Goal: Task Accomplishment & Management: Complete application form

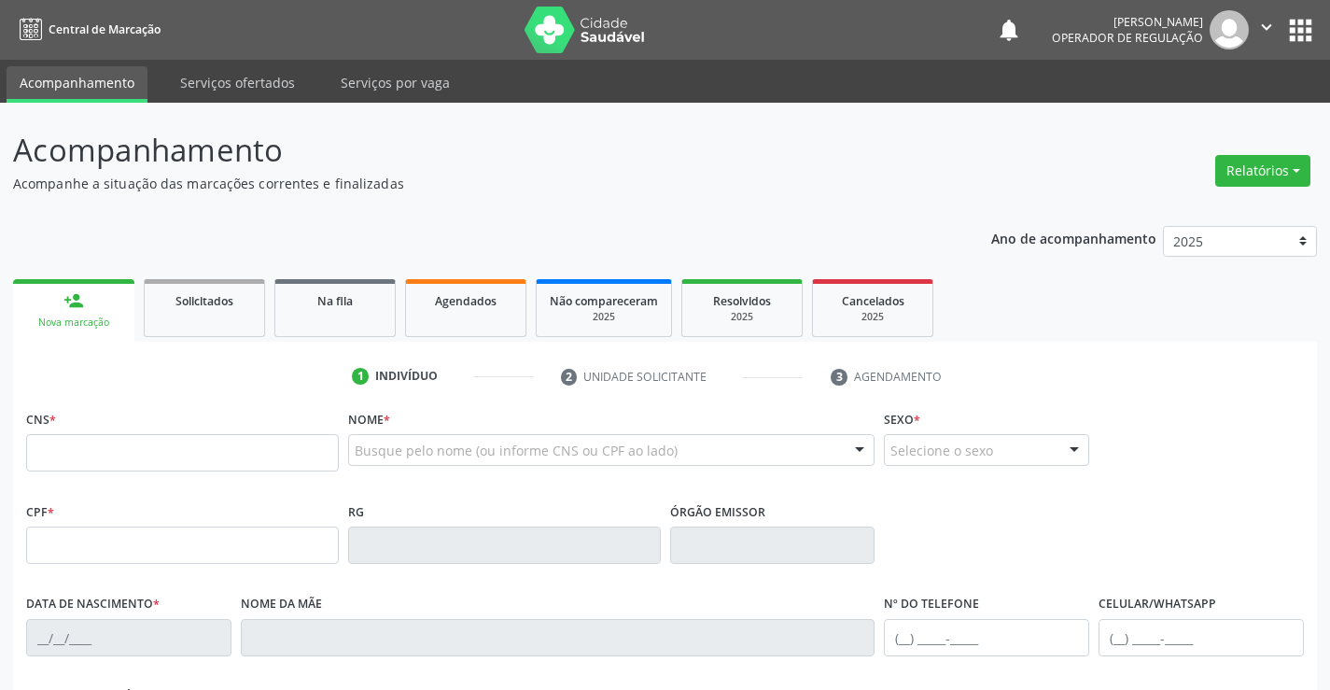
scroll to position [93, 0]
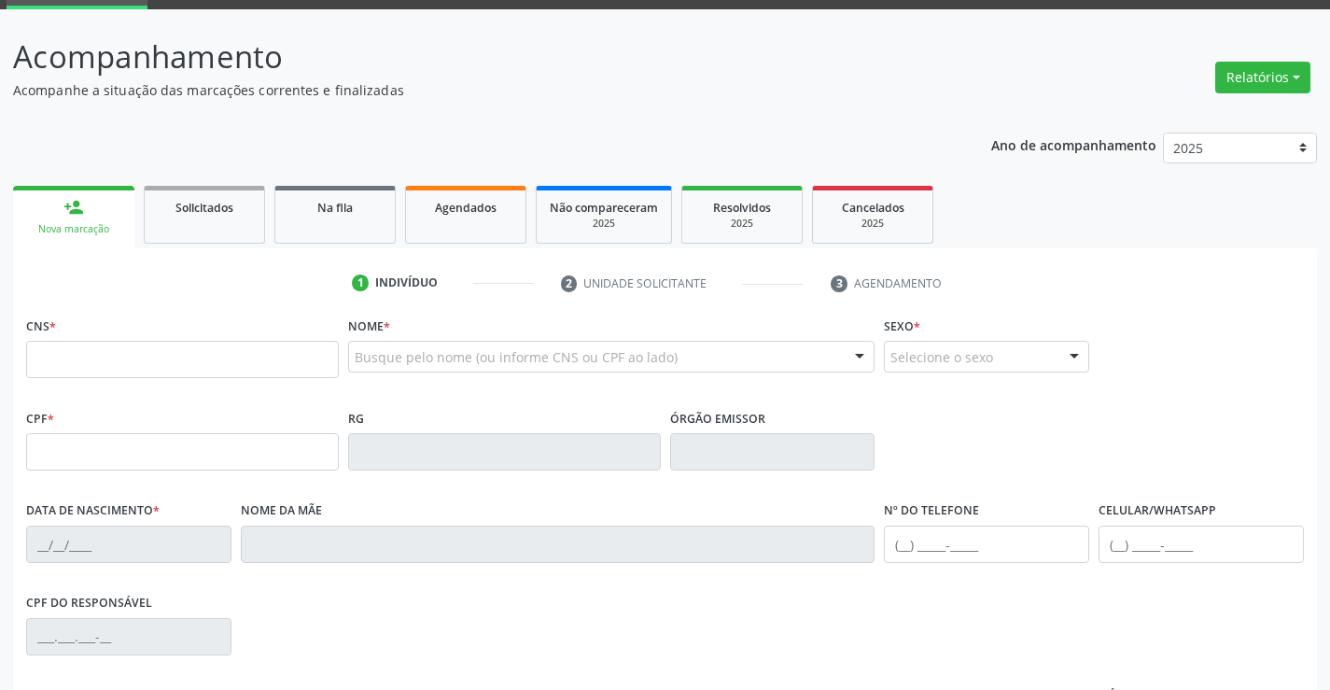
click at [83, 357] on input "text" at bounding box center [182, 359] width 313 height 37
type input "700 0003 4375 0001"
type input "0756494389"
type input "0[DATE]"
type input "[PHONE_NUMBER]"
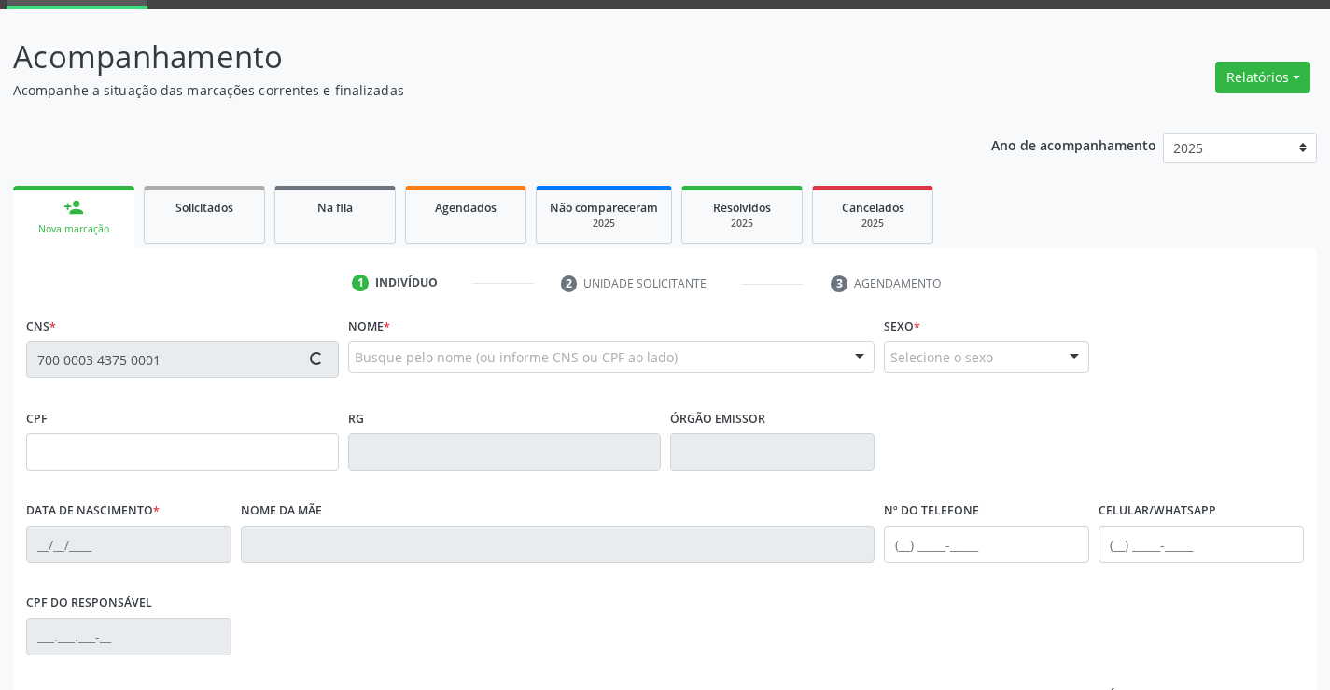
type input "[PHONE_NUMBER]"
type input "S/N"
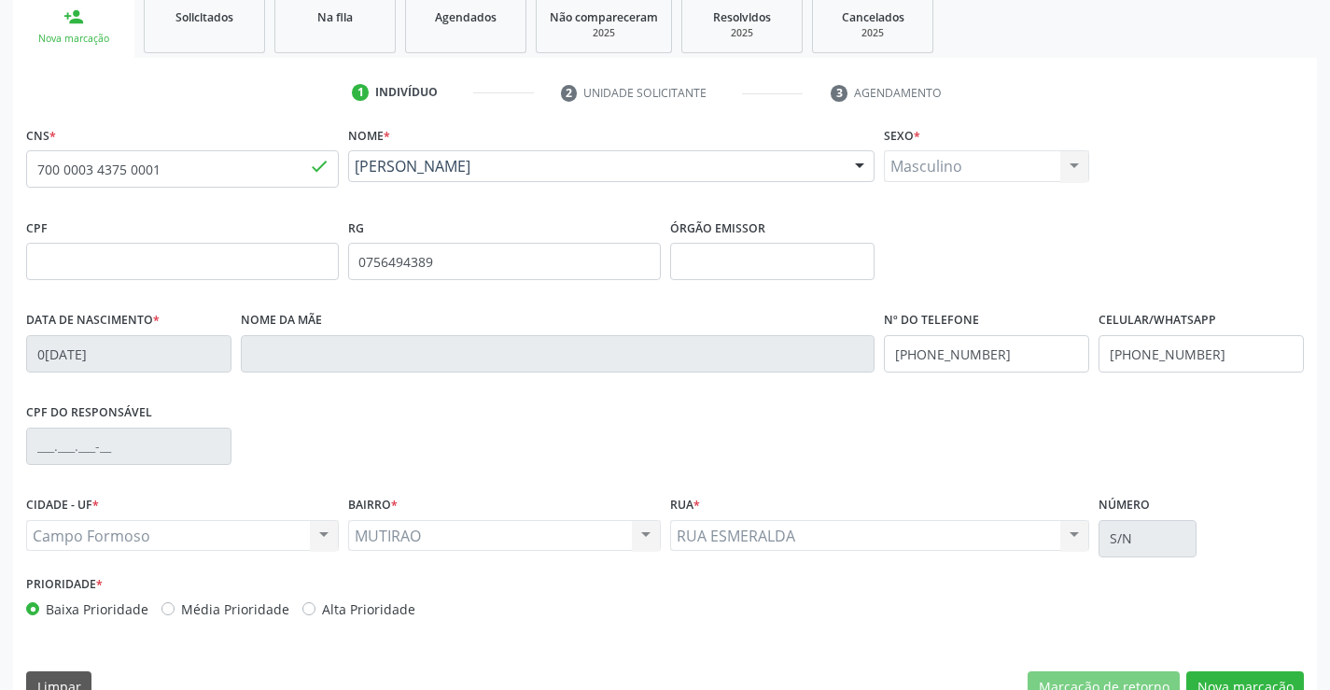
scroll to position [322, 0]
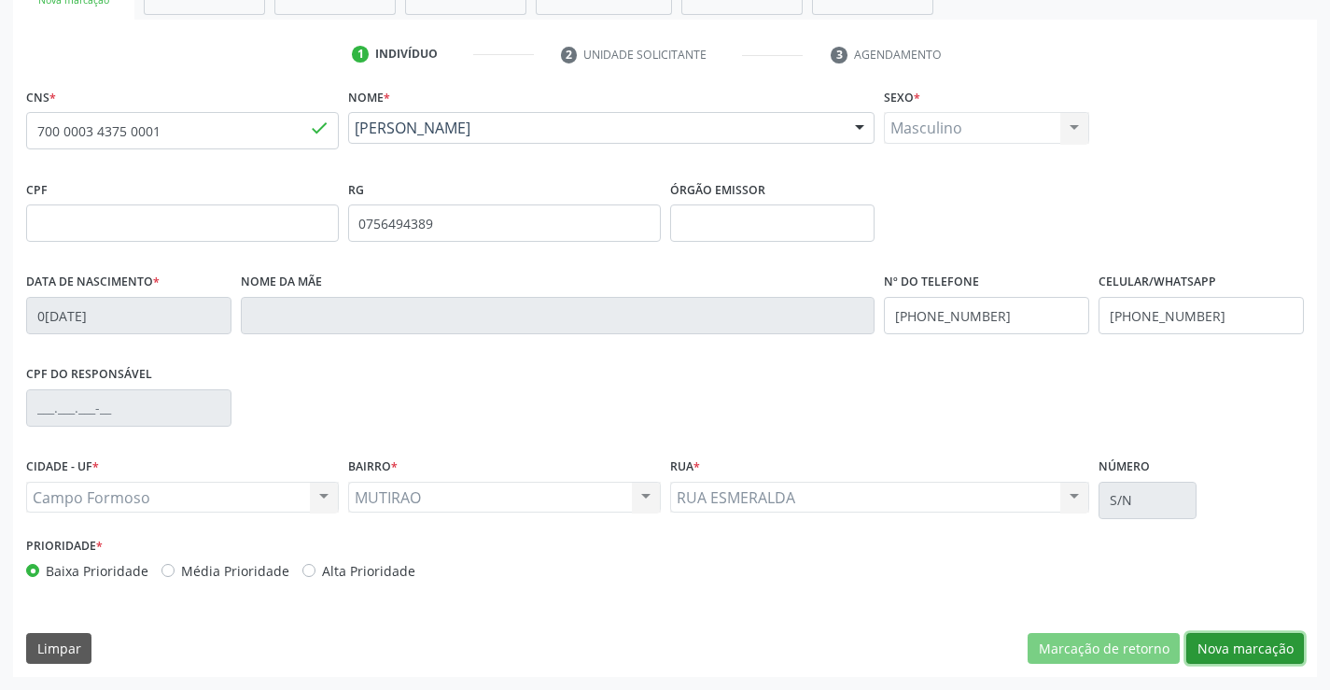
click at [1247, 649] on button "Nova marcação" at bounding box center [1246, 649] width 118 height 32
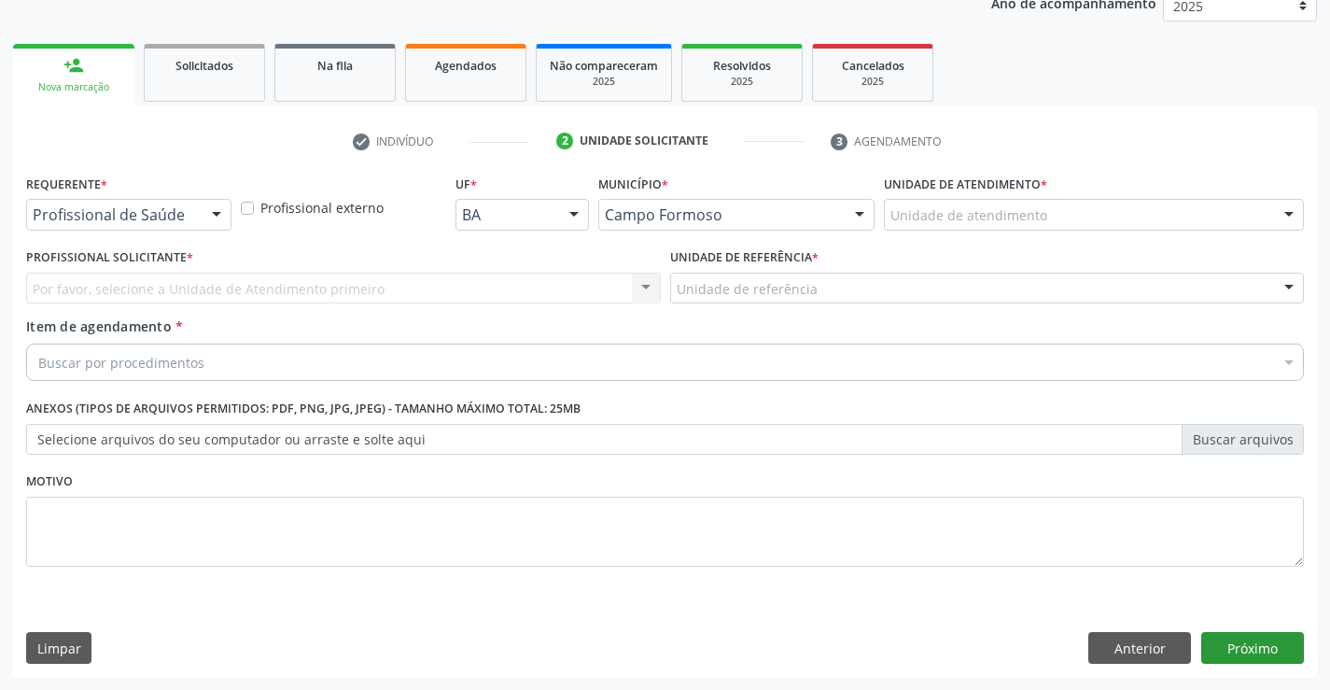
scroll to position [235, 0]
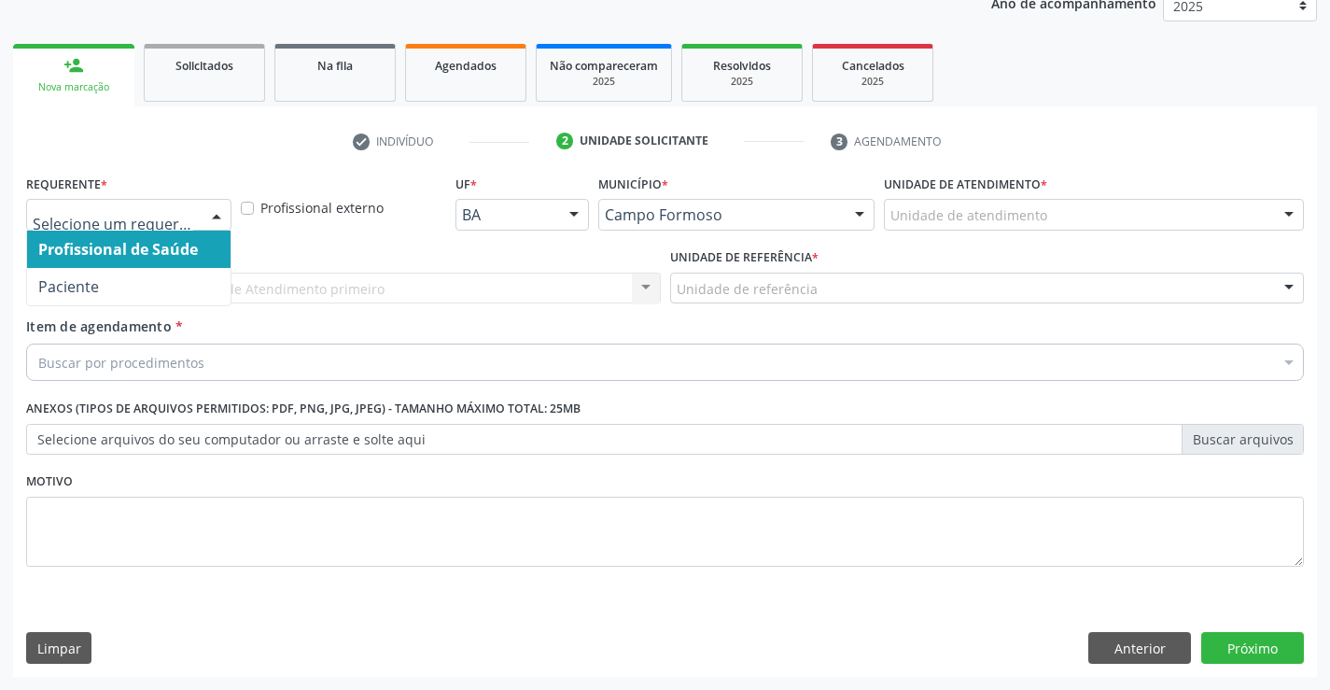
click at [208, 211] on div at bounding box center [217, 216] width 28 height 32
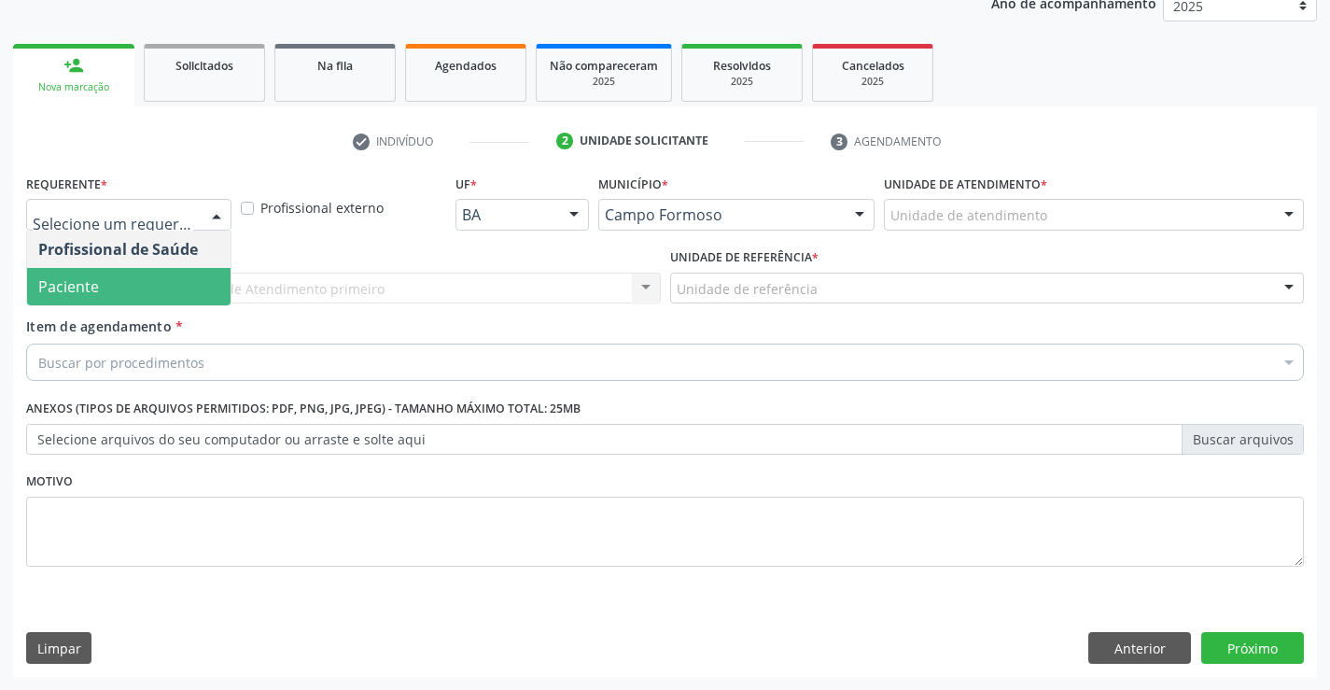
click at [162, 287] on span "Paciente" at bounding box center [129, 286] width 204 height 37
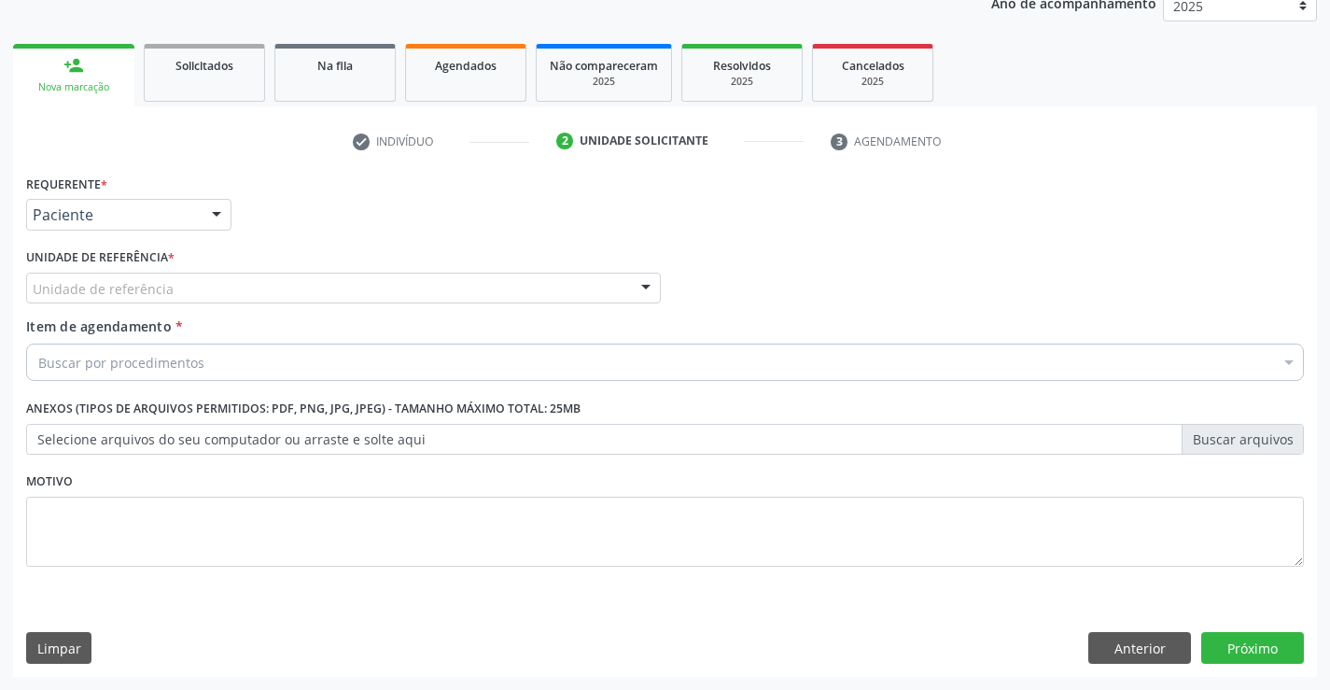
click at [206, 297] on div "Unidade de referência" at bounding box center [343, 289] width 635 height 32
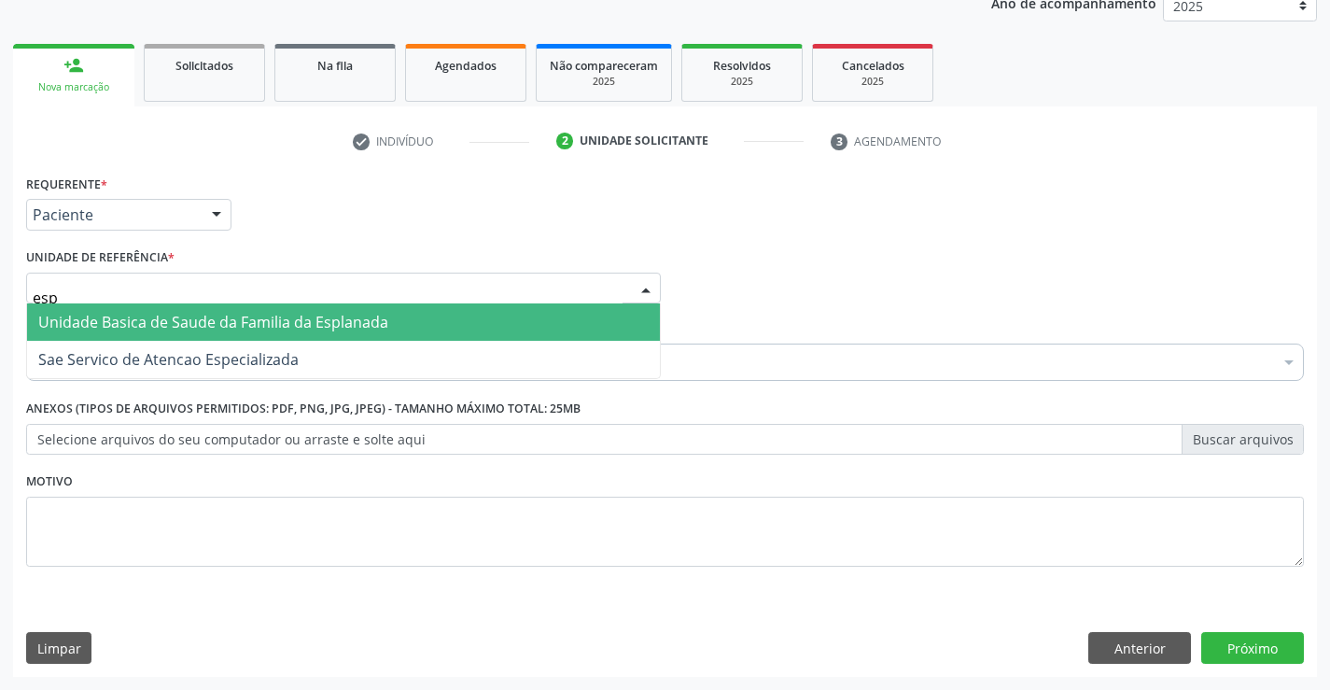
type input "espl"
click at [203, 328] on span "Unidade Basica de Saude da Familia da Esplanada" at bounding box center [213, 322] width 350 height 21
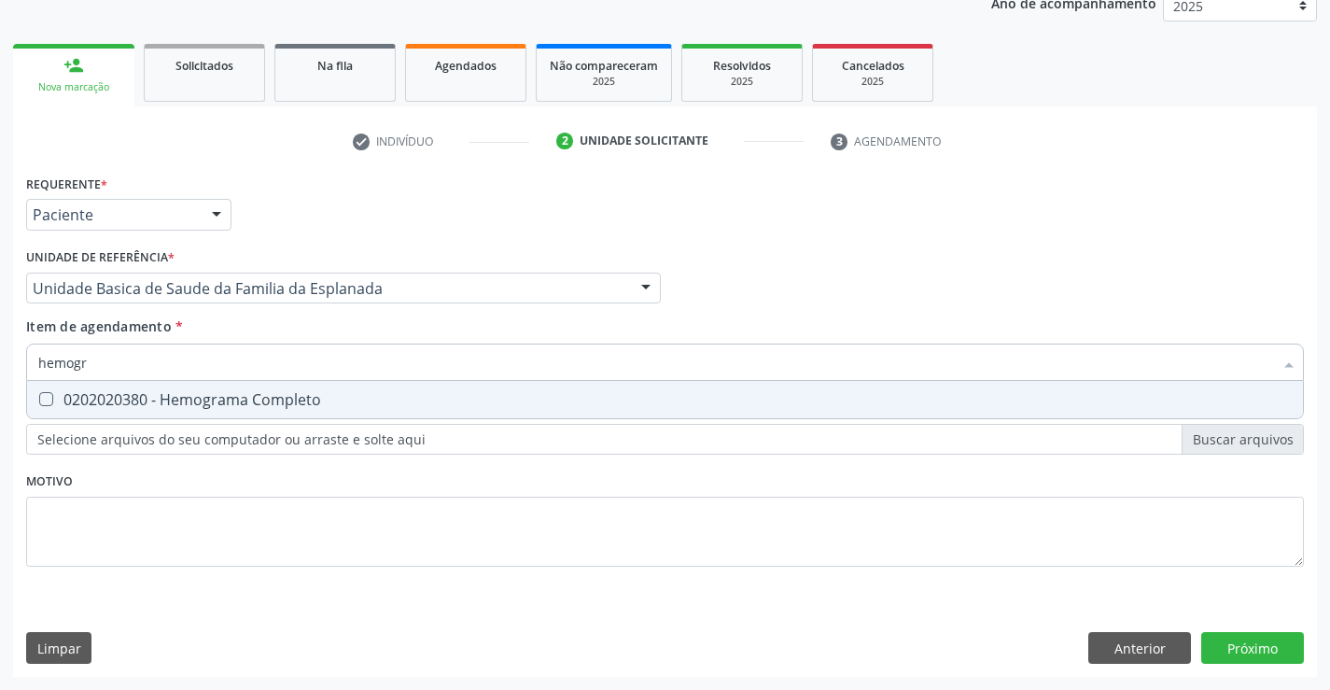
type input "hemogra"
click at [213, 400] on div "0202020380 - Hemograma Completo" at bounding box center [665, 399] width 1254 height 15
checkbox Completo "true"
type input "hemogra"
click at [222, 499] on div "Requerente * Paciente Profissional de Saúde Paciente Nenhum resultado encontrad…" at bounding box center [665, 381] width 1278 height 423
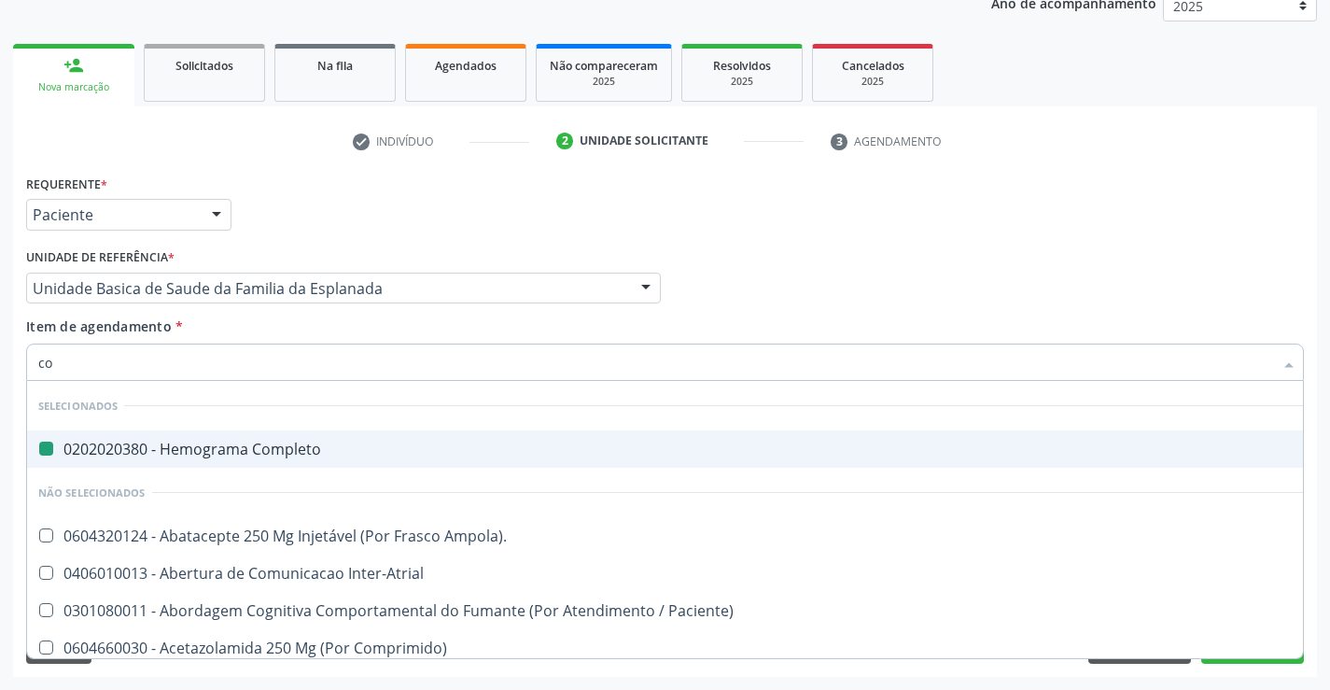
type input "col"
checkbox Completo "false"
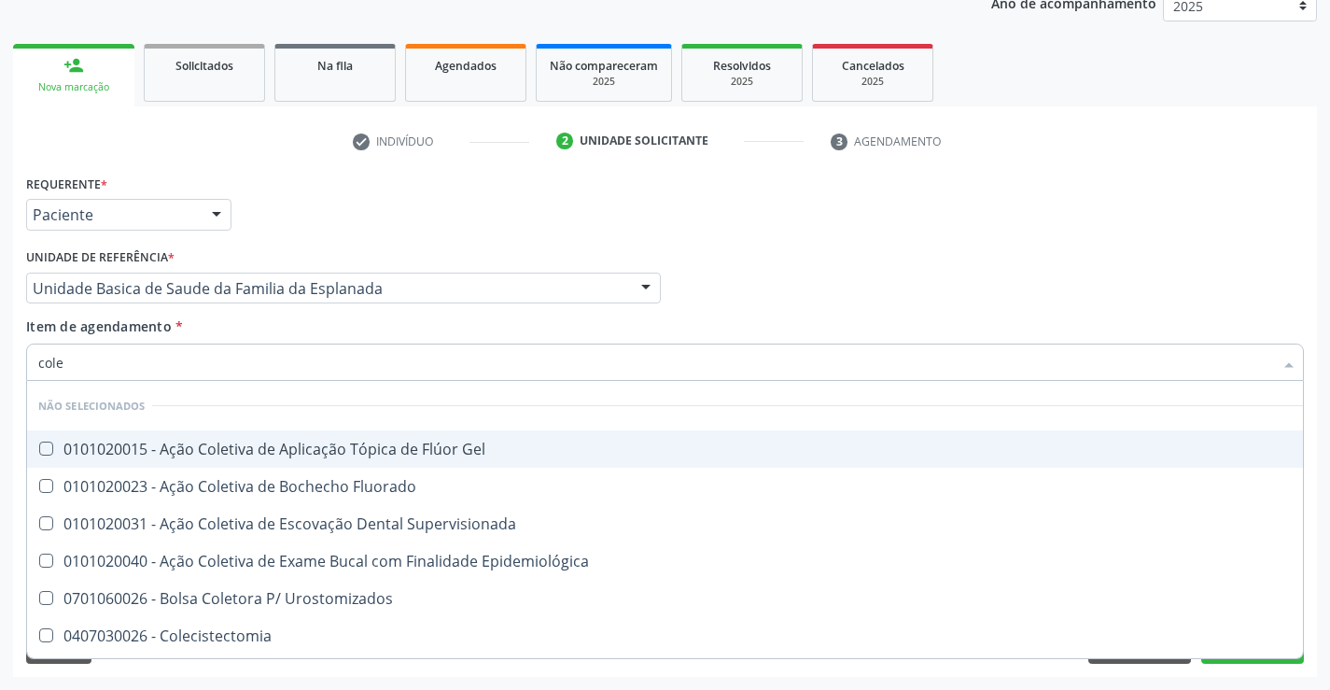
type input "coles"
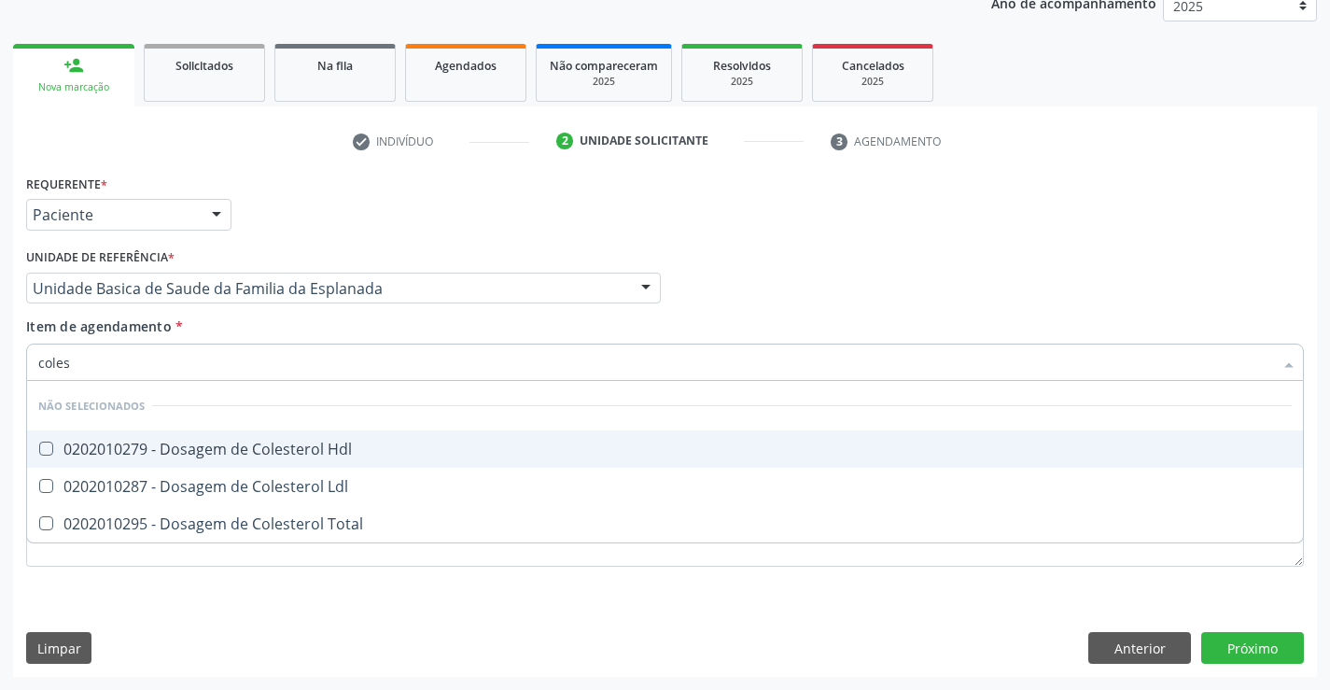
drag, startPoint x: 258, startPoint y: 449, endPoint x: 243, endPoint y: 474, distance: 29.3
click at [257, 450] on div "0202010279 - Dosagem de Colesterol Hdl" at bounding box center [665, 449] width 1254 height 15
checkbox Hdl "true"
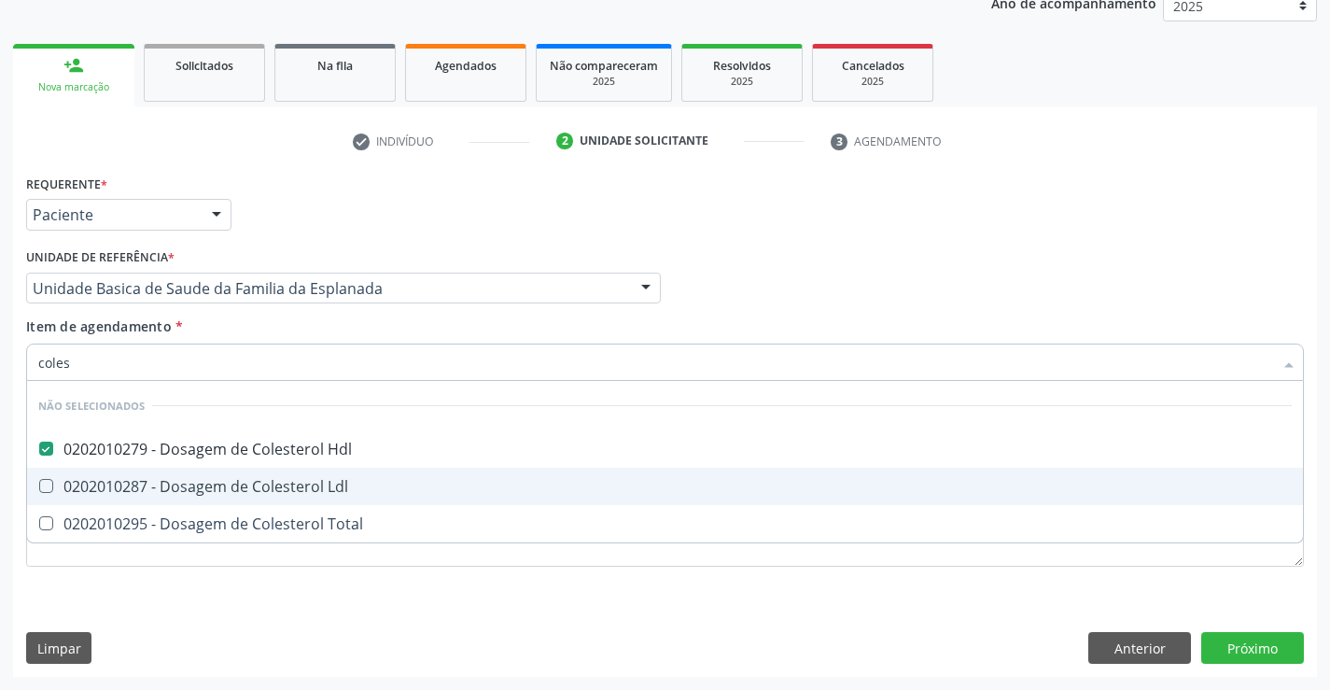
drag, startPoint x: 241, startPoint y: 476, endPoint x: 239, endPoint y: 508, distance: 31.8
click at [240, 481] on div "0202010287 - Dosagem de Colesterol Ldl" at bounding box center [665, 486] width 1254 height 15
checkbox Ldl "true"
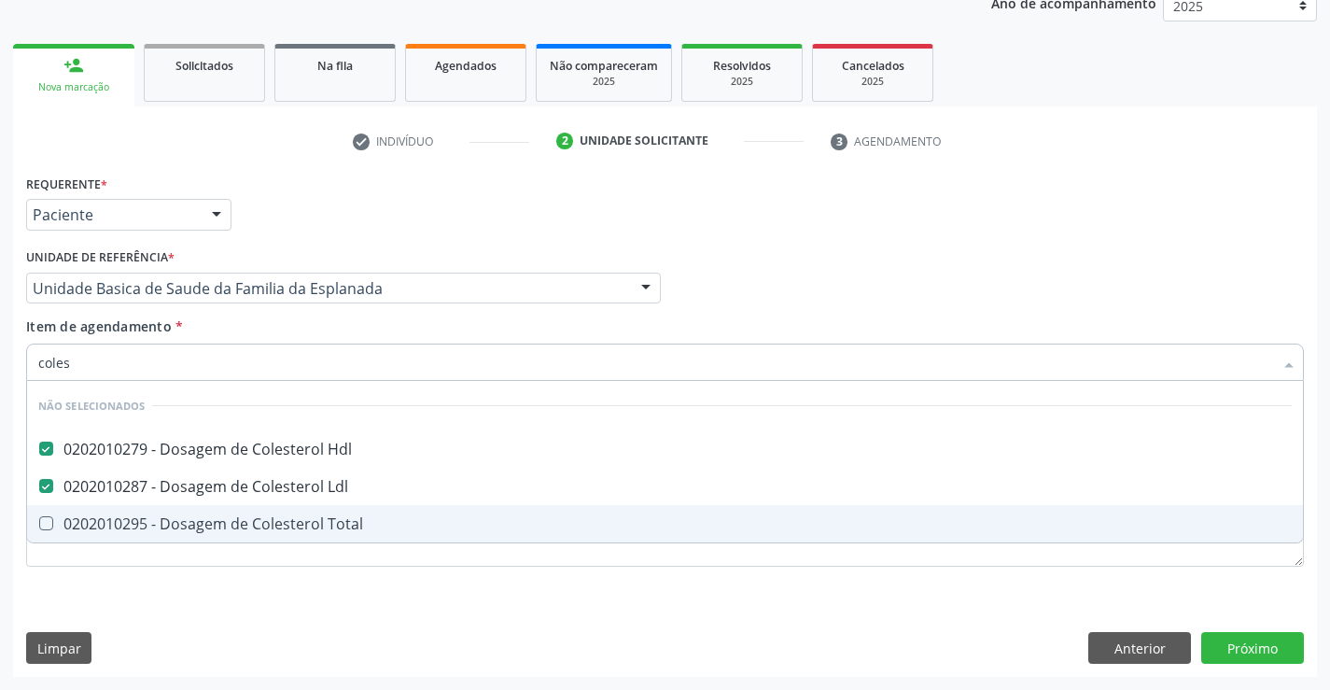
click at [237, 534] on span "0202010295 - Dosagem de Colesterol Total" at bounding box center [665, 523] width 1276 height 37
checkbox Total "true"
type input "coles"
click at [296, 608] on div "Requerente * Paciente Profissional de Saúde Paciente Nenhum resultado encontrad…" at bounding box center [665, 423] width 1304 height 507
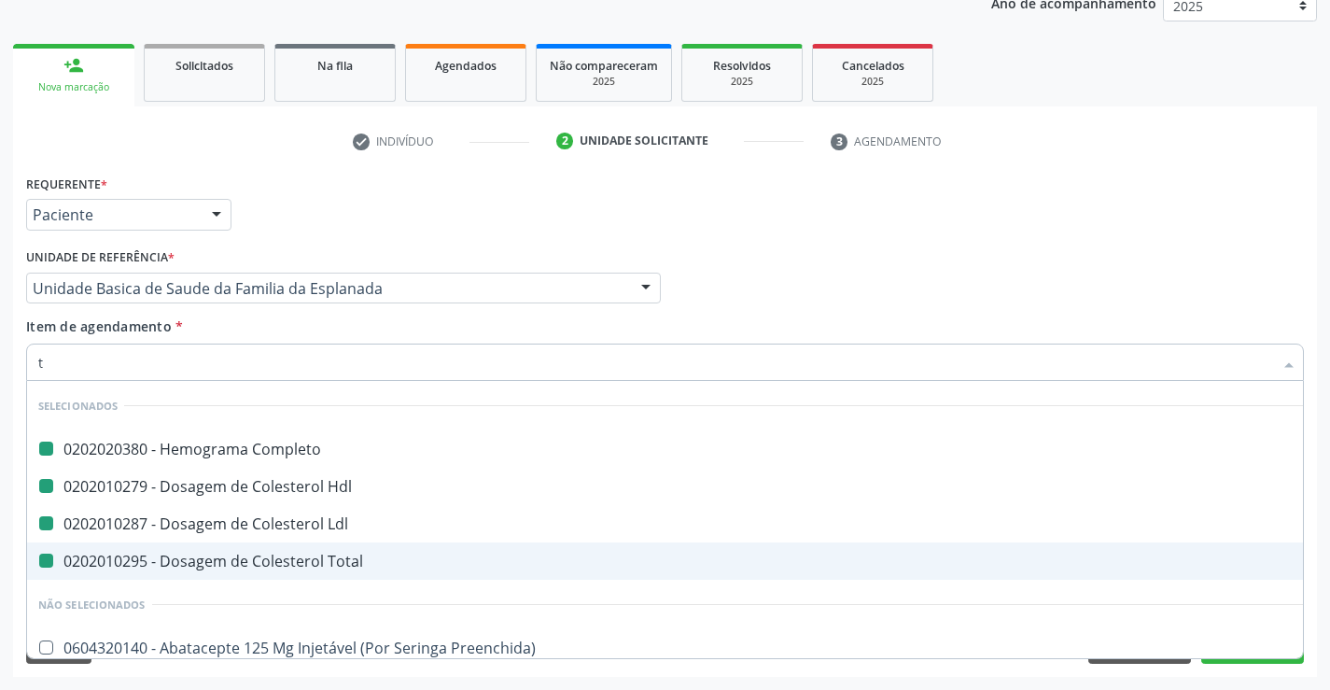
type input "tr"
checkbox Completo "false"
checkbox Ldl "false"
checkbox Hdl "false"
checkbox Total "false"
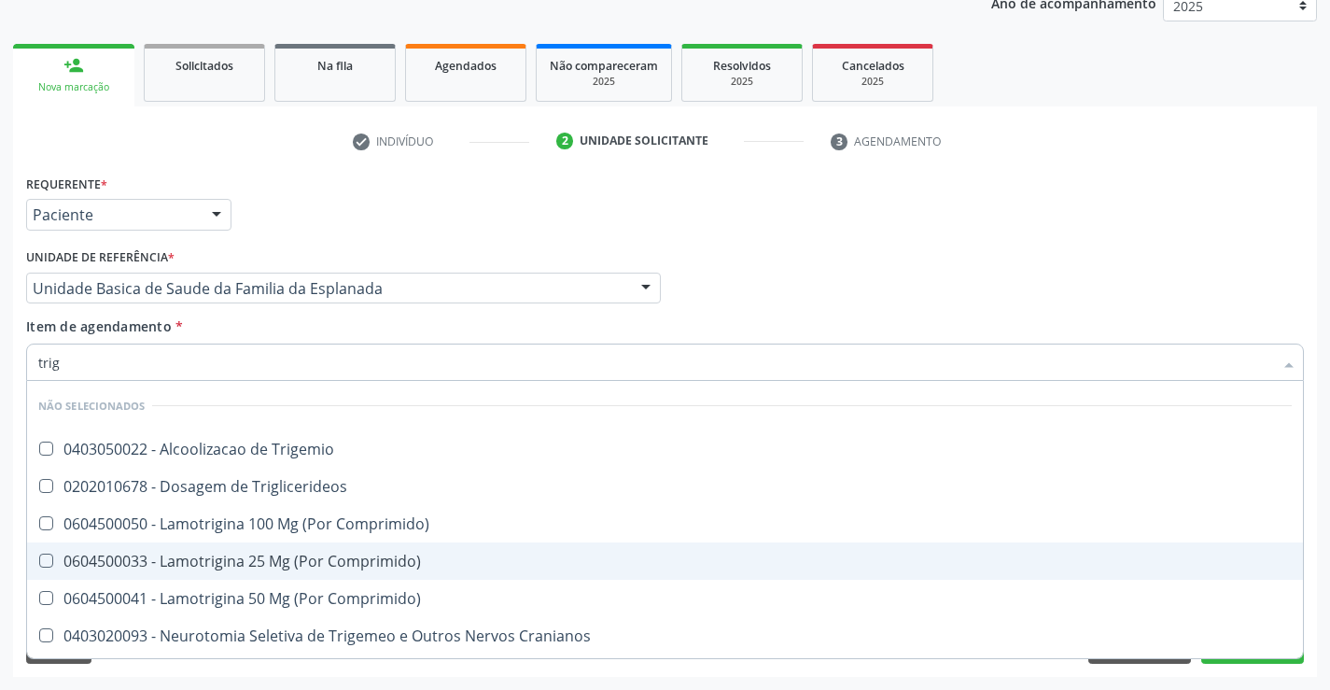
type input "trigl"
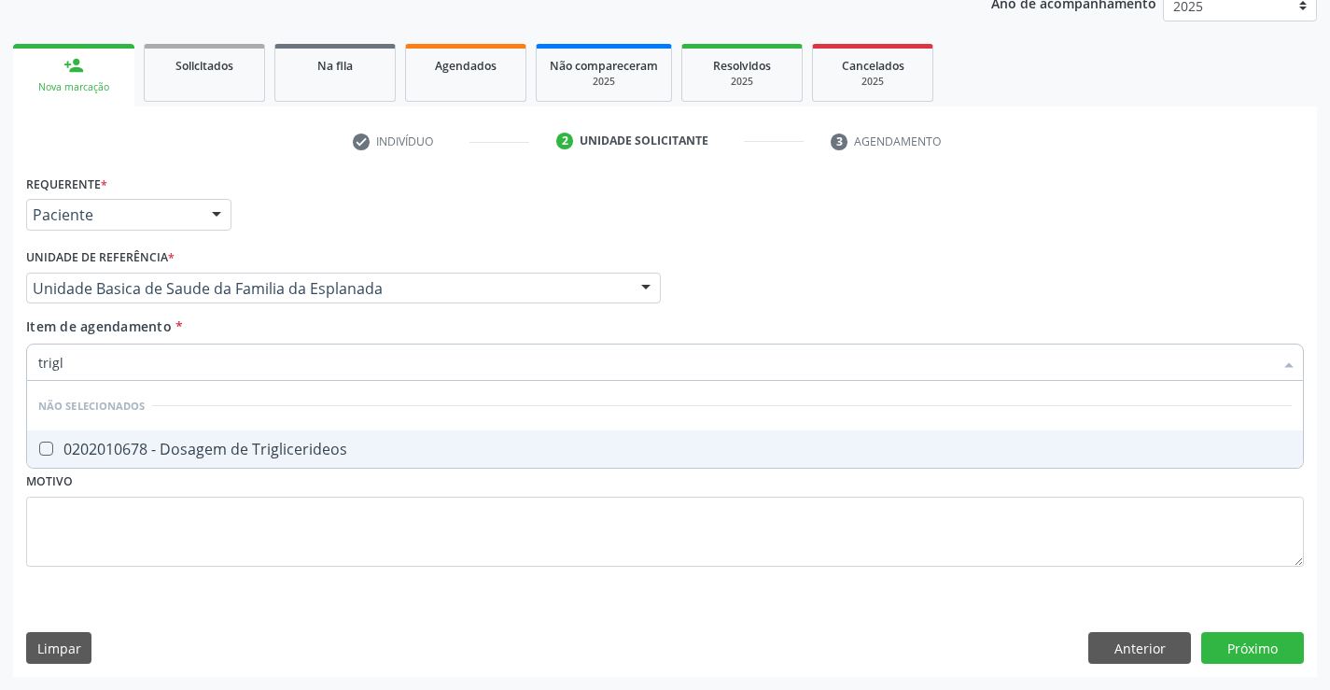
click at [238, 455] on div "0202010678 - Dosagem de Triglicerideos" at bounding box center [665, 449] width 1254 height 15
checkbox Triglicerideos "true"
type input "trigl"
click at [226, 527] on div "Requerente * Paciente Profissional de Saúde Paciente Nenhum resultado encontrad…" at bounding box center [665, 381] width 1278 height 423
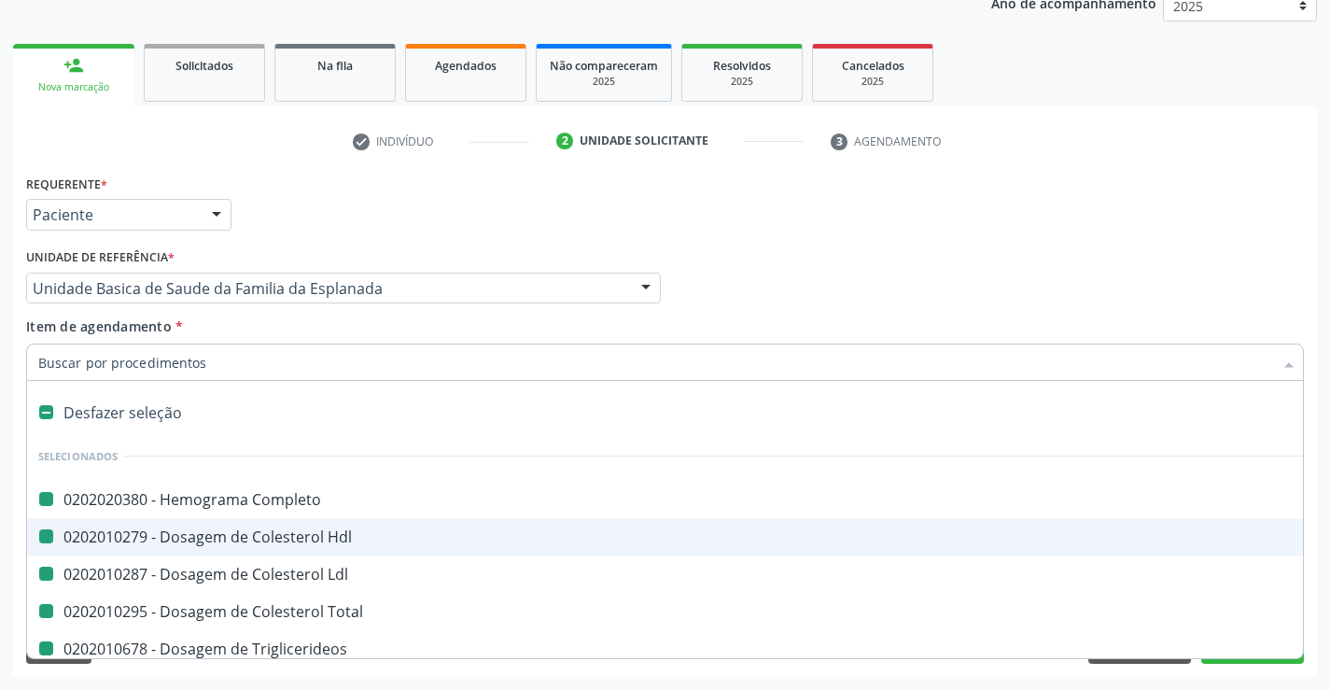
type input "u"
checkbox Completo "false"
checkbox Hdl "false"
checkbox Ldl "false"
checkbox Total "false"
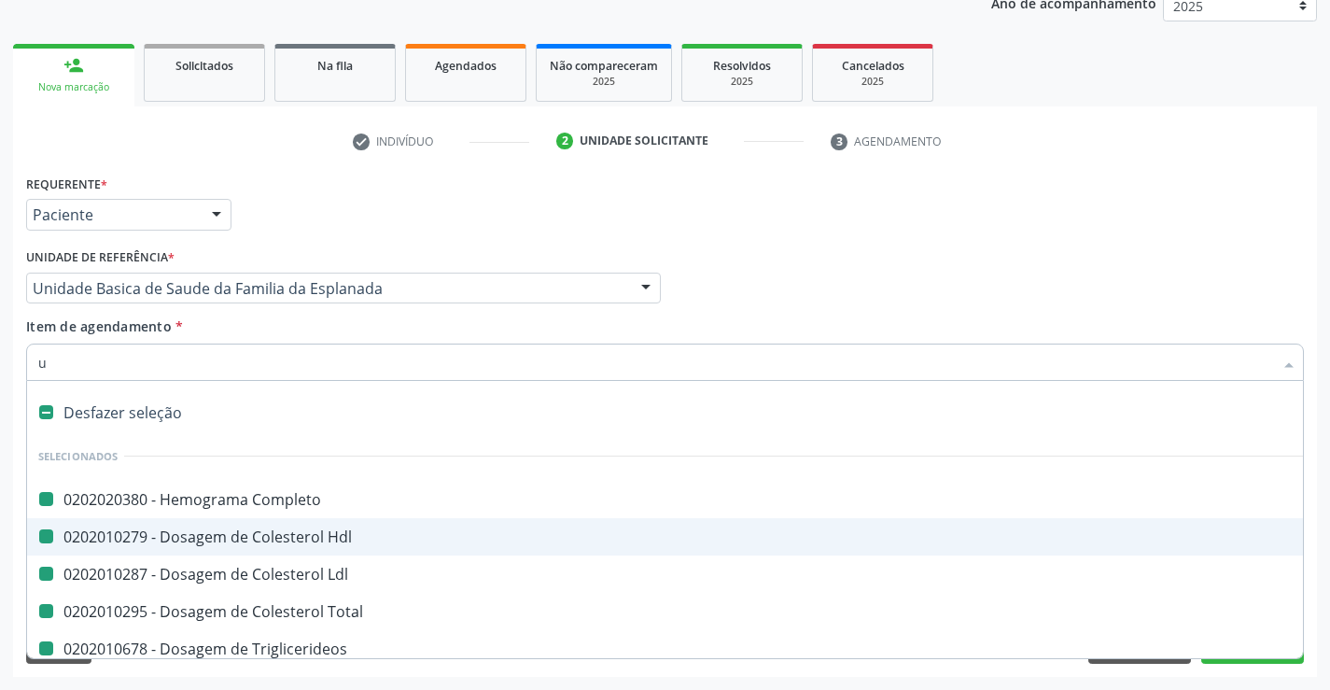
checkbox Triglicerideos "false"
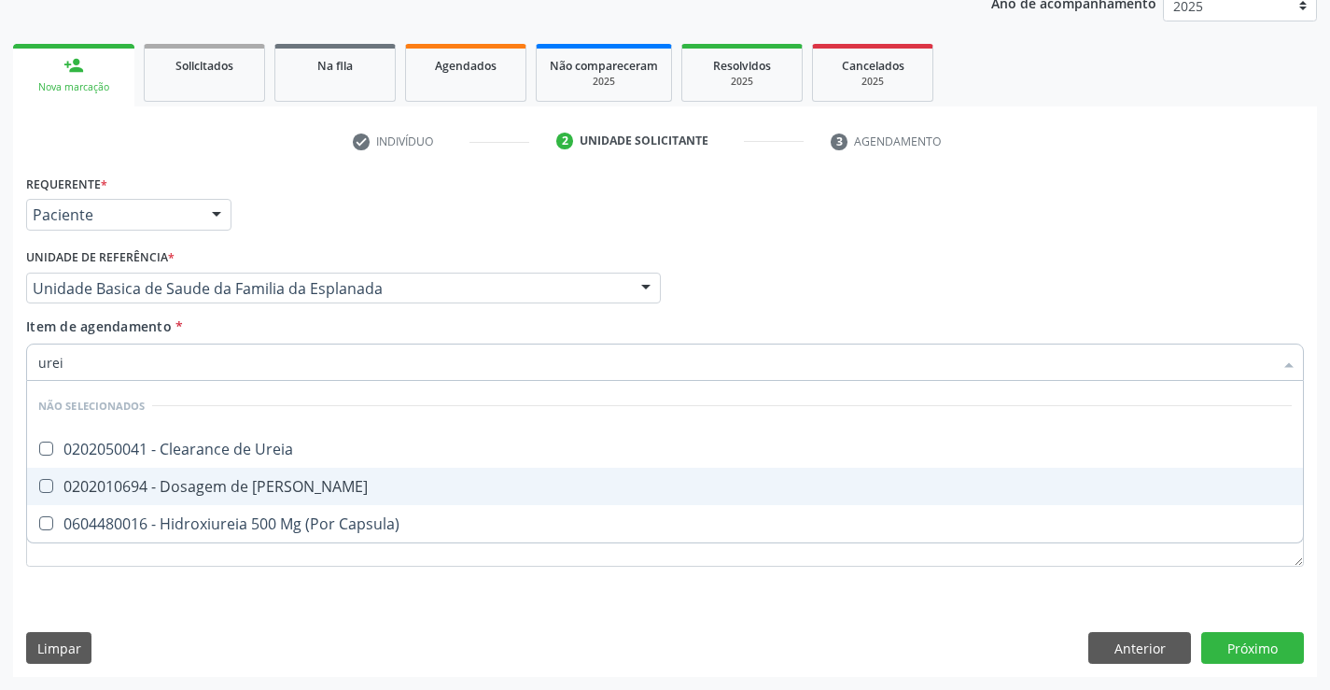
type input "ureia"
click at [199, 497] on span "0202010694 - Dosagem de [PERSON_NAME]" at bounding box center [665, 486] width 1276 height 37
checkbox Ureia "true"
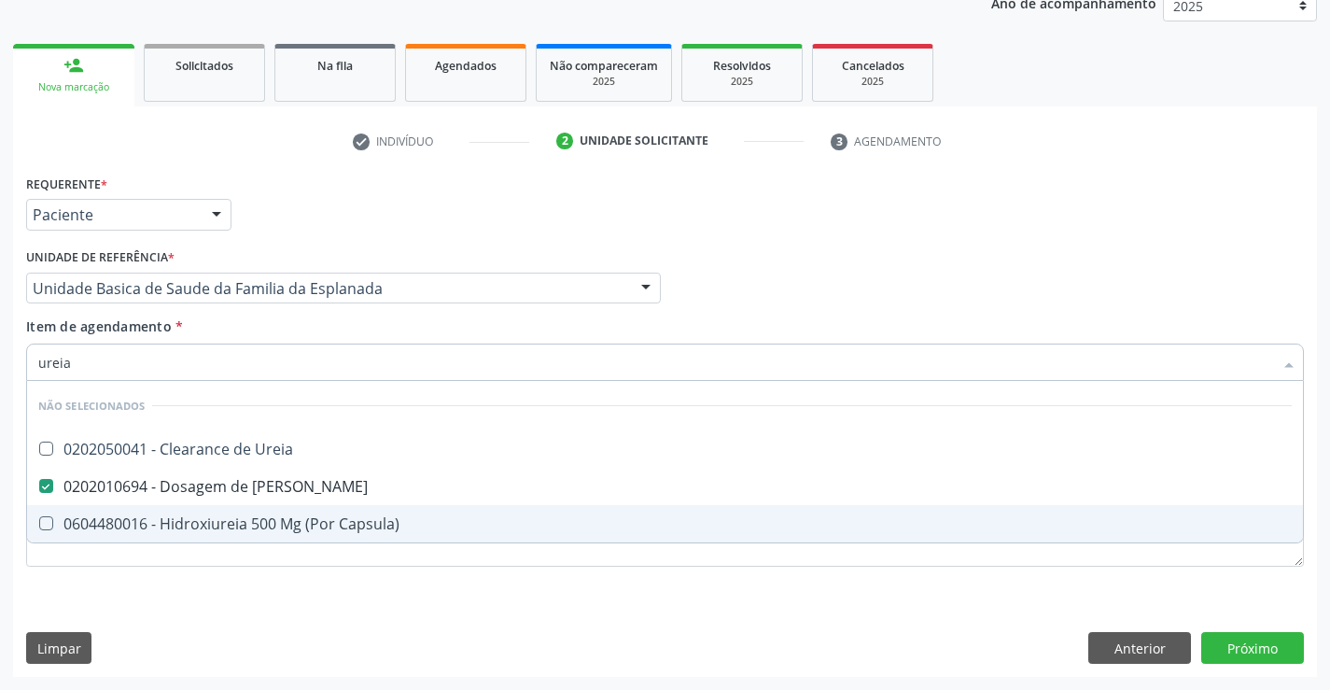
type input "ureia"
click at [231, 604] on div "Requerente * Paciente Profissional de Saúde Paciente Nenhum resultado encontrad…" at bounding box center [665, 423] width 1304 height 507
checkbox Ureia "true"
checkbox Capsula\) "true"
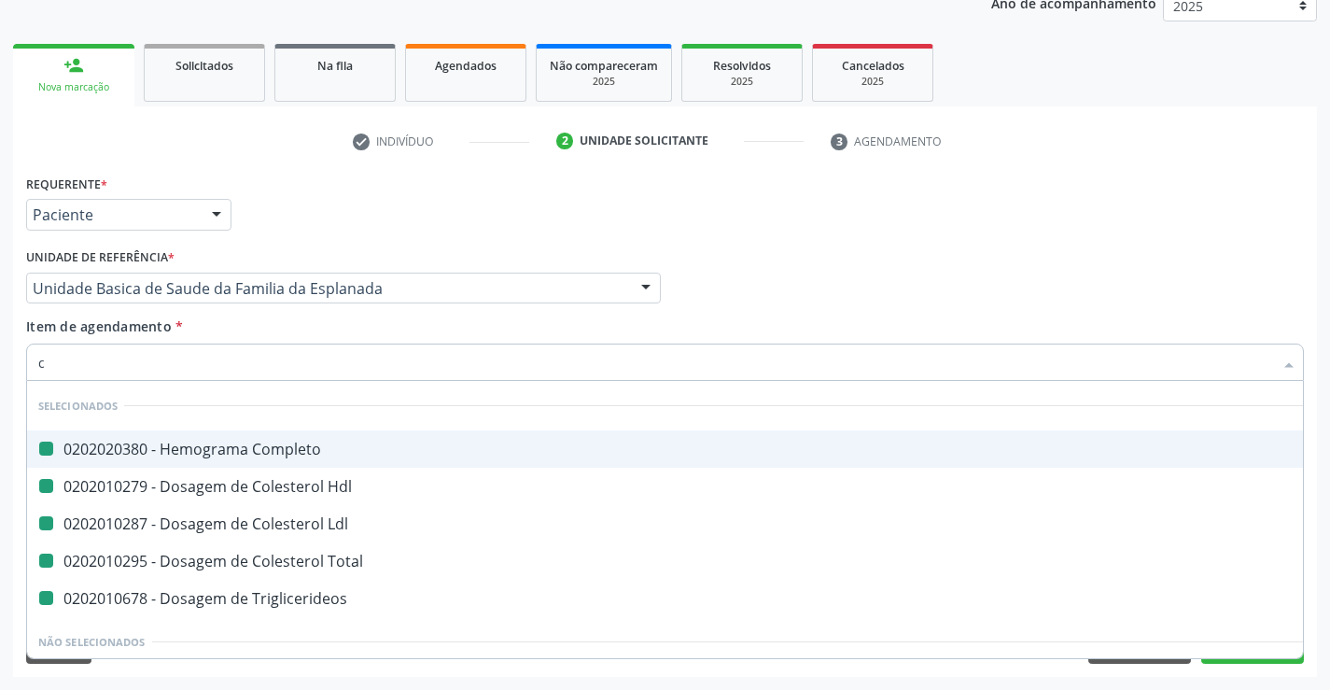
type input "cr"
checkbox Completo "false"
checkbox Hdl "false"
checkbox Ldl "false"
checkbox Total "false"
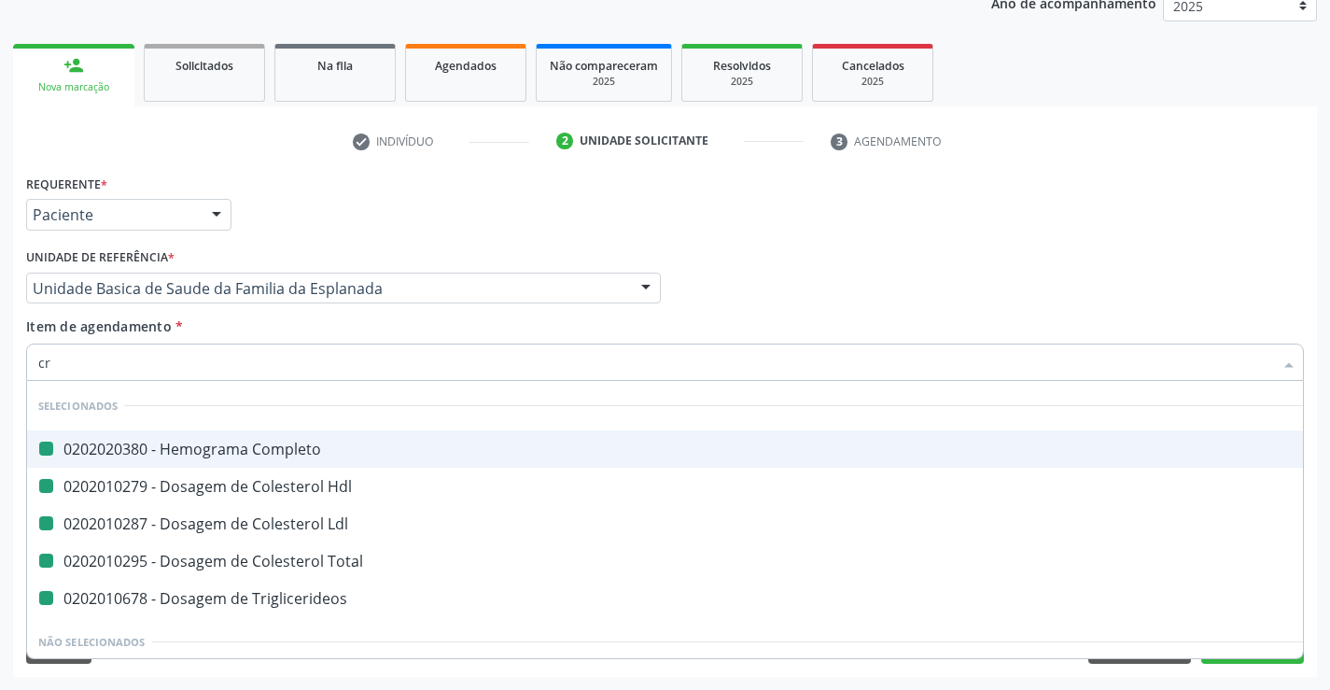
checkbox Triglicerideos "false"
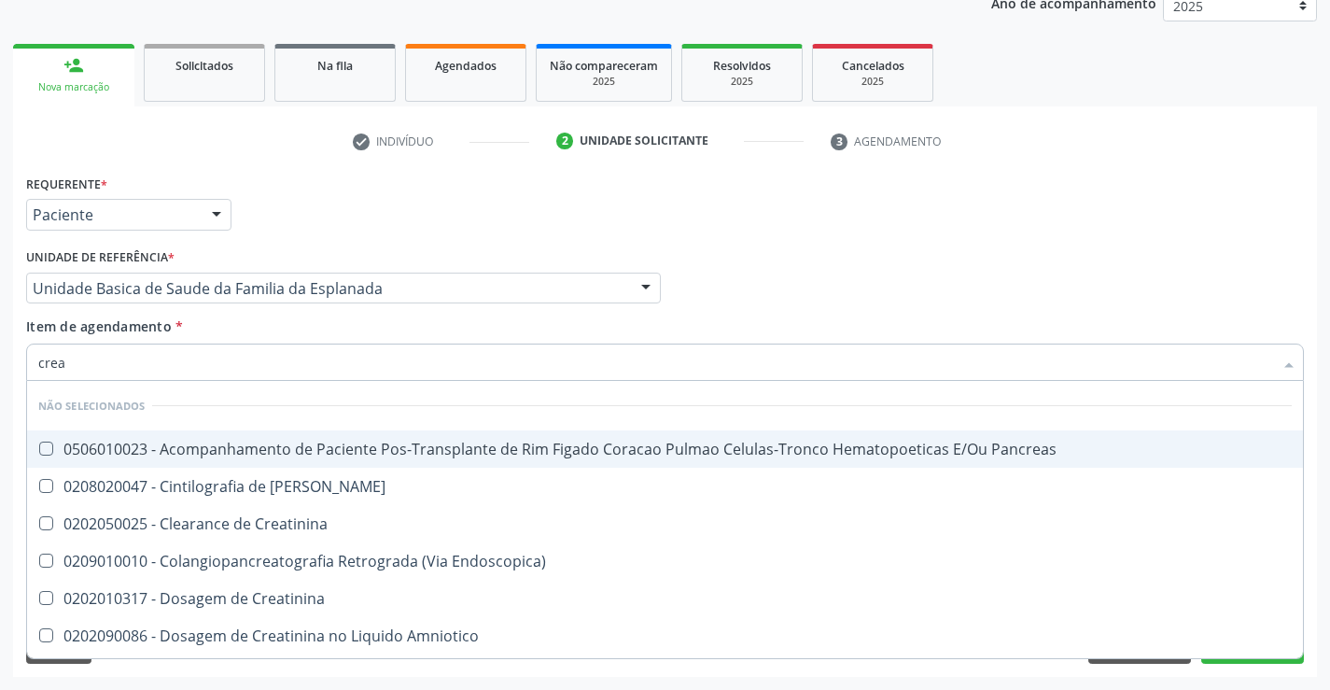
type input "creat"
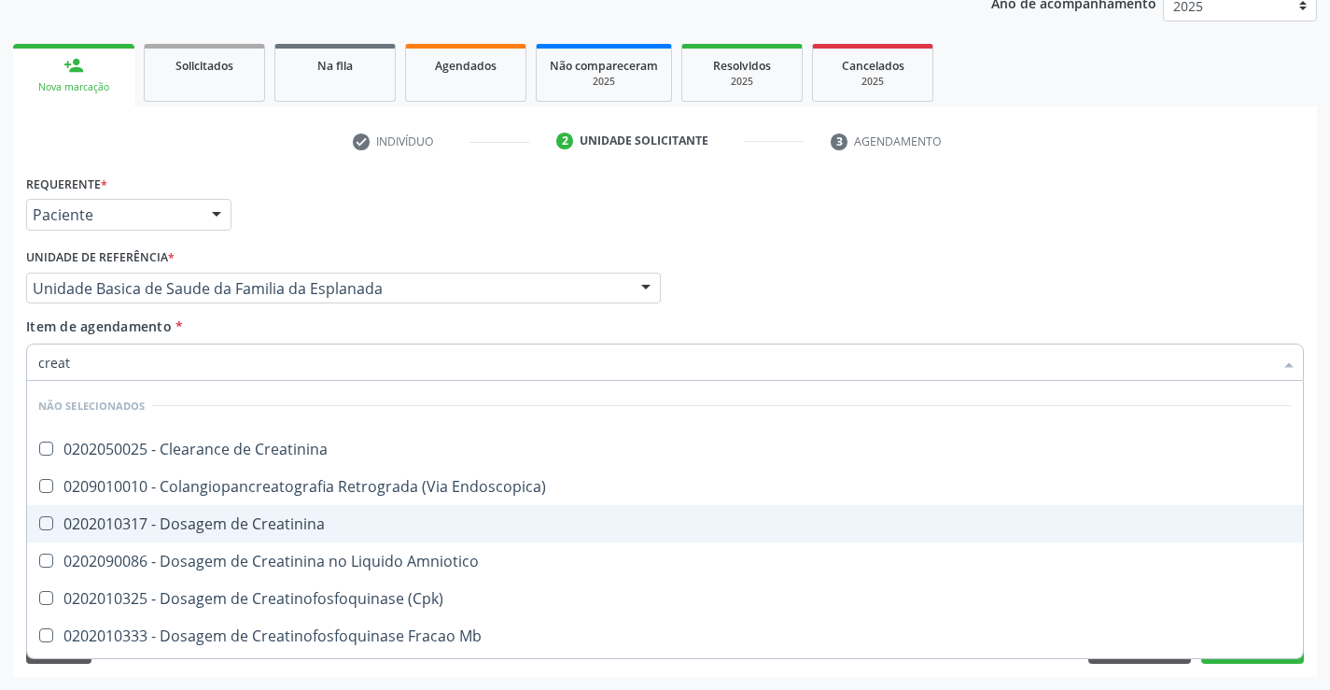
click at [245, 528] on div "0202010317 - Dosagem de Creatinina" at bounding box center [665, 523] width 1254 height 15
checkbox Creatinina "true"
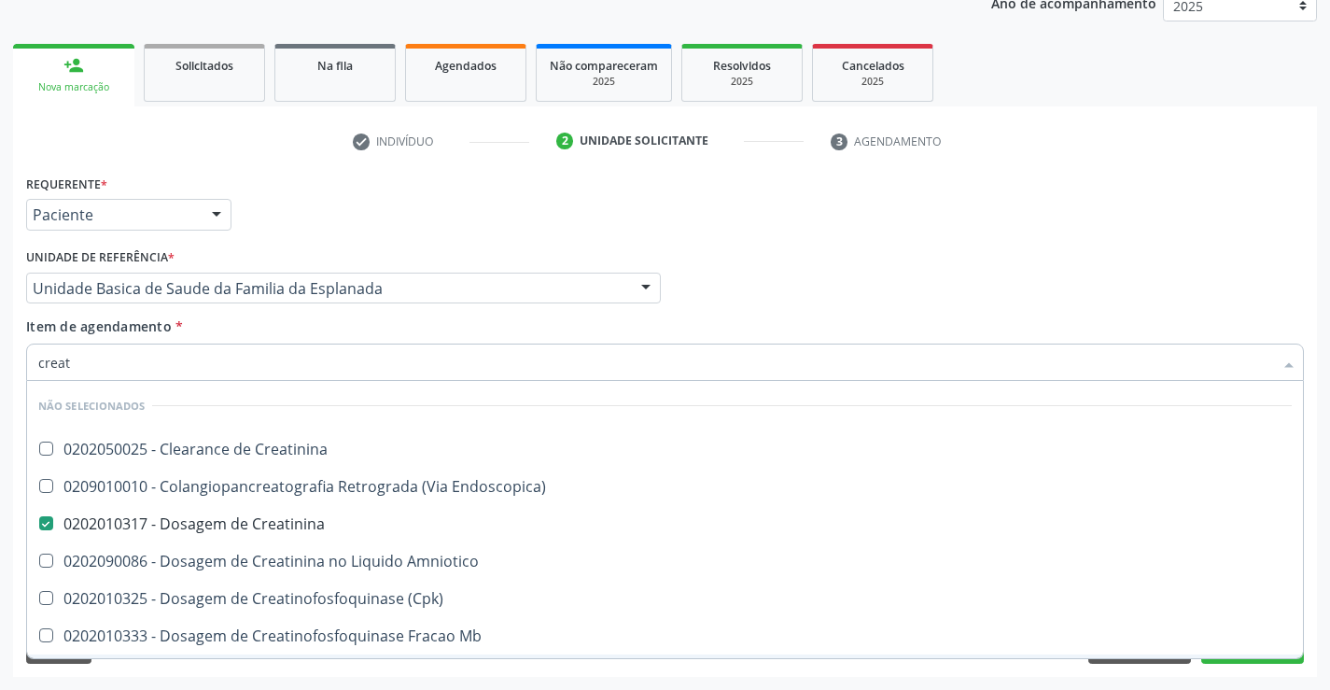
click at [248, 669] on div "Requerente * Paciente Profissional de Saúde Paciente Nenhum resultado encontrad…" at bounding box center [665, 423] width 1304 height 507
checkbox Creatinina "true"
checkbox Endoscopica\) "true"
checkbox Amniotico "true"
checkbox \(Cpk\) "true"
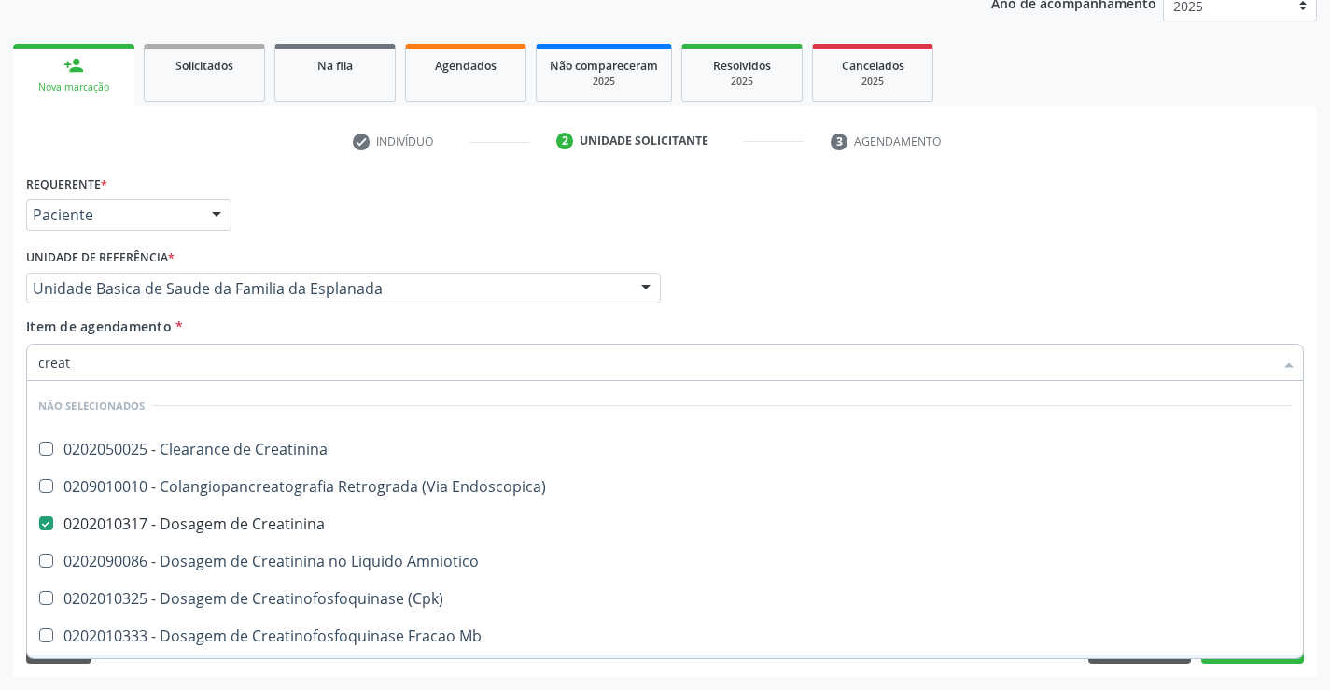
checkbox Oncologia "true"
checkbox Mb "true"
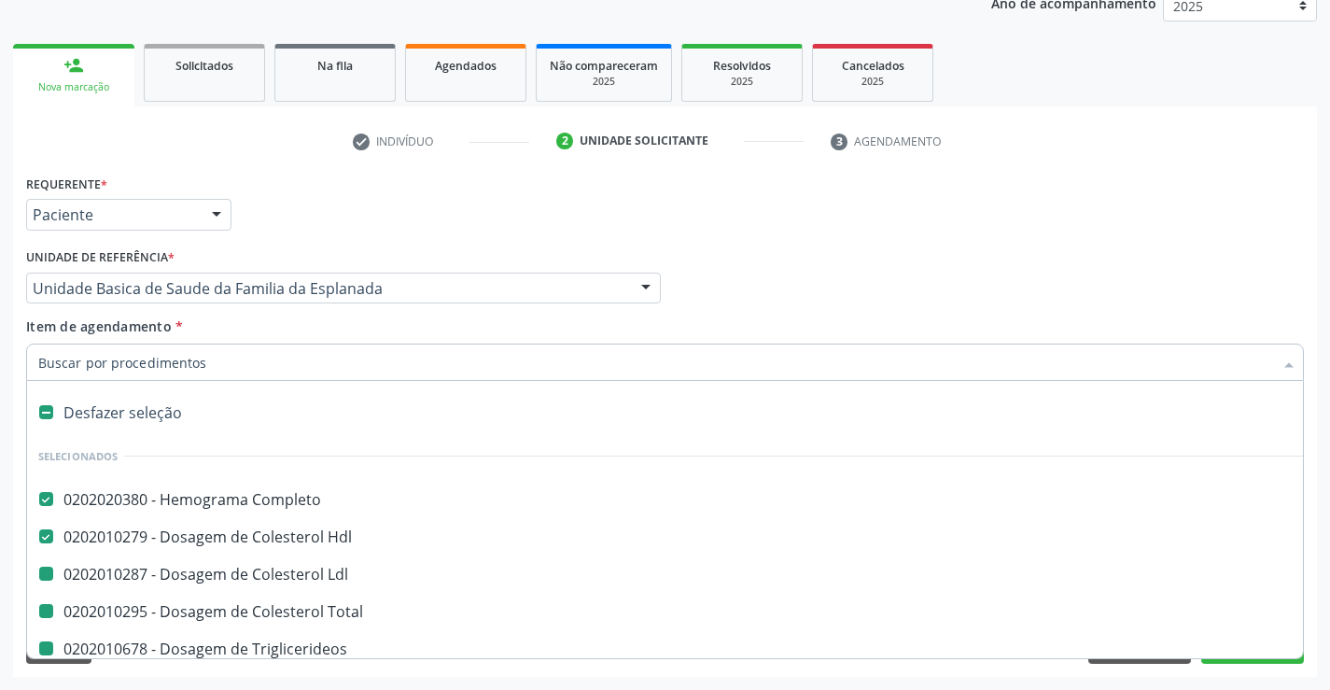
type input "u"
checkbox Ldl "false"
checkbox Total "false"
checkbox Triglicerideos "false"
checkbox Creatinina "false"
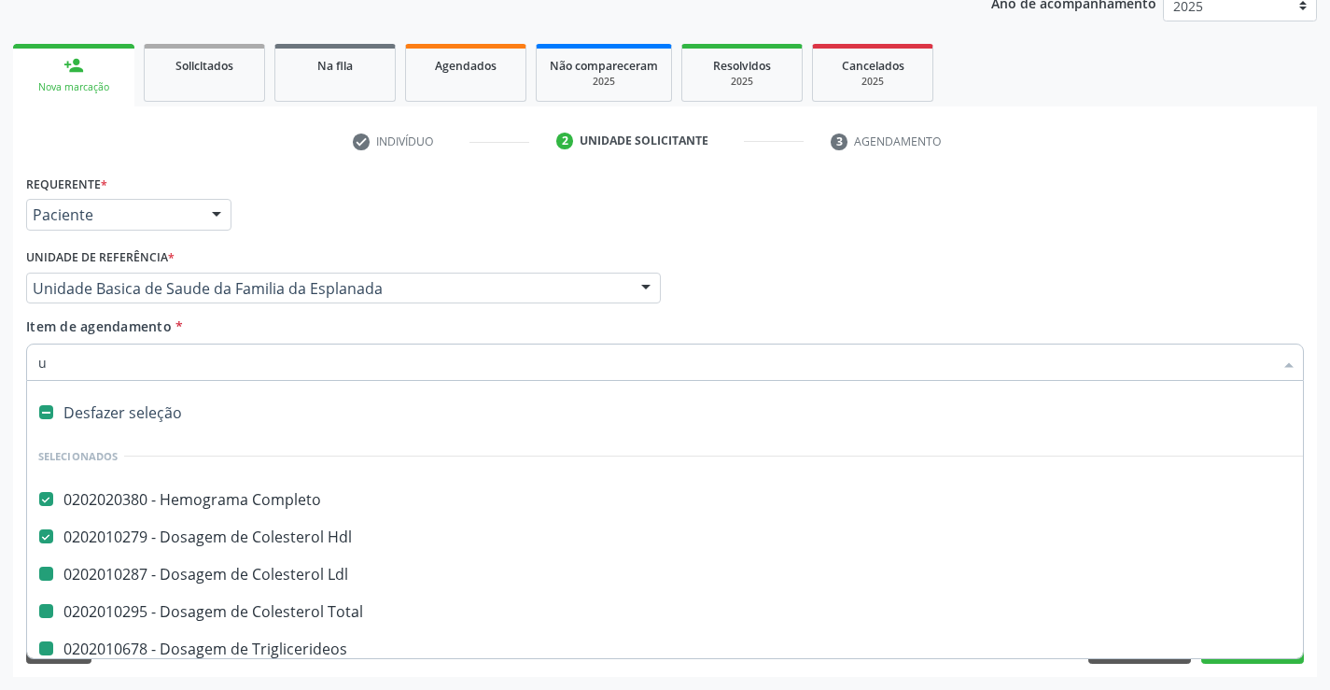
checkbox Ureia "false"
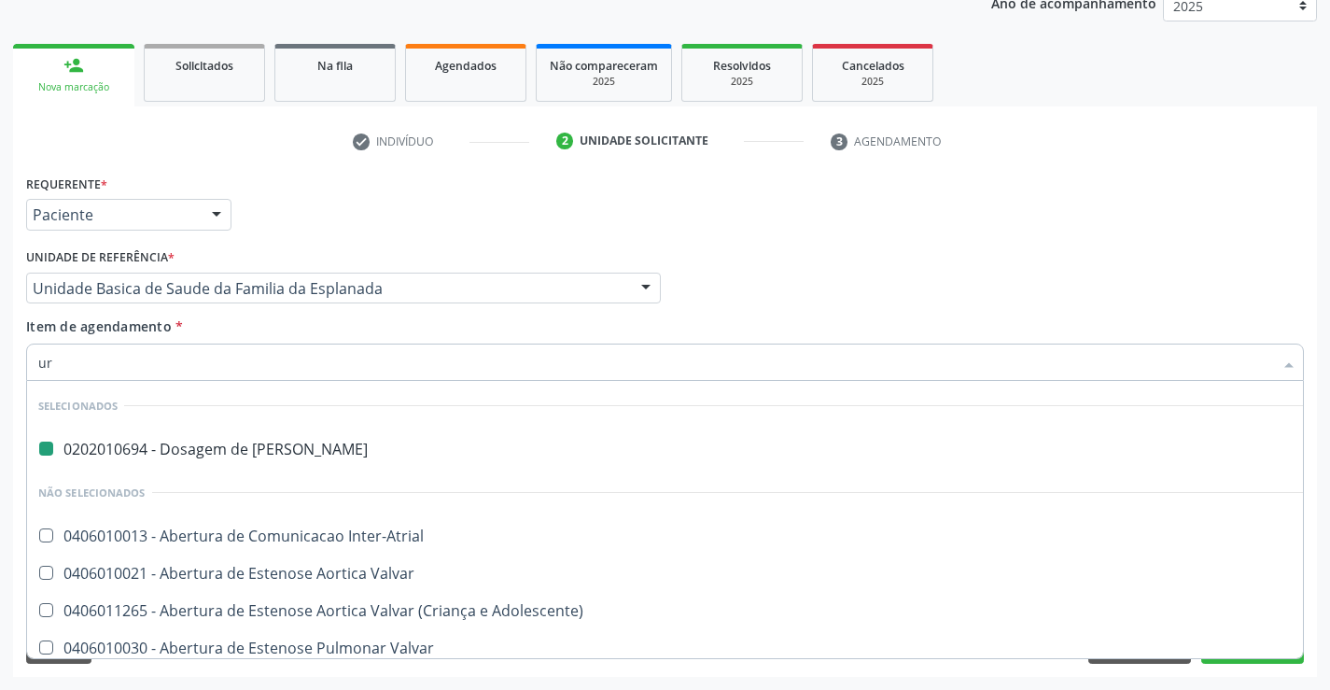
type input "uri"
checkbox Ureia "false"
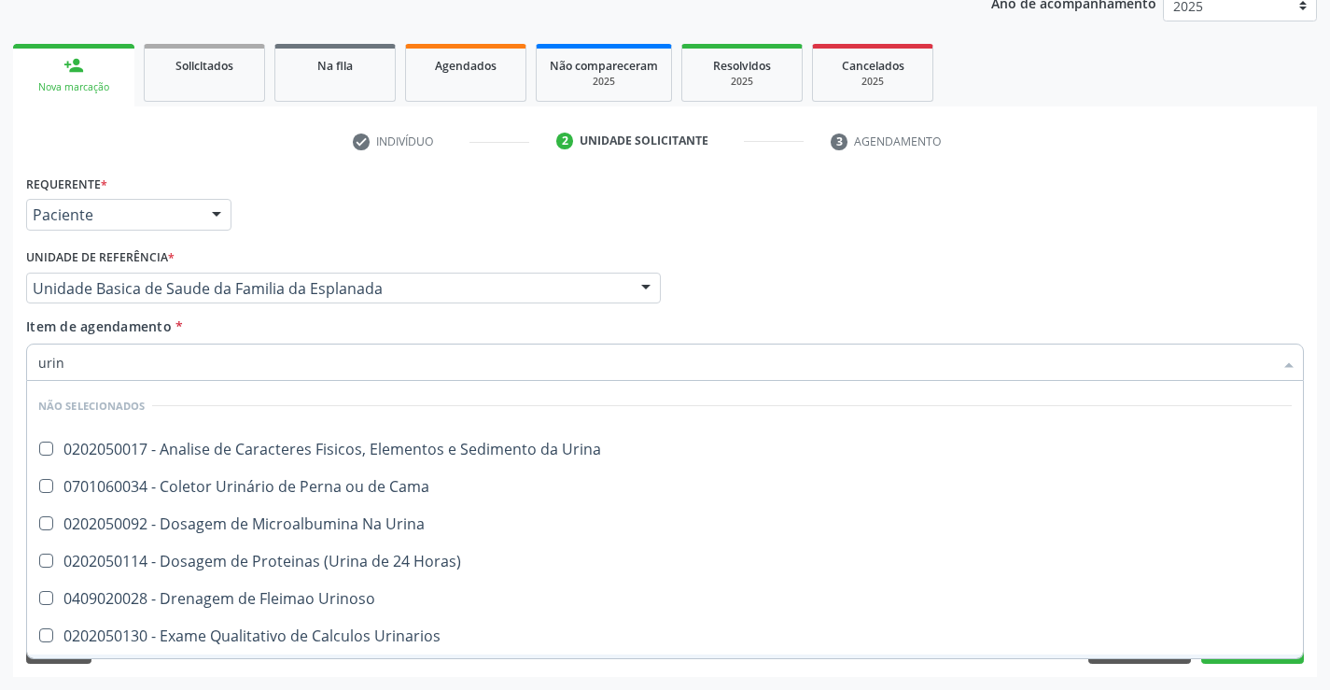
type input "urina"
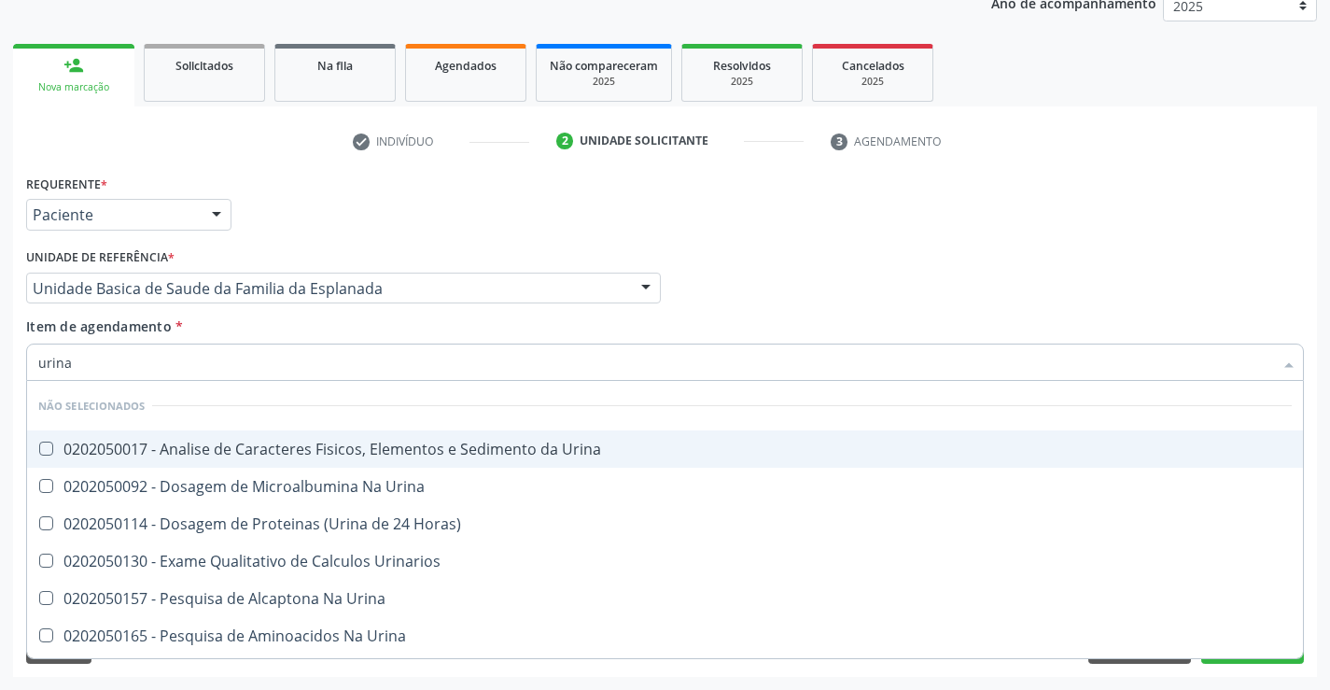
click at [200, 443] on div "0202050017 - Analise de Caracteres Fisicos, Elementos e Sedimento da Urina" at bounding box center [665, 449] width 1254 height 15
checkbox Urina "true"
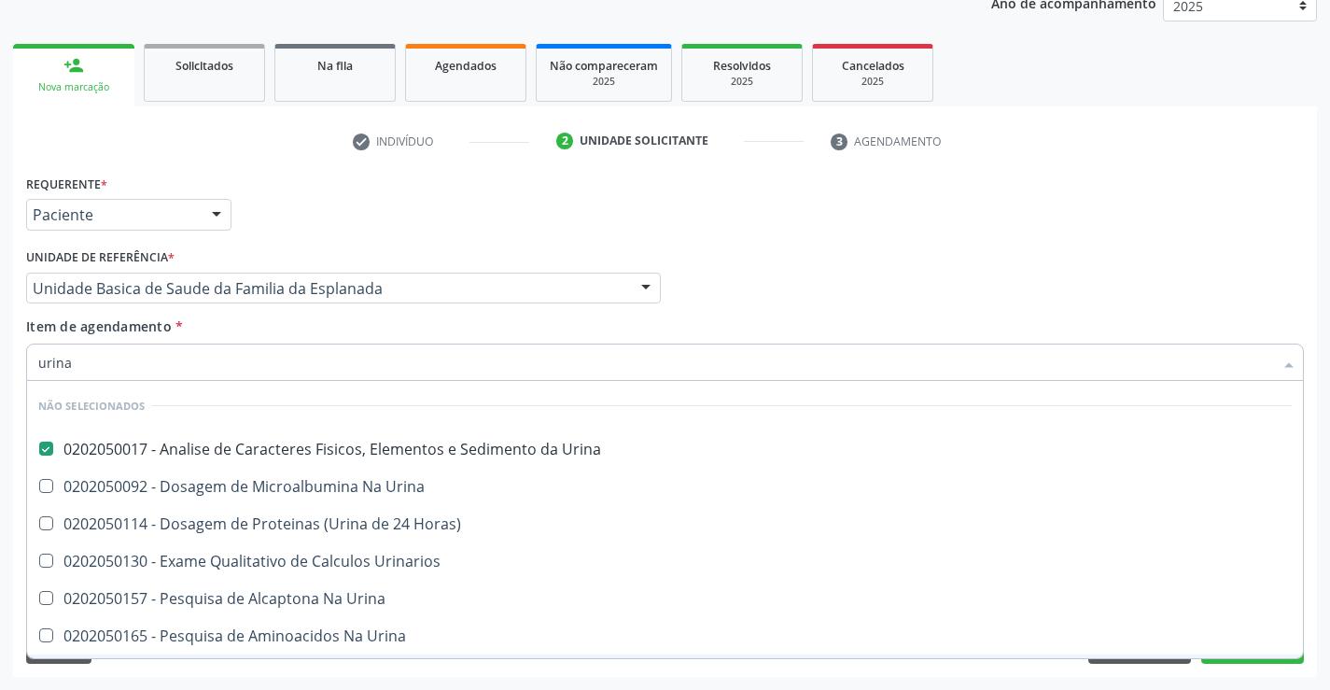
click at [197, 672] on div "Requerente * Paciente Profissional de Saúde Paciente Nenhum resultado encontrad…" at bounding box center [665, 423] width 1304 height 507
checkbox Horas\) "true"
checkbox Urinarios "true"
checkbox Urina "true"
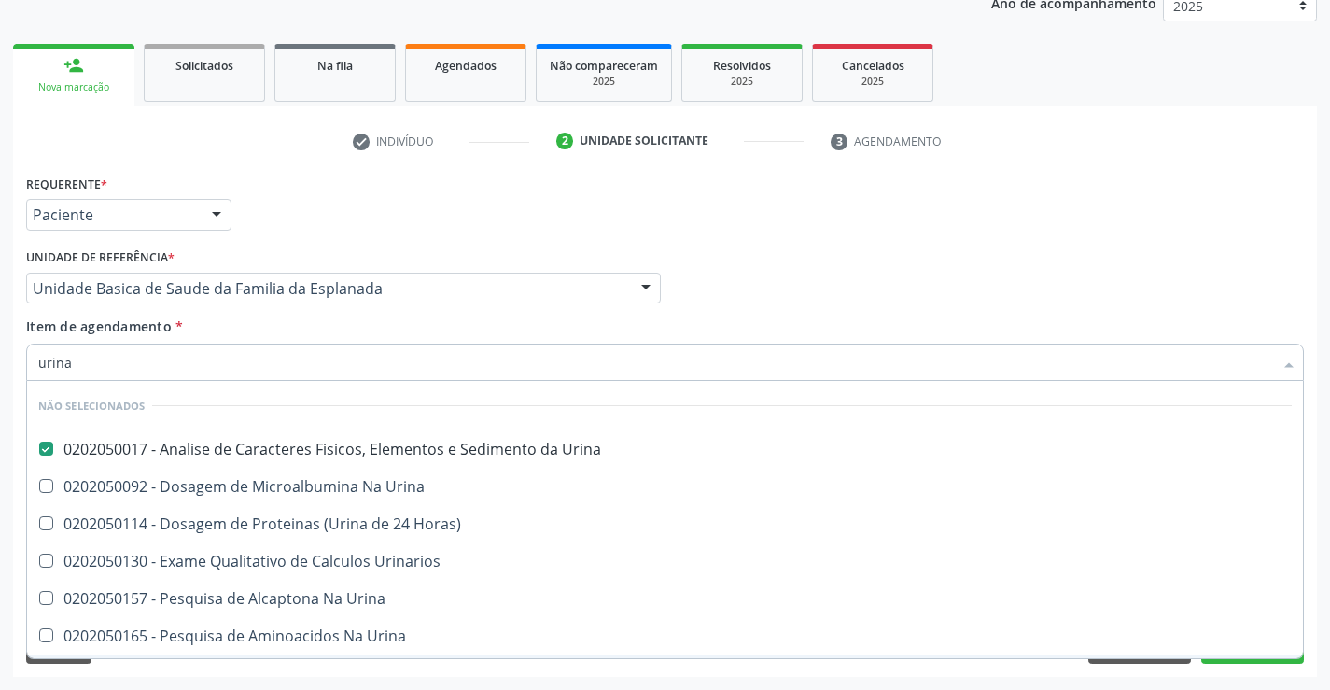
checkbox Urina "true"
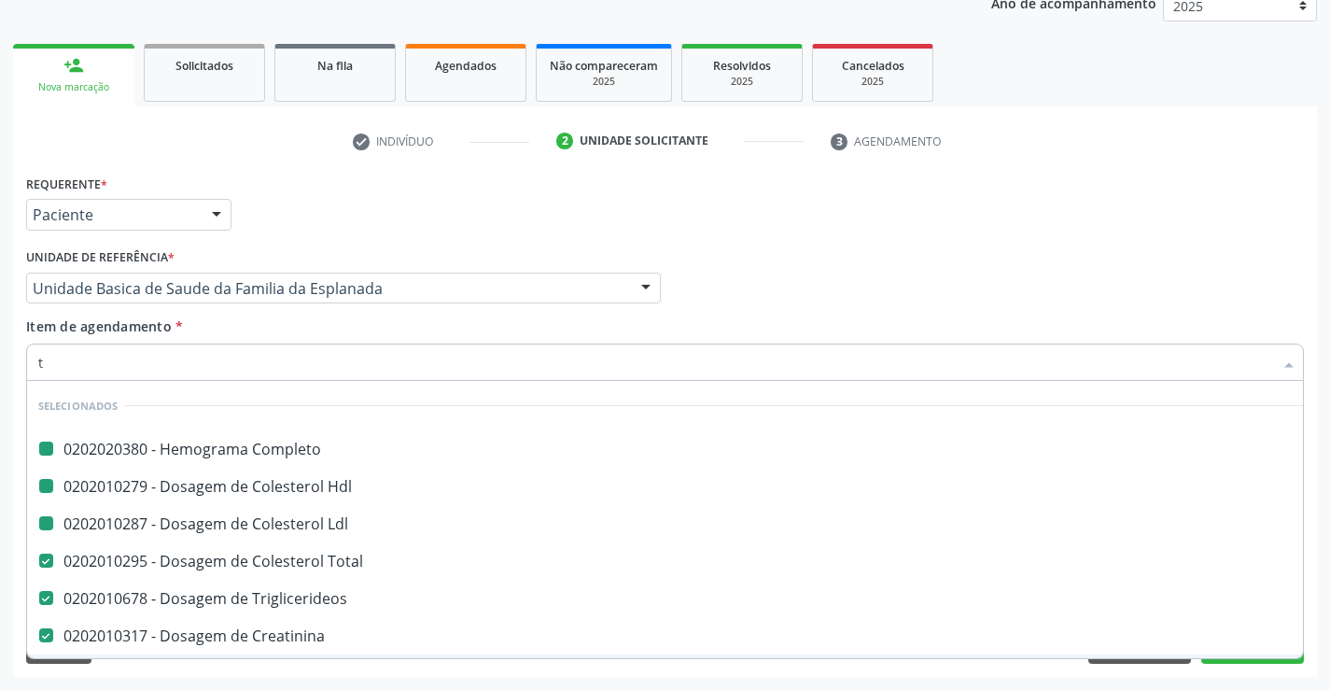
type input "tg"
checkbox Completo "false"
checkbox Ldl "false"
checkbox Hdl "false"
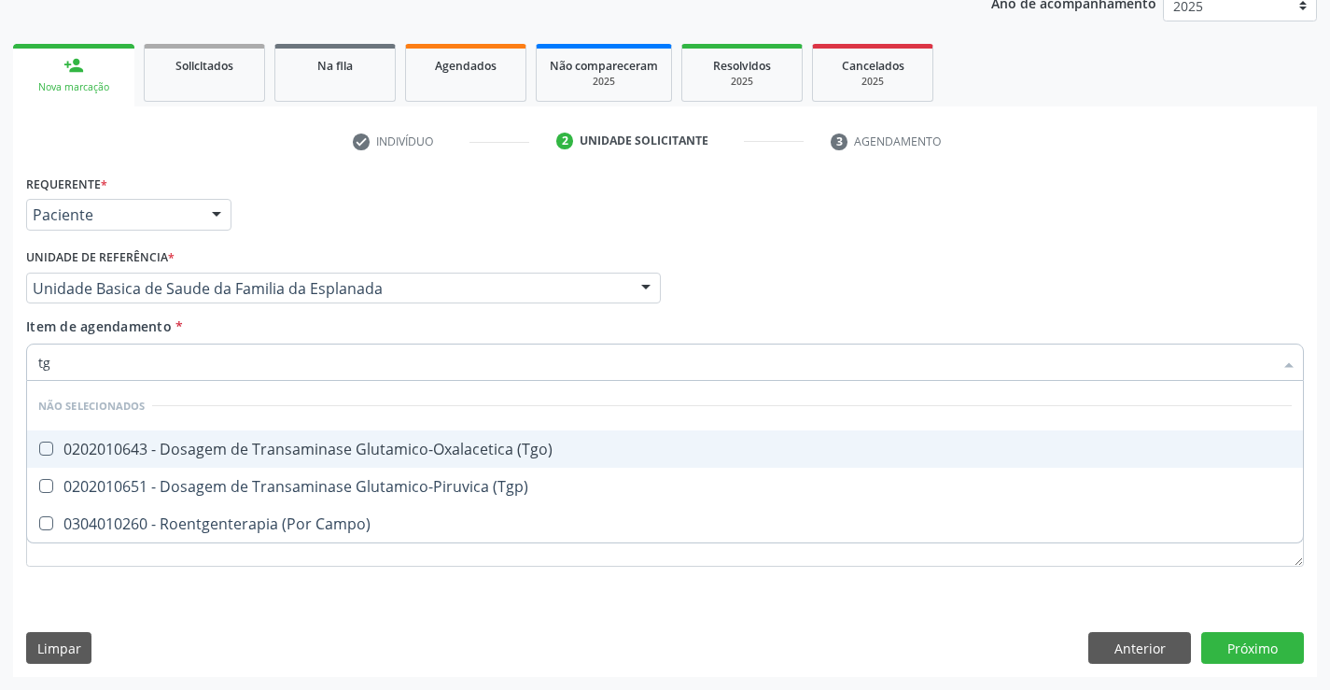
click at [313, 442] on div "0202010643 - Dosagem de Transaminase Glutamico-Oxalacetica (Tgo)" at bounding box center [665, 449] width 1254 height 15
checkbox \(Tgo\) "true"
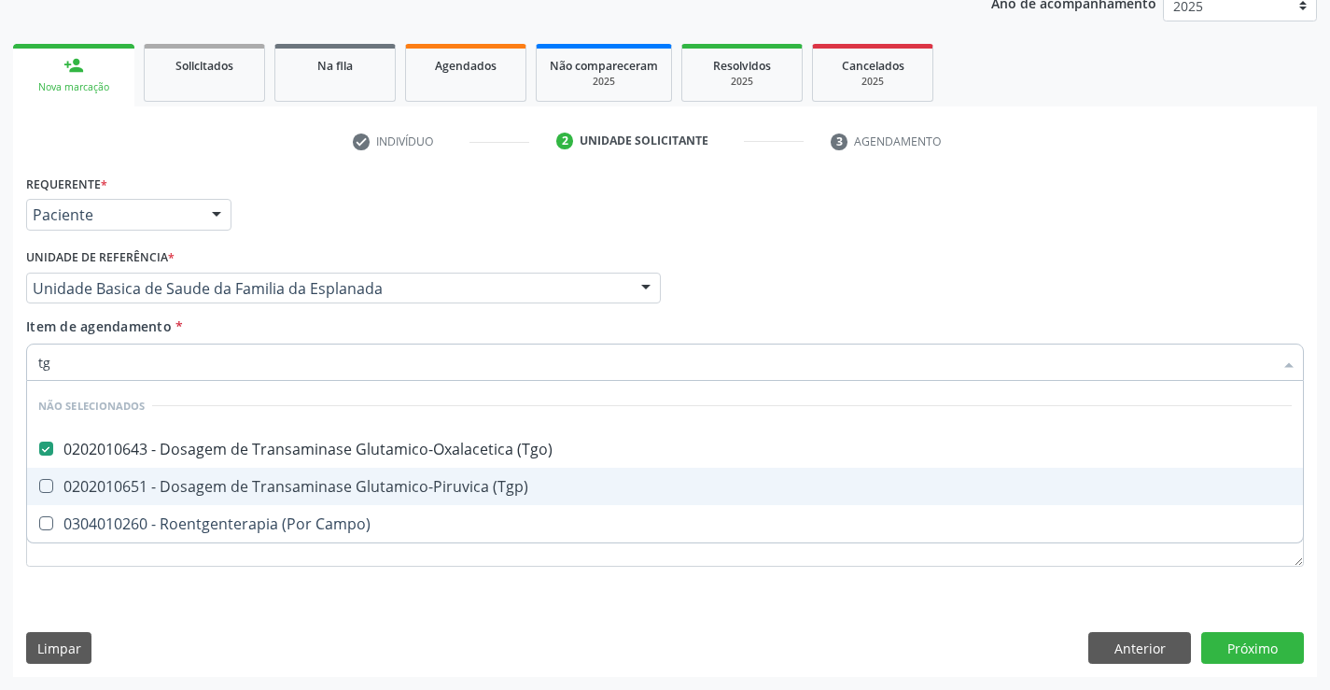
click at [291, 490] on div "0202010651 - Dosagem de Transaminase Glutamico-Piruvica (Tgp)" at bounding box center [665, 486] width 1254 height 15
checkbox \(Tgp\) "true"
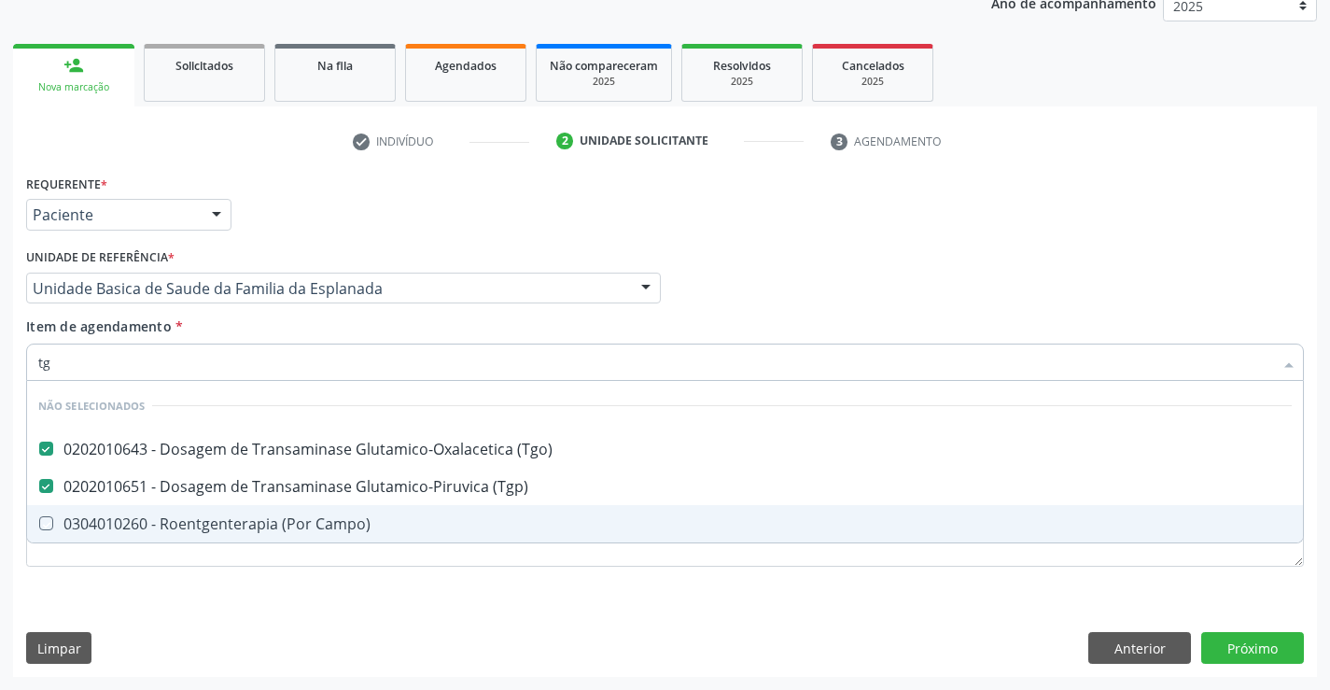
click at [226, 593] on div "Requerente * Paciente Profissional de Saúde Paciente Nenhum resultado encontrad…" at bounding box center [665, 381] width 1278 height 423
checkbox Campo\) "true"
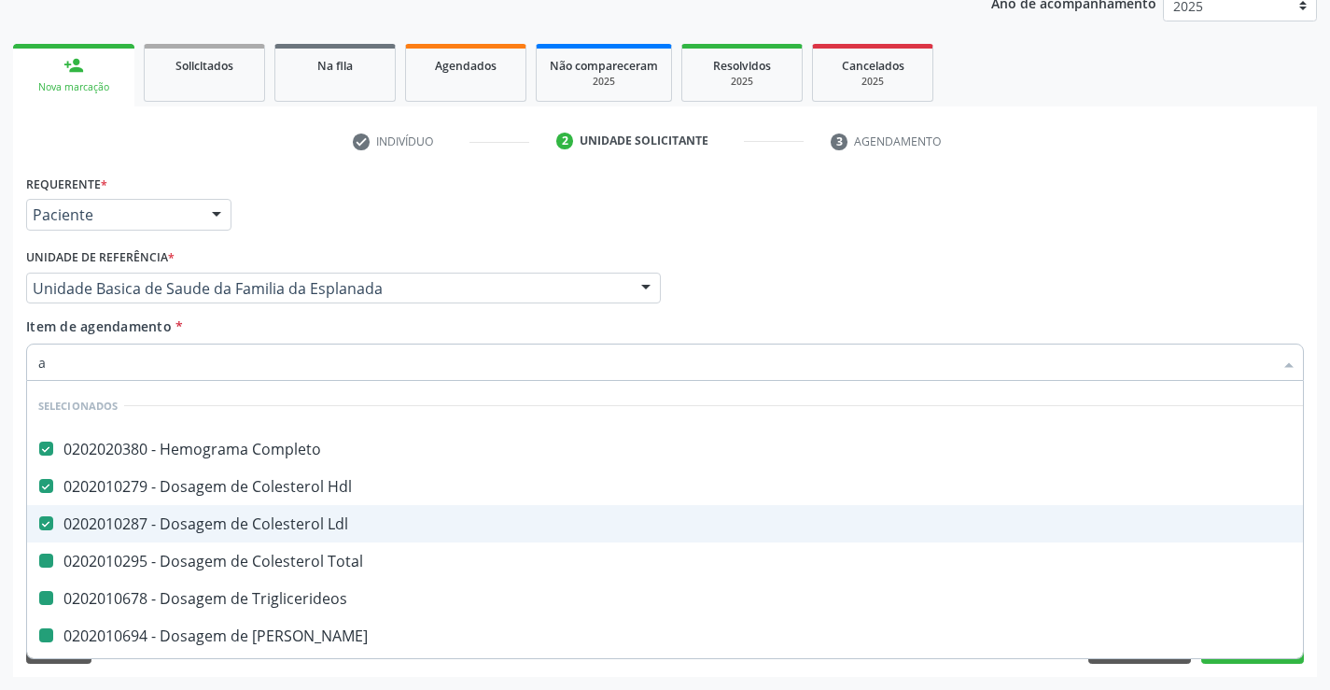
type input "ac"
checkbox Total "false"
checkbox Triglicerideos "false"
checkbox Ureia "false"
checkbox Creatinina "false"
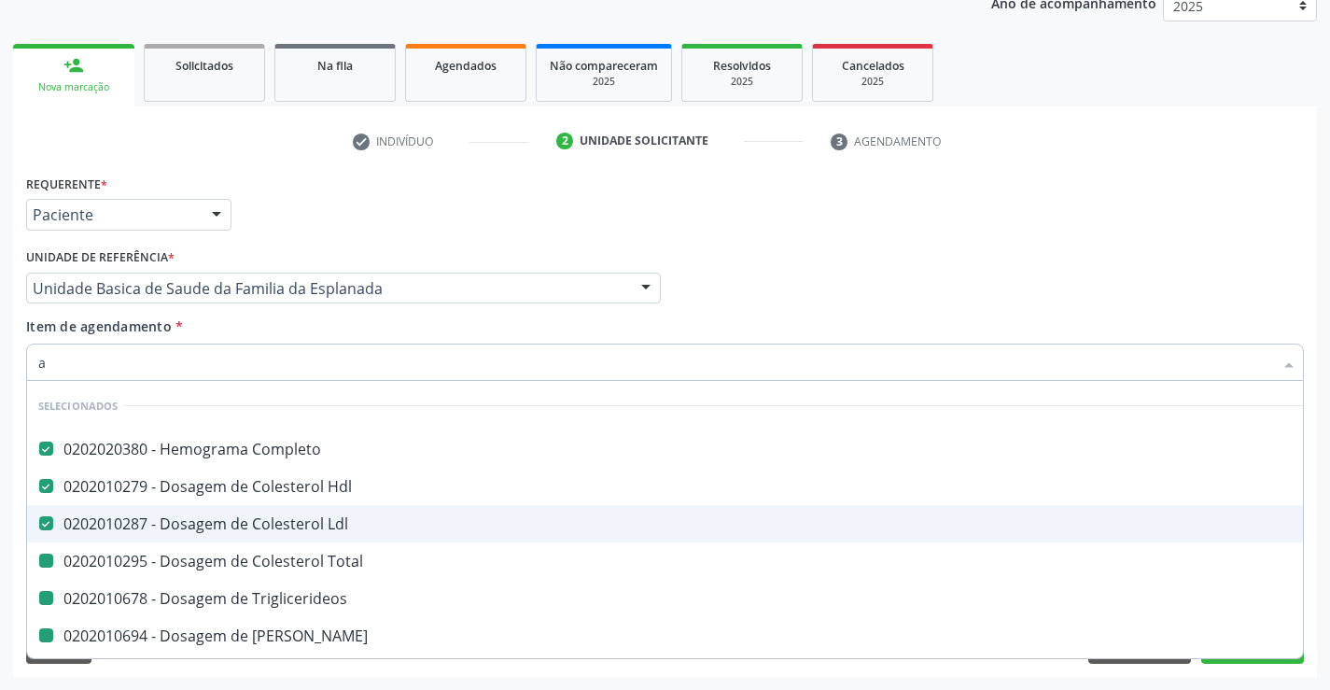
checkbox Urina "false"
checkbox \(Tgo\) "false"
checkbox \(Tgp\) "false"
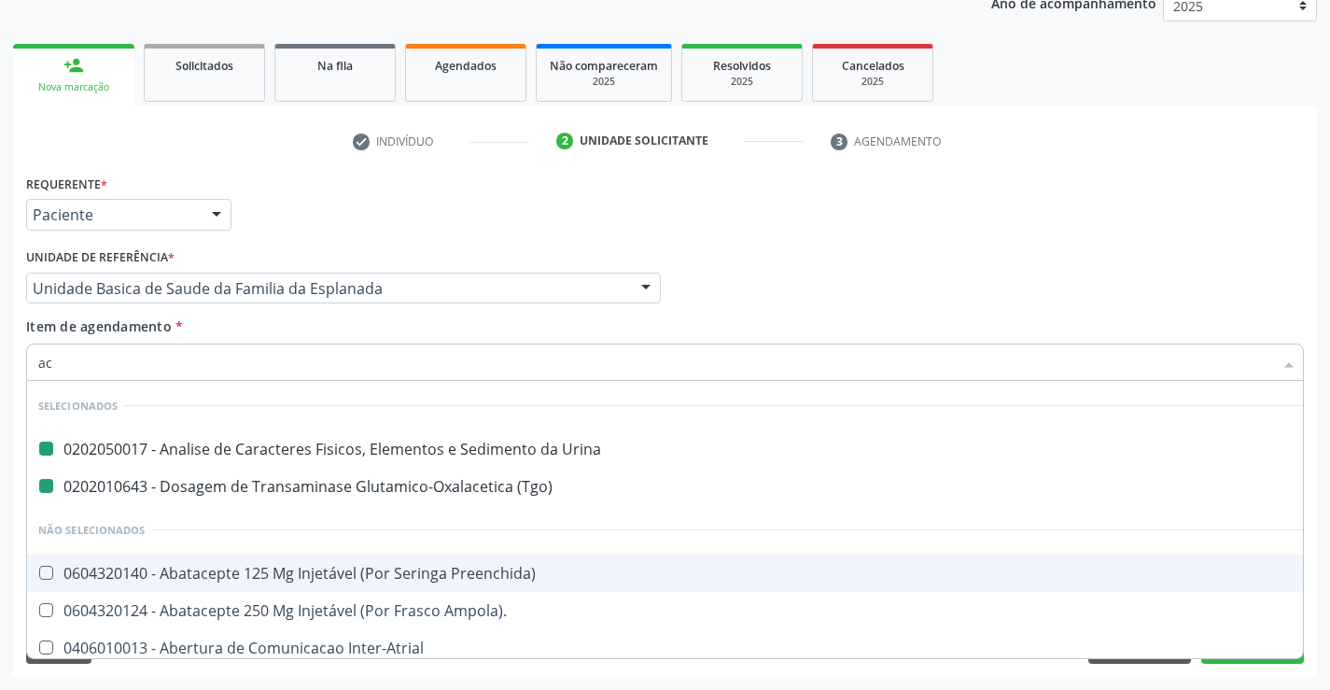
type input "aci"
checkbox Urina "false"
checkbox \(Tgo\) "false"
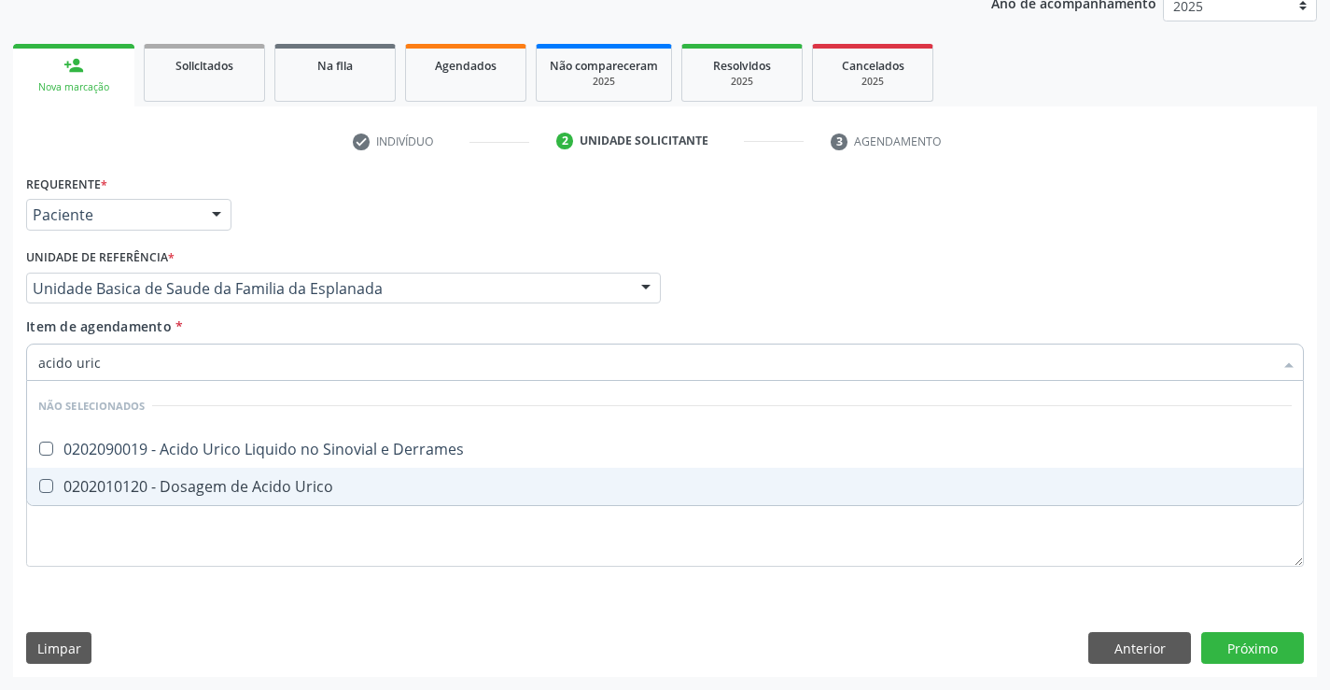
type input "acido urico"
click at [196, 490] on div "0202010120 - Dosagem de Acido Urico" at bounding box center [665, 486] width 1254 height 15
checkbox Urico "true"
click at [140, 565] on div "Requerente * Paciente Profissional de Saúde Paciente Nenhum resultado encontrad…" at bounding box center [665, 381] width 1278 height 423
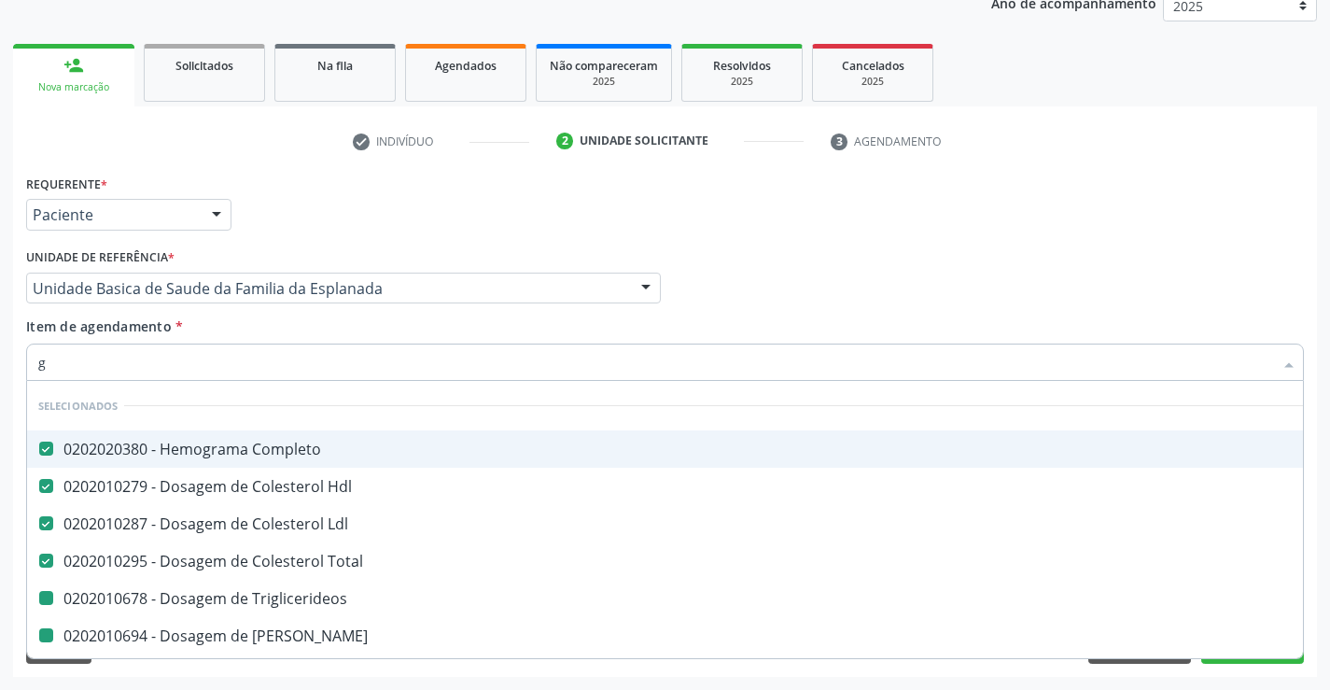
type input "gl"
checkbox Triglicerideos "false"
checkbox Ureia "false"
checkbox Creatinina "false"
checkbox \(Tgo\) "false"
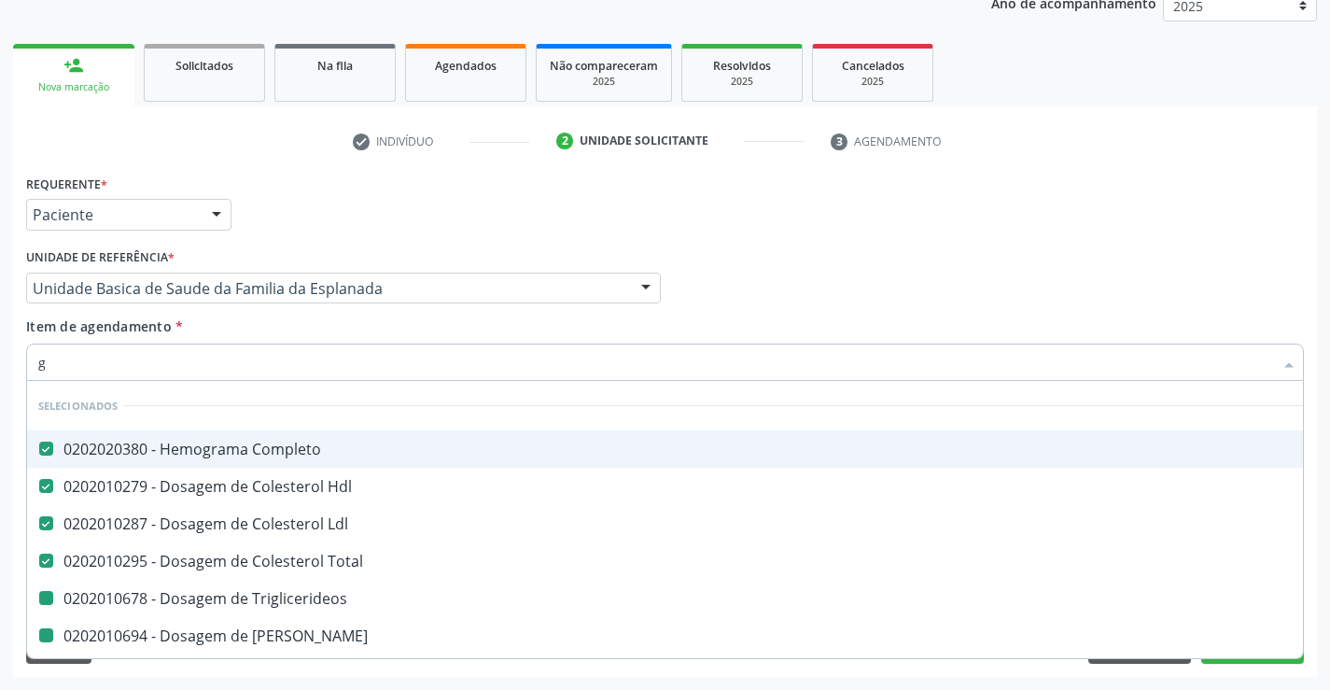
checkbox \(Tgp\) "false"
checkbox Urico "false"
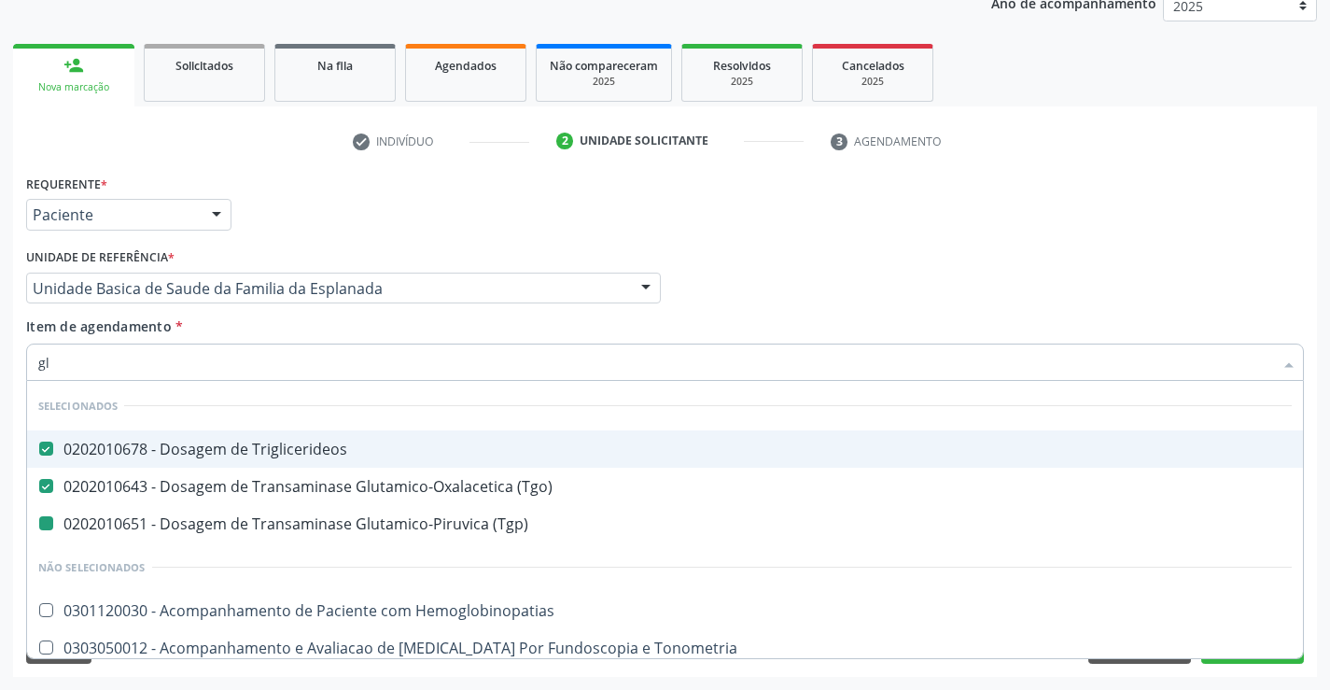
type input "gli"
checkbox \(Tgp\) "false"
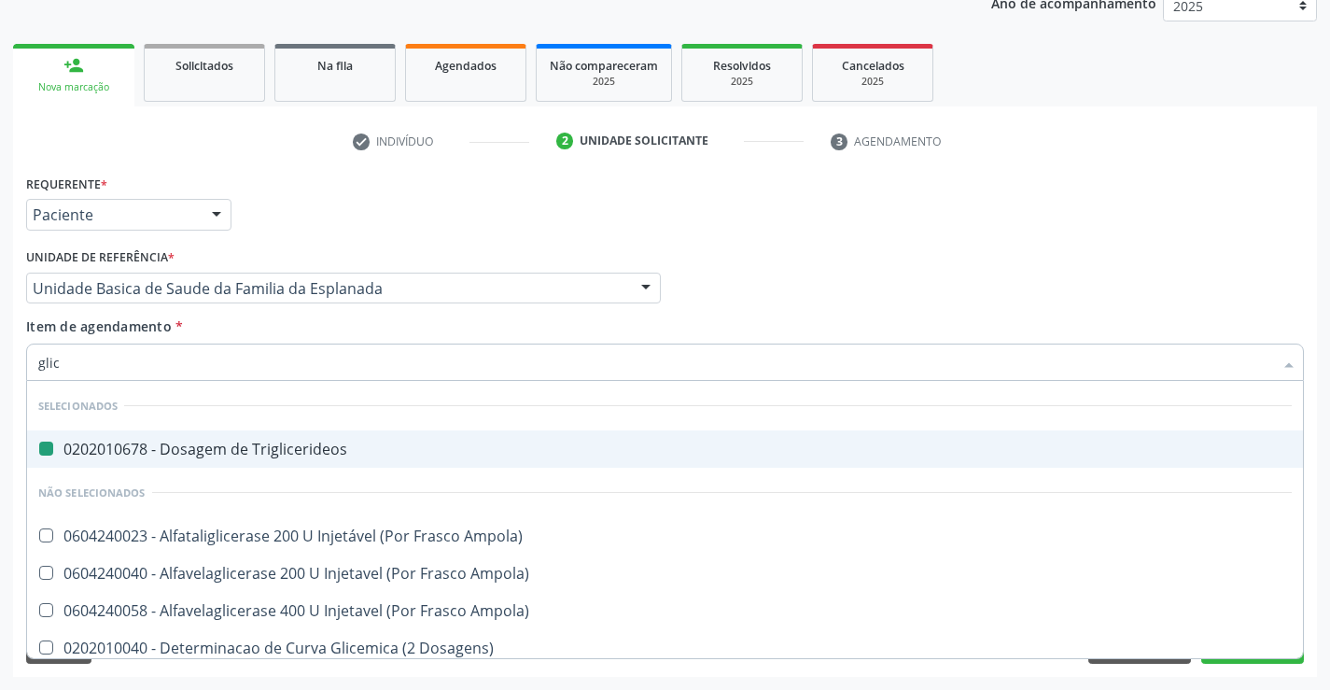
type input "glico"
checkbox Triglicerideos "false"
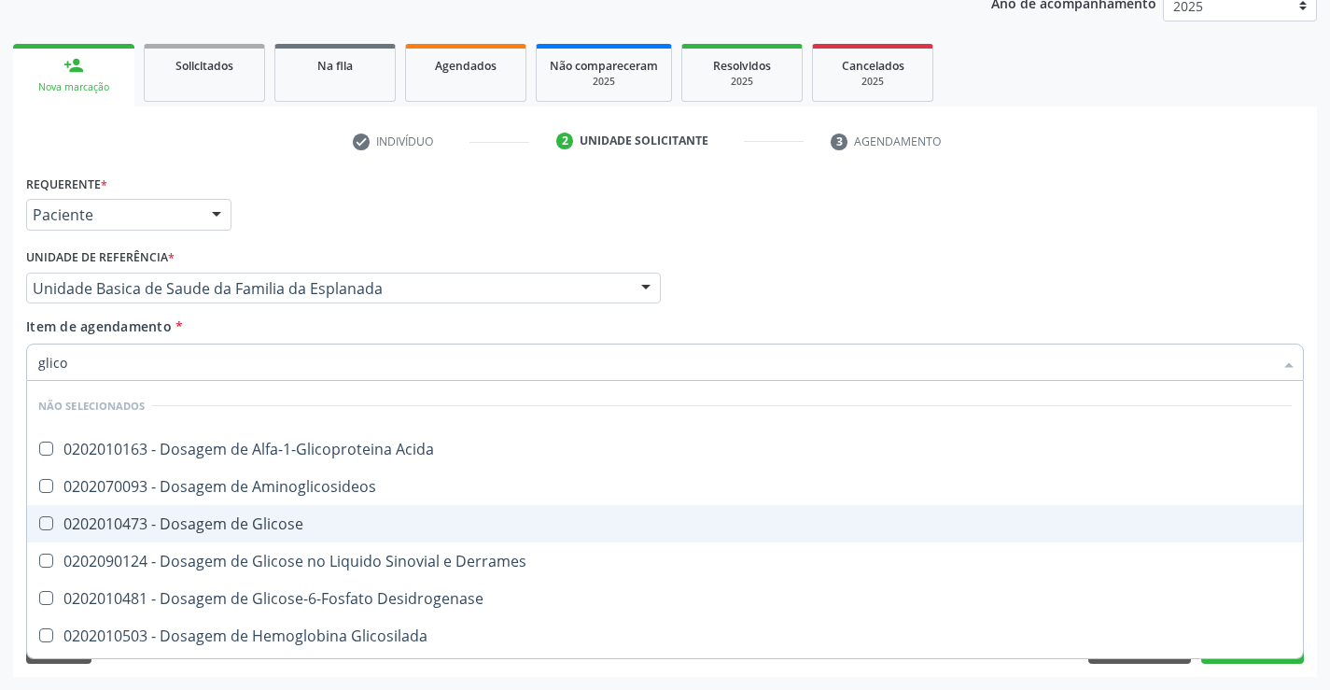
click at [211, 524] on div "0202010473 - Dosagem de Glicose" at bounding box center [665, 523] width 1254 height 15
checkbox Glicose "true"
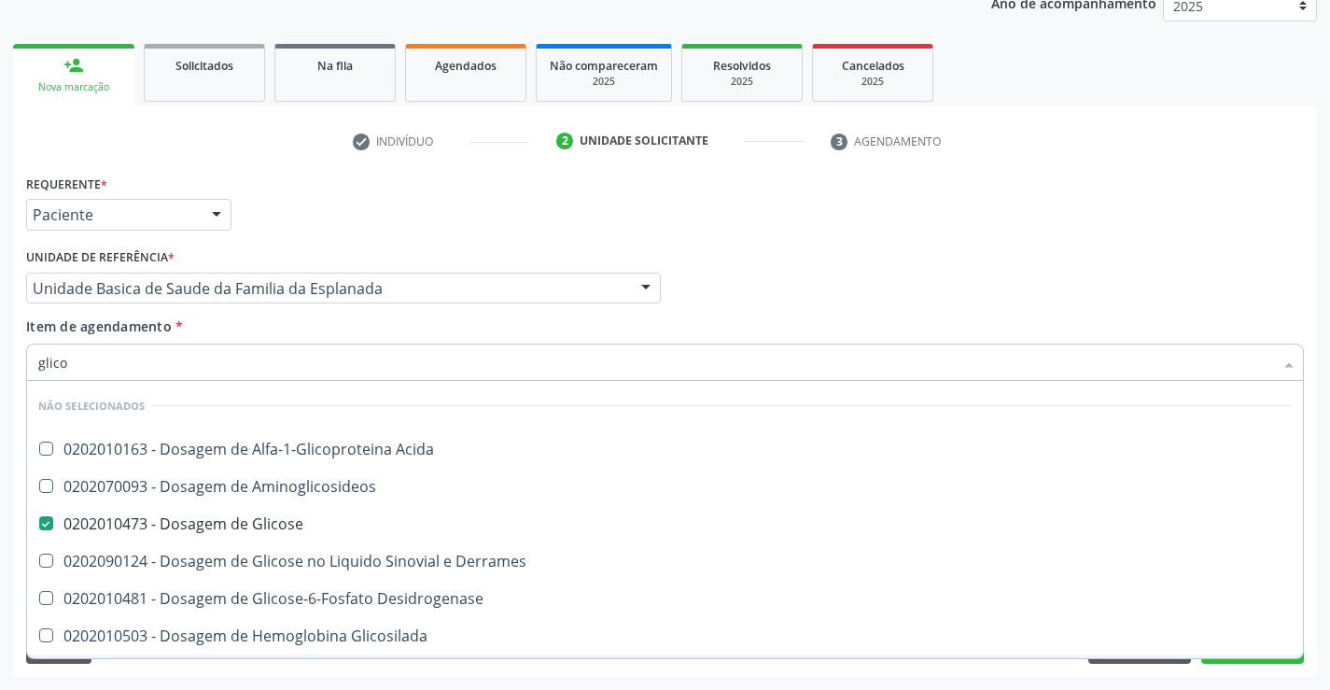
click at [208, 667] on div "Requerente * Paciente Profissional de Saúde Paciente Nenhum resultado encontrad…" at bounding box center [665, 423] width 1304 height 507
checkbox Acida "true"
checkbox Desidrogenase "true"
checkbox Glicosilada "true"
checkbox Quantitativa "true"
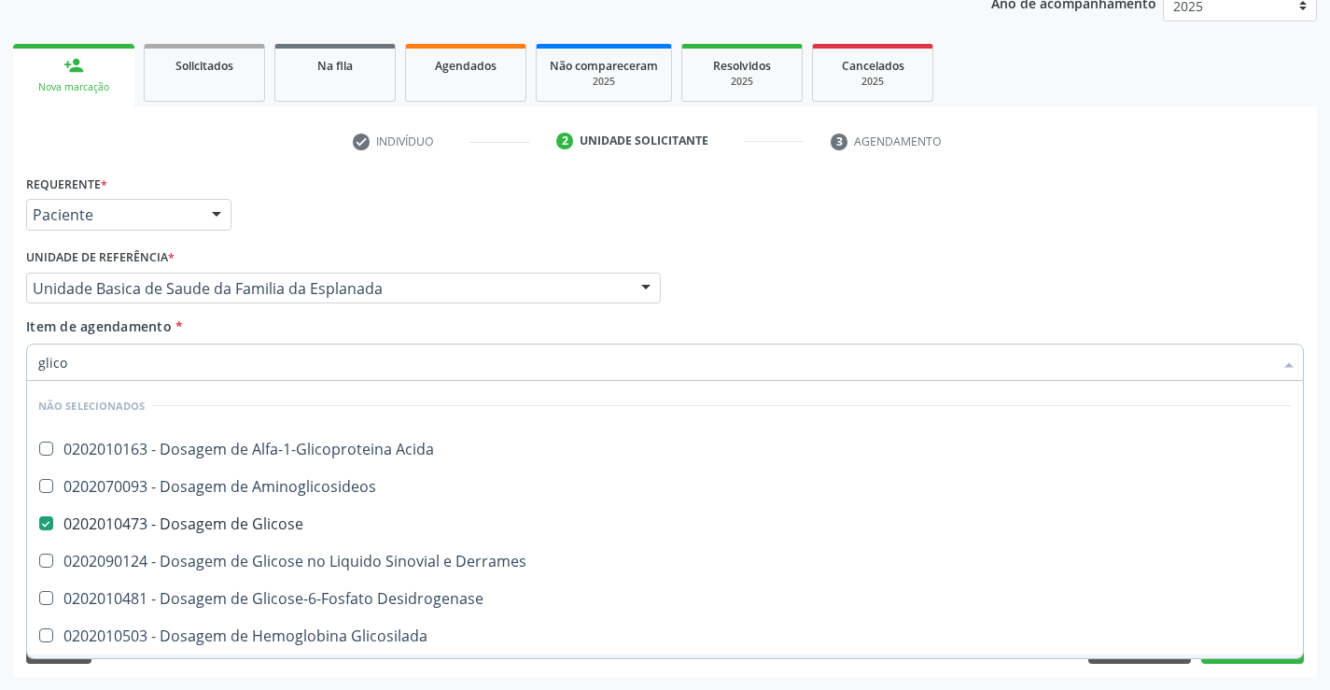
checkbox Urina "true"
checkbox Glicose "true"
checkbox Derrames "true"
checkbox Aminoglicosideos "true"
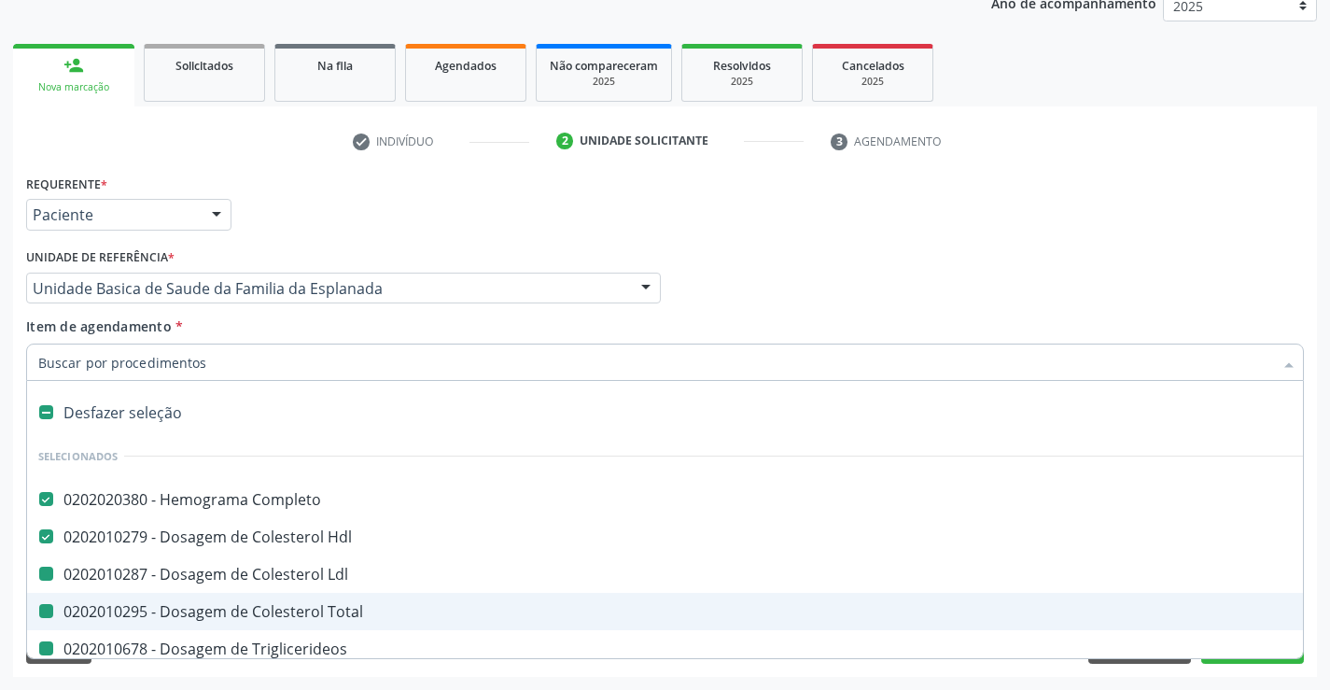
type input "f"
checkbox Ldl "false"
checkbox Triglicerideos "false"
checkbox Ureia "false"
checkbox Creatinina "false"
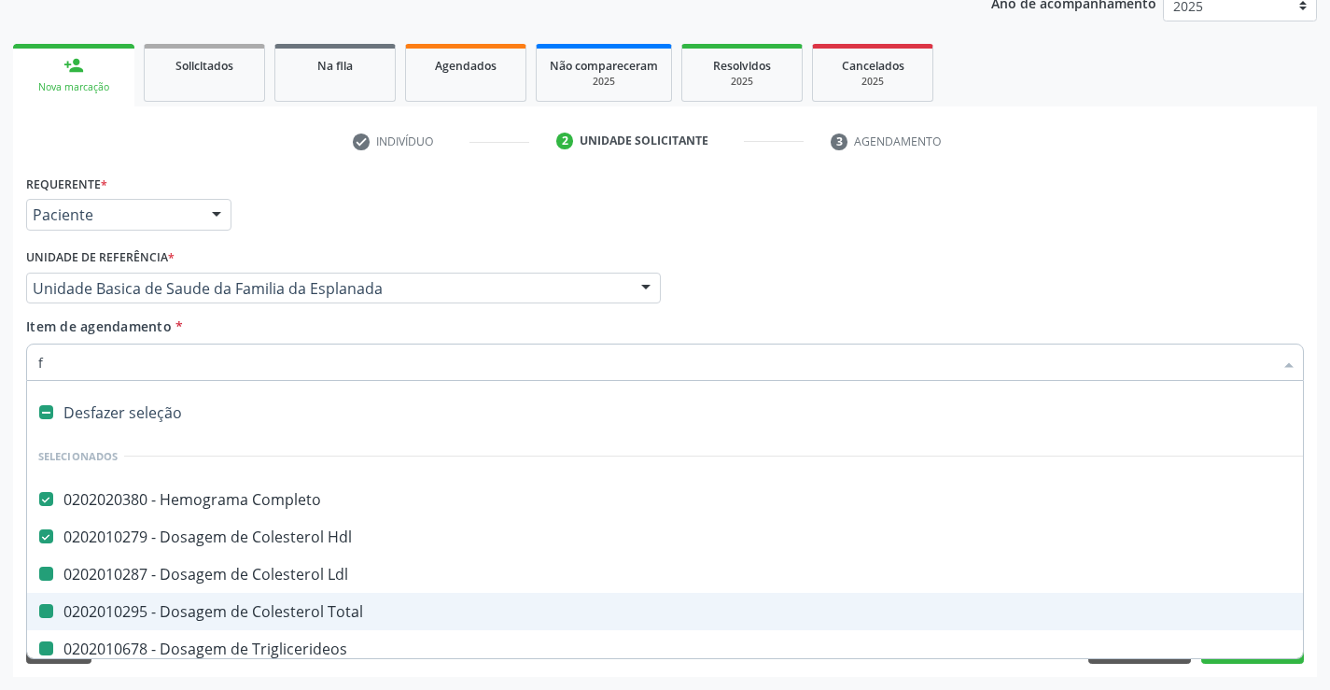
checkbox Urina "false"
checkbox \(Tgo\) "false"
checkbox Total "false"
checkbox \(Tgp\) "false"
checkbox Urico "false"
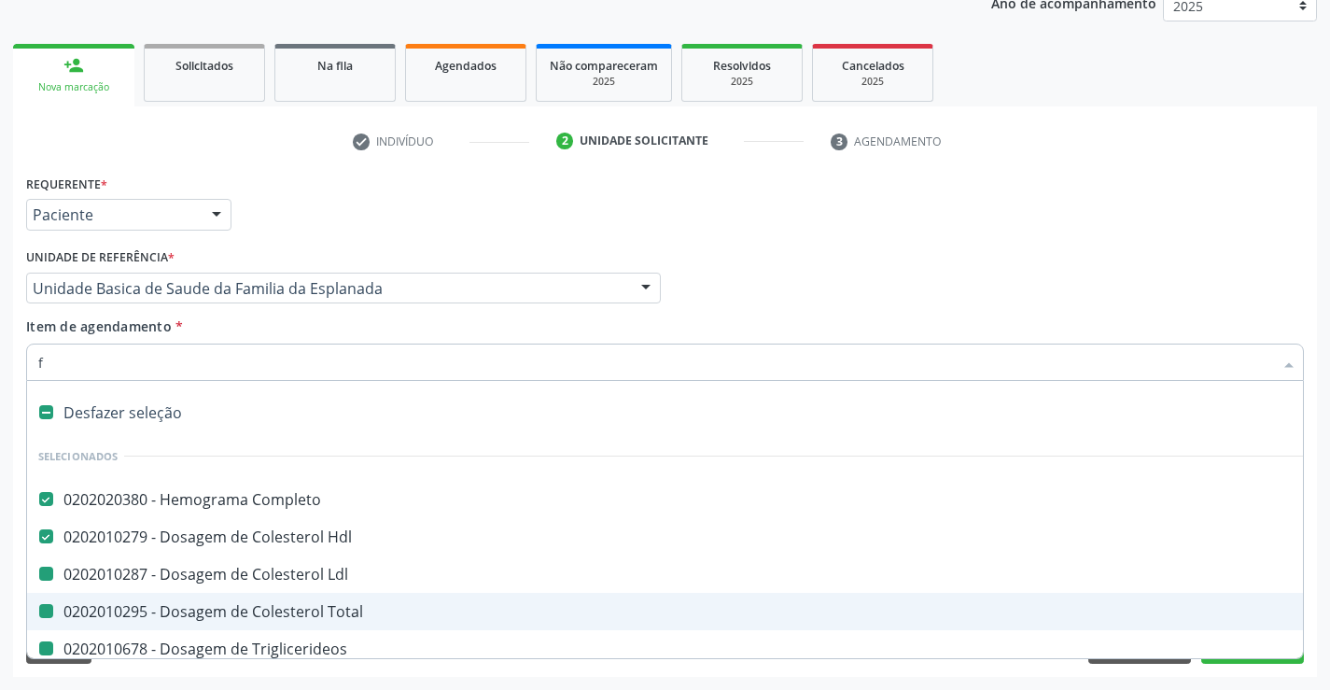
checkbox Glicose "false"
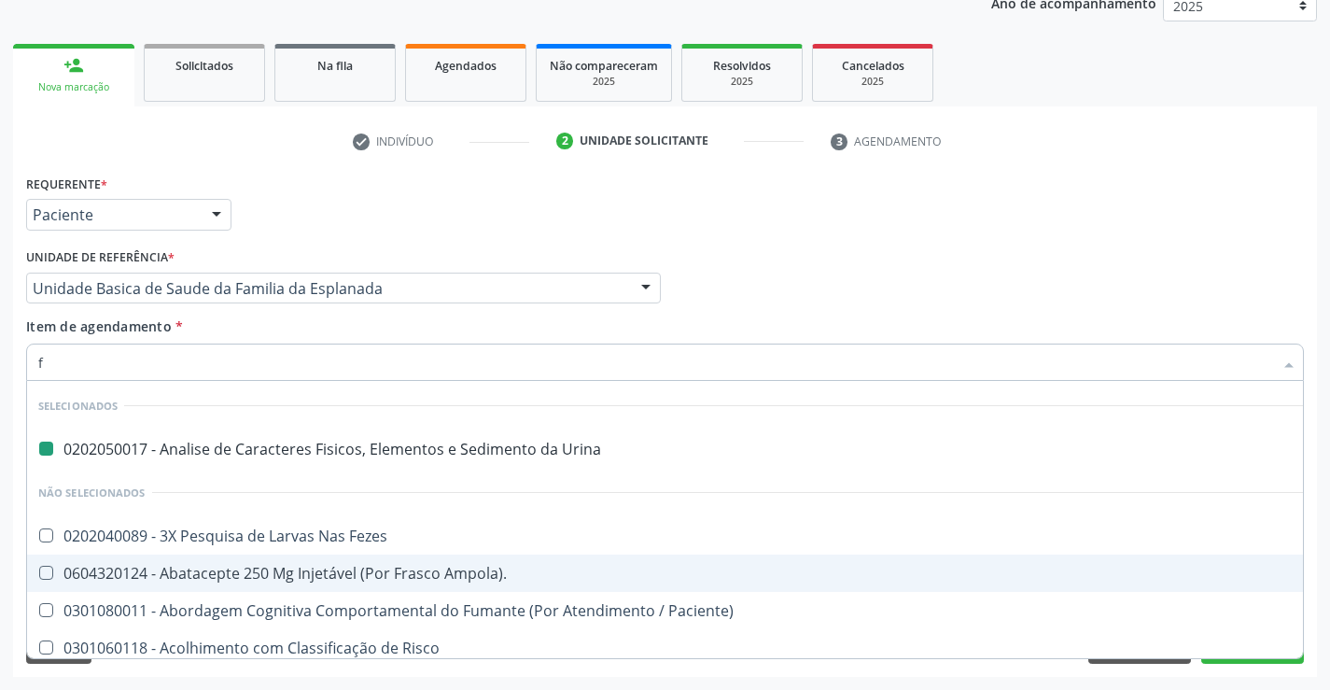
type input "fe"
checkbox Urina "false"
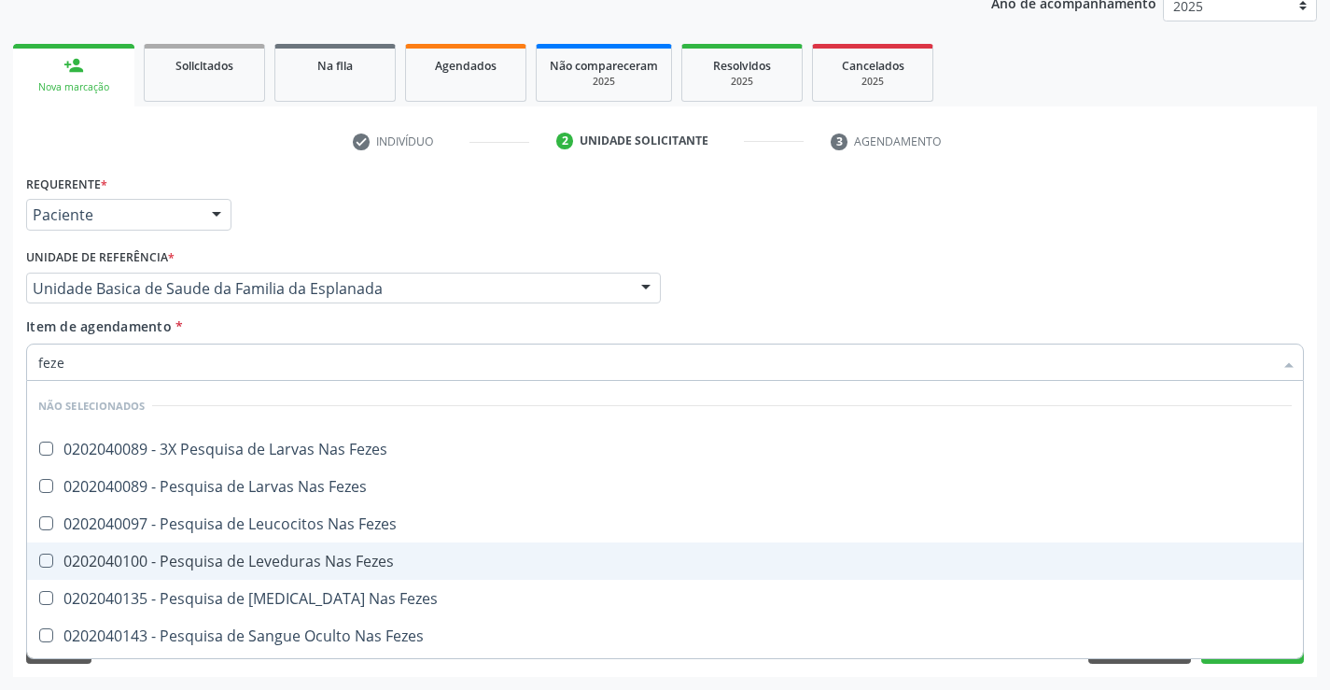
type input "fezes"
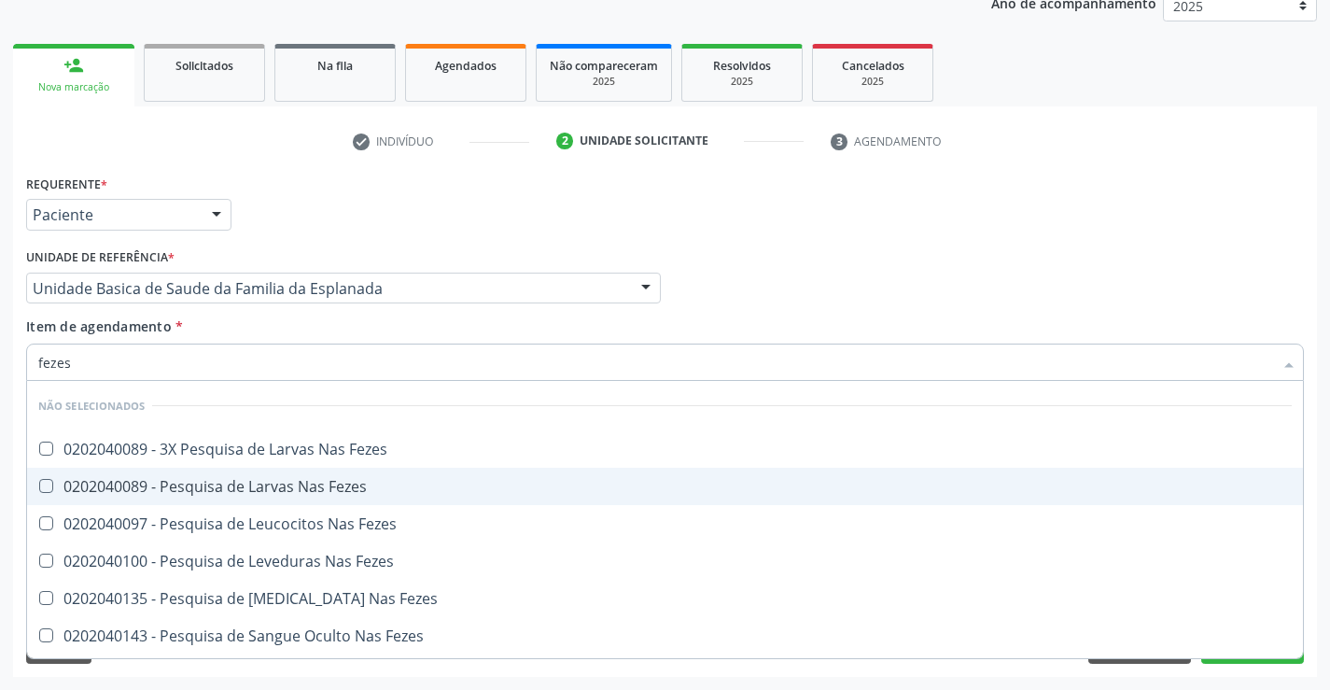
click at [344, 486] on div "0202040089 - Pesquisa de Larvas Nas Fezes" at bounding box center [665, 486] width 1254 height 15
checkbox Fezes "true"
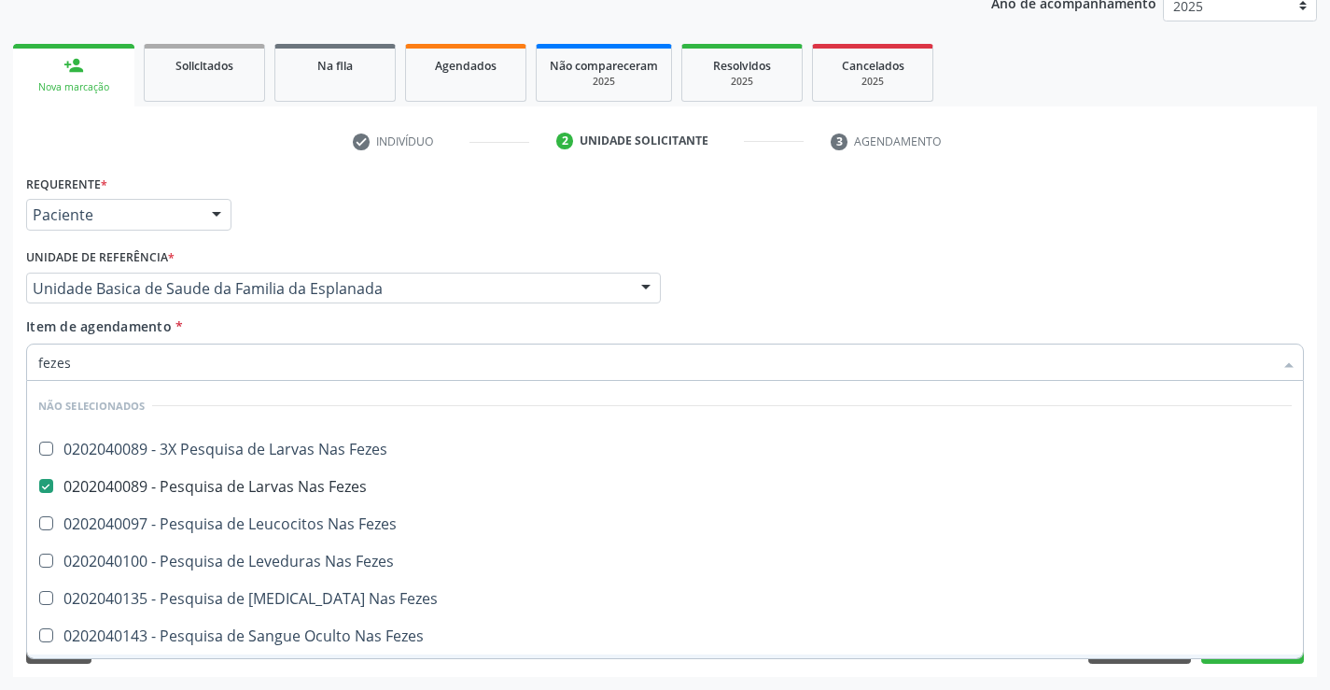
click at [327, 664] on div "Requerente * Paciente Profissional de Saúde Paciente Nenhum resultado encontrad…" at bounding box center [665, 423] width 1304 height 507
checkbox Fezes "true"
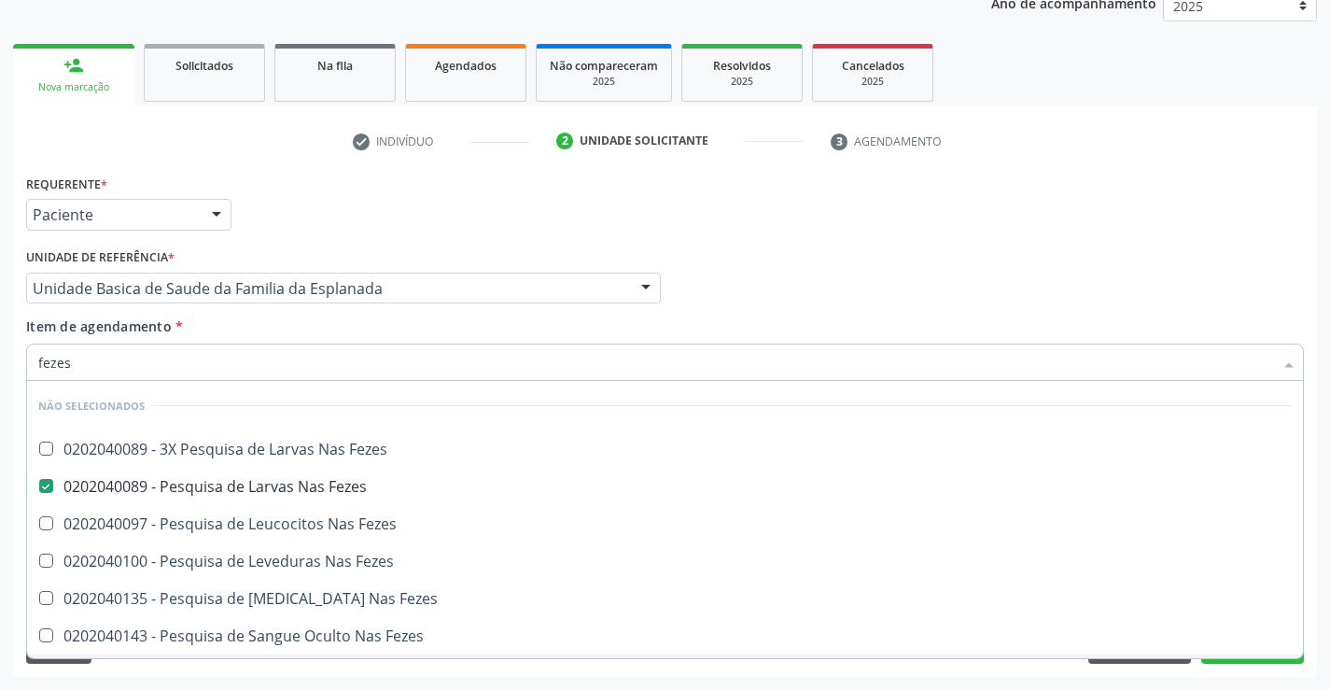
checkbox Fezes "true"
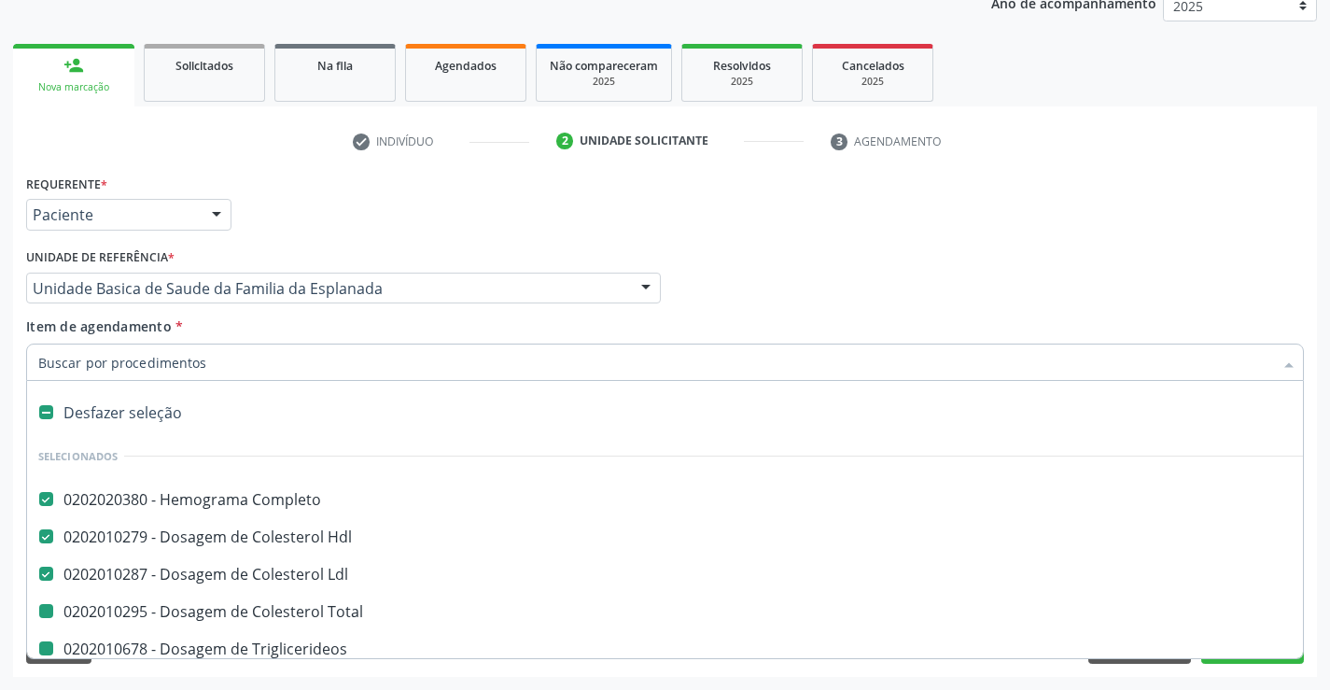
type input "f"
checkbox Triglicerideos "false"
checkbox Ureia "false"
checkbox Creatinina "false"
checkbox Urina "false"
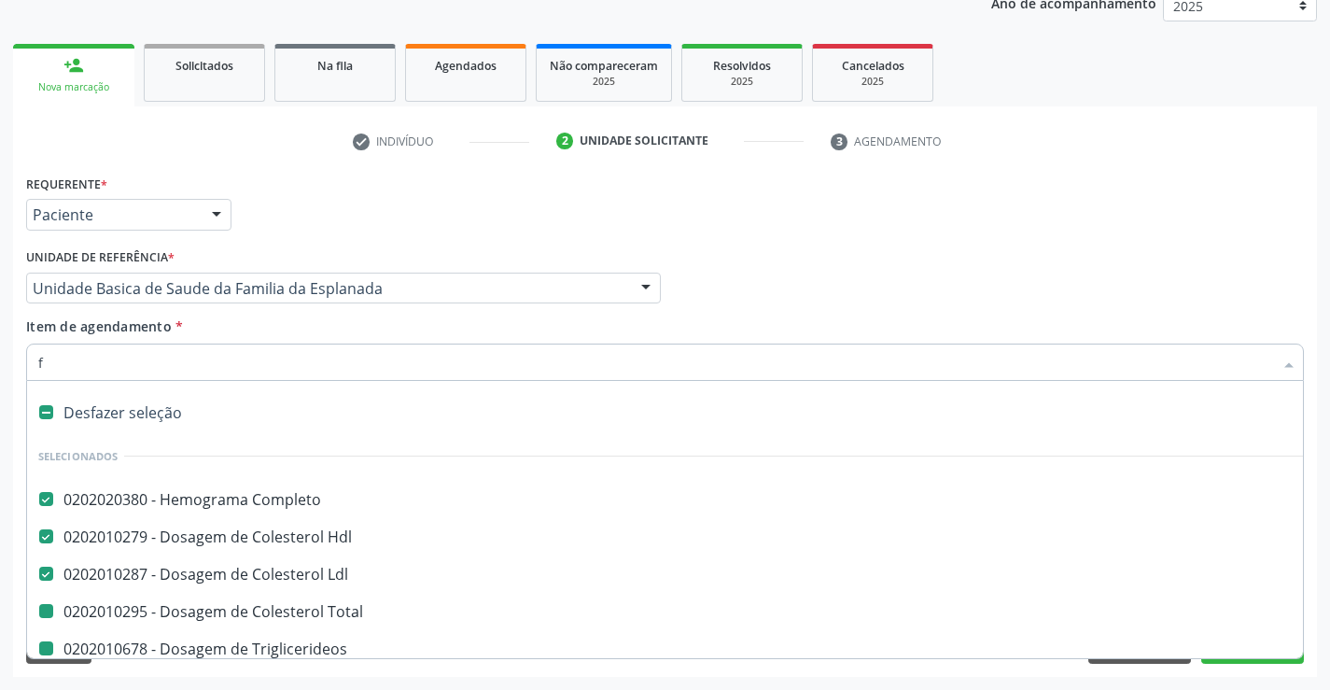
checkbox \(Tgo\) "false"
checkbox Total "false"
checkbox \(Tgp\) "false"
checkbox Urico "false"
checkbox Glicose "false"
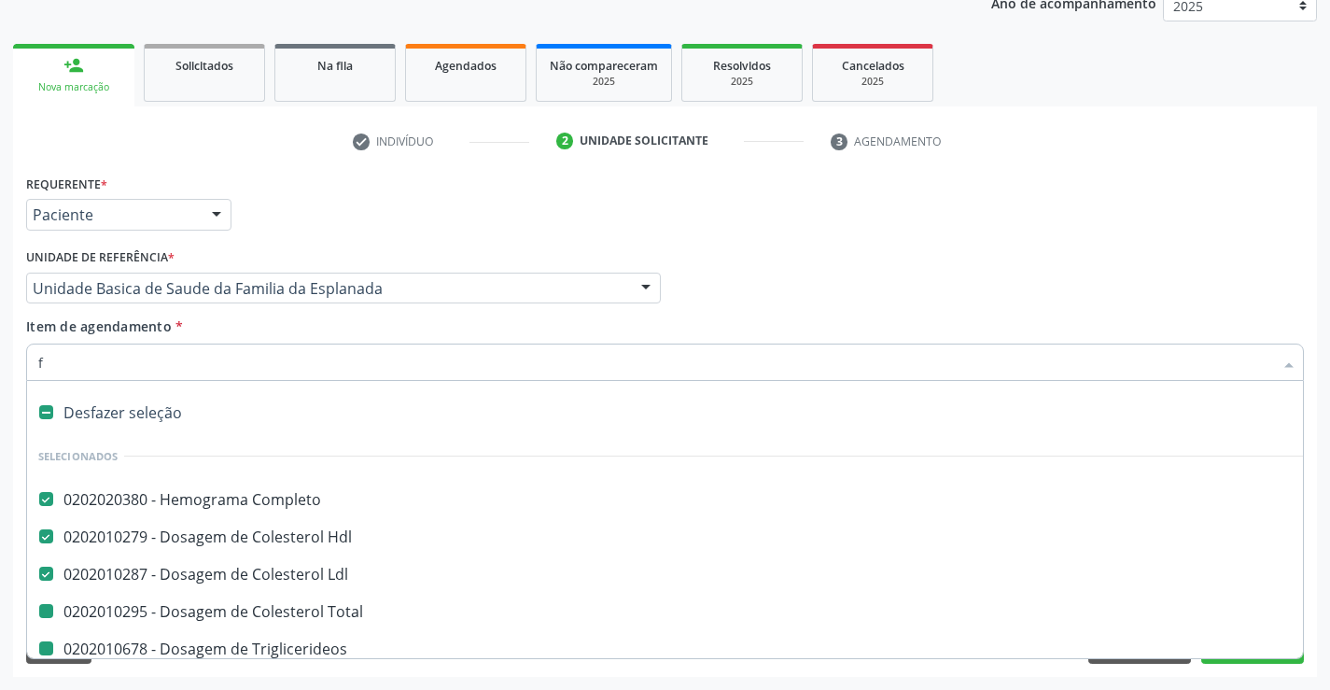
checkbox Fezes "false"
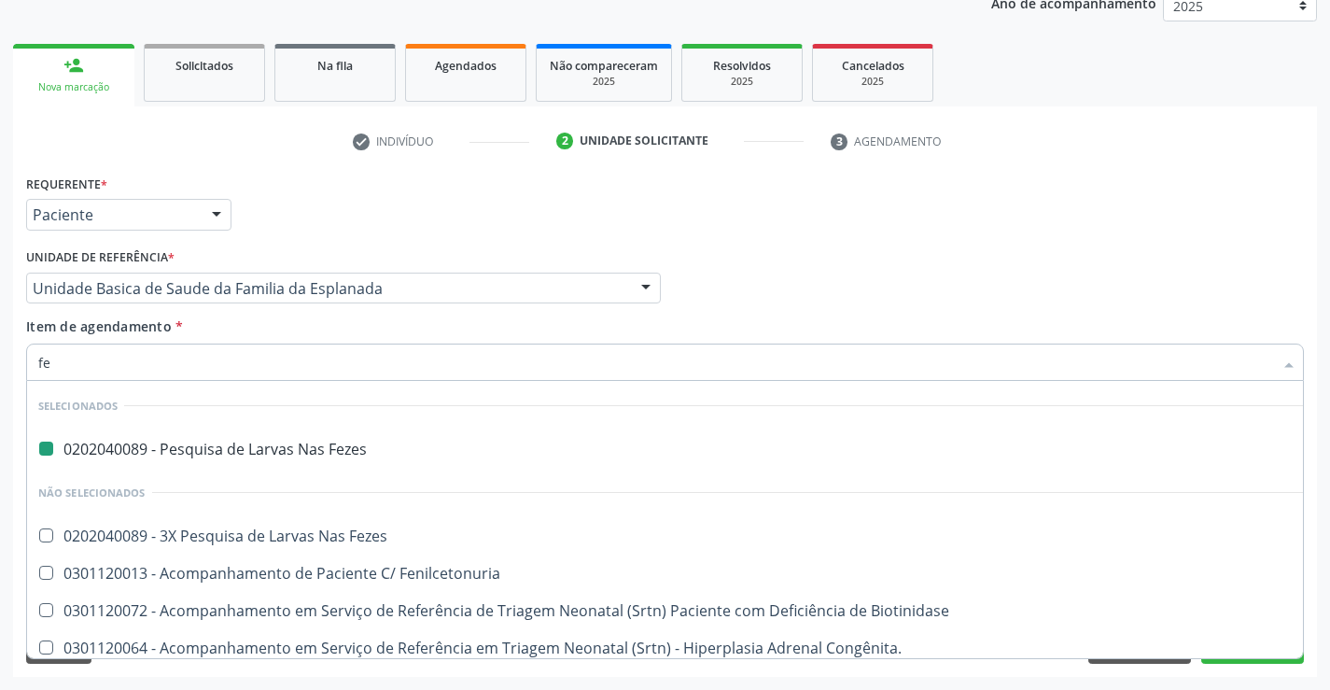
type input "fer"
checkbox Fezes "false"
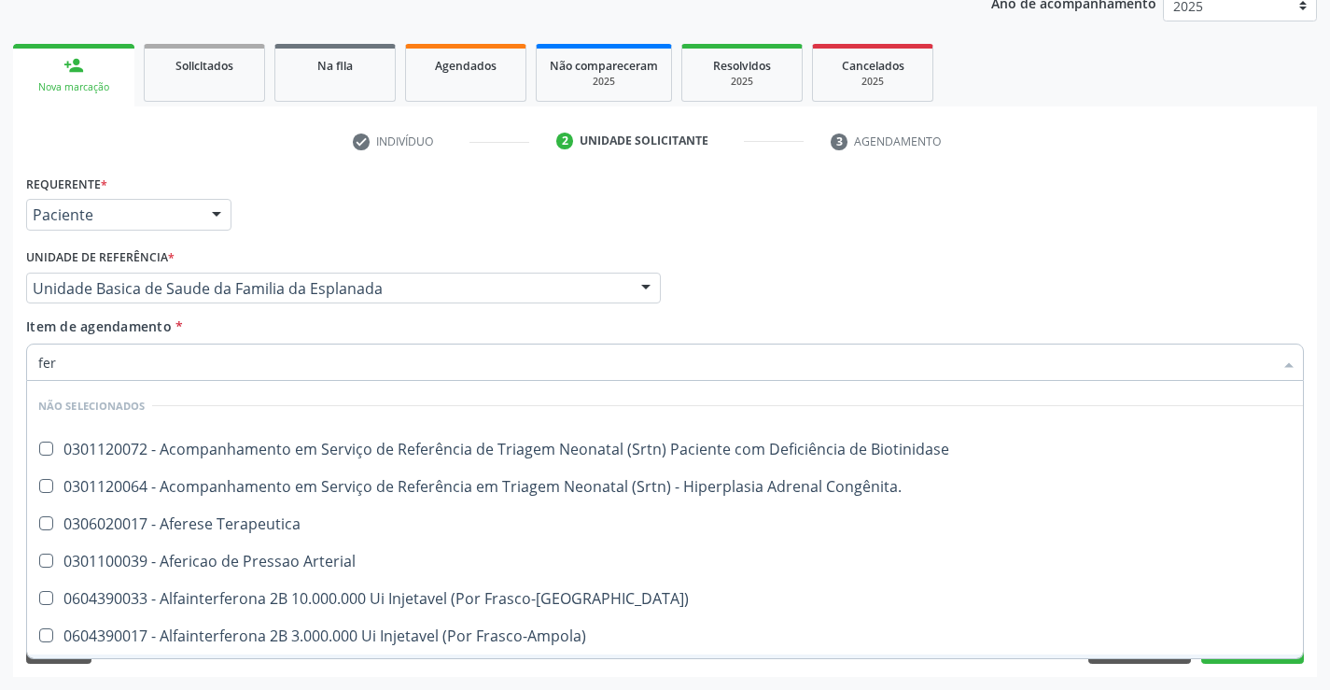
type input "ferr"
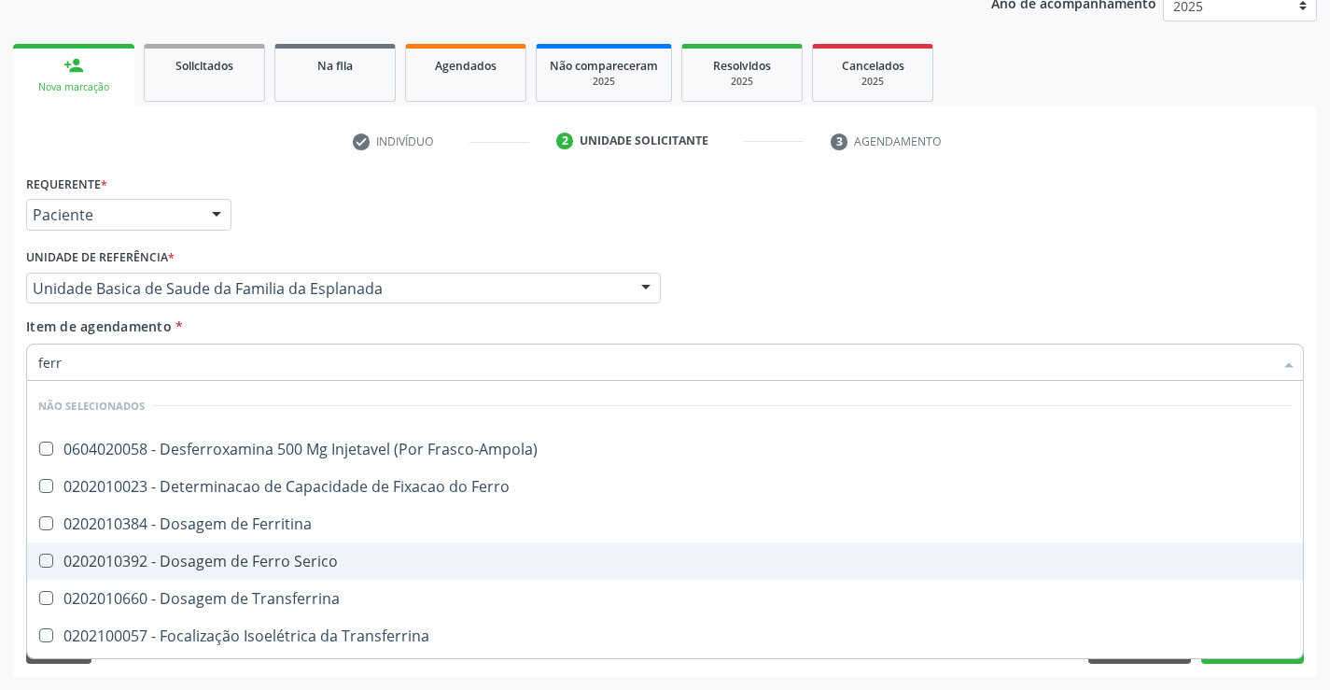
click at [289, 559] on div "0202010392 - Dosagem de Ferro Serico" at bounding box center [665, 561] width 1254 height 15
checkbox Serico "true"
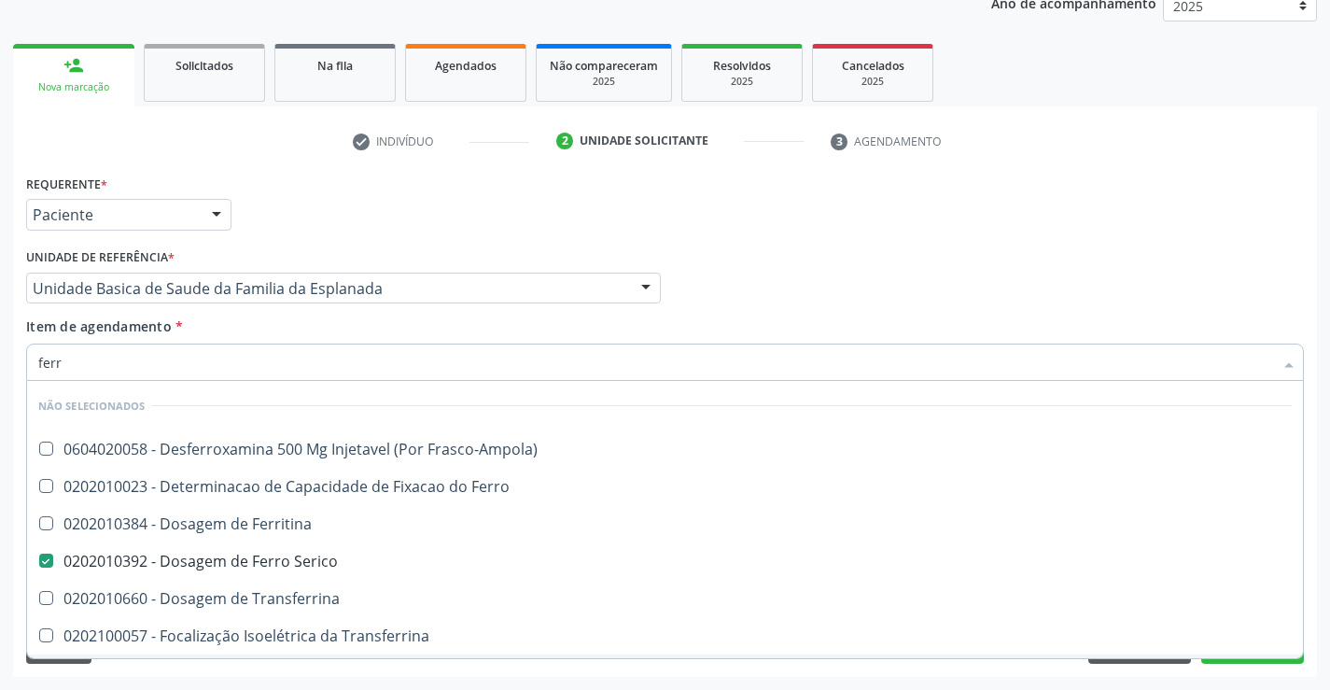
click at [337, 669] on div "Requerente * Paciente Profissional de Saúde Paciente Nenhum resultado encontrad…" at bounding box center [665, 423] width 1304 height 507
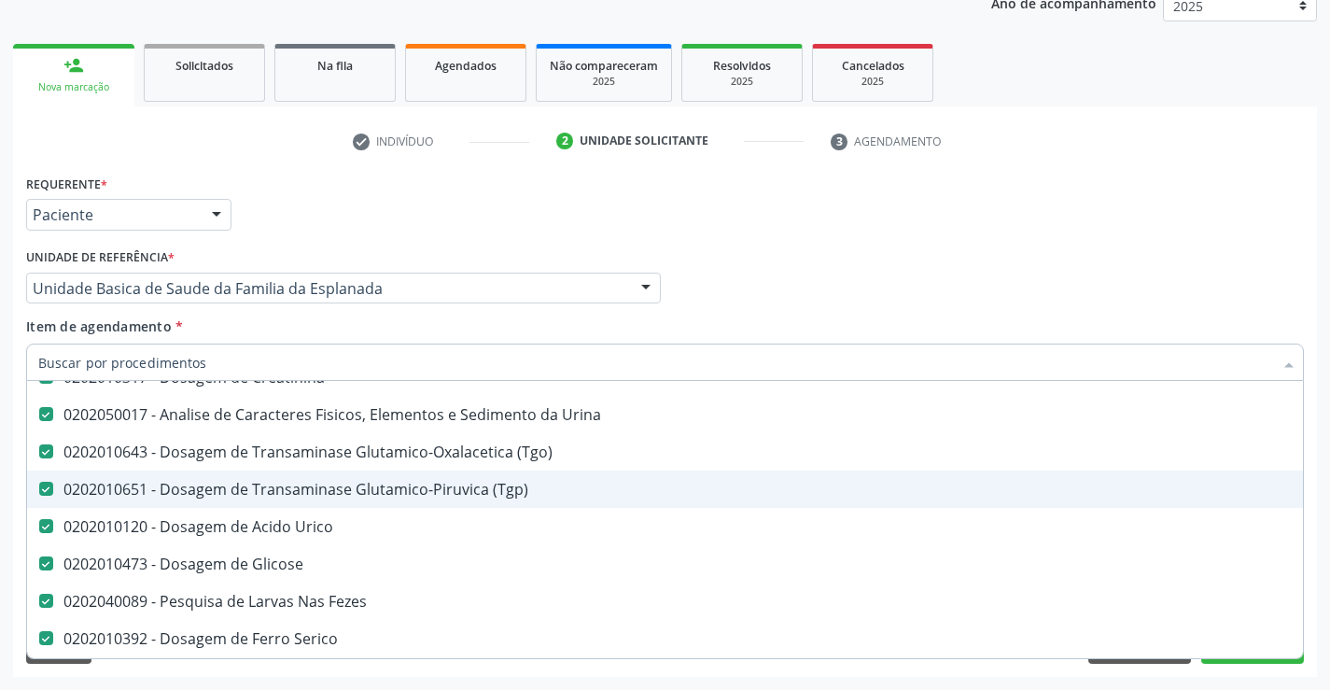
scroll to position [373, 0]
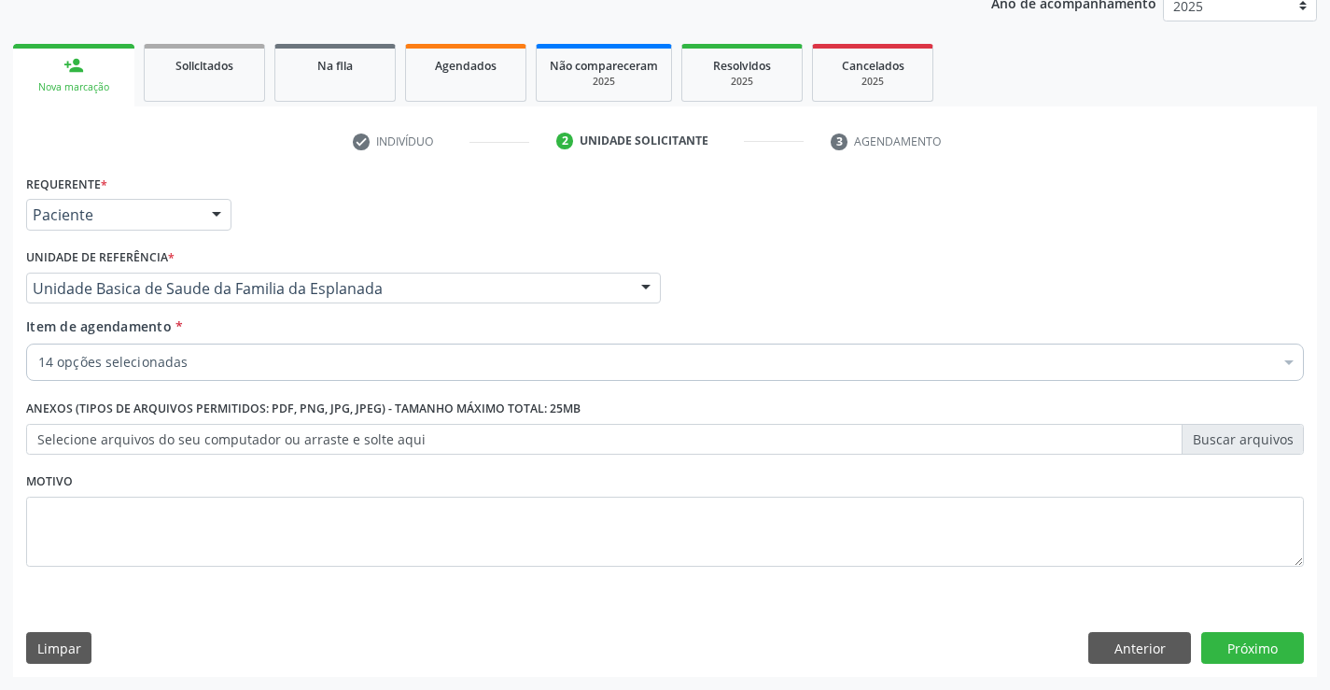
click at [902, 680] on div "Acompanhamento Acompanhe a situação das marcações correntes e finalizadas Relat…" at bounding box center [665, 278] width 1330 height 823
click at [1262, 648] on button "Próximo" at bounding box center [1253, 648] width 103 height 32
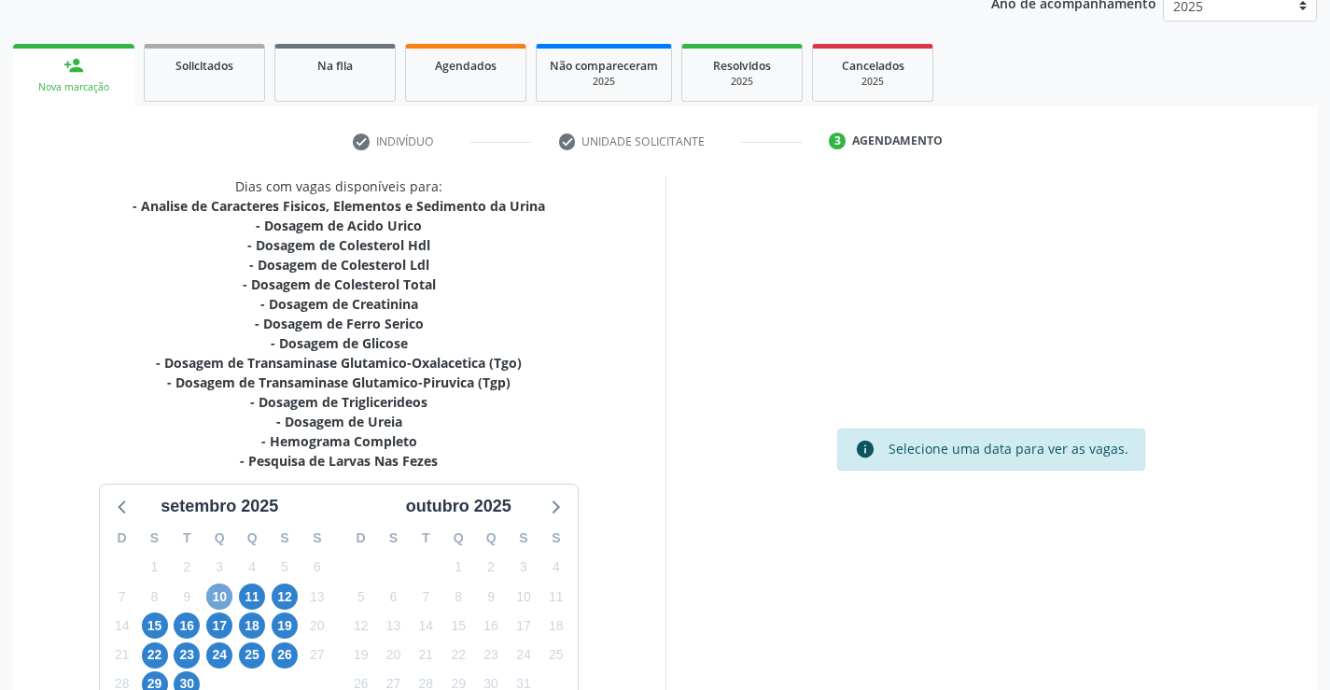
click at [217, 591] on span "10" at bounding box center [219, 597] width 26 height 26
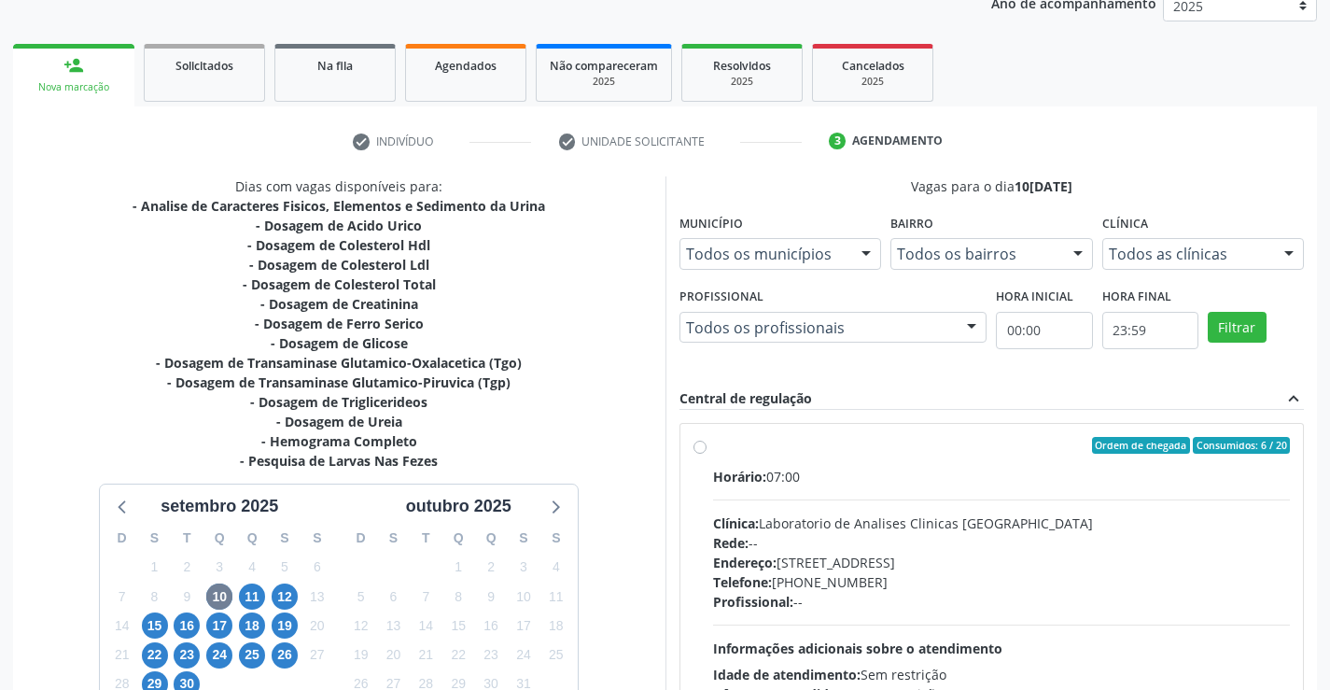
click at [713, 448] on label "Ordem de chegada Consumidos: 6 / 20 Horário: 07:00 Clínica: Laboratorio de Anal…" at bounding box center [1002, 580] width 578 height 287
click at [699, 448] on input "Ordem de chegada Consumidos: 6 / 20 Horário: 07:00 Clínica: Laboratorio de Anal…" at bounding box center [700, 445] width 13 height 17
radio input "true"
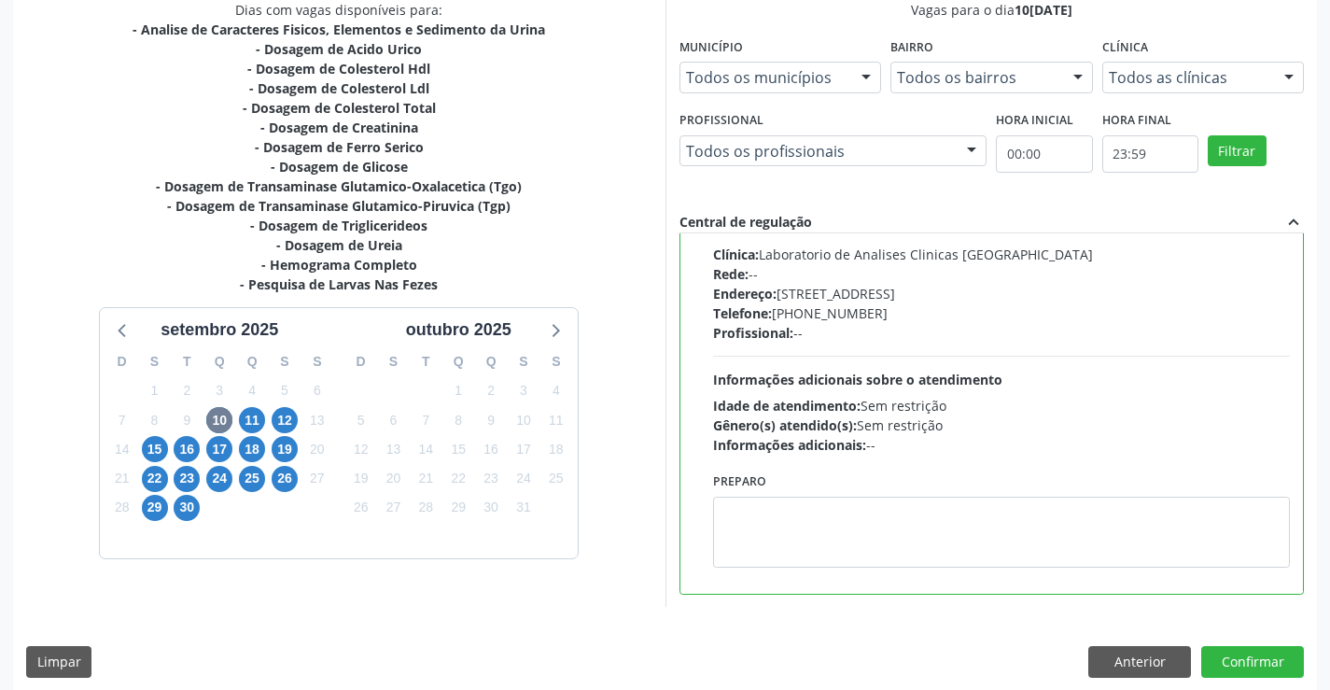
scroll to position [426, 0]
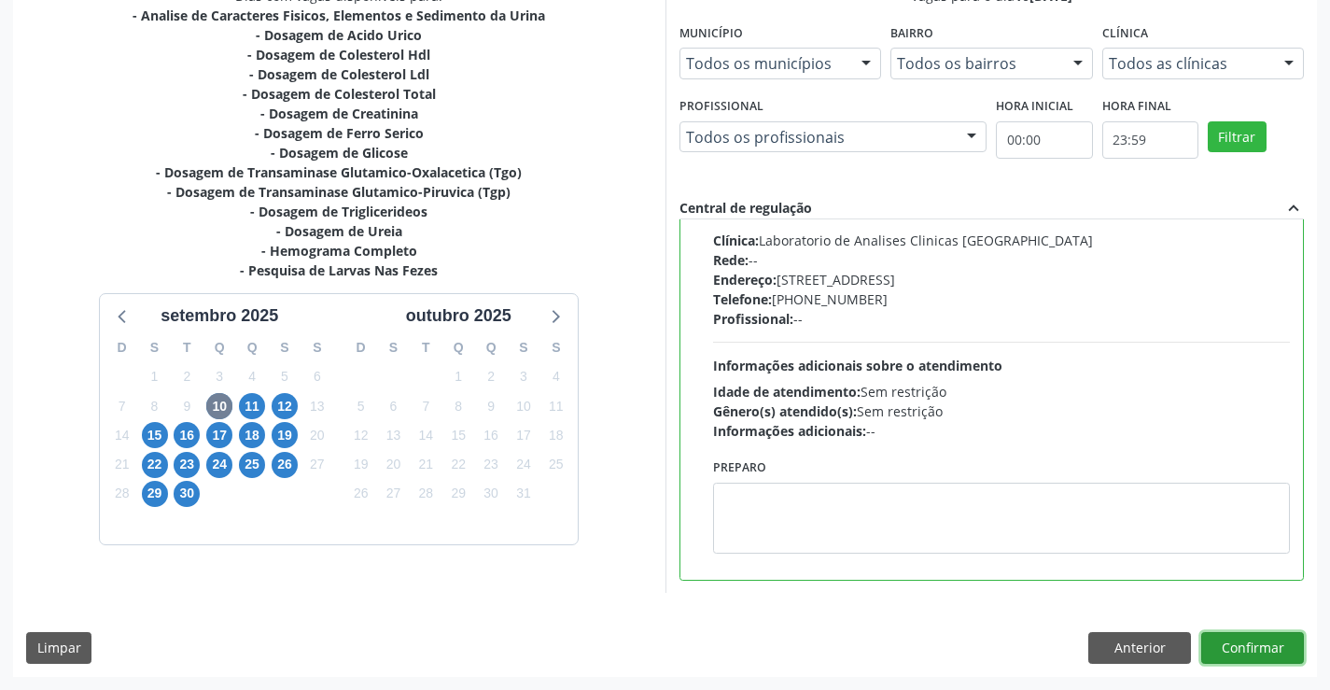
click at [1260, 649] on button "Confirmar" at bounding box center [1253, 648] width 103 height 32
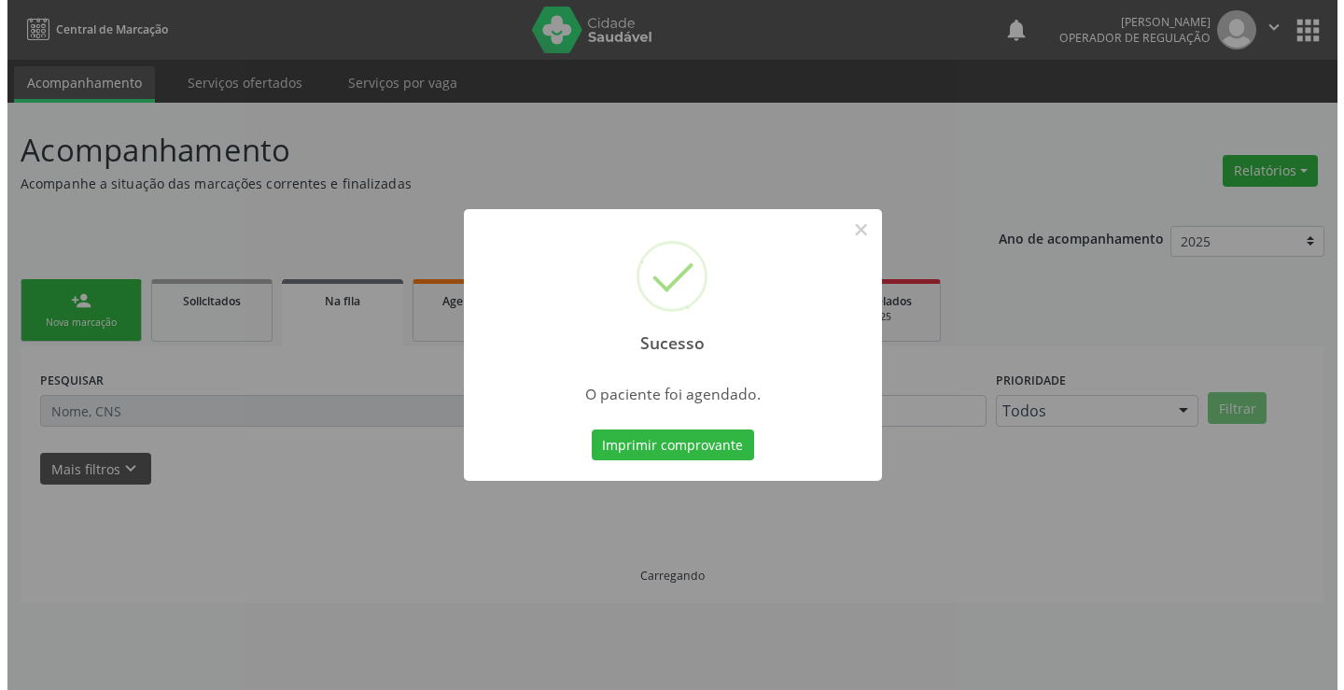
scroll to position [0, 0]
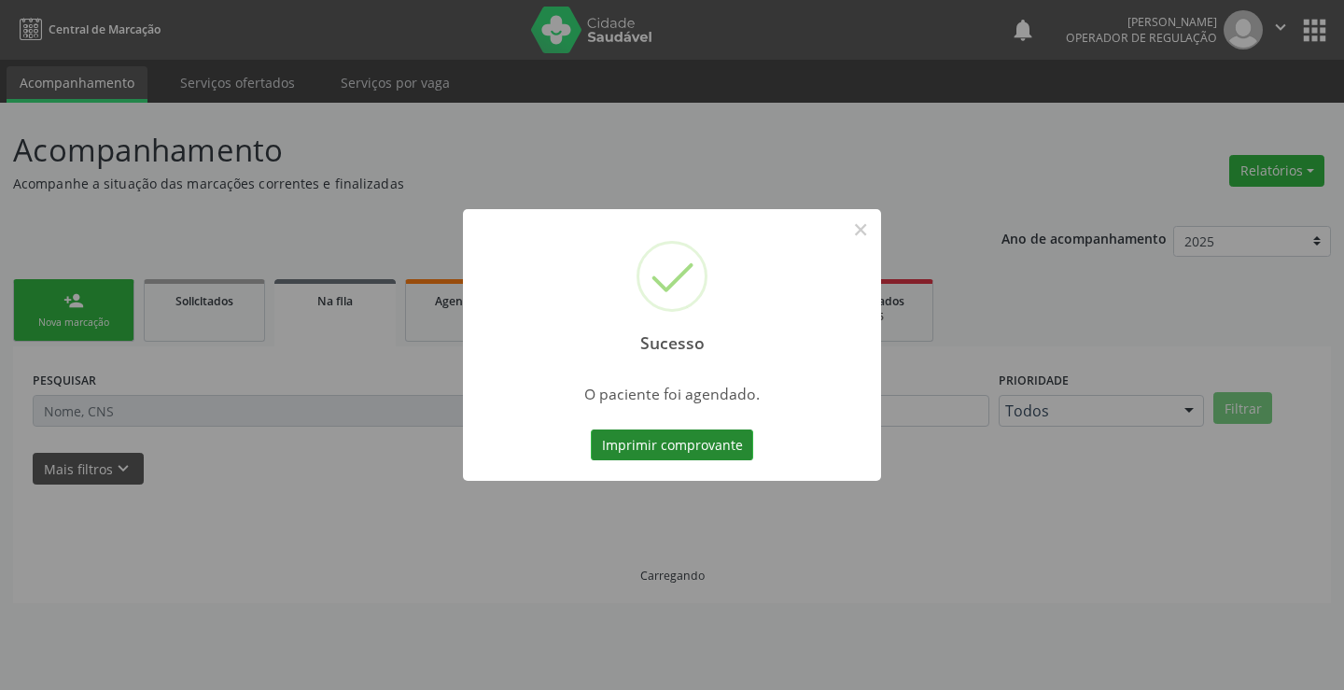
click at [729, 447] on button "Imprimir comprovante" at bounding box center [672, 445] width 162 height 32
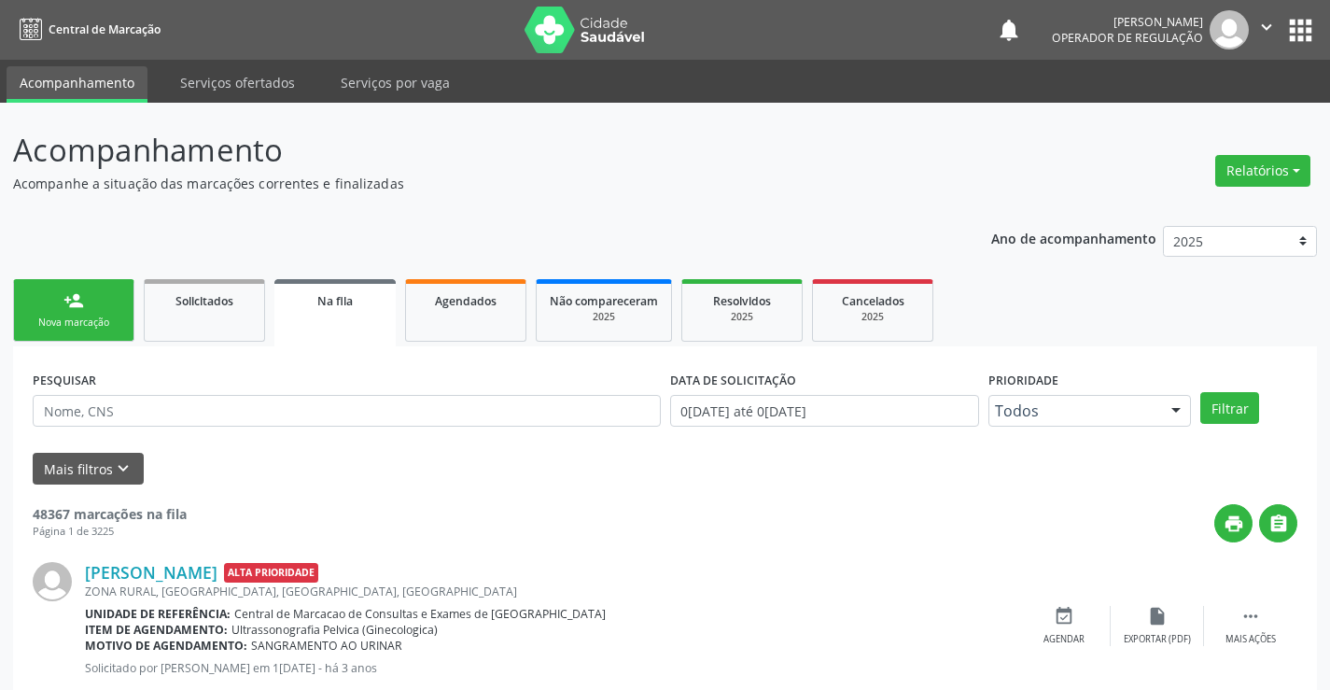
click at [120, 324] on div "Nova marcação" at bounding box center [73, 323] width 93 height 14
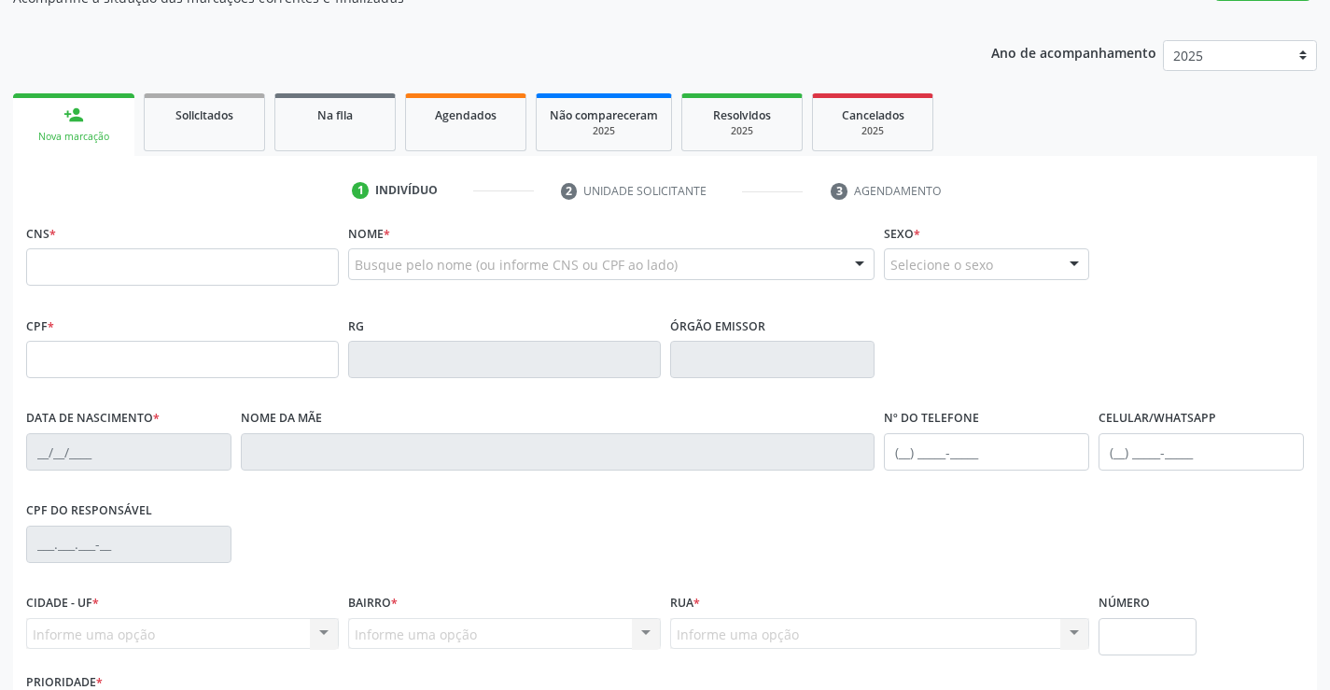
scroll to position [187, 0]
click at [86, 262] on input "text" at bounding box center [182, 265] width 313 height 37
type input "706 0003 3221 0042"
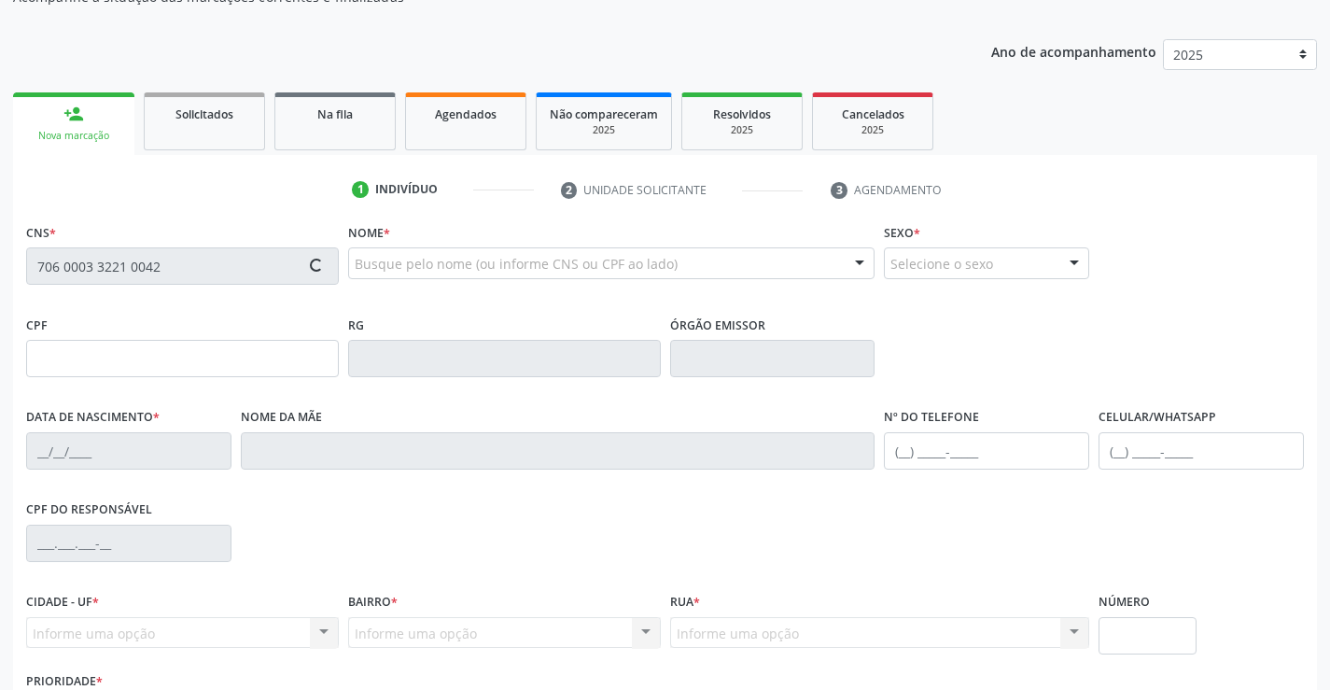
type input "0284433810"
type input "20/11/1947"
type input "(74) 98847-7933"
type input "S/N"
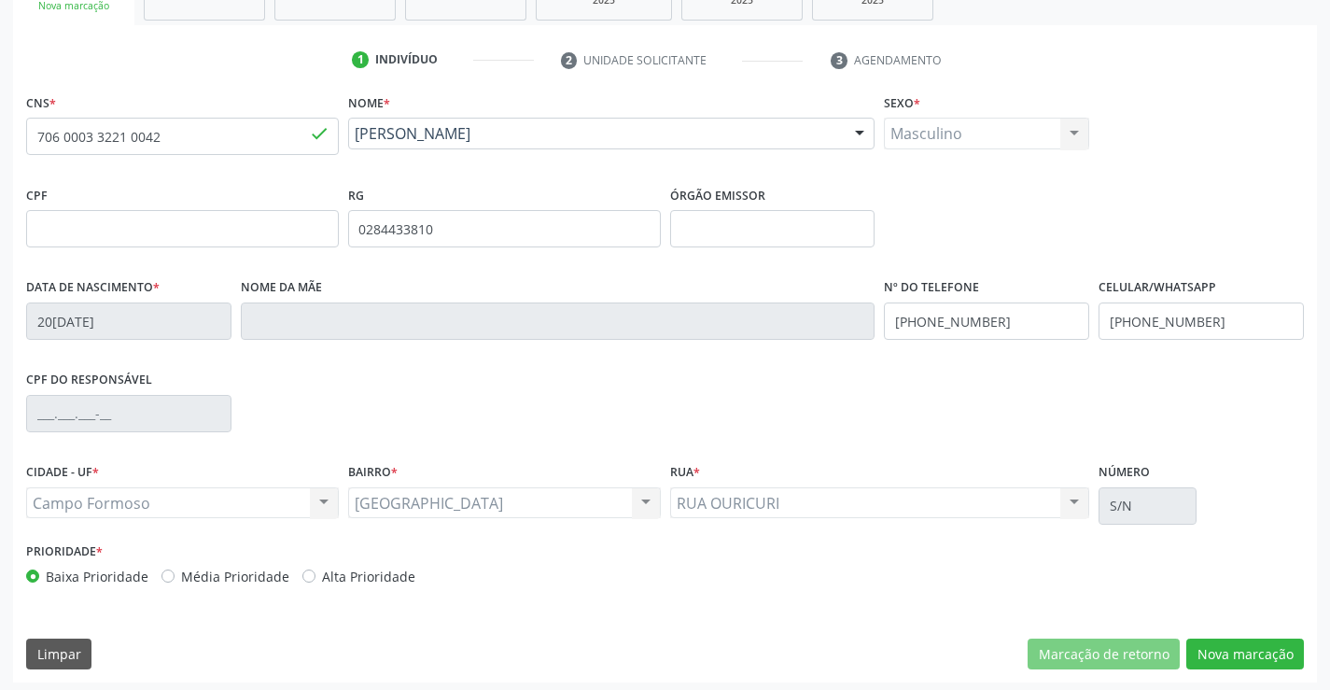
scroll to position [322, 0]
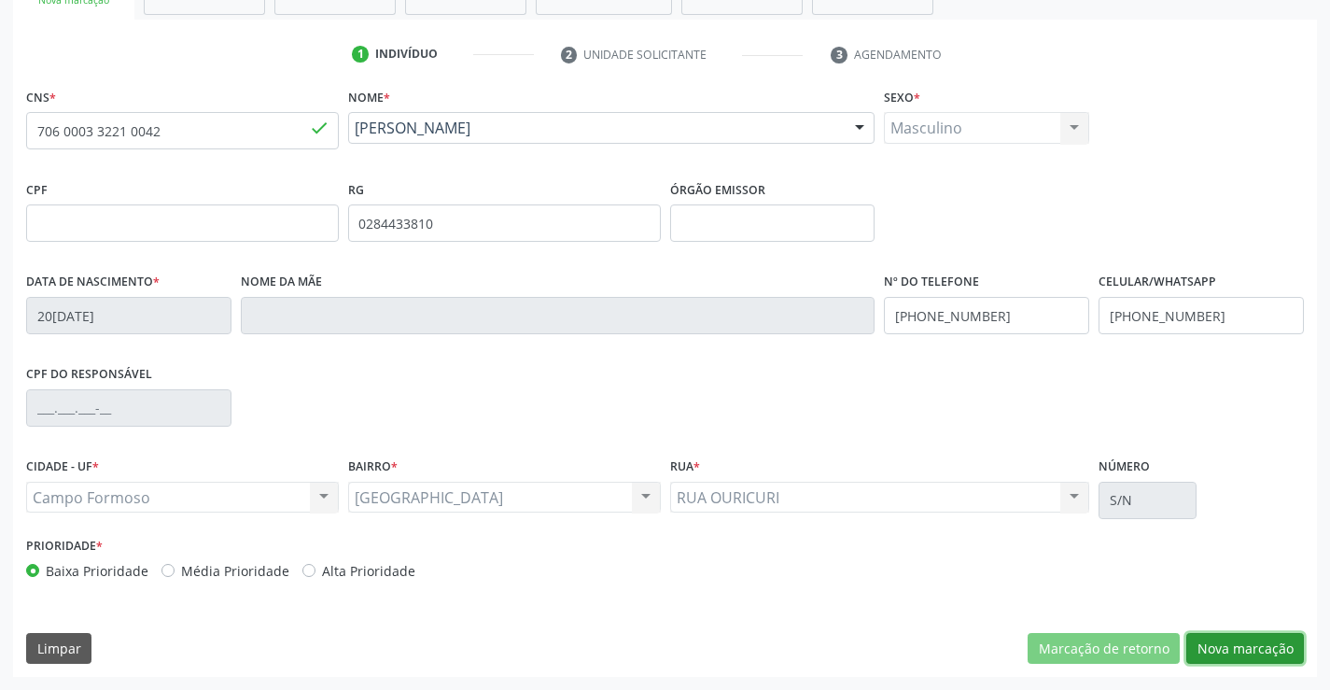
click at [1240, 647] on button "Nova marcação" at bounding box center [1246, 649] width 118 height 32
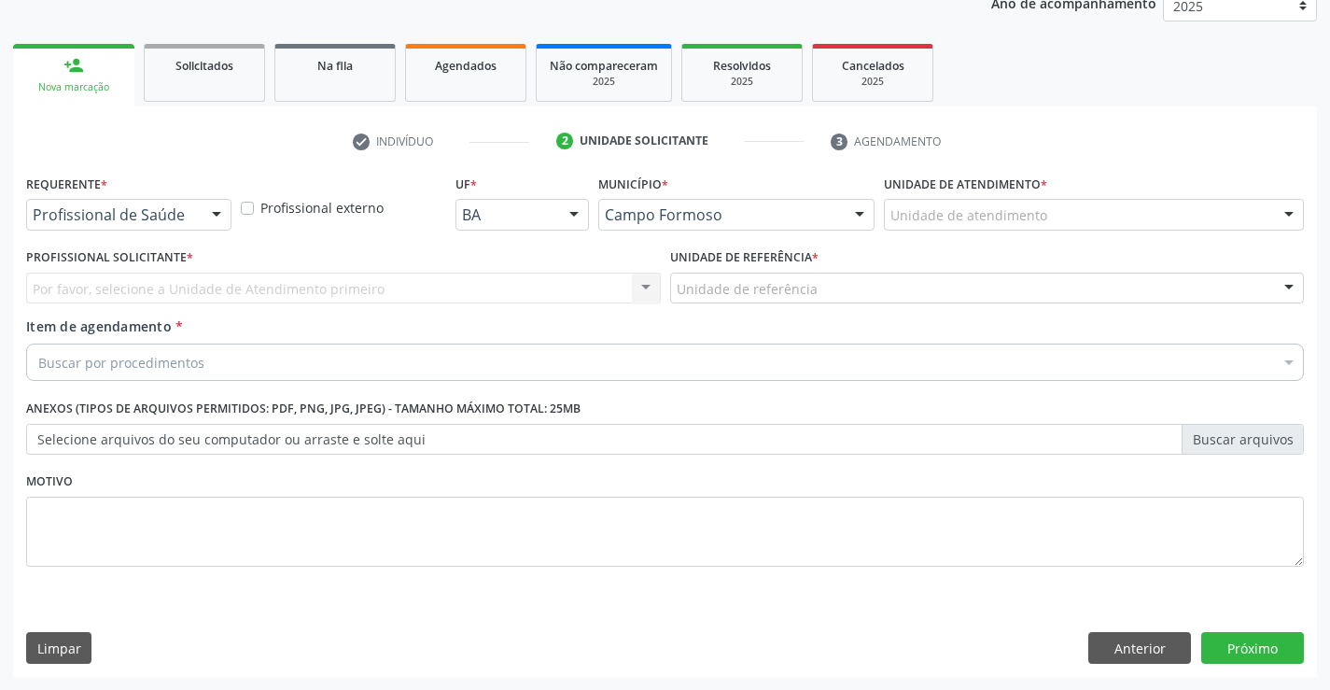
scroll to position [235, 0]
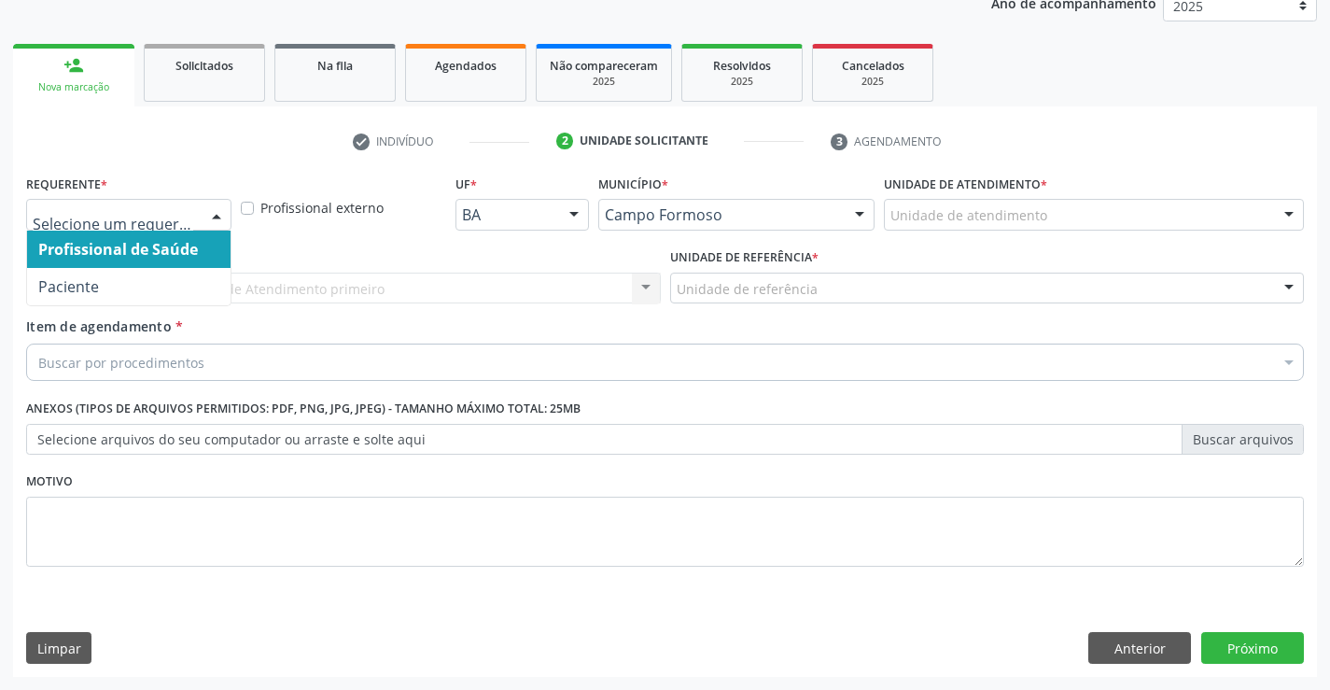
click at [211, 215] on div at bounding box center [217, 216] width 28 height 32
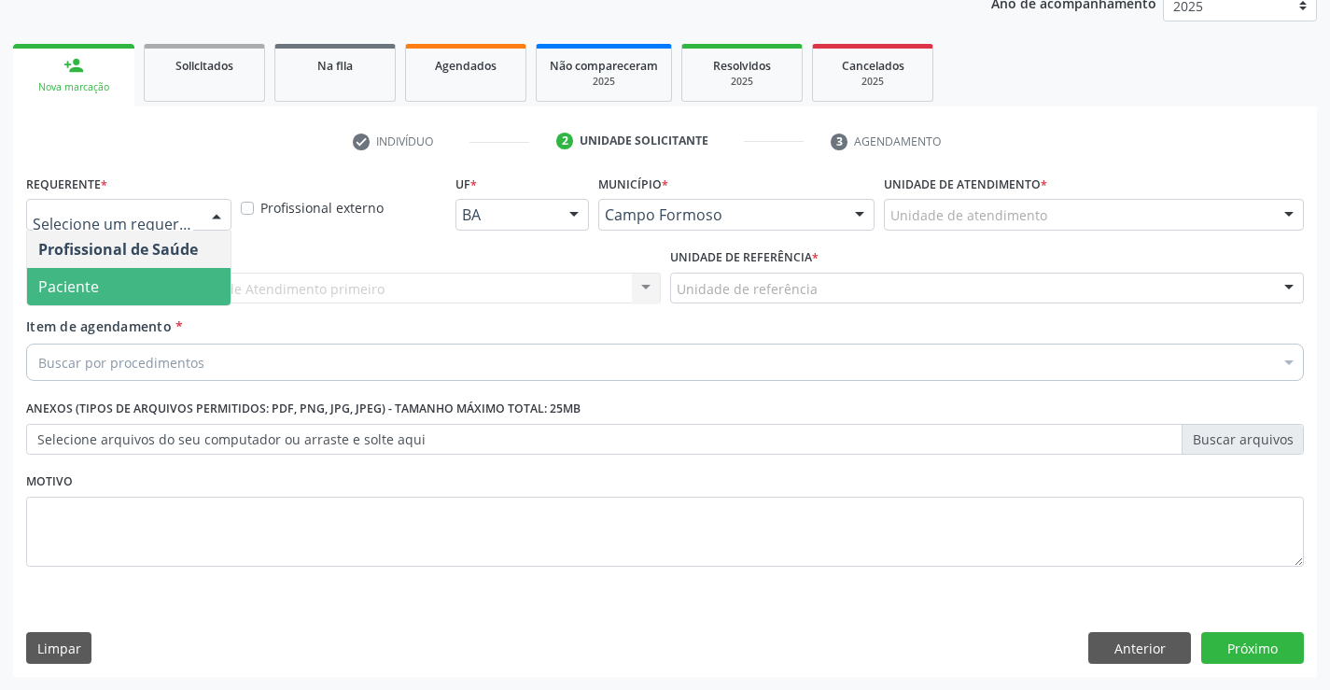
click at [182, 291] on span "Paciente" at bounding box center [129, 286] width 204 height 37
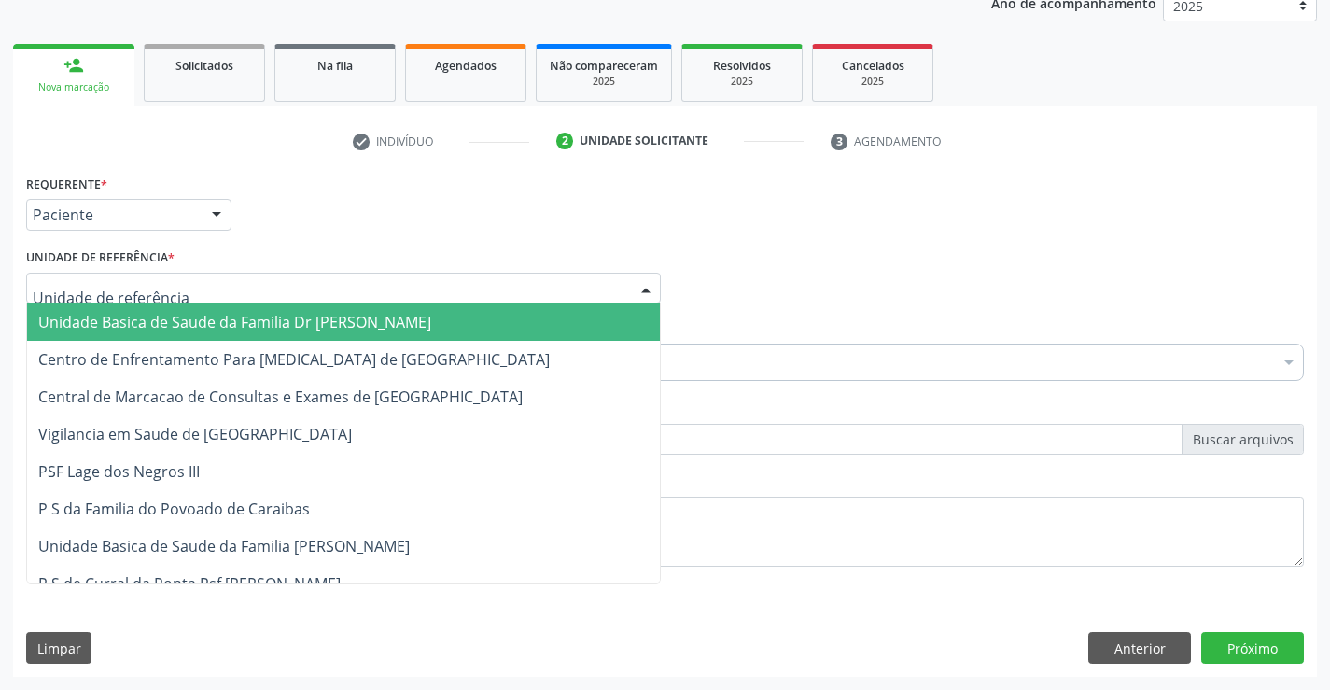
click at [194, 295] on div at bounding box center [343, 289] width 635 height 32
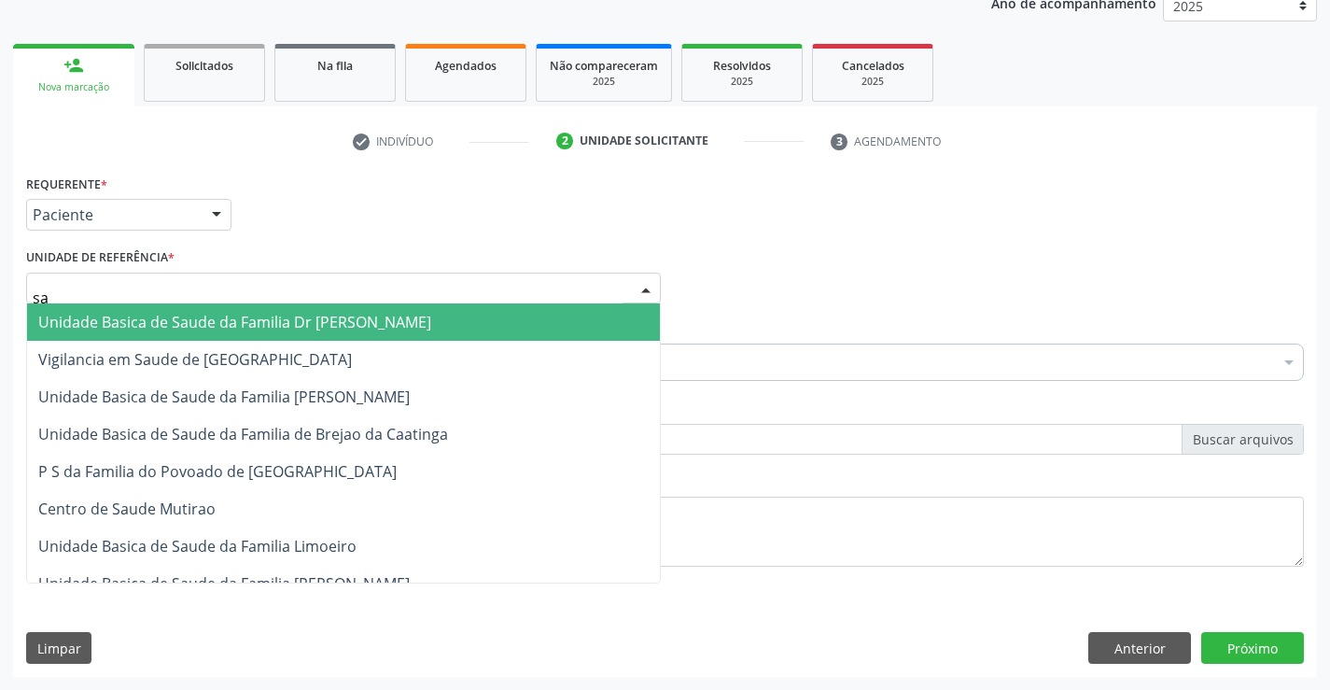
type input "sao"
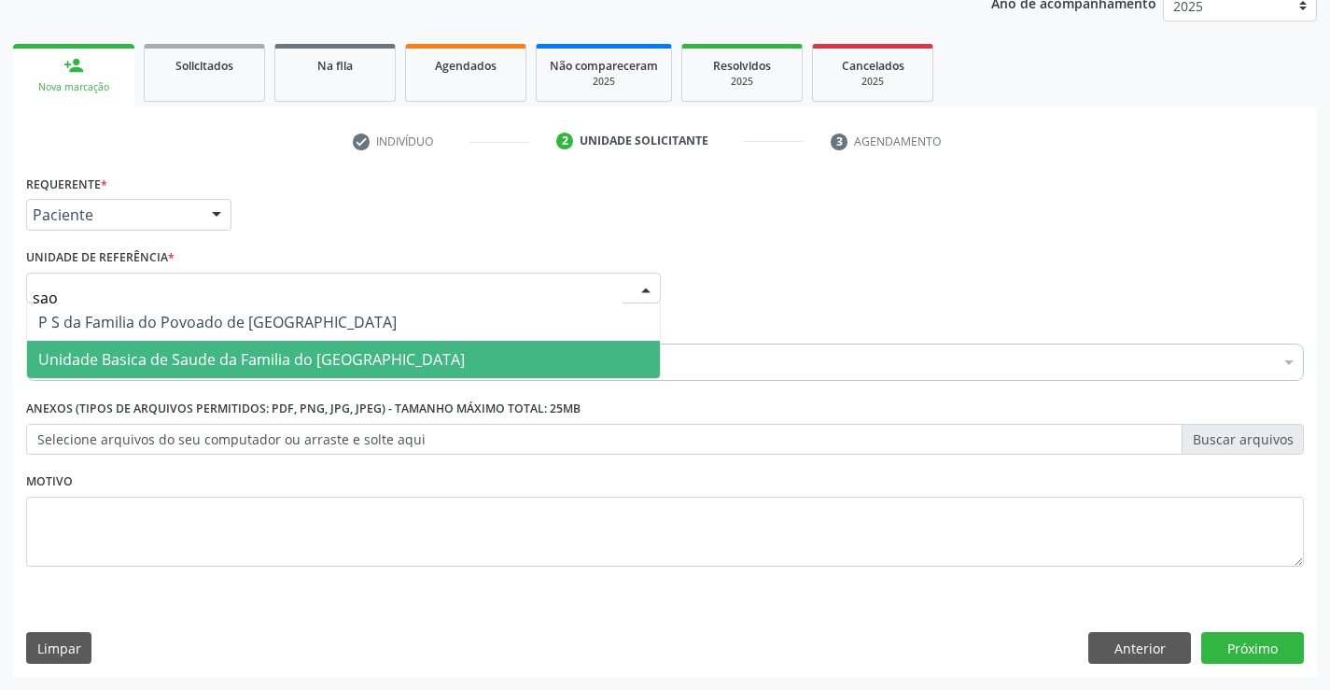
click at [200, 347] on span "Unidade Basica de Saude da Familia do [GEOGRAPHIC_DATA]" at bounding box center [343, 359] width 633 height 37
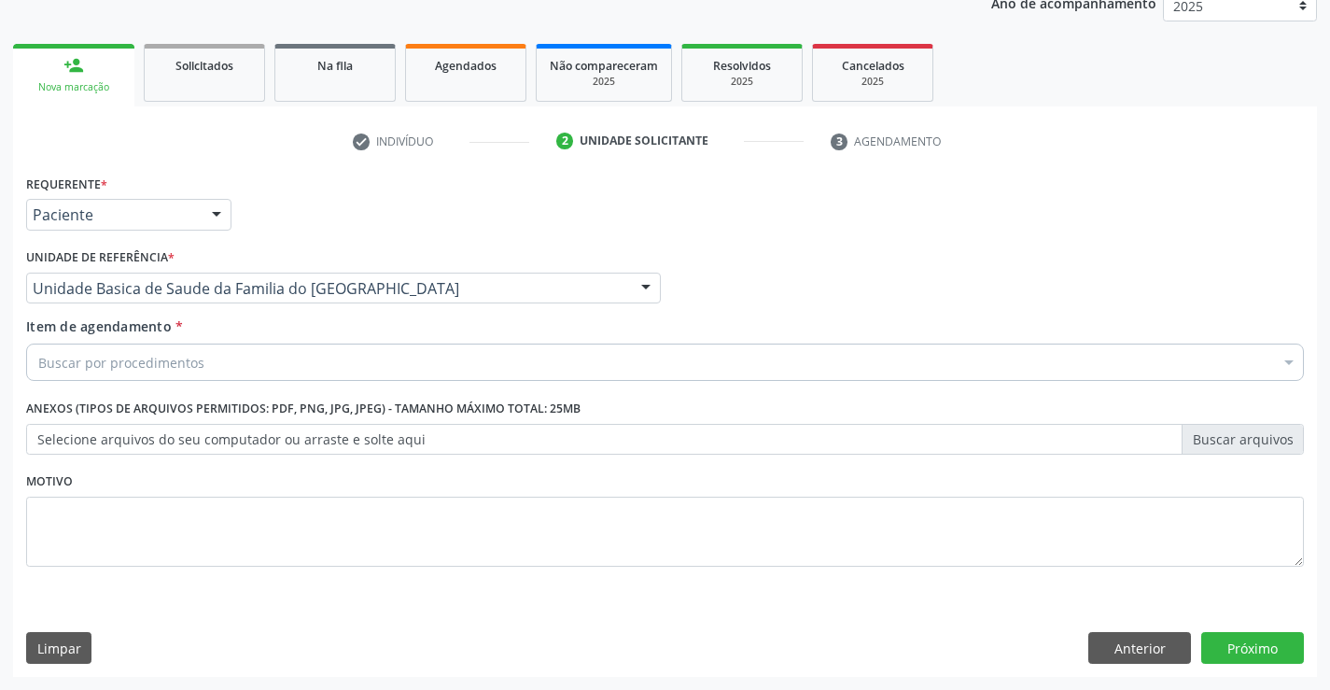
click at [212, 365] on div "Buscar por procedimentos" at bounding box center [665, 362] width 1278 height 37
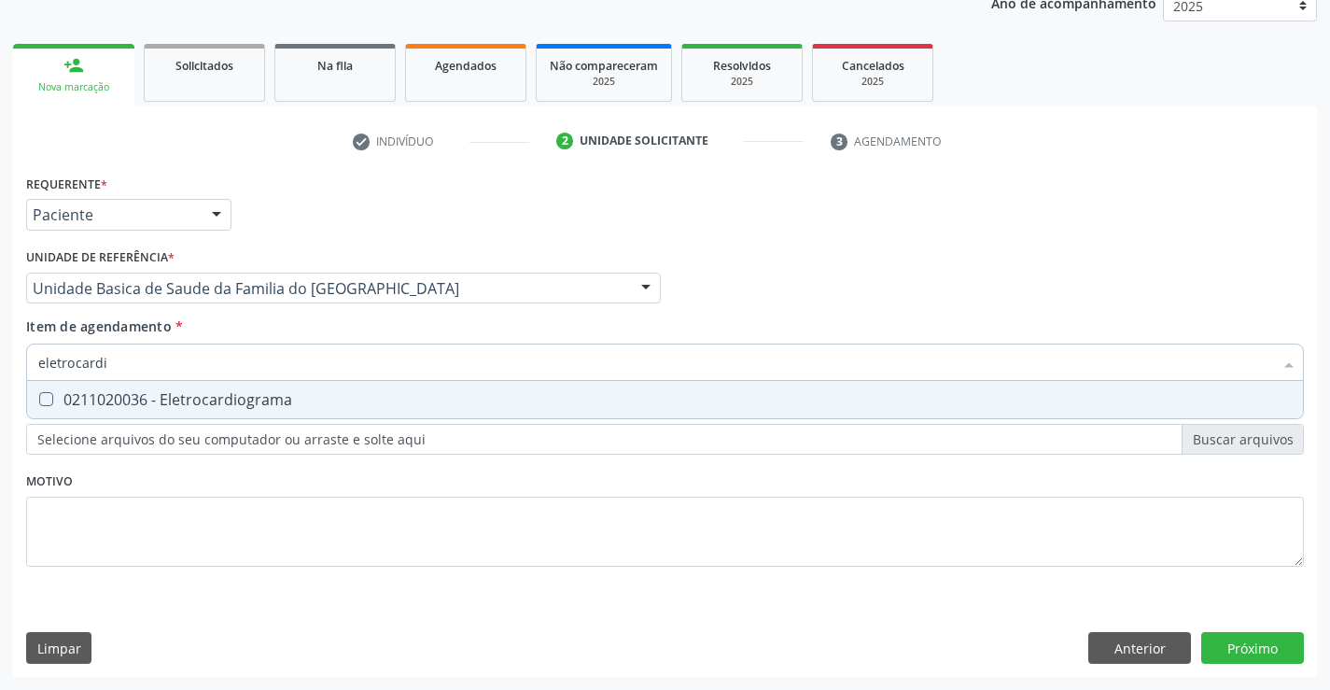
type input "eletrocardio"
drag, startPoint x: 241, startPoint y: 400, endPoint x: 241, endPoint y: 415, distance: 14.9
click at [241, 403] on div "0211020036 - Eletrocardiograma" at bounding box center [665, 399] width 1254 height 15
checkbox Eletrocardiograma "true"
click at [252, 485] on div "Requerente * Paciente Profissional de Saúde Paciente Nenhum resultado encontrad…" at bounding box center [665, 381] width 1278 height 423
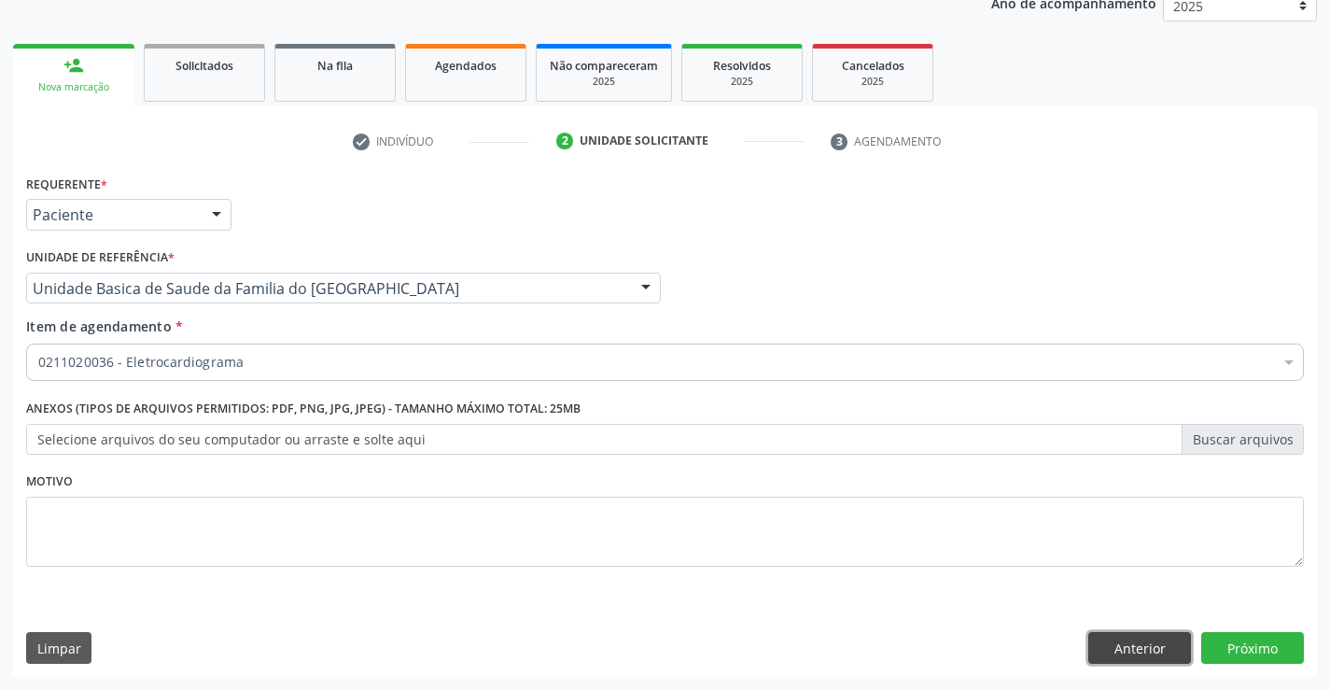
click at [1121, 649] on button "Anterior" at bounding box center [1140, 648] width 103 height 32
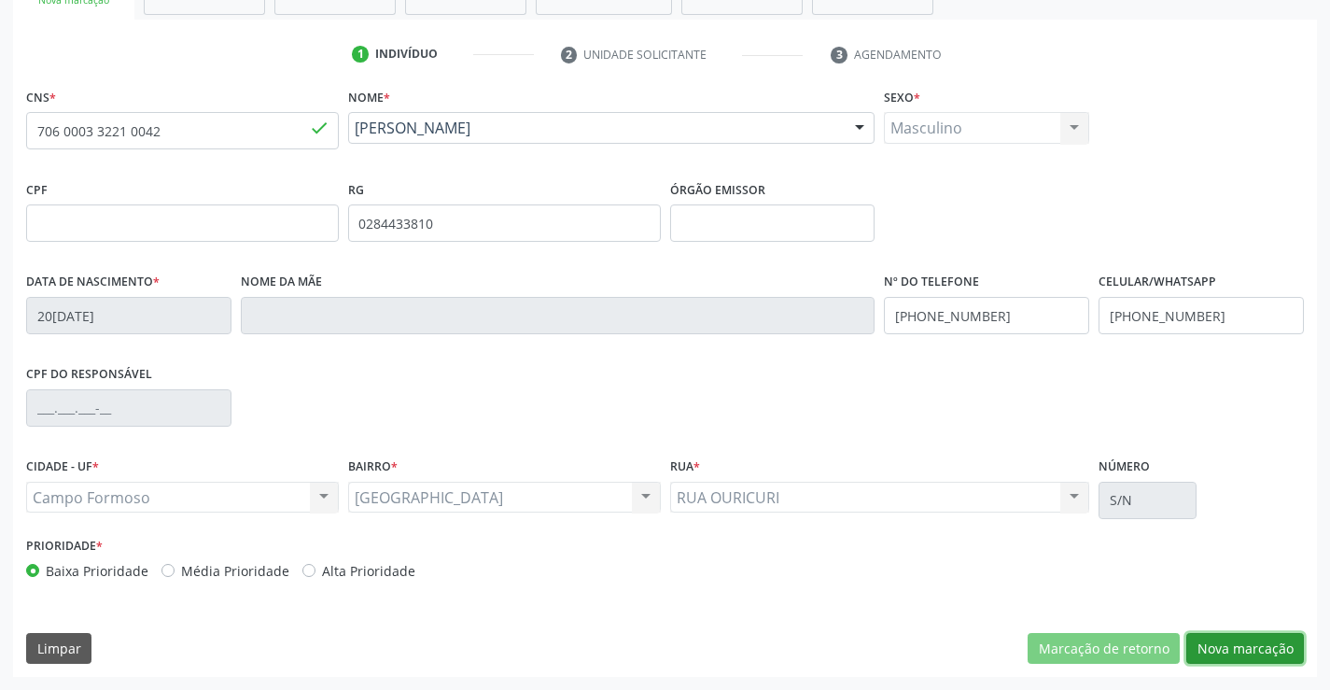
click at [1209, 645] on button "Nova marcação" at bounding box center [1246, 649] width 118 height 32
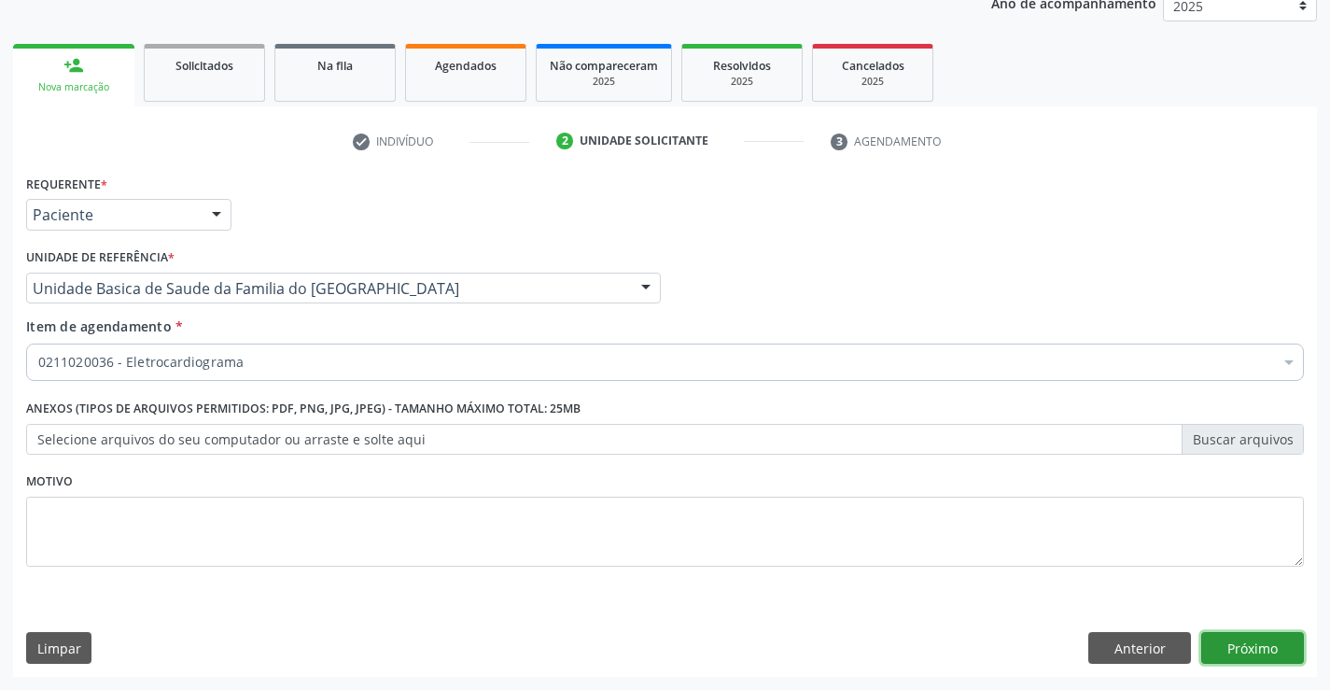
click at [1209, 645] on button "Próximo" at bounding box center [1253, 648] width 103 height 32
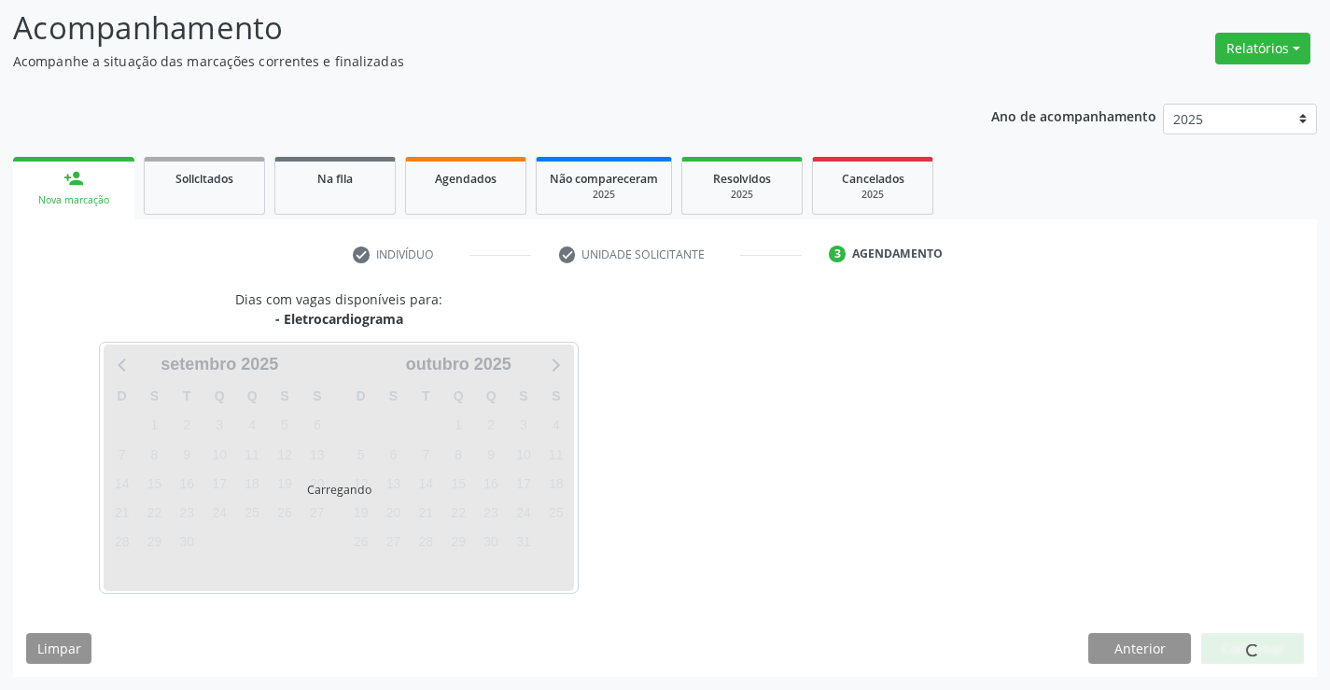
scroll to position [177, 0]
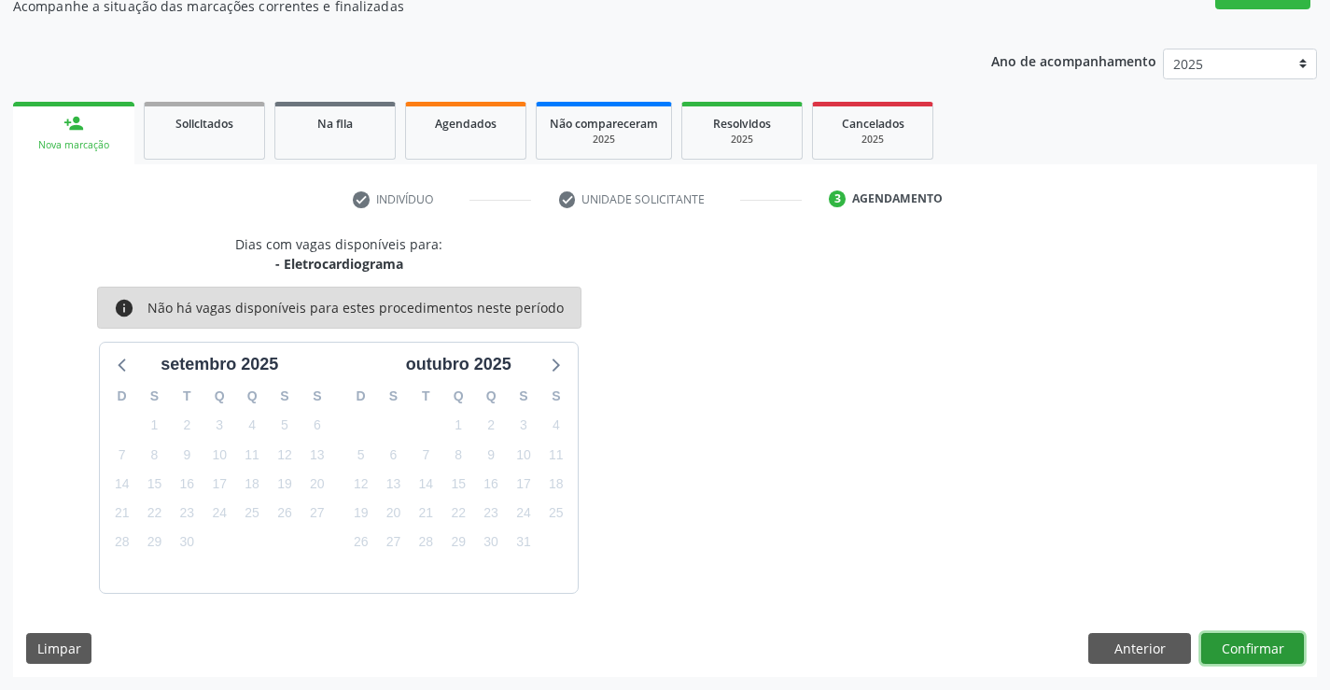
click at [1266, 648] on button "Confirmar" at bounding box center [1253, 649] width 103 height 32
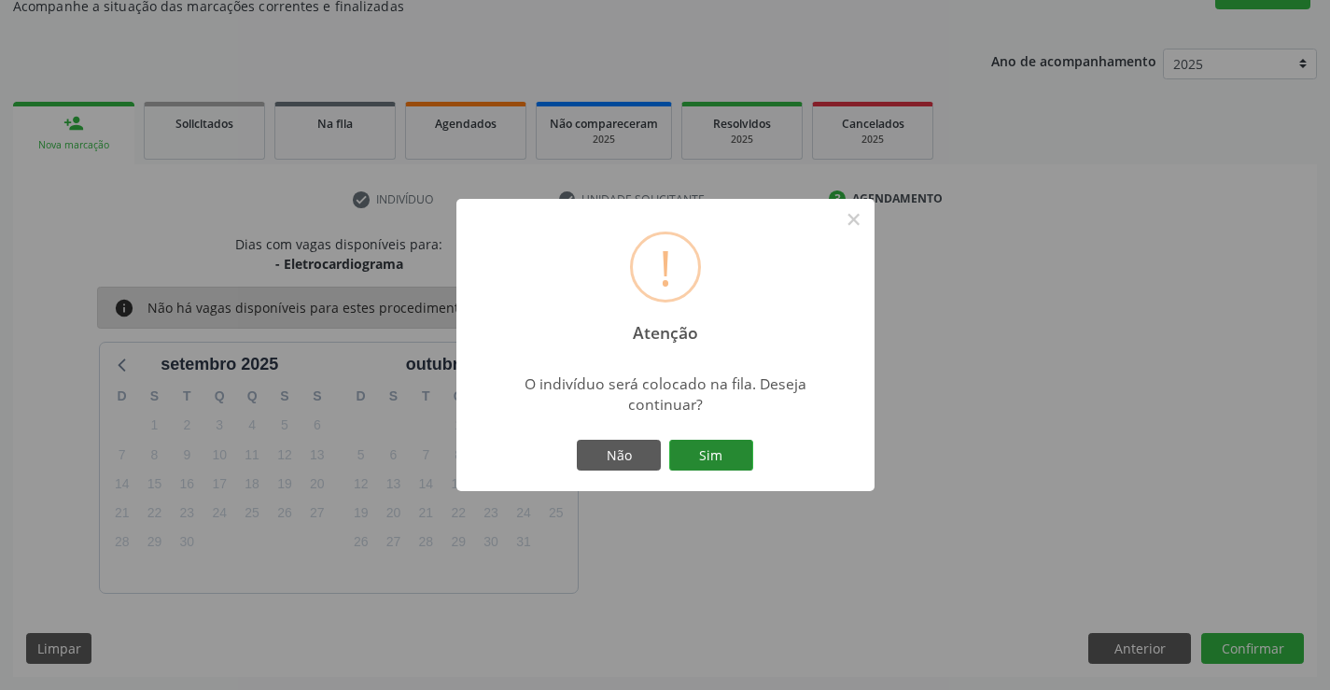
click at [720, 451] on button "Sim" at bounding box center [711, 456] width 84 height 32
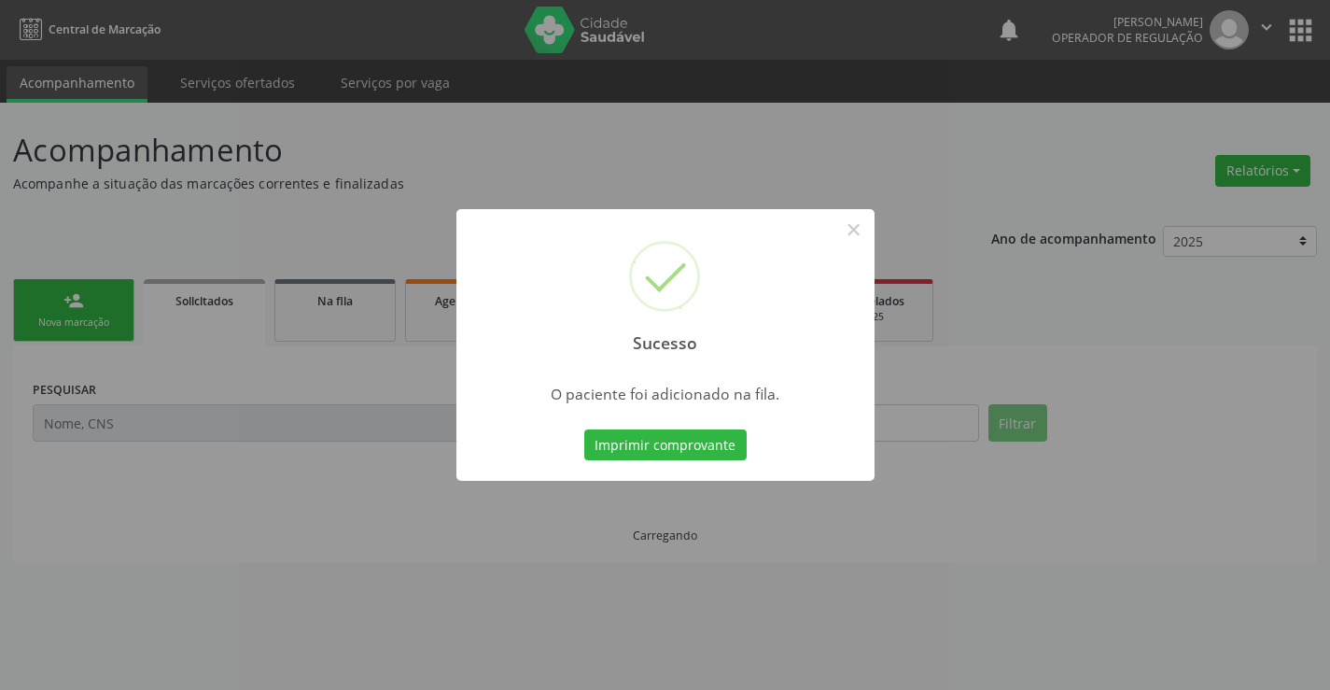
scroll to position [0, 0]
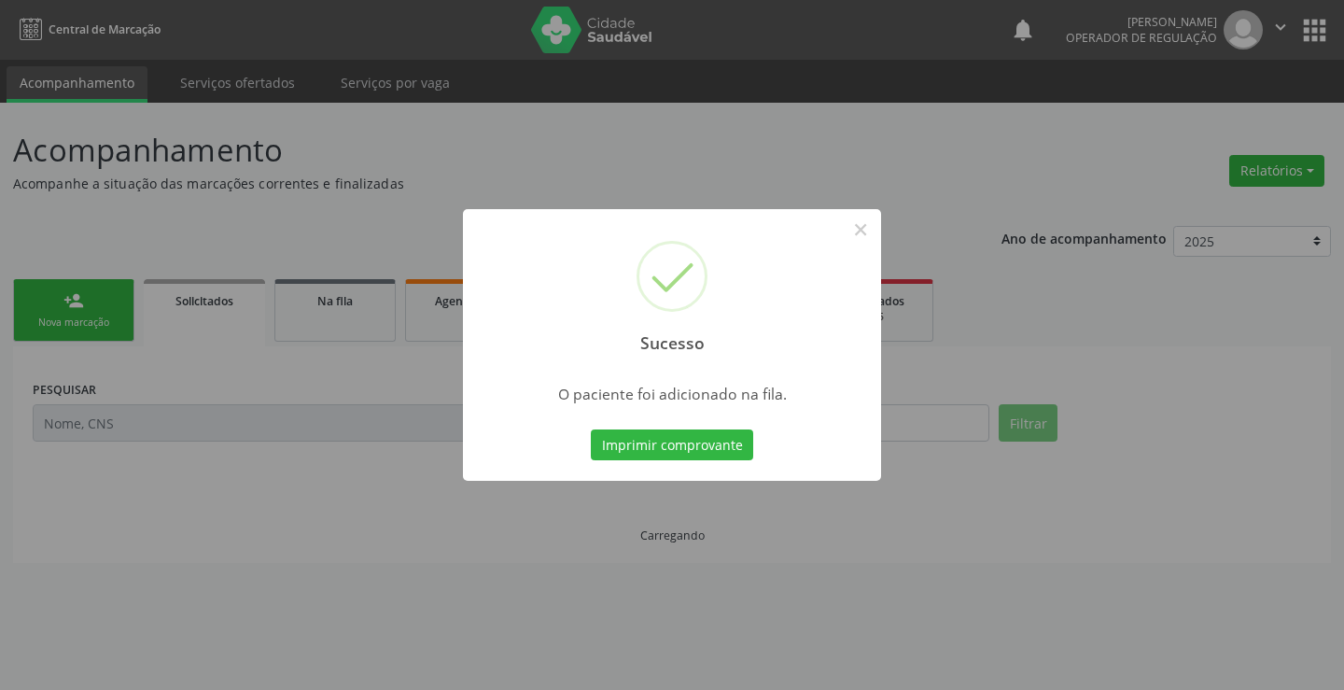
click at [591, 429] on button "Imprimir comprovante" at bounding box center [672, 445] width 162 height 32
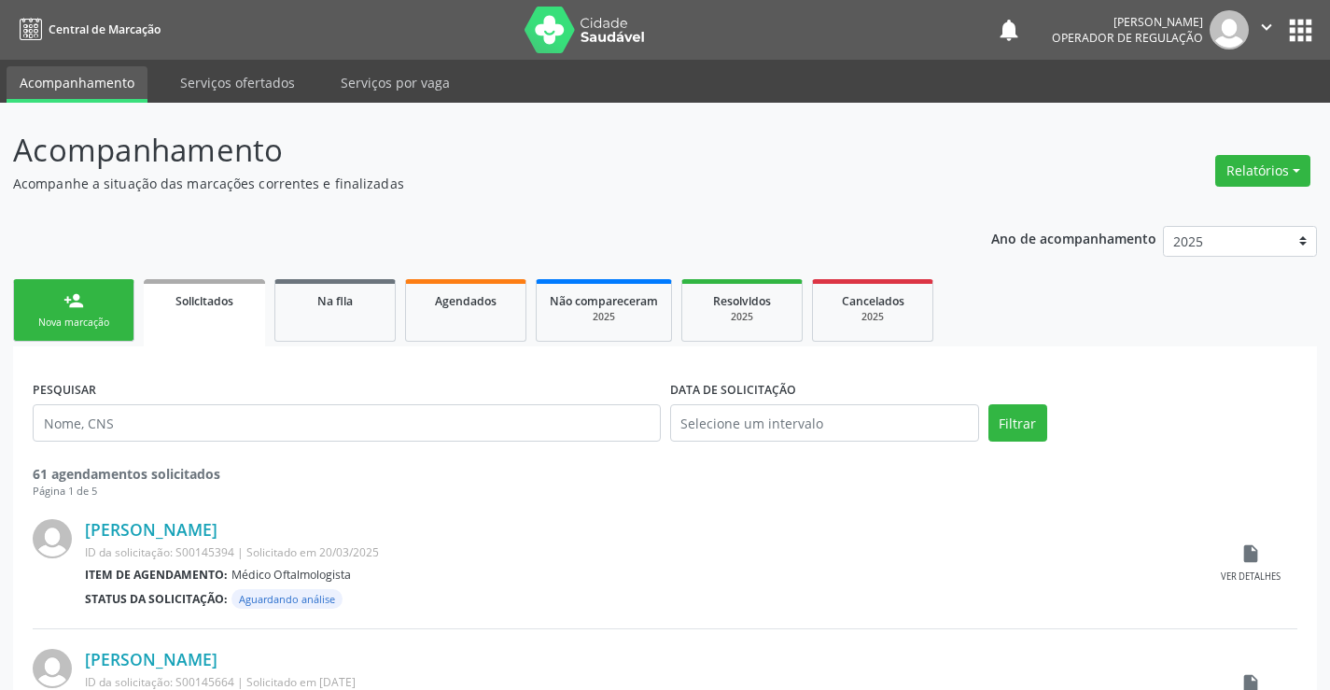
click at [122, 314] on link "person_add Nova marcação" at bounding box center [73, 310] width 121 height 63
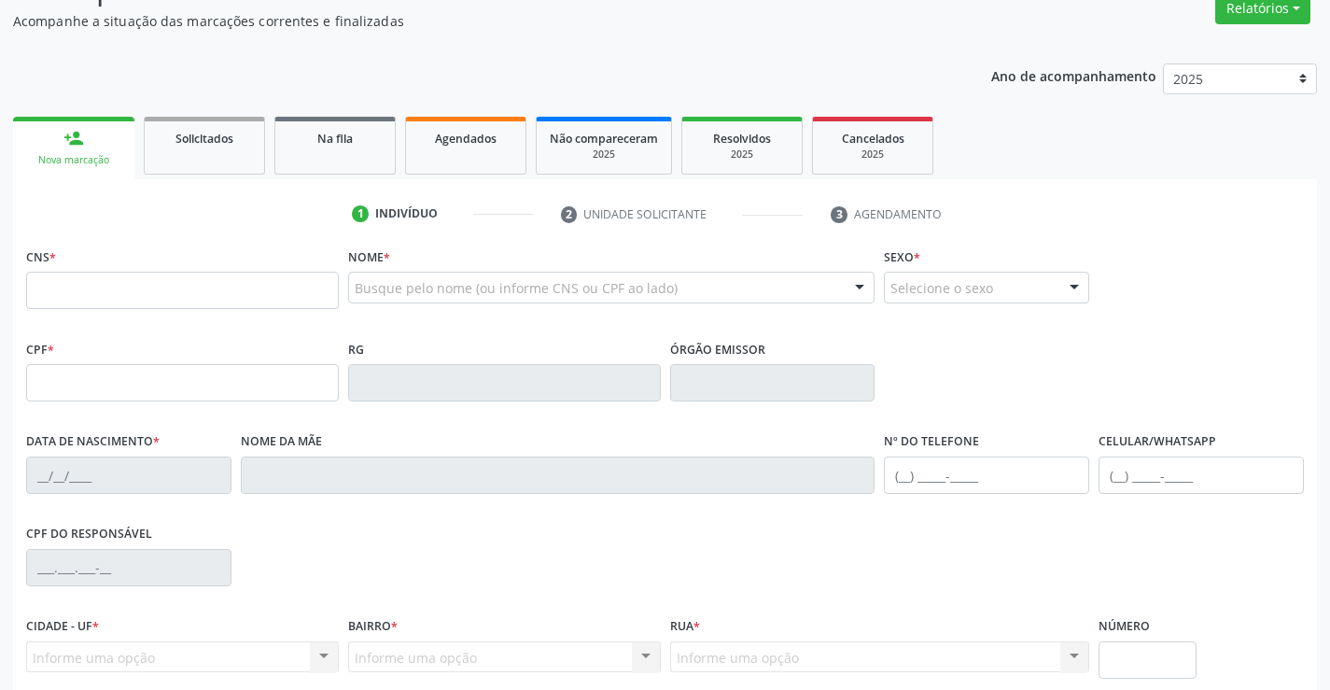
scroll to position [187, 0]
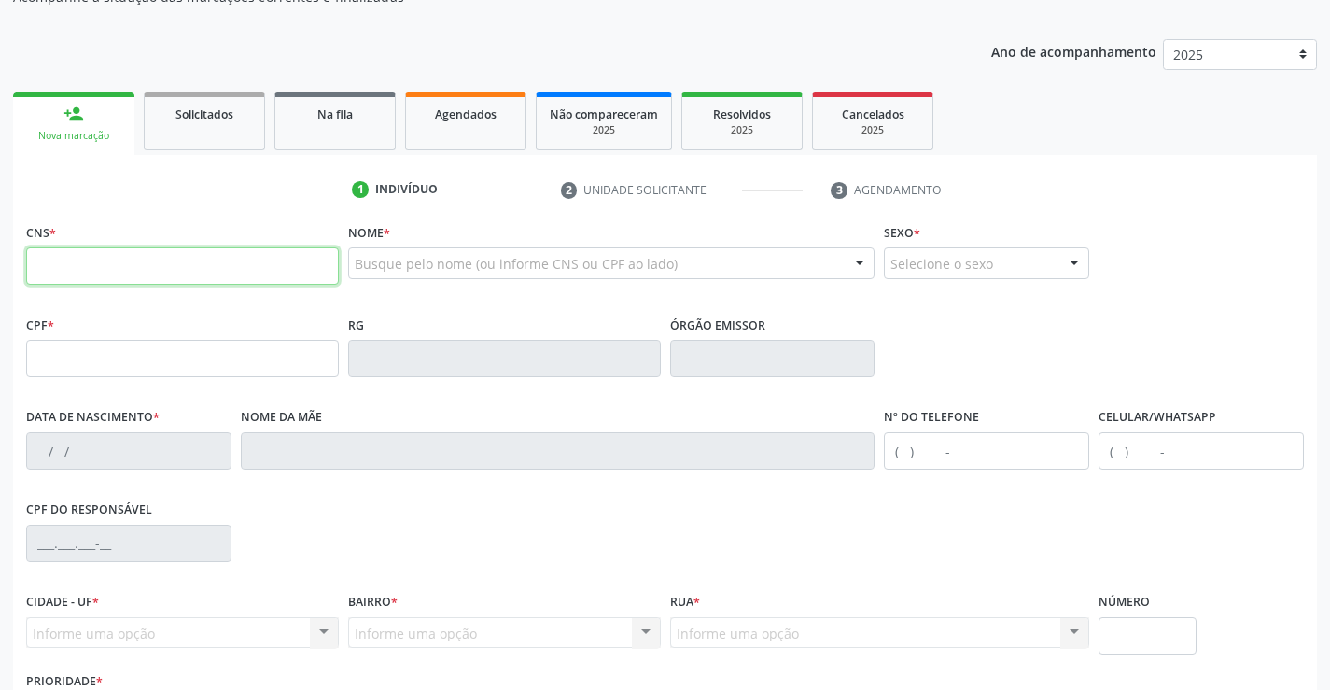
click at [86, 277] on input "text" at bounding box center [182, 265] width 313 height 37
type input "706 0003 3221 0042"
type input "0284433810"
type input "20/11/1947"
type input "(74) 98847-7933"
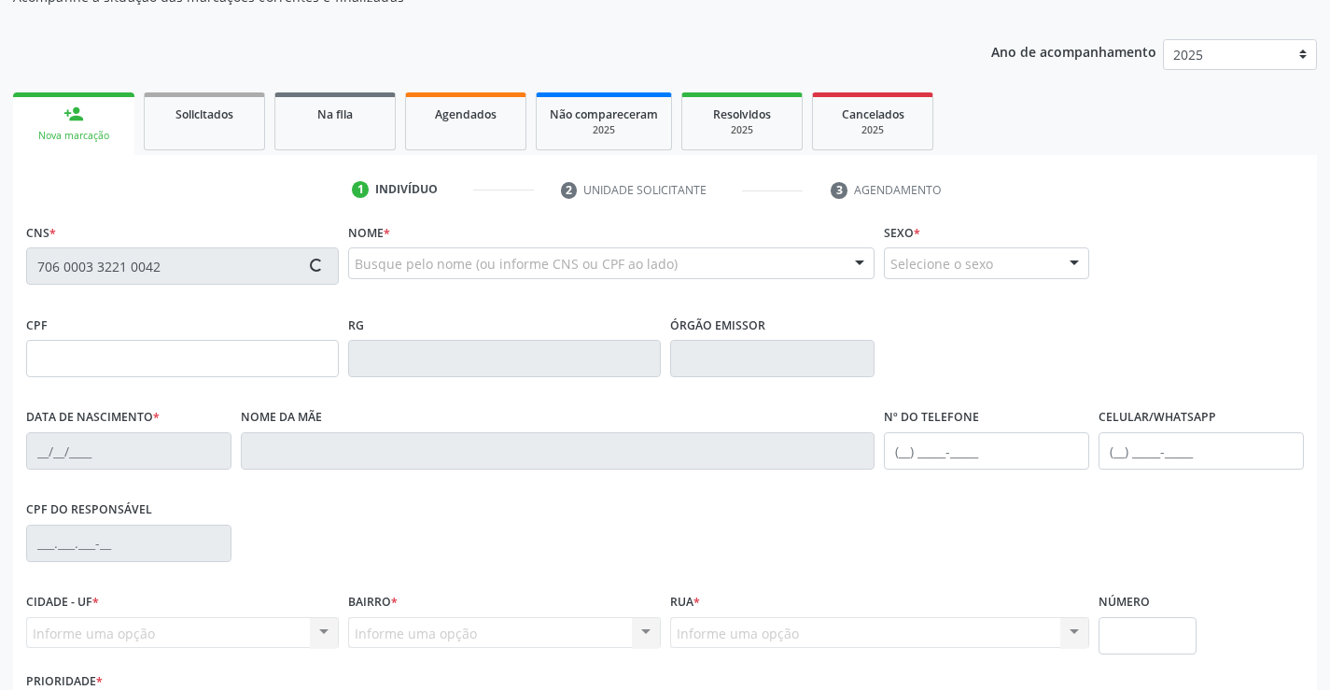
type input "(74) 98847-7933"
type input "272.534.905-25"
type input "S/N"
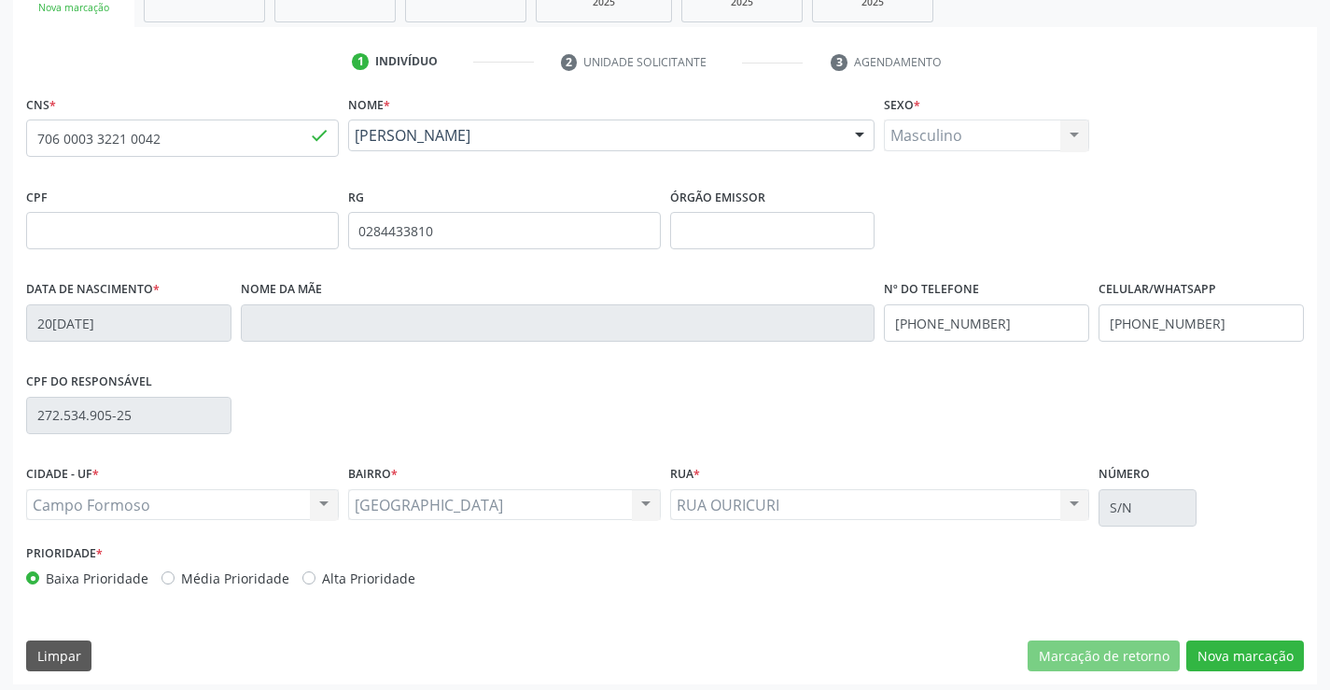
scroll to position [322, 0]
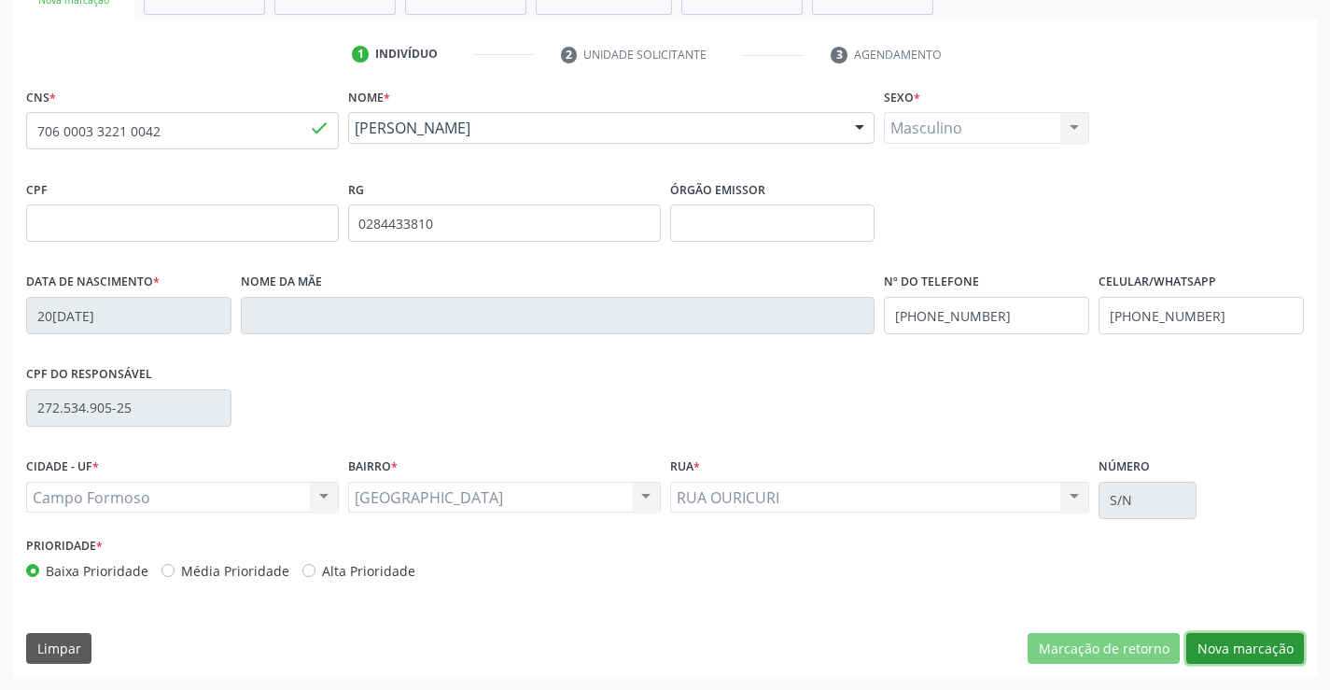
click at [1218, 650] on button "Nova marcação" at bounding box center [1246, 649] width 118 height 32
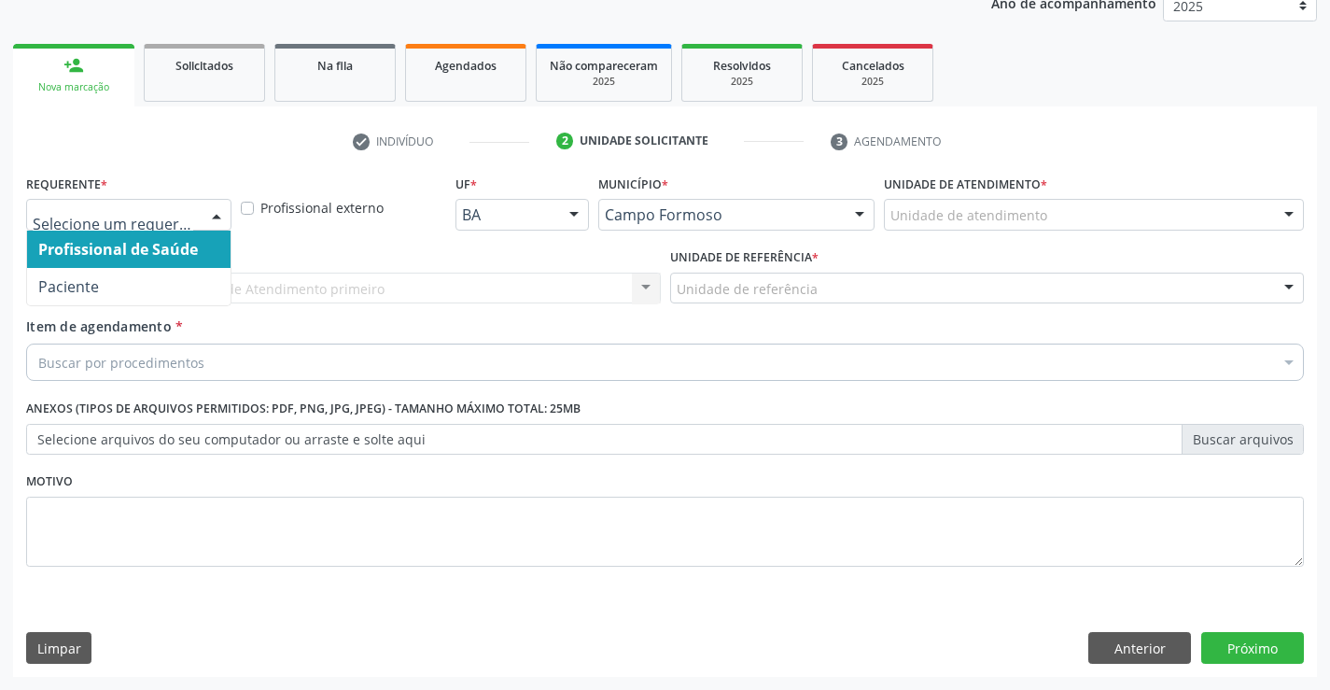
drag, startPoint x: 216, startPoint y: 210, endPoint x: 172, endPoint y: 251, distance: 60.1
click at [213, 215] on div at bounding box center [217, 216] width 28 height 32
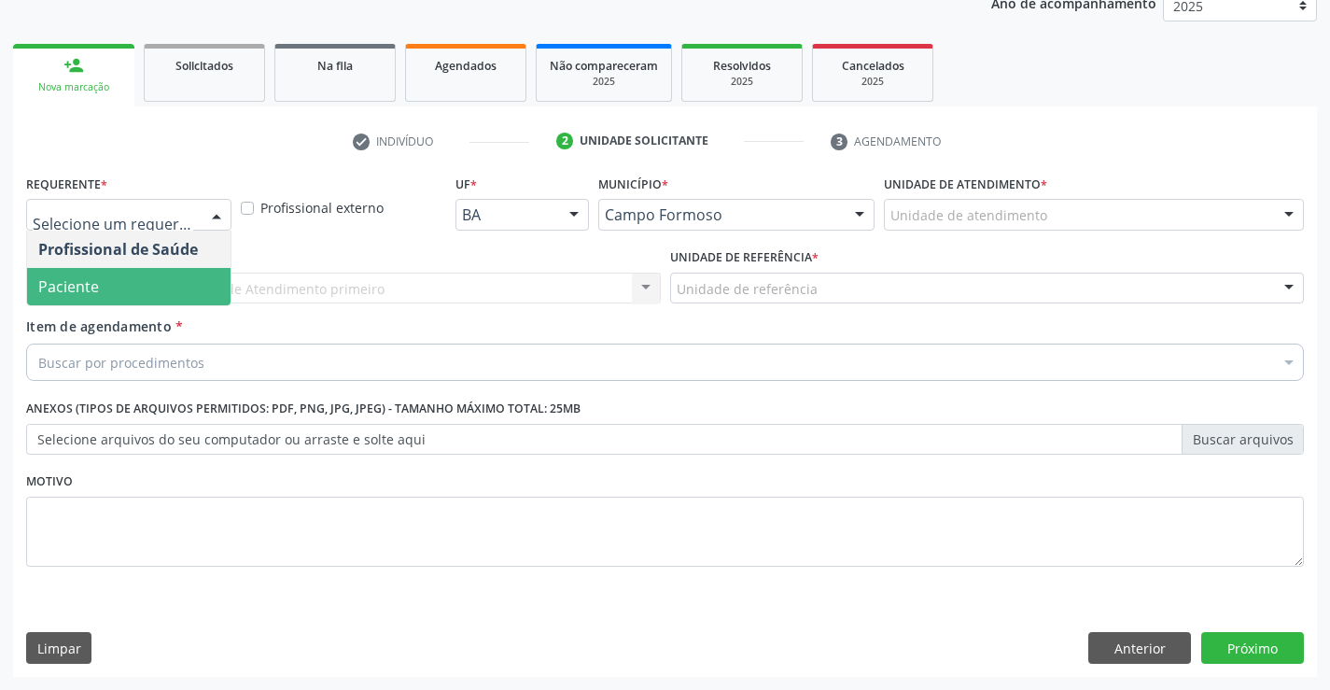
click at [141, 301] on span "Paciente" at bounding box center [129, 286] width 204 height 37
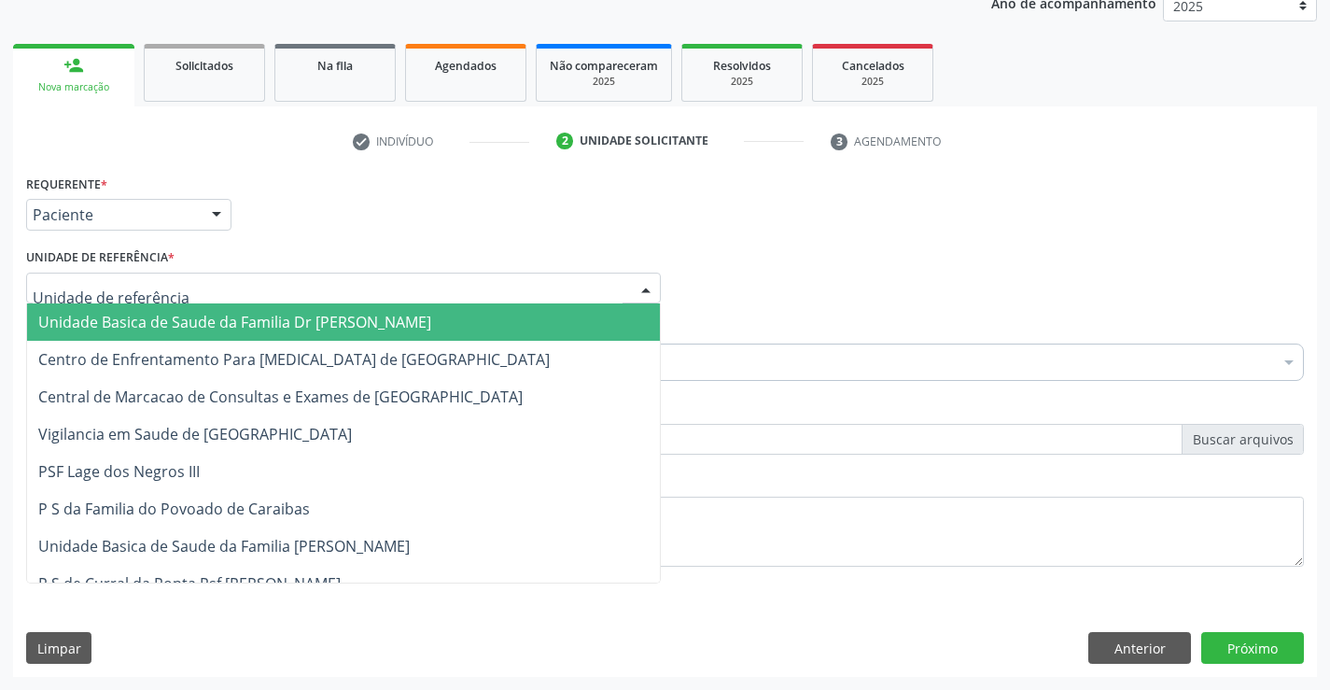
click at [192, 287] on div at bounding box center [343, 289] width 635 height 32
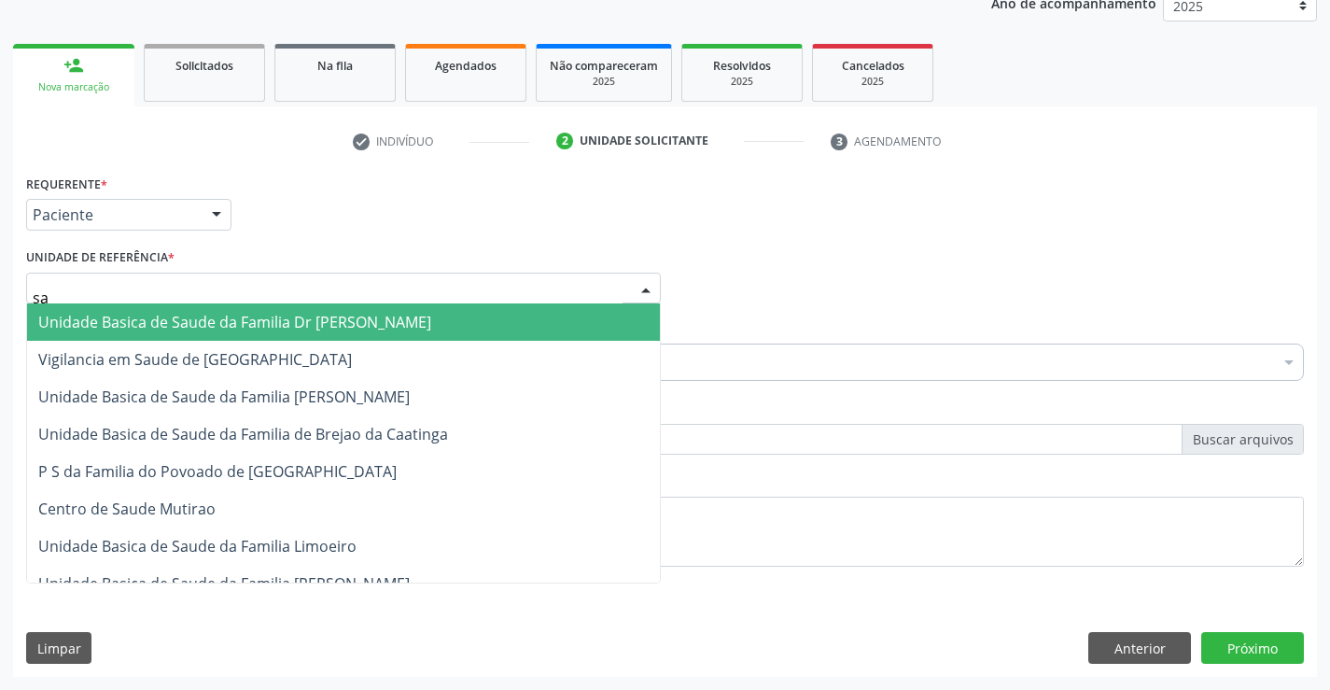
type input "sao"
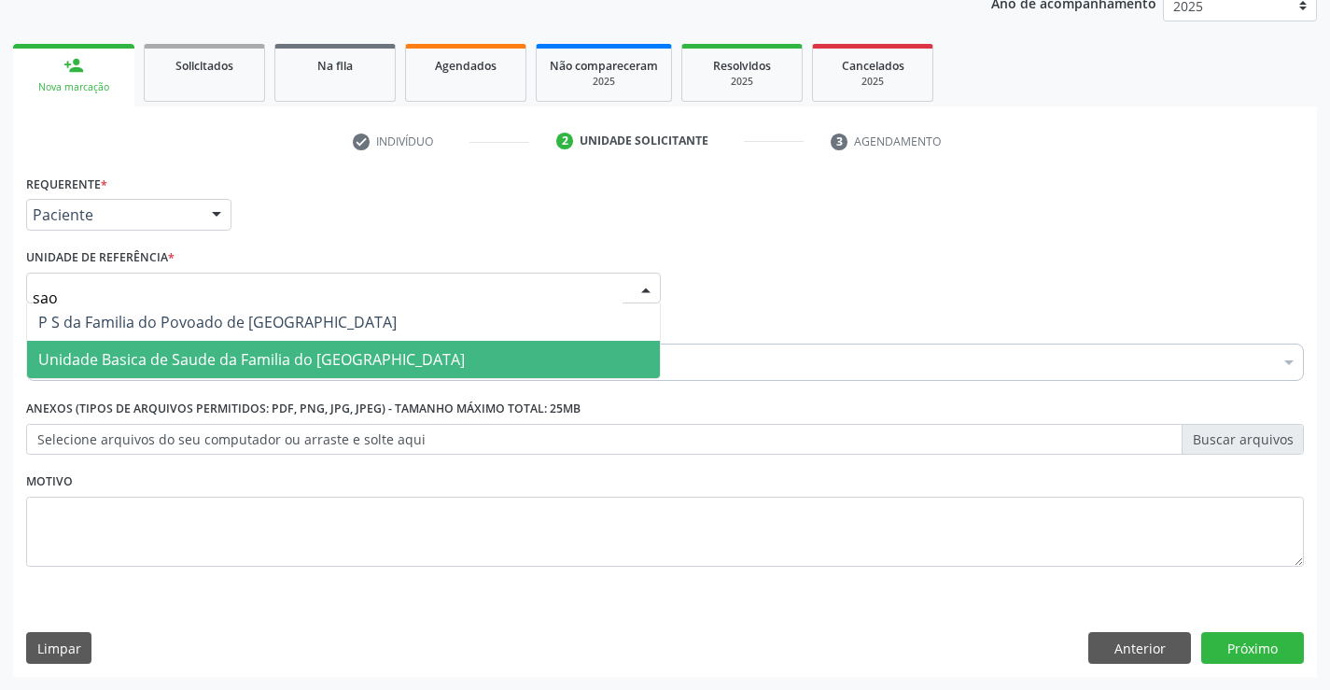
click at [197, 353] on span "Unidade Basica de Saude da Familia do [GEOGRAPHIC_DATA]" at bounding box center [251, 359] width 427 height 21
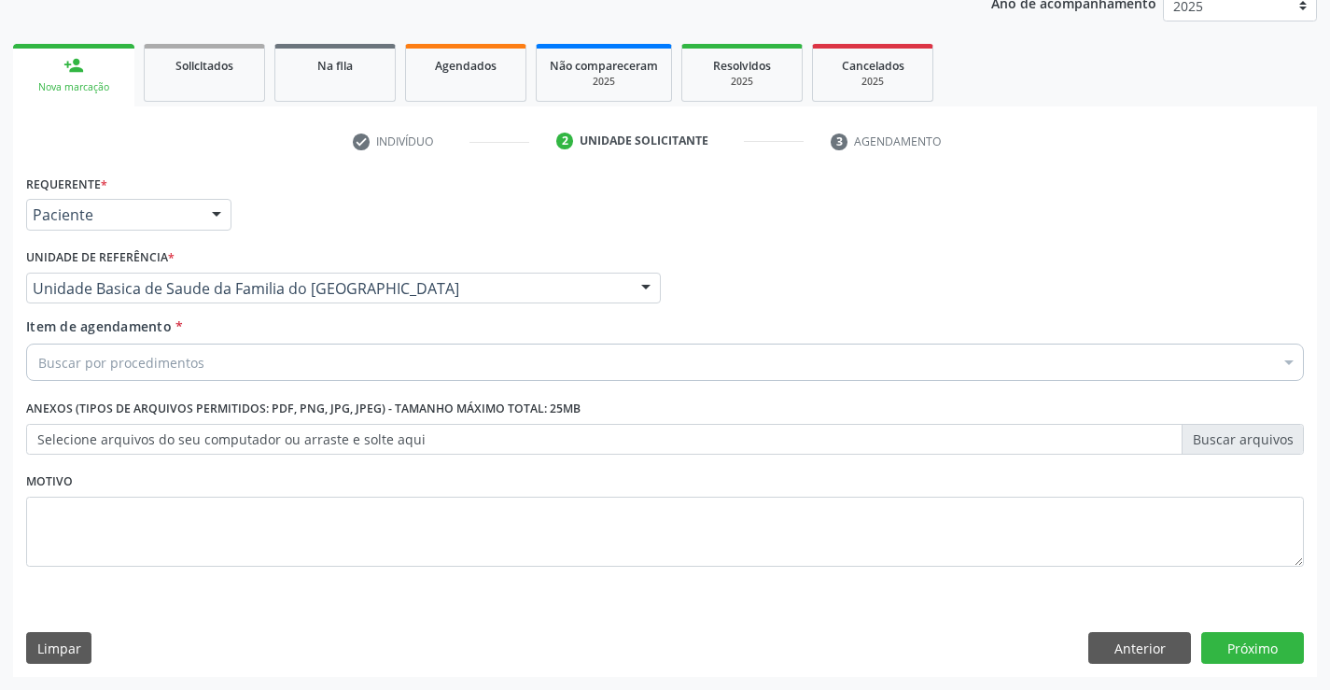
click at [216, 364] on div "Buscar por procedimentos" at bounding box center [665, 362] width 1278 height 37
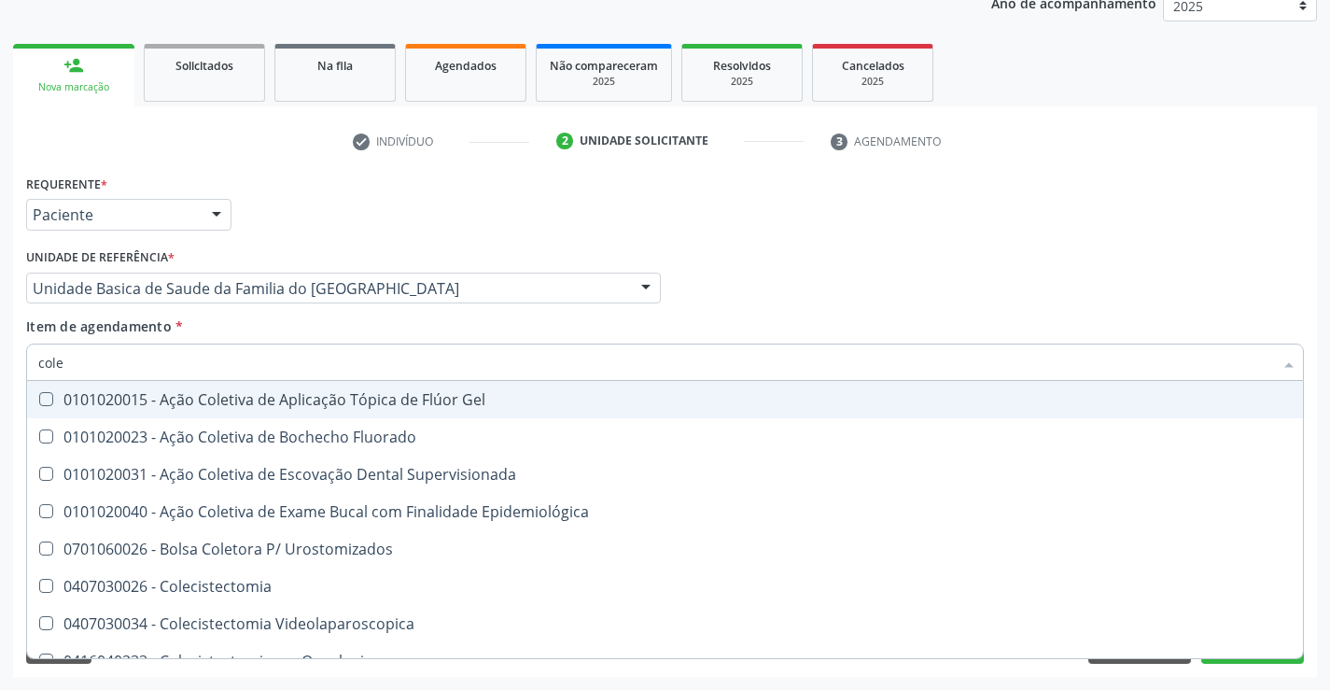
type input "coles"
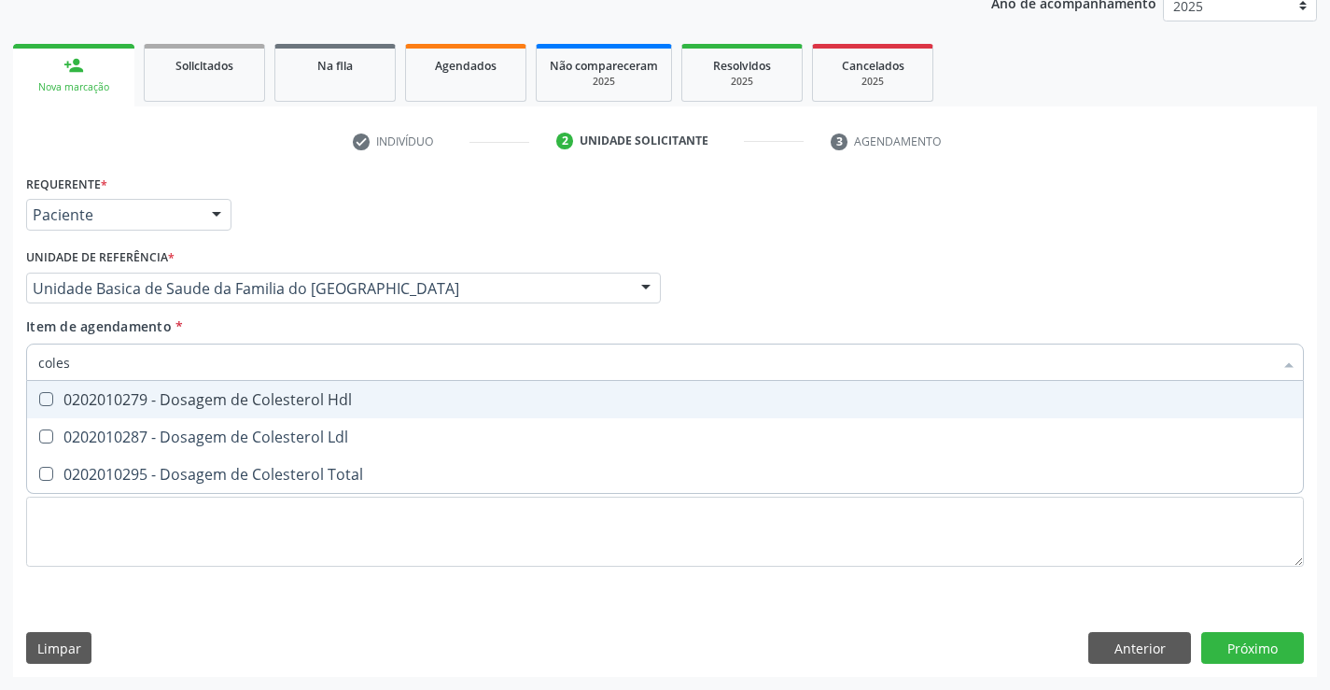
click at [229, 388] on span "0202010279 - Dosagem de Colesterol Hdl" at bounding box center [665, 399] width 1276 height 37
checkbox Hdl "true"
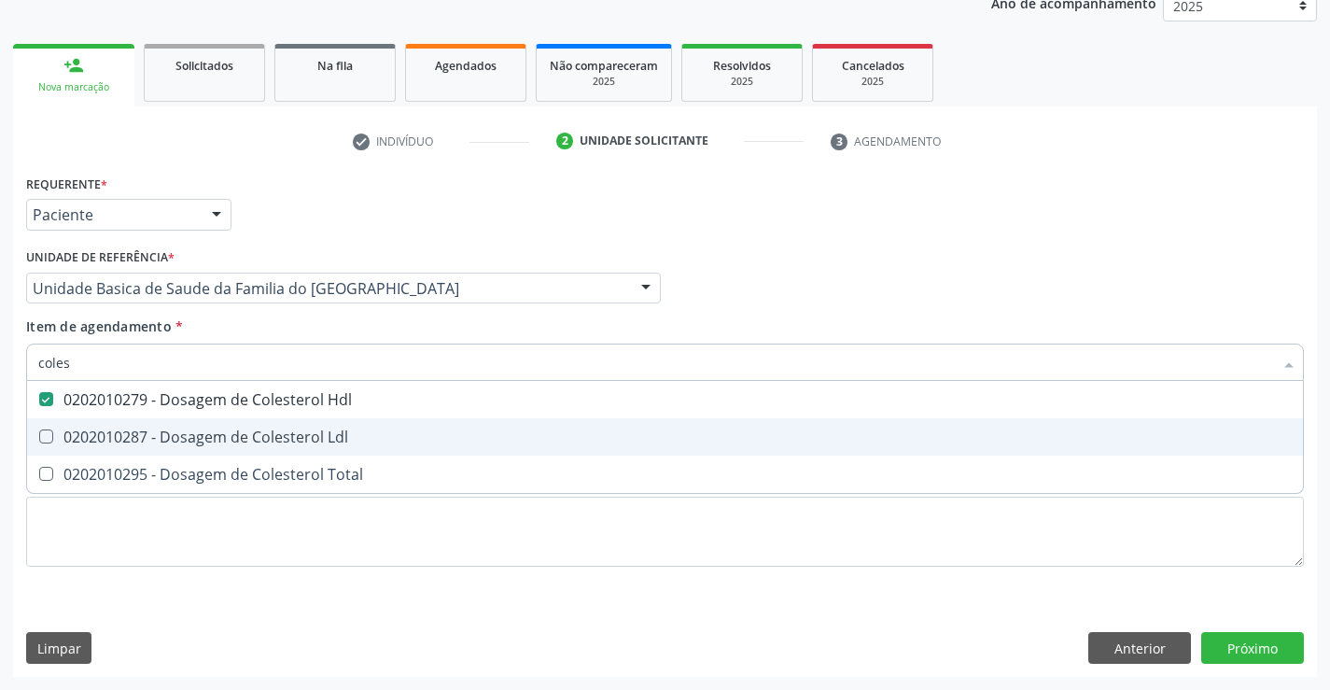
click at [184, 437] on div "0202010287 - Dosagem de Colesterol Ldl" at bounding box center [665, 436] width 1254 height 15
checkbox Ldl "true"
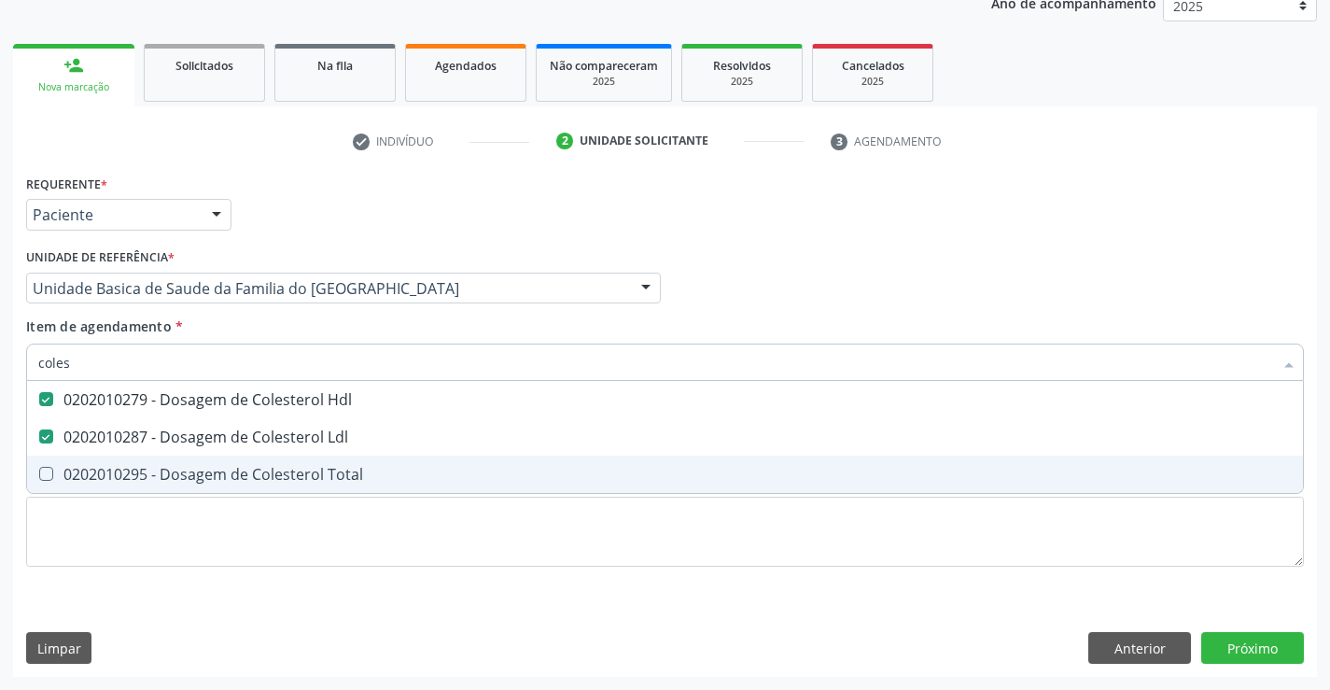
click at [176, 478] on div "0202010295 - Dosagem de Colesterol Total" at bounding box center [665, 474] width 1254 height 15
checkbox Total "true"
type input "coles"
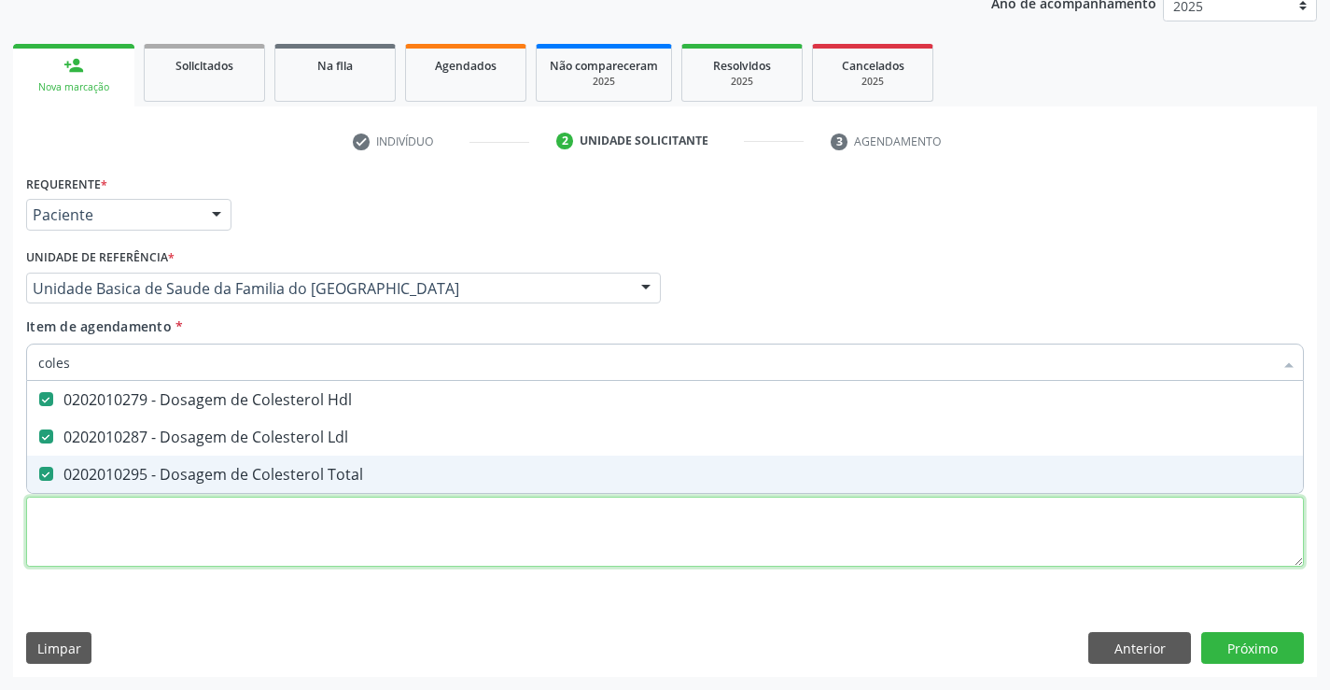
click at [185, 528] on div "Requerente * Paciente Profissional de Saúde Paciente Nenhum resultado encontrad…" at bounding box center [665, 381] width 1278 height 423
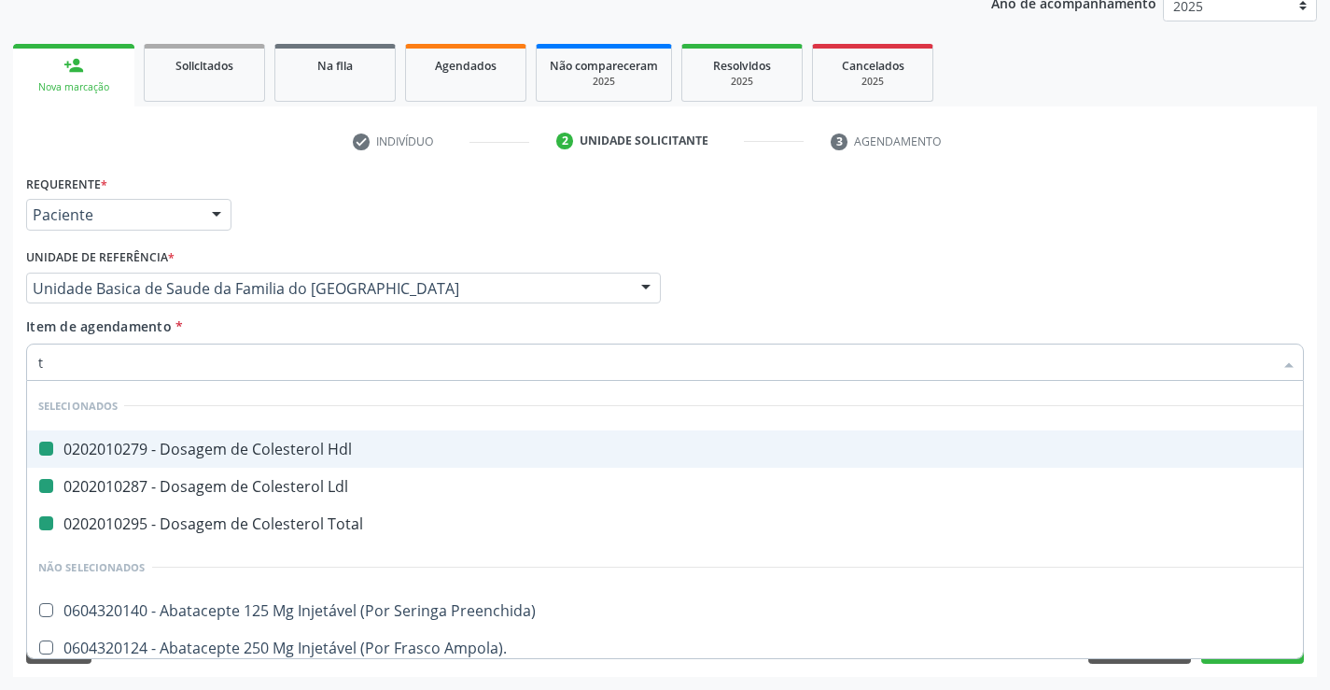
type input "tr"
checkbox Hdl "false"
checkbox Ldl "false"
checkbox Total "false"
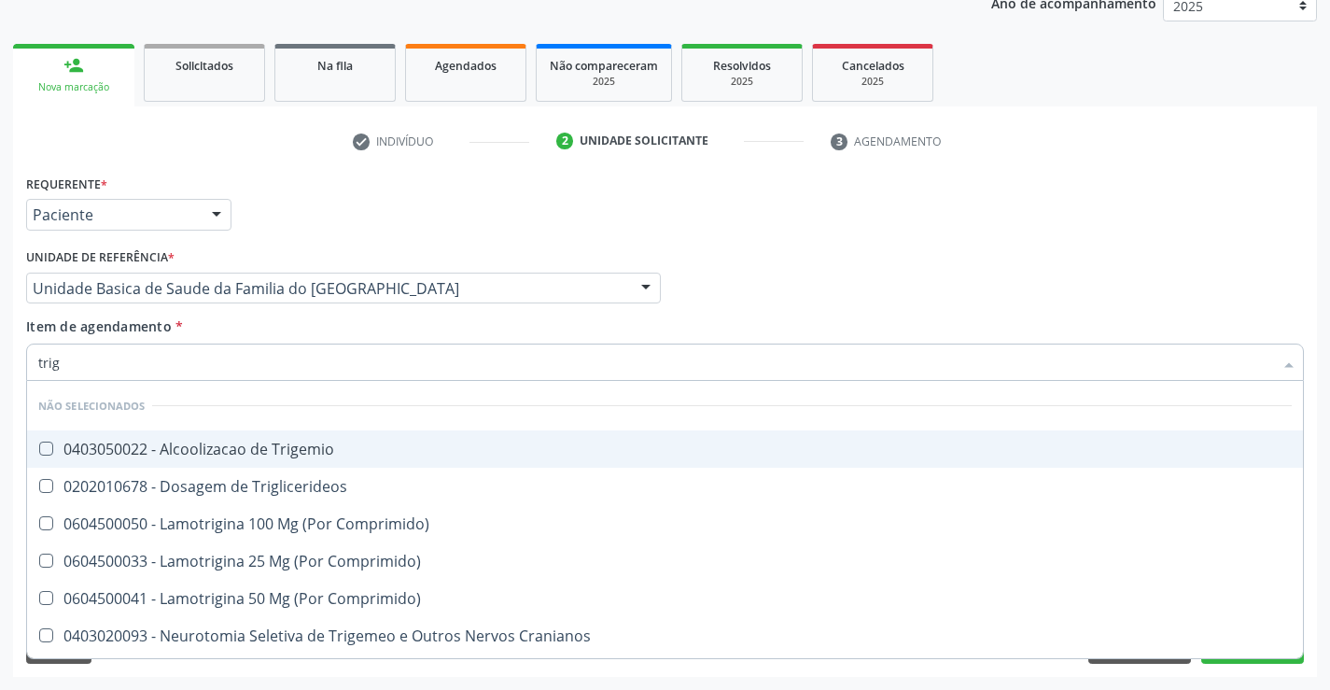
type input "trigl"
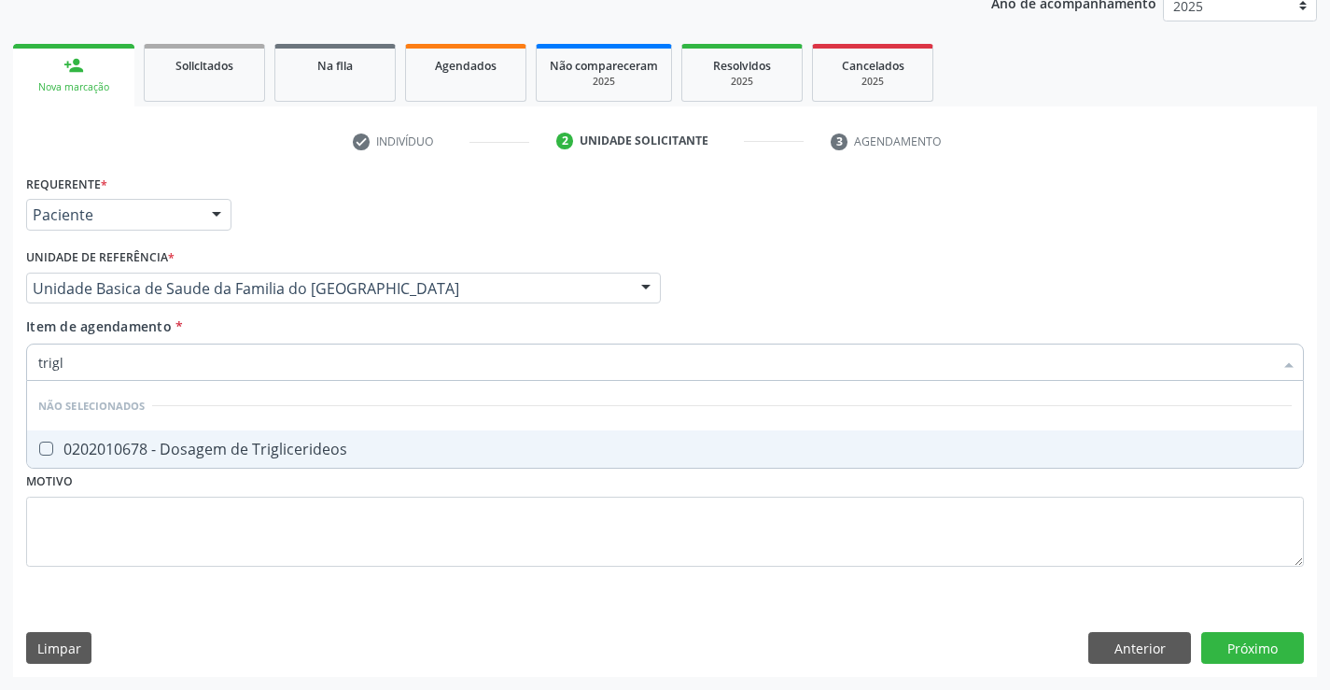
click at [194, 453] on div "0202010678 - Dosagem de Triglicerideos" at bounding box center [665, 449] width 1254 height 15
checkbox Triglicerideos "true"
click at [190, 511] on div "Requerente * Paciente Profissional de Saúde Paciente Nenhum resultado encontrad…" at bounding box center [665, 381] width 1278 height 423
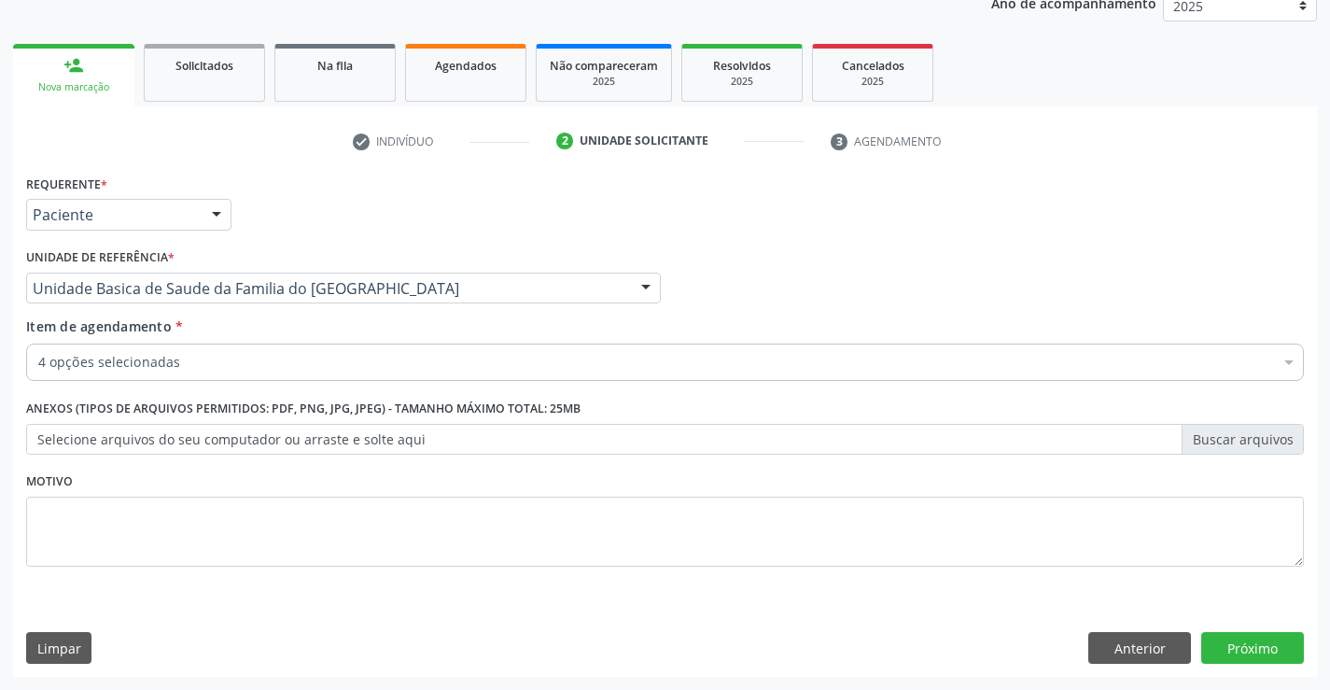
click at [200, 373] on div "4 opções selecionadas" at bounding box center [665, 362] width 1278 height 37
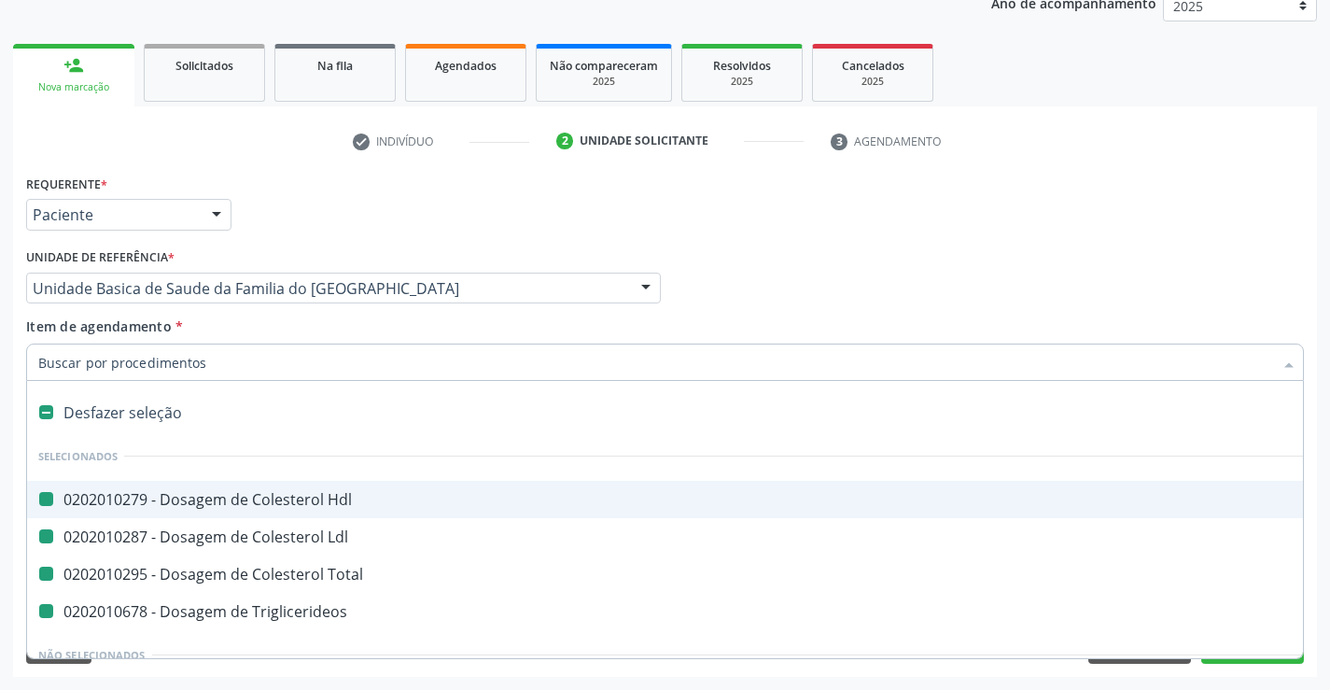
type input "u"
checkbox Hdl "false"
checkbox Ldl "false"
checkbox Total "false"
checkbox Triglicerideos "false"
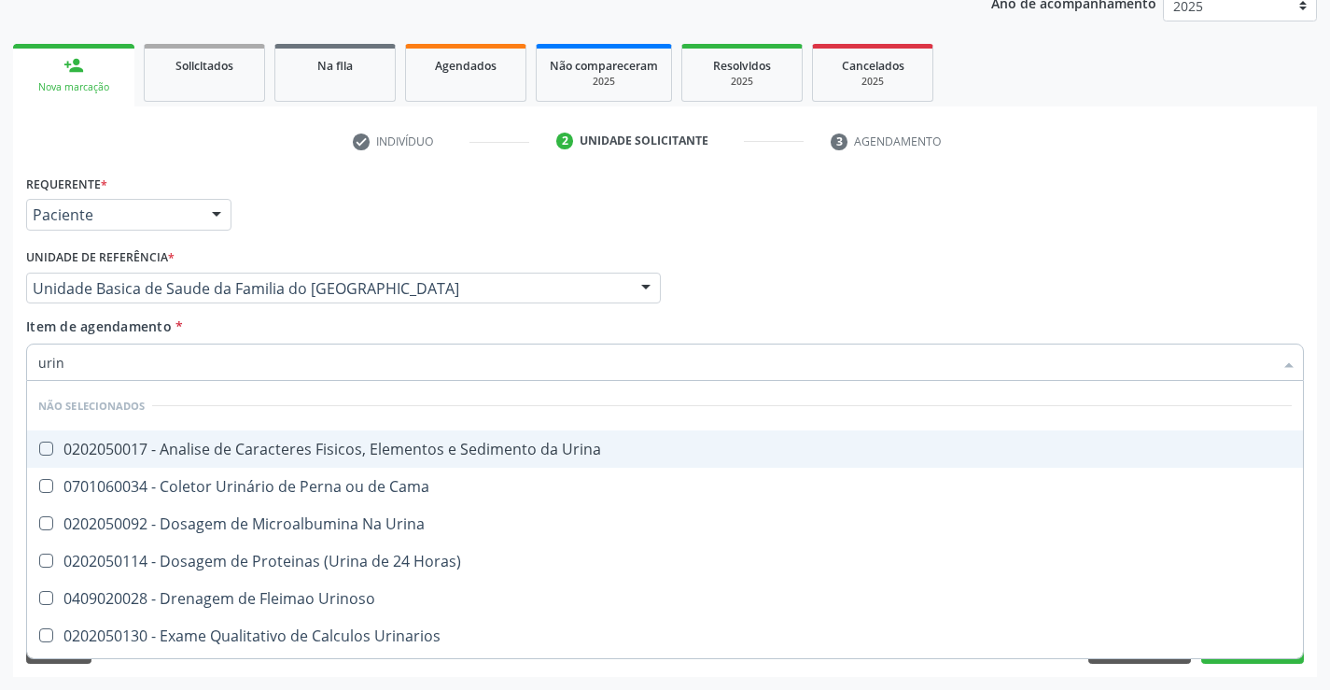
type input "urina"
click at [218, 444] on div "0202050017 - Analise de Caracteres Fisicos, Elementos e Sedimento da Urina" at bounding box center [665, 449] width 1254 height 15
checkbox Urina "true"
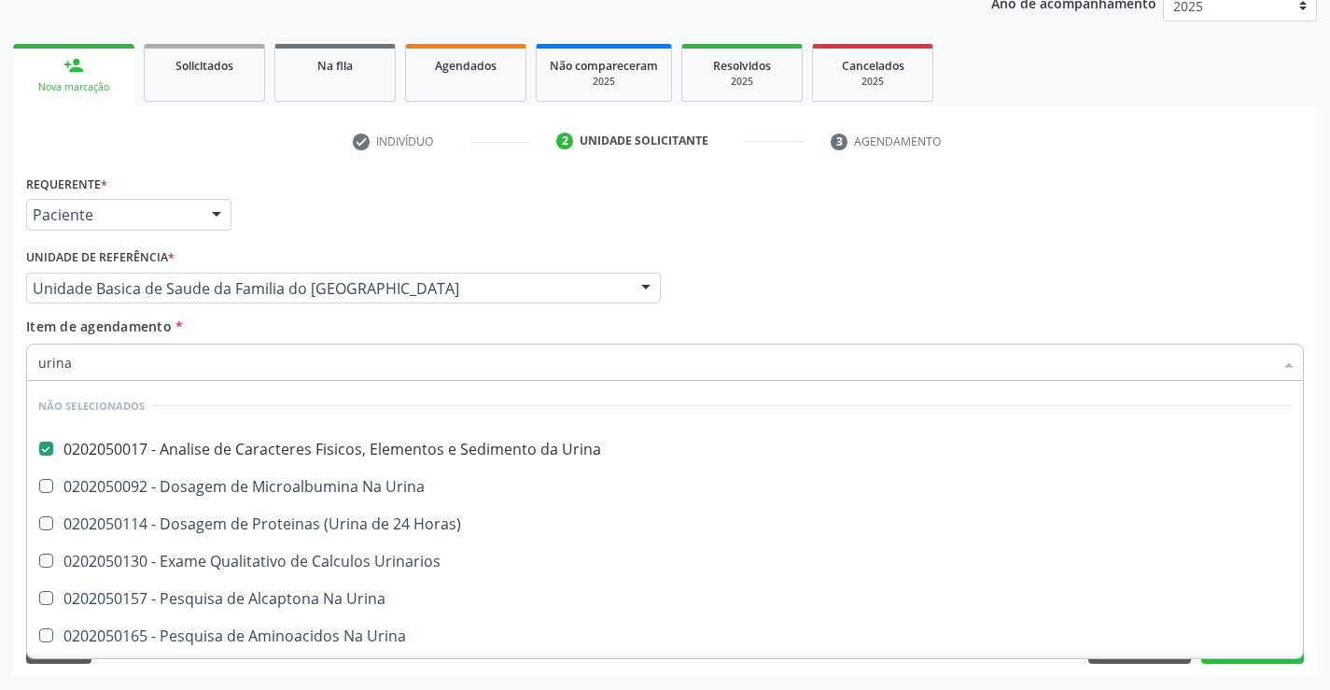
click at [113, 670] on div "Requerente * Paciente Profissional de Saúde Paciente Nenhum resultado encontrad…" at bounding box center [665, 423] width 1304 height 507
checkbox Urina "true"
checkbox Horas\) "true"
checkbox Urinarios "true"
checkbox Urina "true"
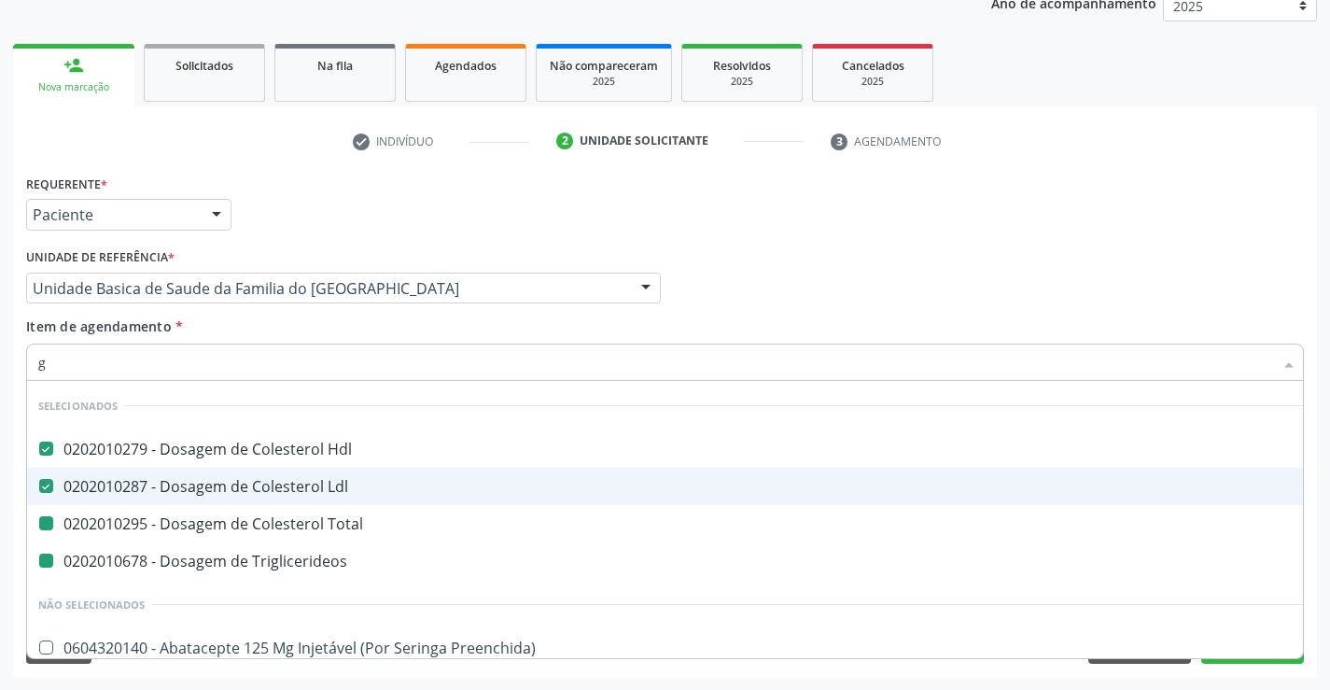
type input "gl"
checkbox Total "false"
checkbox Triglicerideos "false"
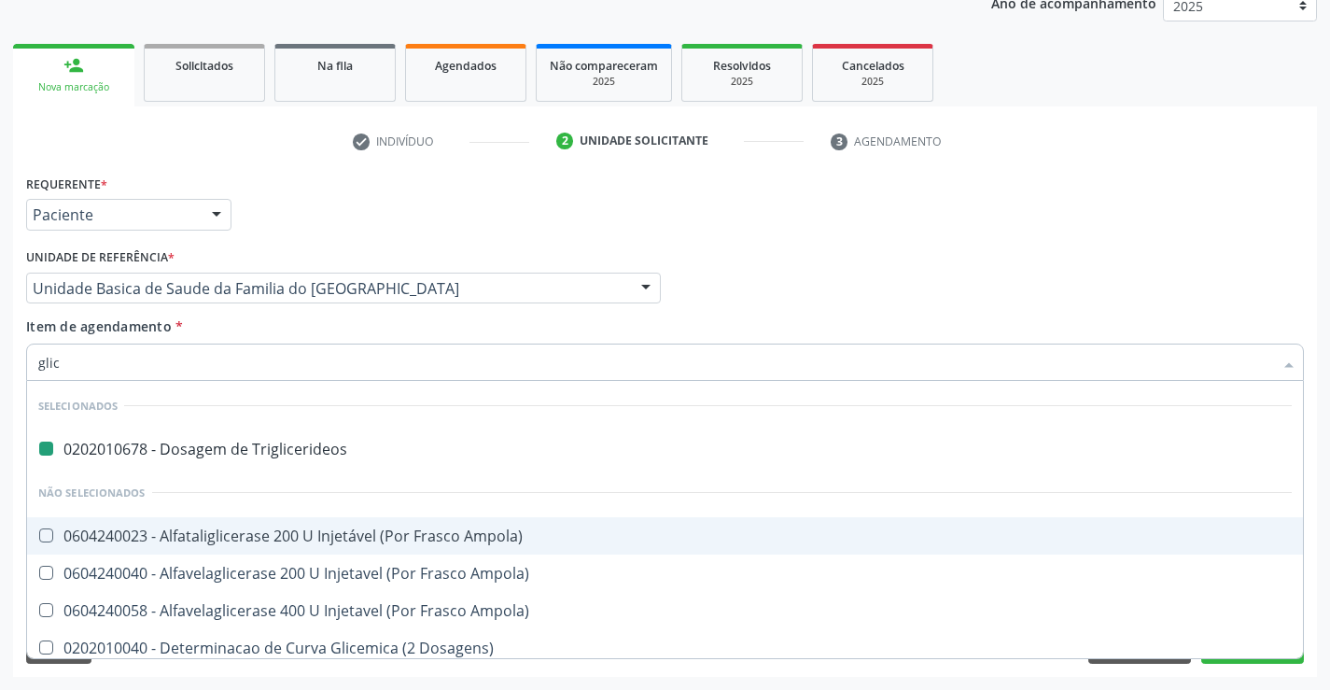
type input "glico"
checkbox Triglicerideos "false"
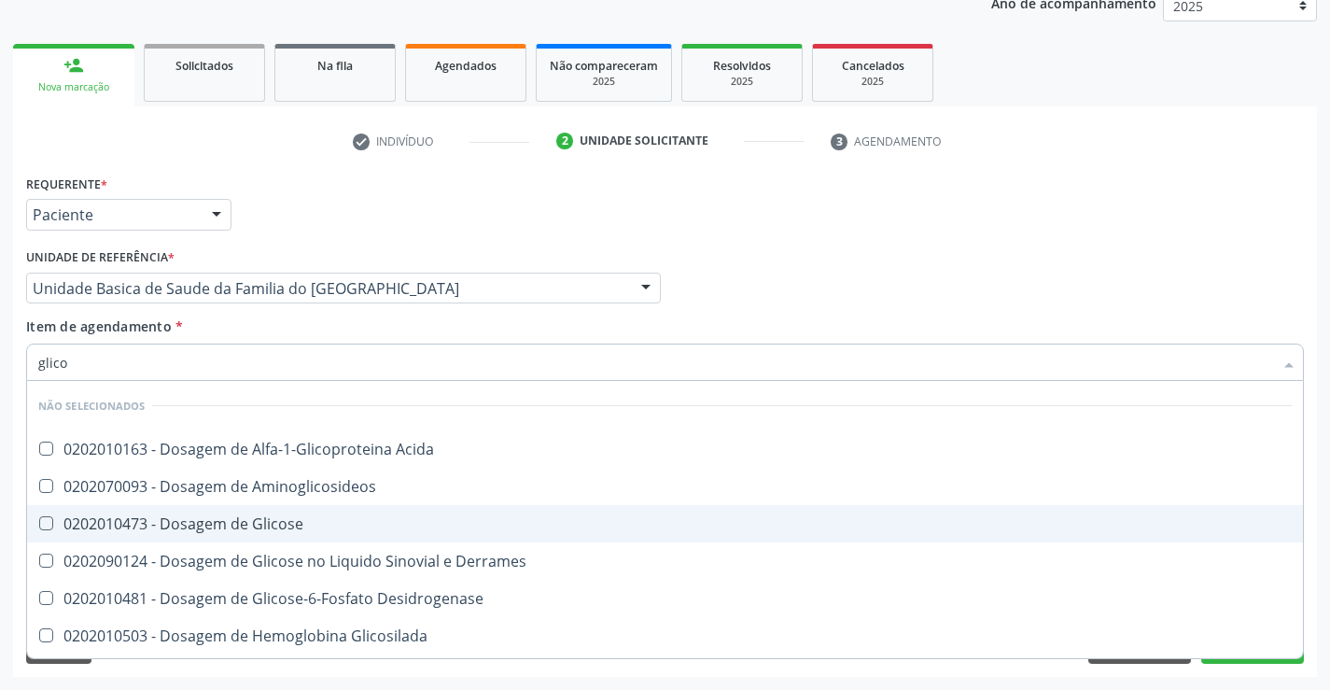
click at [223, 525] on div "0202010473 - Dosagem de Glicose" at bounding box center [665, 523] width 1254 height 15
checkbox Glicose "true"
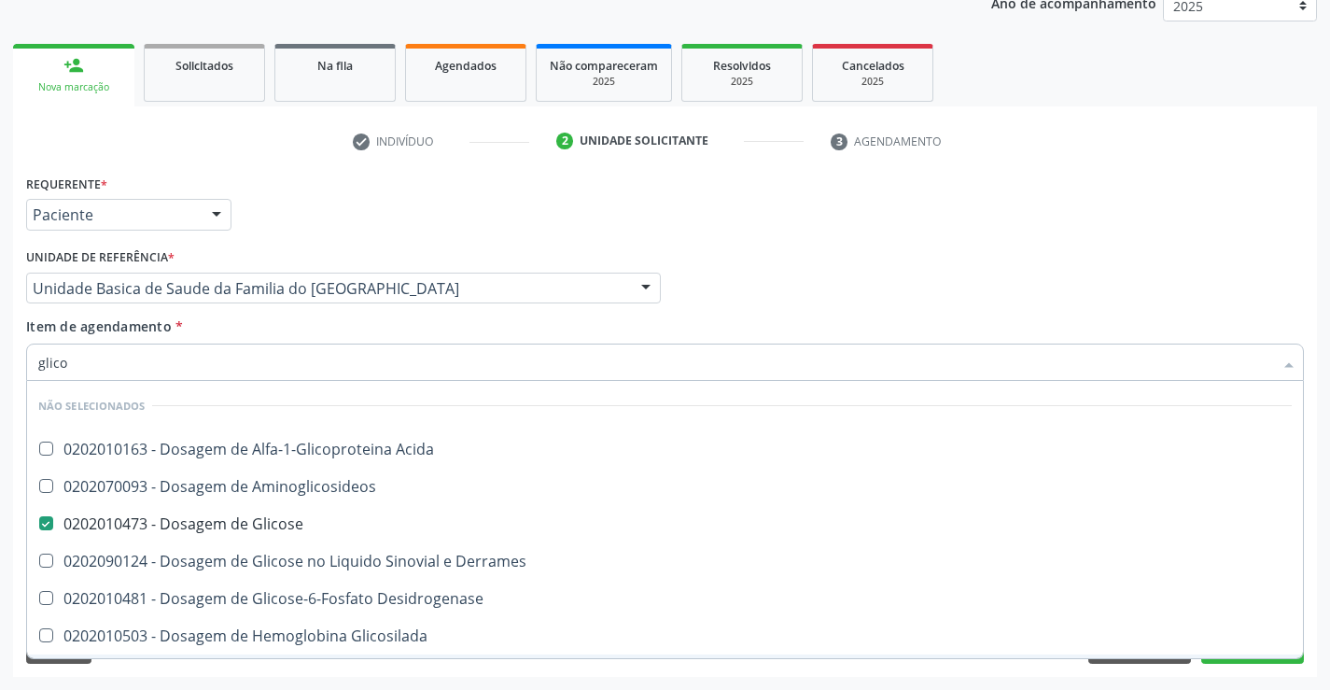
click at [169, 669] on div "Requerente * Paciente Profissional de Saúde Paciente Nenhum resultado encontrad…" at bounding box center [665, 423] width 1304 height 507
checkbox Acida "true"
checkbox Derrames "true"
checkbox Glicosilada "true"
checkbox Desidrogenase "true"
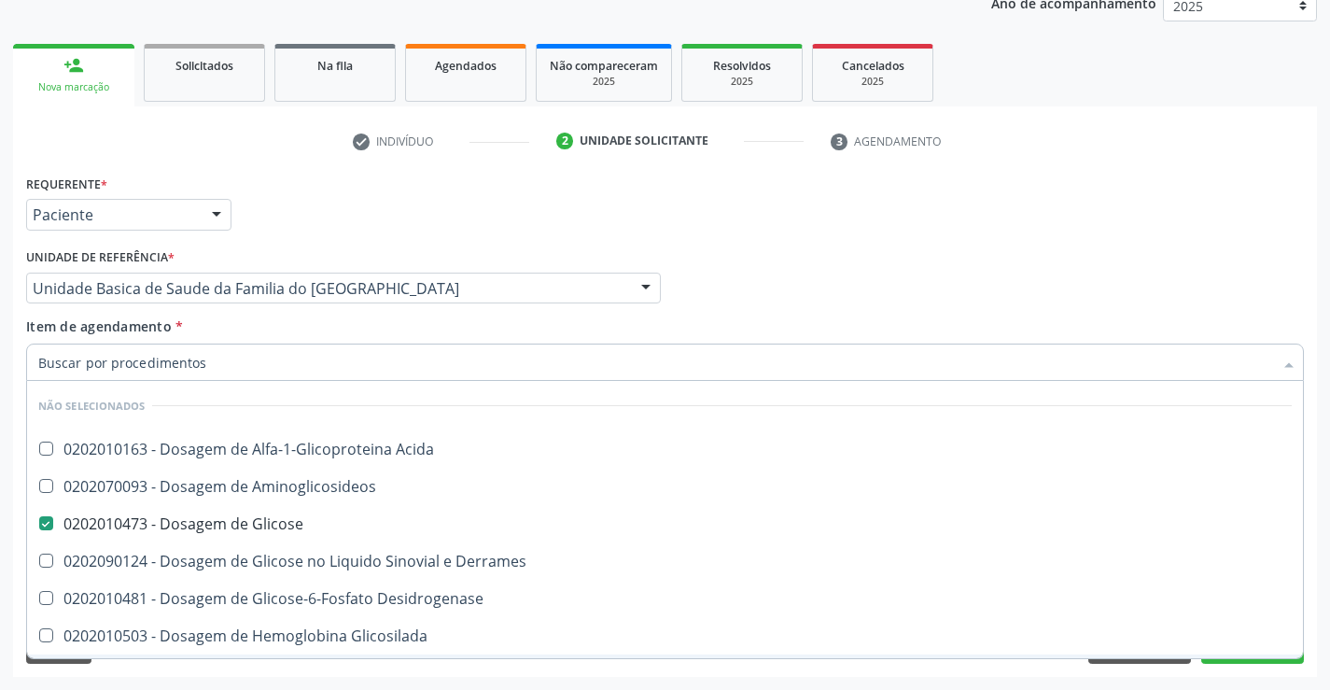
checkbox Aminoglicosideos "true"
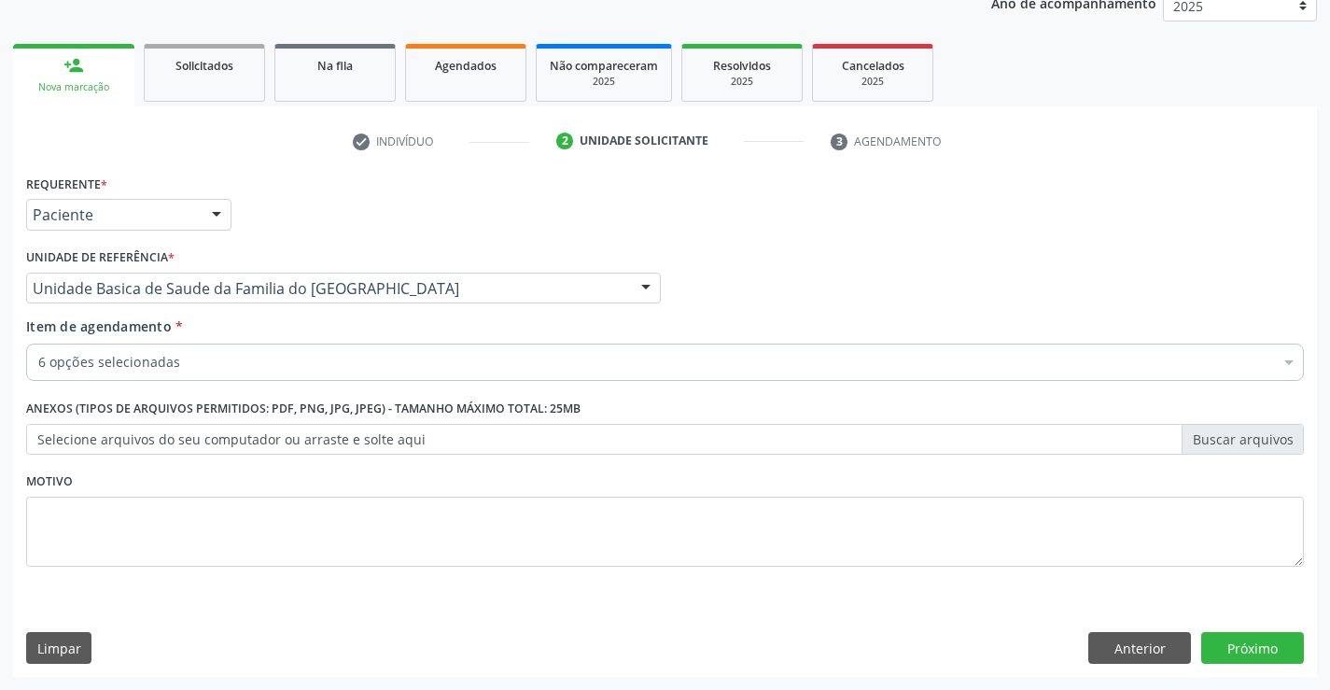
scroll to position [109, 0]
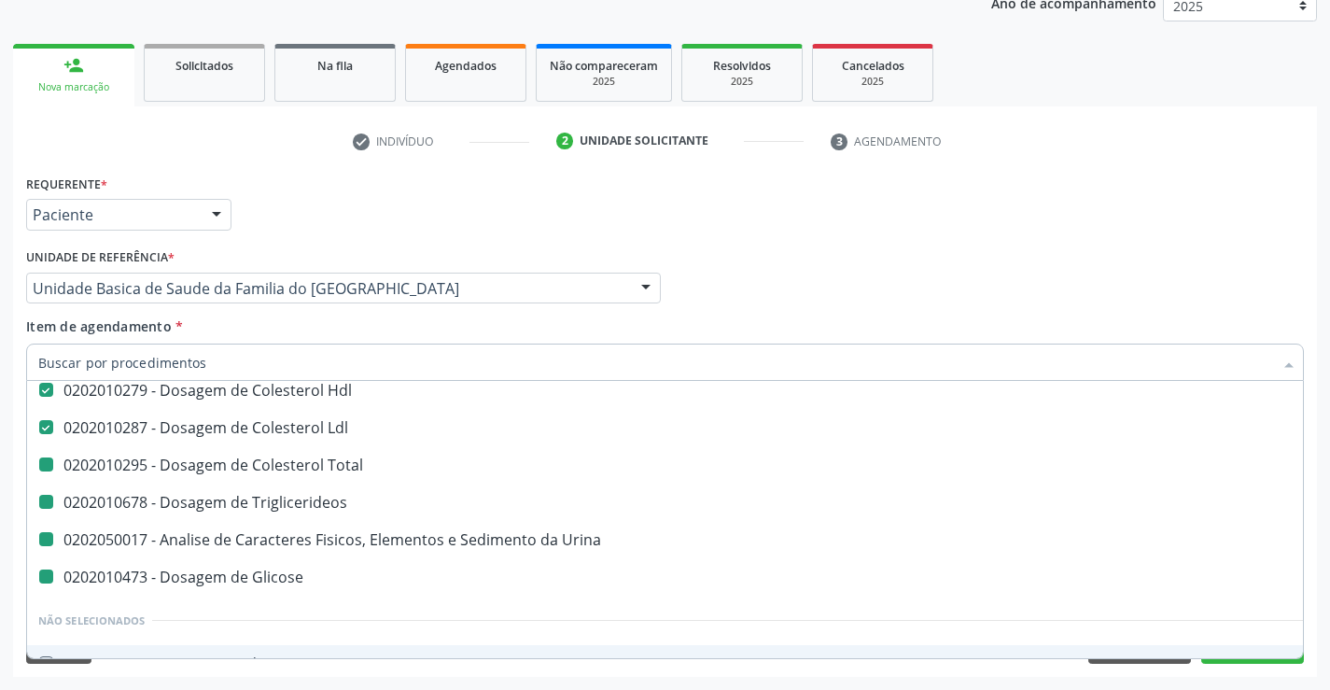
type input "h"
checkbox Total "false"
checkbox Triglicerideos "false"
checkbox Glicose "false"
checkbox Urina "false"
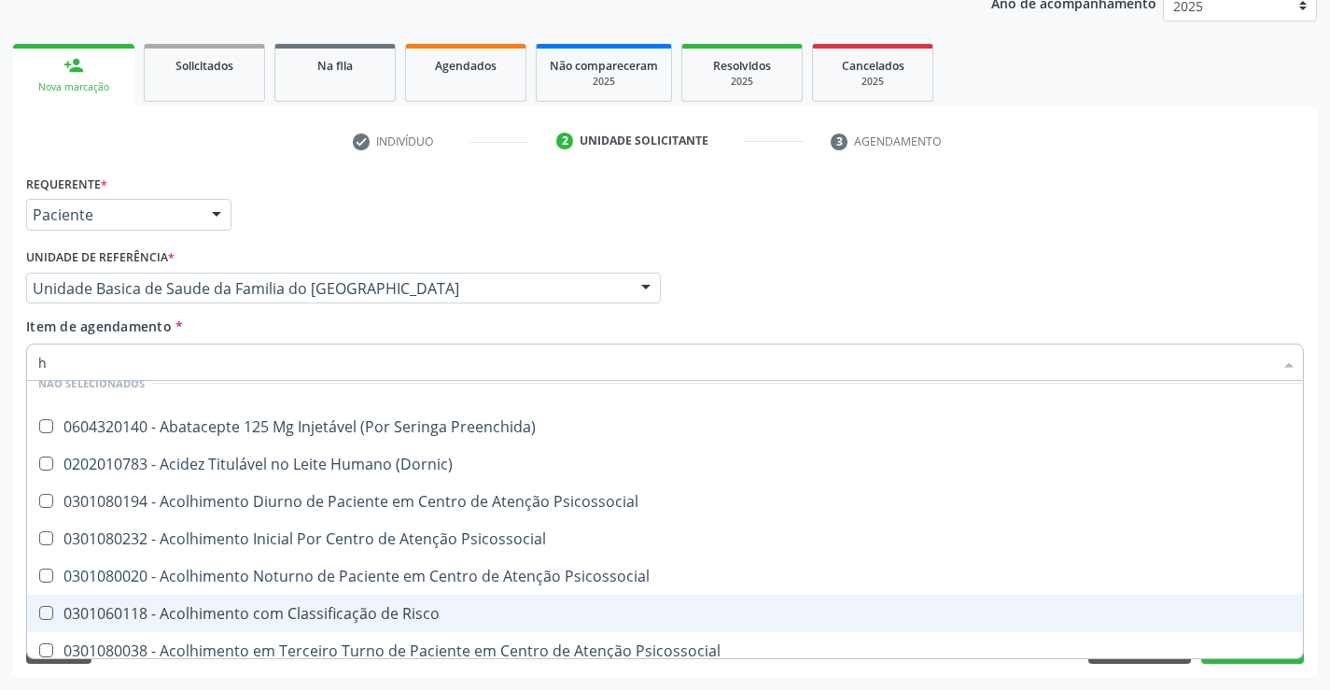
scroll to position [59, 0]
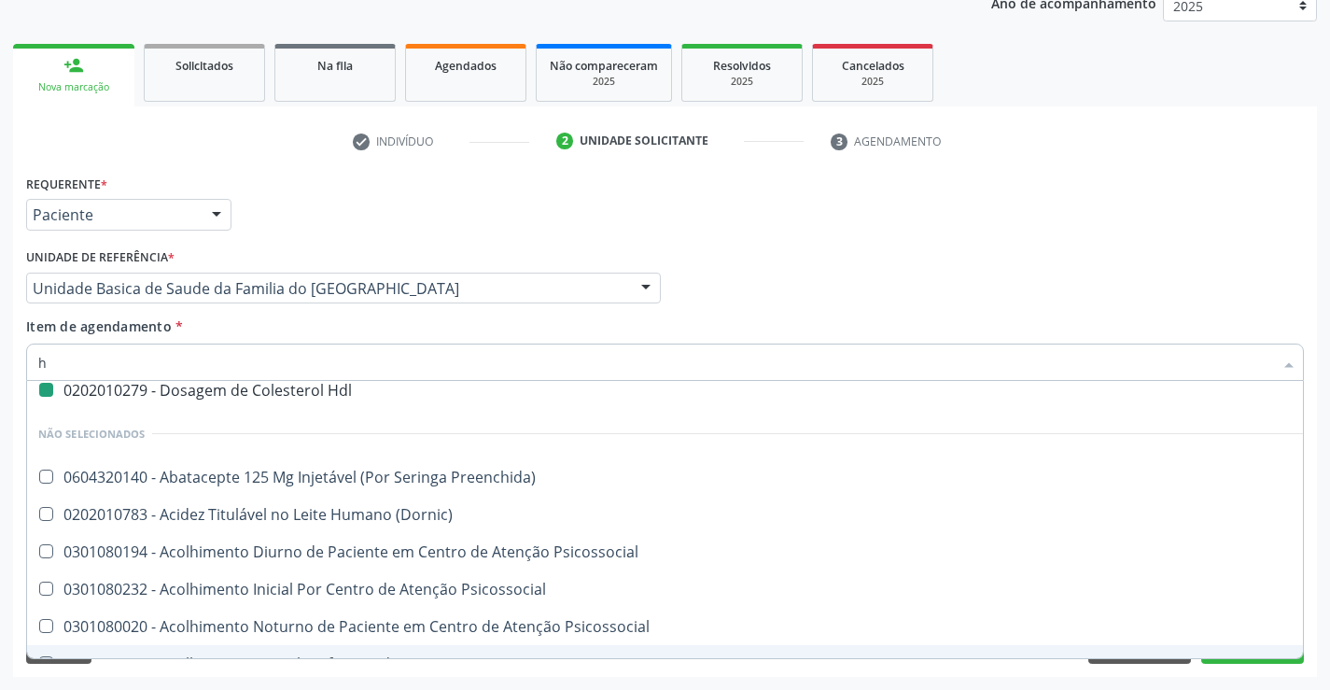
type input "he"
checkbox Hdl "false"
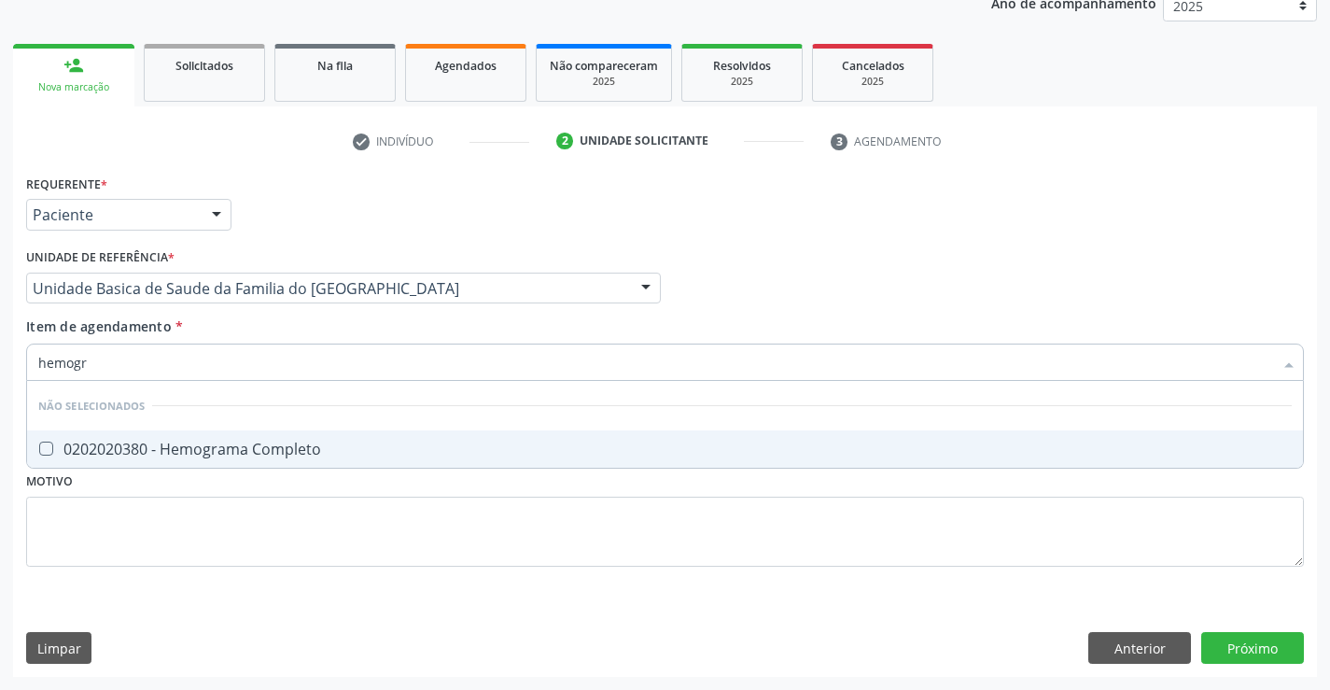
scroll to position [0, 0]
type input "hemograma"
click at [231, 444] on div "0202020380 - Hemograma Completo" at bounding box center [665, 449] width 1254 height 15
checkbox Completo "true"
click at [205, 515] on div "Requerente * Paciente Profissional de Saúde Paciente Nenhum resultado encontrad…" at bounding box center [665, 381] width 1278 height 423
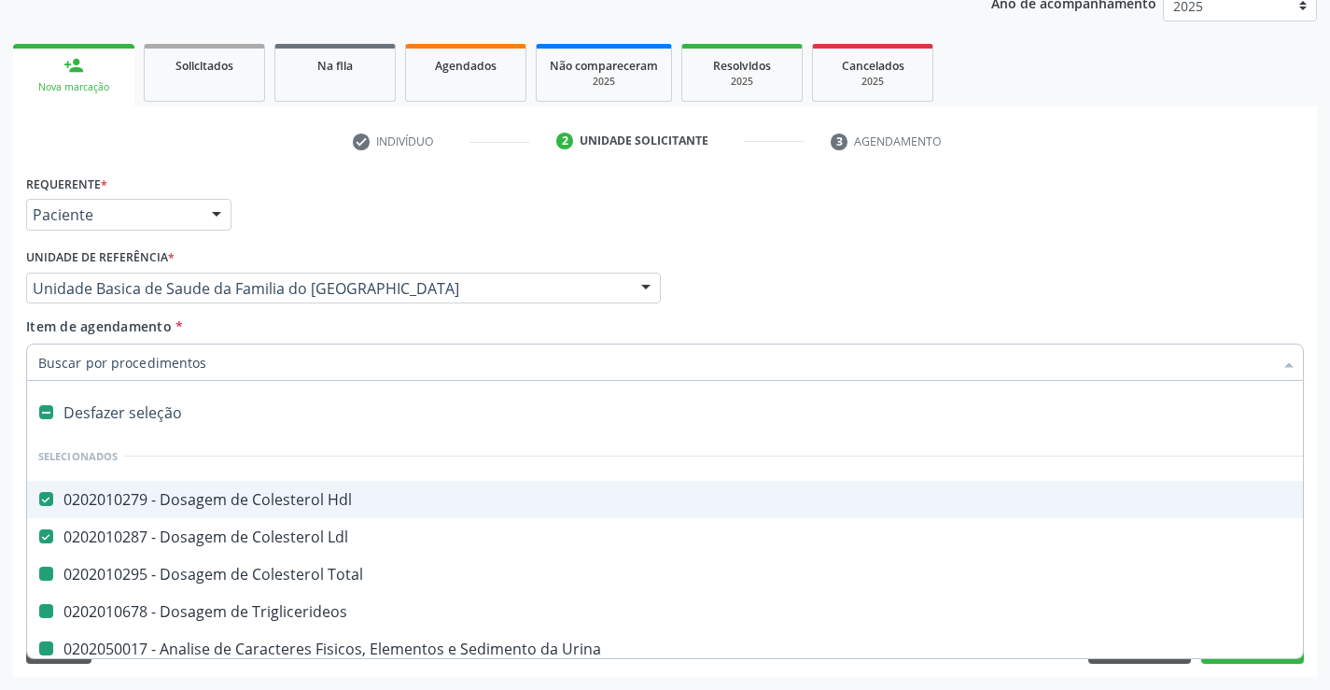
type input "u"
checkbox Total "false"
checkbox Triglicerideos "false"
checkbox Urina "false"
checkbox Glicose "false"
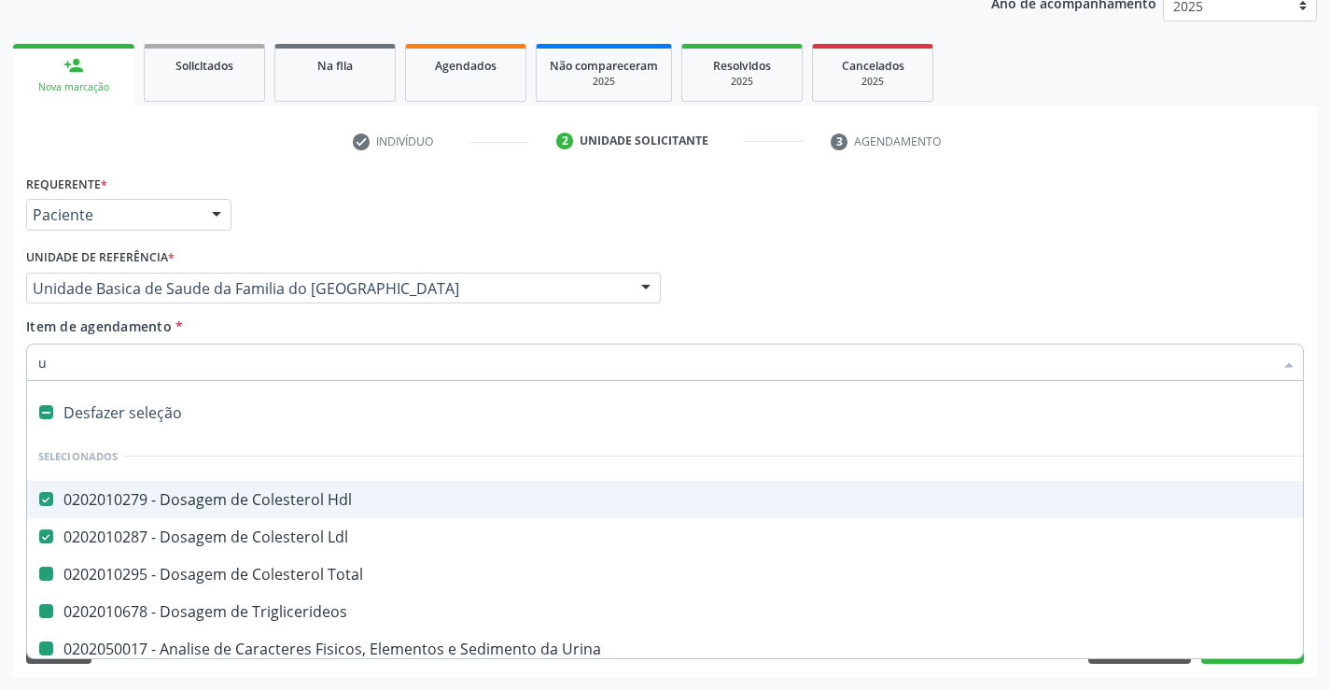
checkbox Completo "false"
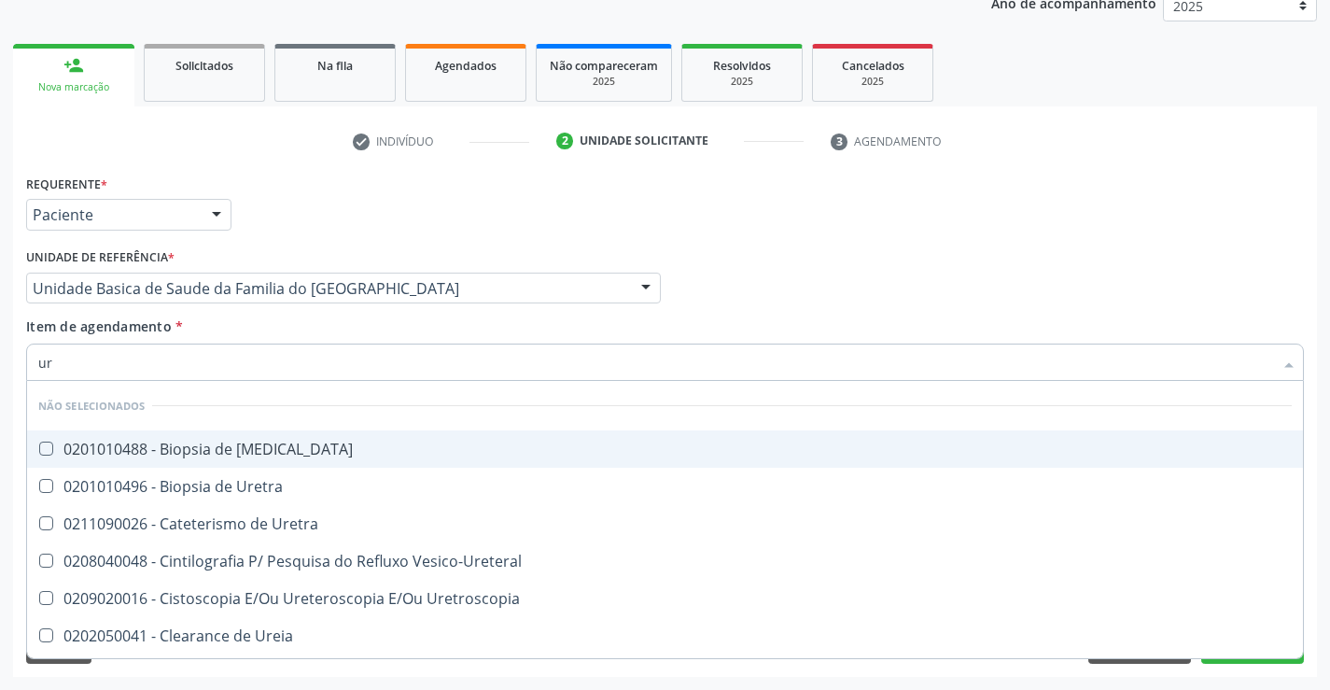
type input "ure"
checkbox Ureter "false"
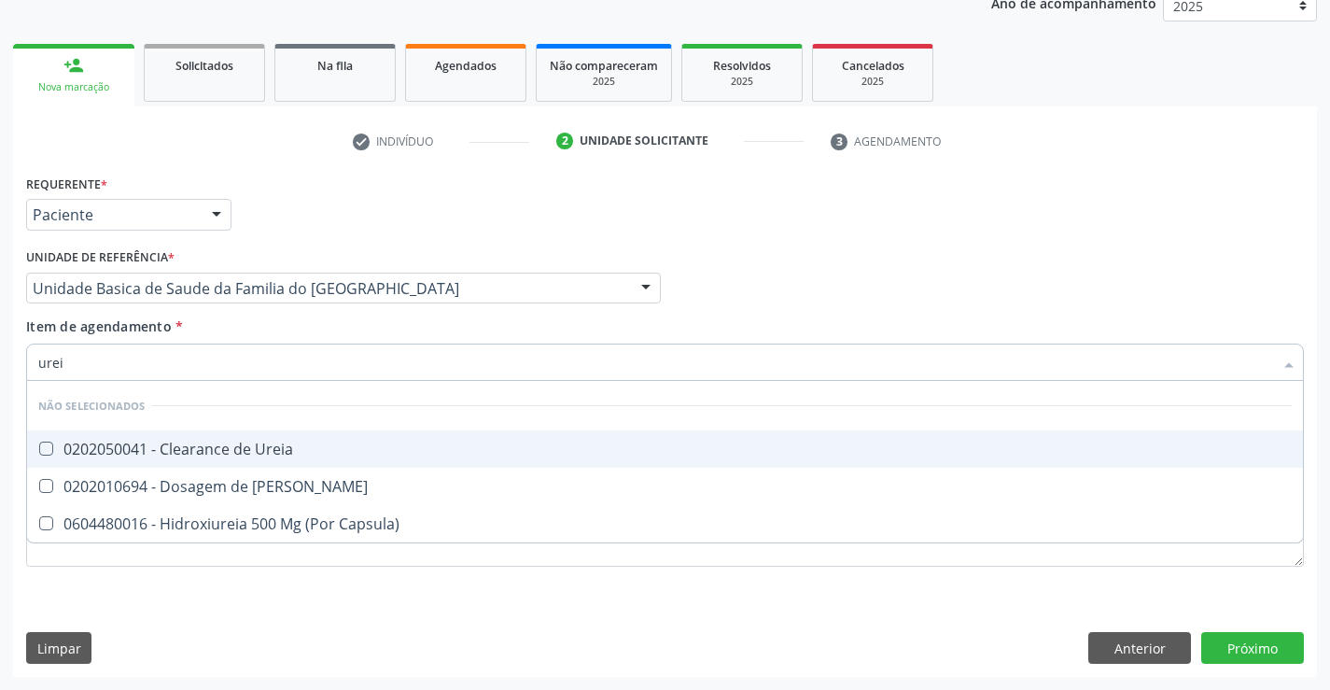
type input "ureia"
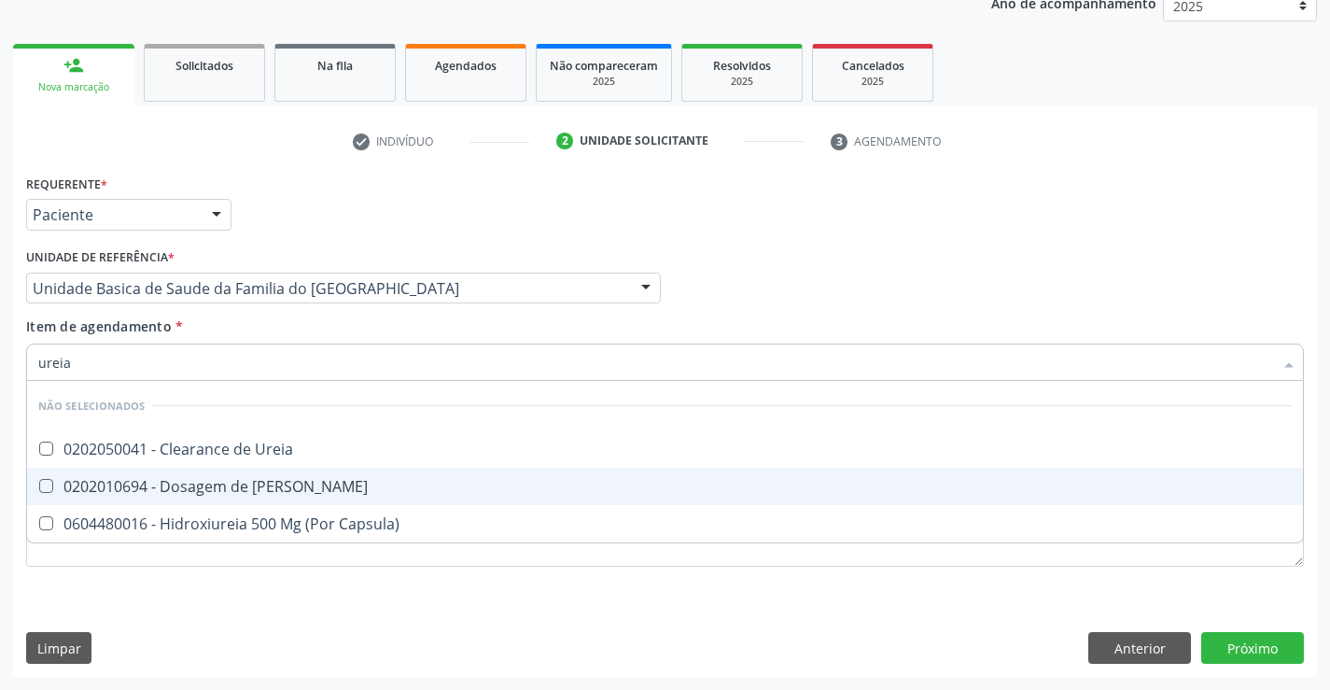
click at [206, 487] on div "0202010694 - Dosagem de [PERSON_NAME]" at bounding box center [665, 486] width 1254 height 15
checkbox Ureia "true"
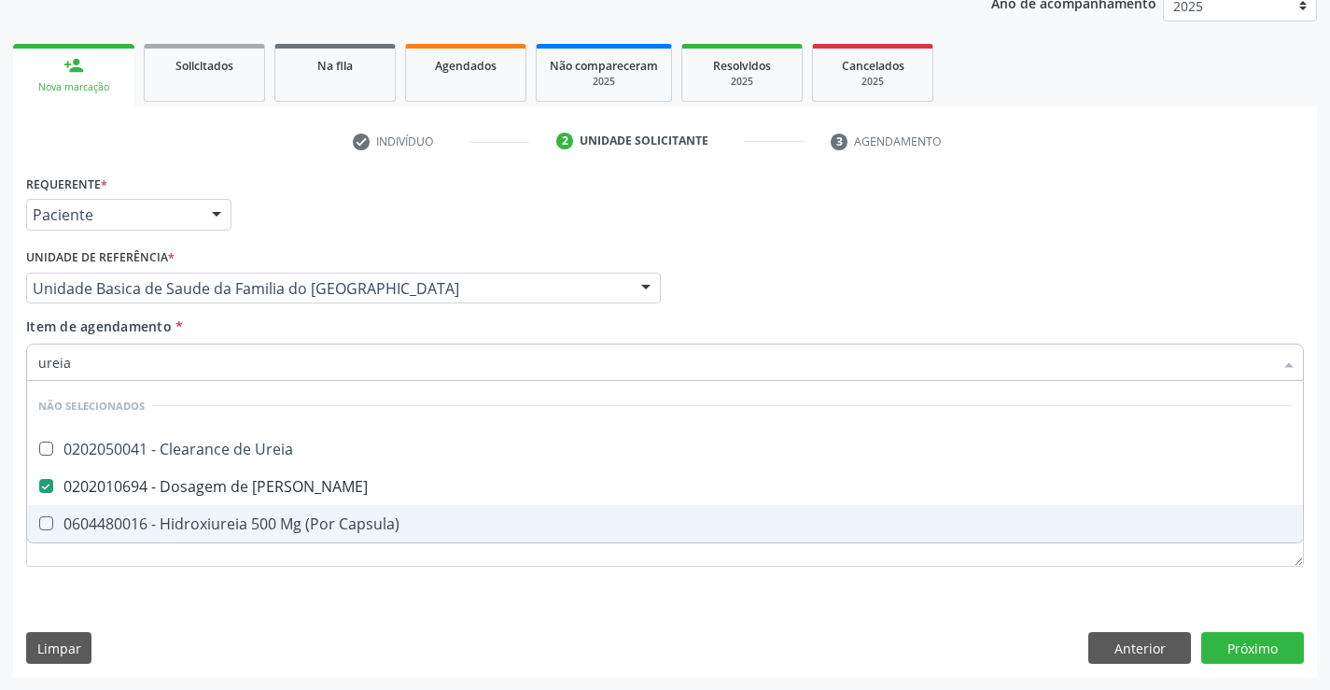
click at [192, 593] on div "Requerente * Paciente Profissional de Saúde Paciente Nenhum resultado encontrad…" at bounding box center [665, 381] width 1278 height 423
checkbox Ureia "true"
checkbox Capsula\) "true"
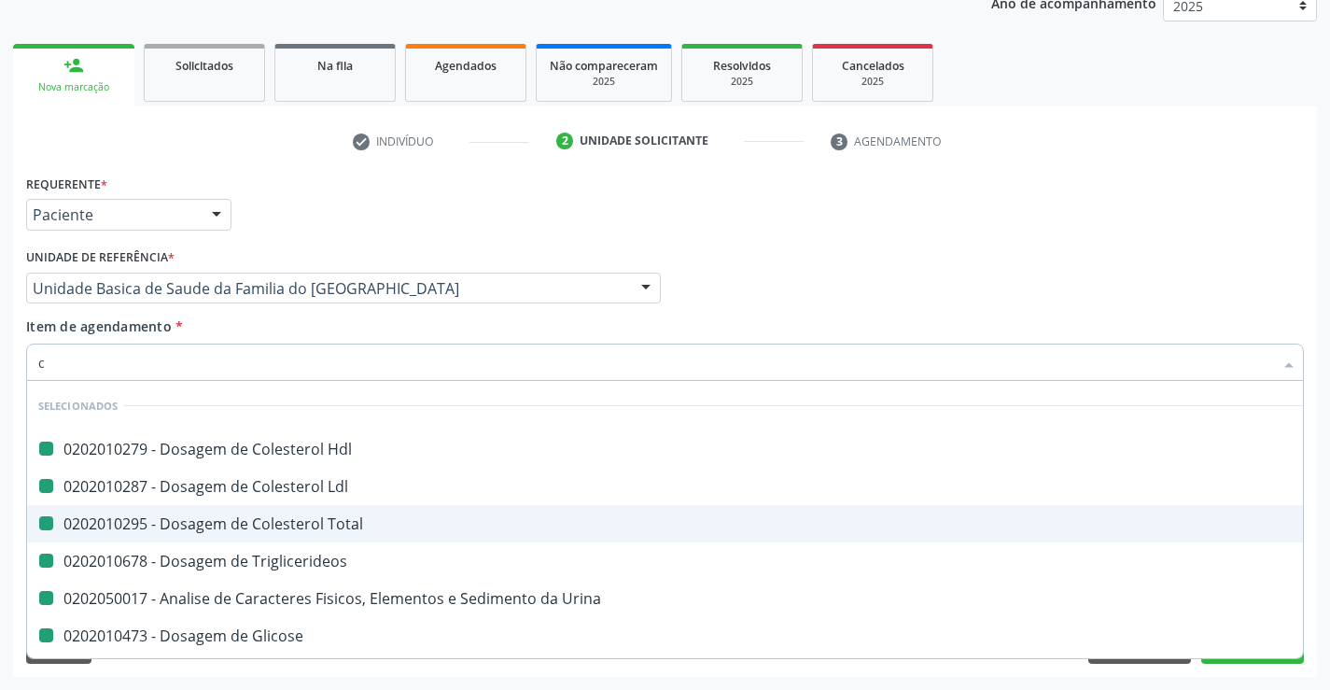
type input "cr"
checkbox Hdl "false"
checkbox Total "false"
checkbox Ldl "false"
checkbox Triglicerideos "false"
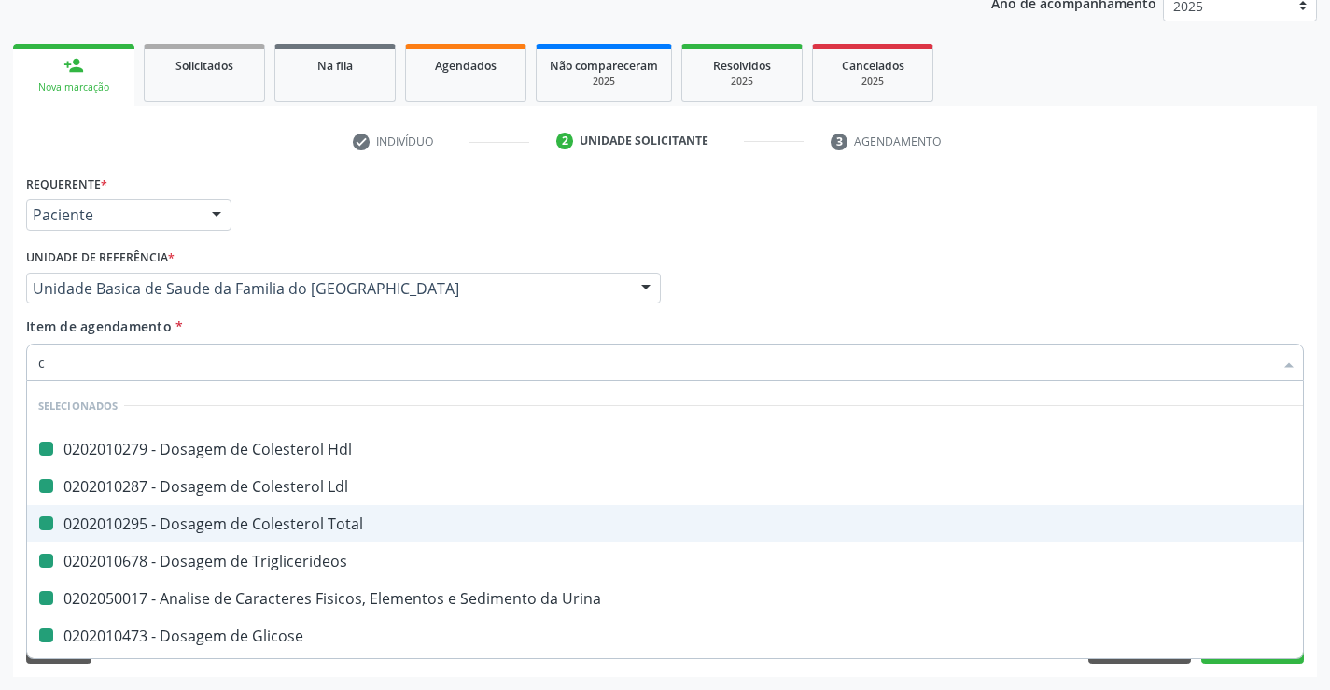
checkbox Urina "false"
checkbox Glicose "false"
checkbox Completo "false"
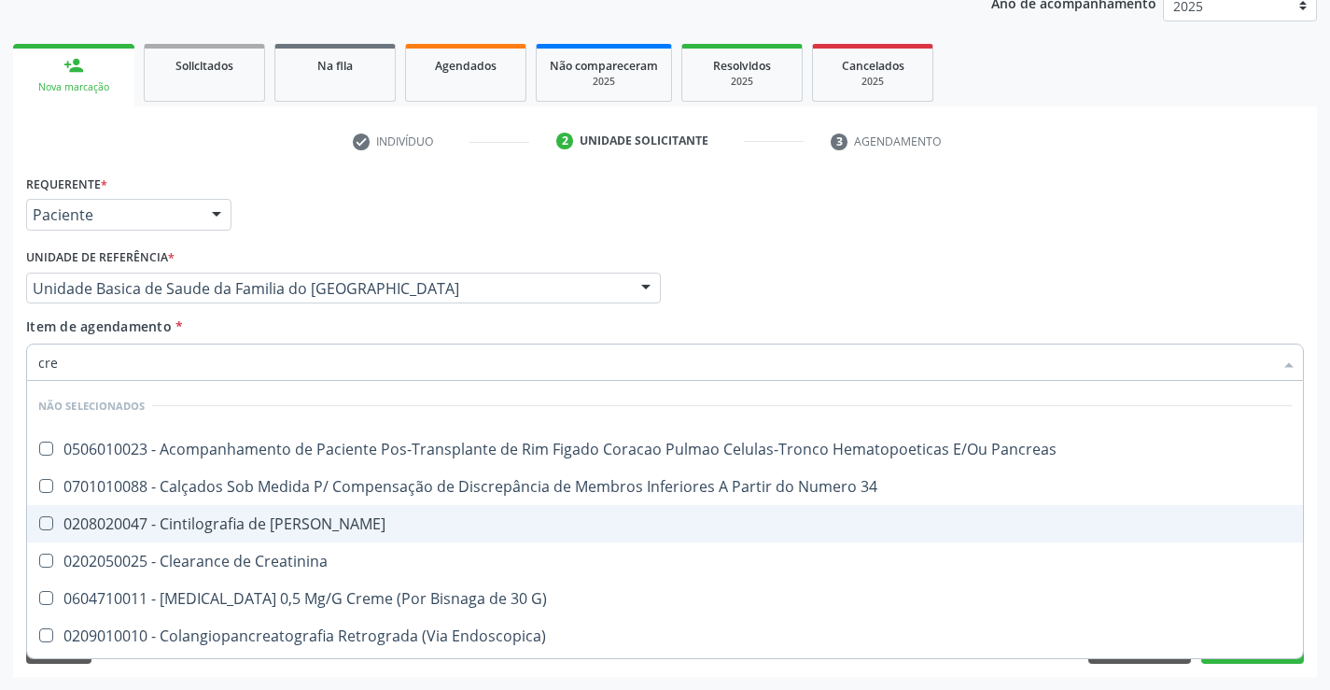
type input "crea"
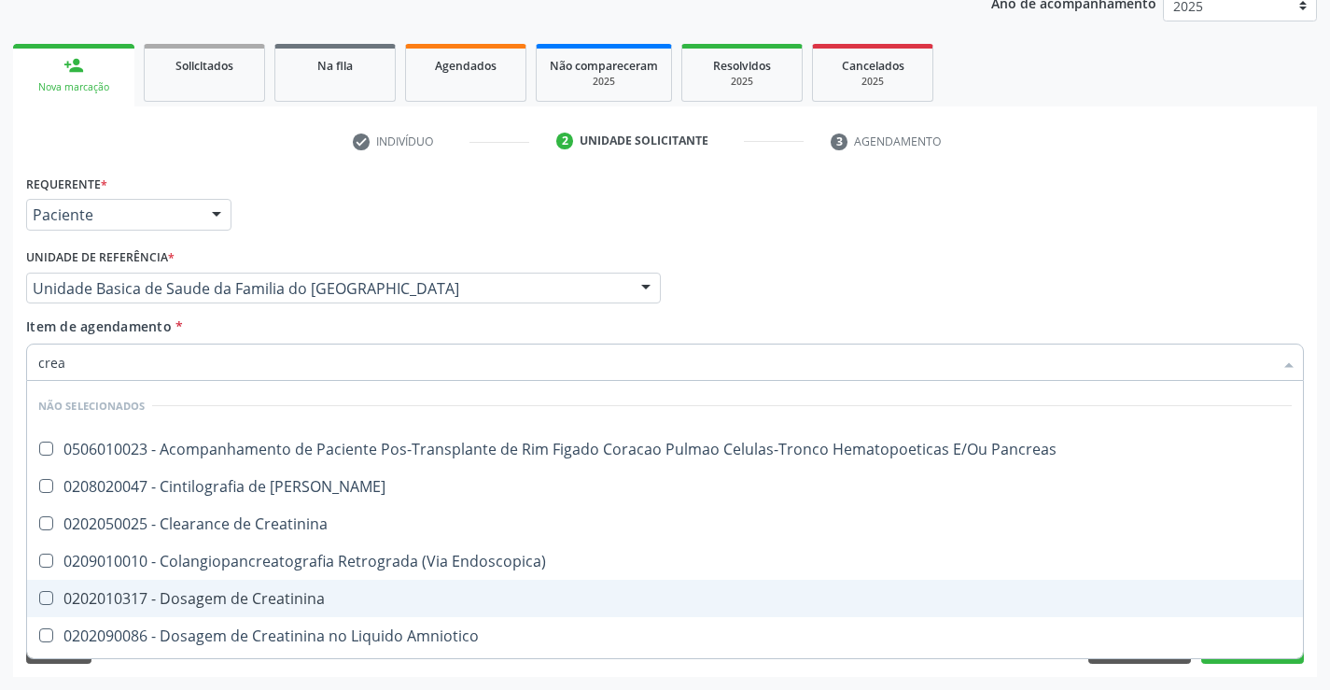
click at [238, 601] on div "0202010317 - Dosagem de Creatinina" at bounding box center [665, 598] width 1254 height 15
checkbox Creatinina "true"
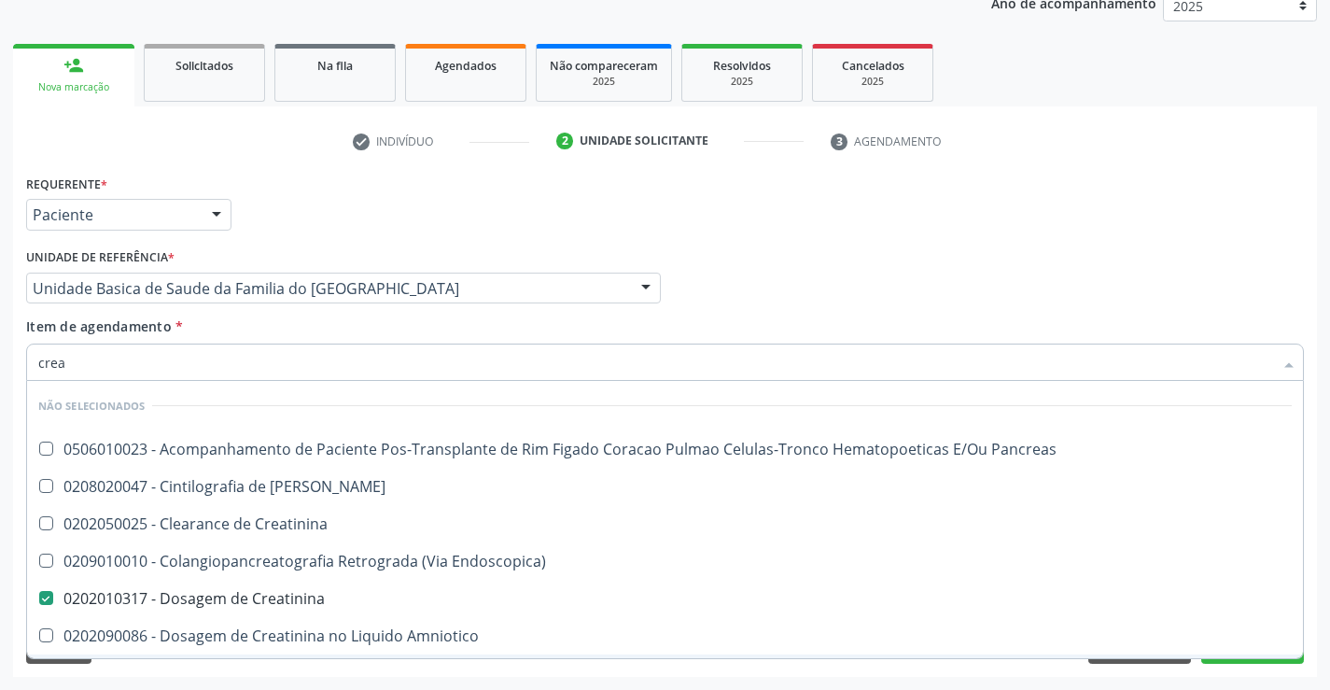
click at [203, 673] on div "Requerente * Paciente Profissional de Saúde Paciente Nenhum resultado encontrad…" at bounding box center [665, 423] width 1304 height 507
checkbox Pancreas "true"
checkbox Creatinina "true"
checkbox Pancreas "true"
checkbox Endoscopica\) "true"
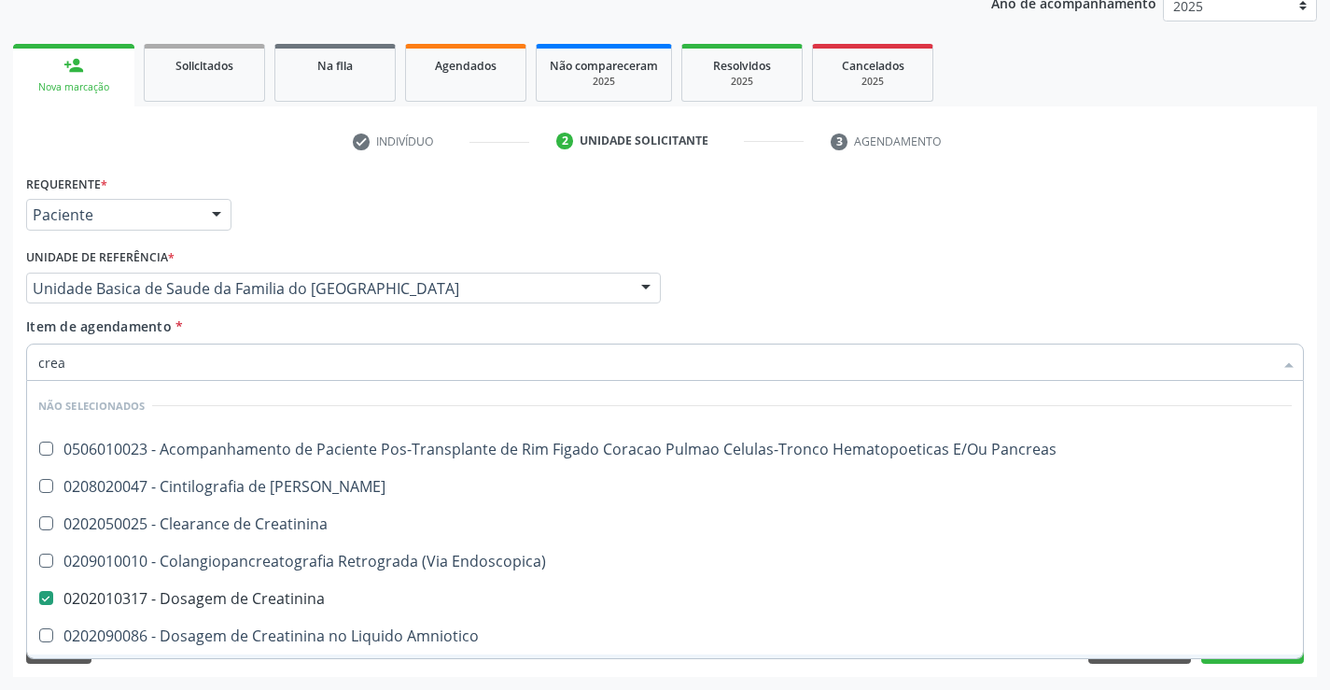
checkbox Amniotico "true"
checkbox \(Cpk\) "true"
checkbox Oncologia "true"
checkbox Mb "true"
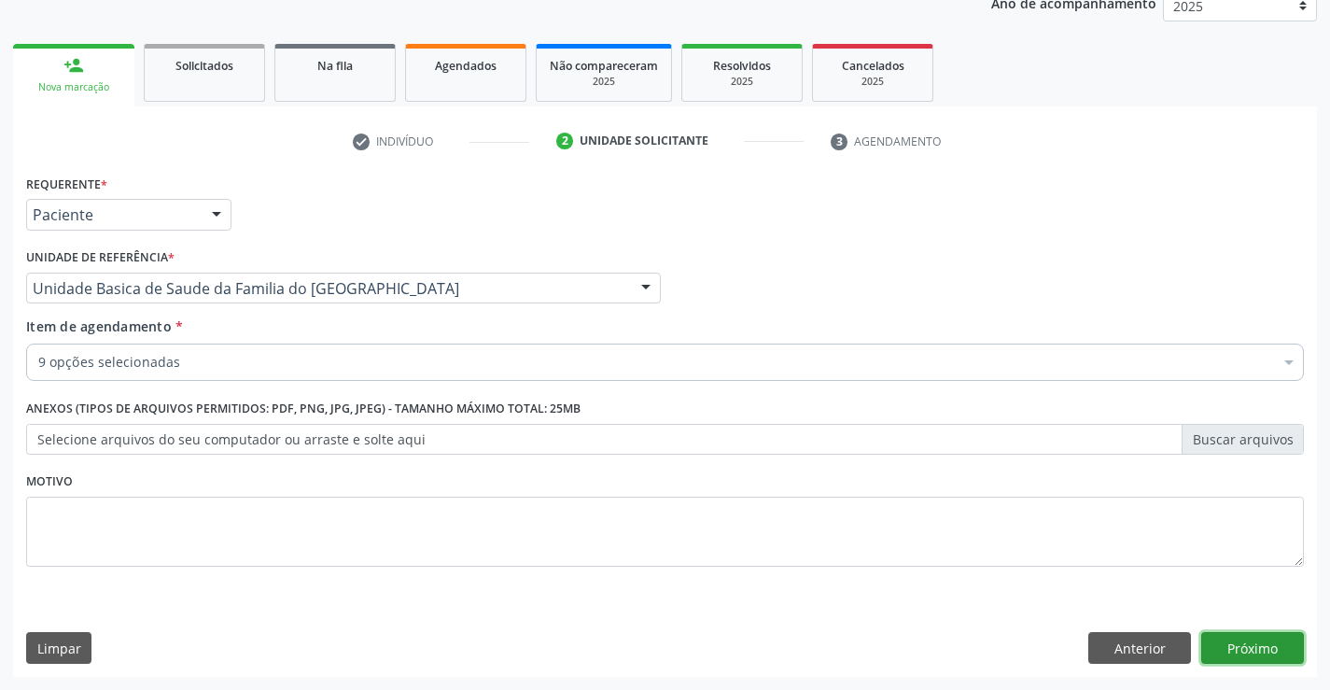
click at [1246, 647] on button "Próximo" at bounding box center [1253, 648] width 103 height 32
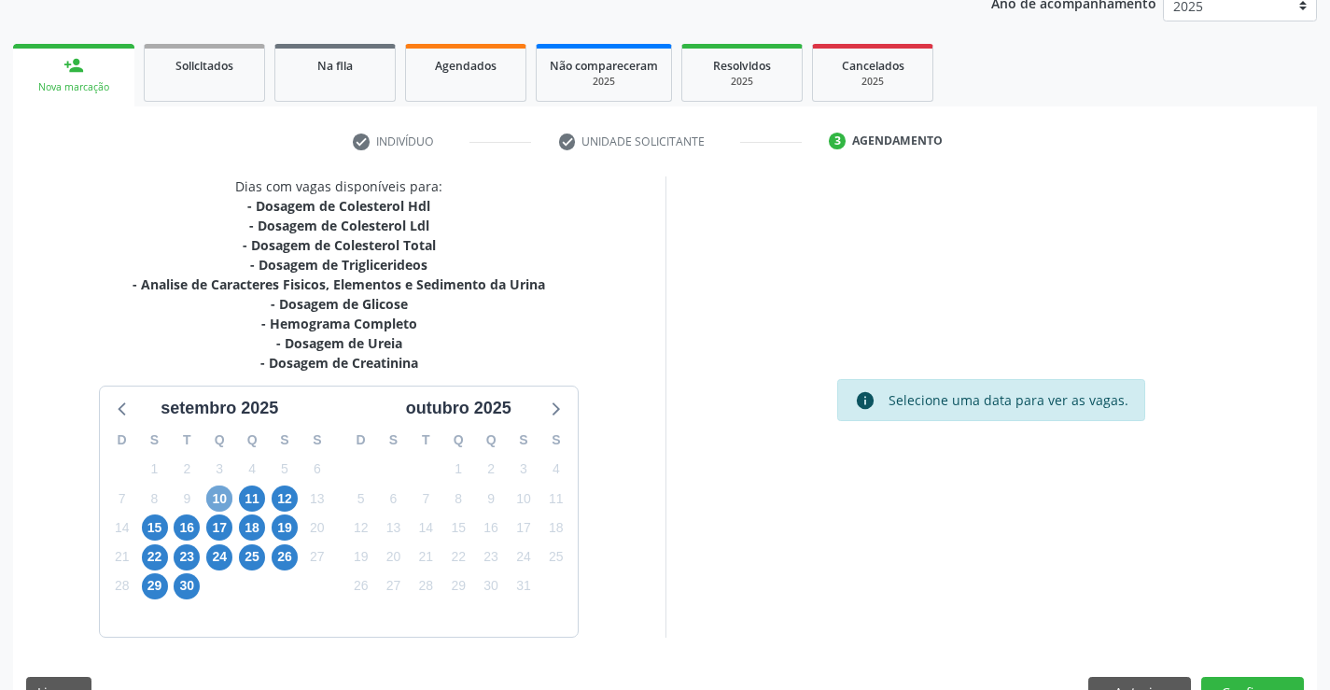
click at [221, 499] on span "10" at bounding box center [219, 499] width 26 height 26
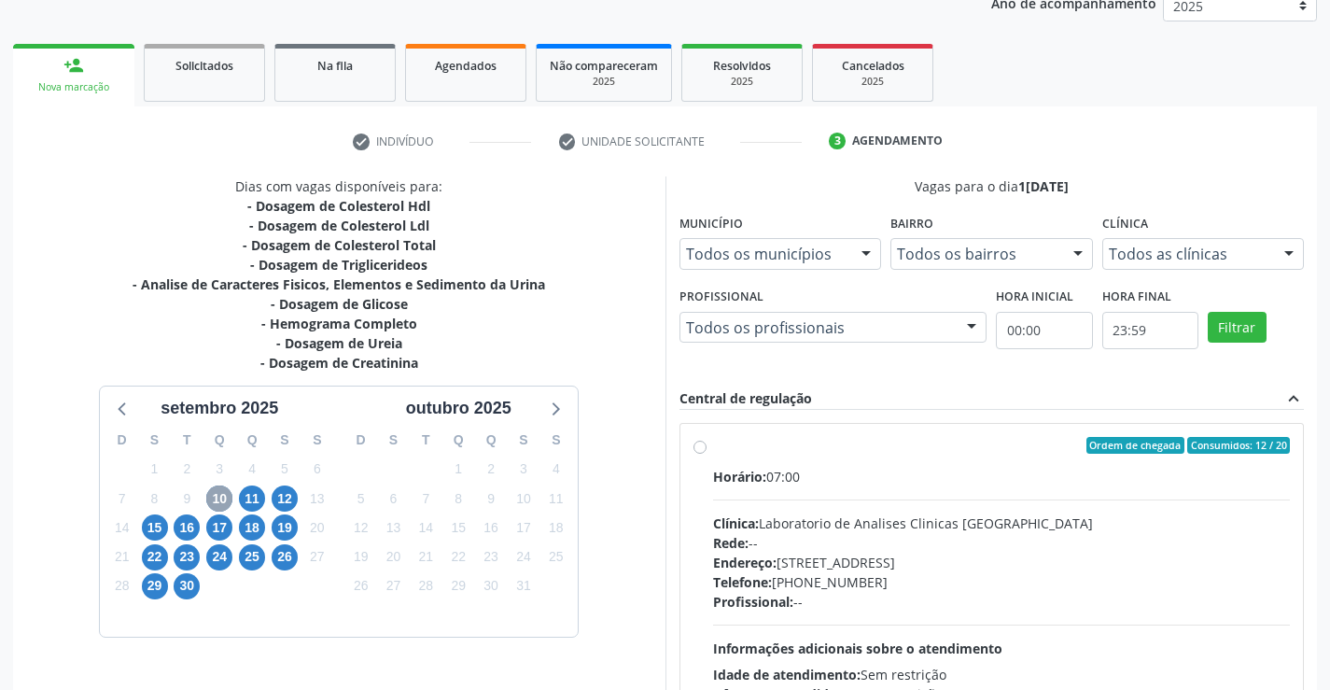
scroll to position [392, 0]
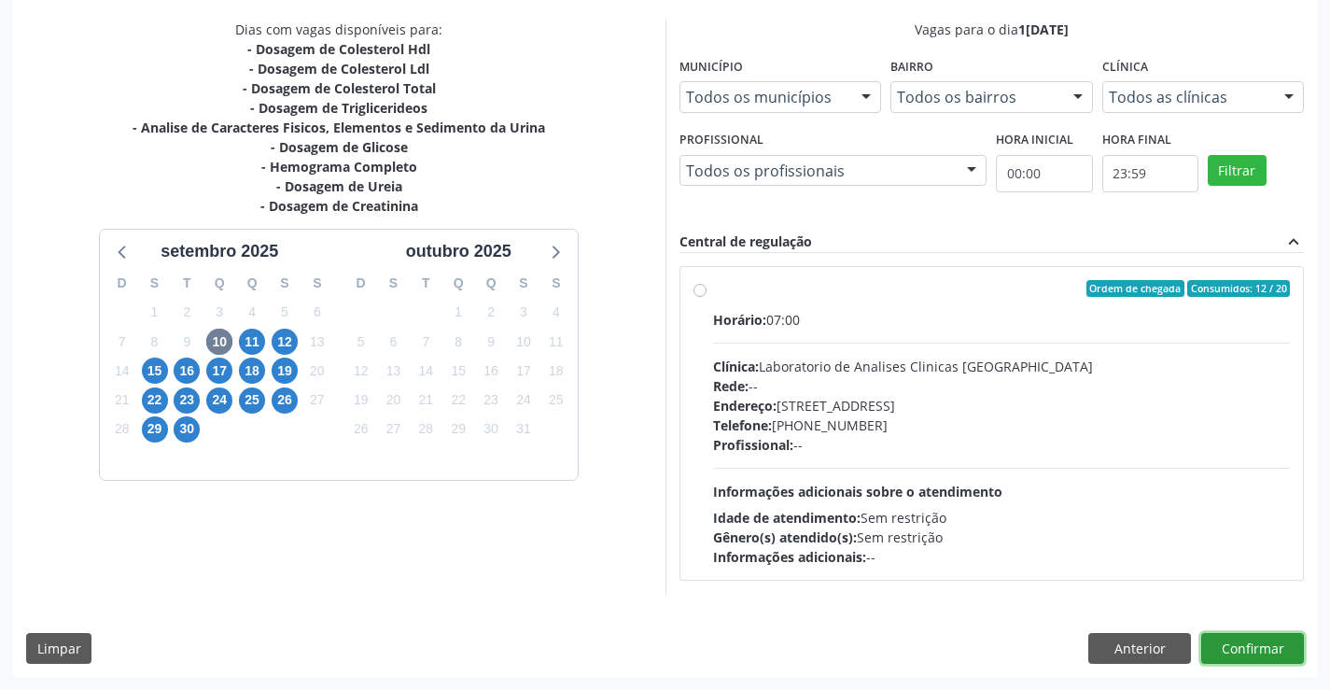
click at [1240, 649] on button "Confirmar" at bounding box center [1253, 649] width 103 height 32
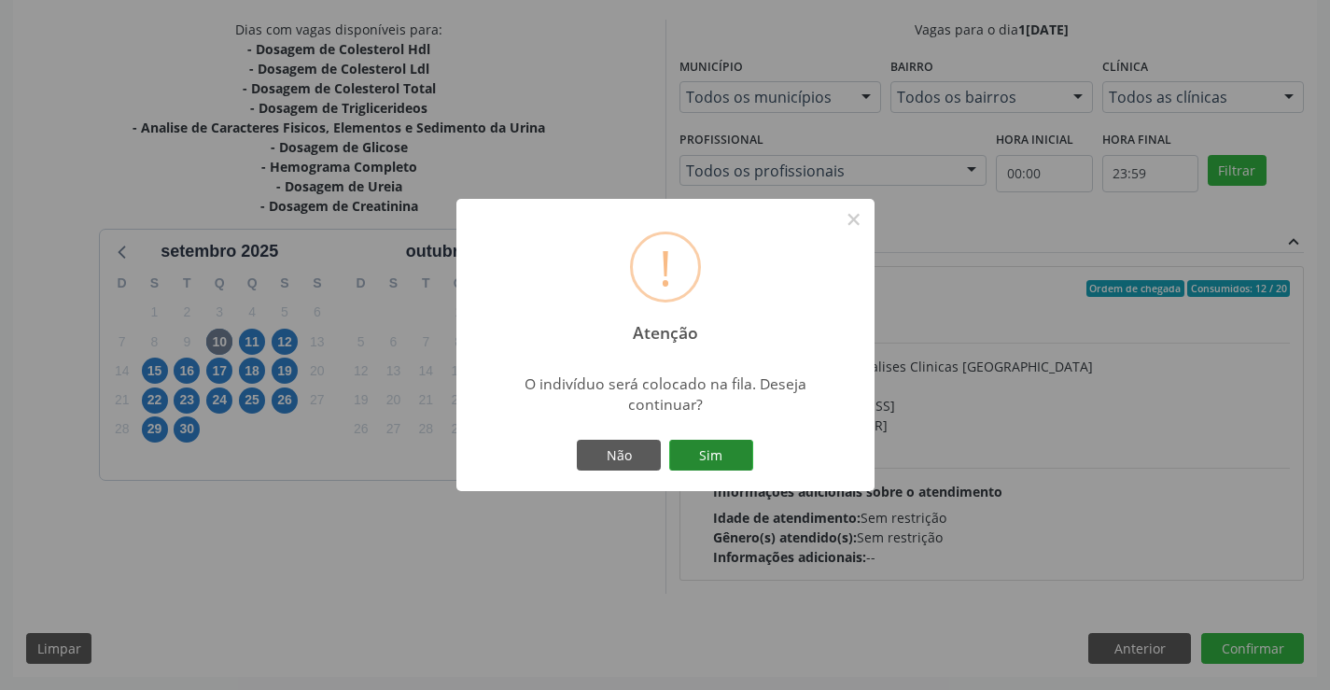
click at [713, 447] on button "Sim" at bounding box center [711, 456] width 84 height 32
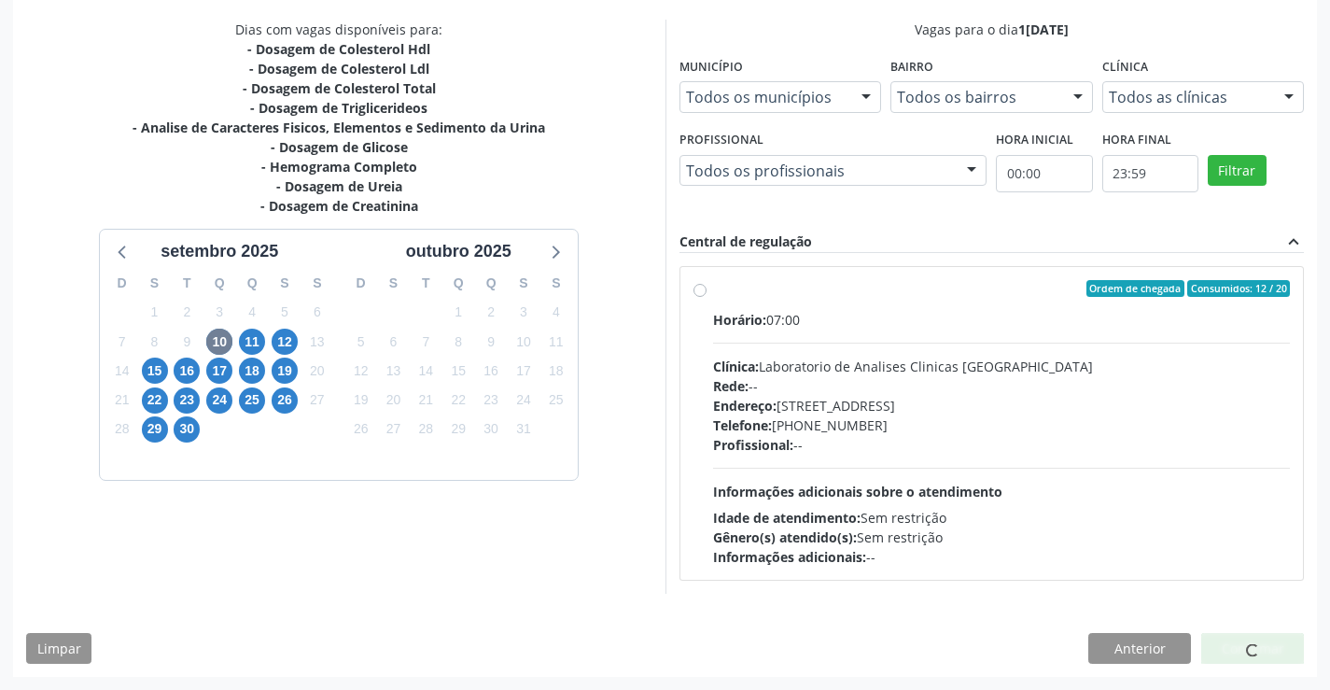
scroll to position [0, 0]
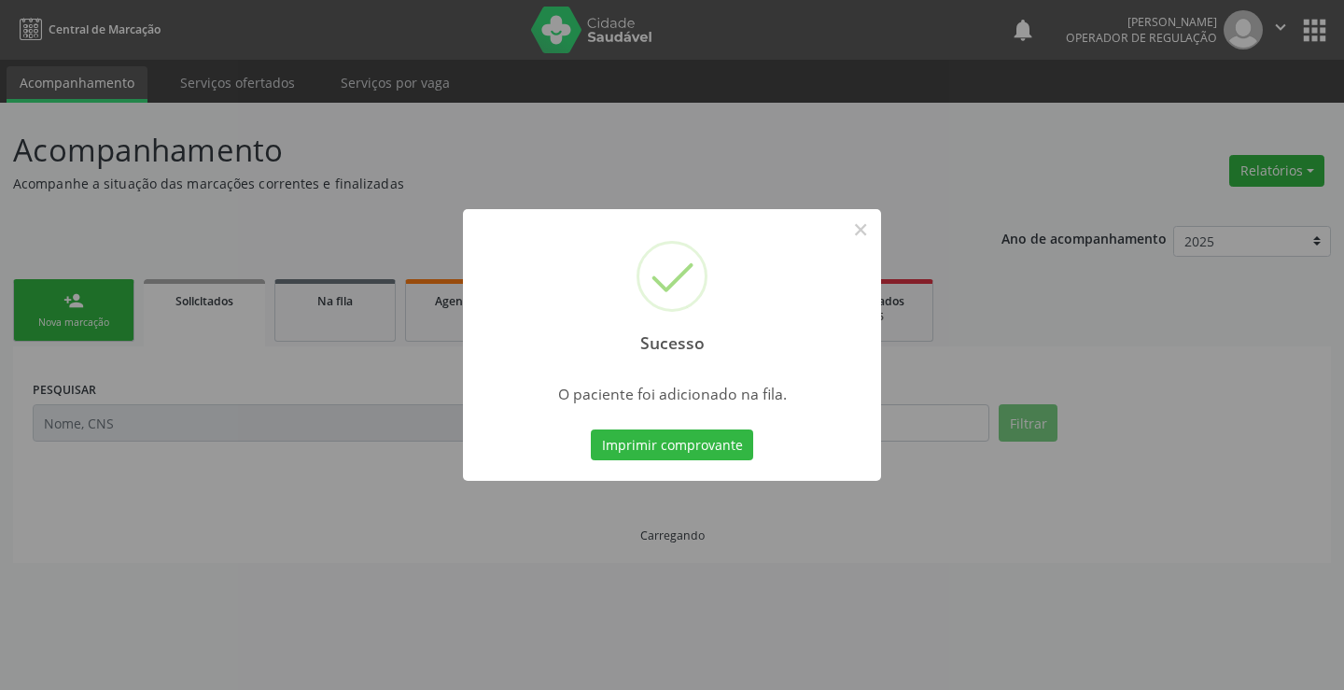
click at [591, 429] on button "Imprimir comprovante" at bounding box center [672, 445] width 162 height 32
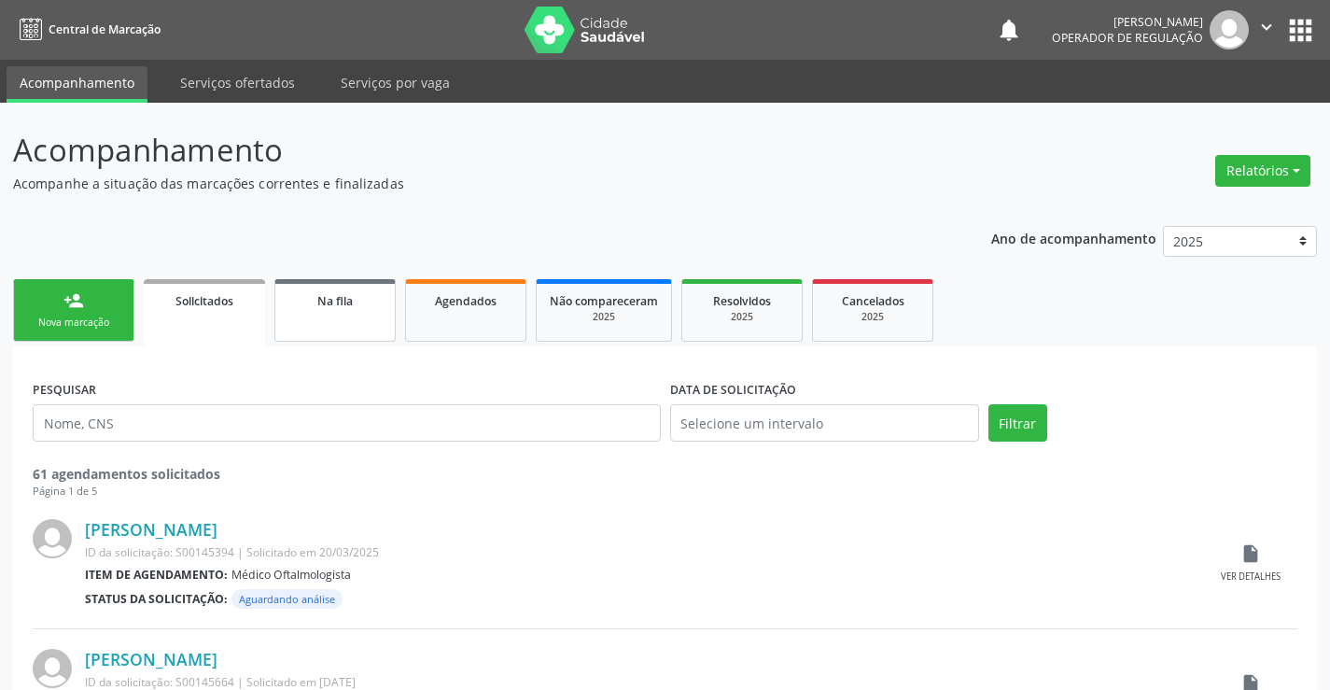
click at [345, 321] on link "Na fila" at bounding box center [335, 310] width 121 height 63
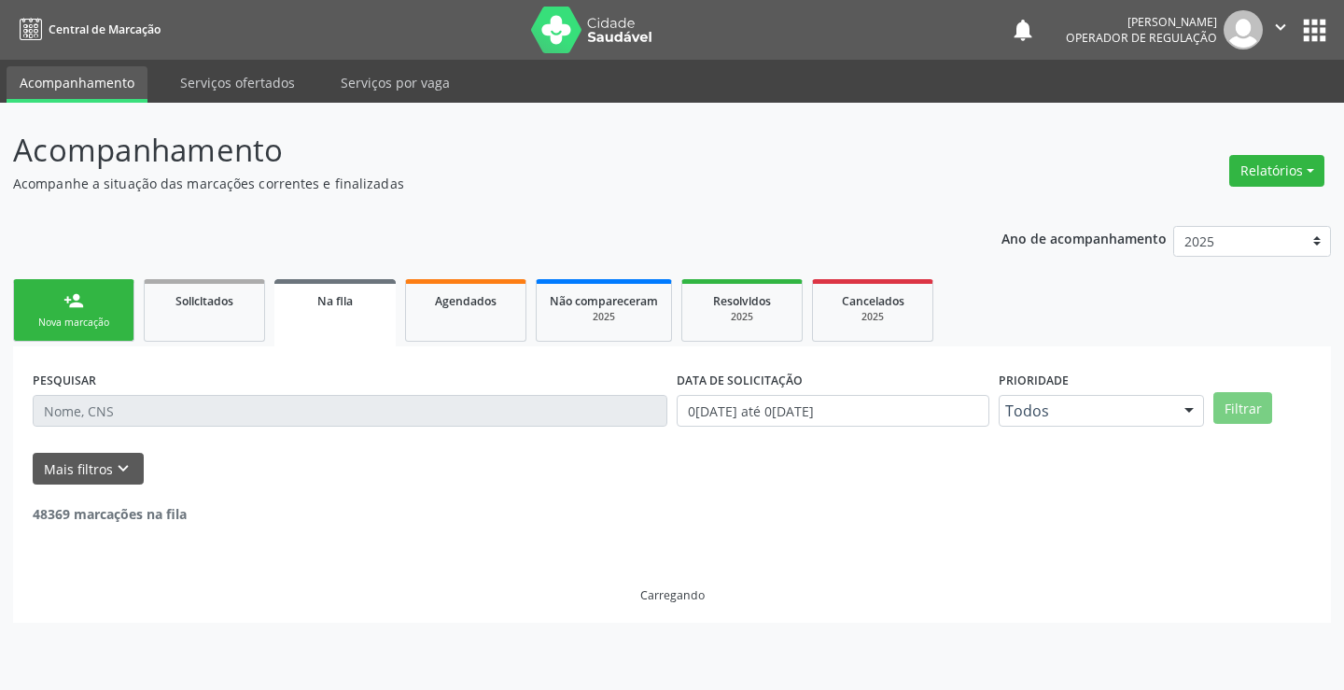
click at [169, 407] on input "text" at bounding box center [350, 411] width 635 height 32
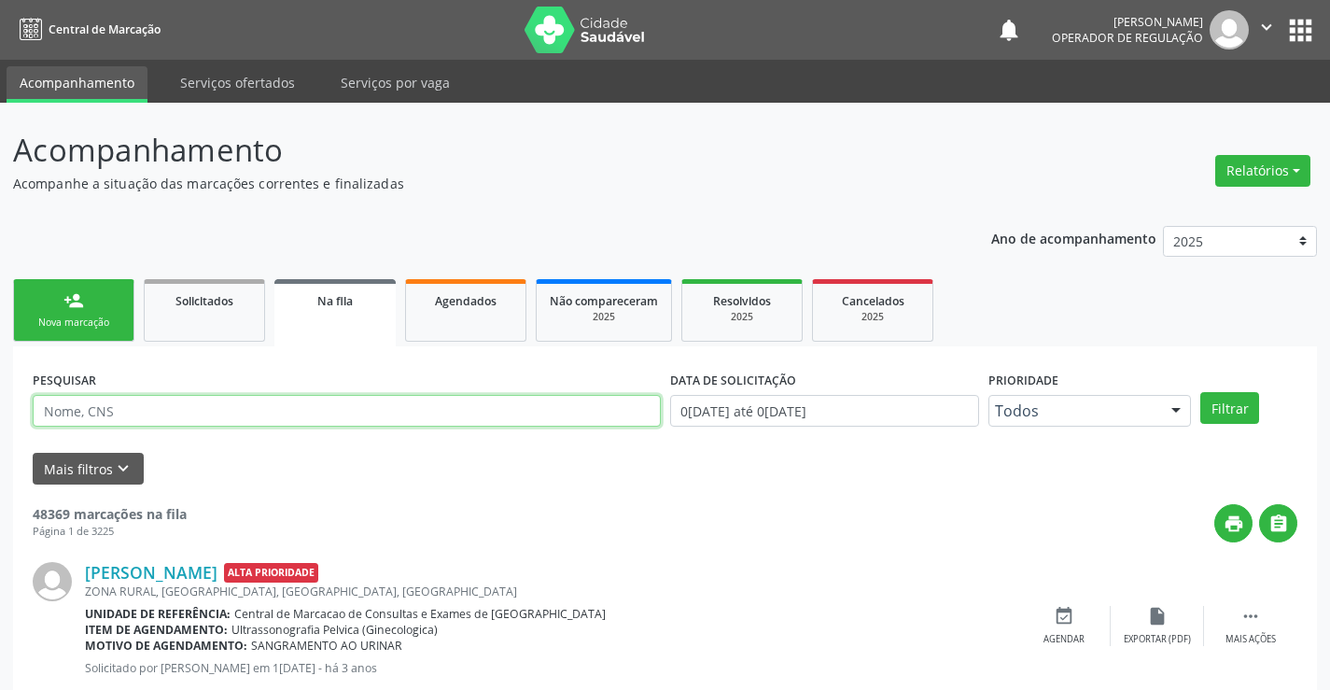
click at [169, 407] on input "text" at bounding box center [347, 411] width 628 height 32
type input "706000332210042"
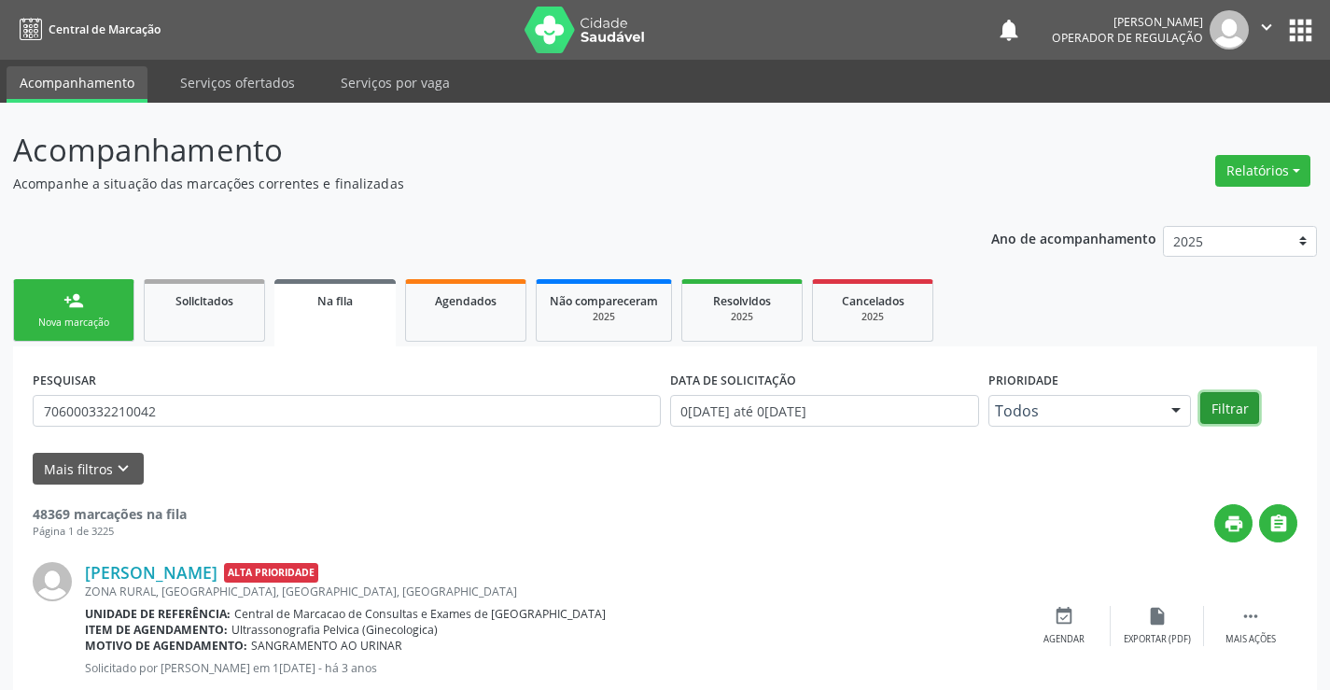
click at [1243, 405] on button "Filtrar" at bounding box center [1230, 408] width 59 height 32
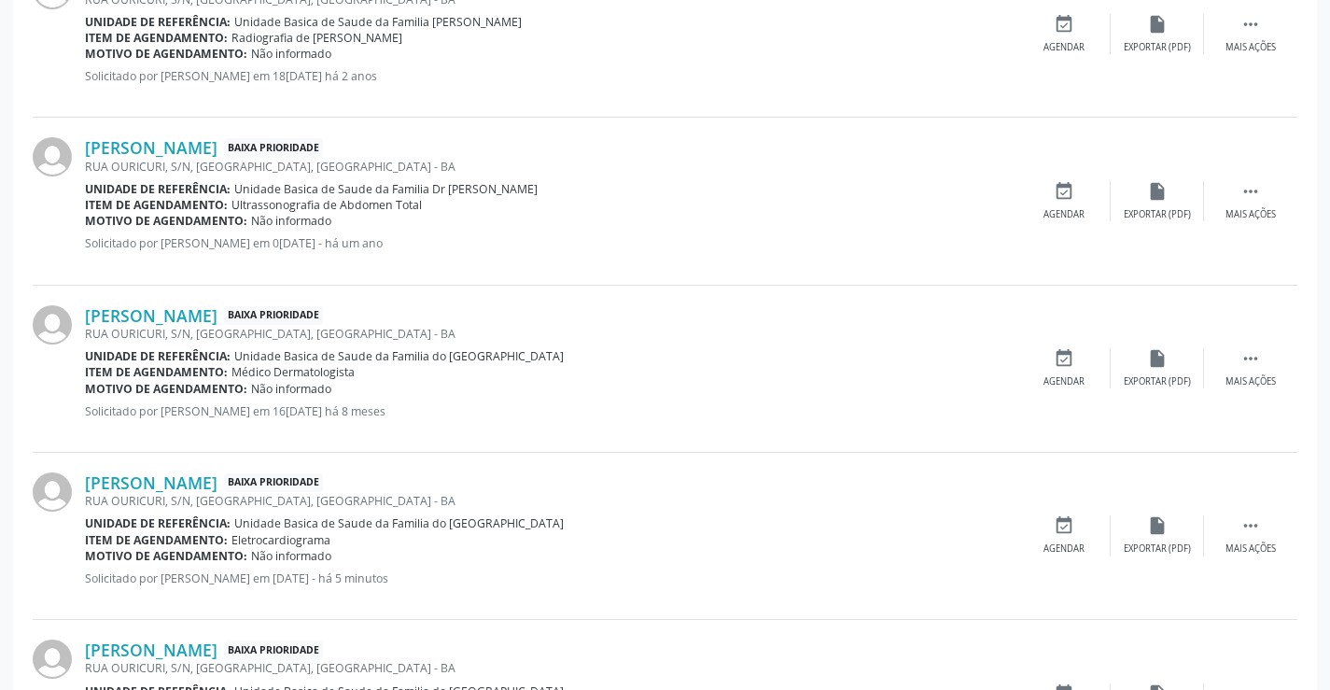
scroll to position [905, 0]
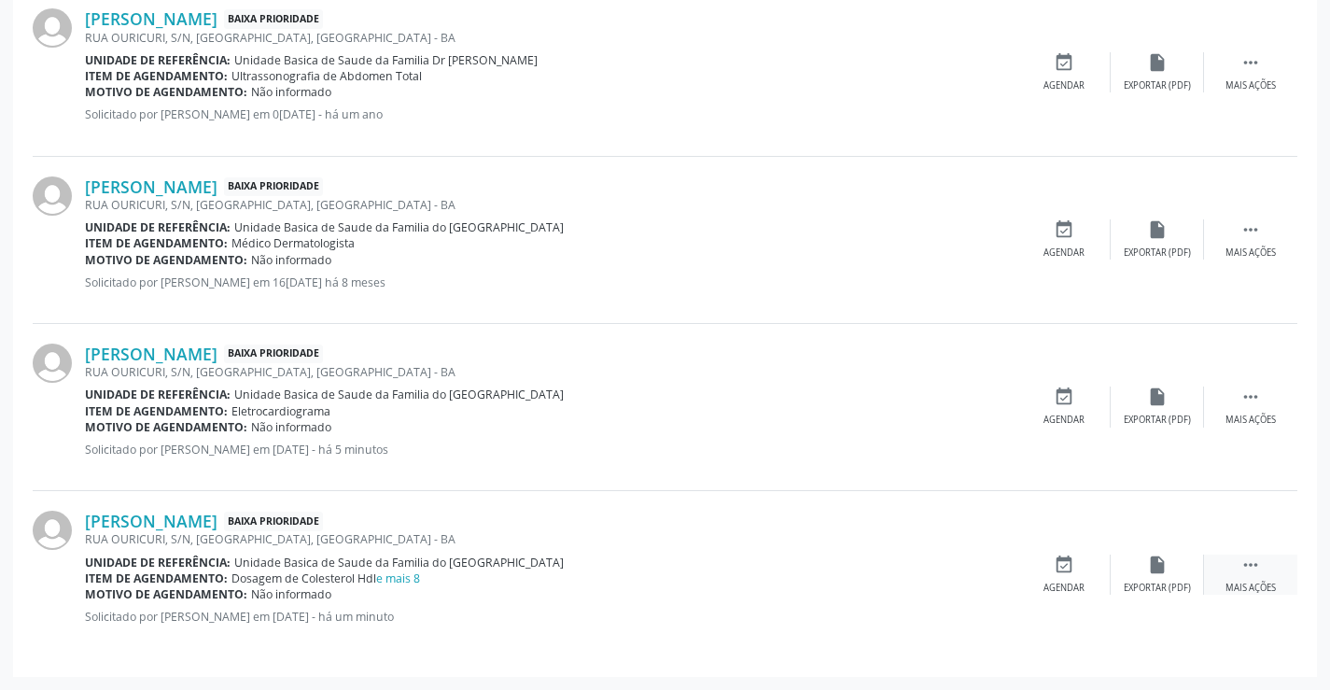
click at [1250, 563] on icon "" at bounding box center [1251, 565] width 21 height 21
click at [1159, 568] on icon "edit" at bounding box center [1157, 565] width 21 height 21
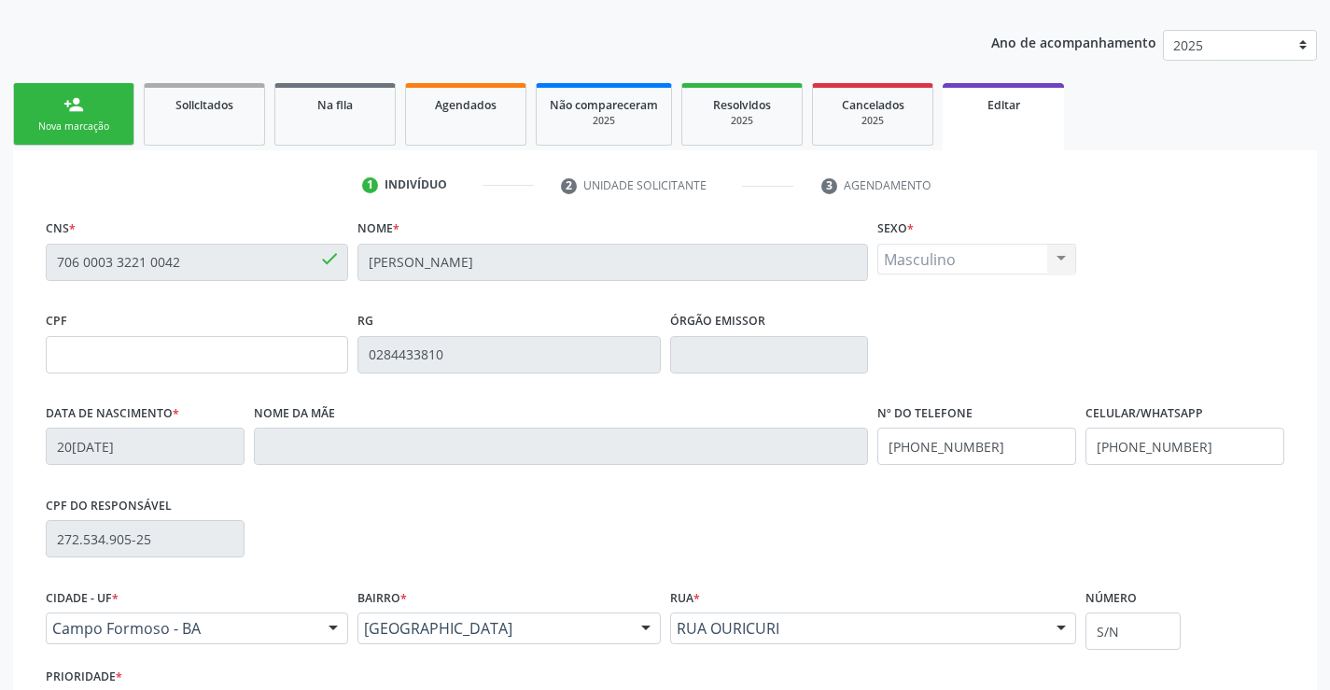
scroll to position [347, 0]
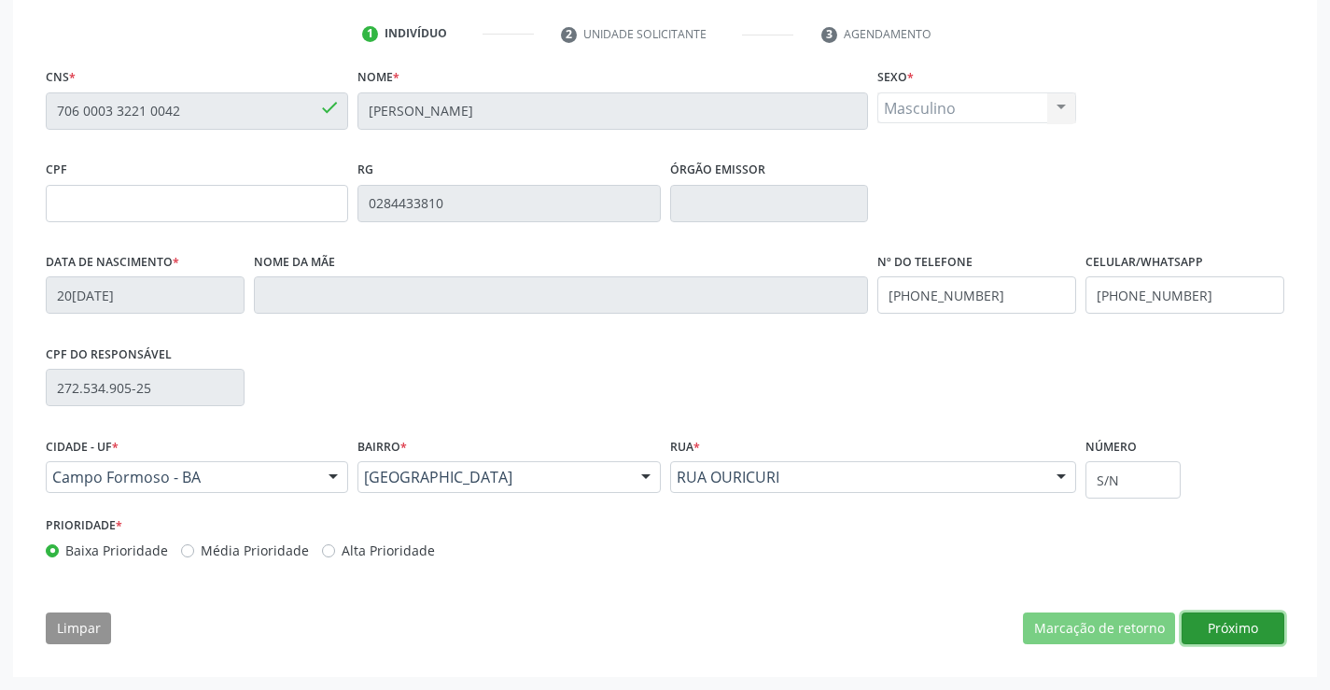
click at [1260, 631] on button "Próximo" at bounding box center [1233, 628] width 103 height 32
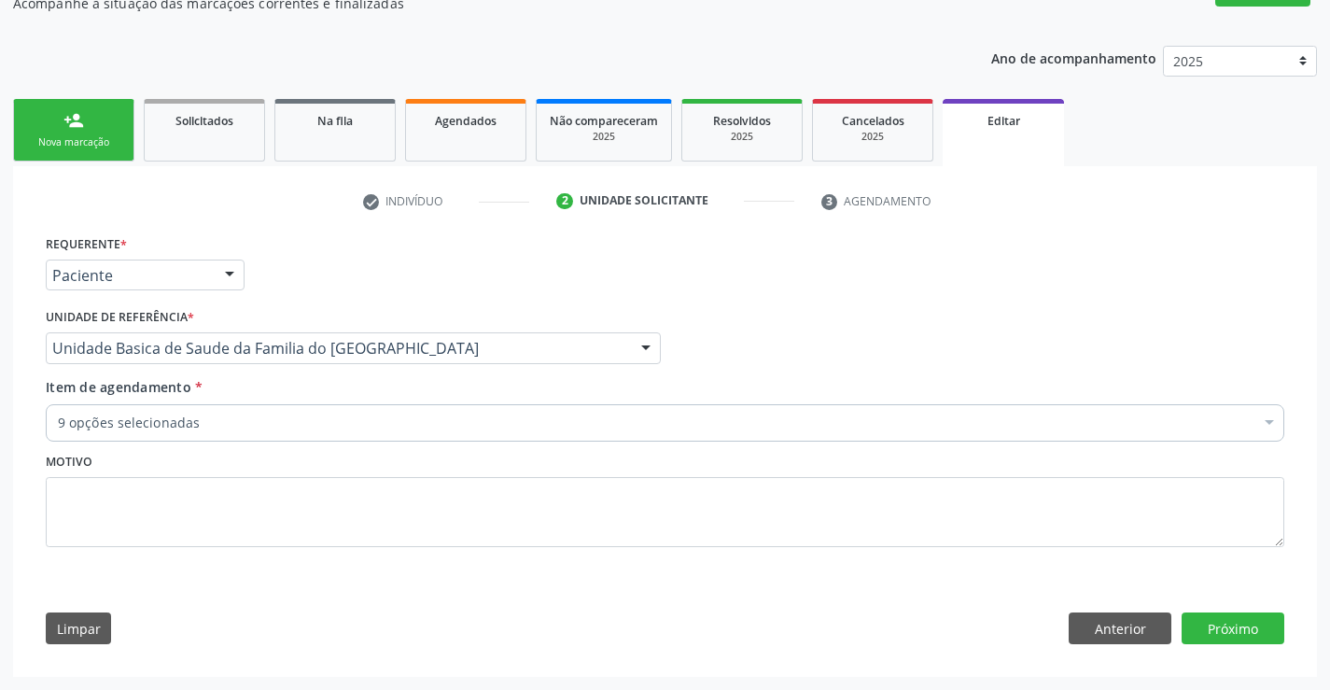
scroll to position [180, 0]
click at [1260, 629] on button "Próximo" at bounding box center [1233, 628] width 103 height 32
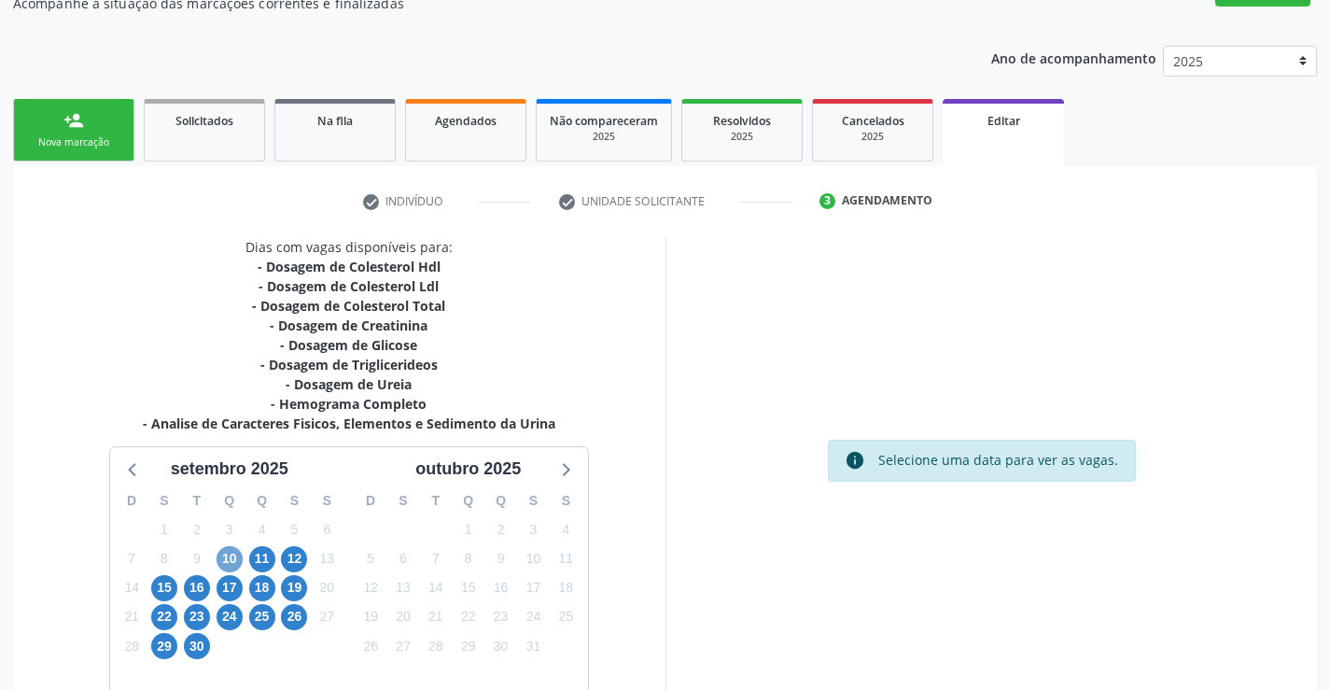
click at [233, 550] on span "10" at bounding box center [230, 559] width 26 height 26
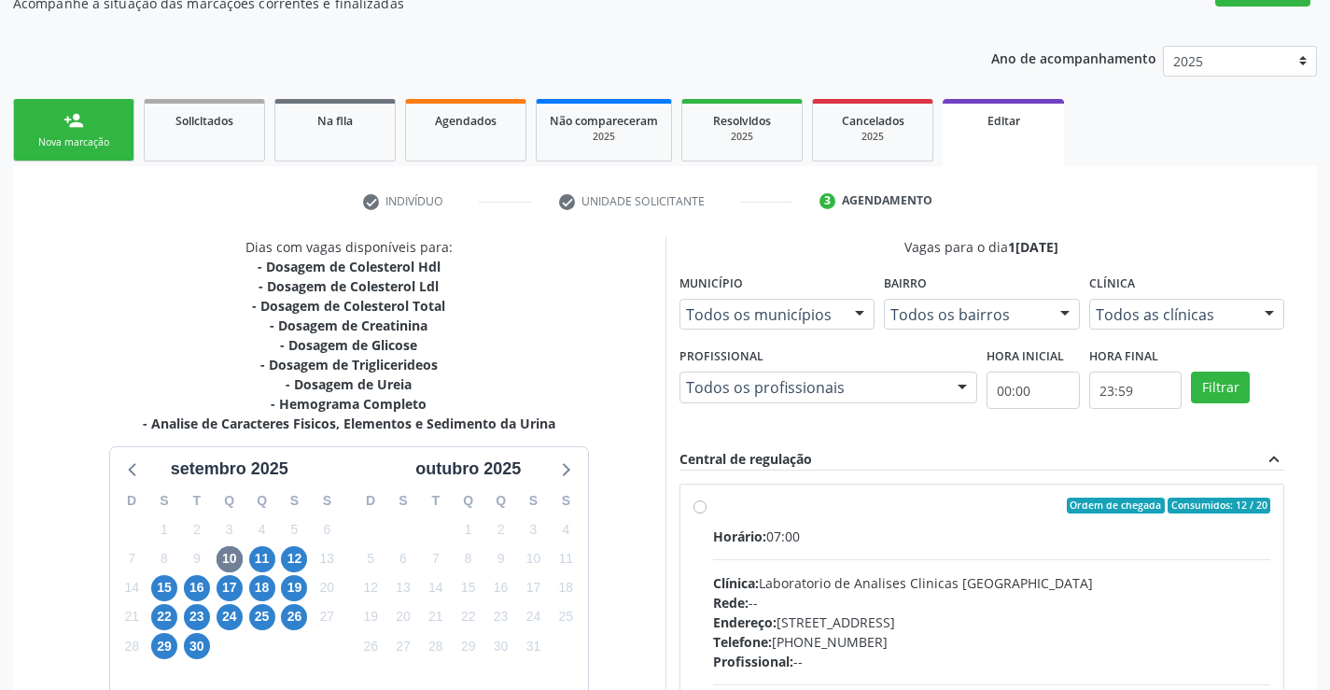
click at [713, 507] on label "Ordem de chegada Consumidos: 12 / 20 Horário: 07:00 Clínica: Laboratorio de Ana…" at bounding box center [992, 641] width 558 height 287
click at [697, 507] on input "Ordem de chegada Consumidos: 12 / 20 Horário: 07:00 Clínica: Laboratorio de Ana…" at bounding box center [700, 506] width 13 height 17
radio input "true"
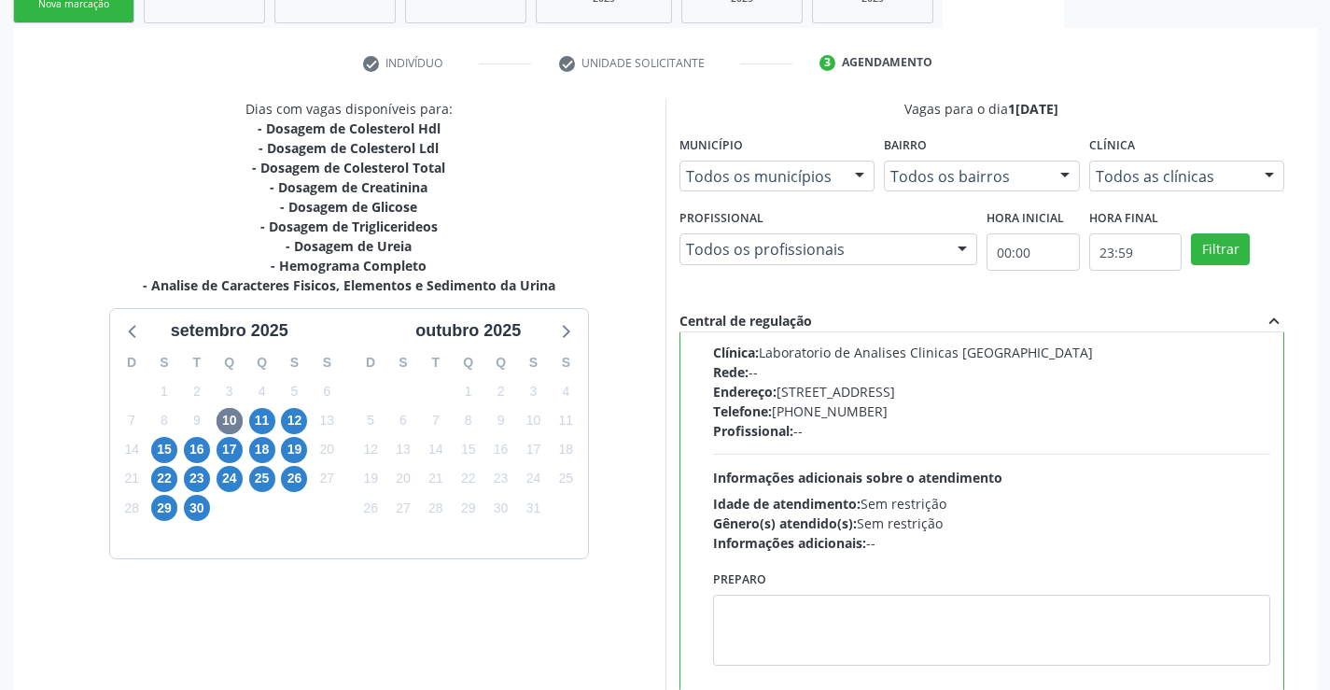
scroll to position [450, 0]
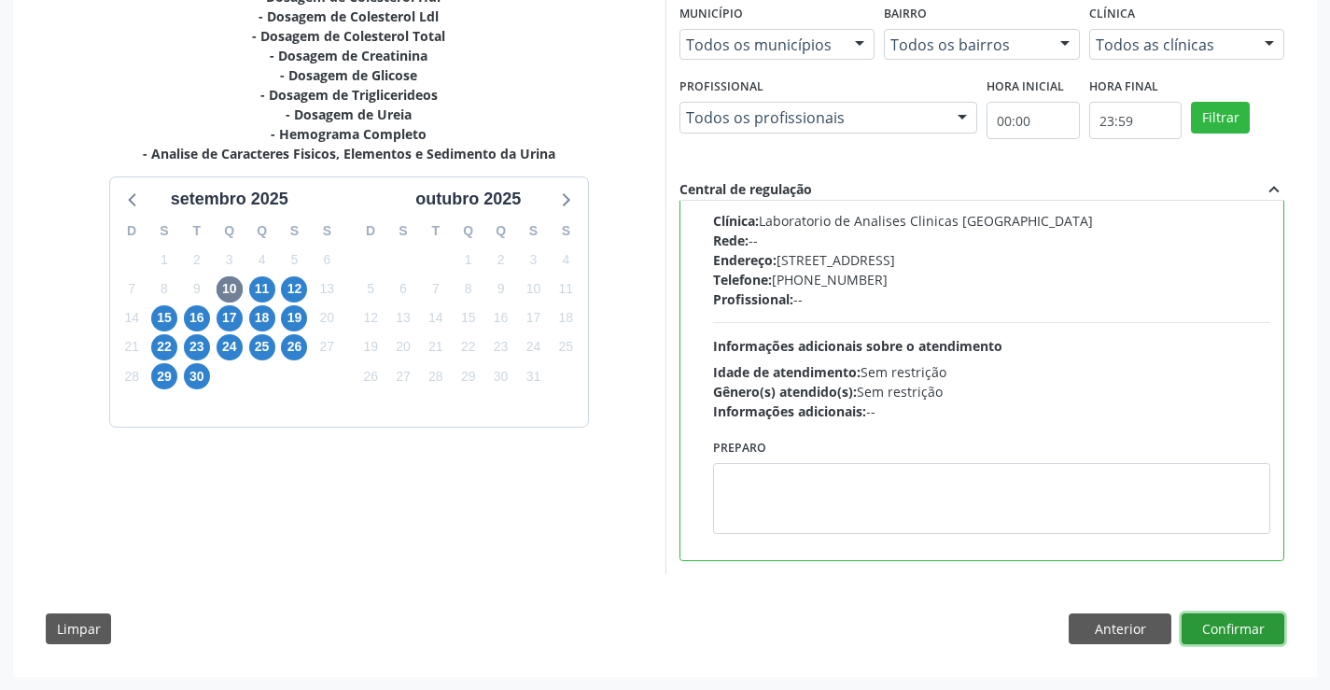
click at [1244, 628] on button "Confirmar" at bounding box center [1233, 629] width 103 height 32
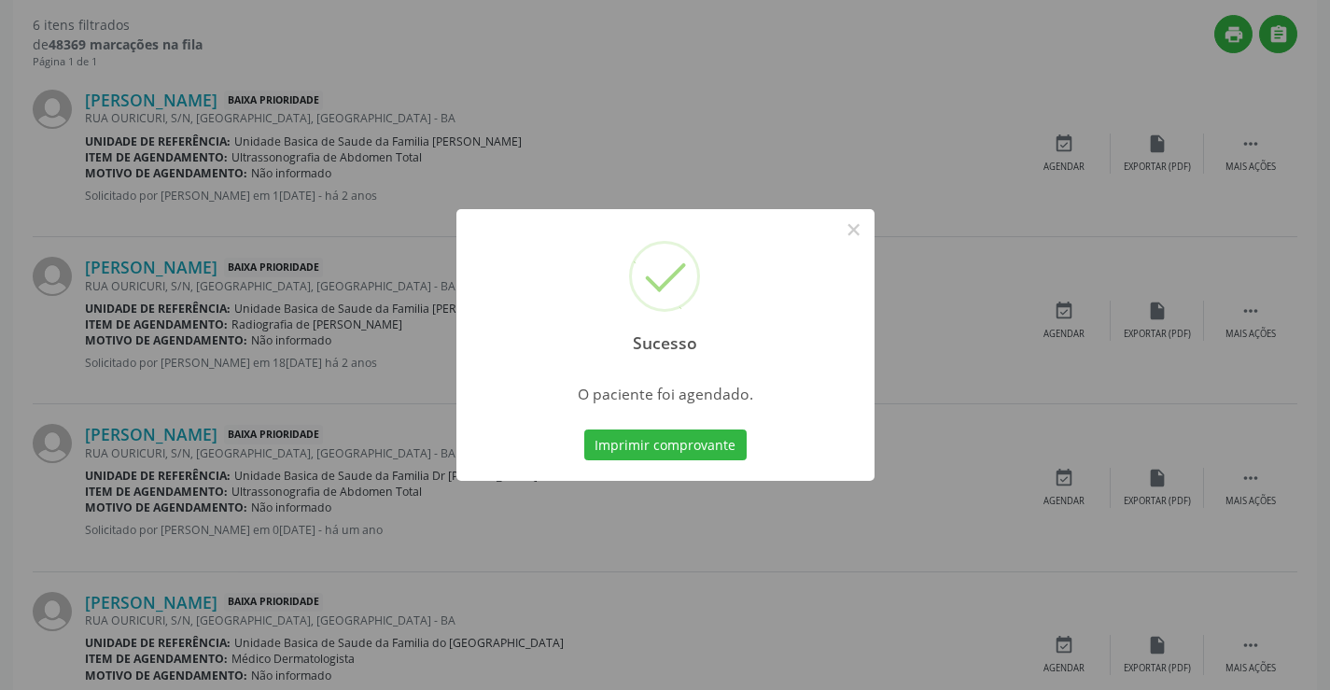
scroll to position [0, 0]
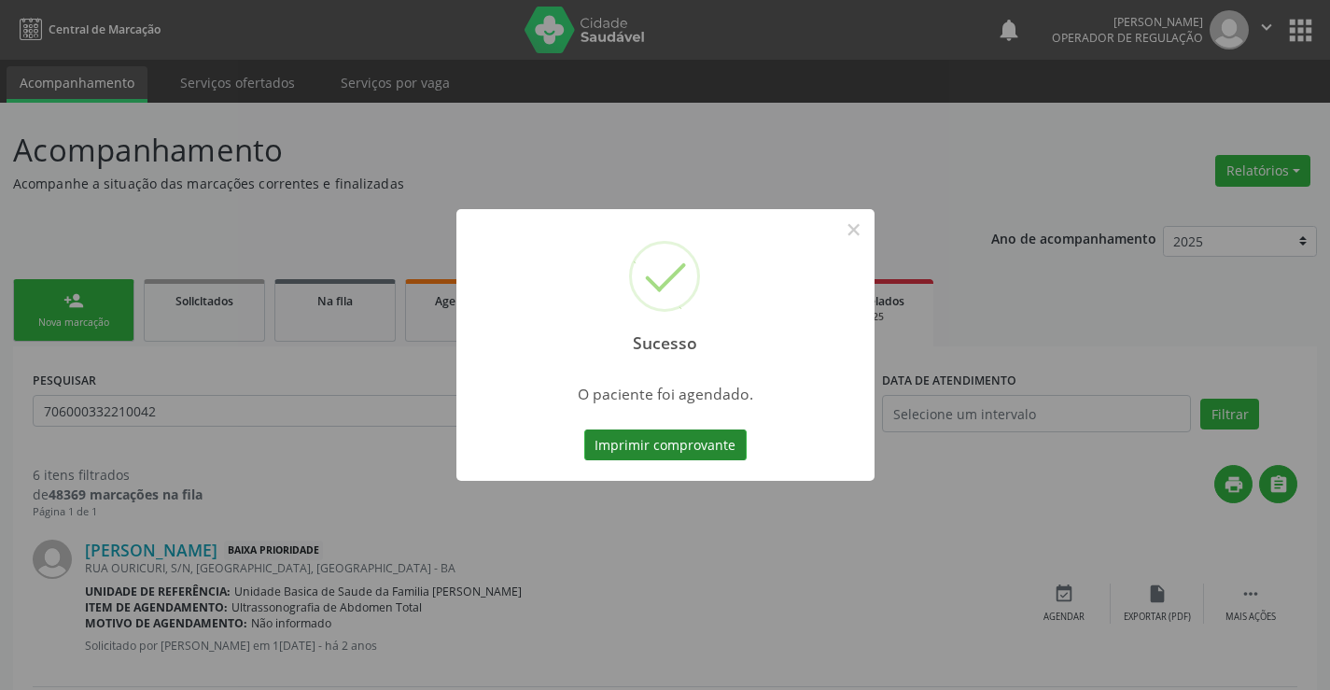
click at [710, 440] on button "Imprimir comprovante" at bounding box center [665, 445] width 162 height 32
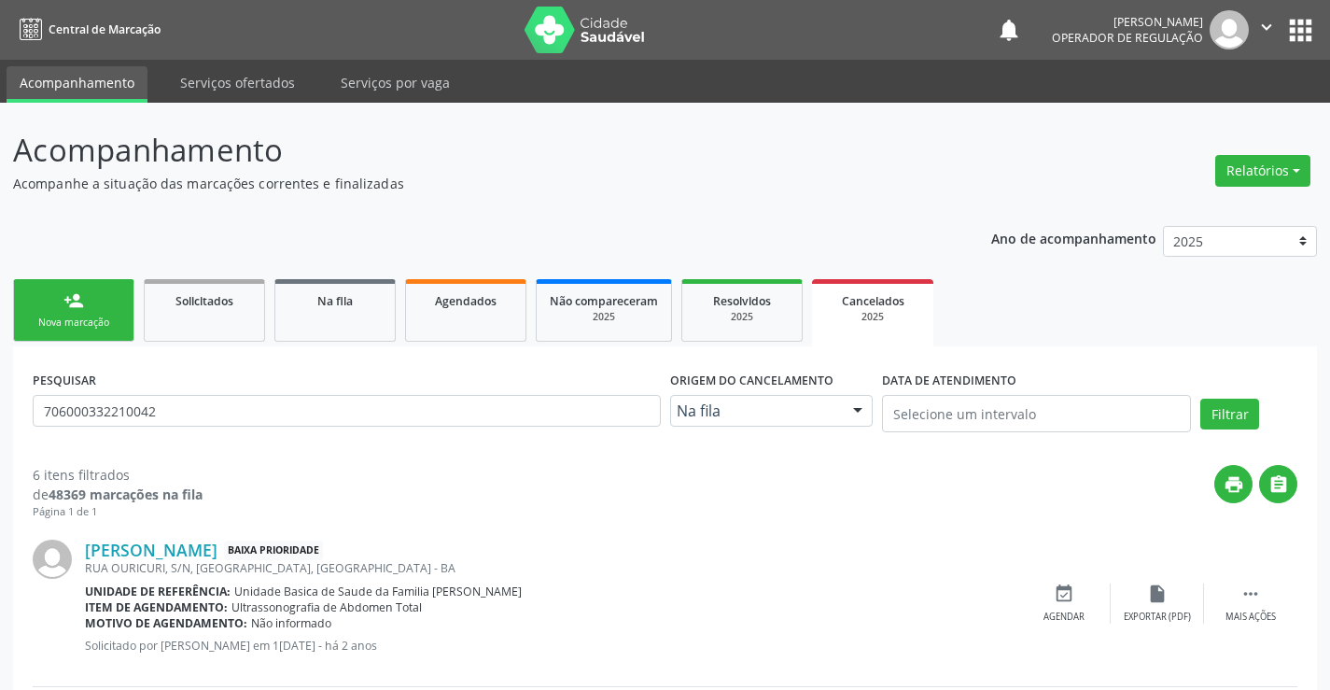
click at [104, 323] on div "Nova marcação" at bounding box center [73, 323] width 93 height 14
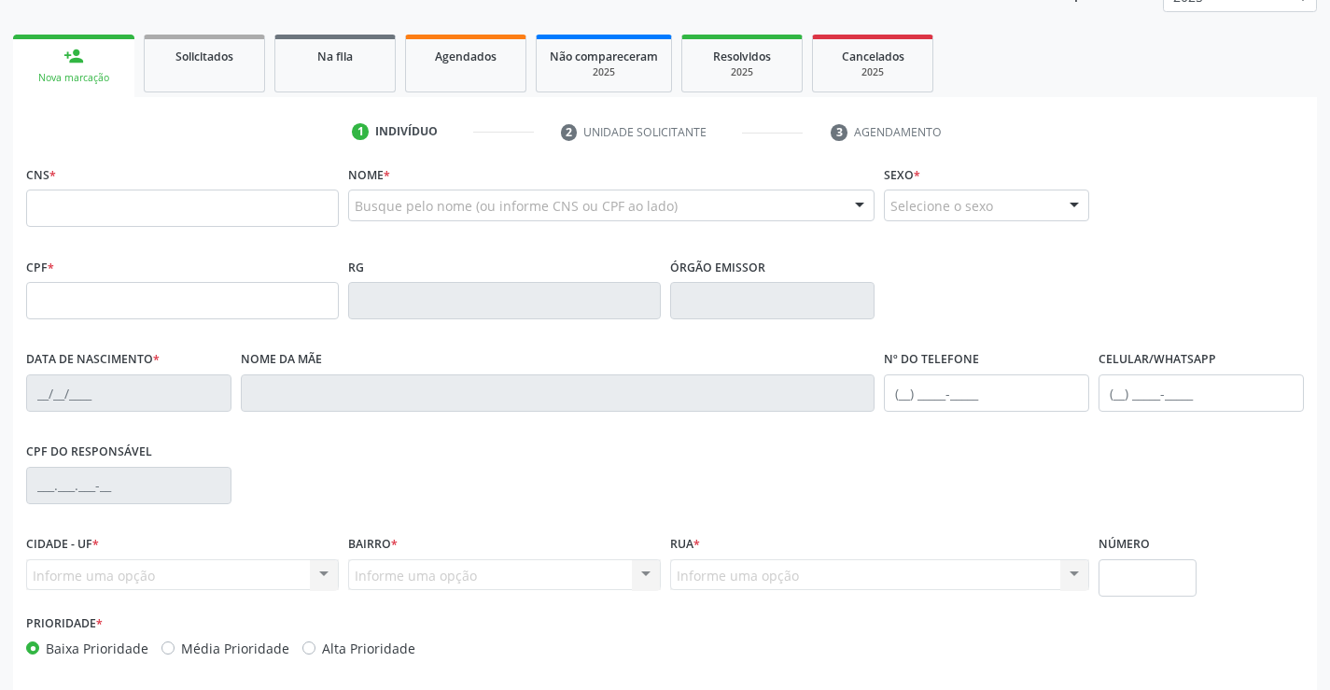
scroll to position [280, 0]
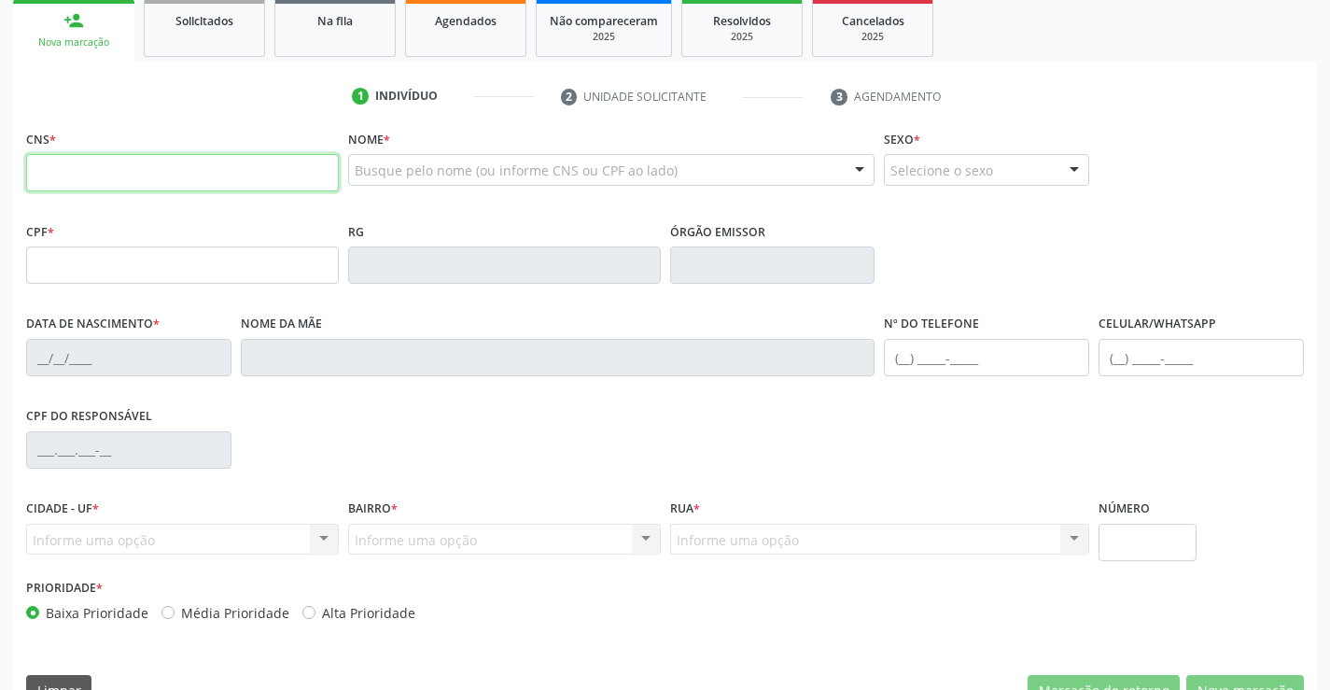
click at [137, 177] on input "text" at bounding box center [182, 172] width 313 height 37
type input "702 2051 8086 1410"
type input "02/10/1984"
type input "Arenice Benicio Felix"
type input "(74) 98814-9582"
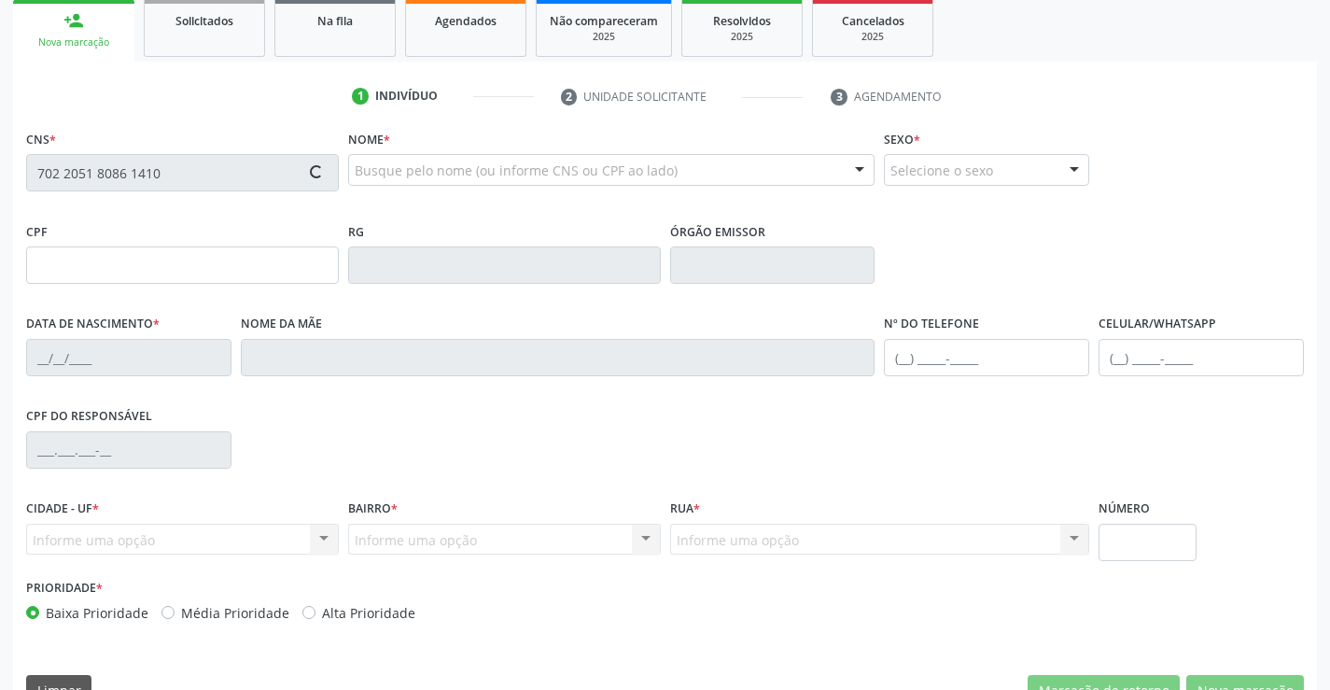
type input "136"
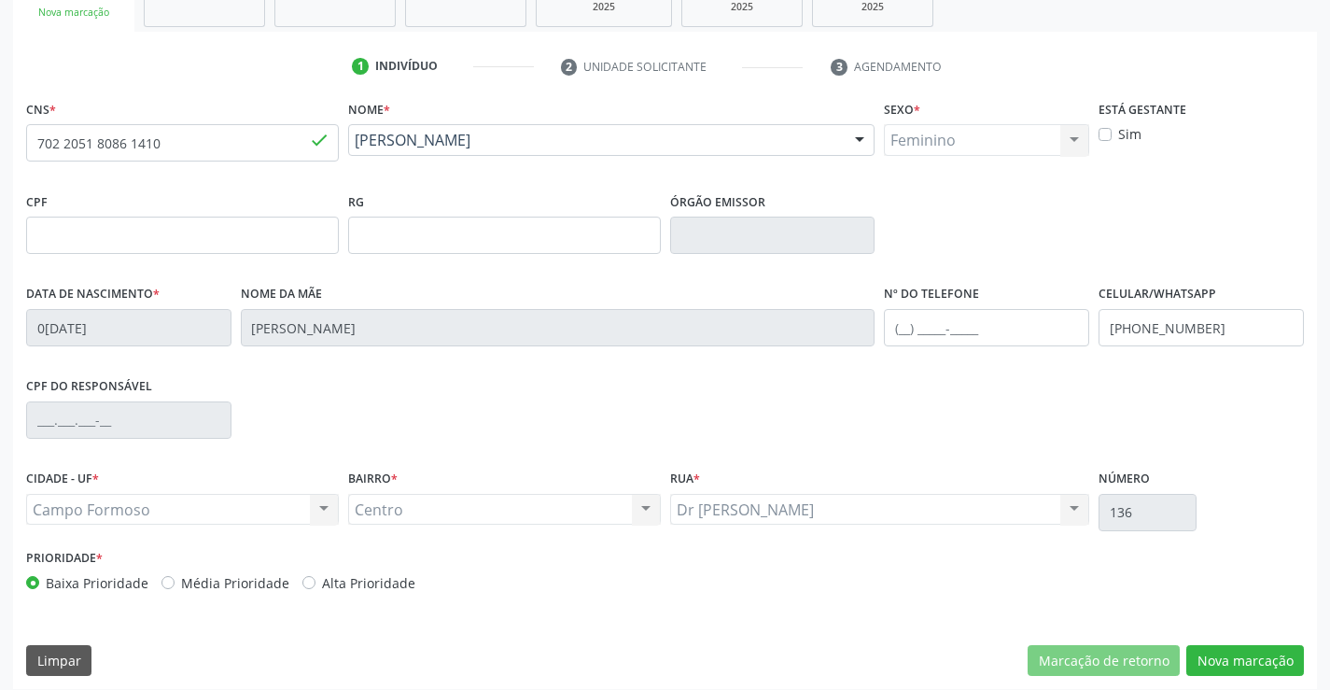
scroll to position [322, 0]
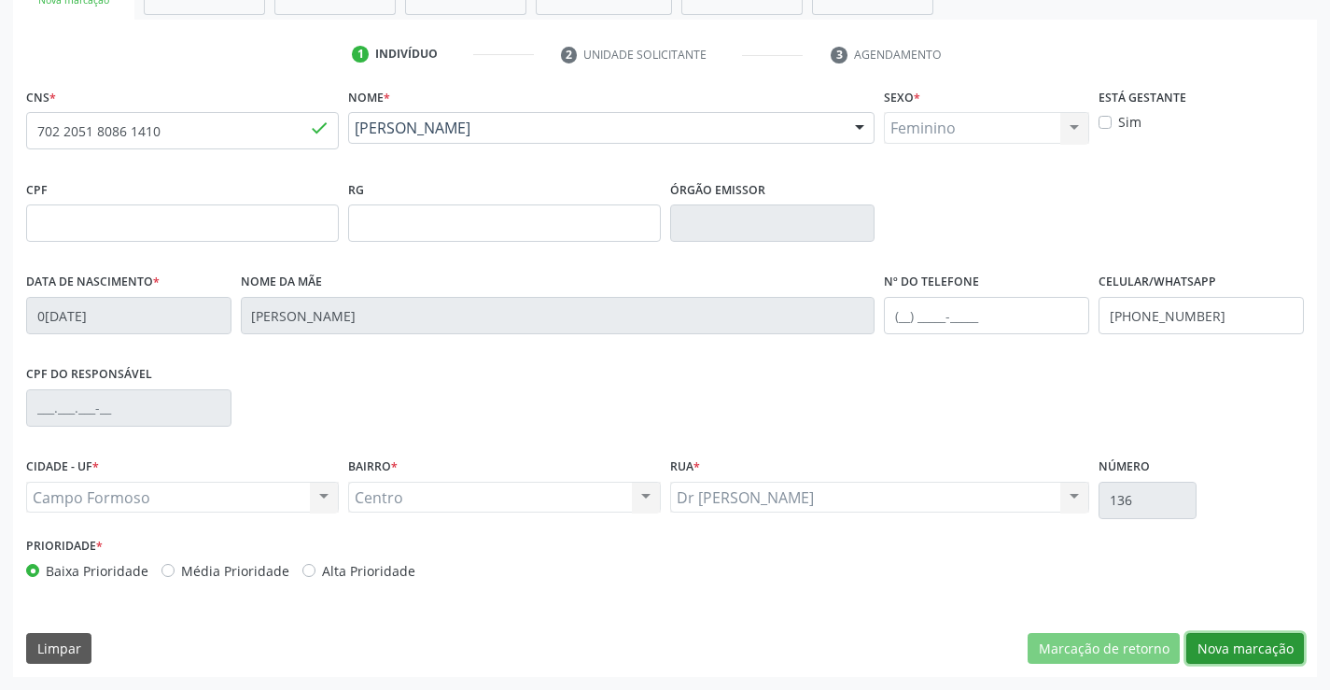
click at [1261, 649] on button "Nova marcação" at bounding box center [1246, 649] width 118 height 32
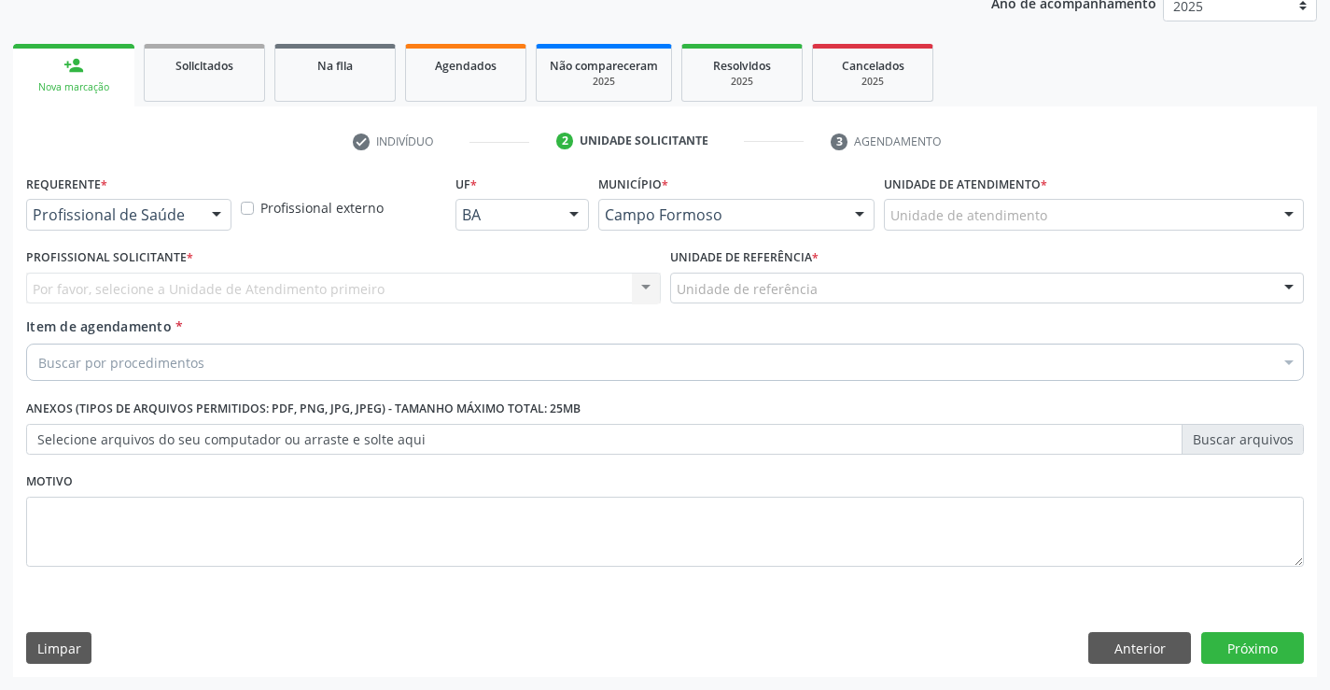
scroll to position [235, 0]
click at [215, 214] on div at bounding box center [217, 216] width 28 height 32
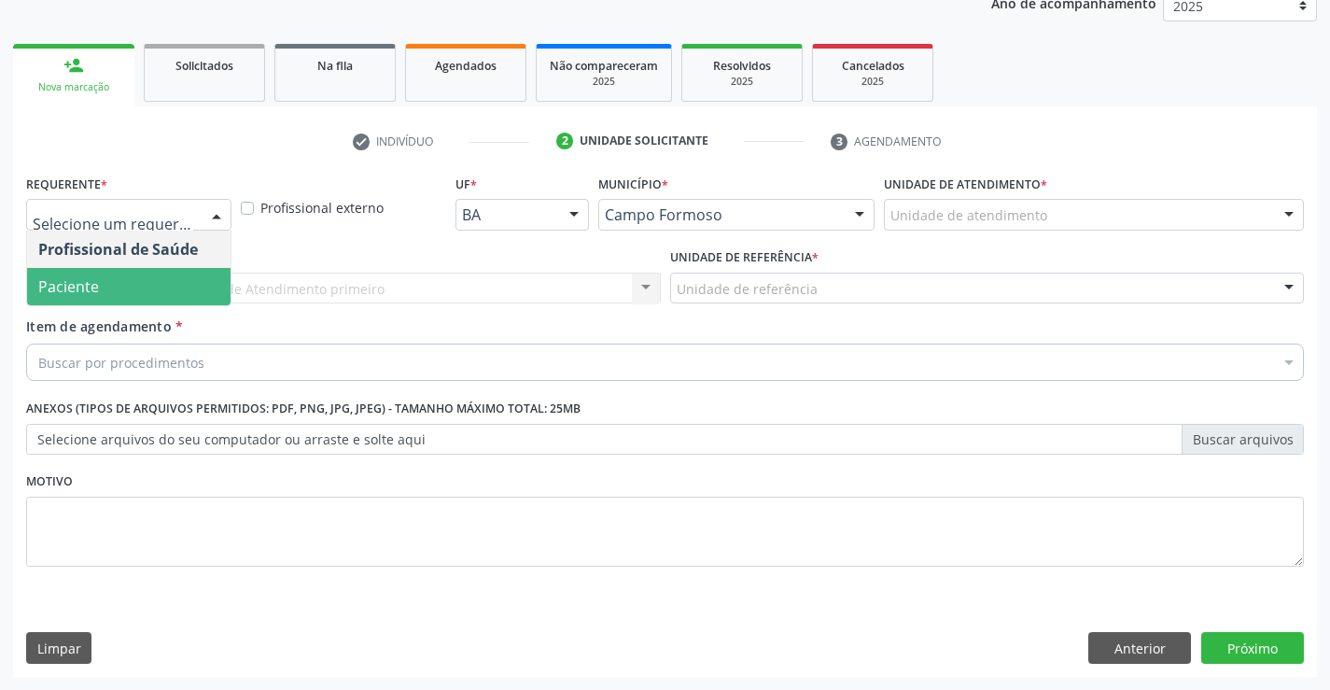
click at [106, 290] on span "Paciente" at bounding box center [129, 286] width 204 height 37
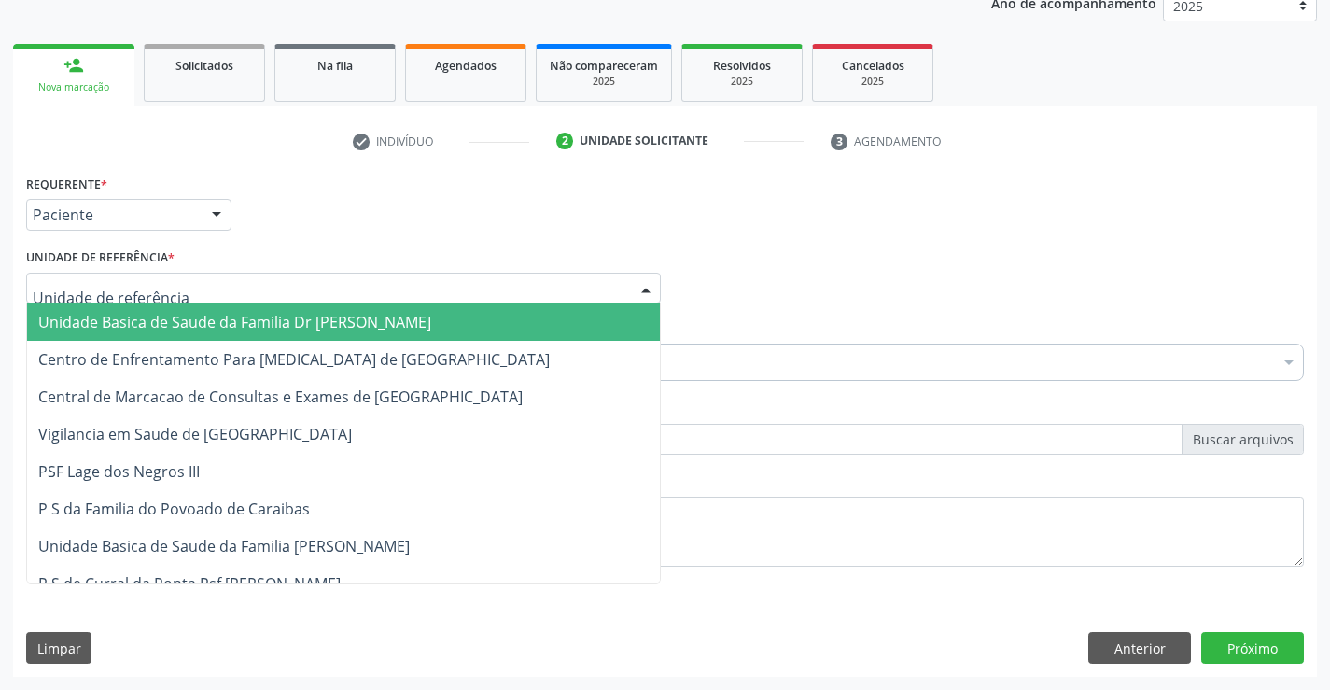
click at [466, 298] on div at bounding box center [343, 289] width 635 height 32
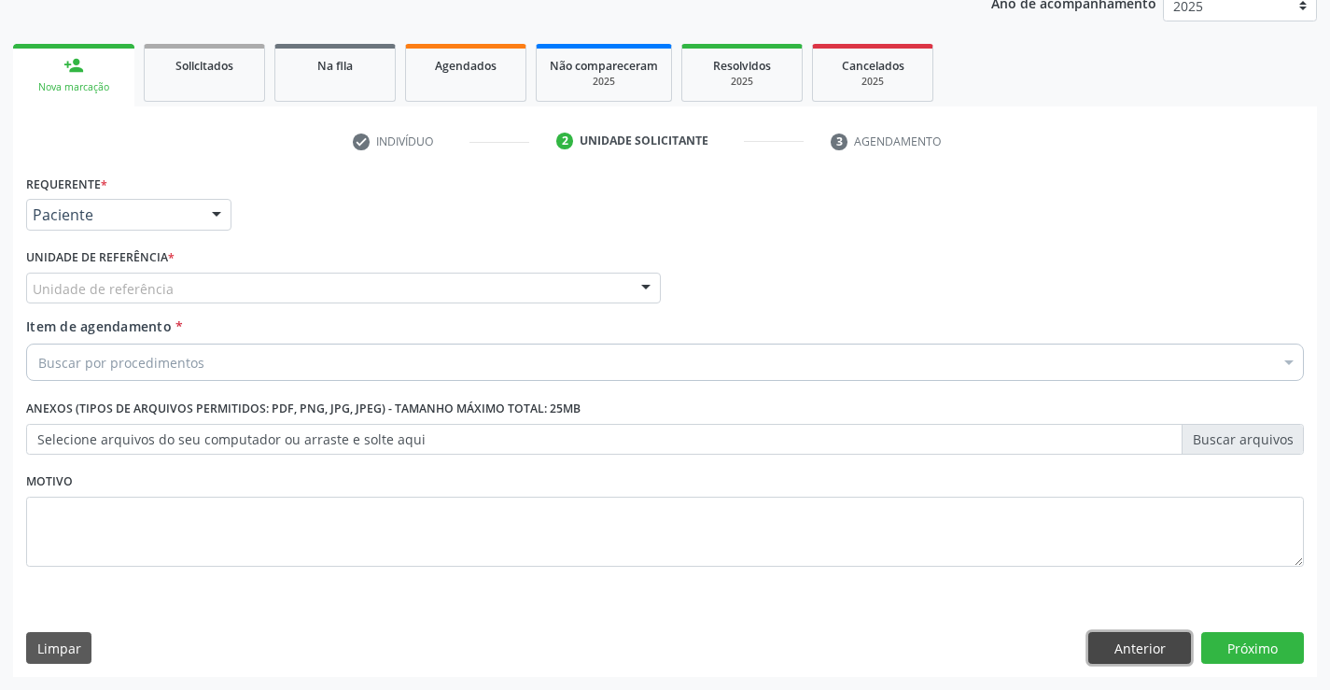
click at [1103, 644] on button "Anterior" at bounding box center [1140, 648] width 103 height 32
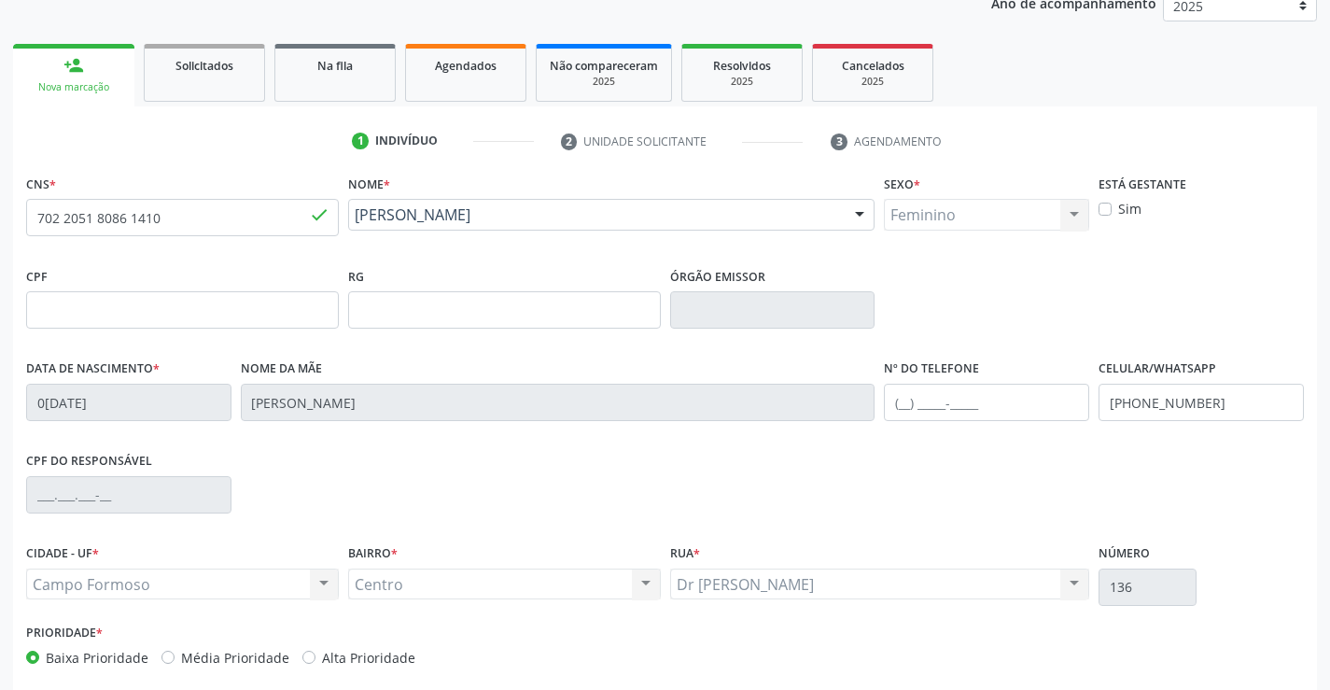
scroll to position [322, 0]
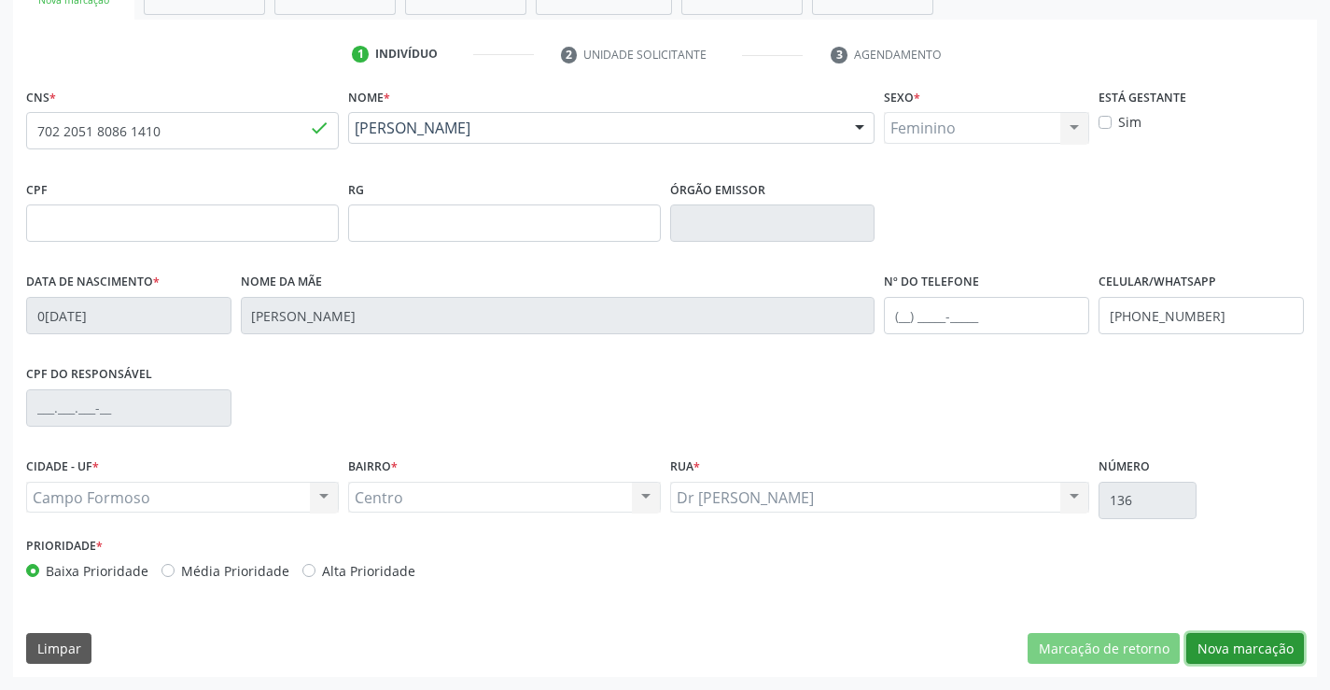
click at [1214, 644] on button "Nova marcação" at bounding box center [1246, 649] width 118 height 32
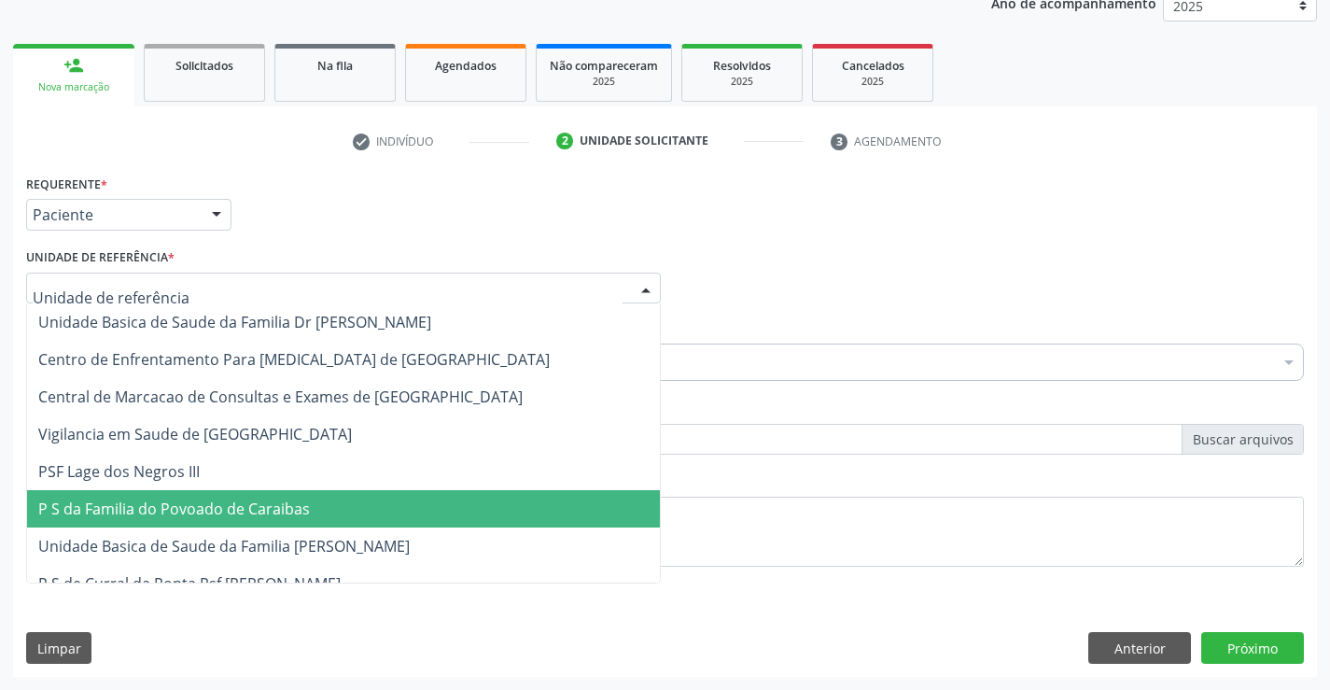
click at [224, 280] on div at bounding box center [343, 289] width 635 height 32
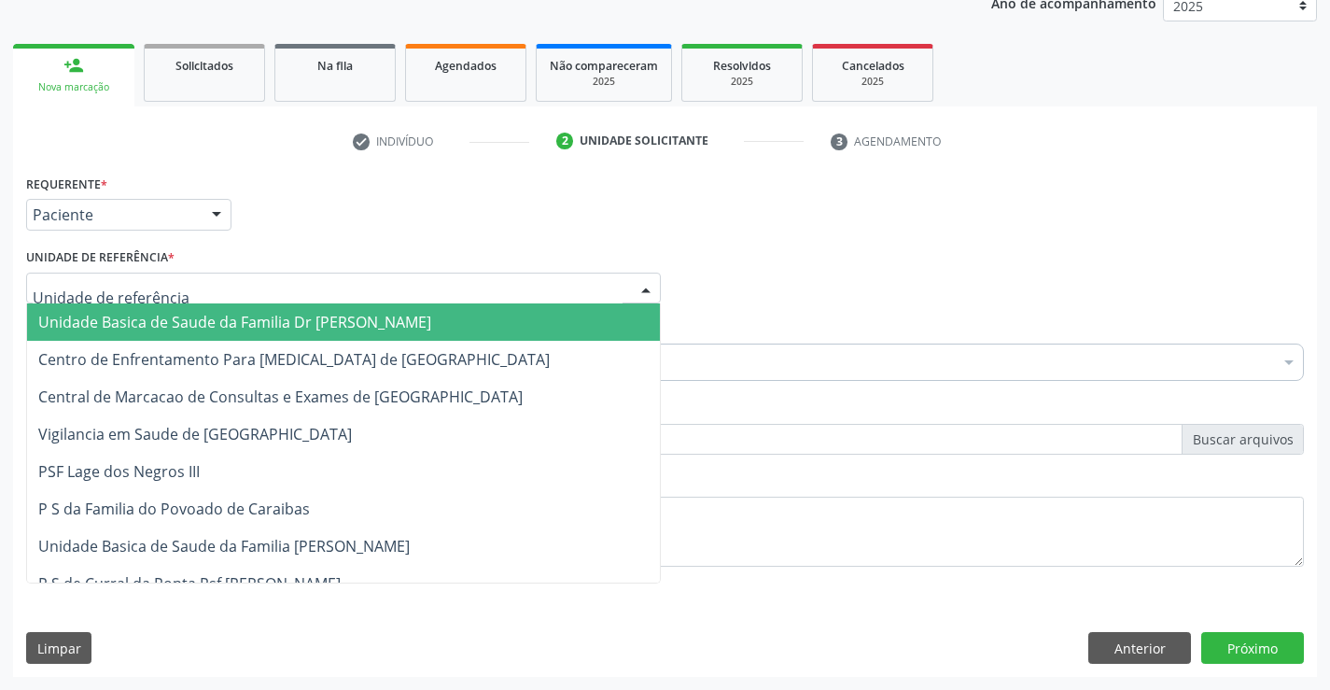
click at [231, 325] on span "Unidade Basica de Saude da Familia Dr [PERSON_NAME]" at bounding box center [234, 322] width 393 height 21
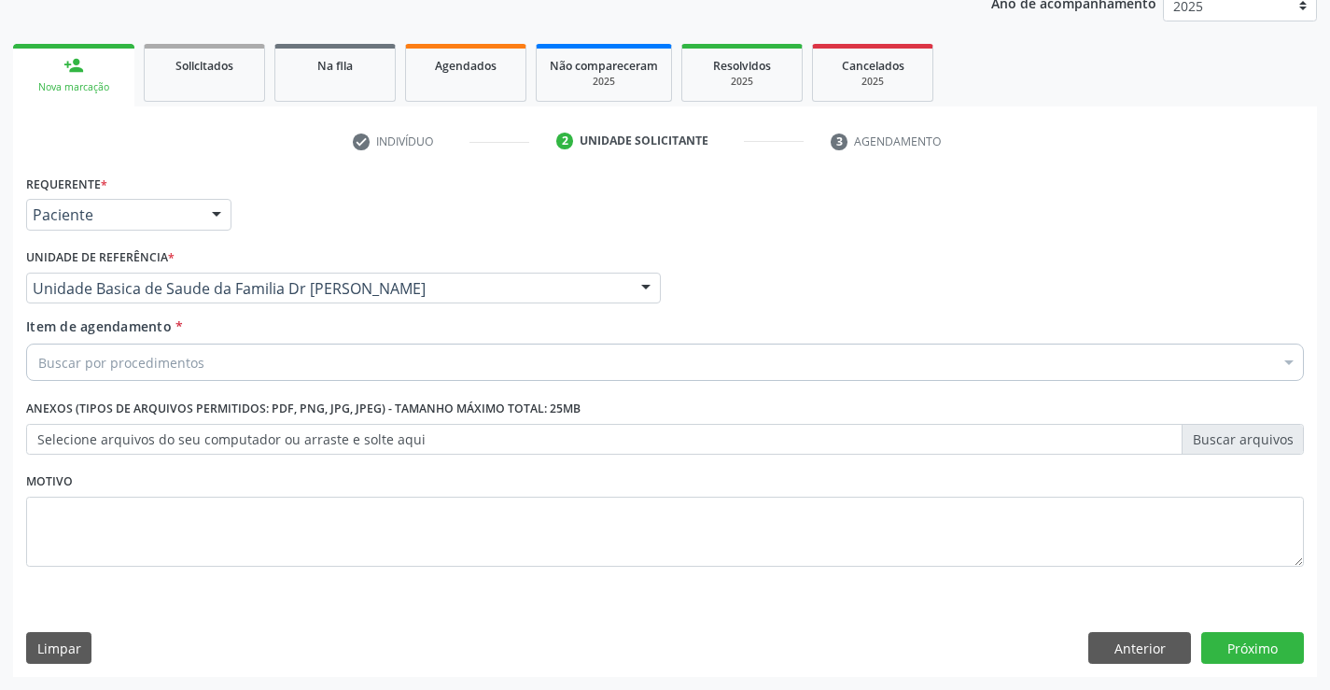
click at [220, 372] on div "Buscar por procedimentos" at bounding box center [665, 362] width 1278 height 37
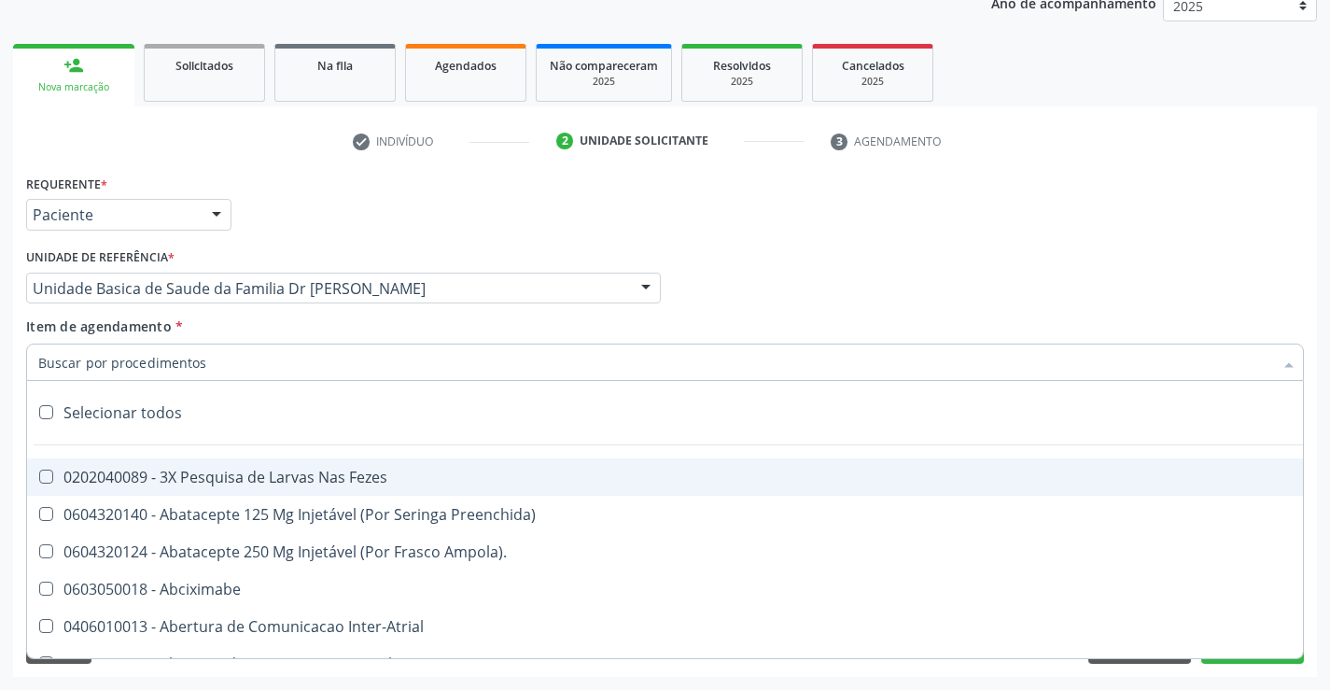
click at [220, 372] on input "Item de agendamento *" at bounding box center [655, 362] width 1235 height 37
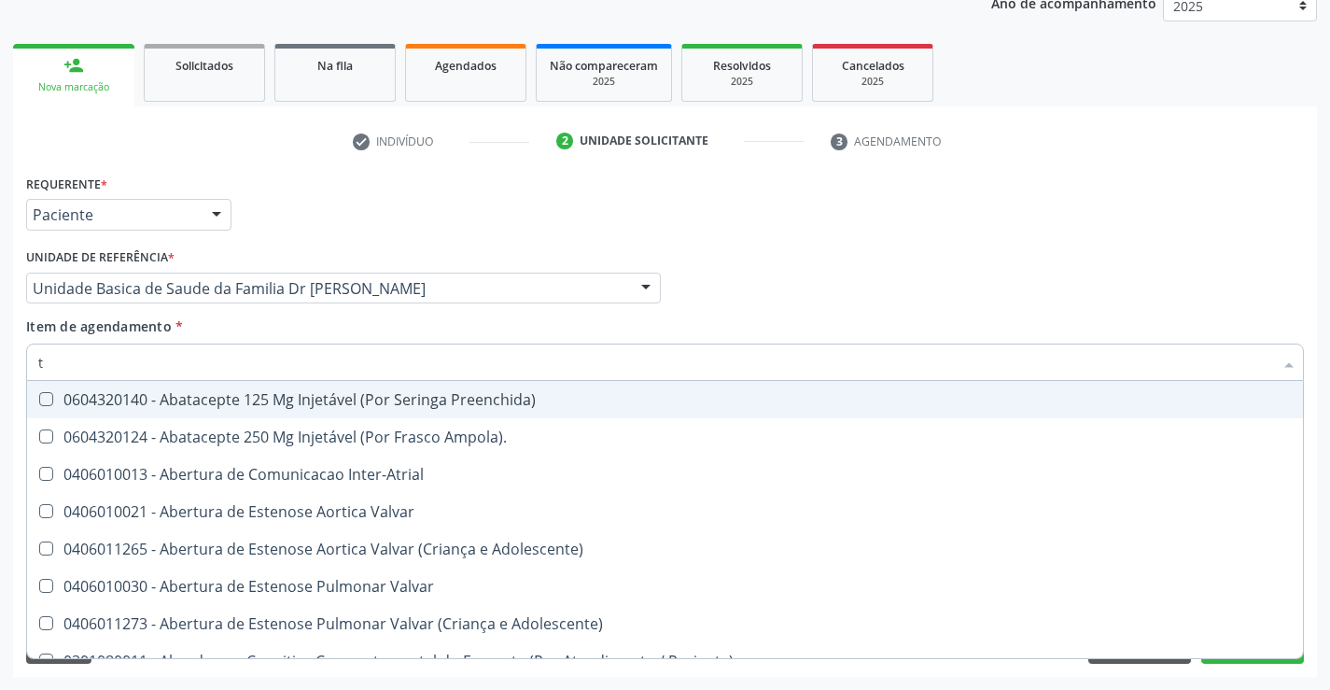
type input "tg"
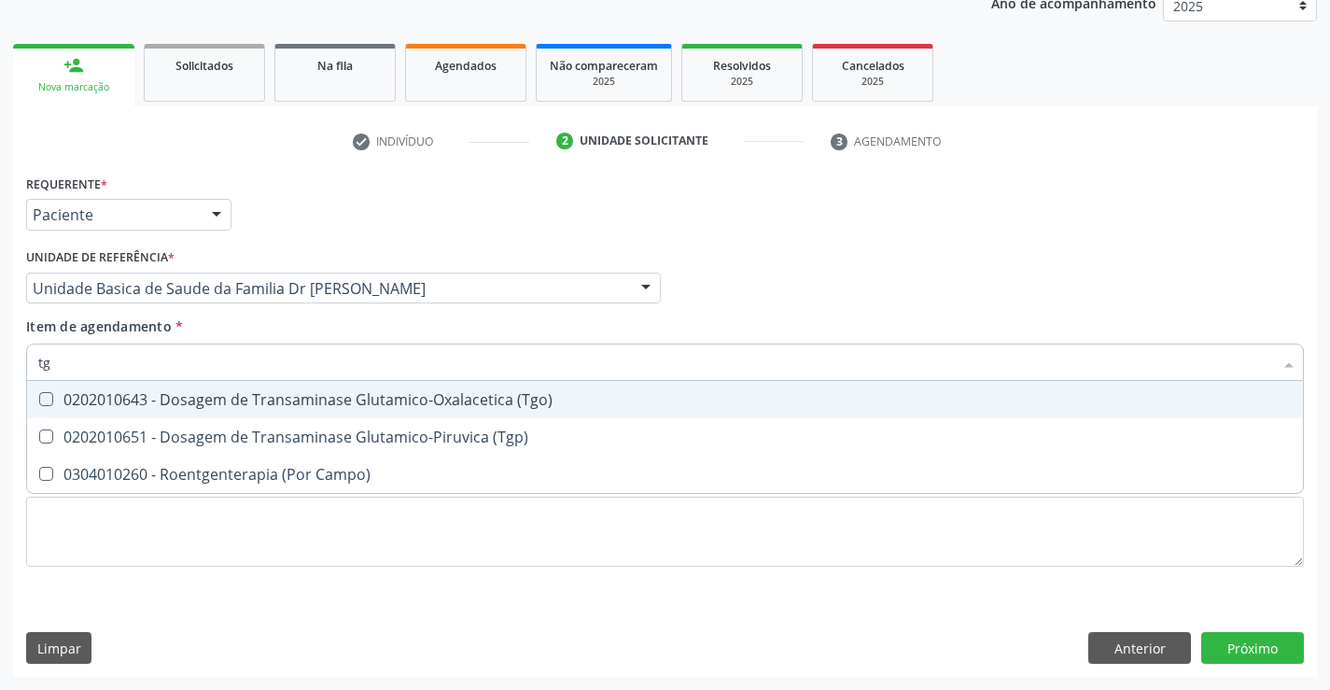
click at [426, 388] on span "0202010643 - Dosagem de Transaminase Glutamico-Oxalacetica (Tgo)" at bounding box center [665, 399] width 1276 height 37
checkbox \(Tgo\) "true"
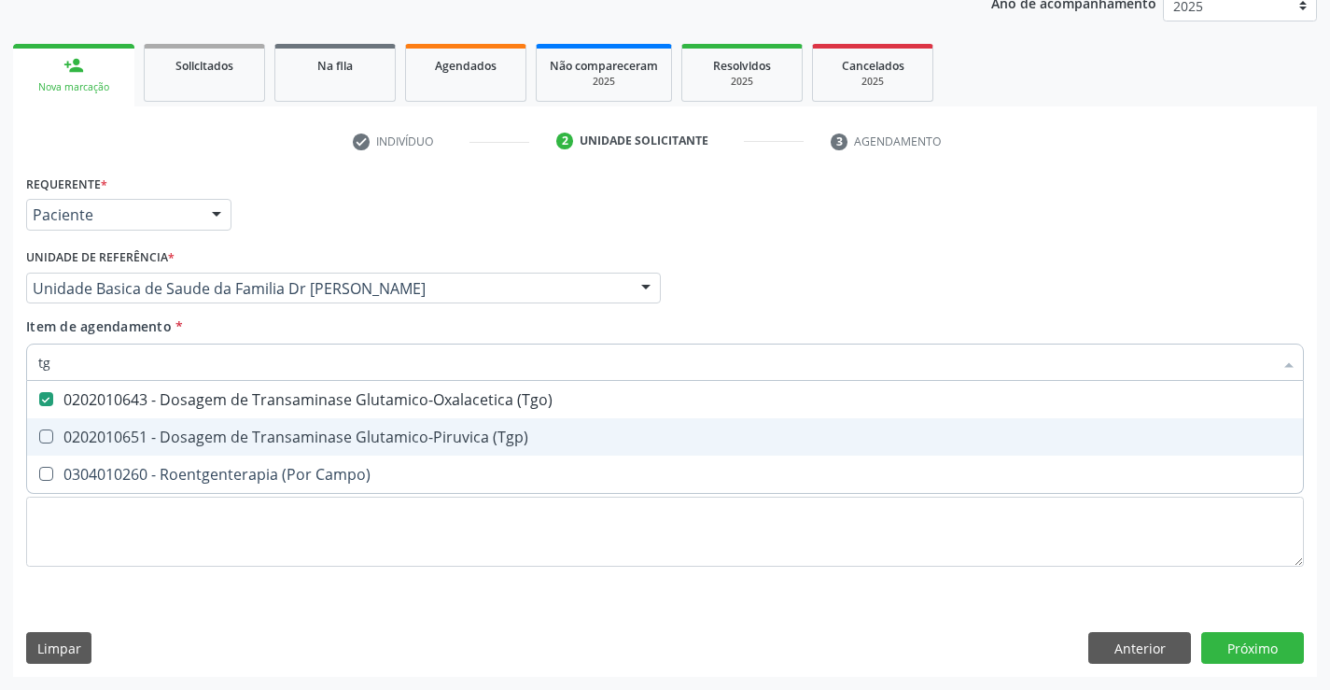
click at [419, 432] on div "0202010651 - Dosagem de Transaminase Glutamico-Piruvica (Tgp)" at bounding box center [665, 436] width 1254 height 15
checkbox \(Tgp\) "true"
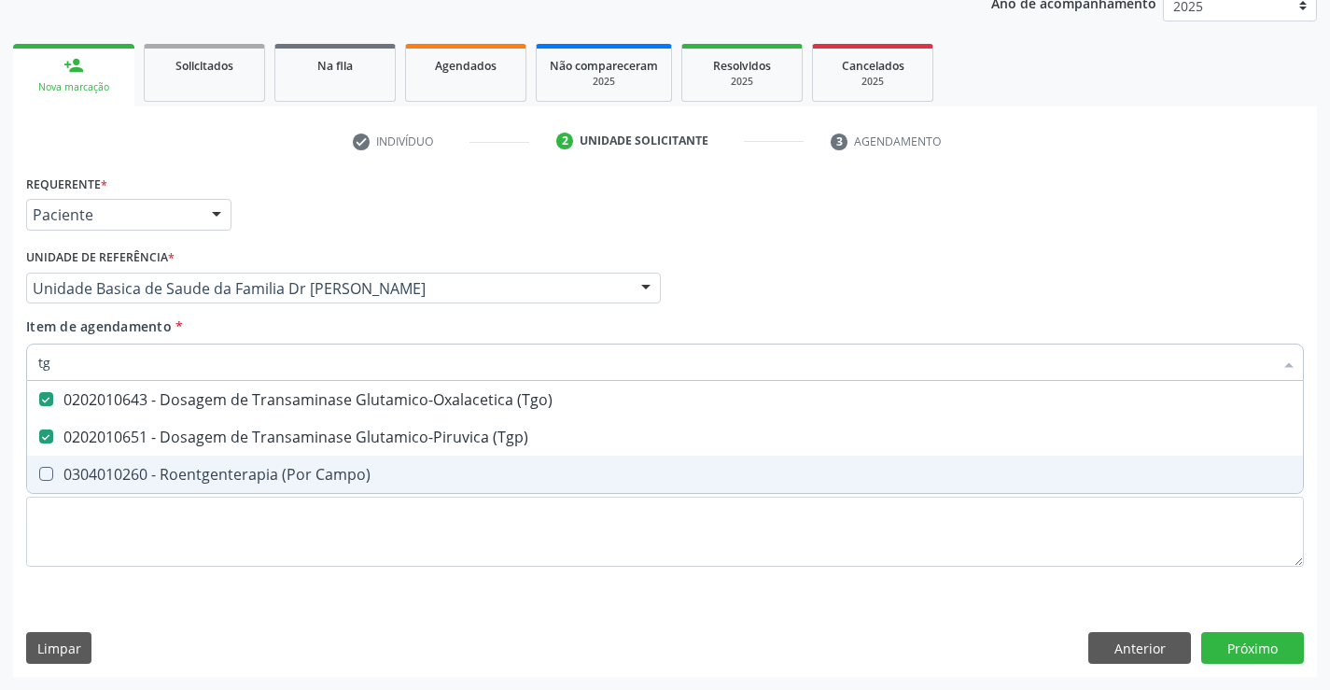
type input "tg"
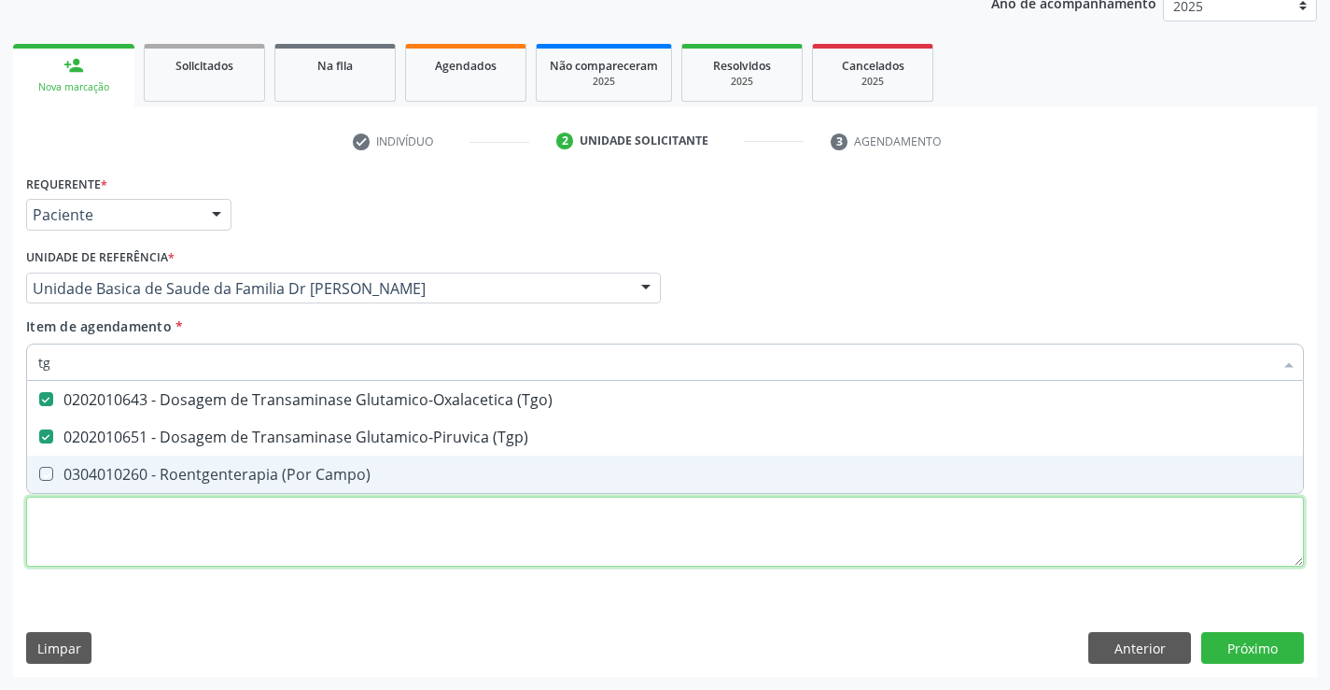
click at [425, 525] on div "Requerente * Paciente Profissional de Saúde Paciente Nenhum resultado encontrad…" at bounding box center [665, 381] width 1278 height 423
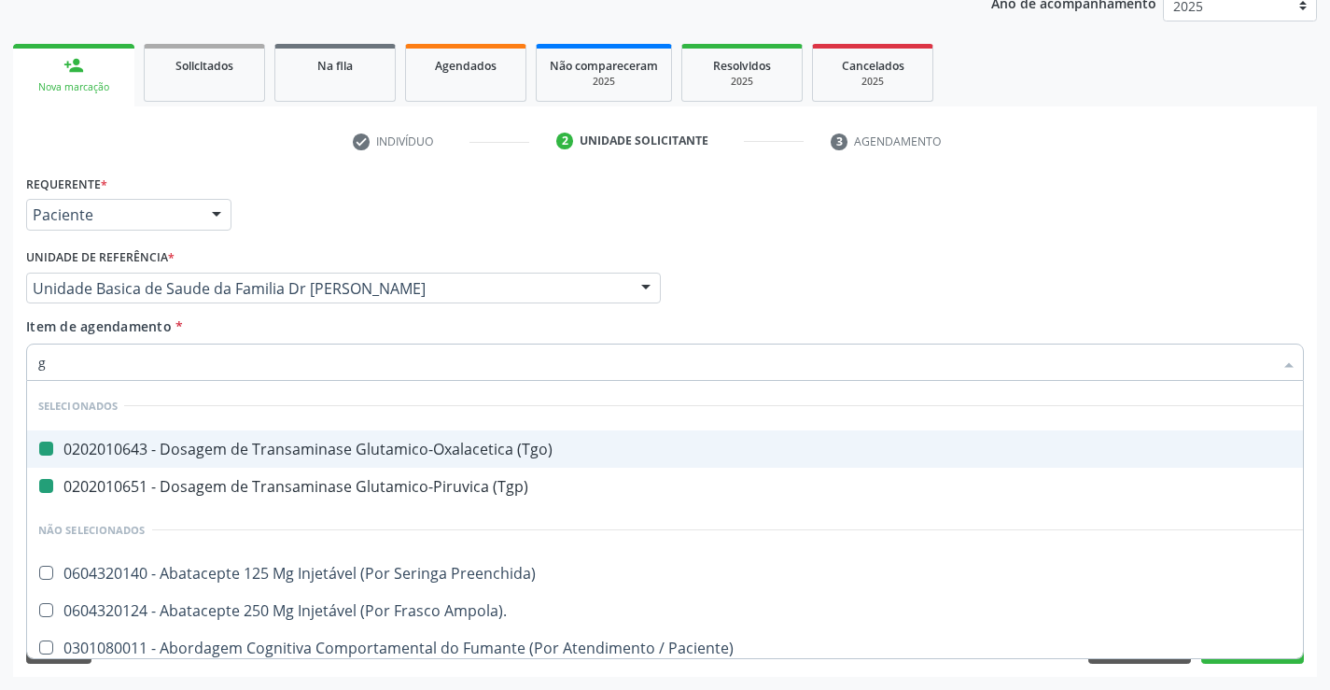
type input "ga"
checkbox \(Tgo\) "false"
checkbox \(Tgp\) "false"
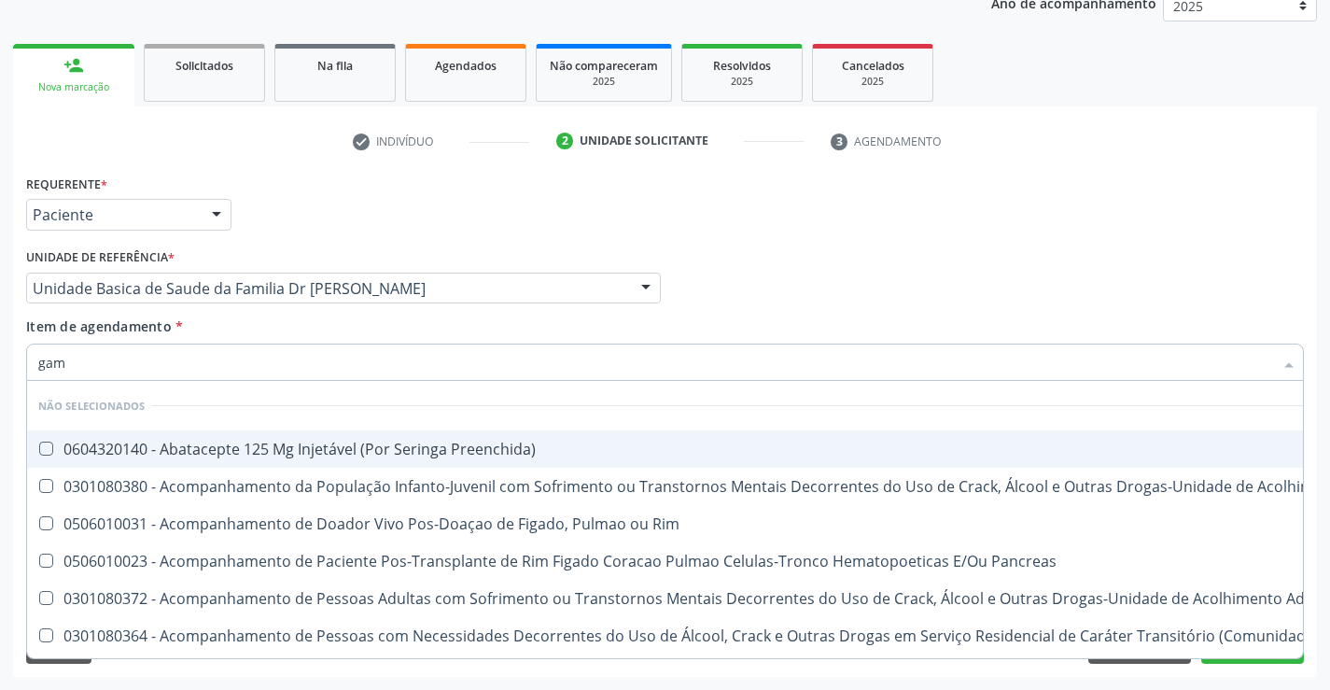
type input "gama"
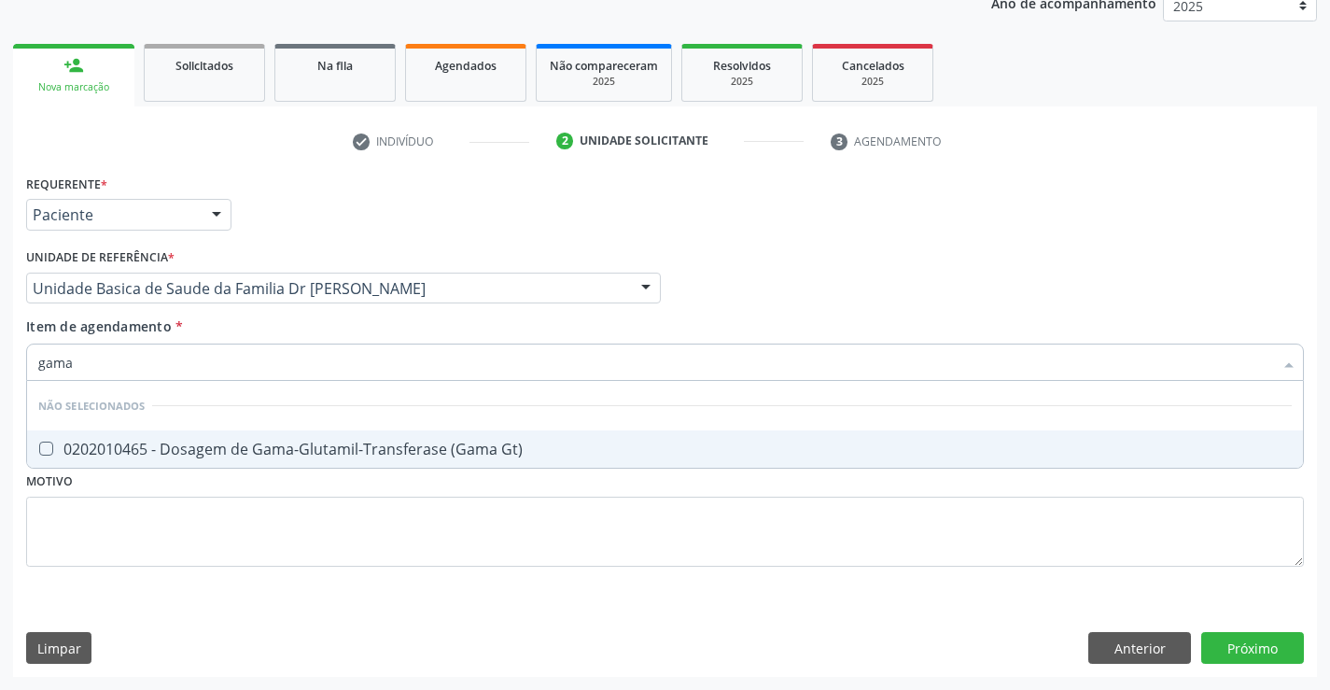
click at [283, 454] on div "0202010465 - Dosagem de Gama-Glutamil-Transferase (Gama Gt)" at bounding box center [665, 449] width 1254 height 15
checkbox Gt\) "true"
type input "gama"
click at [296, 515] on div "Requerente * Paciente Profissional de Saúde Paciente Nenhum resultado encontrad…" at bounding box center [665, 381] width 1278 height 423
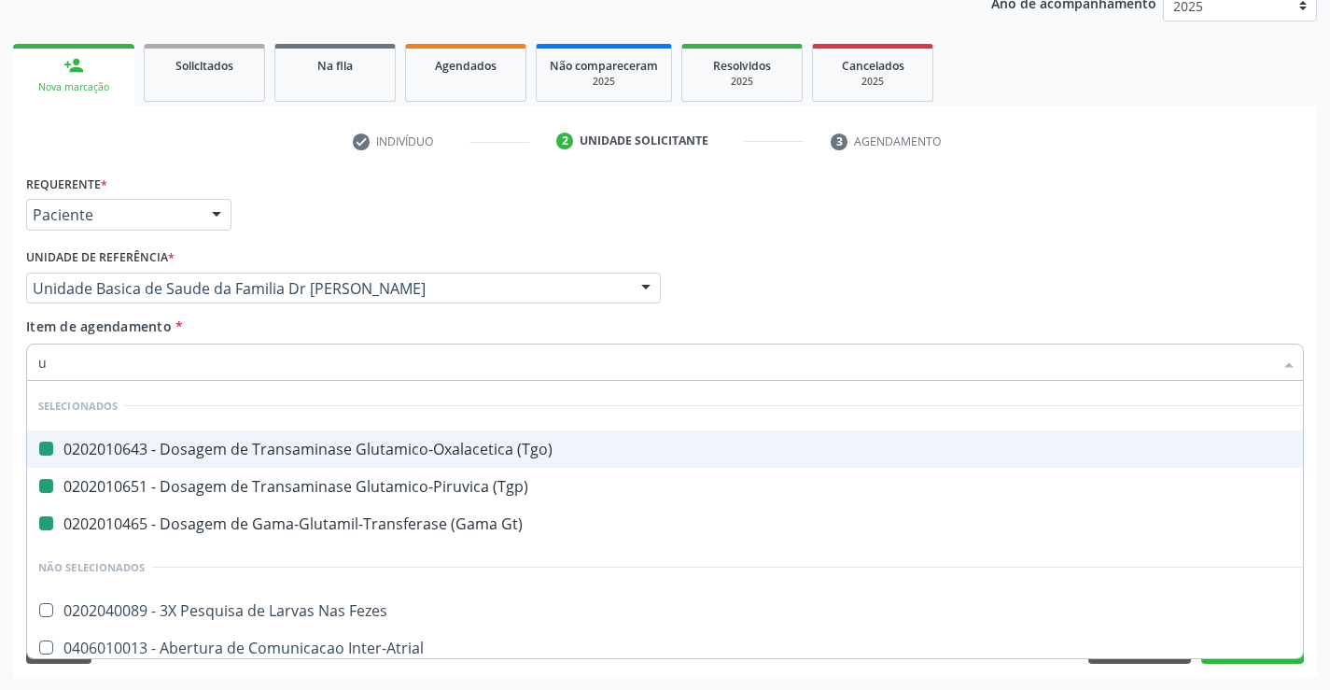
type input "ur"
checkbox \(Tgo\) "false"
checkbox \(Tgp\) "false"
checkbox Gt\) "false"
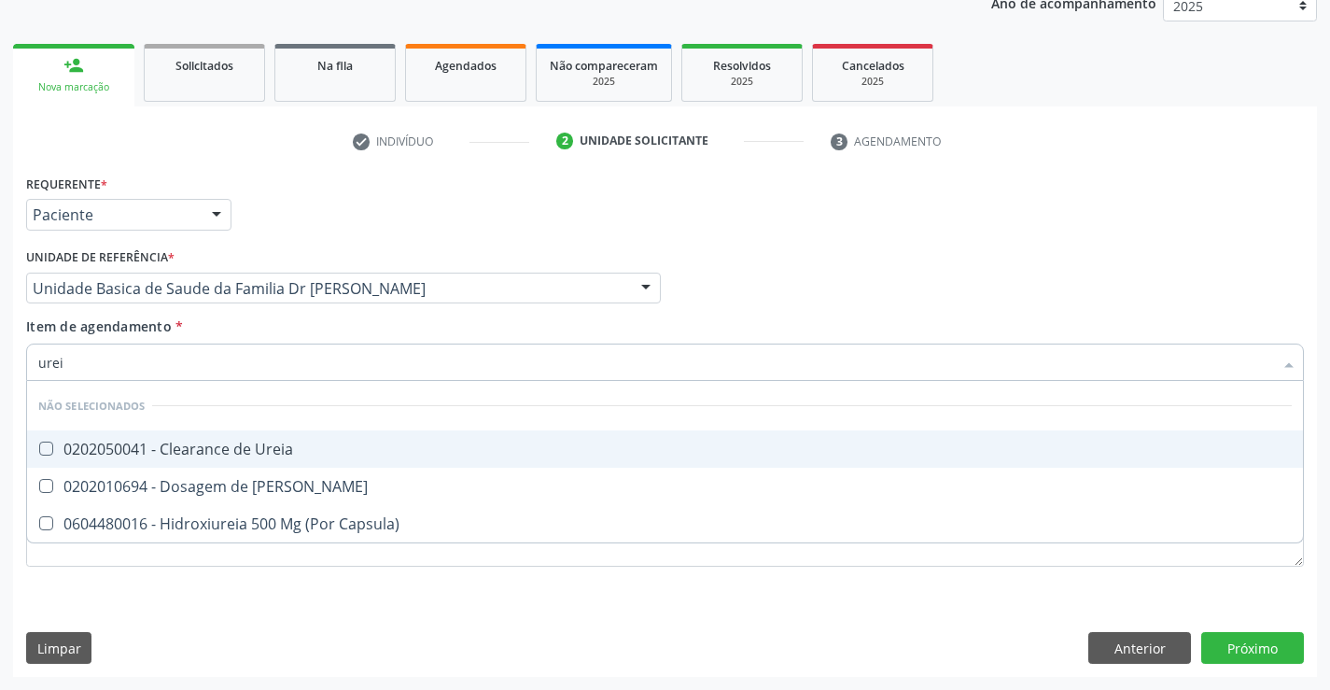
type input "ureia"
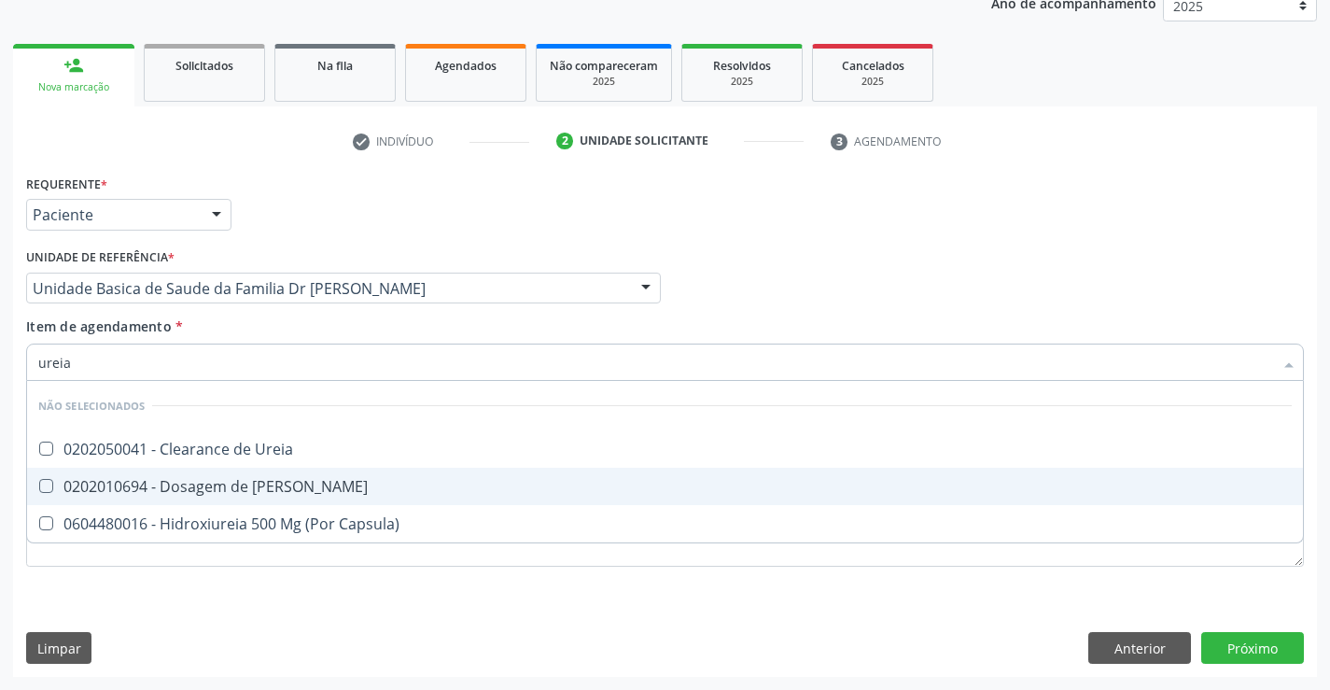
click at [218, 483] on div "0202010694 - Dosagem de [PERSON_NAME]" at bounding box center [665, 486] width 1254 height 15
checkbox Ureia "true"
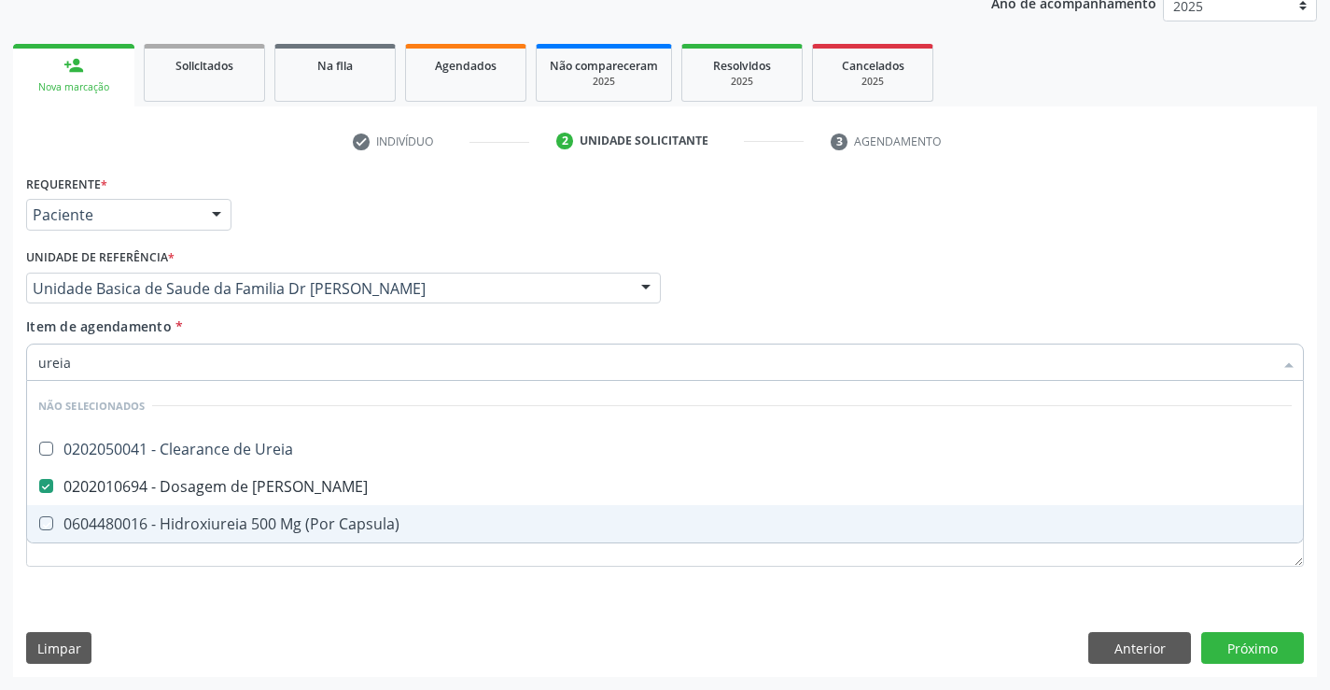
click at [234, 604] on div "Requerente * Paciente Profissional de Saúde Paciente Nenhum resultado encontrad…" at bounding box center [665, 423] width 1304 height 507
checkbox Ureia "true"
checkbox Capsula\) "true"
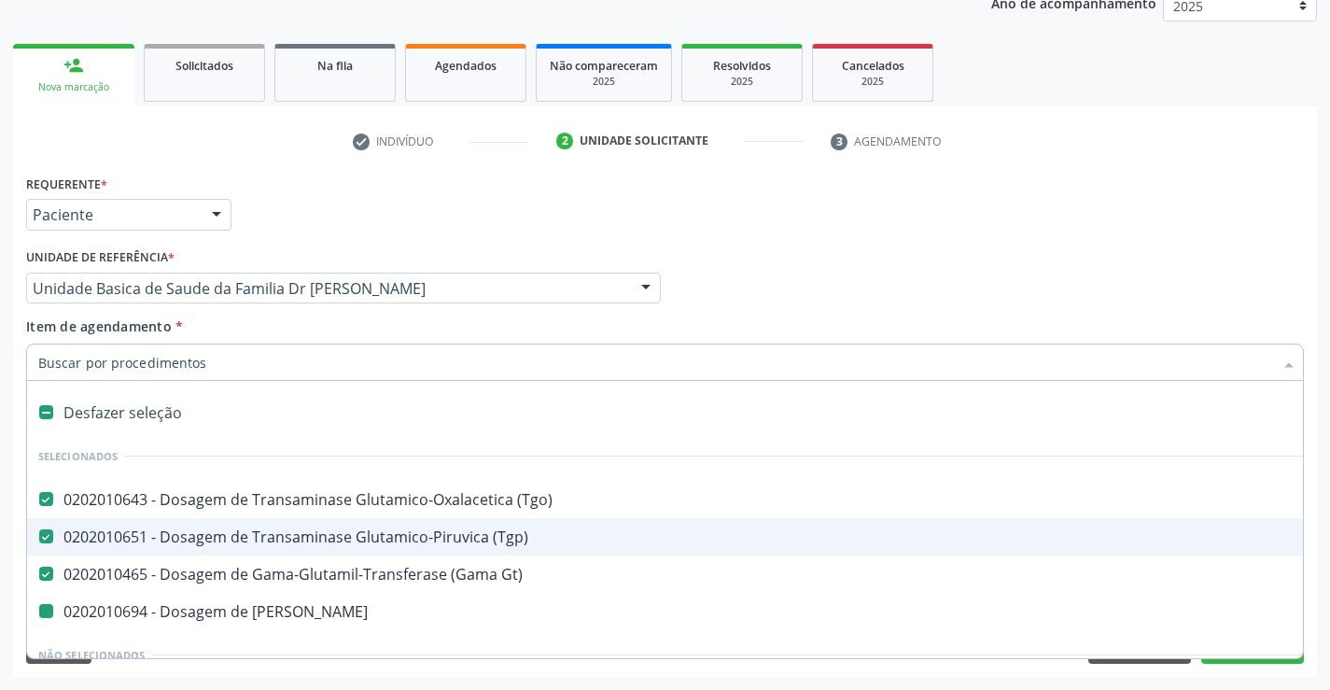
type input "c"
checkbox Ureia "false"
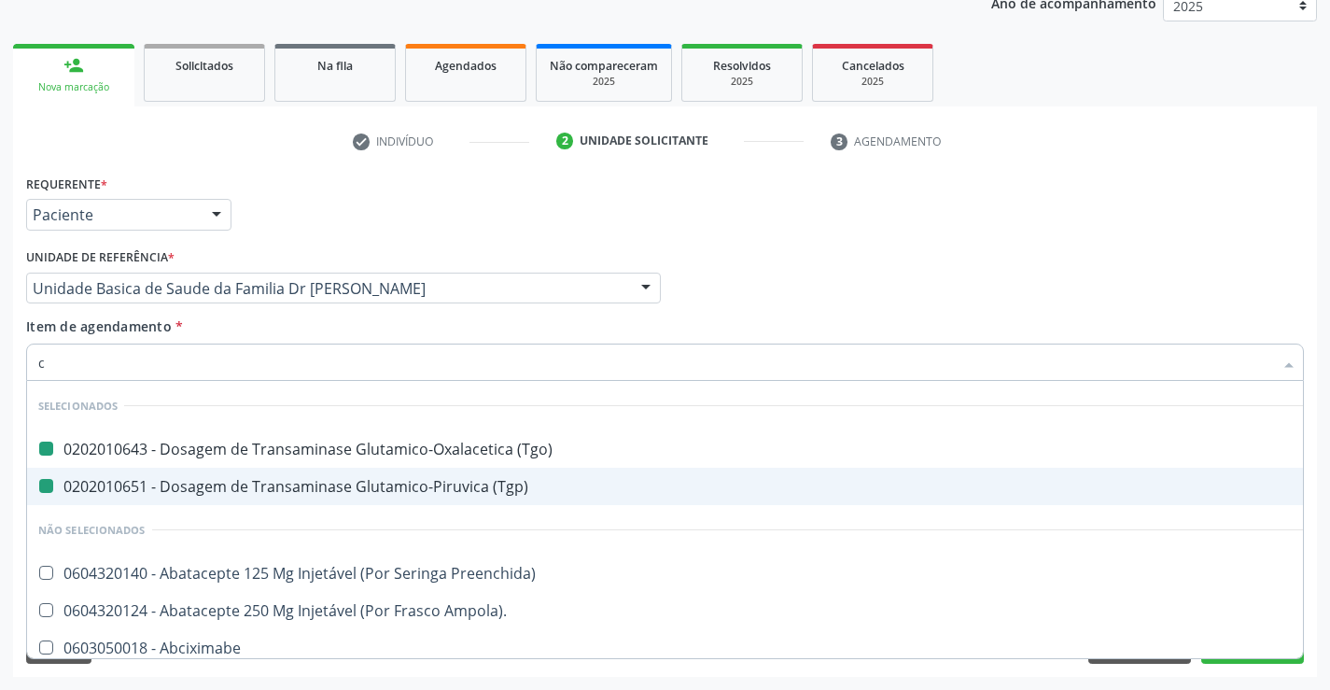
type input "cr"
checkbox \(Tgo\) "false"
checkbox \(Tgp\) "false"
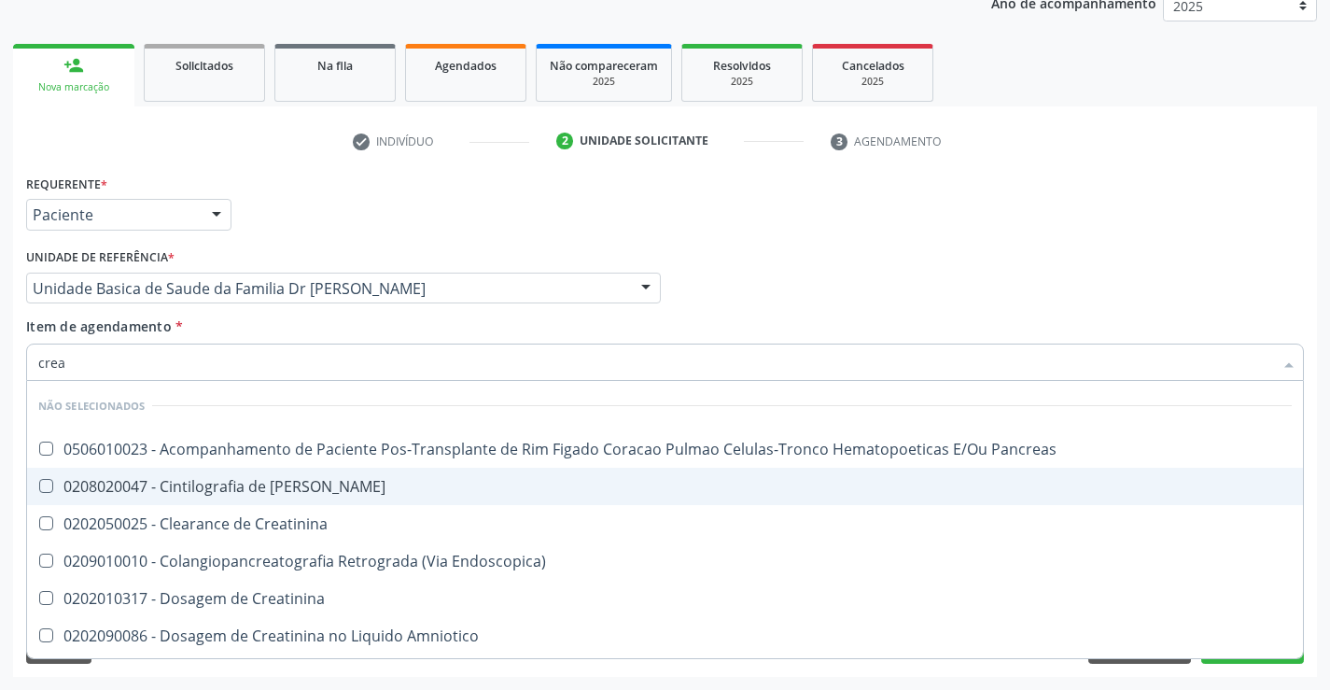
type input "creat"
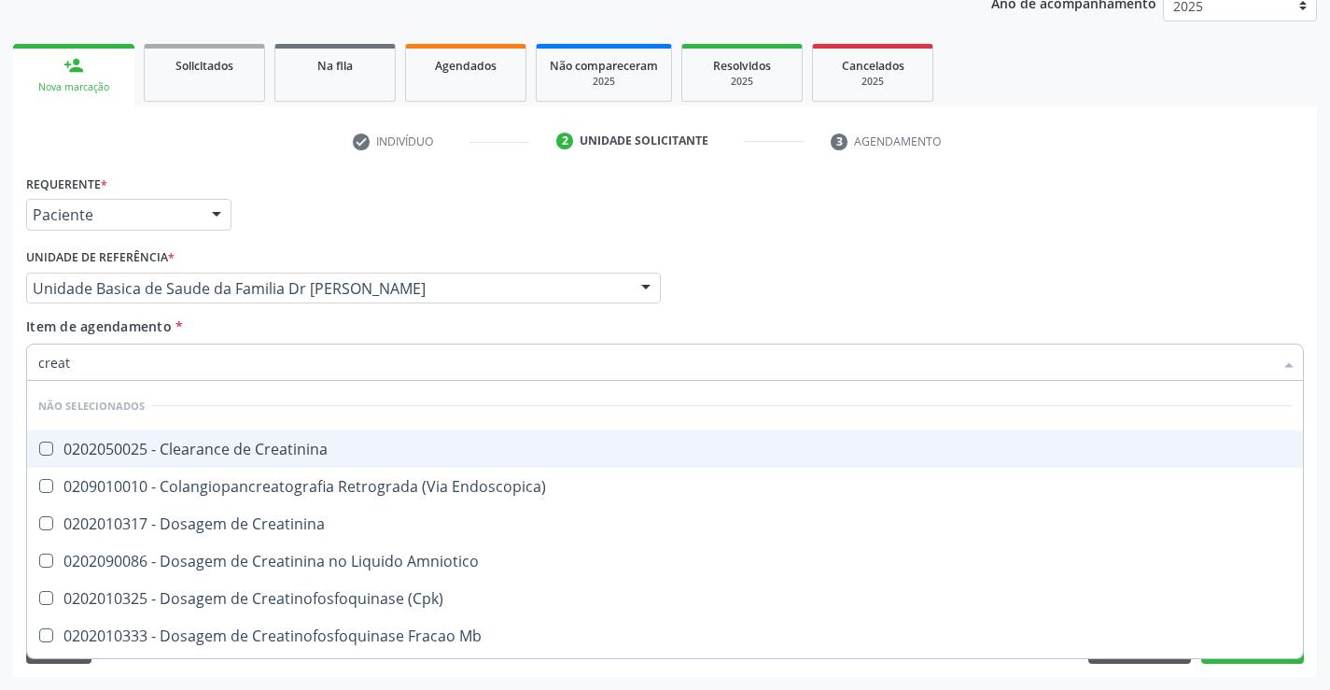
click at [286, 457] on div "0202050025 - Clearance de Creatinina" at bounding box center [665, 449] width 1254 height 15
checkbox Creatinina "true"
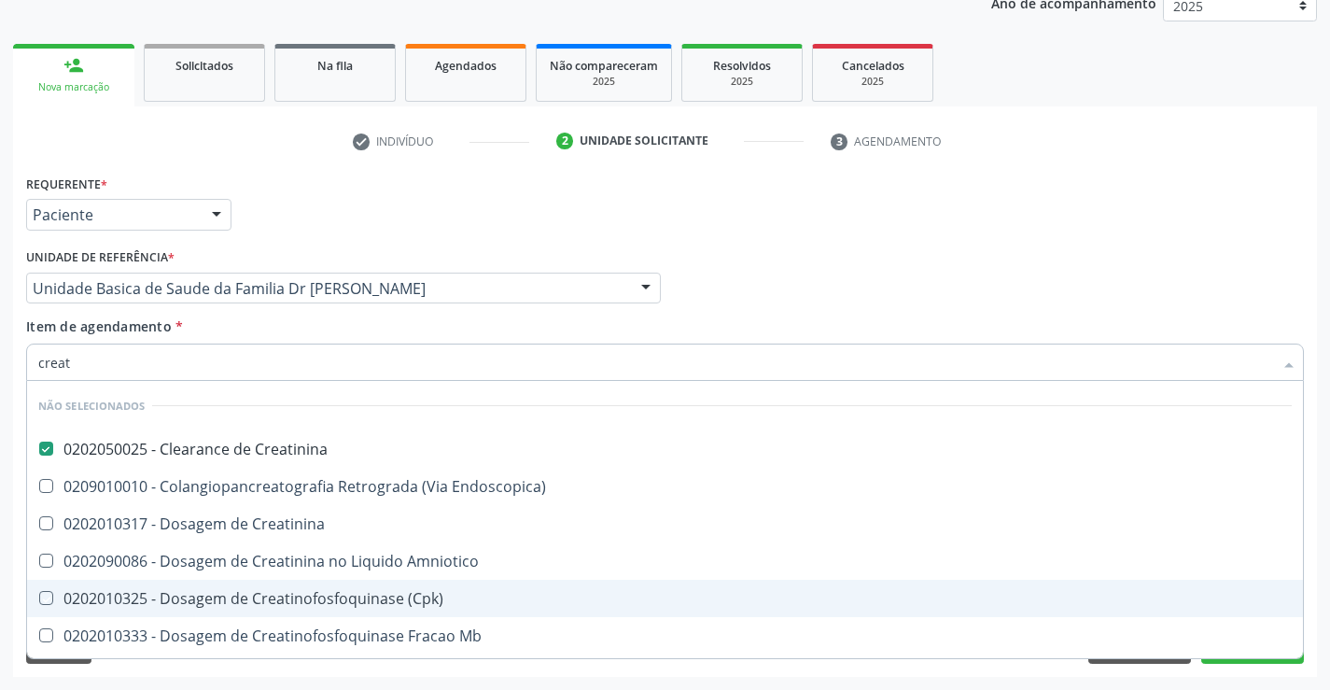
click at [306, 670] on div "Requerente * Paciente Profissional de Saúde Paciente Nenhum resultado encontrad…" at bounding box center [665, 423] width 1304 height 507
checkbox Endoscopica\) "true"
checkbox Amniotico "true"
checkbox \(Cpk\) "true"
checkbox Creatinina "true"
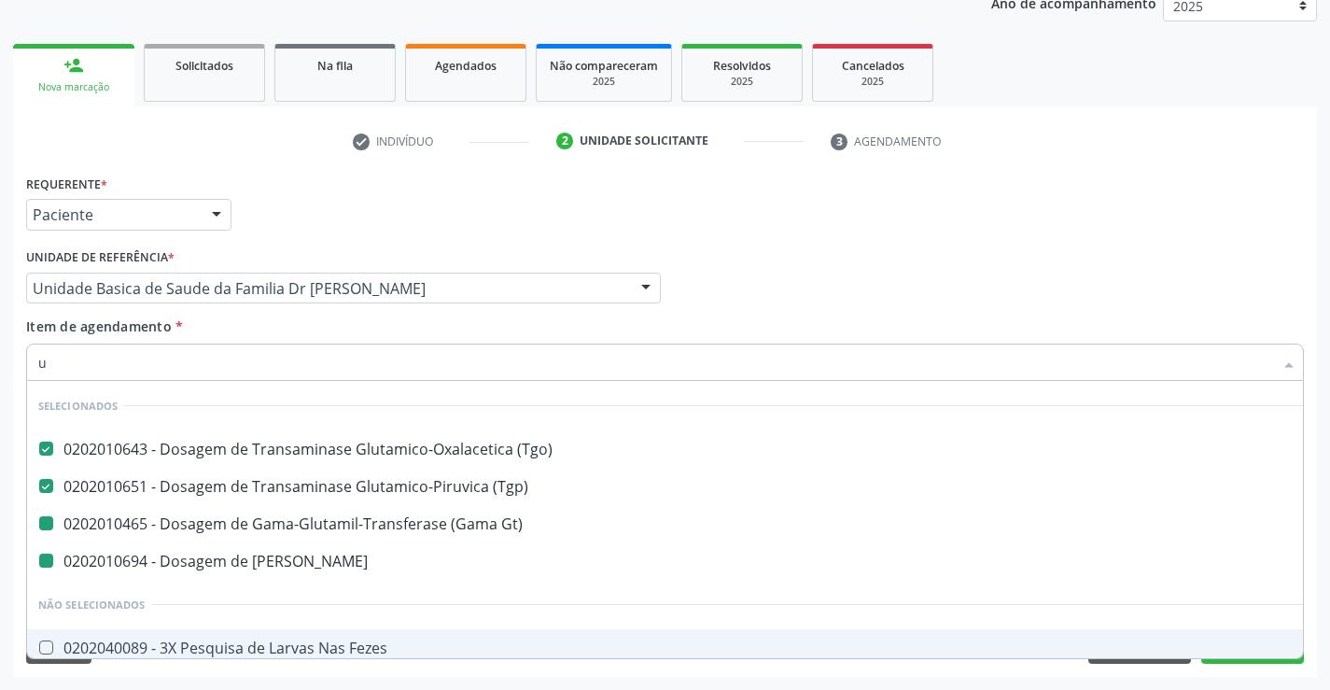
type input "ur"
checkbox Ureia "false"
checkbox Gt\) "false"
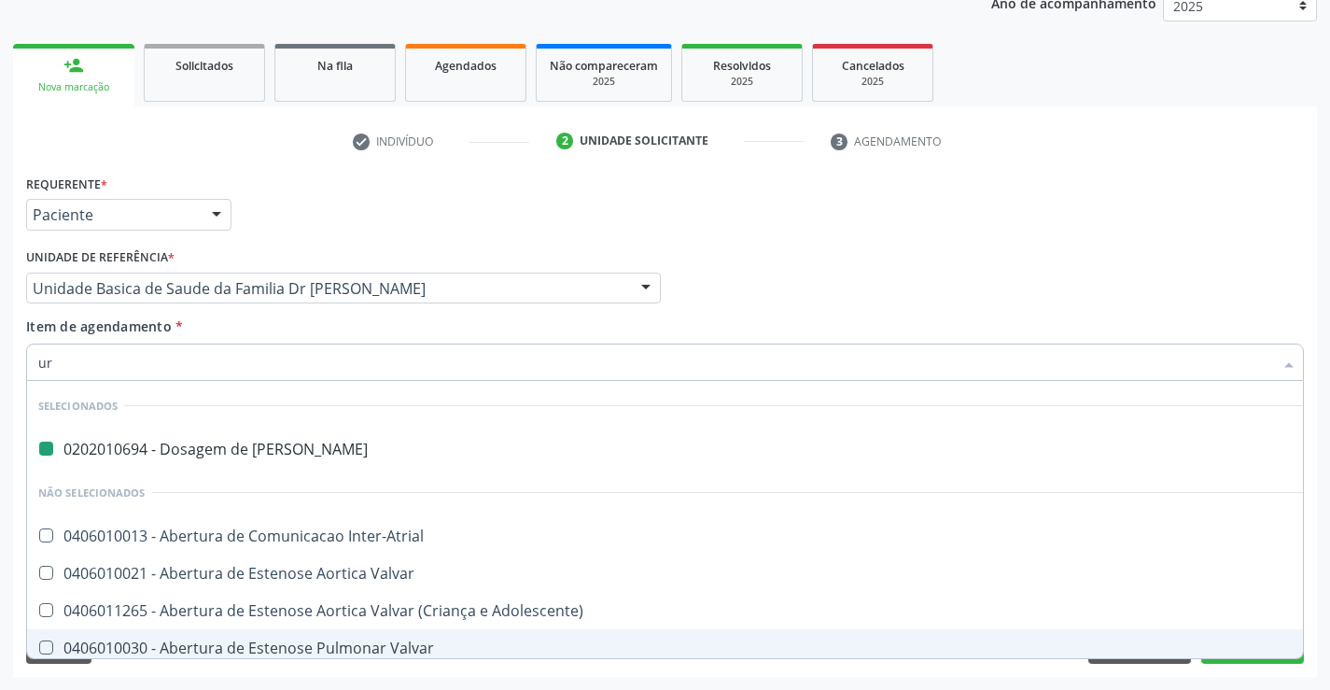
type input "uri"
checkbox Ureia "false"
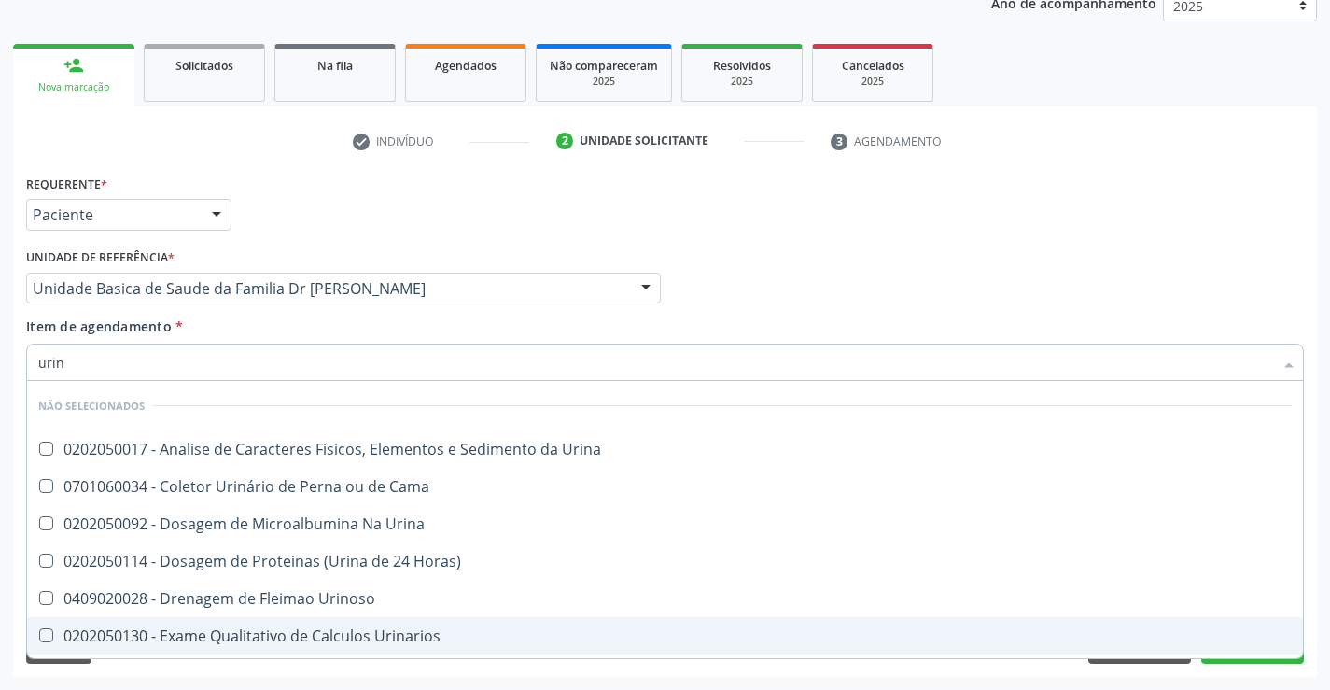
type input "urina"
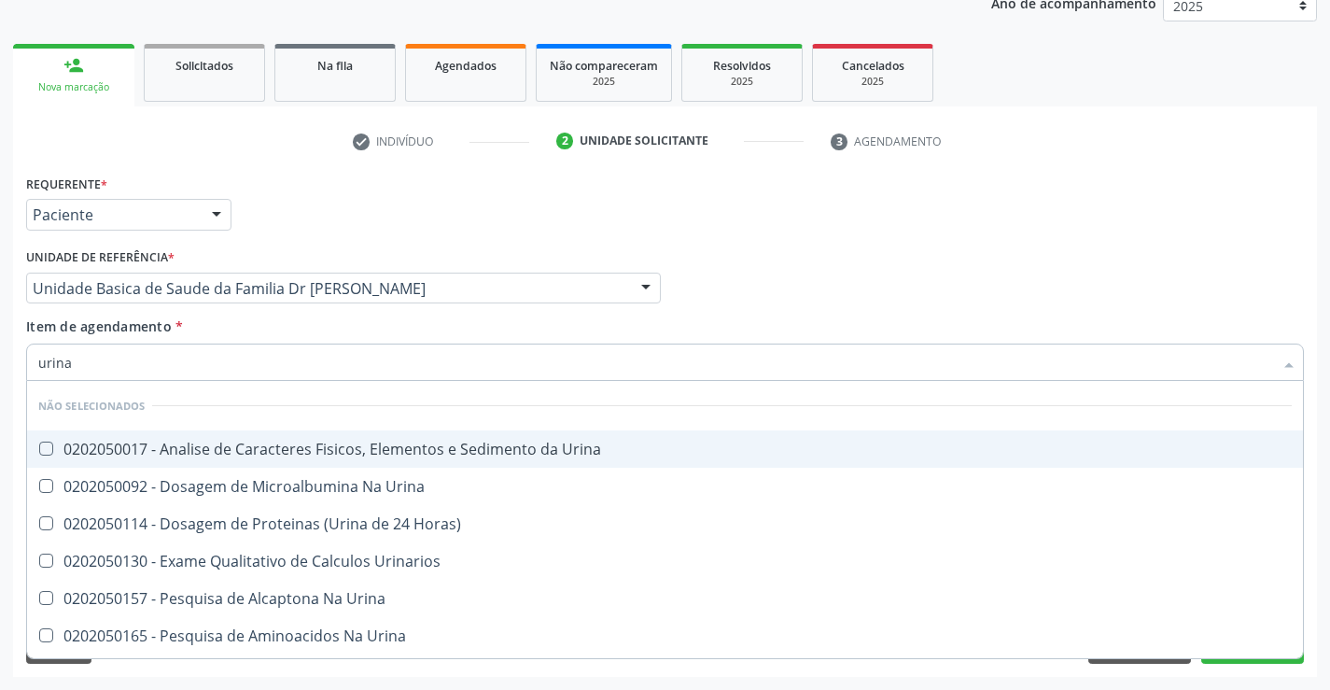
click at [347, 450] on div "0202050017 - Analise de Caracteres Fisicos, Elementos e Sedimento da Urina" at bounding box center [665, 449] width 1254 height 15
checkbox Urina "true"
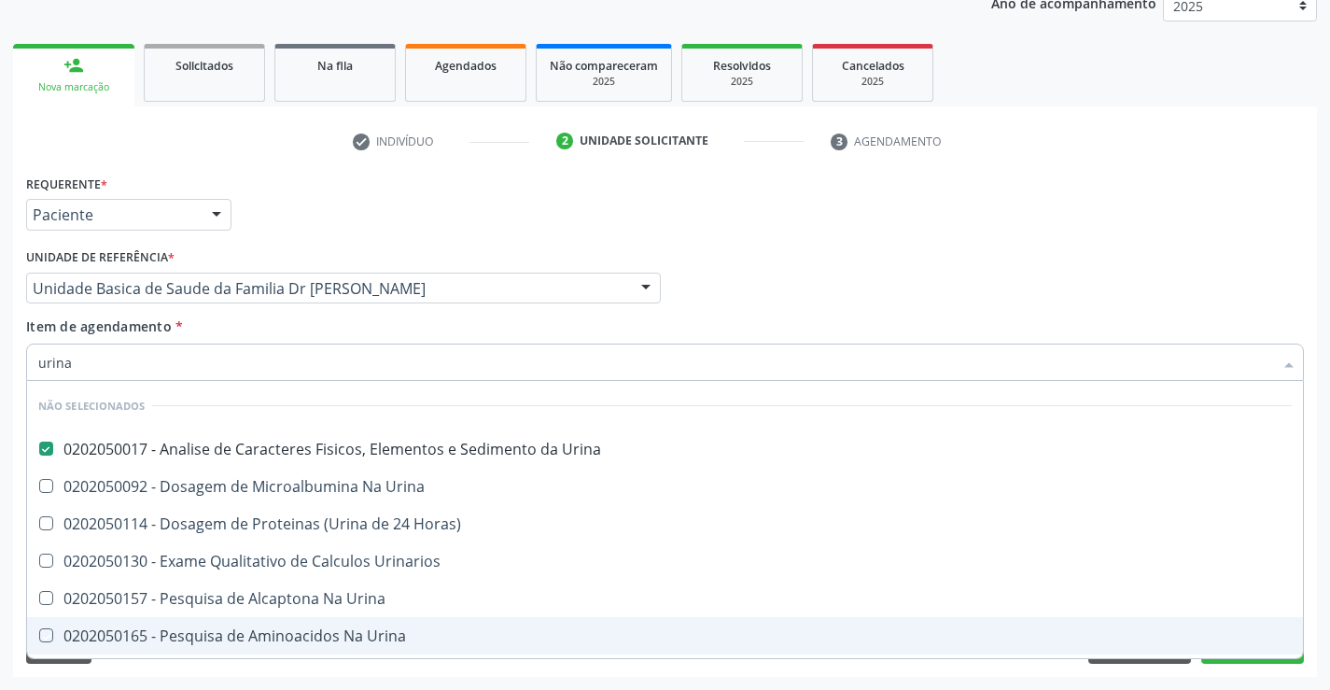
click at [393, 676] on div "Requerente * Paciente Profissional de Saúde Paciente Nenhum resultado encontrad…" at bounding box center [665, 423] width 1304 height 507
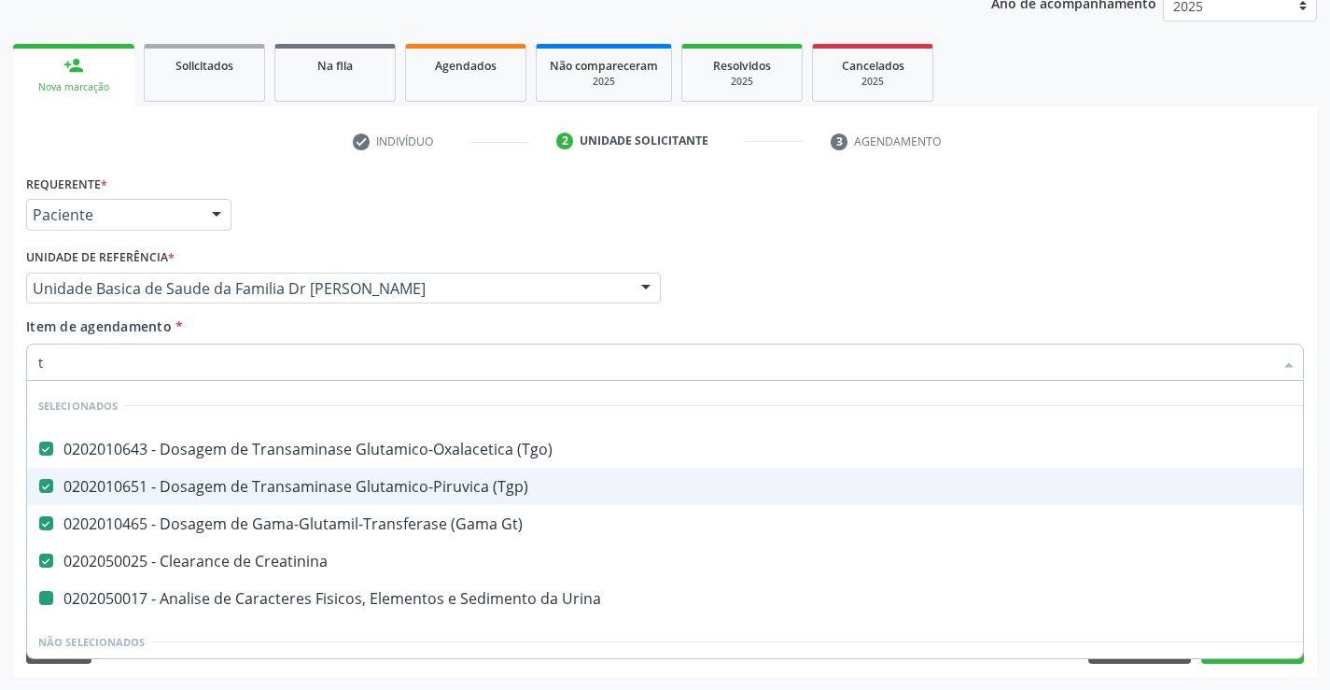
type input "tr"
checkbox Urina "false"
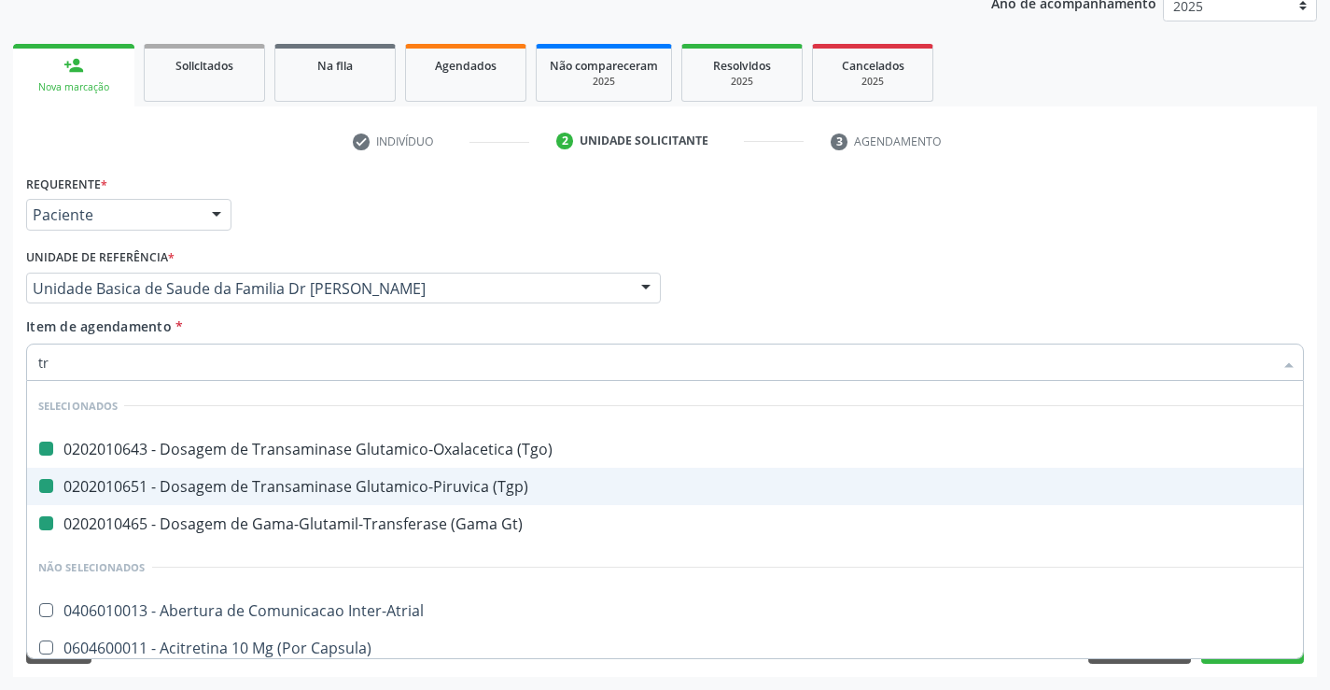
type input "tri"
checkbox \(Tgo\) "false"
checkbox Gt\) "false"
checkbox \(Tgp\) "false"
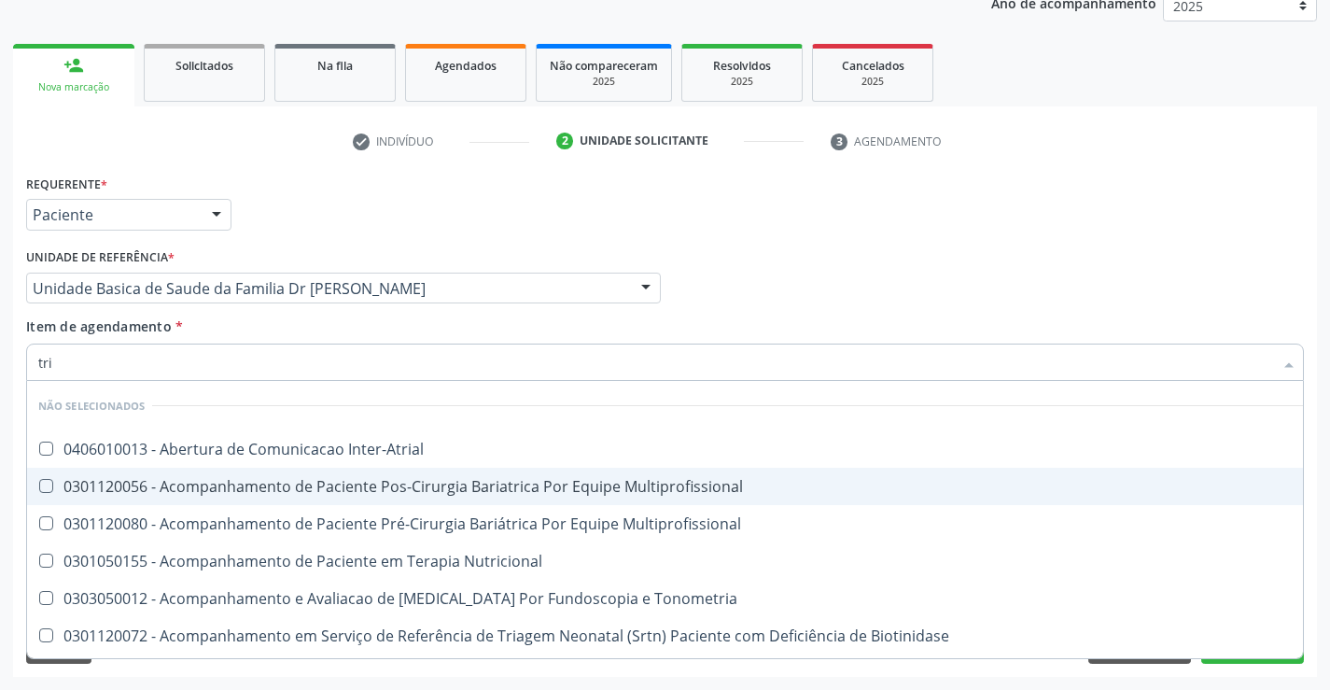
type input "trig"
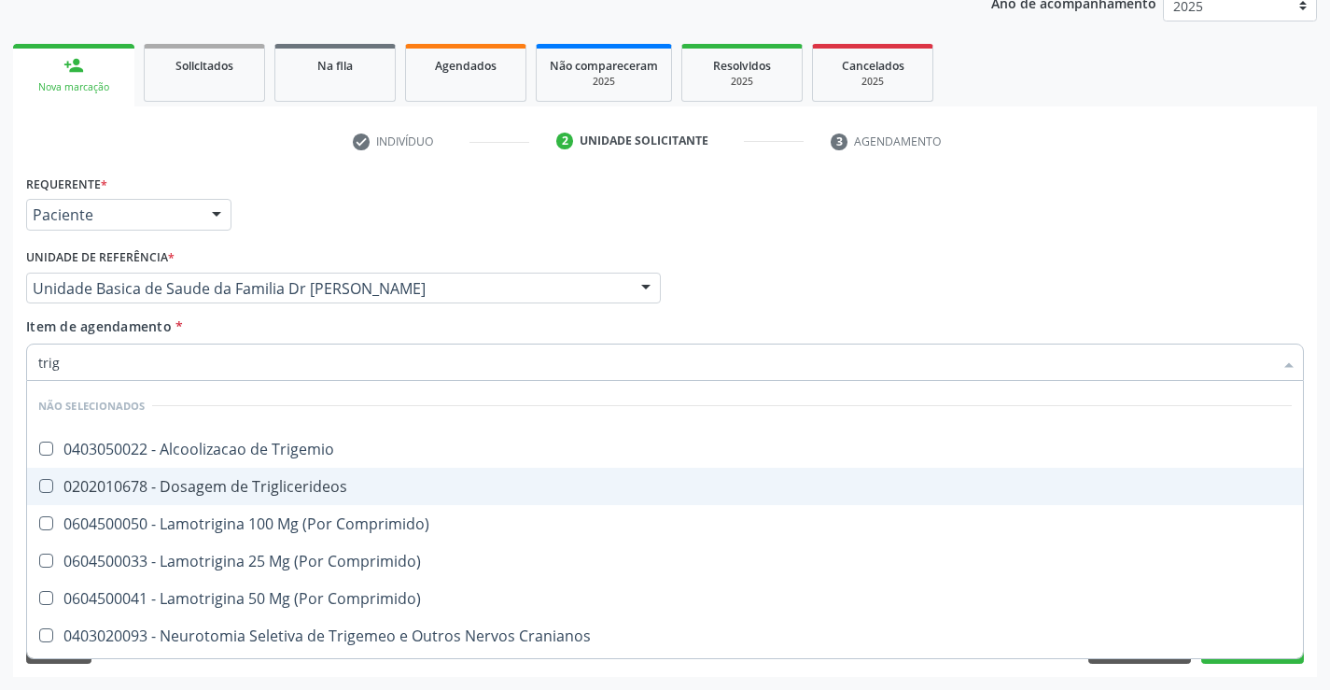
click at [259, 492] on div "0202010678 - Dosagem de Triglicerideos" at bounding box center [665, 486] width 1254 height 15
checkbox Triglicerideos "true"
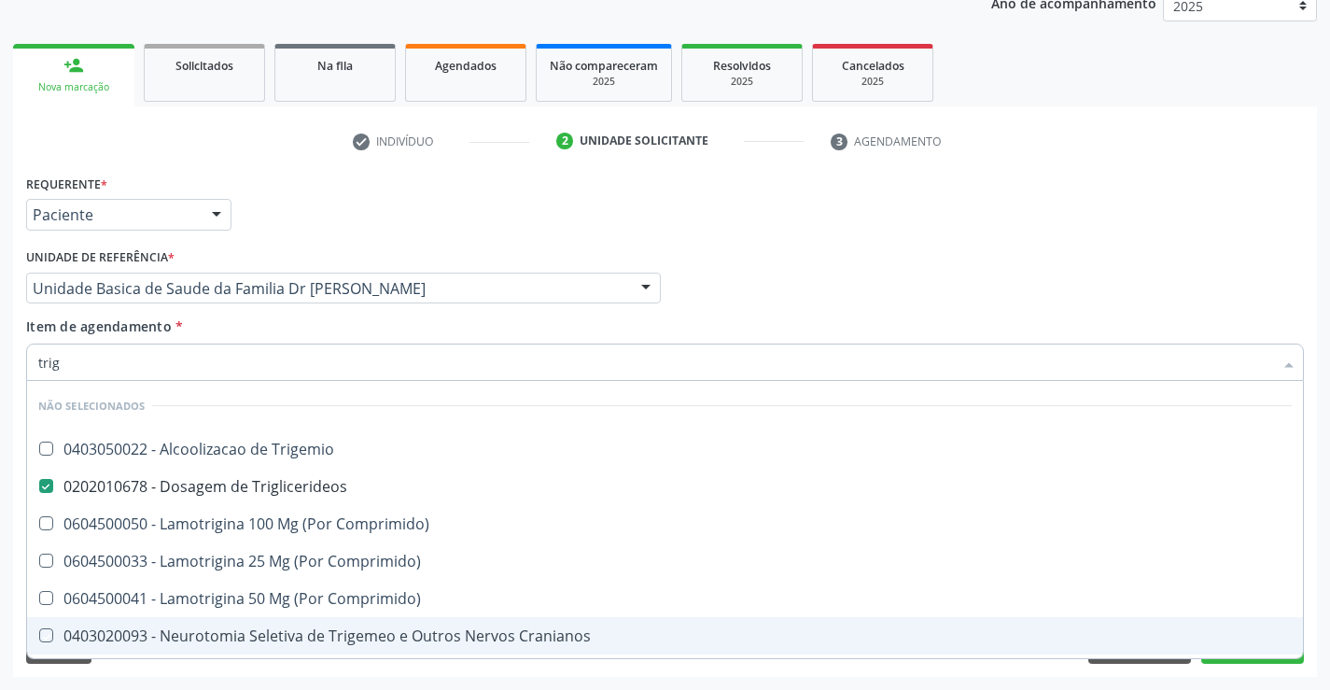
click at [289, 677] on div "Acompanhamento Acompanhe a situação das marcações correntes e finalizadas Relat…" at bounding box center [665, 278] width 1330 height 823
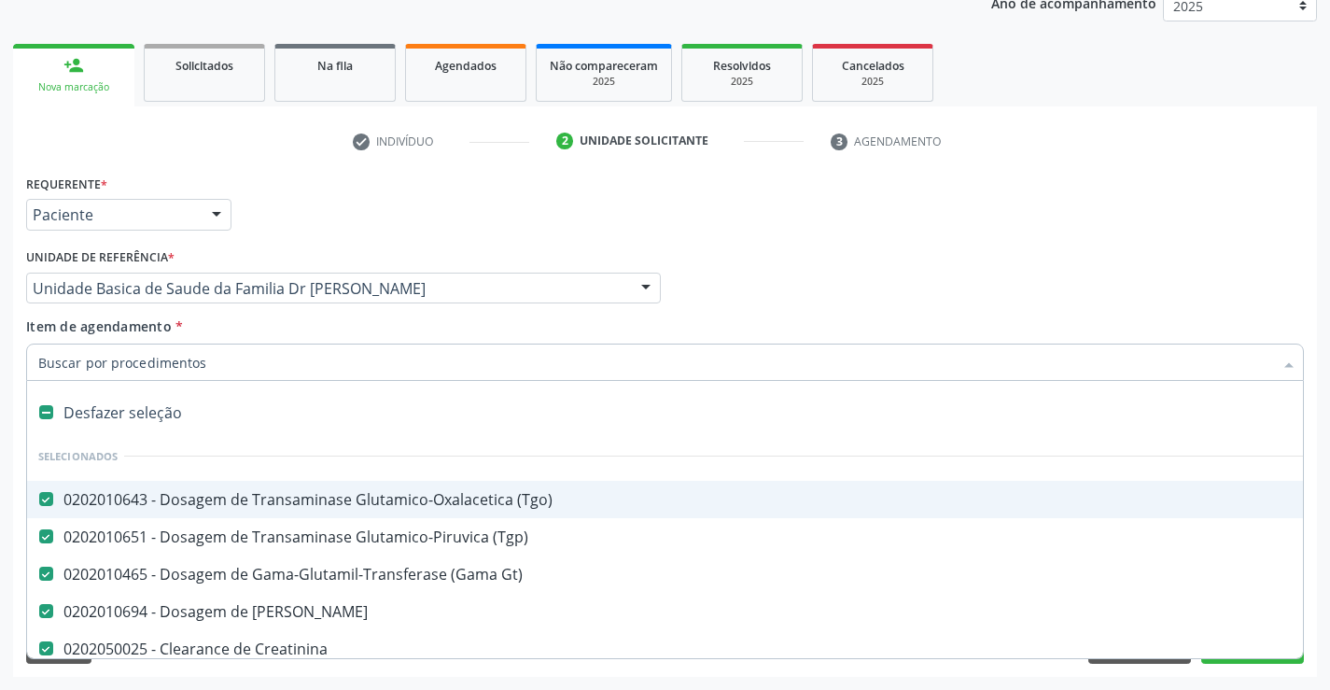
type input "c"
checkbox Triglicerideos "false"
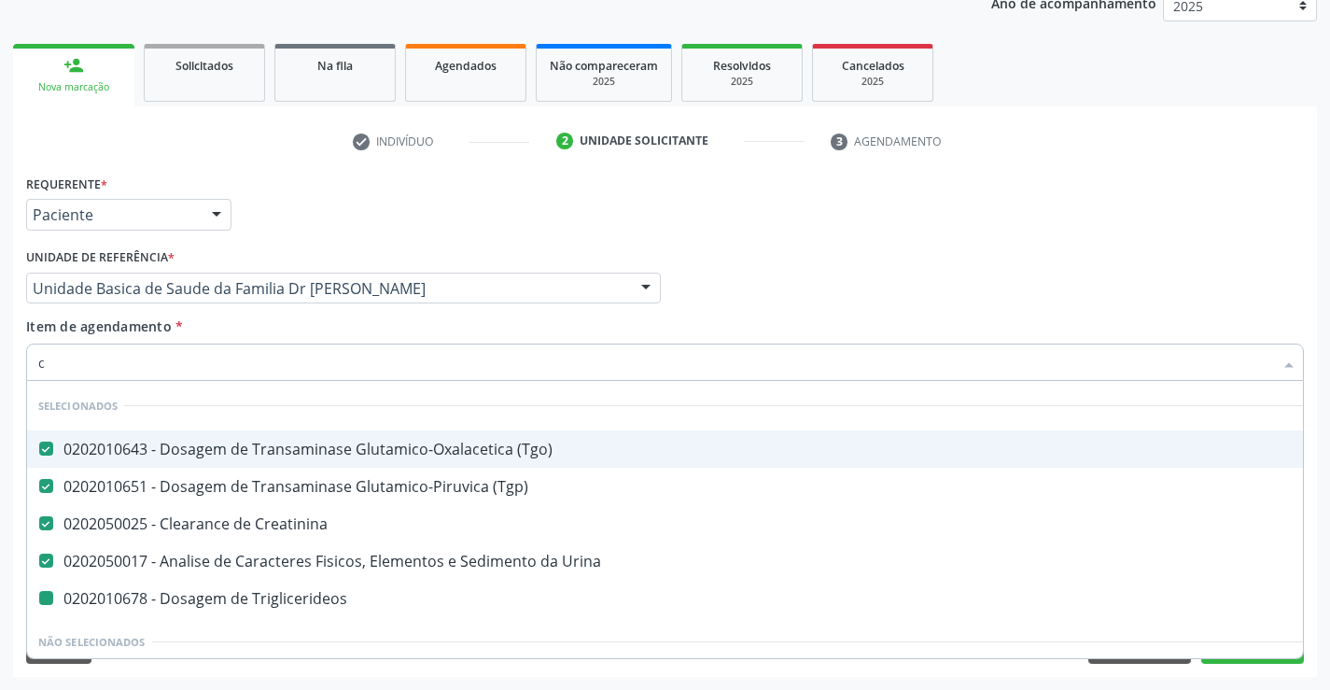
type input "co"
checkbox Triglicerideos "false"
type input "col"
checkbox \(Tgo\) "false"
checkbox Creatinina "false"
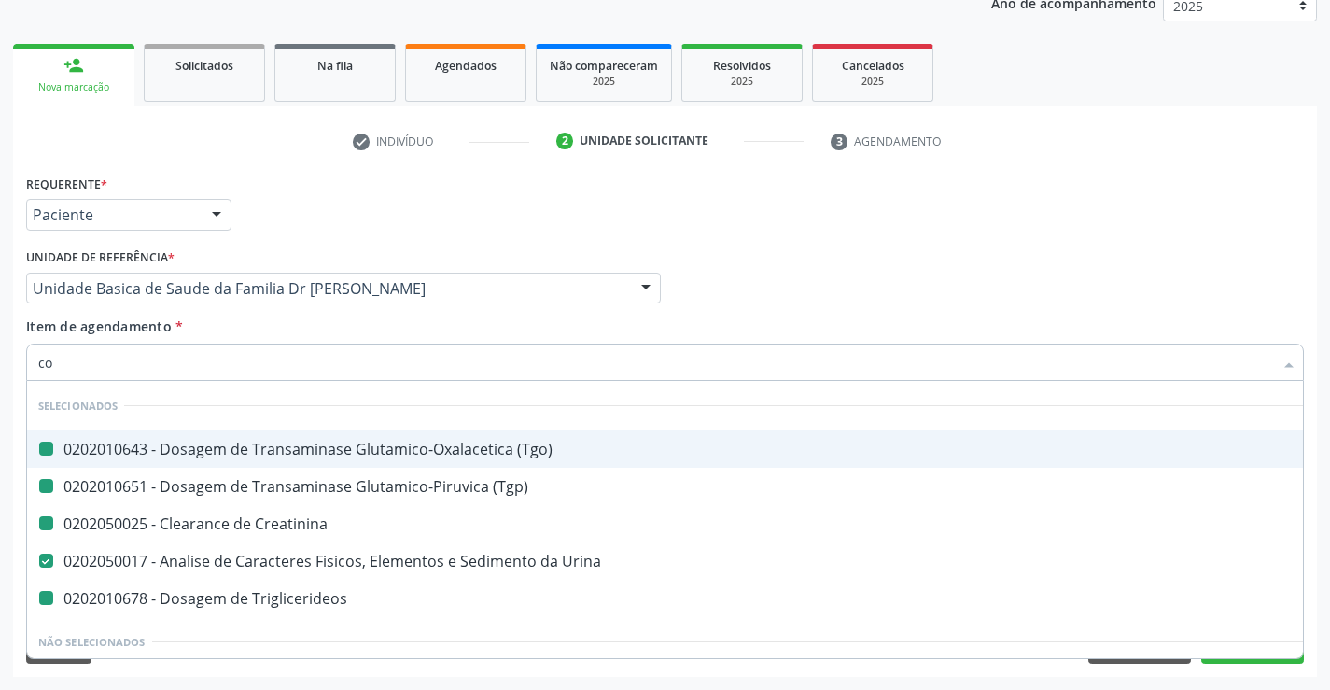
checkbox \(Tgp\) "false"
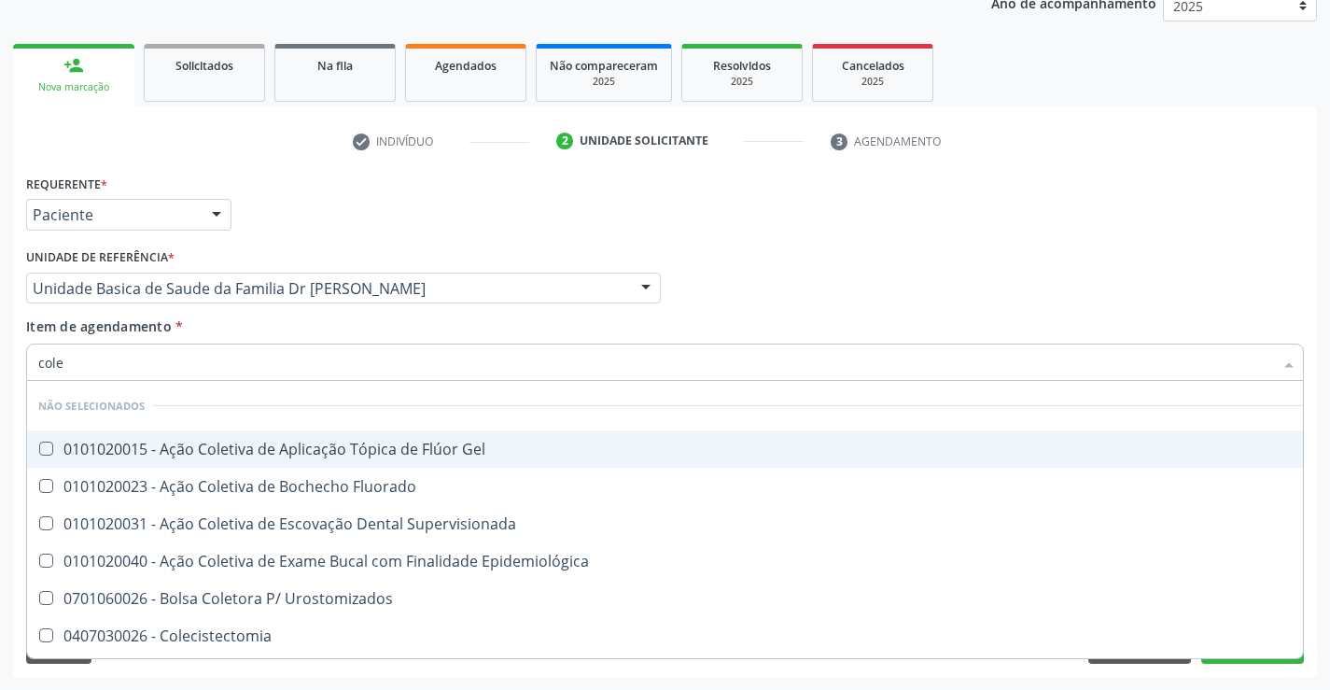
type input "coles"
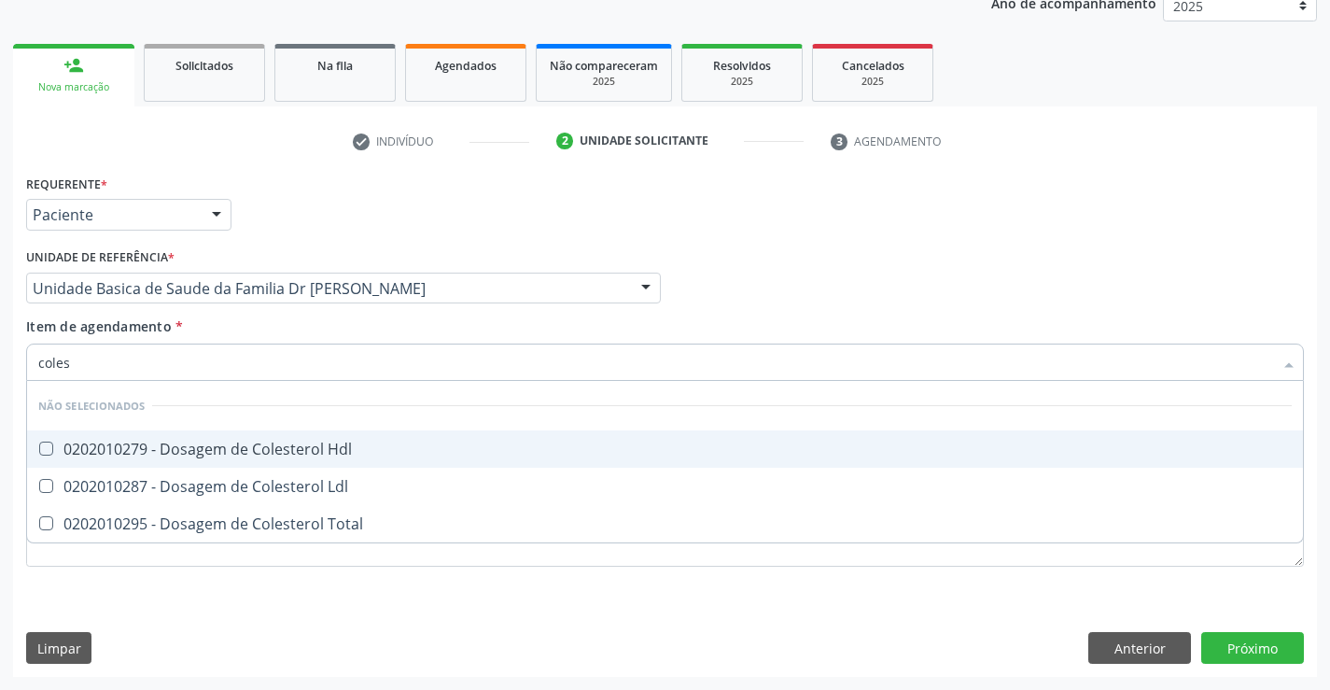
click at [276, 450] on div "0202010279 - Dosagem de Colesterol Hdl" at bounding box center [665, 449] width 1254 height 15
checkbox Hdl "true"
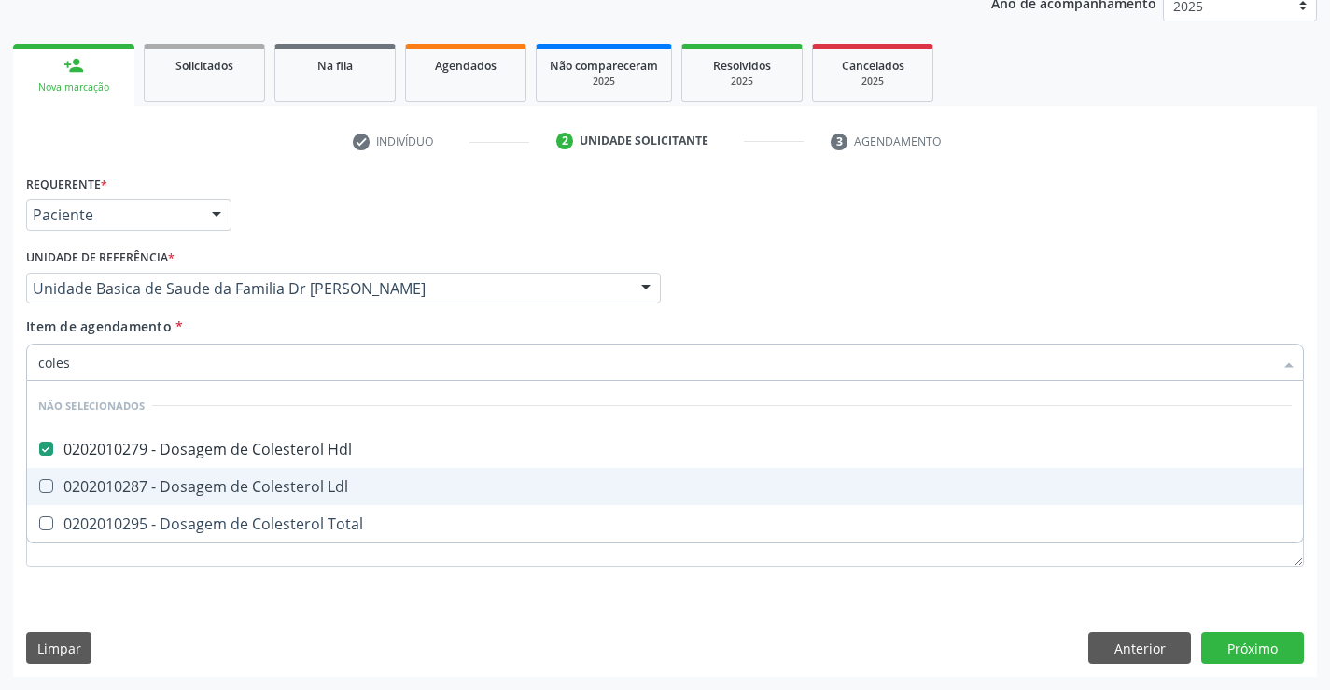
click at [276, 479] on div "0202010287 - Dosagem de Colesterol Ldl" at bounding box center [665, 486] width 1254 height 15
checkbox Ldl "true"
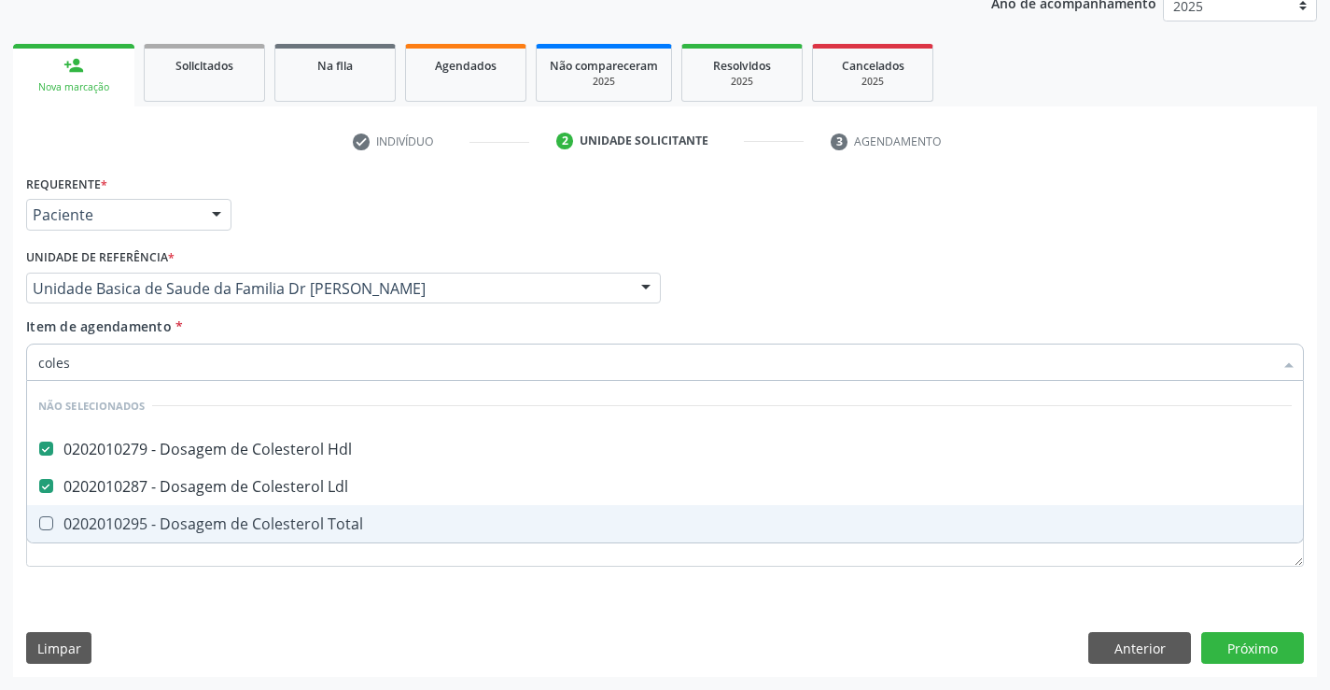
click at [276, 529] on div "0202010295 - Dosagem de Colesterol Total" at bounding box center [665, 523] width 1254 height 15
checkbox Total "true"
click at [283, 579] on div "Requerente * Paciente Profissional de Saúde Paciente Nenhum resultado encontrad…" at bounding box center [665, 381] width 1278 height 423
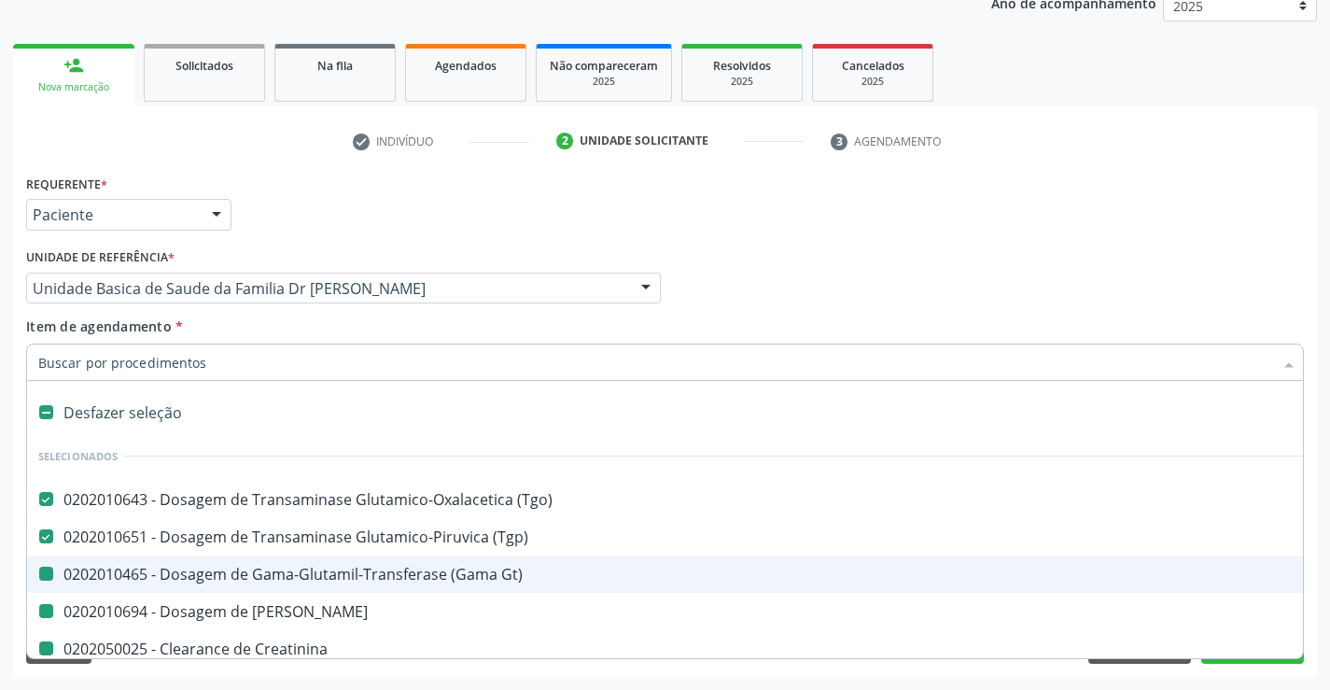
type input "h"
checkbox Gt\) "false"
checkbox Ureia "false"
checkbox Creatinina "false"
checkbox Urina "false"
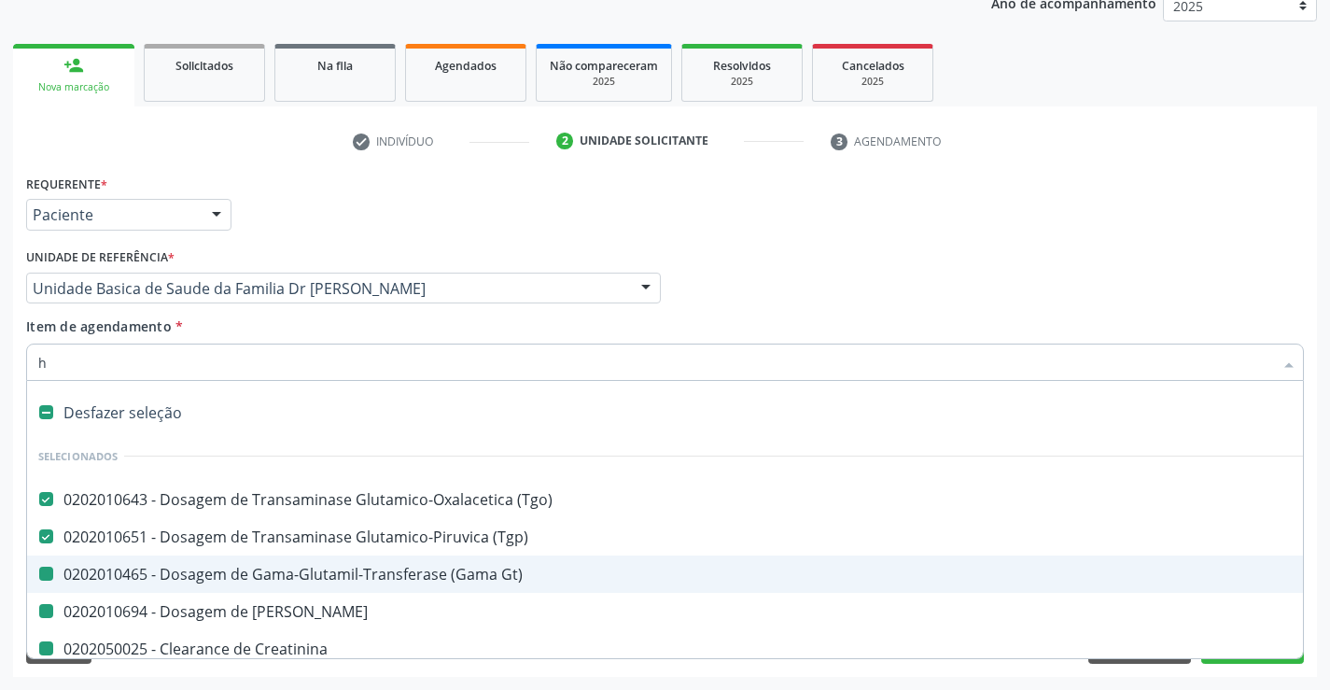
checkbox Triglicerideos "false"
checkbox Hdl "false"
checkbox Ldl "false"
checkbox Total "false"
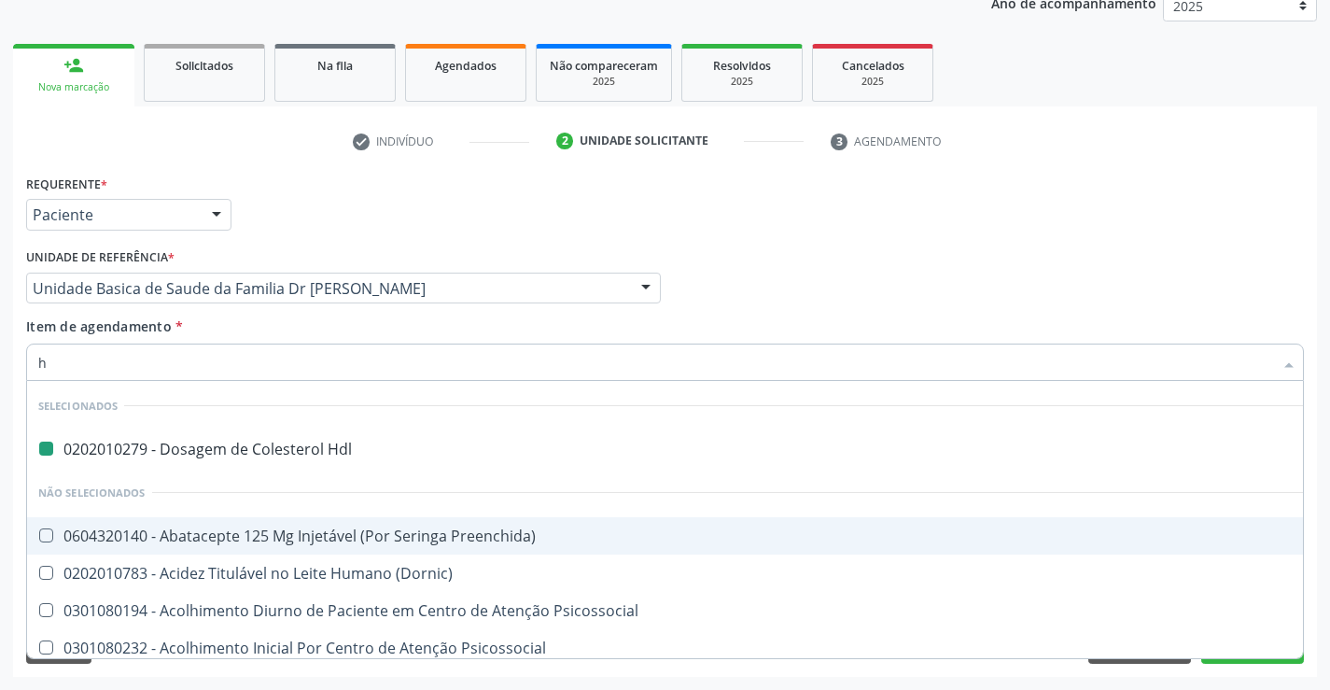
type input "he"
checkbox Hdl "false"
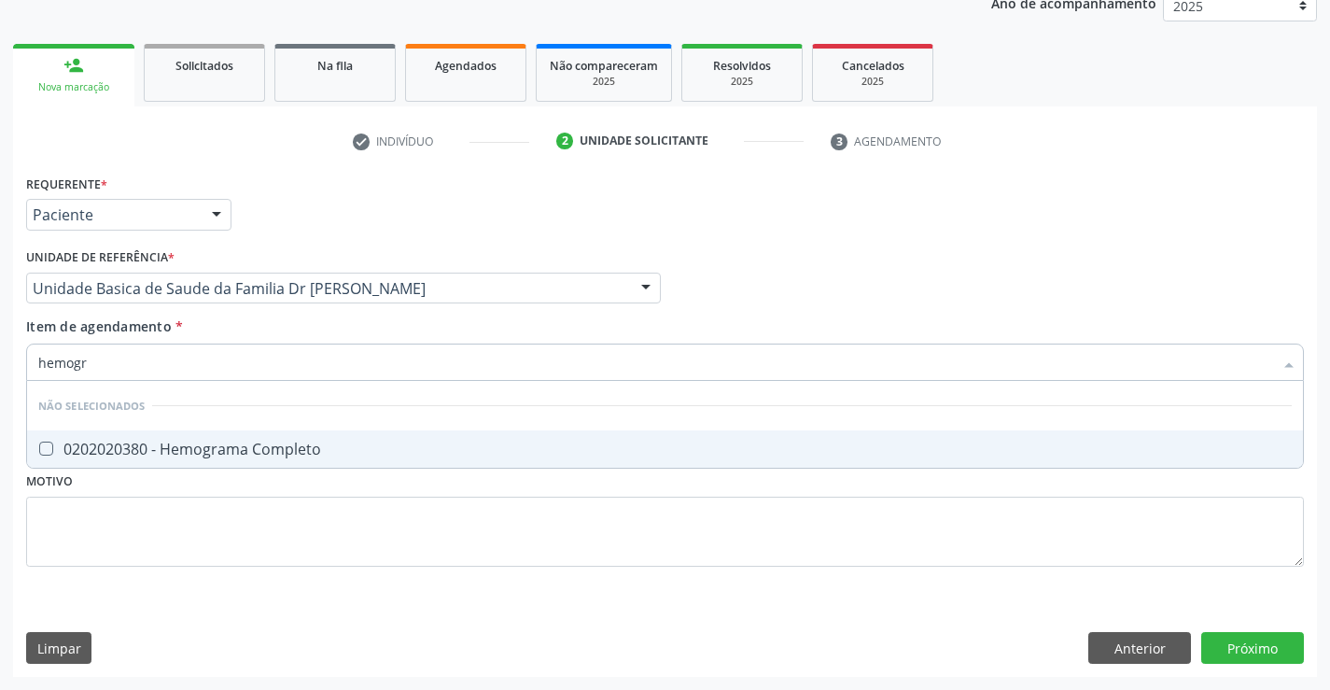
type input "hemogra"
click at [248, 451] on div "0202020380 - Hemograma Completo" at bounding box center [665, 449] width 1254 height 15
checkbox Completo "true"
click at [252, 513] on div "Requerente * Paciente Profissional de Saúde Paciente Nenhum resultado encontrad…" at bounding box center [665, 381] width 1278 height 423
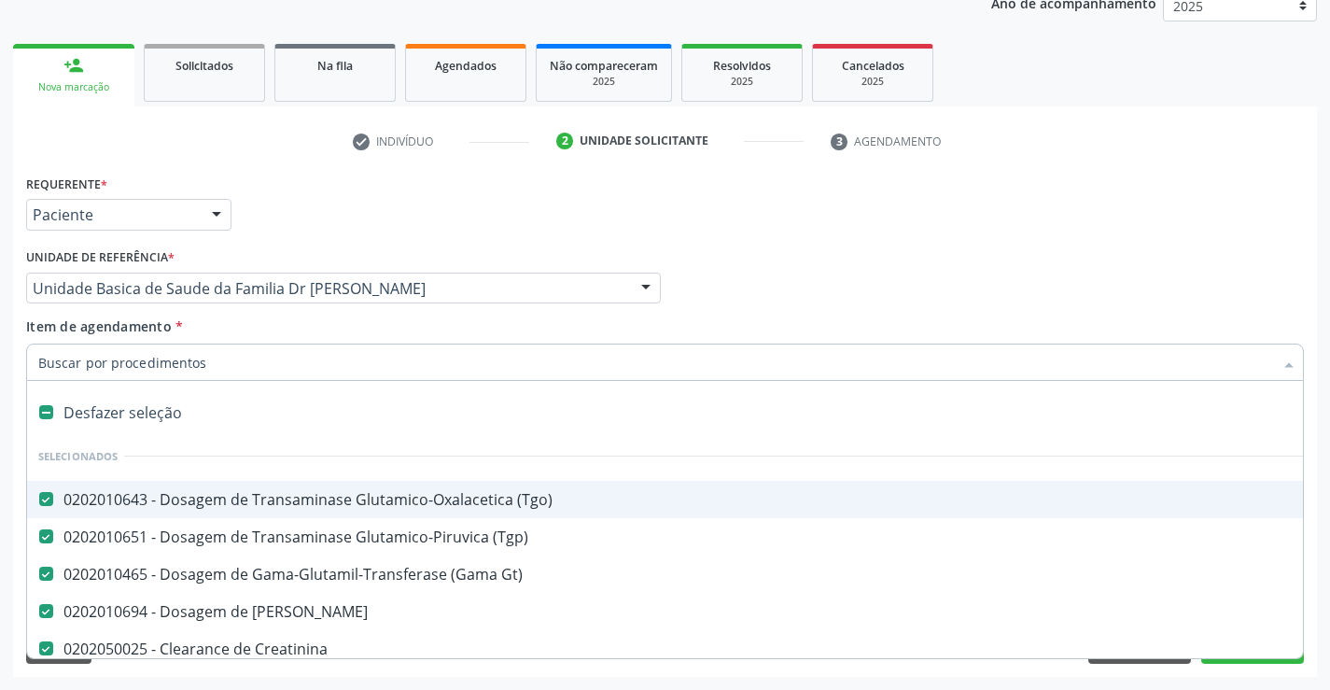
type input "g"
checkbox Completo "false"
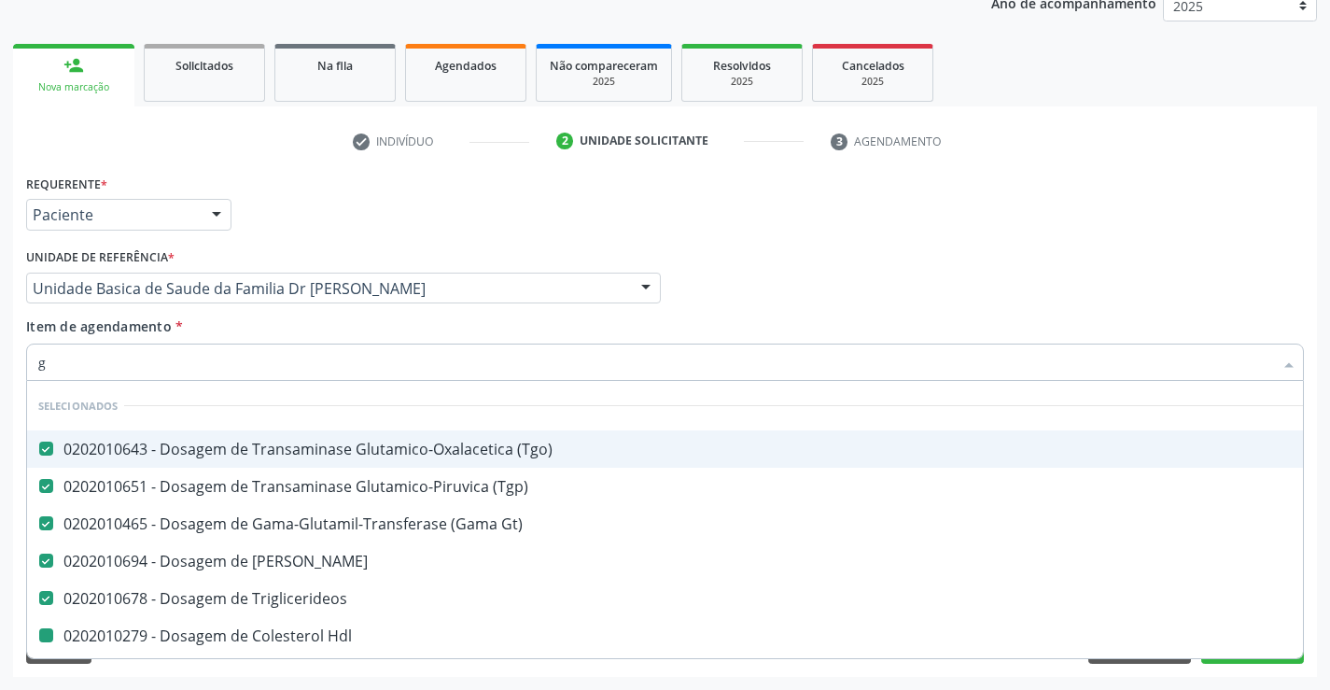
type input "gl"
checkbox Hdl "false"
checkbox Ldl "false"
checkbox Total "false"
checkbox Completo "false"
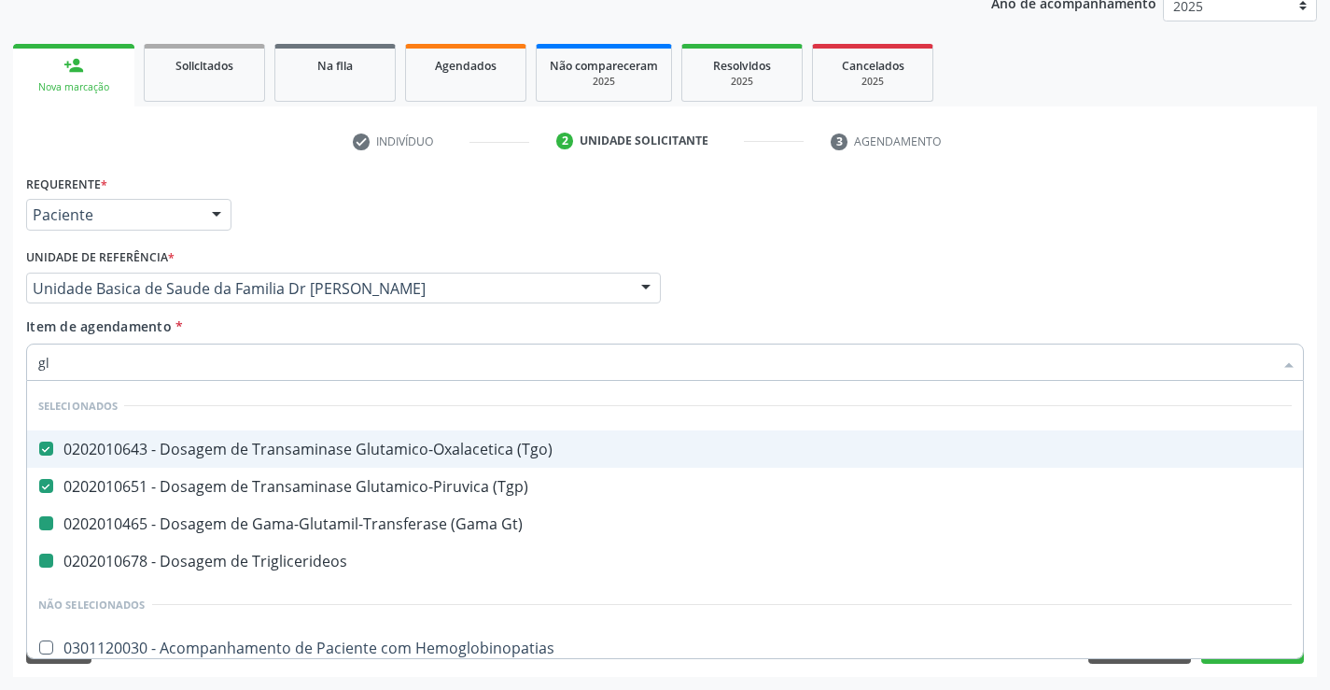
type input "gli"
checkbox Gt\) "false"
checkbox Triglicerideos "false"
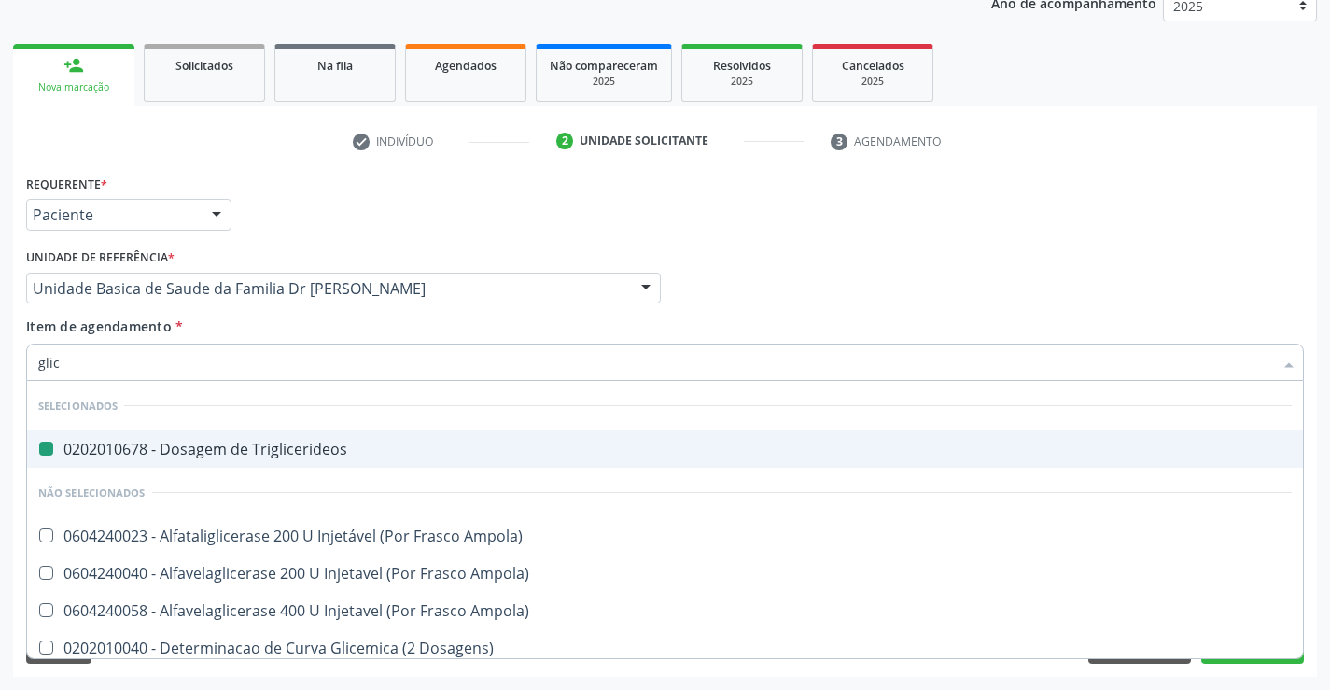
type input "glico"
checkbox Triglicerideos "false"
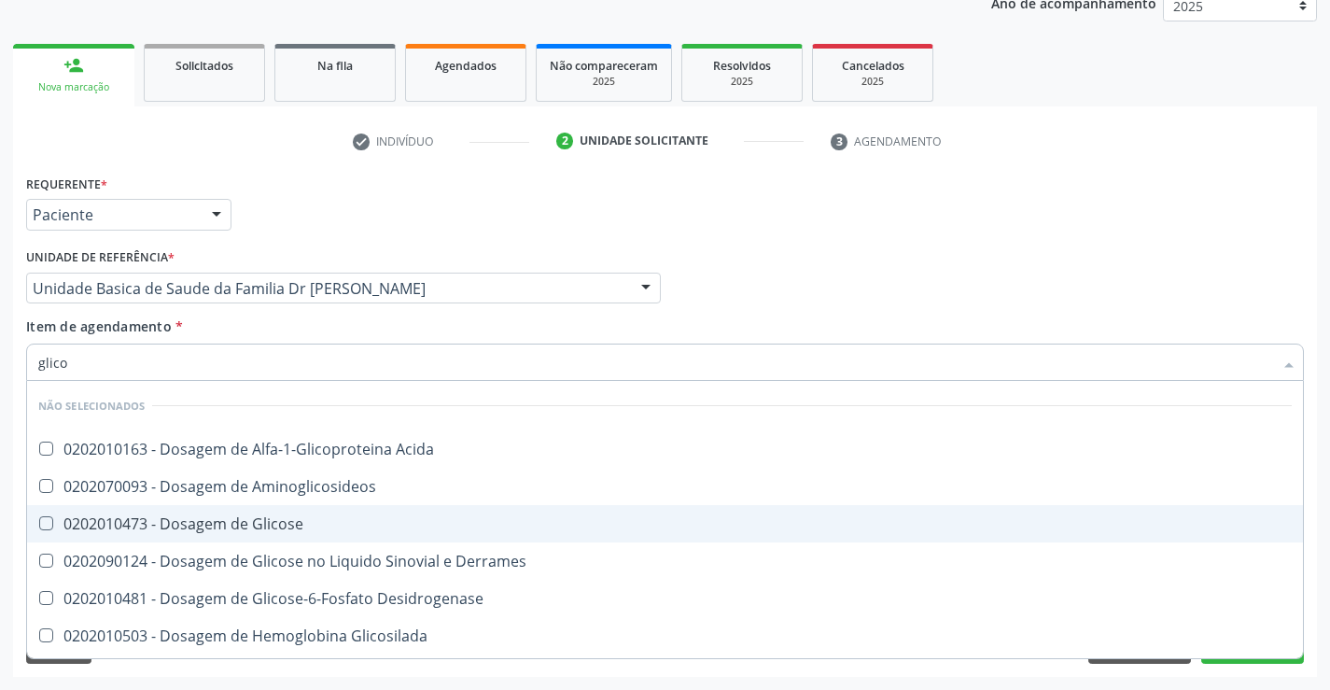
click at [246, 528] on div "0202010473 - Dosagem de Glicose" at bounding box center [665, 523] width 1254 height 15
checkbox Glicose "true"
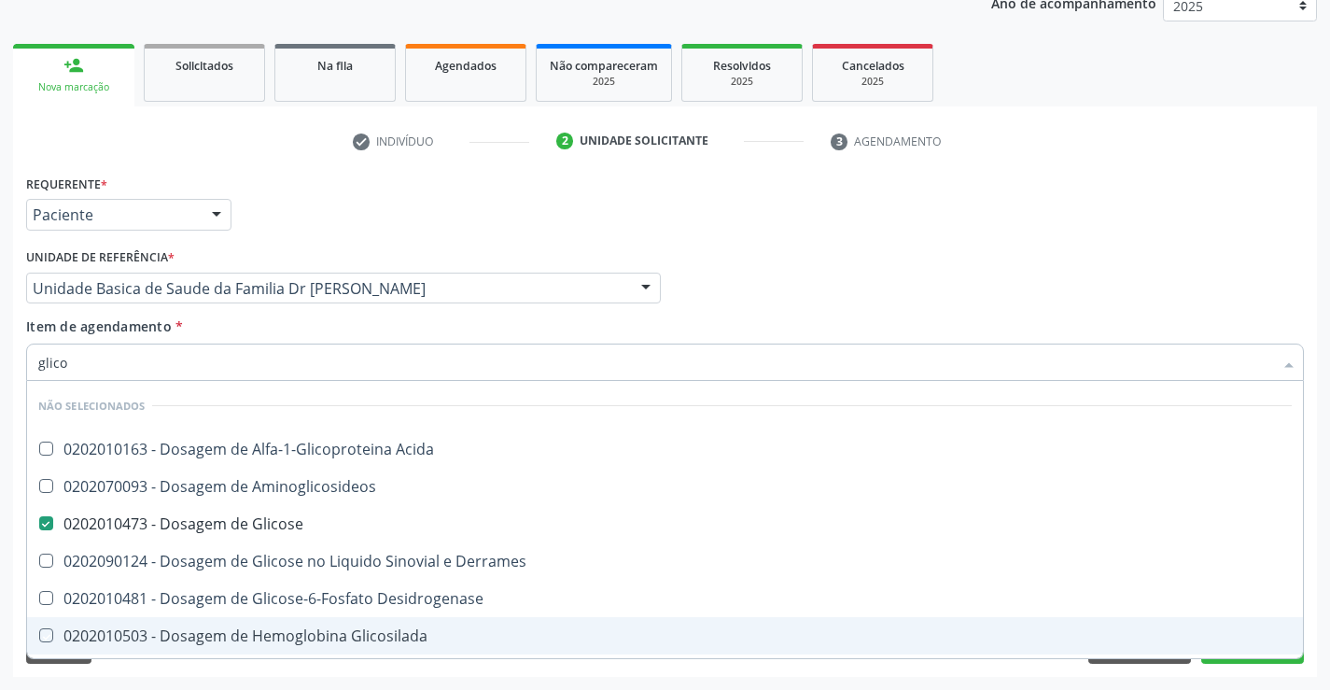
click at [243, 674] on div "Requerente * Paciente Profissional de Saúde Paciente Nenhum resultado encontrad…" at bounding box center [665, 423] width 1304 height 507
checkbox Acida "true"
checkbox Derrames "true"
checkbox Glicosilada "true"
checkbox Quantitativa "true"
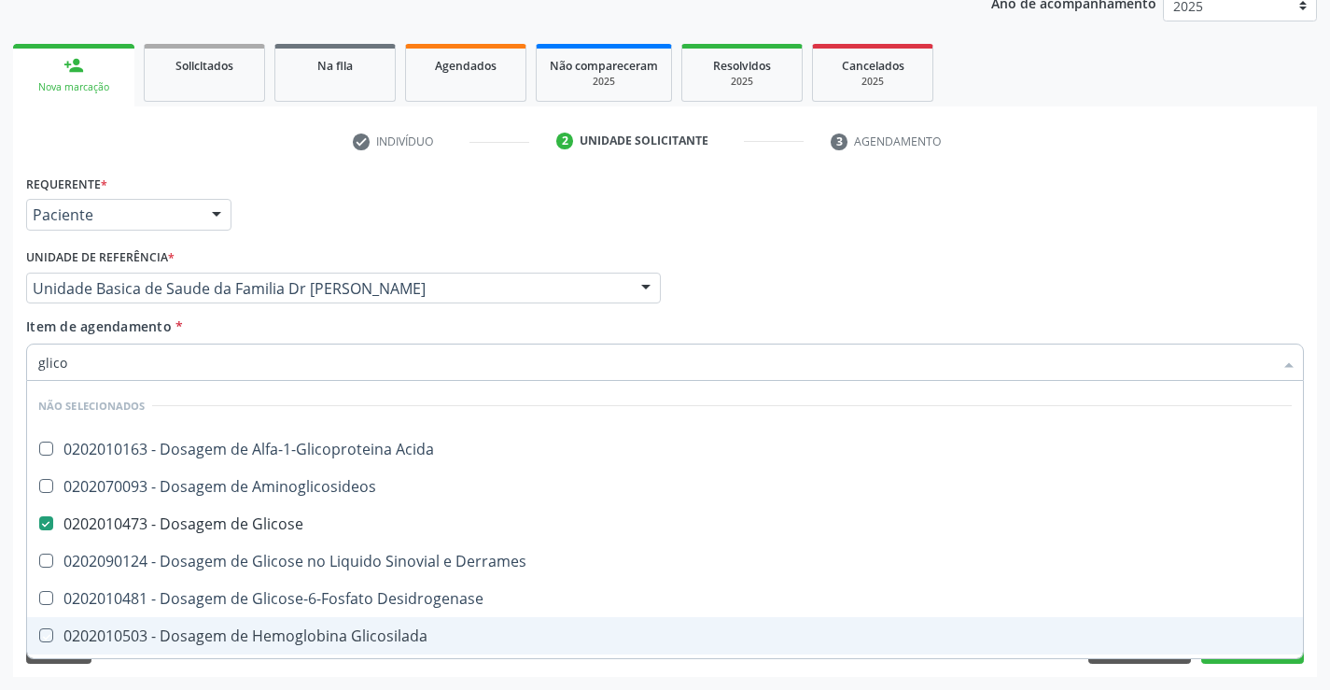
checkbox Urina "true"
checkbox Glicose "true"
checkbox Desidrogenase "true"
checkbox Aminoglicosideos "true"
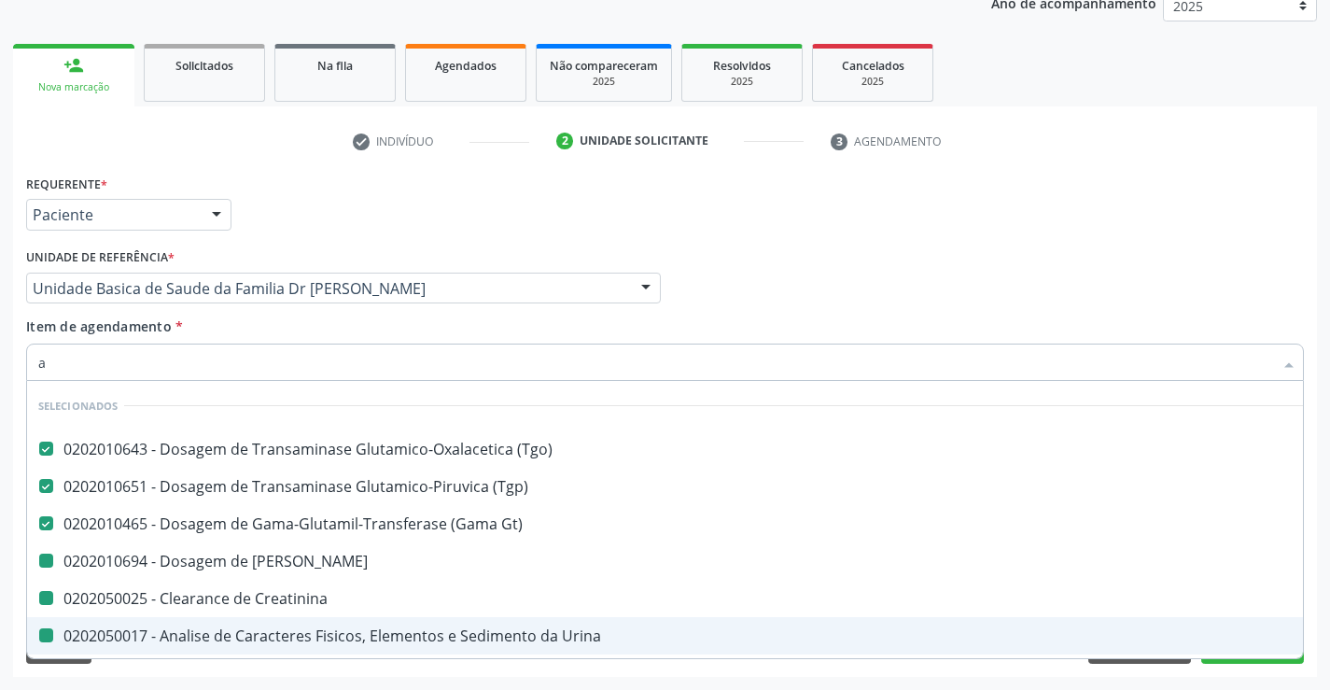
type input "ac"
checkbox Ureia "false"
checkbox Urina "false"
checkbox Triglicerideos "false"
checkbox Hdl "false"
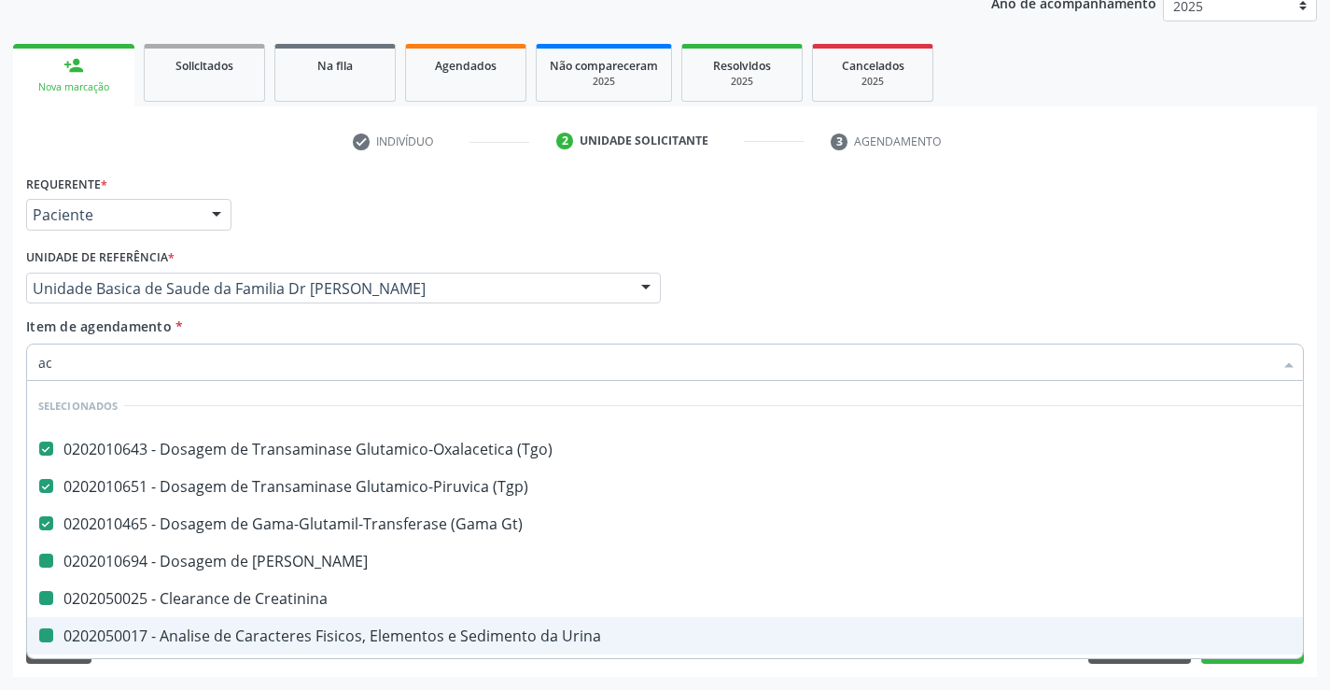
checkbox Ldl "false"
checkbox Creatinina "false"
checkbox Total "false"
checkbox Completo "false"
checkbox Glicose "false"
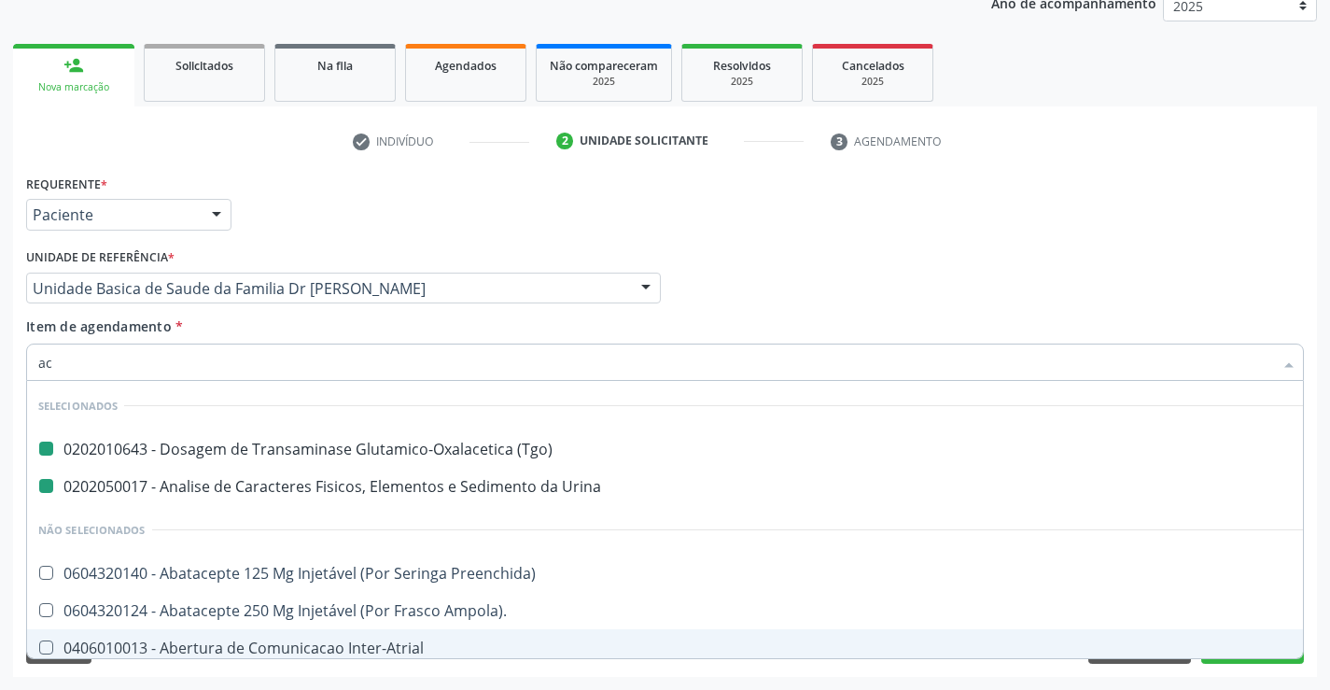
type input "aci"
checkbox \(Tgo\) "false"
checkbox Urina "false"
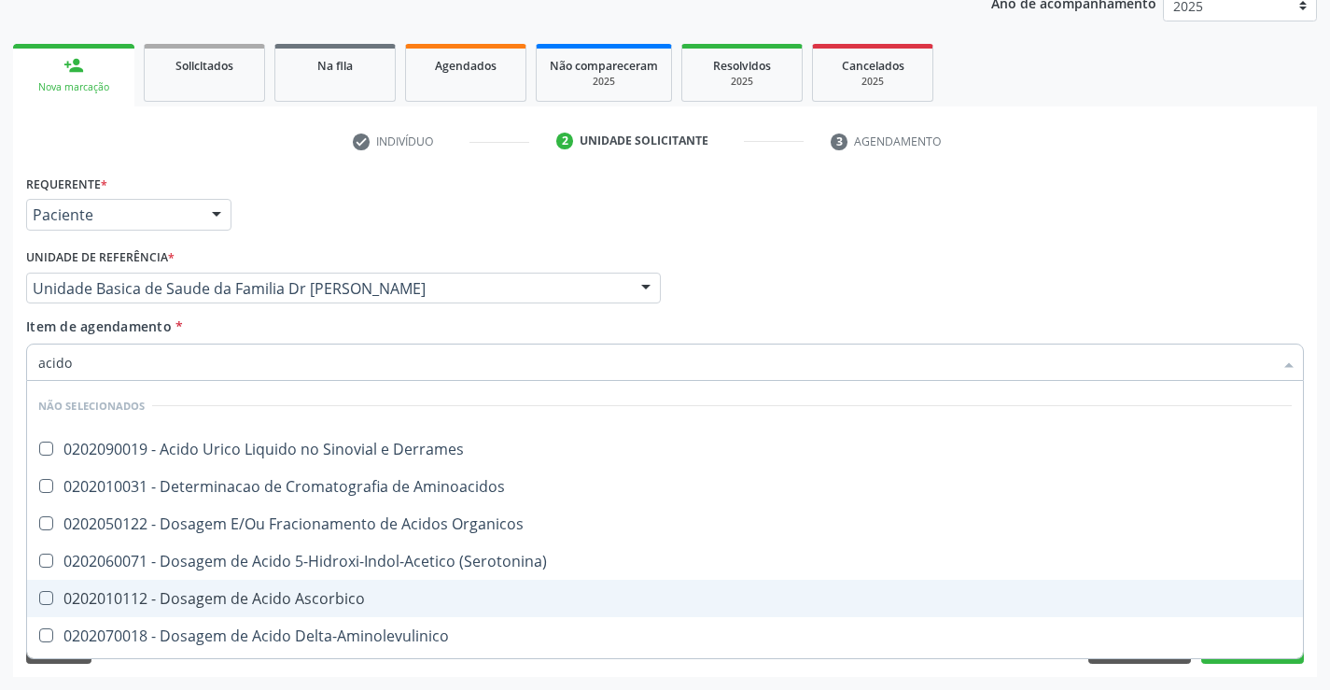
type input "acido u"
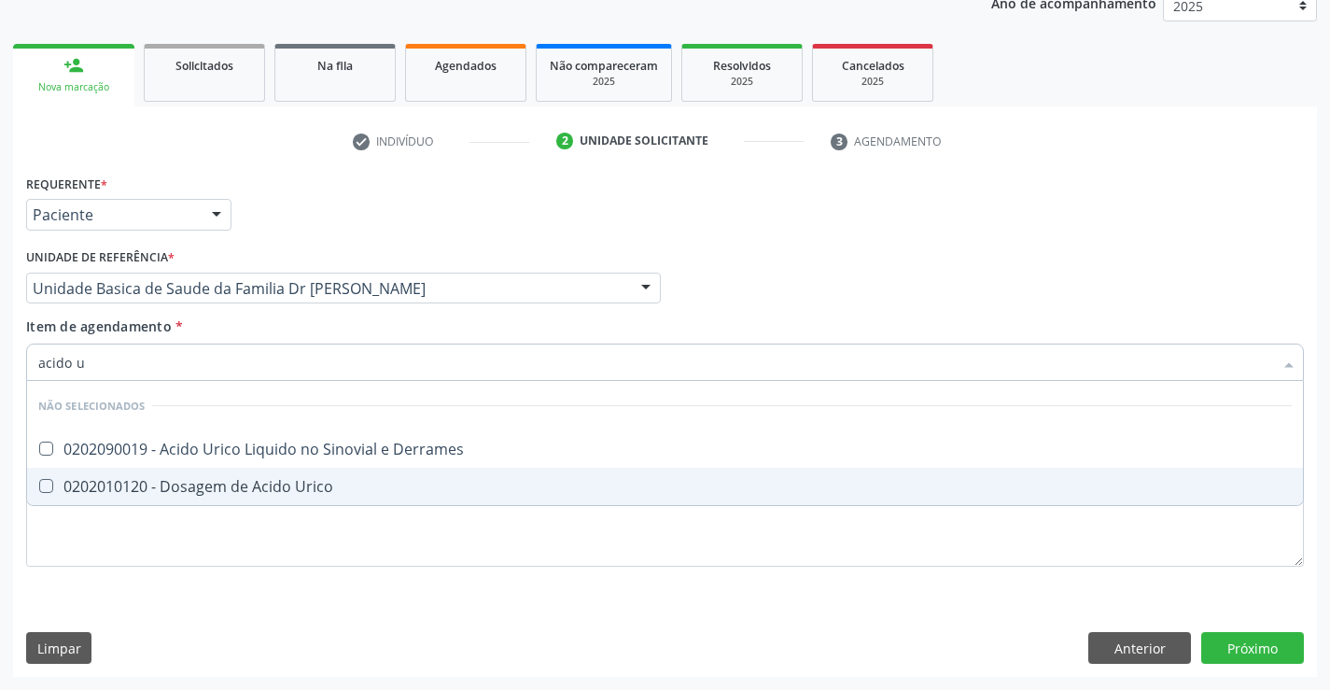
click at [300, 492] on div "0202010120 - Dosagem de Acido Urico" at bounding box center [665, 486] width 1254 height 15
checkbox Urico "true"
click at [295, 554] on div "Requerente * Paciente Profissional de Saúde Paciente Nenhum resultado encontrad…" at bounding box center [665, 381] width 1278 height 423
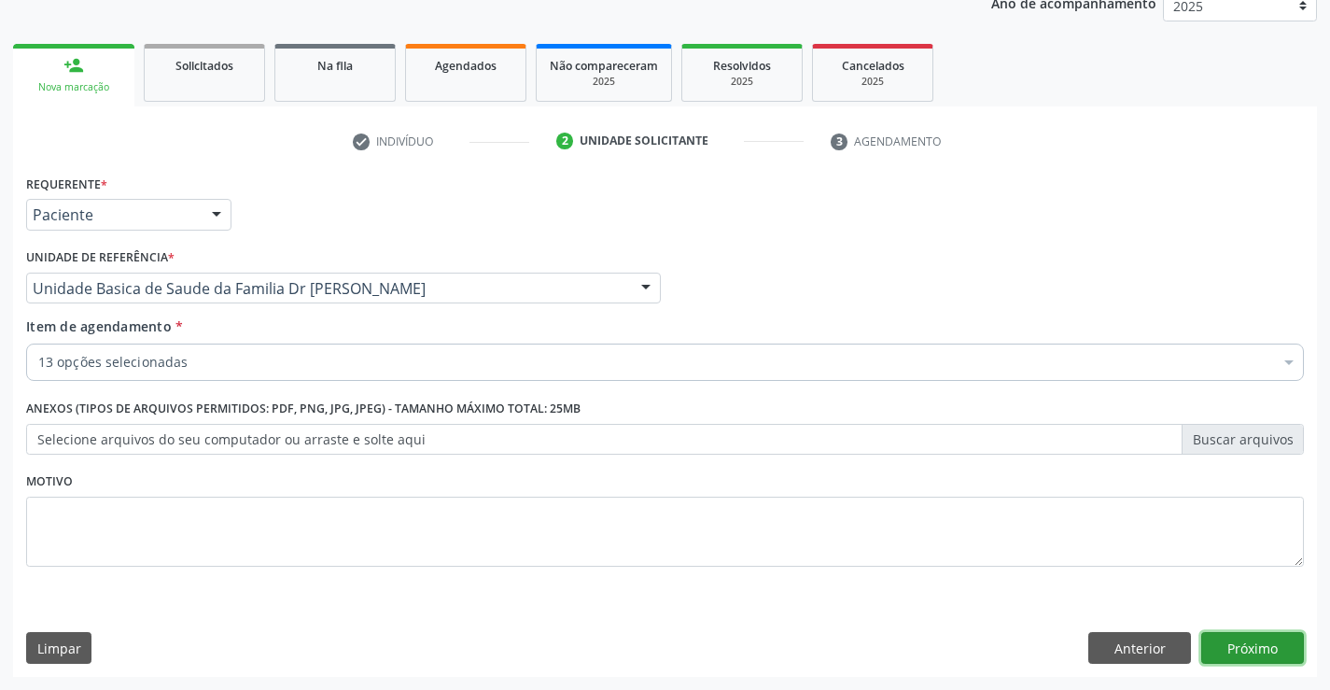
click at [1246, 645] on button "Próximo" at bounding box center [1253, 648] width 103 height 32
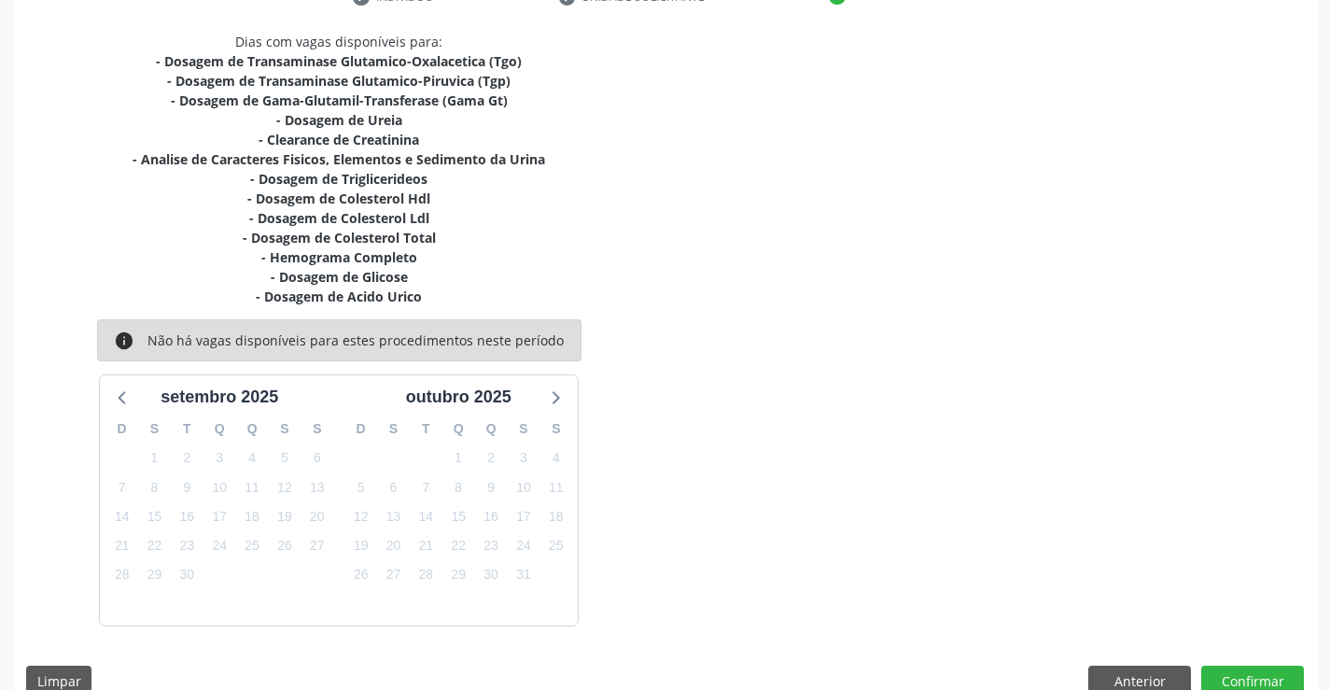
scroll to position [413, 0]
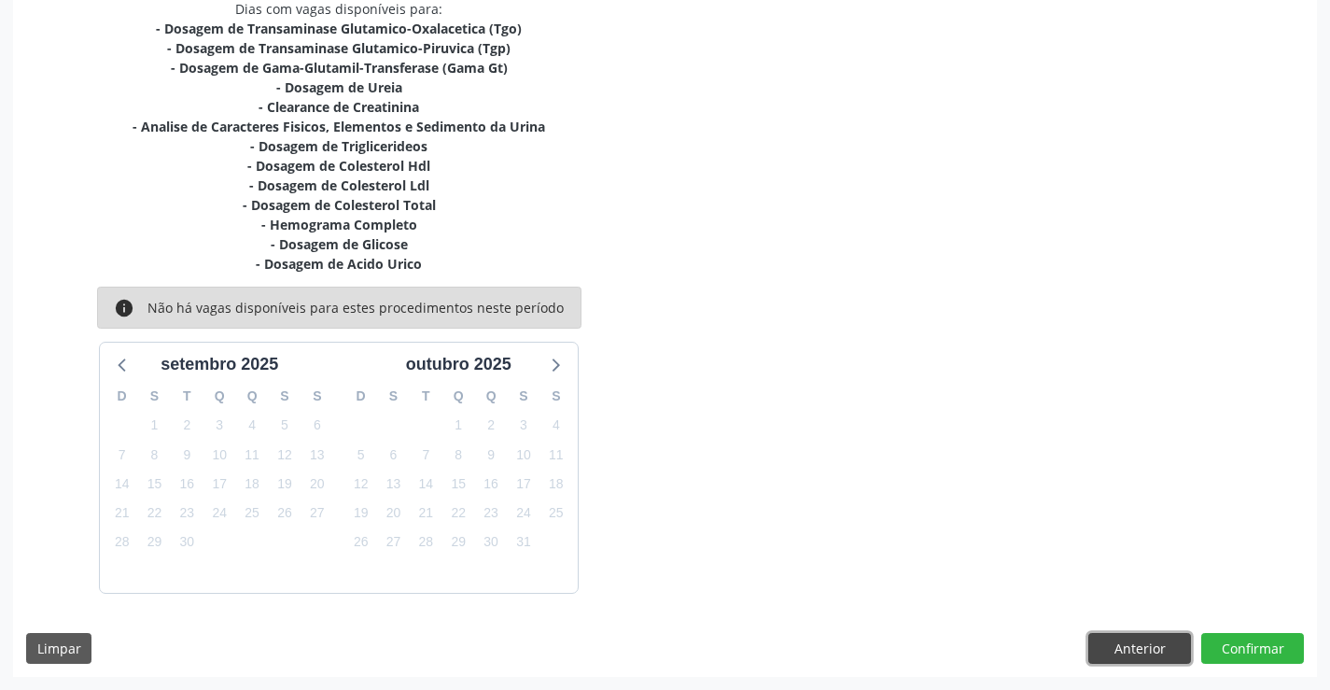
click at [1128, 649] on button "Anterior" at bounding box center [1140, 649] width 103 height 32
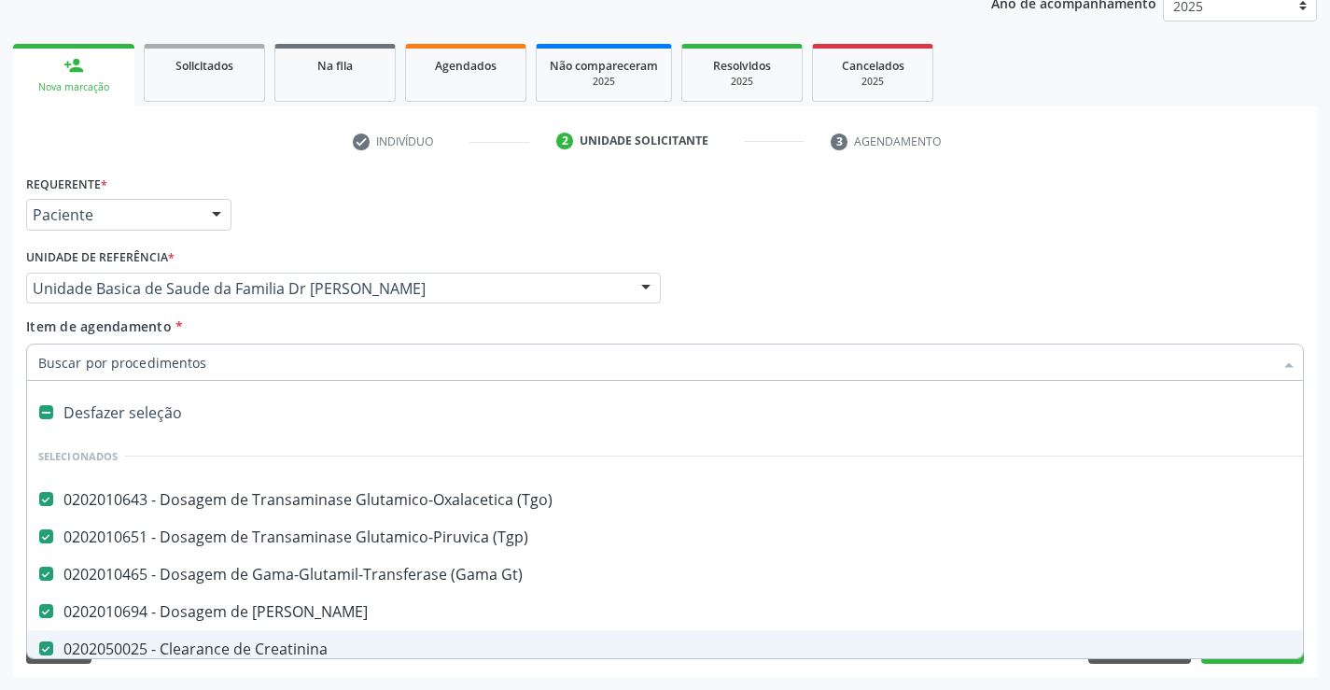
type input "c"
checkbox Urico "false"
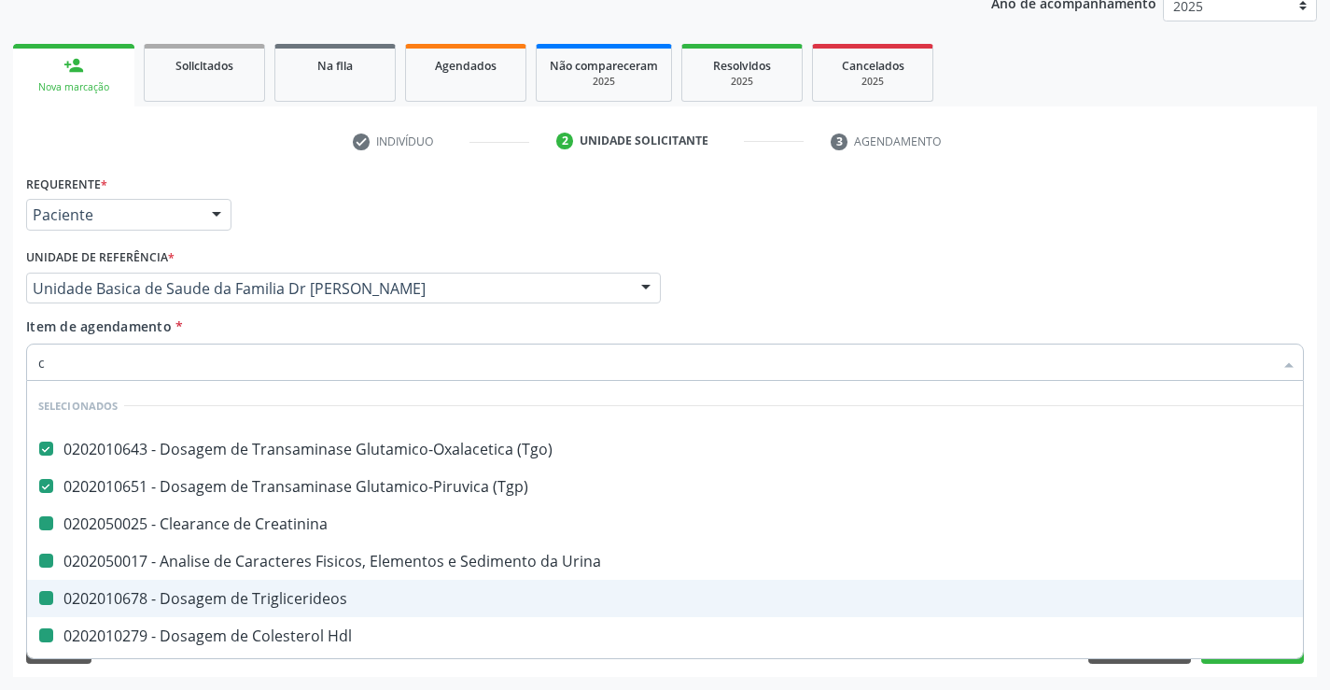
type input "cr"
checkbox Creatinina "false"
checkbox Urina "false"
checkbox Triglicerideos "false"
checkbox Hdl "false"
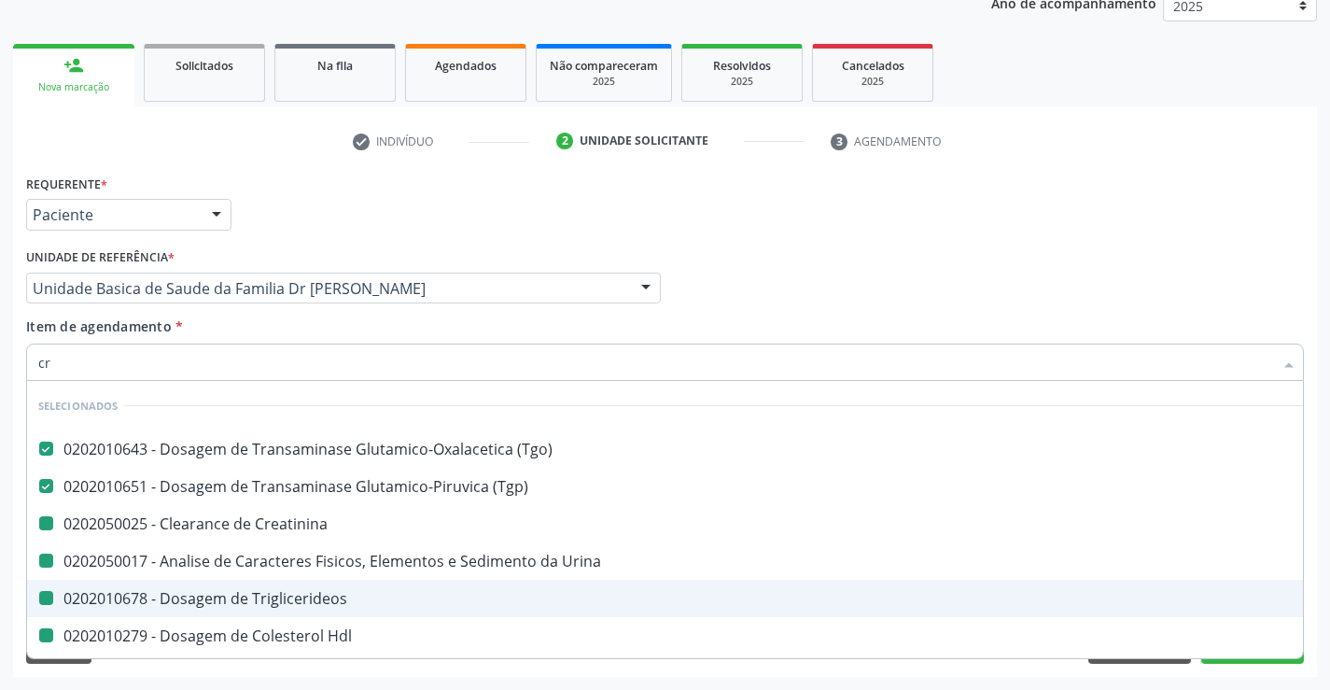
checkbox Ldl "false"
checkbox Total "false"
checkbox Completo "false"
checkbox Glicose "false"
checkbox Urico "false"
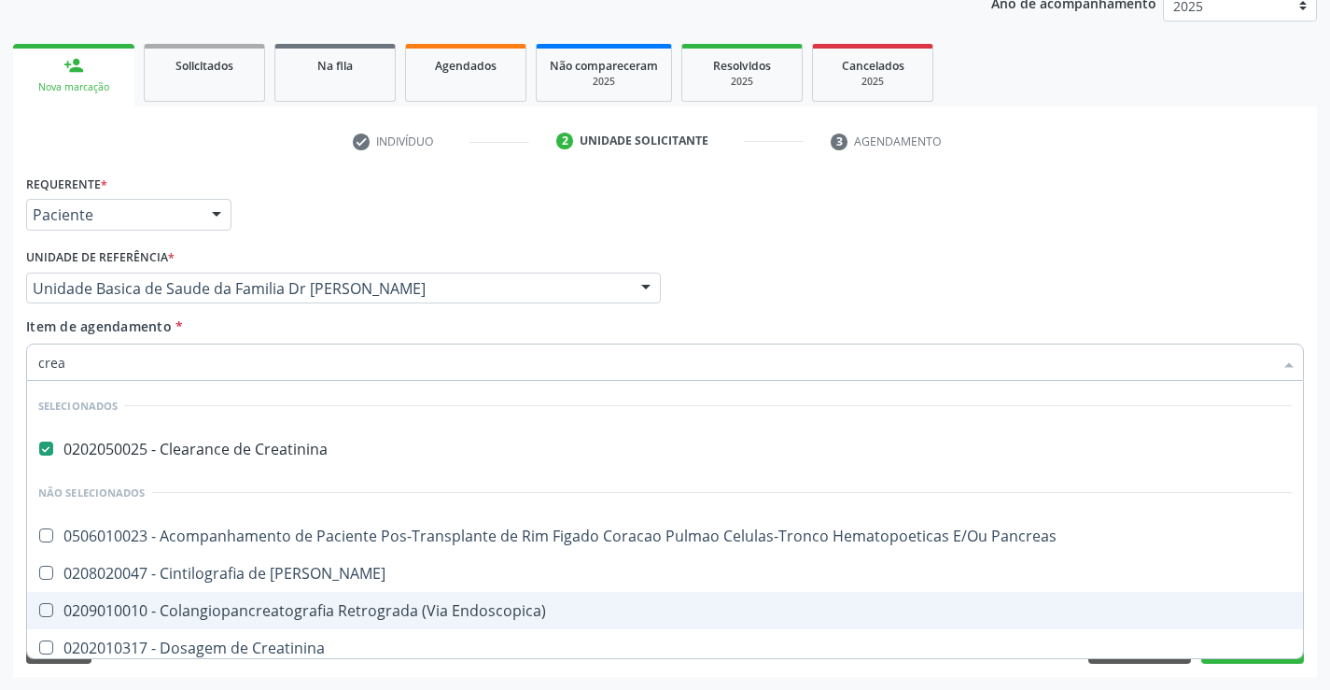
type input "creat"
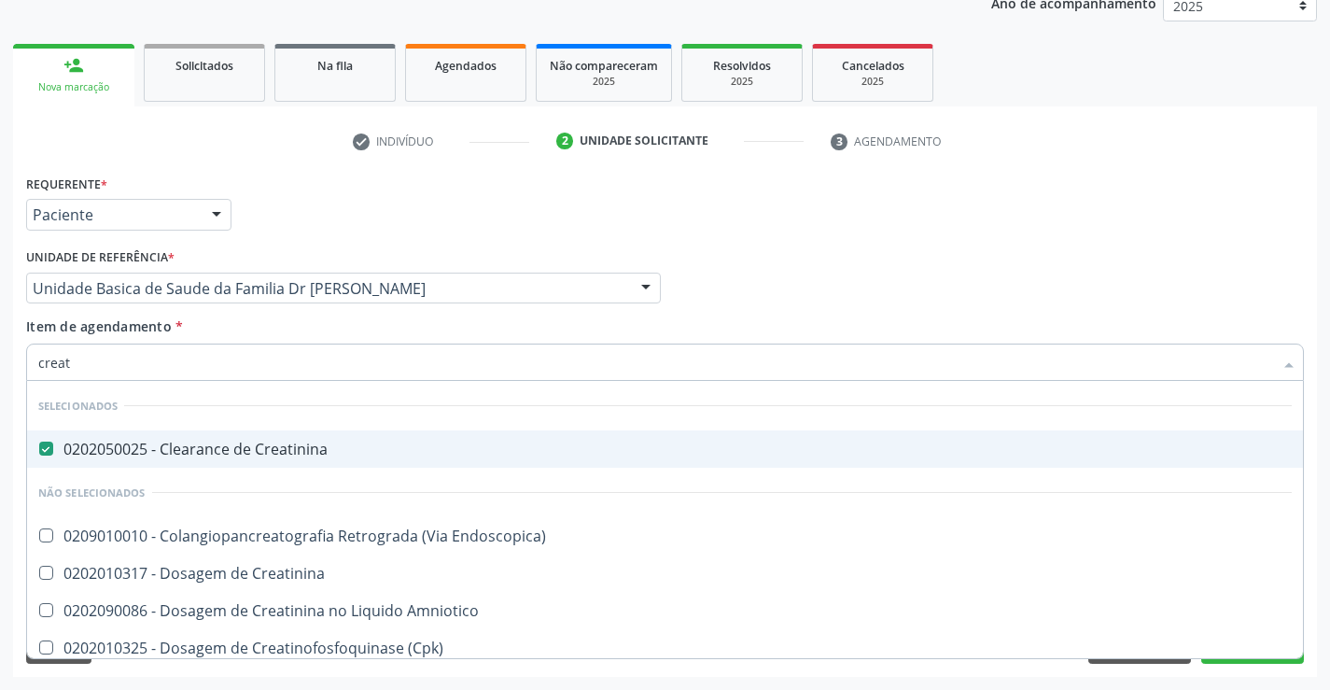
click at [246, 448] on div "0202050025 - Clearance de Creatinina" at bounding box center [665, 449] width 1254 height 15
checkbox Creatinina "false"
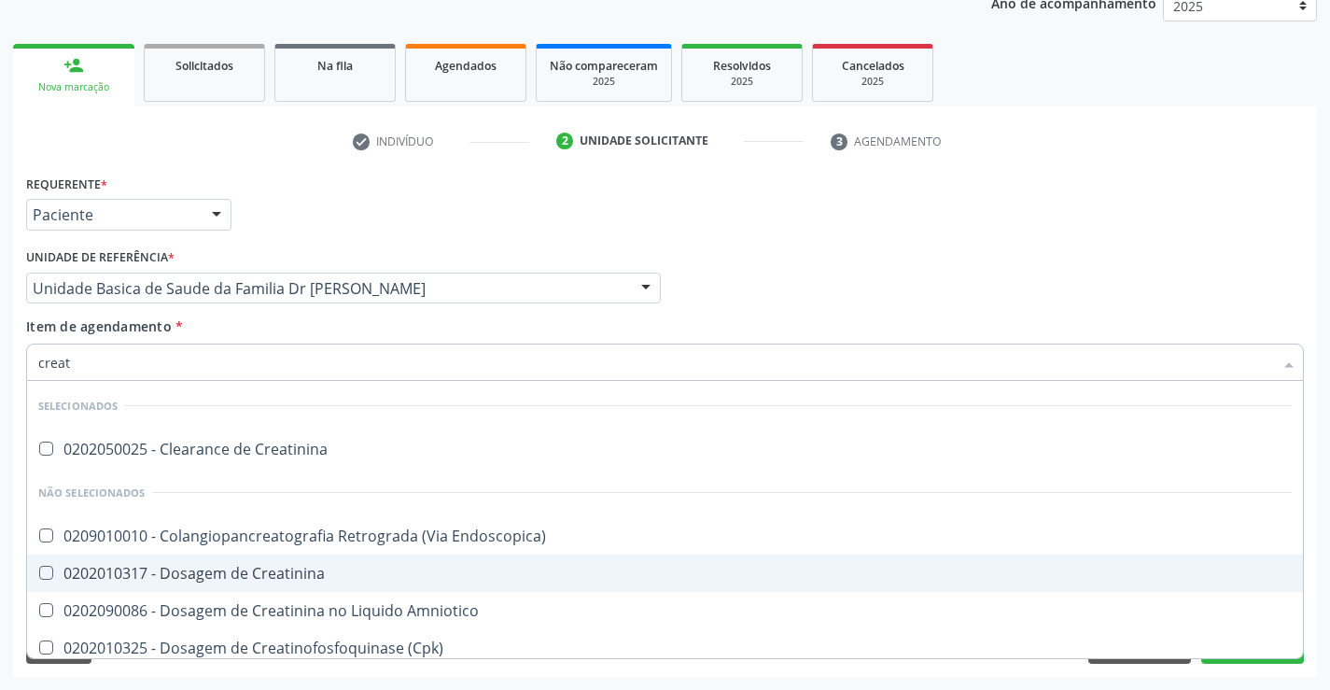
click at [281, 572] on div "0202010317 - Dosagem de Creatinina" at bounding box center [665, 573] width 1254 height 15
checkbox Creatinina "true"
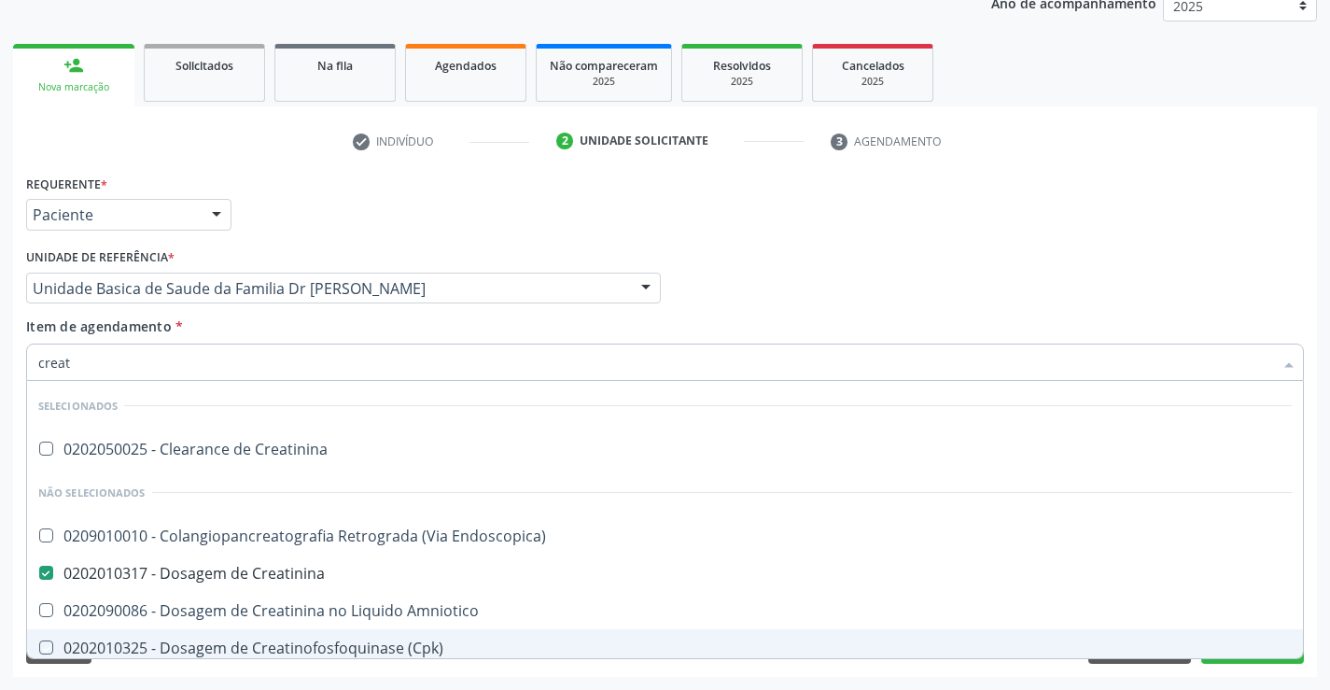
click at [392, 671] on div "Requerente * Paciente Profissional de Saúde Paciente Nenhum resultado encontrad…" at bounding box center [665, 423] width 1304 height 507
checkbox Creatinina "true"
checkbox Endoscopica\) "true"
checkbox Amniotico "true"
checkbox \(Cpk\) "true"
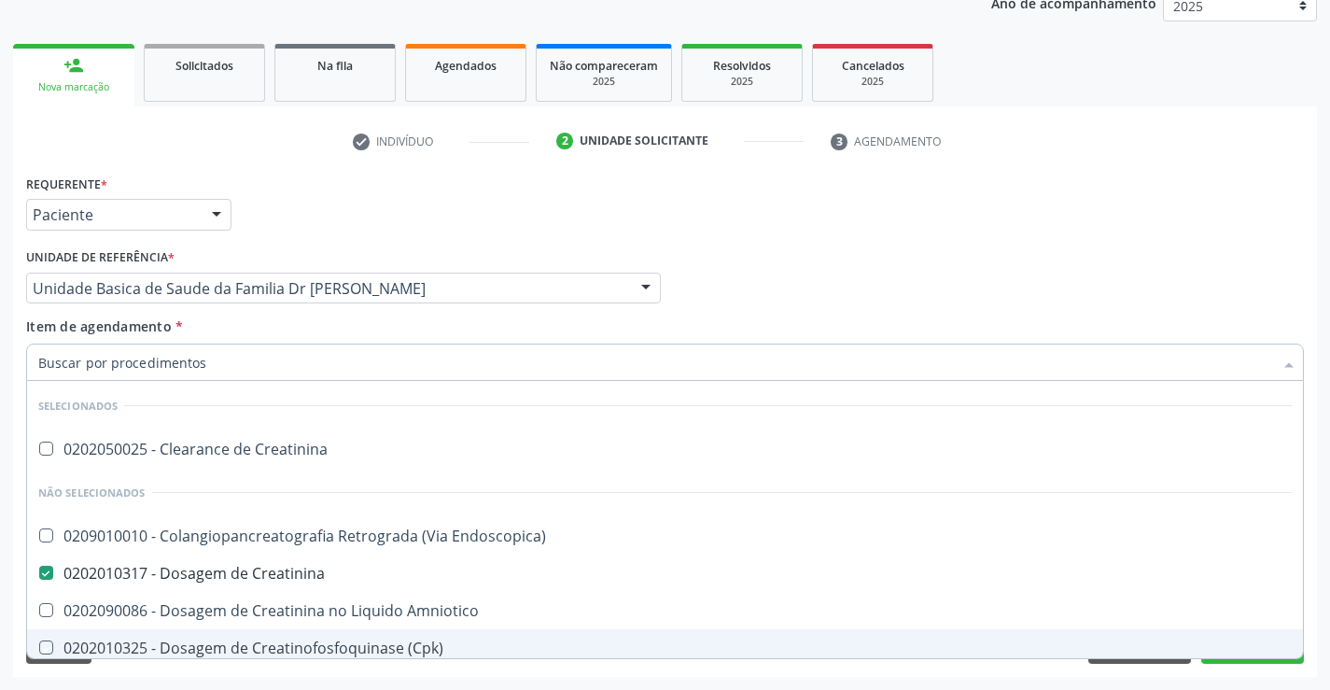
checkbox Mb "true"
checkbox Oncologia "true"
checkbox Parcial "true"
checkbox Oncologia "true"
checkbox Videolaparoscopica "true"
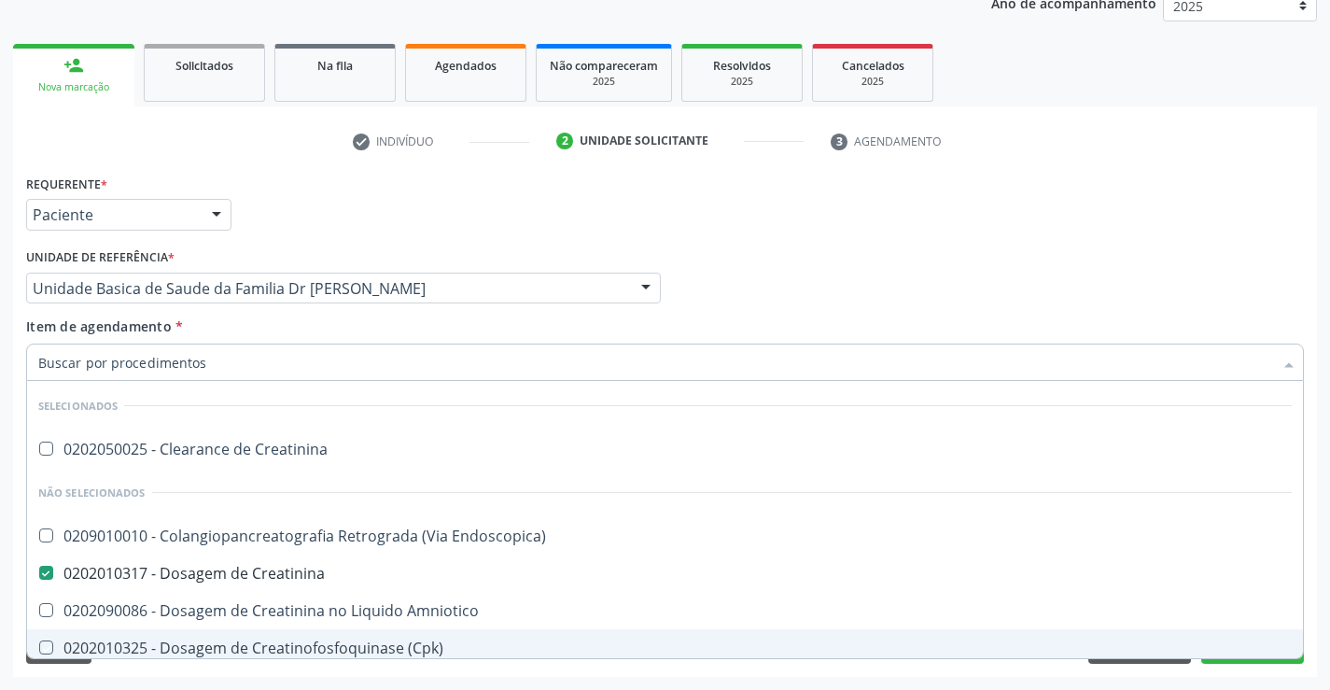
checkbox Capsula\) "true"
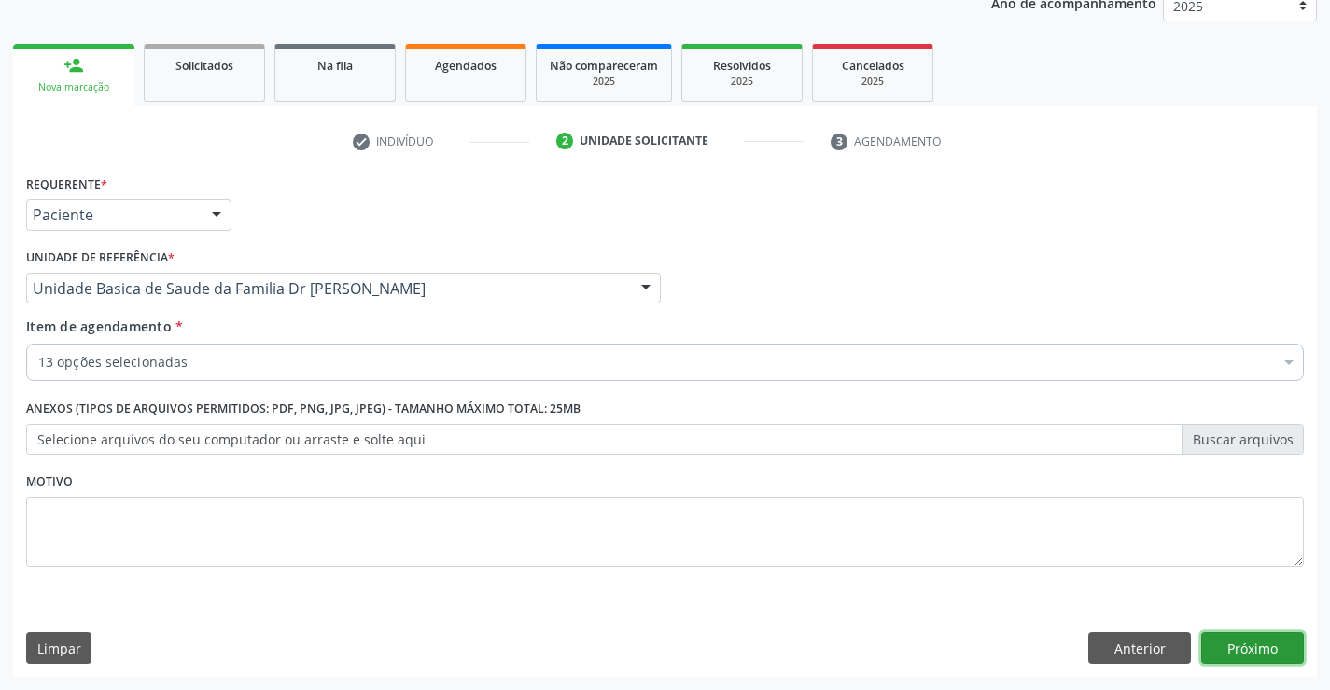
click at [1251, 641] on button "Próximo" at bounding box center [1253, 648] width 103 height 32
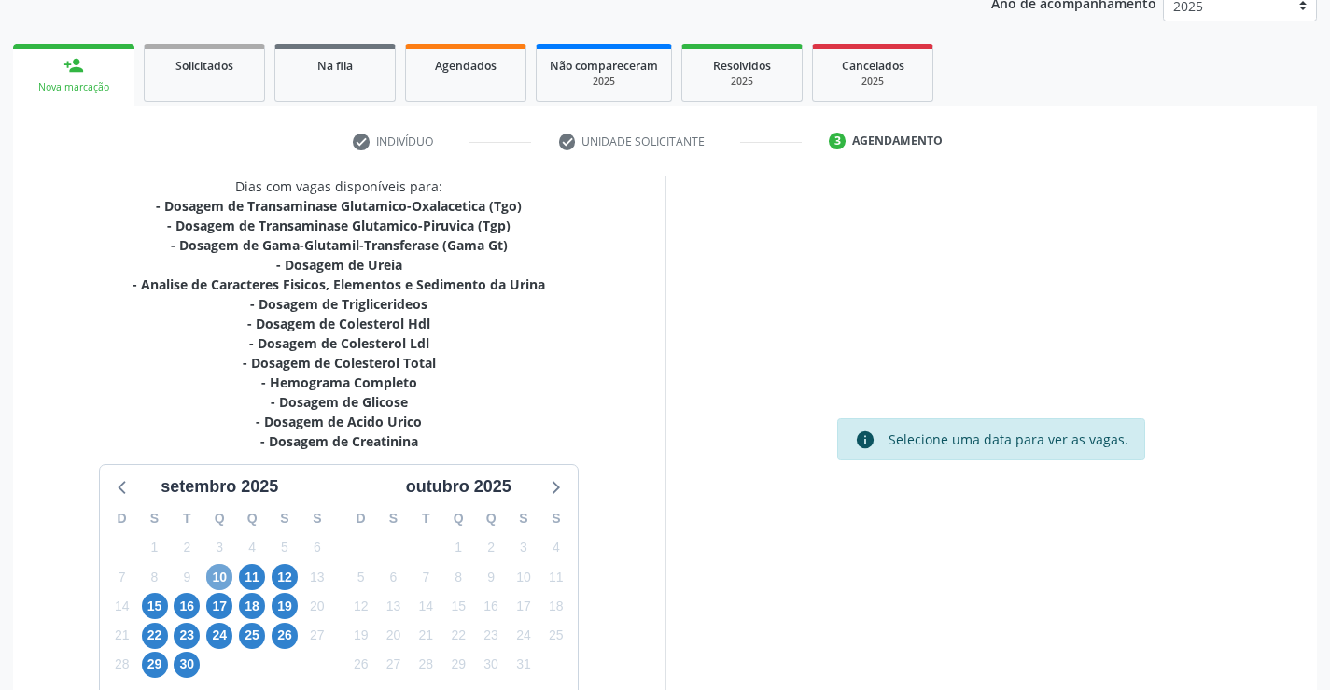
click at [216, 578] on span "10" at bounding box center [219, 577] width 26 height 26
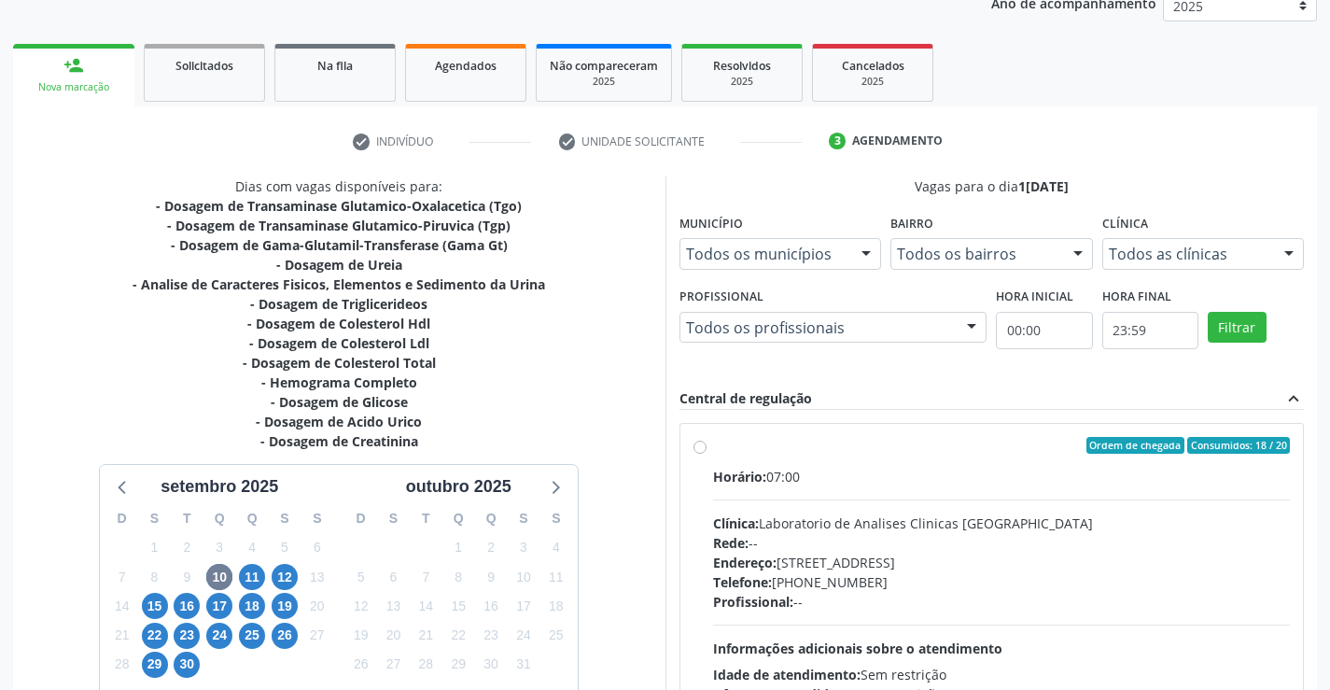
click at [713, 449] on label "Ordem de chegada Consumidos: 18 / 20 Horário: 07:00 Clínica: Laboratorio de Ana…" at bounding box center [1002, 580] width 578 height 287
click at [702, 449] on input "Ordem de chegada Consumidos: 18 / 20 Horário: 07:00 Clínica: Laboratorio de Ana…" at bounding box center [700, 445] width 13 height 17
radio input "true"
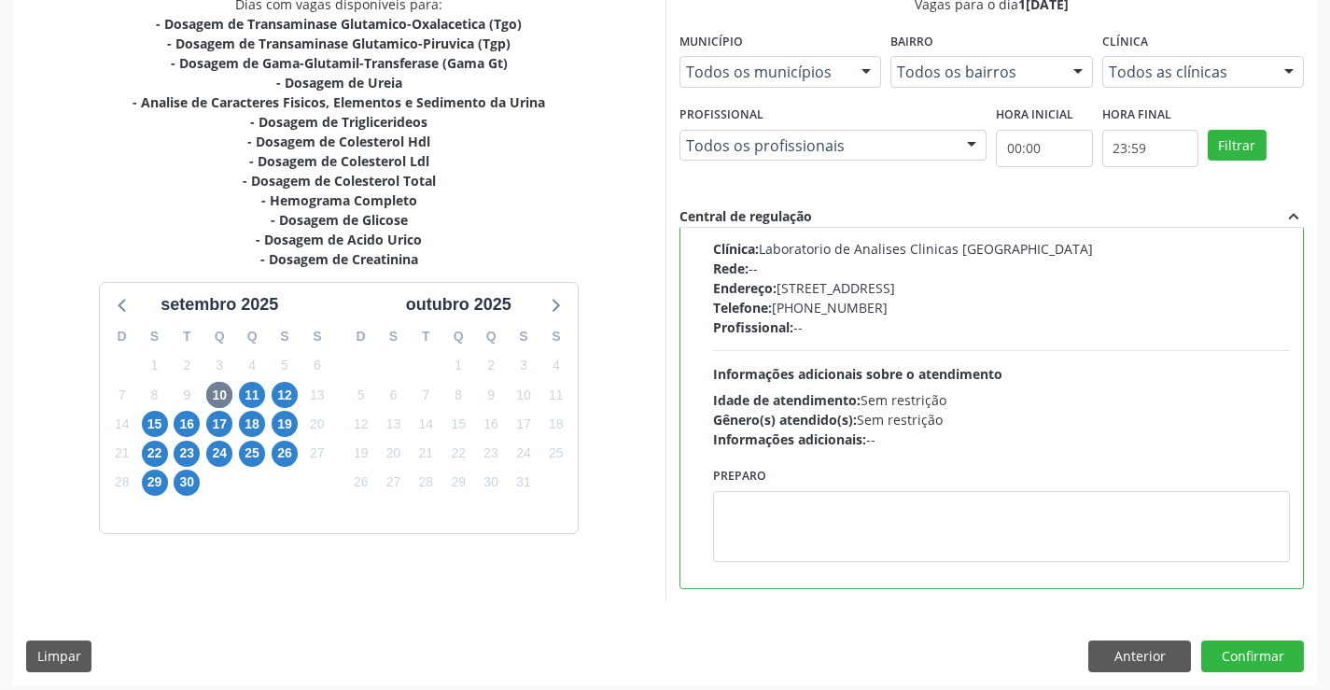
scroll to position [426, 0]
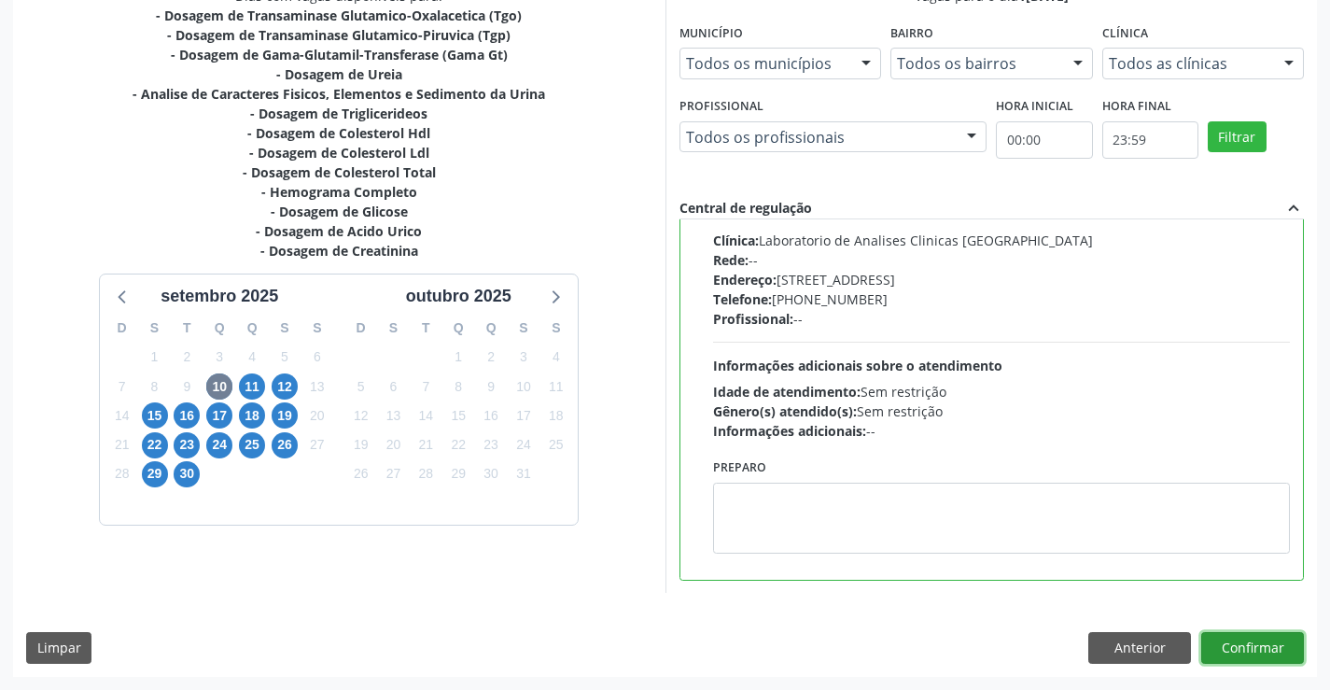
click at [1236, 645] on button "Confirmar" at bounding box center [1253, 648] width 103 height 32
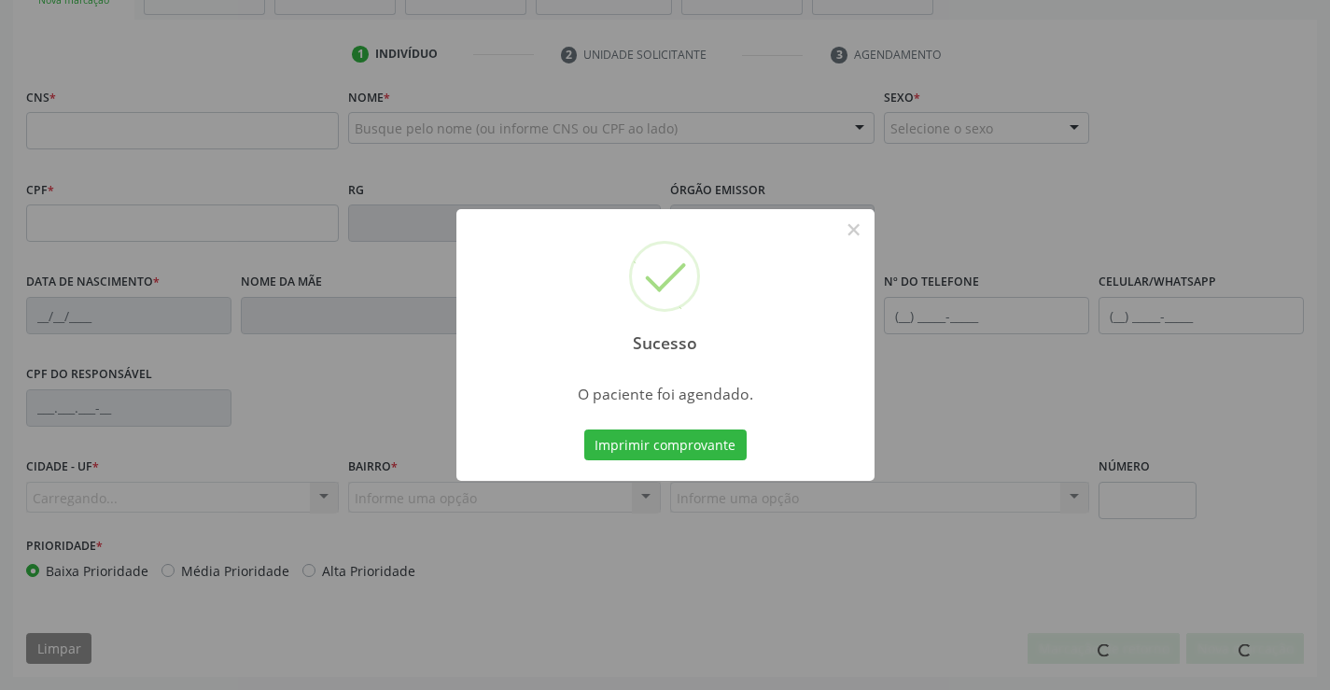
scroll to position [322, 0]
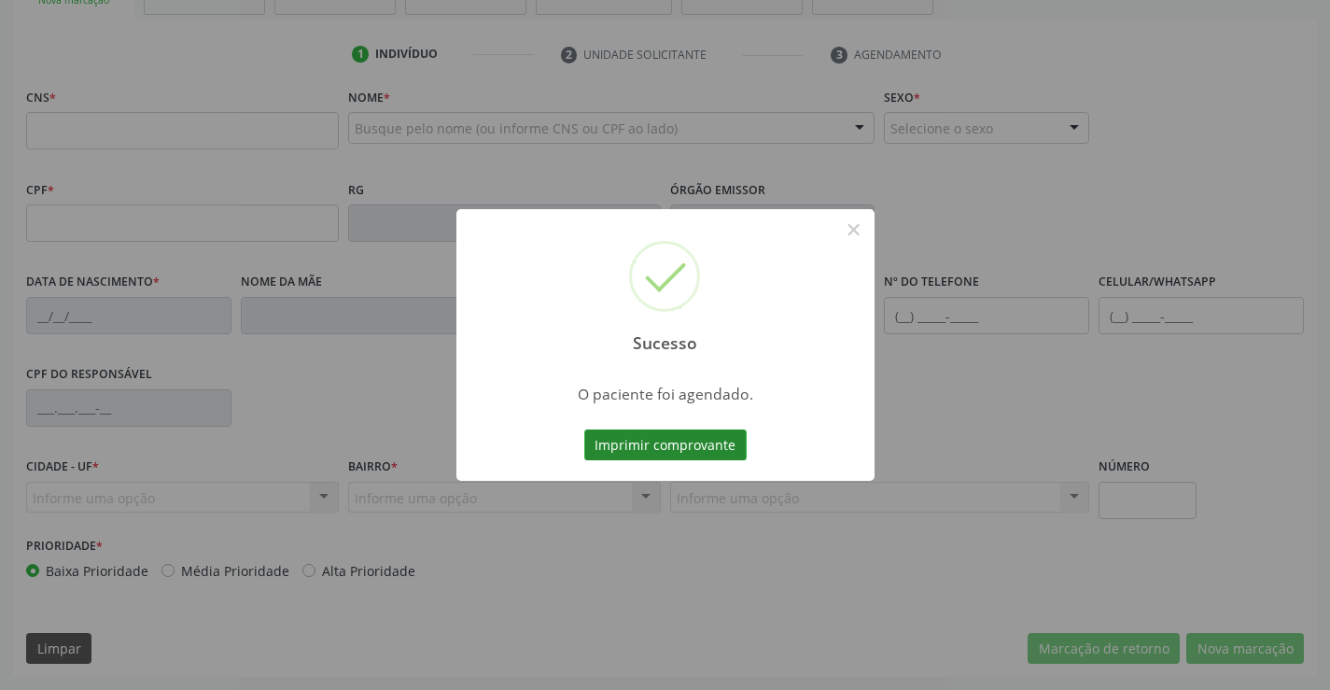
click at [705, 443] on button "Imprimir comprovante" at bounding box center [665, 445] width 162 height 32
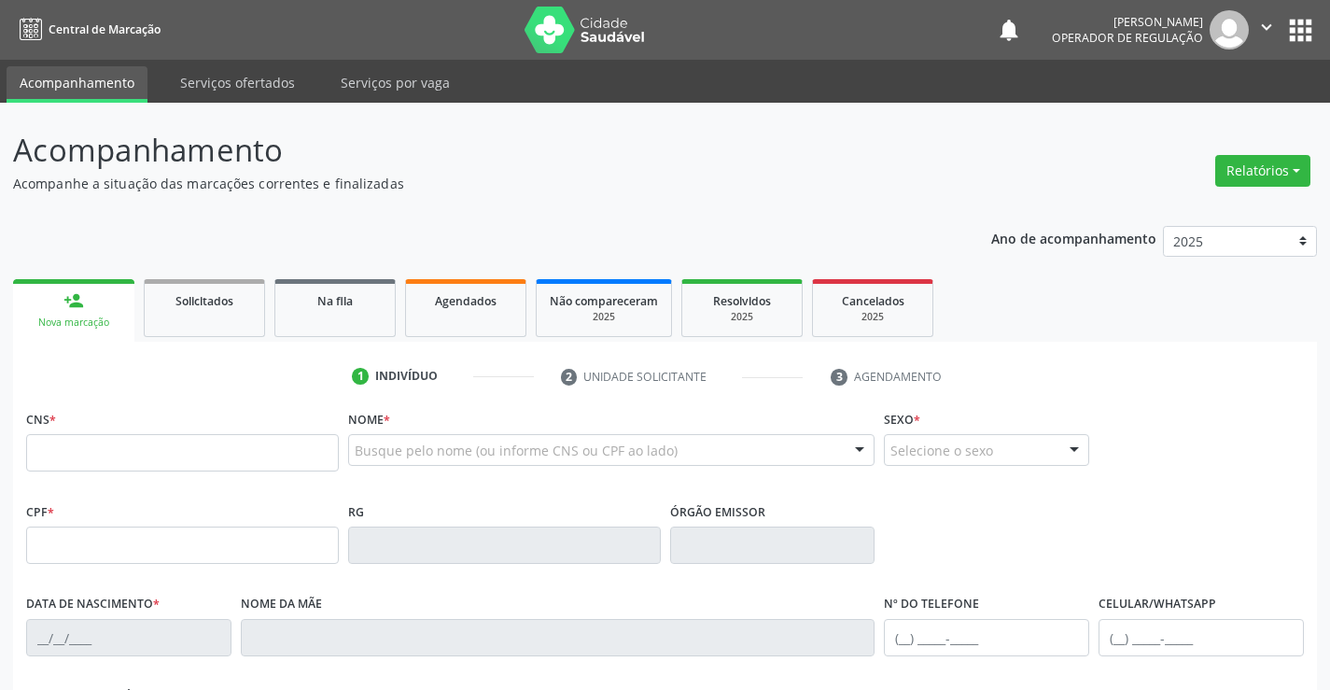
scroll to position [322, 0]
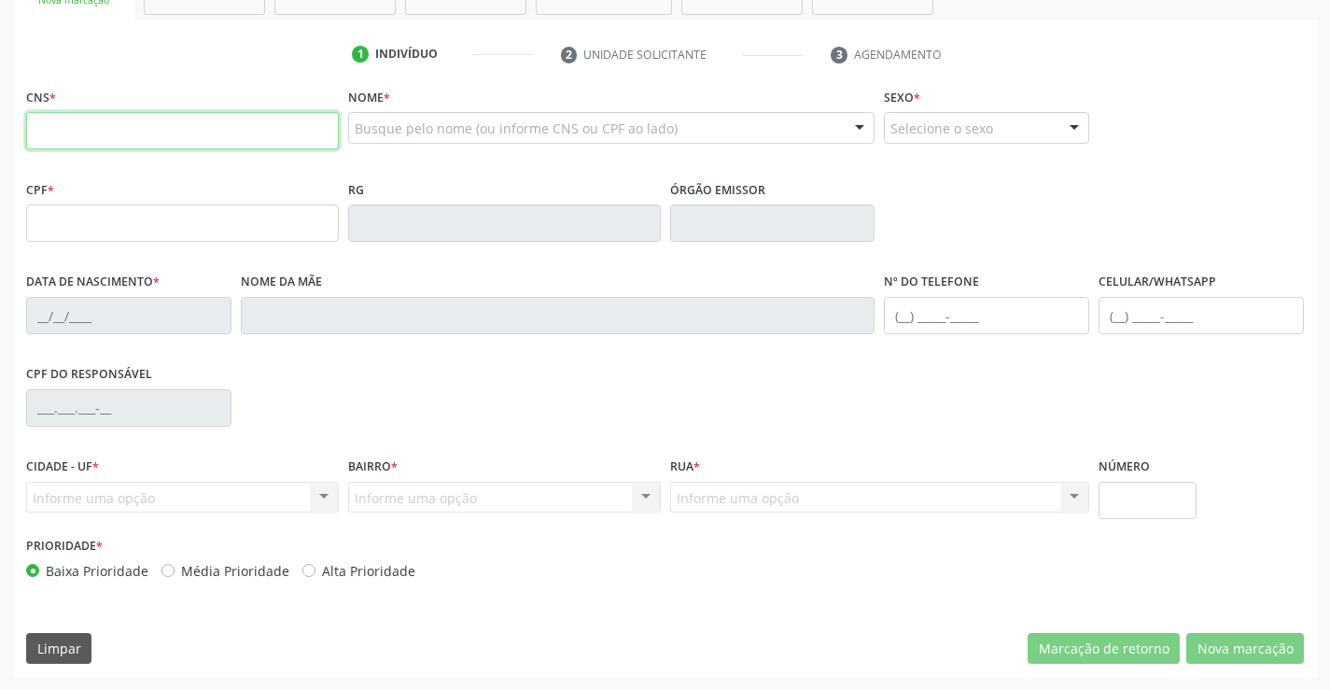
click at [189, 118] on input "text" at bounding box center [182, 130] width 313 height 37
type input "704 5023 5257 5616"
type input "296.537.278-42"
type input "22/10/1975"
type input "Maria Silvia Luis"
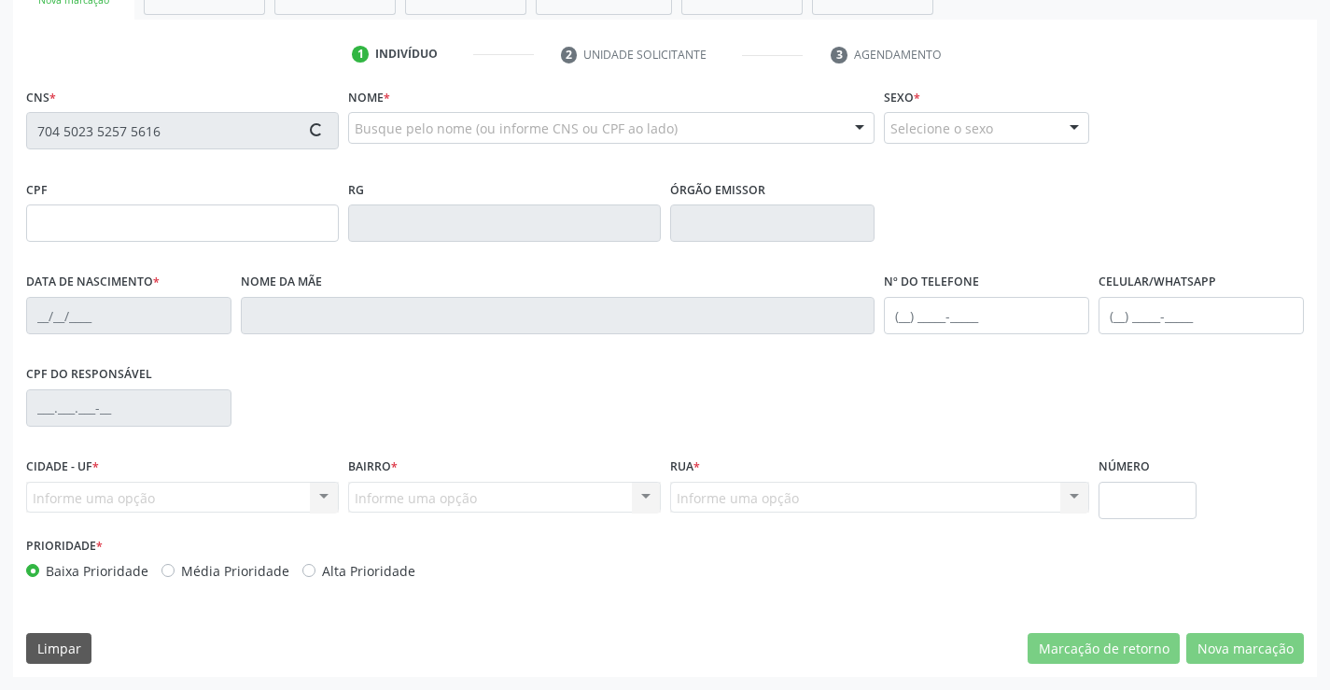
type input "(90) 90852-3147"
type input "S/N"
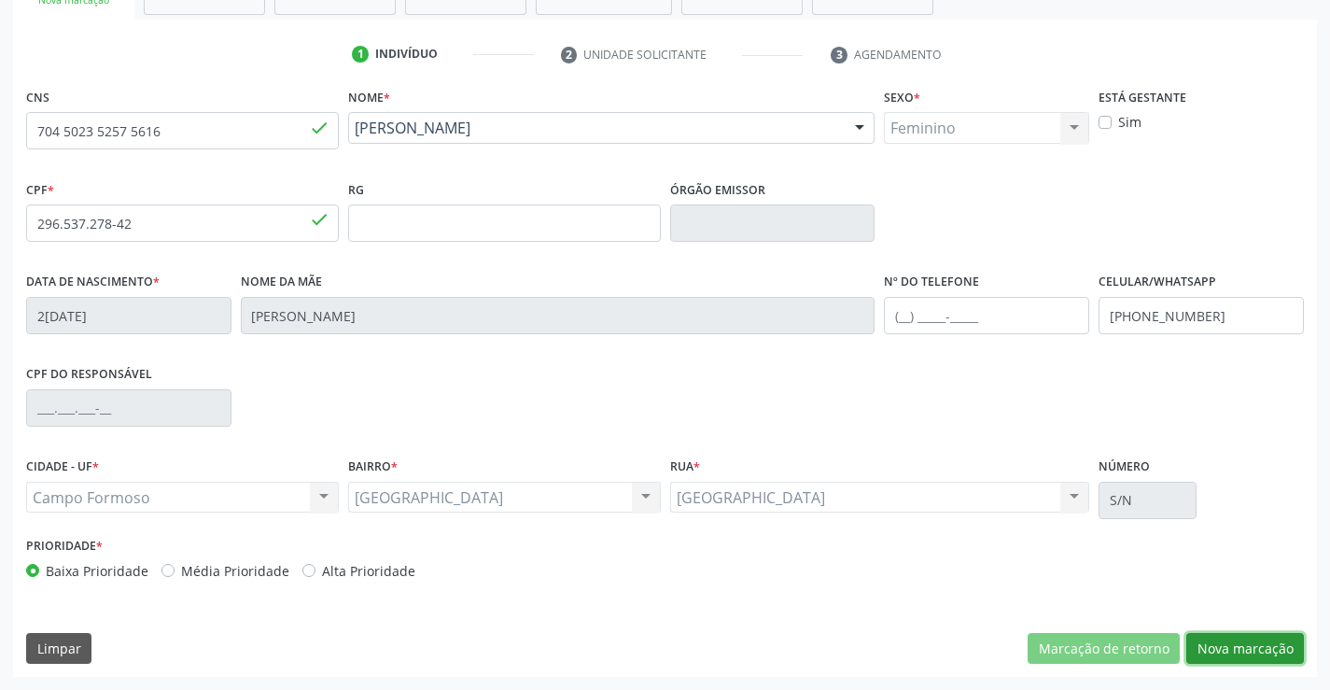
click at [1234, 641] on button "Nova marcação" at bounding box center [1246, 649] width 118 height 32
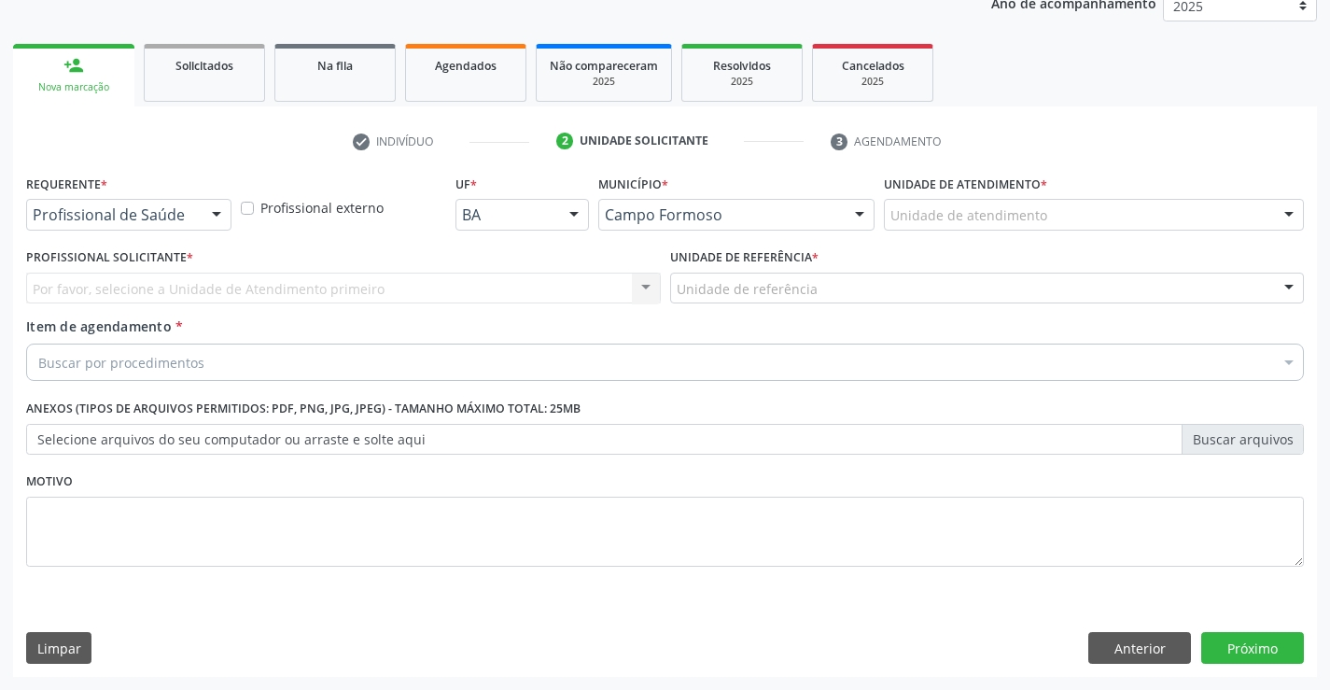
scroll to position [235, 0]
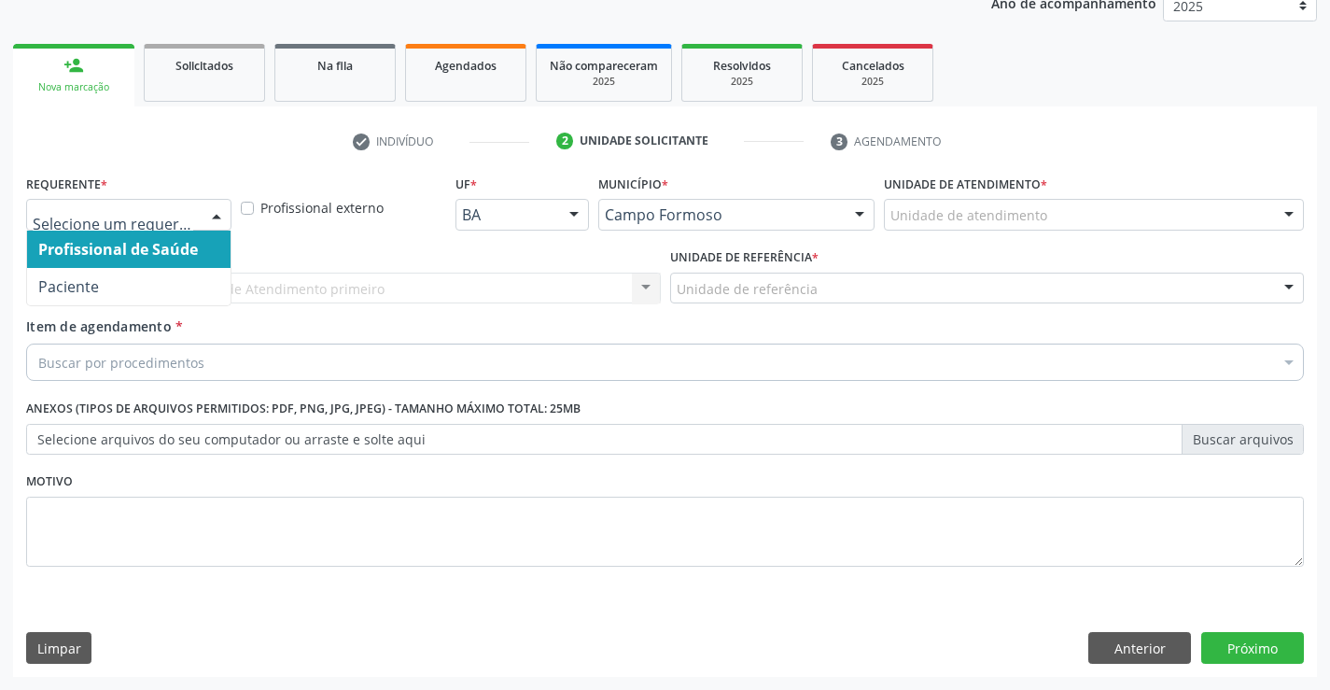
click at [221, 215] on div at bounding box center [217, 216] width 28 height 32
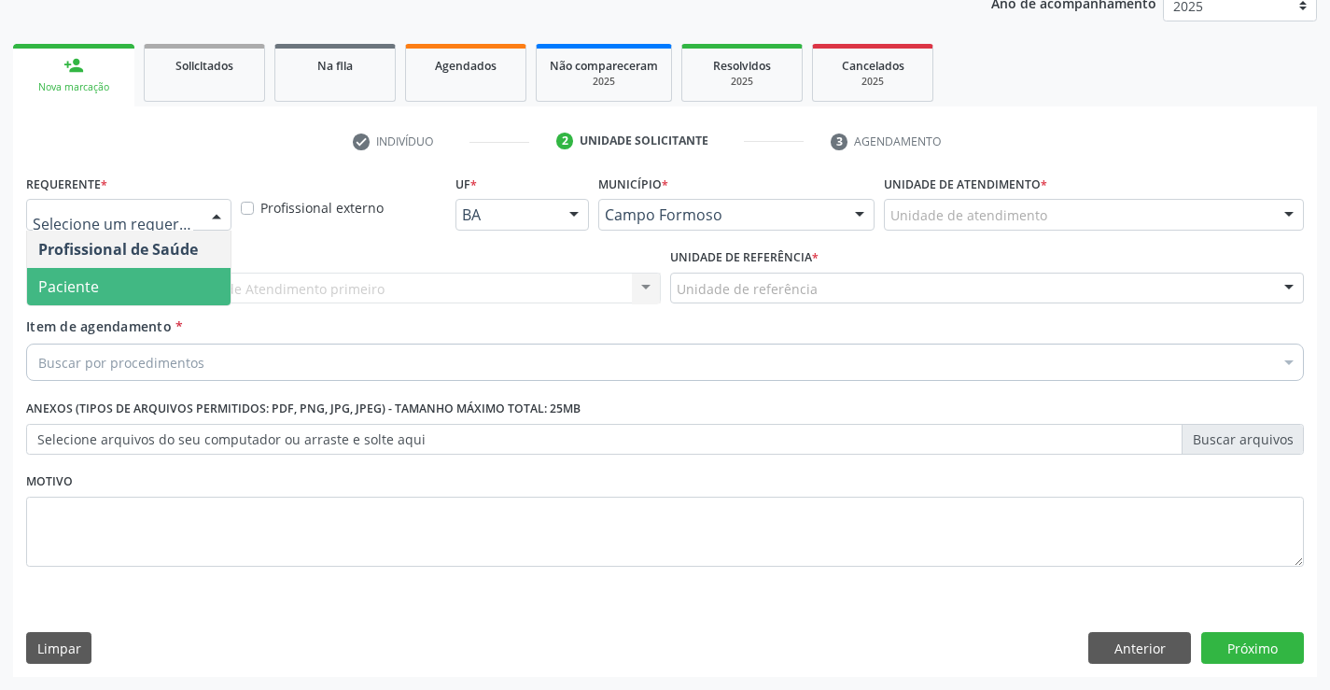
click at [148, 289] on span "Paciente" at bounding box center [129, 286] width 204 height 37
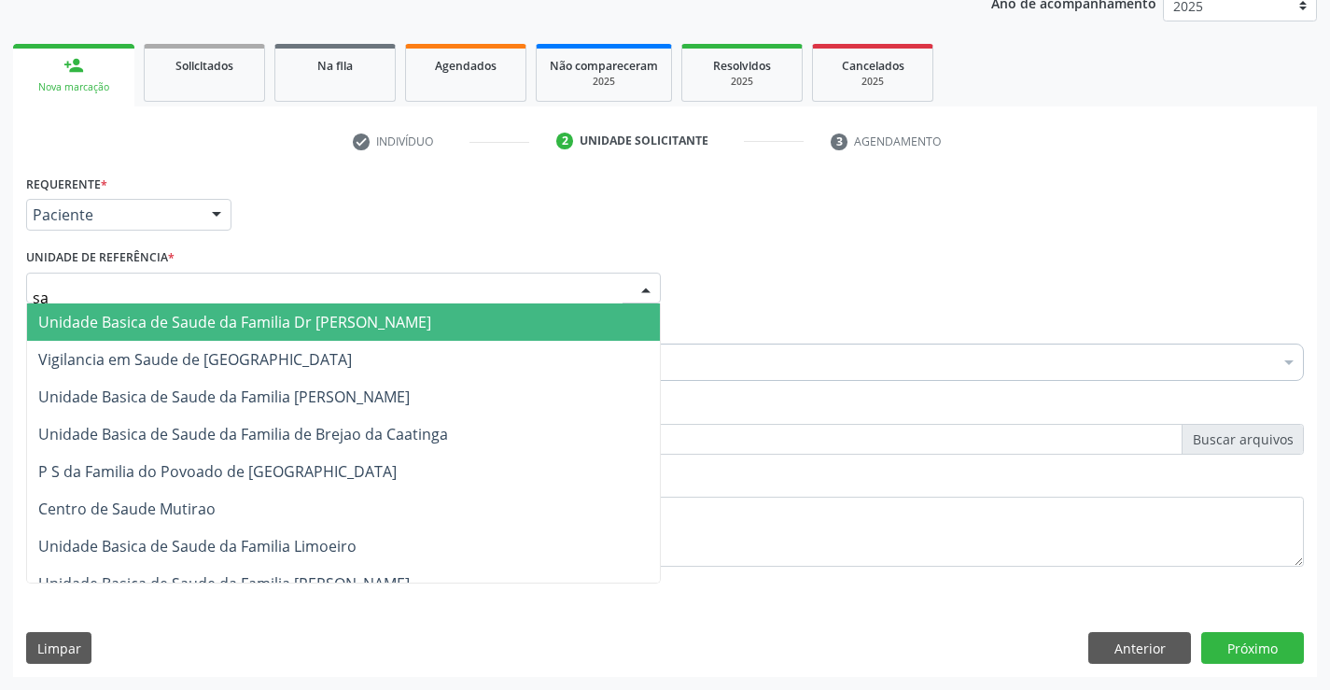
type input "sao"
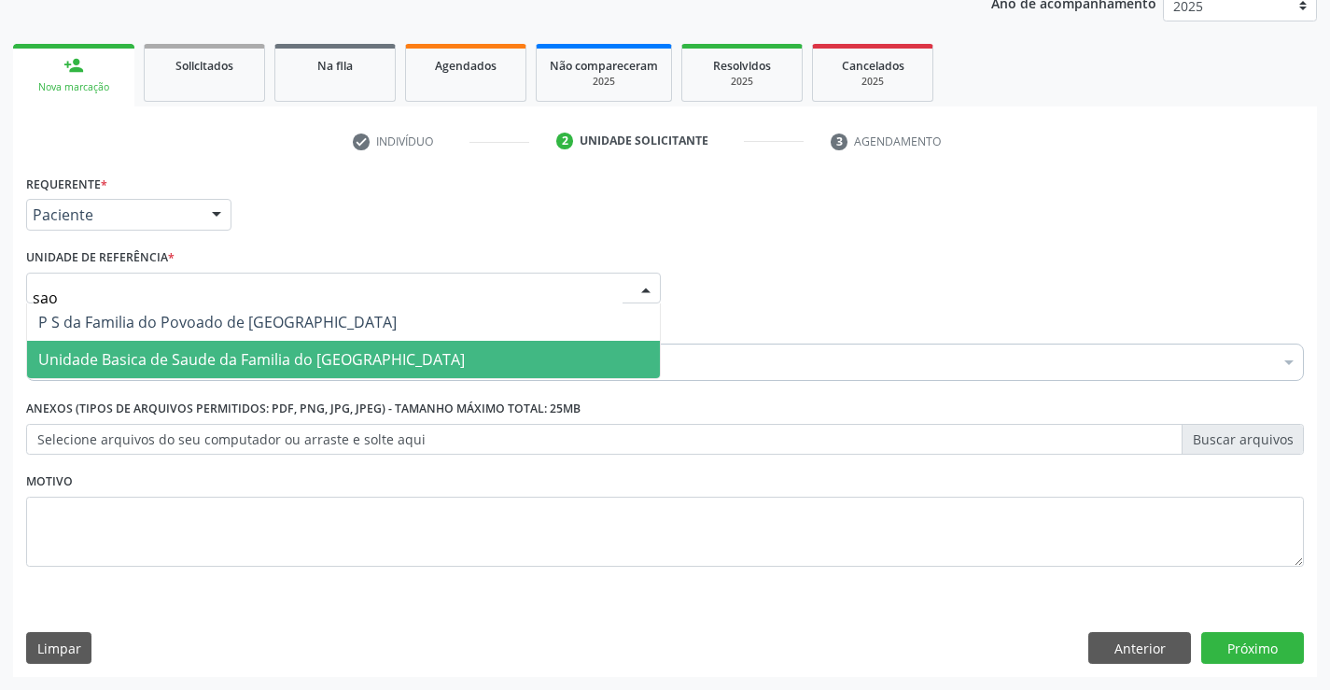
click at [196, 357] on span "Unidade Basica de Saude da Familia do [GEOGRAPHIC_DATA]" at bounding box center [251, 359] width 427 height 21
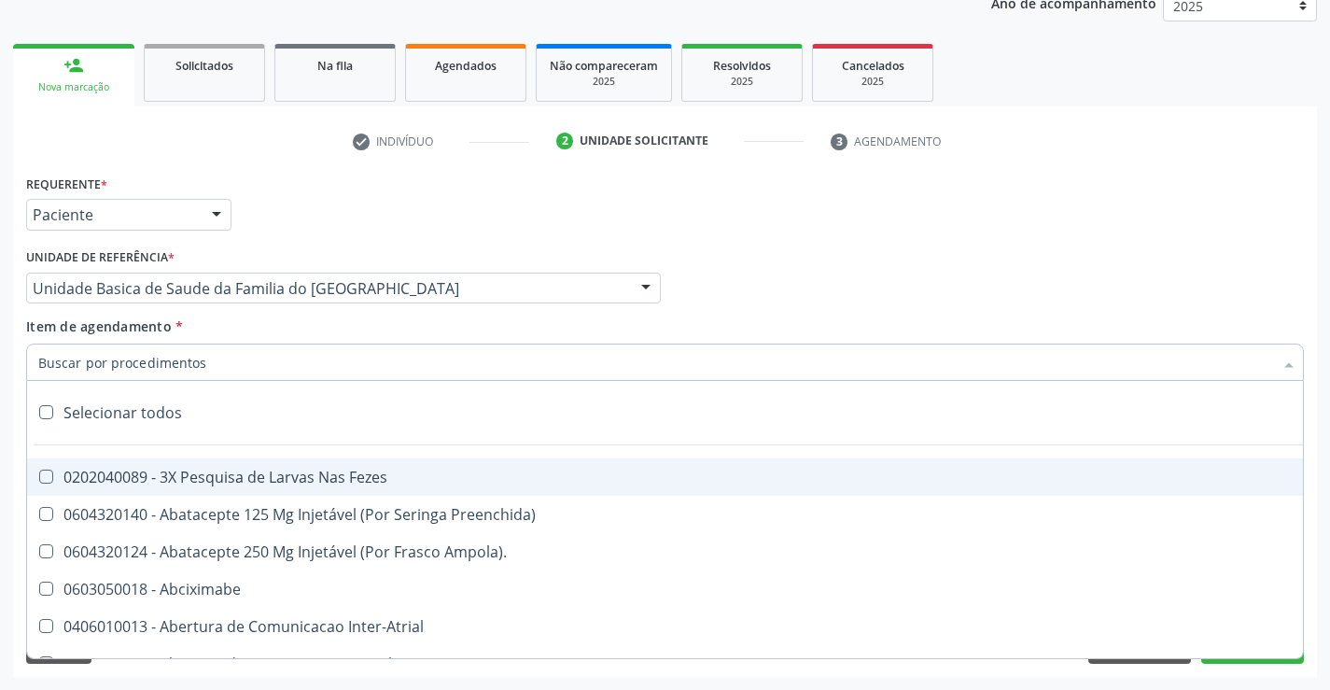
click at [210, 364] on div at bounding box center [665, 362] width 1278 height 37
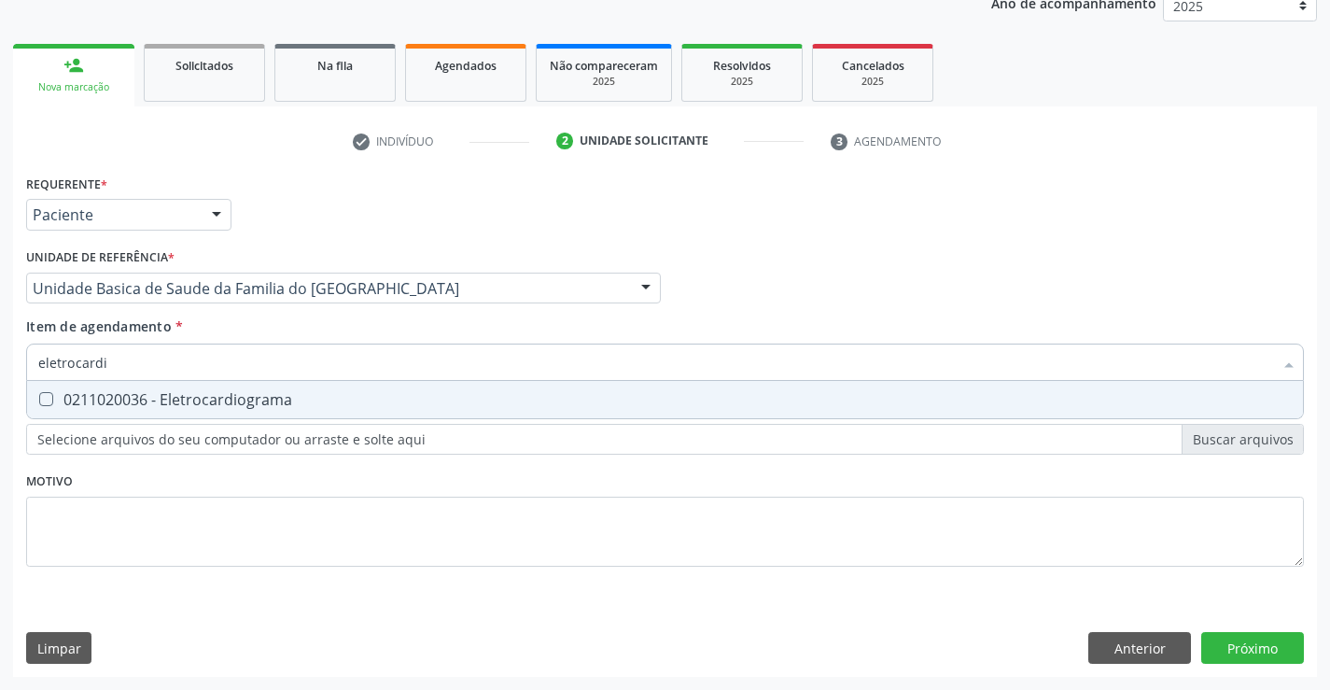
type input "eletrocardio"
click at [262, 402] on div "0211020036 - Eletrocardiograma" at bounding box center [665, 399] width 1254 height 15
checkbox Eletrocardiograma "true"
click at [259, 477] on div "Requerente * Paciente Profissional de Saúde Paciente Nenhum resultado encontrad…" at bounding box center [665, 381] width 1278 height 423
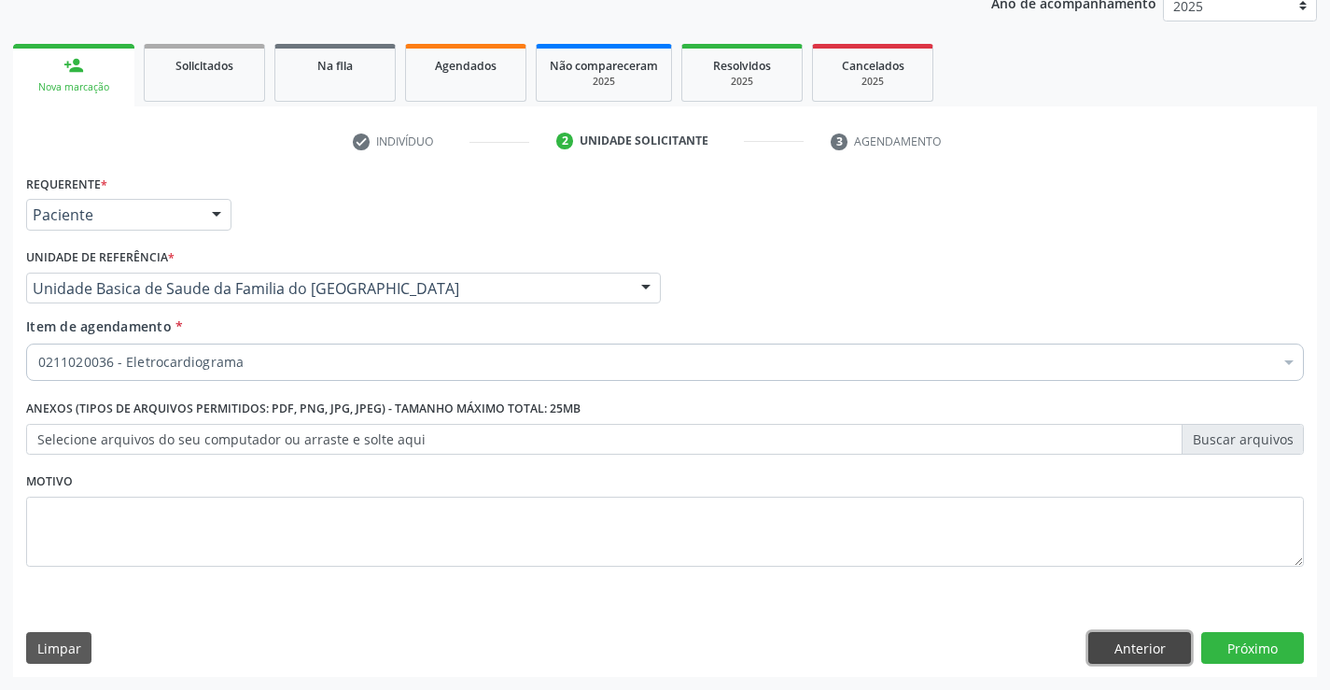
click at [1106, 655] on button "Anterior" at bounding box center [1140, 648] width 103 height 32
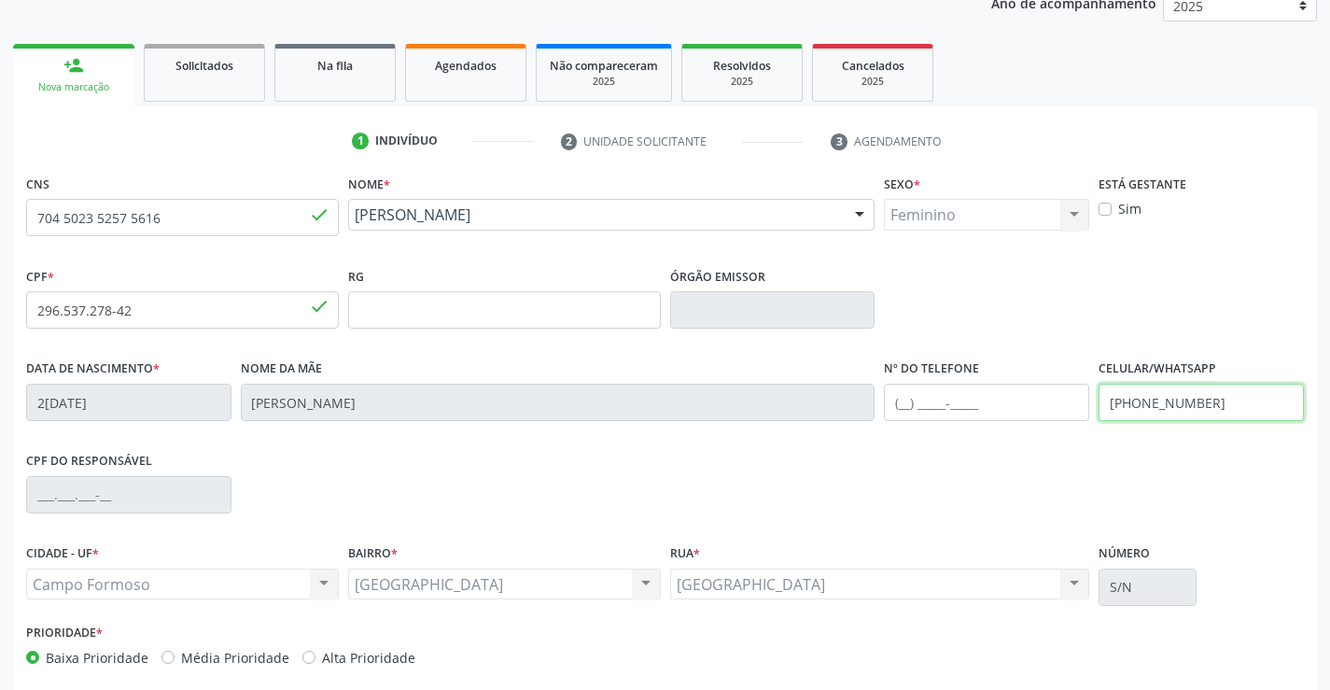
click at [1207, 402] on input "(90) 90852-3147" at bounding box center [1201, 402] width 205 height 37
type input "("
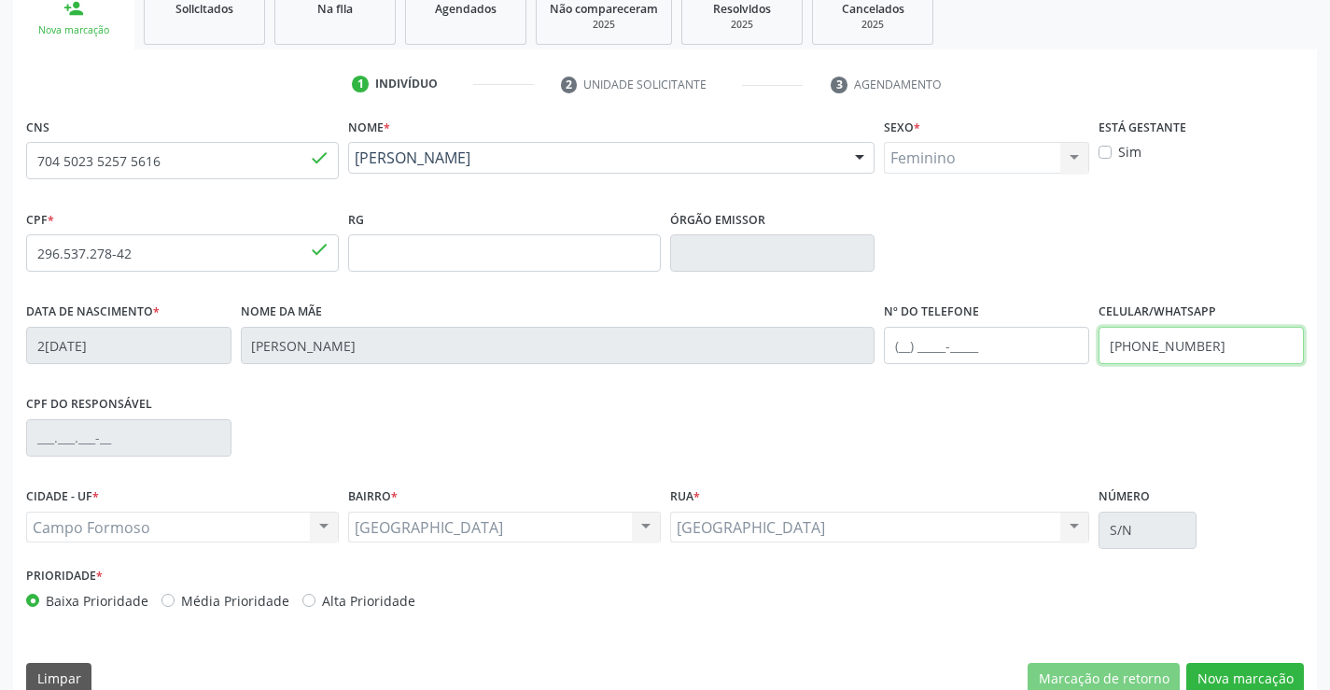
scroll to position [322, 0]
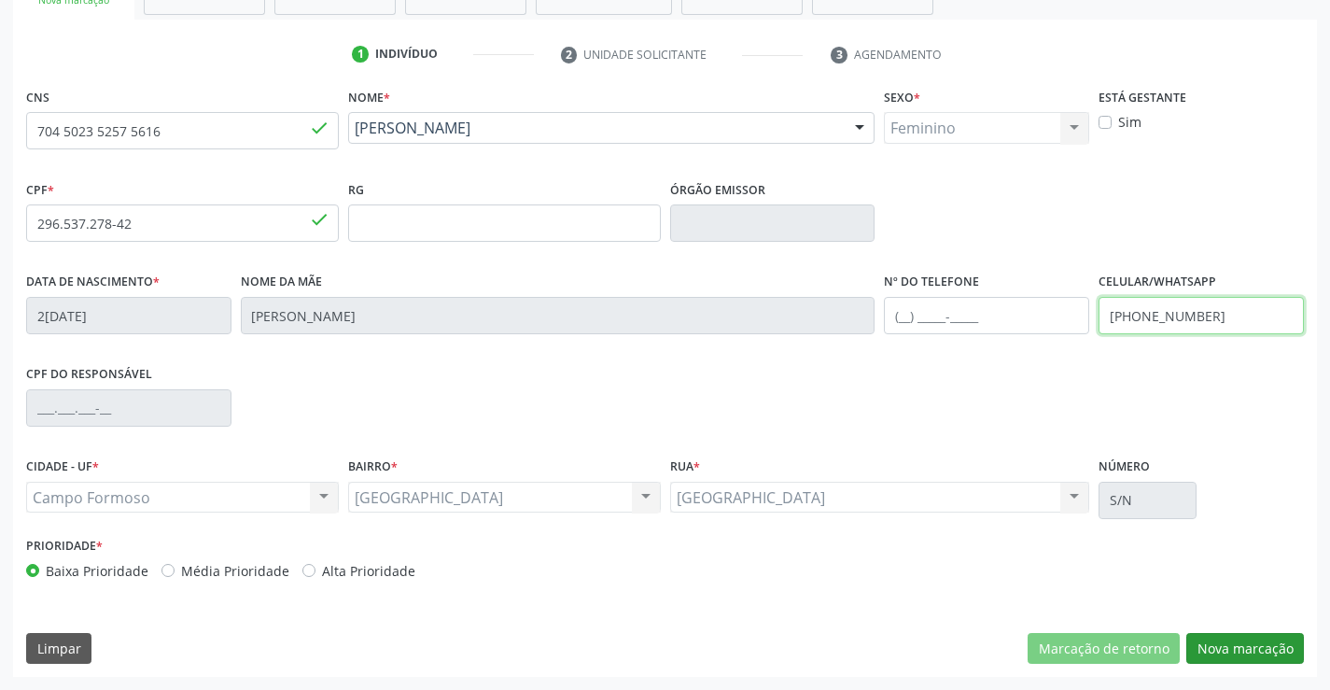
type input "(74) 99100-5090"
click at [1241, 651] on button "Nova marcação" at bounding box center [1246, 649] width 118 height 32
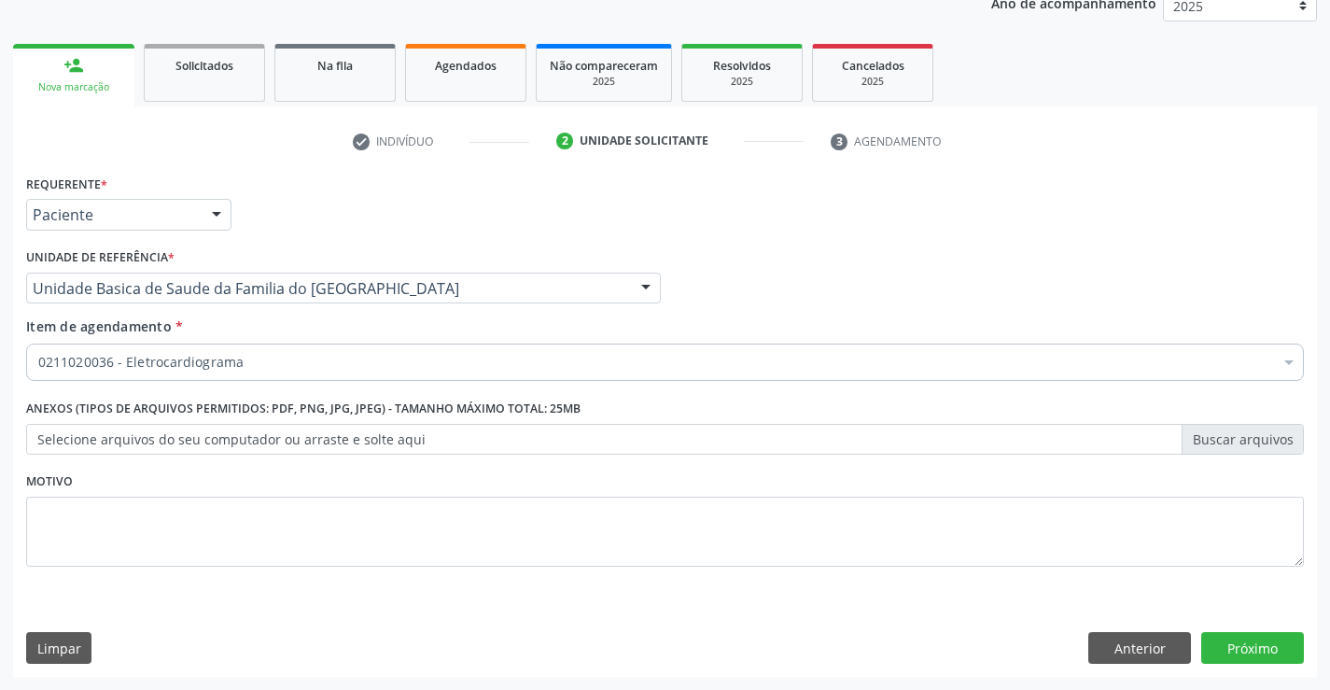
scroll to position [235, 0]
click at [1098, 645] on button "Anterior" at bounding box center [1140, 648] width 103 height 32
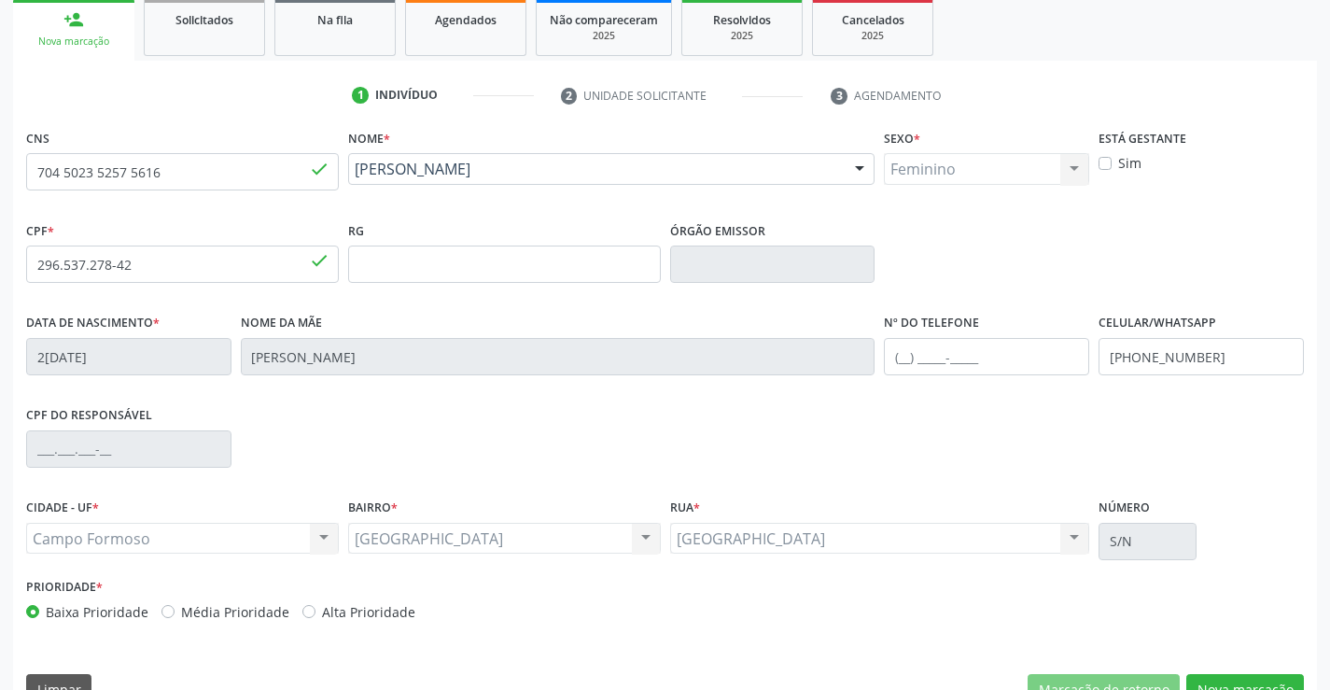
scroll to position [322, 0]
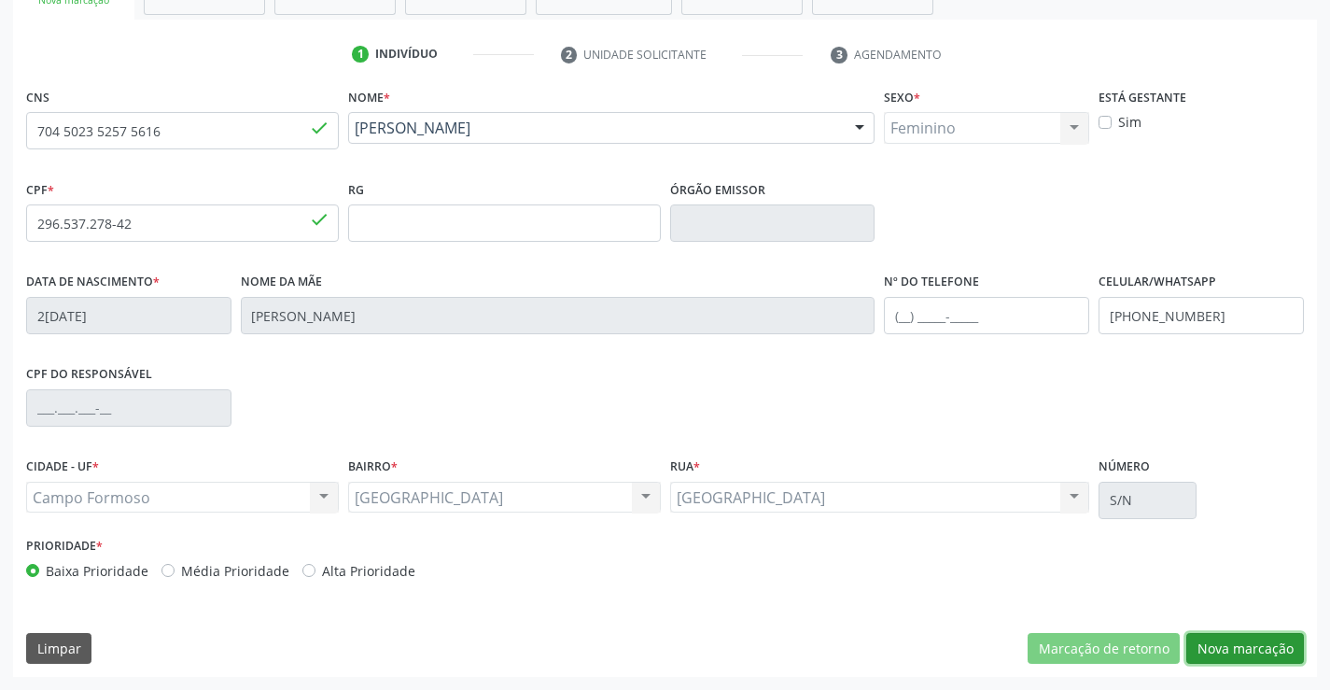
click at [1269, 637] on button "Nova marcação" at bounding box center [1246, 649] width 118 height 32
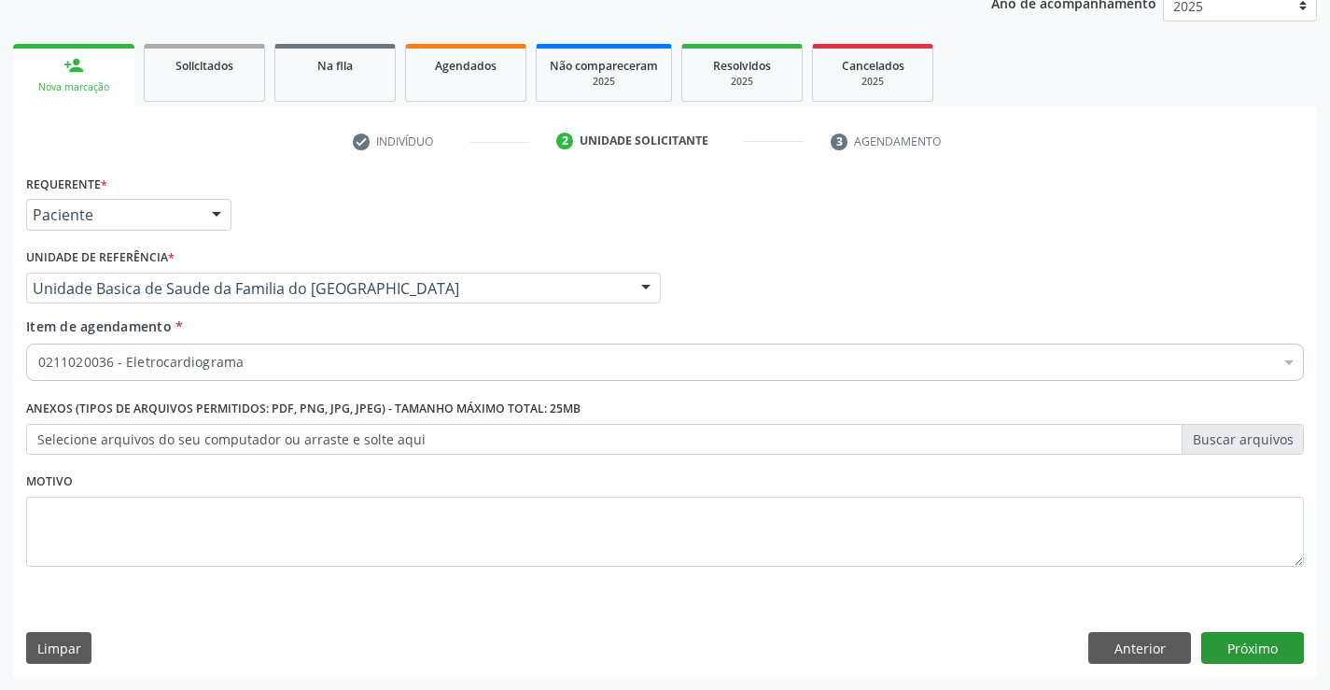
scroll to position [235, 0]
click at [1265, 647] on button "Próximo" at bounding box center [1253, 648] width 103 height 32
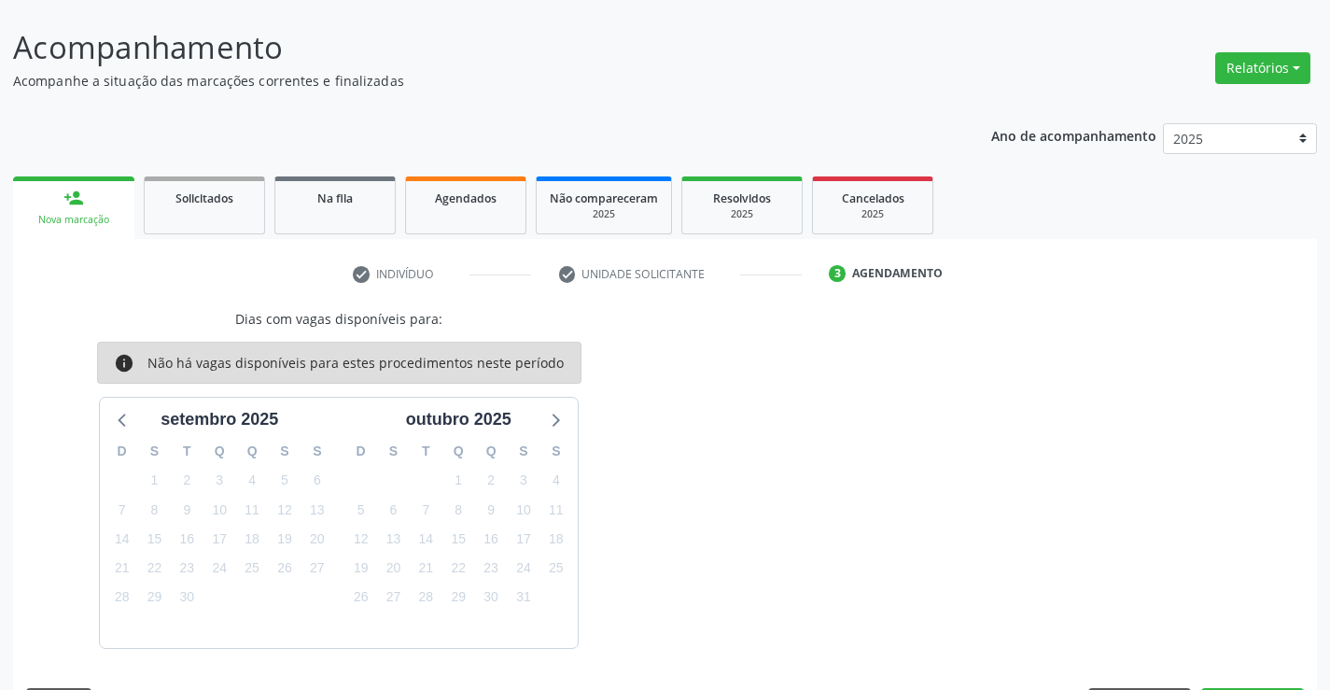
scroll to position [158, 0]
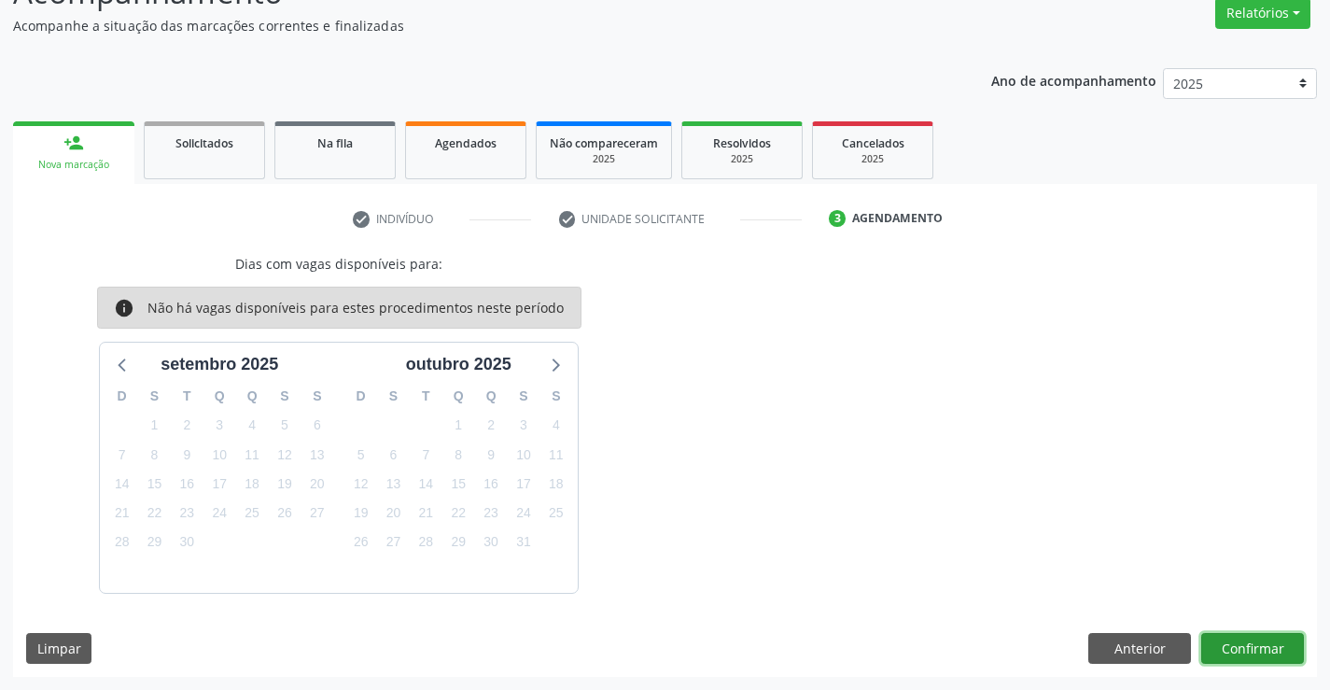
click at [1265, 647] on button "Confirmar" at bounding box center [1253, 649] width 103 height 32
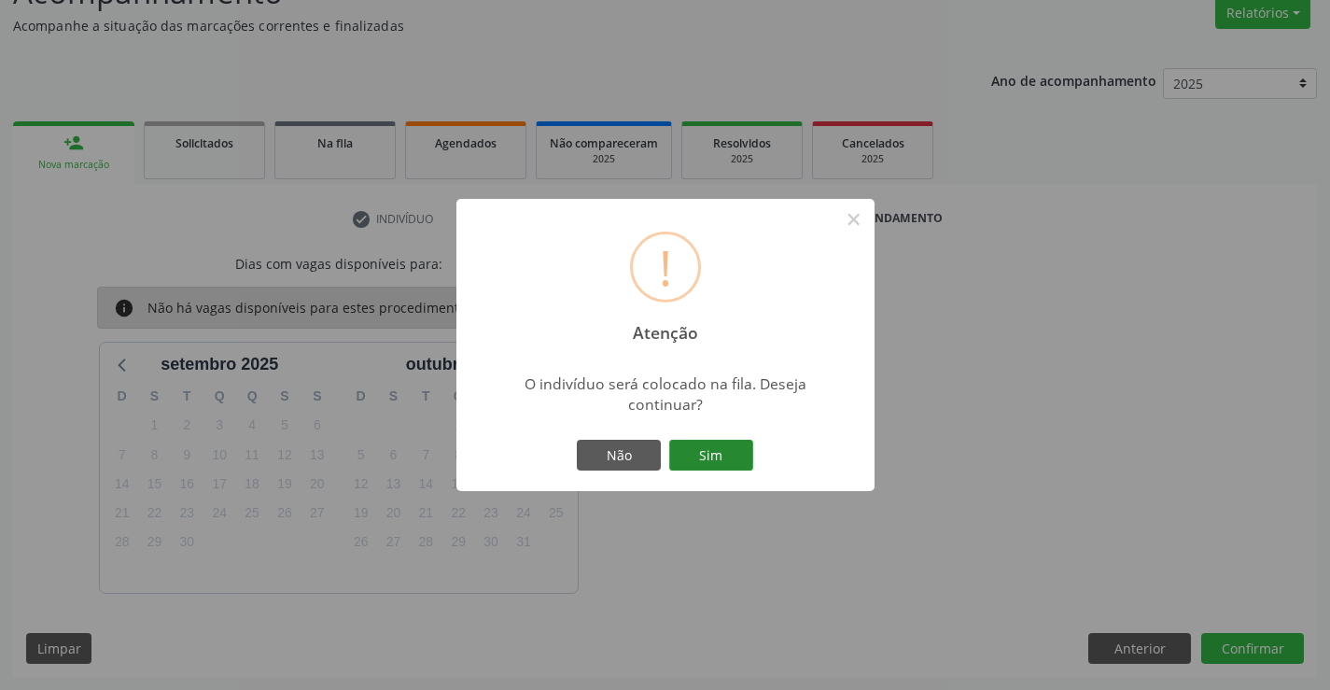
click at [744, 455] on button "Sim" at bounding box center [711, 456] width 84 height 32
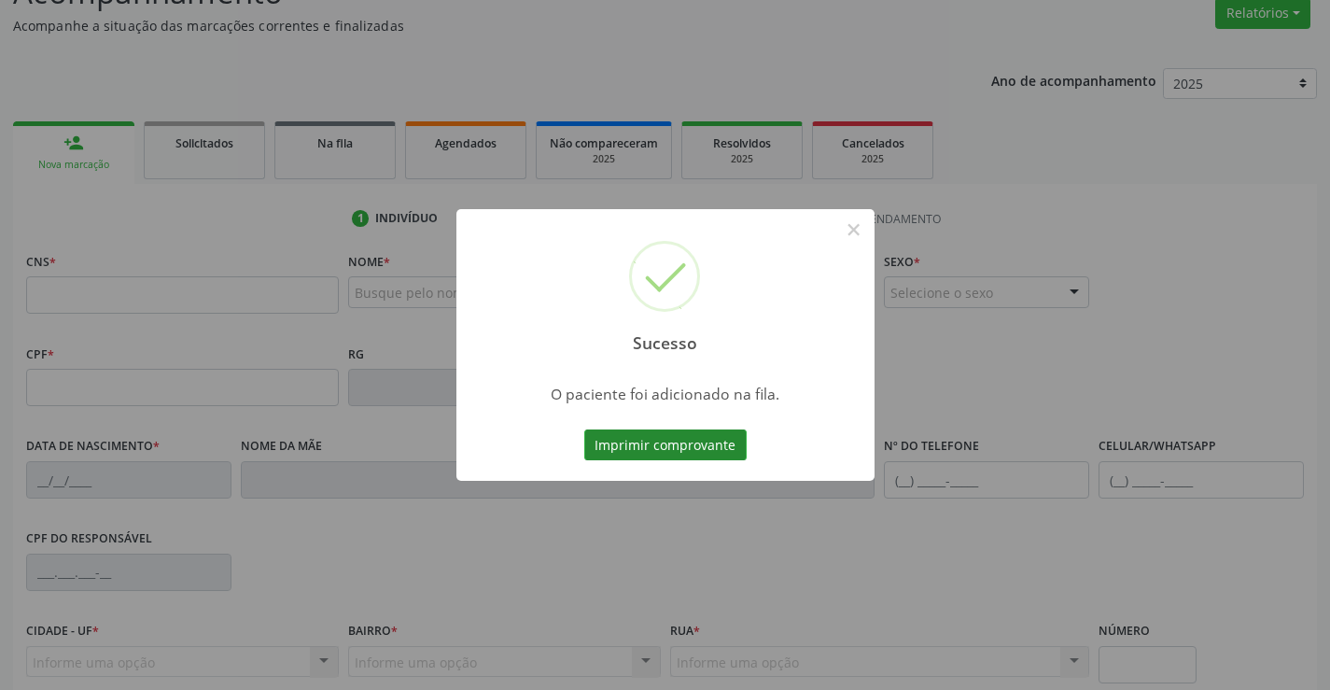
click at [721, 441] on button "Imprimir comprovante" at bounding box center [665, 445] width 162 height 32
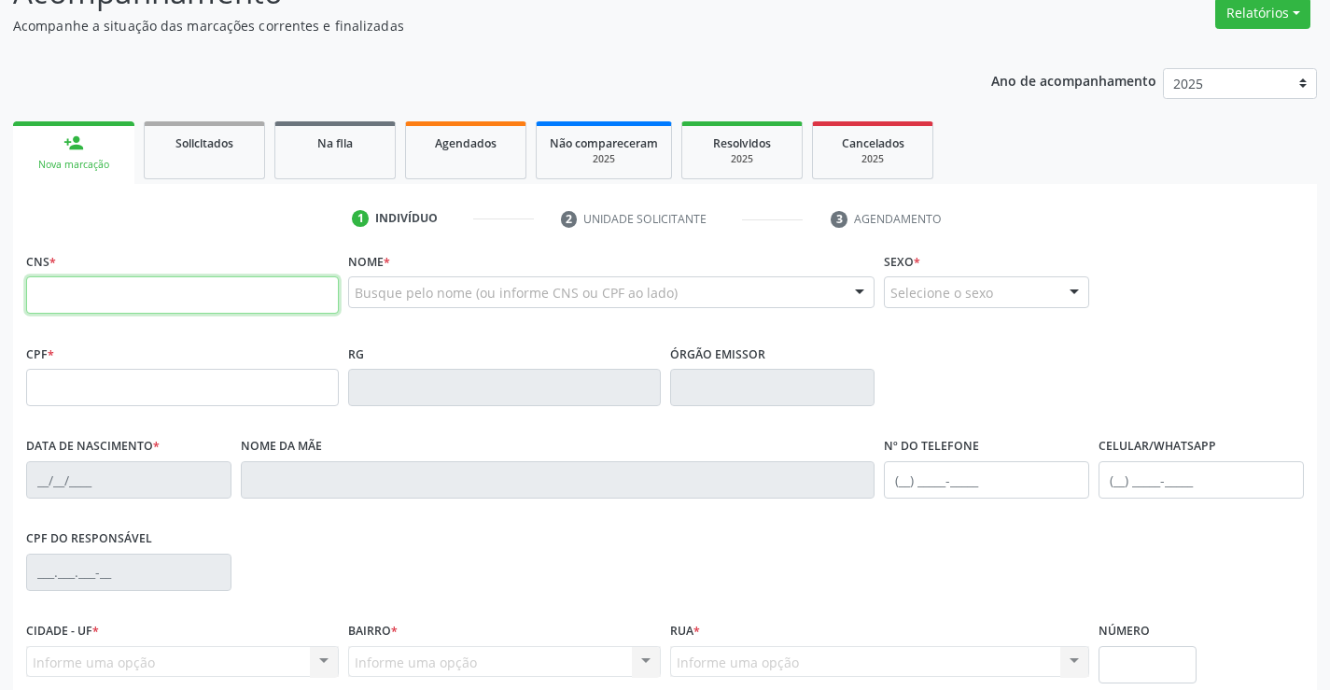
click at [99, 303] on input "text" at bounding box center [182, 294] width 313 height 37
type input "708 4027 0847 9764"
type input "0266545122"
type input "02/02/1942"
type input "(74) 99198-5154"
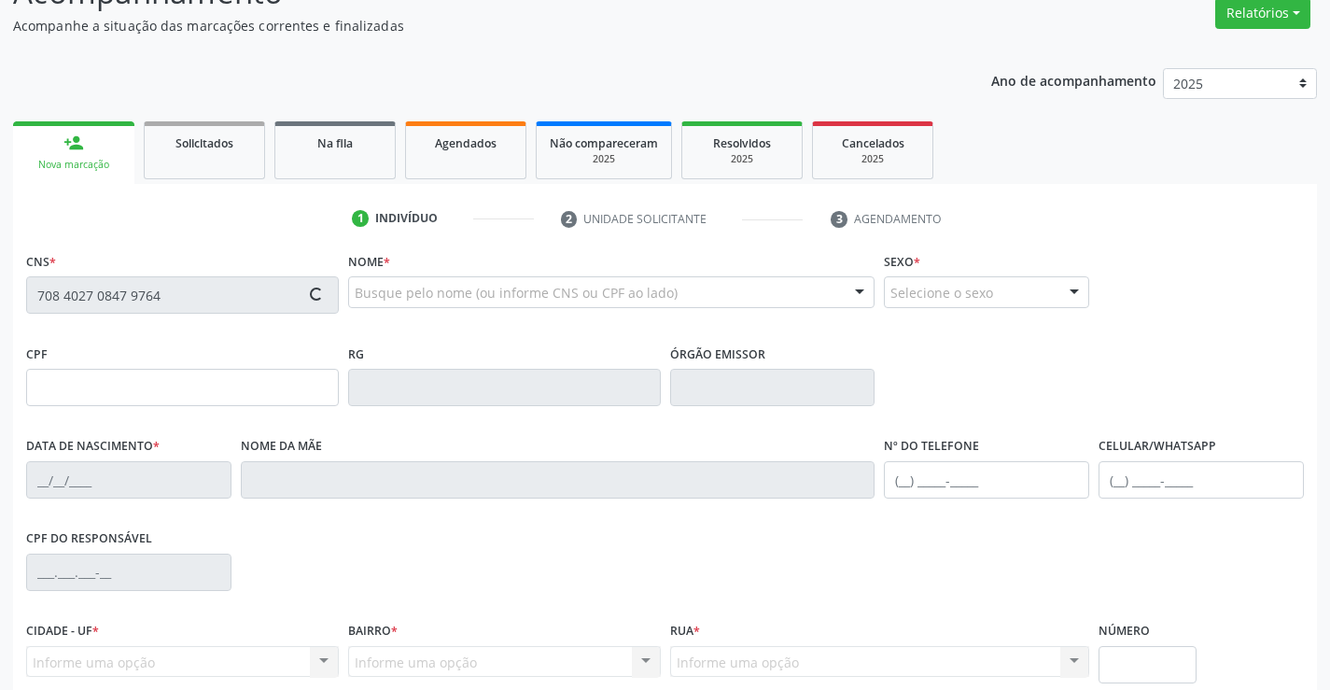
type input "(74) 99116-6104"
type input "210.594.385-34"
type input "SN"
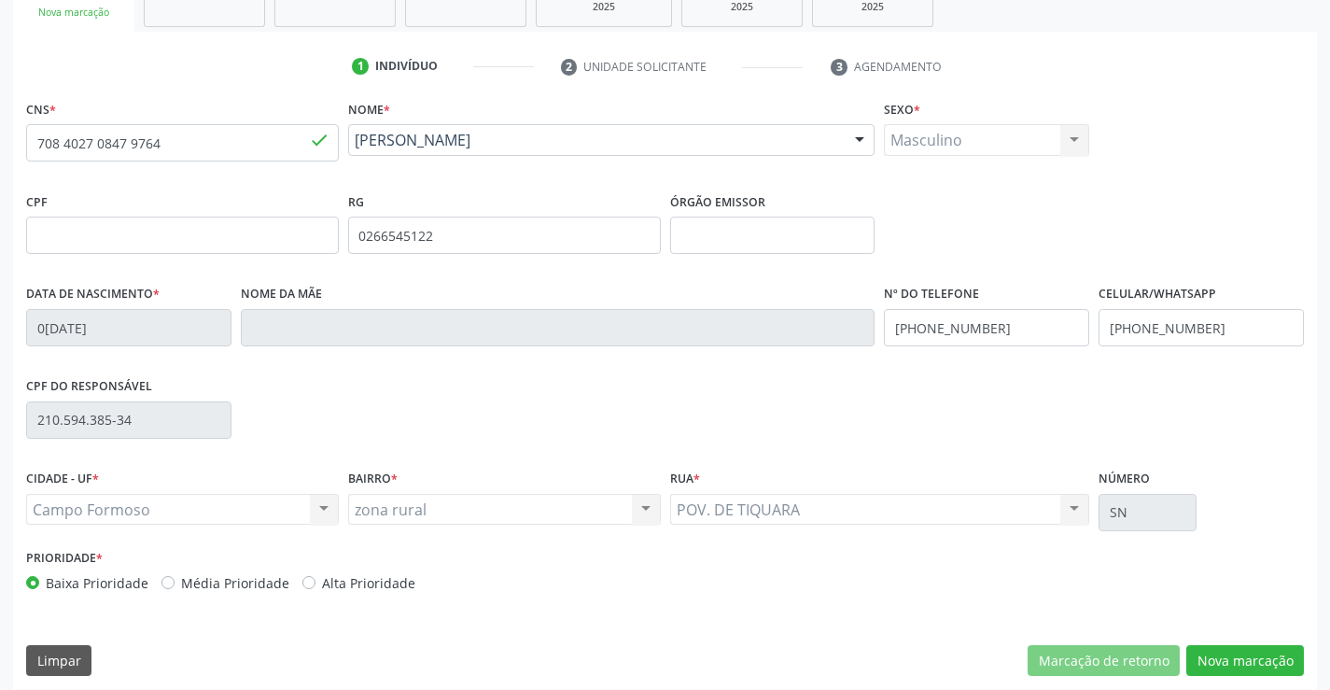
scroll to position [322, 0]
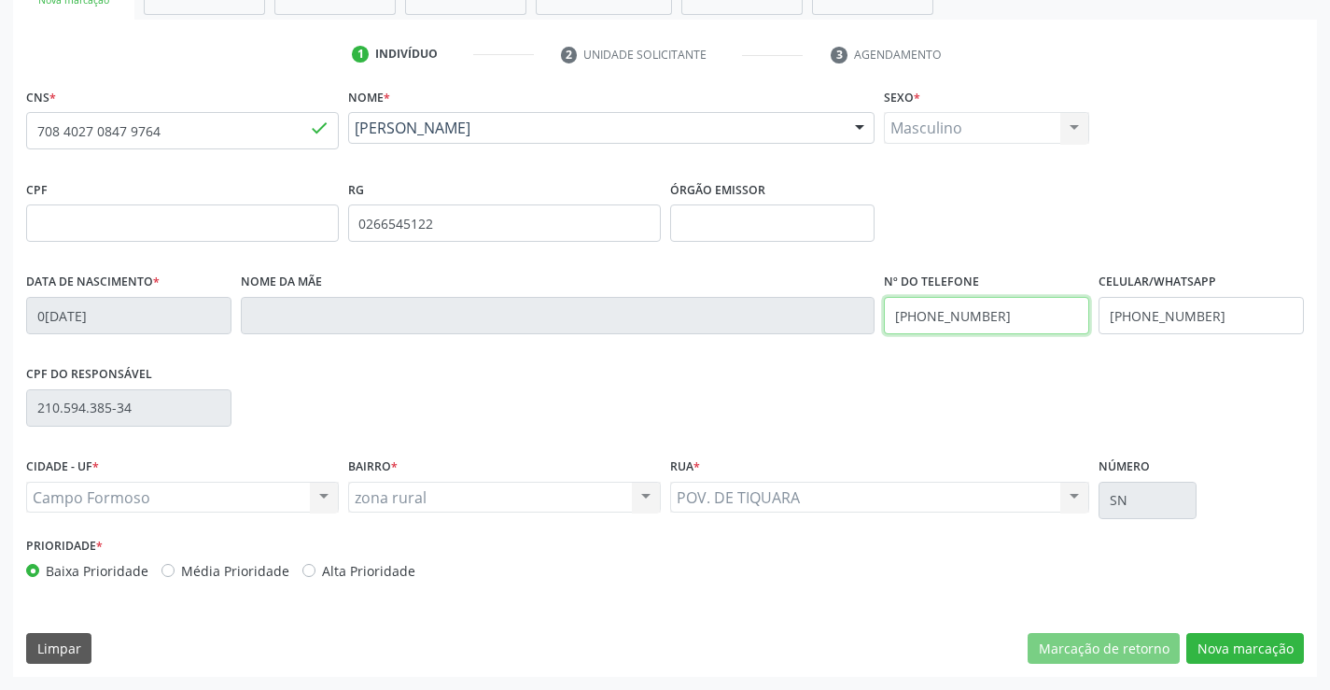
click at [998, 317] on input "(74) 99198-5154" at bounding box center [986, 315] width 205 height 37
type input "(77) 98102-7442"
click at [1218, 646] on button "Nova marcação" at bounding box center [1246, 649] width 118 height 32
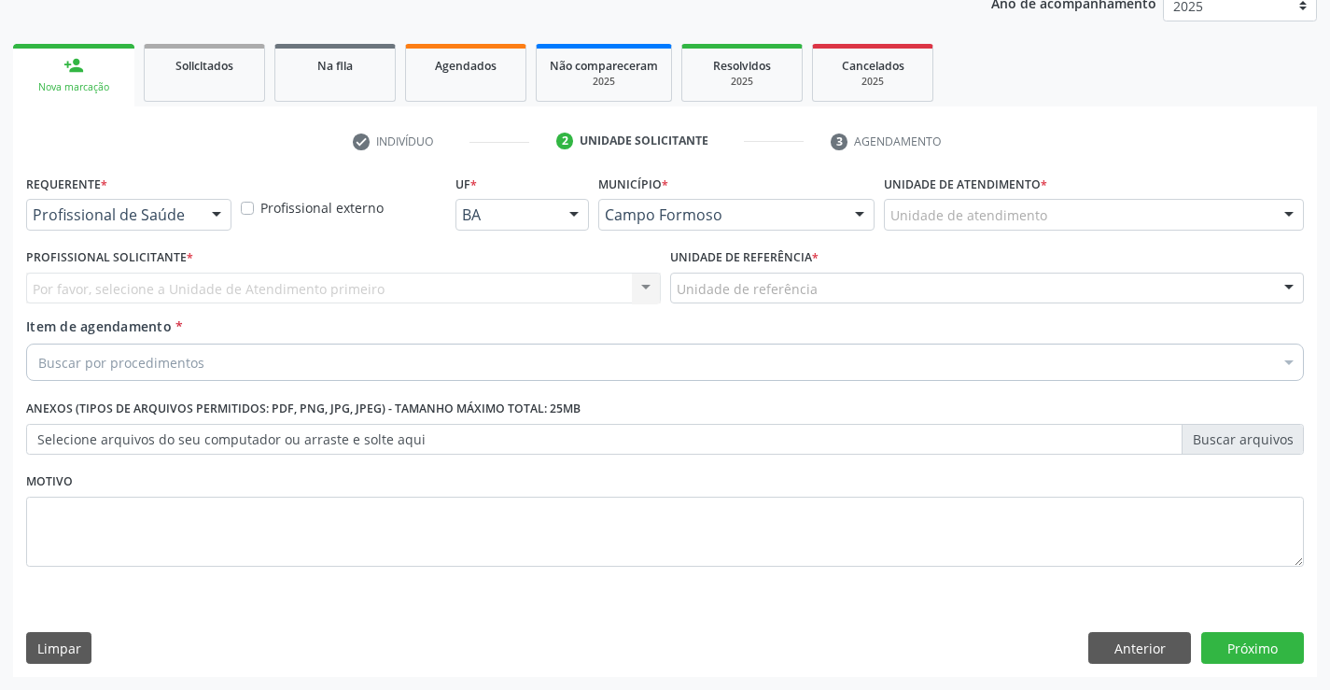
scroll to position [235, 0]
click at [215, 211] on div at bounding box center [217, 216] width 28 height 32
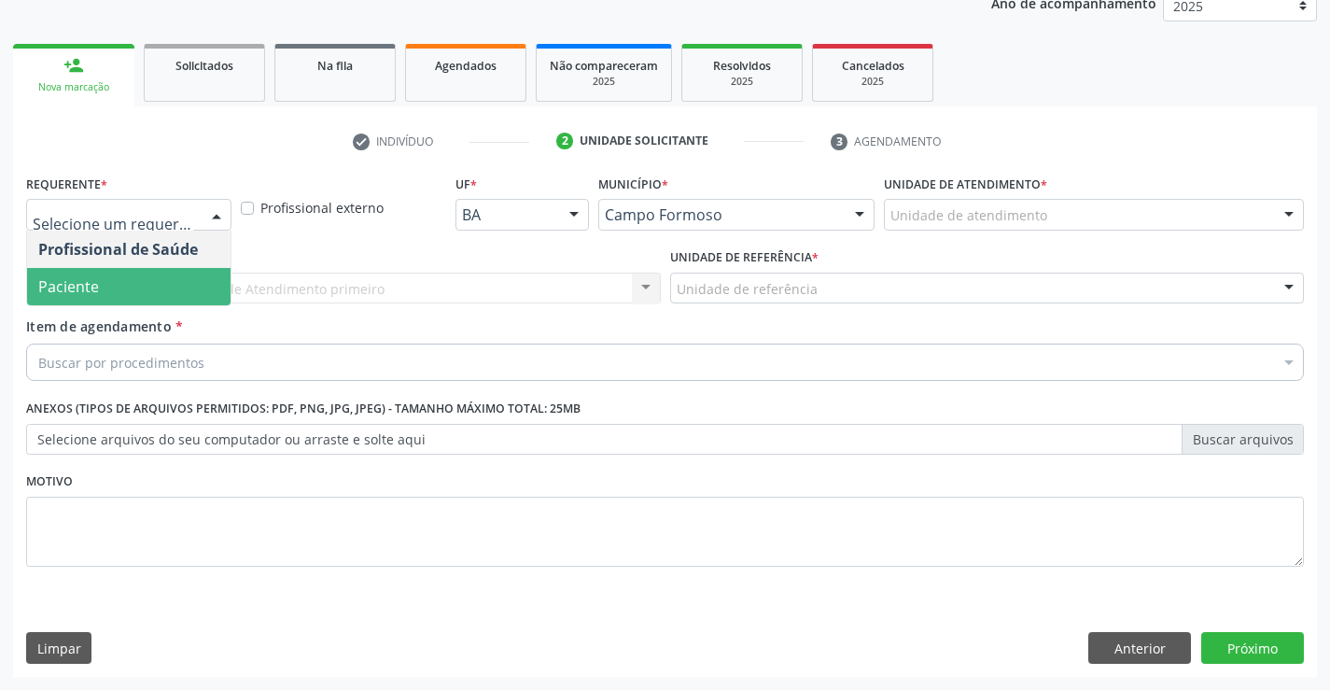
click at [139, 287] on span "Paciente" at bounding box center [129, 286] width 204 height 37
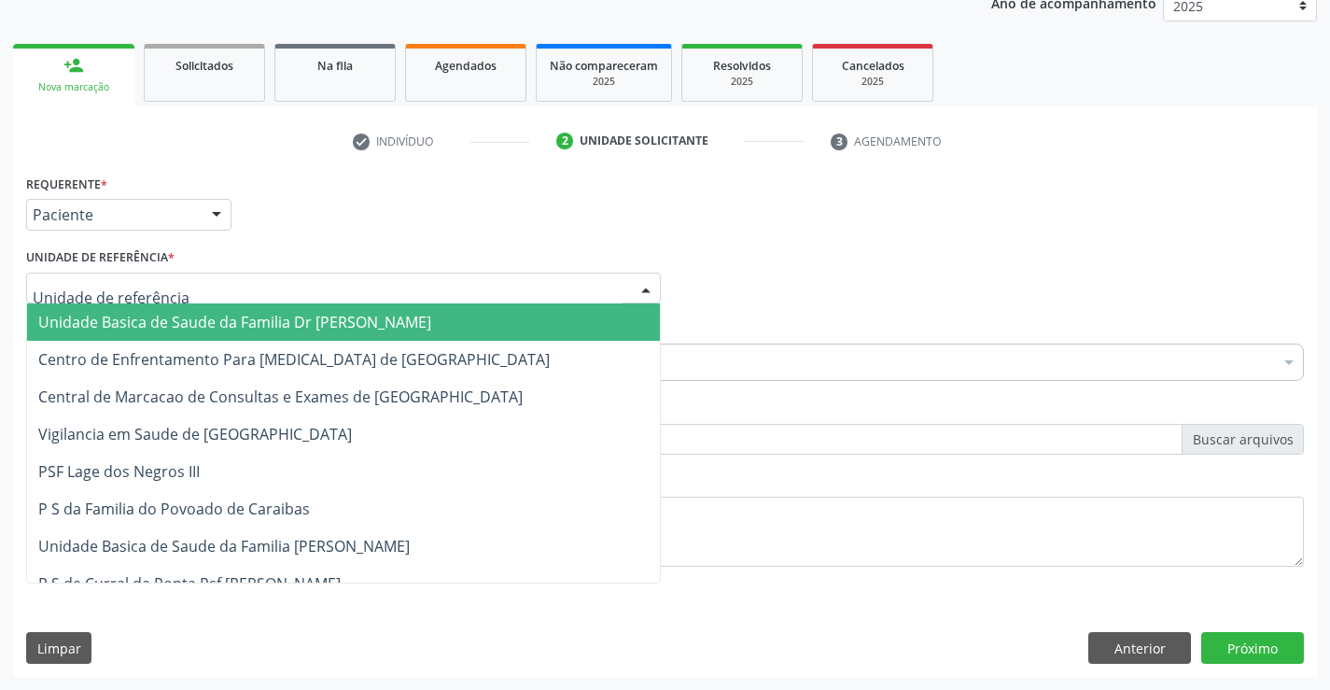
click at [225, 295] on div at bounding box center [343, 289] width 635 height 32
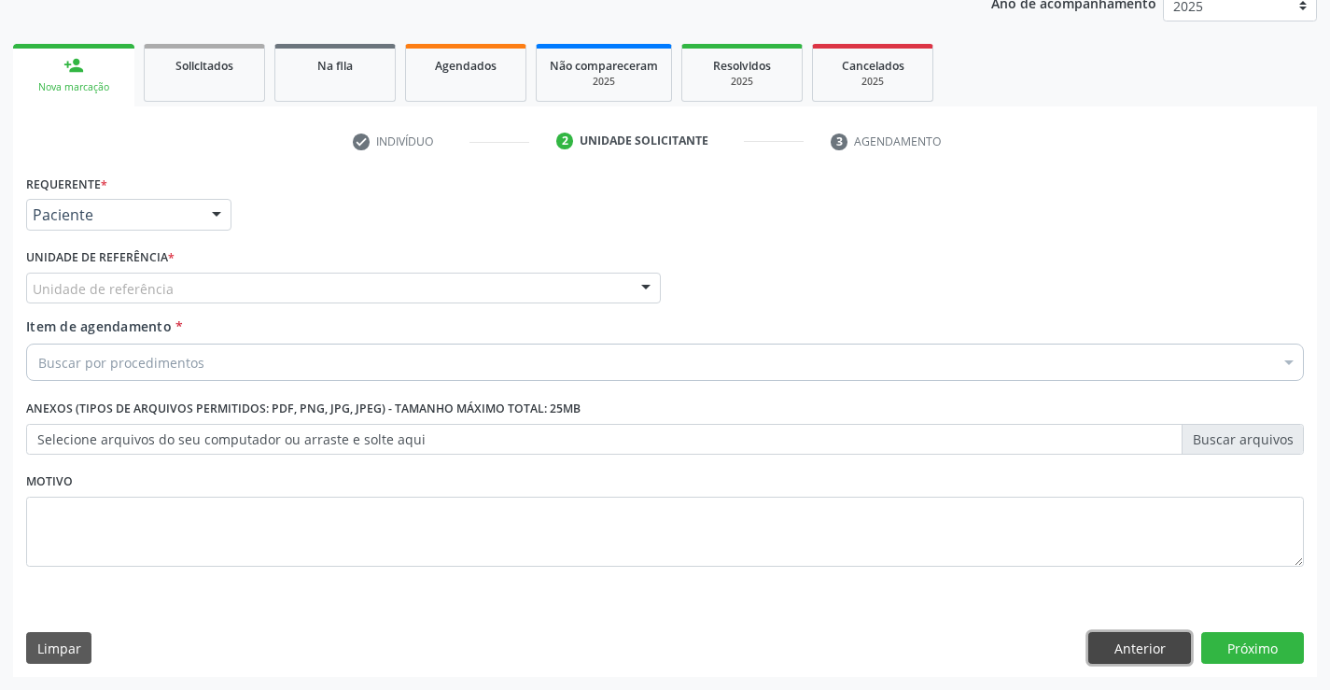
click at [1100, 646] on button "Anterior" at bounding box center [1140, 648] width 103 height 32
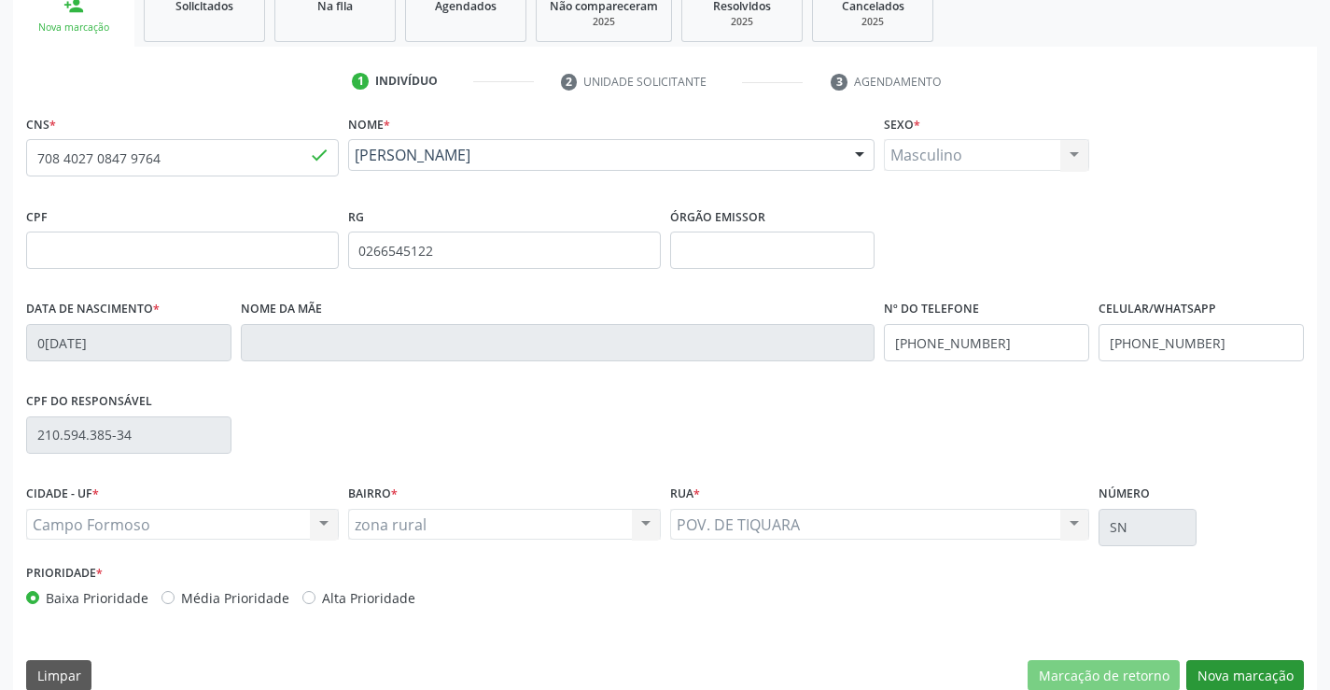
scroll to position [322, 0]
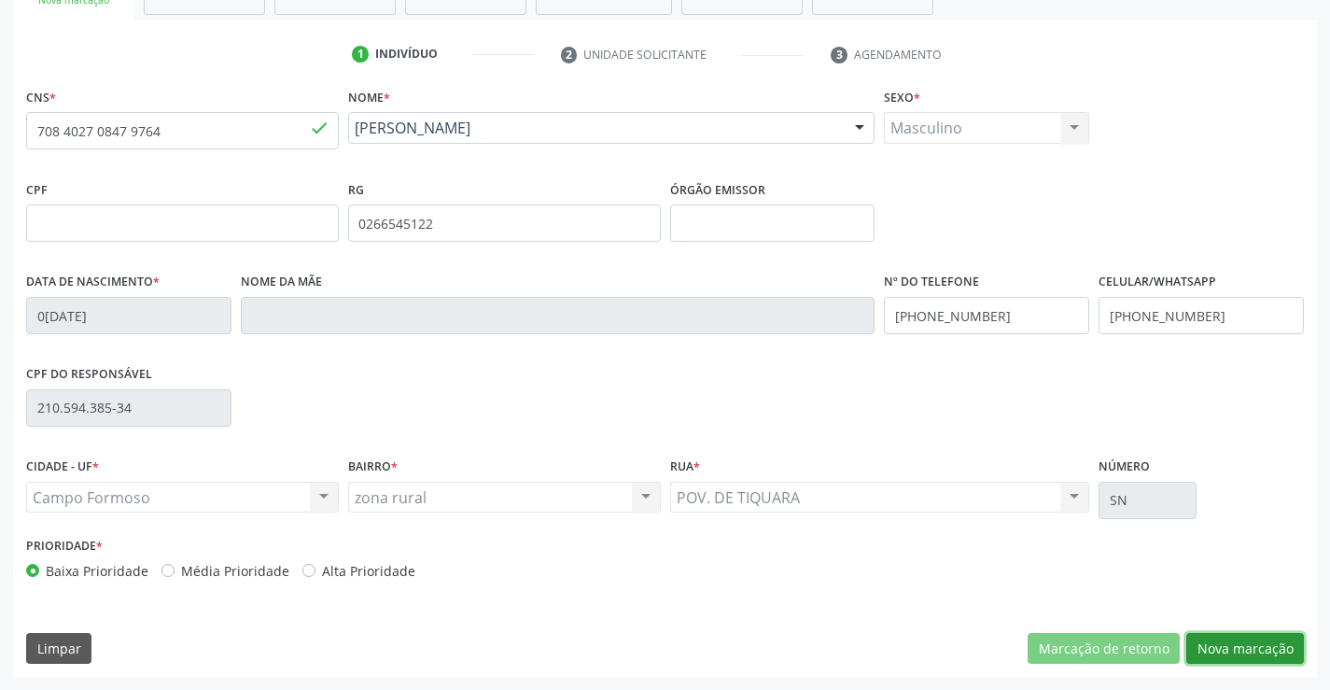
click at [1248, 647] on button "Nova marcação" at bounding box center [1246, 649] width 118 height 32
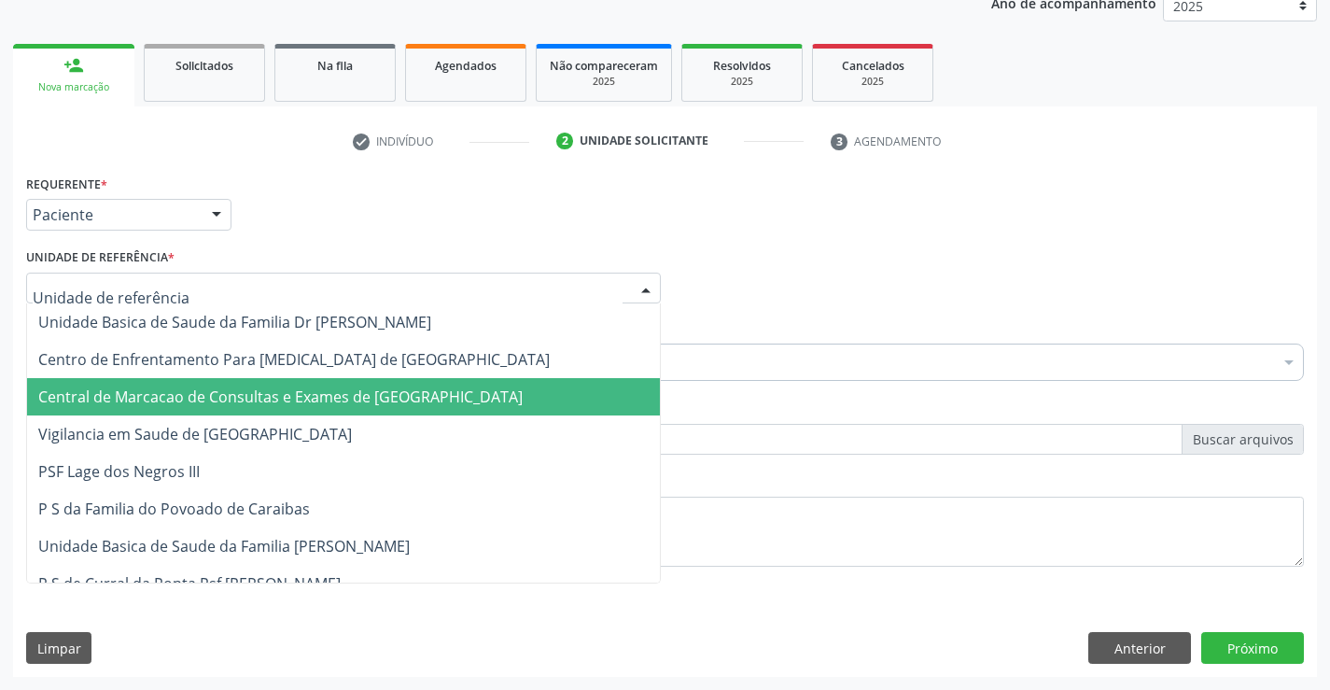
click at [200, 292] on div at bounding box center [343, 289] width 635 height 32
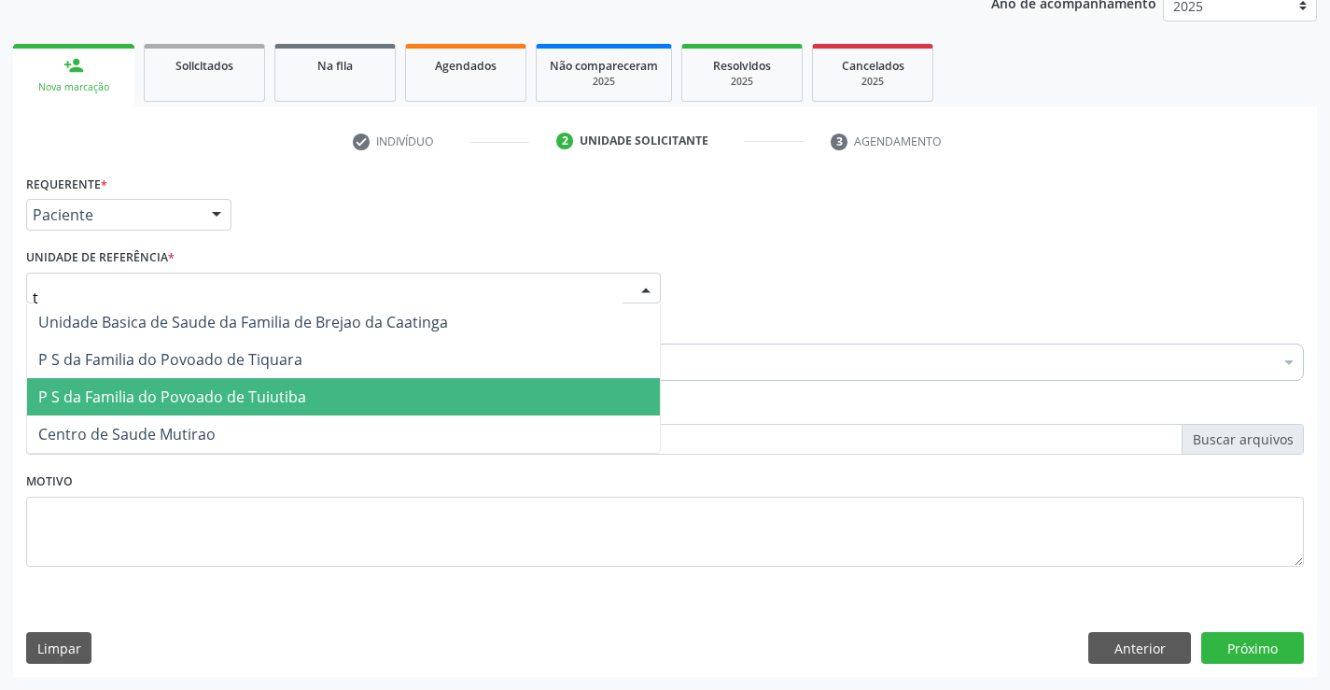
type input "ti"
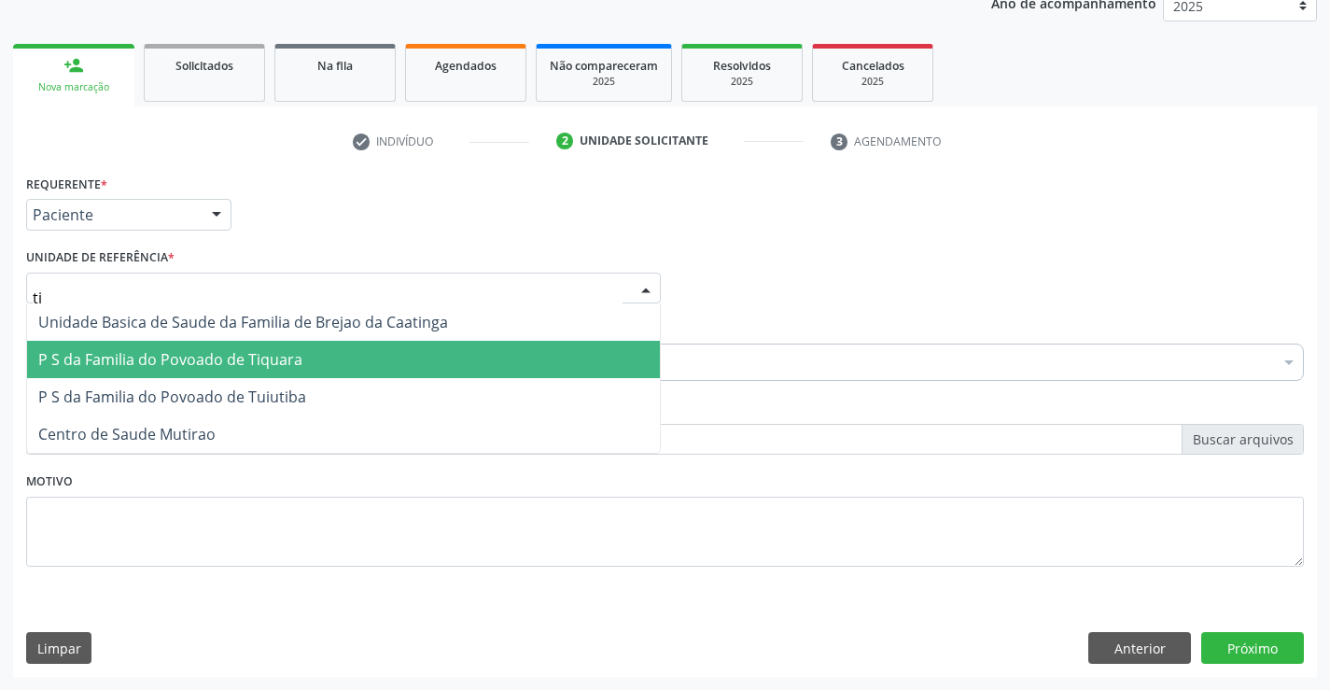
click at [272, 359] on span "P S da Familia do Povoado de Tiquara" at bounding box center [170, 359] width 264 height 21
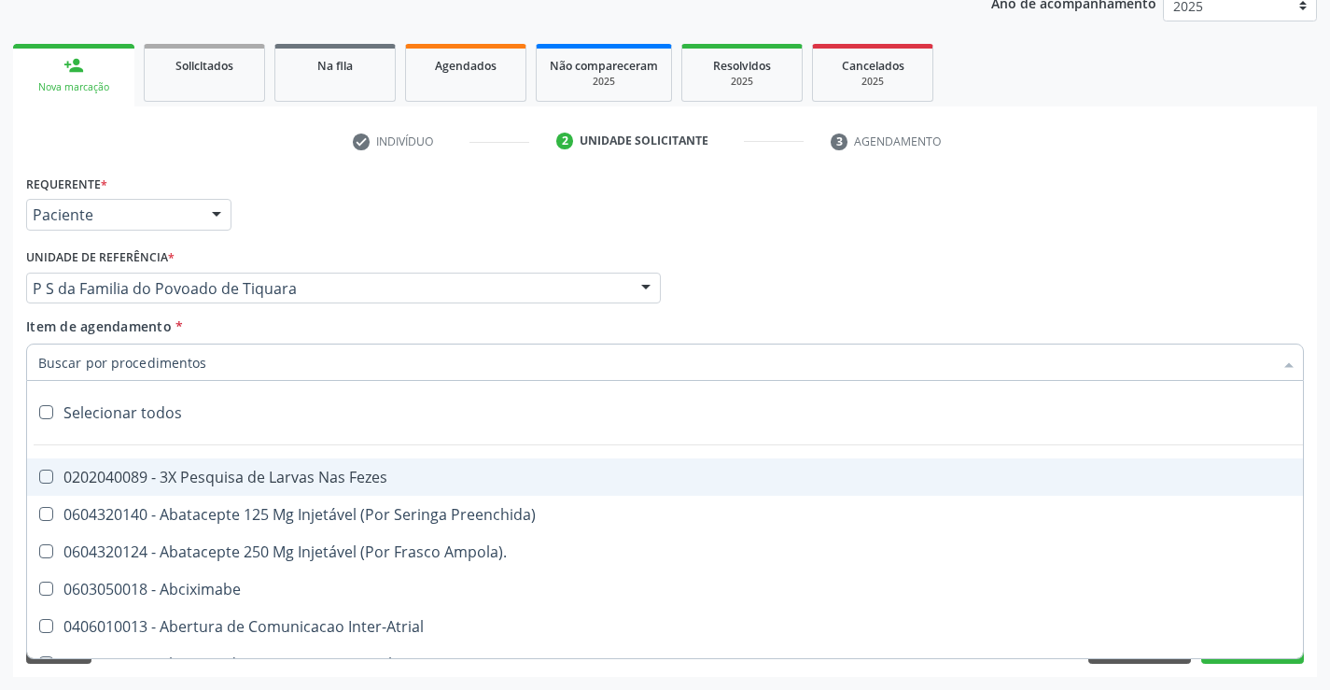
click at [241, 373] on div at bounding box center [665, 362] width 1278 height 37
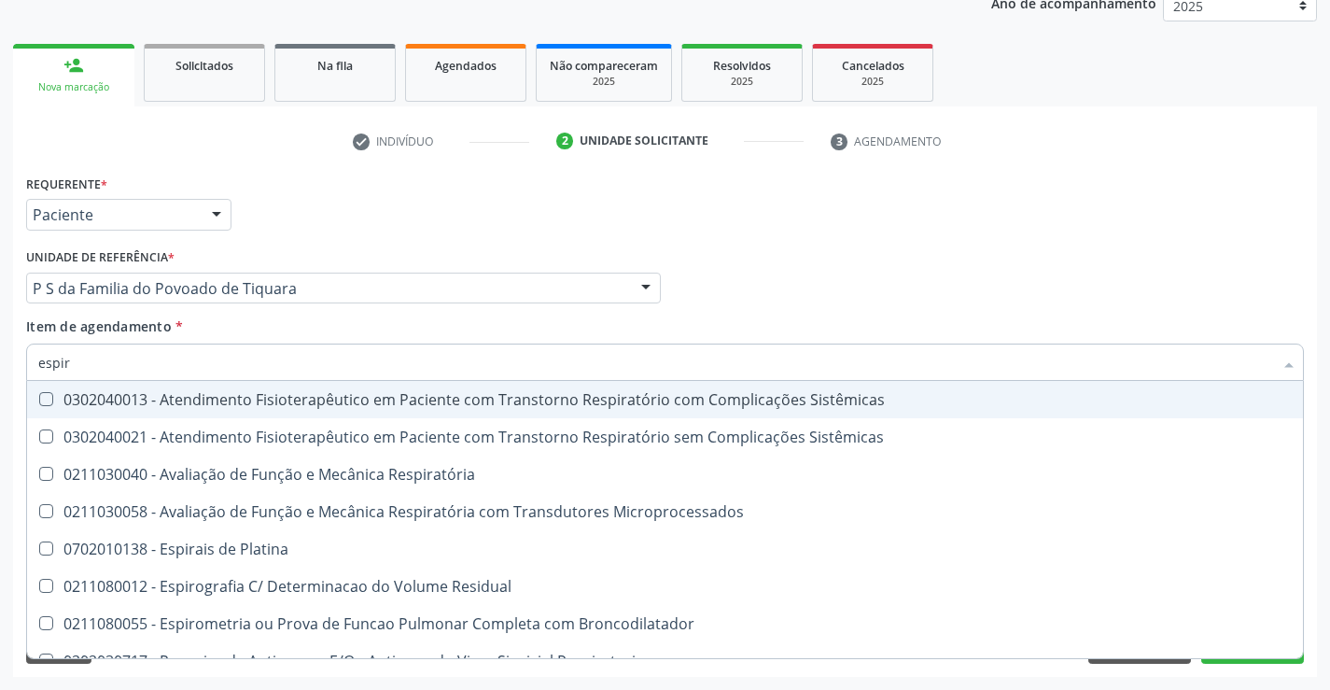
type input "espiro"
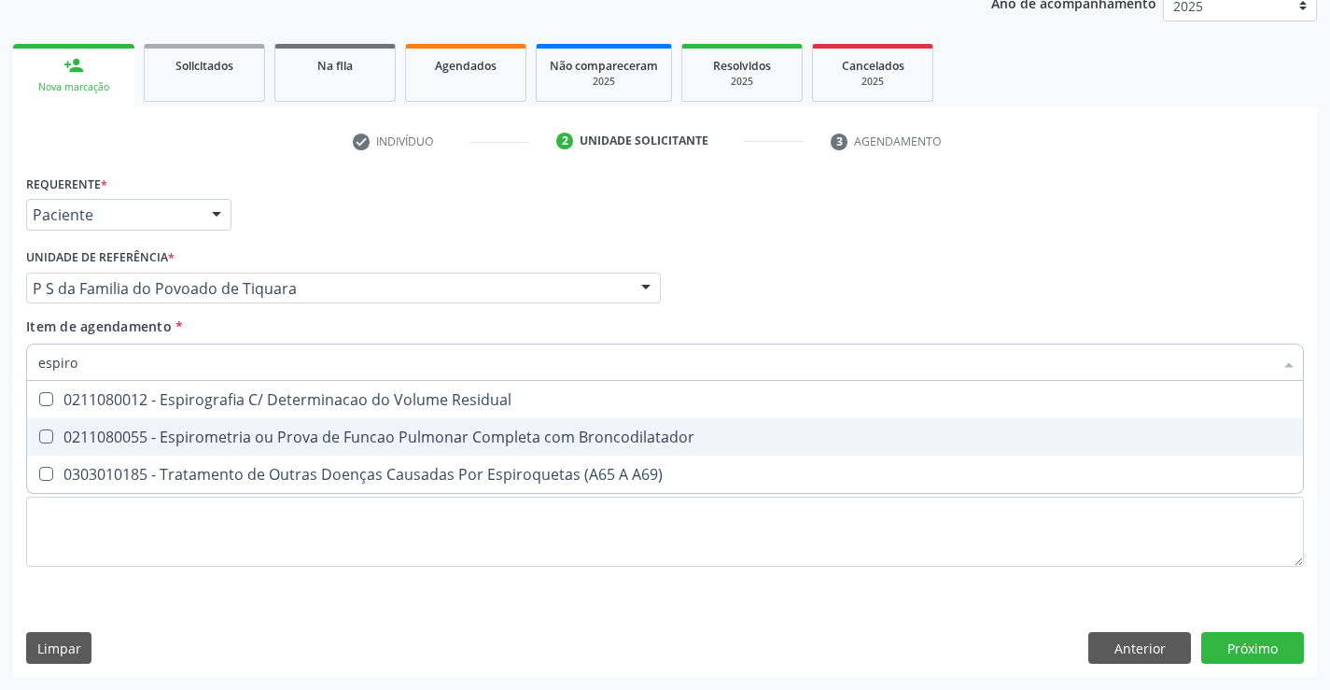
click at [387, 442] on div "0211080055 - Espirometria ou Prova de Funcao Pulmonar Completa com Broncodilata…" at bounding box center [665, 436] width 1254 height 15
checkbox Broncodilatador "true"
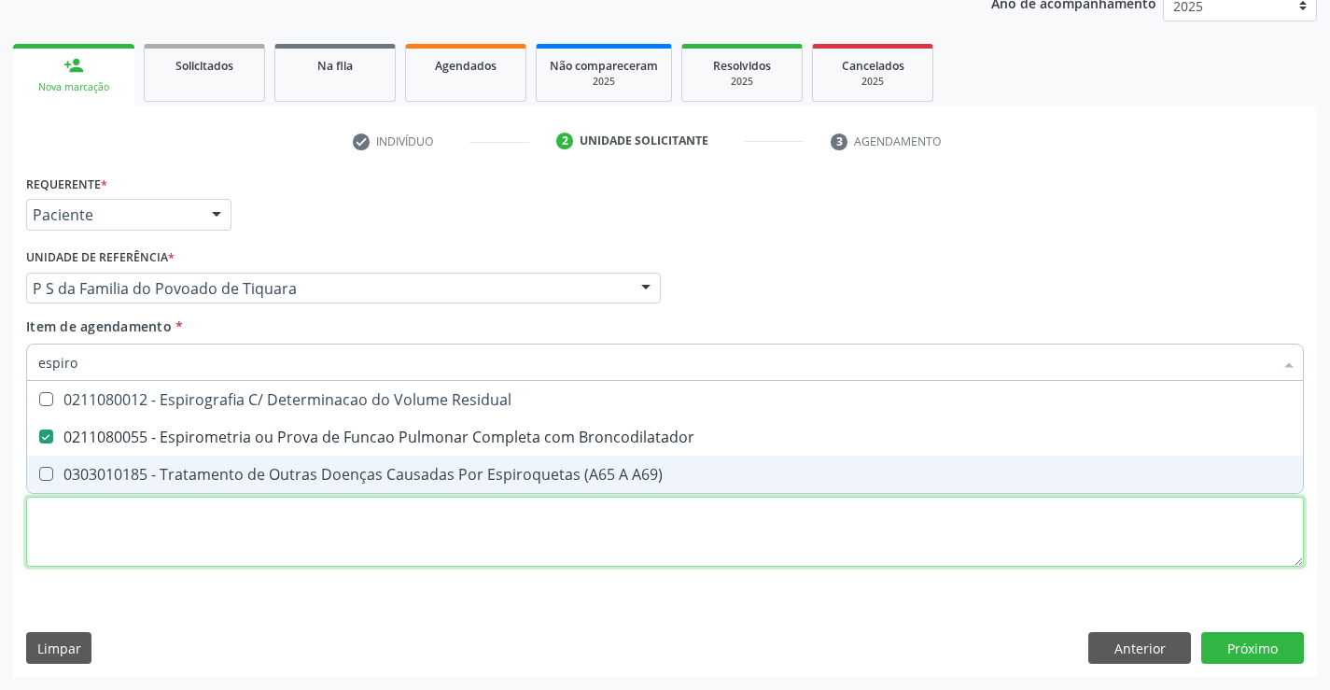
click at [407, 541] on div "Requerente * Paciente Profissional de Saúde Paciente Nenhum resultado encontrad…" at bounding box center [665, 381] width 1278 height 423
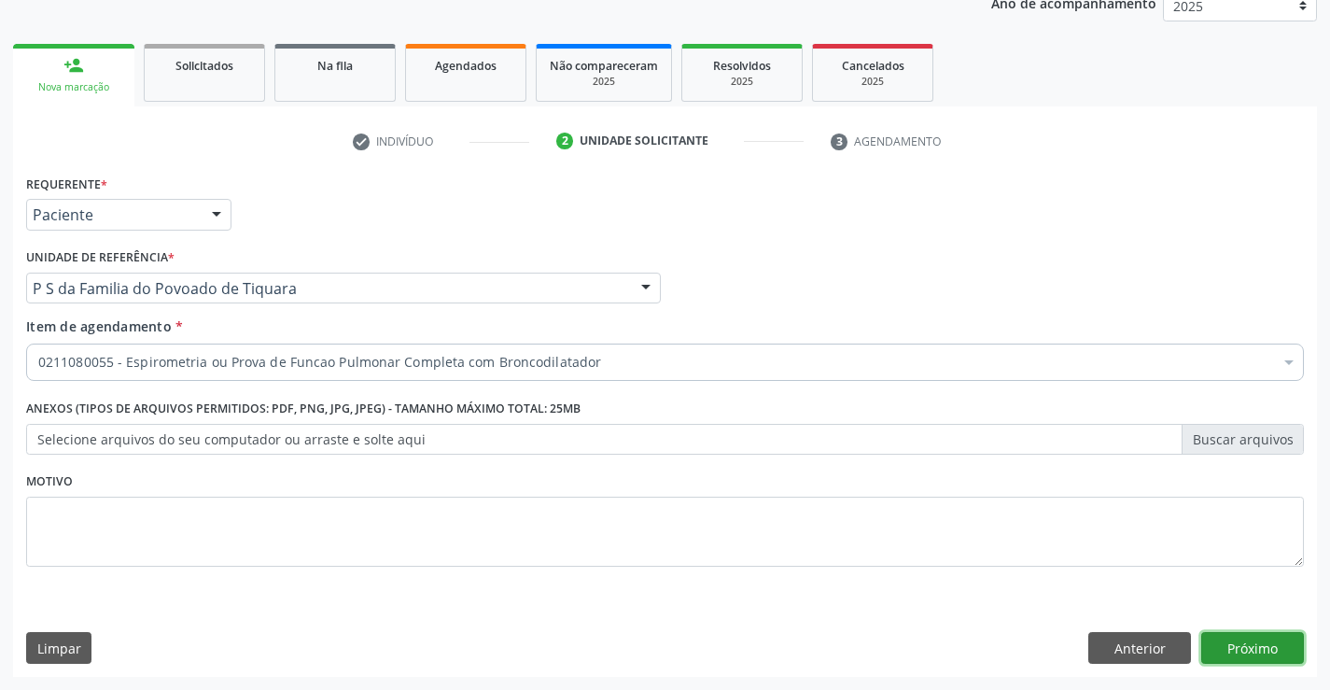
click at [1221, 645] on button "Próximo" at bounding box center [1253, 648] width 103 height 32
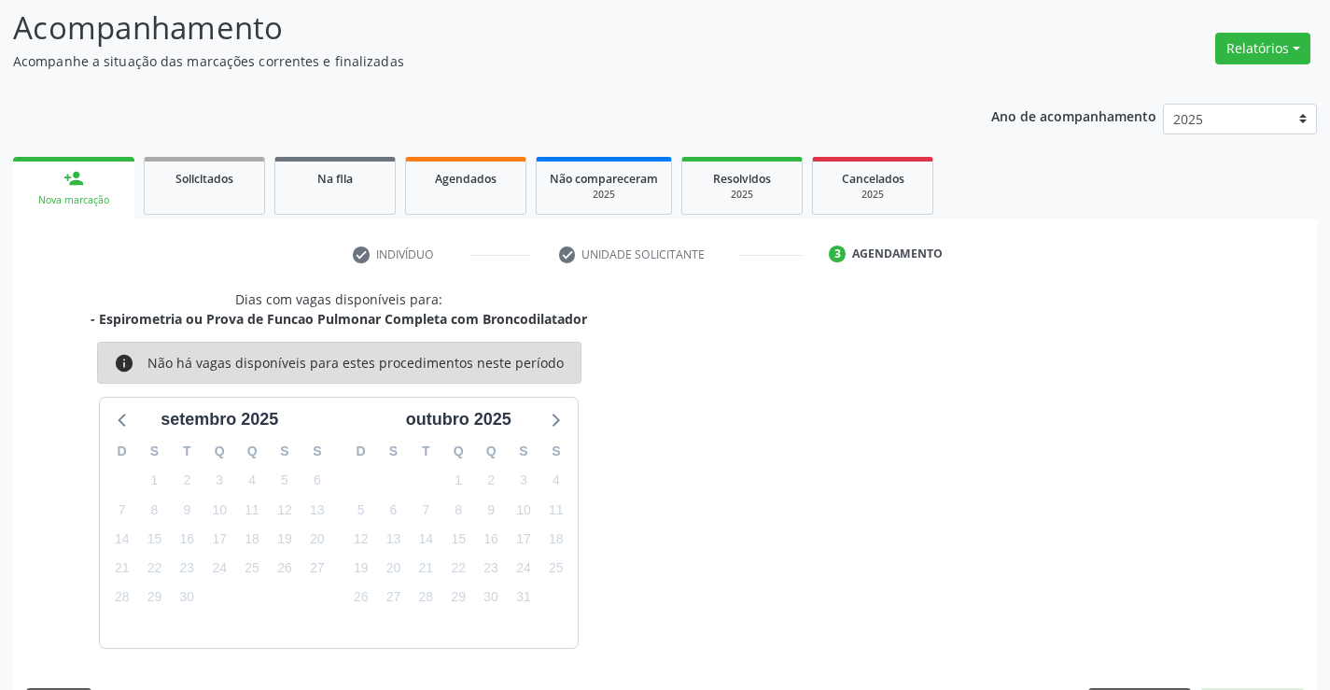
scroll to position [177, 0]
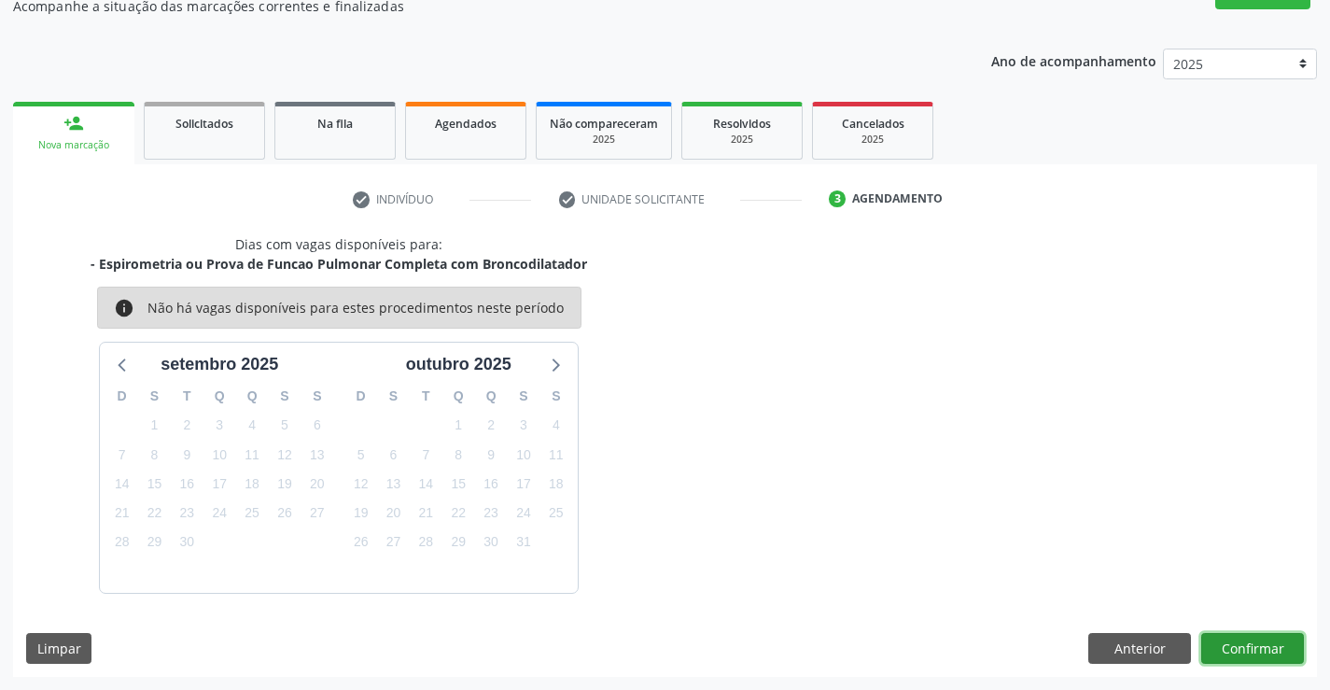
click at [1221, 645] on button "Confirmar" at bounding box center [1253, 649] width 103 height 32
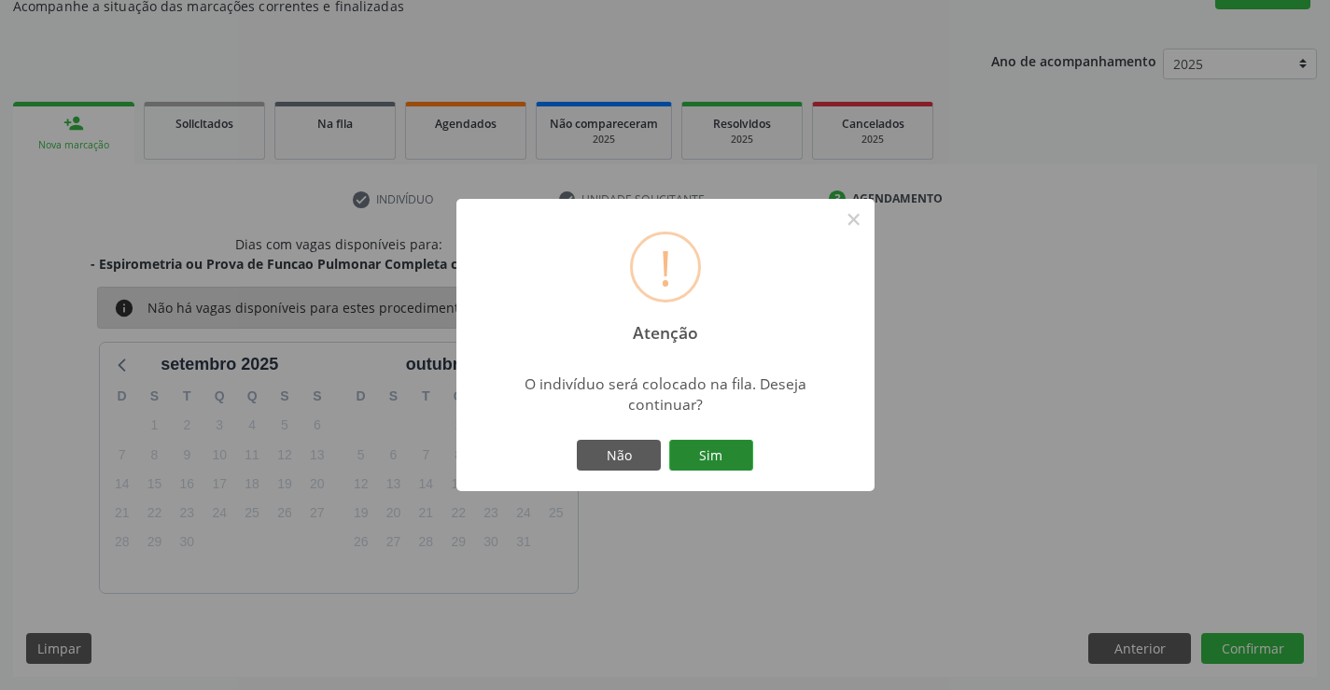
click at [720, 453] on button "Sim" at bounding box center [711, 456] width 84 height 32
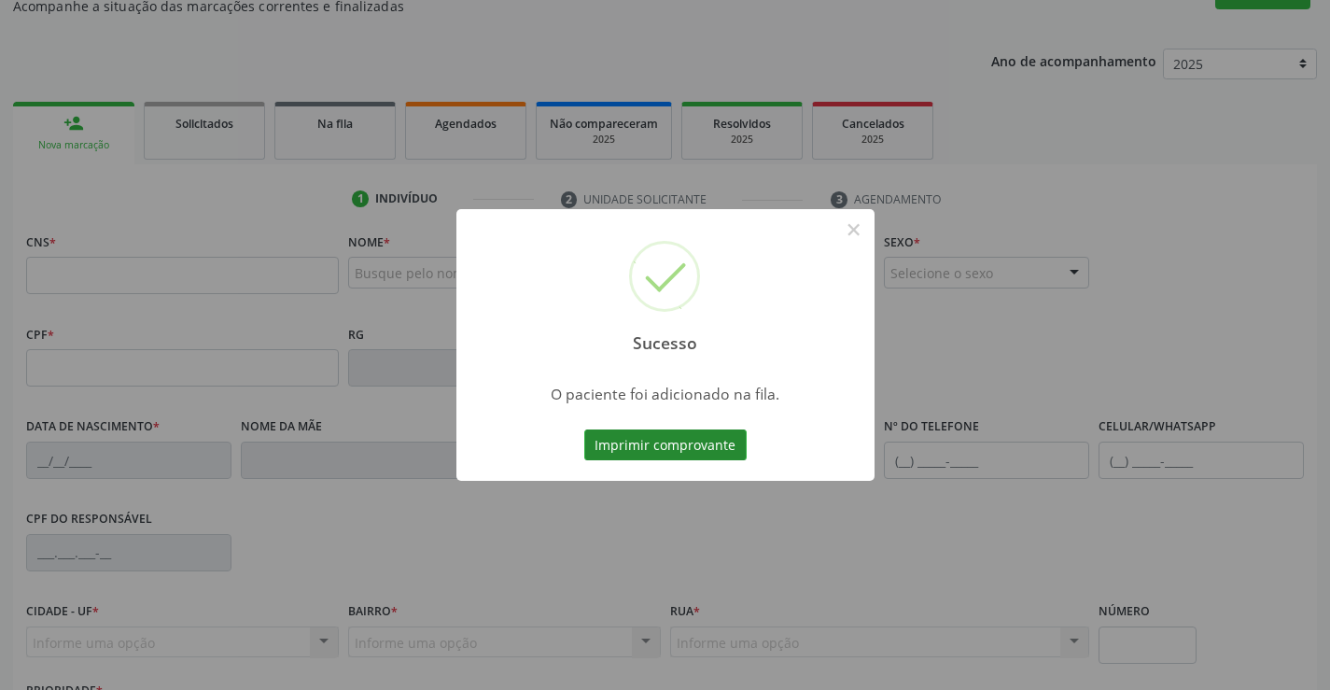
click at [702, 437] on button "Imprimir comprovante" at bounding box center [665, 445] width 162 height 32
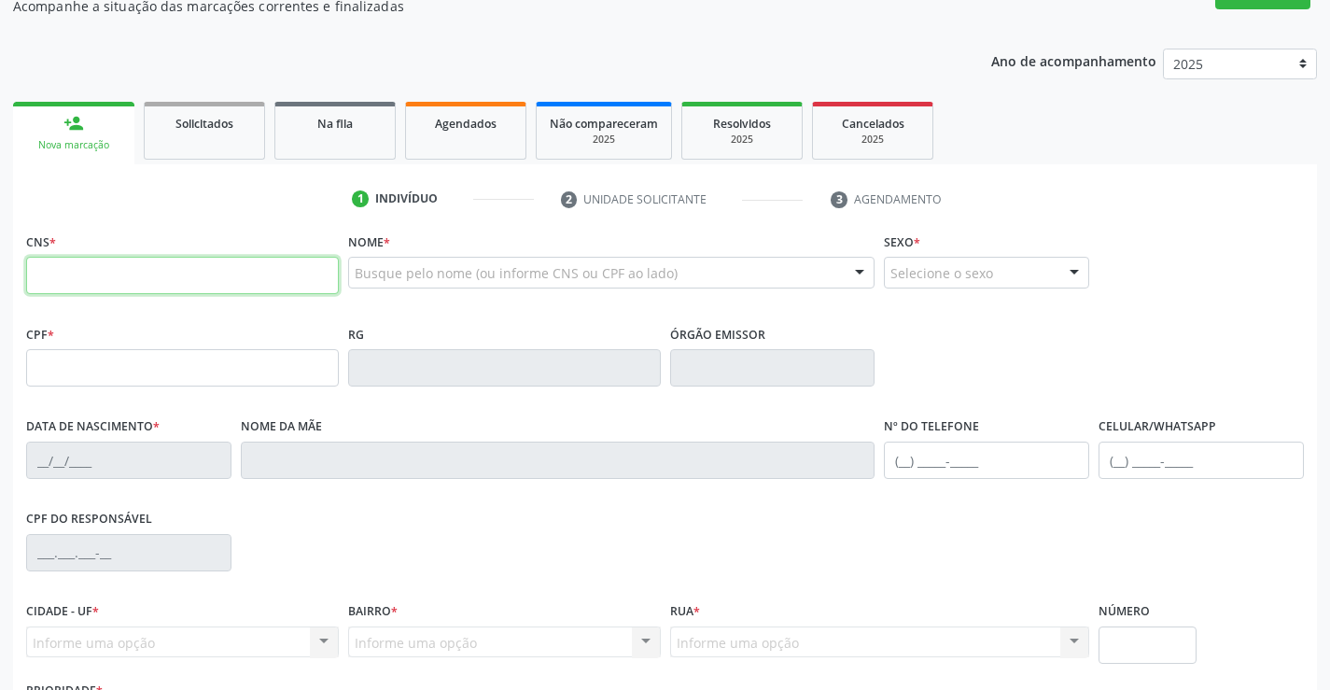
click at [150, 280] on input "text" at bounding box center [182, 275] width 313 height 37
type input "705 0090 0794 3052"
type input "06/02/1983"
type input "Maria Maura de Oliveira"
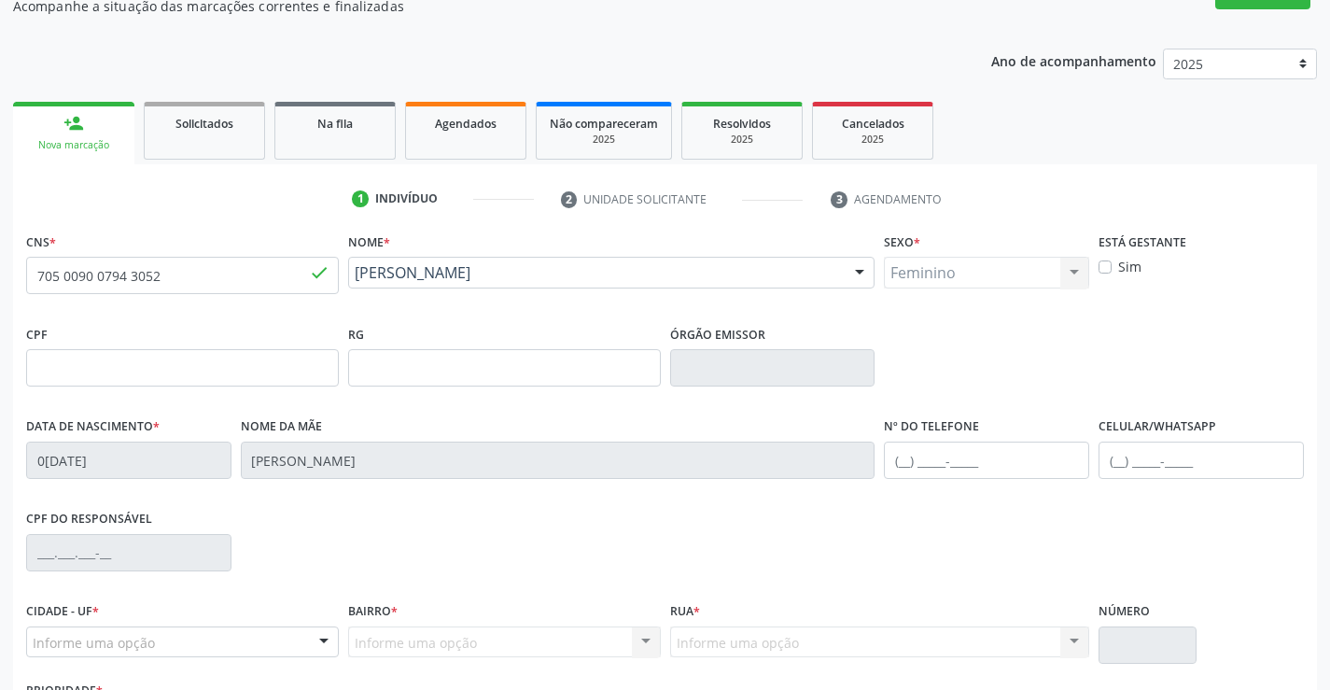
scroll to position [271, 0]
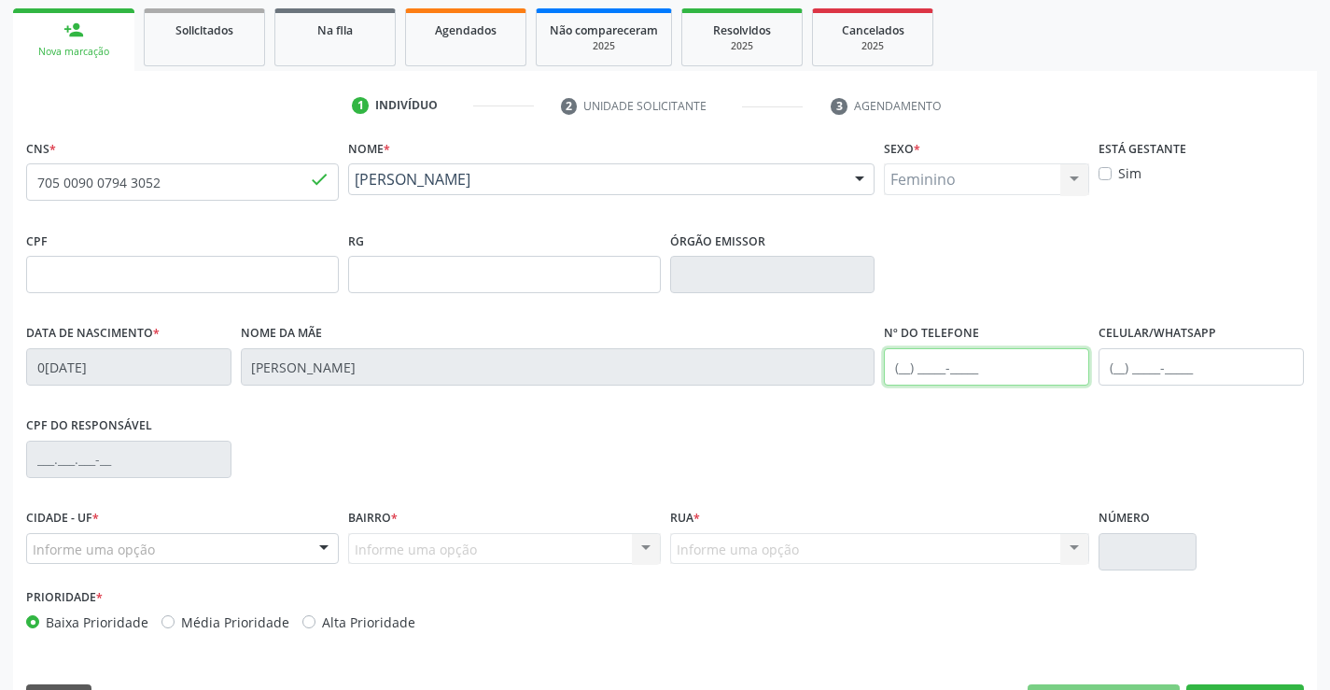
click at [905, 369] on input "text" at bounding box center [986, 366] width 205 height 37
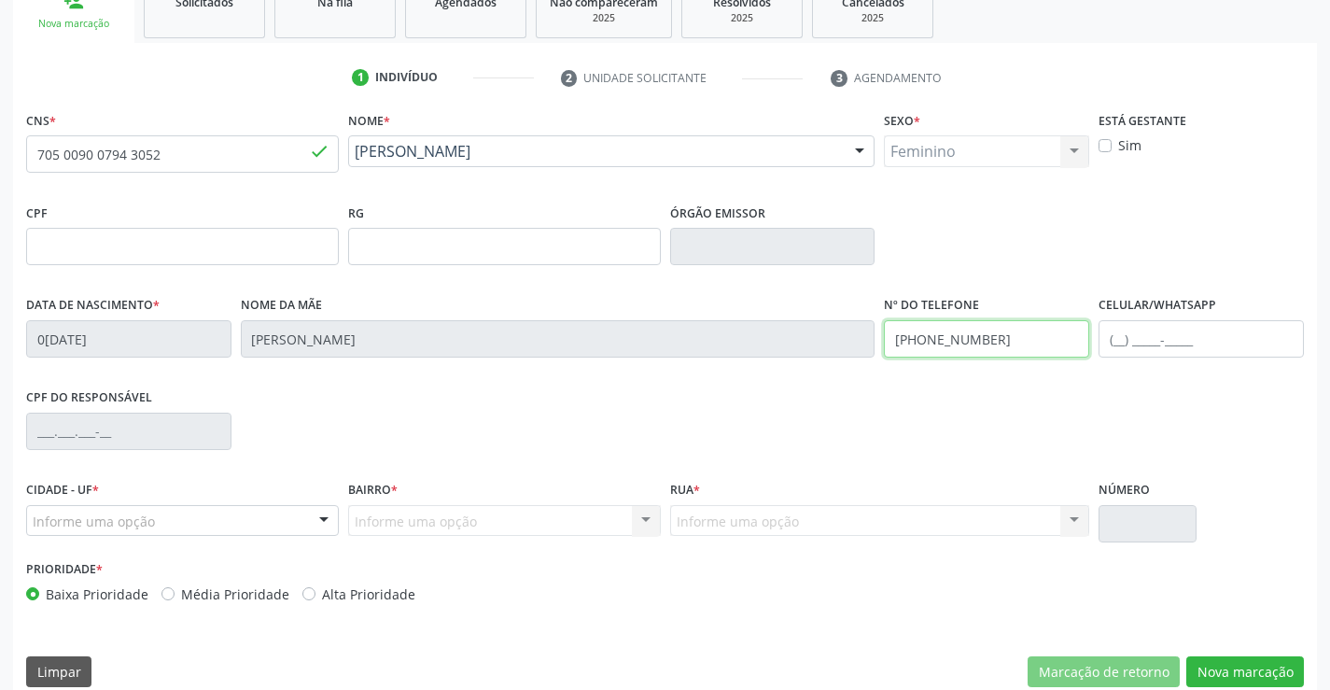
scroll to position [322, 0]
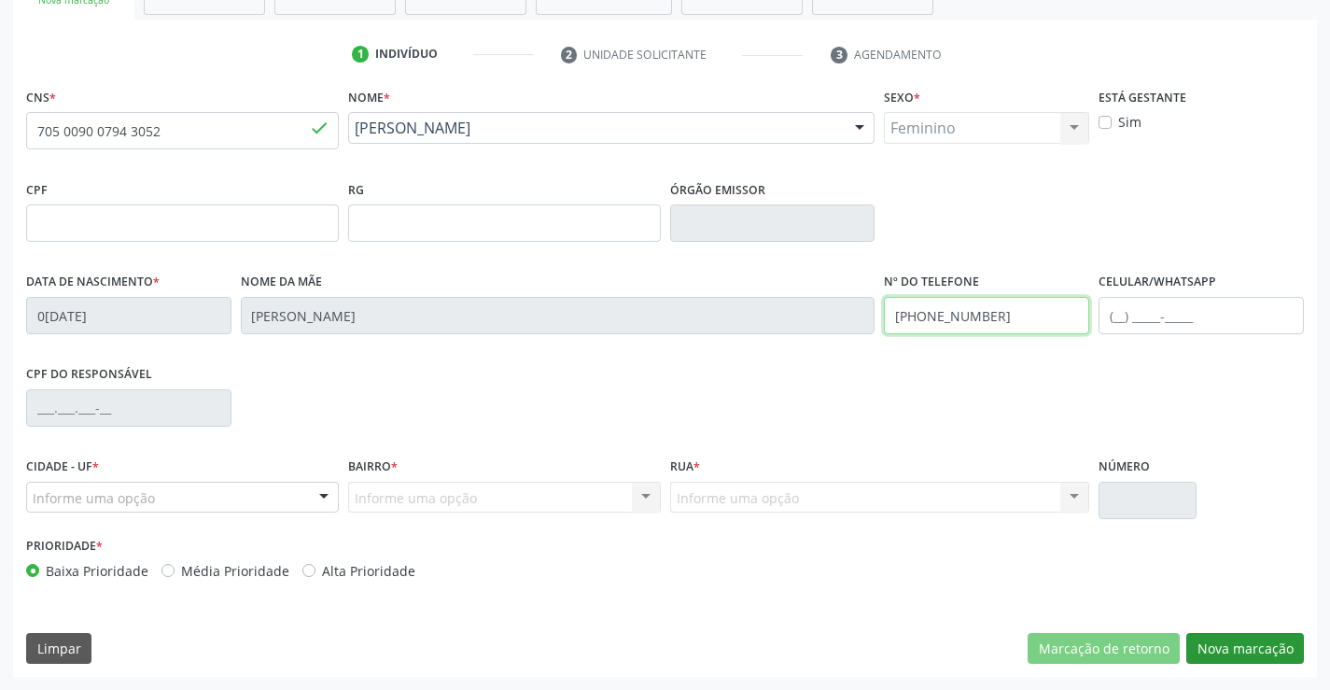
type input "(74) 99107-4189"
click at [1270, 641] on button "Nova marcação" at bounding box center [1246, 649] width 118 height 32
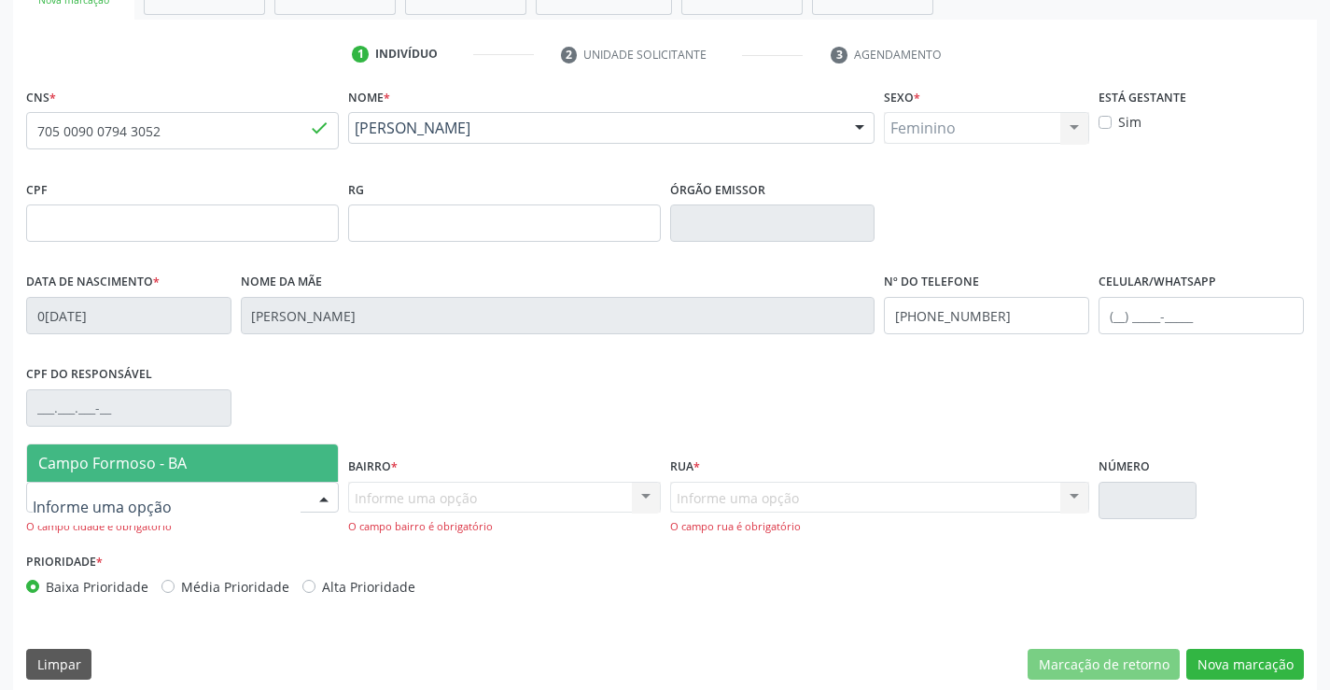
click at [325, 496] on div at bounding box center [324, 499] width 28 height 32
click at [278, 450] on span "Campo Formoso - BA" at bounding box center [182, 462] width 311 height 37
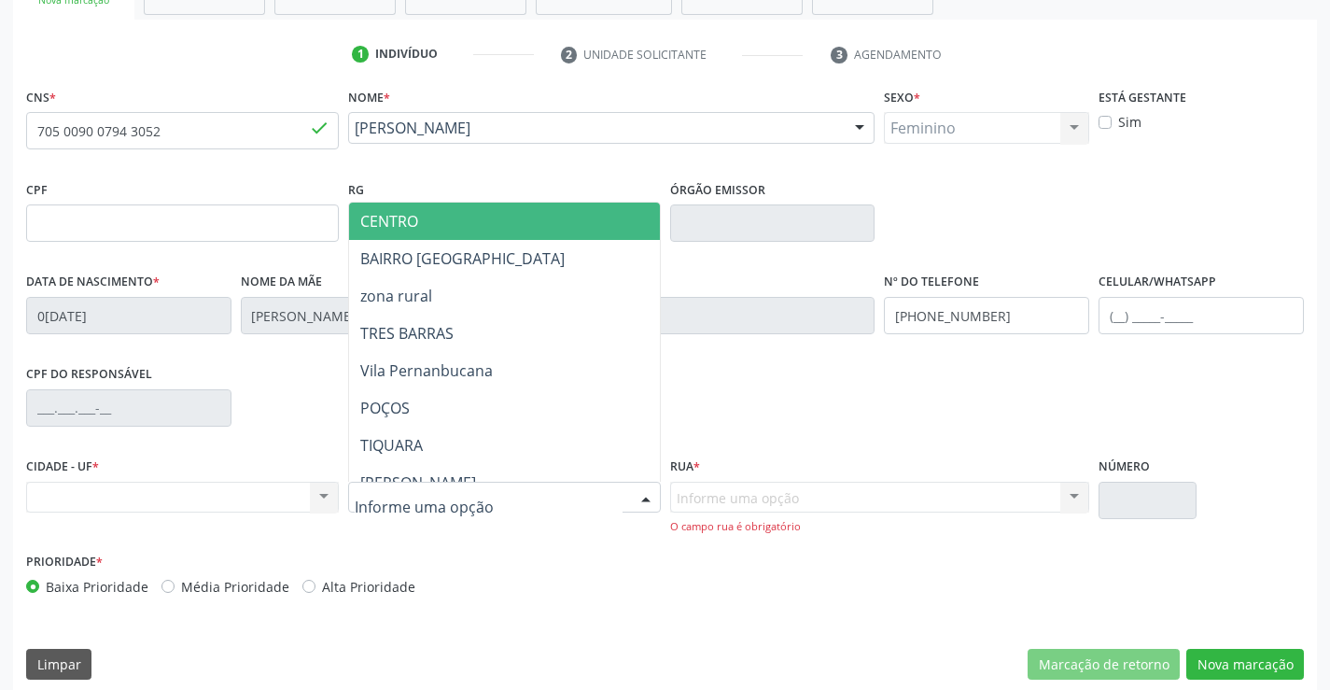
click at [632, 496] on div at bounding box center [646, 499] width 28 height 32
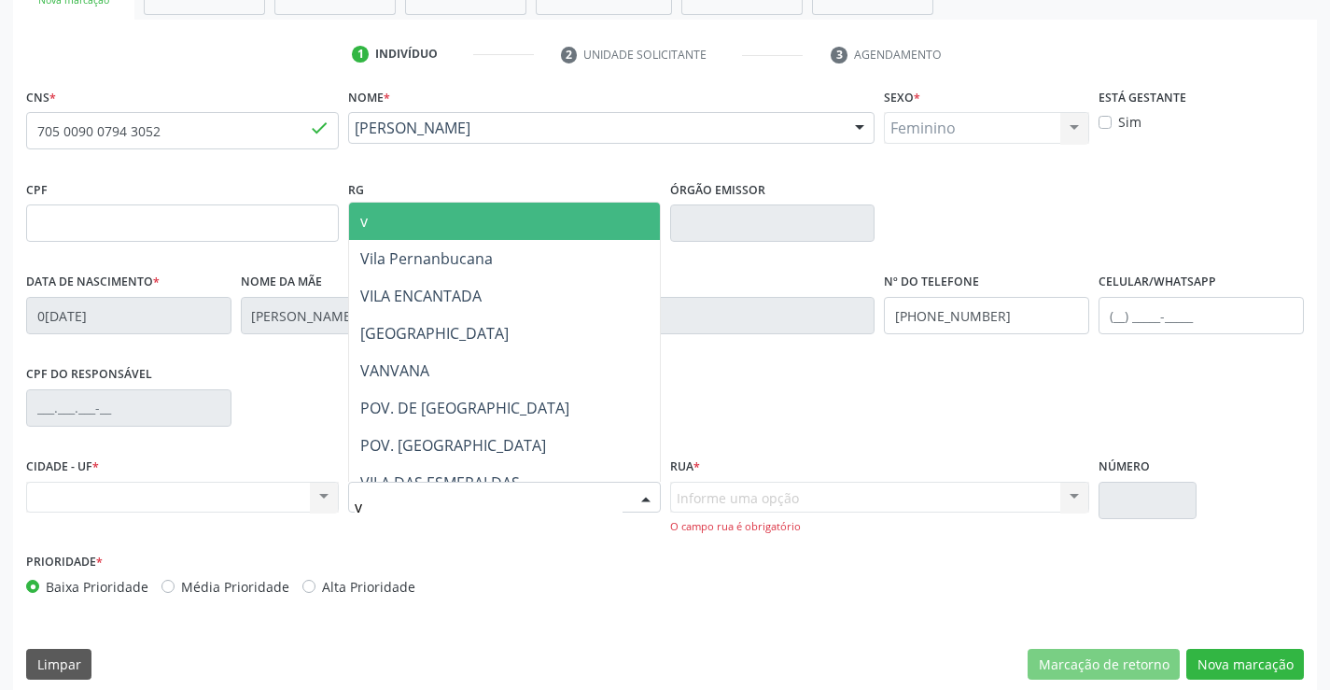
type input "vi"
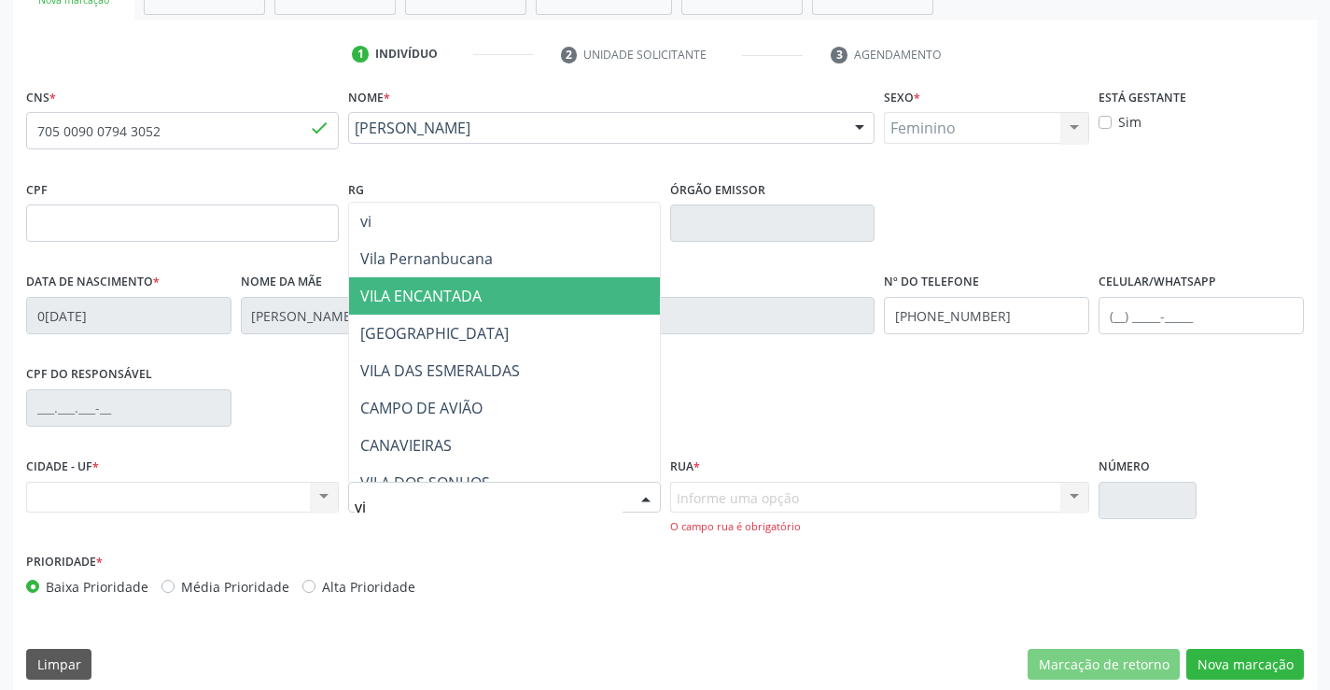
click at [487, 301] on span "VILA ENCANTADA" at bounding box center [504, 295] width 311 height 37
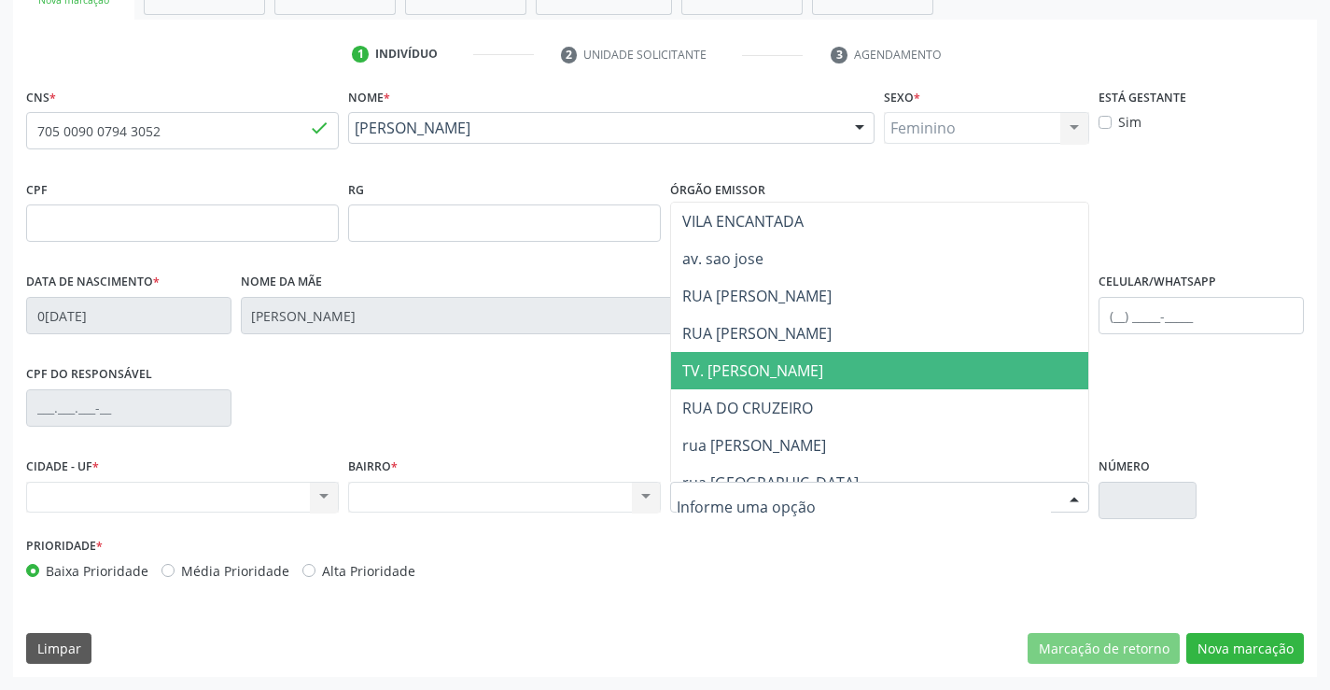
click at [753, 377] on span "TV. JORGE AMADO" at bounding box center [753, 370] width 141 height 21
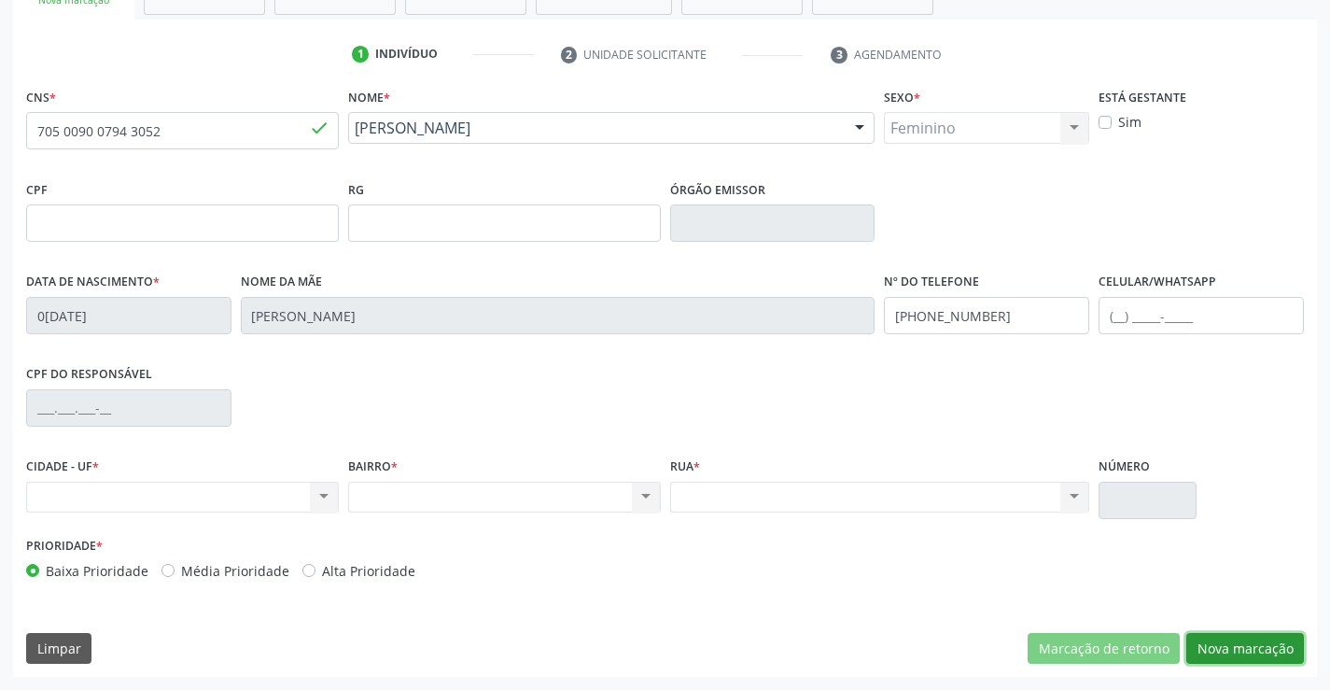
click at [1257, 651] on button "Nova marcação" at bounding box center [1246, 649] width 118 height 32
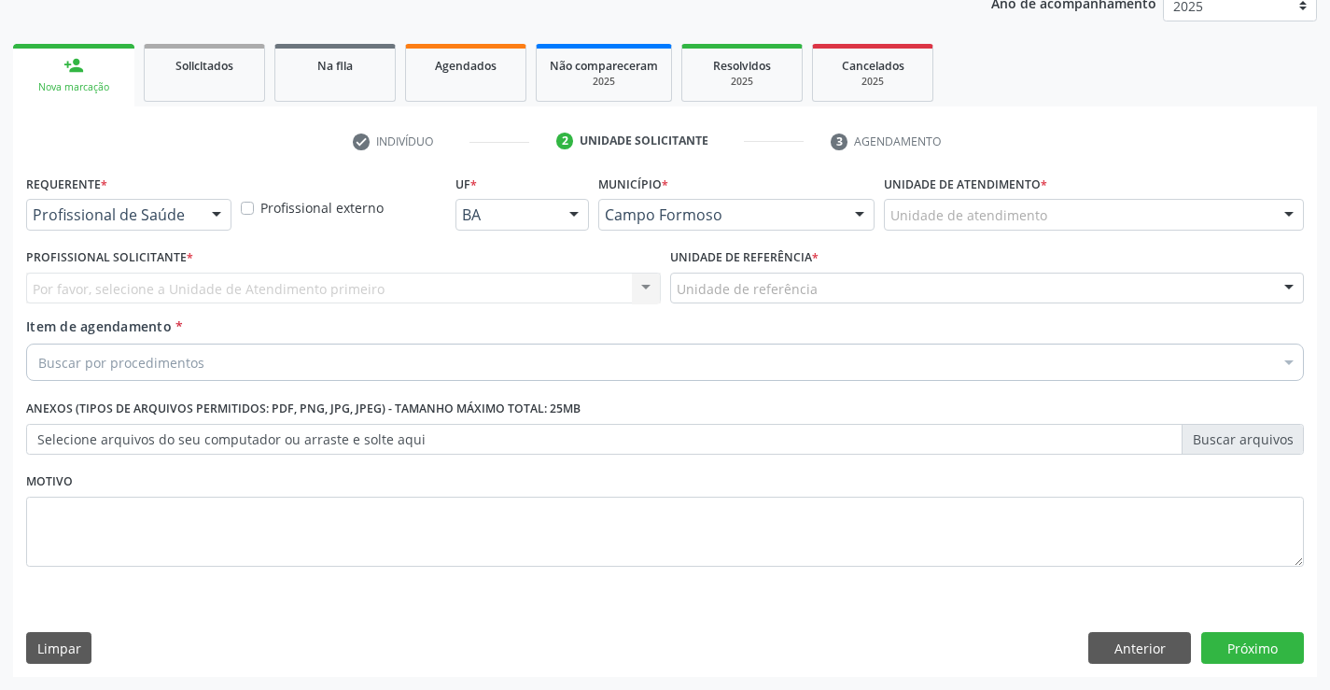
scroll to position [235, 0]
click at [219, 211] on div at bounding box center [217, 216] width 28 height 32
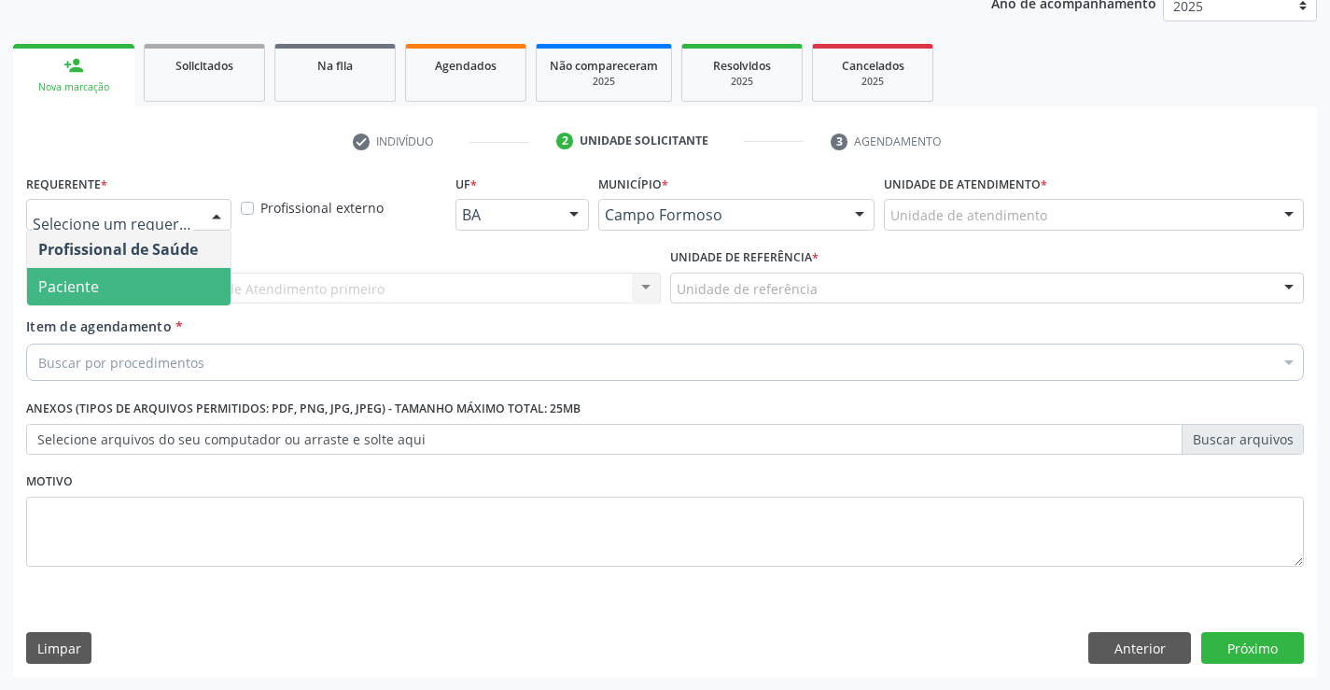
click at [172, 282] on span "Paciente" at bounding box center [129, 286] width 204 height 37
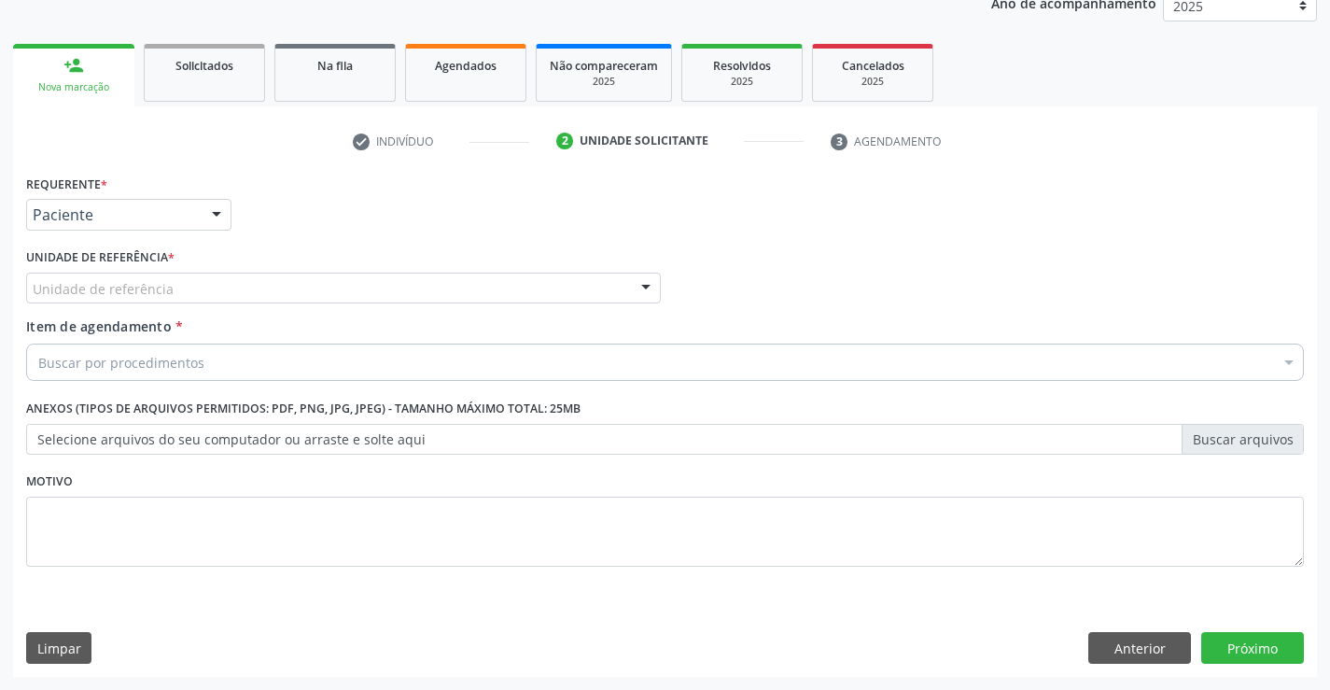
click at [198, 291] on div "Unidade de referência" at bounding box center [343, 289] width 635 height 32
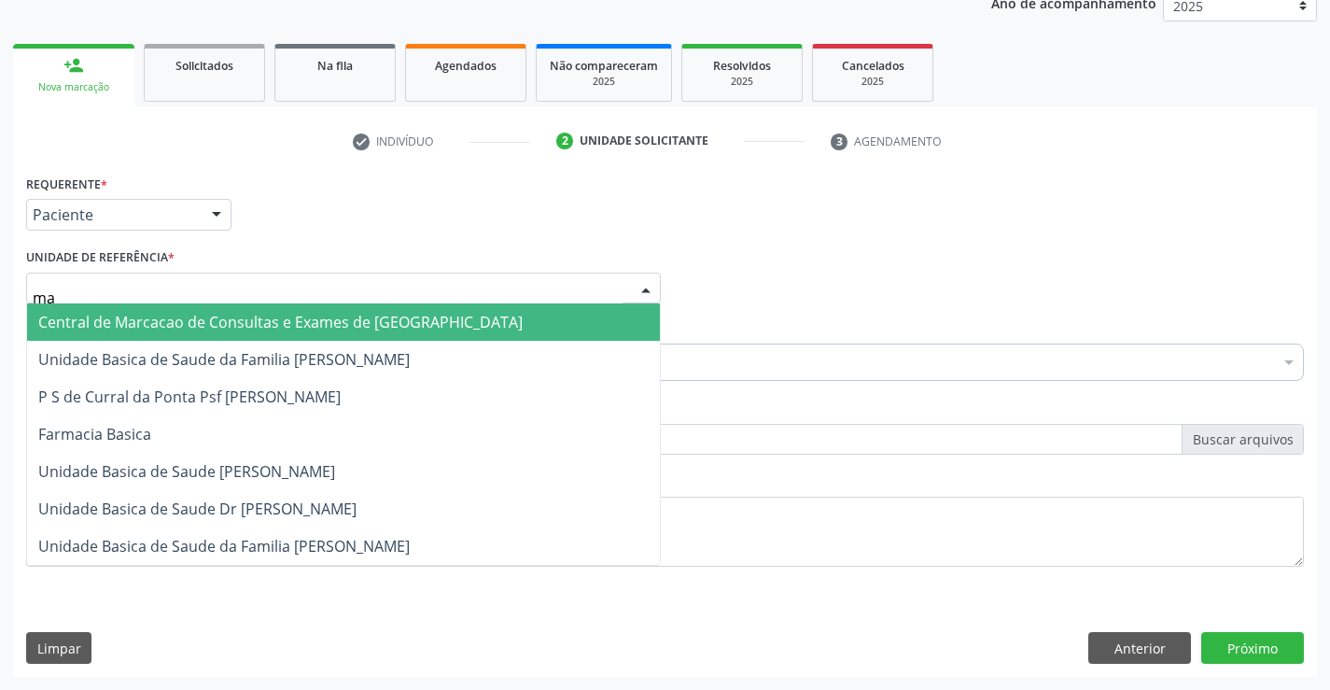
type input "mar"
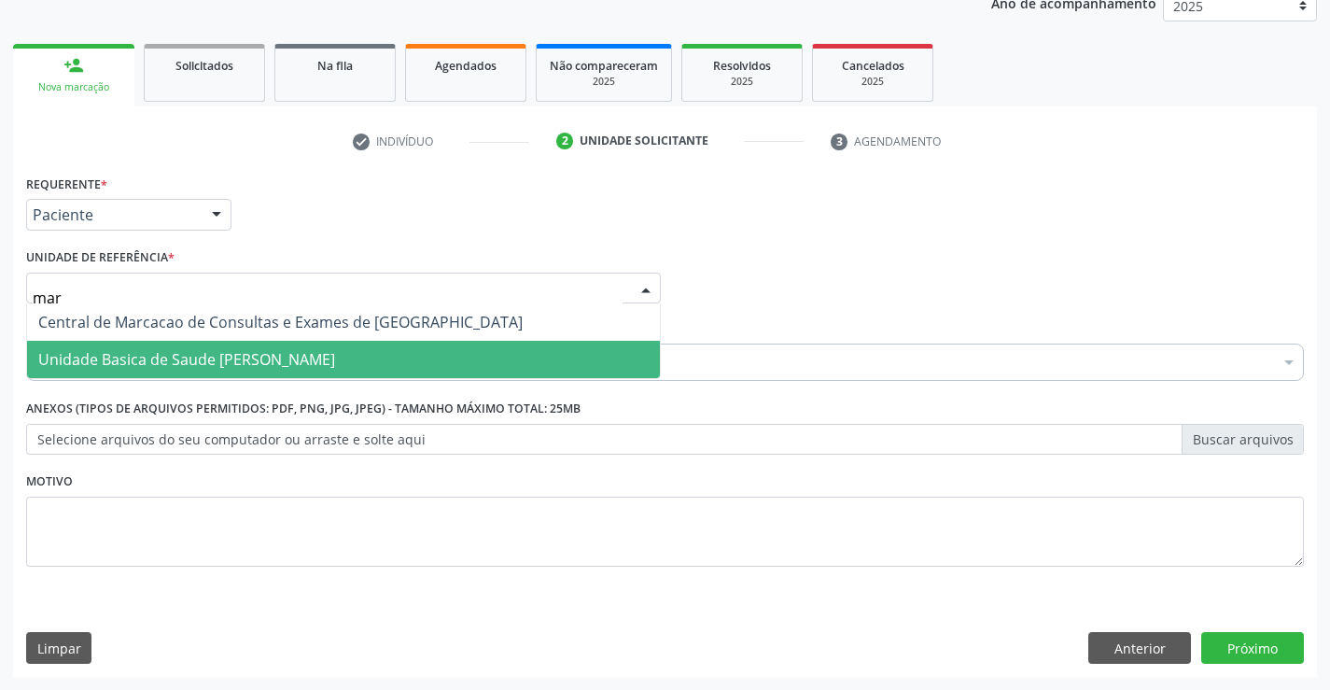
click at [231, 349] on span "Unidade Basica de Saude [PERSON_NAME]" at bounding box center [186, 359] width 297 height 21
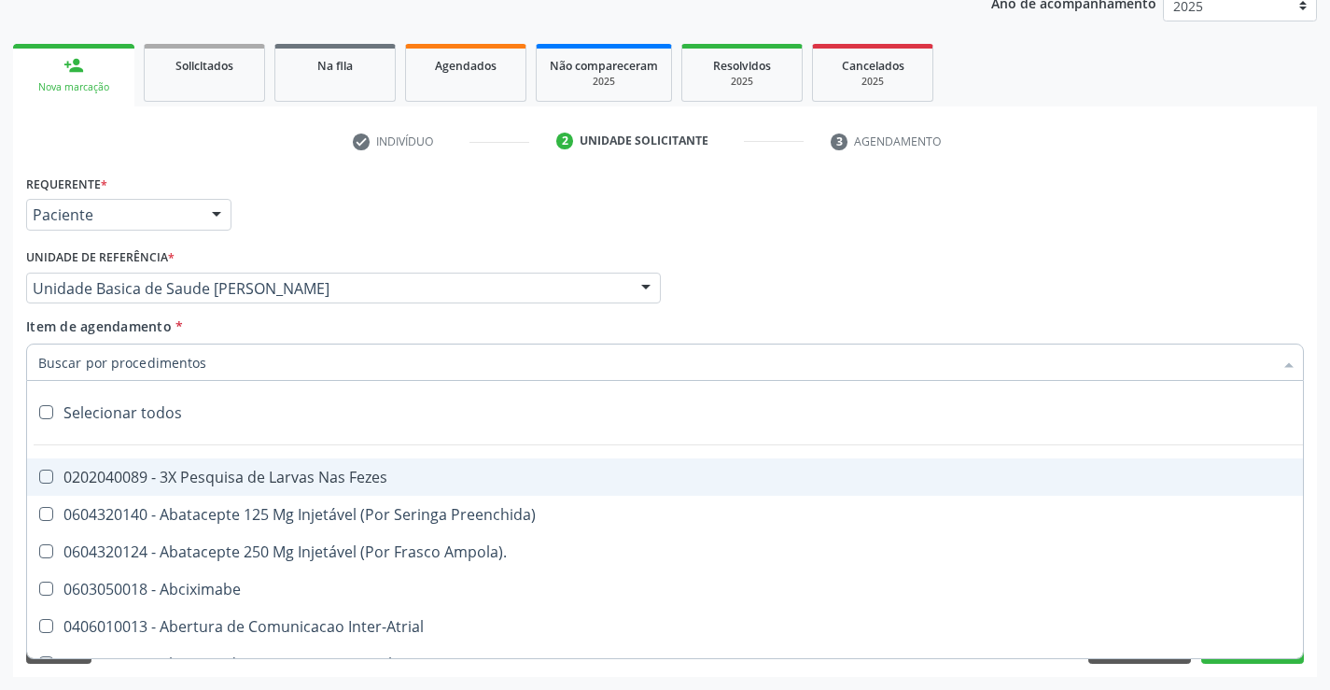
click at [229, 373] on div at bounding box center [665, 362] width 1278 height 37
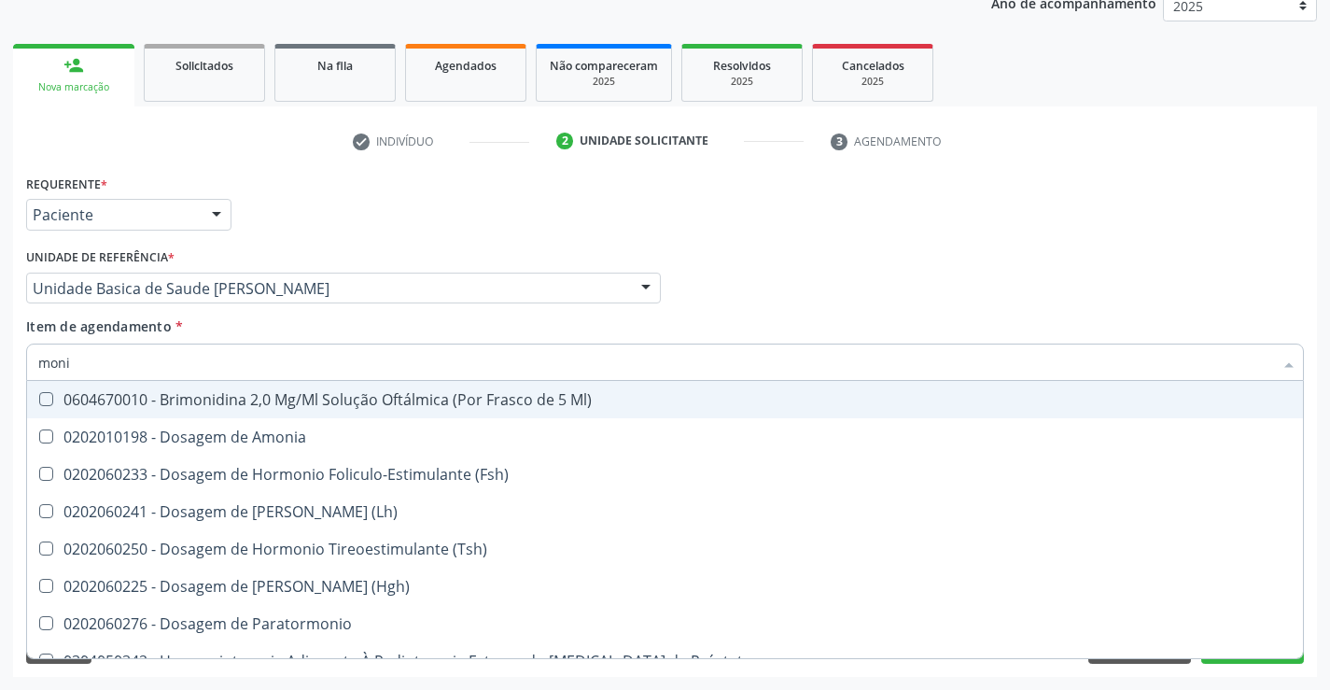
type input "monit"
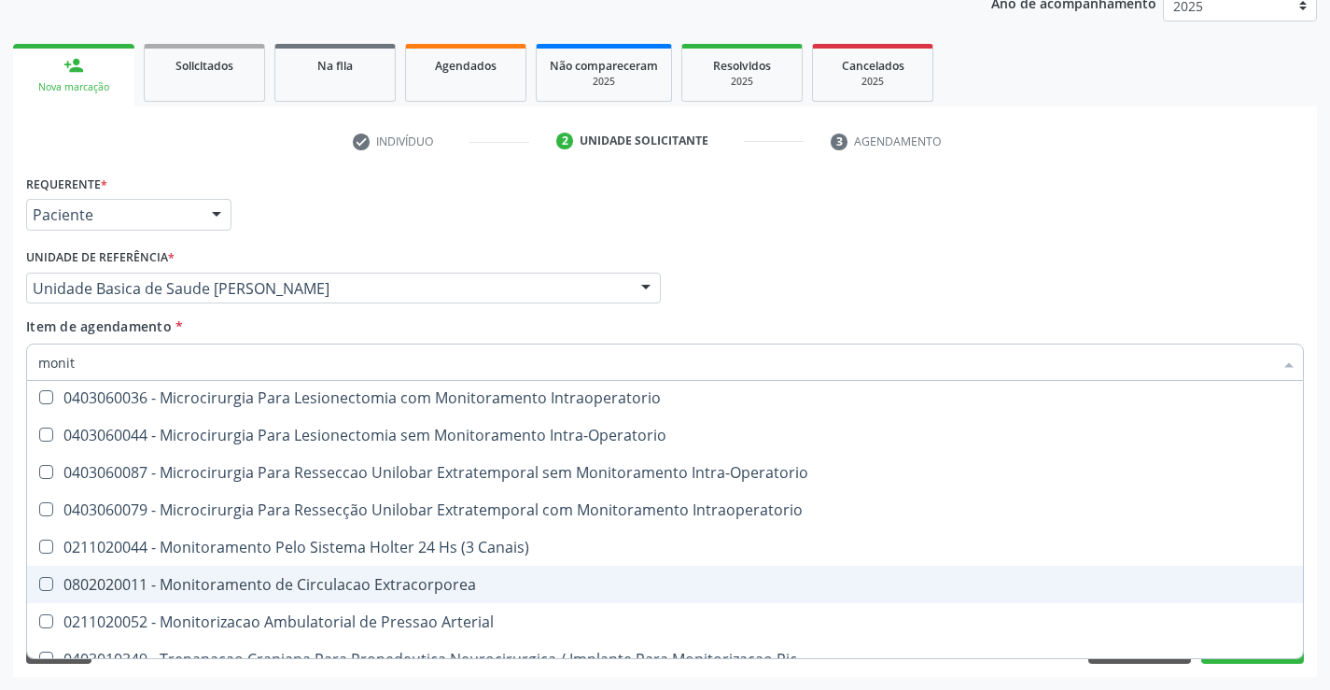
scroll to position [59, 0]
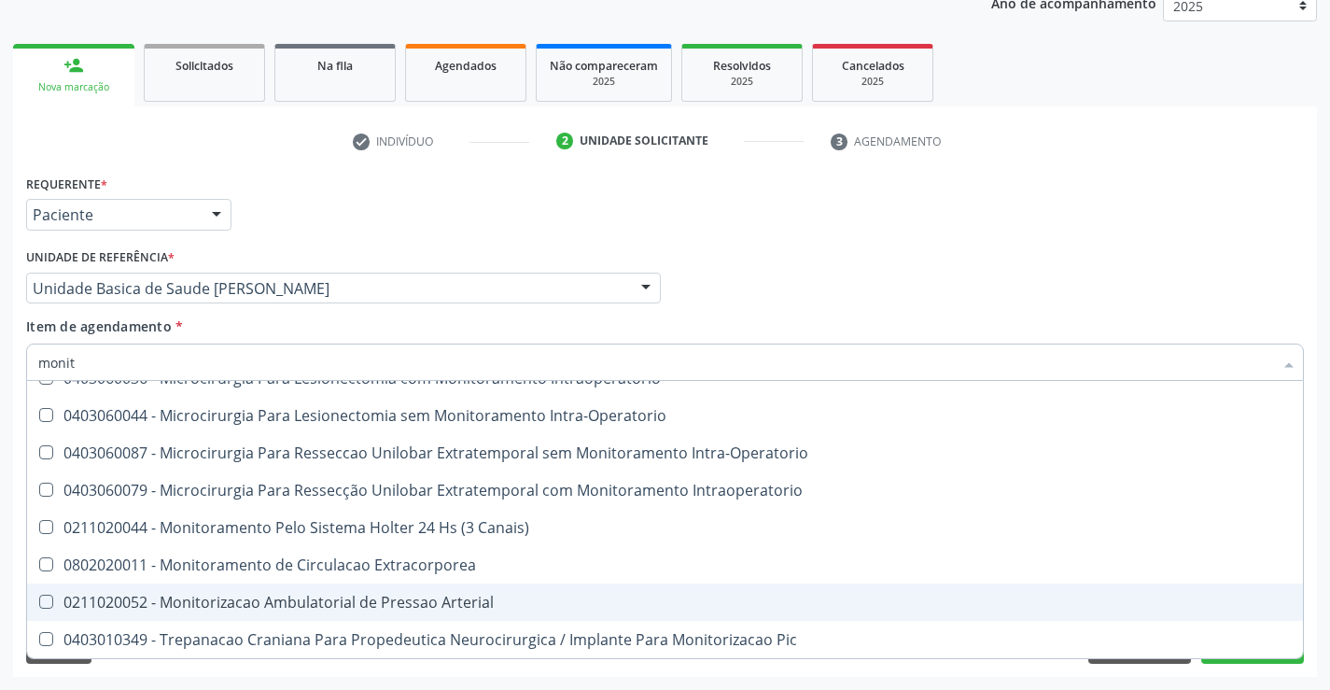
click at [333, 607] on div "0211020052 - Monitorizacao Ambulatorial de Pressao Arterial" at bounding box center [665, 602] width 1254 height 15
checkbox Arterial "true"
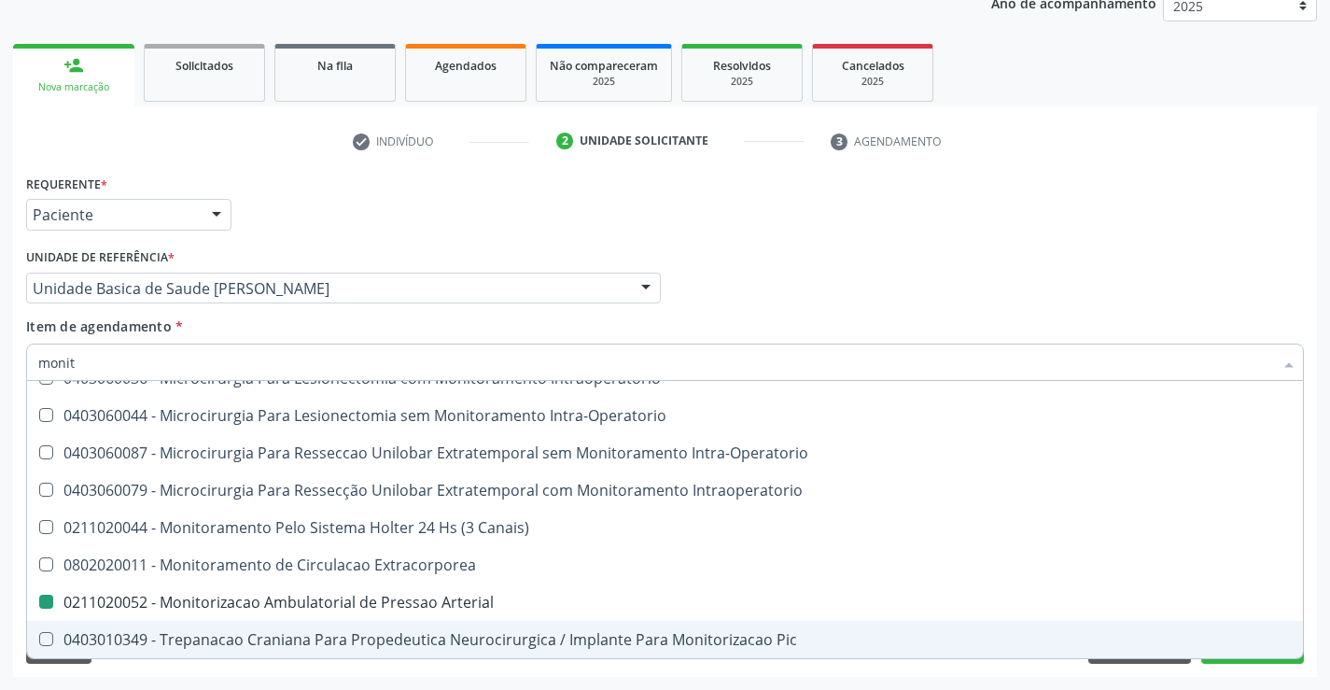
click at [326, 680] on div "Acompanhamento Acompanhe a situação das marcações correntes e finalizadas Relat…" at bounding box center [665, 278] width 1330 height 823
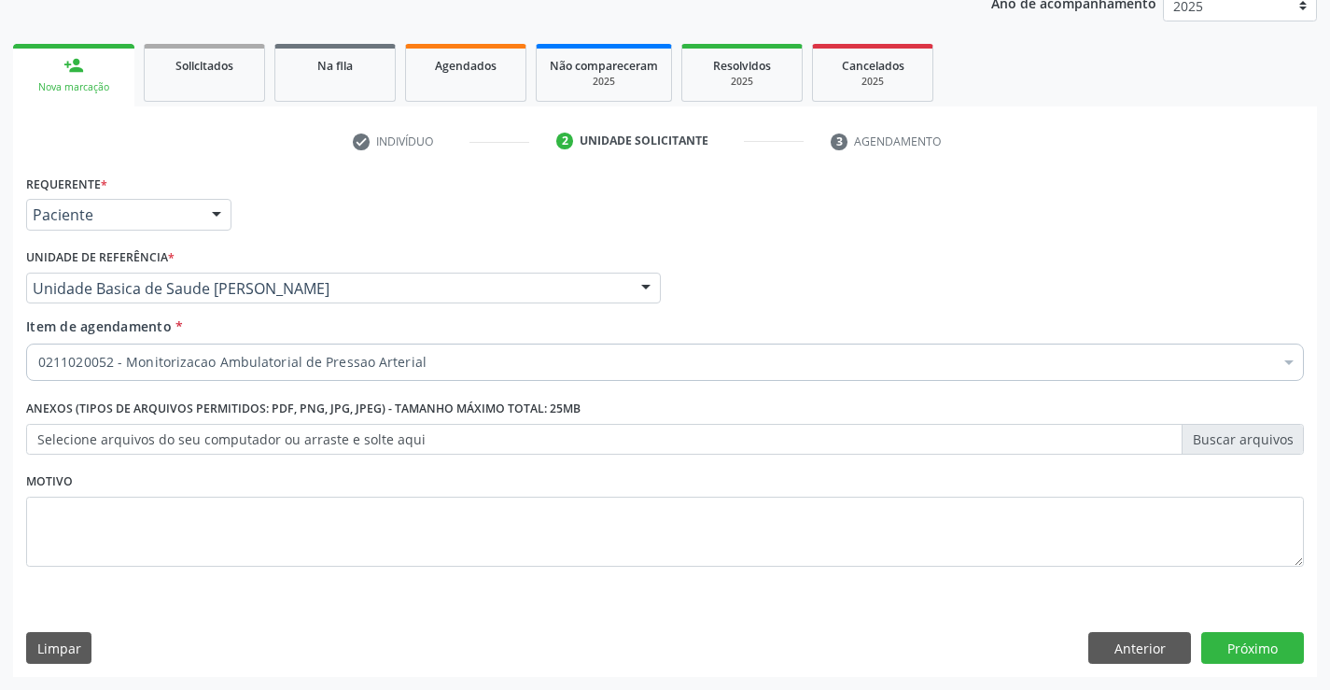
checkbox Arterial "true"
checkbox Inter-Atrial "false"
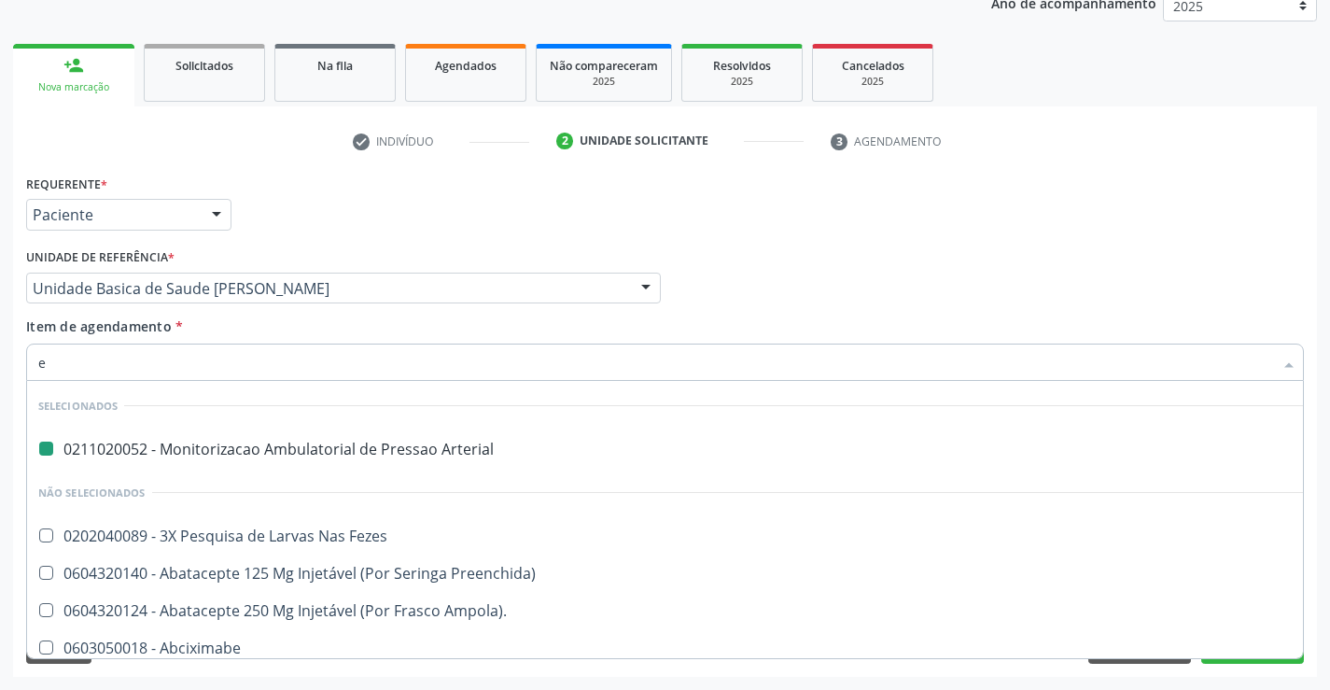
type input "el"
checkbox Arterial "false"
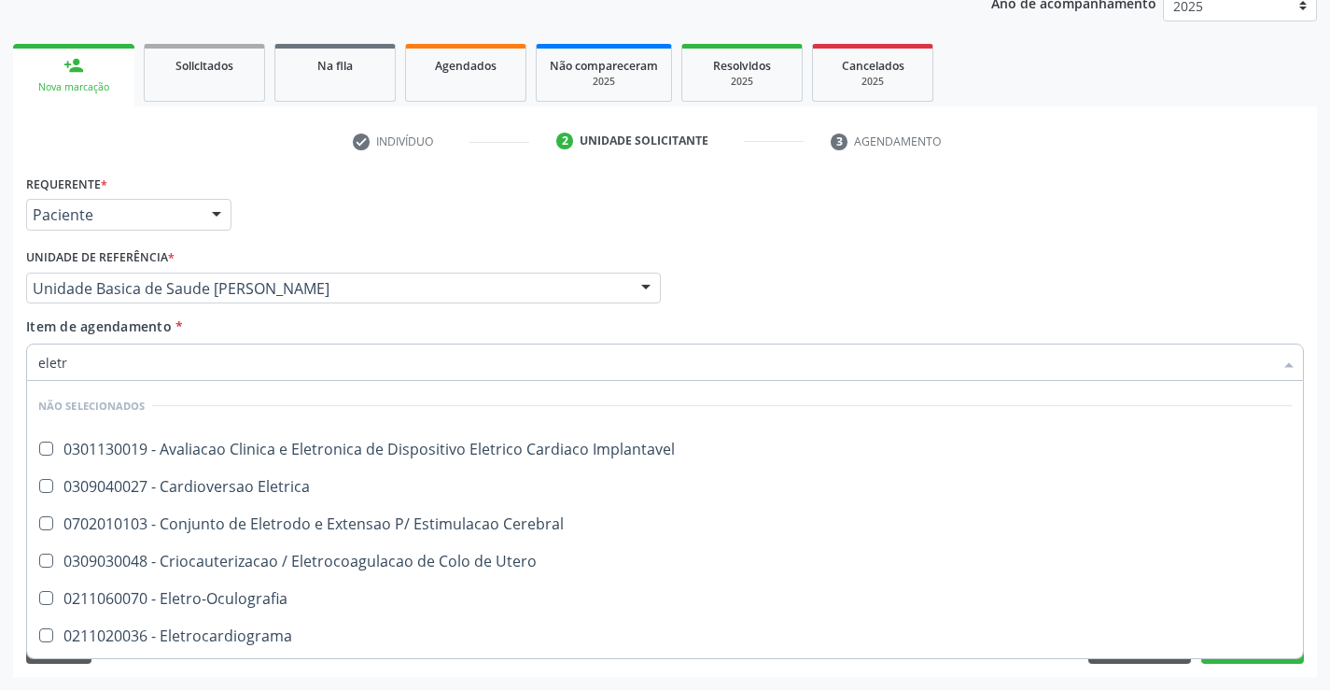
type input "eletro"
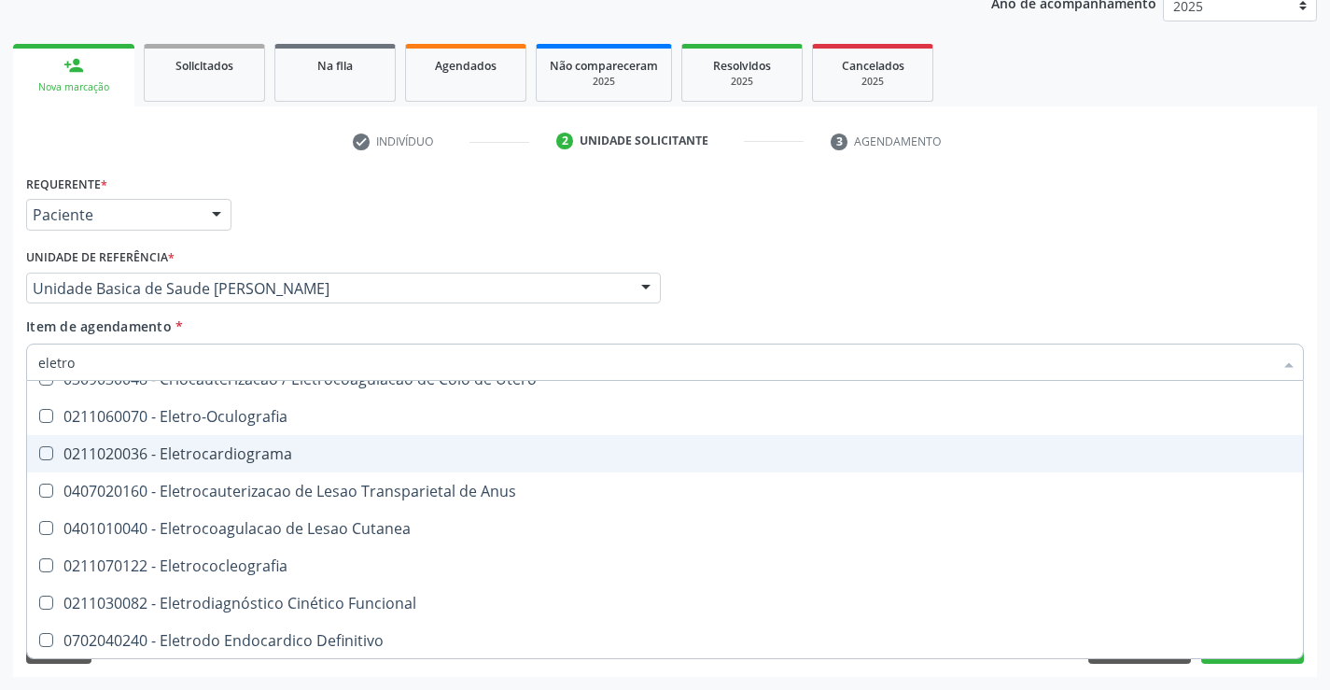
scroll to position [187, 0]
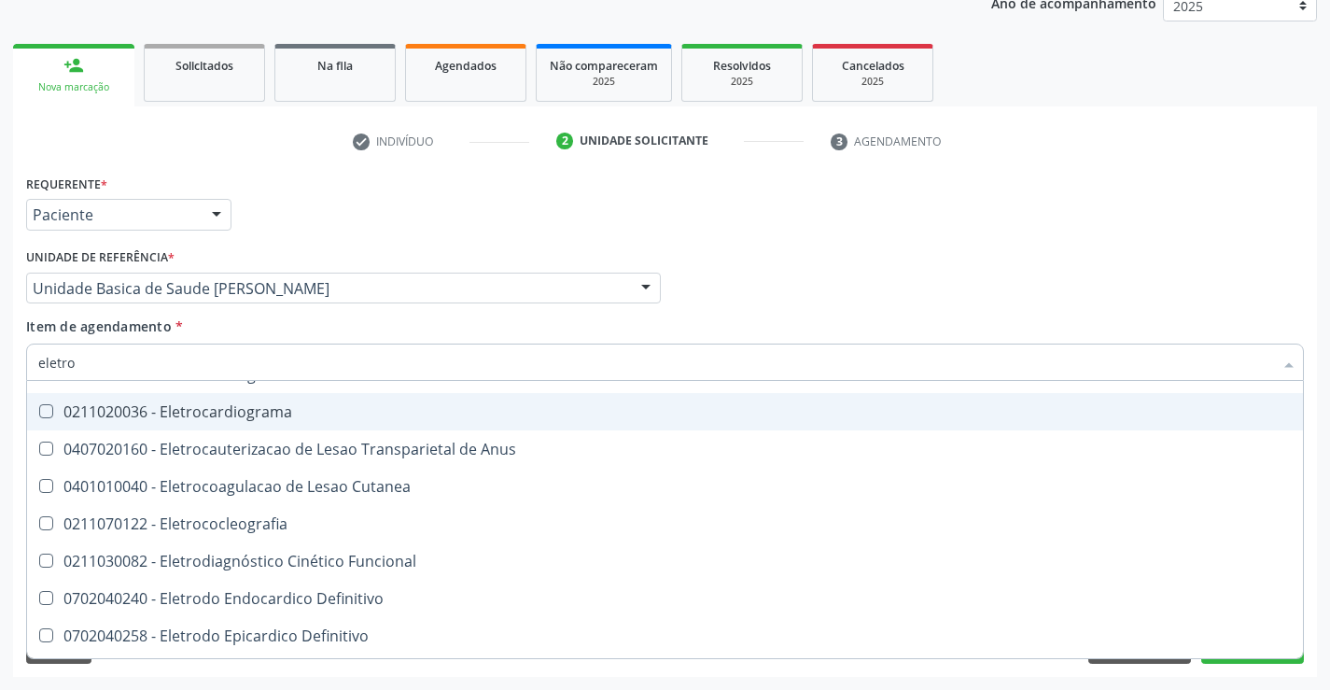
click at [246, 416] on div "0211020036 - Eletrocardiograma" at bounding box center [665, 411] width 1254 height 15
checkbox Eletrocardiograma "true"
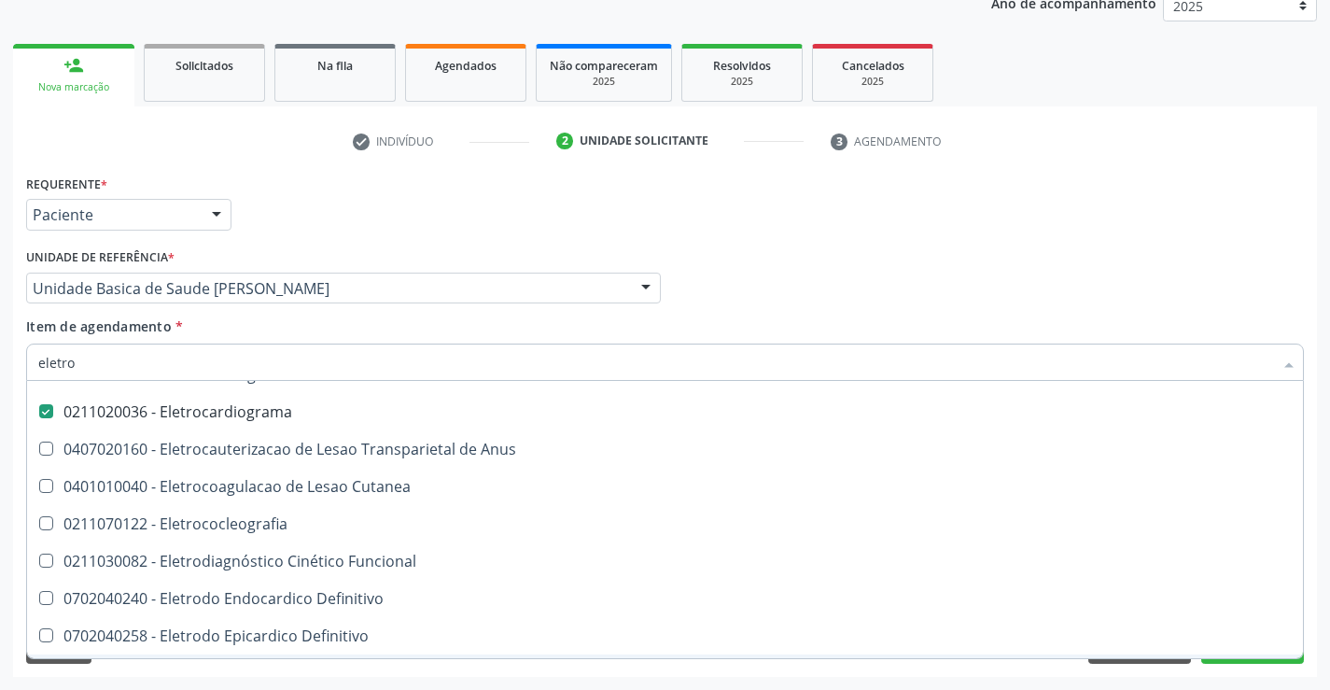
click at [253, 668] on div "Requerente * Paciente Profissional de Saúde Paciente Nenhum resultado encontrad…" at bounding box center [665, 423] width 1304 height 507
checkbox Implantavel "true"
checkbox Eletrocardiograma "false"
checkbox Cerebral "true"
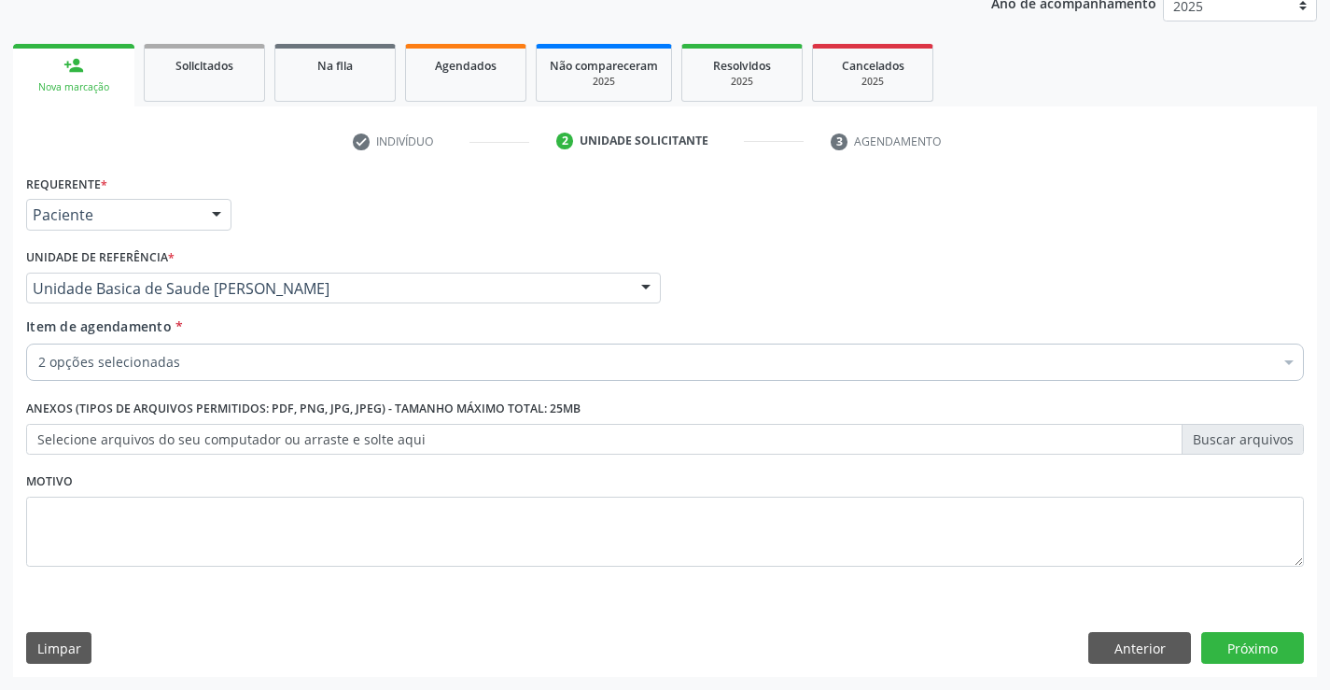
scroll to position [0, 0]
click at [1223, 647] on button "Próximo" at bounding box center [1253, 648] width 103 height 32
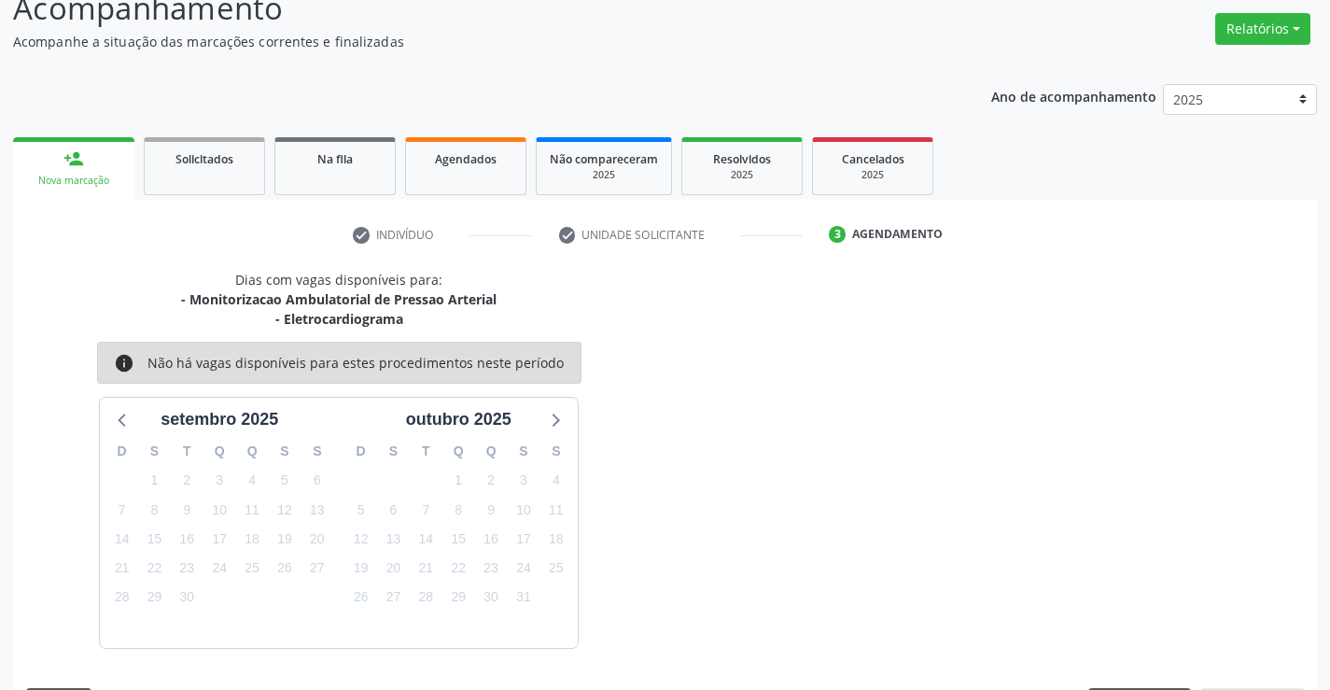
scroll to position [197, 0]
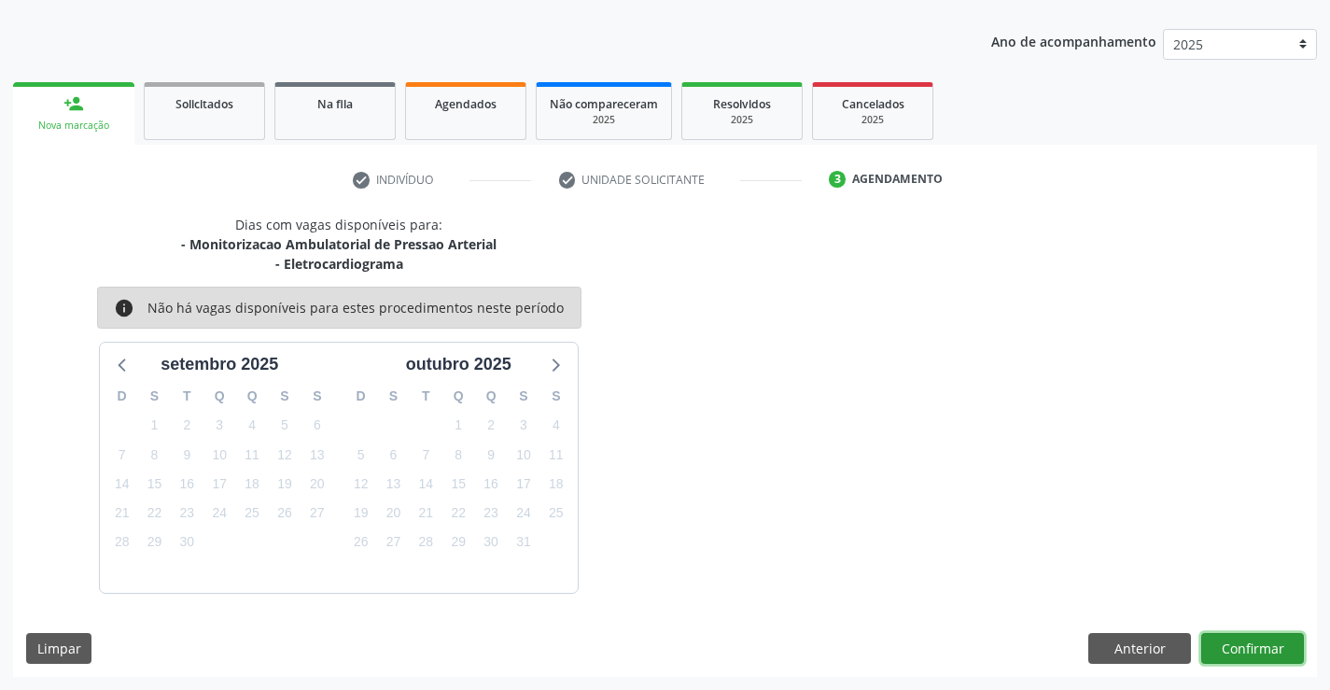
click at [1223, 647] on button "Confirmar" at bounding box center [1253, 649] width 103 height 32
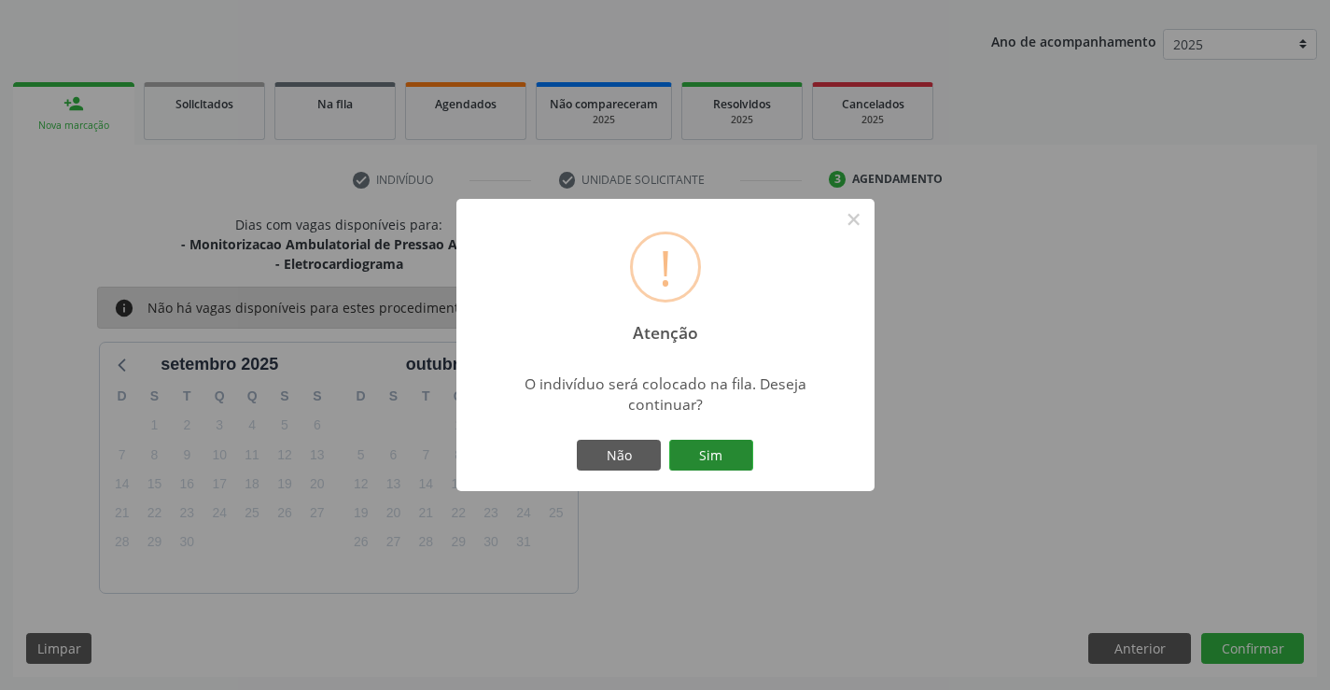
click at [725, 453] on button "Sim" at bounding box center [711, 456] width 84 height 32
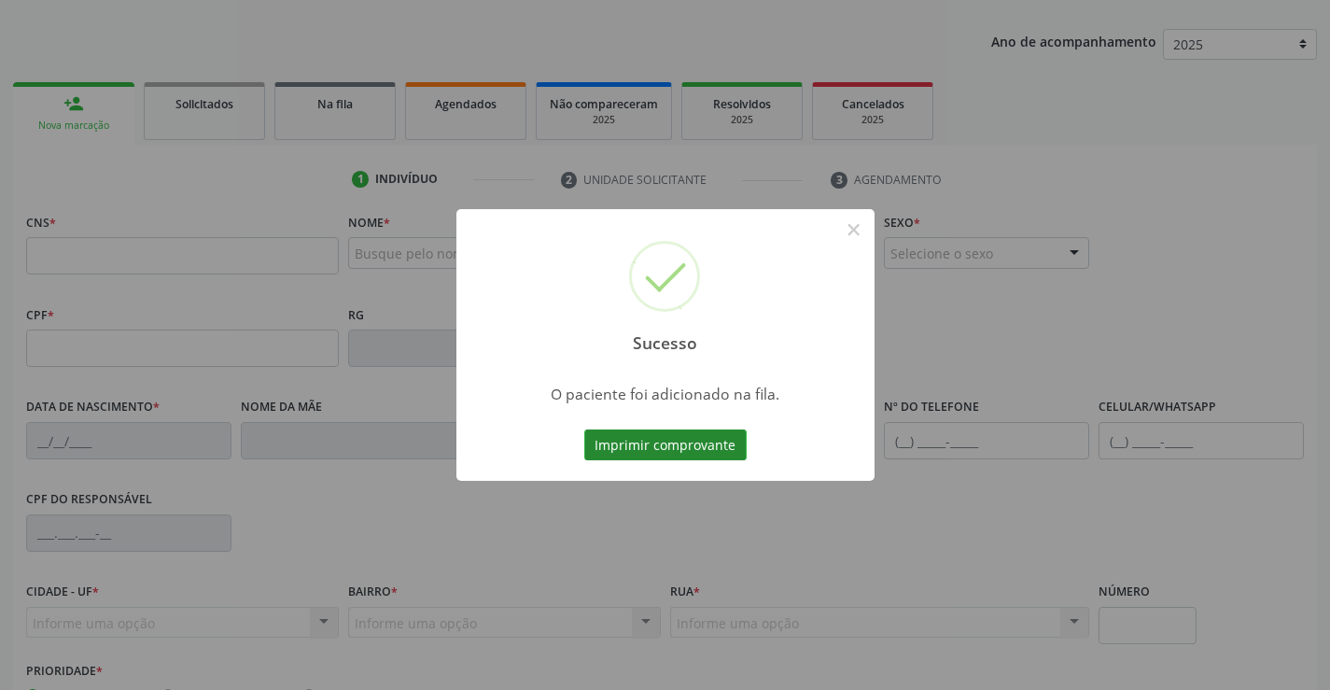
click at [719, 433] on button "Imprimir comprovante" at bounding box center [665, 445] width 162 height 32
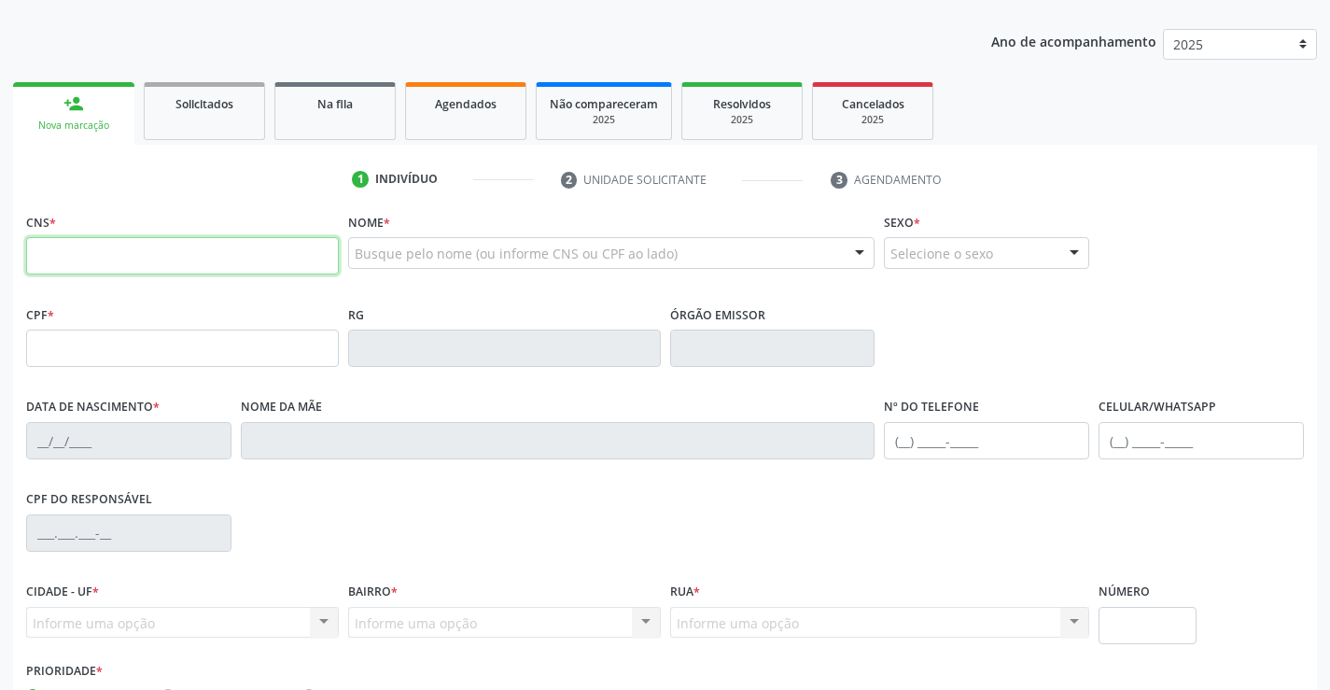
click at [131, 260] on input "text" at bounding box center [182, 255] width 313 height 37
type input "704 6026 3540 4927"
type input "30/07/1982"
type input "S/N"
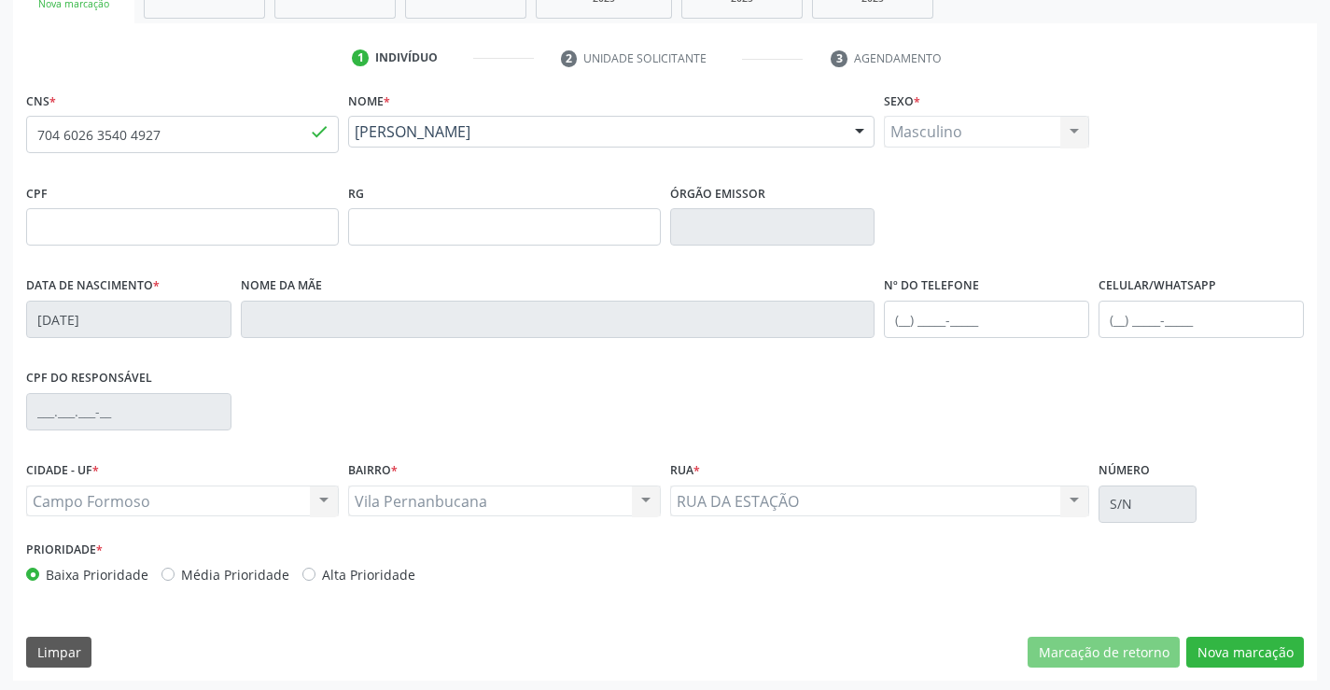
scroll to position [322, 0]
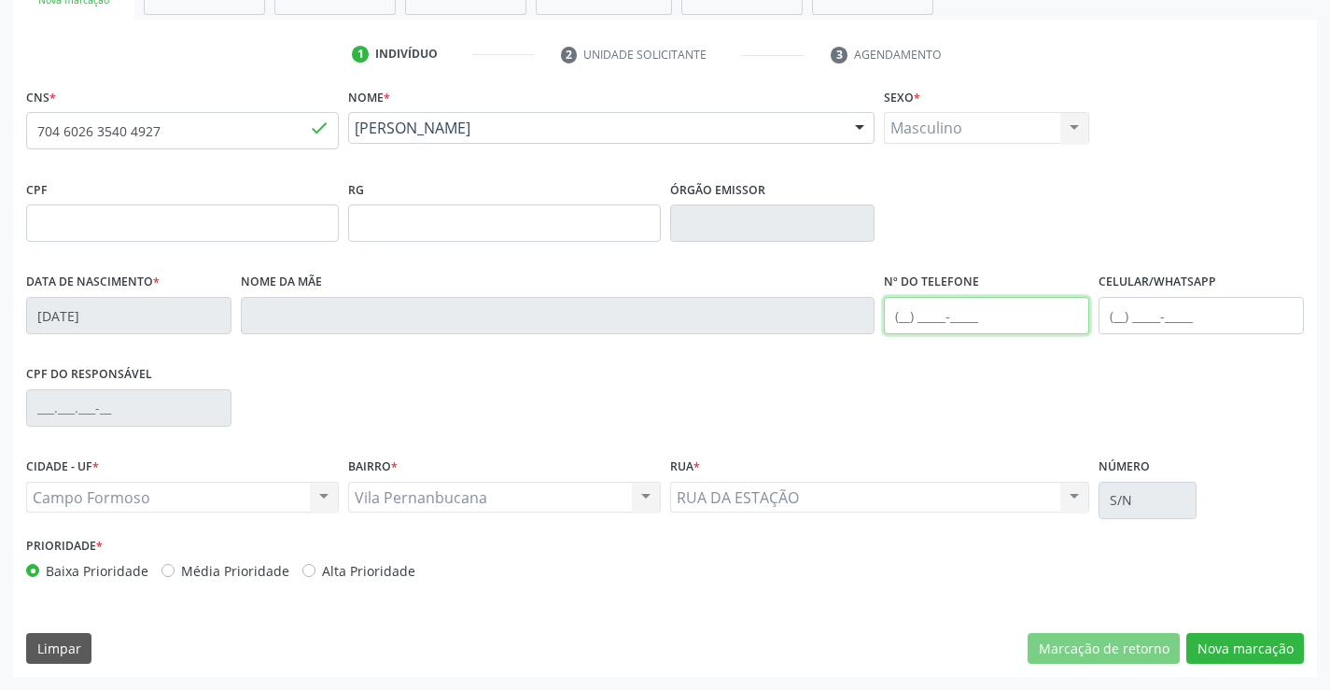
click at [909, 314] on input "text" at bounding box center [986, 315] width 205 height 37
click at [269, 120] on input "704 6026 3540 4927" at bounding box center [182, 130] width 313 height 37
type input "7"
type input "700 4024 9271 4641"
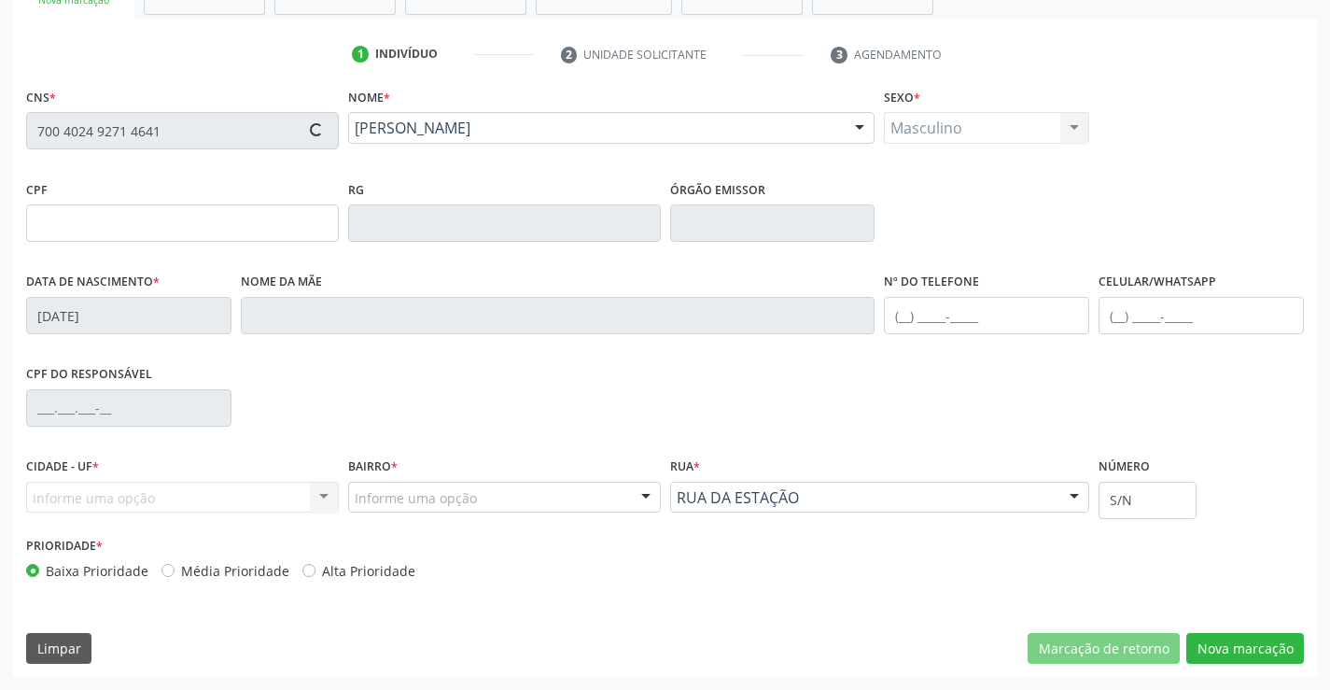
type input "008200411"
type input "07/01/2022"
type input "127.201.525-44"
type input "SN"
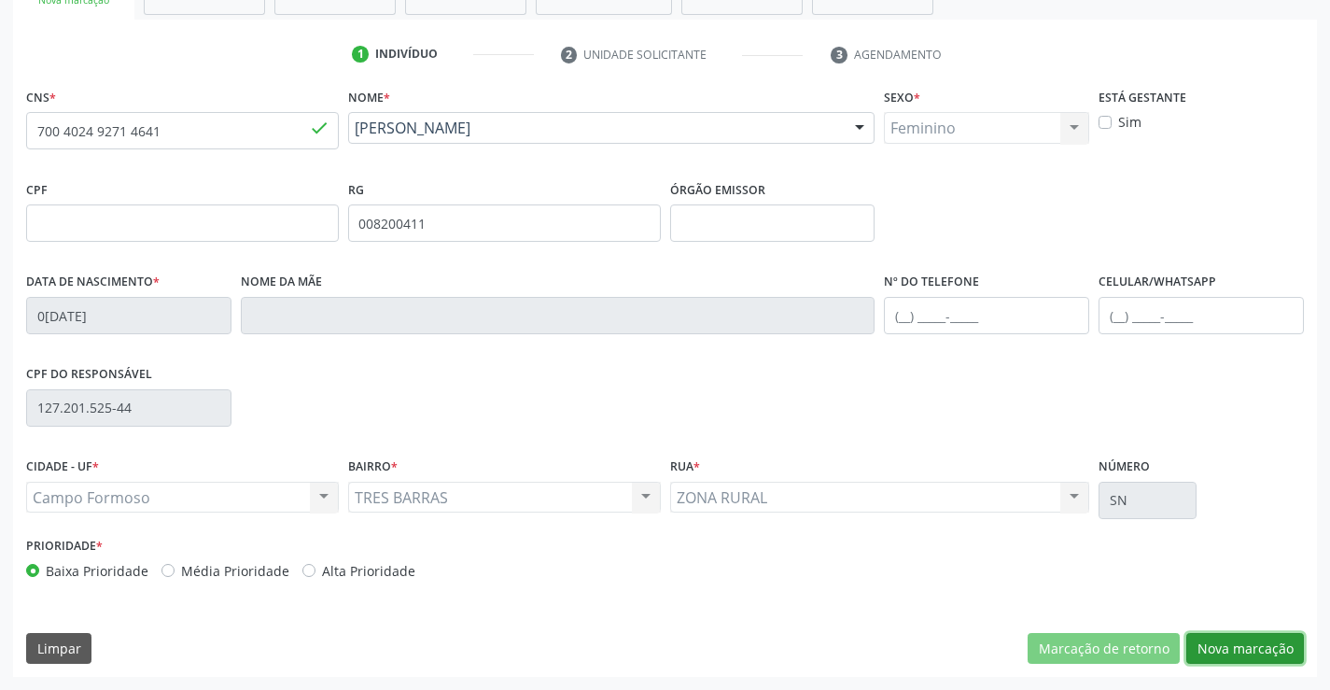
click at [1240, 652] on button "Nova marcação" at bounding box center [1246, 649] width 118 height 32
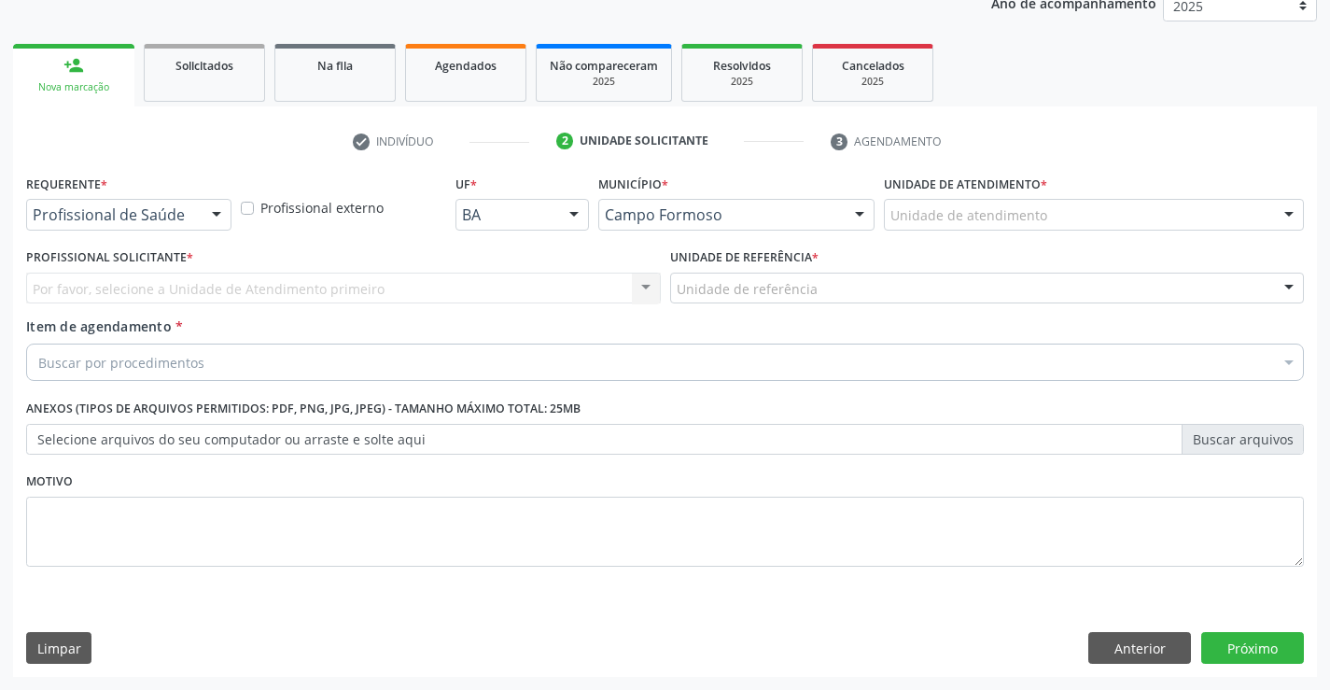
scroll to position [235, 0]
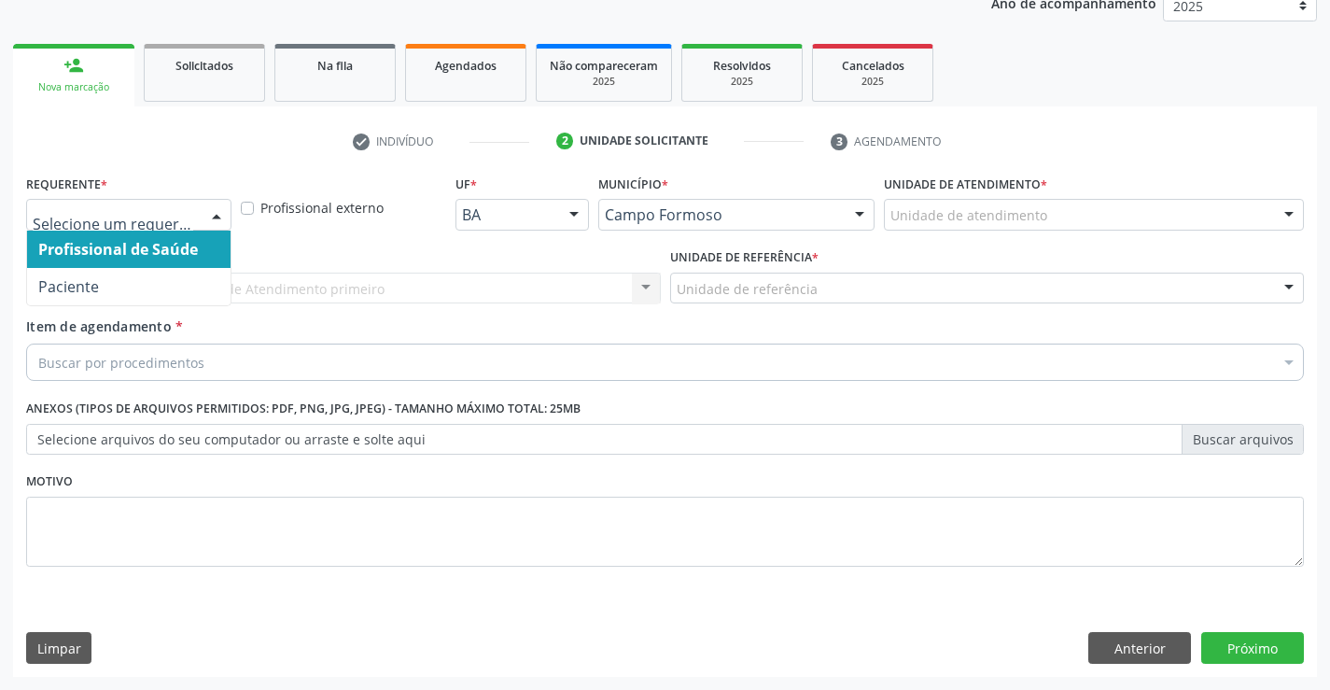
drag, startPoint x: 206, startPoint y: 208, endPoint x: 141, endPoint y: 275, distance: 93.1
click at [199, 223] on div "Profissional de Saúde Paciente Nenhum resultado encontrado para: " " Não há nen…" at bounding box center [128, 215] width 205 height 32
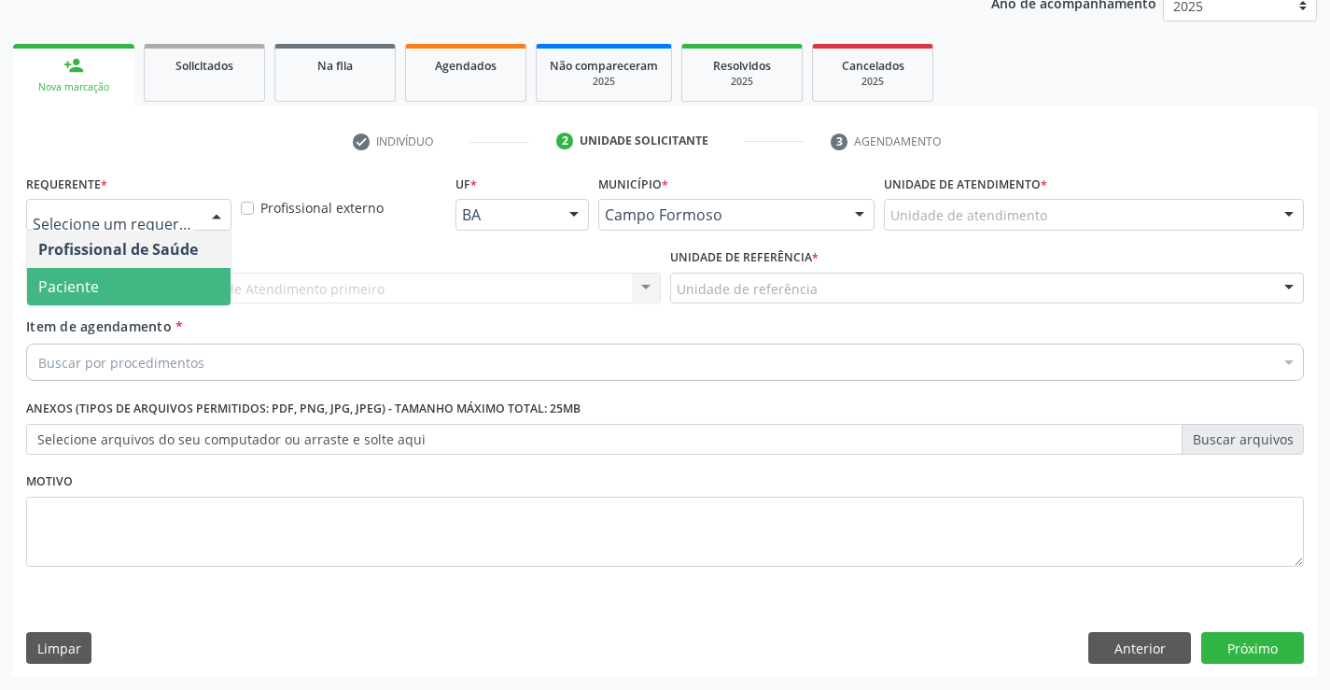
click at [138, 292] on span "Paciente" at bounding box center [129, 286] width 204 height 37
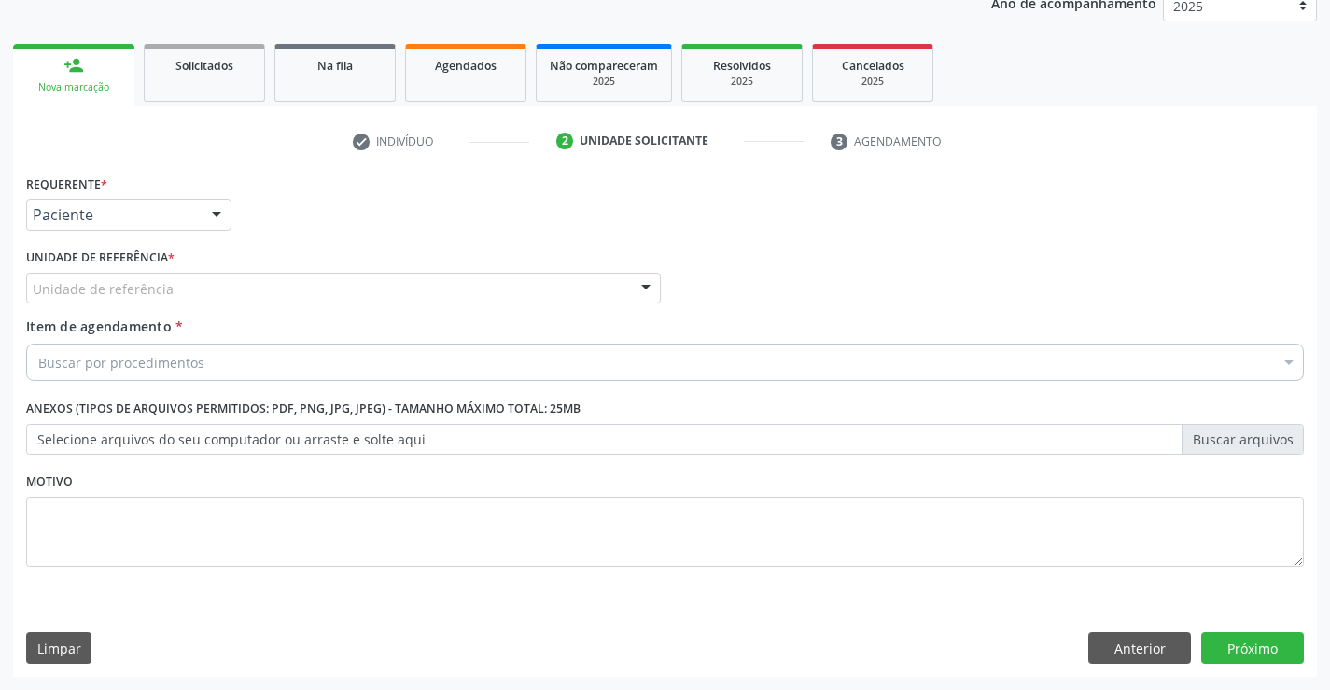
click at [210, 286] on div "Unidade de referência" at bounding box center [343, 289] width 635 height 32
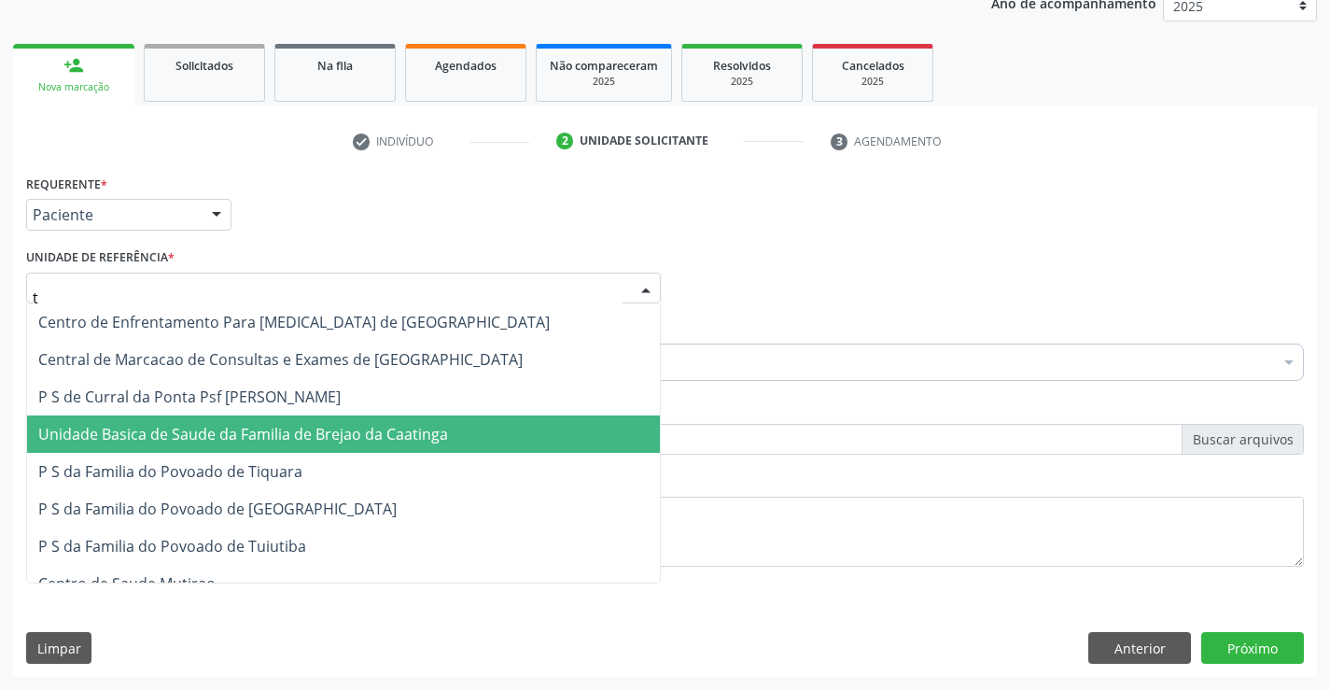
type input "ti"
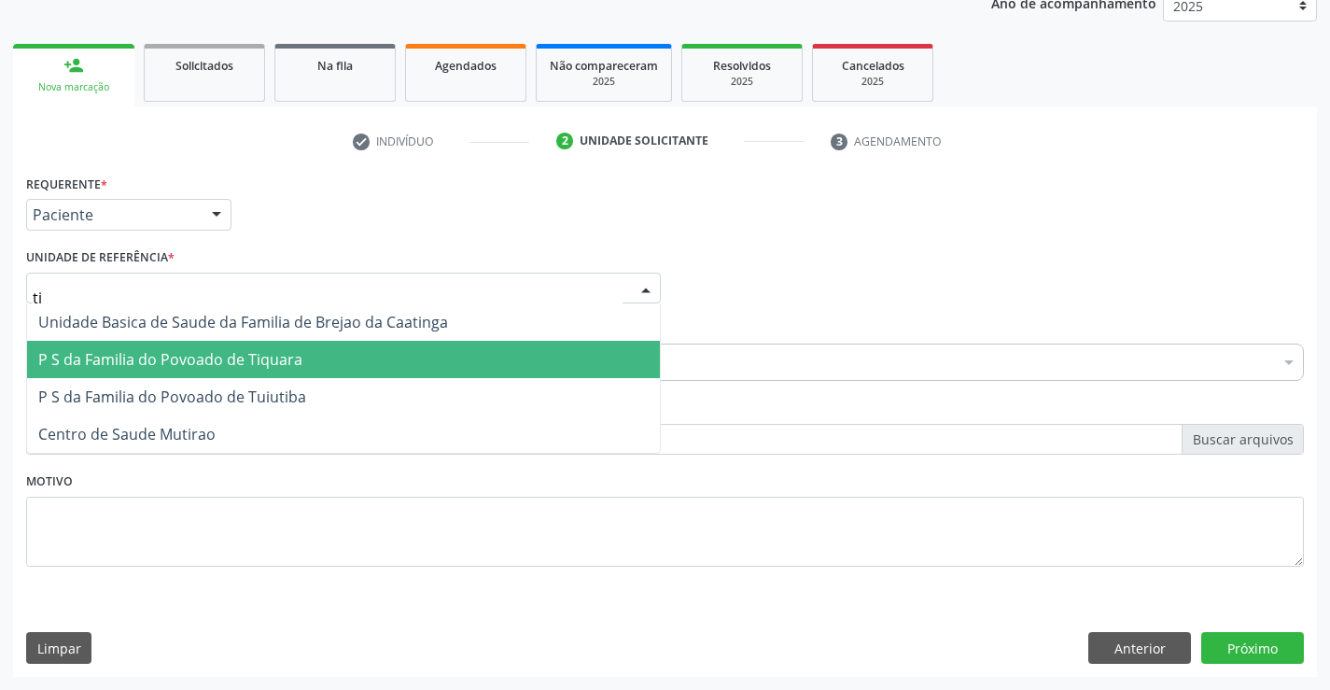
drag, startPoint x: 275, startPoint y: 359, endPoint x: 243, endPoint y: 394, distance: 46.9
click at [266, 366] on span "P S da Familia do Povoado de Tiquara" at bounding box center [170, 359] width 264 height 21
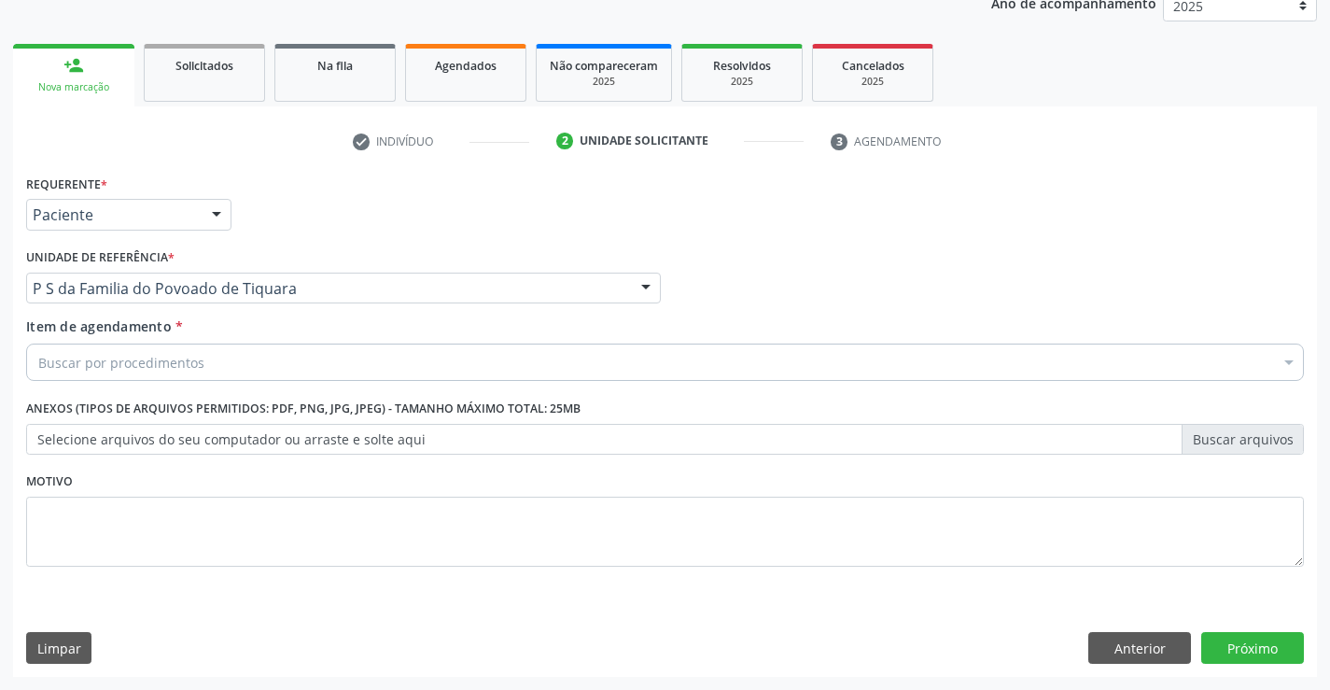
click at [225, 363] on div "Buscar por procedimentos" at bounding box center [665, 362] width 1278 height 37
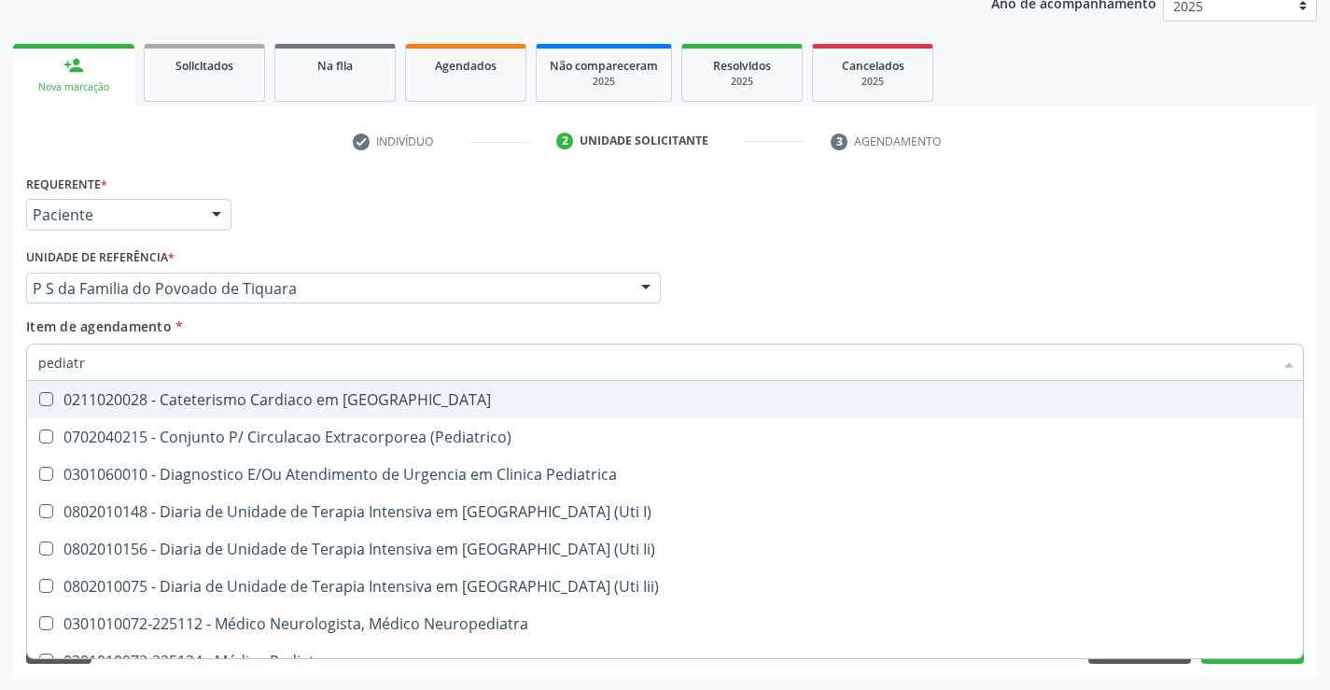
type input "pediatra"
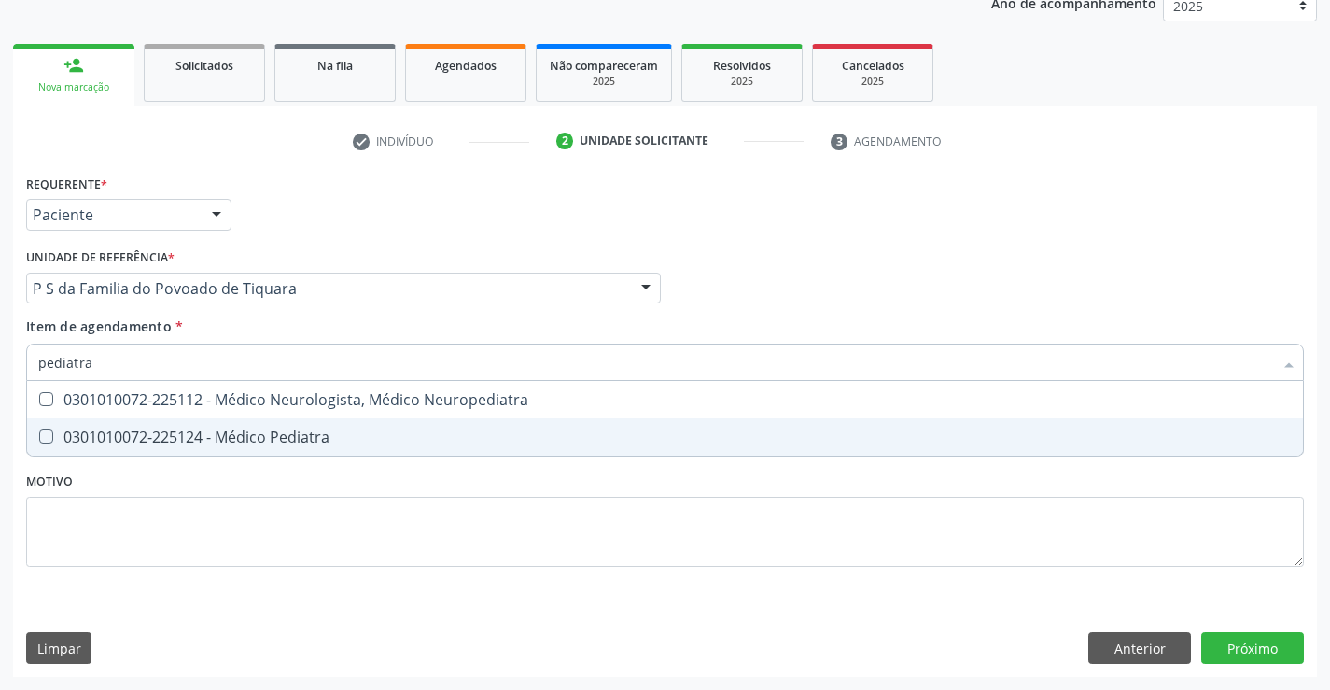
click at [297, 434] on div "0301010072-225124 - Médico Pediatra" at bounding box center [665, 436] width 1254 height 15
checkbox Pediatra "true"
click at [342, 514] on div "Requerente * Paciente Profissional de Saúde Paciente Nenhum resultado encontrad…" at bounding box center [665, 381] width 1278 height 423
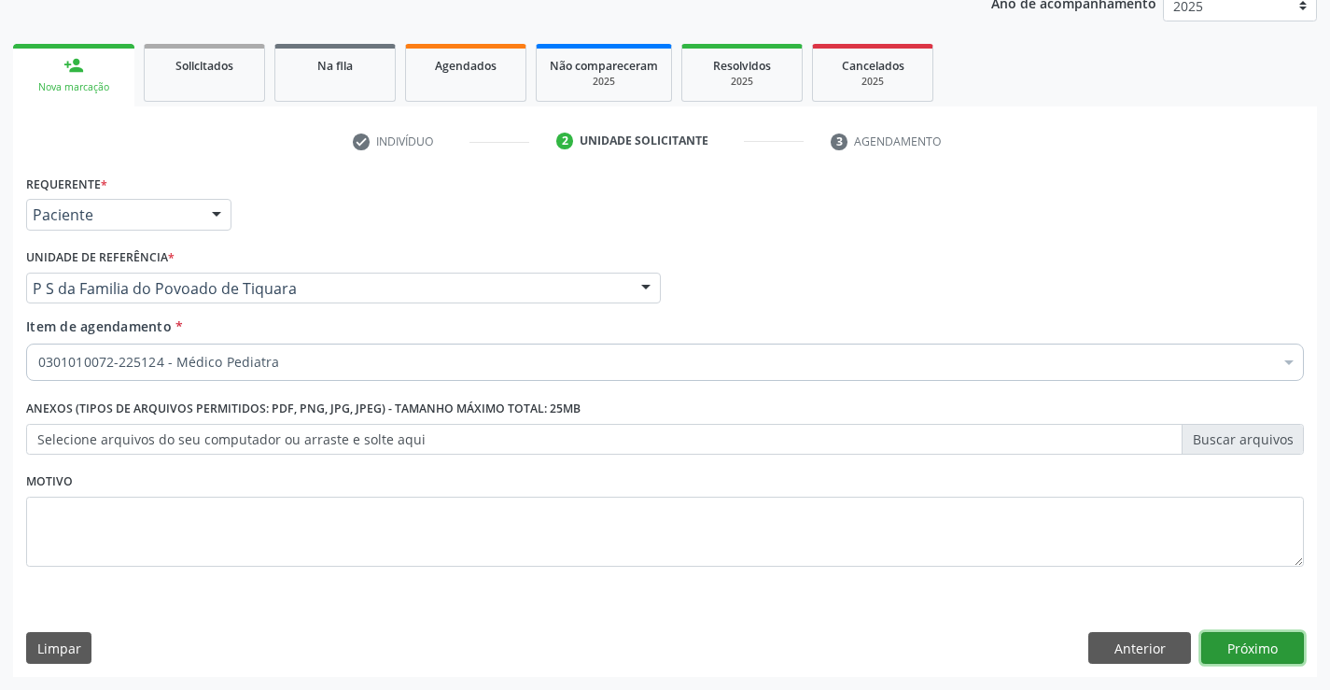
click at [1248, 642] on button "Próximo" at bounding box center [1253, 648] width 103 height 32
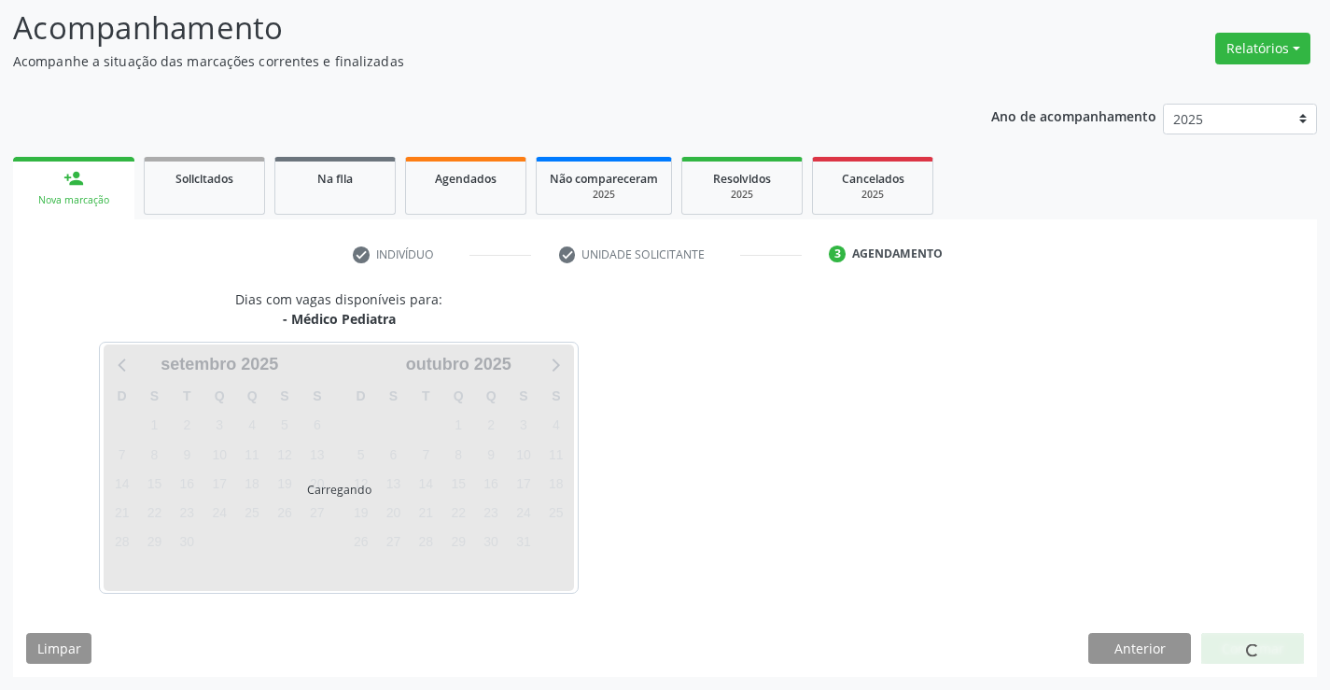
scroll to position [122, 0]
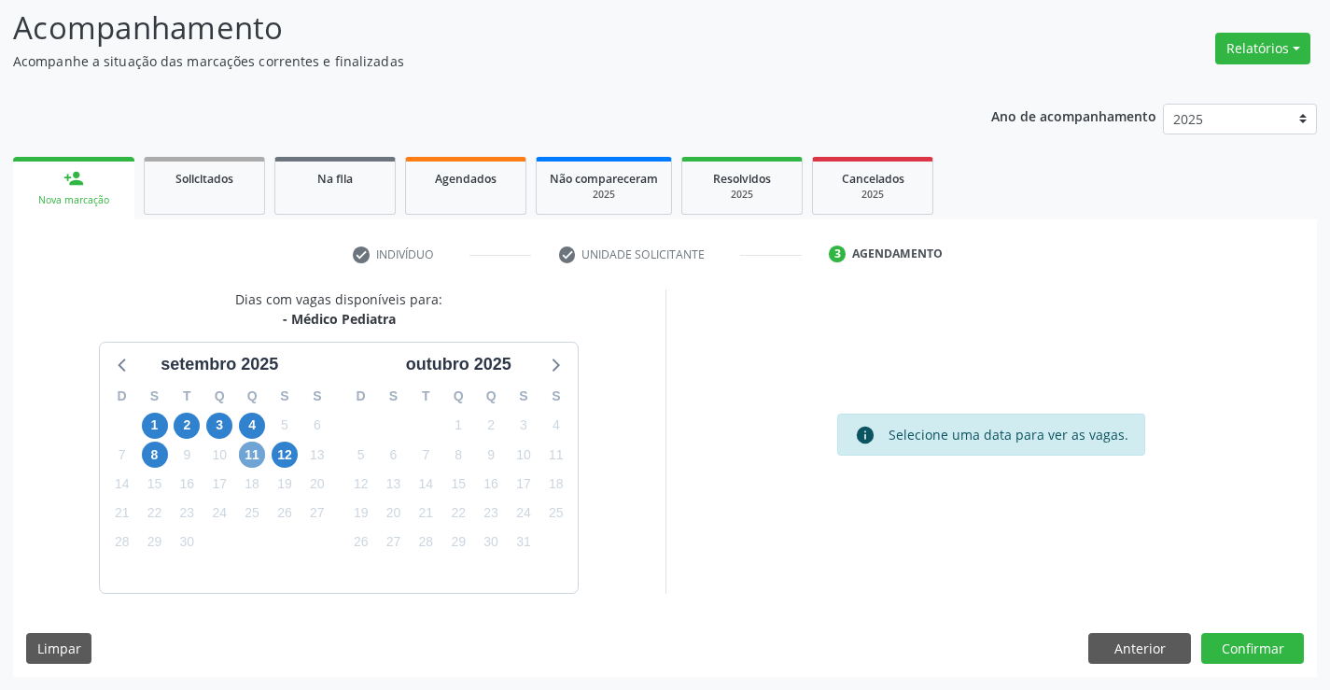
click at [249, 453] on span "11" at bounding box center [252, 455] width 26 height 26
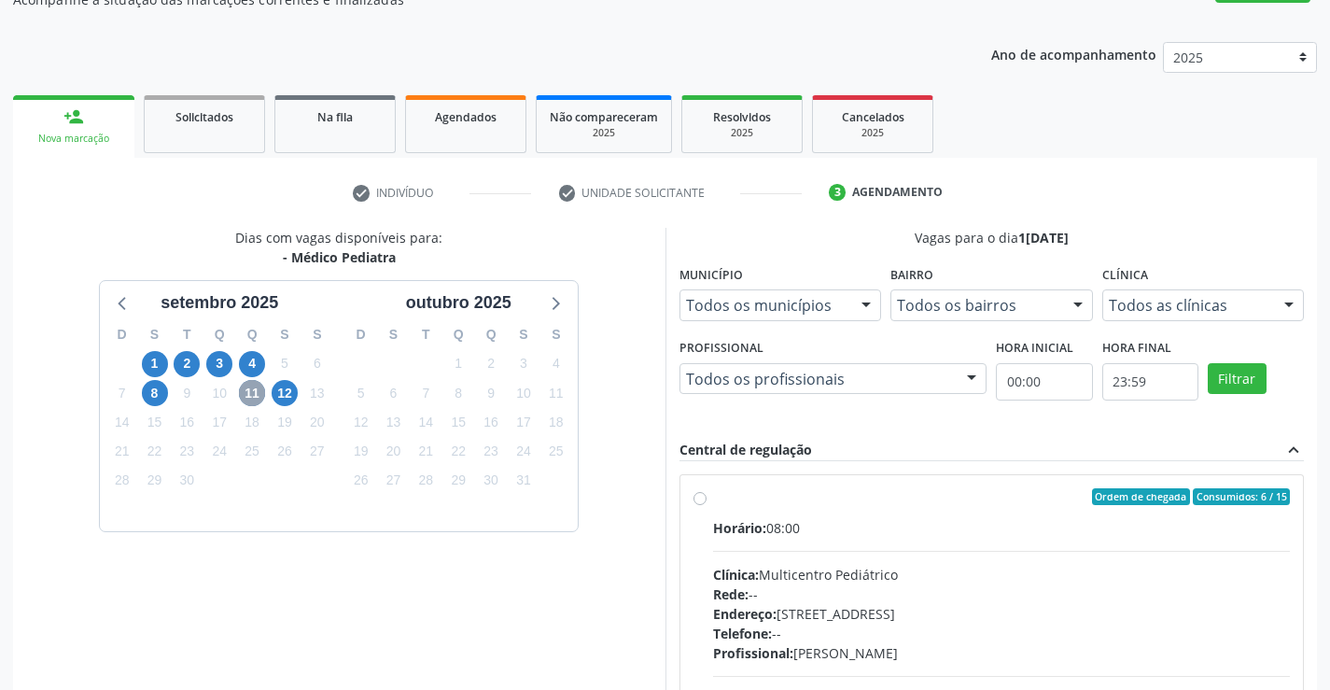
scroll to position [216, 0]
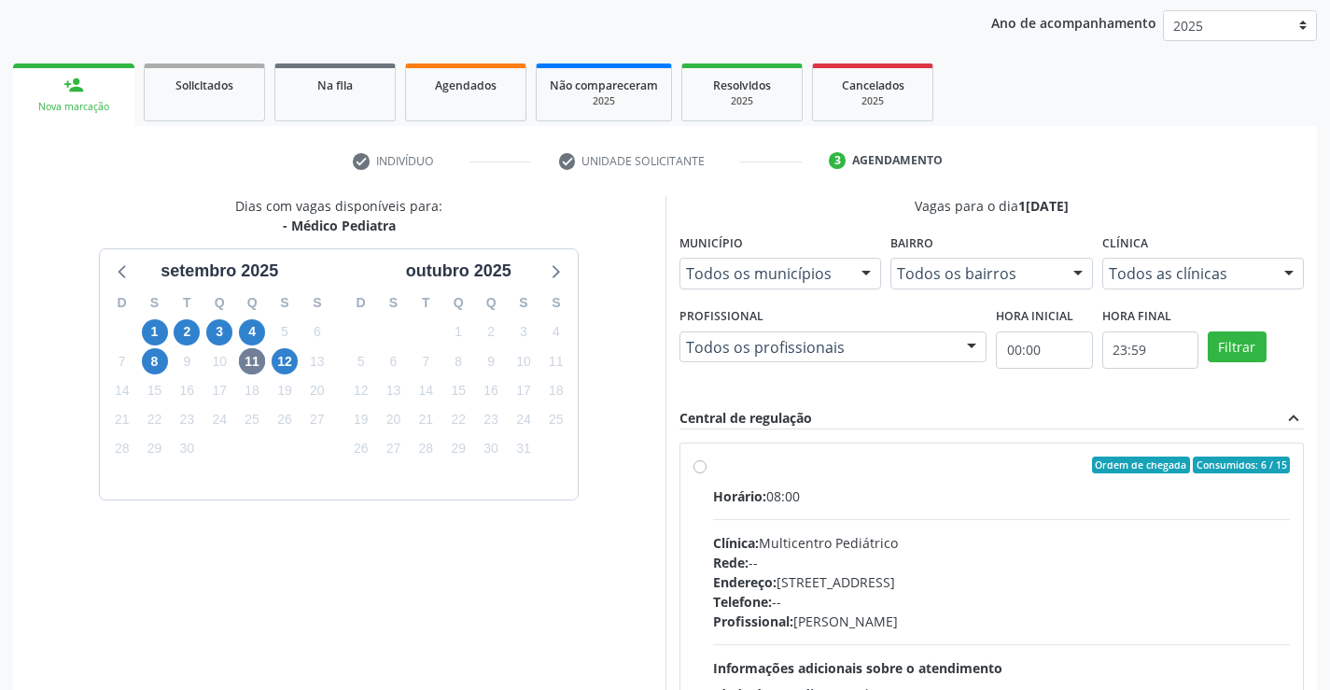
click at [713, 468] on label "Ordem de chegada Consumidos: 6 / 15 Horário: 08:00 Clínica: Multicentro Pediátr…" at bounding box center [1002, 600] width 578 height 287
click at [703, 468] on input "Ordem de chegada Consumidos: 6 / 15 Horário: 08:00 Clínica: Multicentro Pediátr…" at bounding box center [700, 465] width 13 height 17
radio input "true"
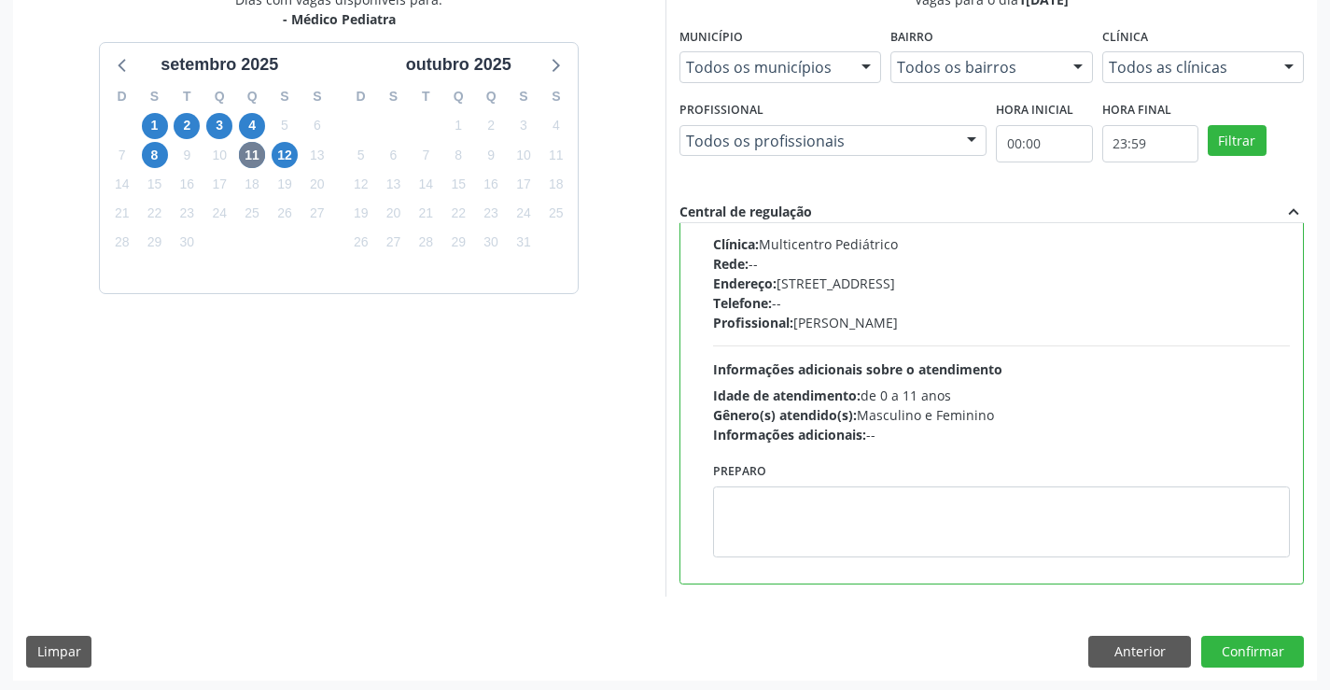
scroll to position [426, 0]
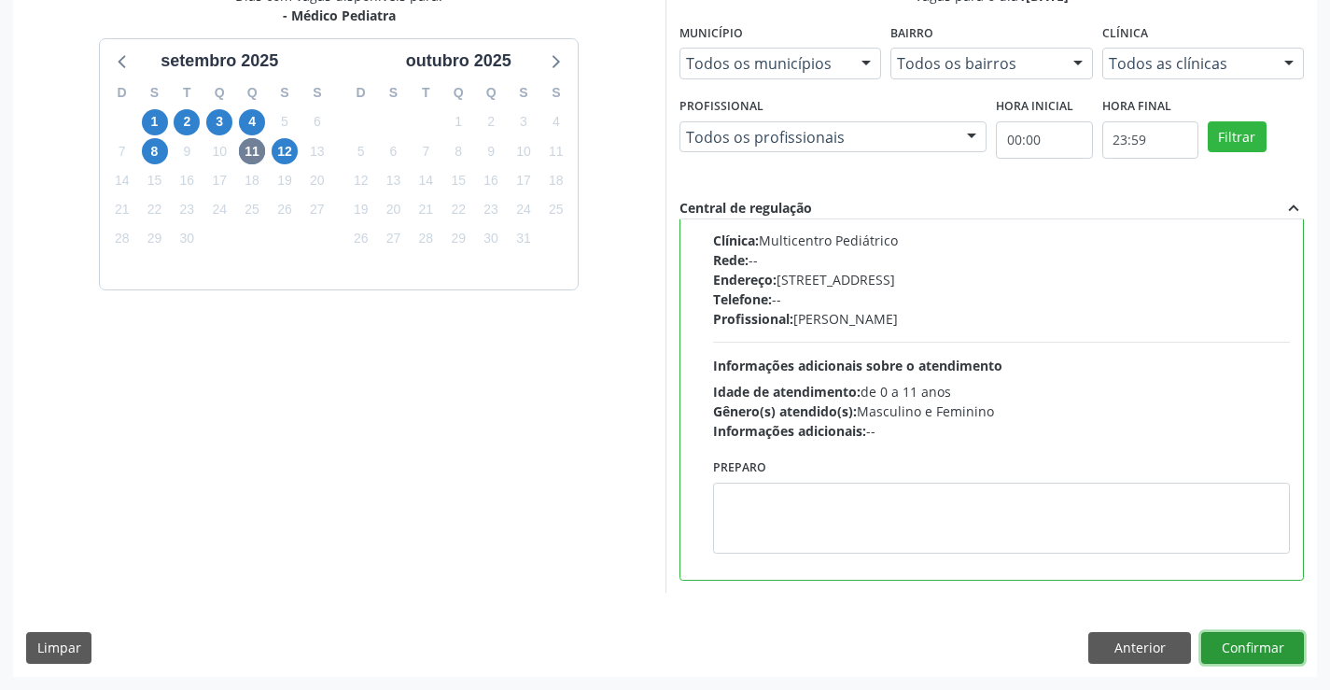
click at [1247, 655] on button "Confirmar" at bounding box center [1253, 648] width 103 height 32
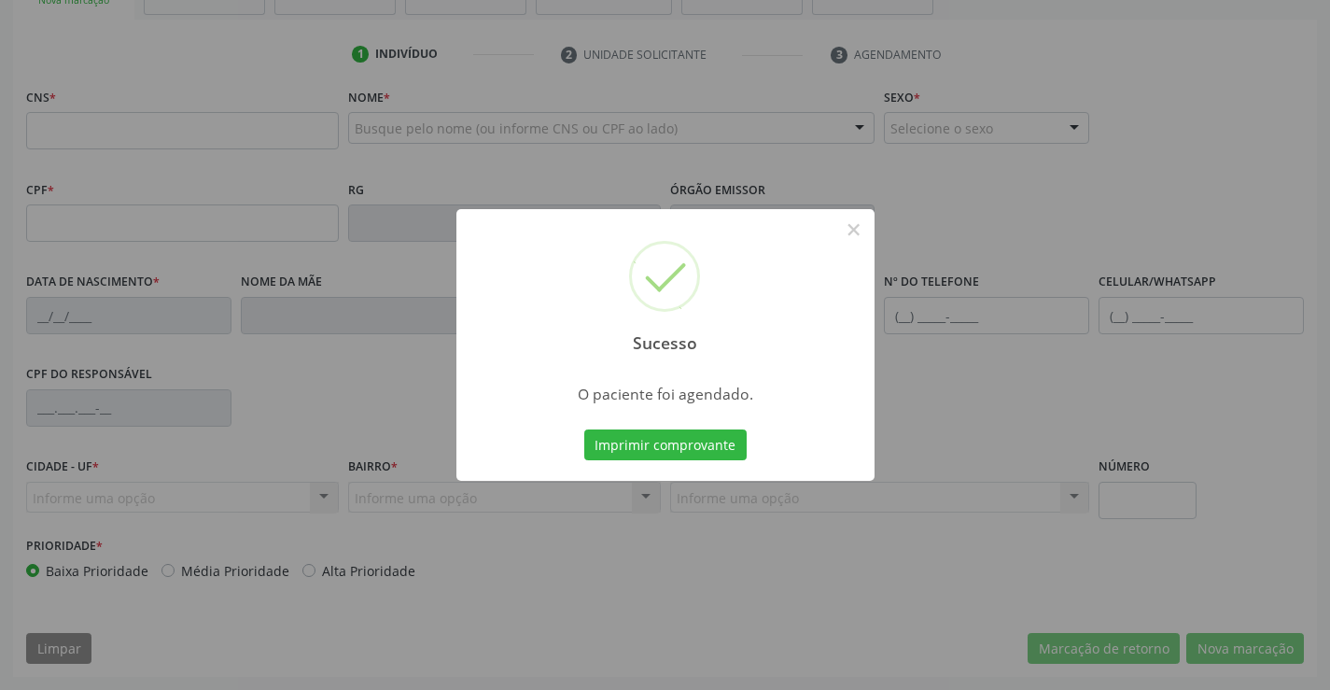
scroll to position [322, 0]
click at [716, 448] on button "Imprimir comprovante" at bounding box center [665, 445] width 162 height 32
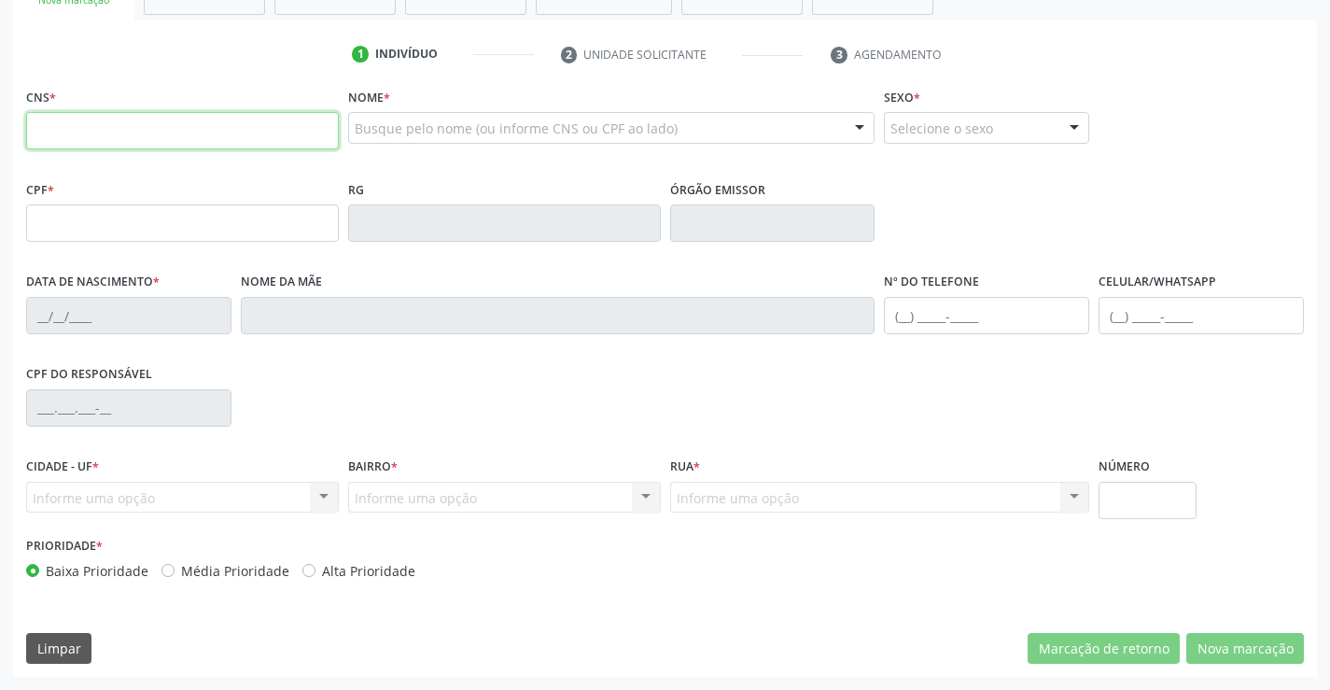
click at [92, 134] on input "text" at bounding box center [182, 130] width 313 height 37
type input "704 6026 3540 4927"
type input "30/07/1982"
type input "S/N"
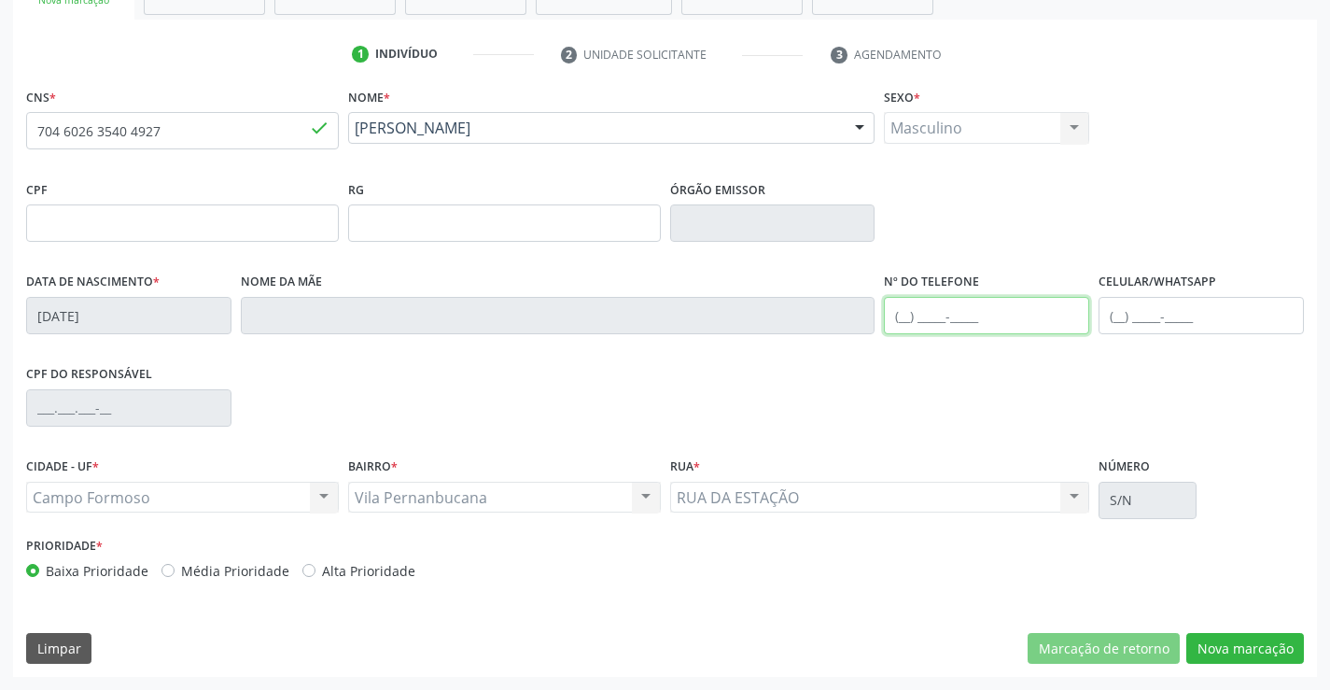
click at [902, 316] on input "text" at bounding box center [986, 315] width 205 height 37
type input "(74) 99119-2314"
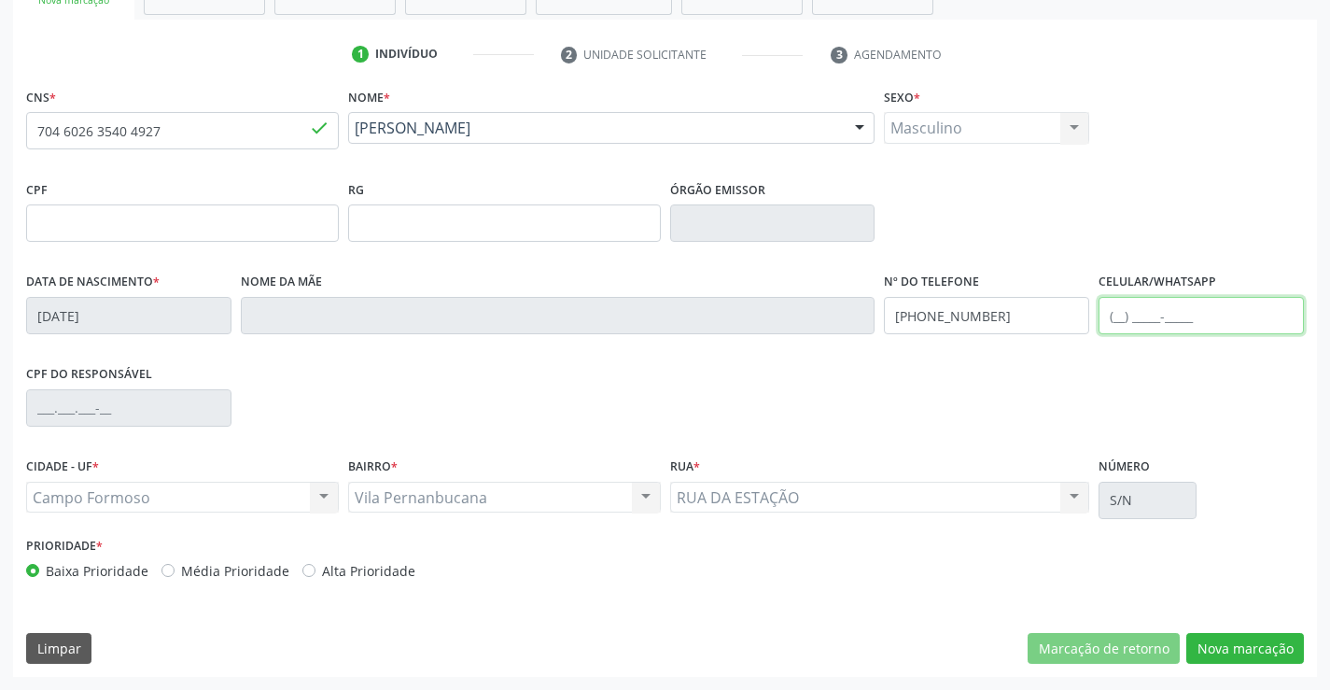
click at [1119, 315] on input "text" at bounding box center [1201, 315] width 205 height 37
type input "(74) 99906-0002"
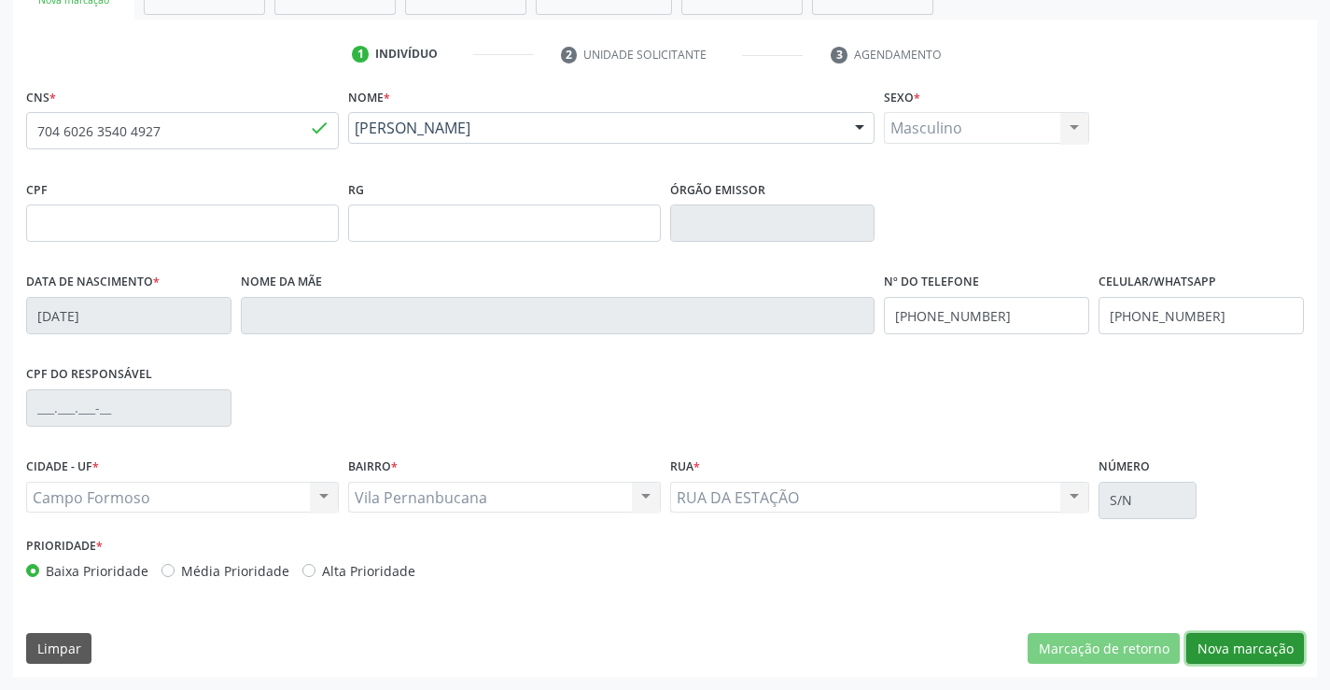
click at [1249, 648] on button "Nova marcação" at bounding box center [1246, 649] width 118 height 32
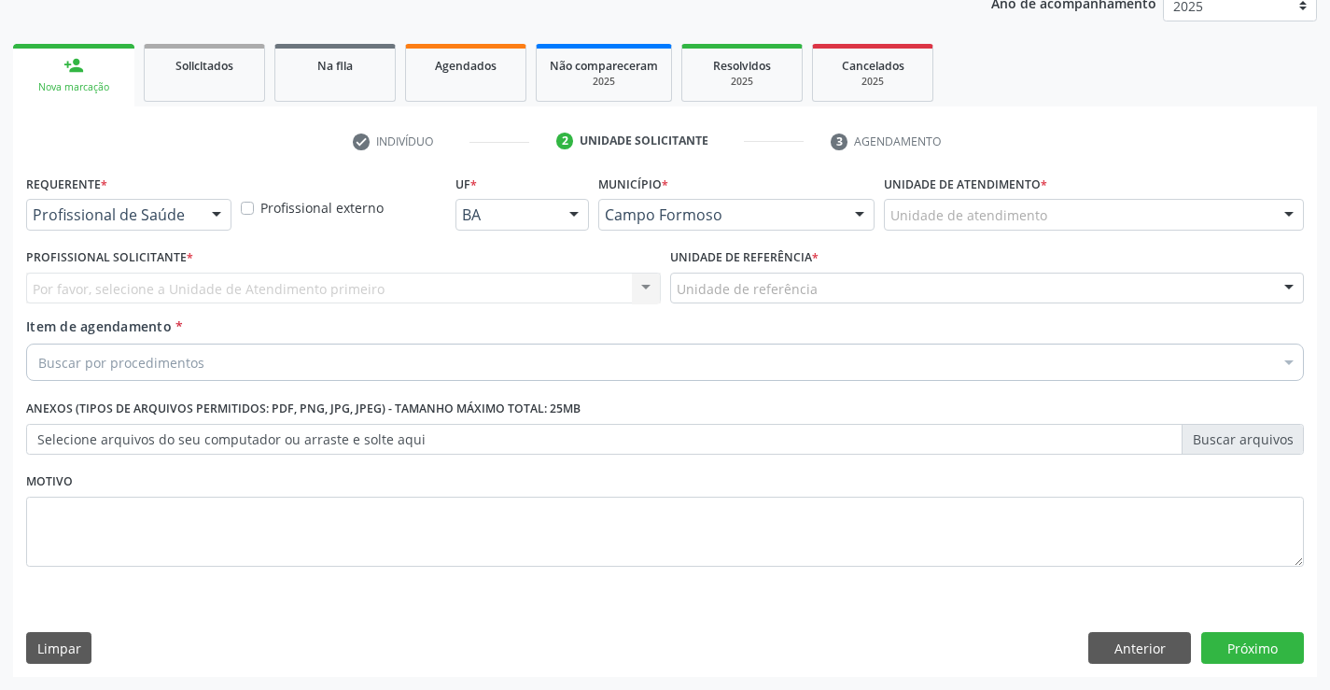
scroll to position [235, 0]
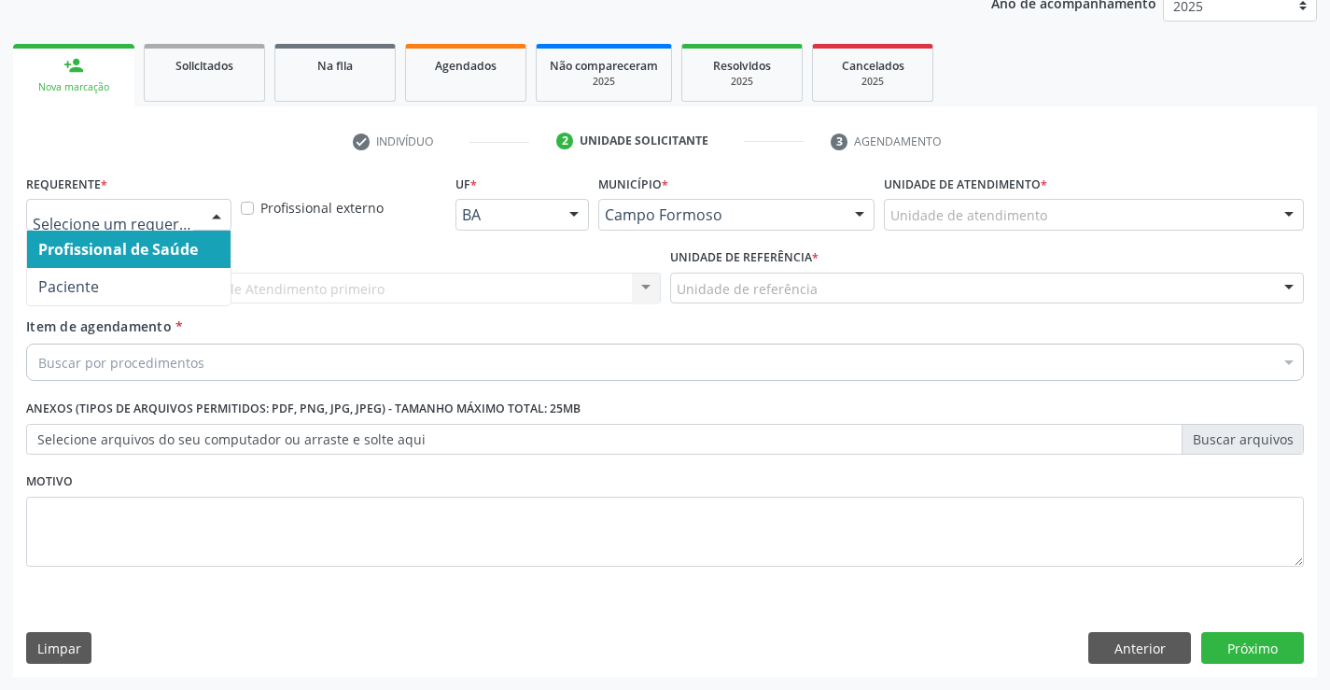
click at [211, 212] on div at bounding box center [217, 216] width 28 height 32
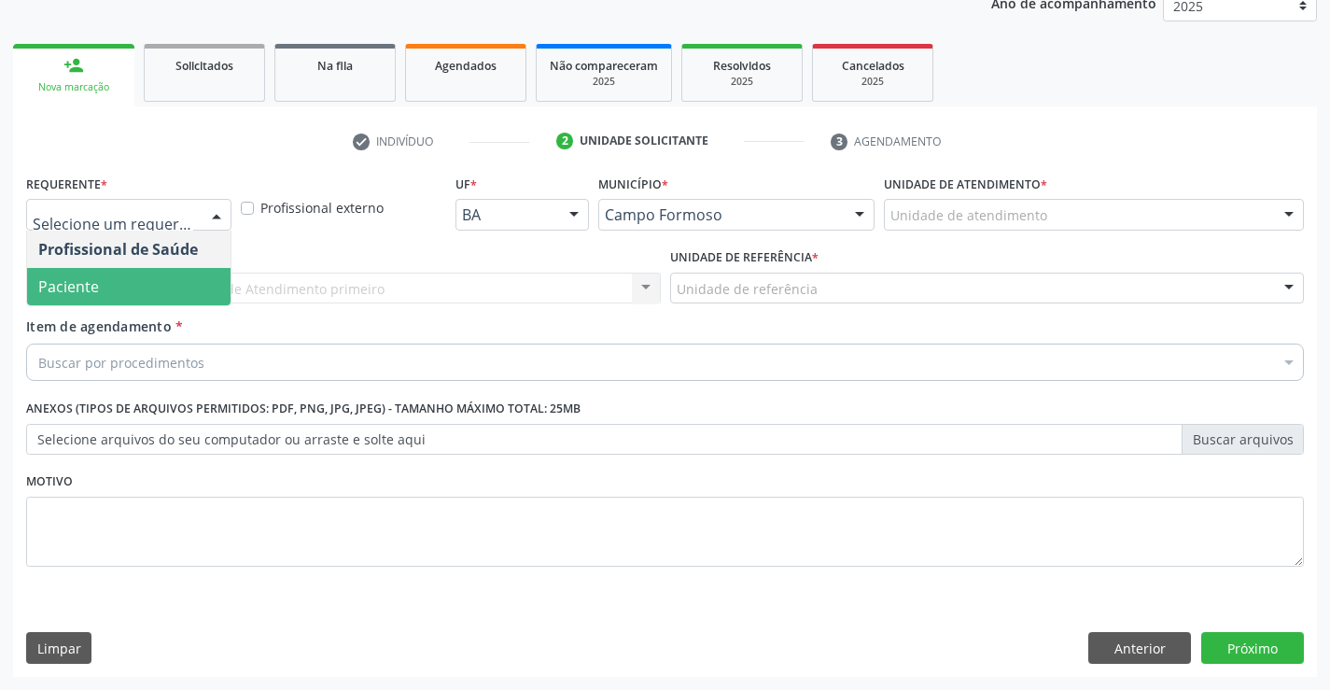
click at [149, 278] on span "Paciente" at bounding box center [129, 286] width 204 height 37
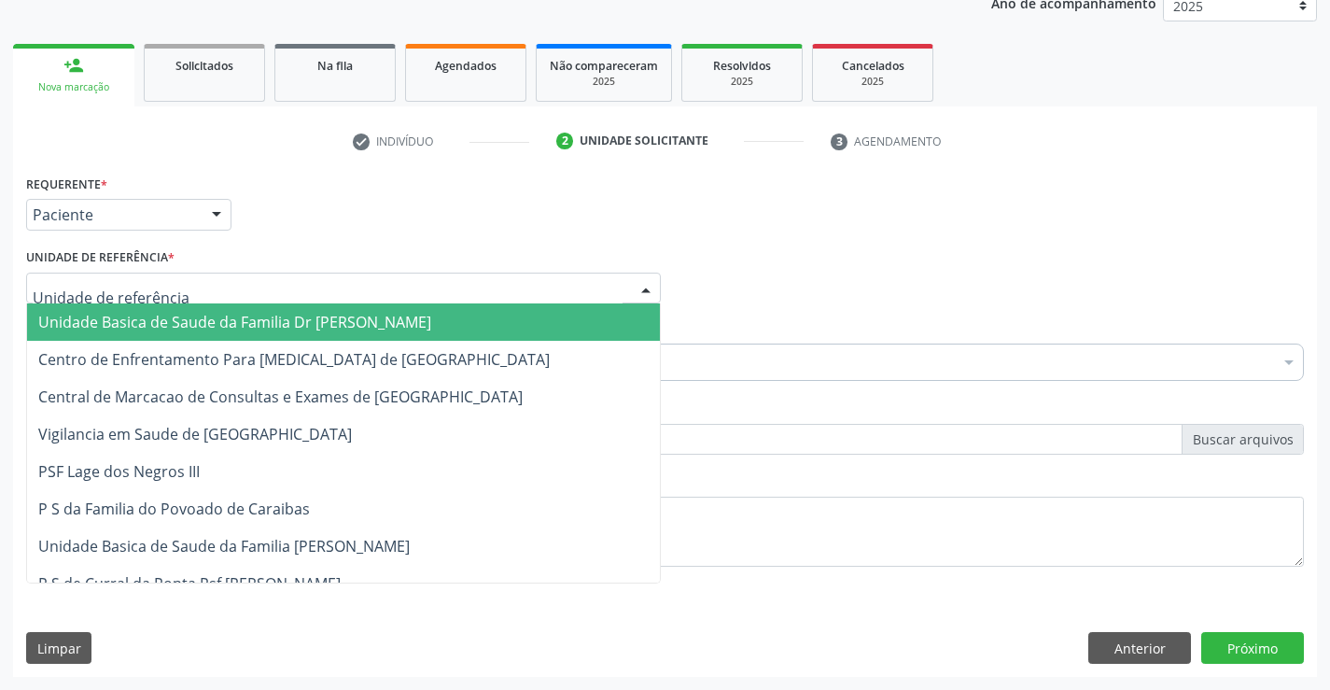
click at [222, 290] on div at bounding box center [343, 289] width 635 height 32
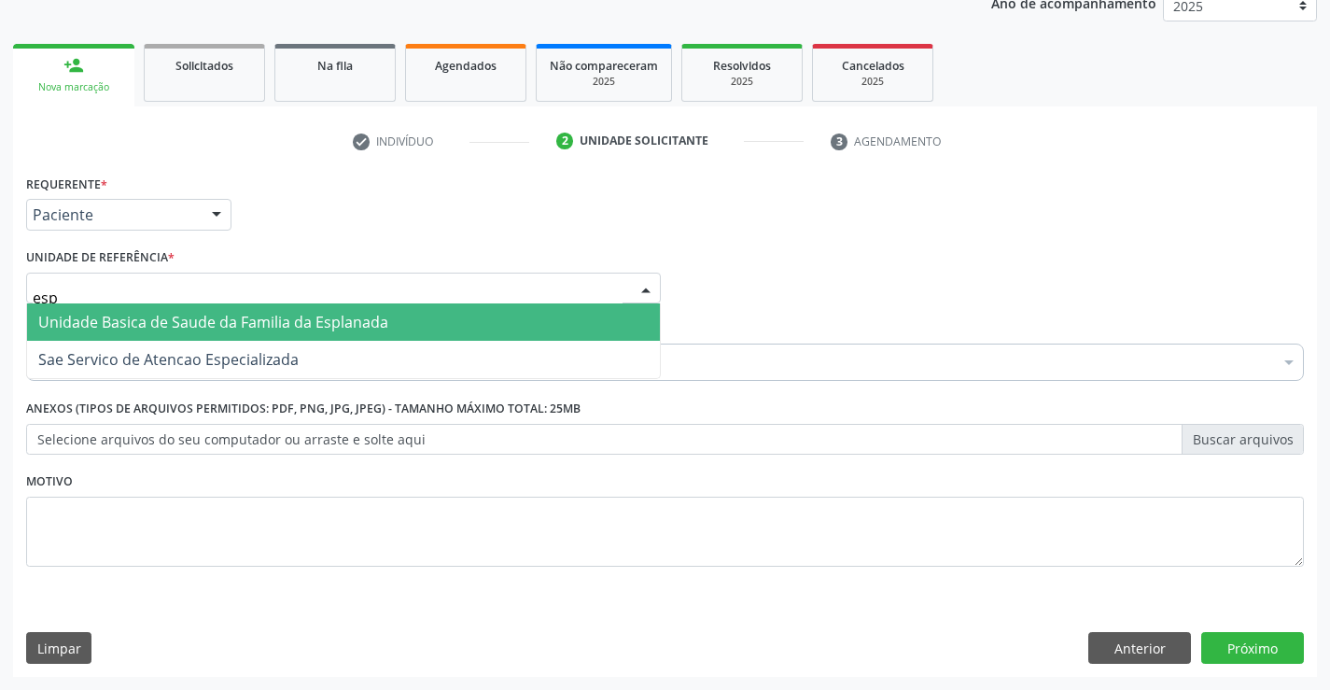
type input "espl"
click at [228, 329] on span "Unidade Basica de Saude da Familia da Esplanada" at bounding box center [213, 322] width 350 height 21
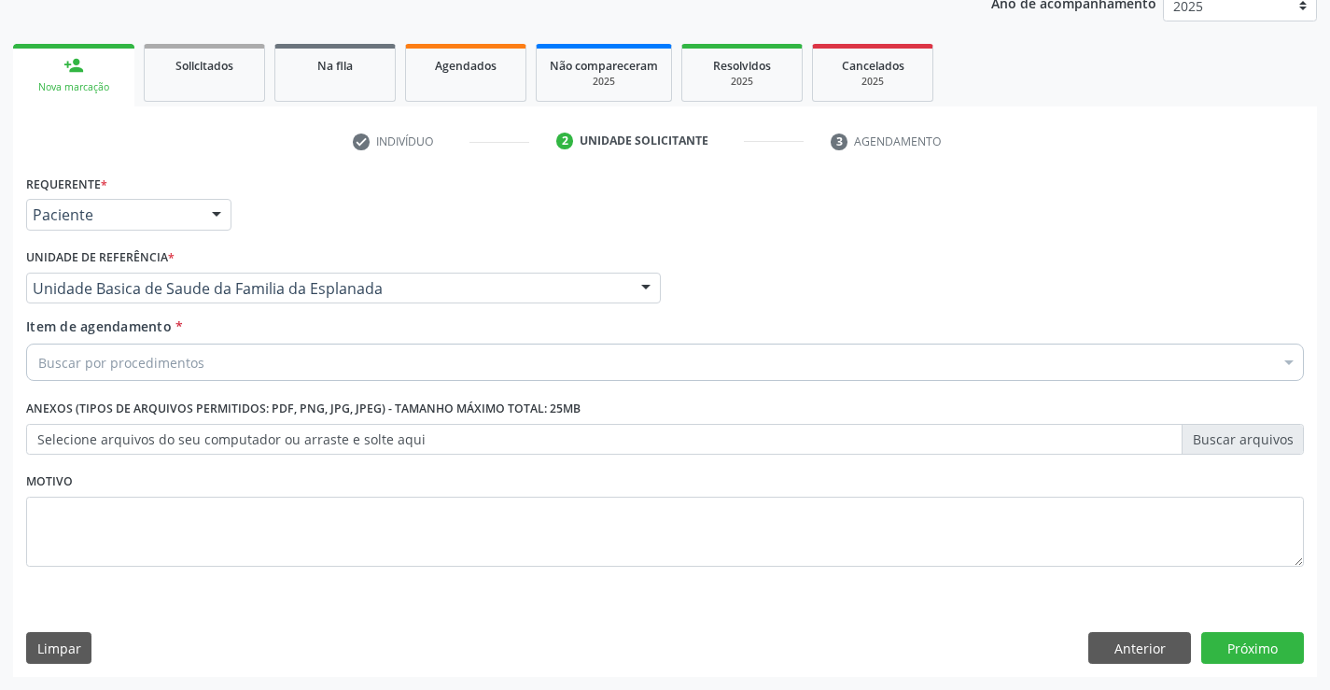
click at [217, 365] on div "Buscar por procedimentos" at bounding box center [665, 362] width 1278 height 37
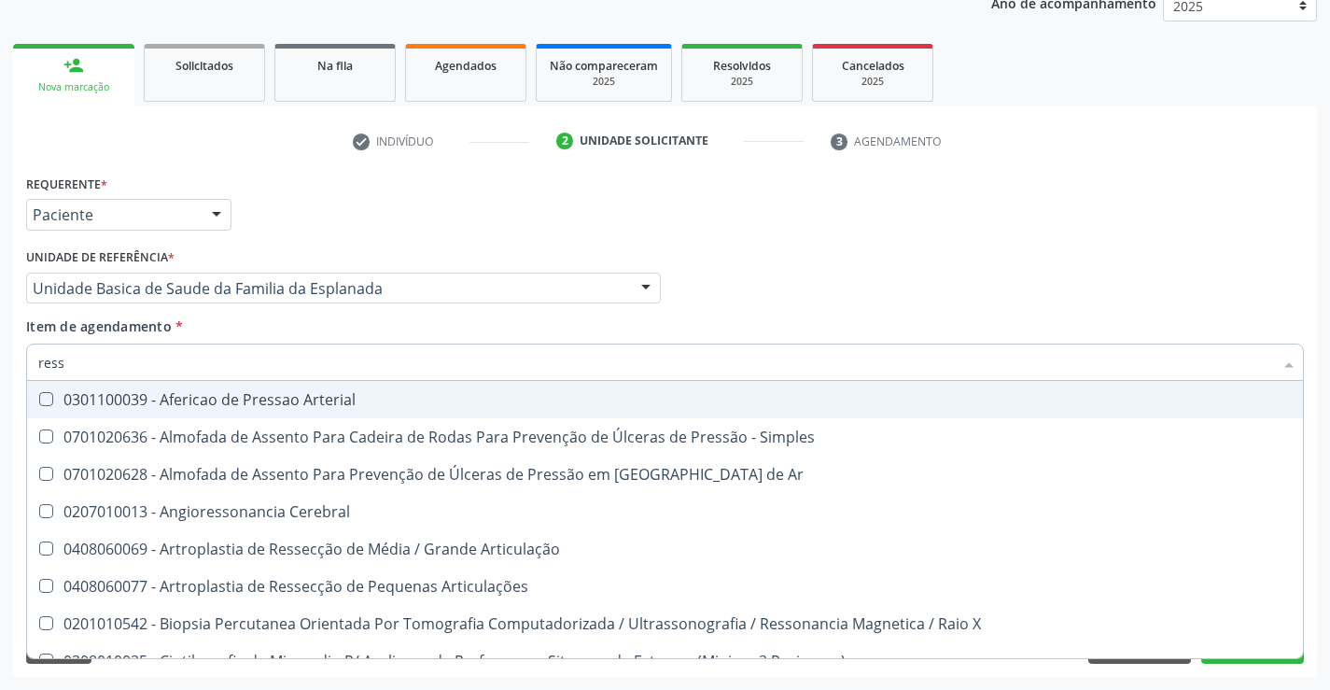
type input "resso"
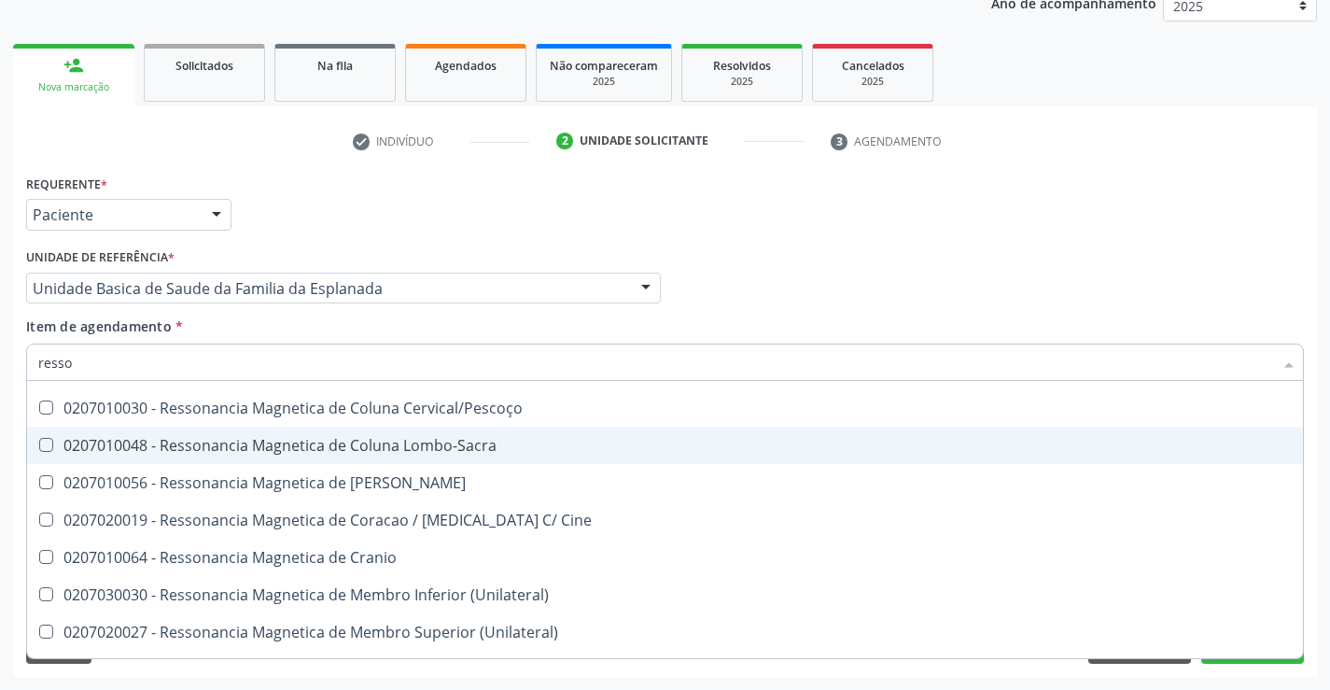
scroll to position [187, 0]
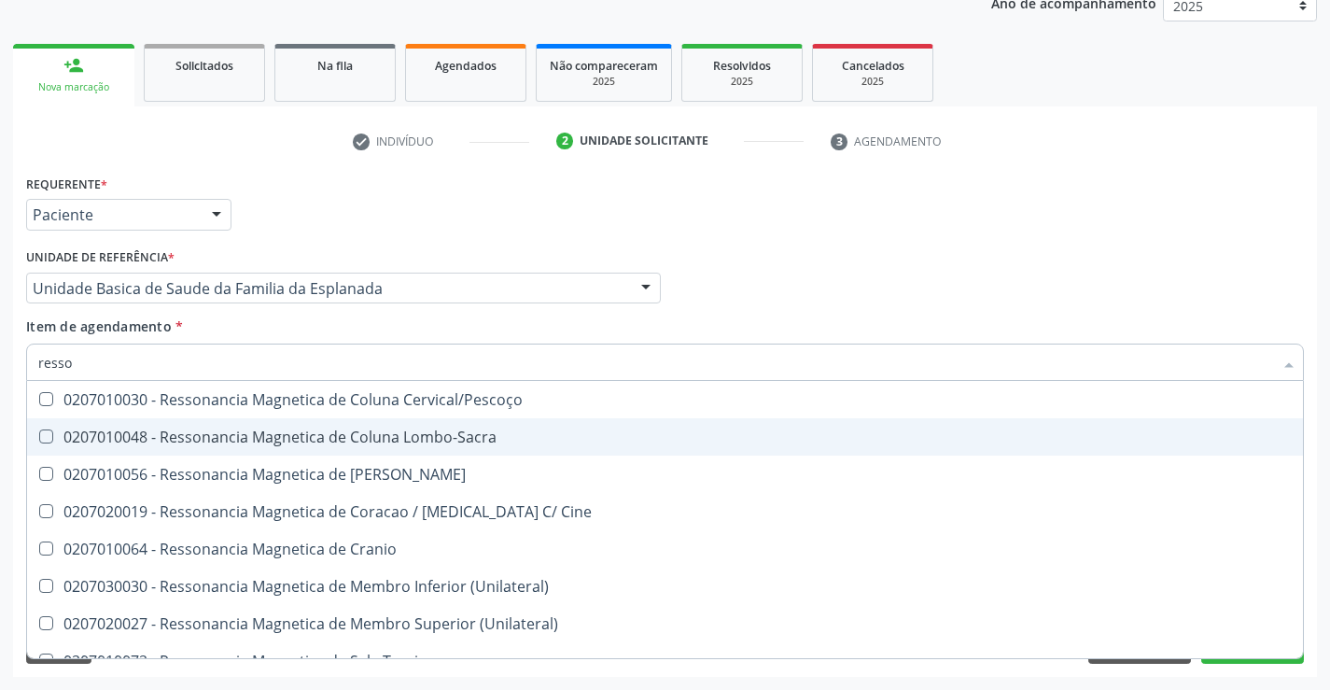
click at [345, 436] on div "0207010048 - Ressonancia Magnetica de Coluna Lombo-Sacra" at bounding box center [665, 436] width 1254 height 15
checkbox Lombo-Sacra "true"
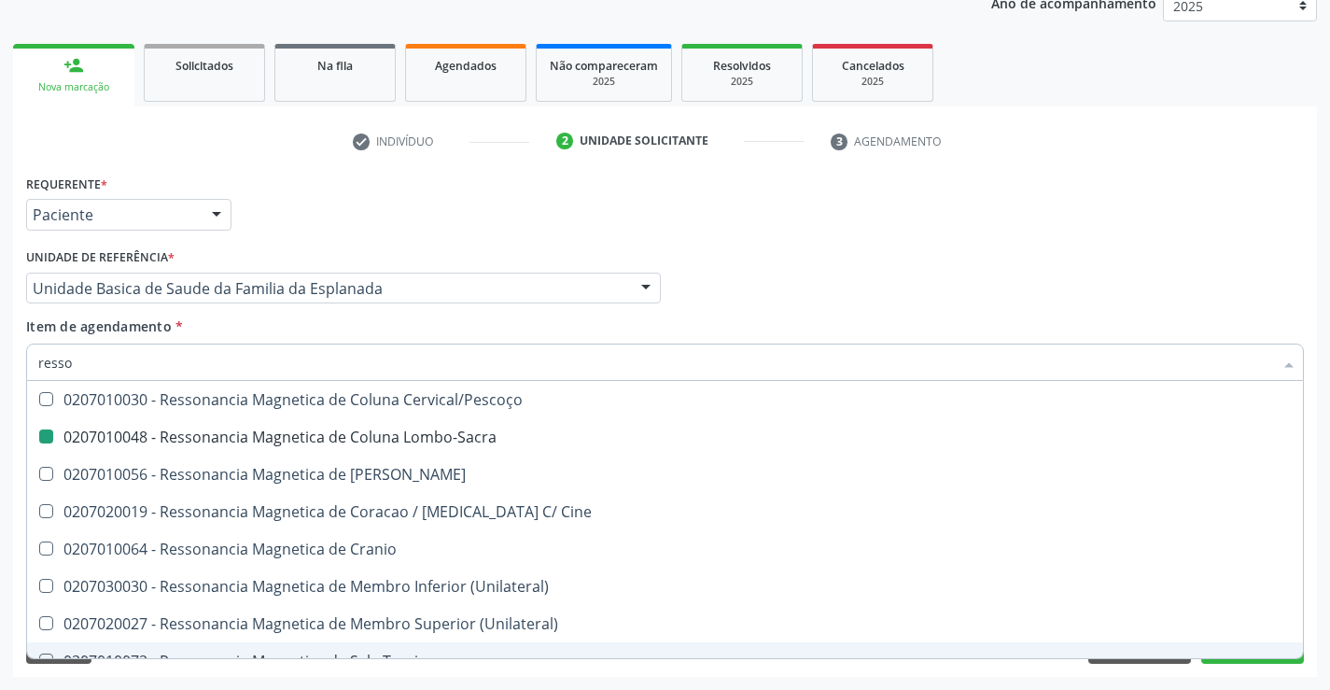
click at [213, 669] on div "Requerente * Paciente Profissional de Saúde Paciente Nenhum resultado encontrad…" at bounding box center [665, 423] width 1304 height 507
checkbox X "true"
checkbox Lombo-Sacra "false"
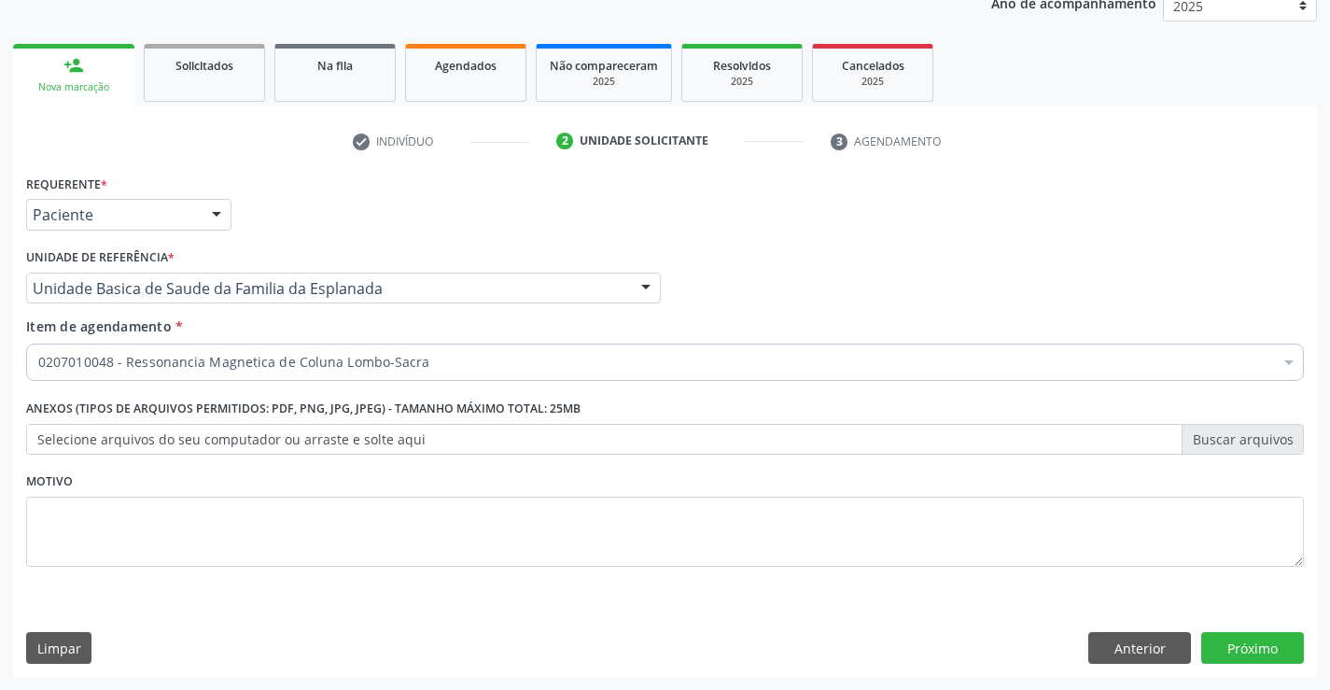
scroll to position [0, 0]
click at [1230, 640] on div "Requerente * Paciente Profissional de Saúde Paciente Nenhum resultado encontrad…" at bounding box center [665, 423] width 1304 height 507
click at [1221, 641] on button "Próximo" at bounding box center [1253, 648] width 103 height 32
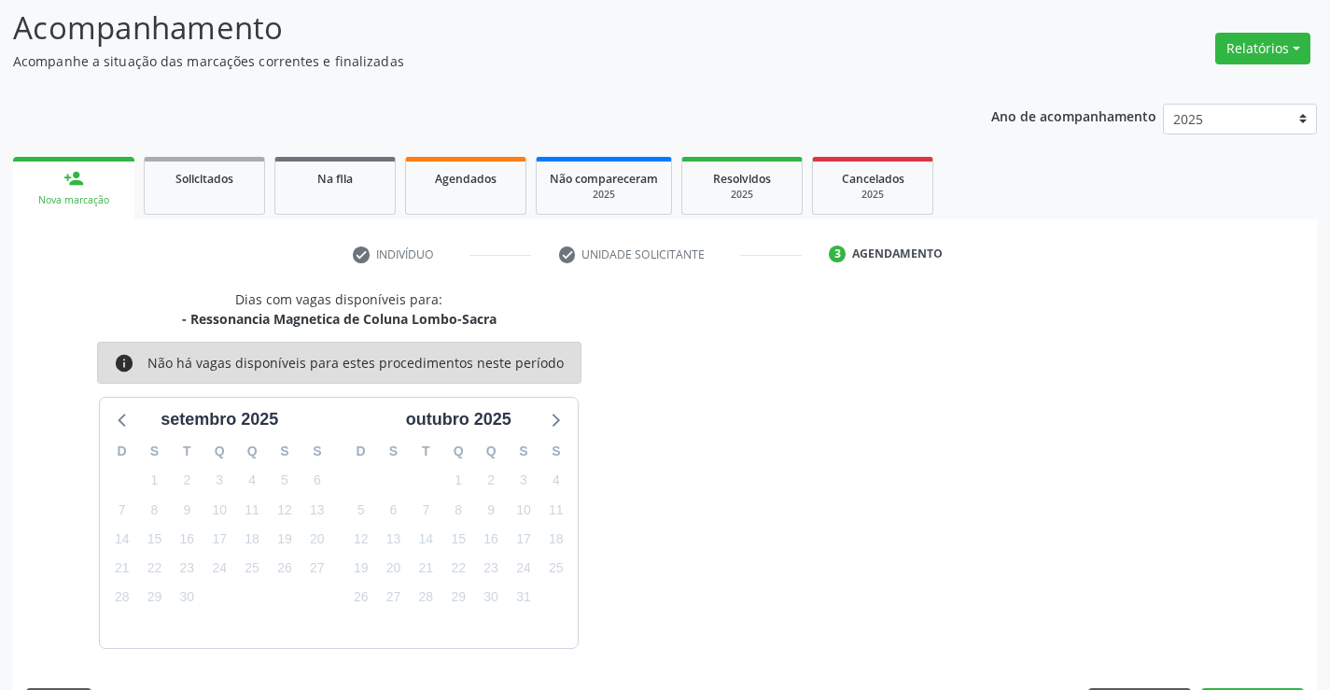
scroll to position [177, 0]
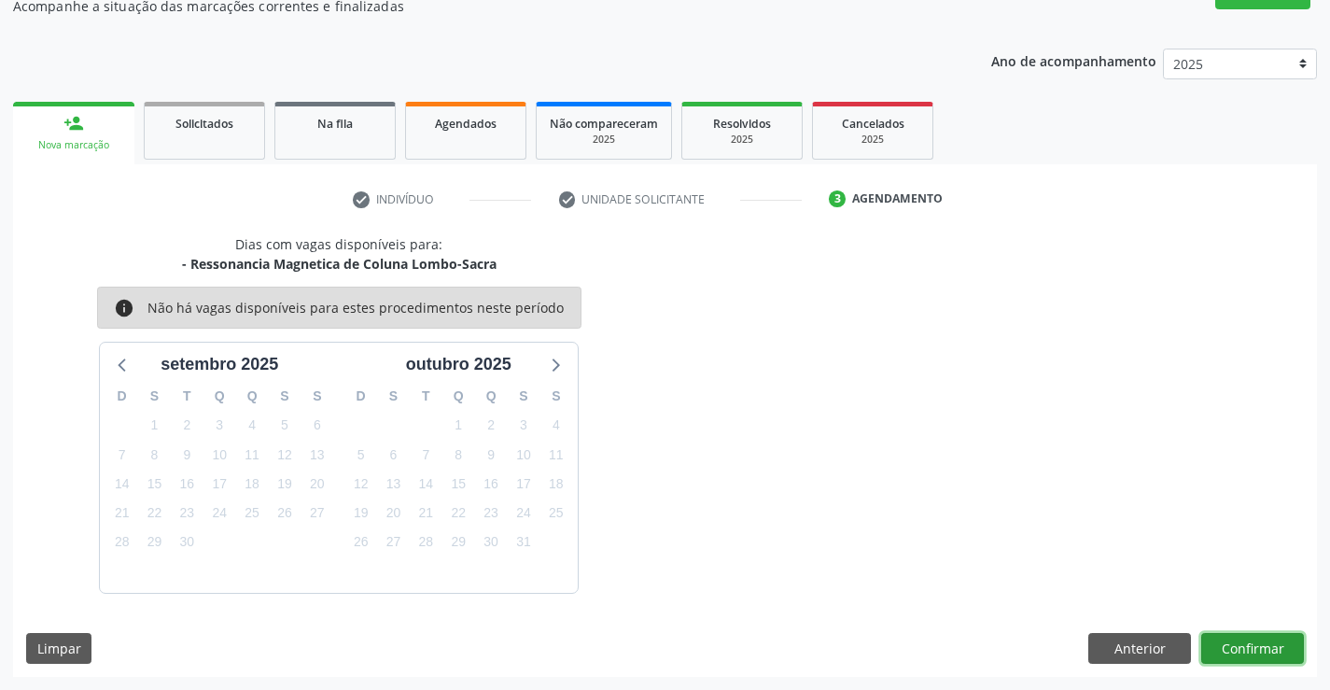
click at [1244, 646] on button "Confirmar" at bounding box center [1253, 649] width 103 height 32
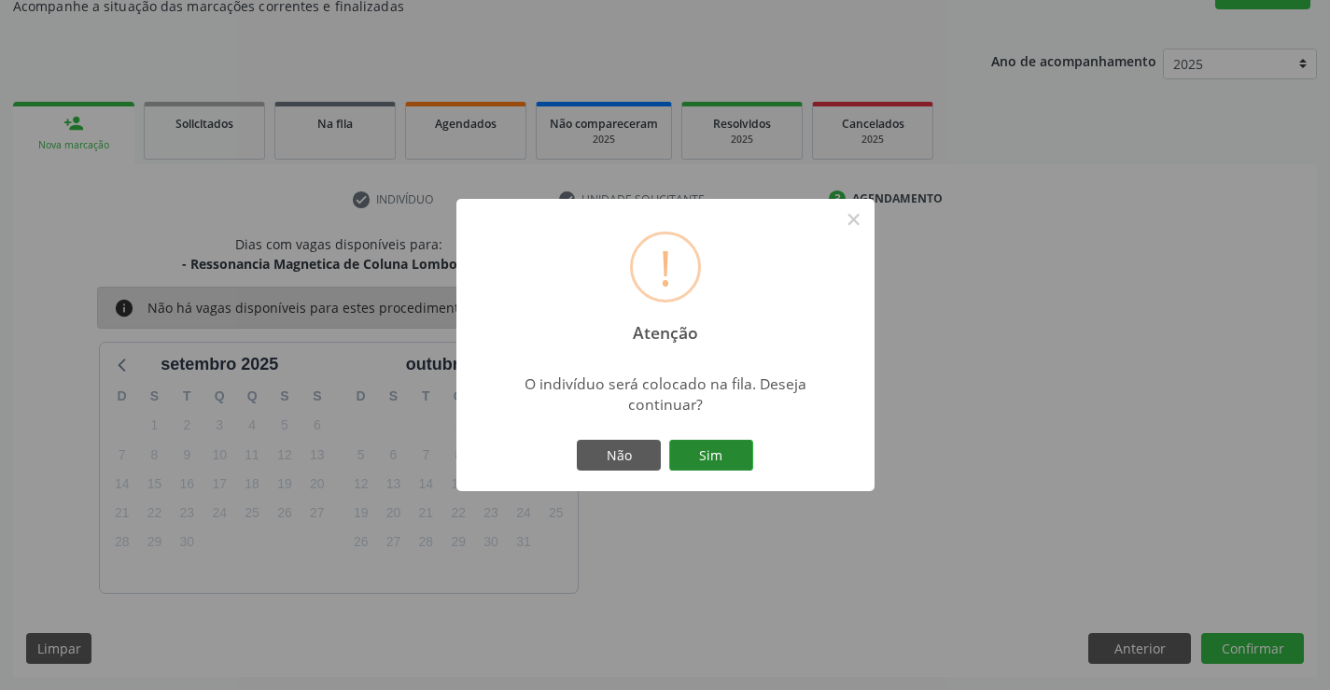
click at [720, 458] on button "Sim" at bounding box center [711, 456] width 84 height 32
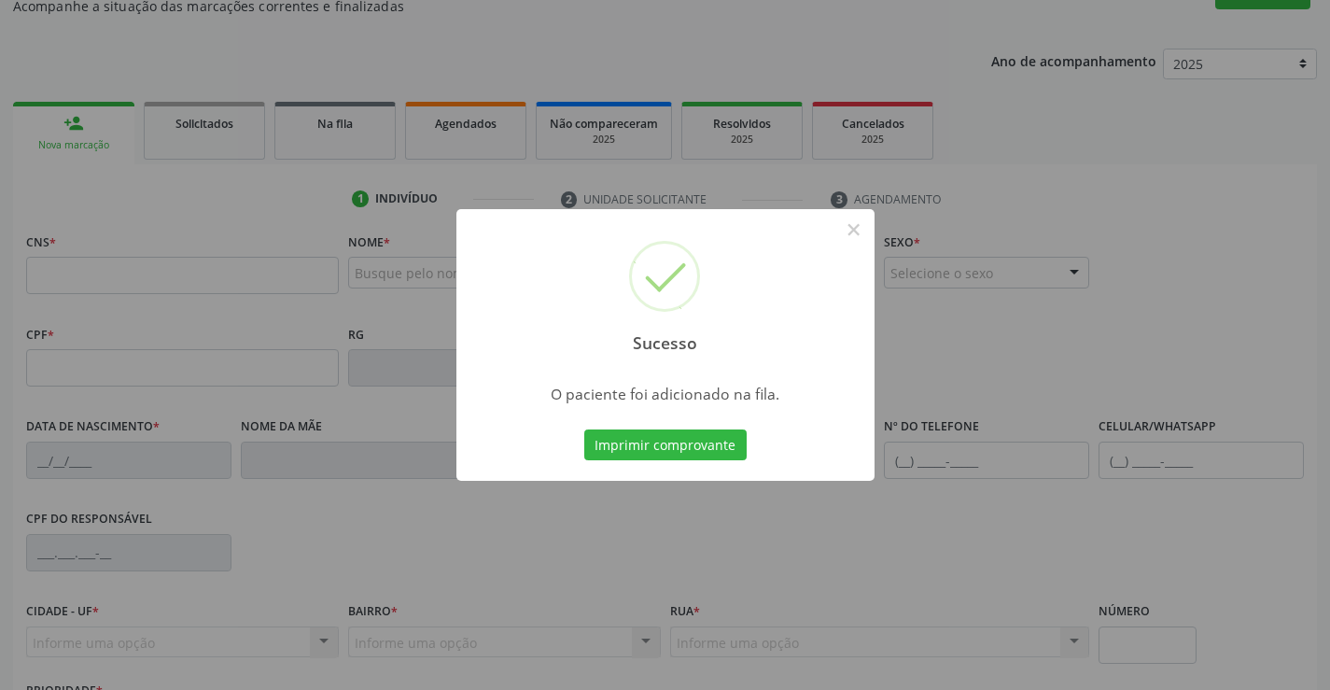
click at [584, 429] on button "Imprimir comprovante" at bounding box center [665, 445] width 162 height 32
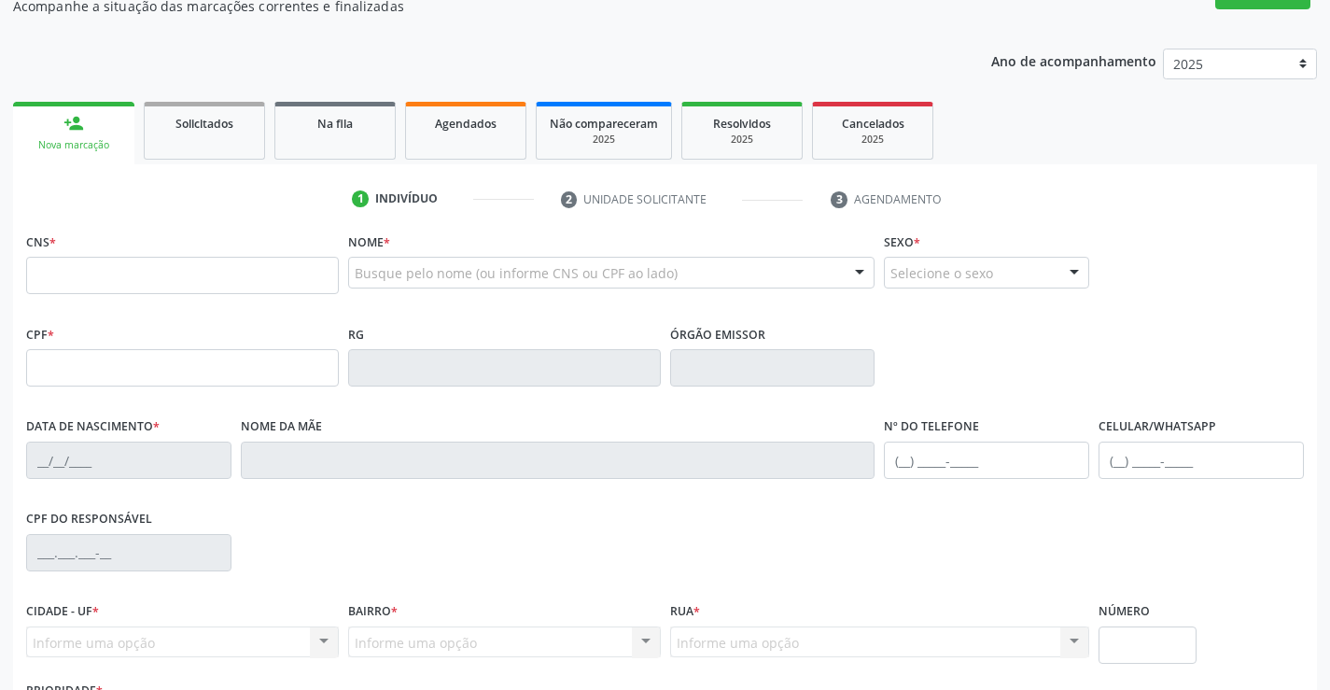
scroll to position [177, 0]
click at [169, 282] on input "text" at bounding box center [182, 275] width 313 height 37
type input "705 7034 9978 9530"
type input "0725697008"
type input "25/08/1966"
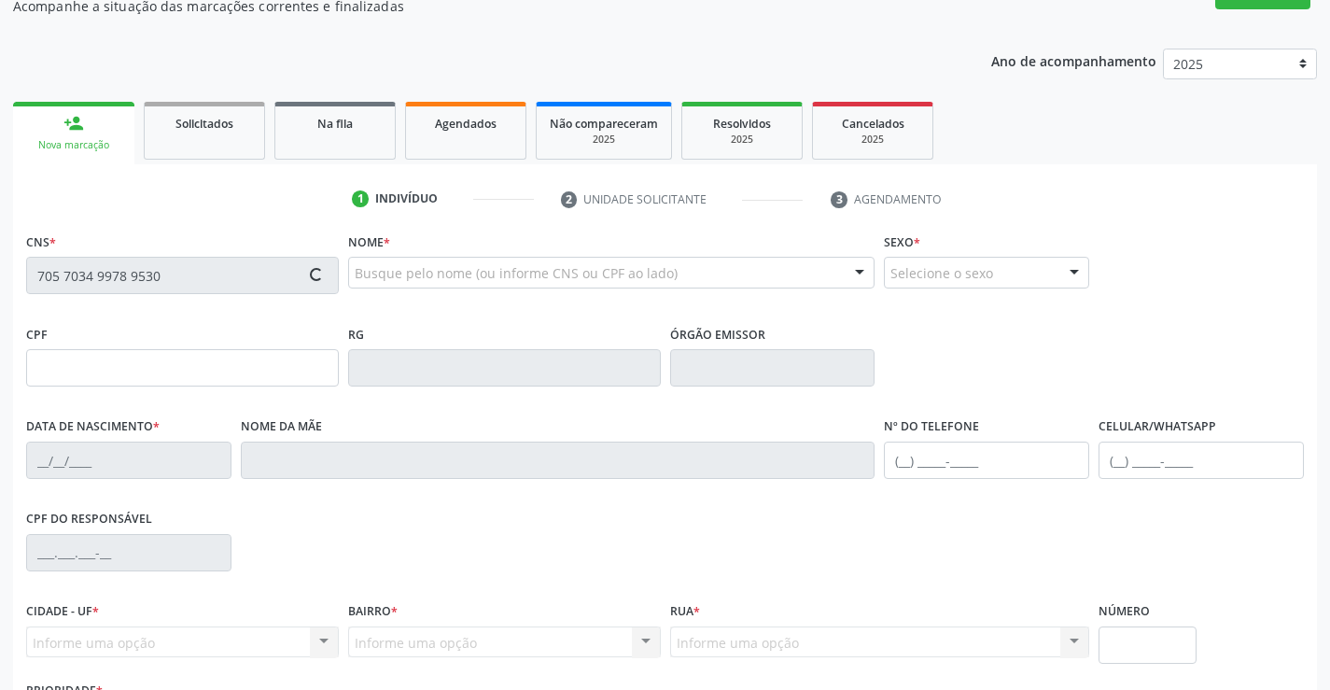
type input "(74) 99148-3529"
type input "S/N"
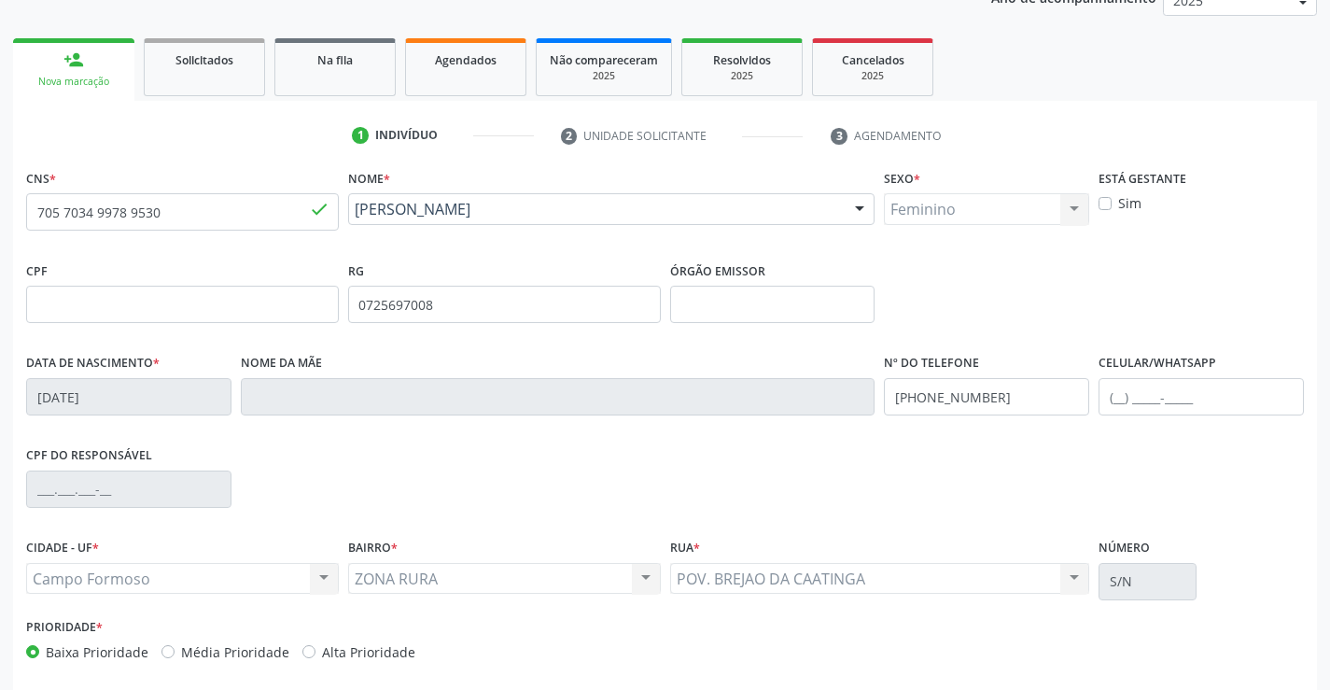
scroll to position [271, 0]
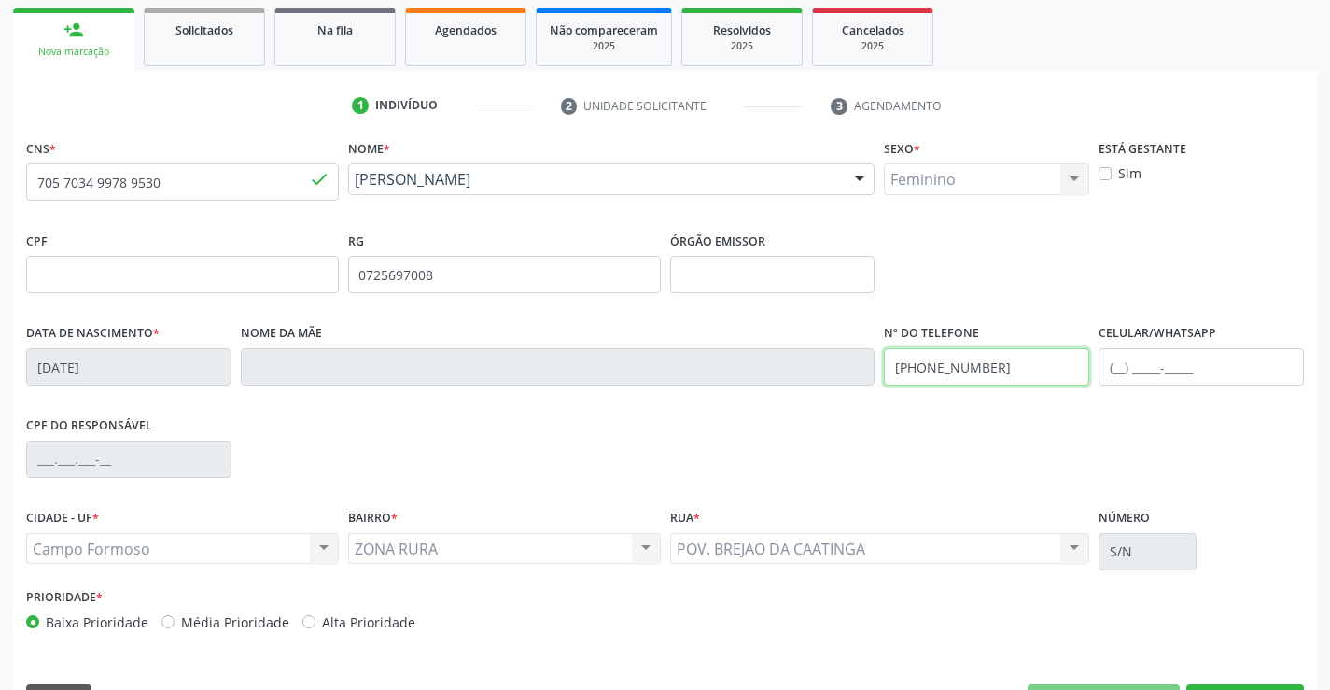
click at [998, 371] on input "(74) 99148-3529" at bounding box center [986, 366] width 205 height 37
type input "("
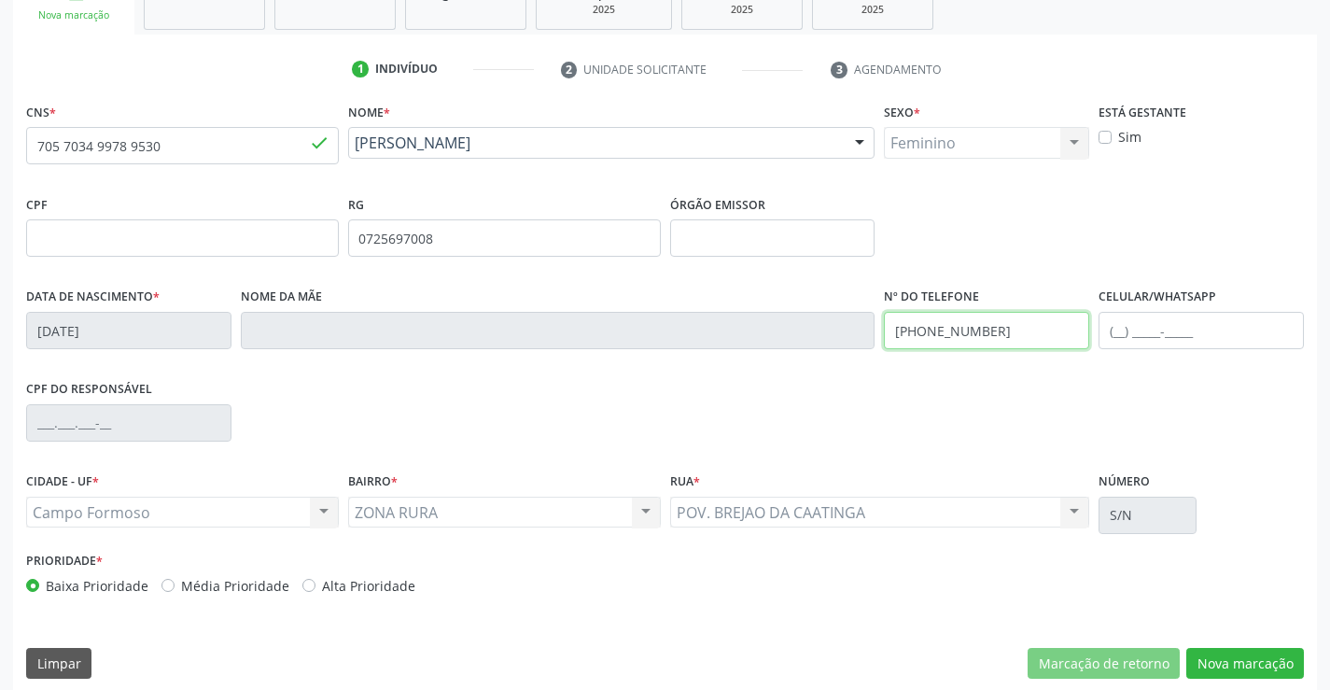
scroll to position [322, 0]
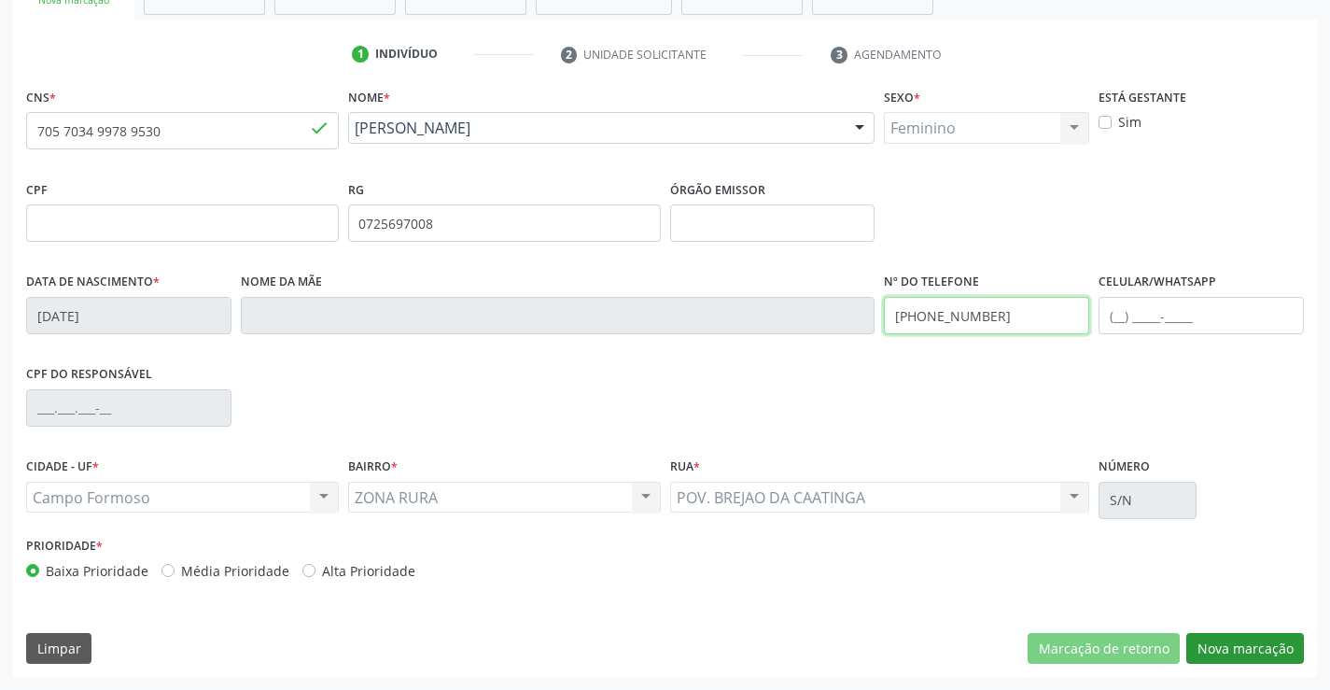
type input "(71) 99255-6196"
click at [1268, 645] on button "Nova marcação" at bounding box center [1246, 649] width 118 height 32
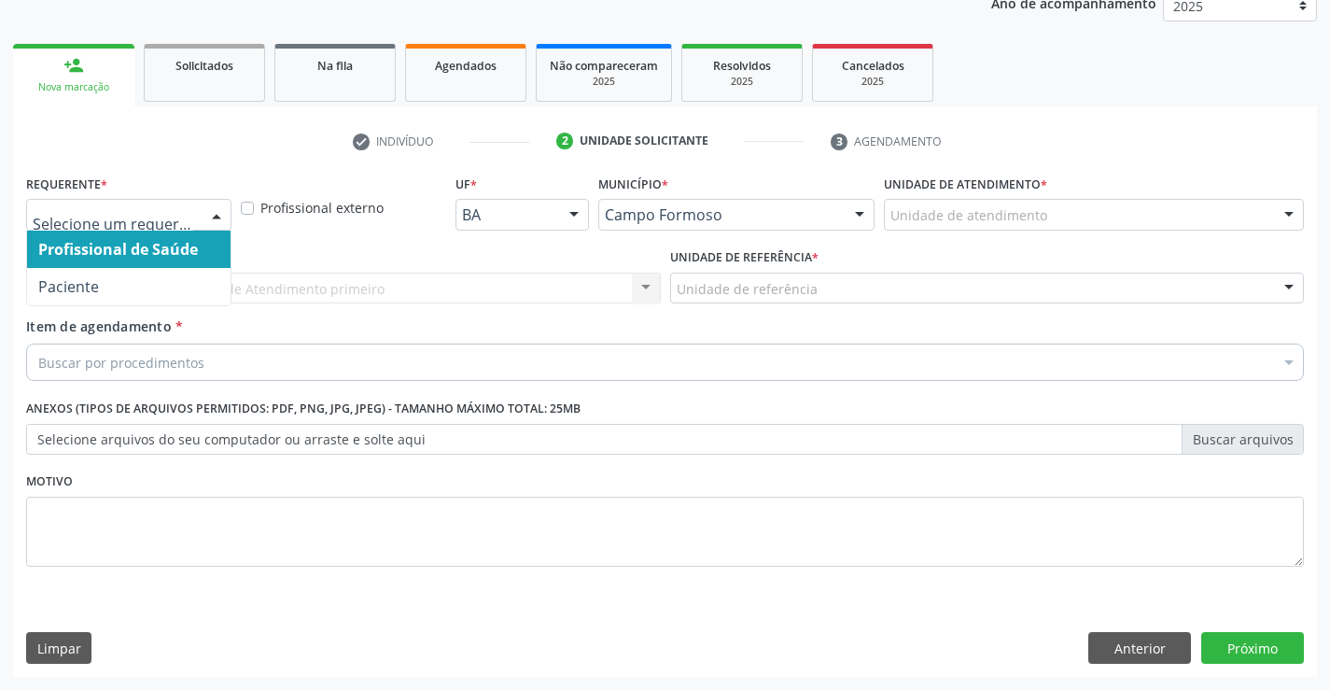
click at [218, 214] on div at bounding box center [217, 216] width 28 height 32
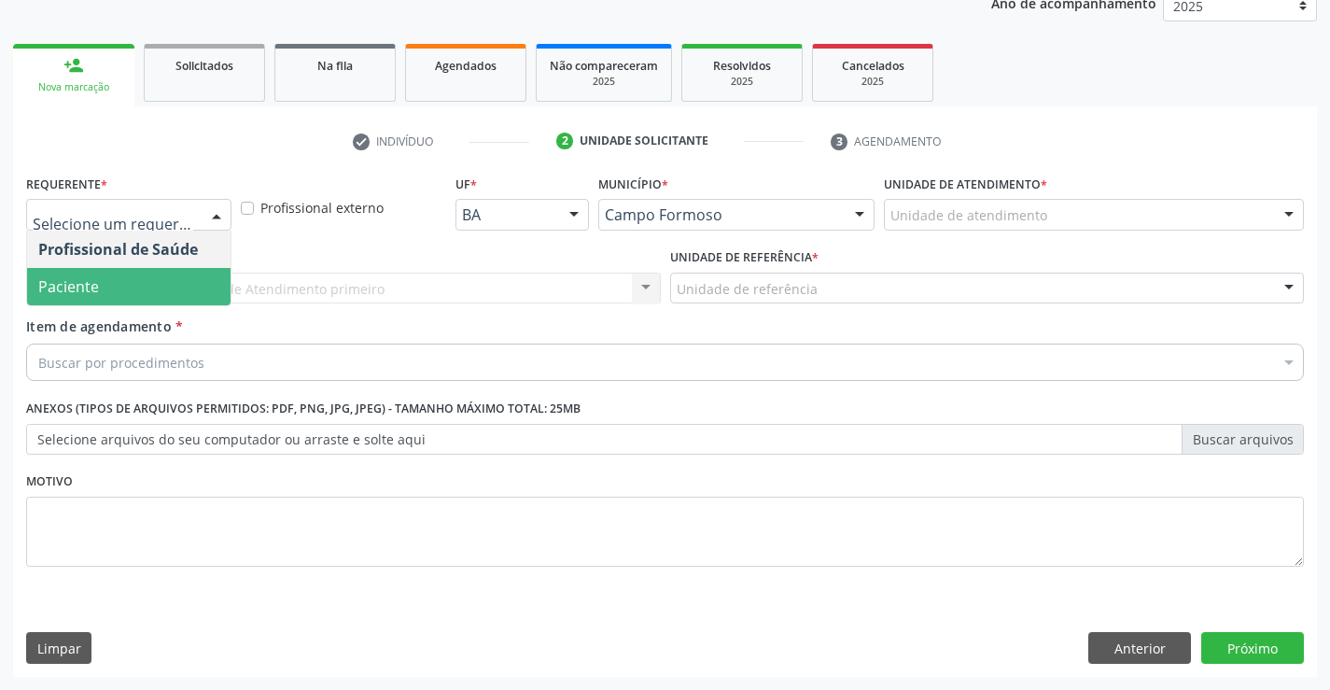
click at [155, 289] on span "Paciente" at bounding box center [129, 286] width 204 height 37
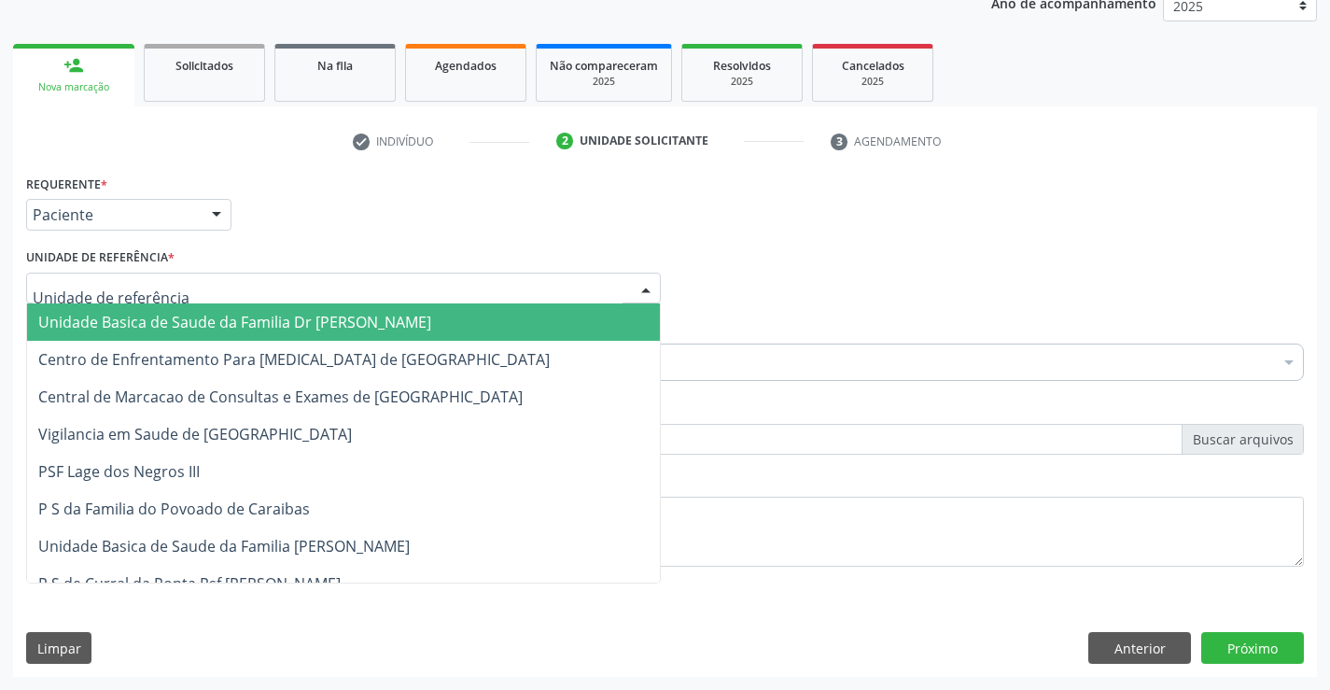
click at [190, 291] on div at bounding box center [343, 289] width 635 height 32
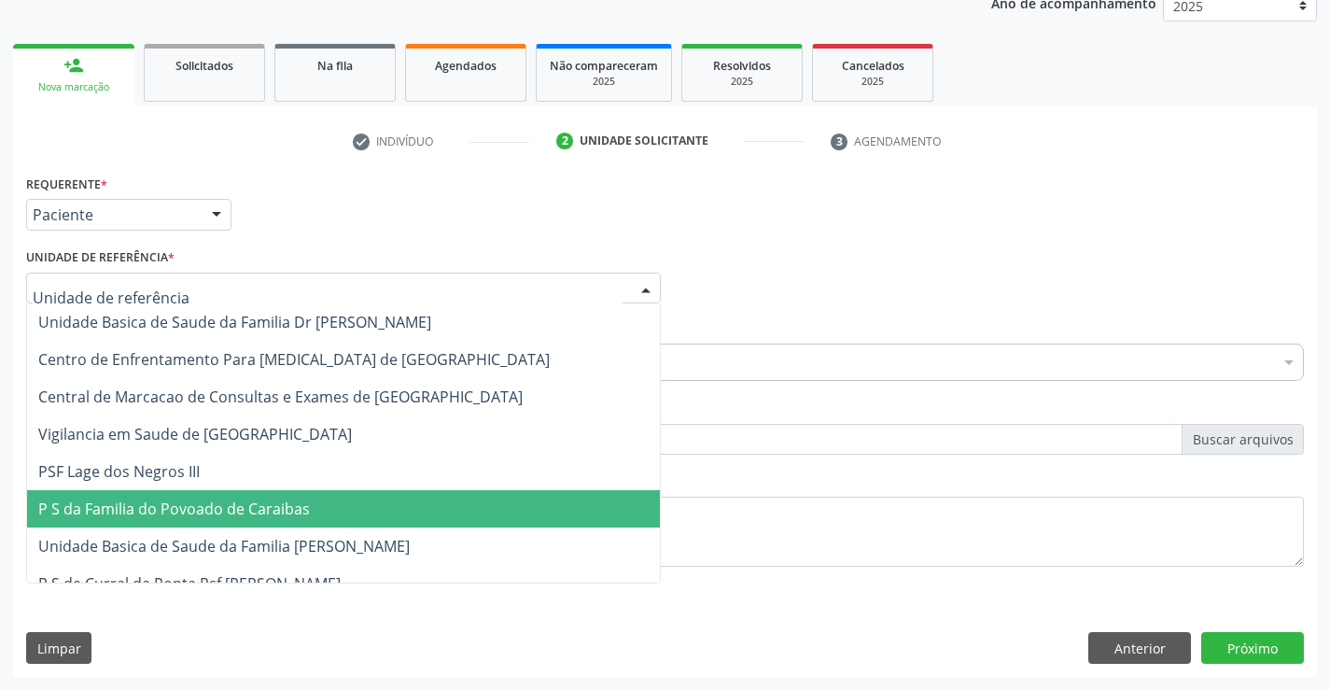
click at [232, 508] on span "P S da Familia do Povoado de Caraibas" at bounding box center [174, 509] width 272 height 21
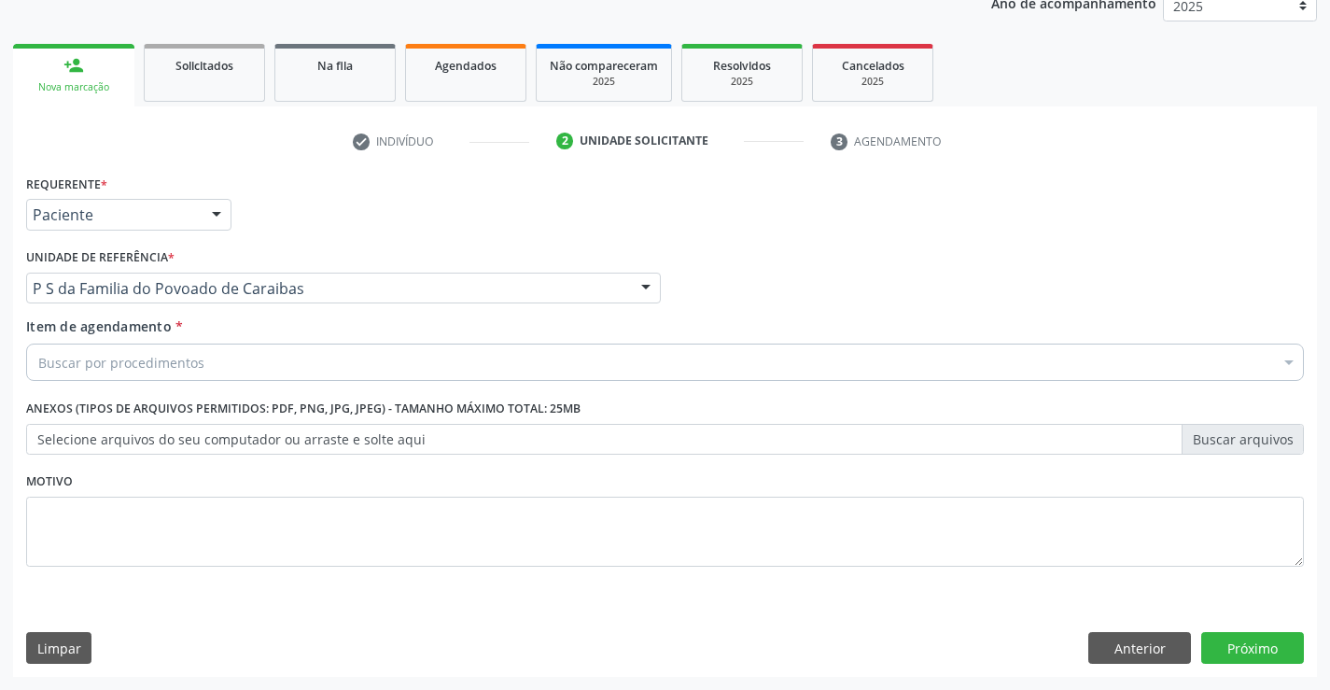
click at [221, 365] on div "Buscar por procedimentos" at bounding box center [665, 362] width 1278 height 37
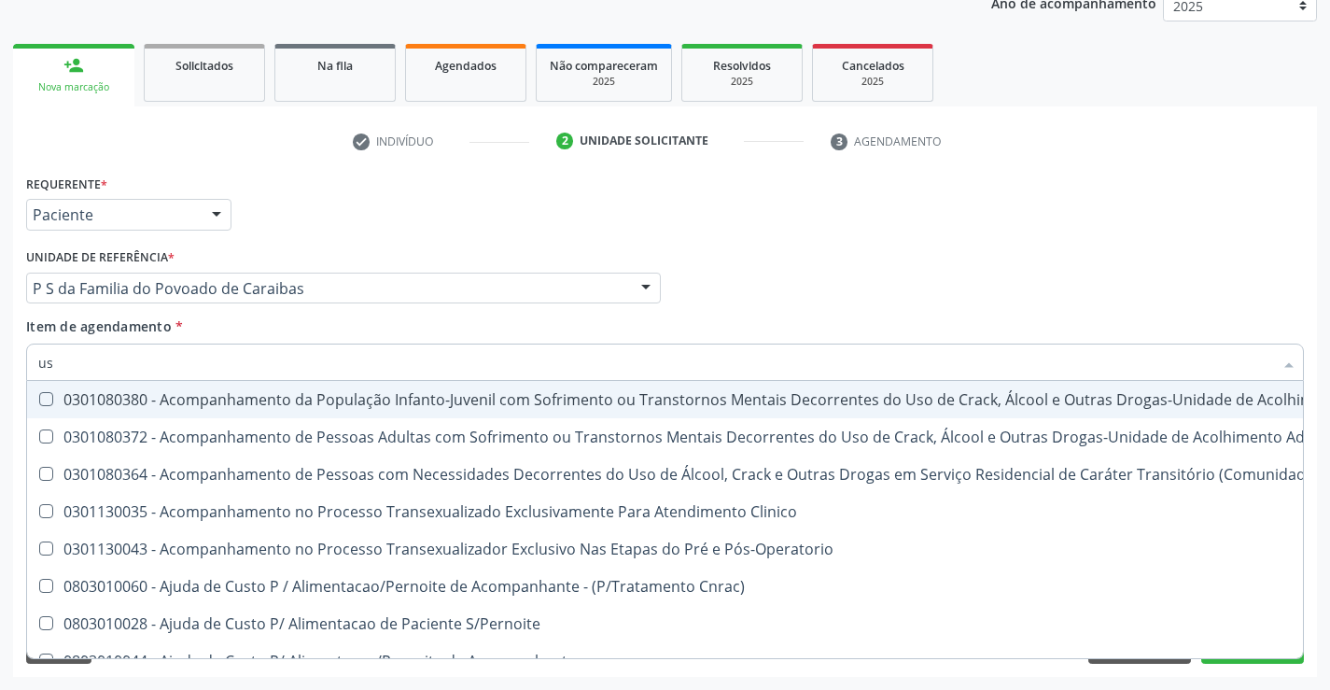
type input "usg"
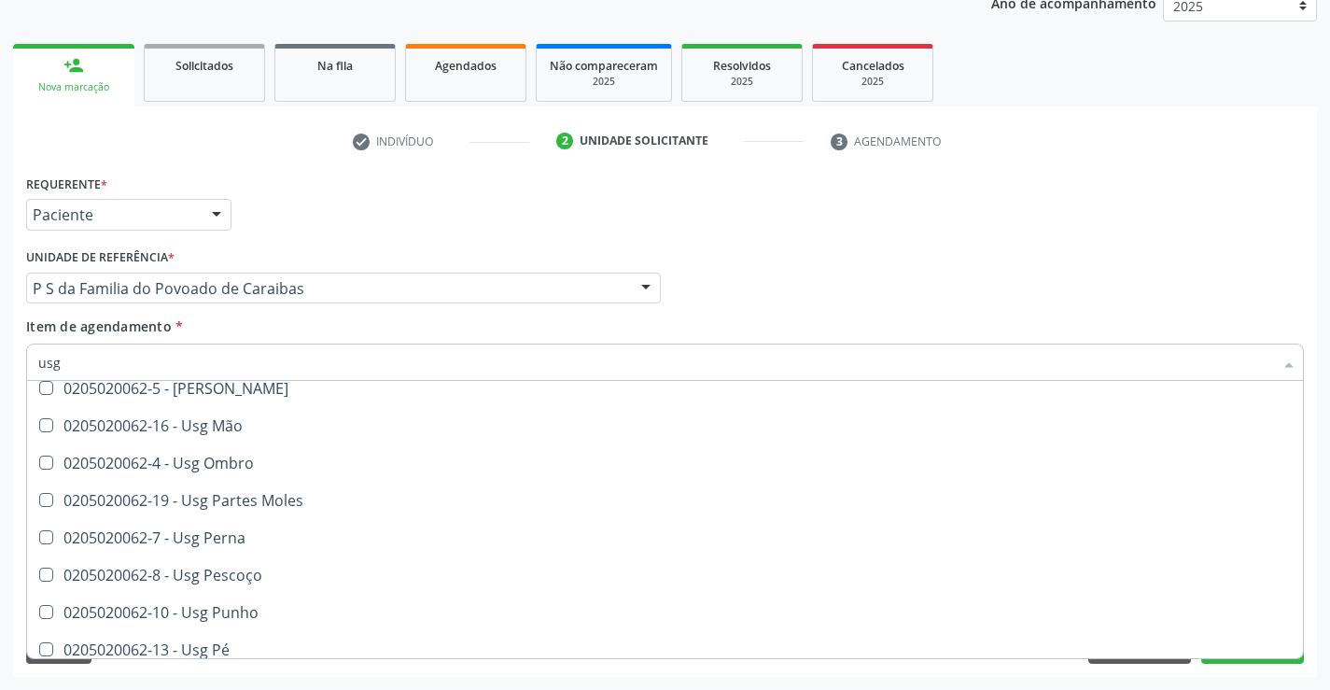
scroll to position [280, 0]
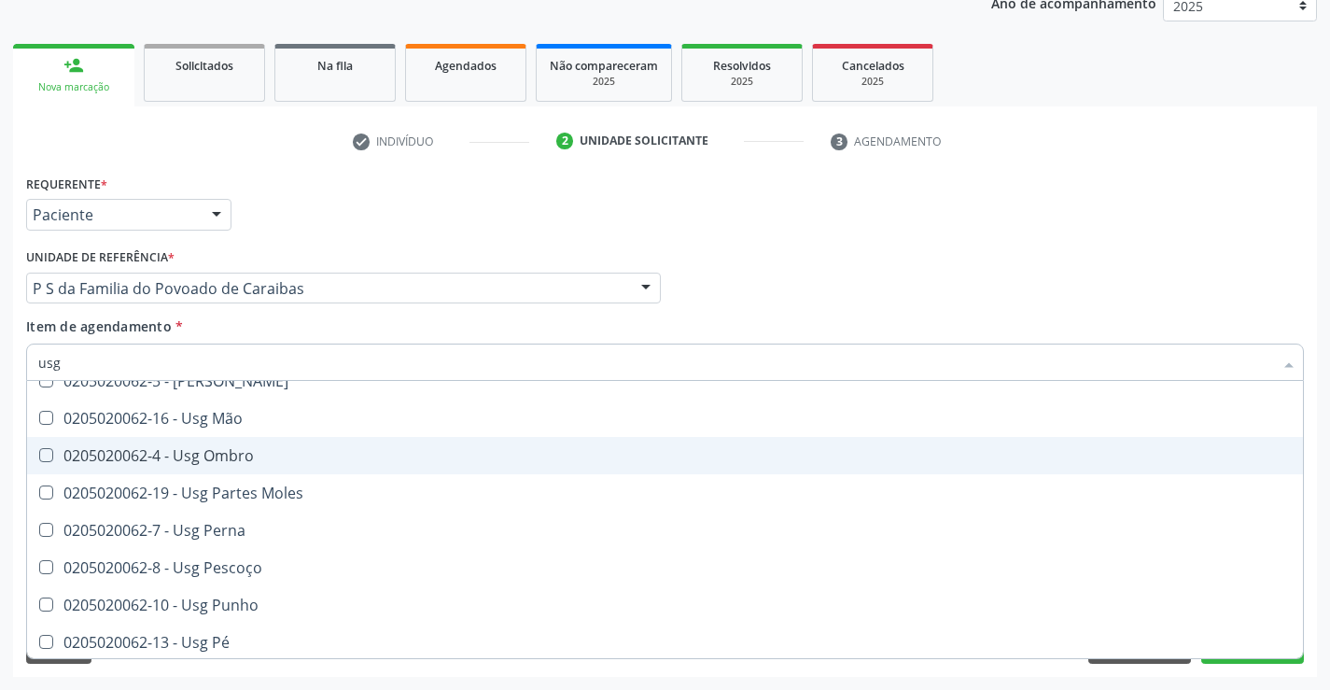
click at [240, 457] on div "0205020062-4 - Usg Ombro" at bounding box center [665, 455] width 1254 height 15
checkbox Ombro "true"
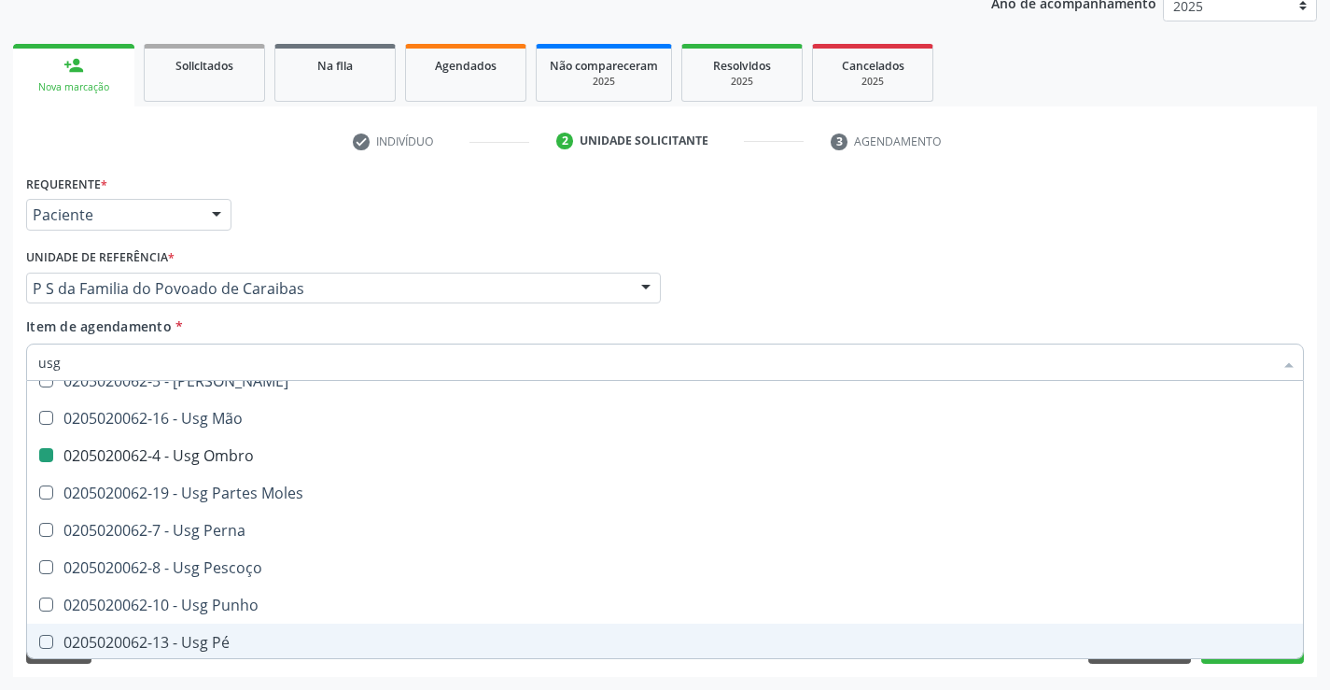
click at [221, 669] on div "Requerente * Paciente Profissional de Saúde Paciente Nenhum resultado encontrad…" at bounding box center [665, 423] width 1304 height 507
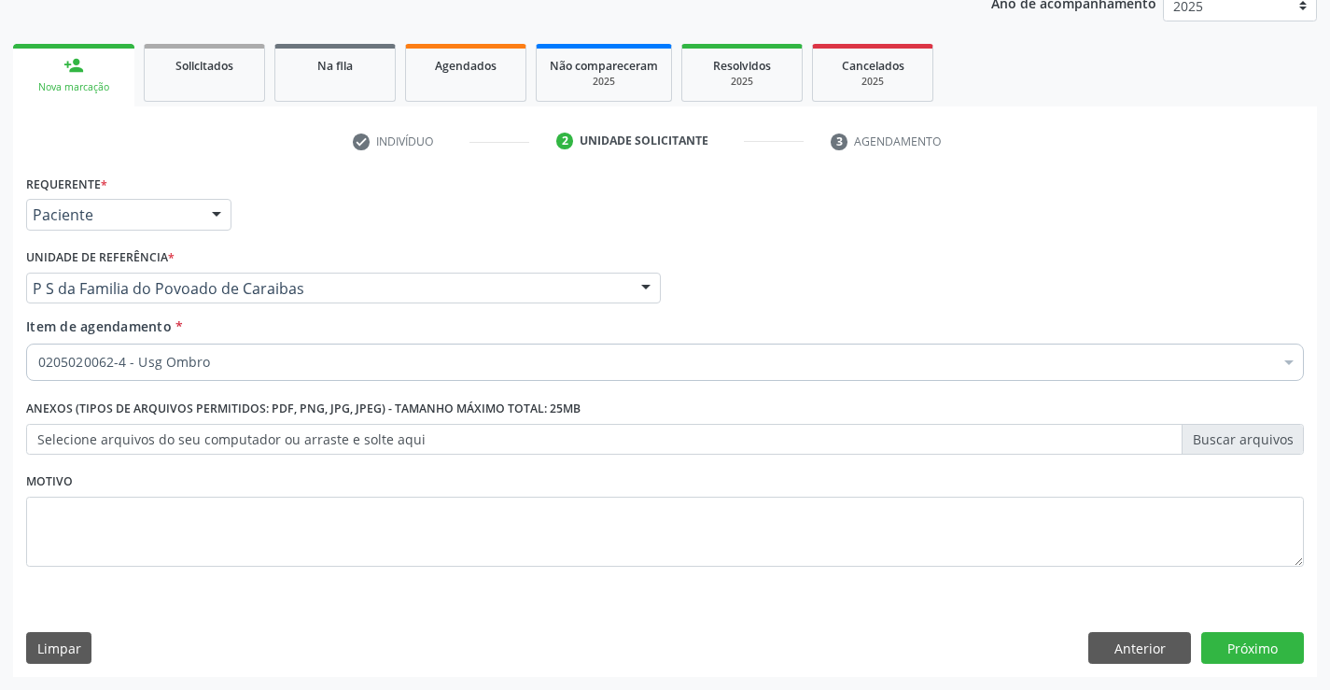
scroll to position [0, 0]
click at [1111, 643] on button "Anterior" at bounding box center [1140, 648] width 103 height 32
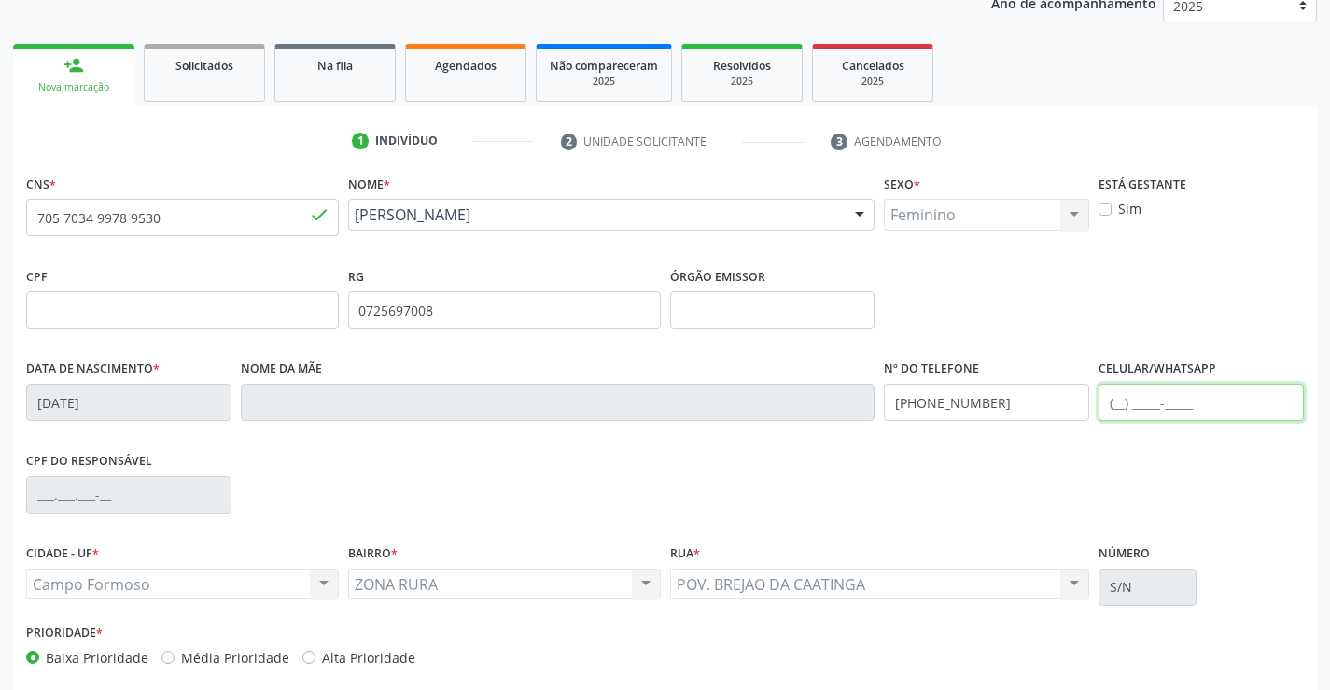
click at [1117, 404] on input "text" at bounding box center [1201, 402] width 205 height 37
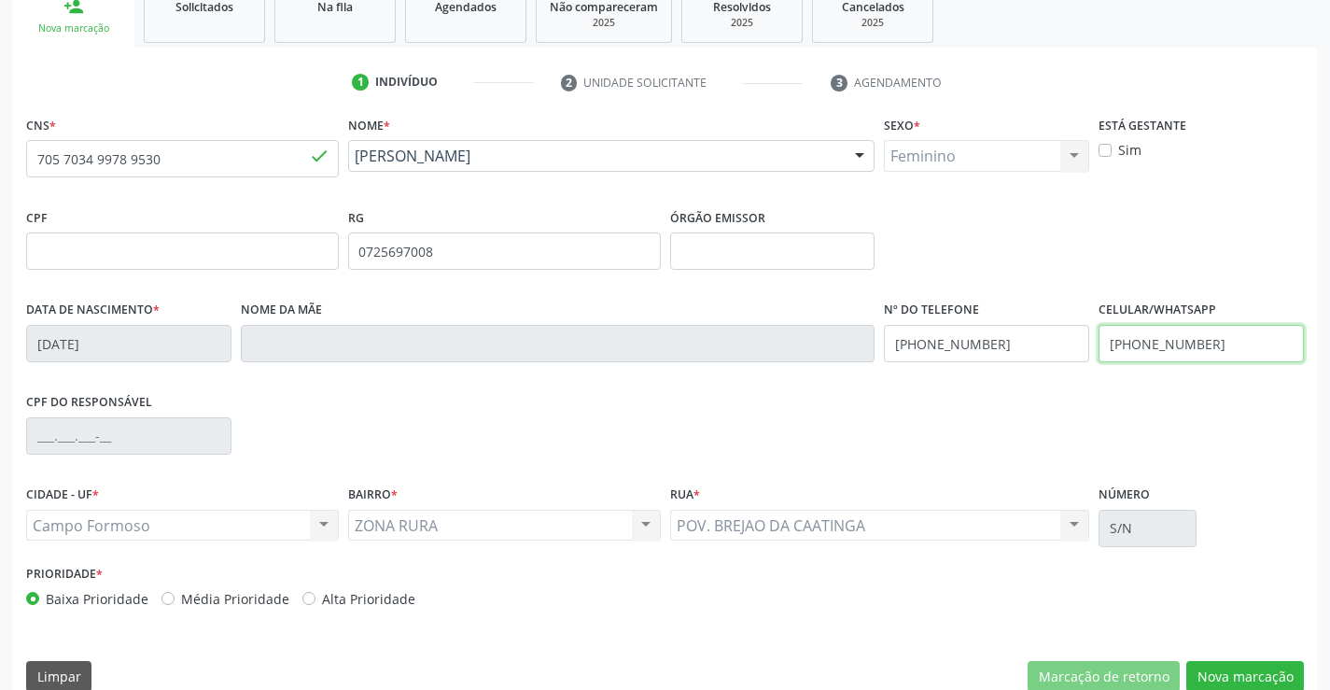
scroll to position [322, 0]
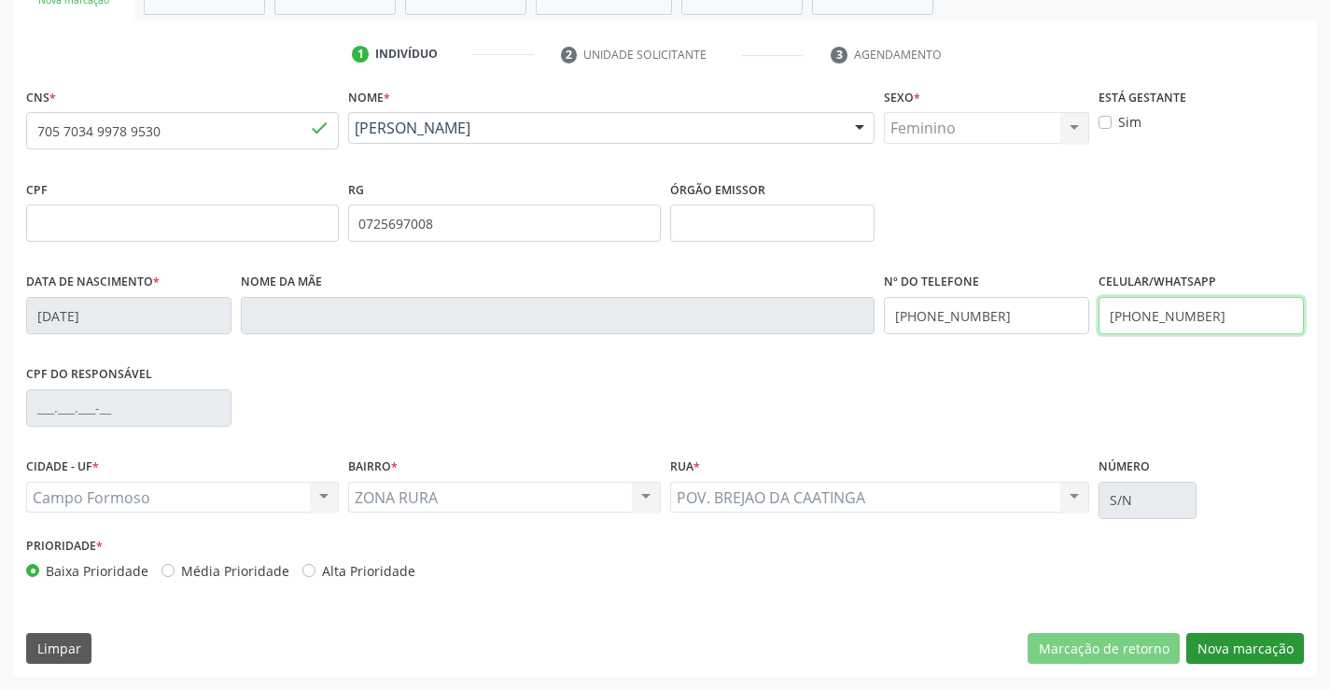
type input "(74) 99148-3529"
drag, startPoint x: 1271, startPoint y: 651, endPoint x: 1277, endPoint y: 643, distance: 9.9
click at [1272, 651] on button "Nova marcação" at bounding box center [1246, 649] width 118 height 32
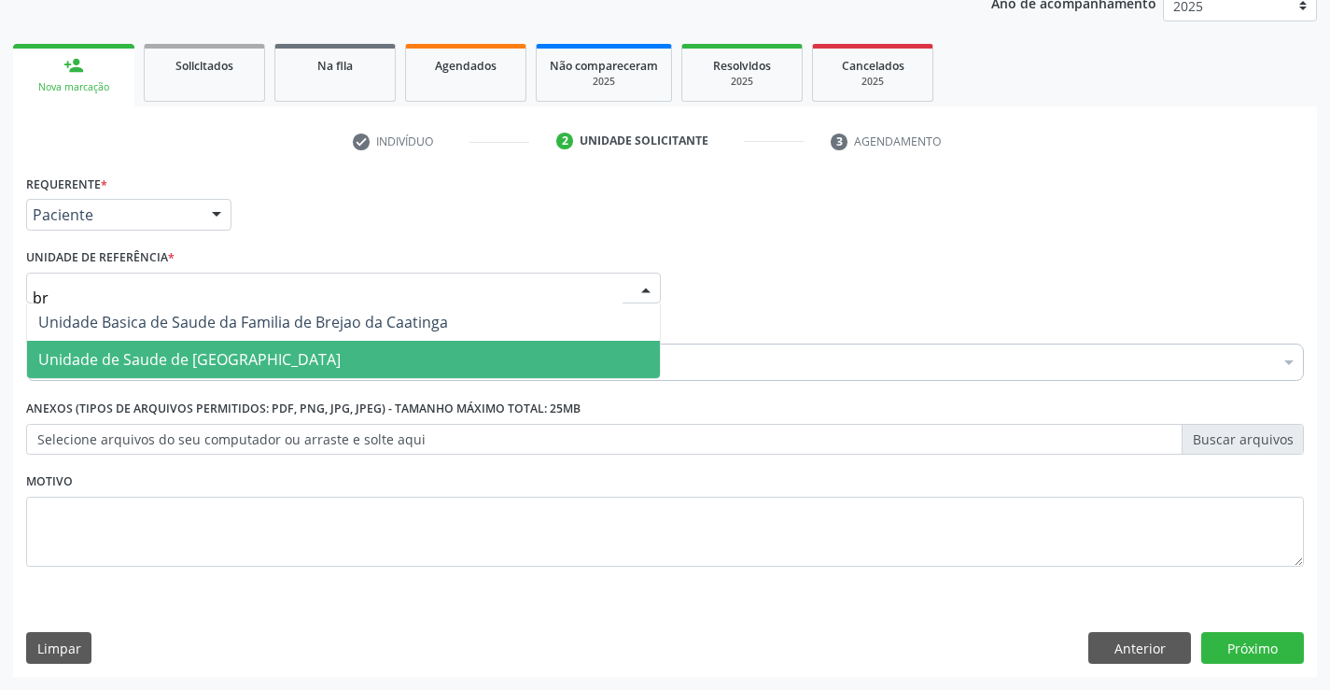
type input "bre"
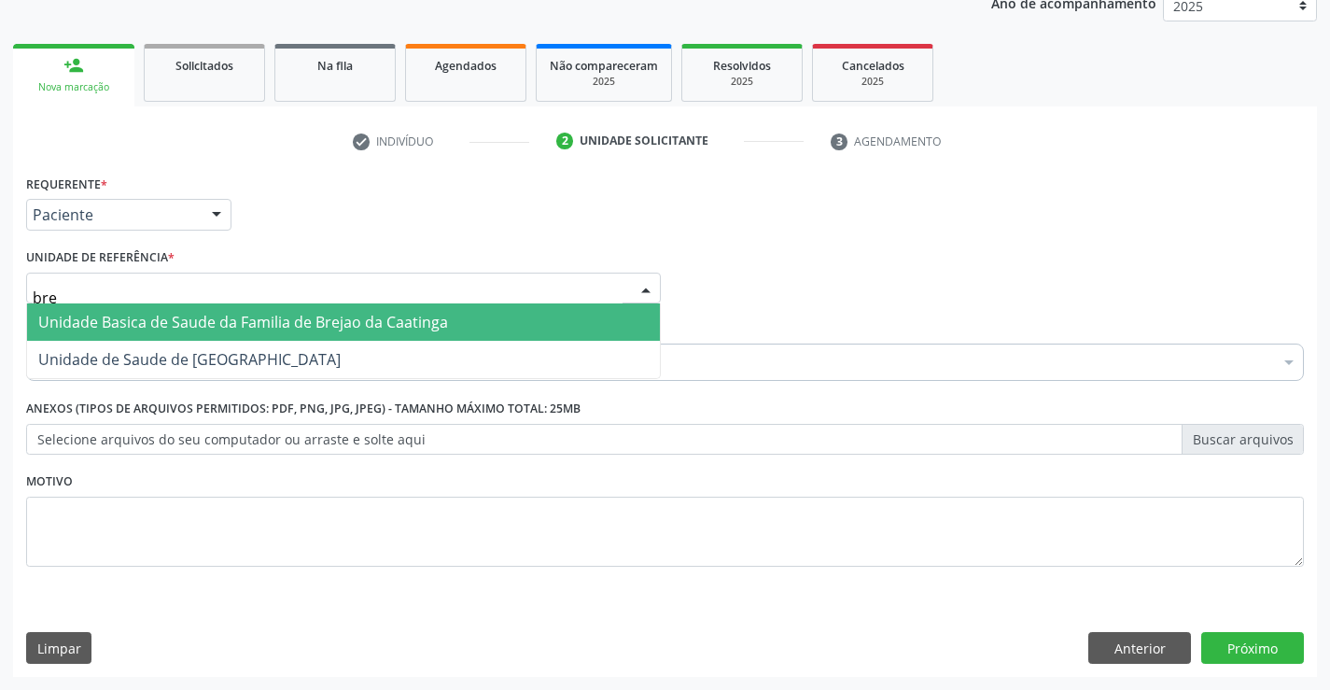
click at [351, 322] on span "Unidade Basica de Saude da Familia de Brejao da Caatinga" at bounding box center [243, 322] width 410 height 21
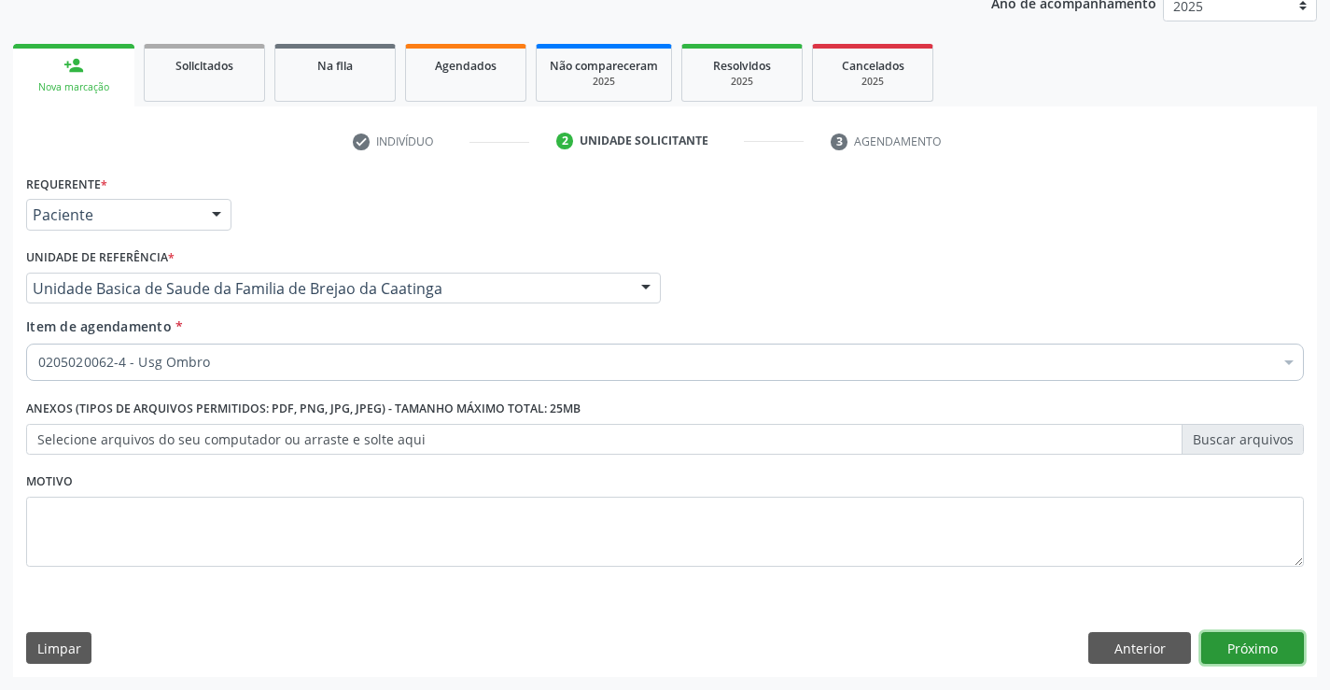
click at [1248, 642] on button "Próximo" at bounding box center [1253, 648] width 103 height 32
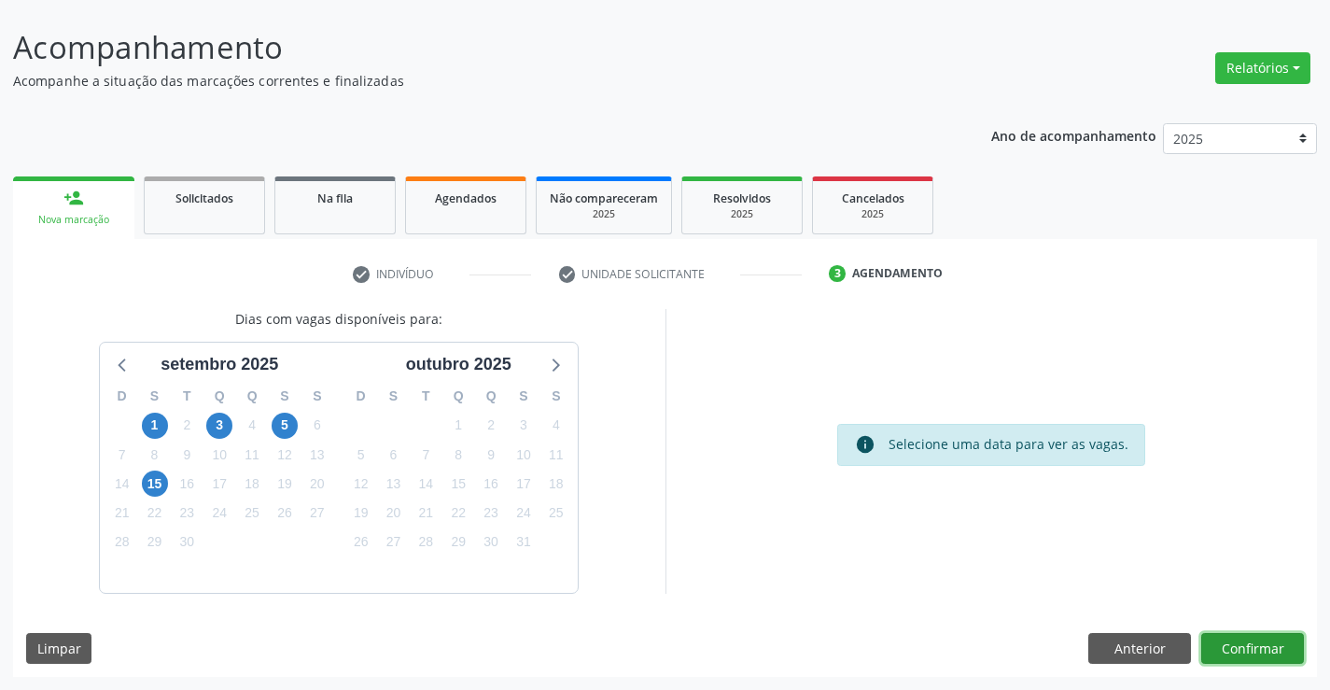
click at [1248, 642] on button "Confirmar" at bounding box center [1253, 649] width 103 height 32
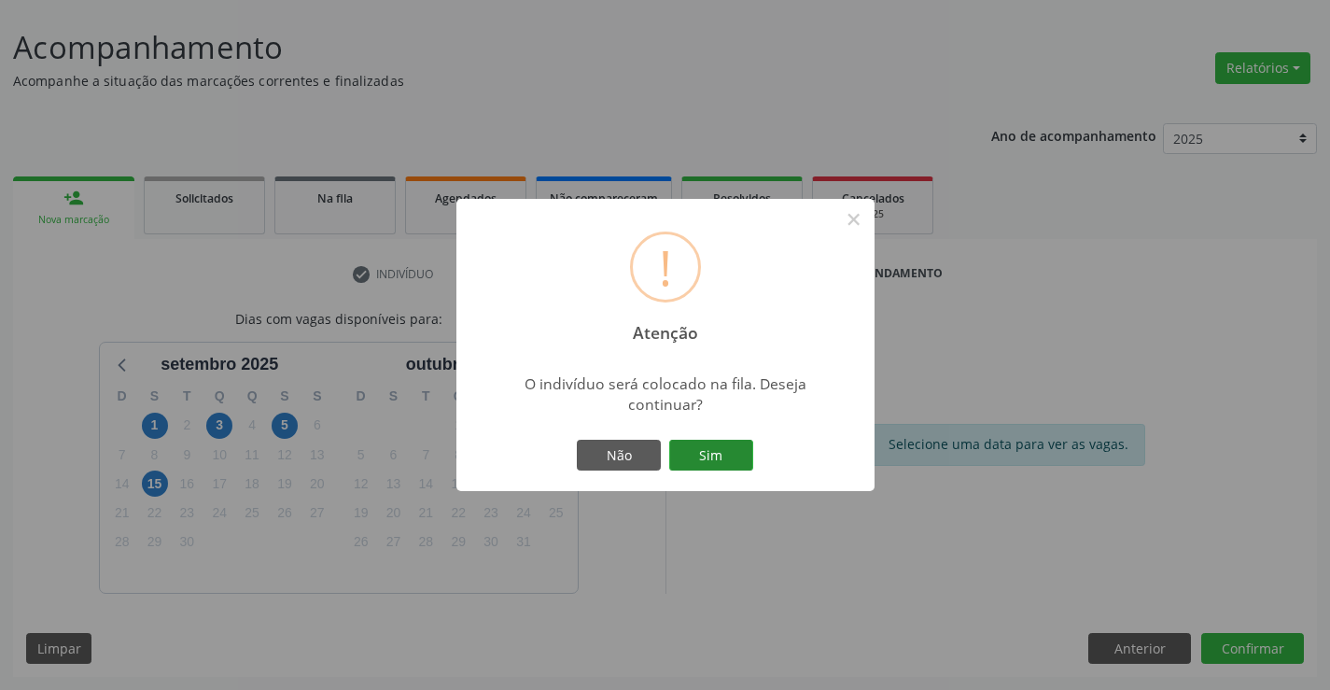
click at [696, 454] on button "Sim" at bounding box center [711, 456] width 84 height 32
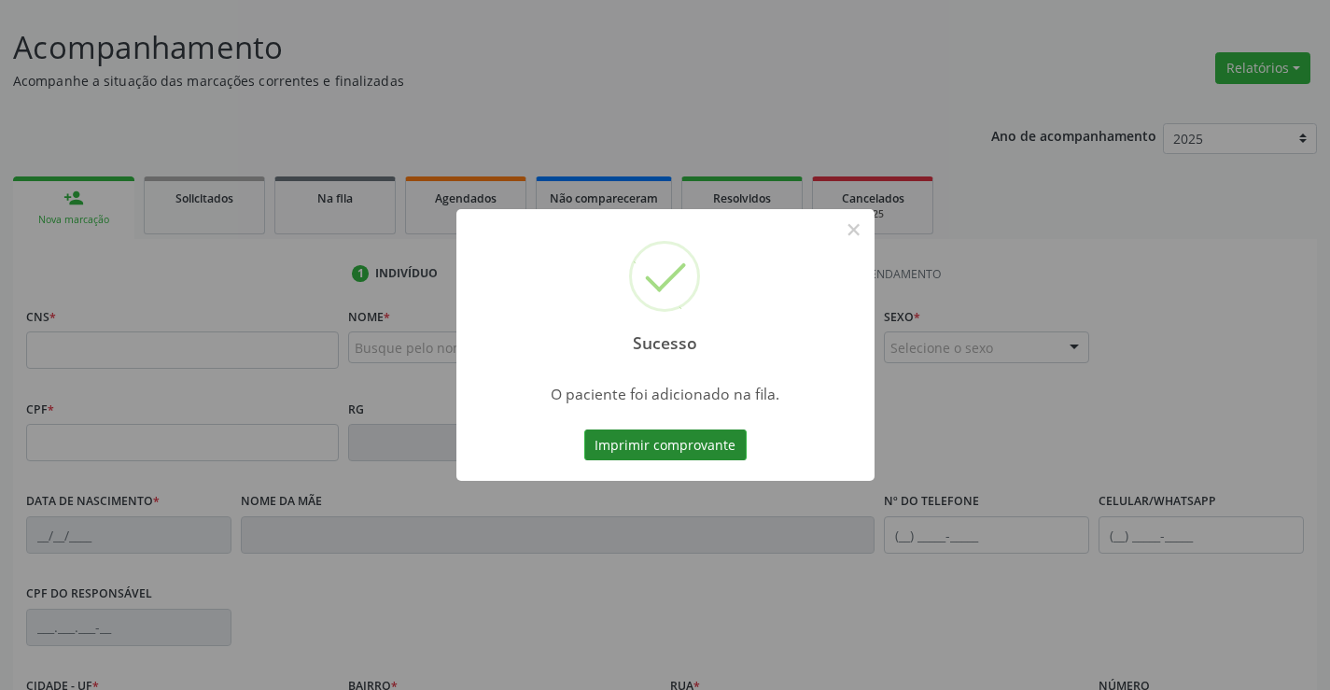
click at [697, 445] on button "Imprimir comprovante" at bounding box center [665, 445] width 162 height 32
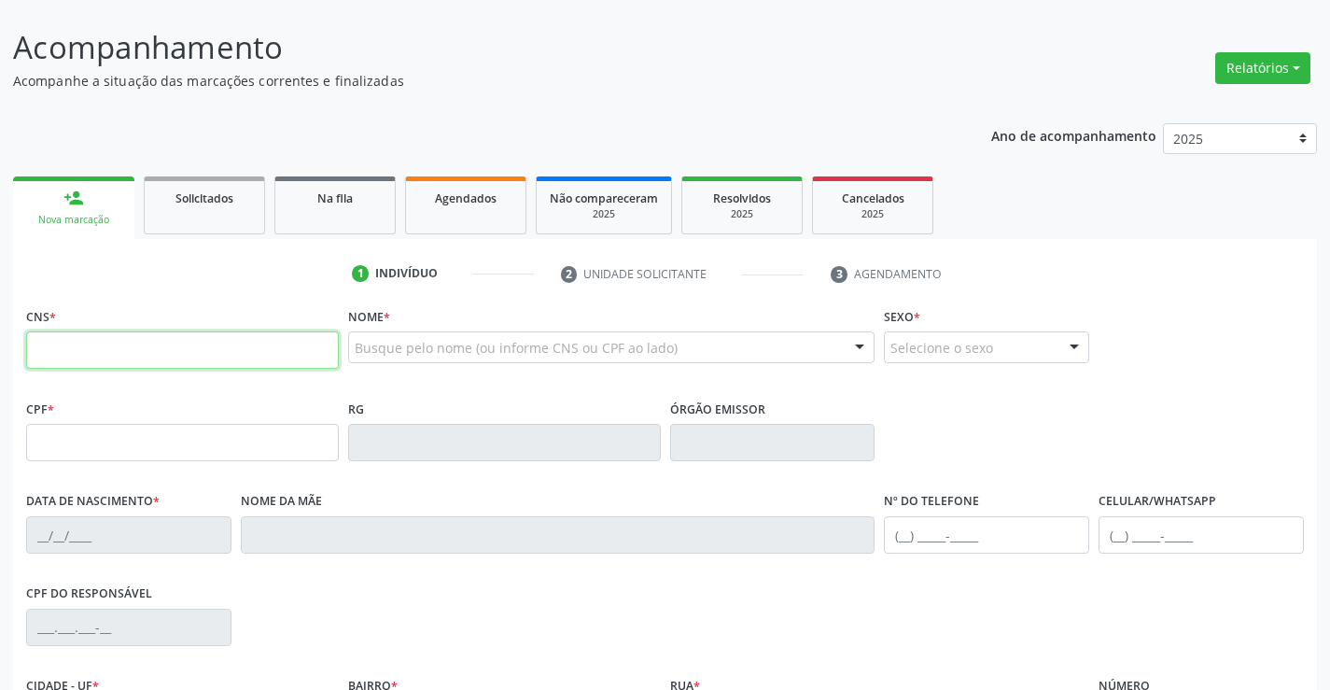
click at [63, 344] on input "text" at bounding box center [182, 349] width 313 height 37
type input "704 7027 6512 0235"
type input "28/09/1955"
type input "(74) 99112-2225"
type input "S/N"
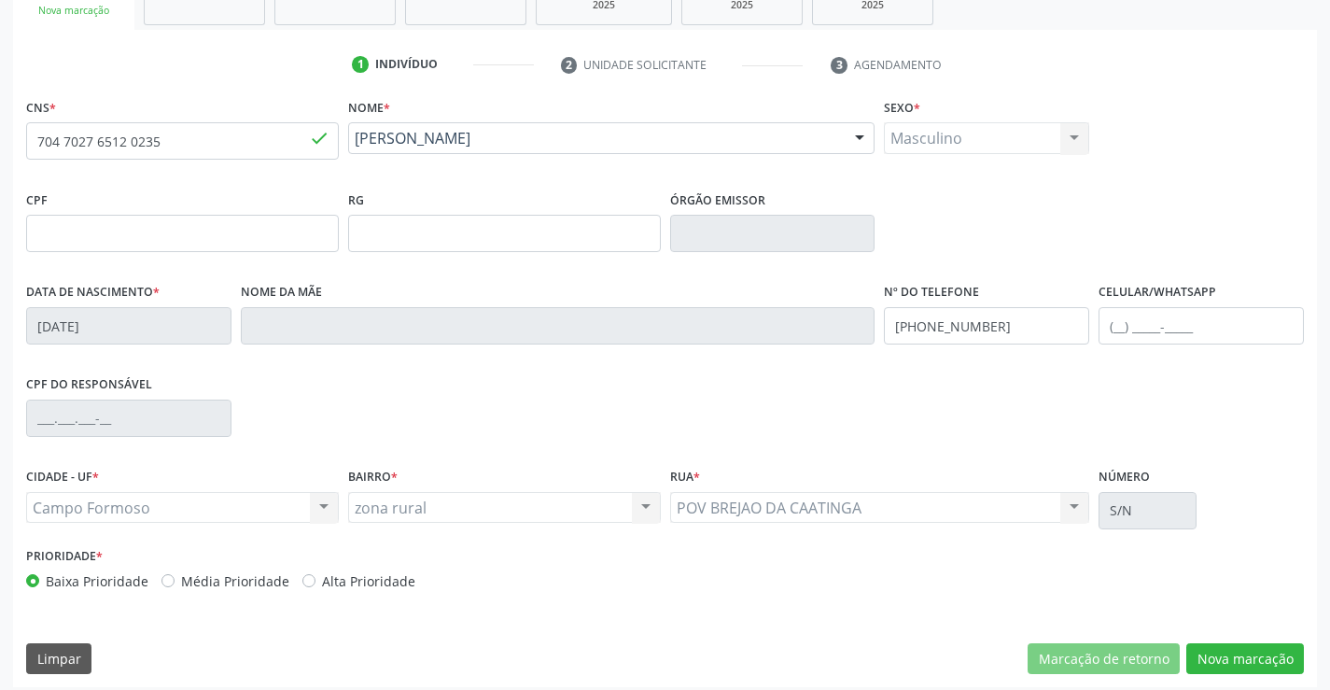
scroll to position [322, 0]
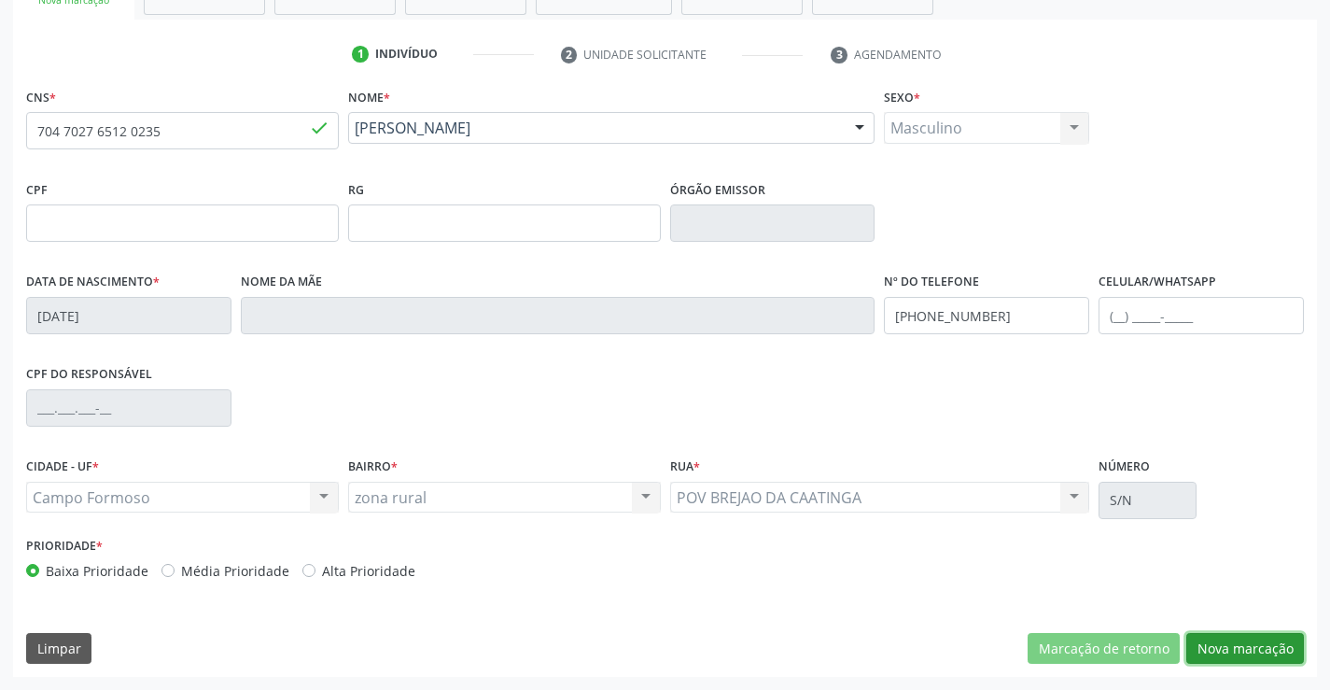
drag, startPoint x: 1200, startPoint y: 644, endPoint x: 1196, endPoint y: 632, distance: 12.7
click at [1201, 644] on button "Nova marcação" at bounding box center [1246, 649] width 118 height 32
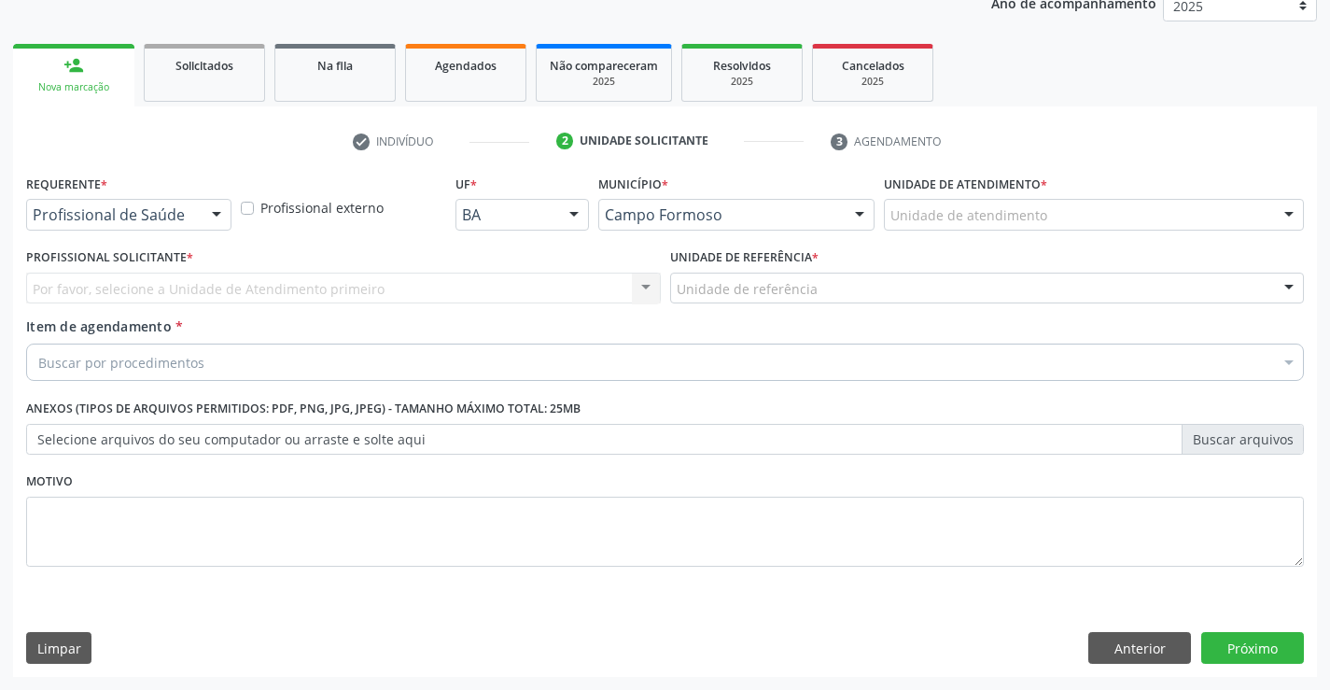
scroll to position [235, 0]
click at [210, 215] on div at bounding box center [217, 216] width 28 height 32
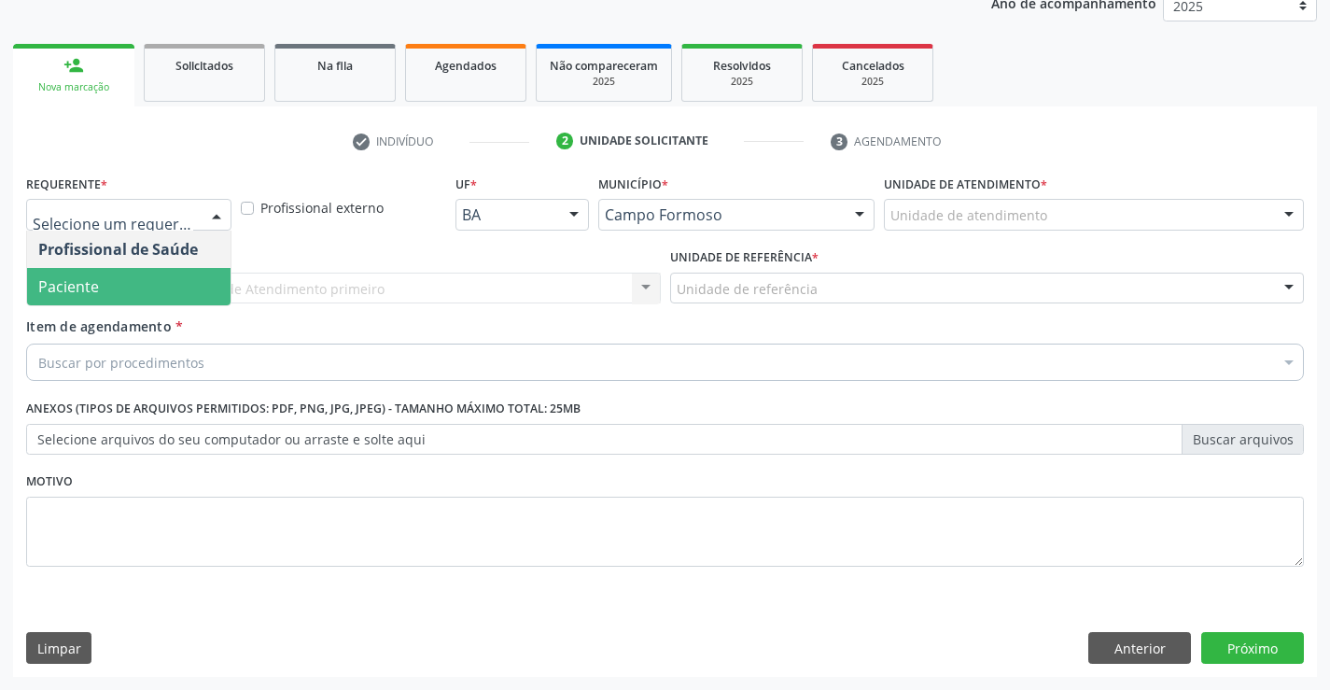
click at [144, 300] on span "Paciente" at bounding box center [129, 286] width 204 height 37
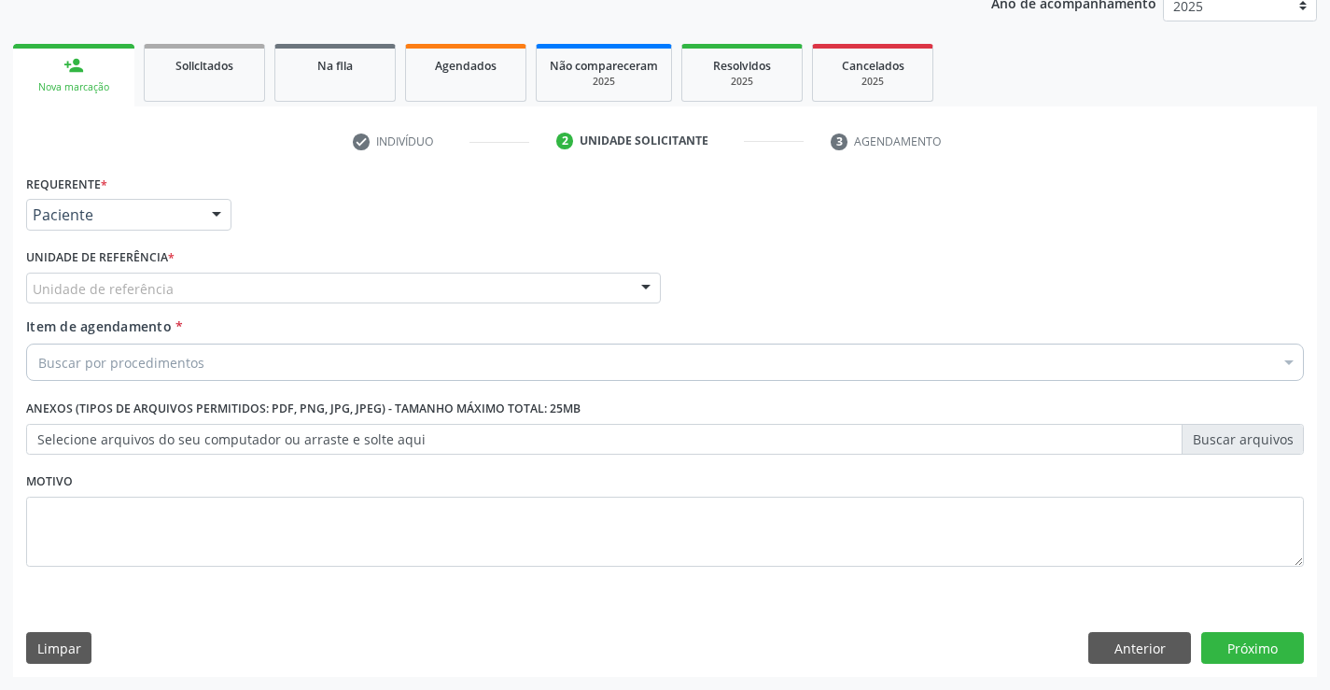
click at [200, 293] on div "Unidade de referência" at bounding box center [343, 289] width 635 height 32
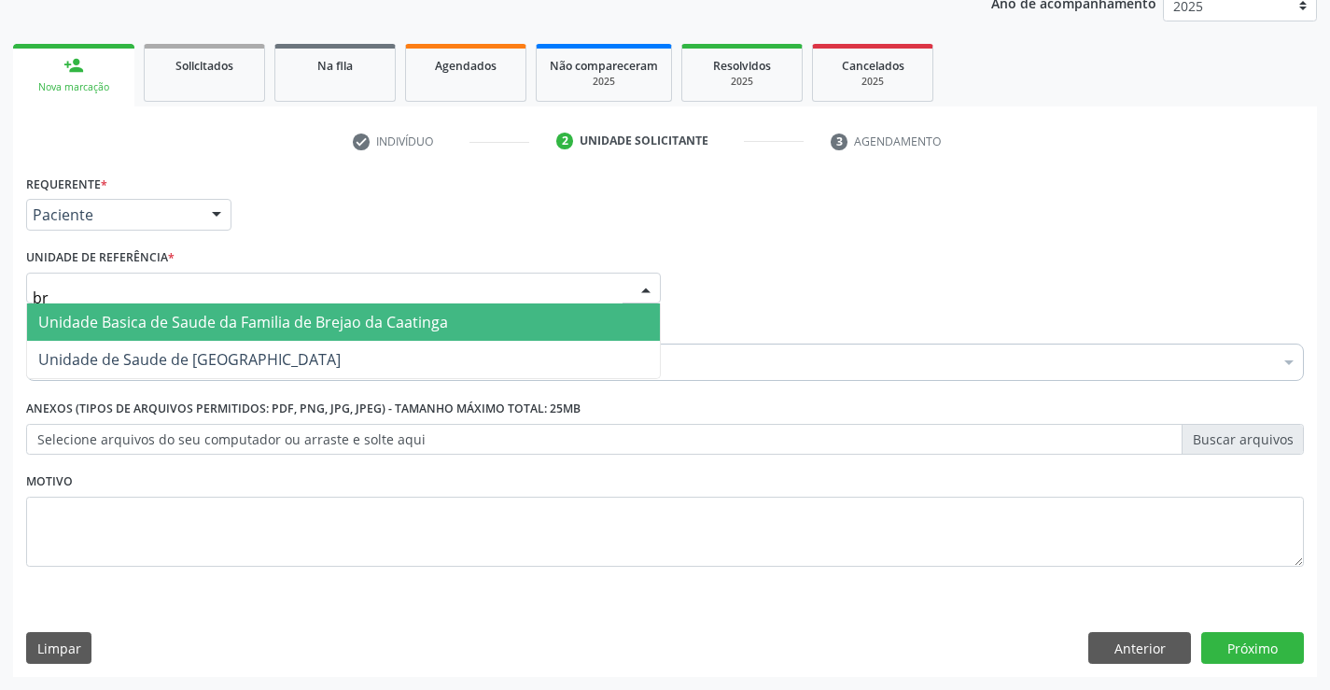
type input "bre"
click at [231, 318] on span "Unidade Basica de Saude da Familia de Brejao da Caatinga" at bounding box center [243, 322] width 410 height 21
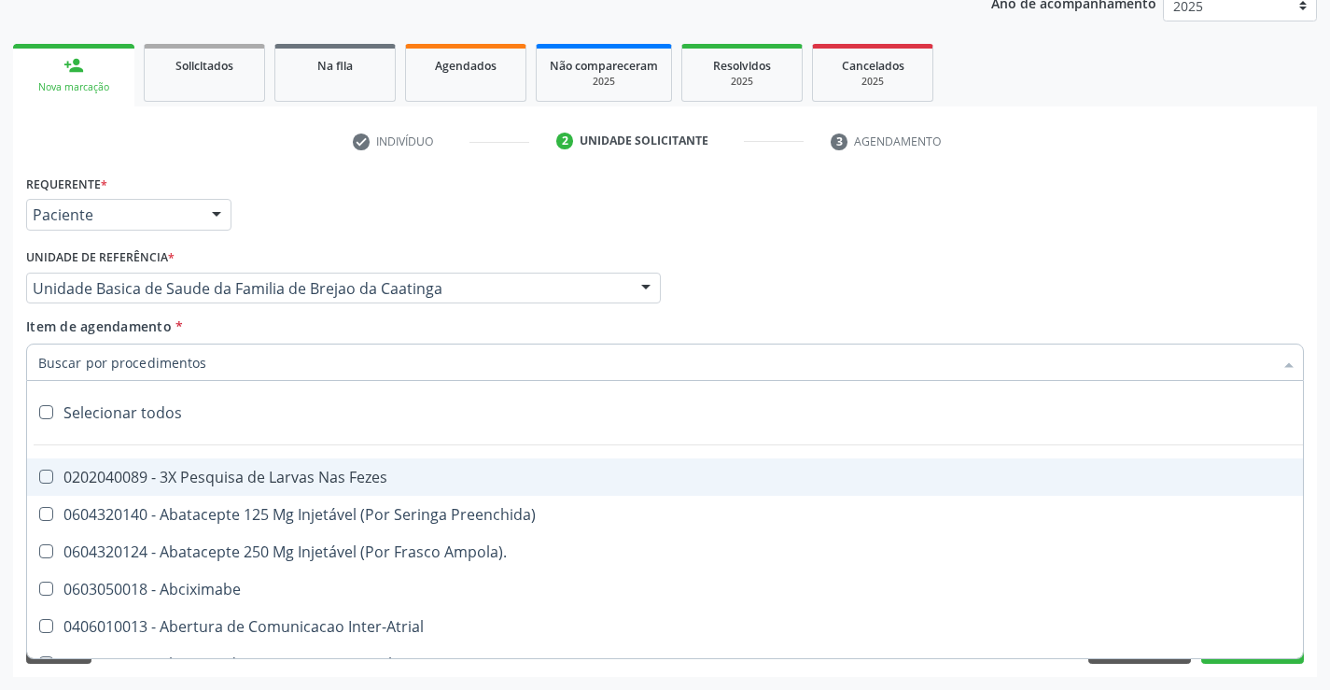
click at [224, 365] on div at bounding box center [665, 362] width 1278 height 37
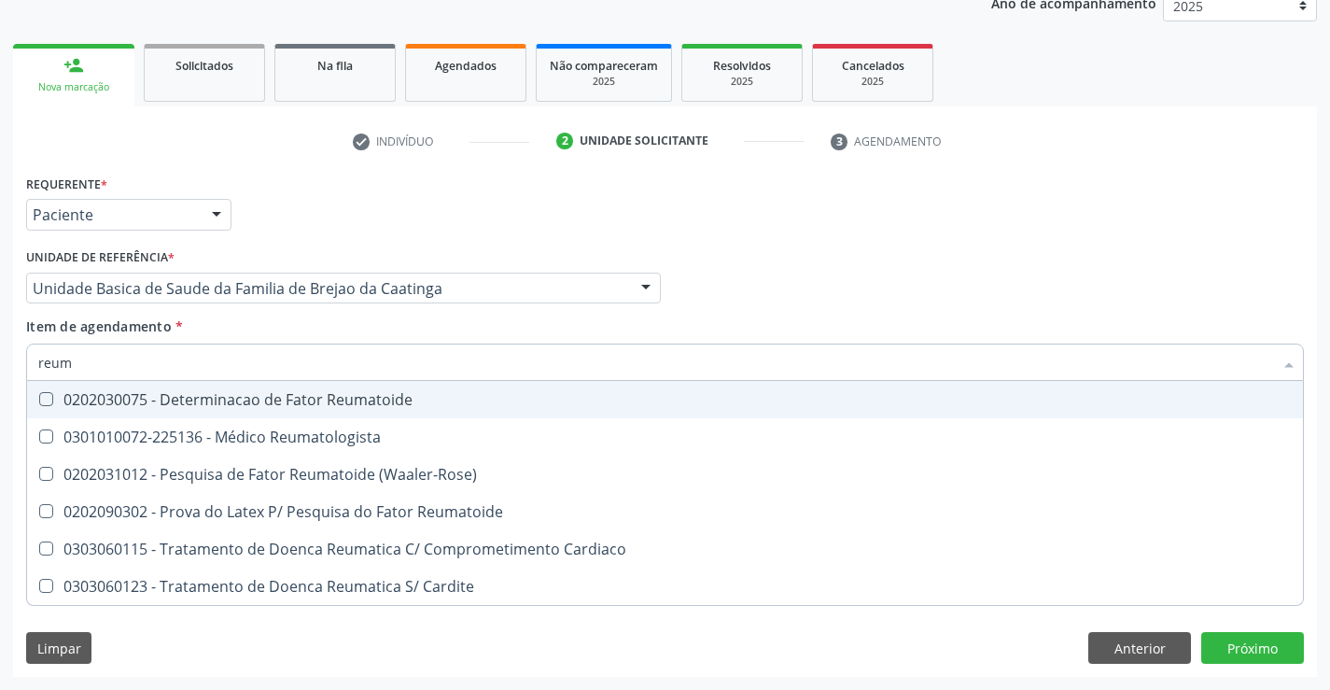
type input "reuma"
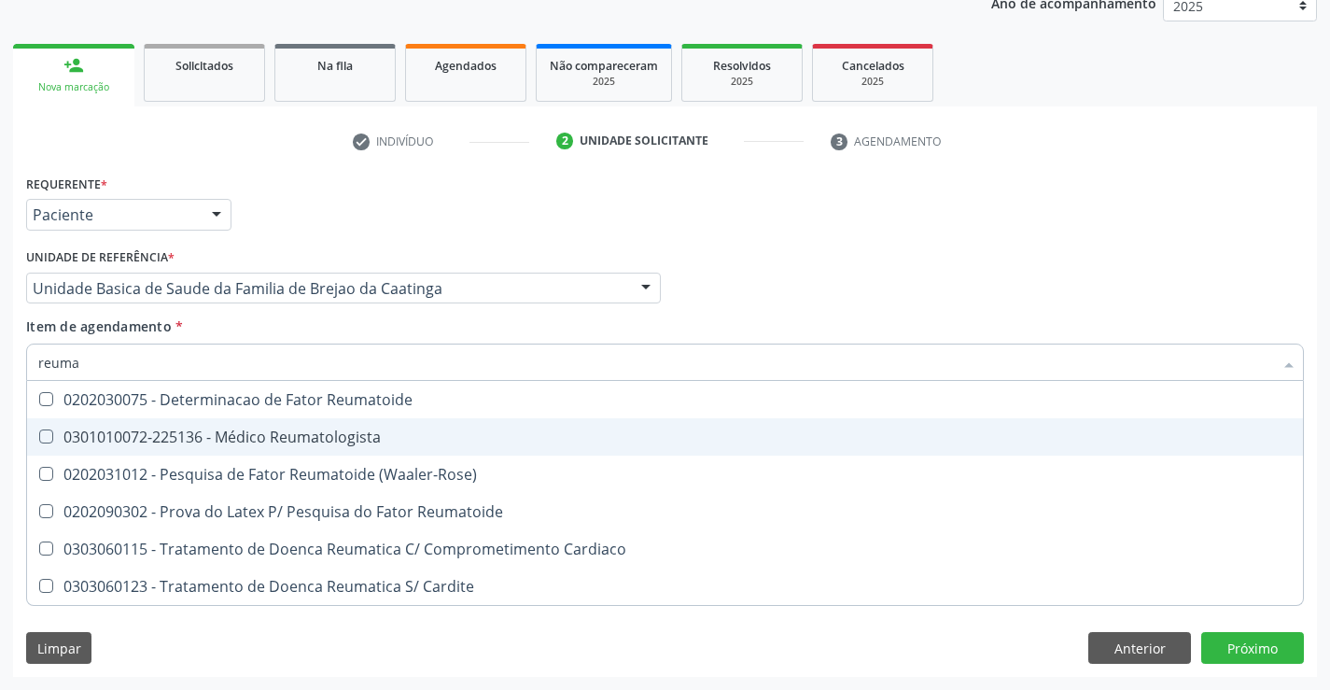
click at [247, 429] on div "0301010072-225136 - Médico Reumatologista" at bounding box center [665, 436] width 1254 height 15
checkbox Reumatologista "true"
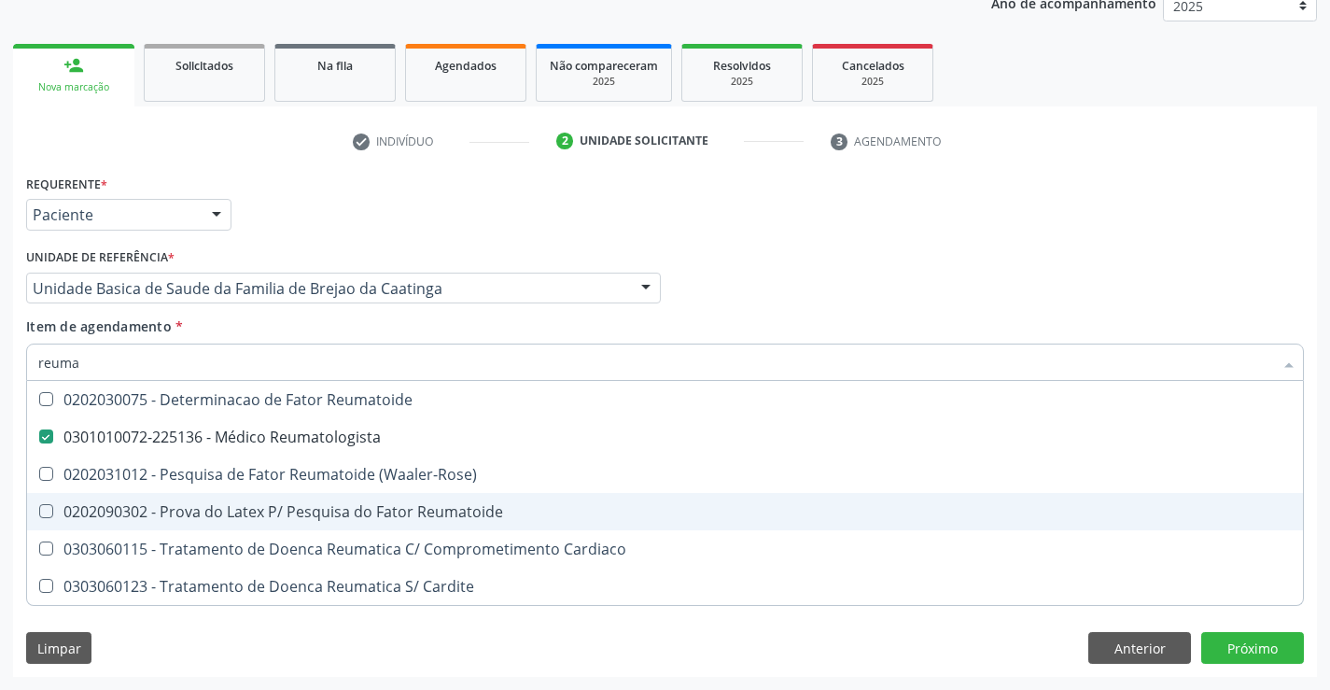
click at [355, 640] on div "Requerente * Paciente Profissional de Saúde Paciente Nenhum resultado encontrad…" at bounding box center [665, 423] width 1304 height 507
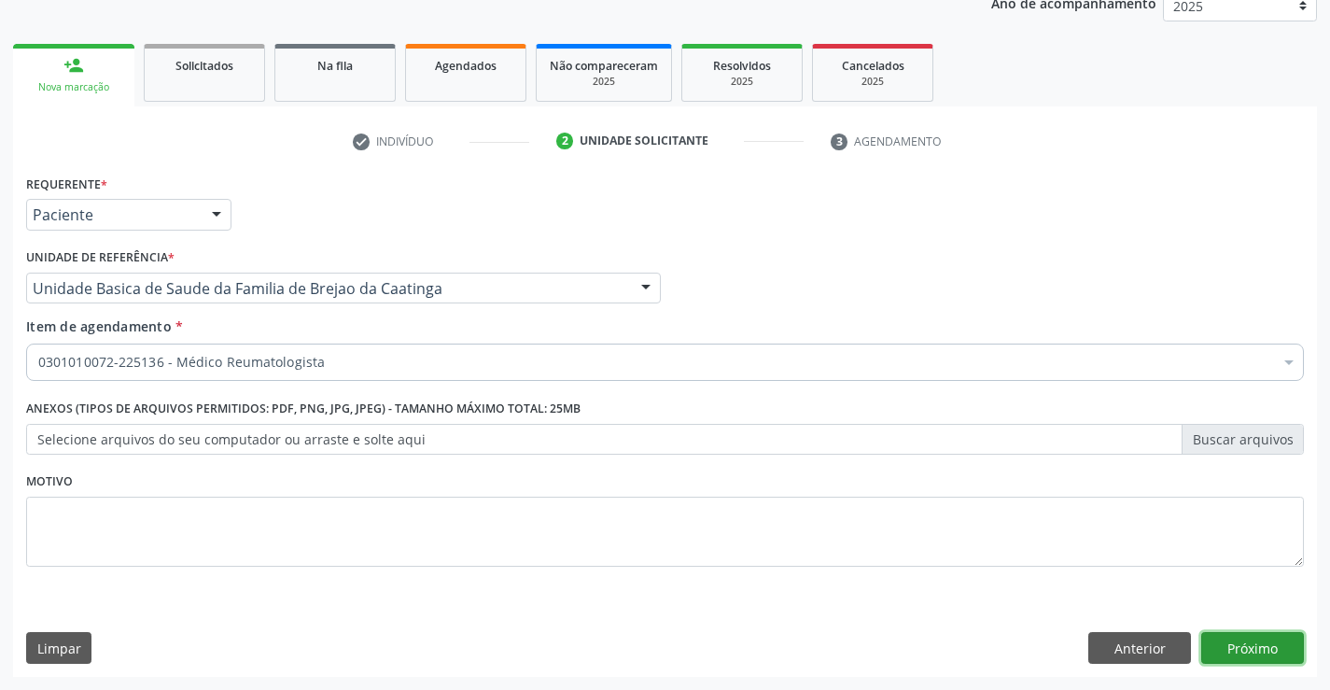
click at [1248, 649] on button "Próximo" at bounding box center [1253, 648] width 103 height 32
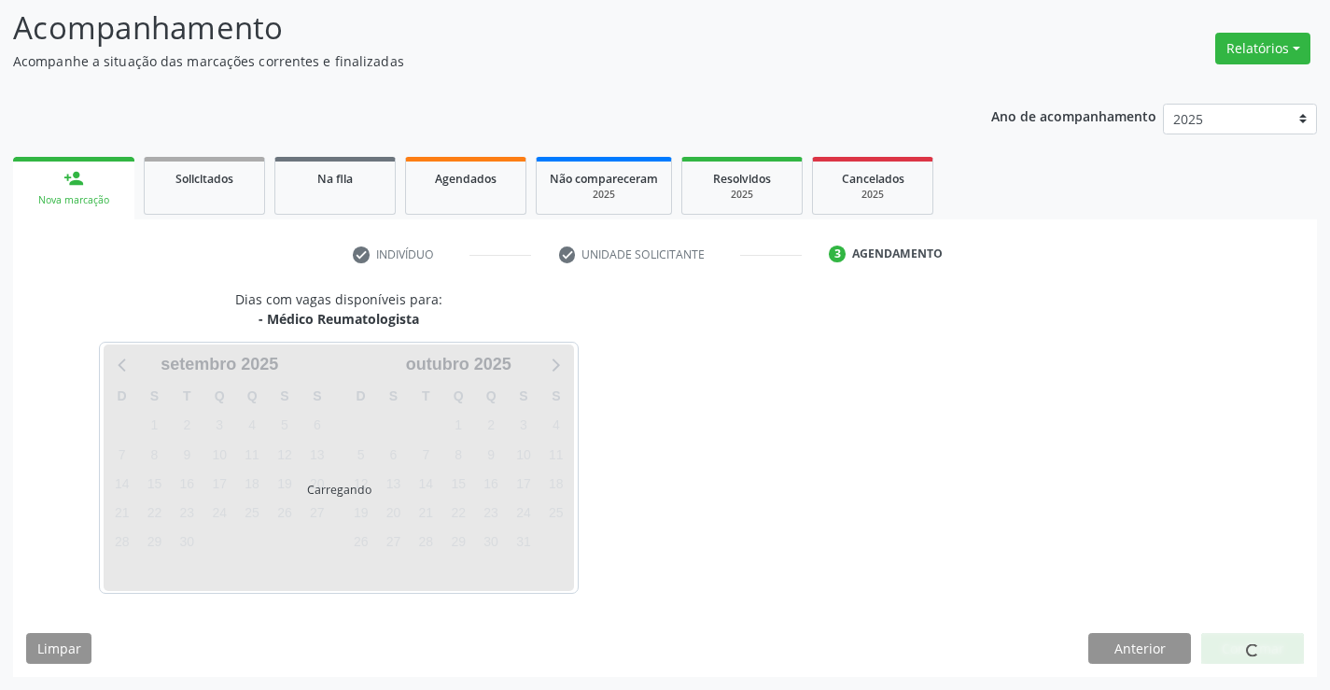
scroll to position [177, 0]
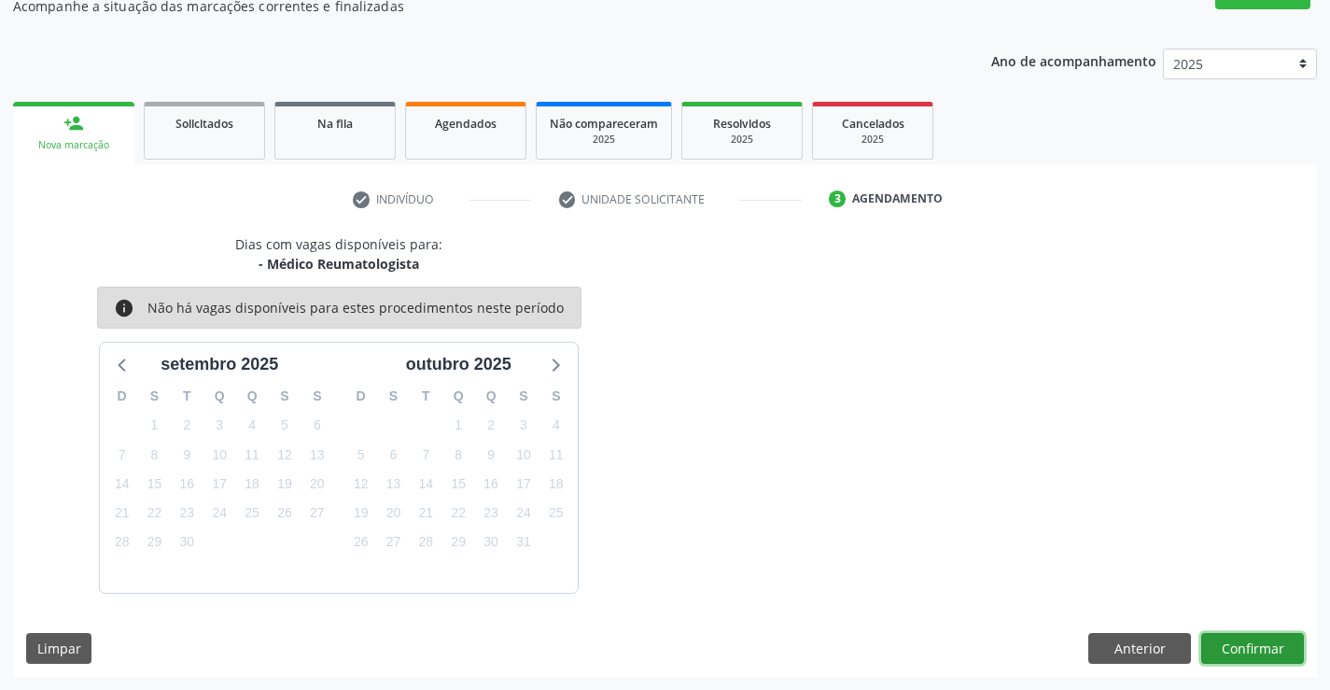
click at [1248, 649] on button "Confirmar" at bounding box center [1253, 649] width 103 height 32
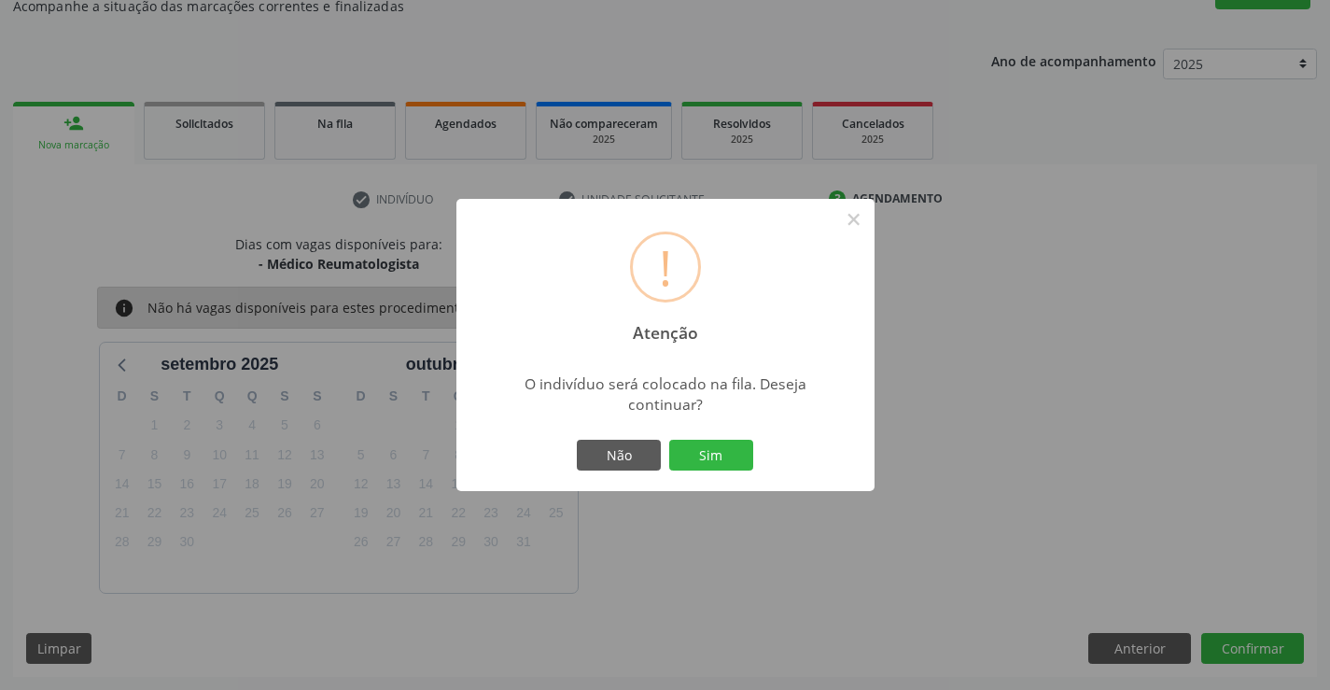
click at [669, 440] on button "Sim" at bounding box center [711, 456] width 84 height 32
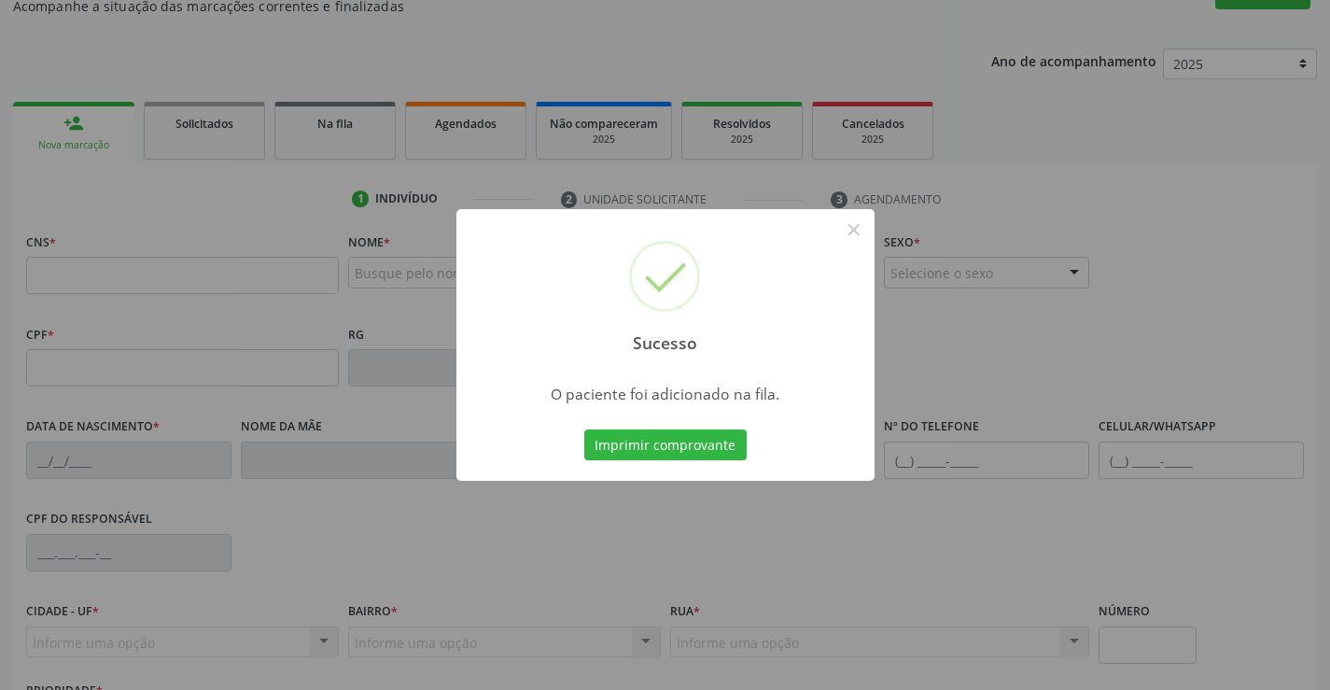
click at [584, 429] on button "Imprimir comprovante" at bounding box center [665, 445] width 162 height 32
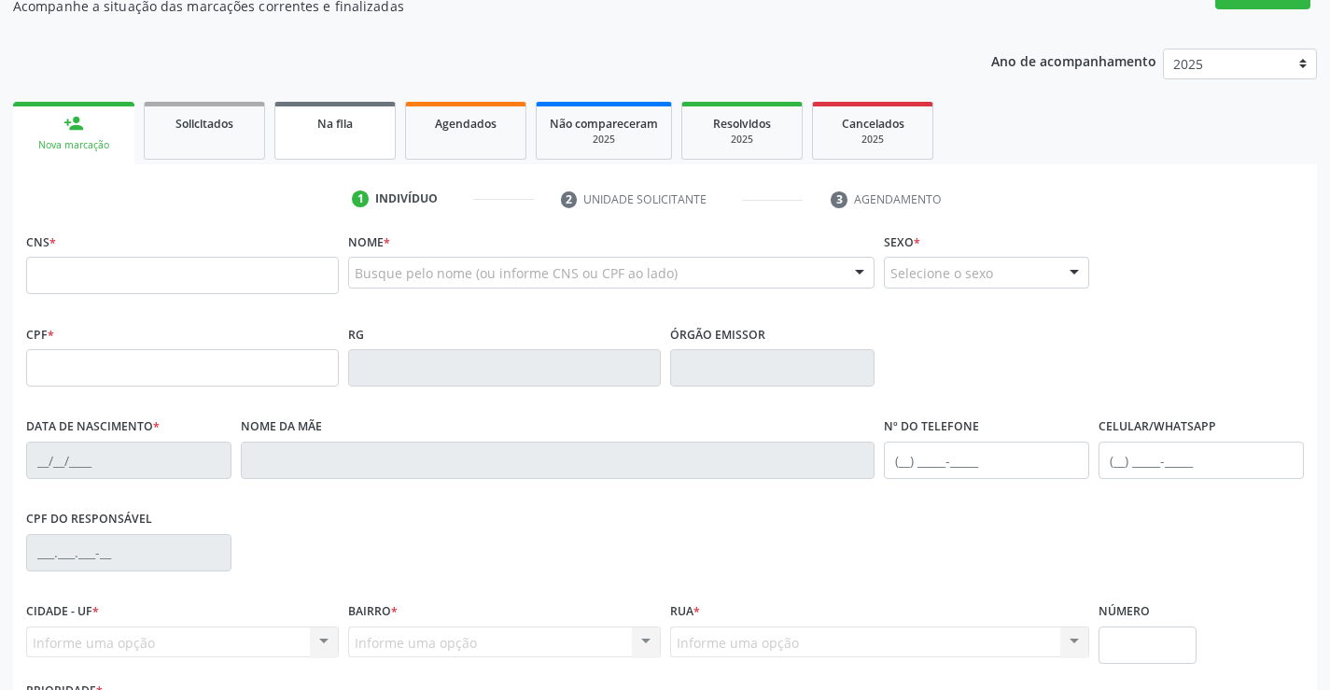
click at [353, 133] on link "Na fila" at bounding box center [335, 131] width 121 height 58
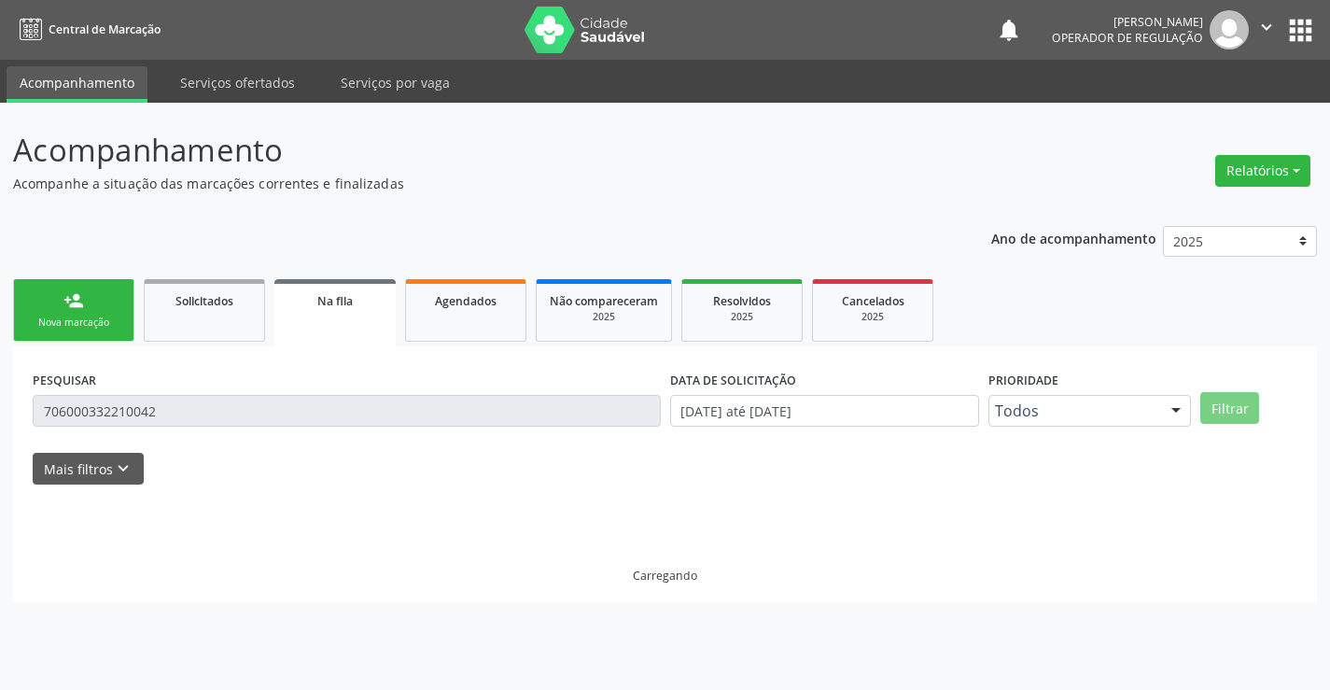
scroll to position [0, 0]
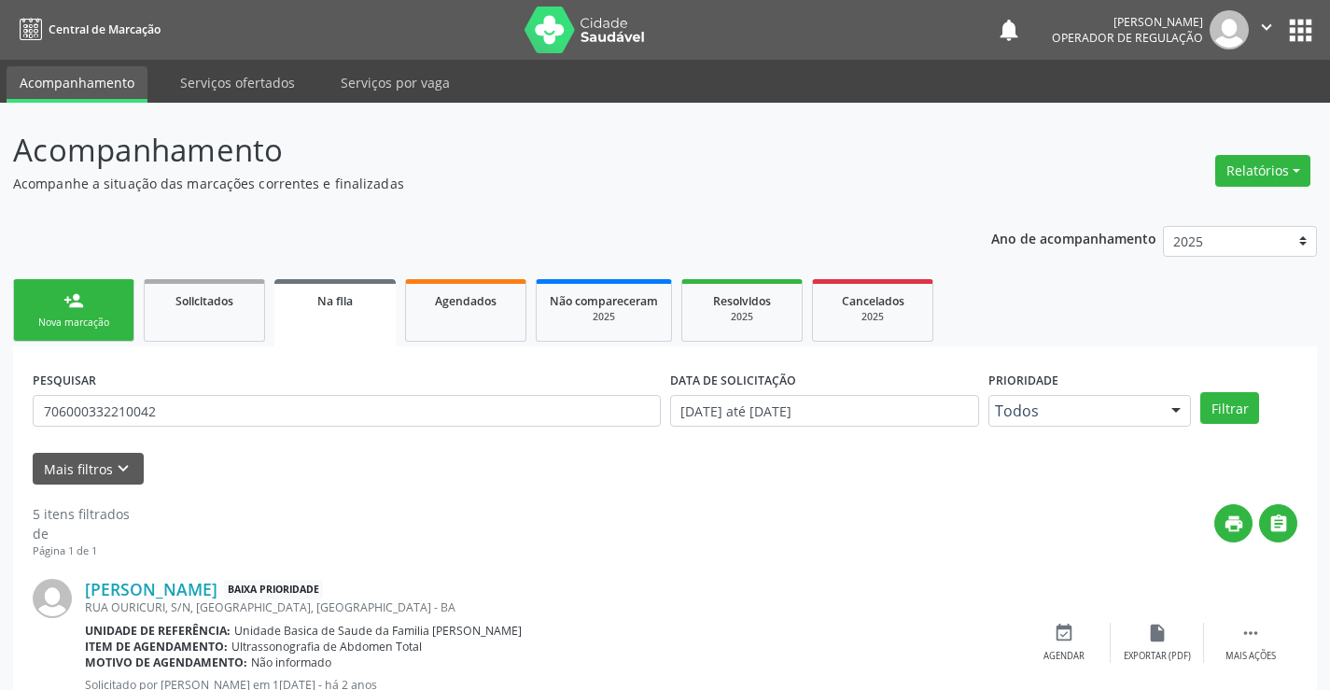
click at [111, 315] on link "person_add Nova marcação" at bounding box center [73, 310] width 121 height 63
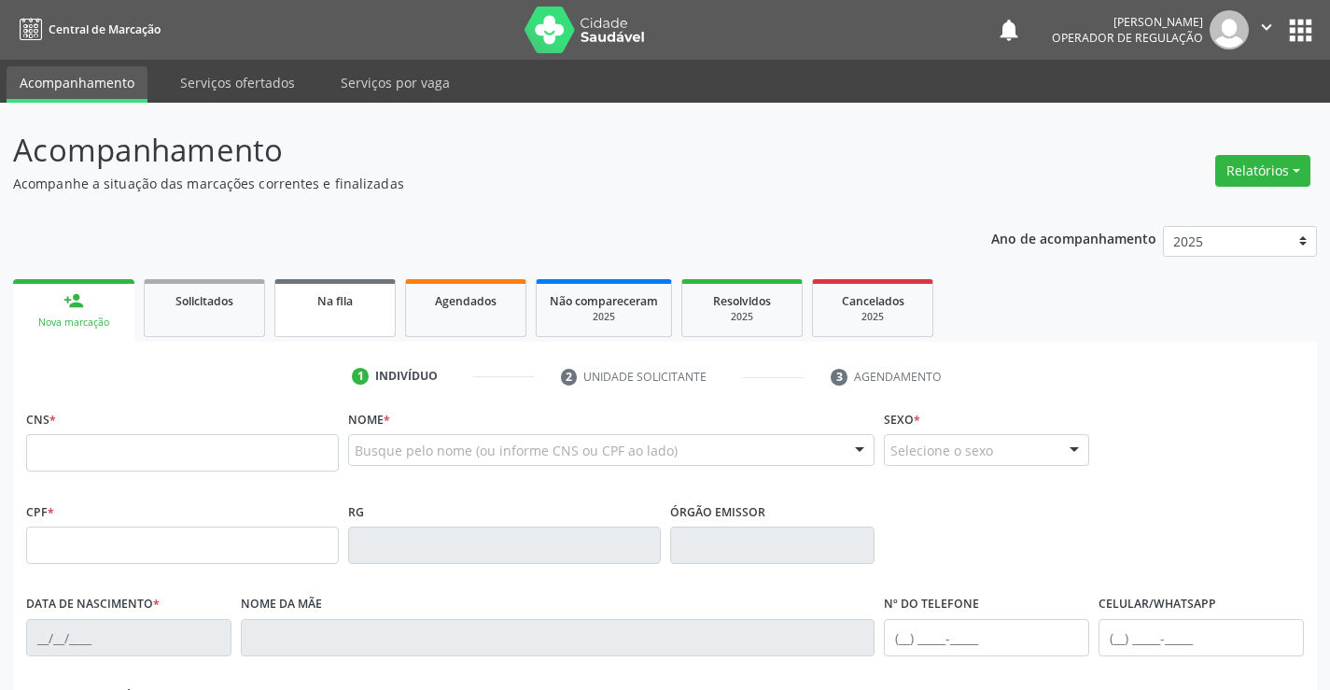
click at [331, 318] on link "Na fila" at bounding box center [335, 308] width 121 height 58
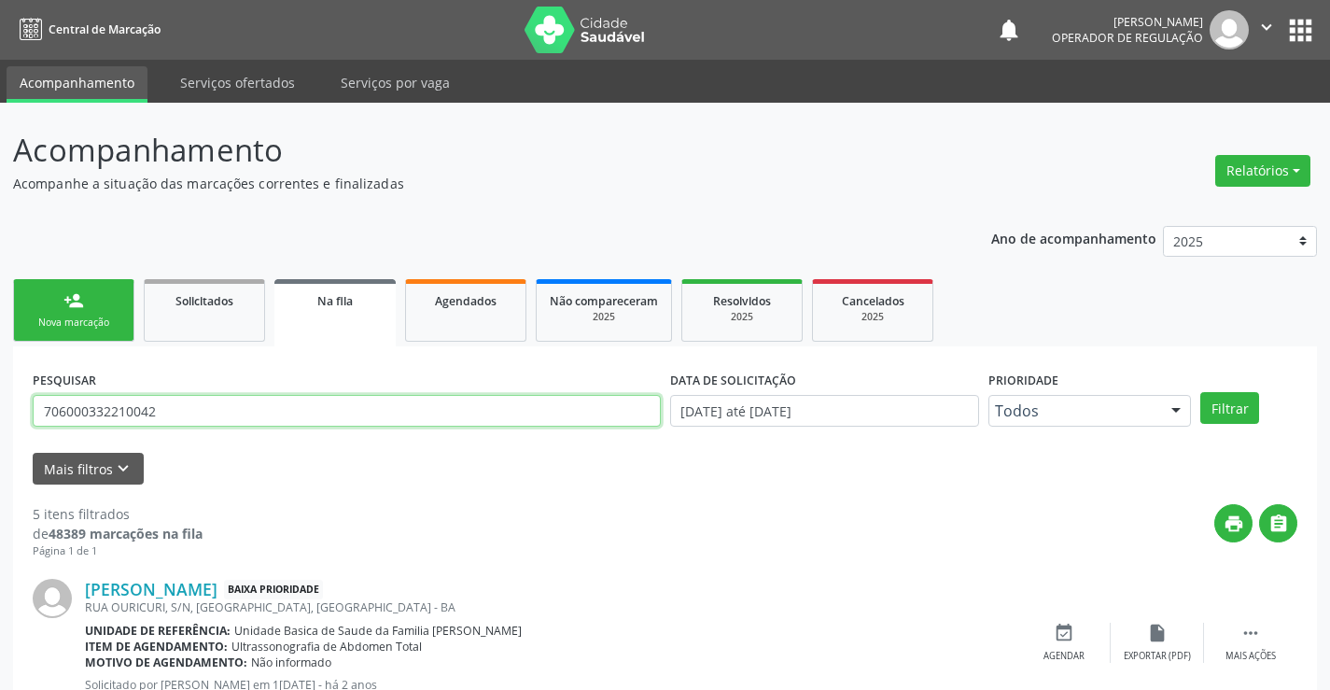
click at [213, 407] on input "706000332210042" at bounding box center [347, 411] width 628 height 32
type input "7"
click at [1230, 401] on button "Filtrar" at bounding box center [1230, 408] width 59 height 32
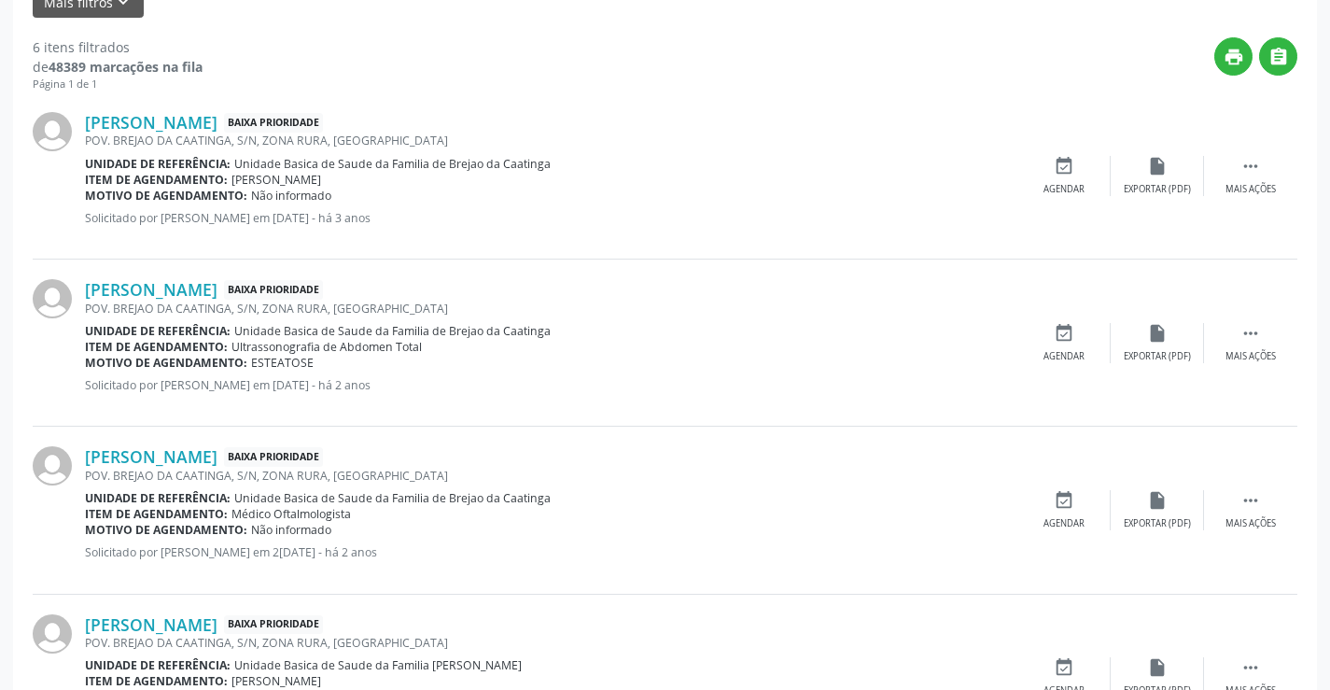
scroll to position [905, 0]
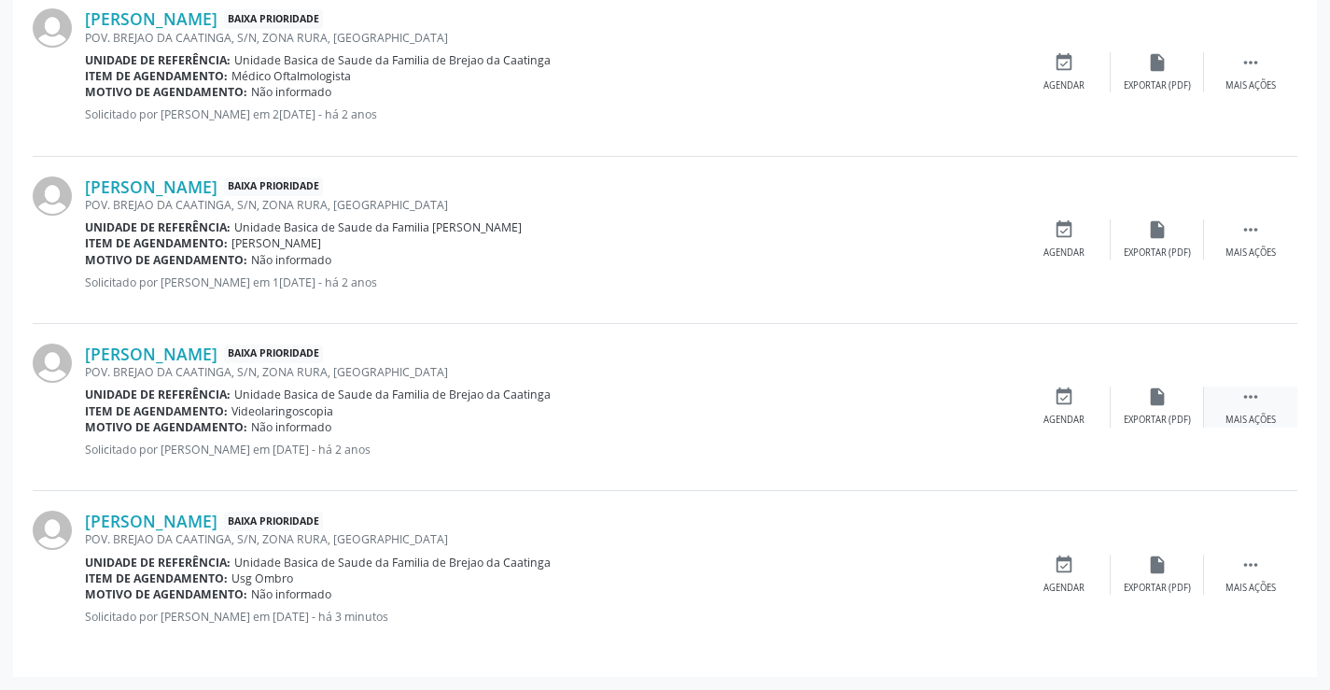
click at [1249, 395] on icon "" at bounding box center [1251, 397] width 21 height 21
click at [970, 398] on icon "print" at bounding box center [971, 397] width 21 height 21
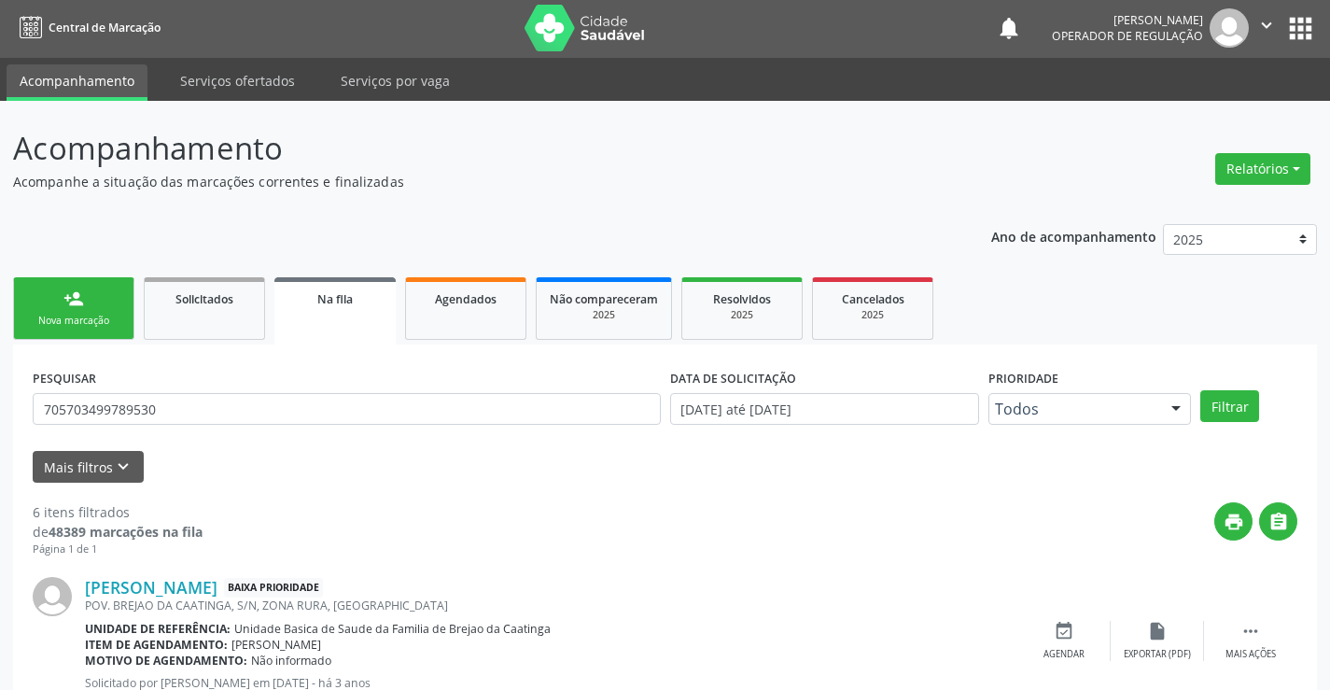
scroll to position [0, 0]
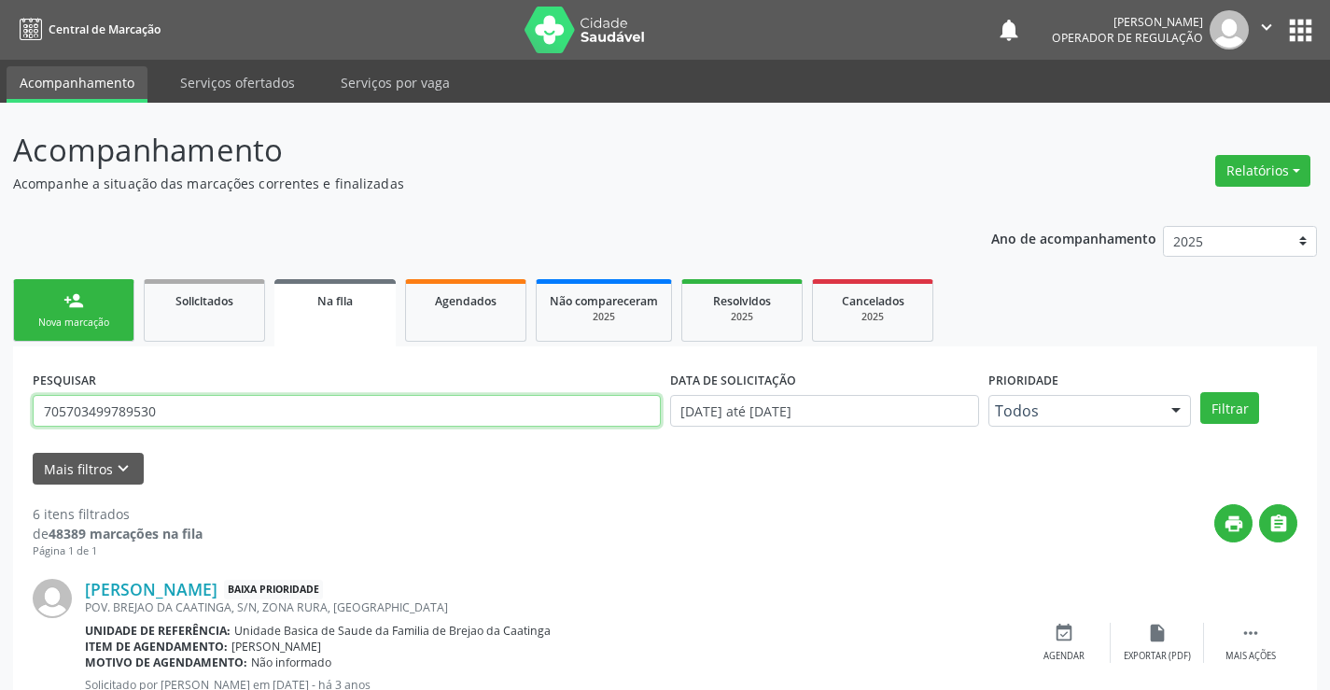
click at [204, 412] on input "705703499789530" at bounding box center [347, 411] width 628 height 32
type input "7"
type input "700009185067703"
click at [1241, 411] on button "Filtrar" at bounding box center [1230, 408] width 59 height 32
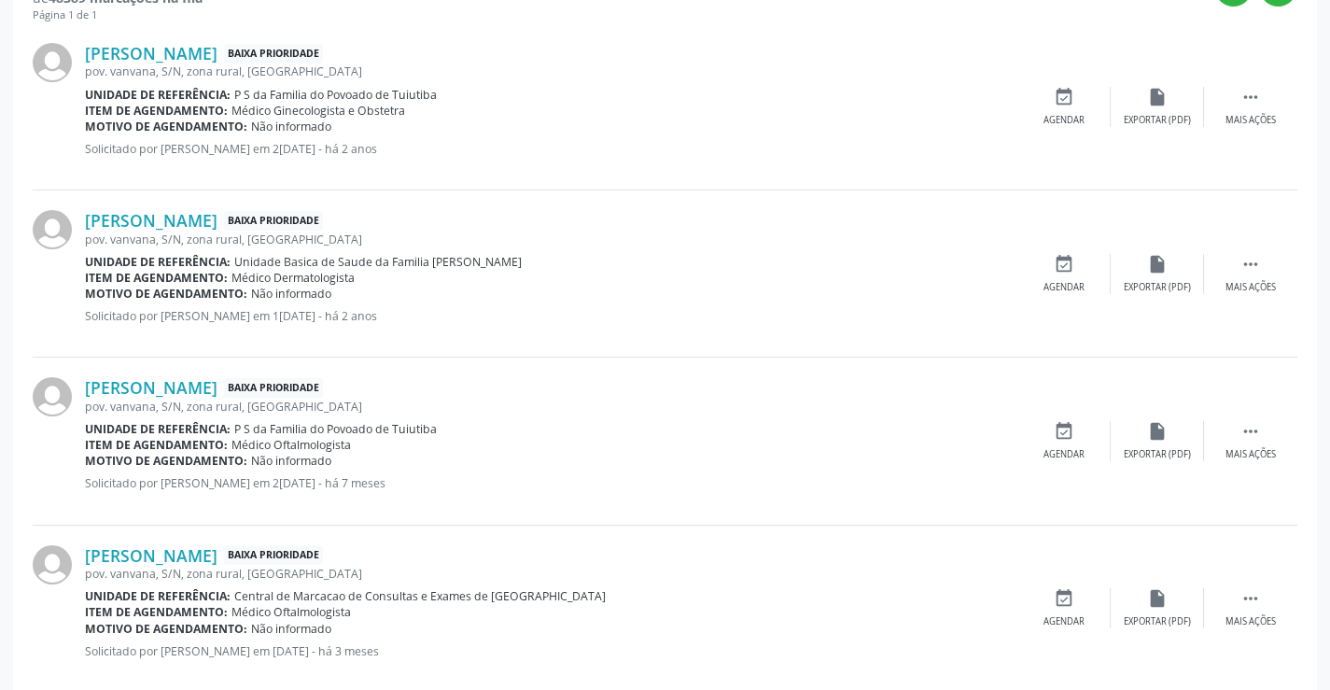
scroll to position [570, 0]
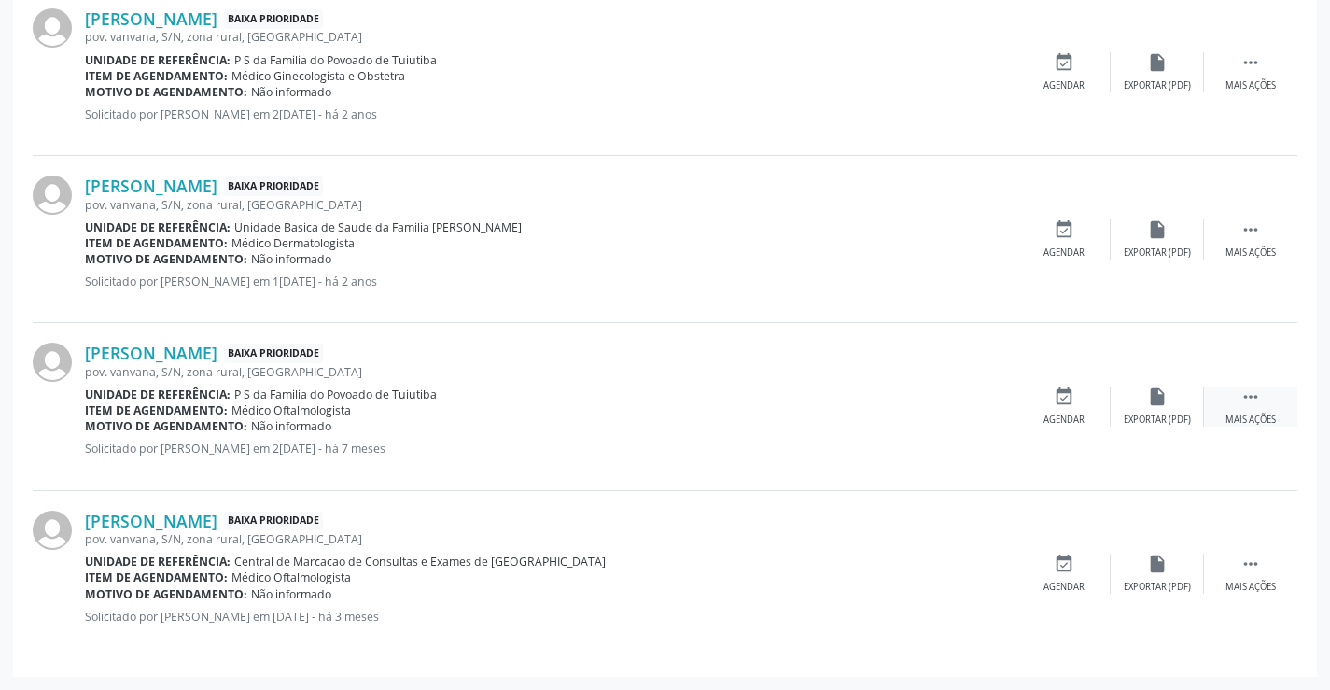
click at [1247, 397] on icon "" at bounding box center [1251, 397] width 21 height 21
click at [966, 397] on icon "print" at bounding box center [971, 397] width 21 height 21
click at [1155, 400] on icon "edit" at bounding box center [1157, 397] width 21 height 21
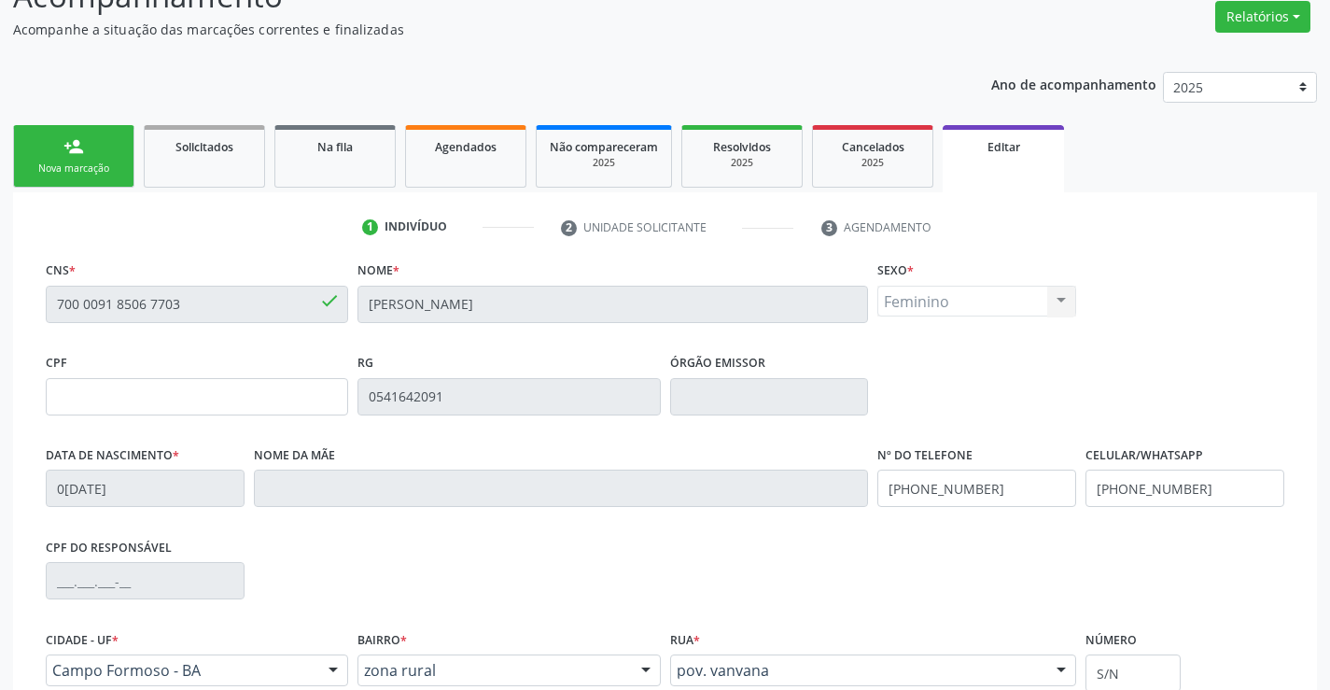
scroll to position [187, 0]
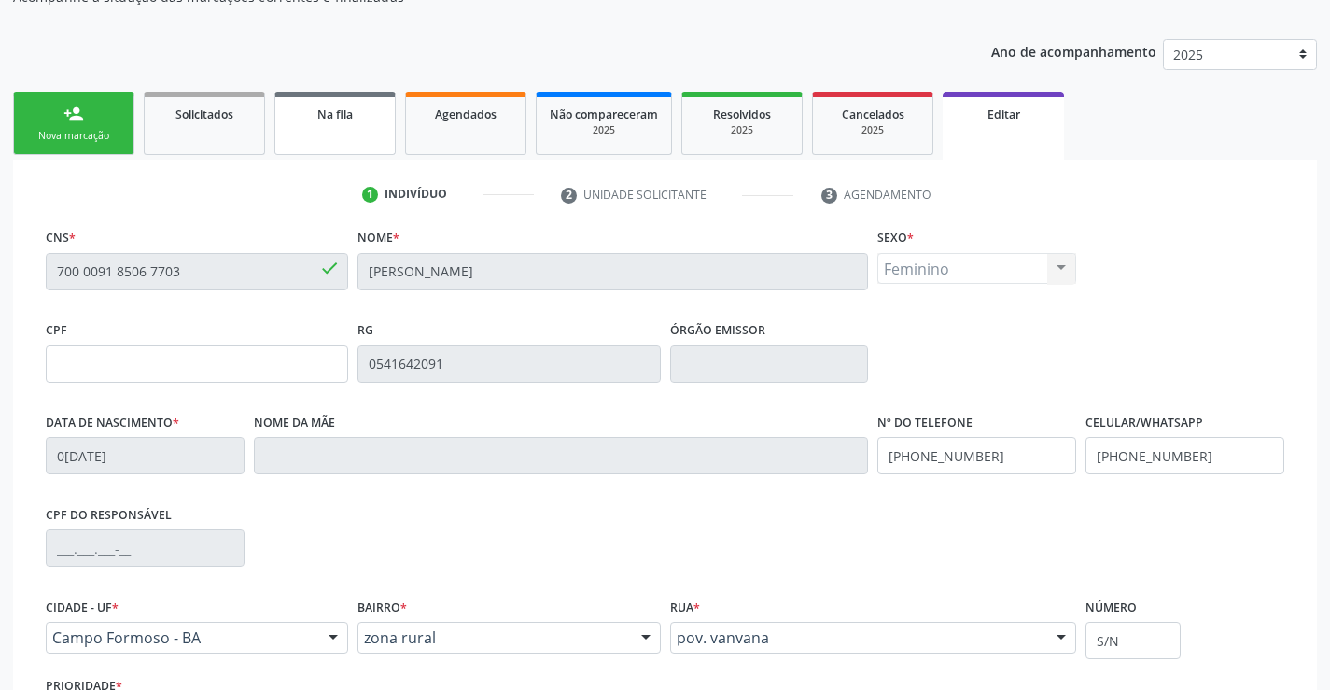
click at [316, 136] on link "Na fila" at bounding box center [335, 123] width 121 height 63
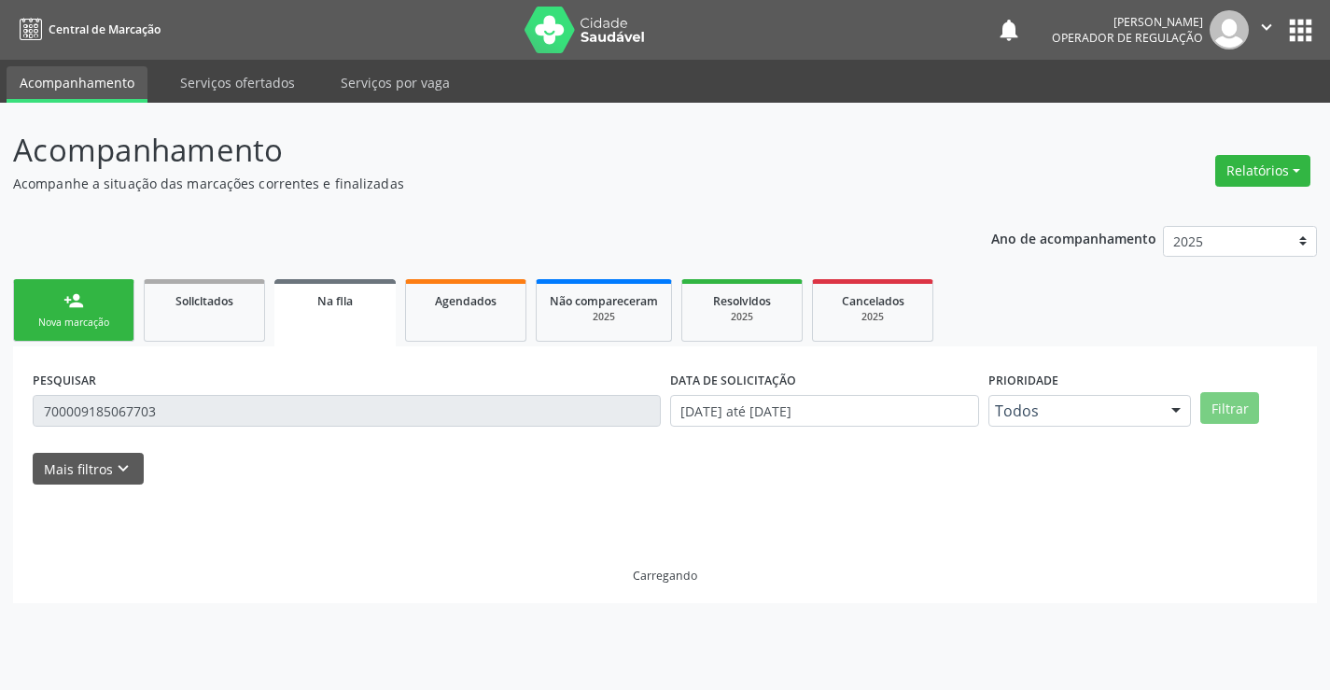
scroll to position [0, 0]
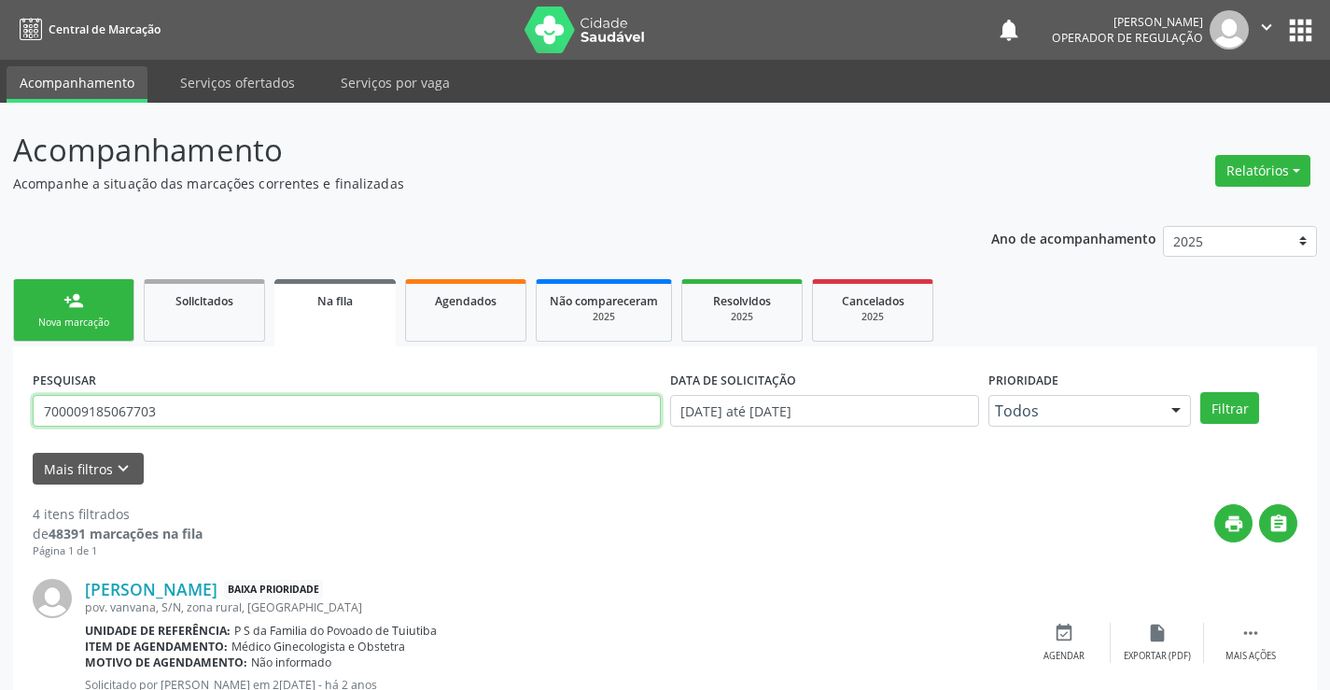
click at [172, 415] on input "700009185067703" at bounding box center [347, 411] width 628 height 32
click at [1231, 413] on button "Filtrar" at bounding box center [1230, 408] width 59 height 32
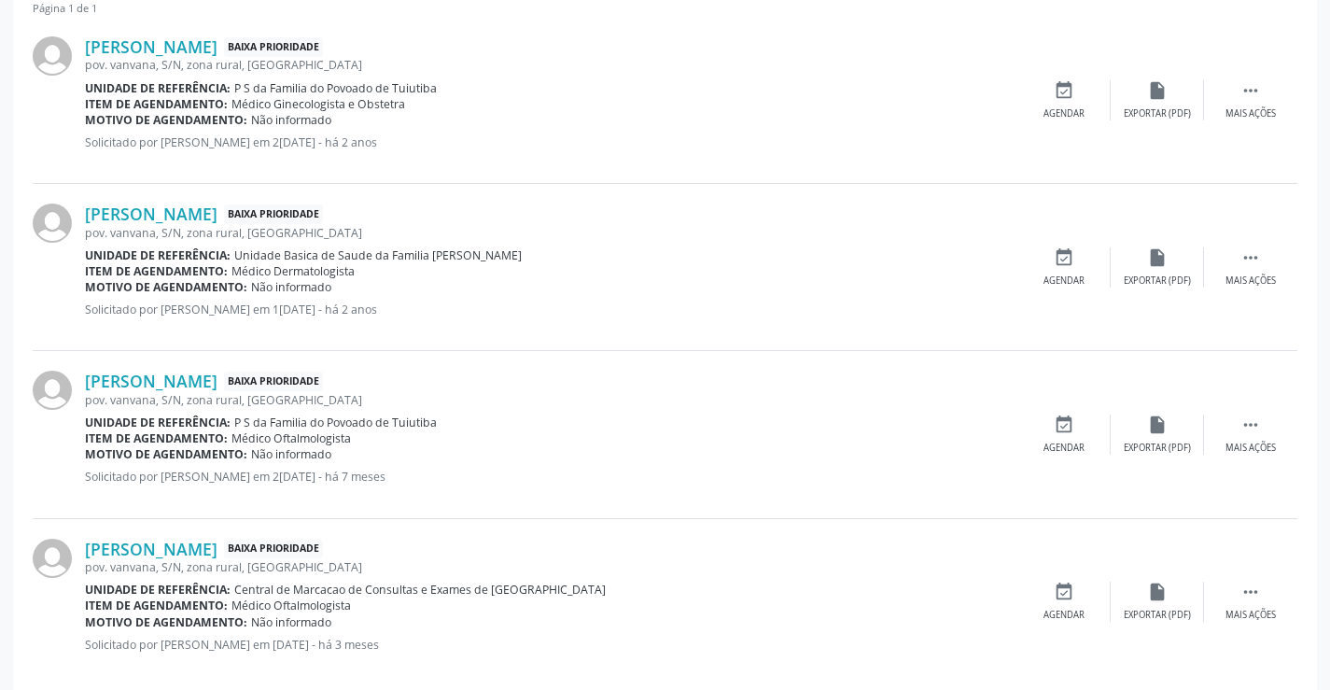
scroll to position [570, 0]
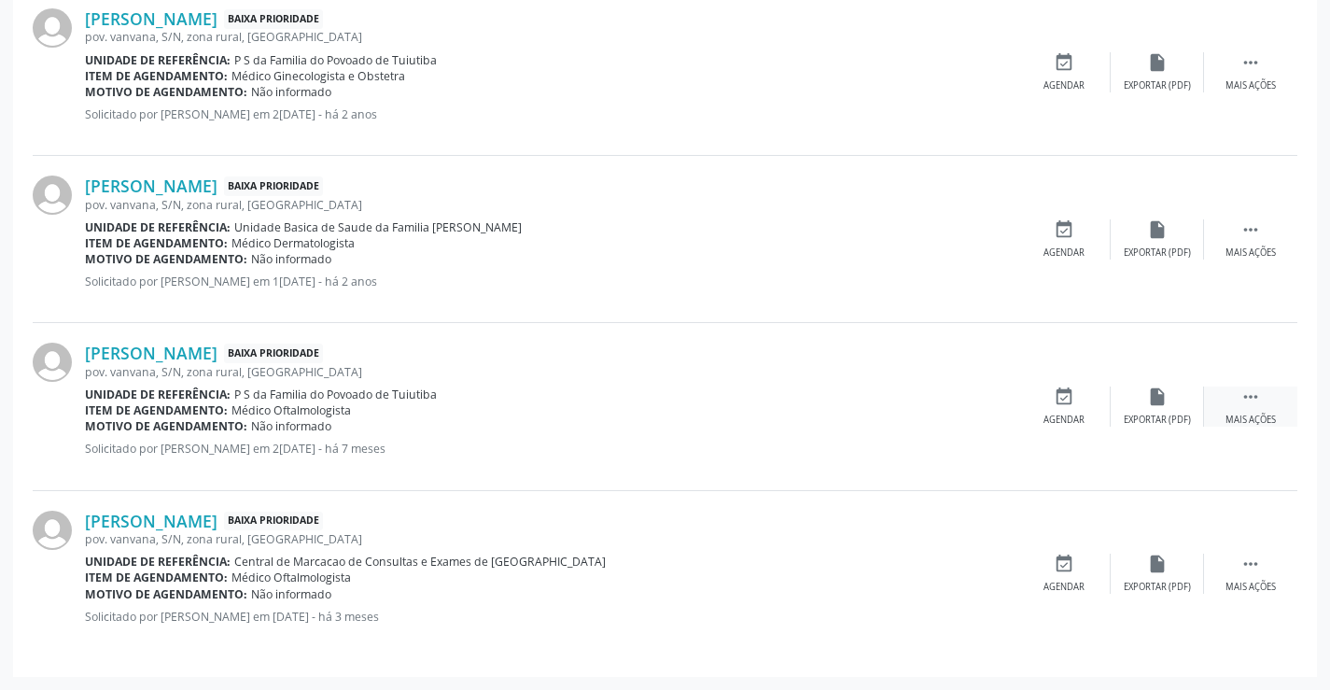
click at [1248, 398] on icon "" at bounding box center [1251, 397] width 21 height 21
click at [1153, 400] on icon "edit" at bounding box center [1157, 397] width 21 height 21
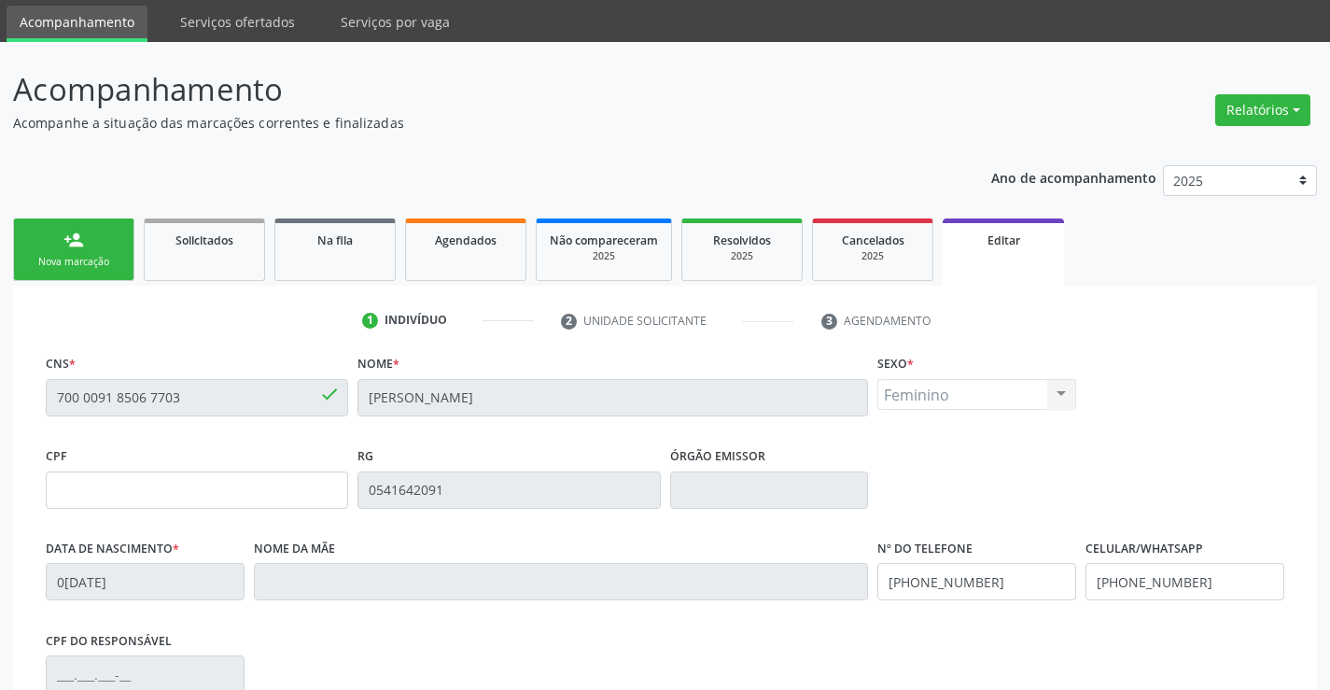
scroll to position [187, 0]
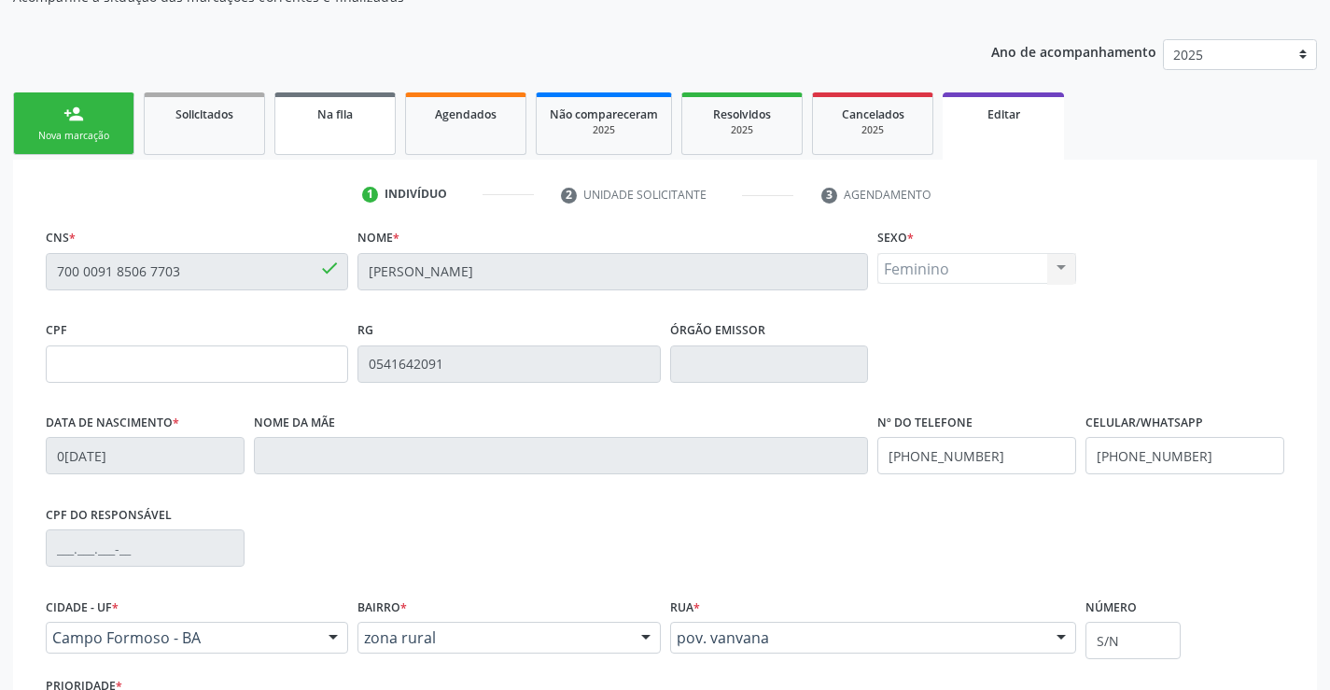
click at [297, 133] on link "Na fila" at bounding box center [335, 123] width 121 height 63
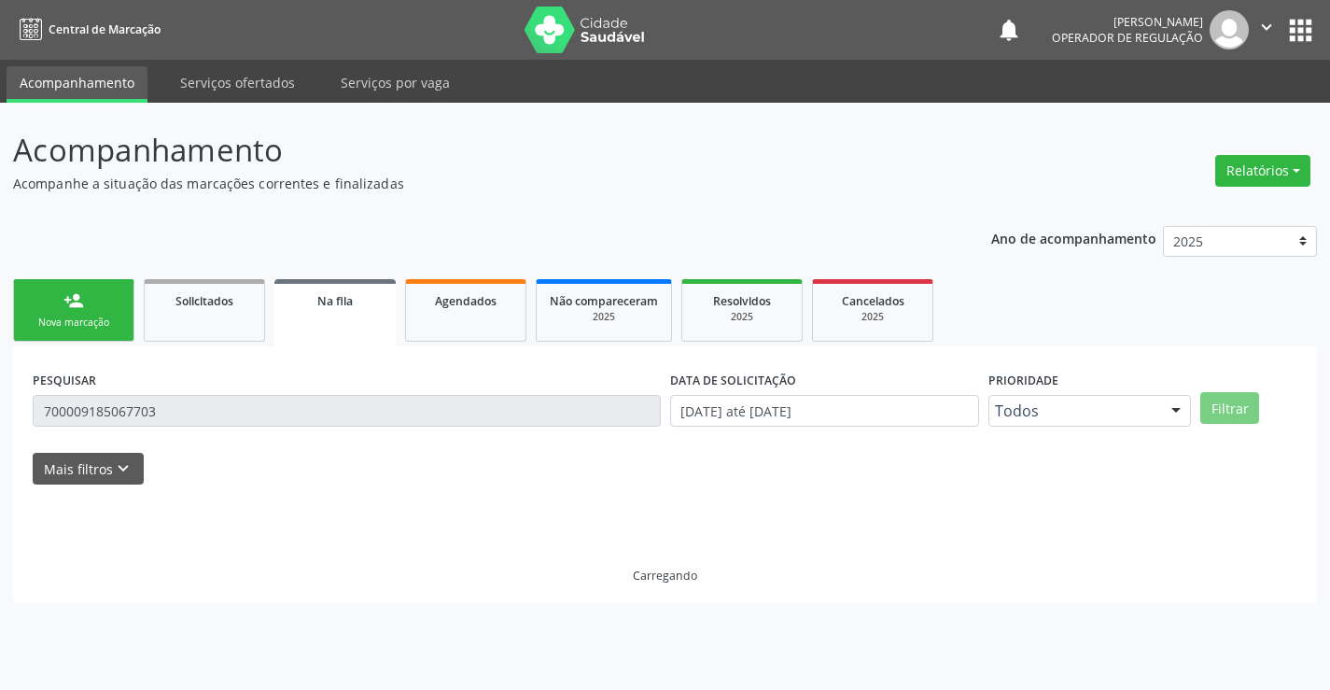
scroll to position [0, 0]
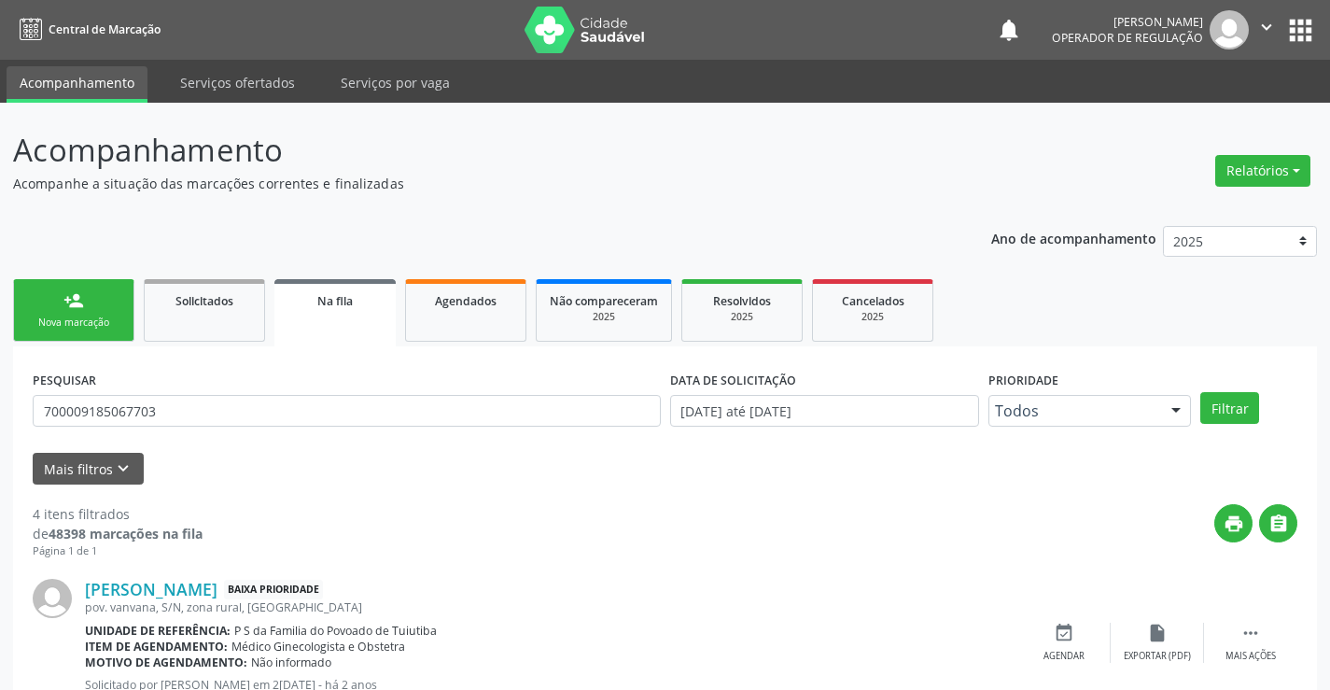
click at [113, 321] on div "Nova marcação" at bounding box center [73, 323] width 93 height 14
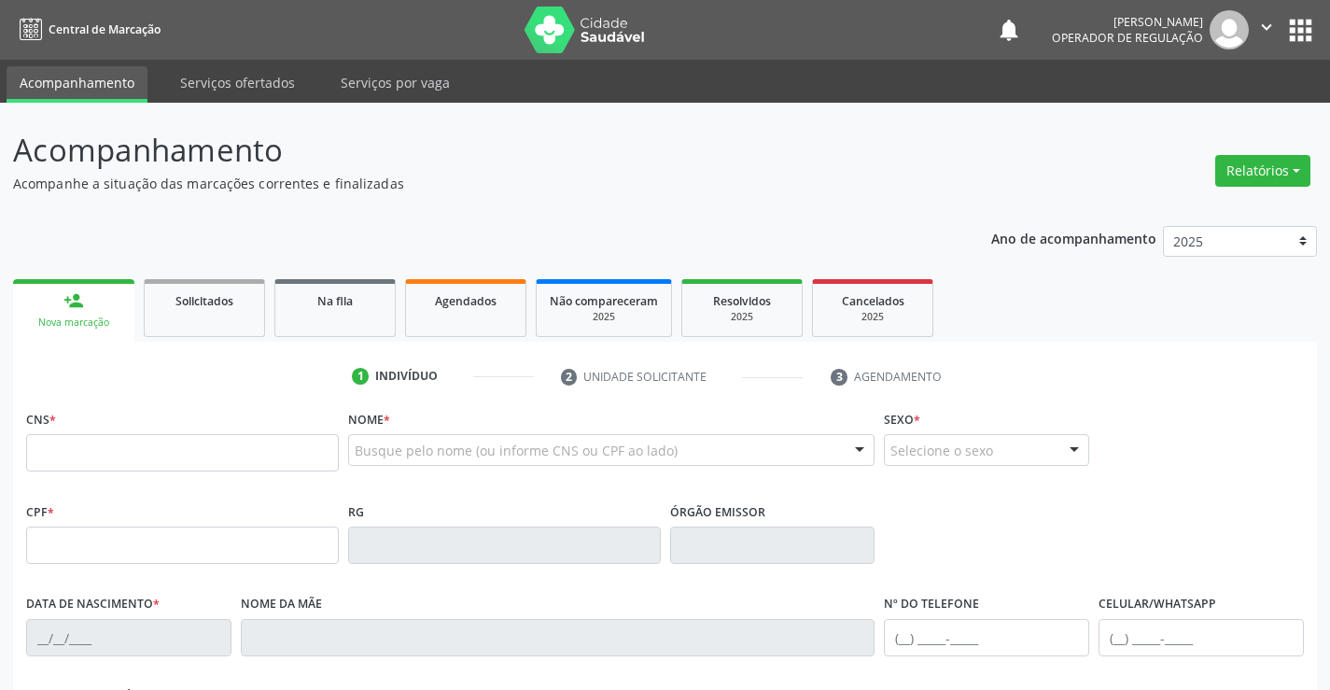
scroll to position [93, 0]
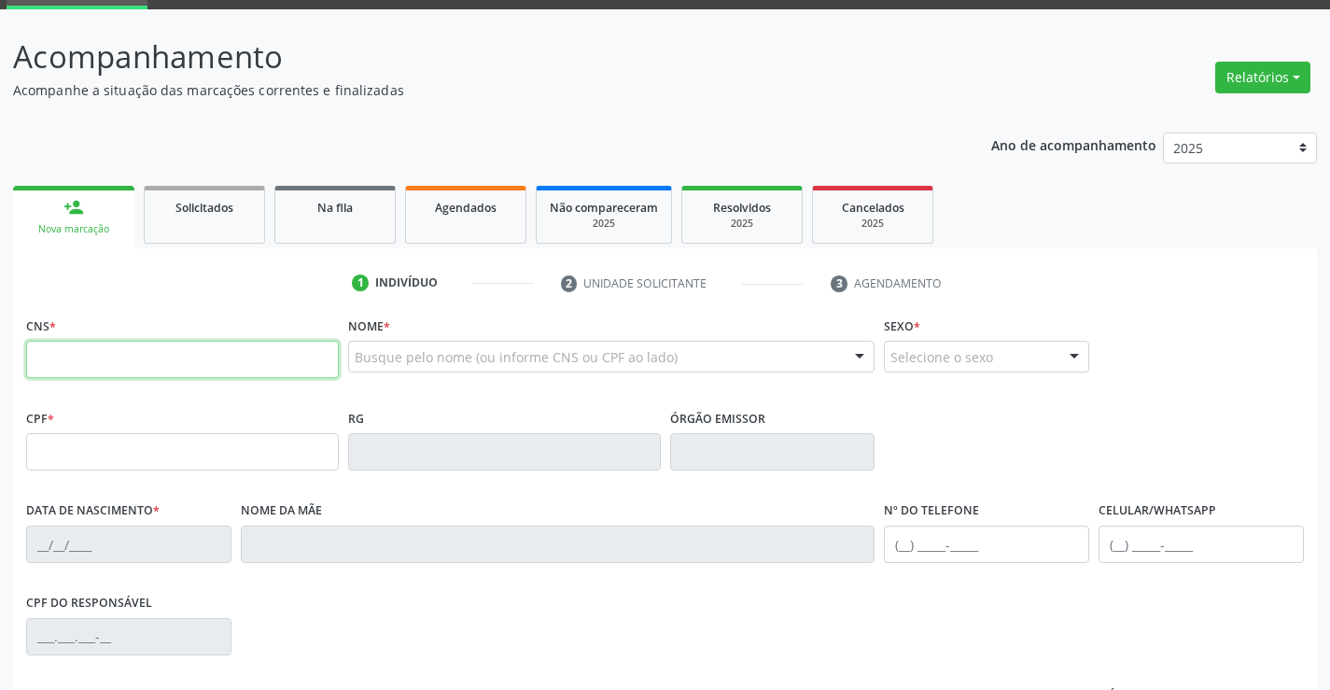
click at [128, 359] on input "text" at bounding box center [182, 359] width 313 height 37
type input "706 8082 1392 4327"
type input "28/06/2025"
type input "S/N"
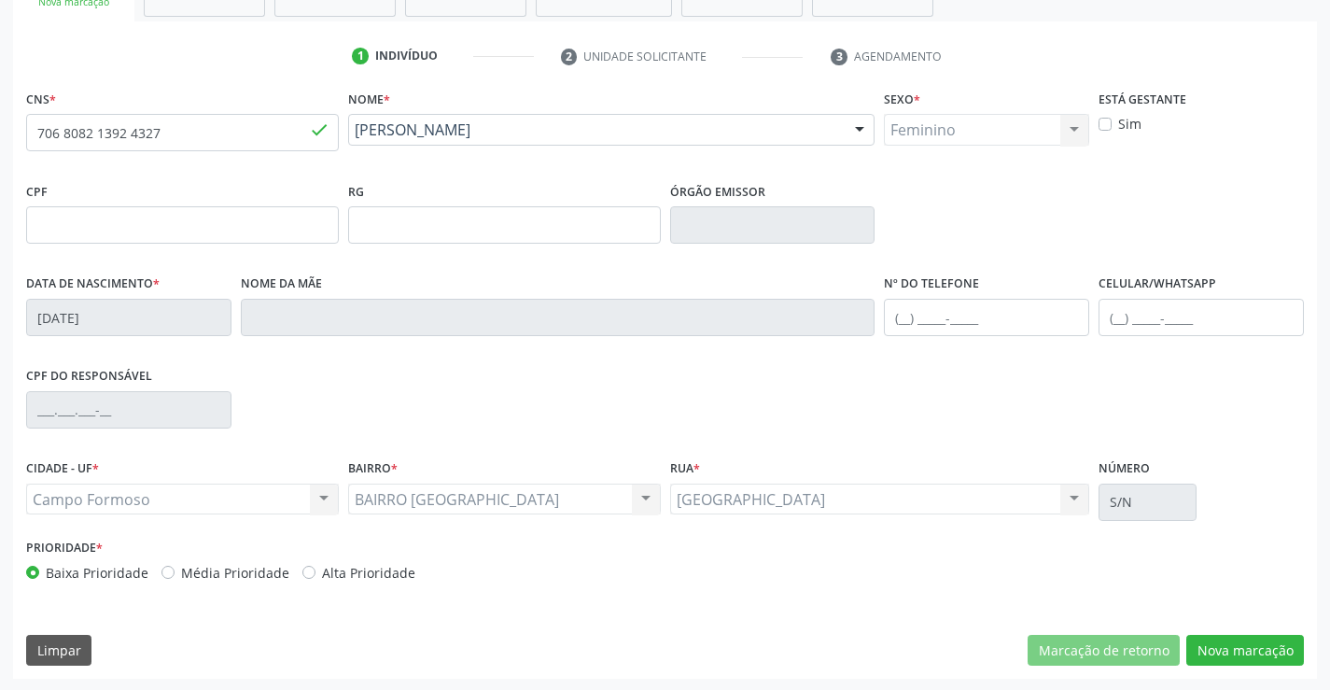
scroll to position [322, 0]
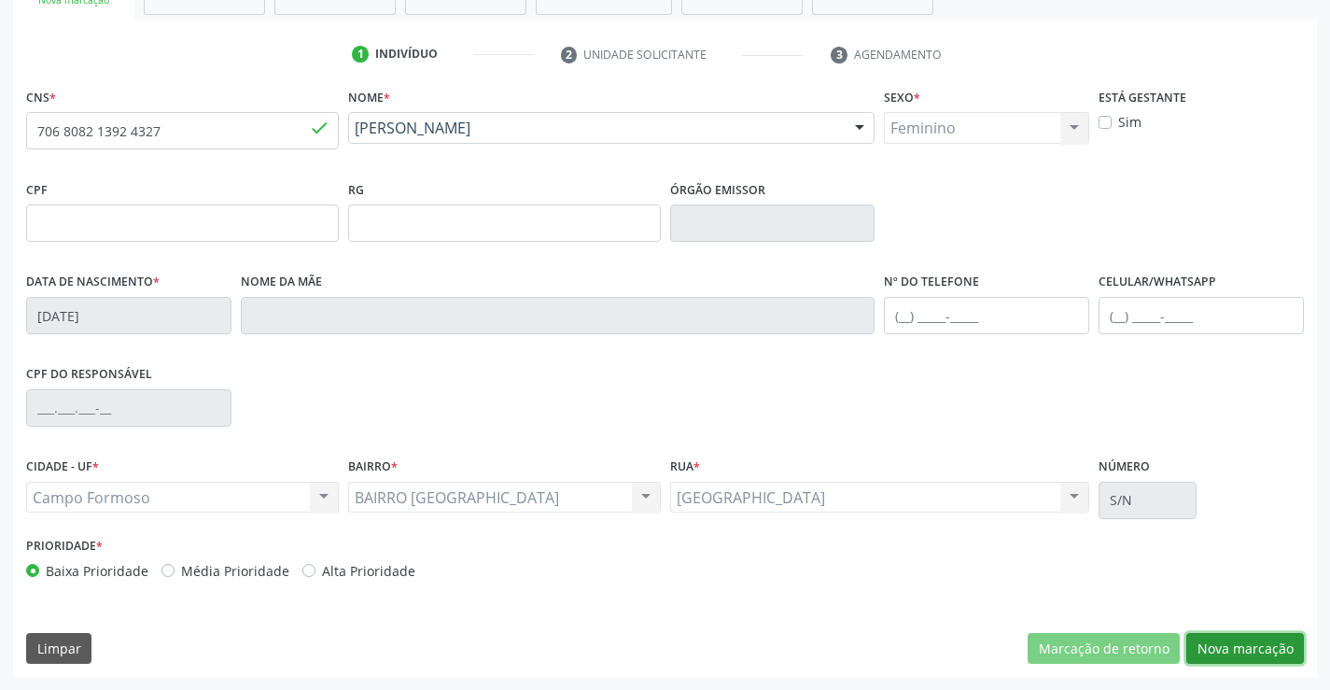
click at [1223, 645] on button "Nova marcação" at bounding box center [1246, 649] width 118 height 32
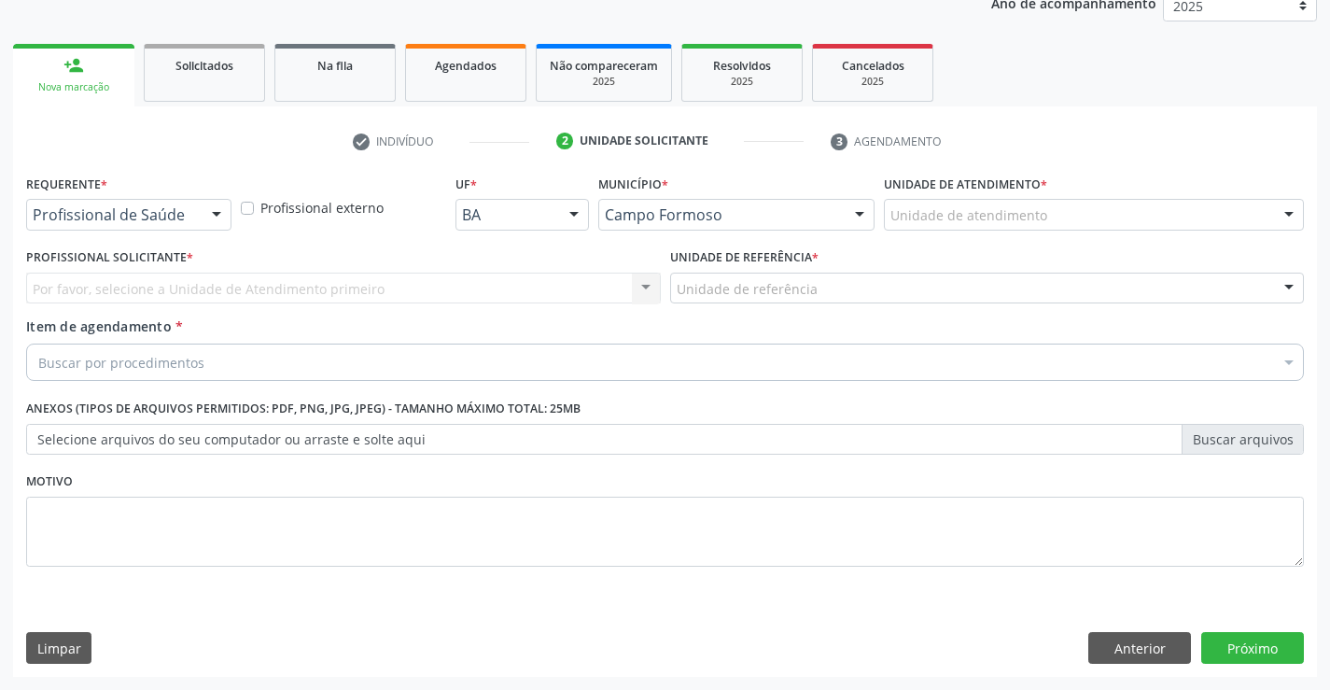
scroll to position [235, 0]
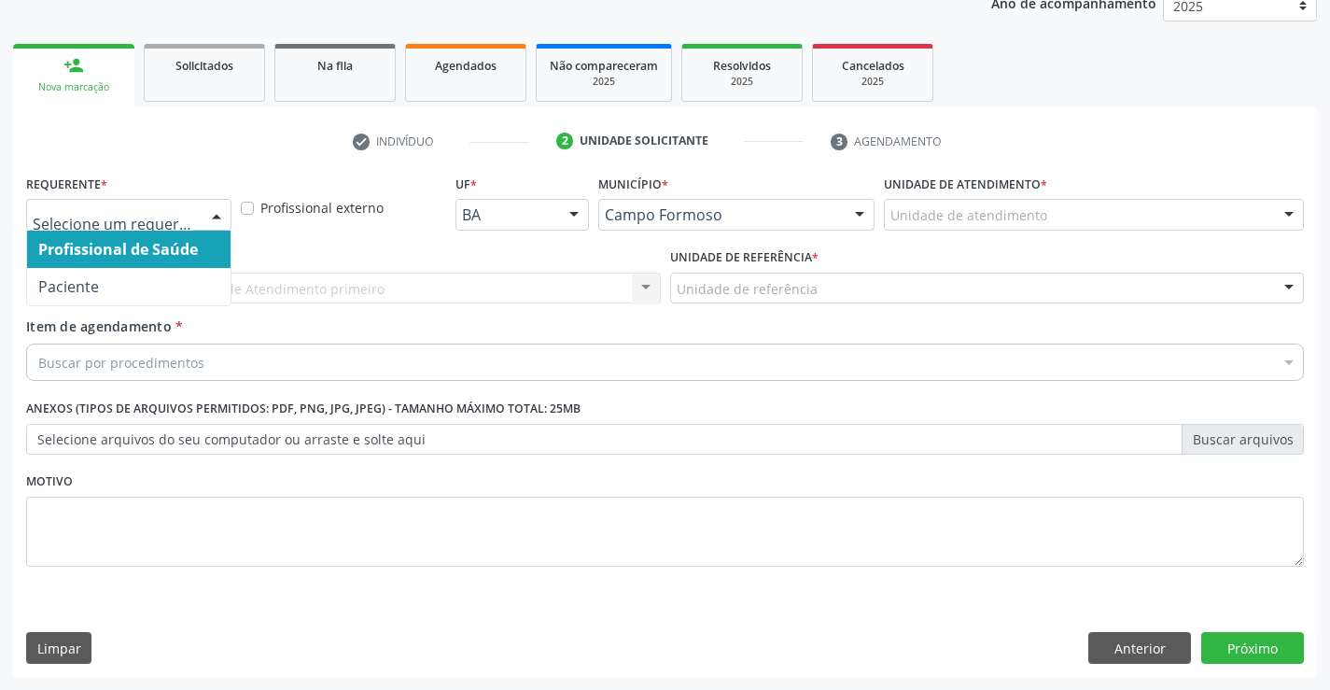
drag, startPoint x: 206, startPoint y: 207, endPoint x: 190, endPoint y: 257, distance: 52.3
click at [204, 211] on div at bounding box center [217, 216] width 28 height 32
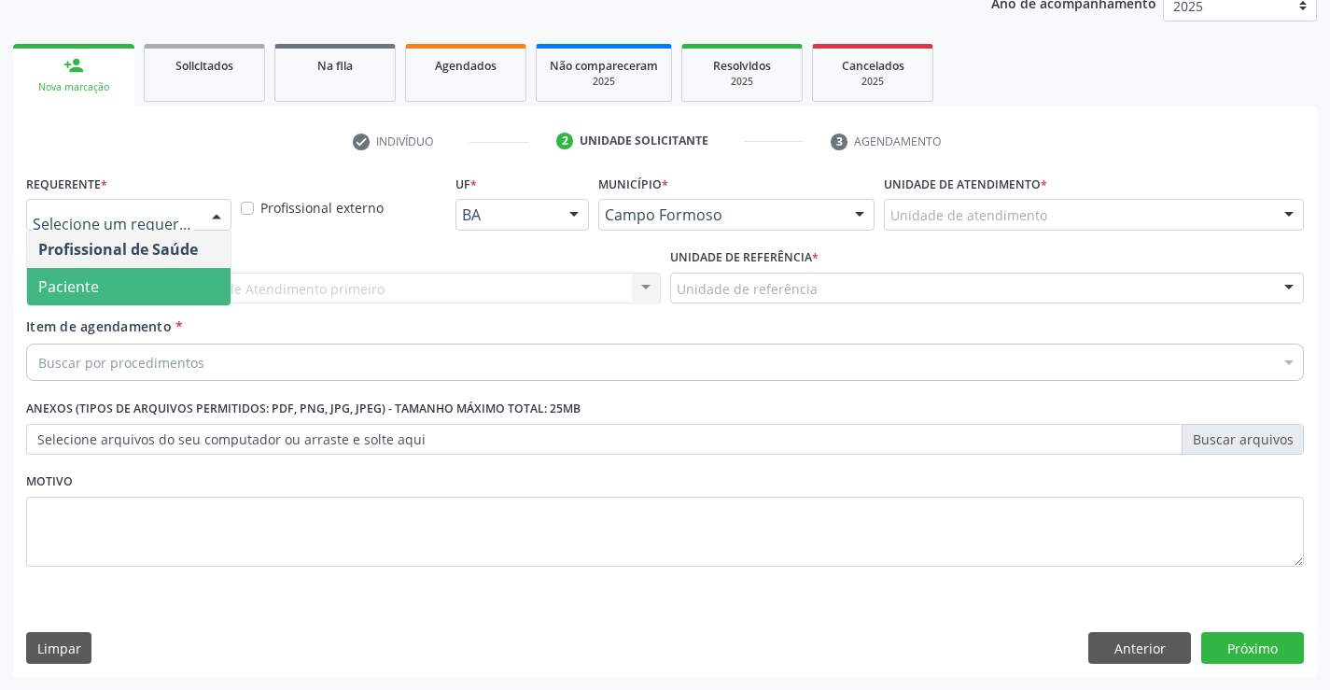
drag, startPoint x: 174, startPoint y: 284, endPoint x: 190, endPoint y: 317, distance: 36.3
click at [174, 288] on span "Paciente" at bounding box center [129, 286] width 204 height 37
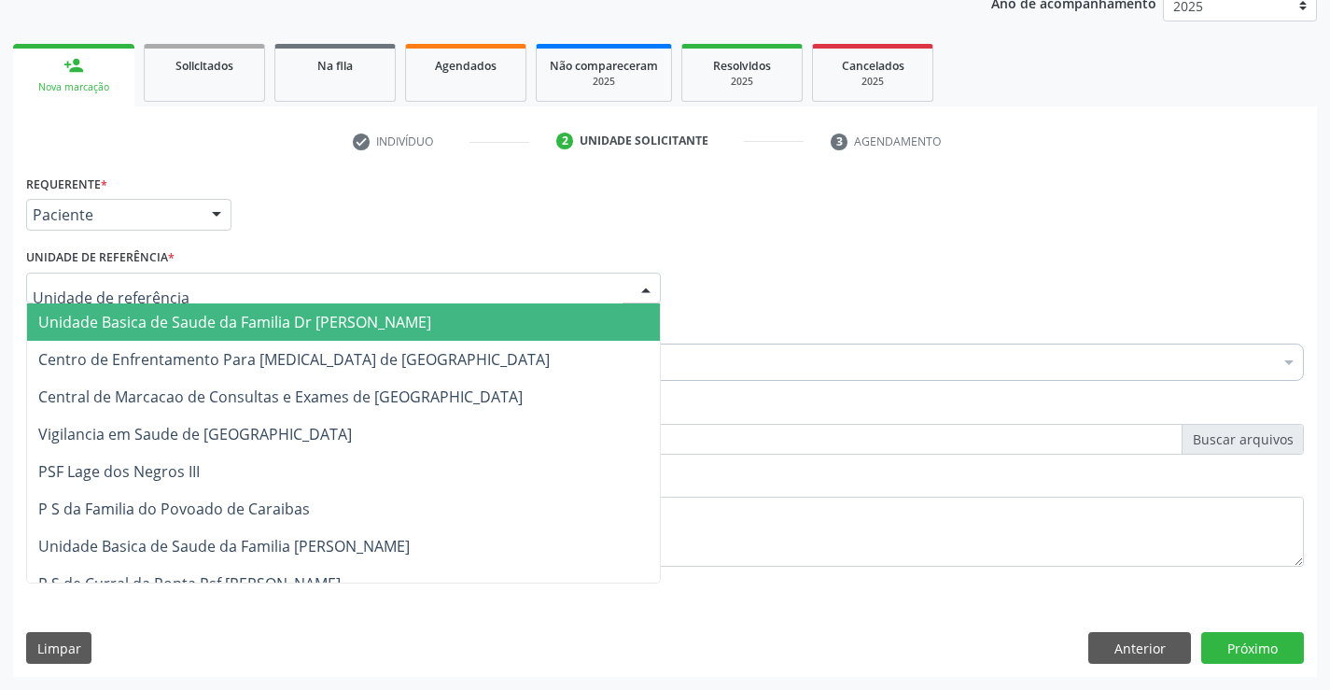
click at [210, 294] on div at bounding box center [343, 289] width 635 height 32
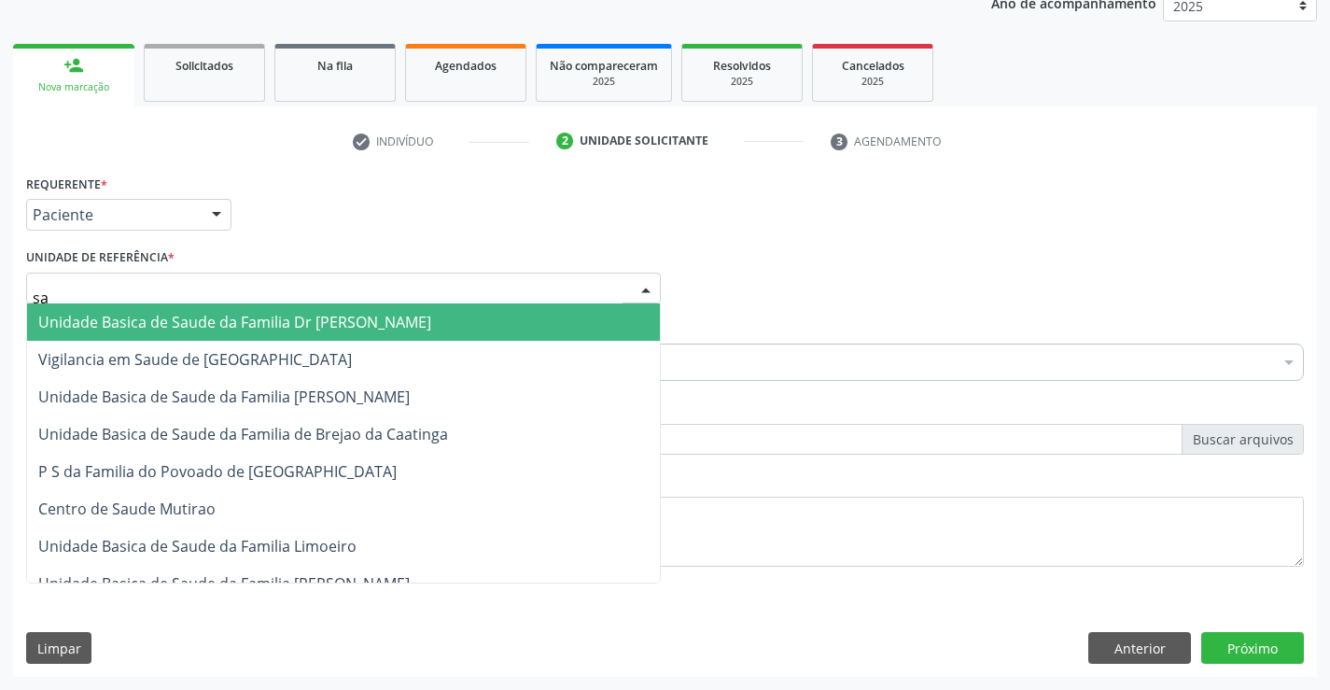
type input "sao"
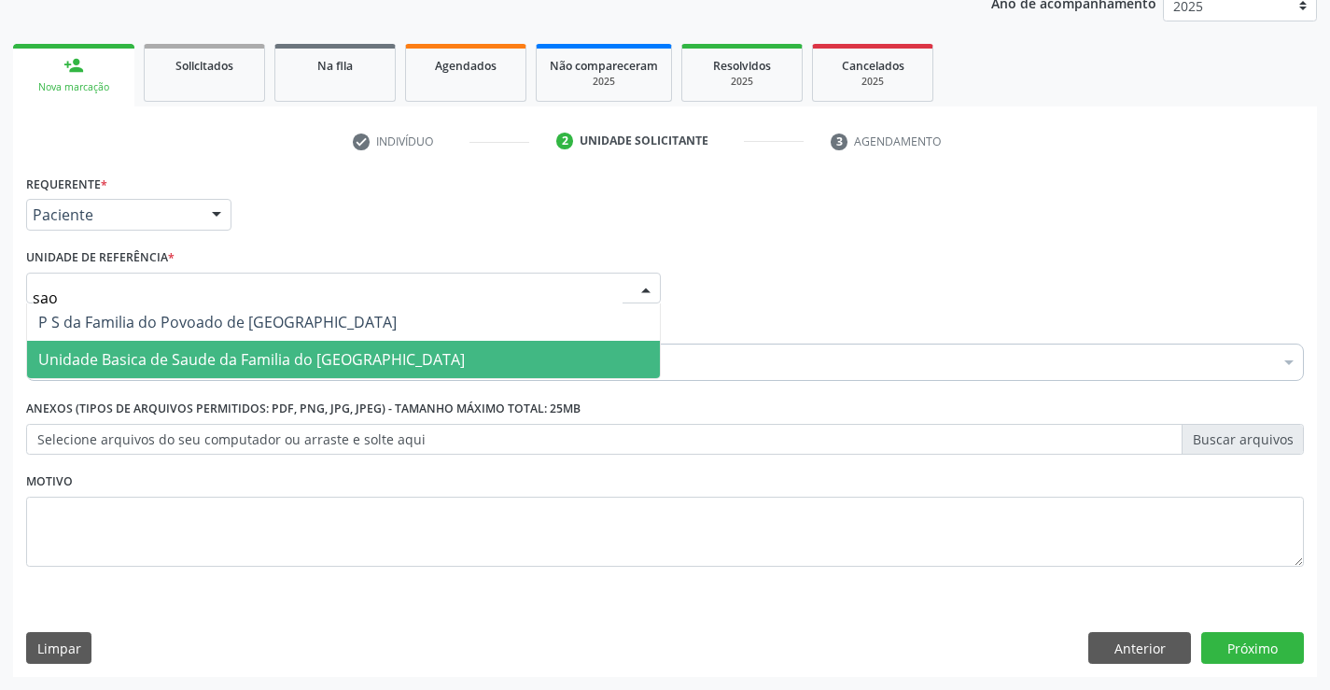
click at [246, 359] on span "Unidade Basica de Saude da Familia do [GEOGRAPHIC_DATA]" at bounding box center [251, 359] width 427 height 21
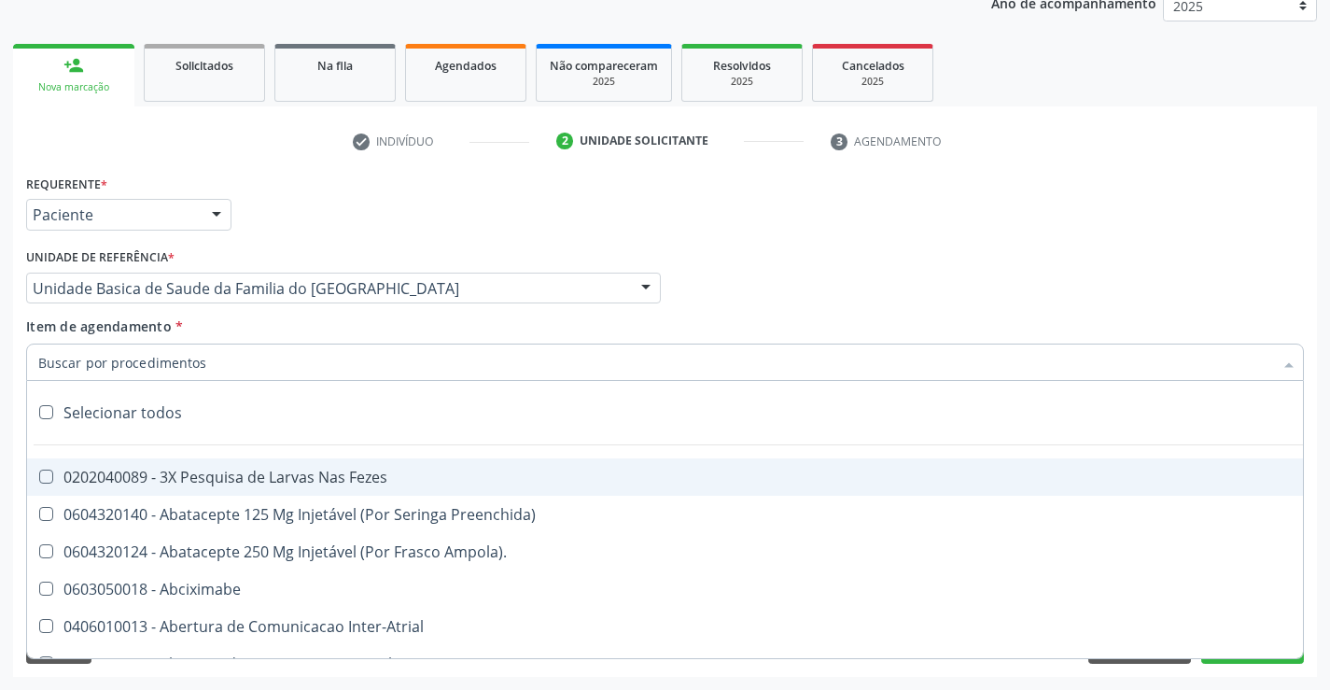
click at [227, 368] on div at bounding box center [665, 362] width 1278 height 37
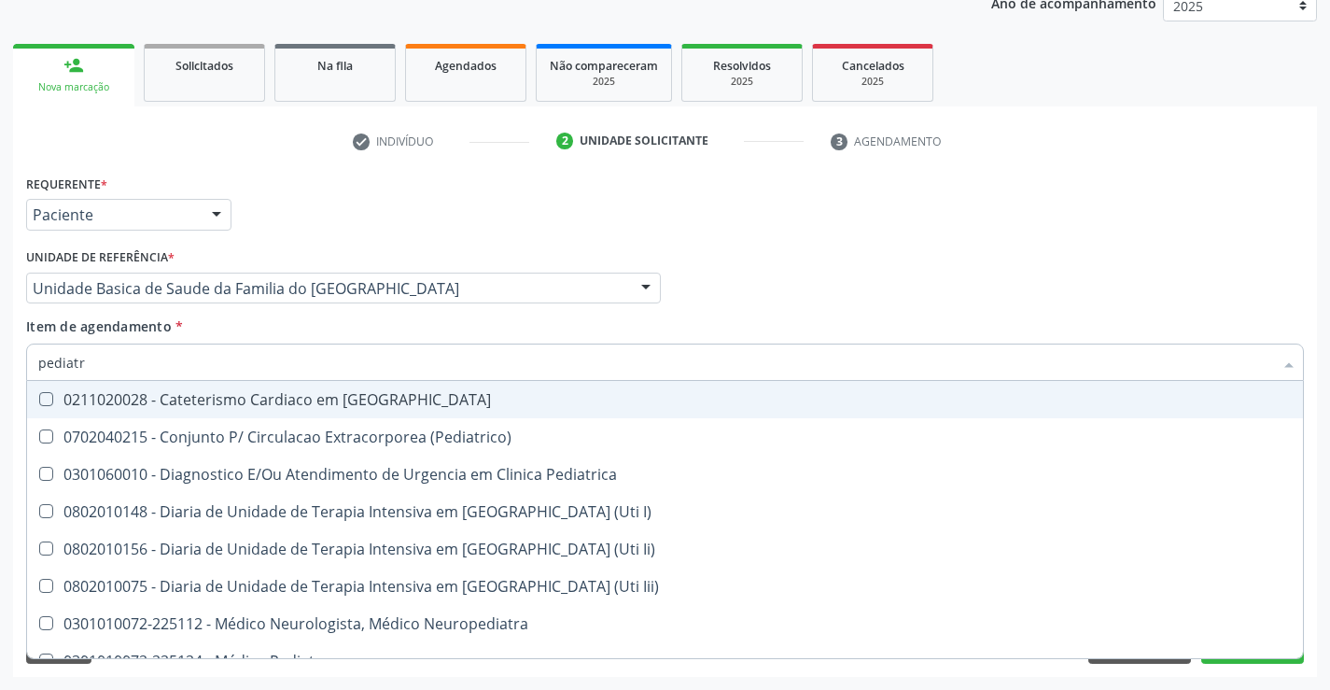
type input "pediatra"
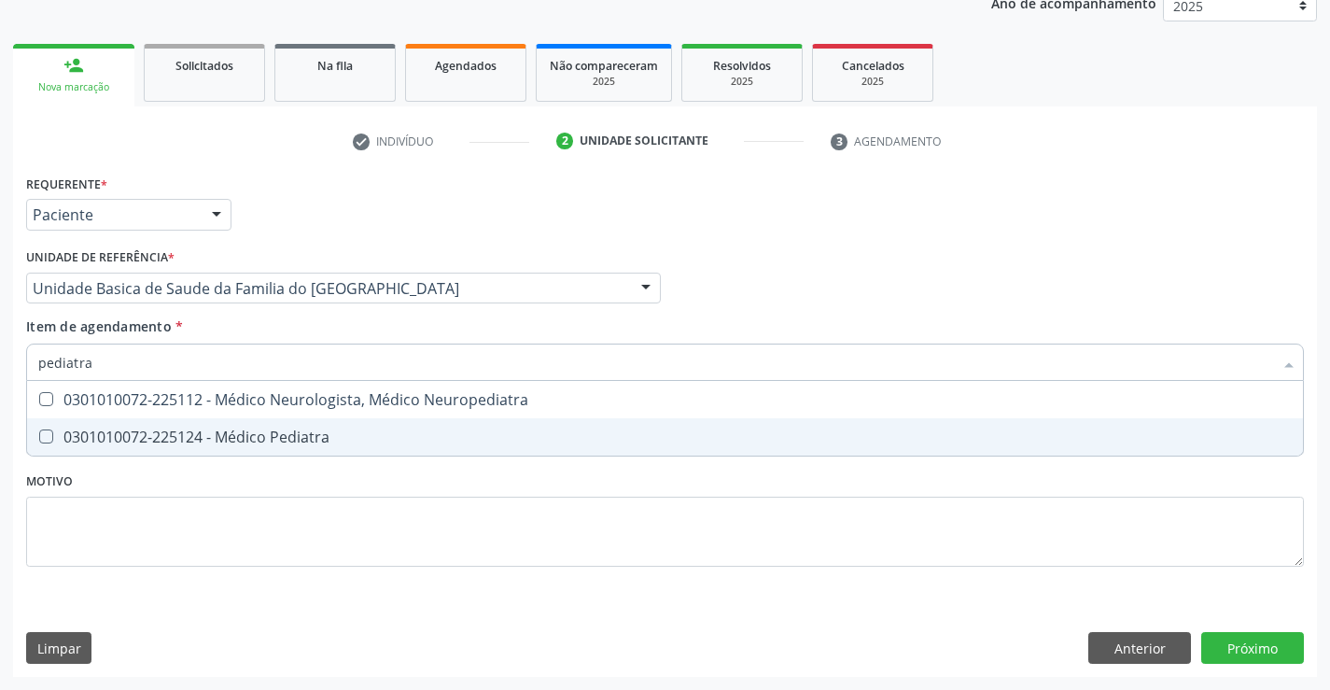
click at [292, 435] on div "0301010072-225124 - Médico Pediatra" at bounding box center [665, 436] width 1254 height 15
checkbox Pediatra "true"
click at [318, 525] on div "Requerente * Paciente Profissional de Saúde Paciente Nenhum resultado encontrad…" at bounding box center [665, 381] width 1278 height 423
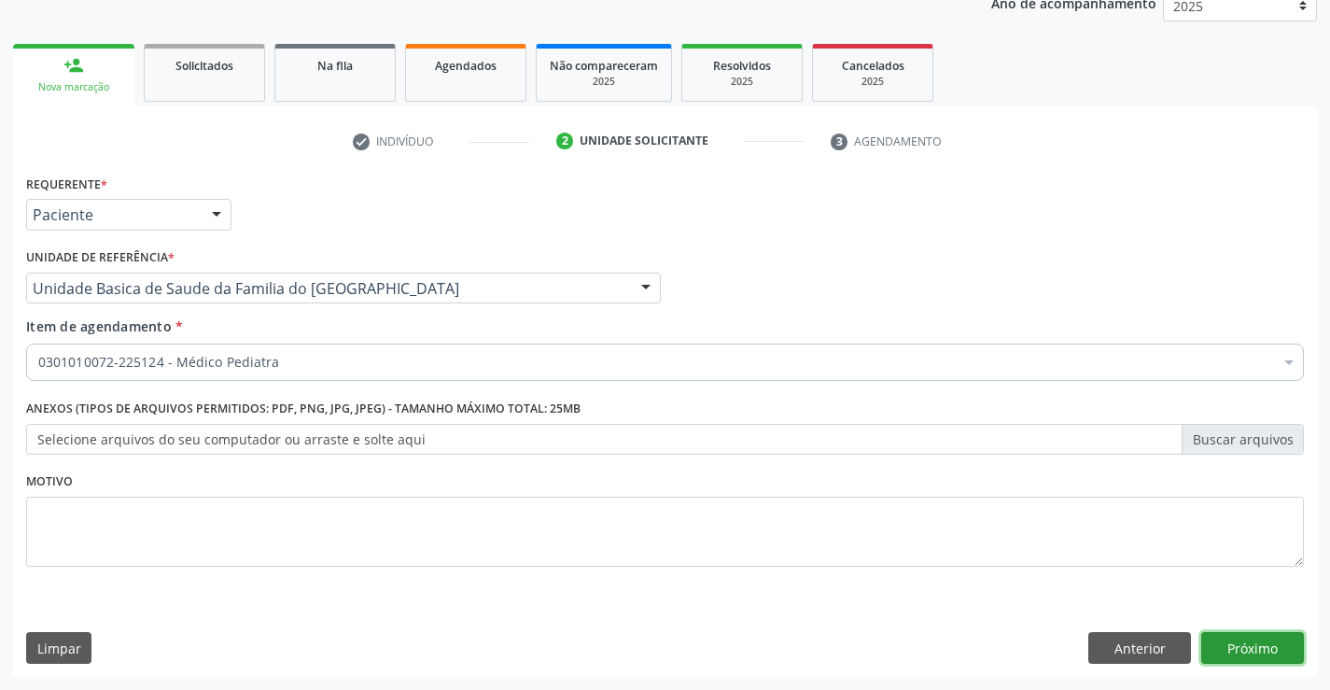
click at [1228, 632] on button "Próximo" at bounding box center [1253, 648] width 103 height 32
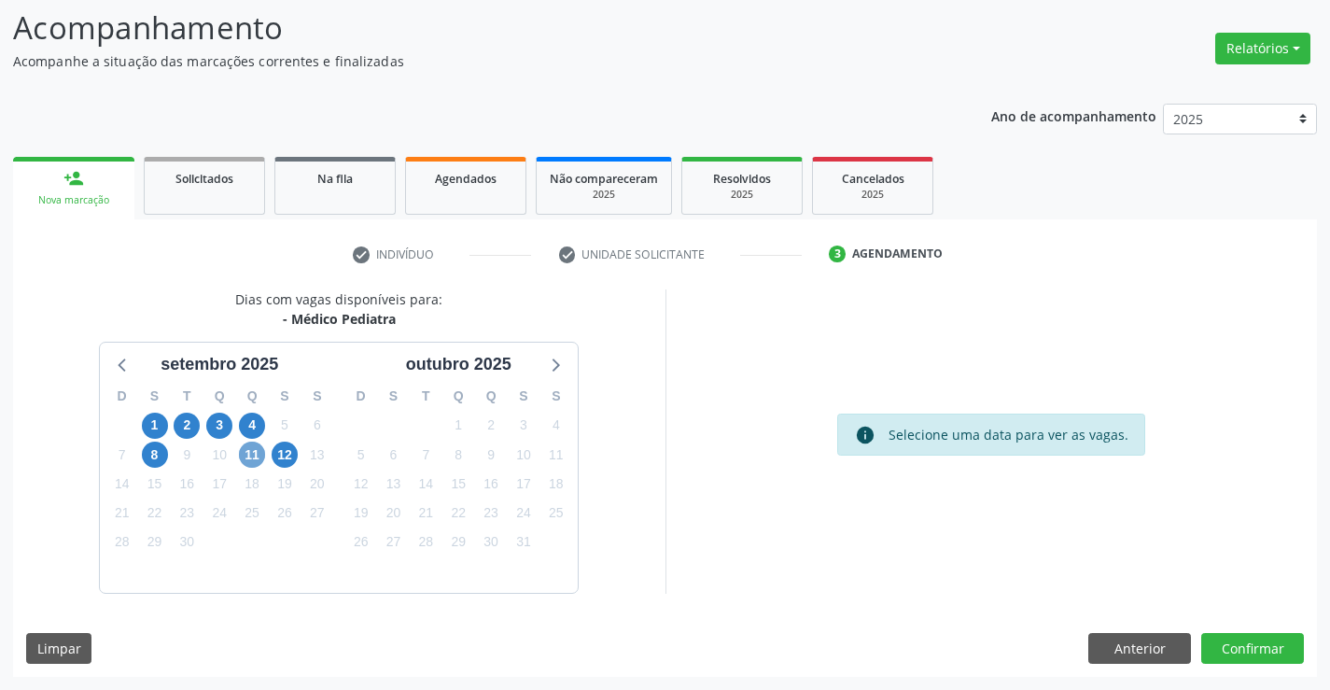
drag, startPoint x: 255, startPoint y: 458, endPoint x: 270, endPoint y: 450, distance: 16.7
click at [270, 450] on div "D S T Q Q S S 31 1 2 3 4 5 6 7 8 9 10 11 12 13 14 15 16 17 18 19 20 21 22 23 24…" at bounding box center [219, 484] width 239 height 215
click at [256, 453] on span "11" at bounding box center [252, 455] width 26 height 26
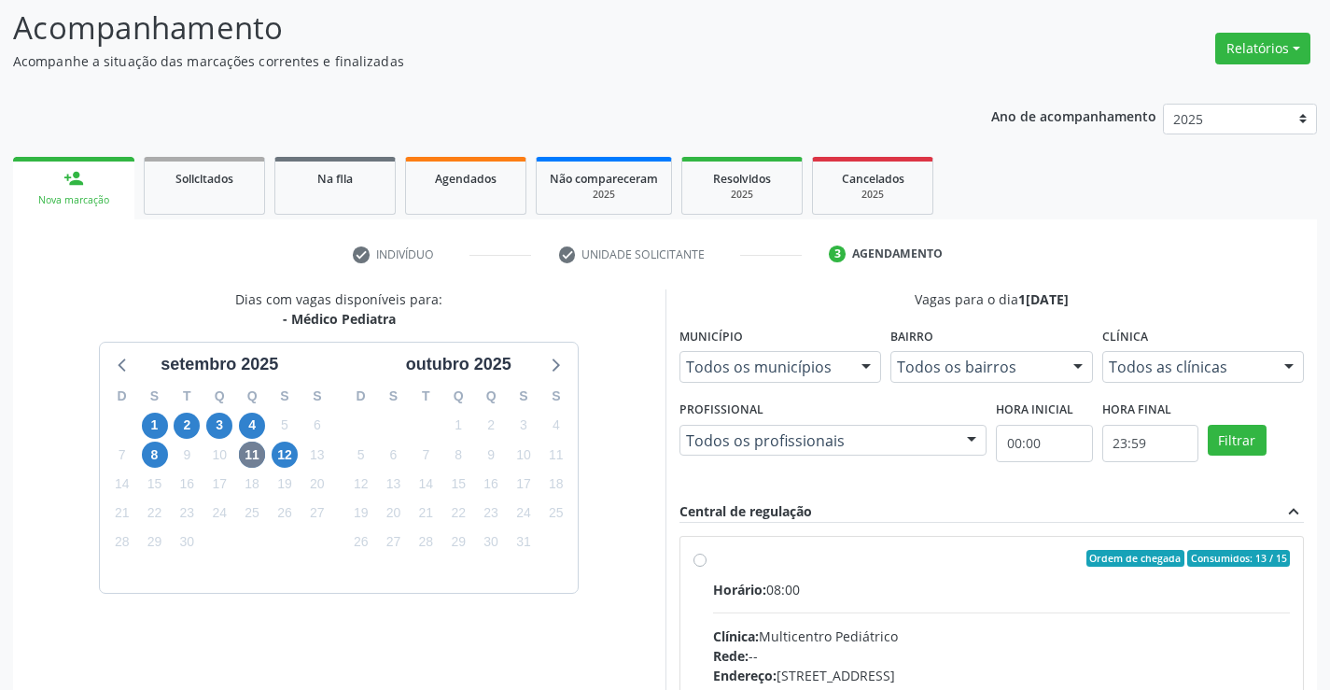
click at [713, 558] on label "Ordem de chegada Consumidos: 13 / 15 Horário: 08:00 Clínica: Multicentro Pediát…" at bounding box center [1002, 693] width 578 height 287
click at [701, 558] on input "Ordem de chegada Consumidos: 13 / 15 Horário: 08:00 Clínica: Multicentro Pediát…" at bounding box center [700, 558] width 13 height 17
radio input "true"
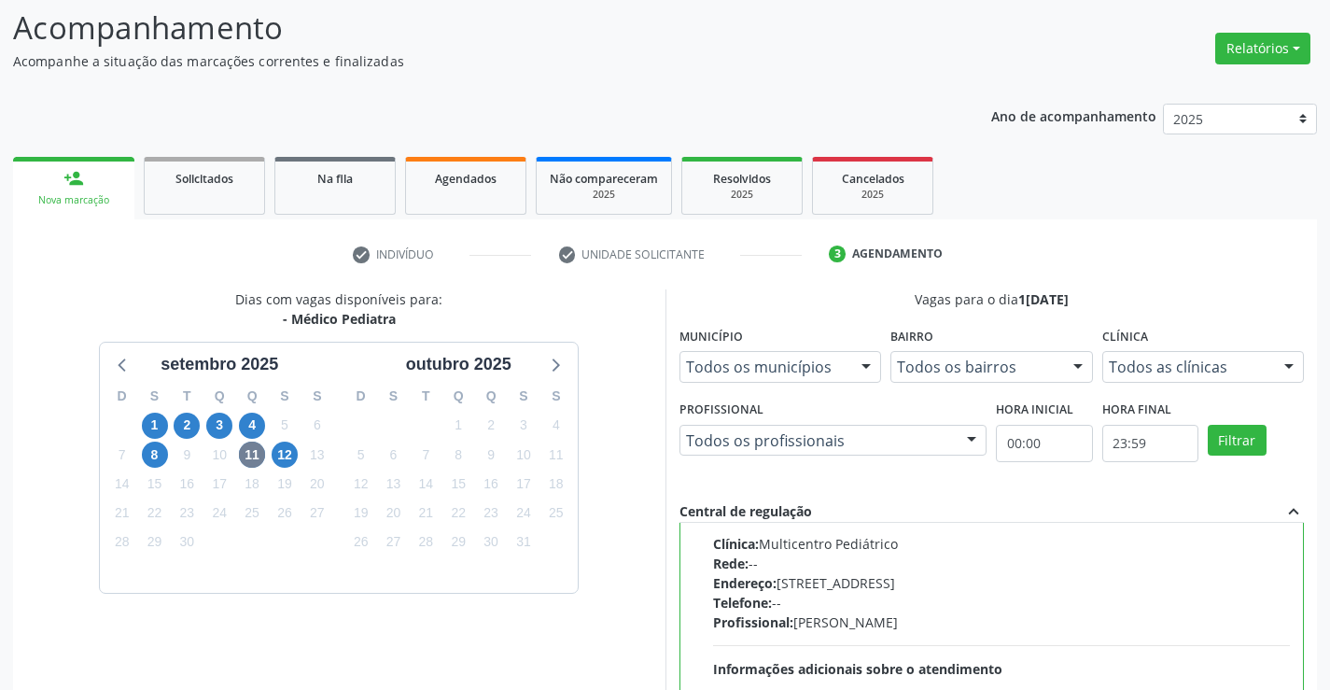
scroll to position [402, 0]
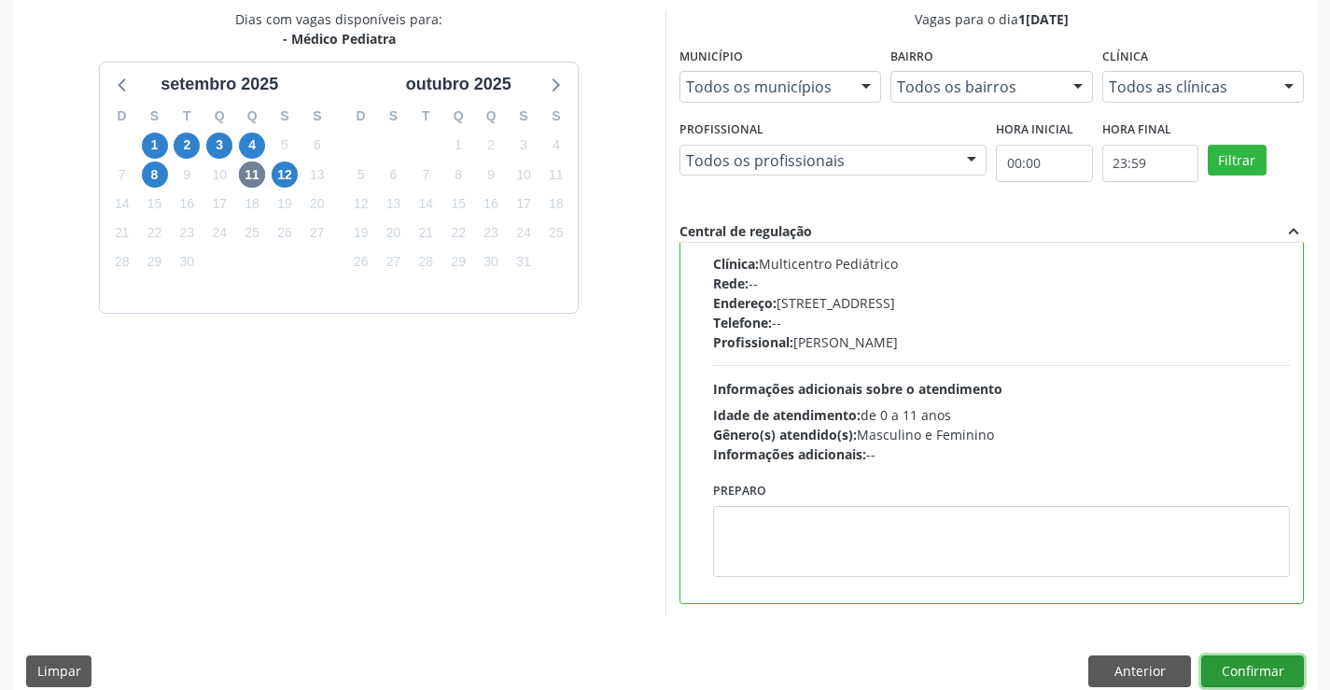
click at [1231, 667] on button "Confirmar" at bounding box center [1253, 671] width 103 height 32
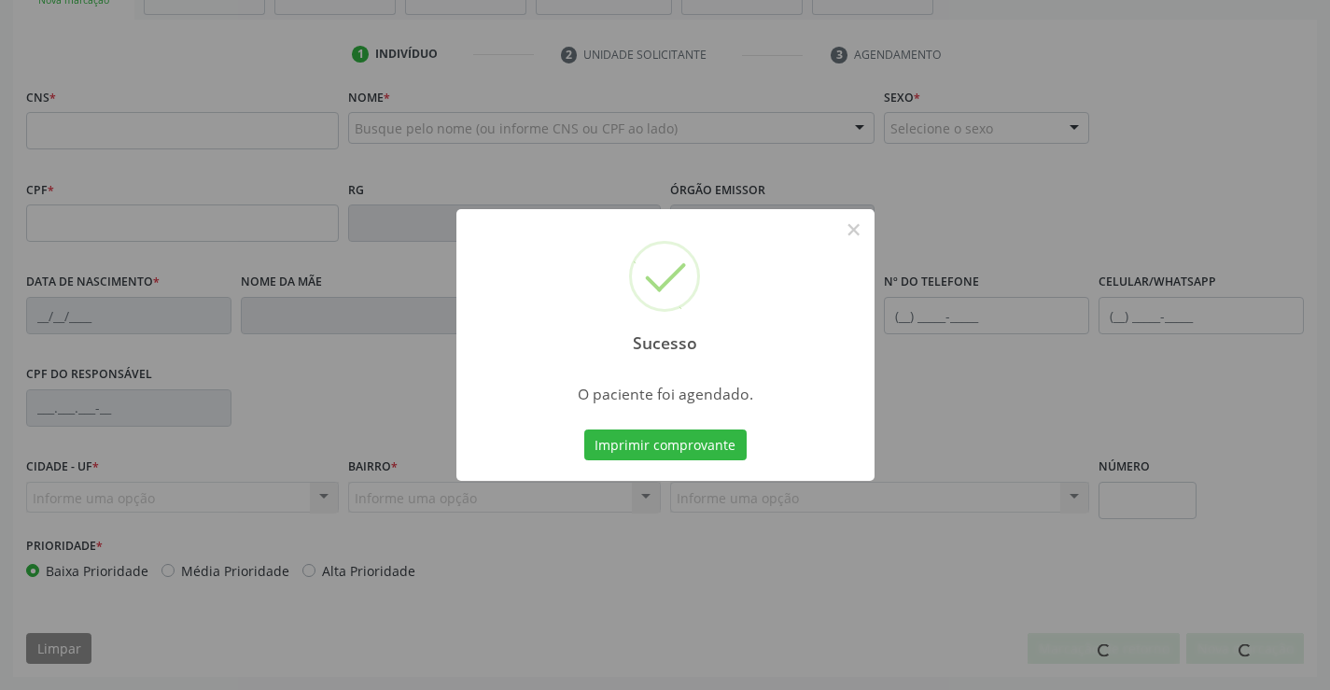
scroll to position [322, 0]
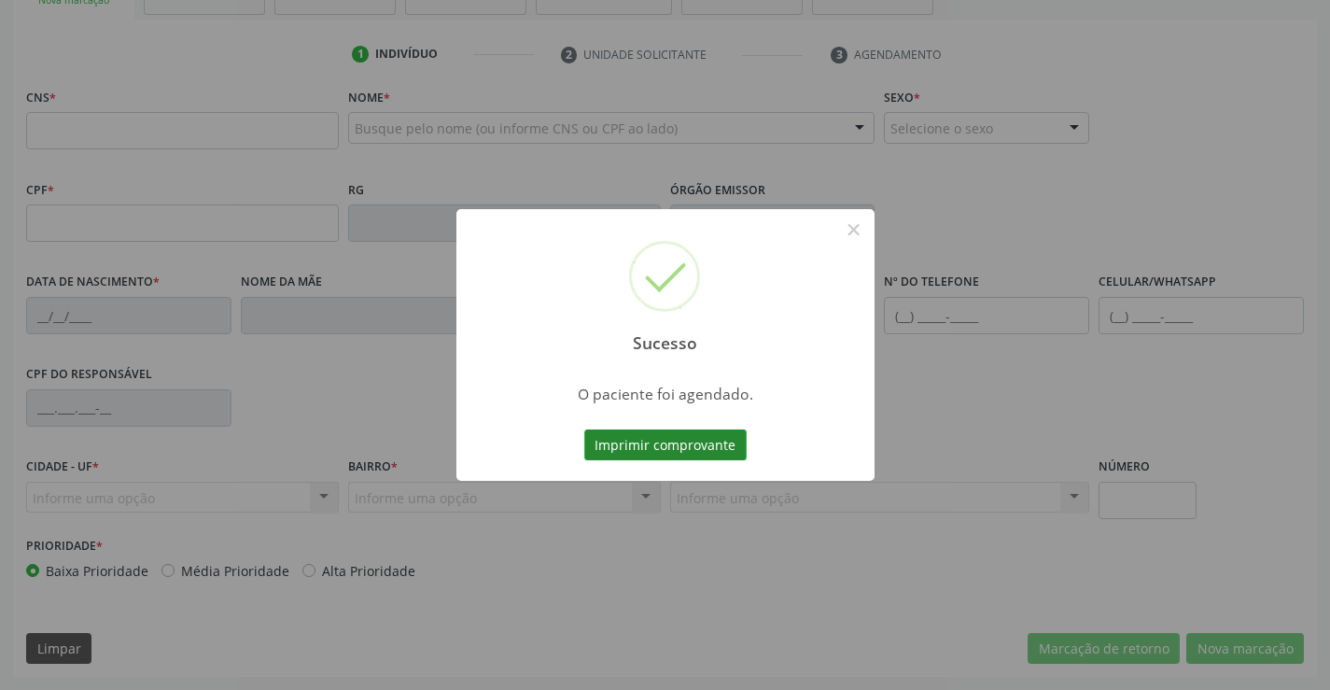
click at [650, 429] on button "Imprimir comprovante" at bounding box center [665, 445] width 162 height 32
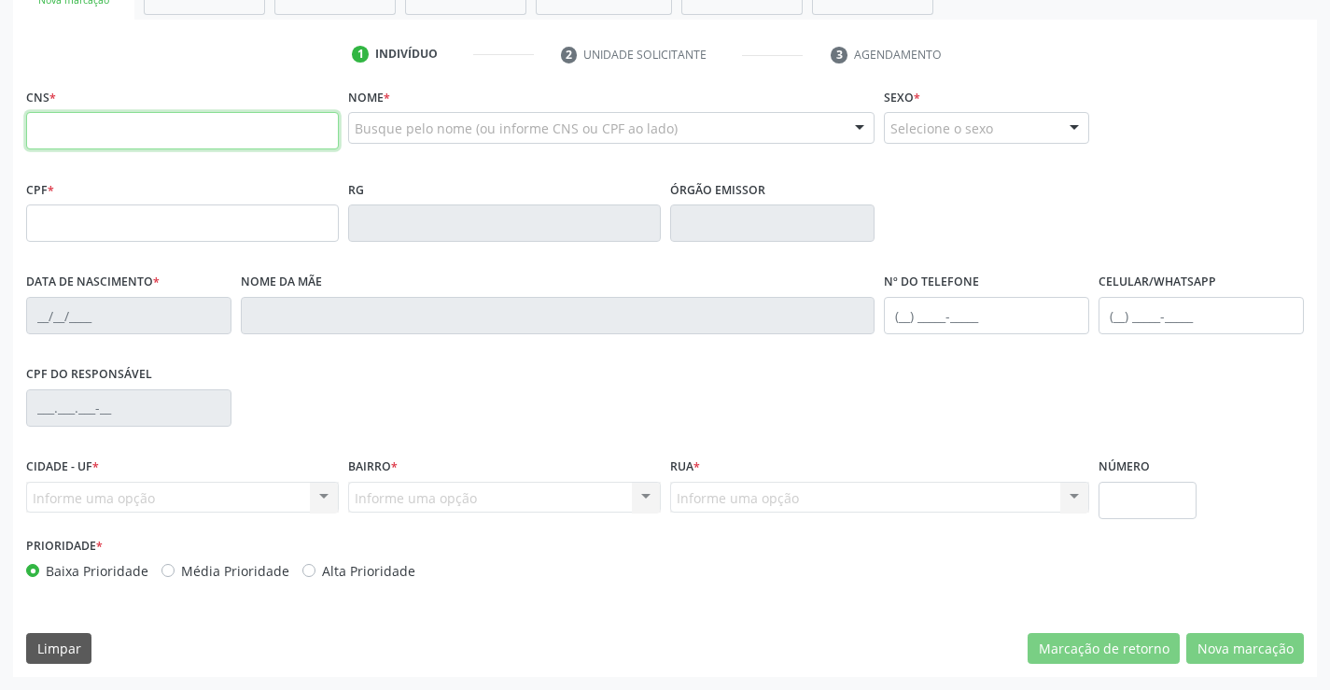
click at [162, 132] on input "text" at bounding box center [182, 130] width 313 height 37
type input "708 9007 5492 2113"
type input "0264202287"
type input "10/08/1944"
type input "Torcata Maria de Jesus"
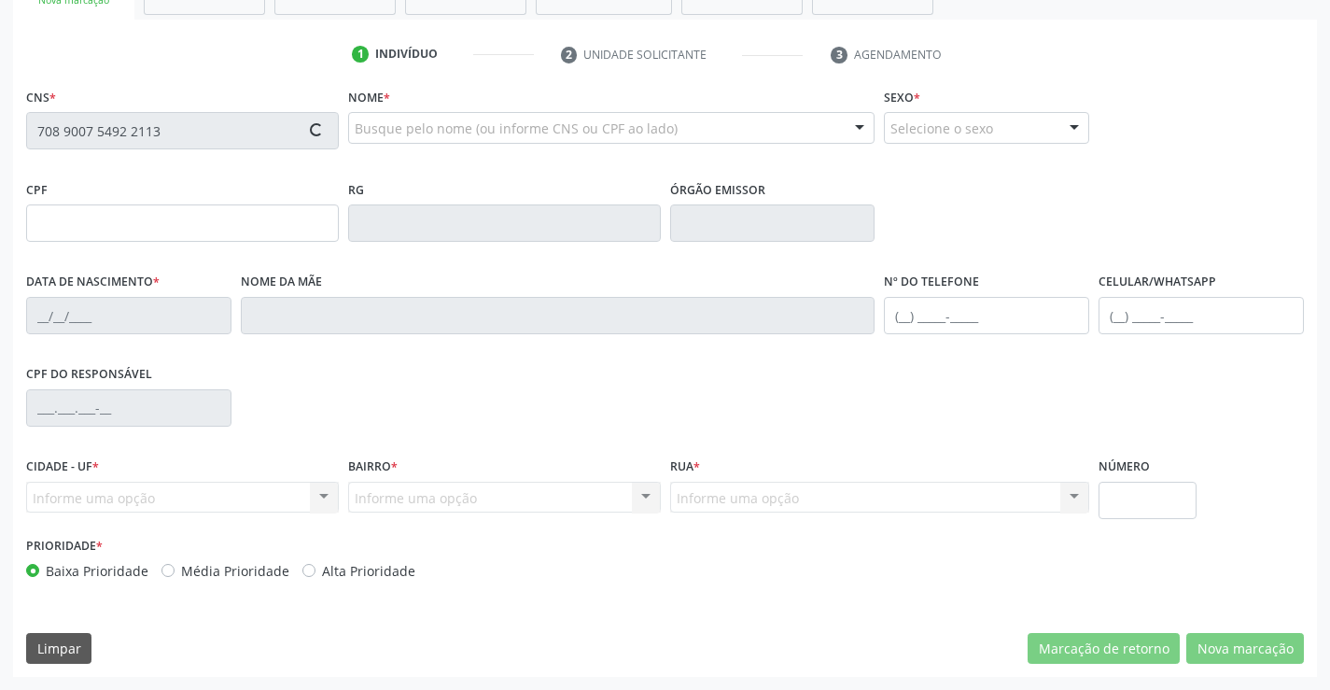
type input "(74) 3645-2232"
type input "181.095.275-15"
type input "128"
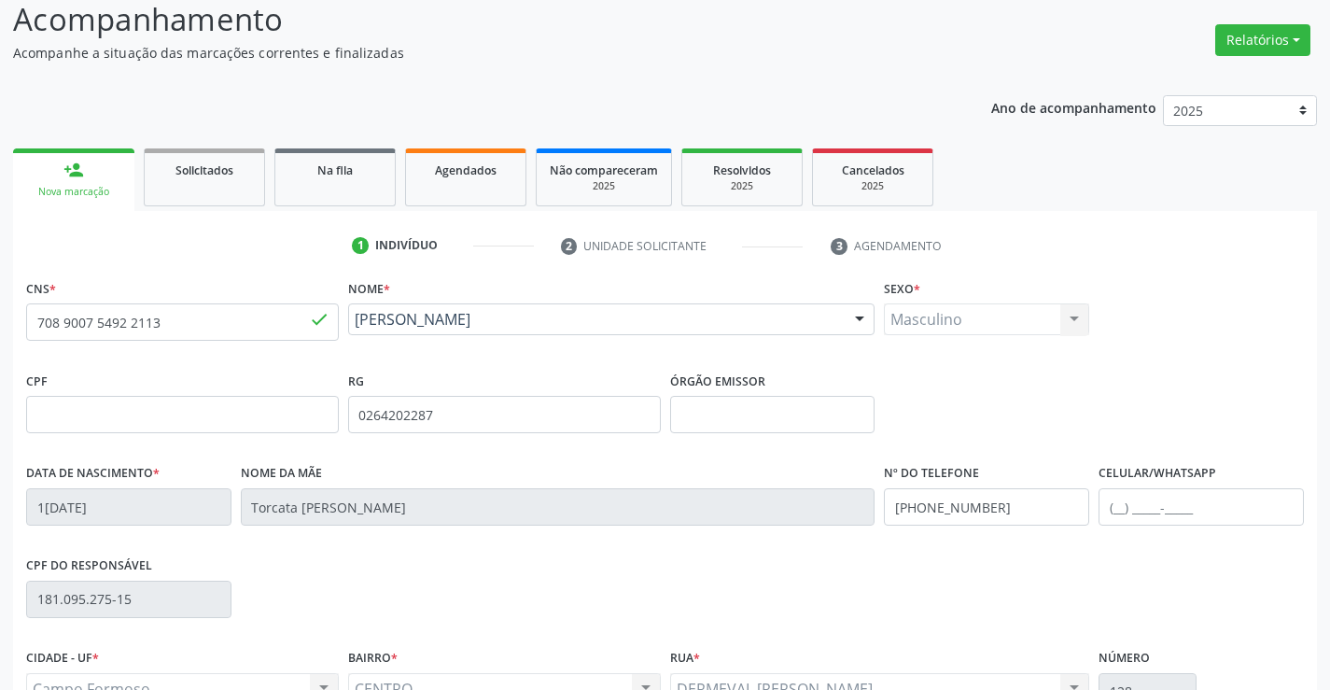
scroll to position [42, 0]
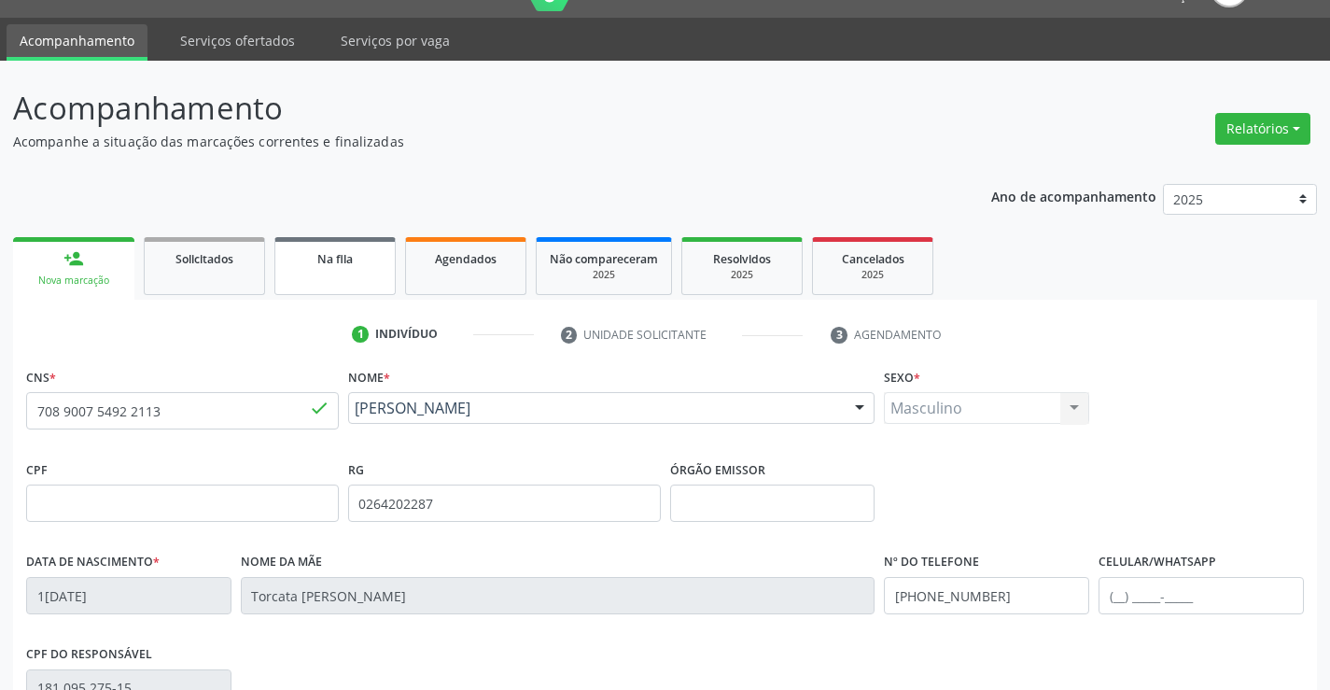
click at [348, 268] on link "Na fila" at bounding box center [335, 266] width 121 height 58
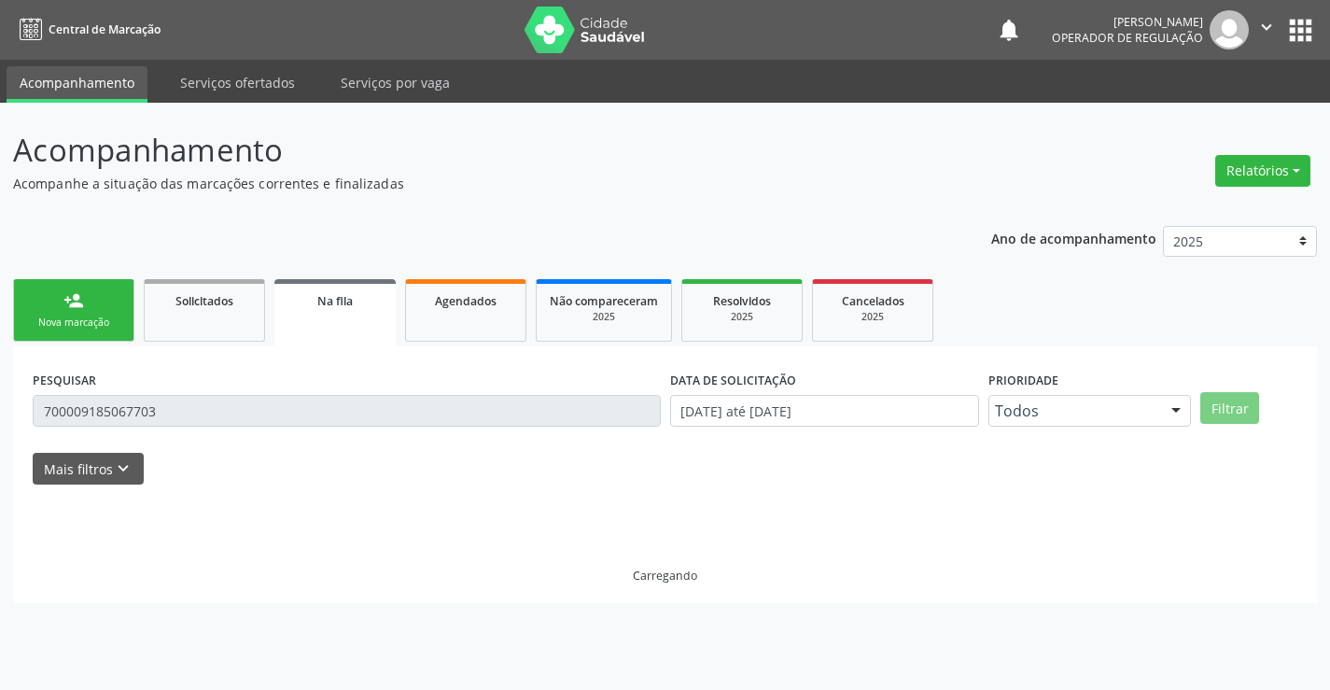
scroll to position [0, 0]
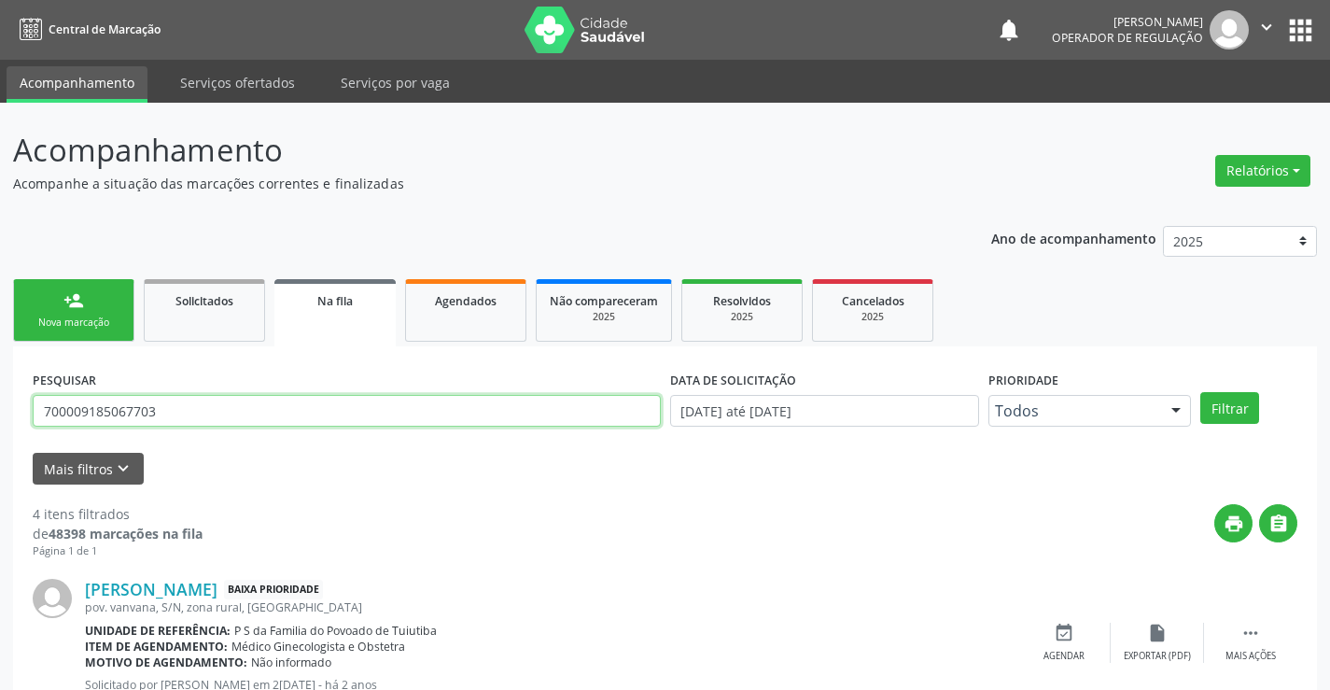
click at [238, 411] on input "700009185067703" at bounding box center [347, 411] width 628 height 32
type input "7"
type input "708900754922113"
click at [1239, 401] on button "Filtrar" at bounding box center [1230, 408] width 59 height 32
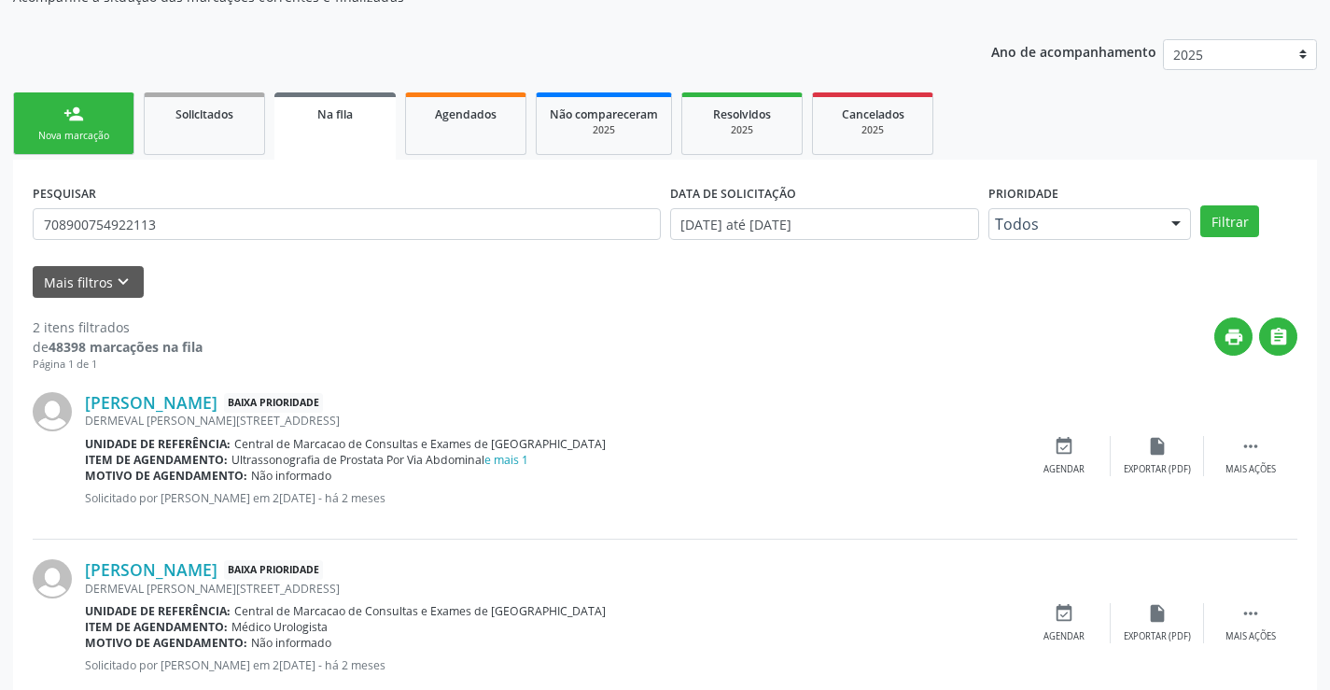
scroll to position [235, 0]
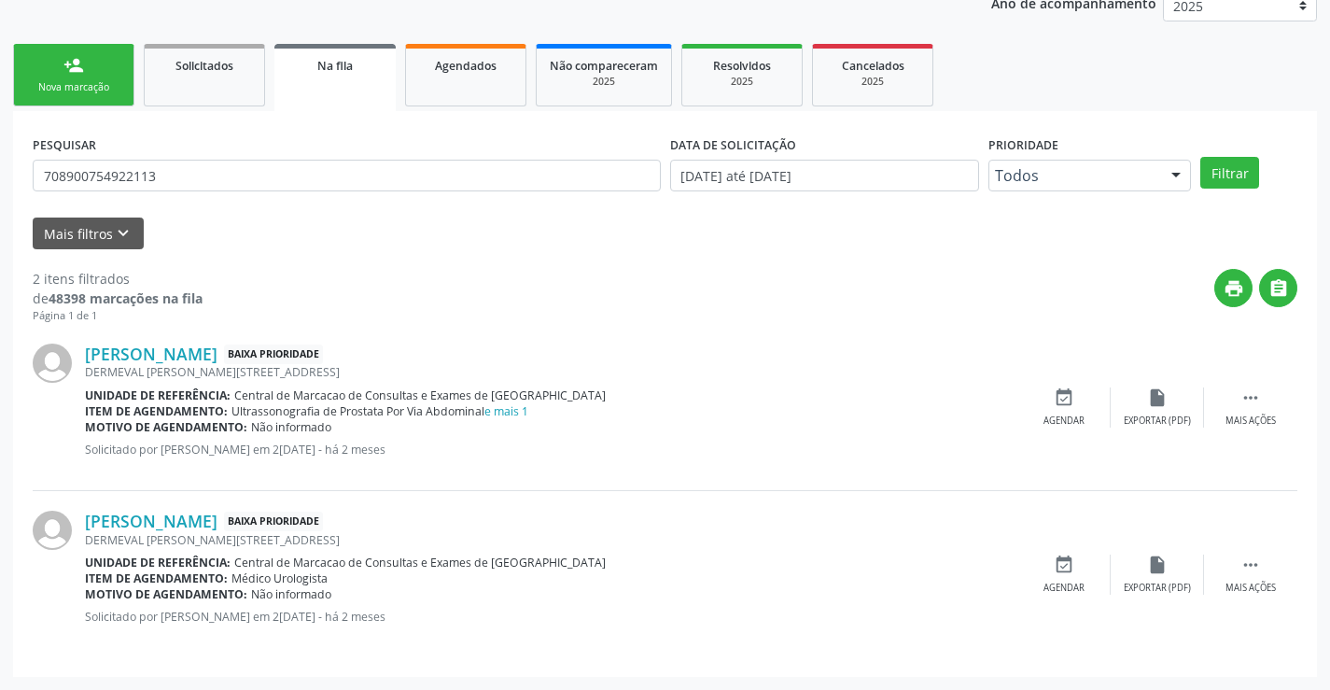
click at [109, 92] on div "Nova marcação" at bounding box center [73, 87] width 93 height 14
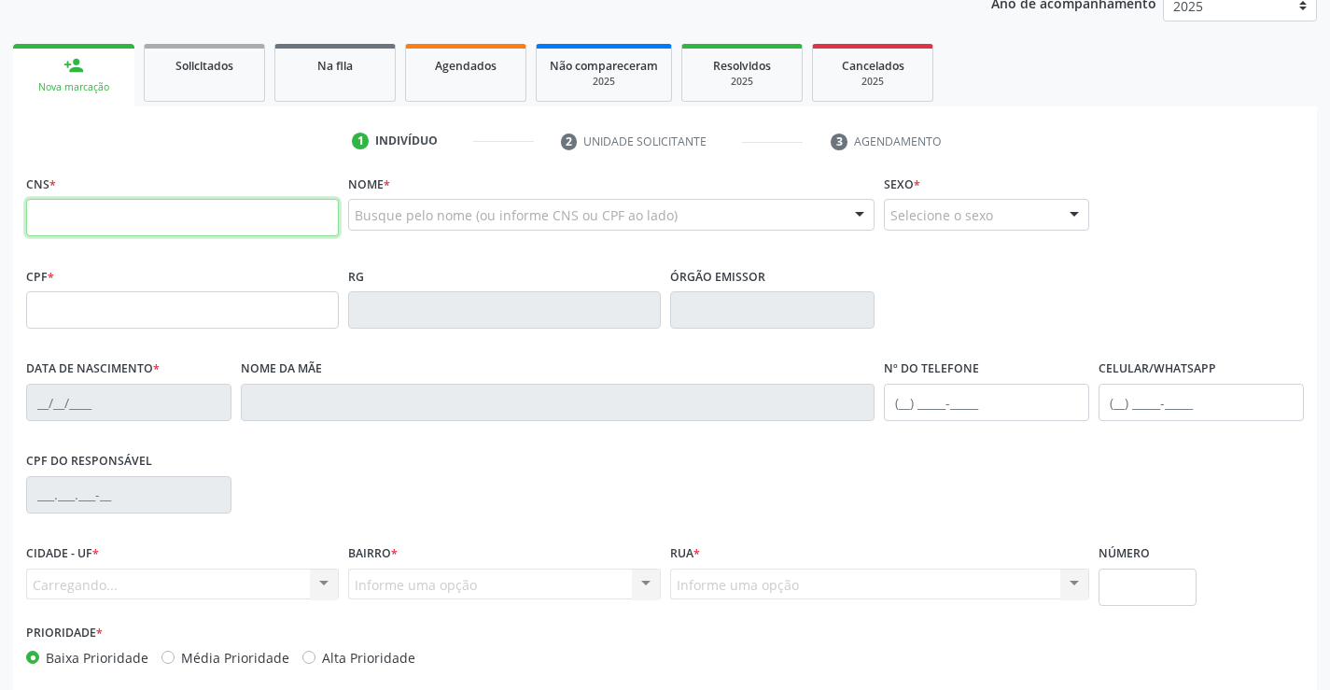
click at [109, 217] on input "text" at bounding box center [182, 217] width 313 height 37
type input "700 5099 5200 5458"
type input "394086910"
type input "21/02/1979"
type input "(74) 8856-7635"
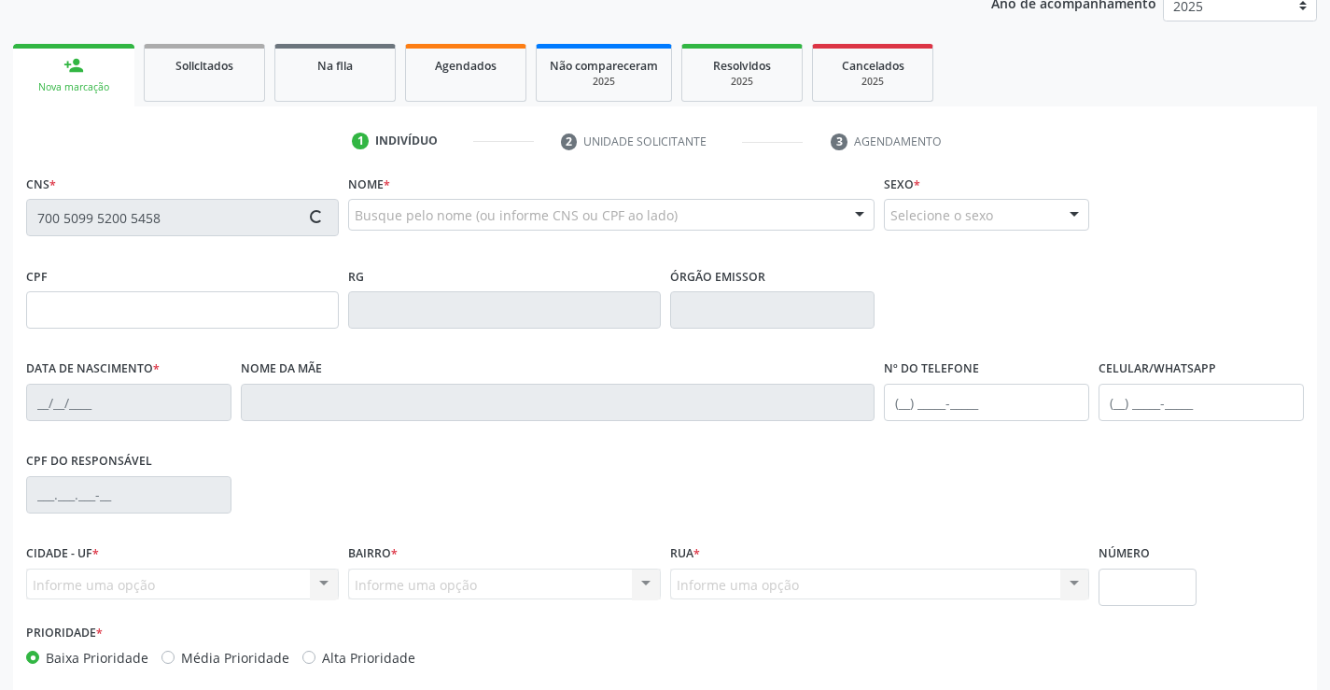
type input "(74) 8856-7635"
type input "SN"
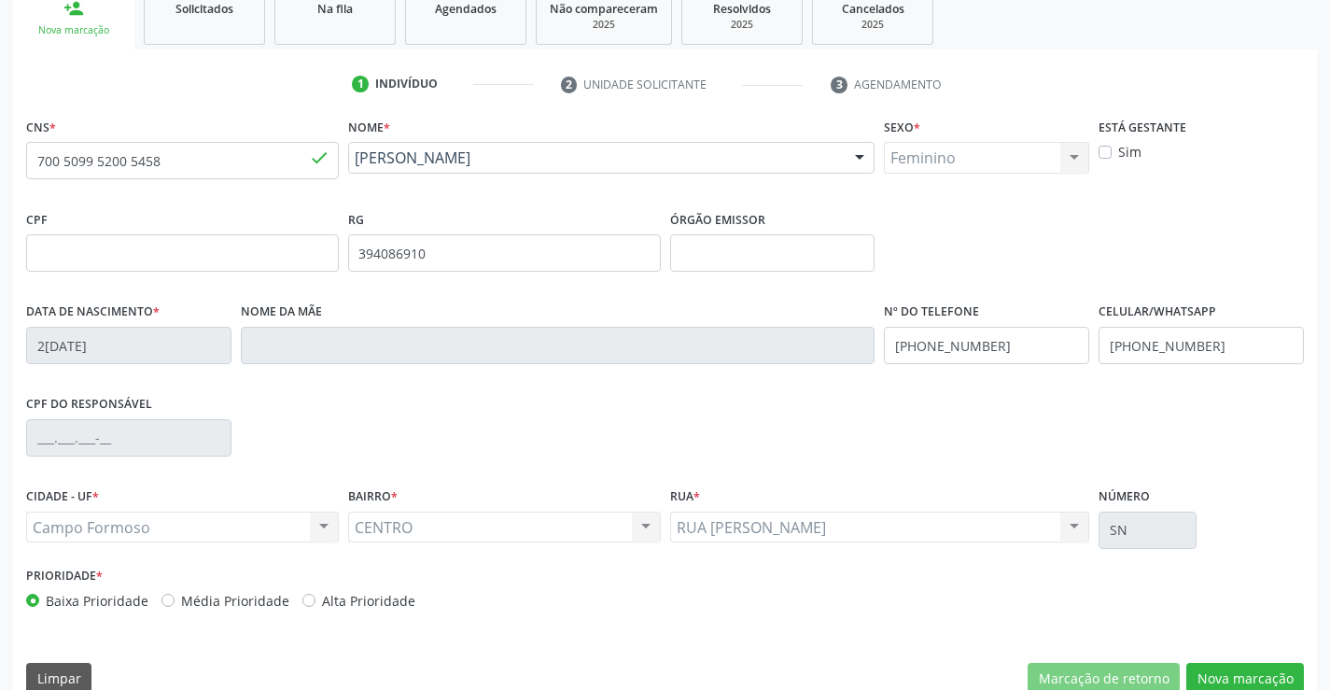
scroll to position [322, 0]
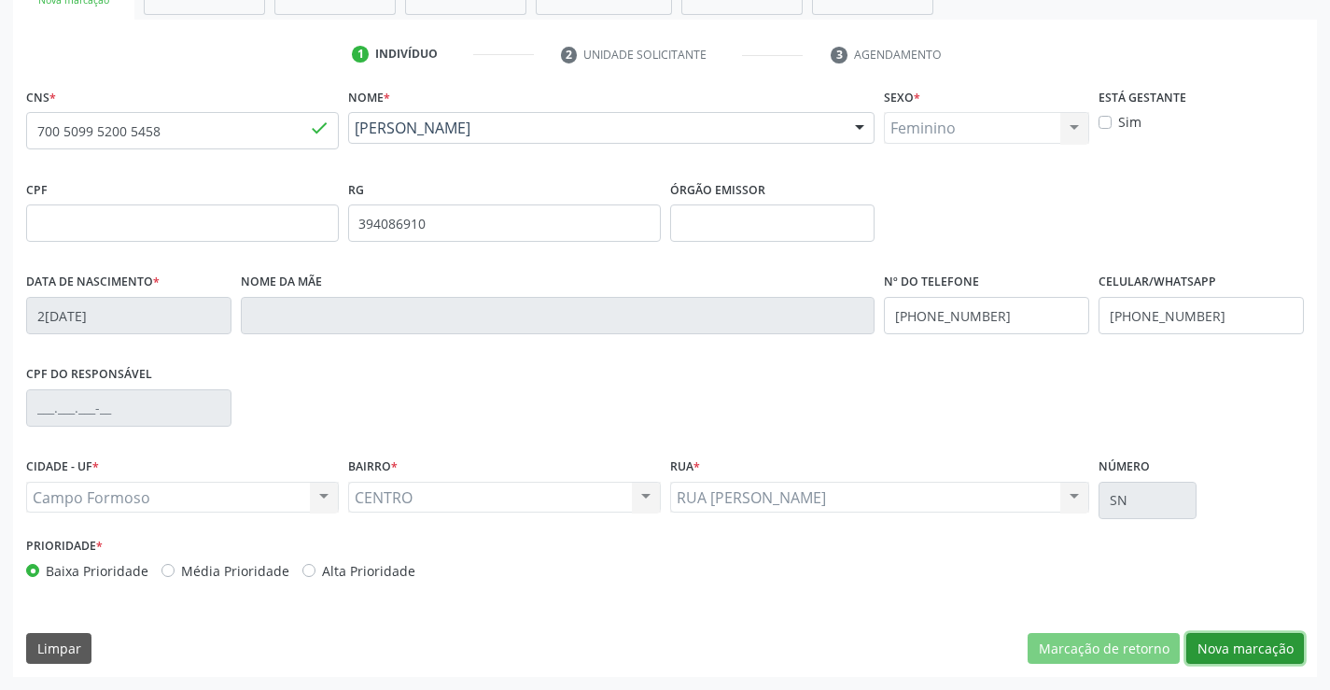
click at [1250, 653] on button "Nova marcação" at bounding box center [1246, 649] width 118 height 32
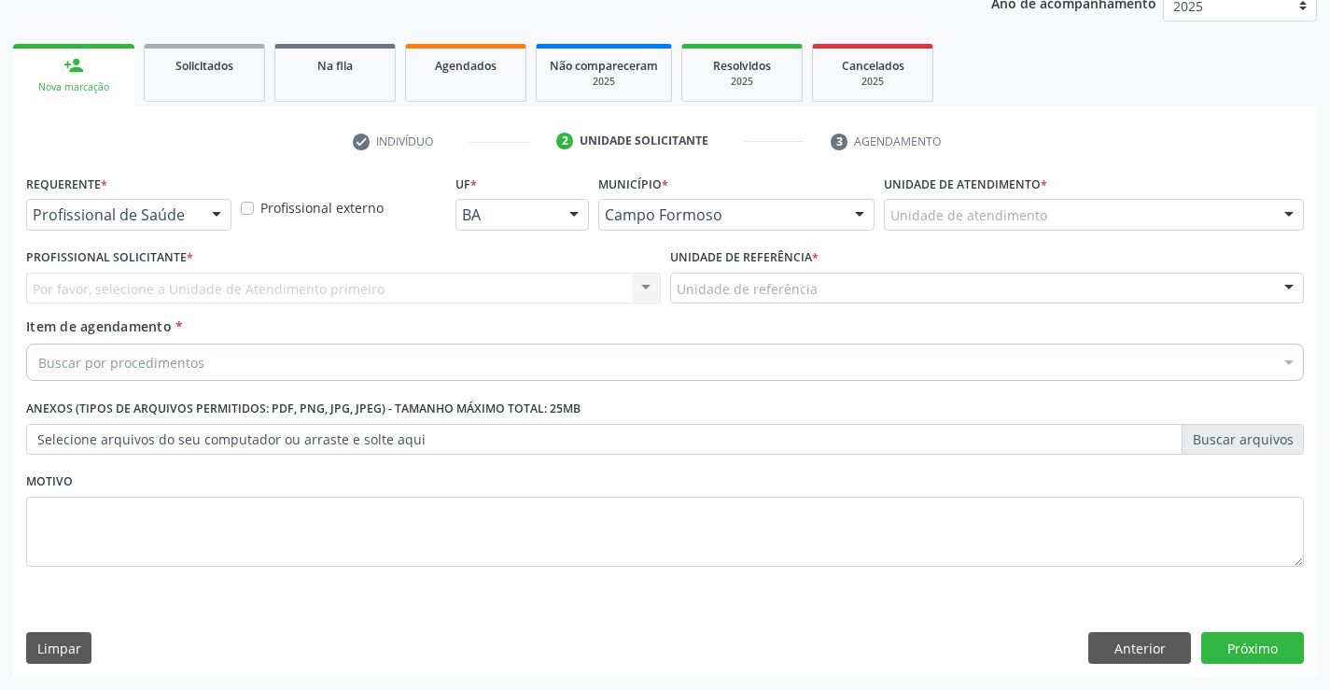
scroll to position [235, 0]
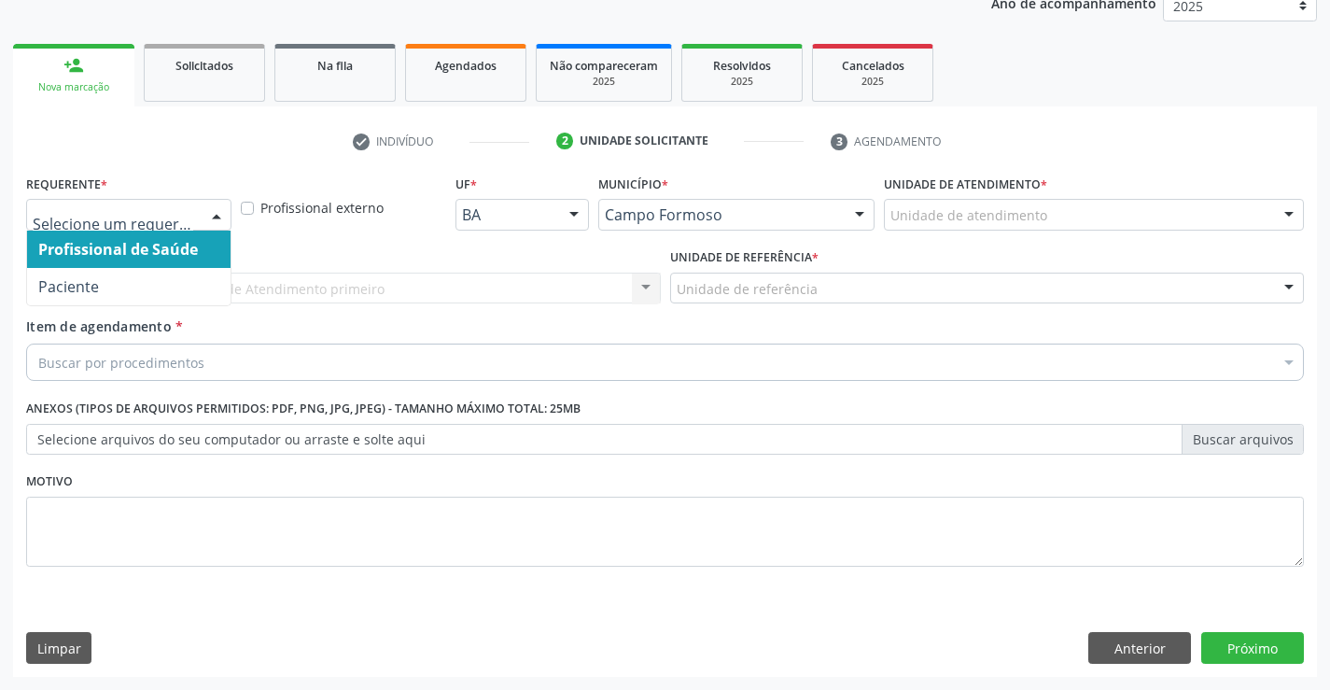
drag, startPoint x: 219, startPoint y: 215, endPoint x: 178, endPoint y: 259, distance: 60.1
click at [218, 215] on div at bounding box center [217, 216] width 28 height 32
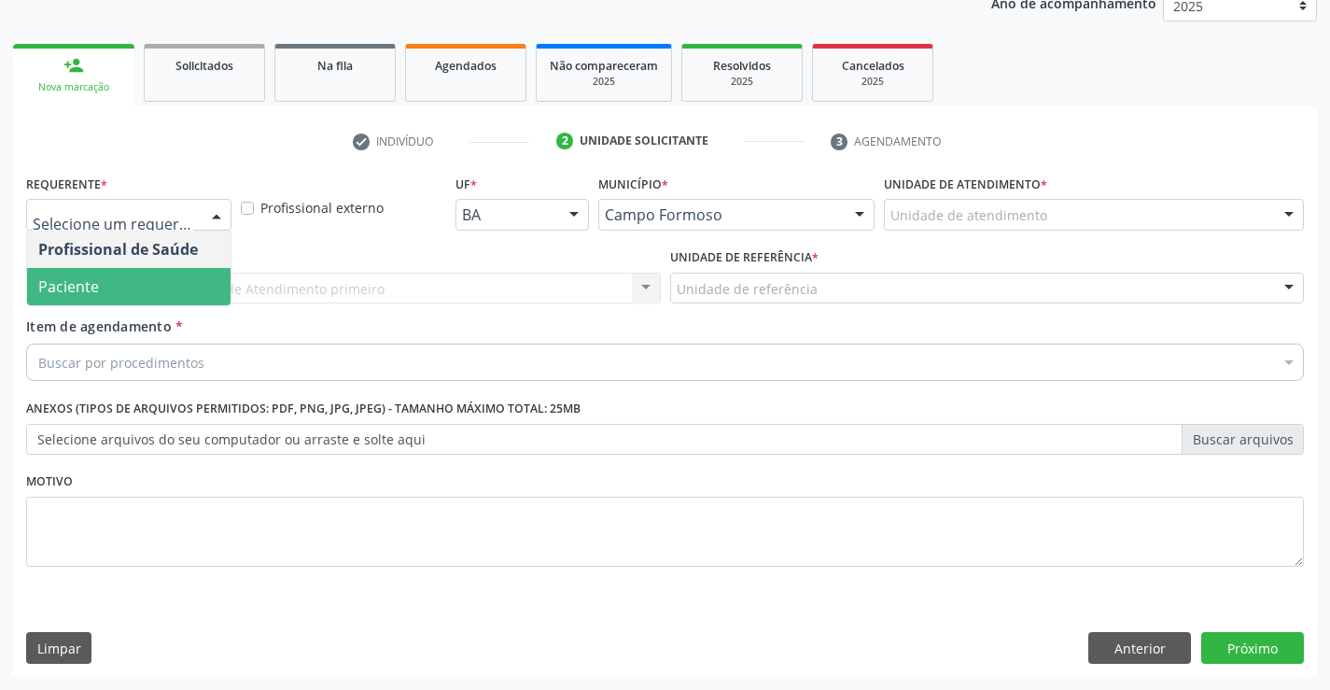
click at [186, 286] on span "Paciente" at bounding box center [129, 286] width 204 height 37
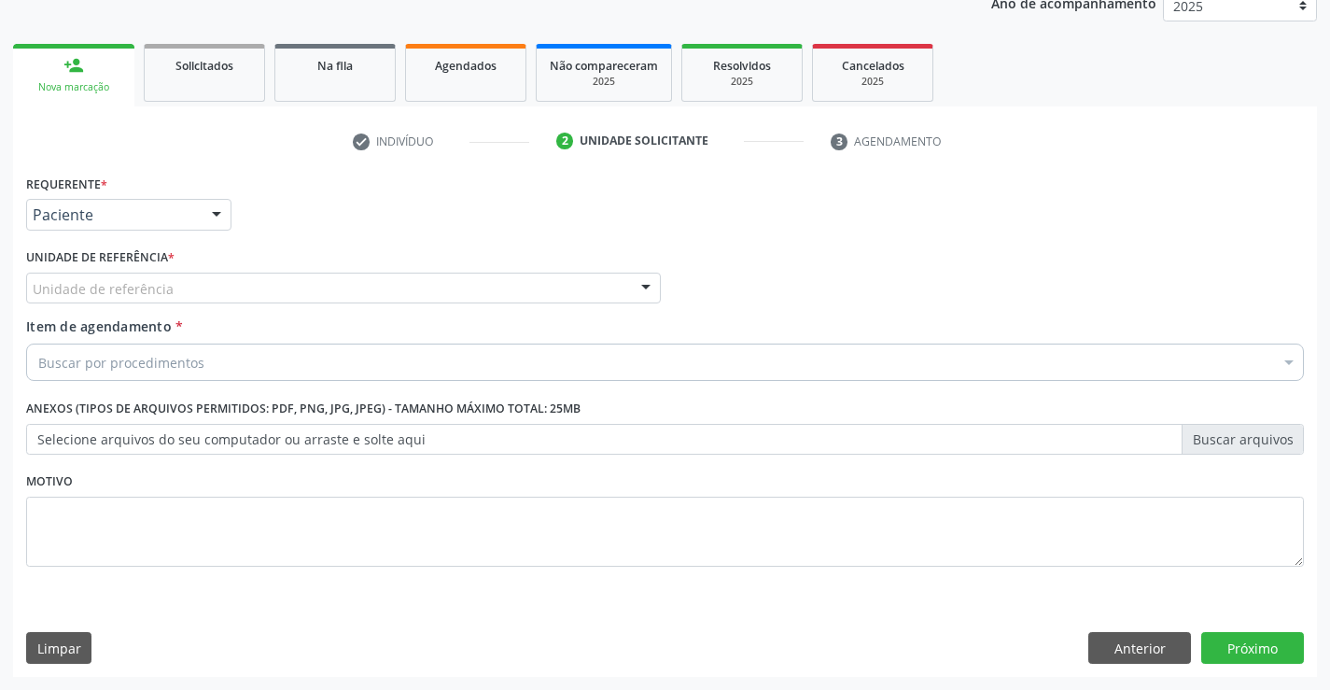
click at [224, 293] on div "Unidade de referência" at bounding box center [343, 289] width 635 height 32
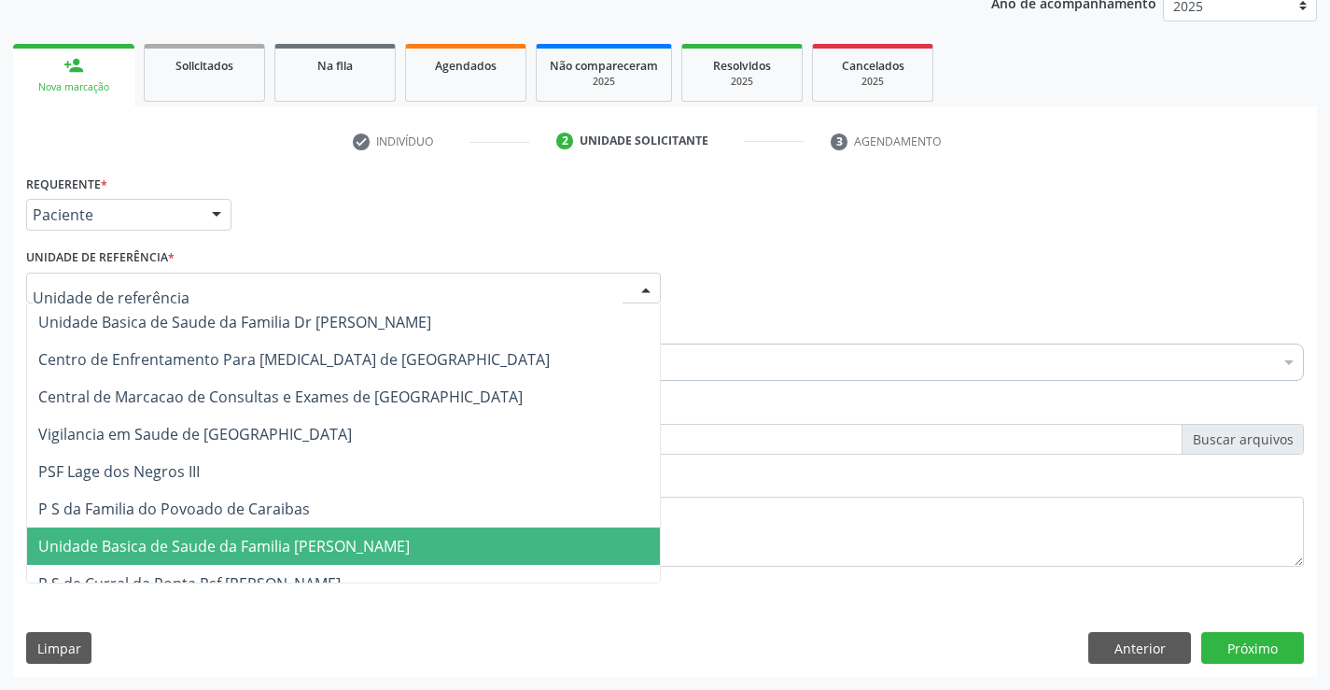
click at [260, 543] on span "Unidade Basica de Saude da Familia [PERSON_NAME]" at bounding box center [224, 546] width 372 height 21
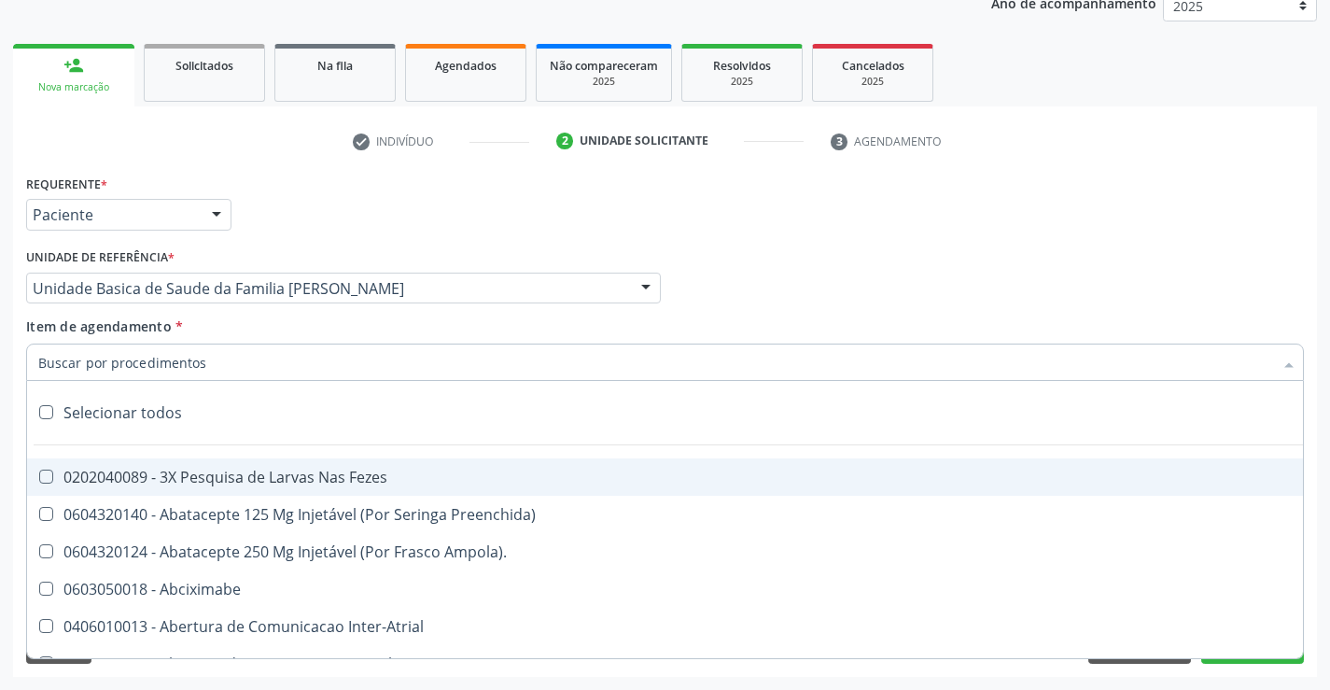
click at [232, 364] on div at bounding box center [665, 362] width 1278 height 37
click at [232, 364] on input "Item de agendamento *" at bounding box center [655, 362] width 1235 height 37
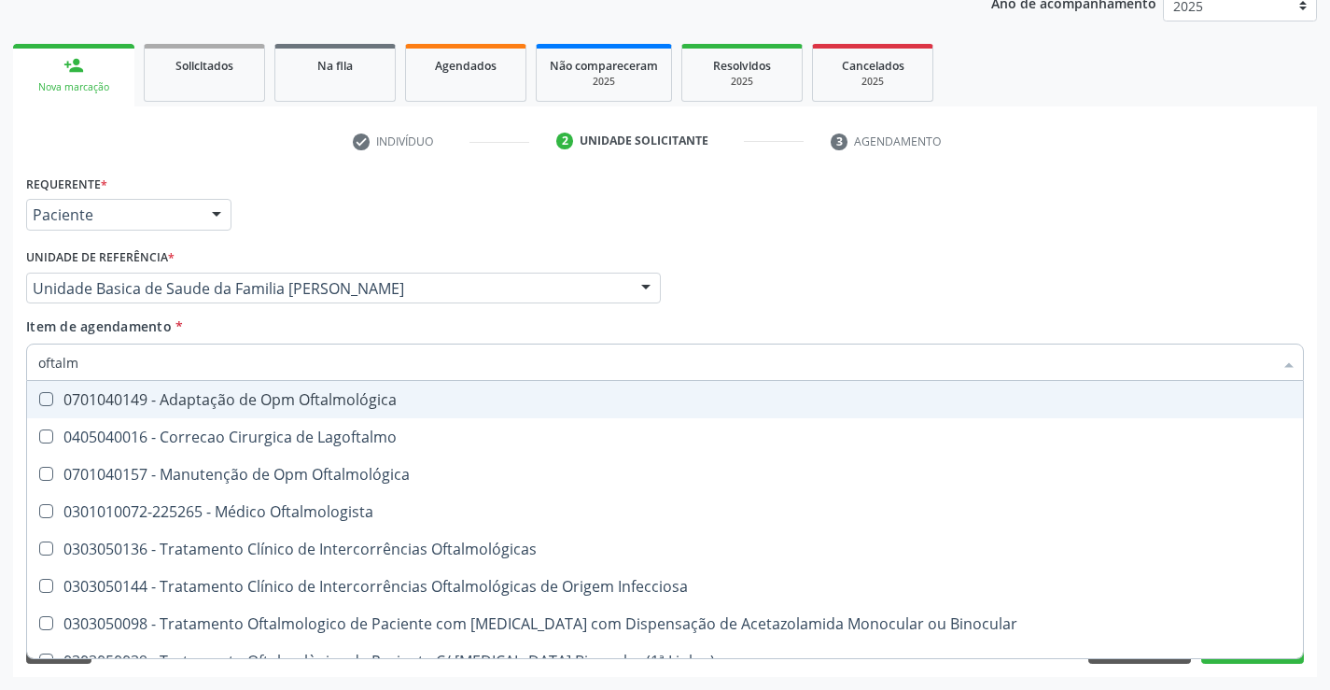
type input "oftalmo"
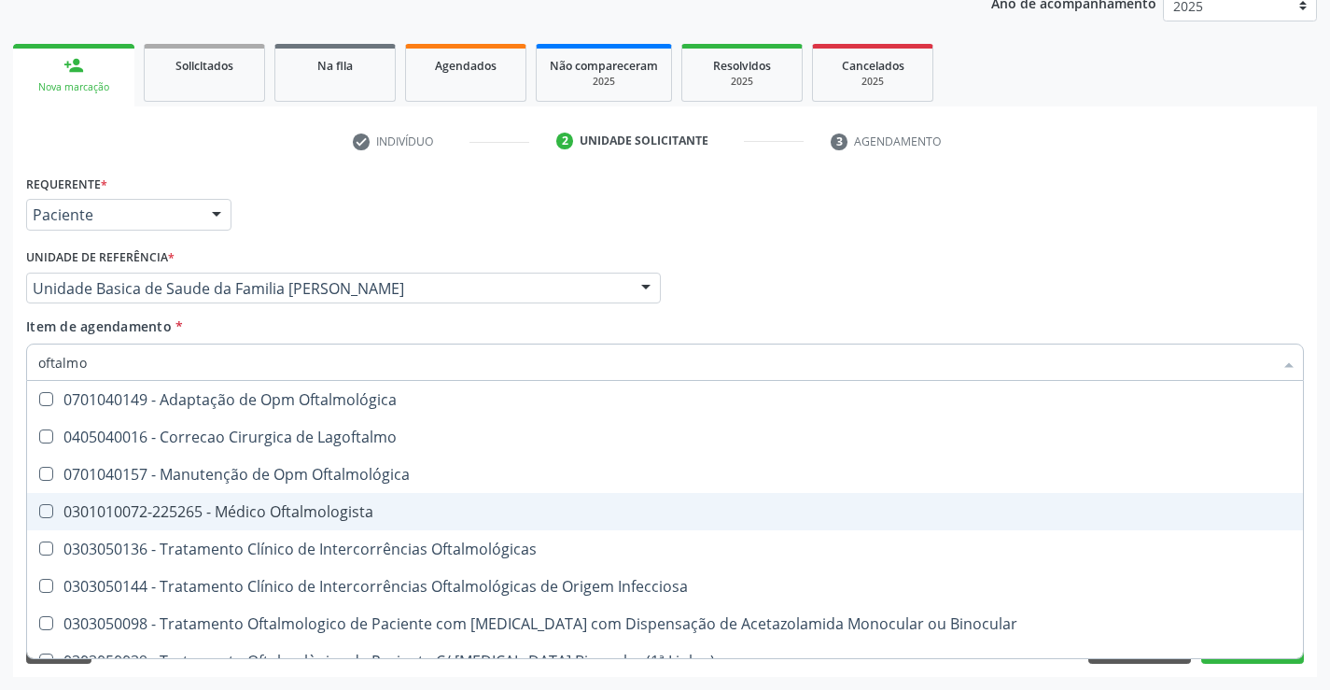
click at [308, 514] on div "0301010072-225265 - Médico Oftalmologista" at bounding box center [665, 511] width 1254 height 15
checkbox Oftalmologista "true"
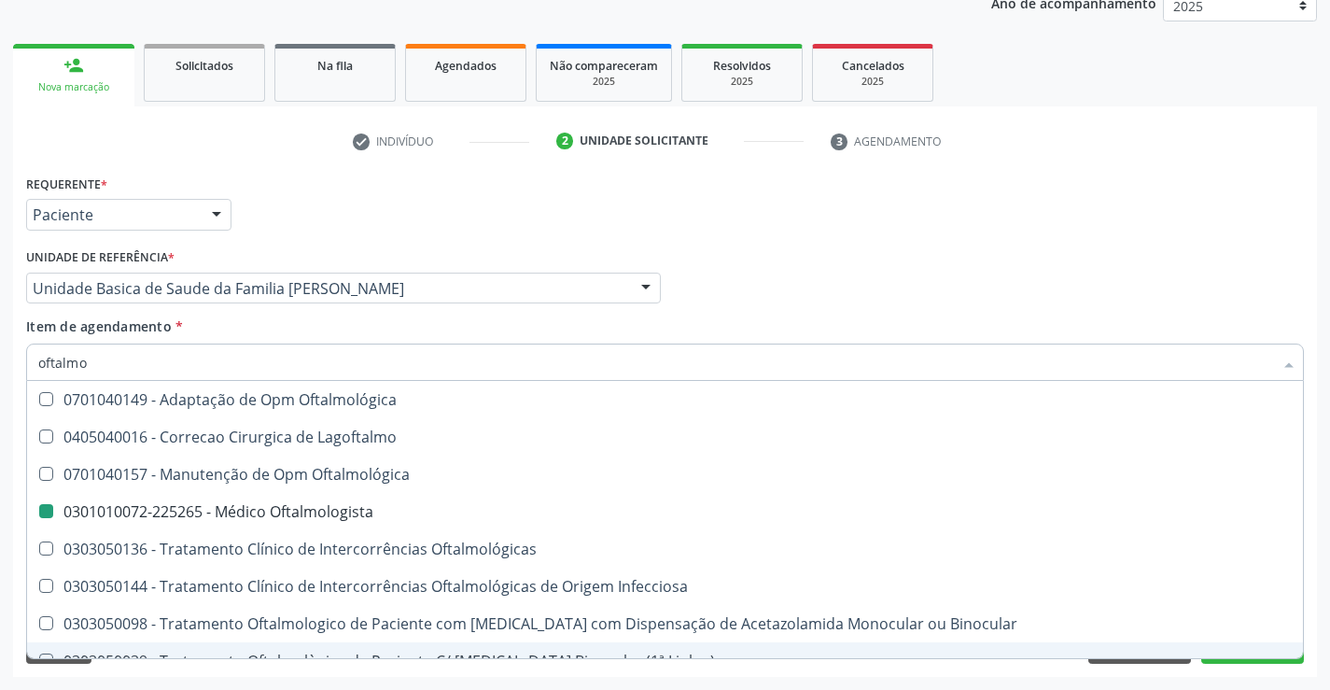
click at [316, 675] on div "Requerente * Paciente Profissional de Saúde Paciente Nenhum resultado encontrad…" at bounding box center [665, 423] width 1304 height 507
checkbox Lagoftalmo "true"
checkbox Oftalmologista "false"
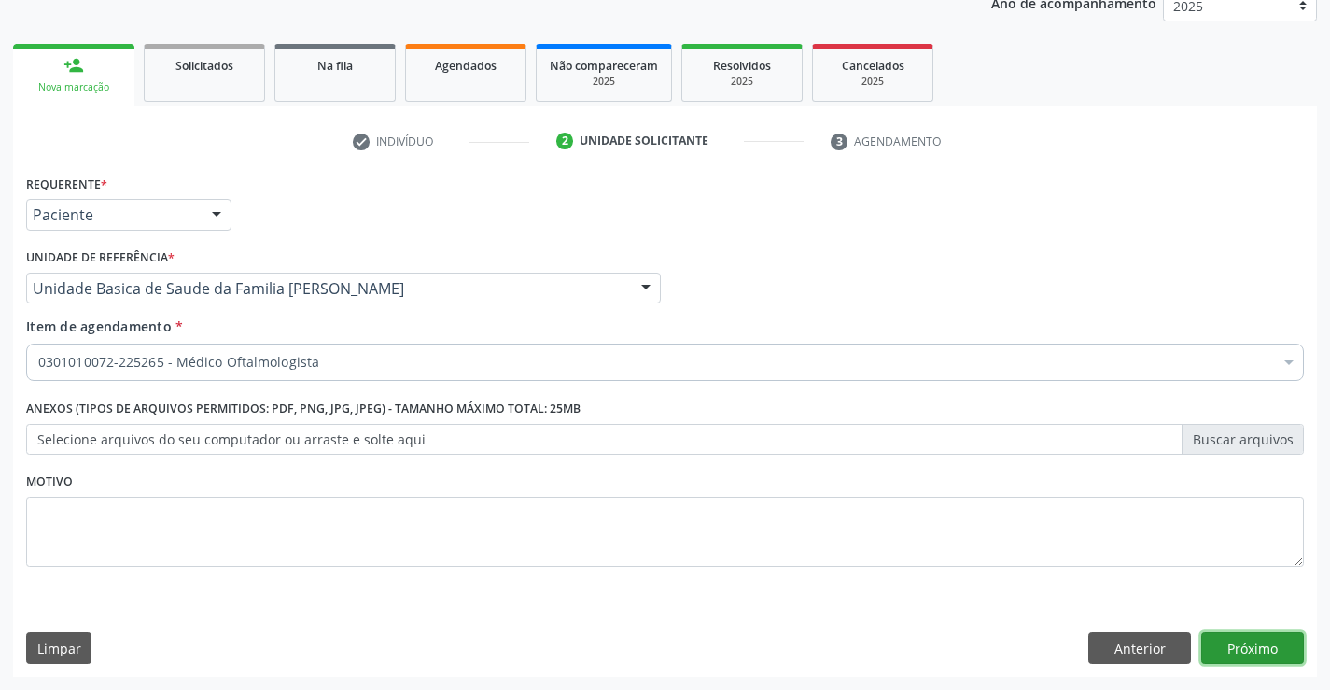
click at [1277, 650] on button "Próximo" at bounding box center [1253, 648] width 103 height 32
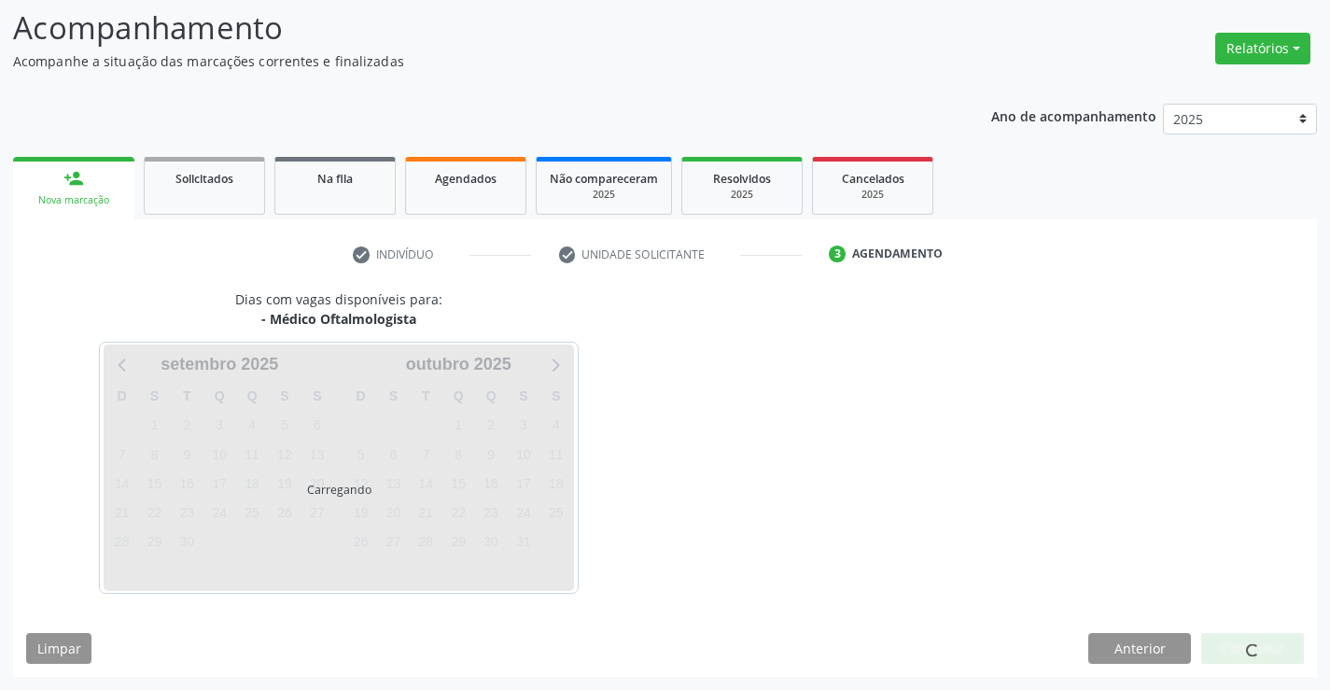
scroll to position [177, 0]
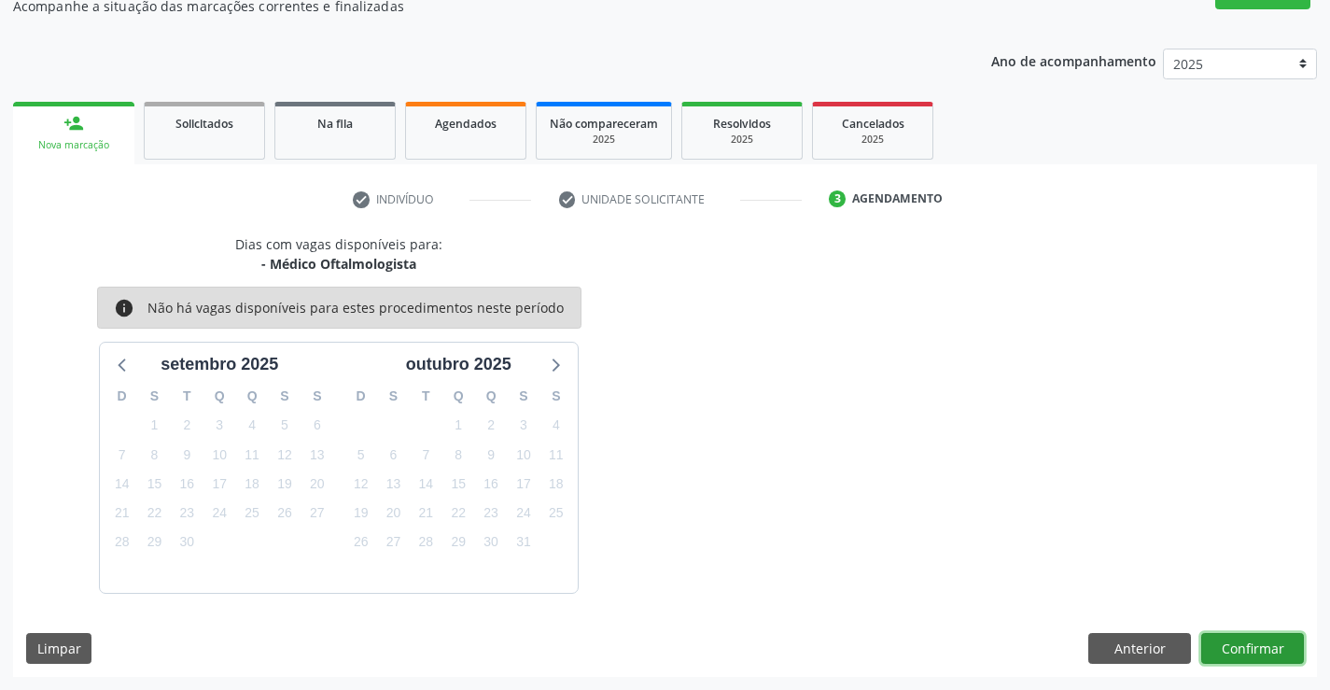
click at [1246, 650] on button "Confirmar" at bounding box center [1253, 649] width 103 height 32
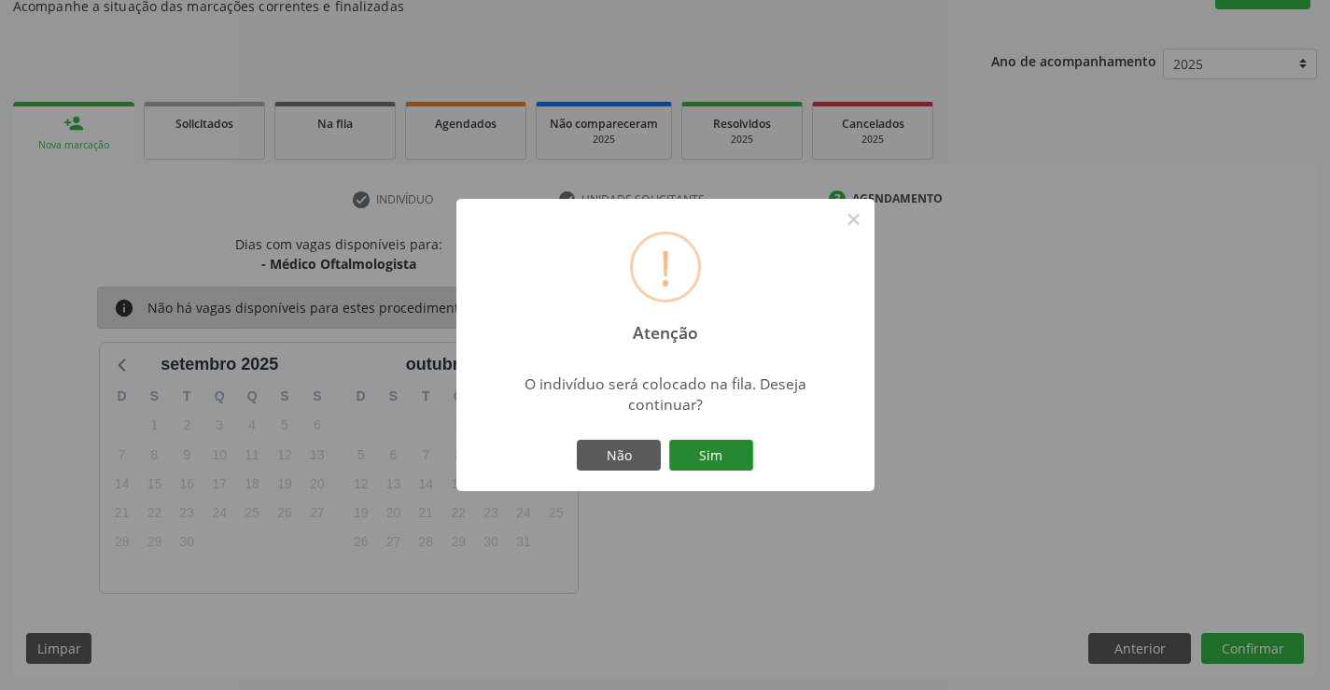
click at [739, 455] on button "Sim" at bounding box center [711, 456] width 84 height 32
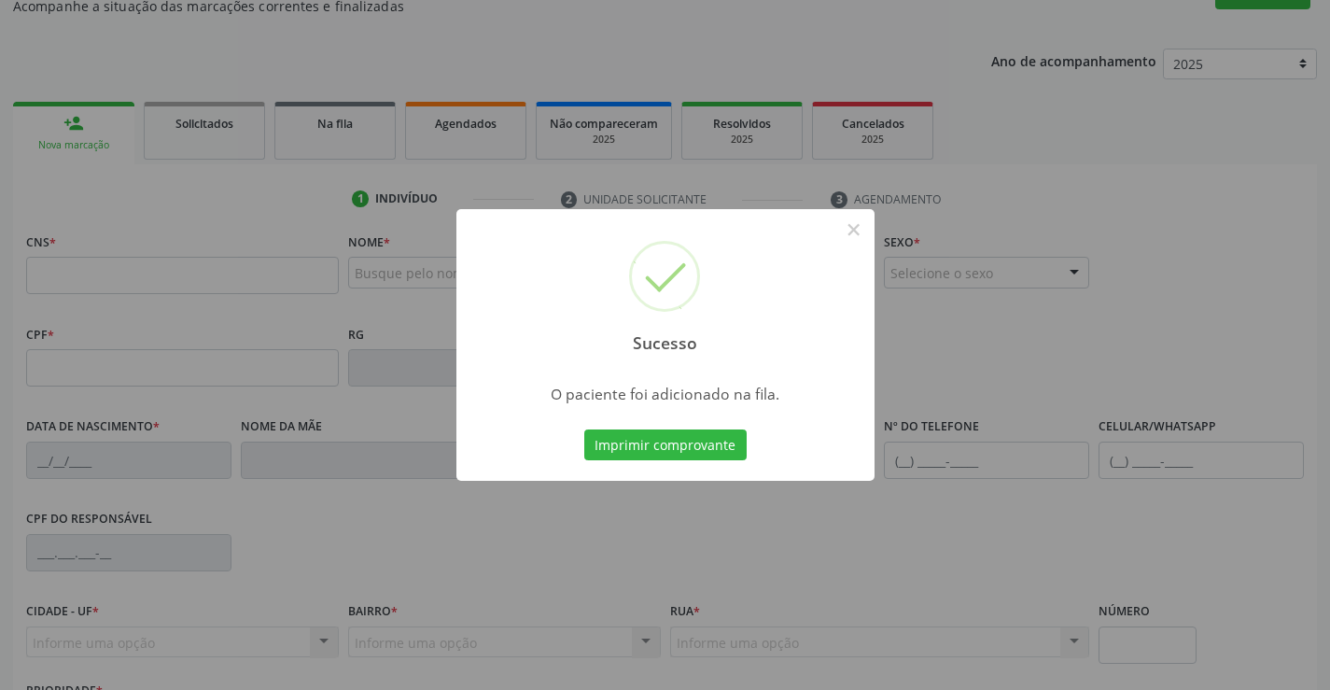
click at [739, 455] on button "Imprimir comprovante" at bounding box center [665, 445] width 162 height 32
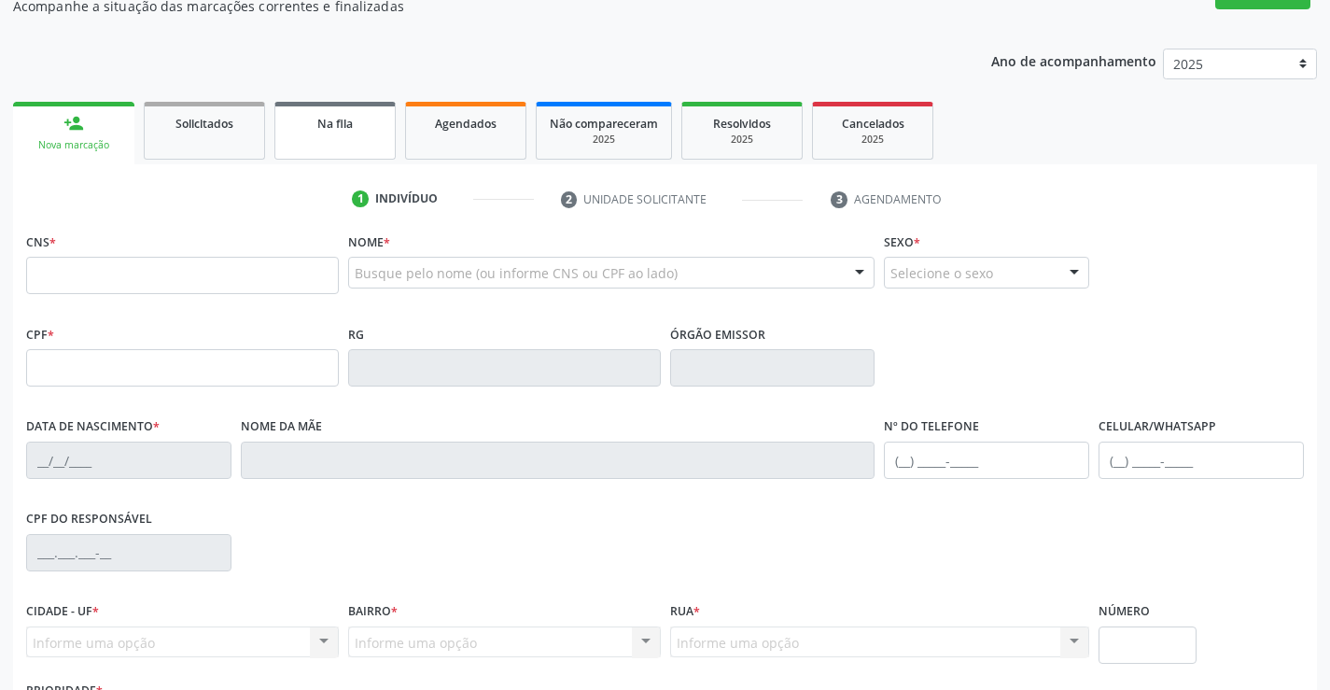
click at [357, 130] on div "Na fila" at bounding box center [335, 123] width 93 height 20
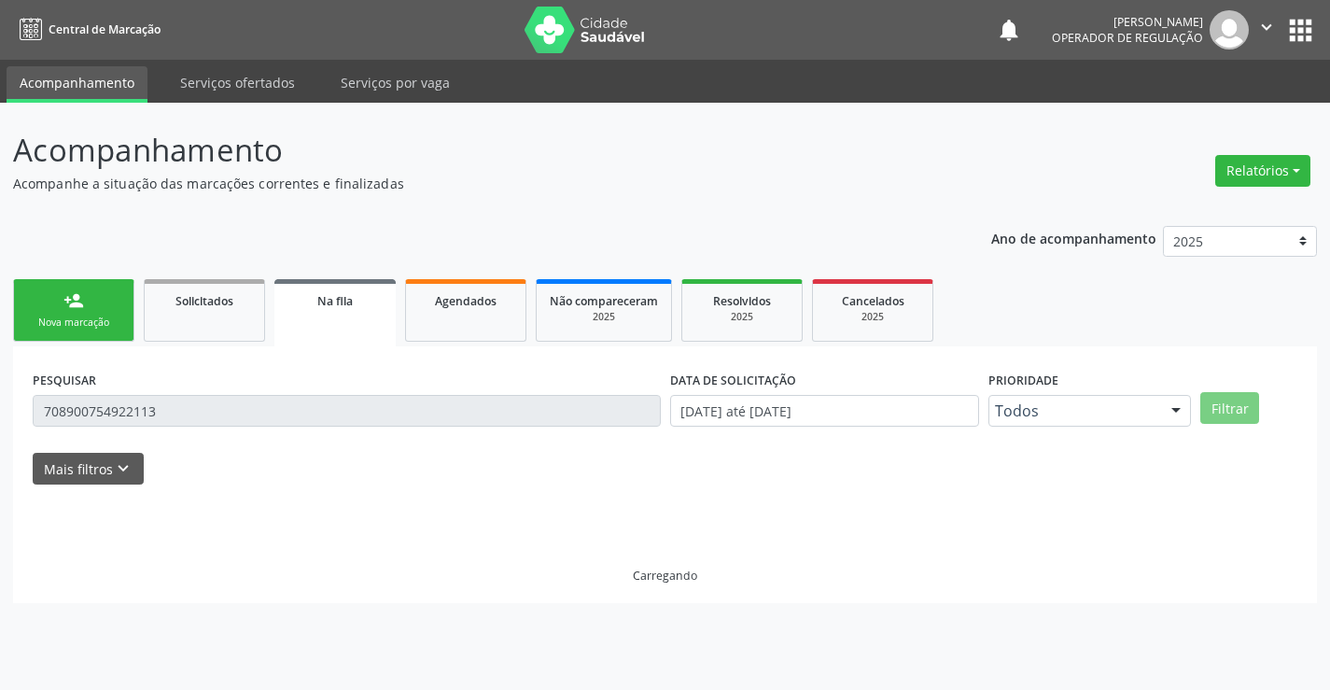
scroll to position [0, 0]
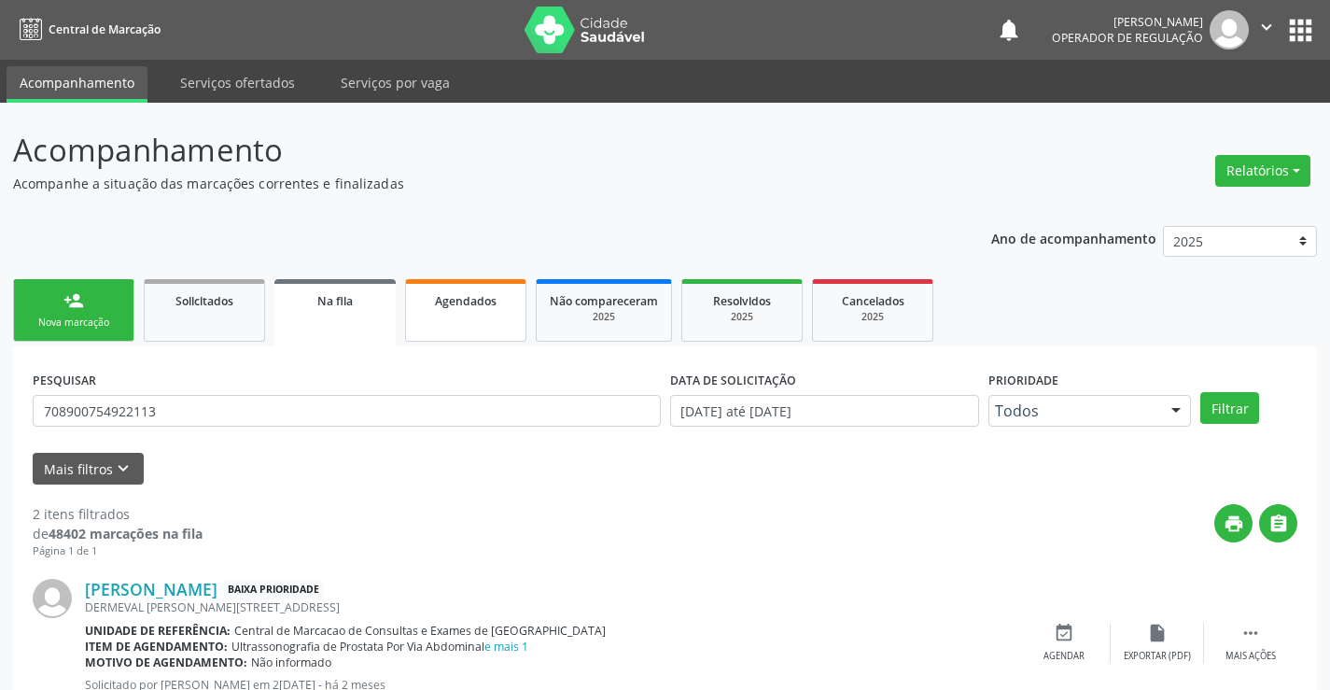
click at [455, 316] on link "Agendados" at bounding box center [465, 310] width 121 height 63
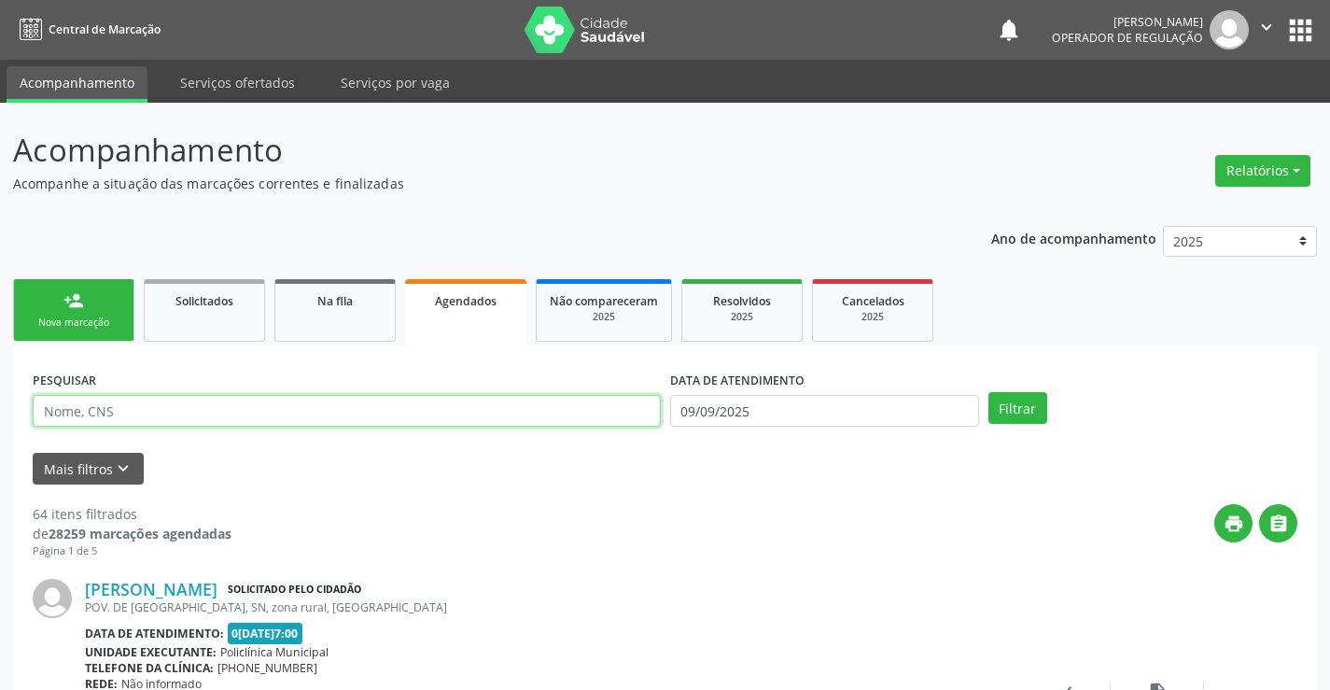
click at [202, 415] on input "text" at bounding box center [347, 411] width 628 height 32
type input "706201007715067"
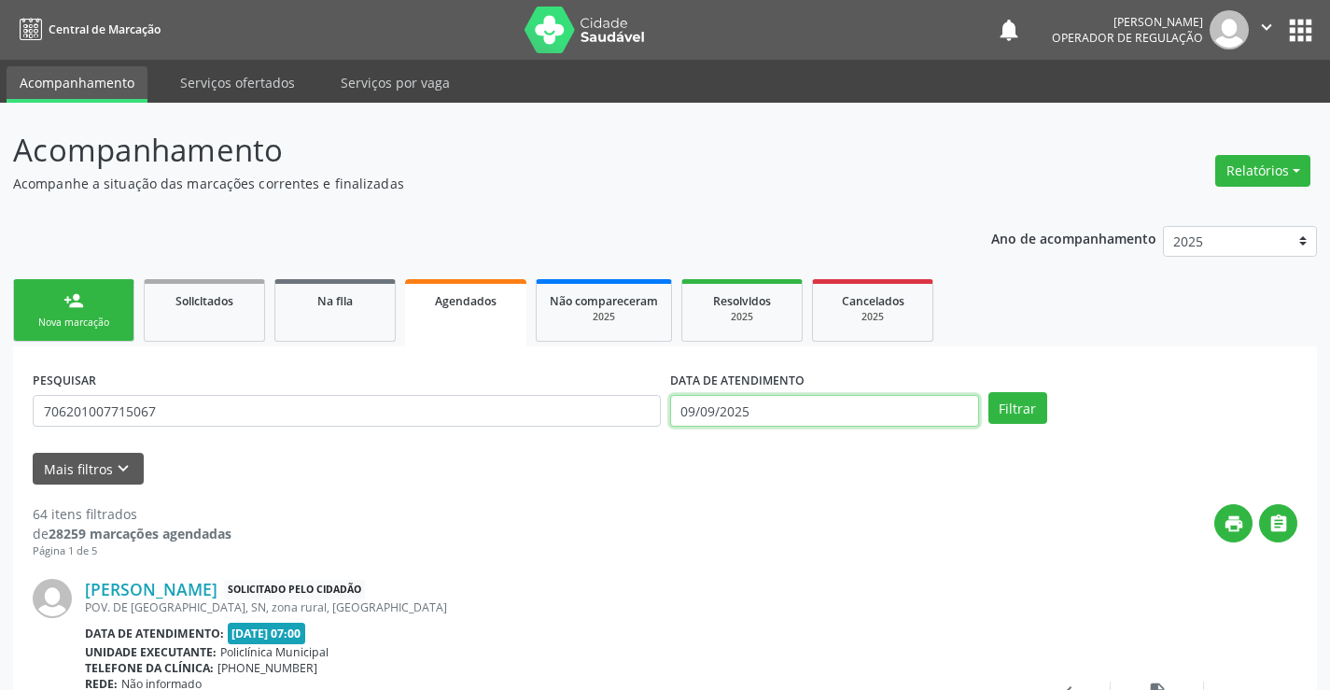
click at [896, 410] on input "09/09/2025" at bounding box center [824, 411] width 309 height 32
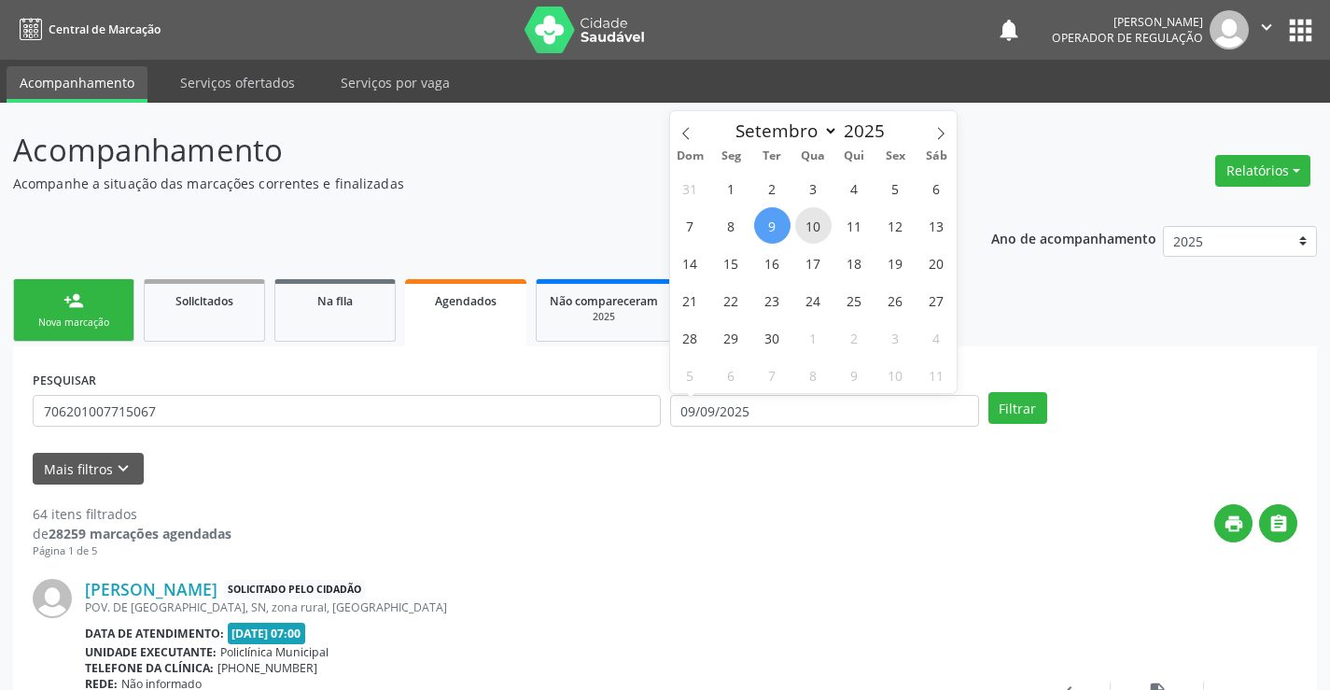
click at [817, 231] on span "10" at bounding box center [813, 225] width 36 height 36
type input "1[DATE]"
click at [817, 231] on span "10" at bounding box center [813, 225] width 36 height 36
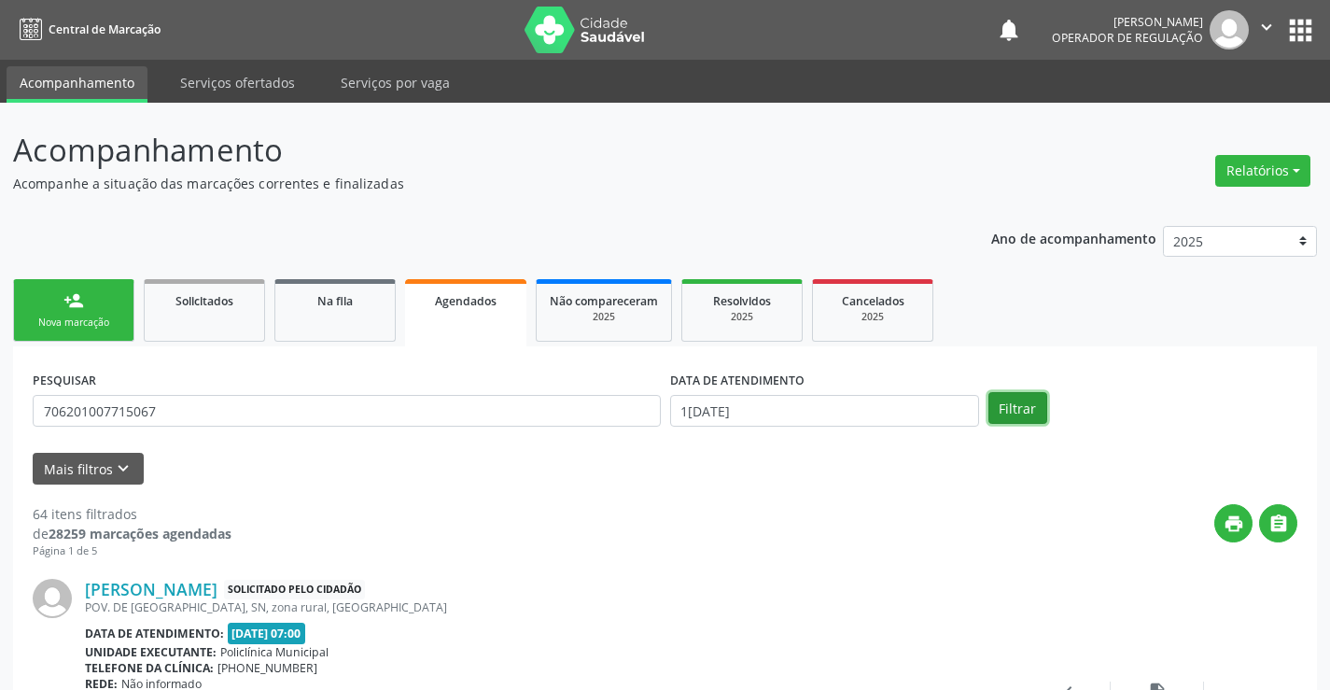
click at [1035, 405] on button "Filtrar" at bounding box center [1018, 408] width 59 height 32
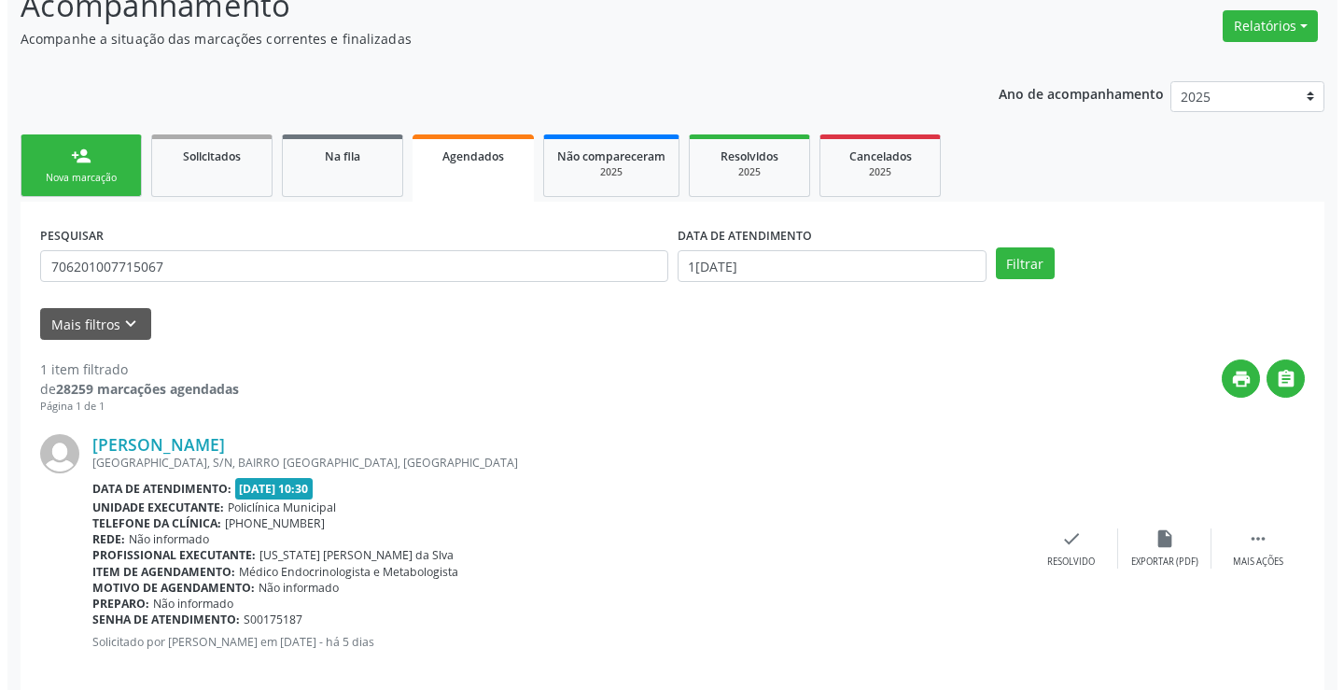
scroll to position [170, 0]
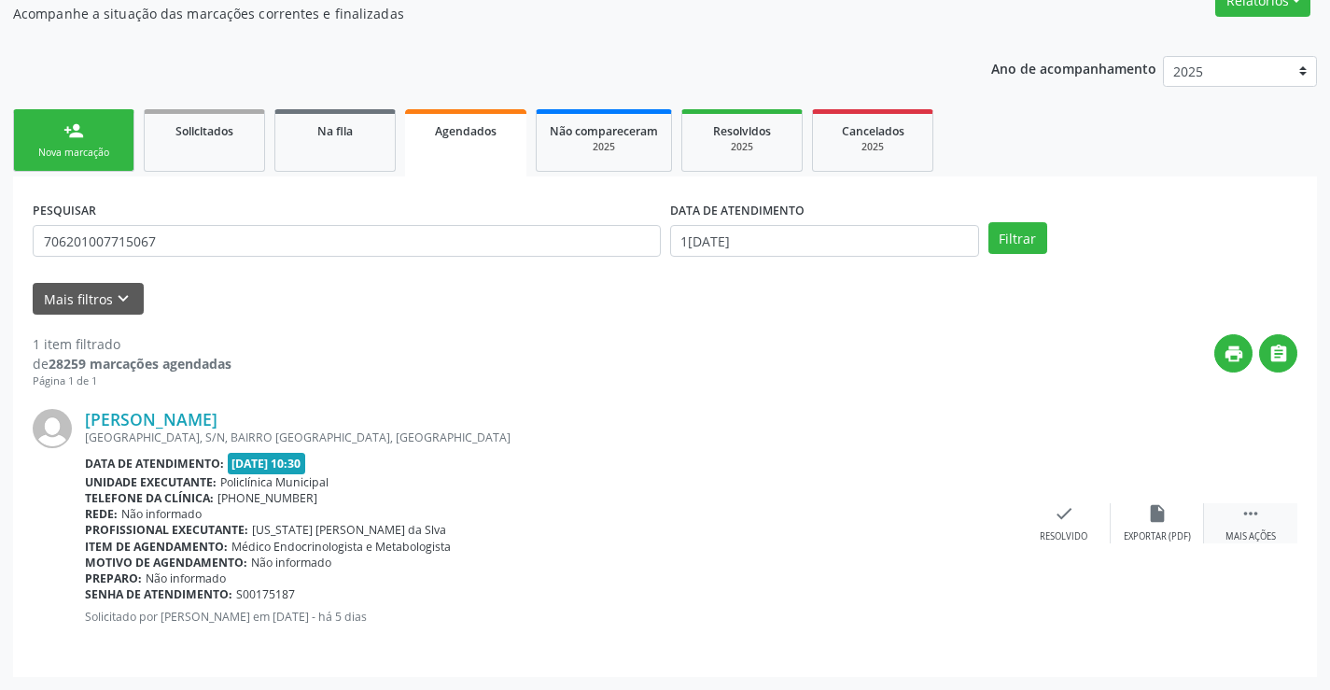
click at [1254, 514] on icon "" at bounding box center [1251, 513] width 21 height 21
click at [971, 517] on icon "cancel" at bounding box center [971, 513] width 21 height 21
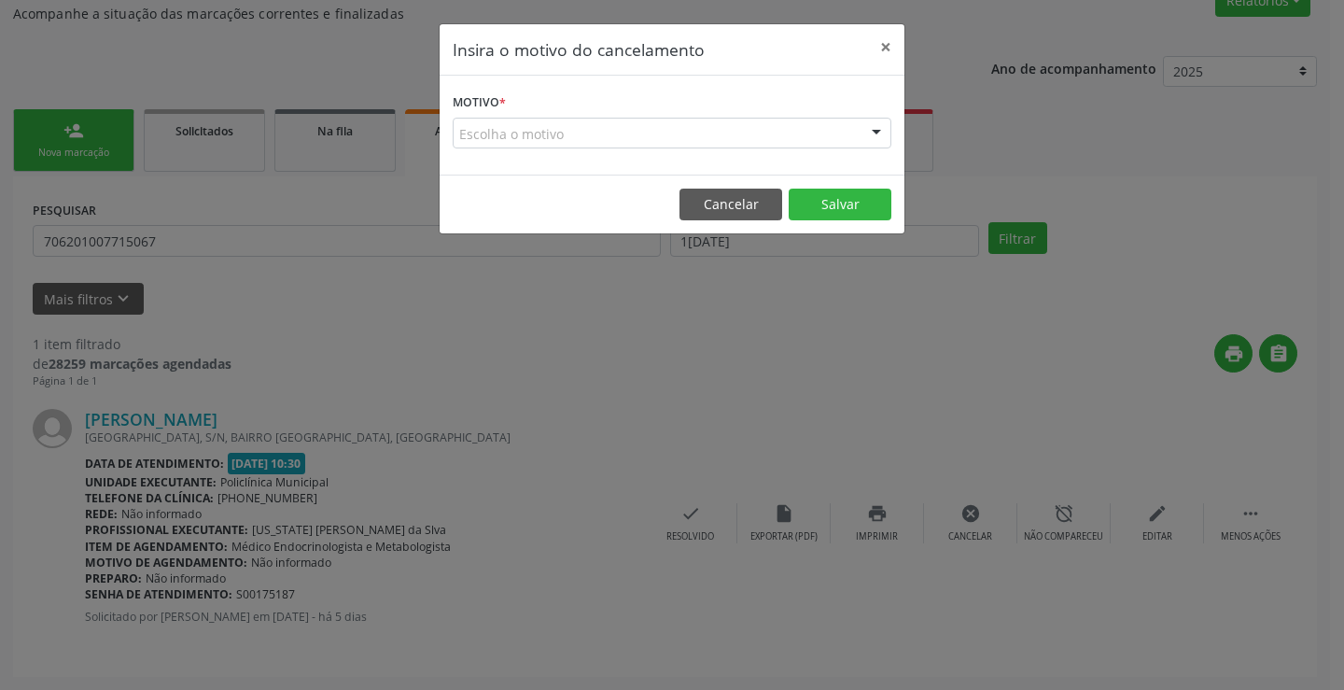
click at [832, 119] on div "Escolha o motivo" at bounding box center [672, 134] width 439 height 32
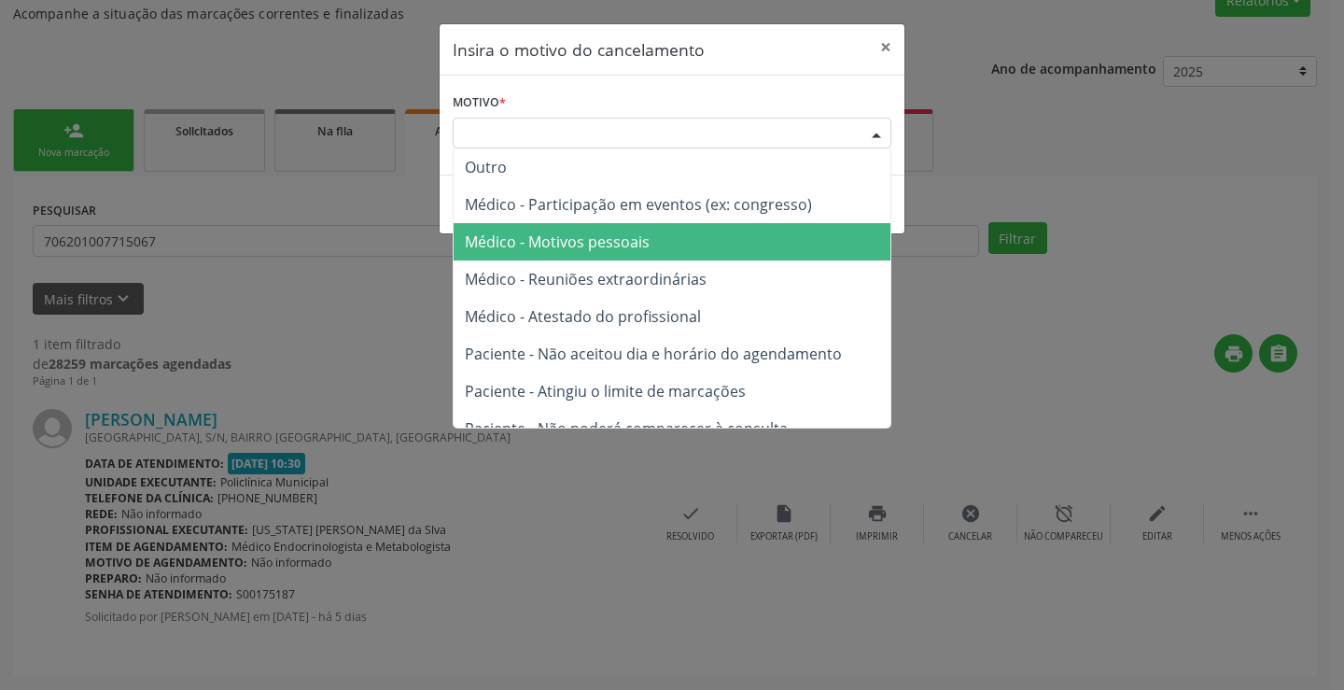
click at [733, 243] on span "Médico - Motivos pessoais" at bounding box center [672, 241] width 437 height 37
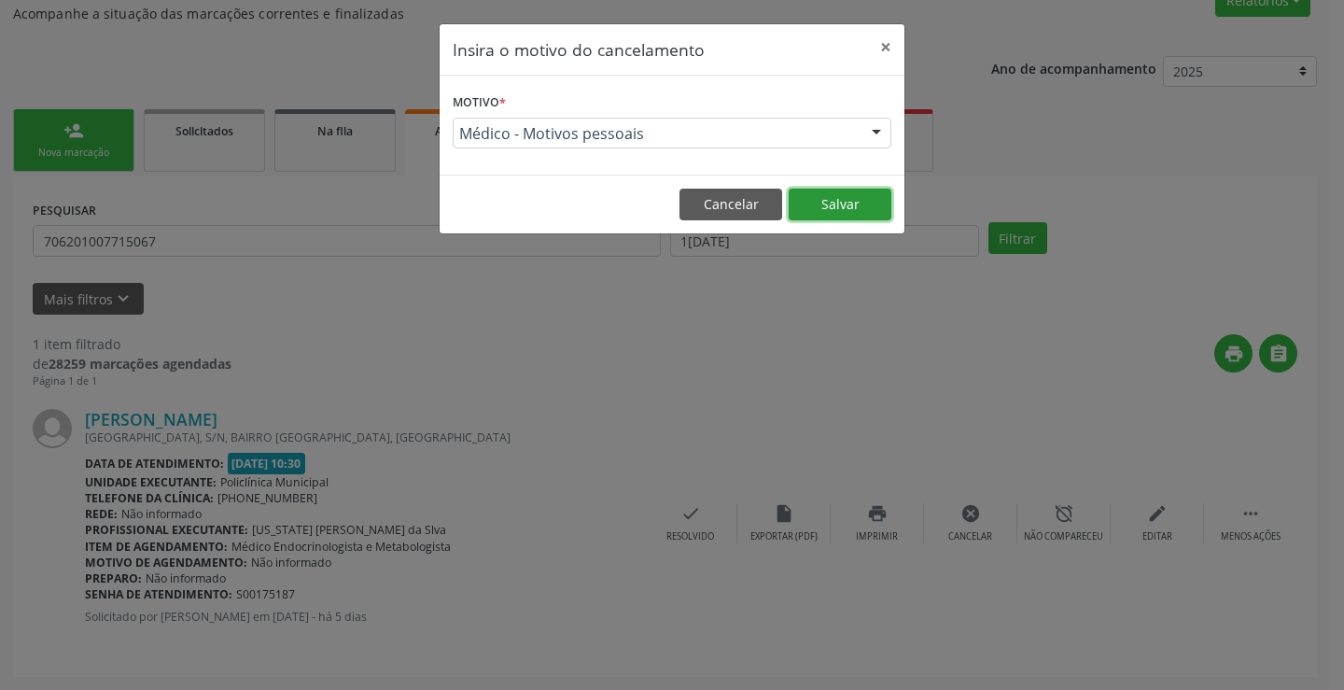
click at [850, 198] on button "Salvar" at bounding box center [840, 205] width 103 height 32
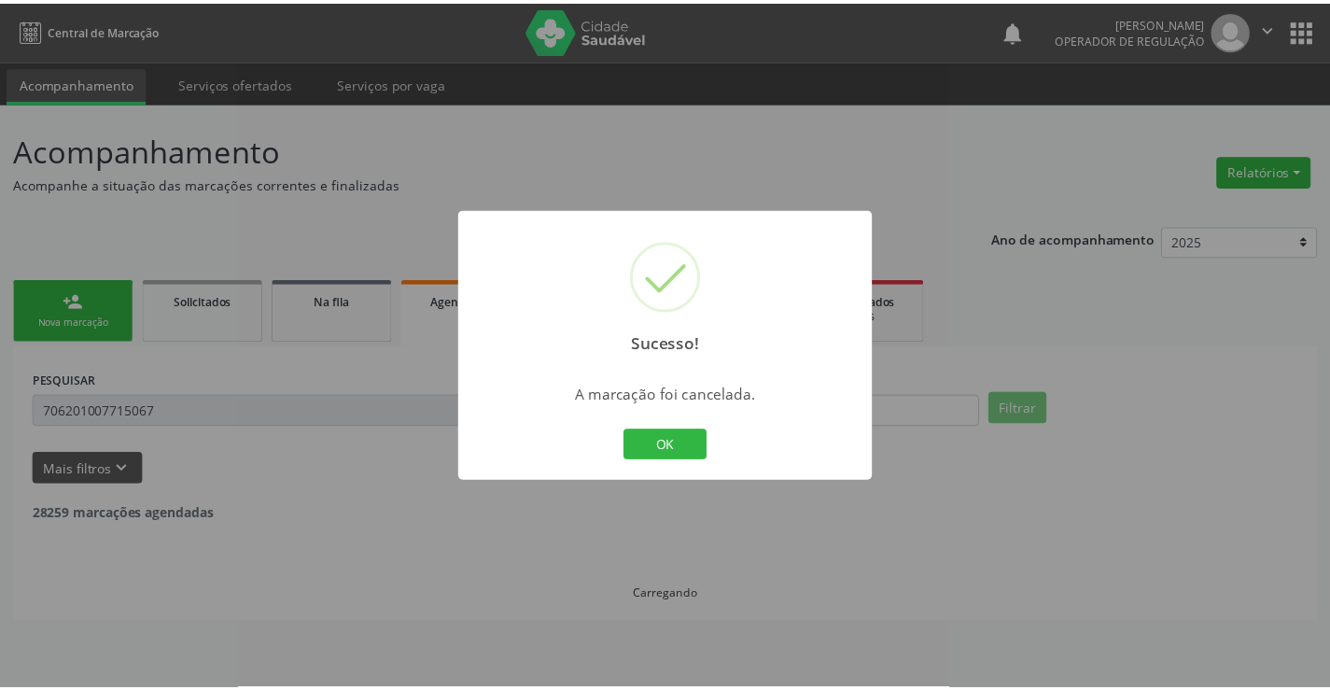
scroll to position [0, 0]
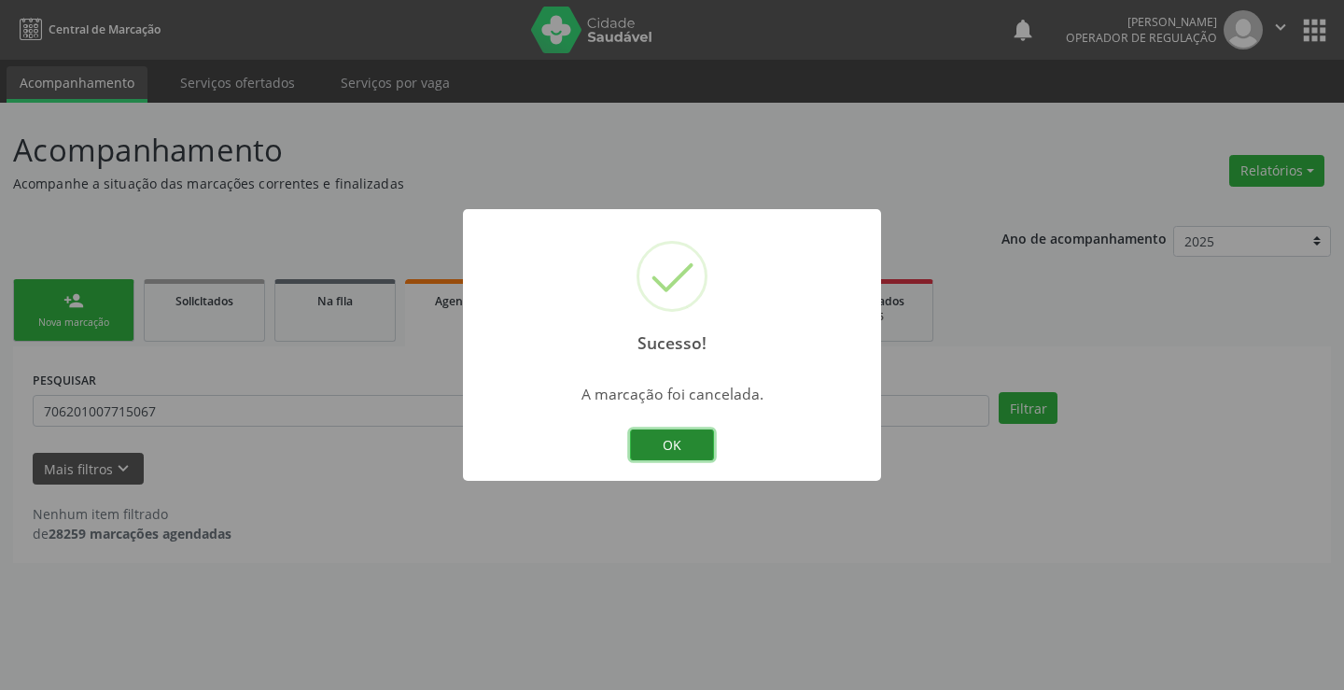
click at [663, 443] on button "OK" at bounding box center [672, 445] width 84 height 32
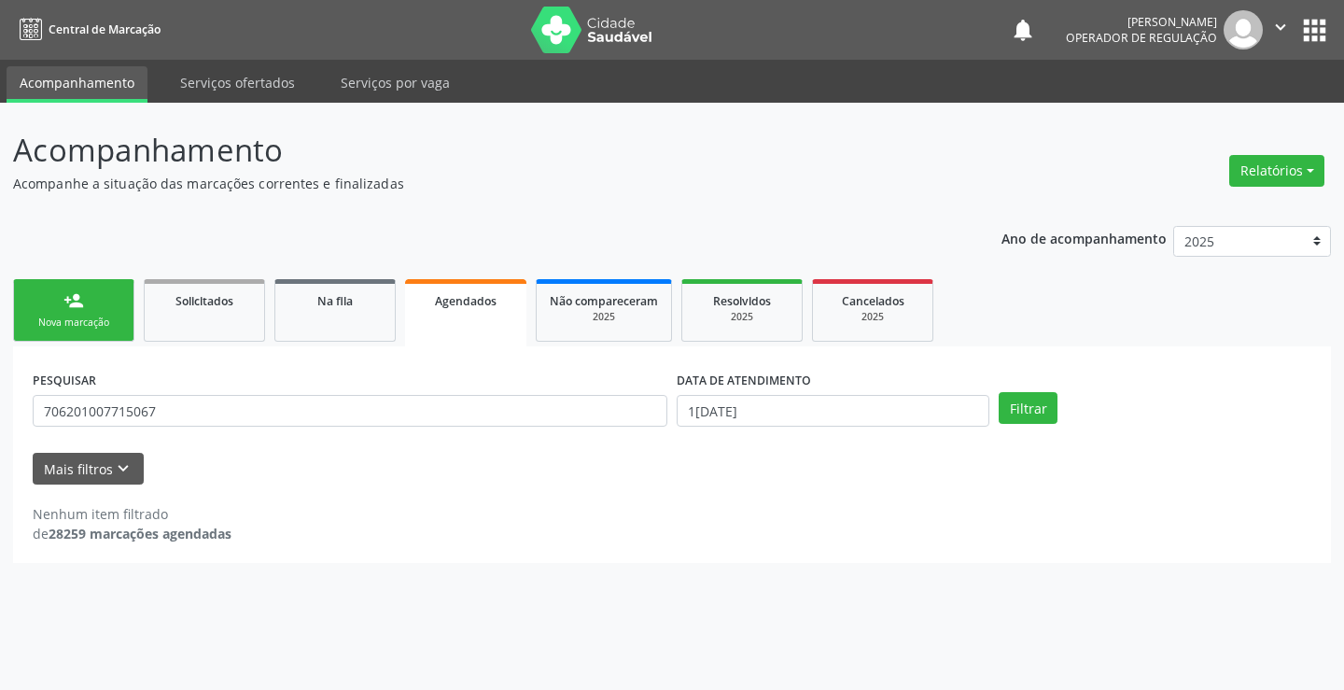
click at [119, 322] on div "Nova marcação" at bounding box center [73, 323] width 93 height 14
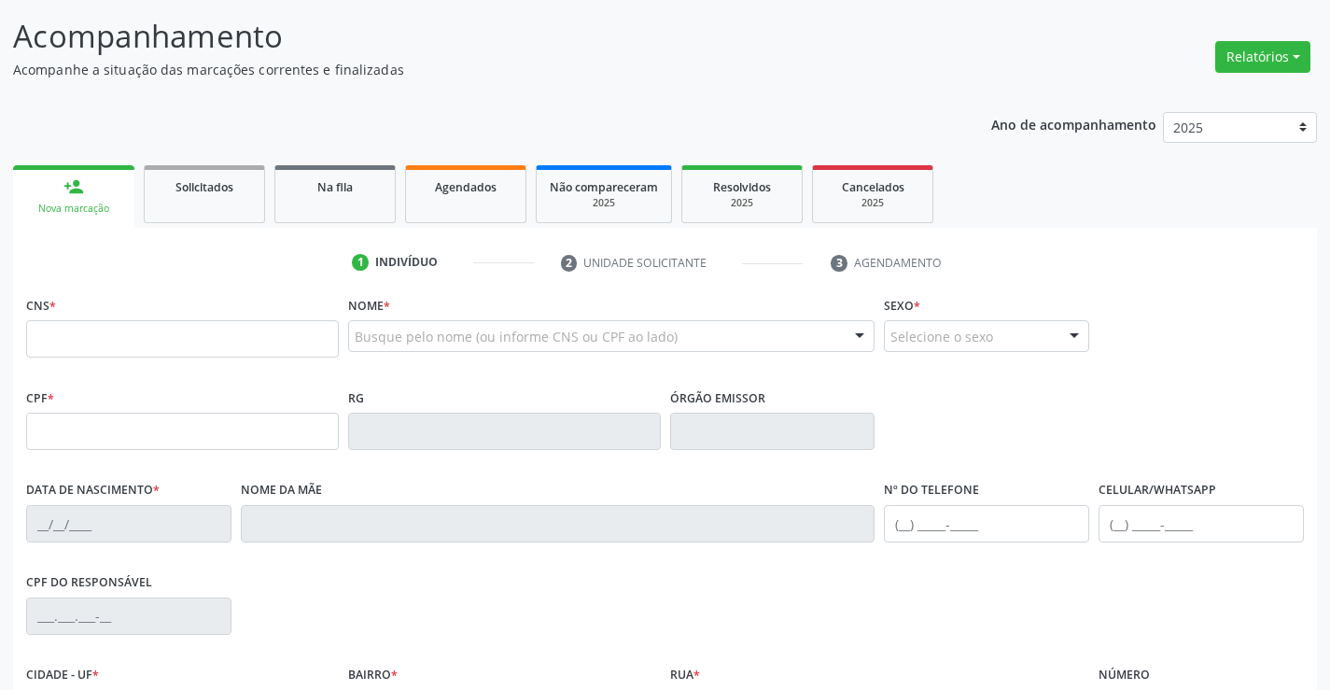
scroll to position [187, 0]
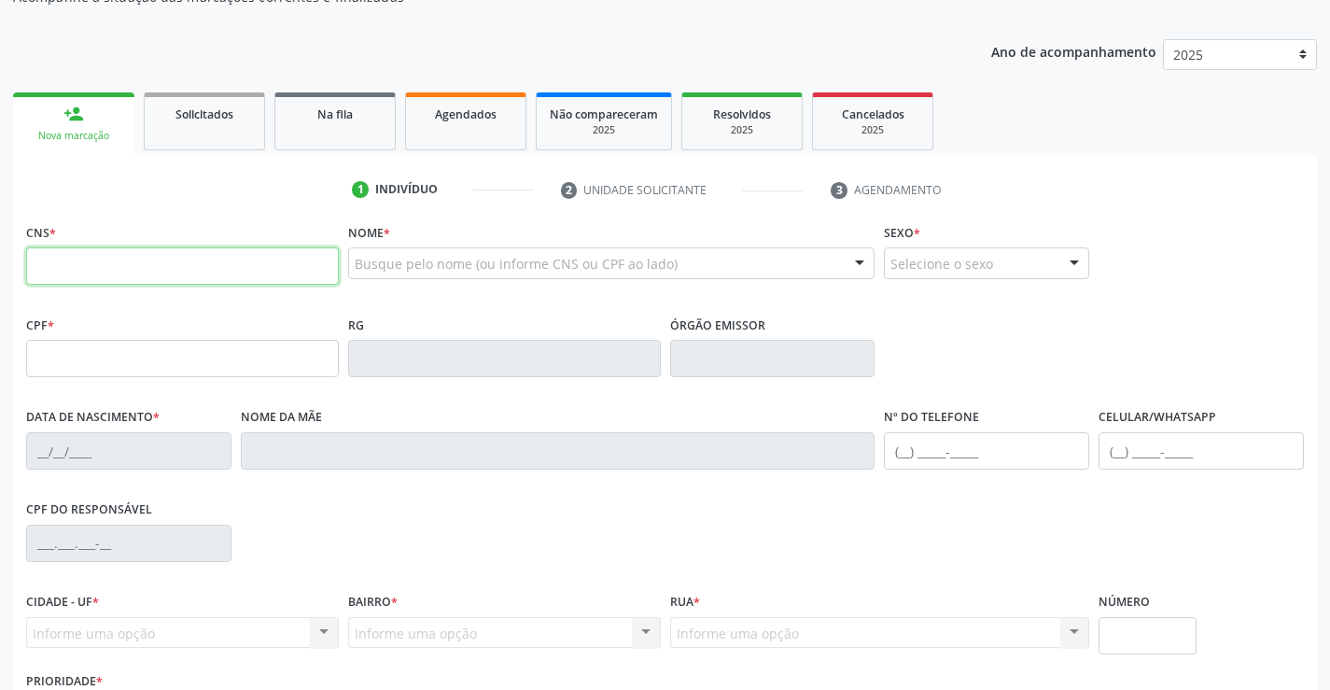
click at [92, 255] on input "text" at bounding box center [182, 265] width 313 height 37
type input "703 4005 8173 8700"
type input "0787115843"
type input "[DATE]"
type input "[PHONE_NUMBER]"
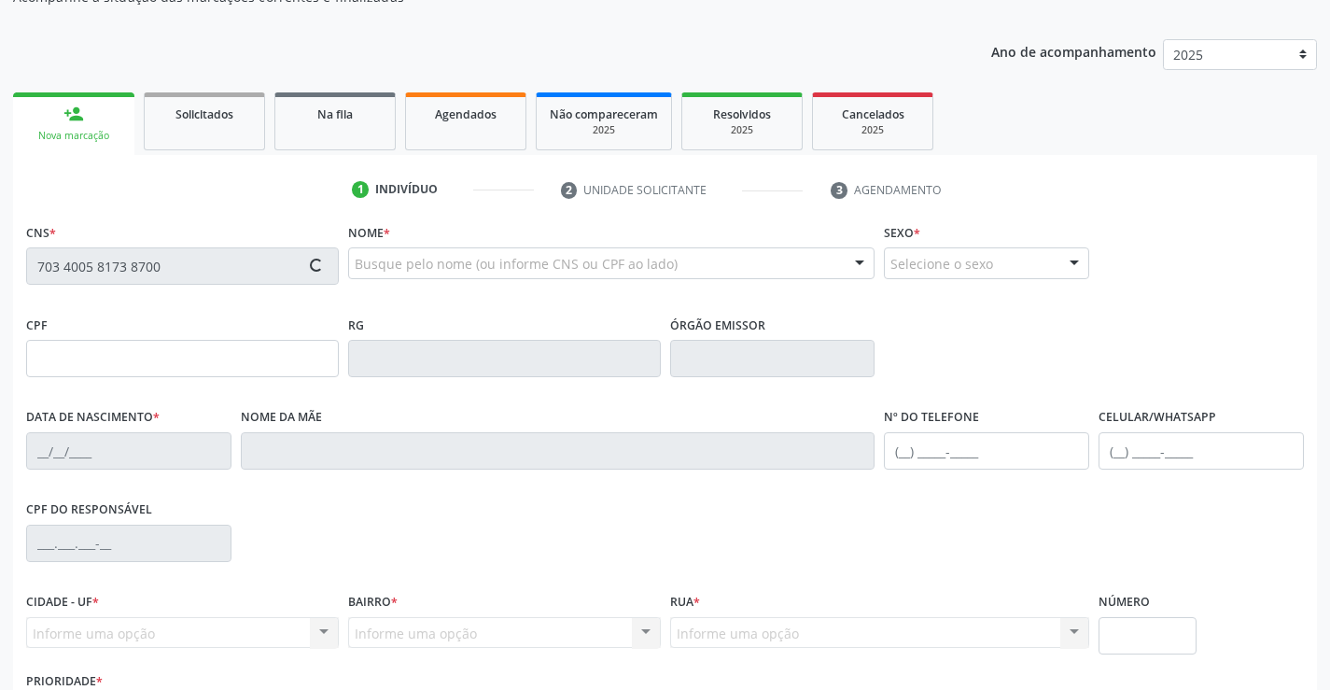
type input "[PHONE_NUMBER]"
type input "638.375.445-91"
type input "S/N"
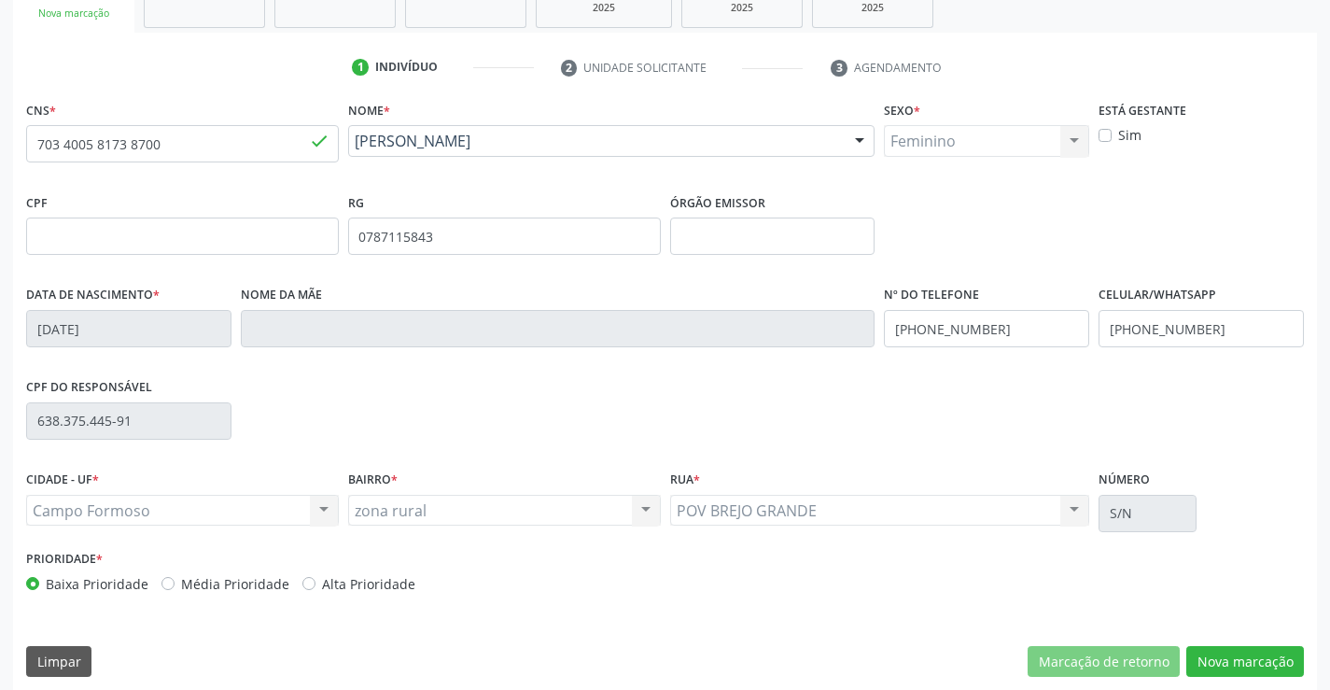
scroll to position [322, 0]
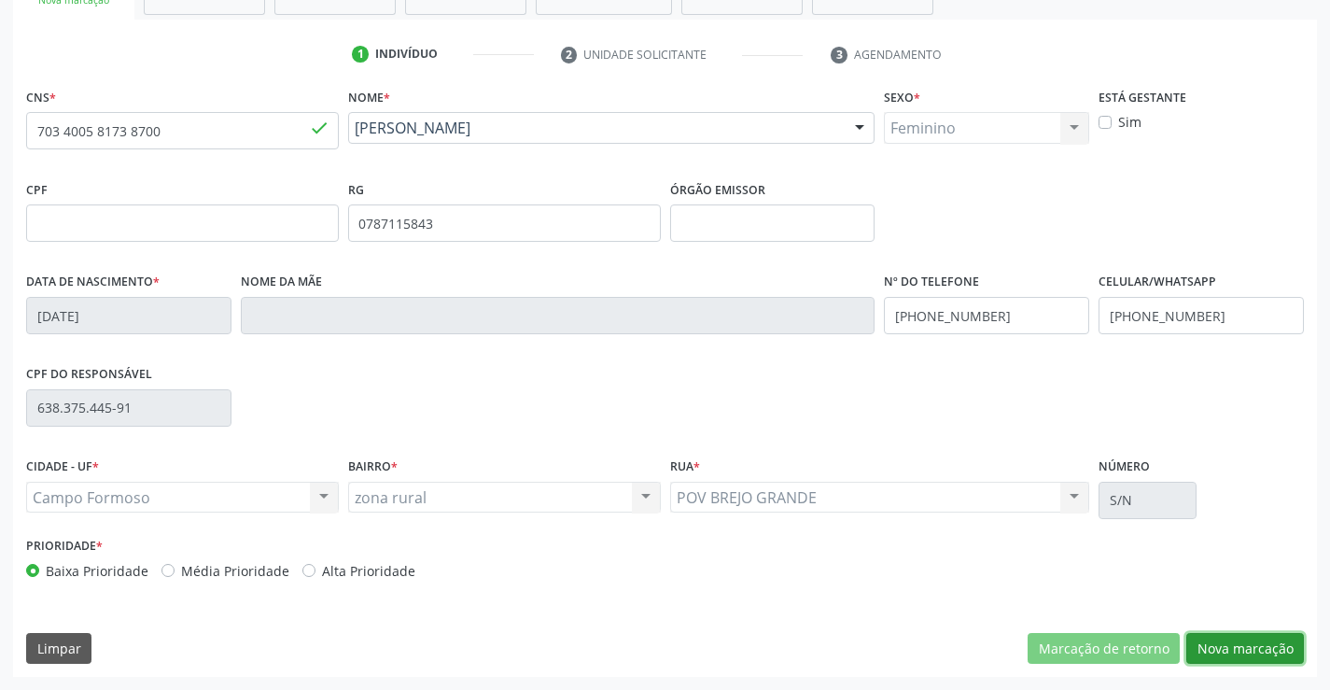
click at [1231, 650] on button "Nova marcação" at bounding box center [1246, 649] width 118 height 32
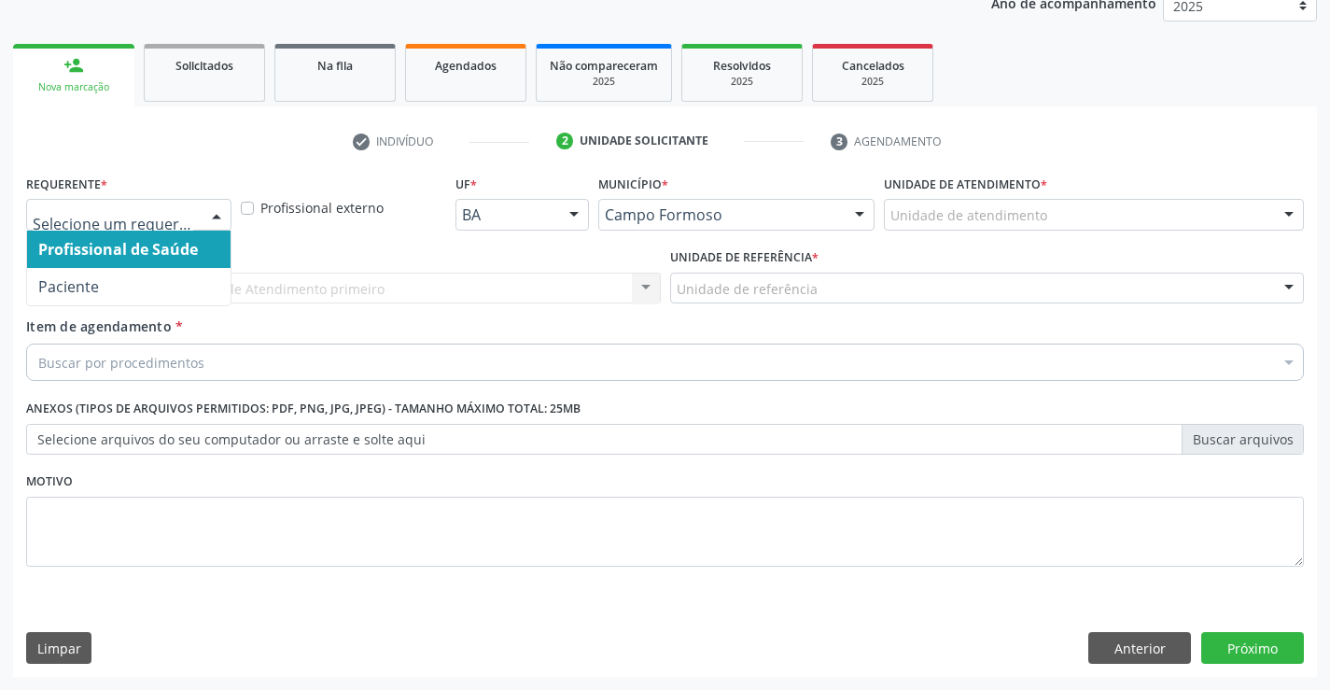
click at [219, 212] on div at bounding box center [217, 216] width 28 height 32
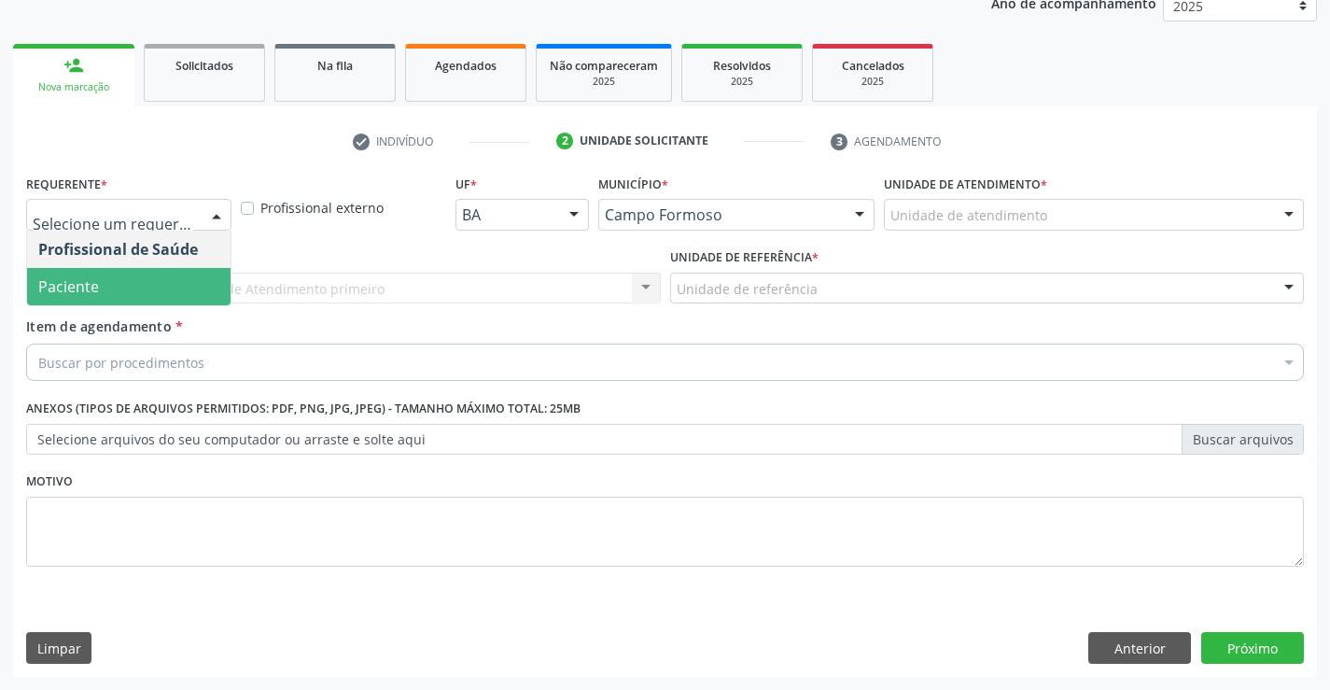
click at [117, 293] on span "Paciente" at bounding box center [129, 286] width 204 height 37
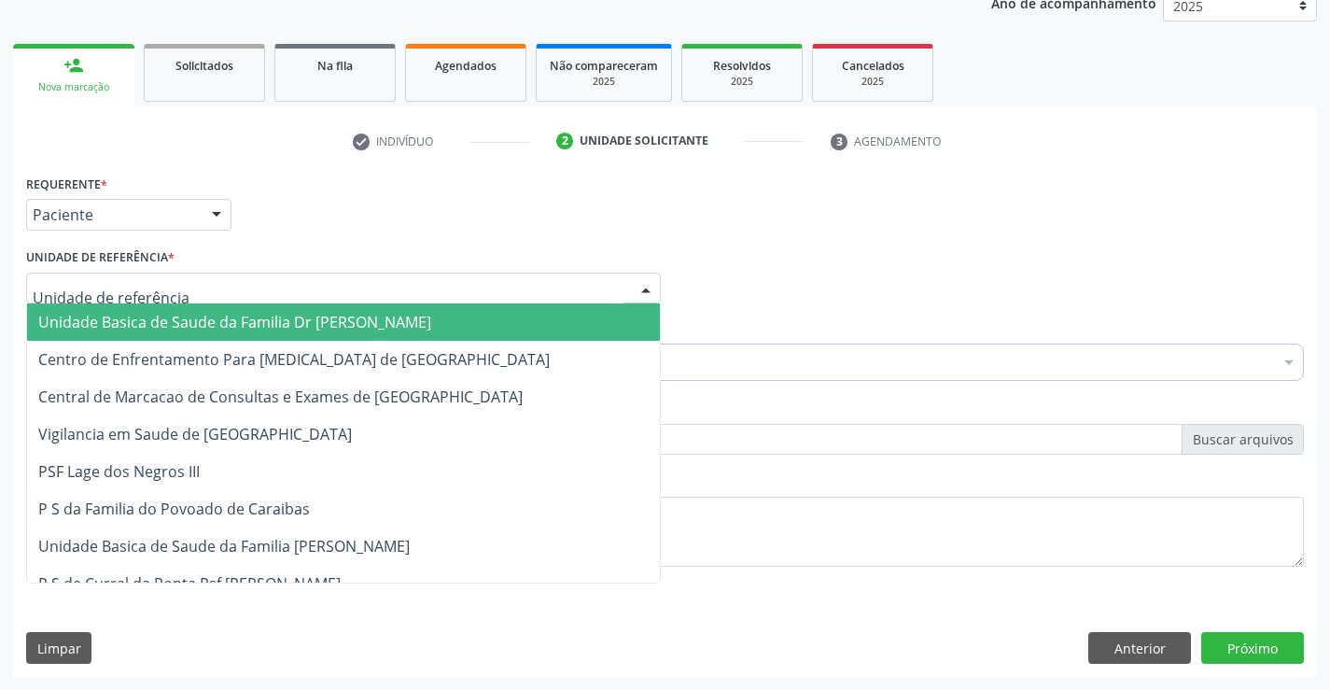
click at [205, 288] on div at bounding box center [343, 289] width 635 height 32
click at [279, 323] on span "Unidade Basica de Saude da Familia Dr [PERSON_NAME]" at bounding box center [234, 322] width 393 height 21
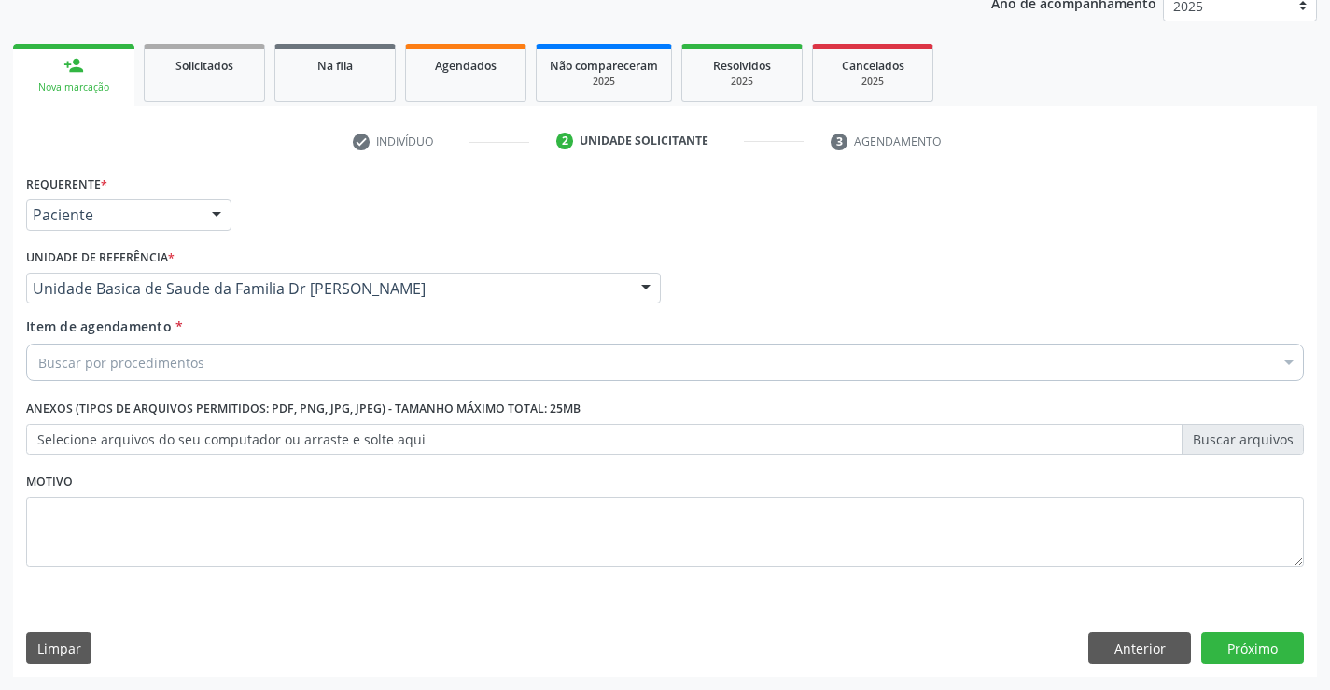
click at [274, 368] on div "Buscar por procedimentos" at bounding box center [665, 362] width 1278 height 37
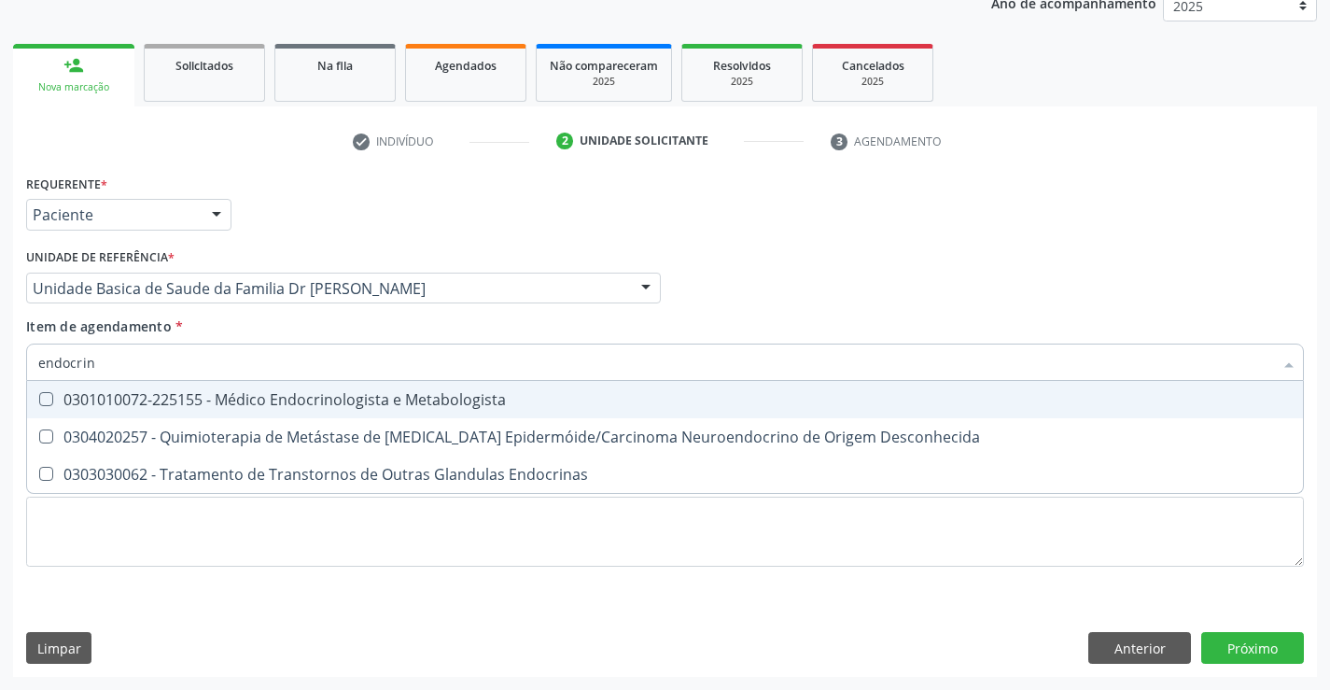
type input "endocrino"
click at [291, 394] on div "0301010072-225155 - Médico Endocrinologista e Metabologista" at bounding box center [665, 399] width 1254 height 15
checkbox Metabologista "true"
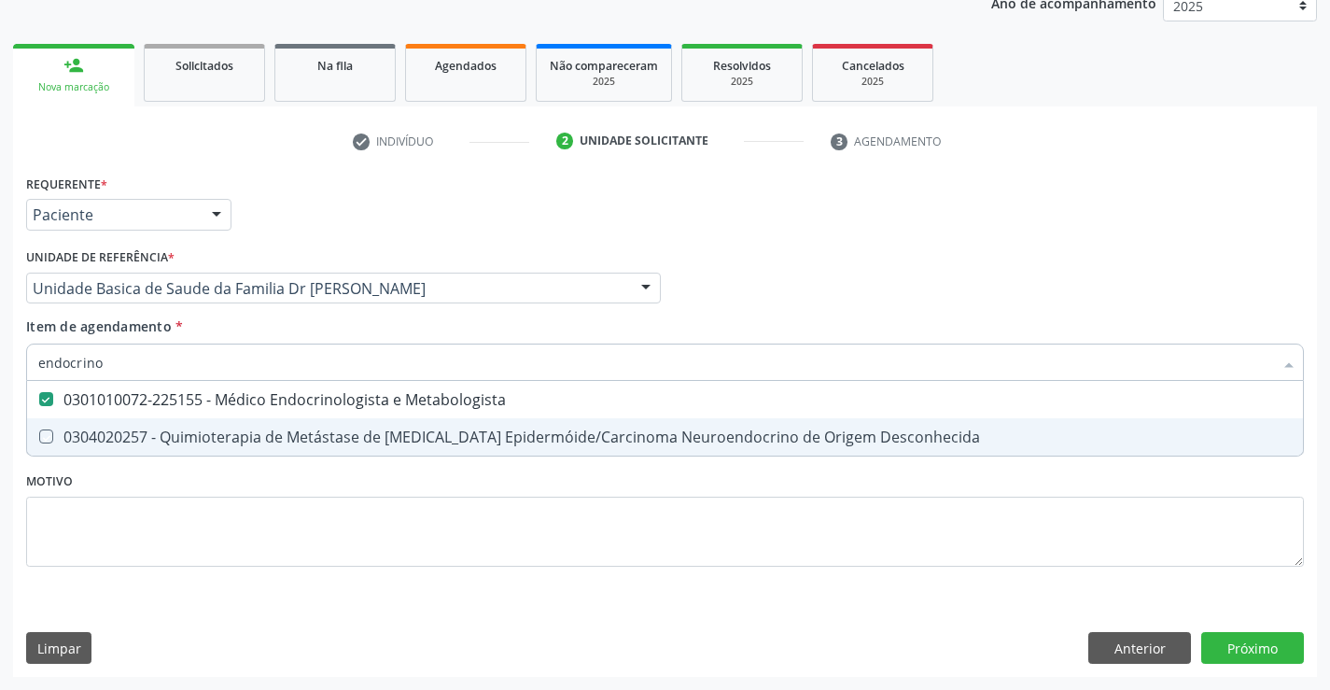
click at [287, 485] on div "Requerente * Paciente Profissional de Saúde Paciente Nenhum resultado encontrad…" at bounding box center [665, 381] width 1278 height 423
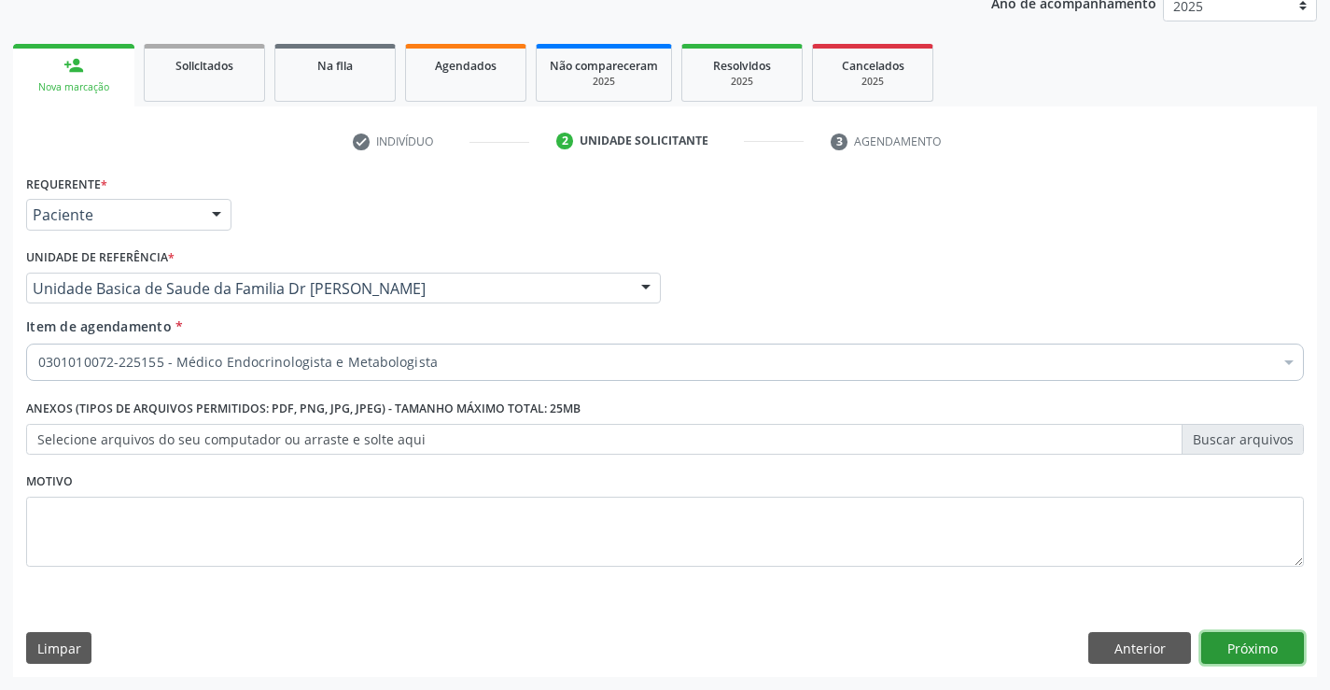
click at [1248, 645] on button "Próximo" at bounding box center [1253, 648] width 103 height 32
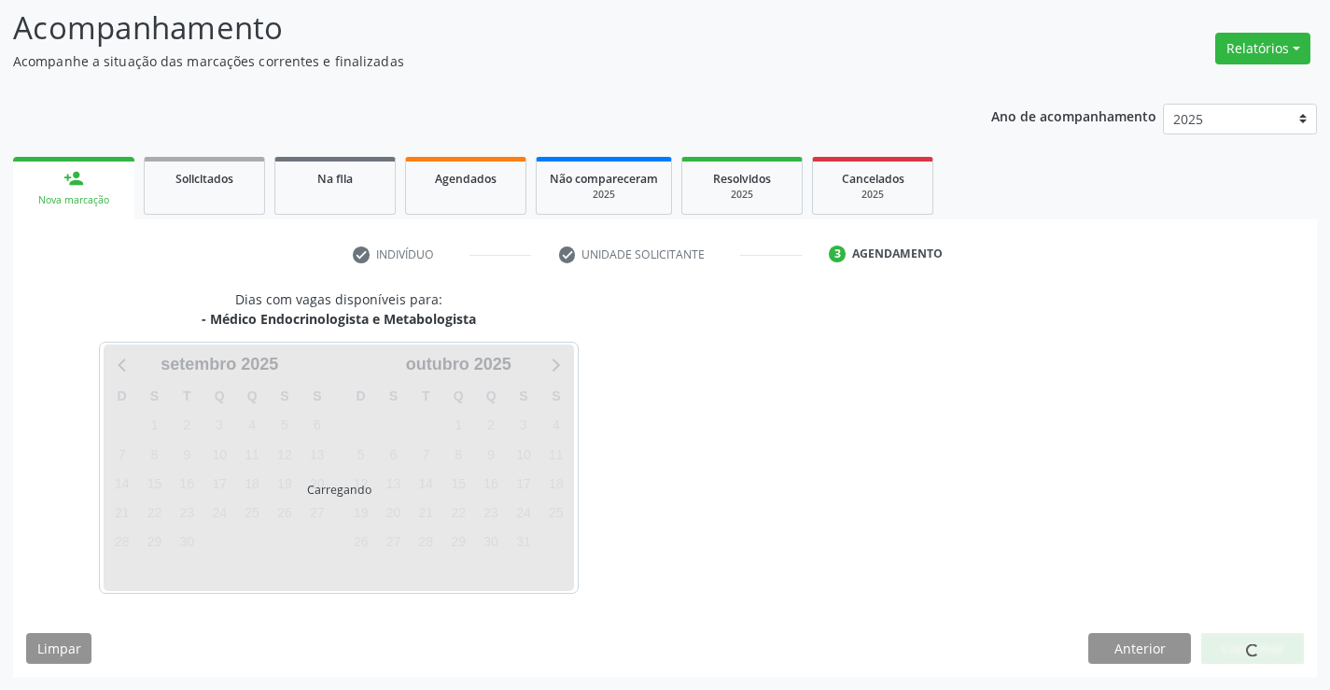
scroll to position [122, 0]
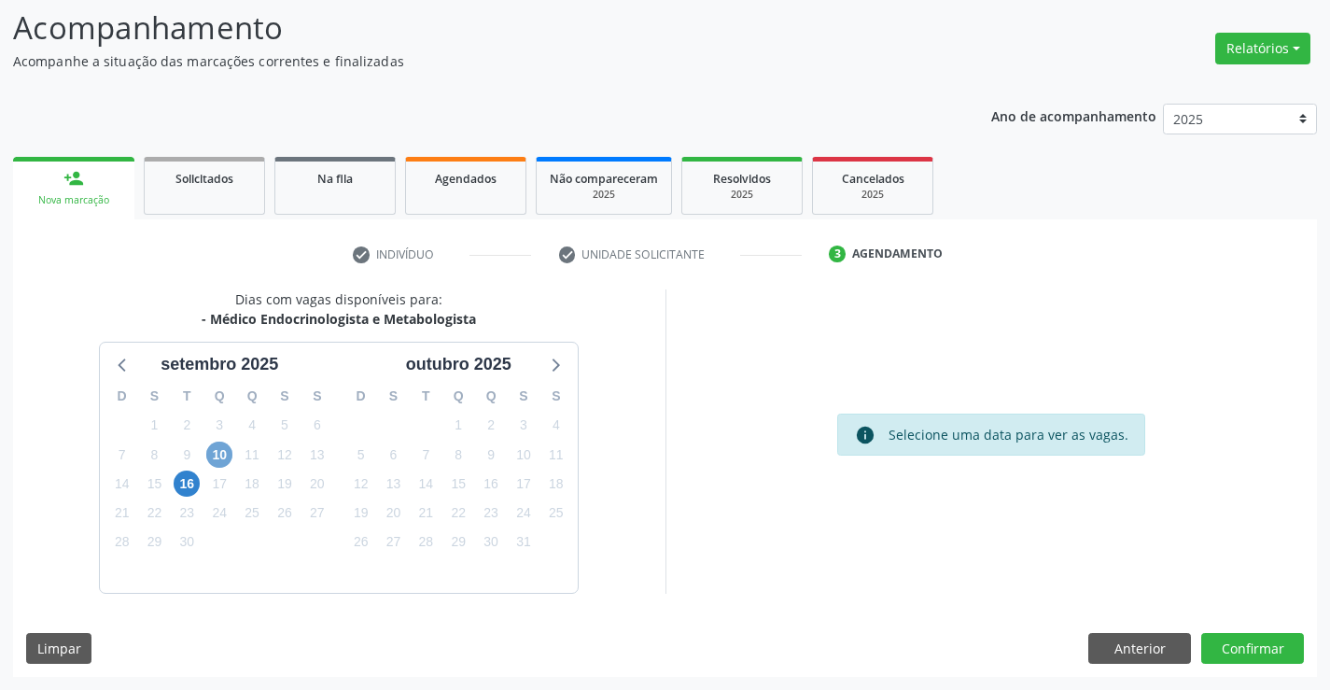
click at [221, 455] on span "10" at bounding box center [219, 455] width 26 height 26
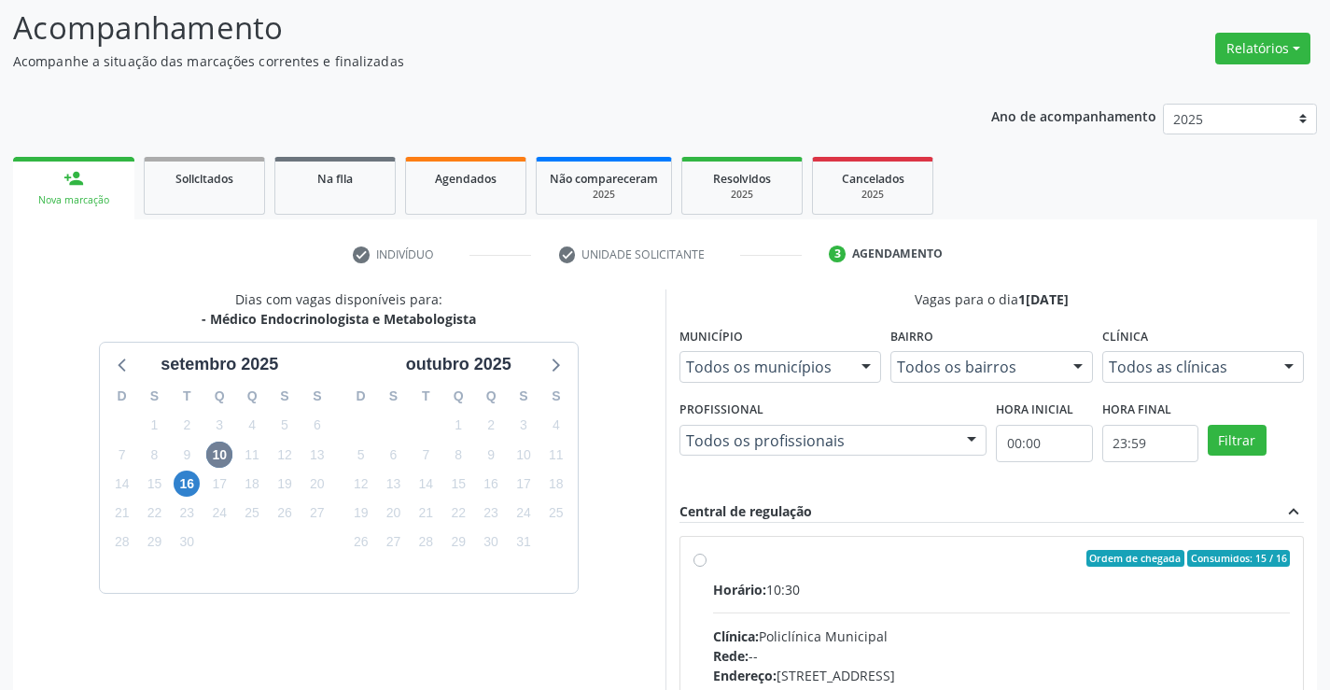
click at [713, 557] on label "Ordem de chegada Consumidos: 15 / 16 Horário: 10:30 Clínica: Policlínica Munici…" at bounding box center [1002, 693] width 578 height 287
click at [704, 557] on input "Ordem de chegada Consumidos: 15 / 16 Horário: 10:30 Clínica: Policlínica Munici…" at bounding box center [700, 558] width 13 height 17
radio input "true"
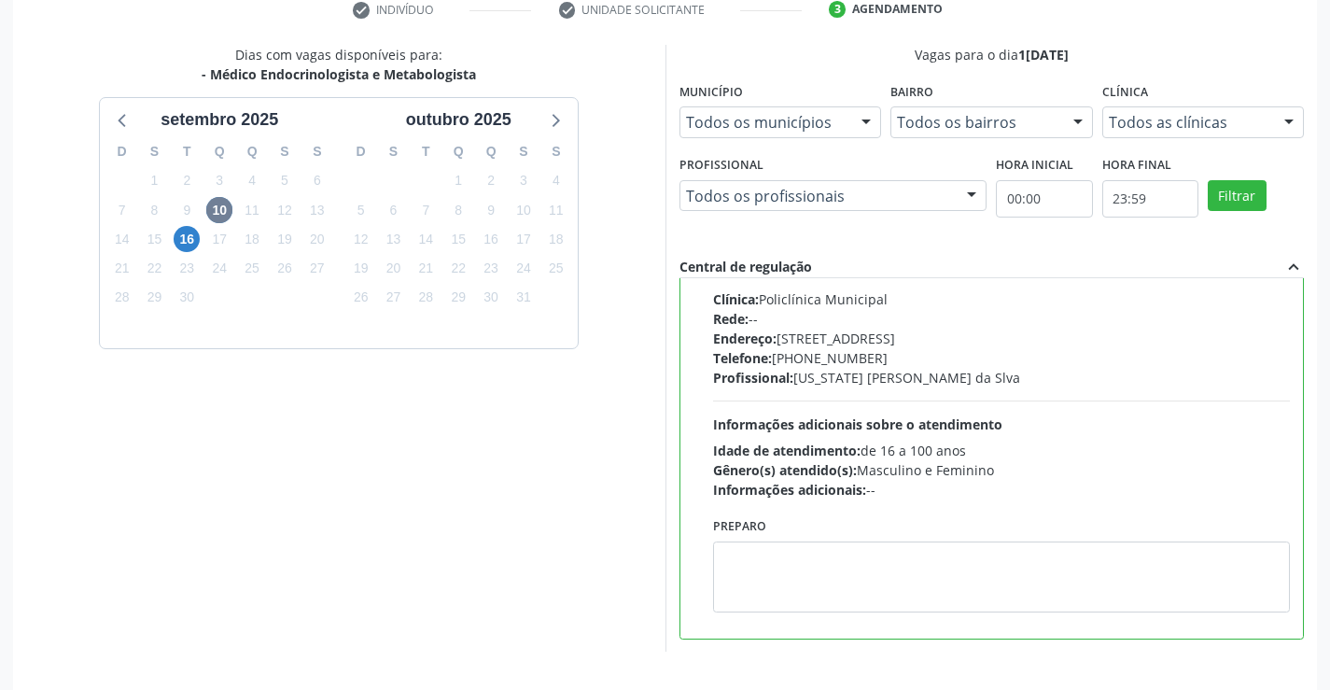
scroll to position [426, 0]
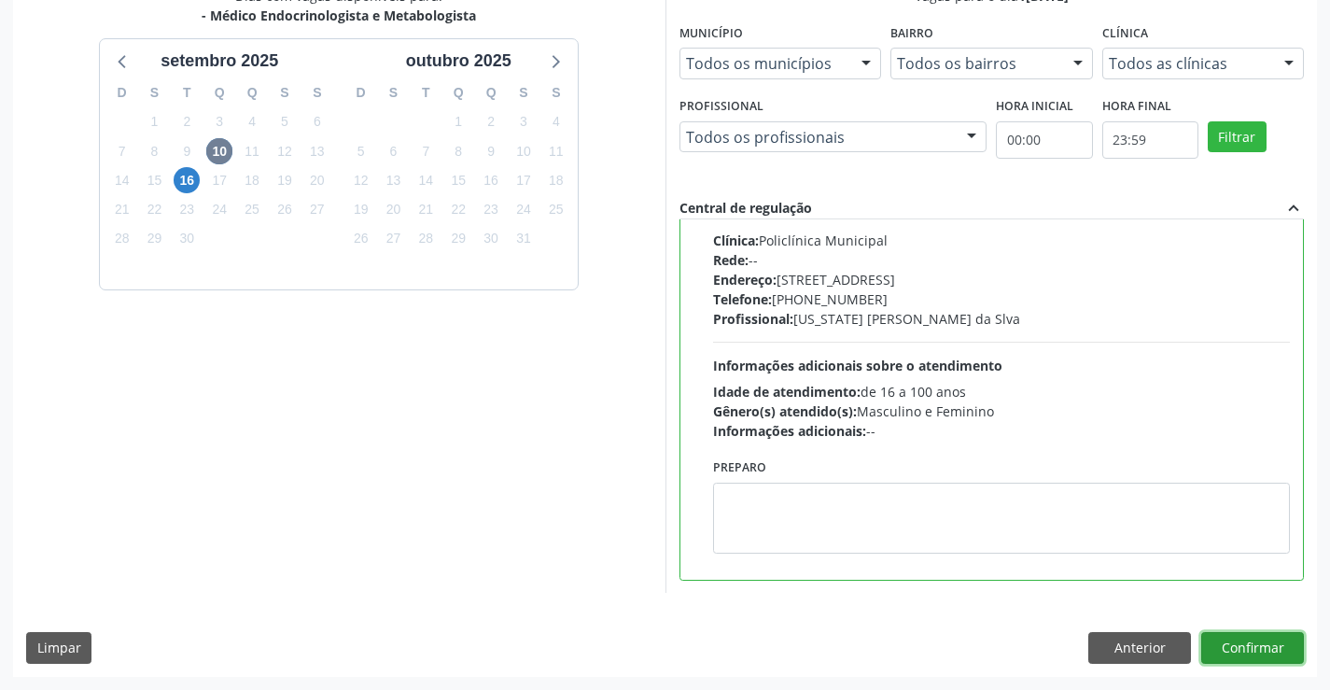
click at [1216, 650] on button "Confirmar" at bounding box center [1253, 648] width 103 height 32
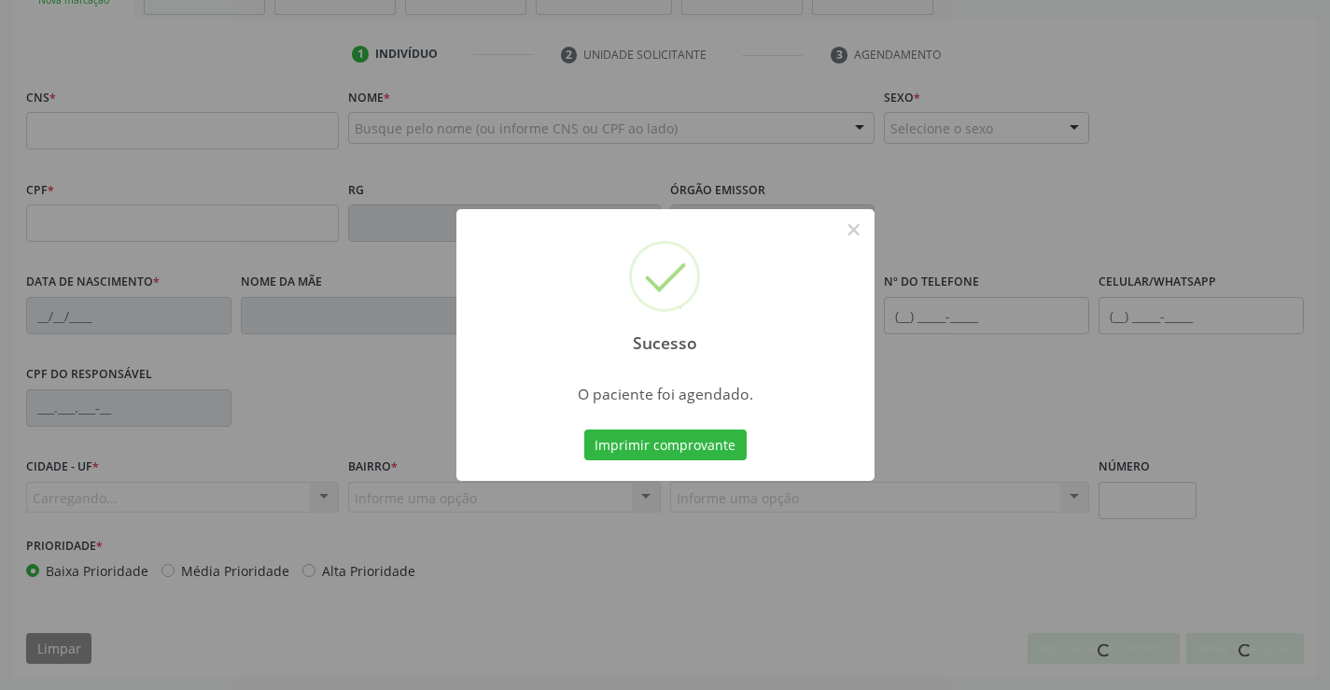
scroll to position [322, 0]
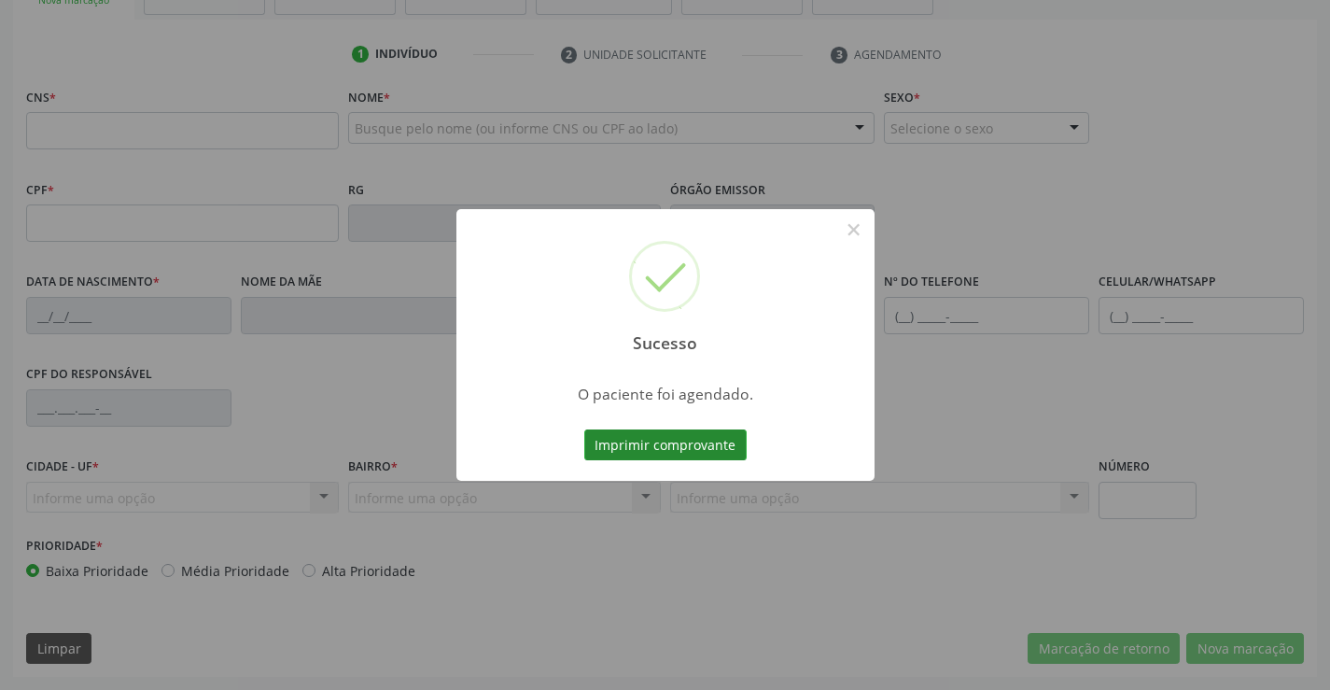
click at [694, 451] on button "Imprimir comprovante" at bounding box center [665, 445] width 162 height 32
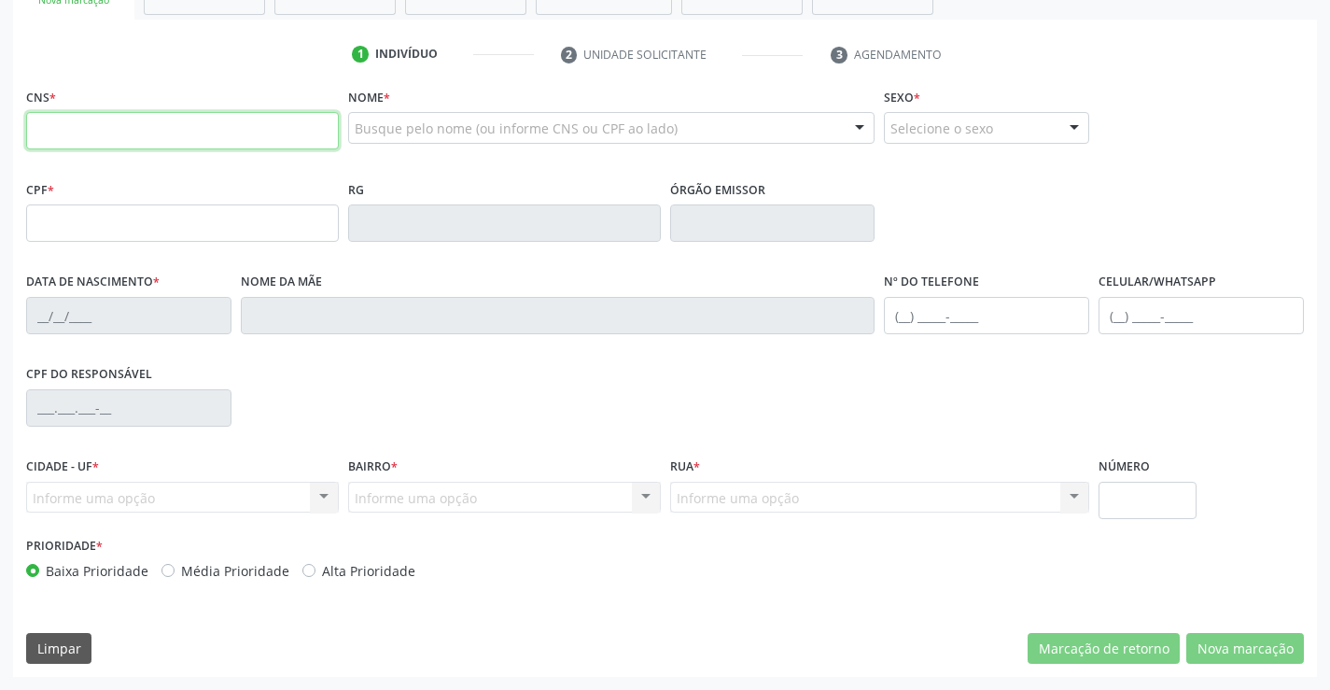
drag, startPoint x: 133, startPoint y: 129, endPoint x: 145, endPoint y: 120, distance: 15.3
click at [141, 122] on input "text" at bounding box center [182, 130] width 313 height 37
type input "703 4005 8173 8700"
type input "0787115843"
type input "29/05/1955"
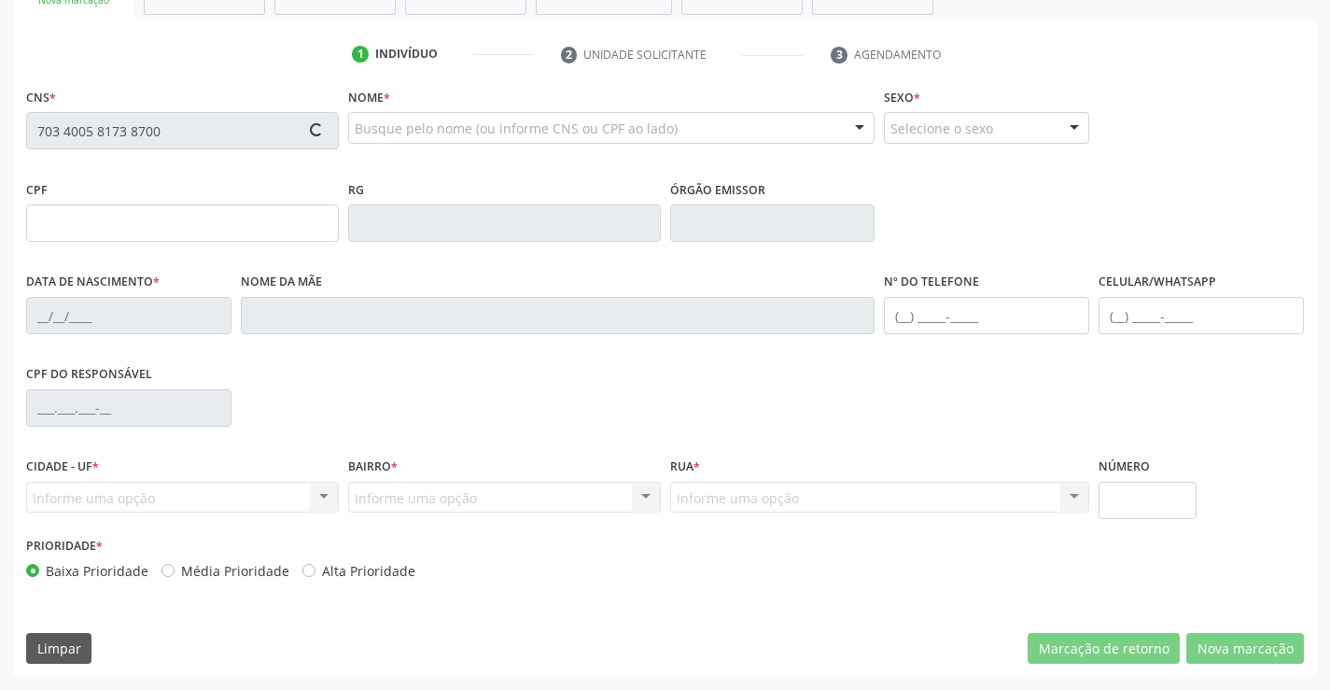
type input "(74) 9937-6316"
type input "638.375.445-91"
type input "S/N"
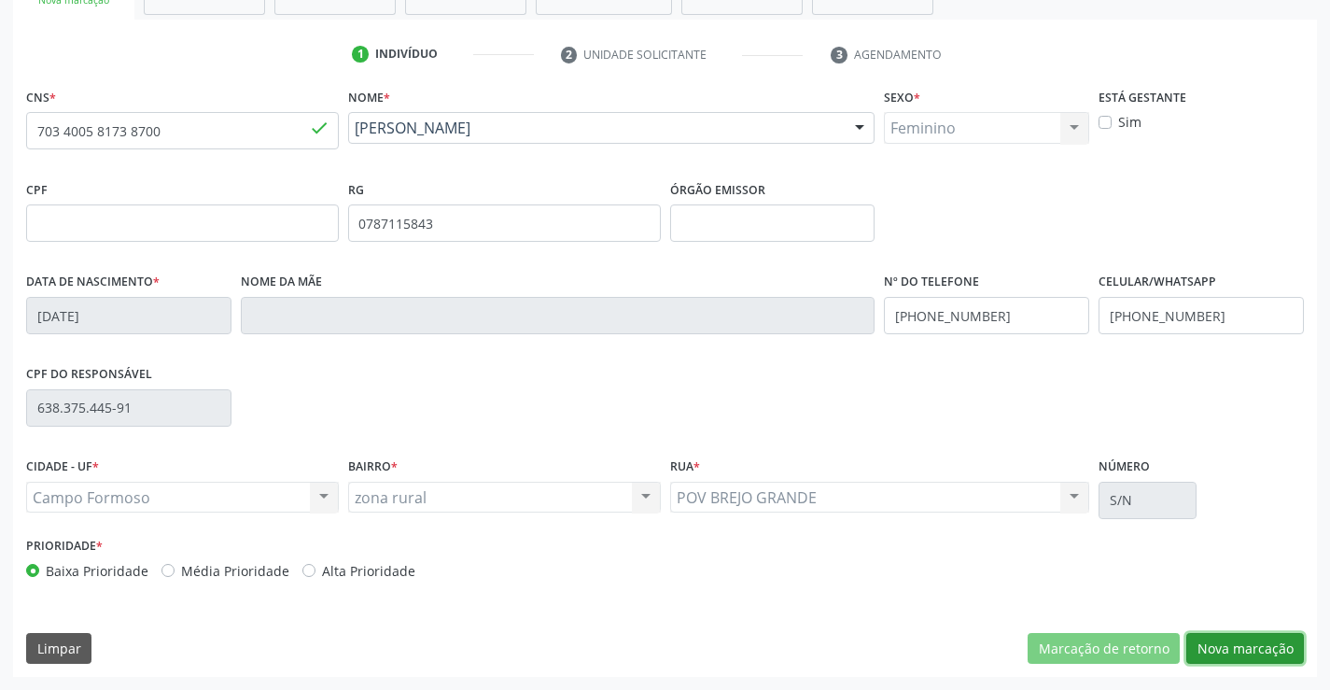
click at [1230, 653] on button "Nova marcação" at bounding box center [1246, 649] width 118 height 32
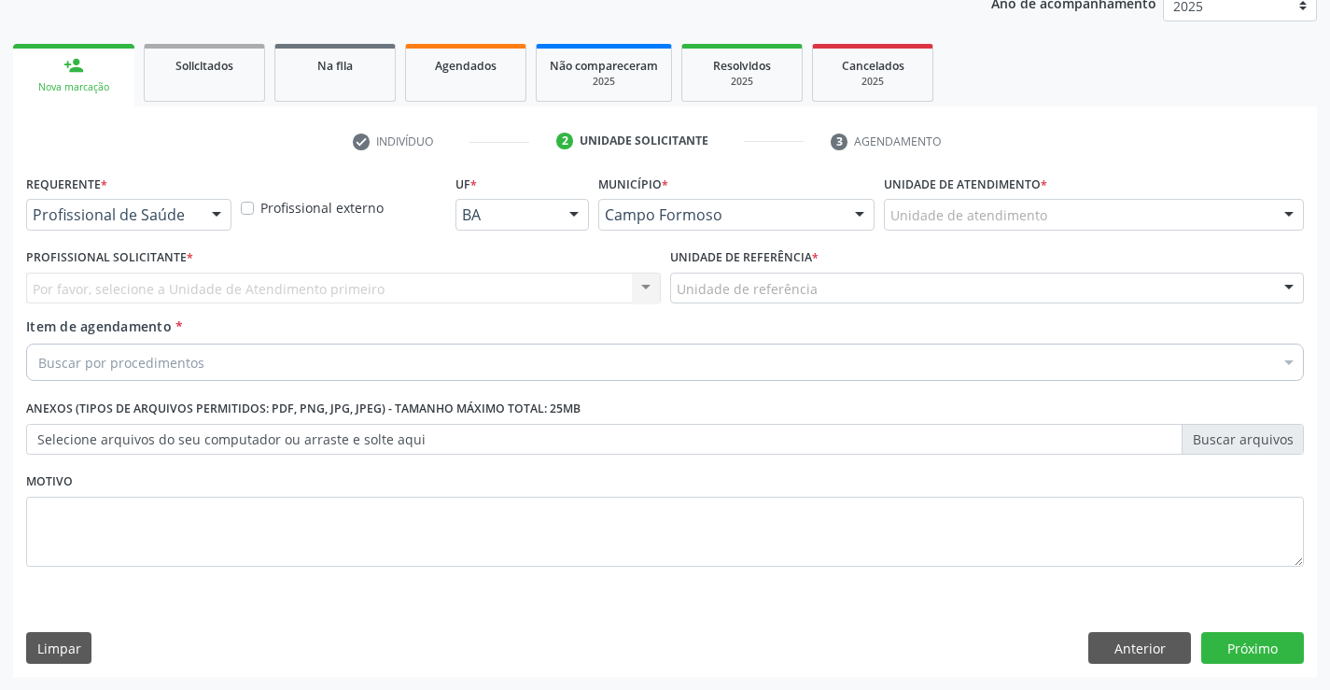
scroll to position [235, 0]
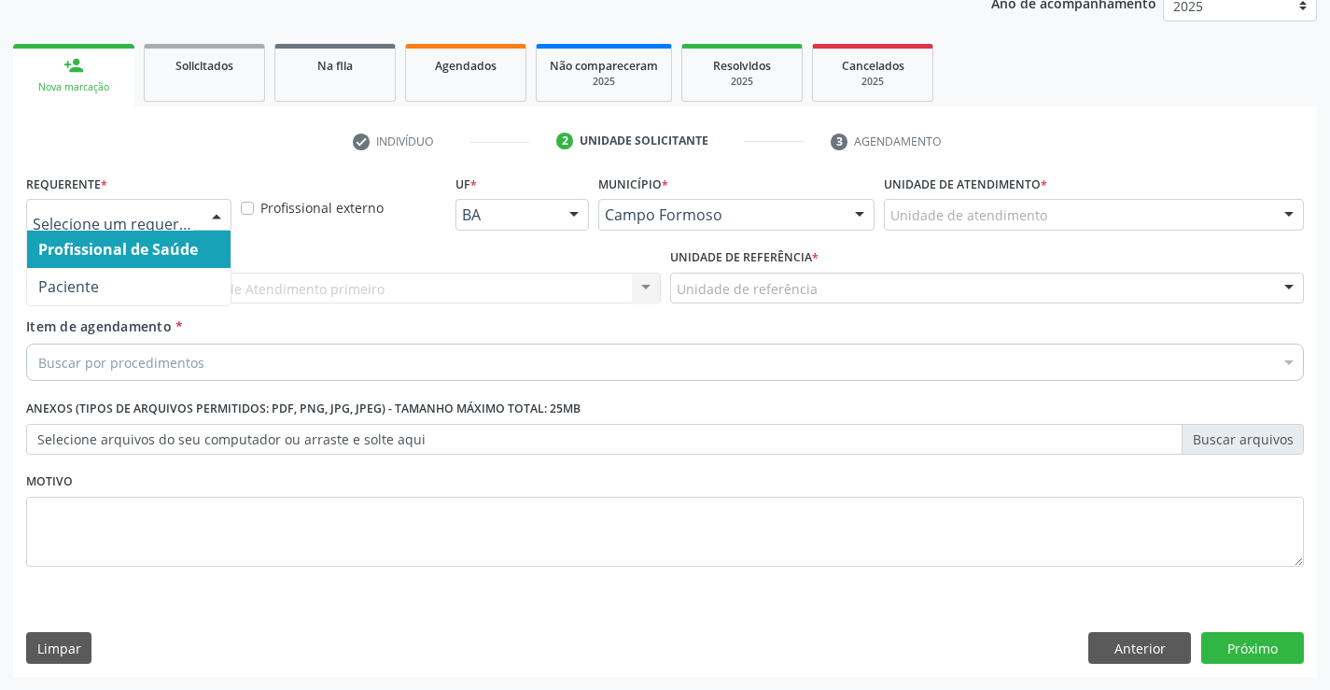
click at [216, 211] on div at bounding box center [217, 216] width 28 height 32
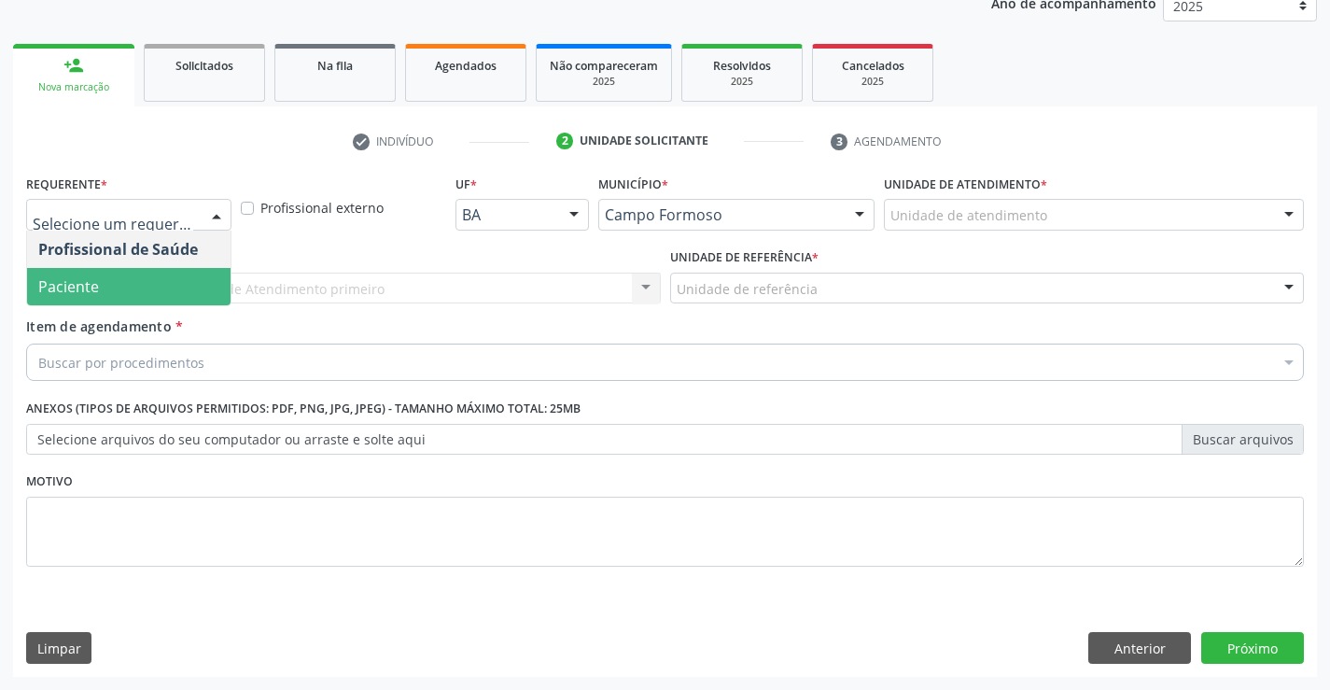
click at [148, 290] on span "Paciente" at bounding box center [129, 286] width 204 height 37
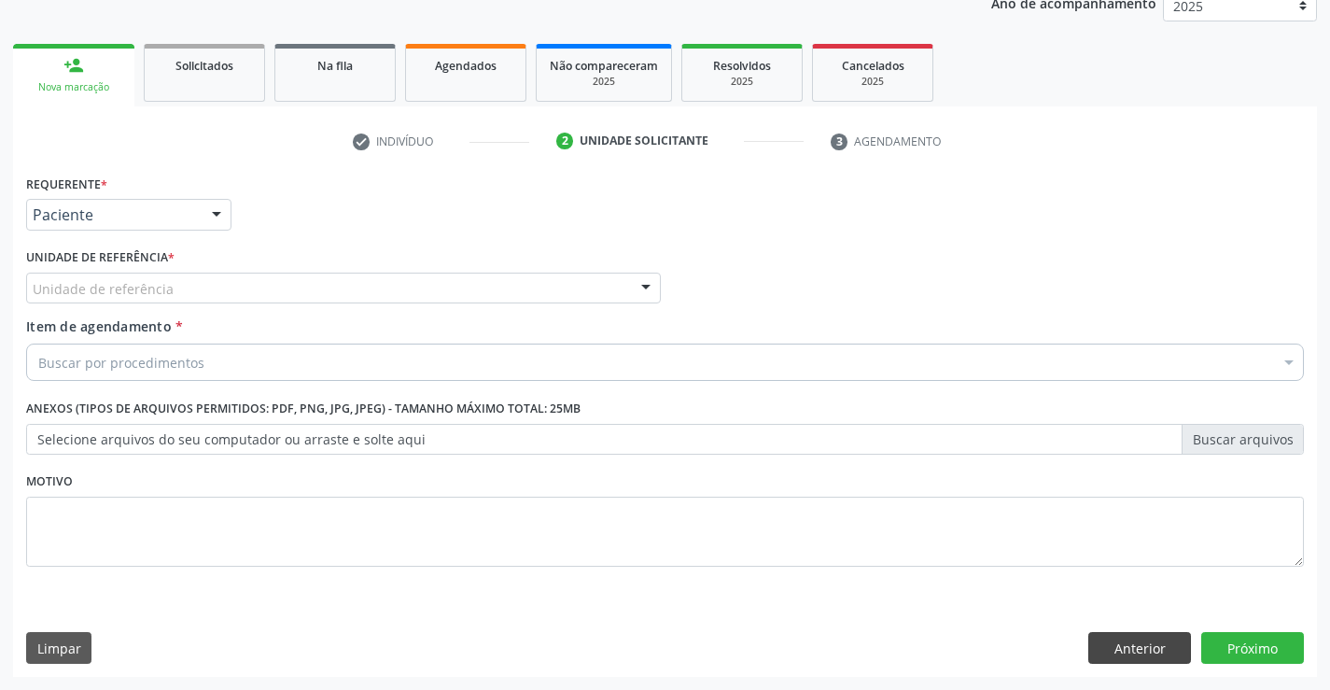
click at [1120, 645] on div "Requerente * Paciente Profissional de Saúde Paciente Nenhum resultado encontrad…" at bounding box center [665, 423] width 1304 height 507
click at [1120, 645] on button "Anterior" at bounding box center [1140, 648] width 103 height 32
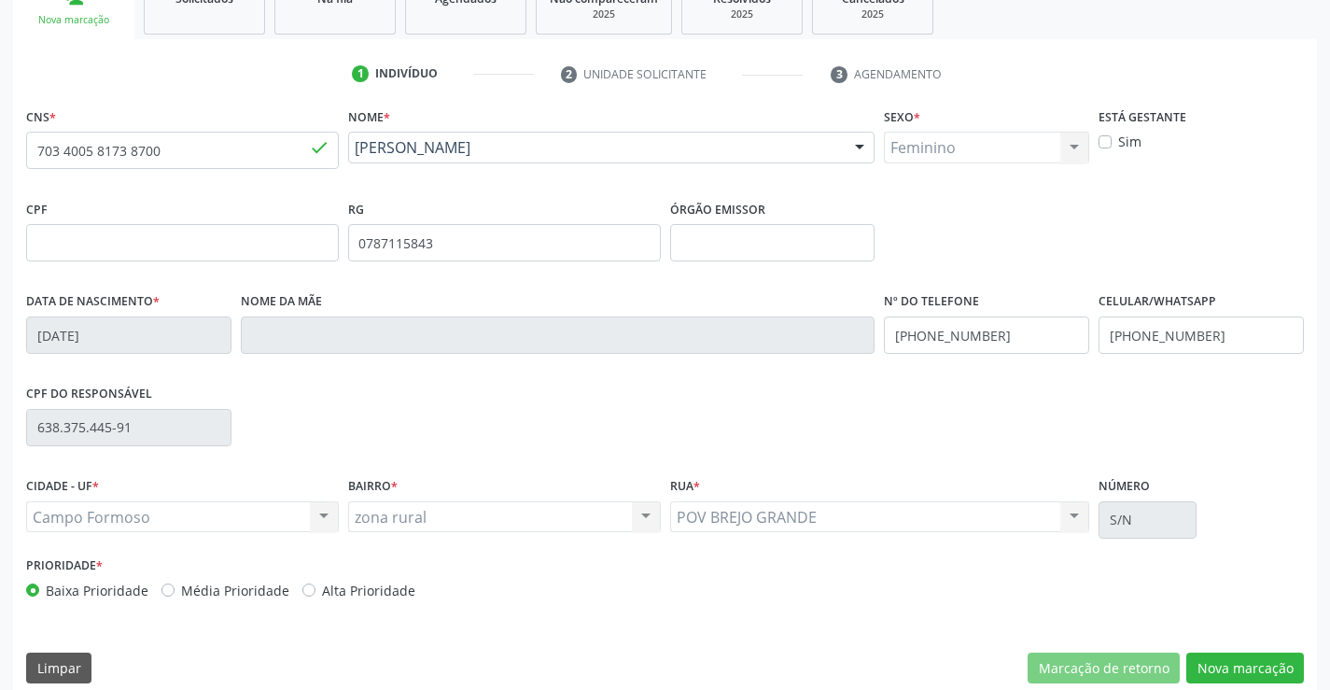
scroll to position [322, 0]
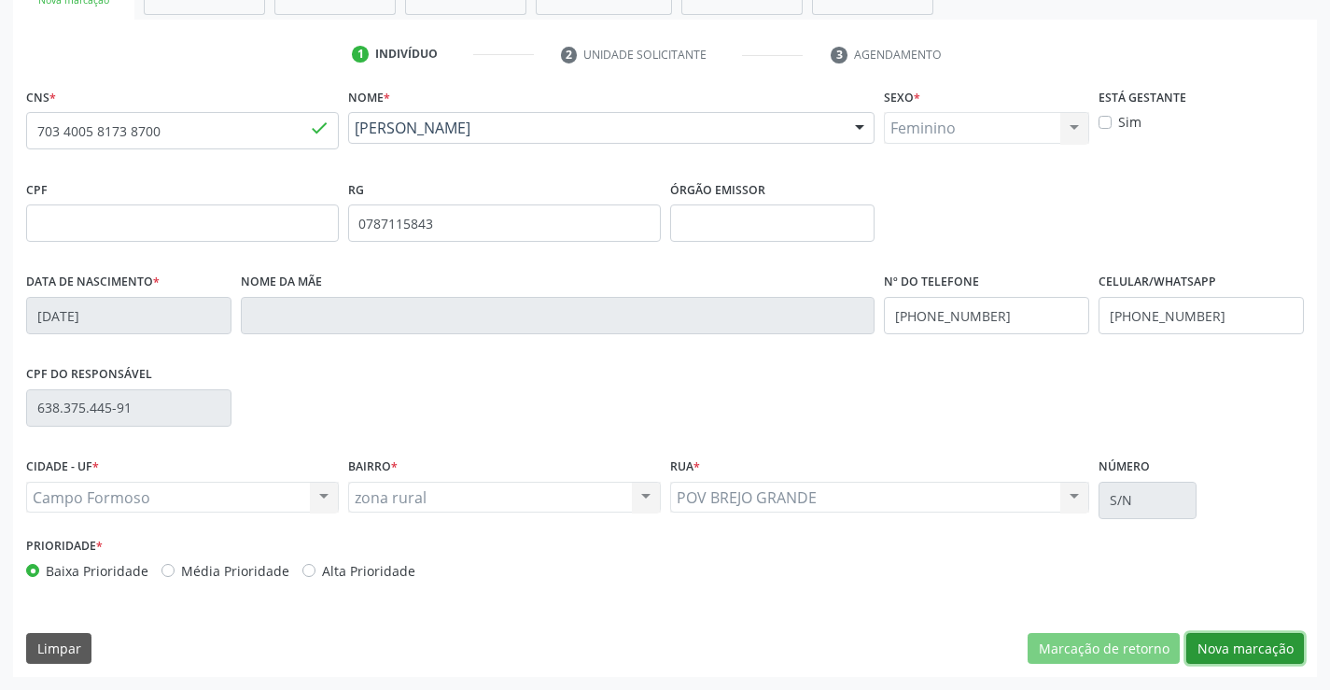
click at [1217, 651] on button "Nova marcação" at bounding box center [1246, 649] width 118 height 32
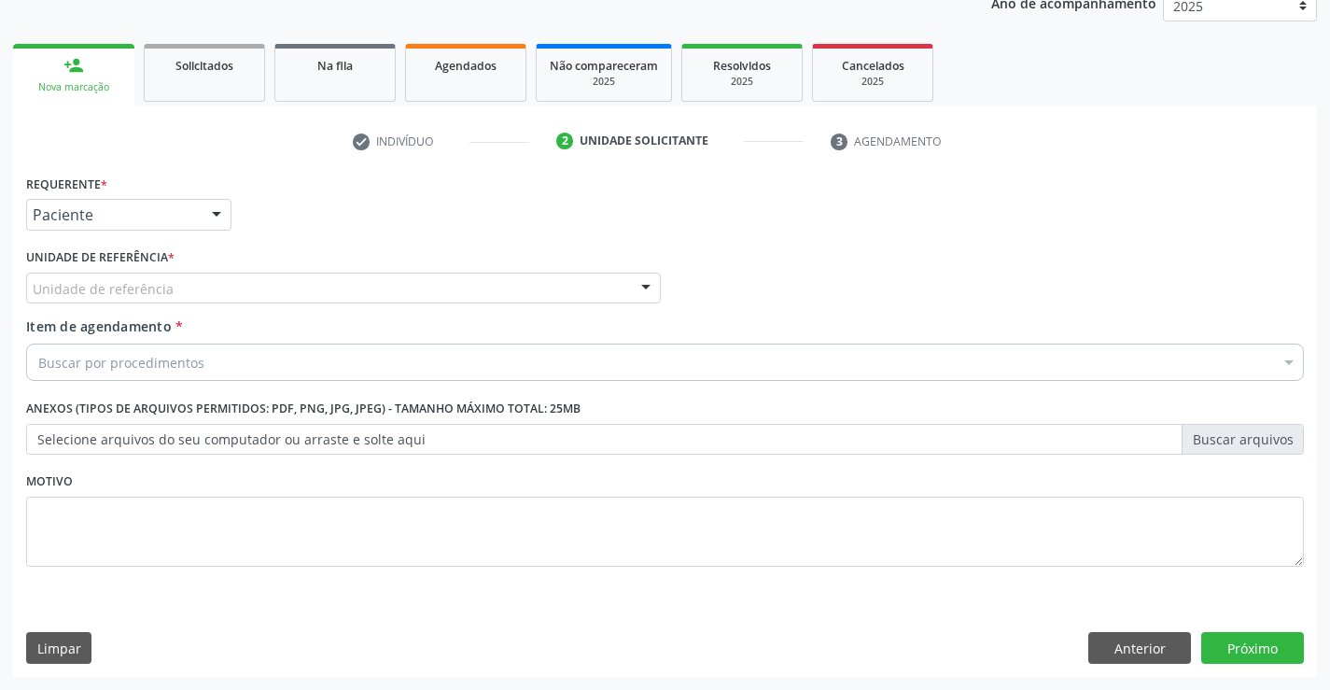
scroll to position [235, 0]
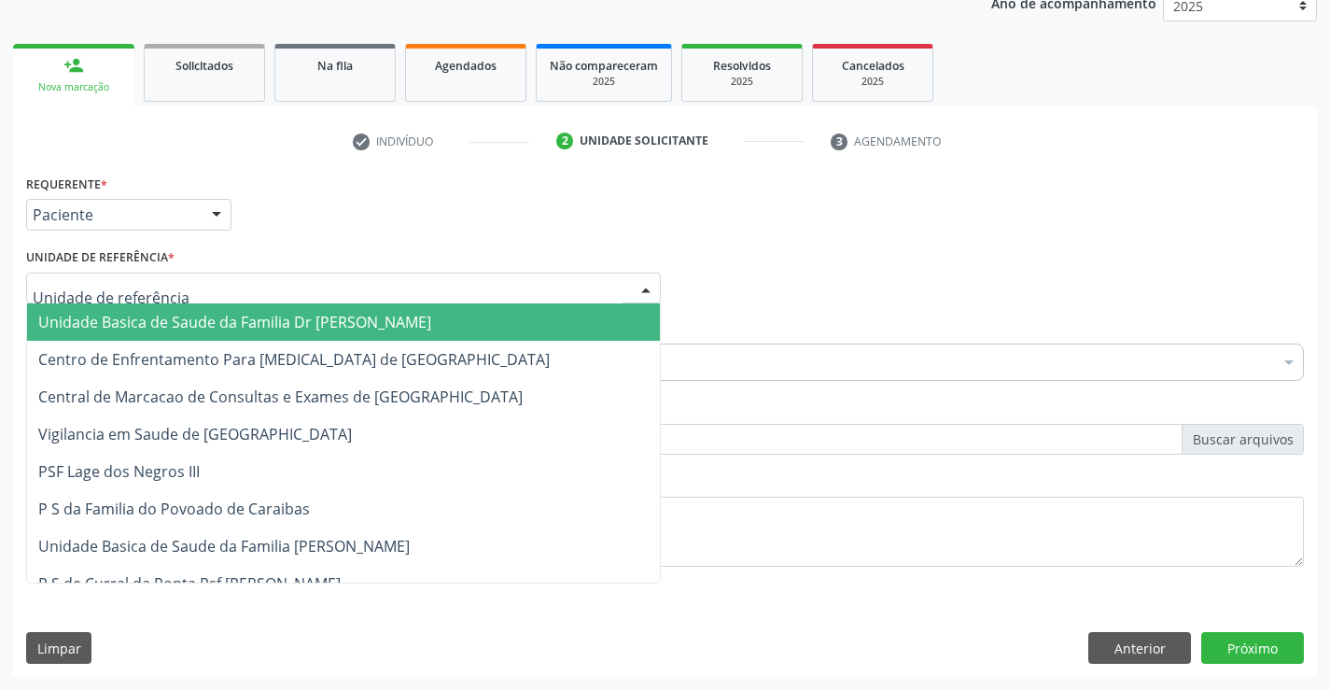
click at [188, 293] on div at bounding box center [343, 289] width 635 height 32
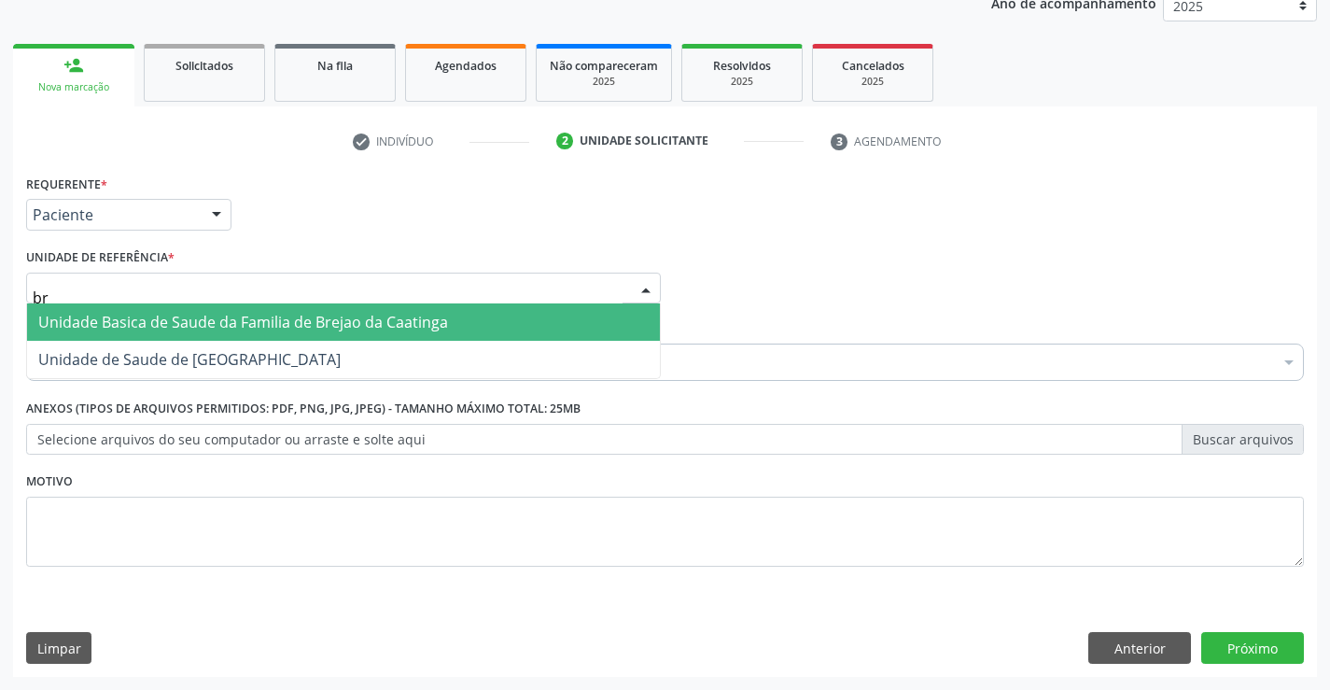
type input "bre"
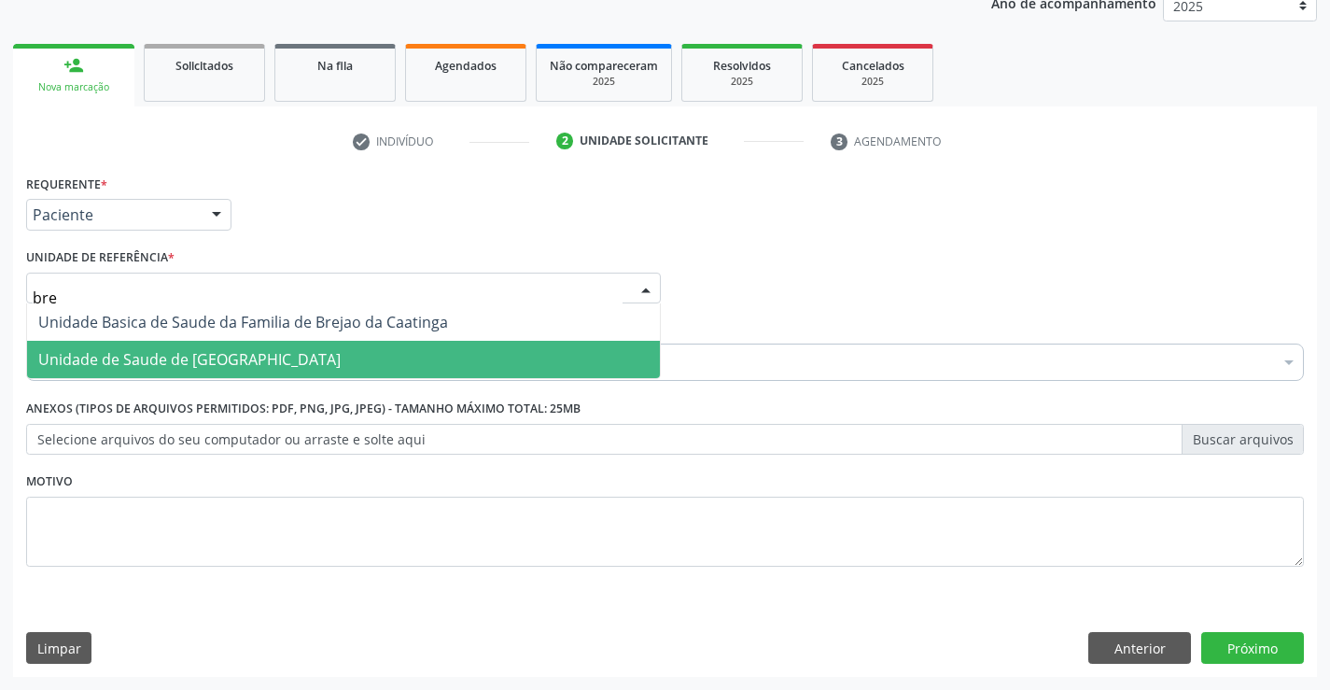
click at [221, 359] on span "Unidade de Saude de [GEOGRAPHIC_DATA]" at bounding box center [189, 359] width 303 height 21
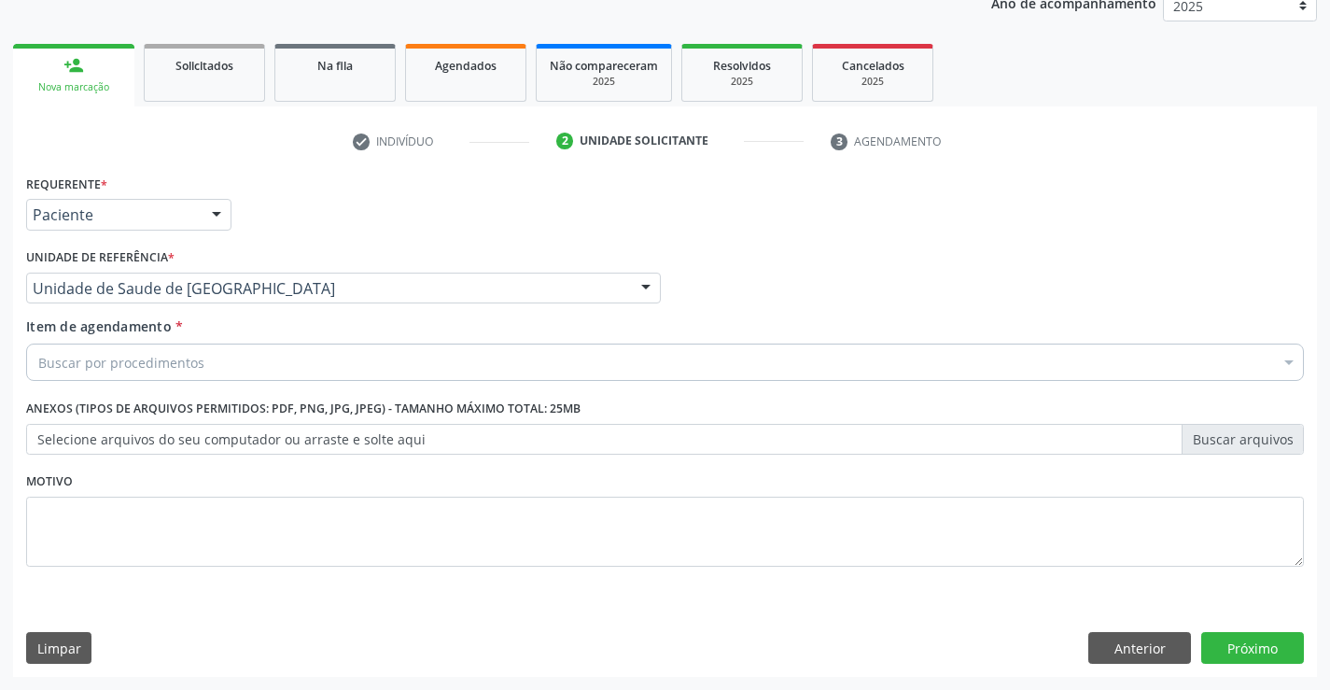
click at [262, 363] on div "Buscar por procedimentos" at bounding box center [665, 362] width 1278 height 37
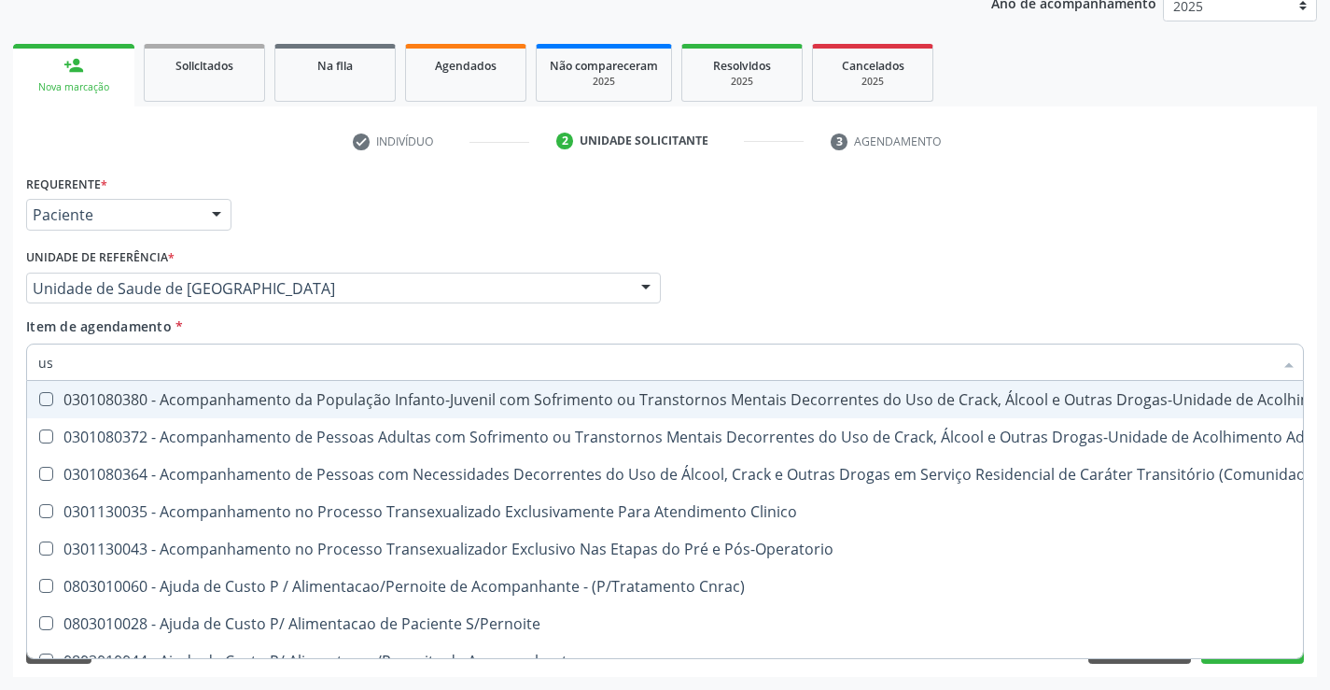
type input "usg"
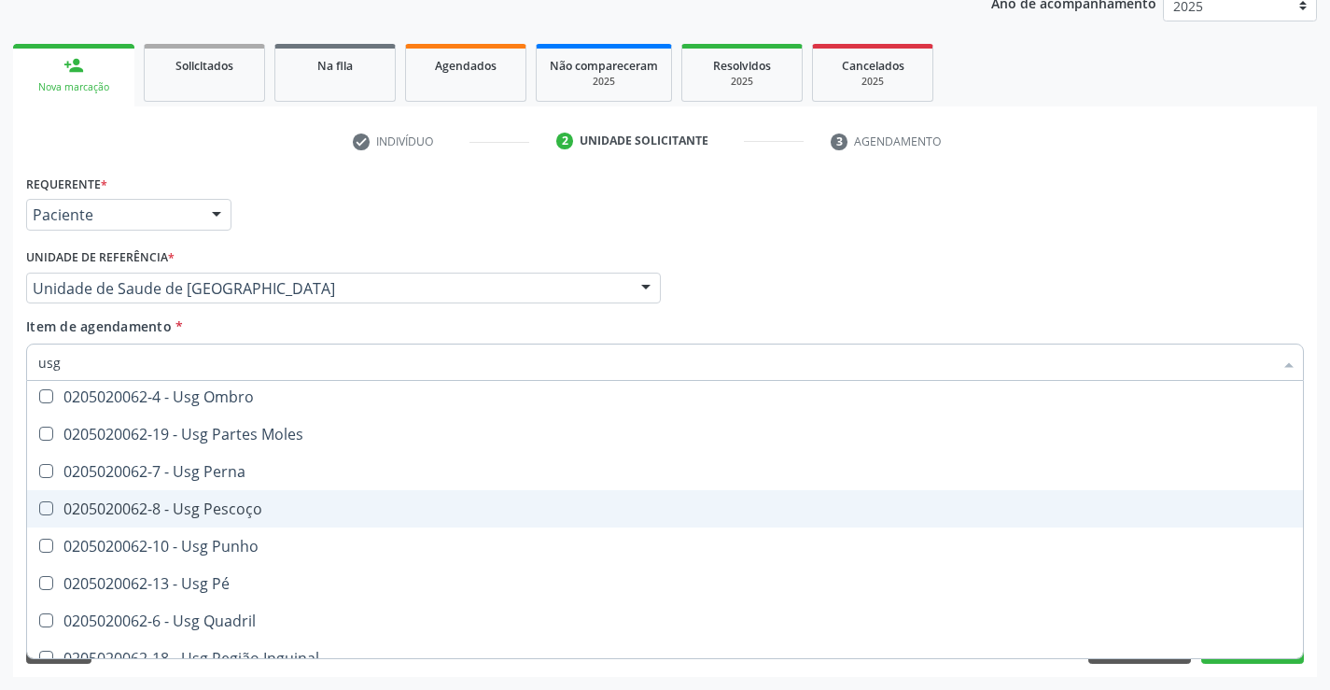
scroll to position [246, 0]
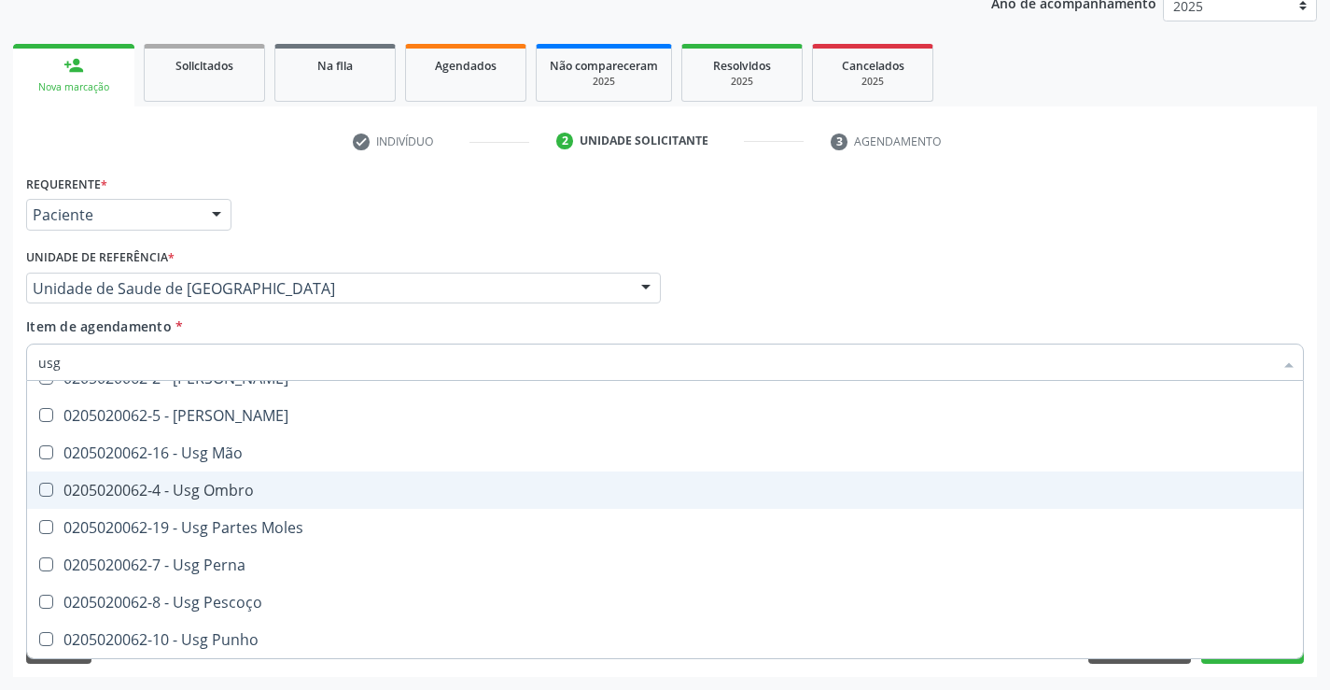
click at [246, 484] on div "0205020062-4 - Usg Ombro" at bounding box center [665, 490] width 1254 height 15
checkbox Ombro "true"
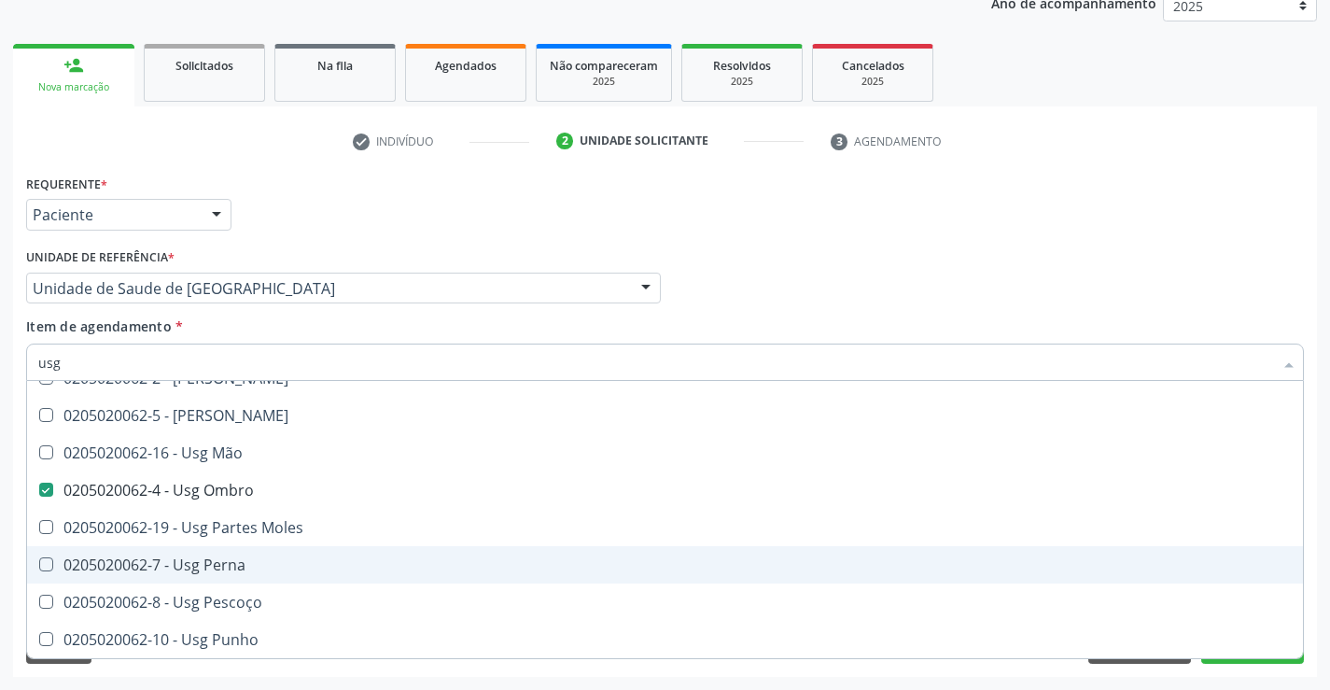
type input "usg"
click at [570, 677] on div "Acompanhamento Acompanhe a situação das marcações correntes e finalizadas Relat…" at bounding box center [665, 278] width 1330 height 823
checkbox Braço "true"
checkbox Ombro "false"
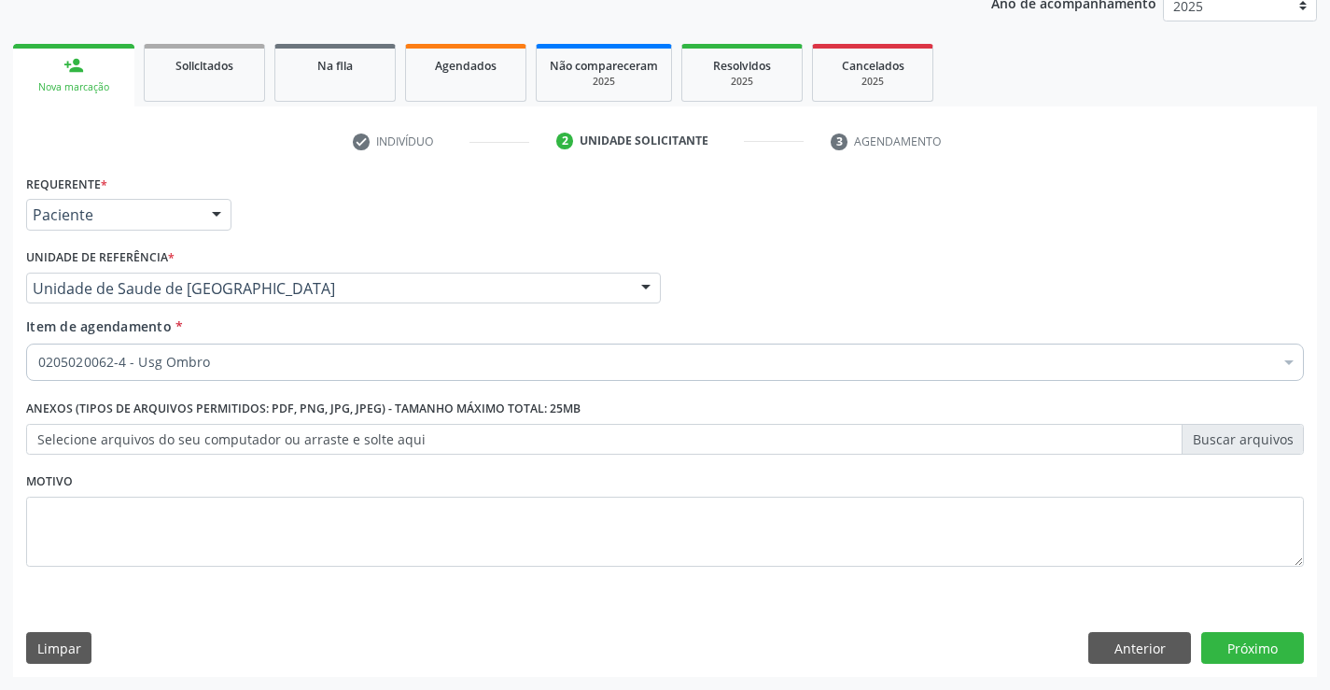
scroll to position [0, 0]
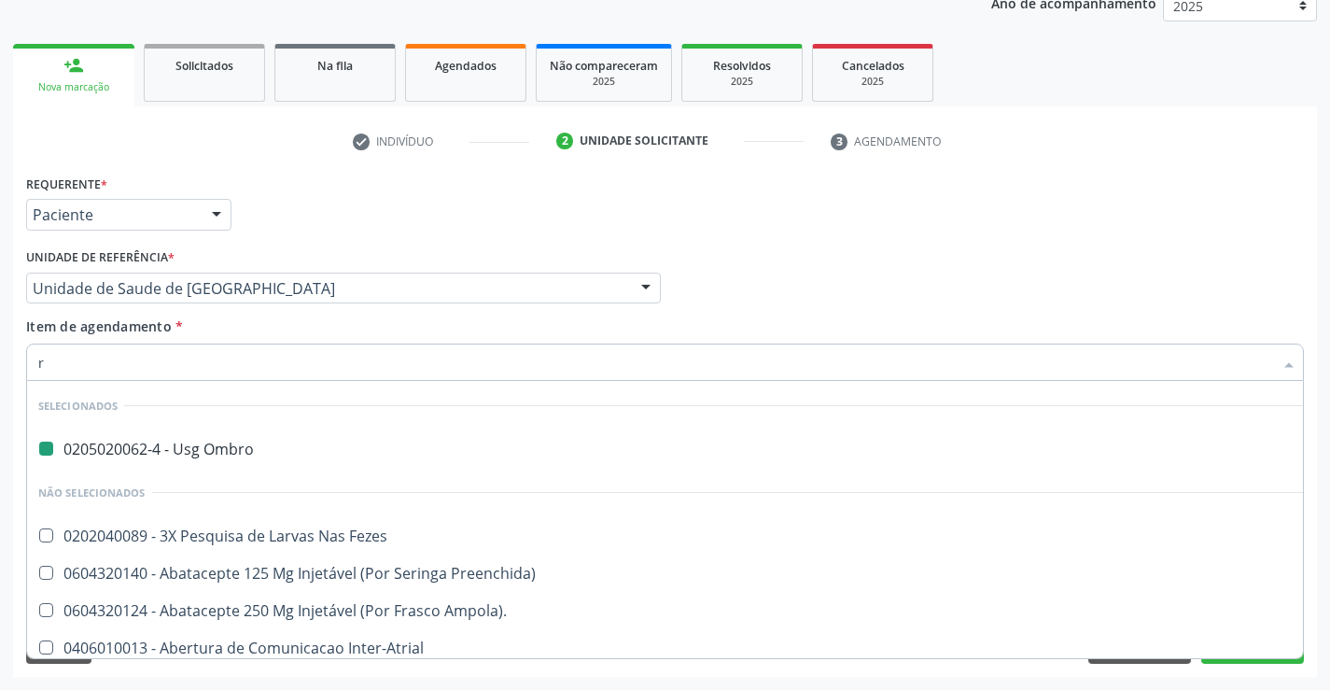
type input "re"
checkbox Ombro "false"
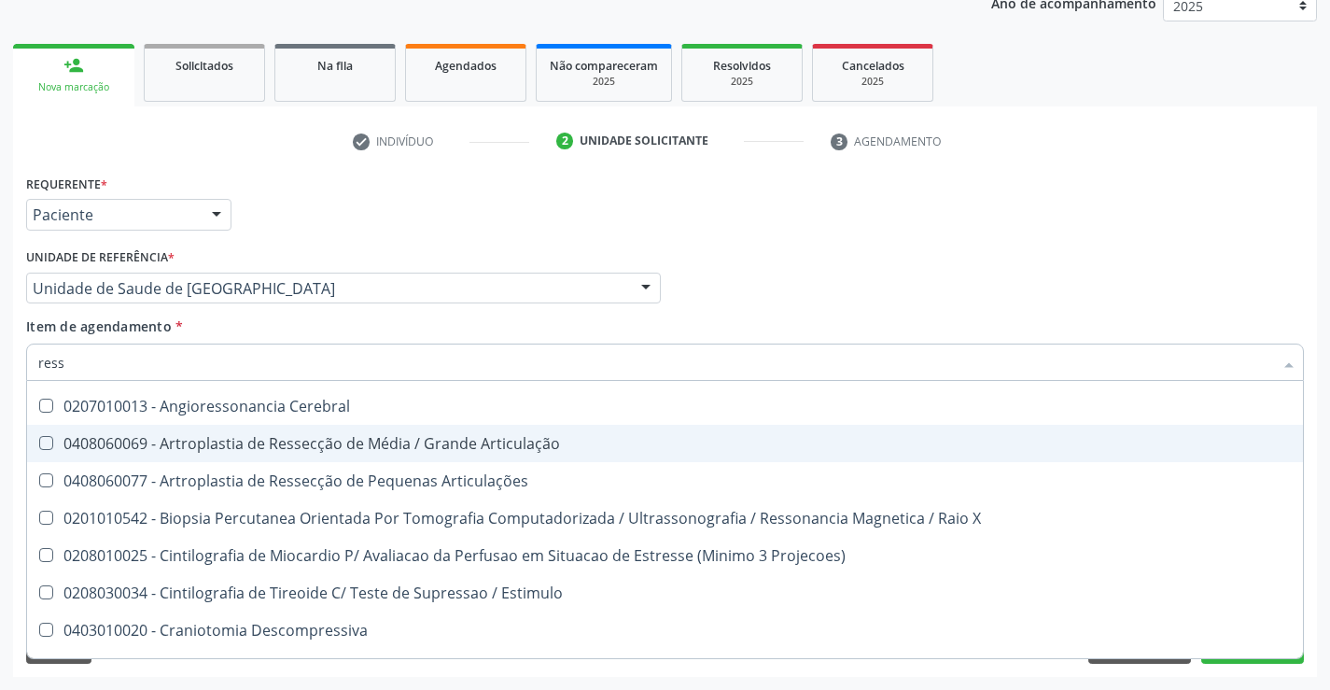
scroll to position [187, 0]
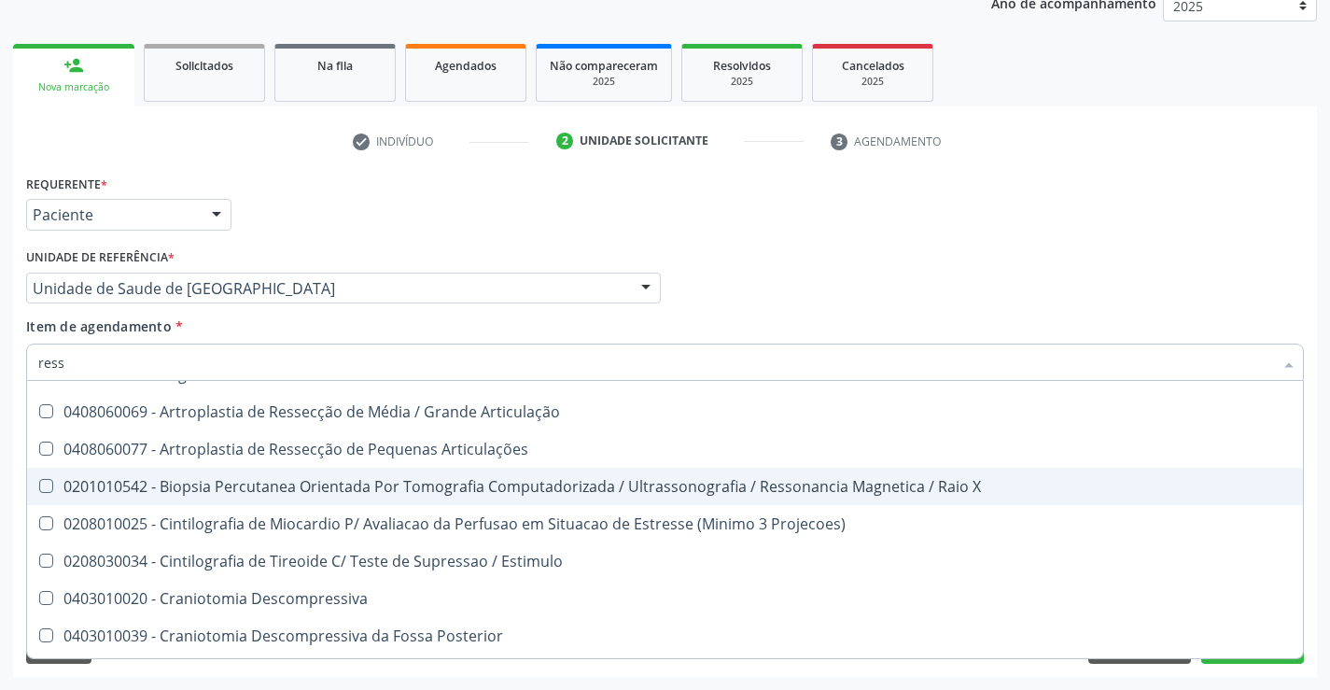
type input "resso"
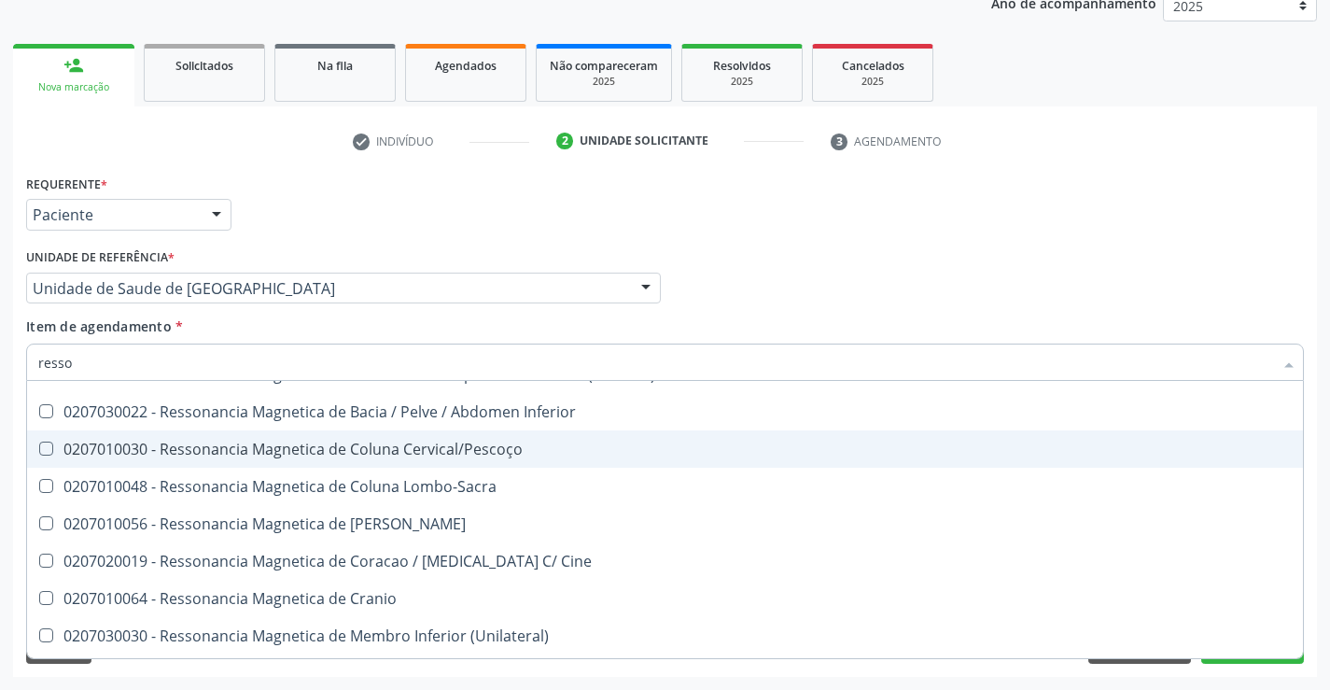
click at [395, 451] on div "0207010030 - Ressonancia Magnetica de Coluna Cervical/Pescoço" at bounding box center [665, 449] width 1254 height 15
checkbox Cervical\/Pescoço "true"
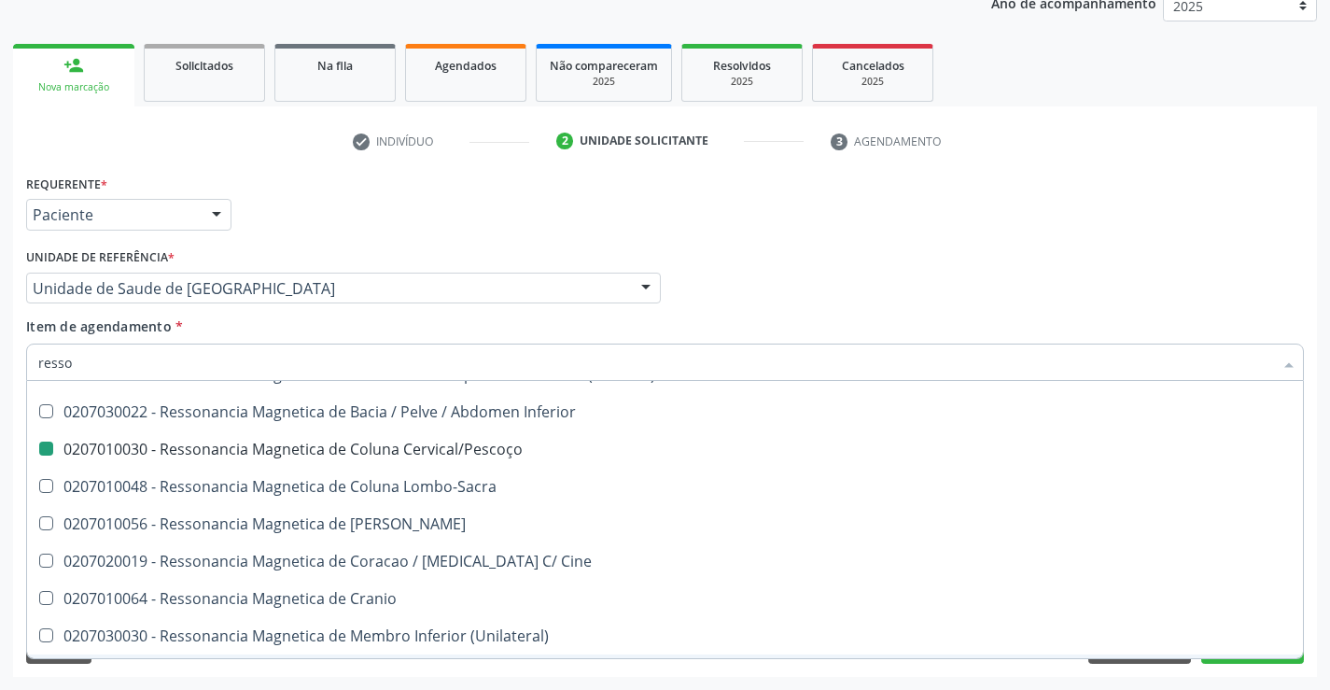
click at [457, 665] on div "Requerente * Paciente Profissional de Saúde Paciente Nenhum resultado encontrad…" at bounding box center [665, 423] width 1304 height 507
checkbox Cerebral "true"
checkbox Cervical\/Pescoço "false"
checkbox X "true"
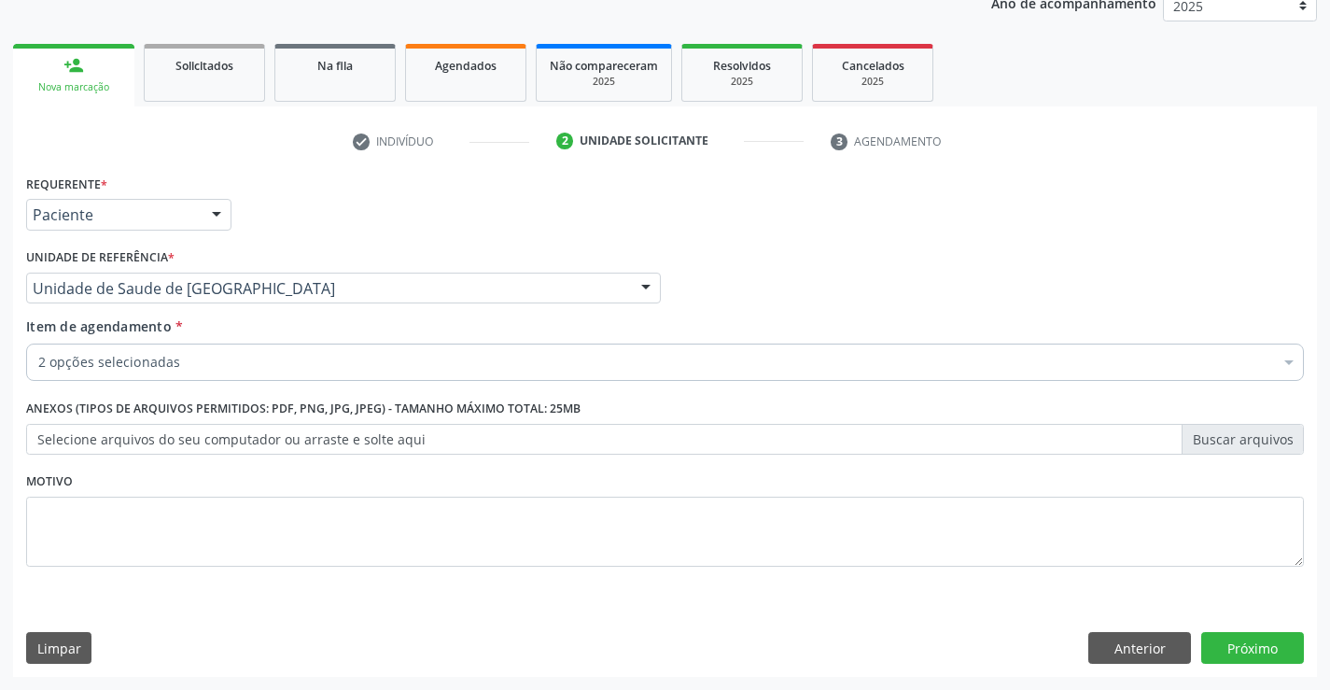
scroll to position [0, 0]
click at [1246, 647] on button "Próximo" at bounding box center [1253, 648] width 103 height 32
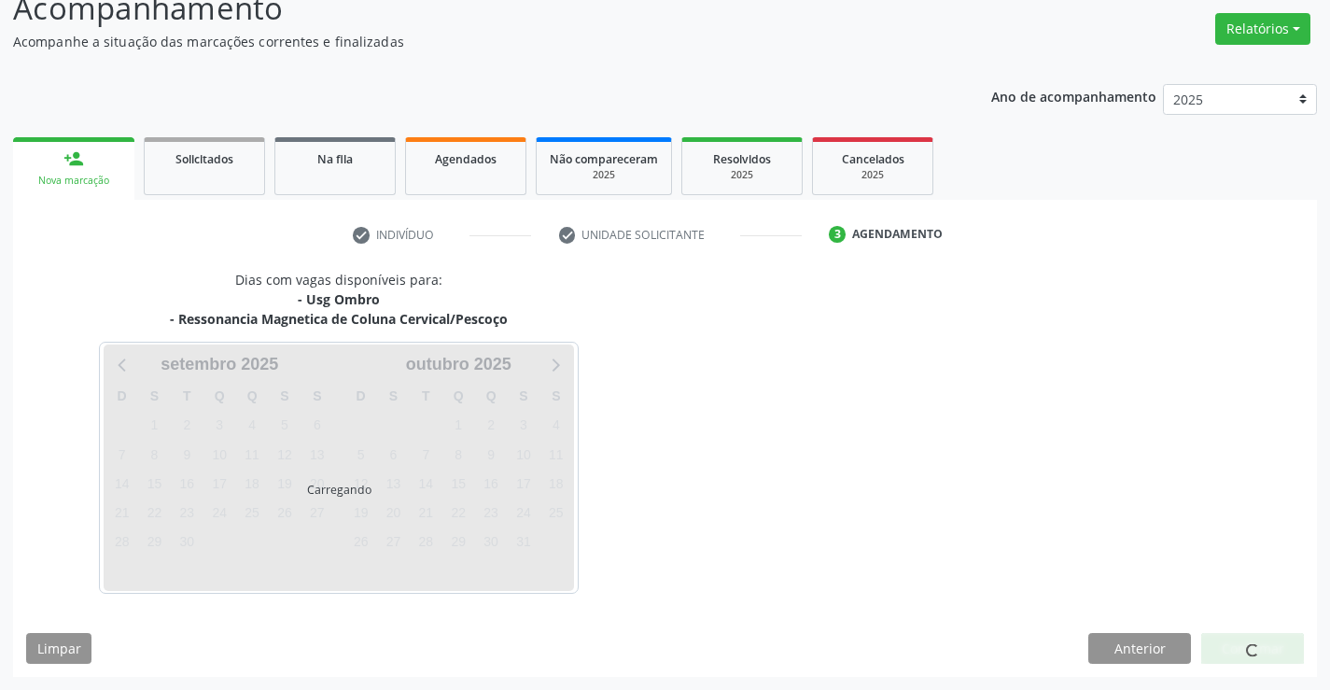
scroll to position [197, 0]
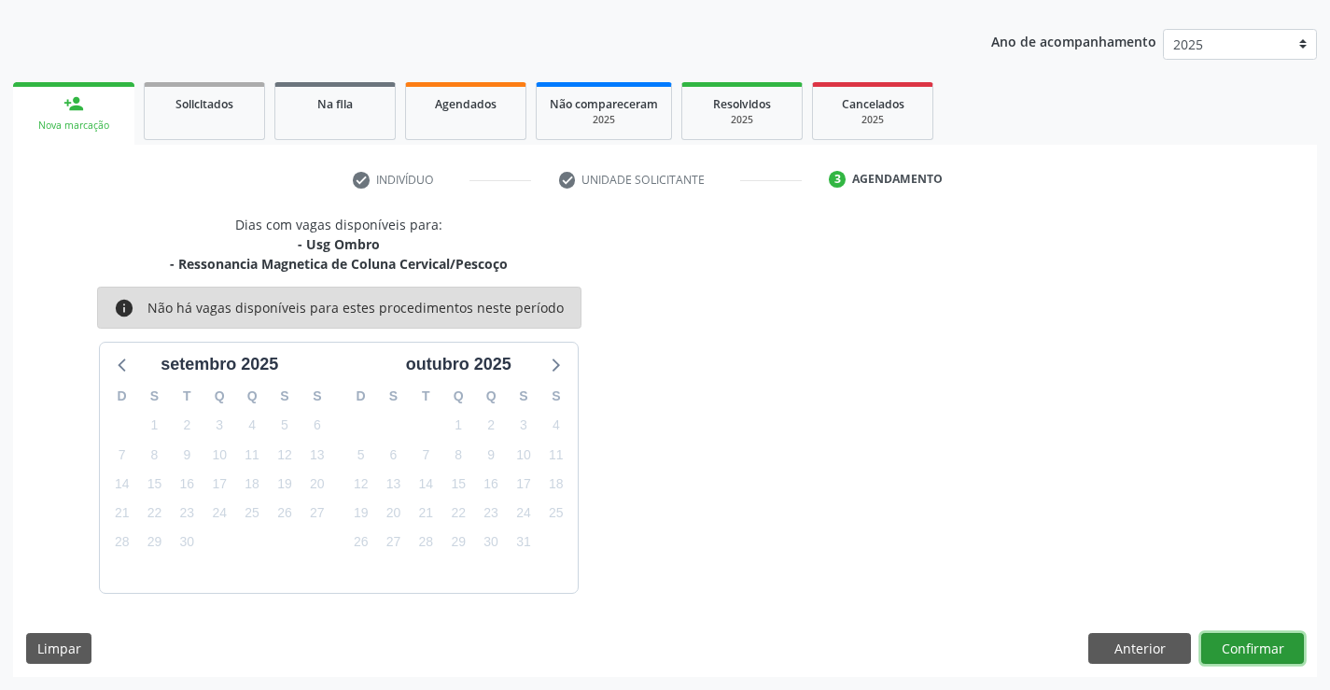
click at [1246, 647] on button "Confirmar" at bounding box center [1253, 649] width 103 height 32
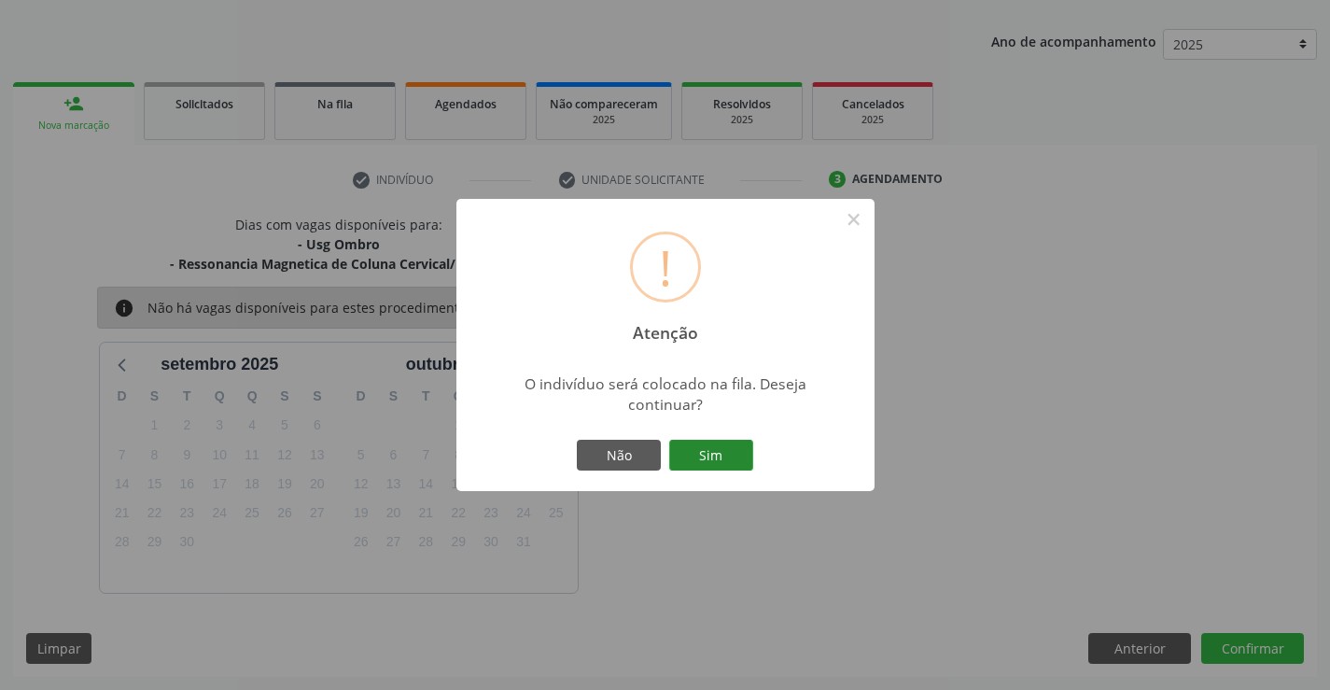
click at [700, 451] on button "Sim" at bounding box center [711, 456] width 84 height 32
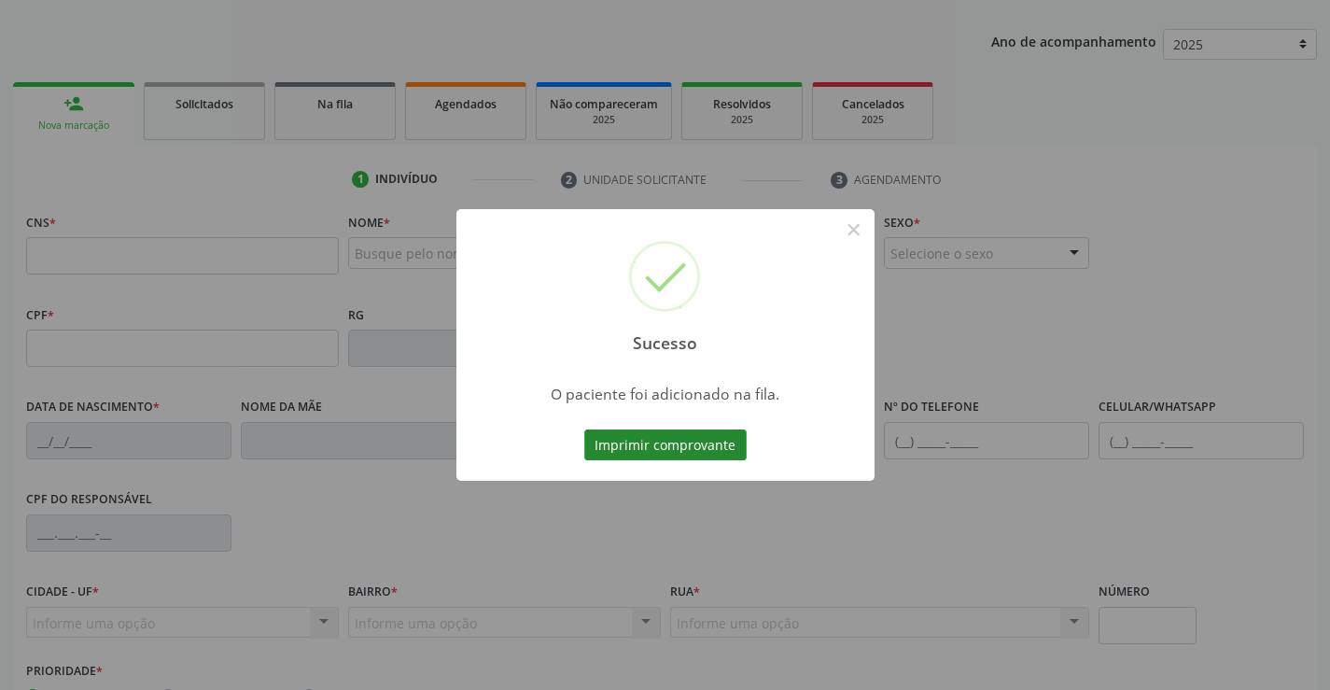
click at [688, 439] on button "Imprimir comprovante" at bounding box center [665, 445] width 162 height 32
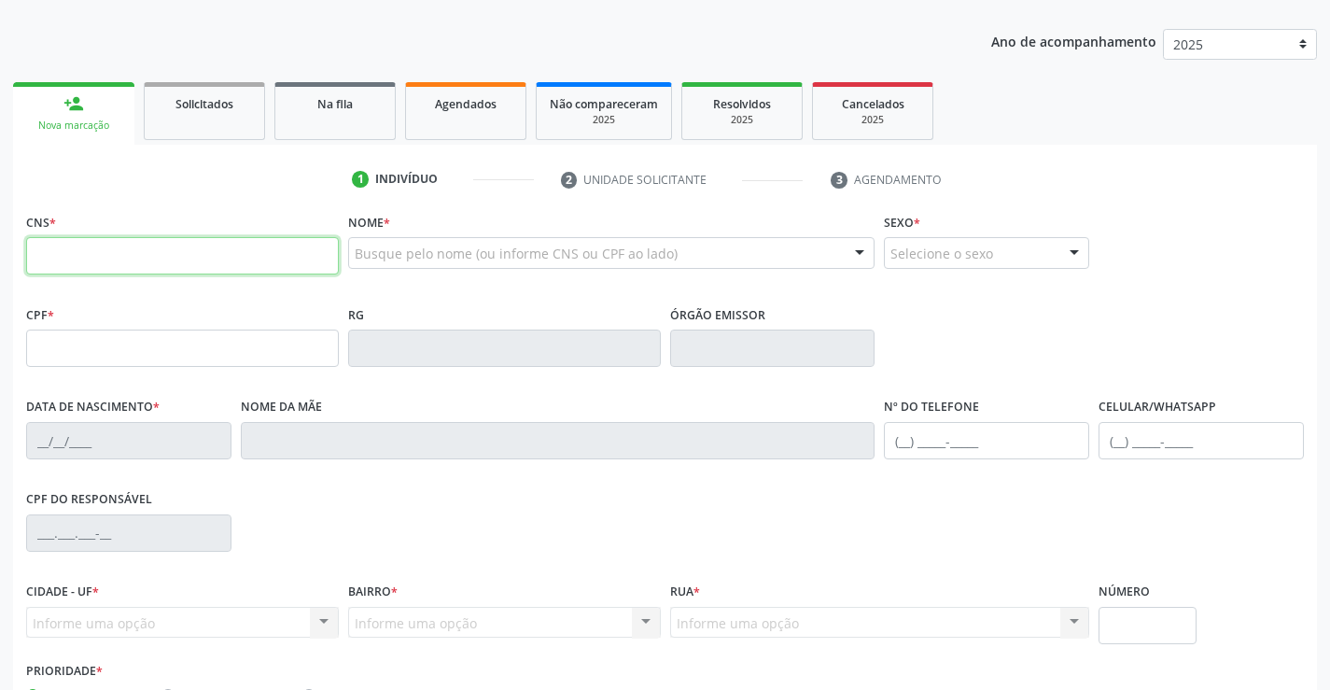
click at [107, 256] on input "text" at bounding box center [182, 255] width 313 height 37
type input "706 2055 0740 1960"
type input "1340765403"
type input "24/07/1948"
type input "(74) 99114-3342"
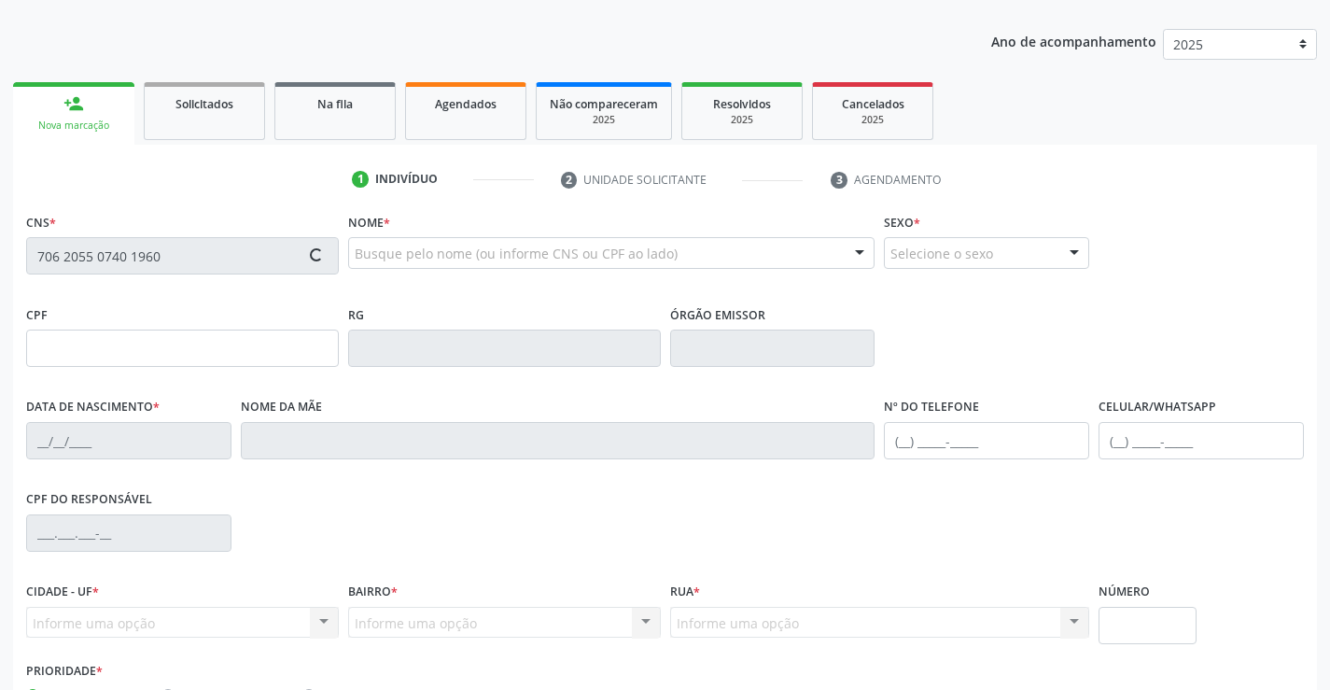
type input "(74) 99114-3342"
type input "170"
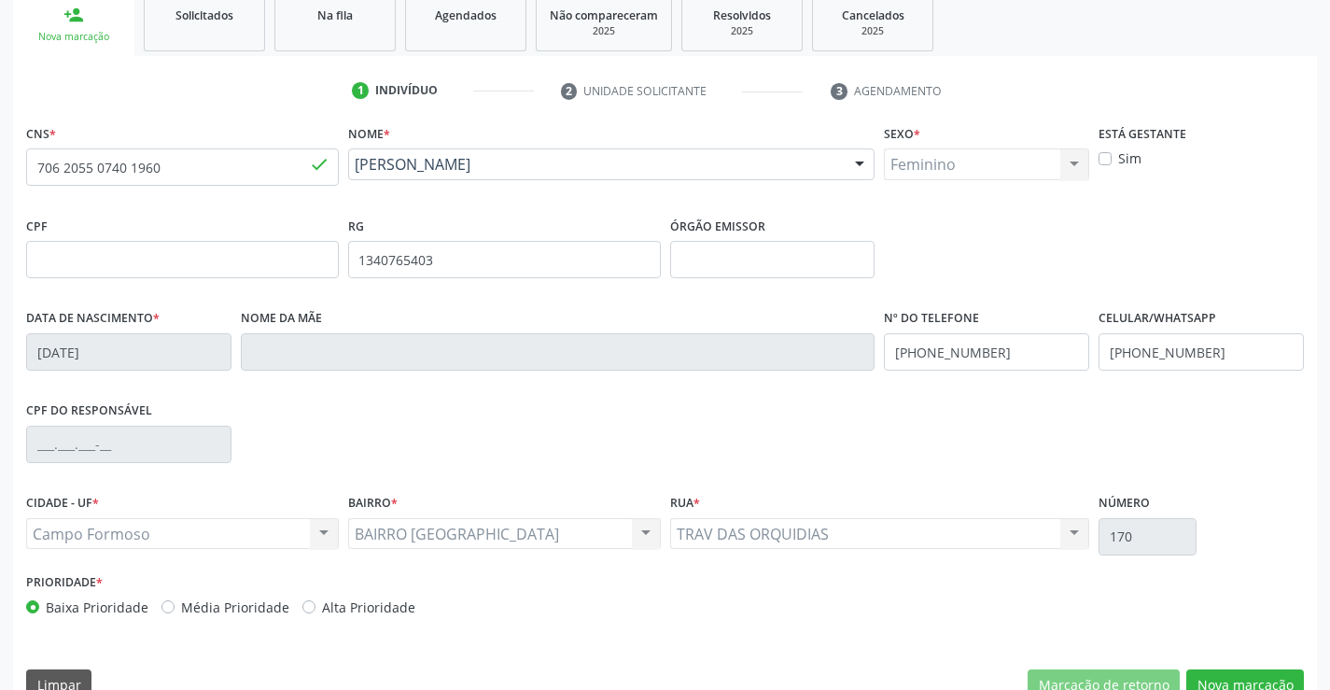
scroll to position [290, 0]
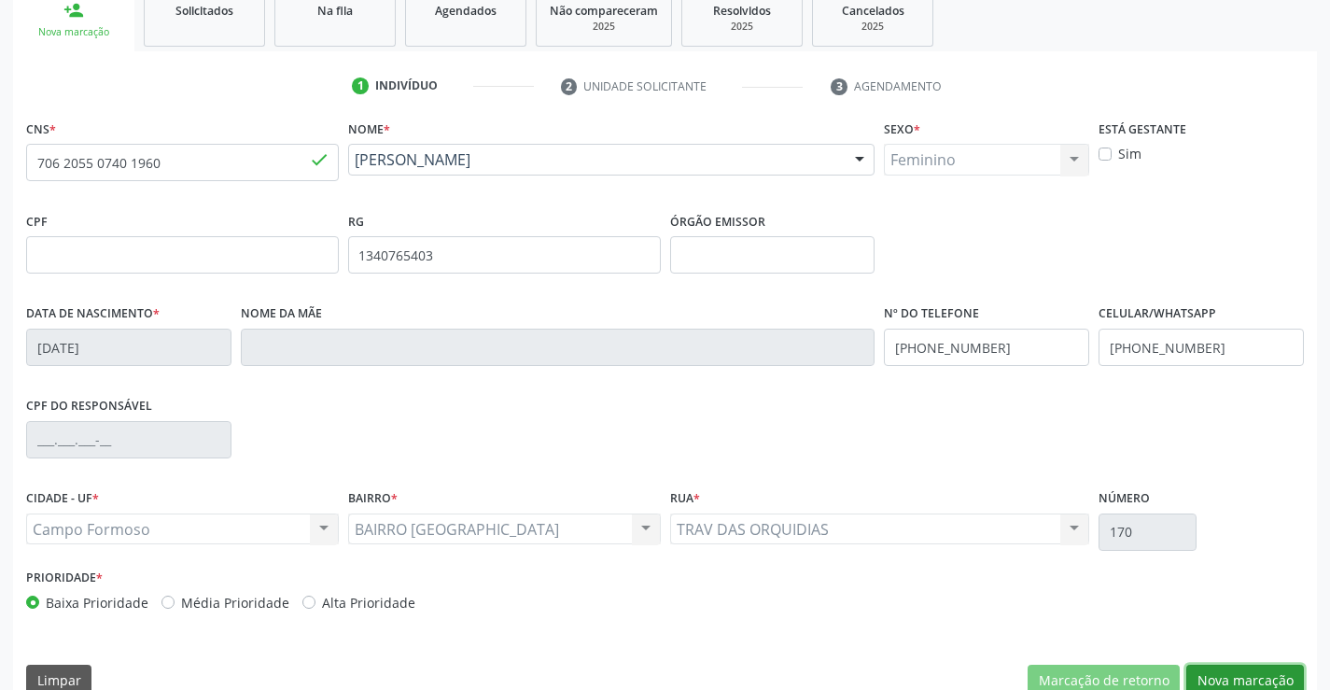
click at [1224, 672] on button "Nova marcação" at bounding box center [1246, 681] width 118 height 32
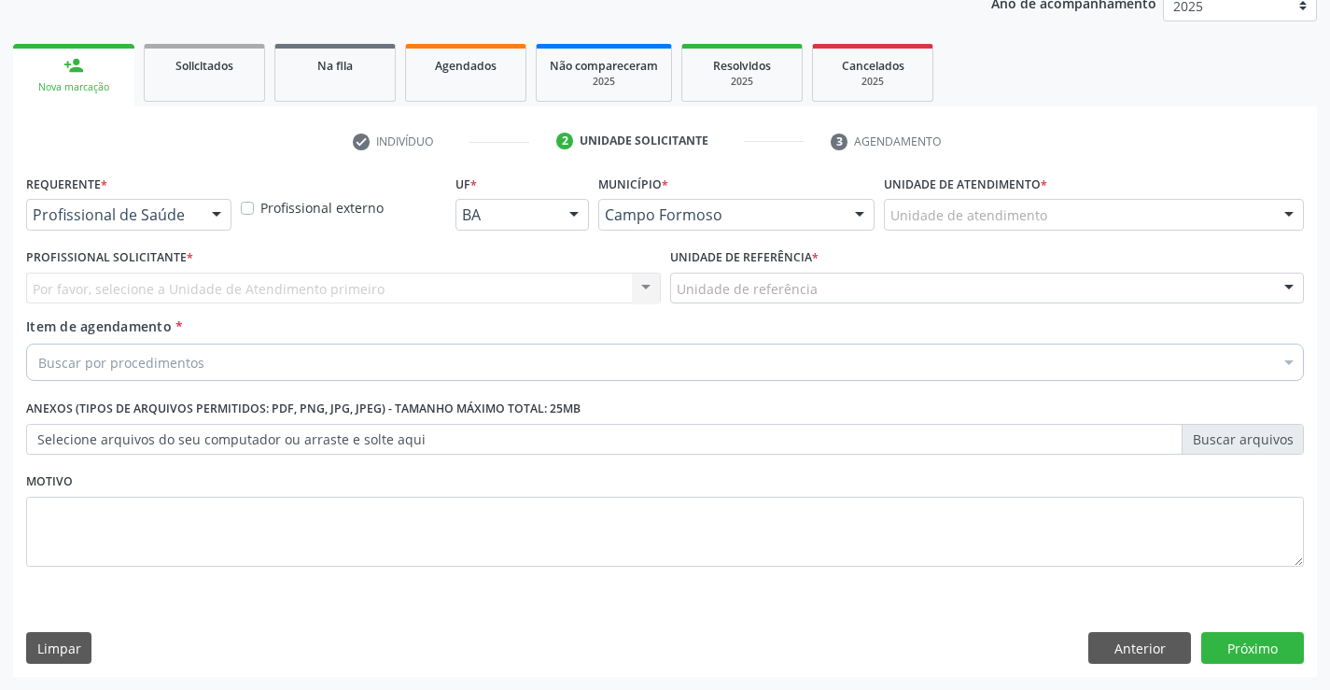
scroll to position [235, 0]
click at [217, 214] on div at bounding box center [217, 216] width 28 height 32
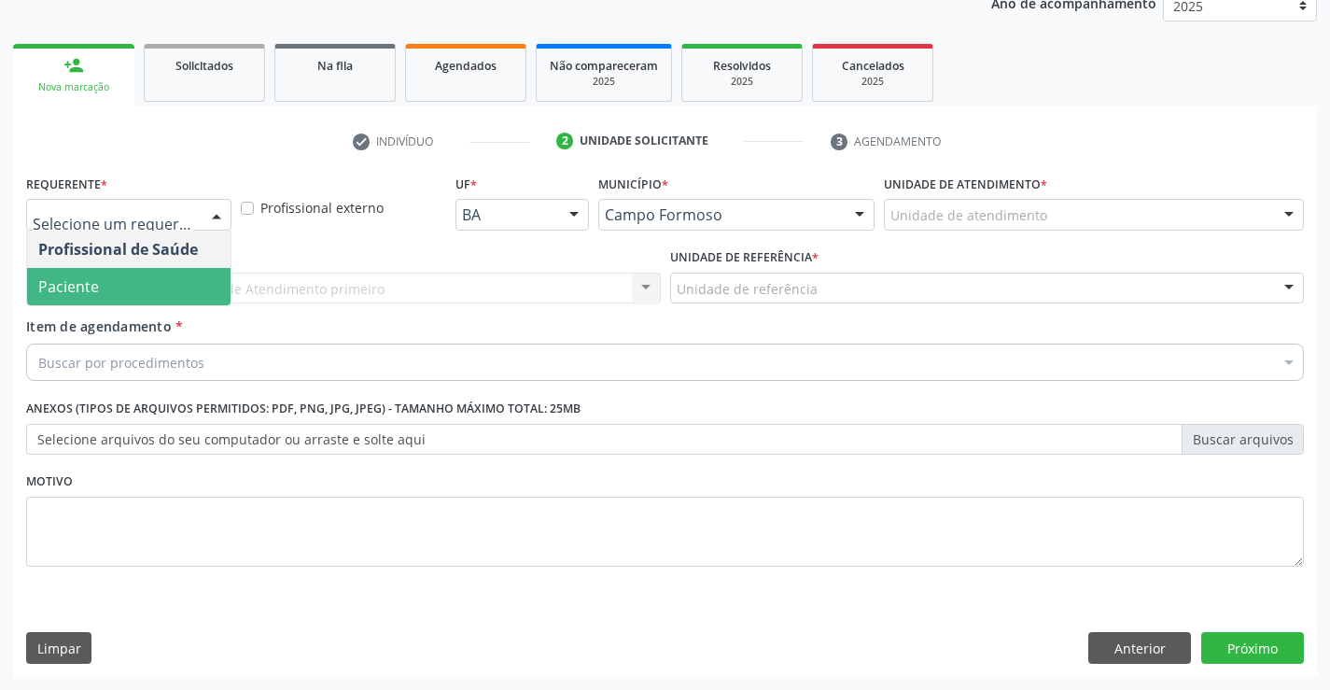
click at [151, 289] on span "Paciente" at bounding box center [129, 286] width 204 height 37
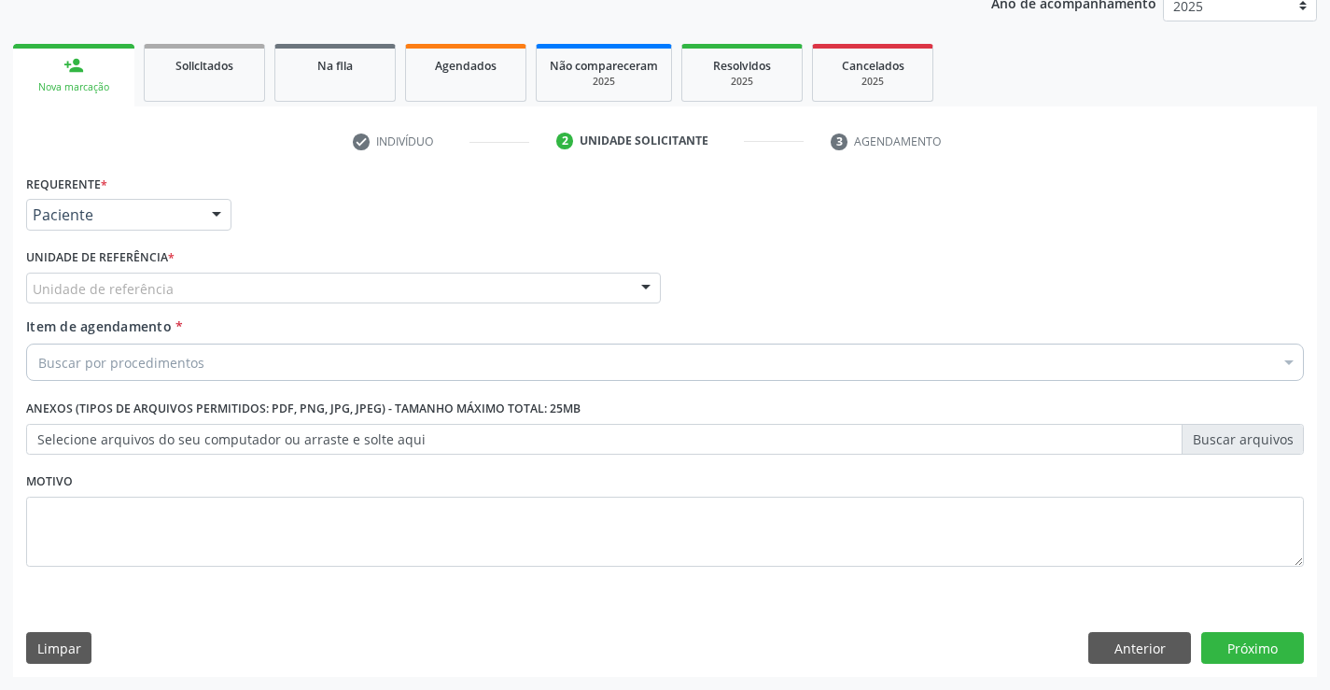
click at [465, 293] on div "Unidade de referência" at bounding box center [343, 289] width 635 height 32
click at [1127, 642] on button "Anterior" at bounding box center [1140, 648] width 103 height 32
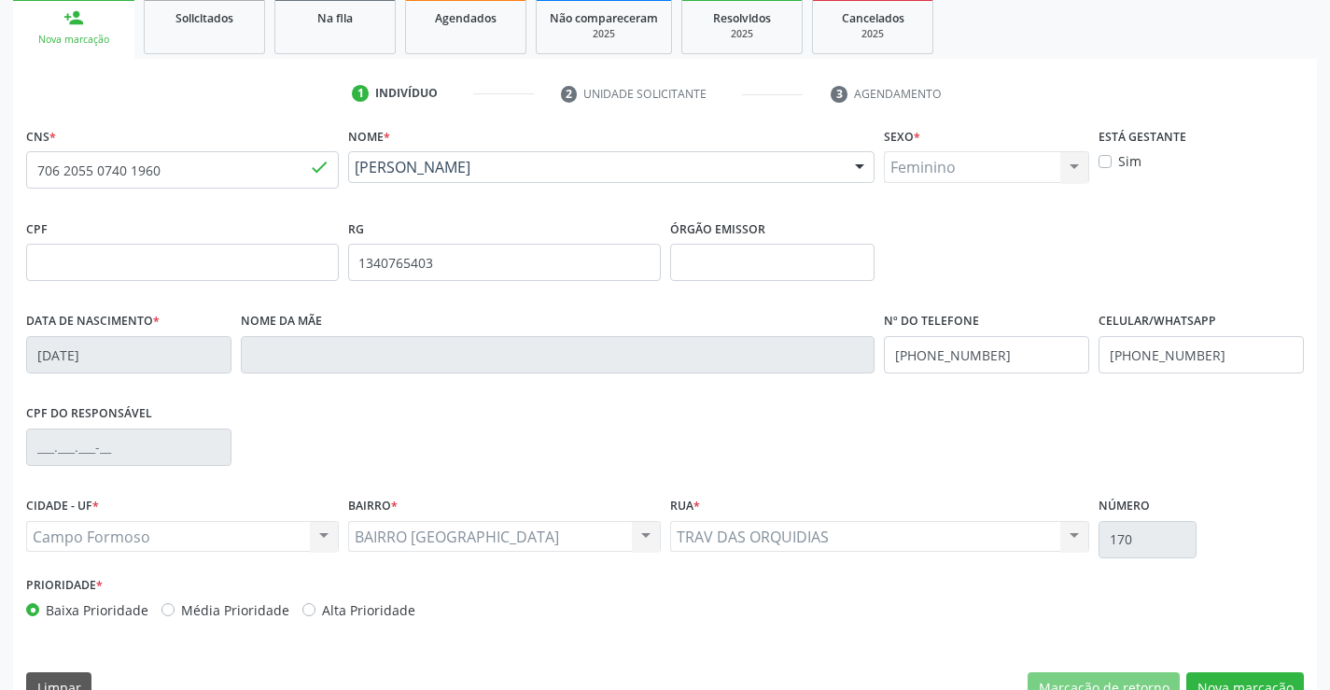
scroll to position [322, 0]
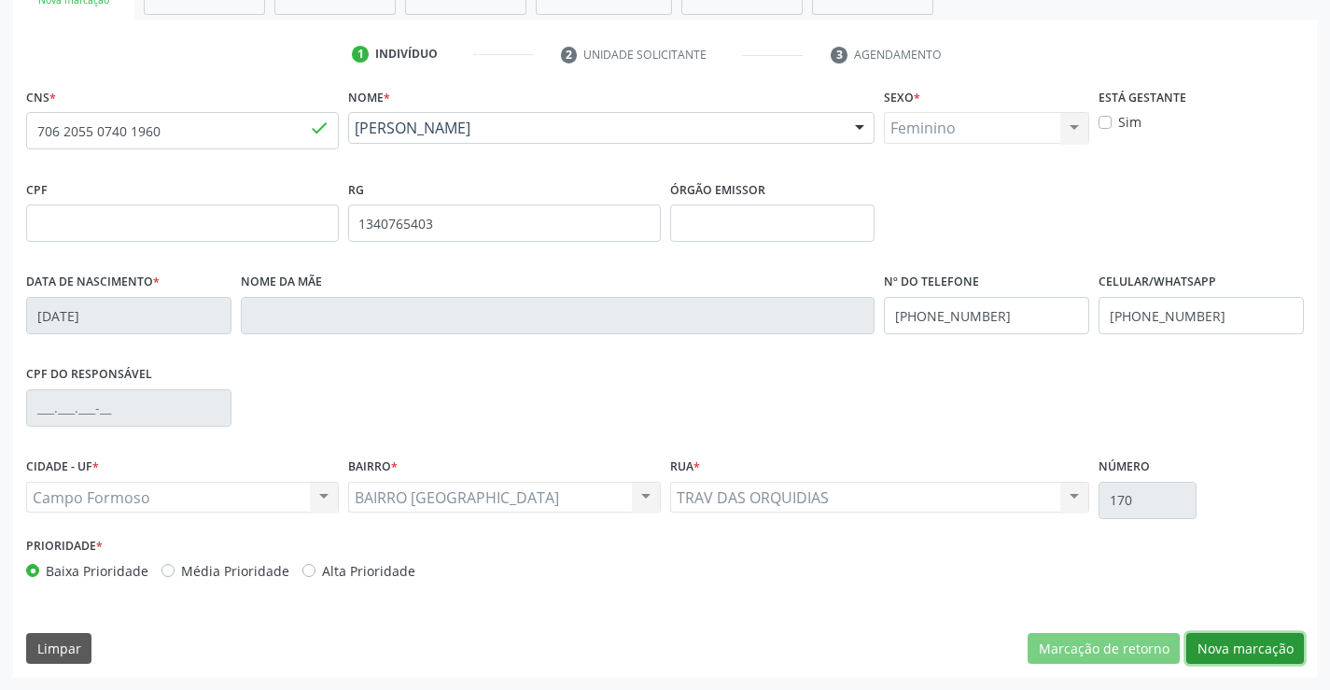
click at [1230, 651] on button "Nova marcação" at bounding box center [1246, 649] width 118 height 32
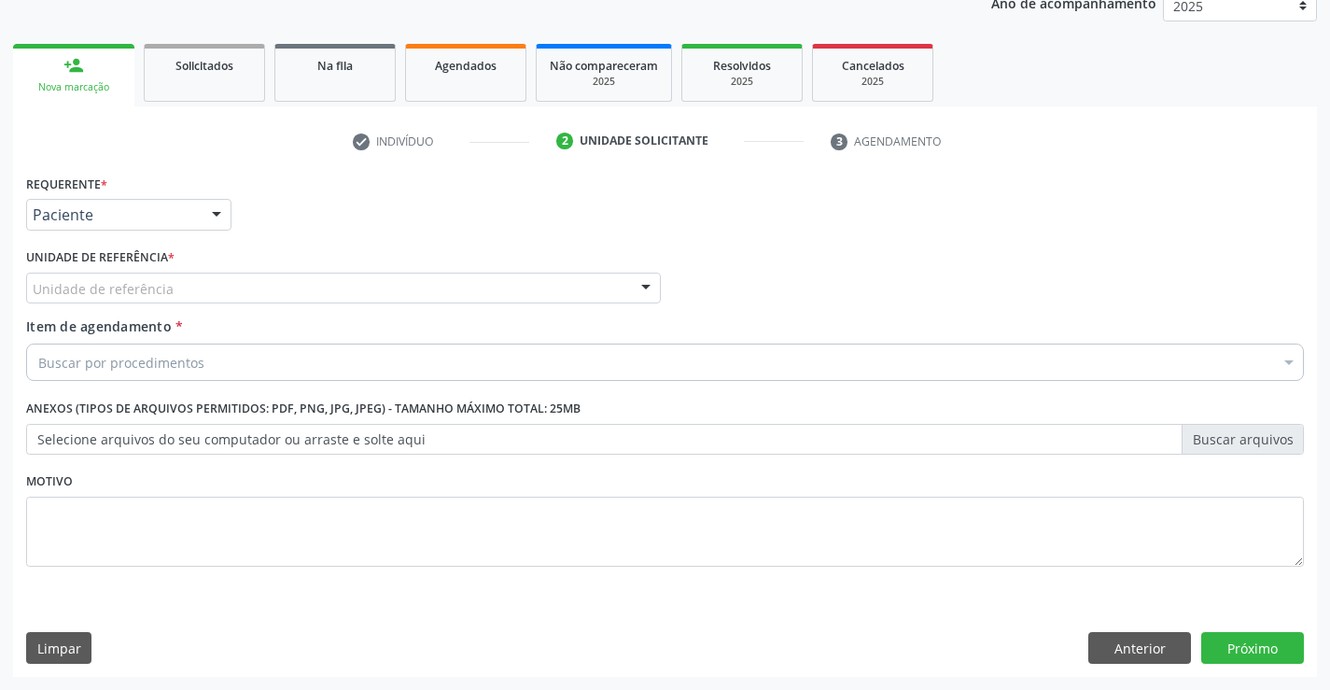
scroll to position [235, 0]
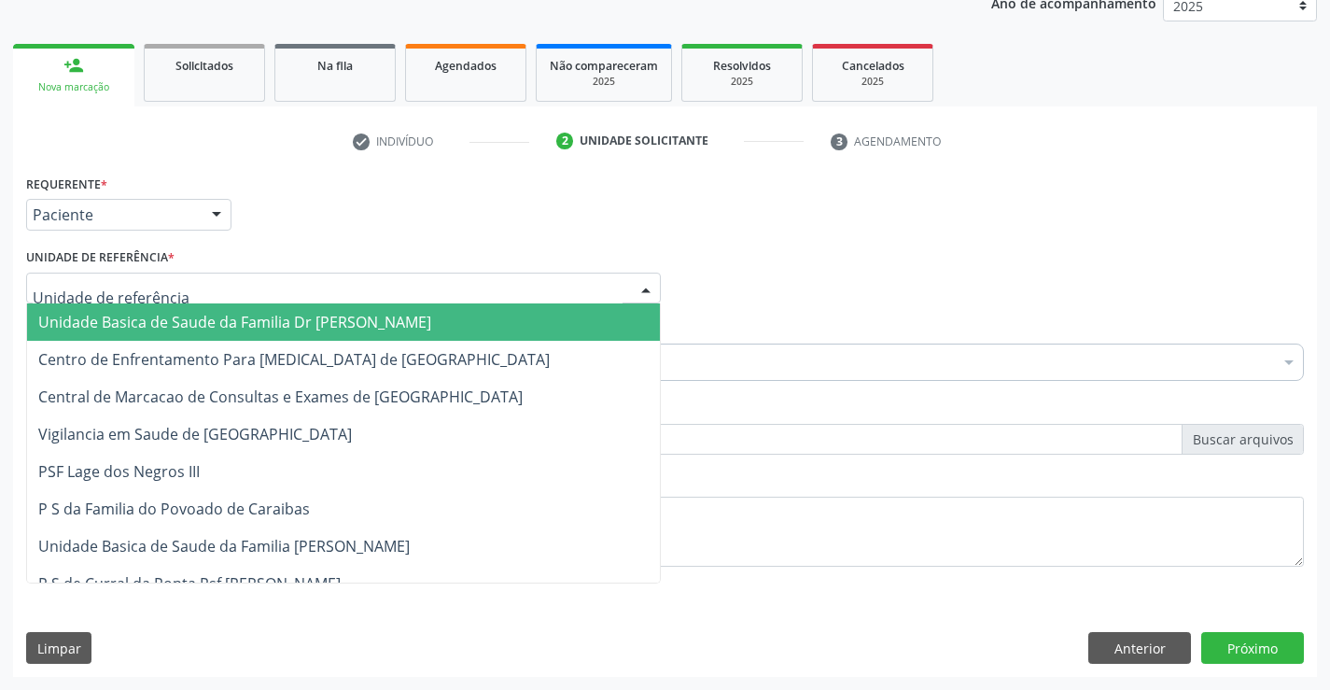
click at [207, 291] on div at bounding box center [343, 289] width 635 height 32
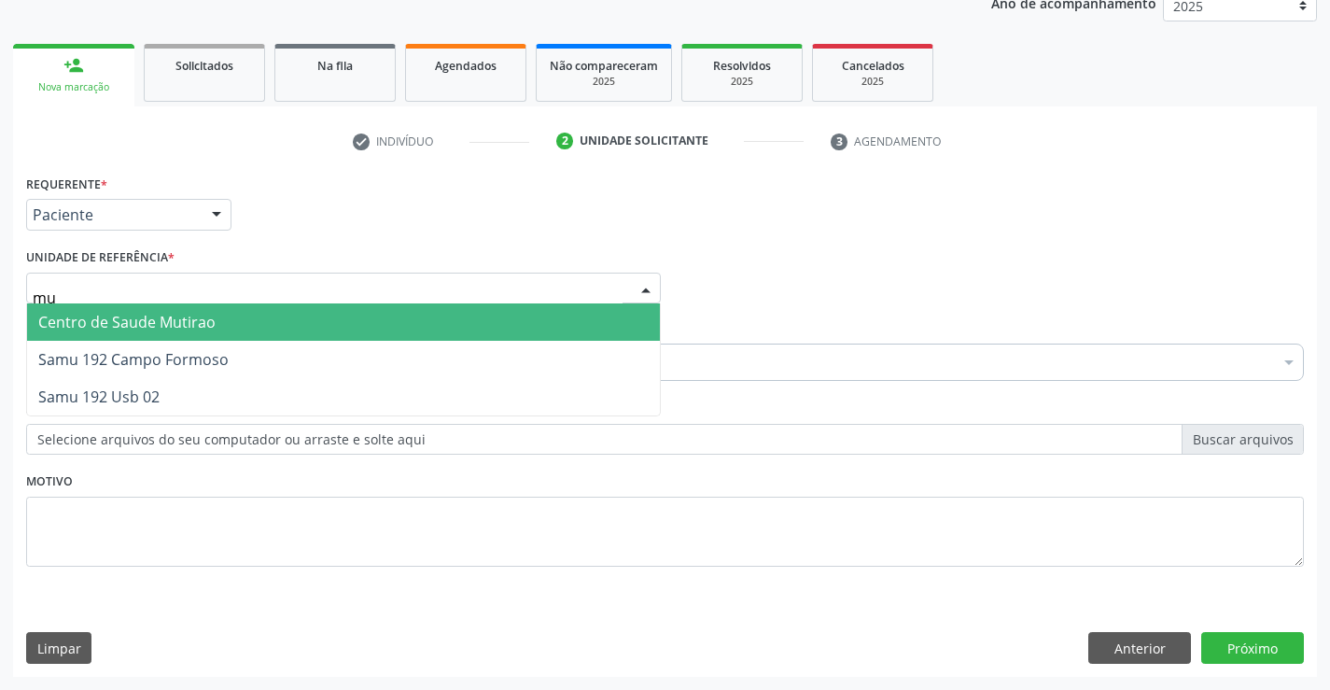
type input "mut"
click at [213, 320] on span "Centro de Saude Mutirao" at bounding box center [126, 322] width 177 height 21
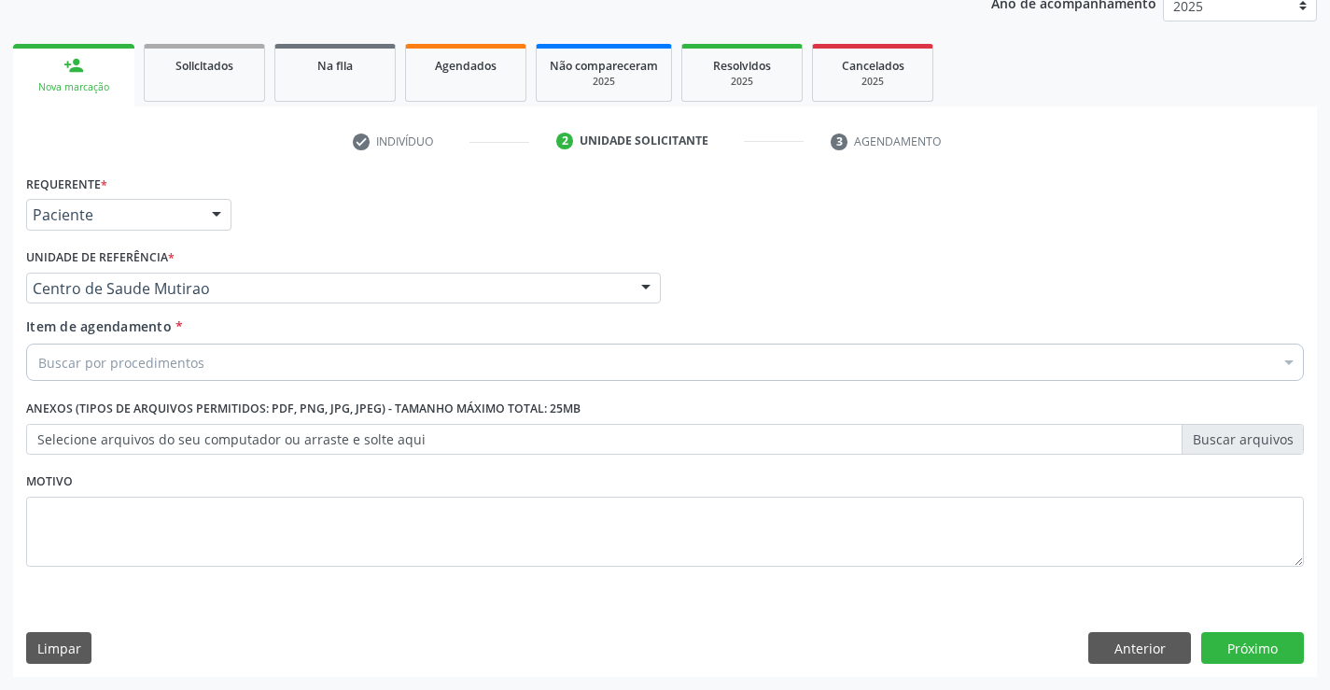
click at [202, 370] on div "Buscar por procedimentos" at bounding box center [665, 362] width 1278 height 37
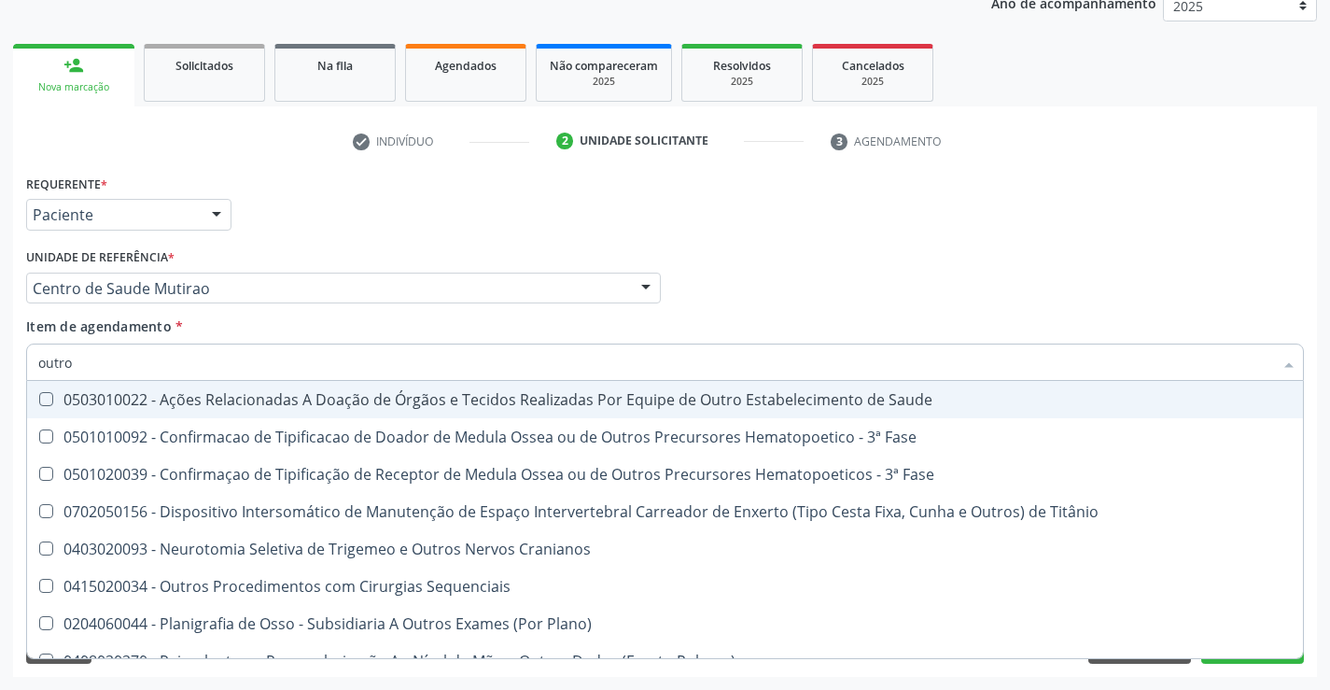
type input "outros"
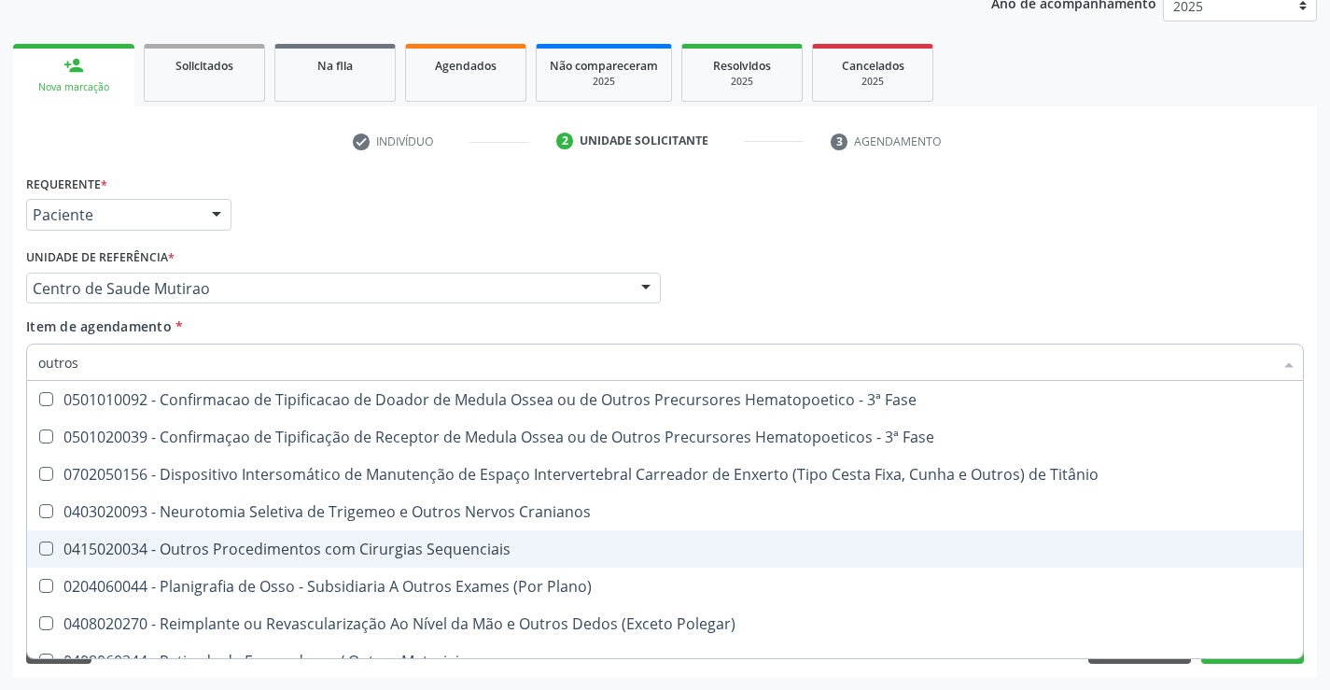
click at [204, 553] on div "0415020034 - Outros Procedimentos com Cirurgias Sequenciais" at bounding box center [665, 549] width 1254 height 15
checkbox Sequenciais "true"
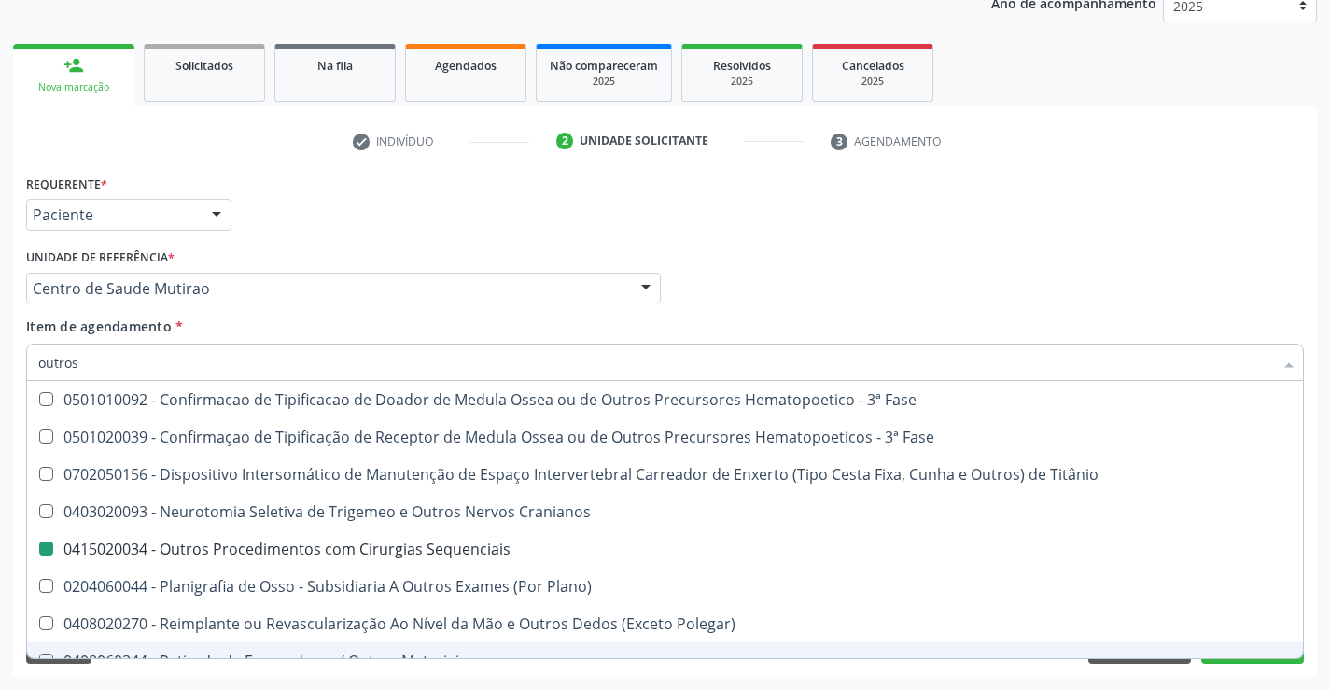
click at [333, 670] on div "Requerente * Paciente Profissional de Saúde Paciente Nenhum resultado encontrad…" at bounding box center [665, 423] width 1304 height 507
checkbox Fase "true"
checkbox Sequenciais "false"
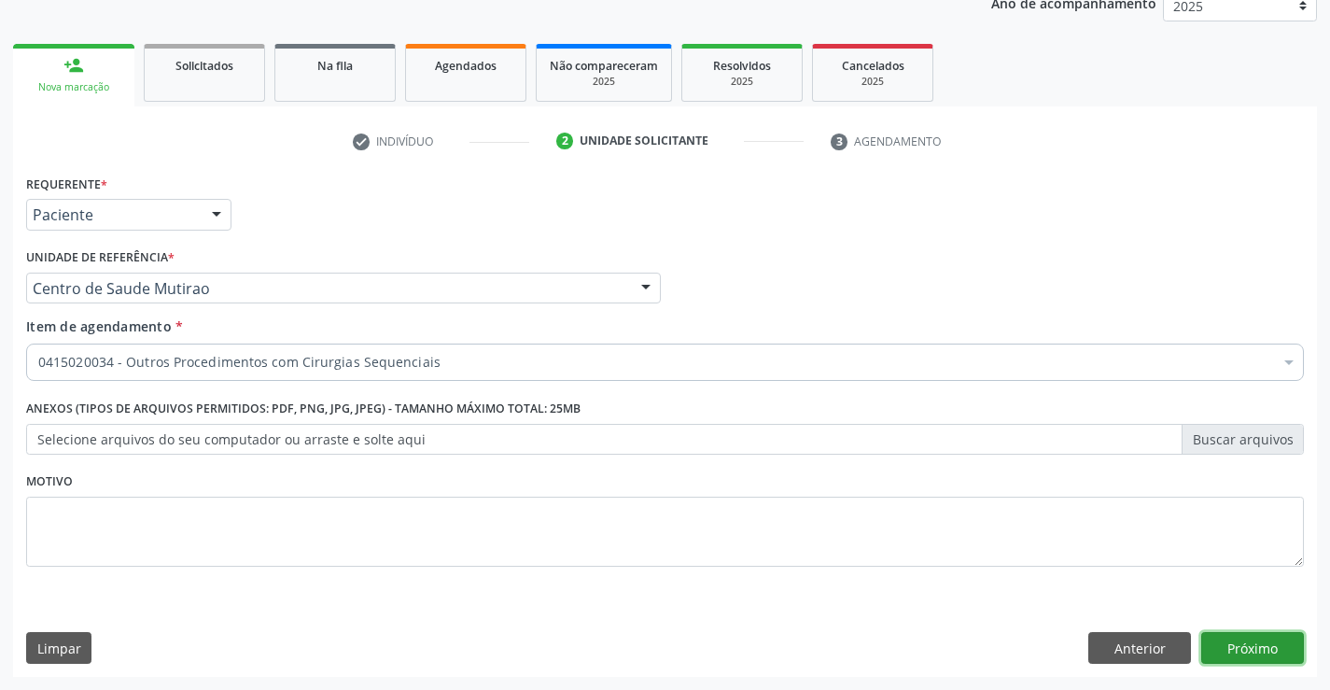
click at [1262, 648] on button "Próximo" at bounding box center [1253, 648] width 103 height 32
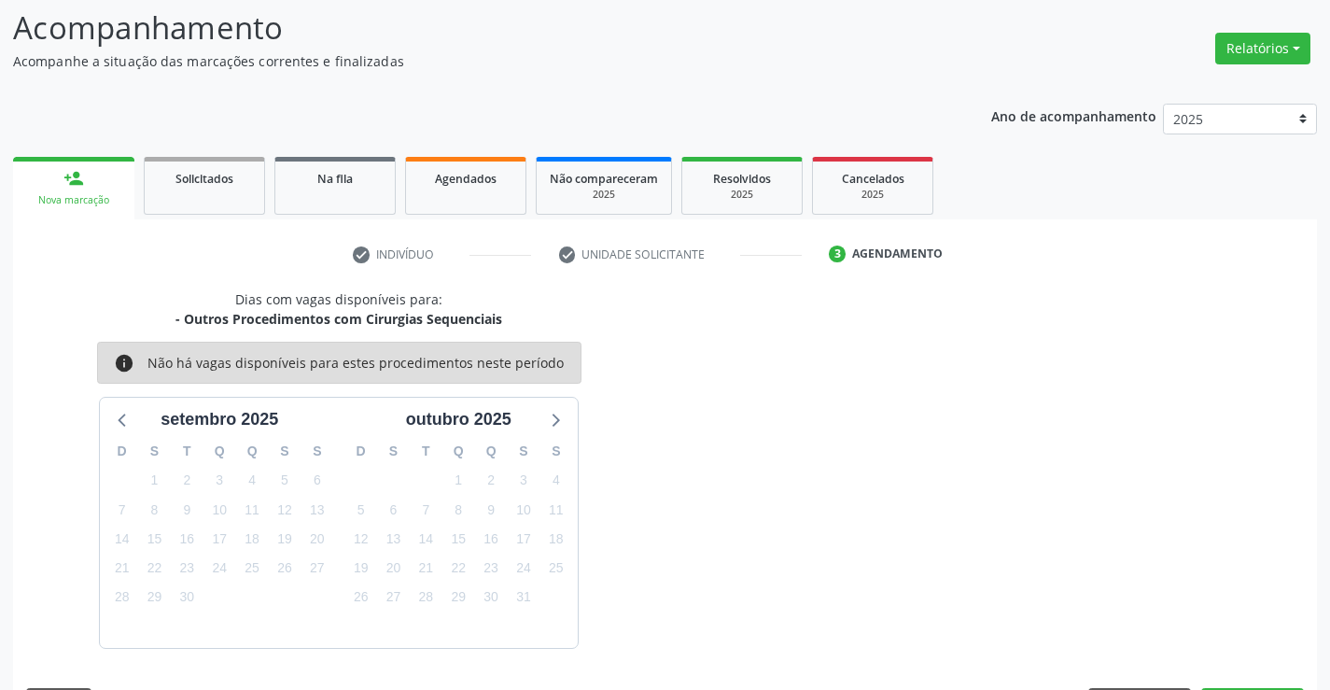
scroll to position [177, 0]
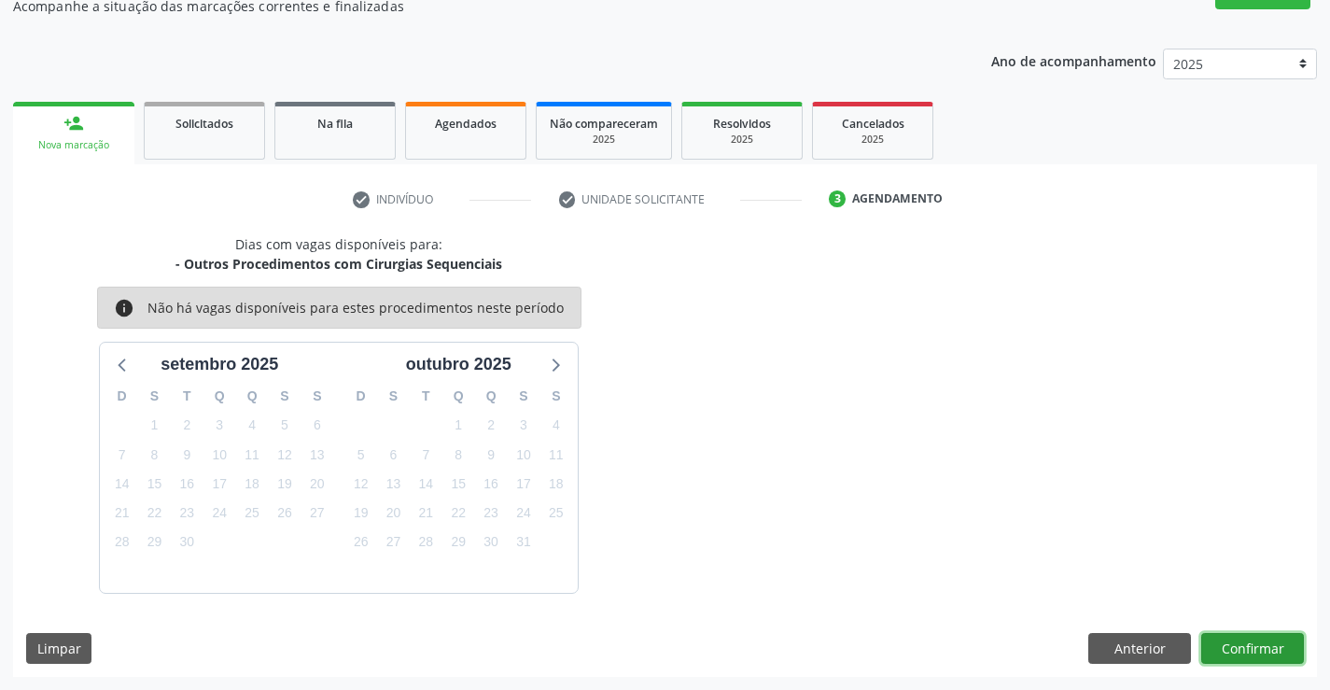
click at [1262, 648] on button "Confirmar" at bounding box center [1253, 649] width 103 height 32
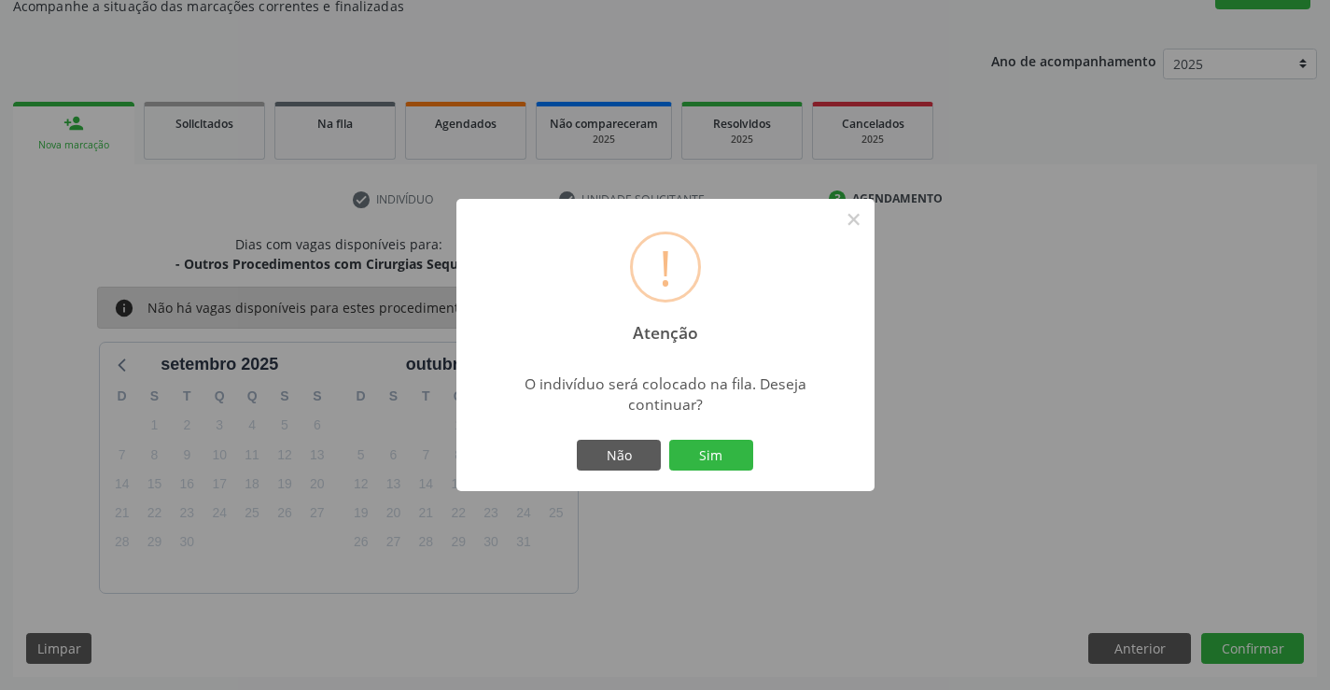
click at [669, 440] on button "Sim" at bounding box center [711, 456] width 84 height 32
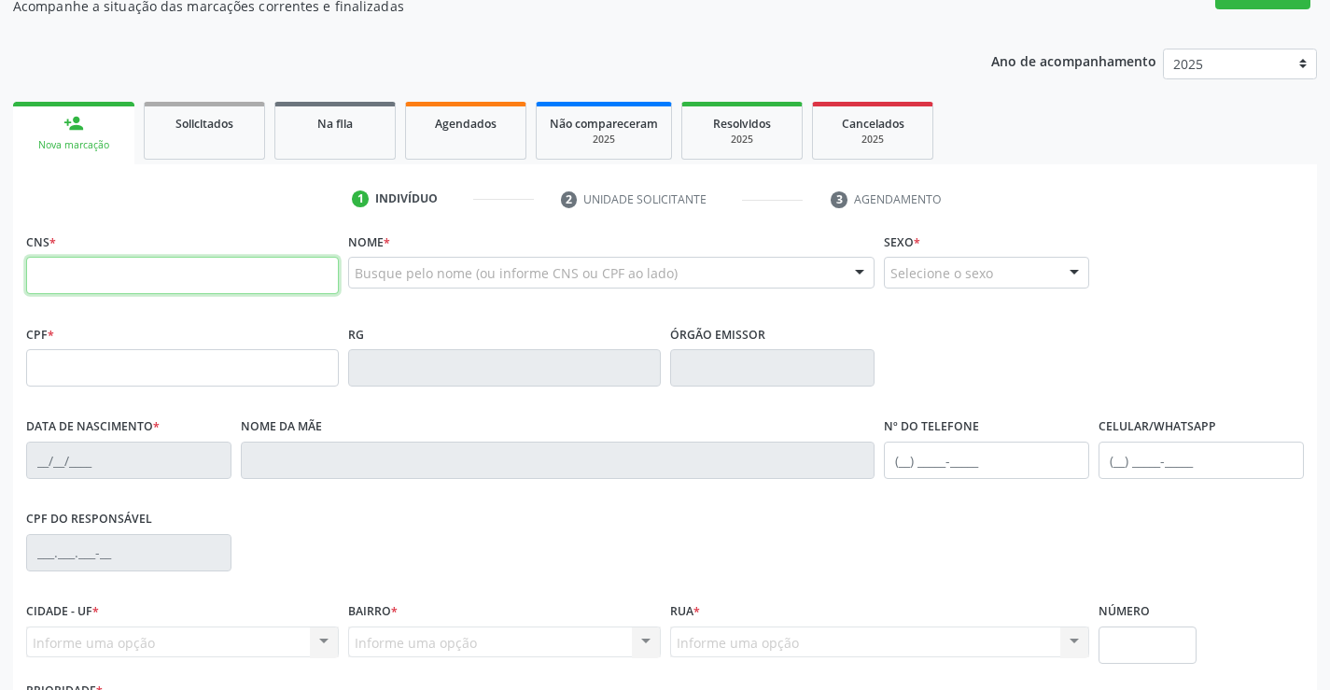
click at [76, 278] on input "text" at bounding box center [182, 275] width 313 height 37
type input "706 4081 8117 9080"
type input "55646"
type input "[DATE]"
type input "[PHONE_NUMBER]"
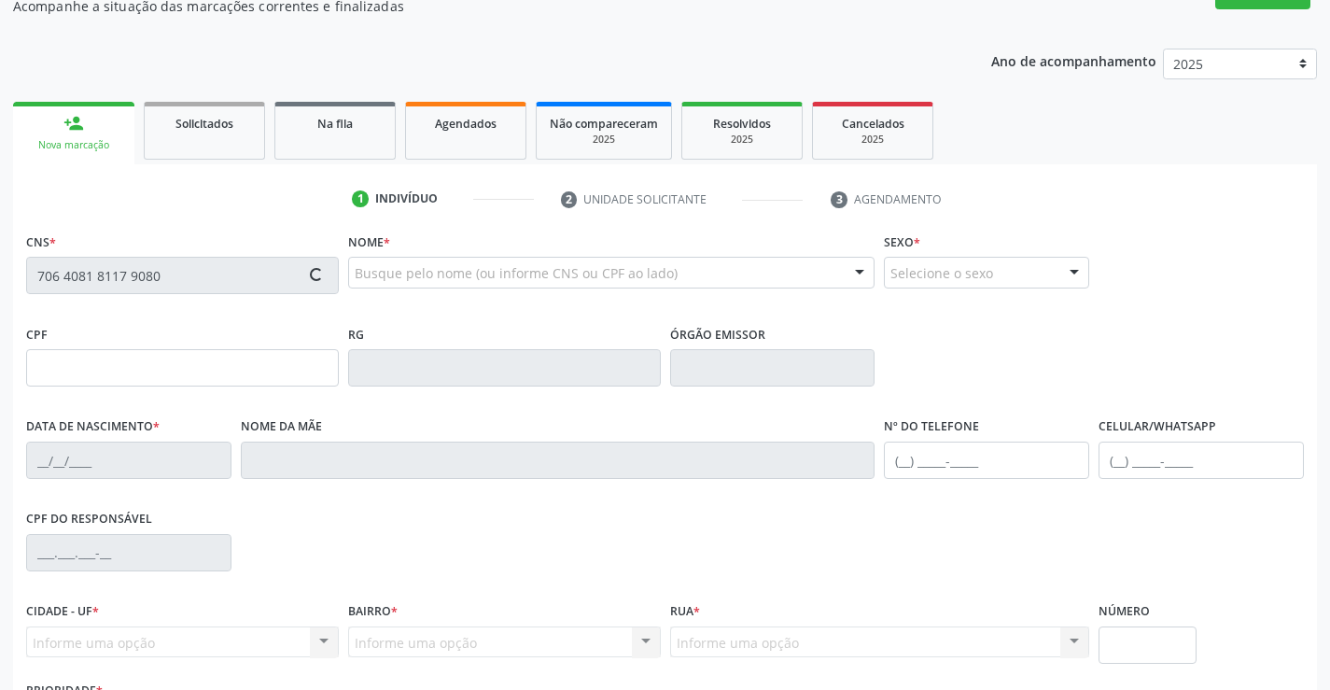
type input "[PHONE_NUMBER]"
type input "088.524.835-00"
type input "S/N"
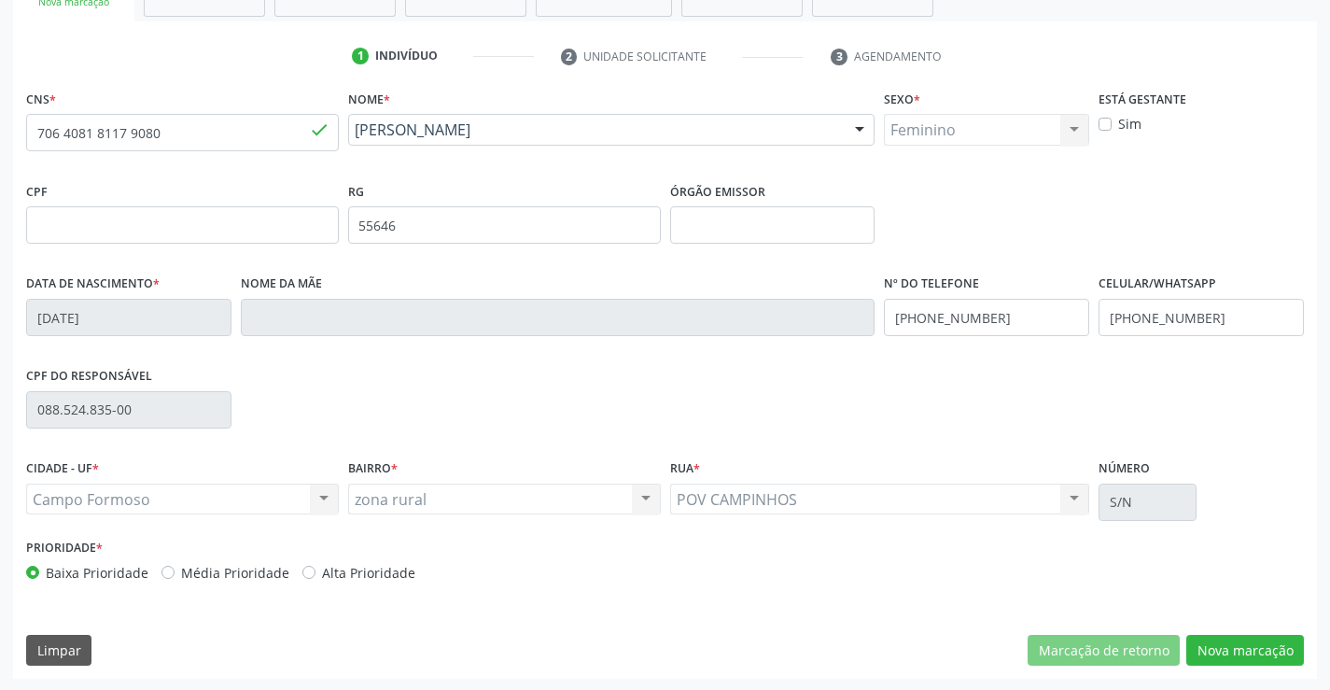
scroll to position [322, 0]
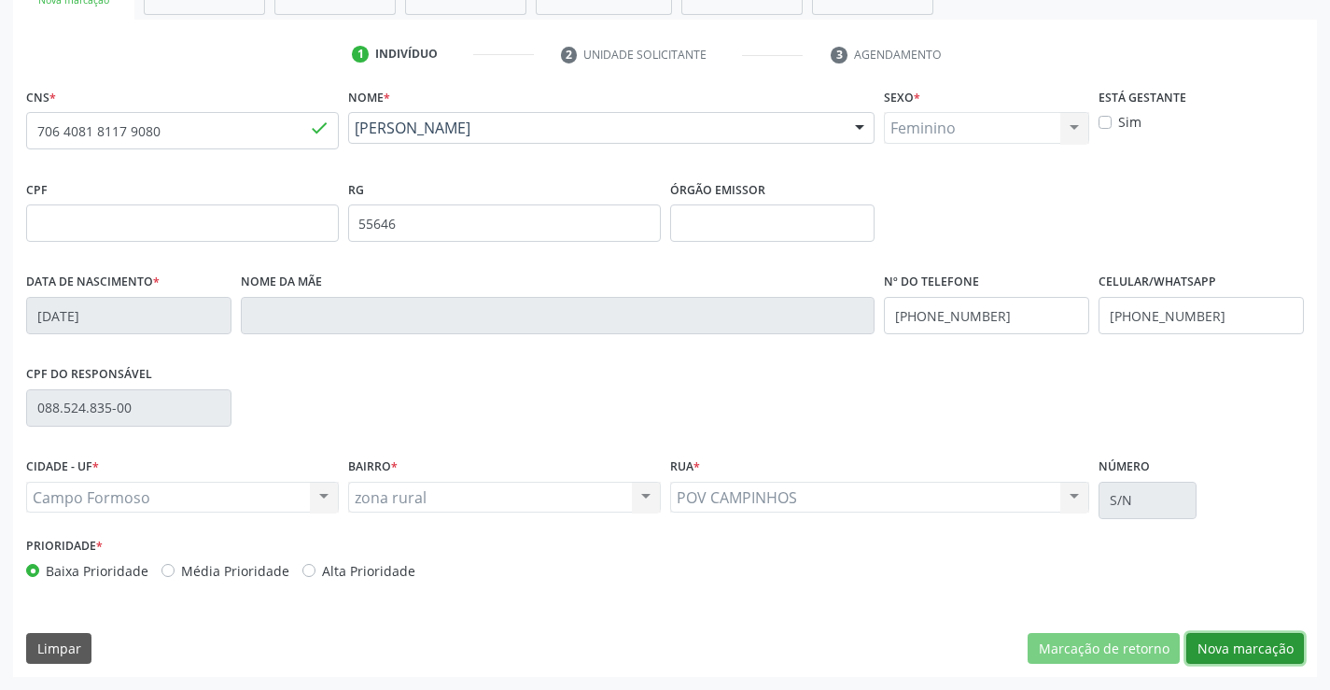
click at [1259, 652] on button "Nova marcação" at bounding box center [1246, 649] width 118 height 32
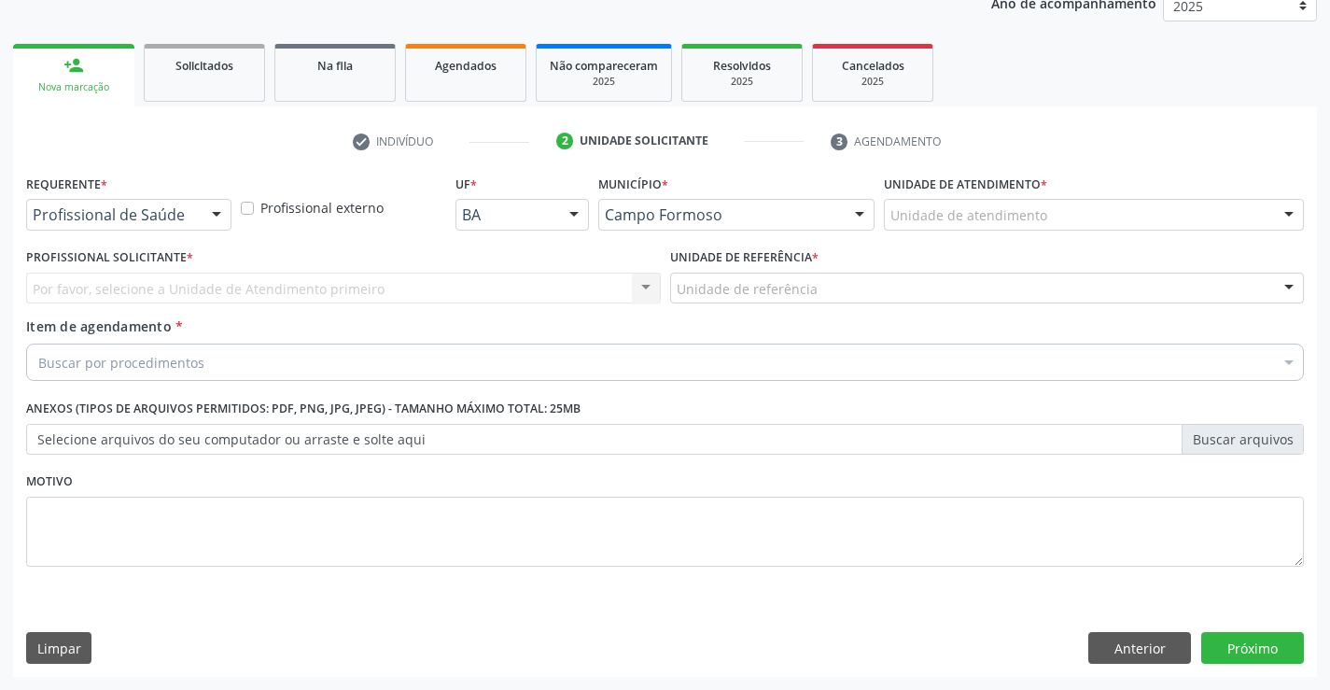
scroll to position [235, 0]
click at [214, 215] on div at bounding box center [217, 216] width 28 height 32
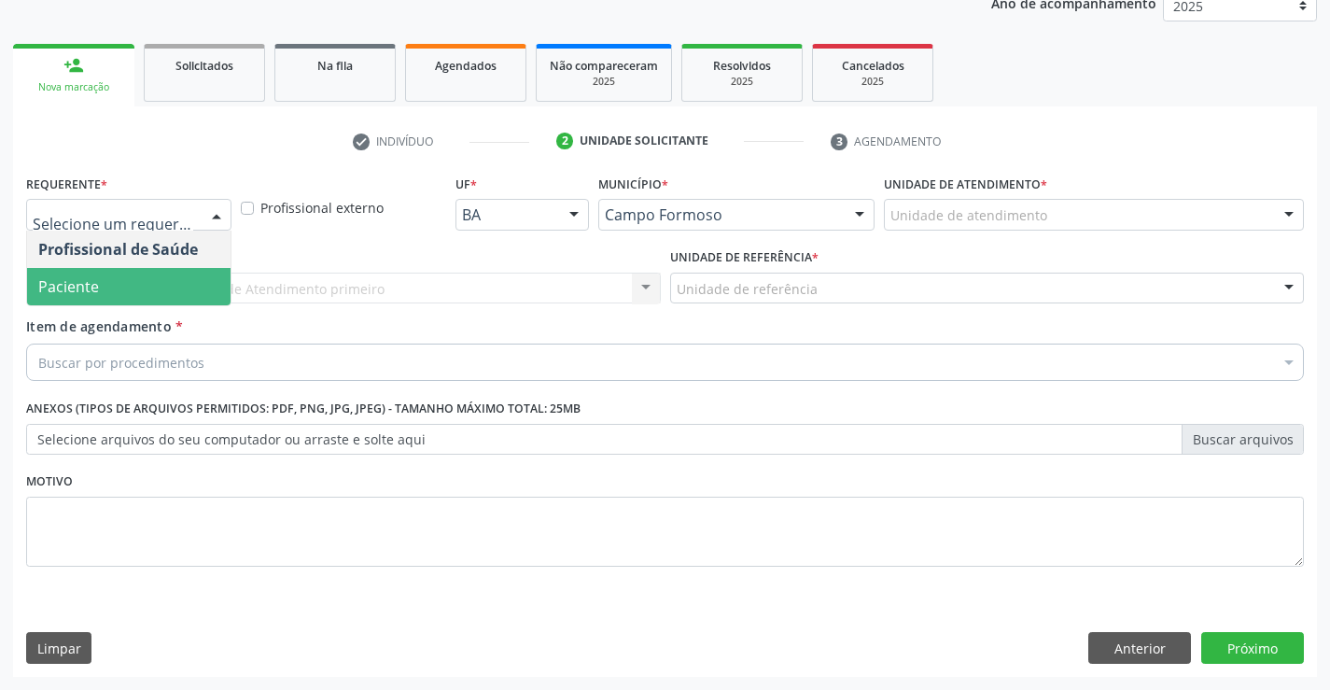
click at [190, 288] on span "Paciente" at bounding box center [129, 286] width 204 height 37
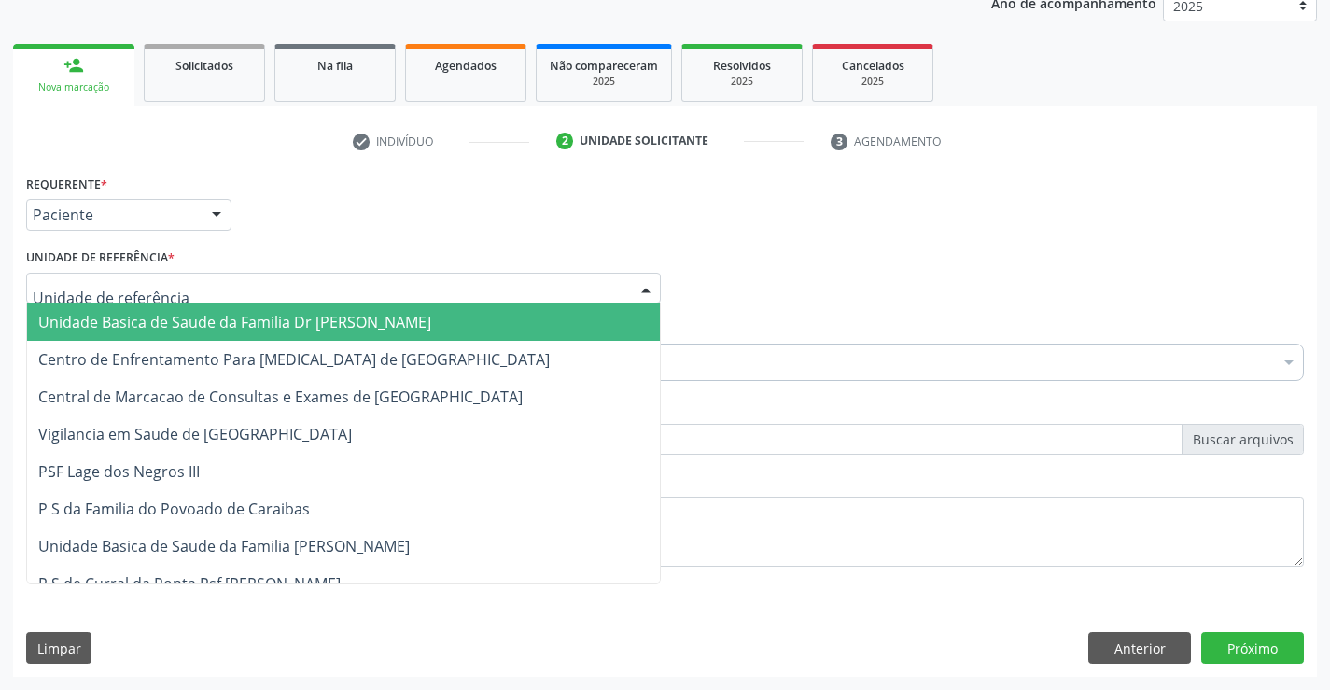
click at [206, 290] on div at bounding box center [343, 289] width 635 height 32
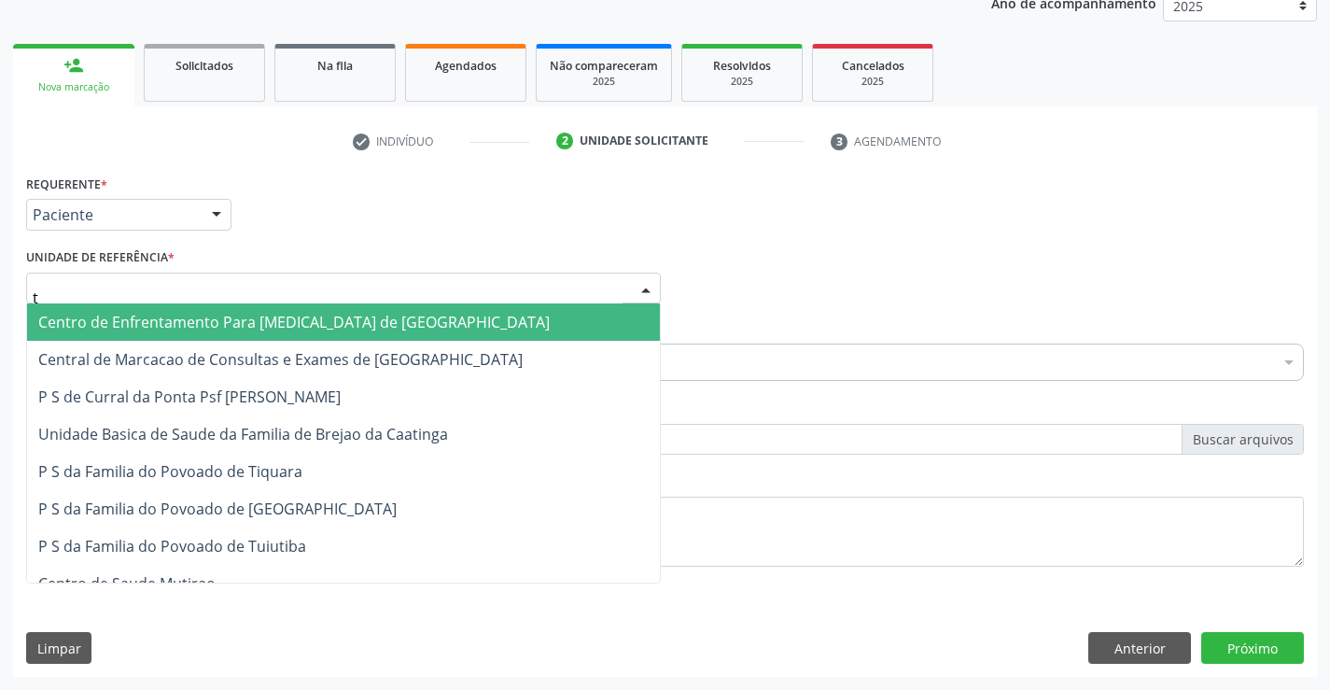
type input "tu"
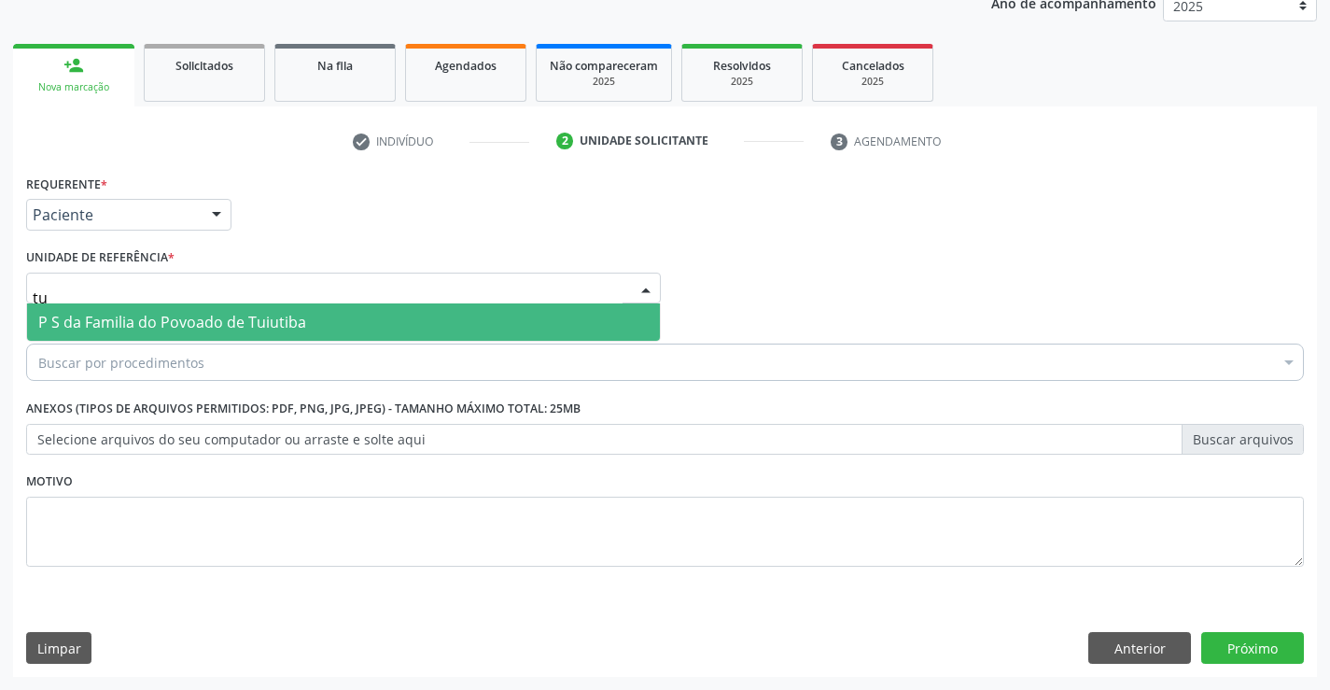
click at [212, 316] on span "P S da Familia do Povoado de Tuiutiba" at bounding box center [172, 322] width 268 height 21
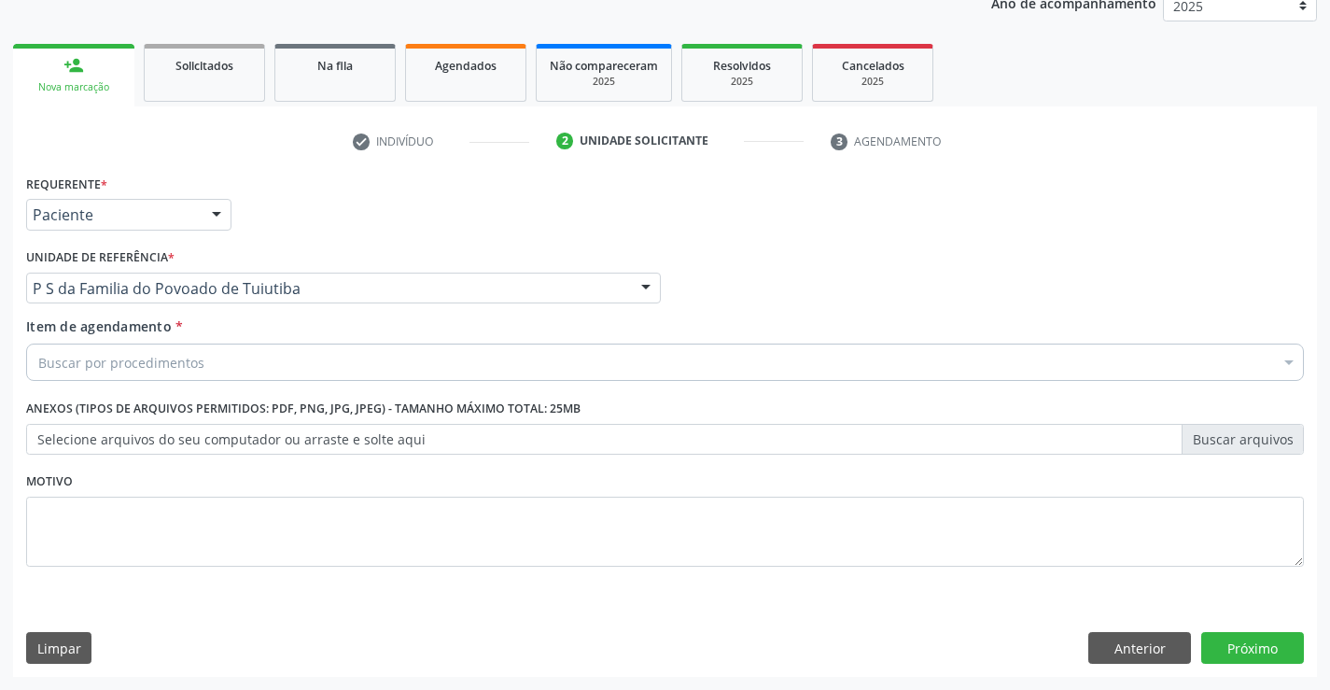
click at [203, 371] on div "Buscar por procedimentos" at bounding box center [665, 362] width 1278 height 37
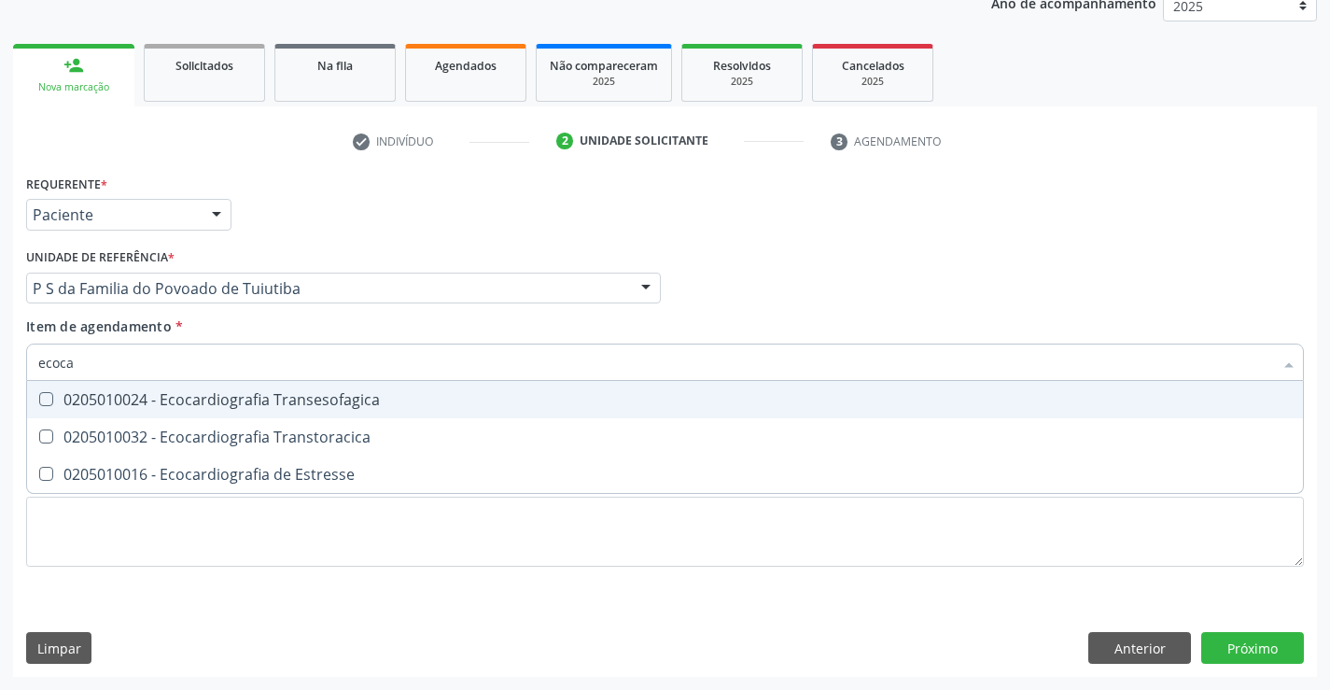
type input "ecocar"
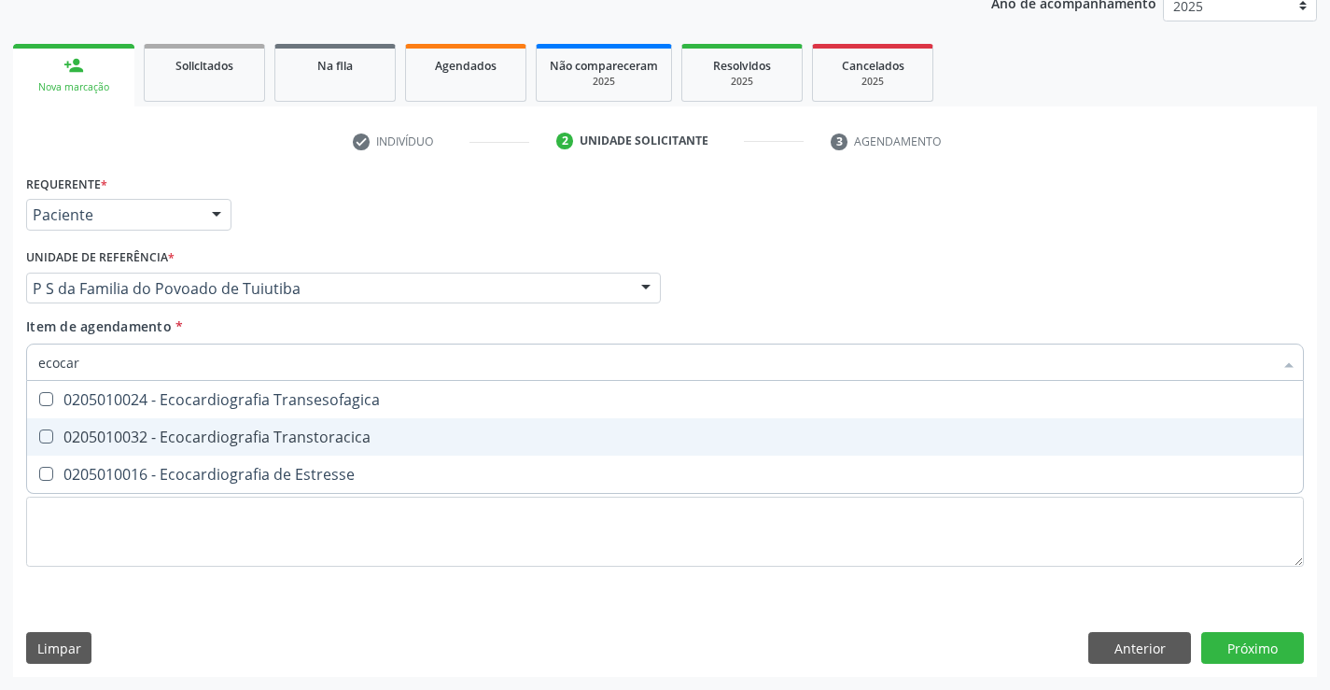
click at [227, 435] on div "0205010032 - Ecocardiografia Transtoracica" at bounding box center [665, 436] width 1254 height 15
checkbox Transtoracica "true"
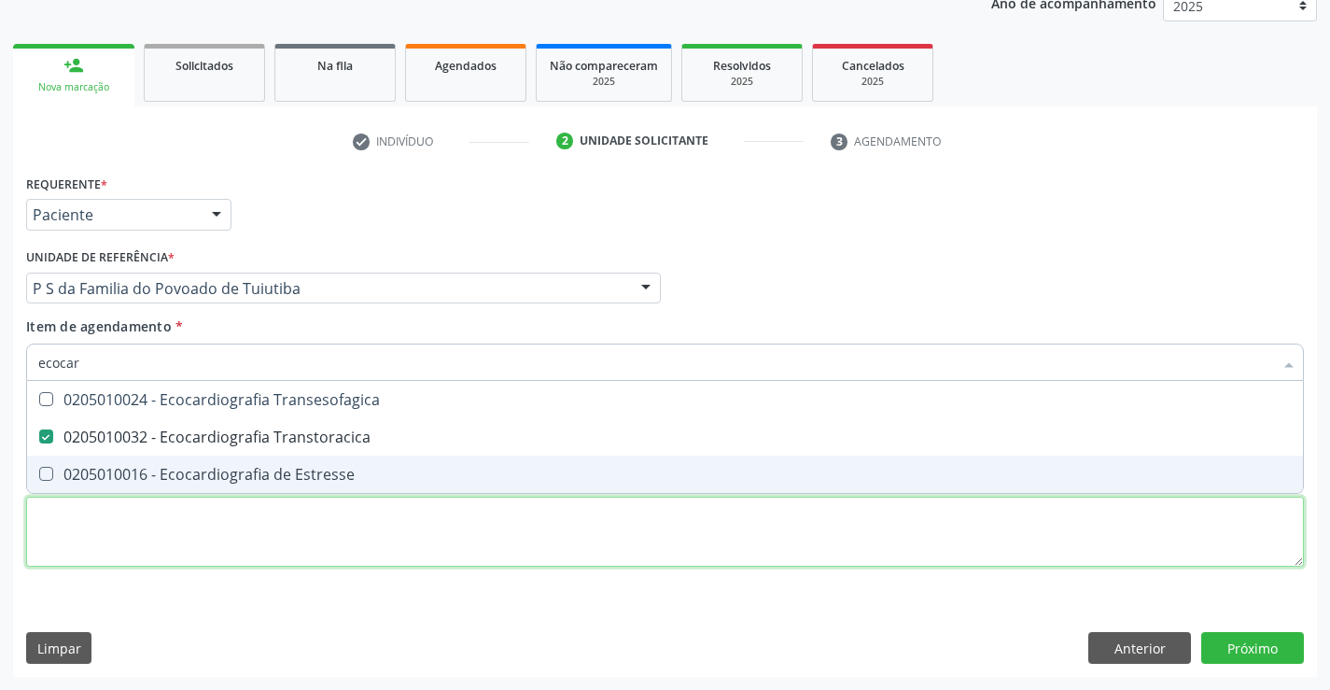
click at [225, 532] on div "Requerente * Paciente Profissional de Saúde Paciente Nenhum resultado encontrad…" at bounding box center [665, 381] width 1278 height 423
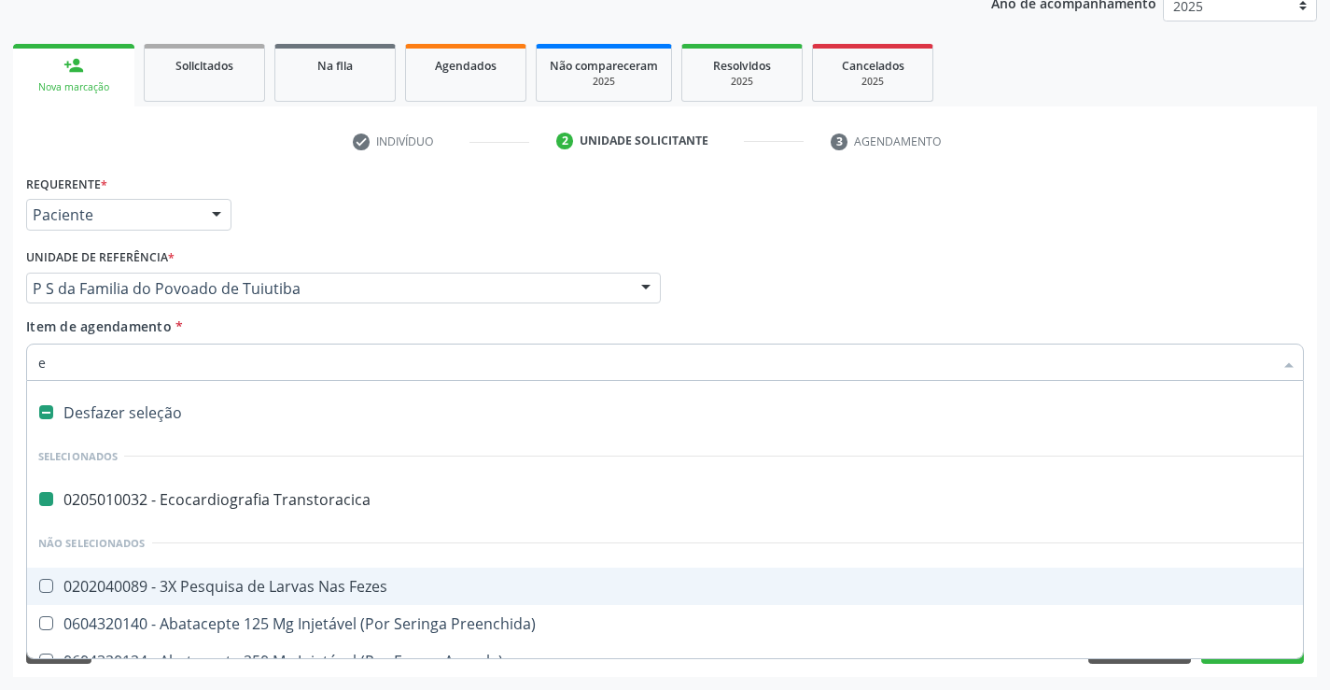
type input "el"
checkbox Transtoracica "false"
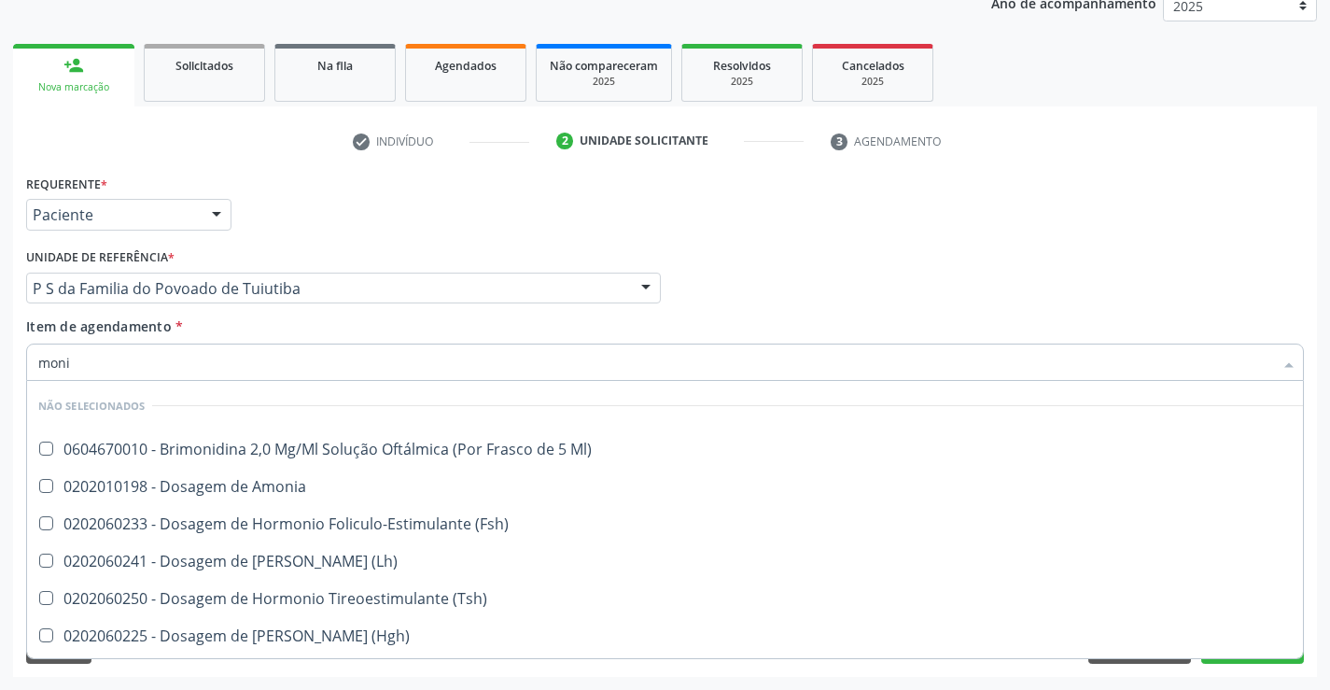
scroll to position [1019, 0]
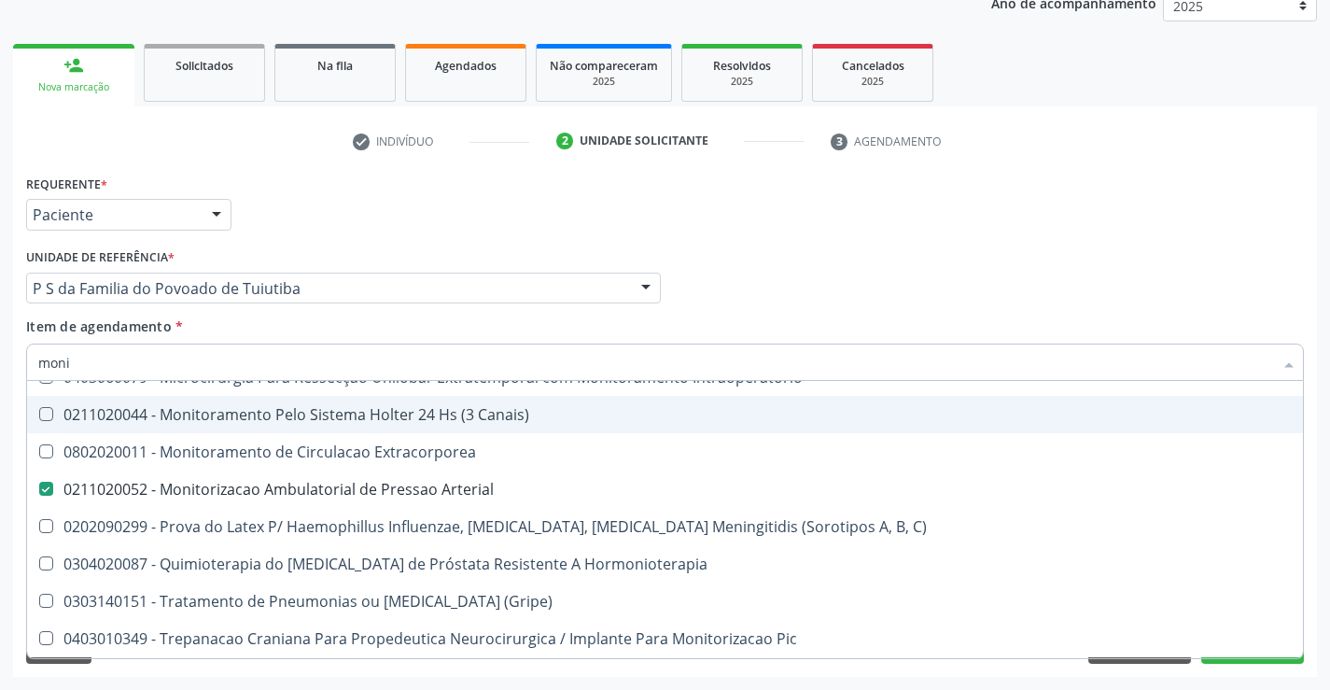
click at [370, 407] on div "0211020044 - Monitoramento Pelo Sistema Holter 24 Hs (3 Canais)" at bounding box center [672, 414] width 1268 height 15
checkbox Canais\) "true"
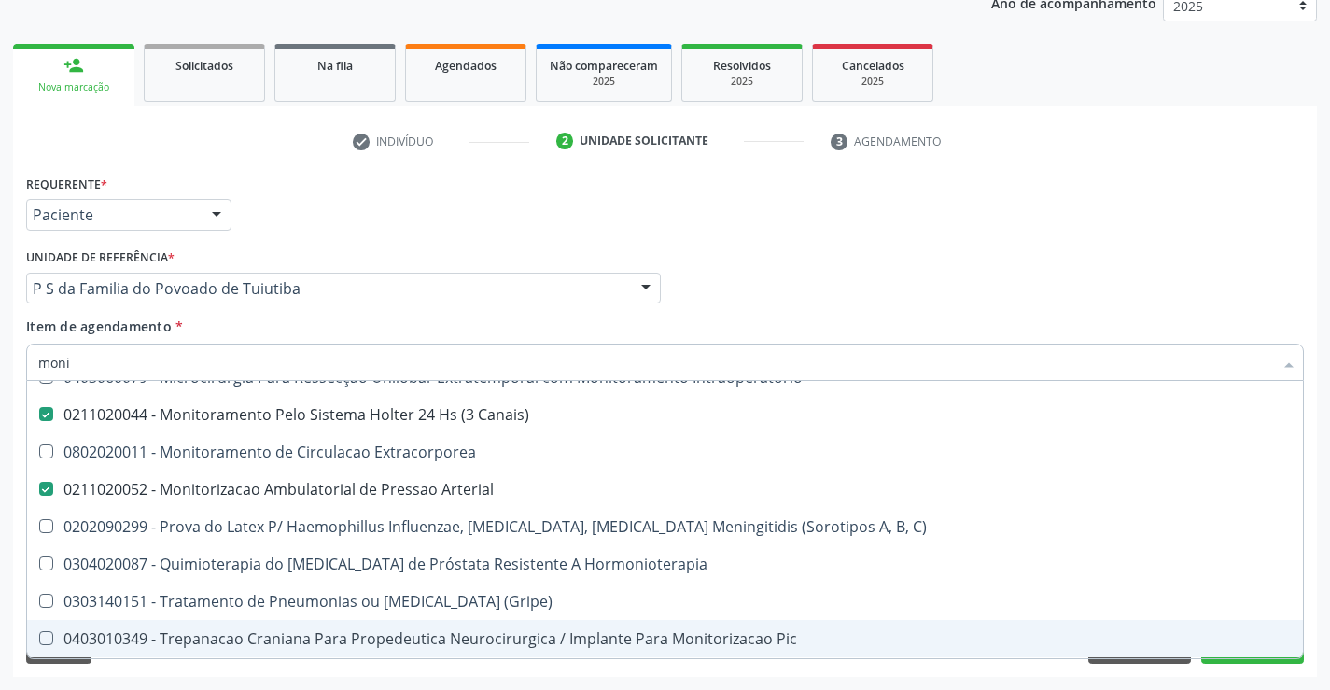
type input "moni"
click at [376, 685] on div "Acompanhamento Acompanhe a situação das marcações correntes e finalizadas Relat…" at bounding box center [665, 278] width 1330 height 823
checkbox Ml\) "true"
checkbox Amonia "true"
checkbox \(Fsh\) "true"
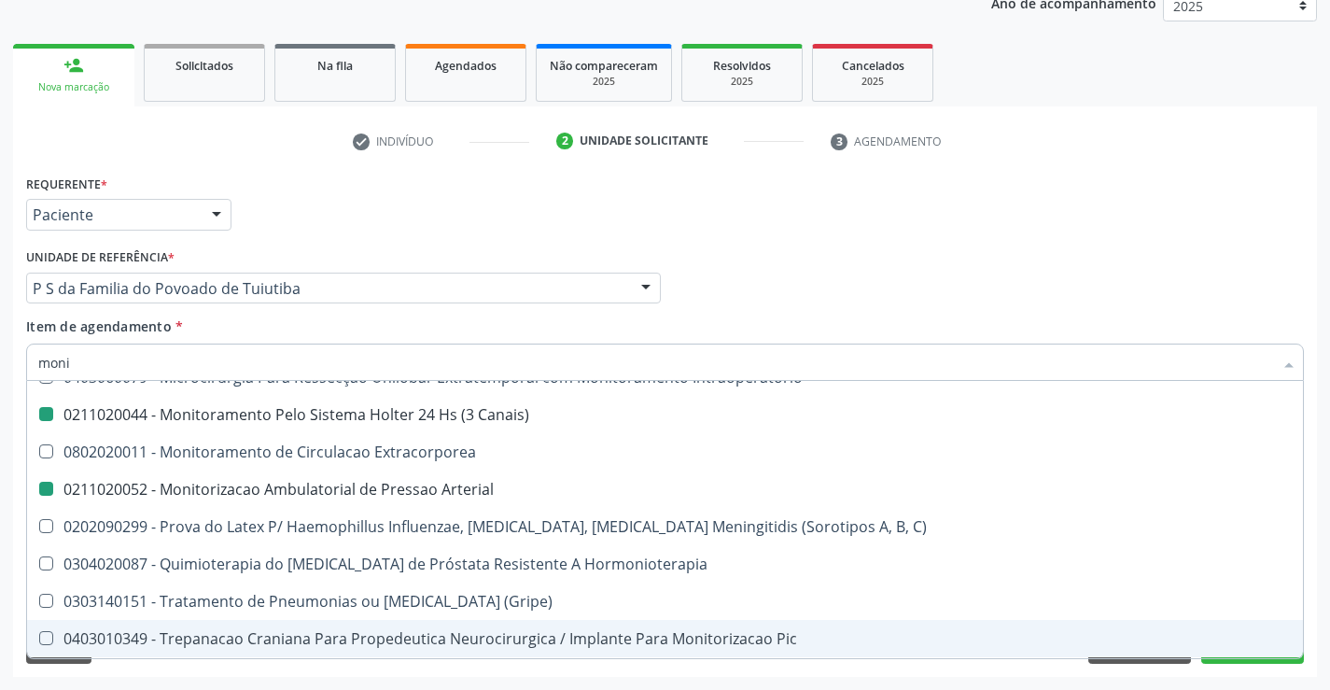
checkbox \(Lh\) "true"
checkbox Canais\) "false"
checkbox Arterial "false"
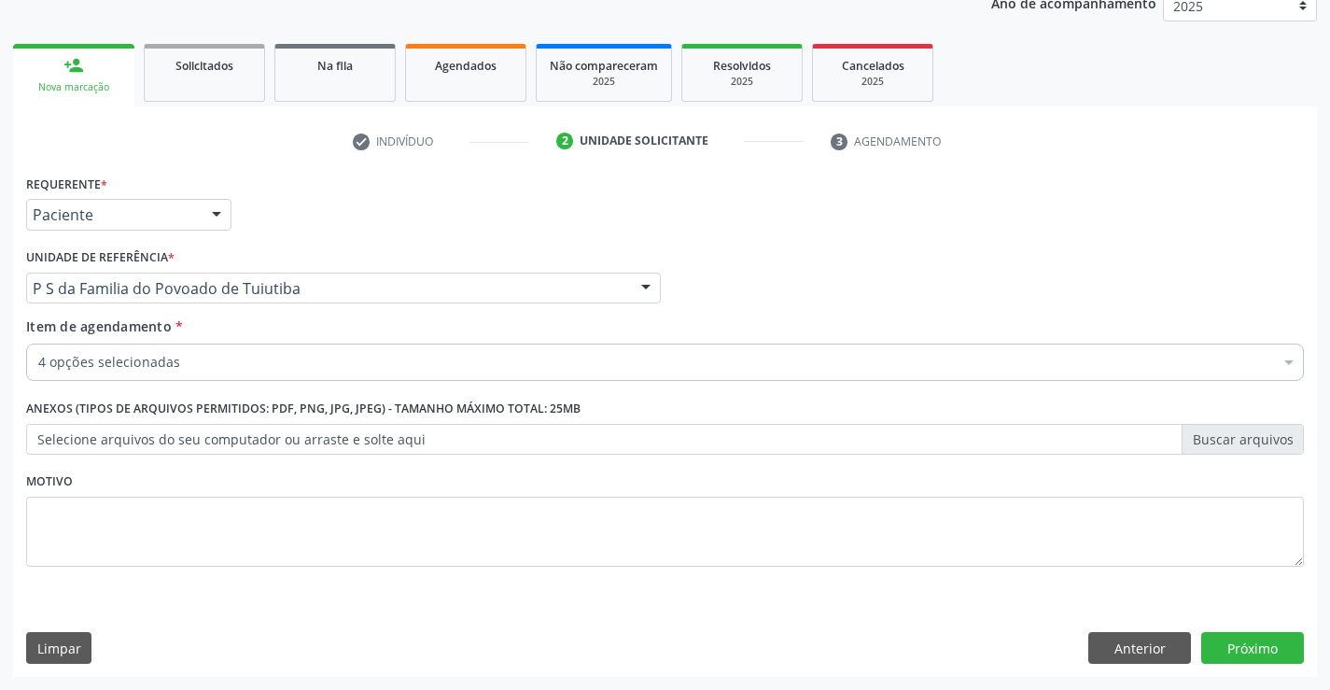
scroll to position [0, 0]
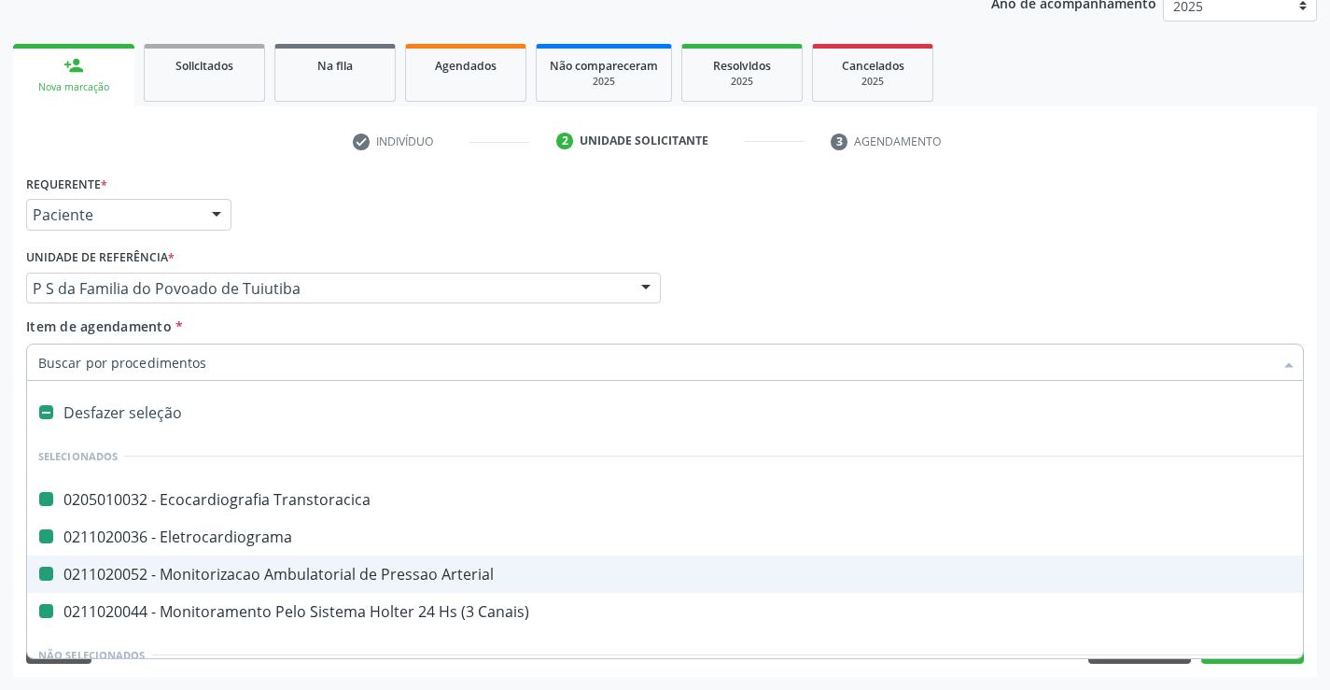
type input "y"
checkbox Transtoracica "false"
checkbox Eletrocardiograma "false"
checkbox Arterial "false"
checkbox Canais\) "false"
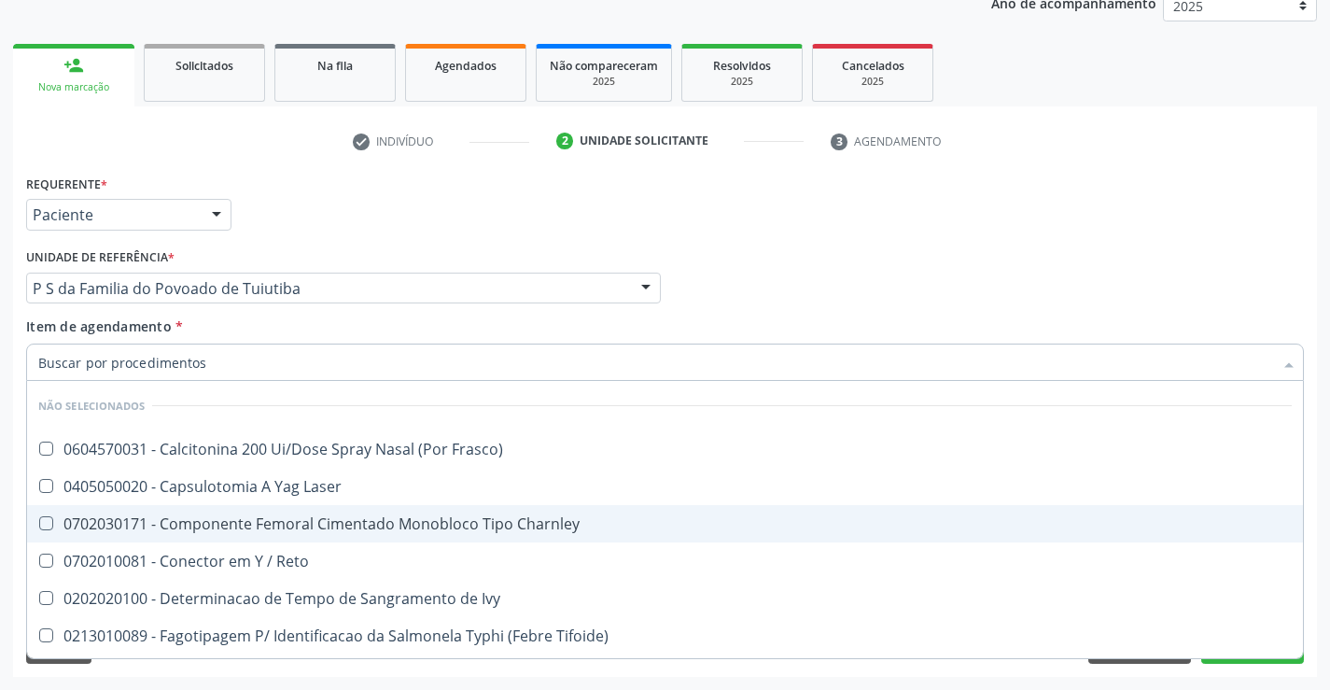
checkbox Frasco\) "true"
checkbox Laser "true"
checkbox Charnley "true"
checkbox Reto "true"
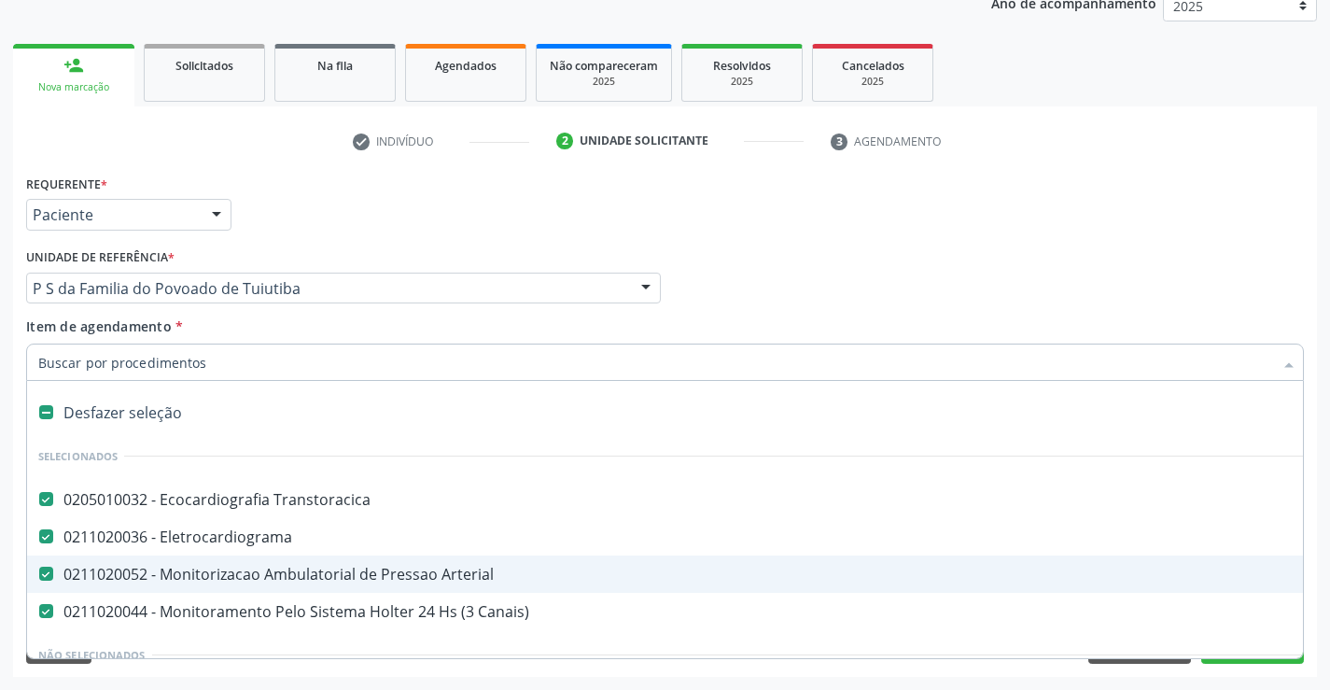
type input "u"
checkbox Arterial "false"
checkbox Canais\) "false"
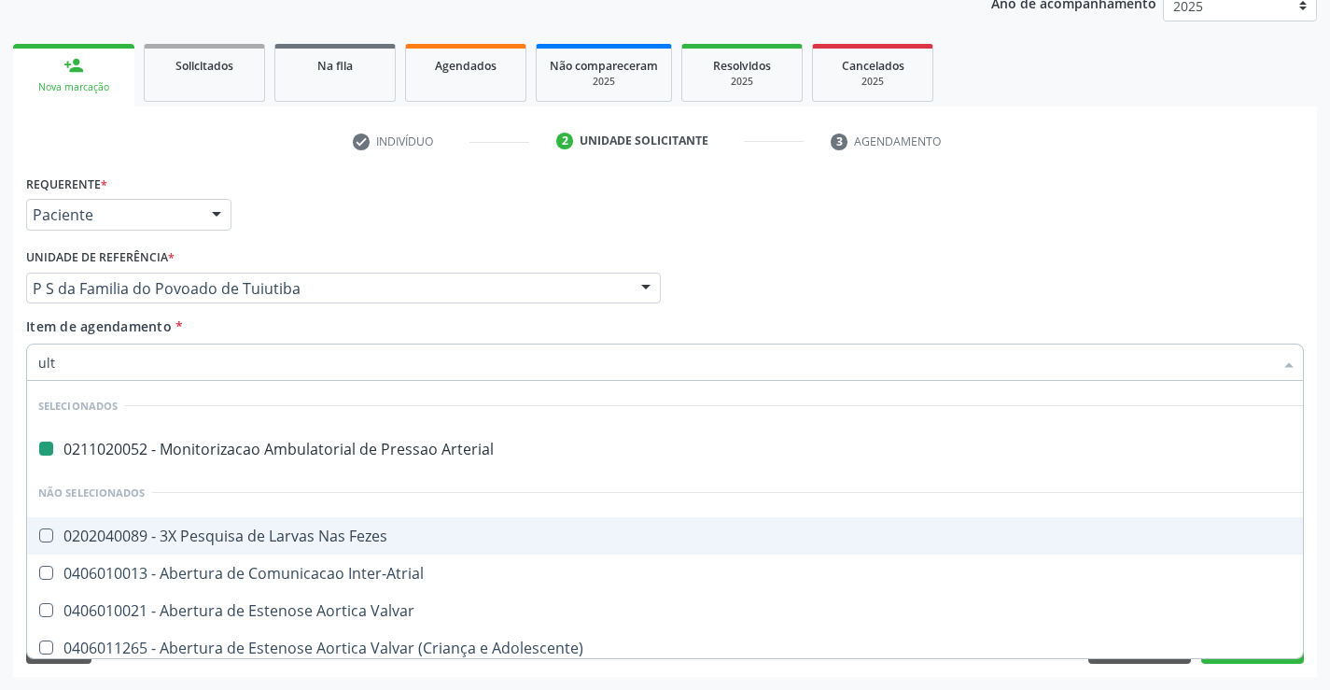
type input "ultr"
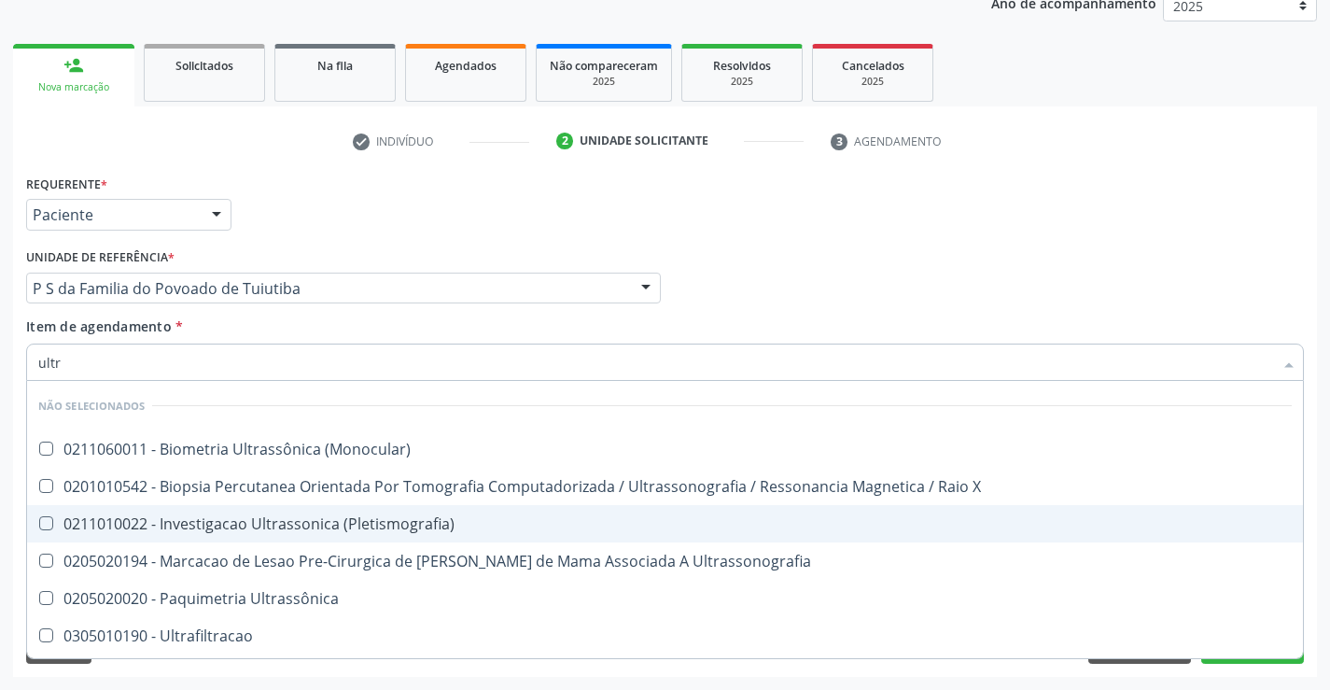
checkbox \(Monocular\) "false"
type input "ultra"
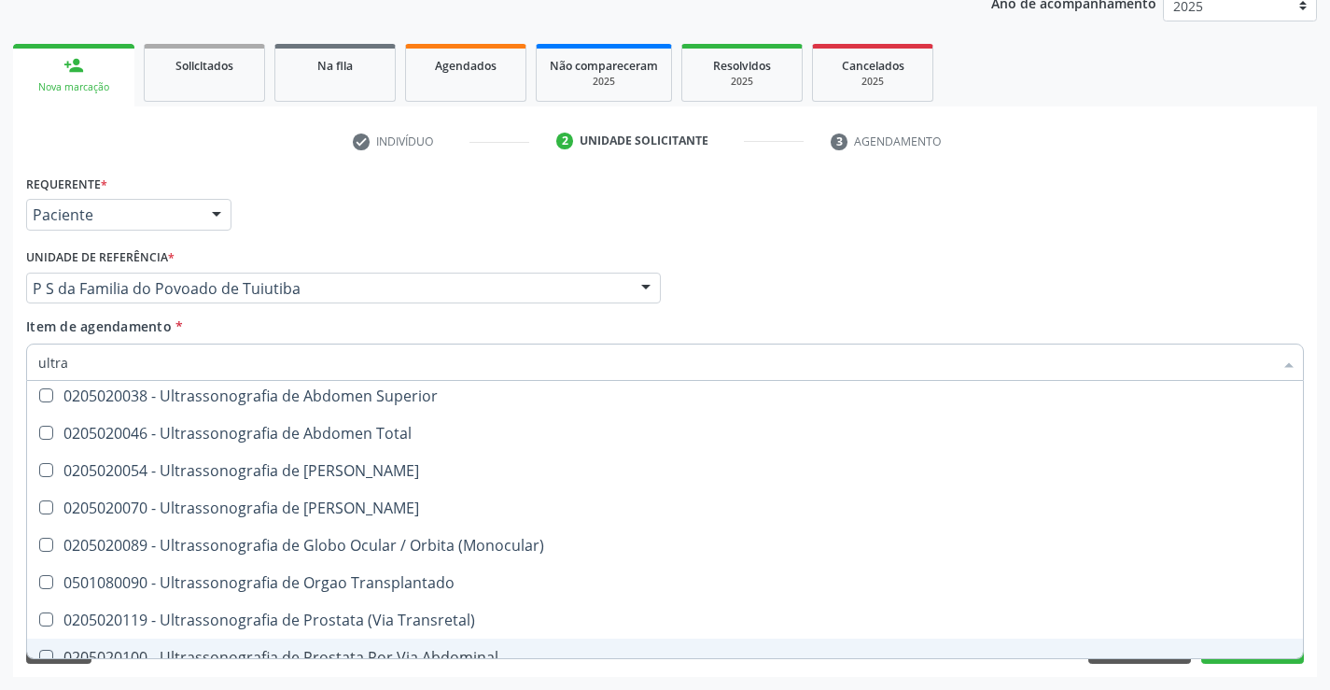
scroll to position [575, 0]
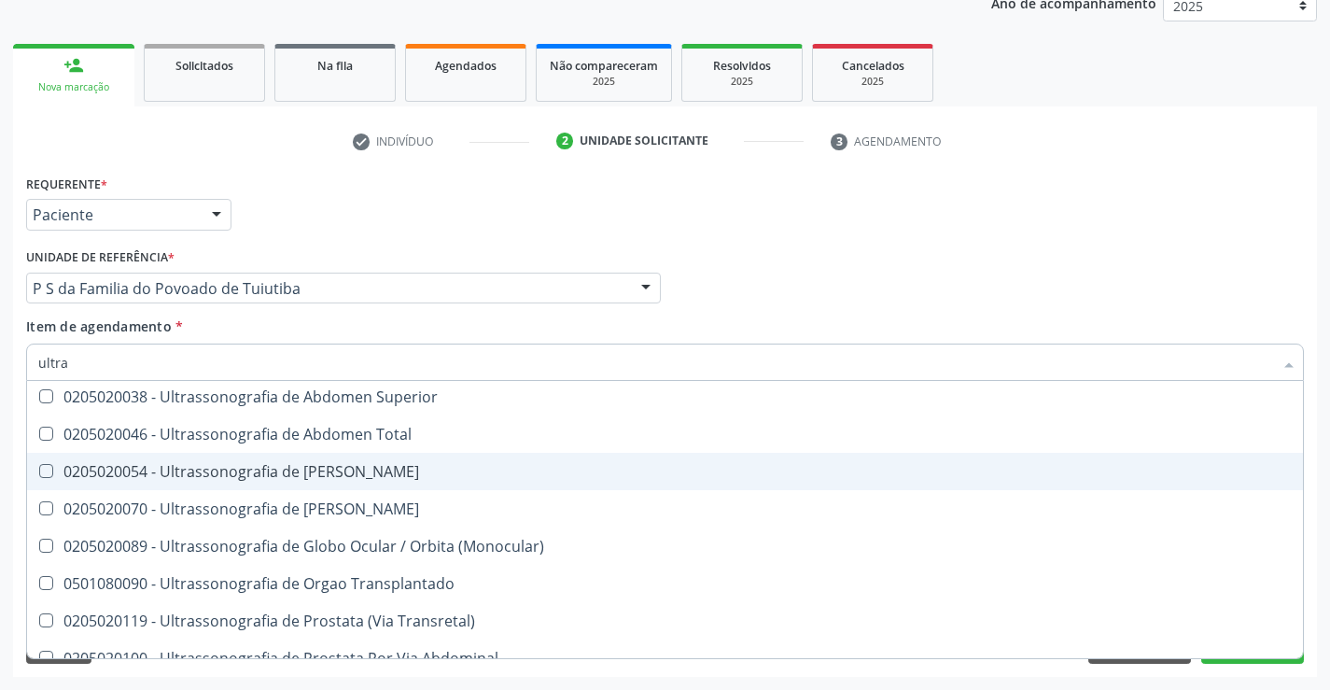
click at [288, 470] on div "0205020054 - Ultrassonografia de [PERSON_NAME]" at bounding box center [665, 471] width 1254 height 15
checkbox Urinario "true"
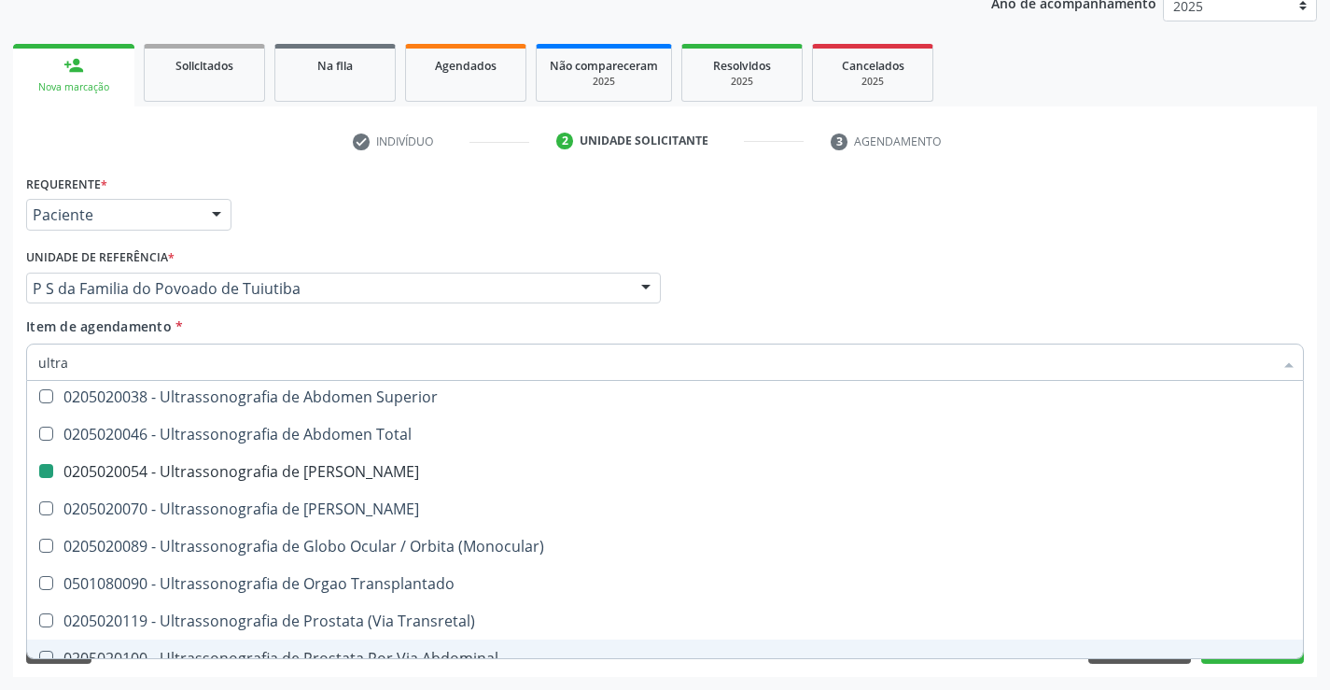
click at [362, 662] on div "Limpar Anterior Próximo" at bounding box center [665, 648] width 1278 height 32
checkbox \(Monocular\) "true"
checkbox \(Pletismografia\) "true"
checkbox Ultrassonografia "true"
checkbox Urinario "false"
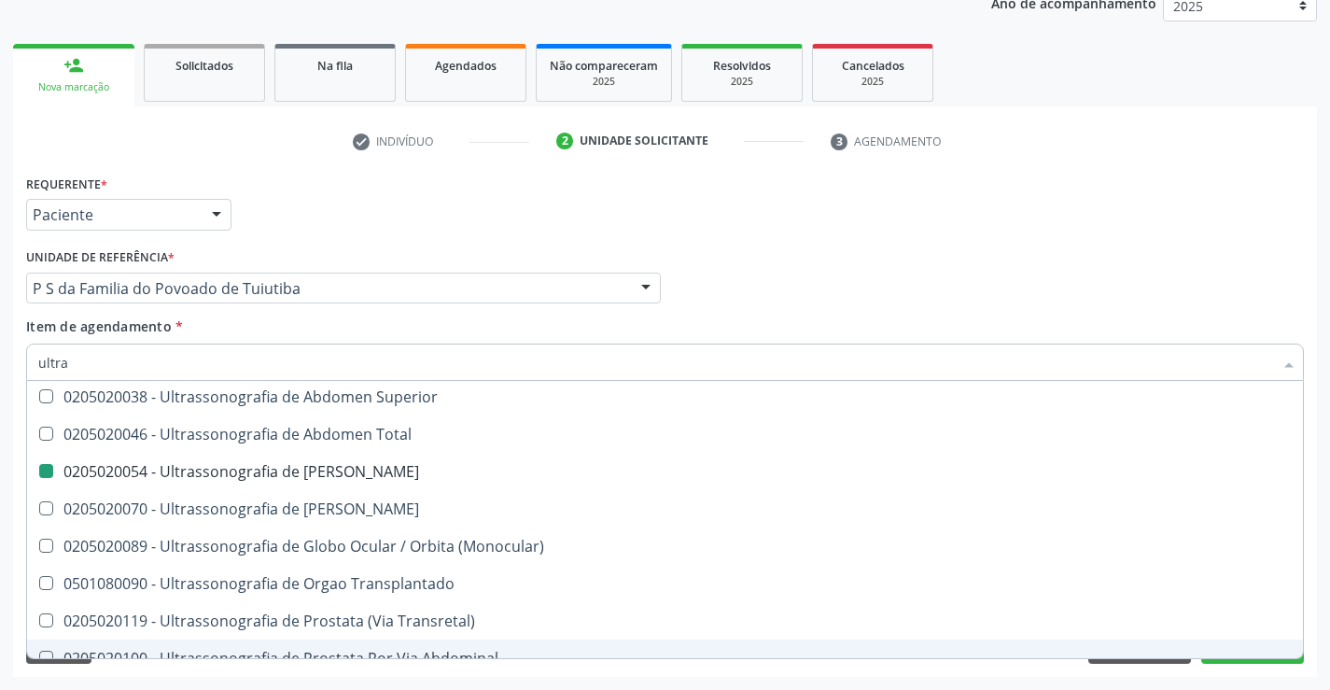
checkbox Ultrassônica "true"
checkbox X "true"
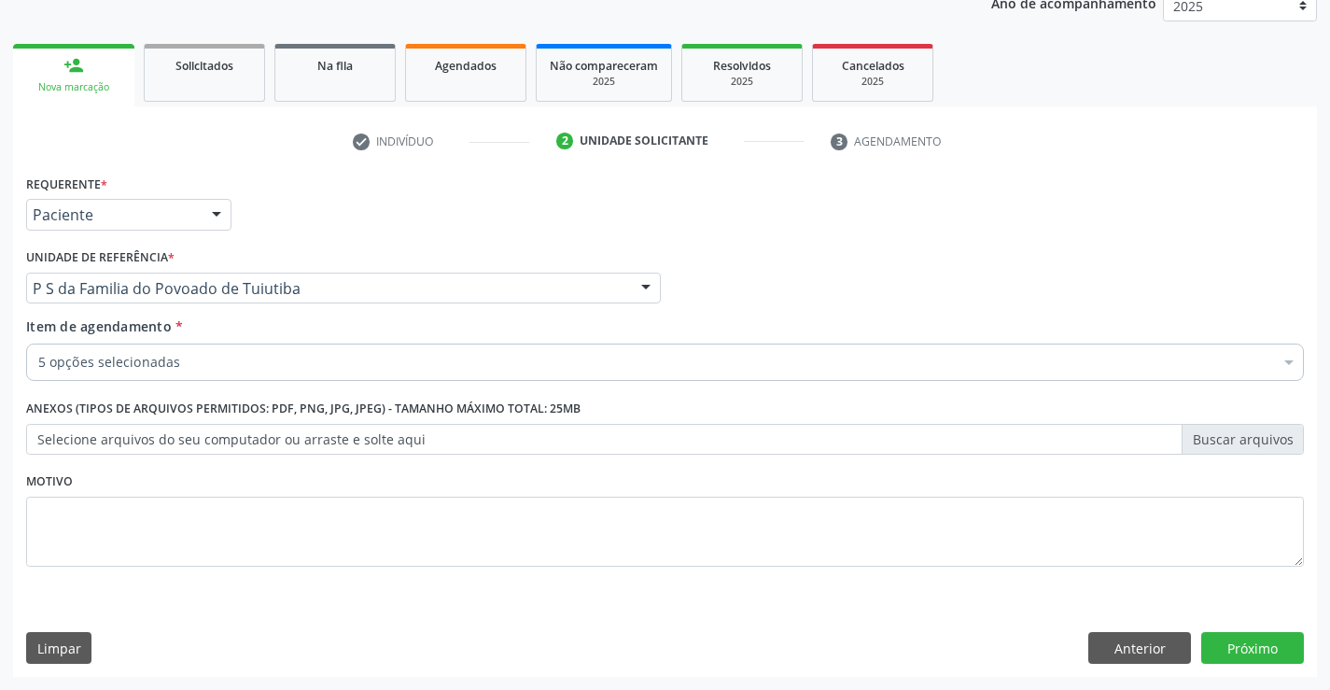
scroll to position [0, 0]
click at [360, 669] on div "Requerente * Paciente Profissional de Saúde Paciente Nenhum resultado encontrad…" at bounding box center [665, 423] width 1304 height 507
click at [1237, 648] on button "Próximo" at bounding box center [1253, 648] width 103 height 32
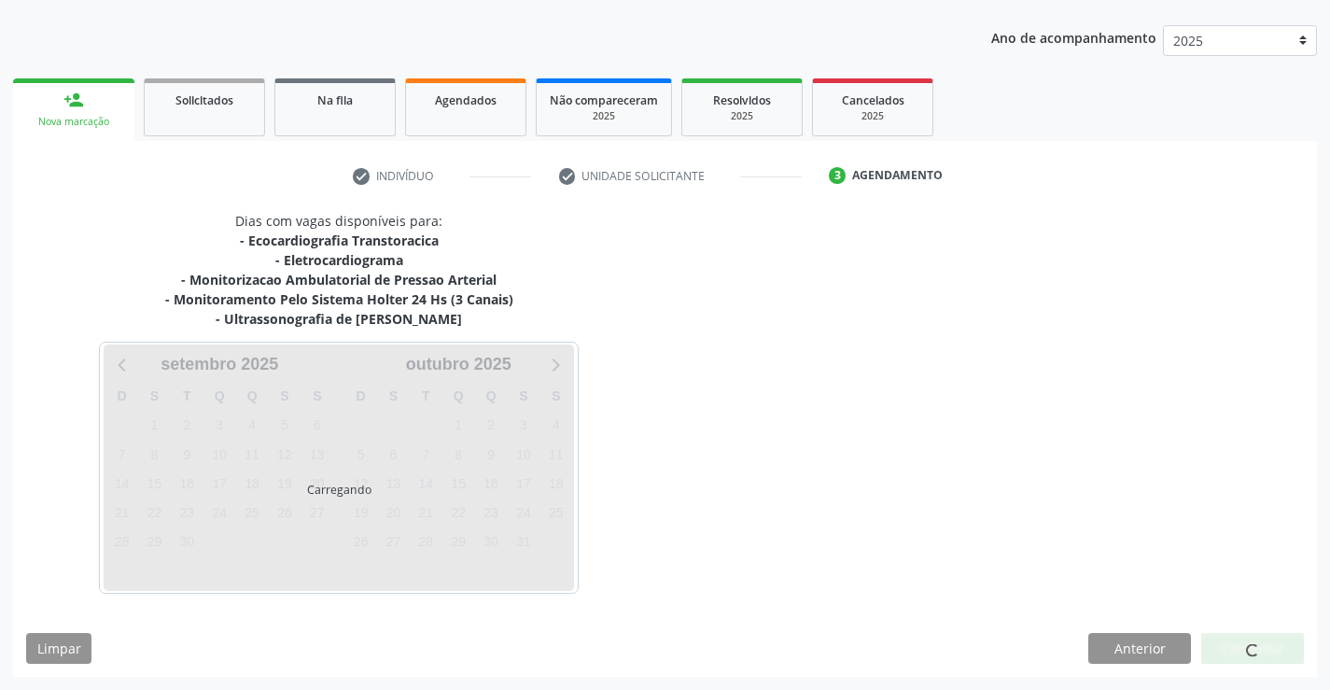
scroll to position [235, 0]
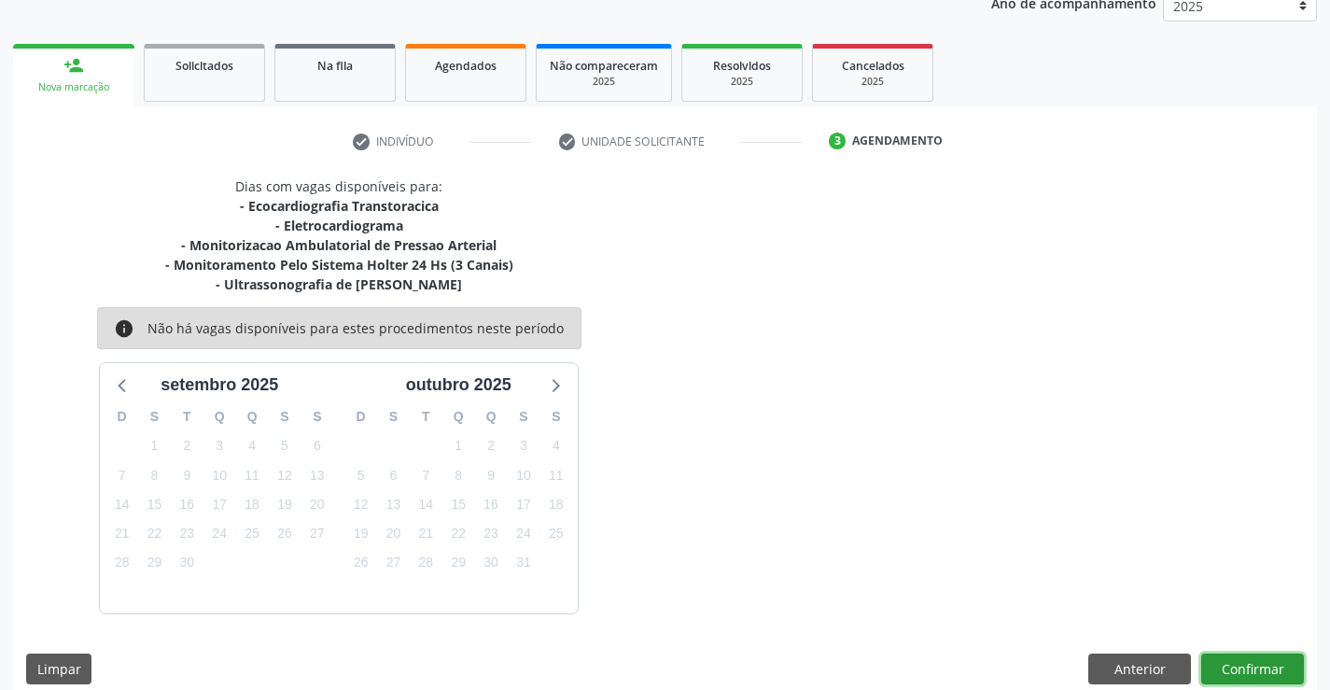
click at [1235, 668] on button "Confirmar" at bounding box center [1253, 670] width 103 height 32
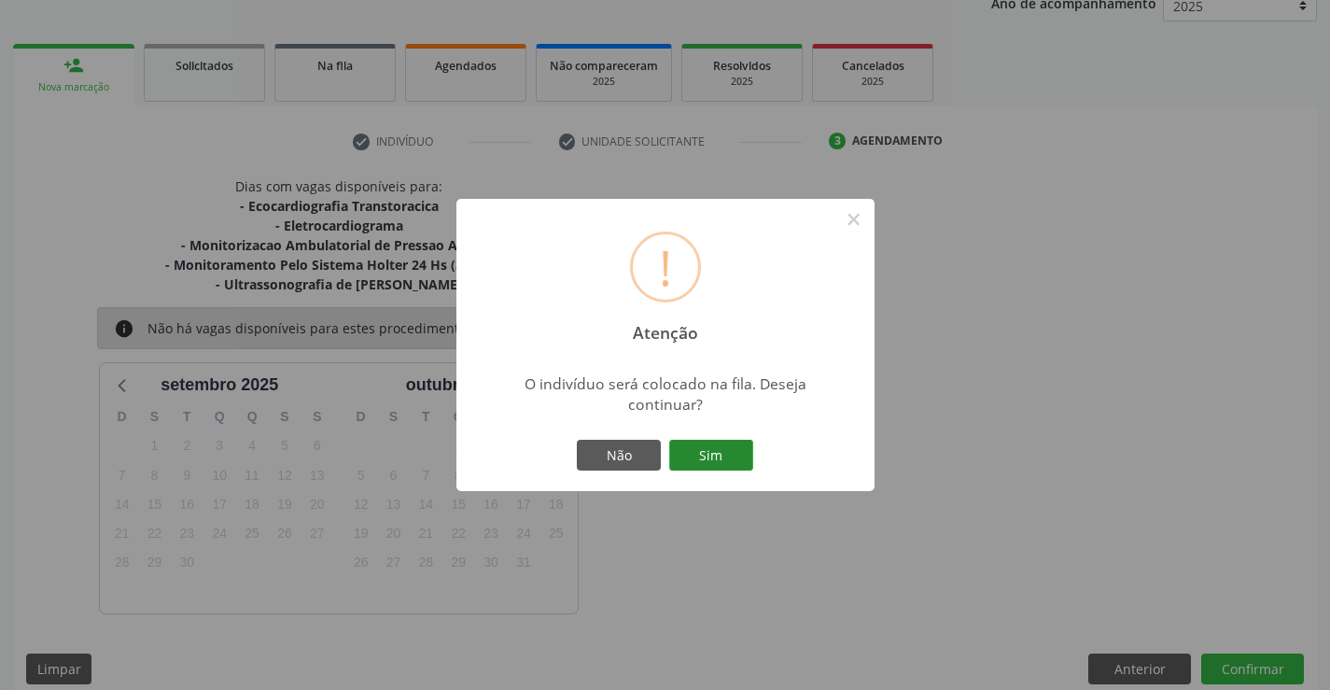
click at [691, 452] on button "Sim" at bounding box center [711, 456] width 84 height 32
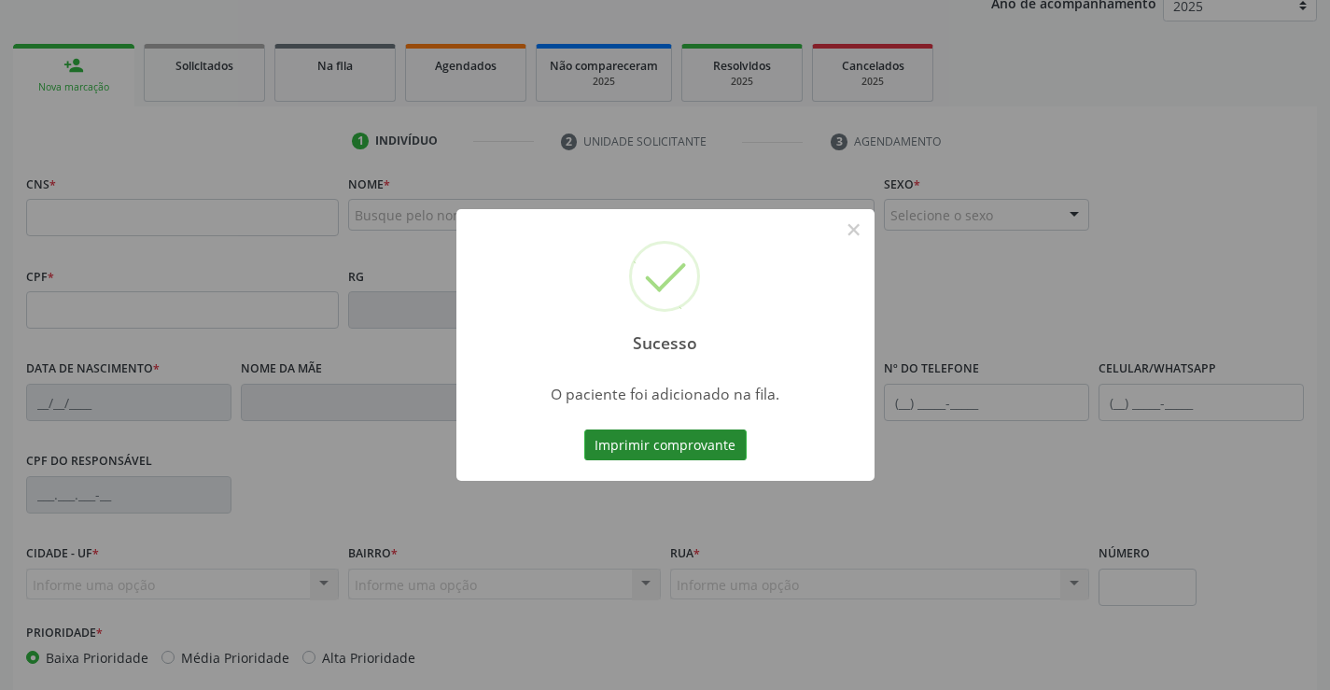
click at [691, 445] on button "Imprimir comprovante" at bounding box center [665, 445] width 162 height 32
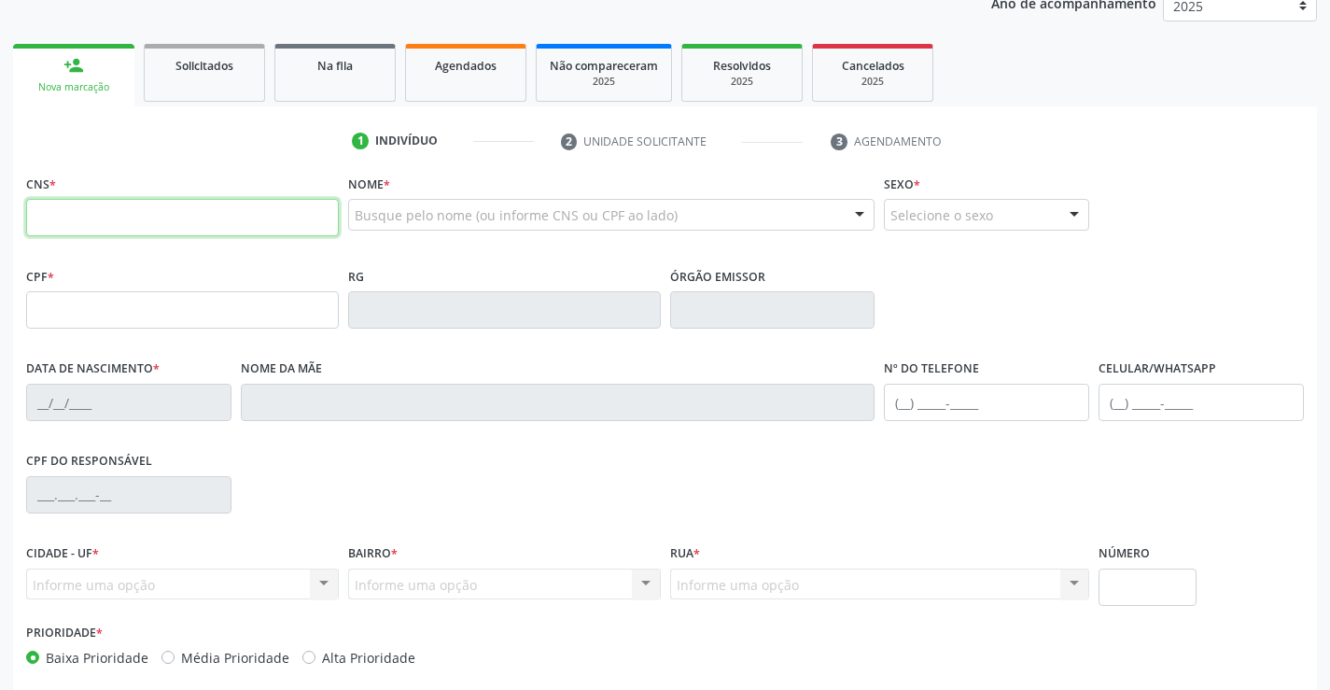
click at [202, 208] on input "text" at bounding box center [182, 217] width 313 height 37
type input "700 5033 8605 8752"
type input "347.370.495-49"
type input "0879171812"
type input "[DATE]"
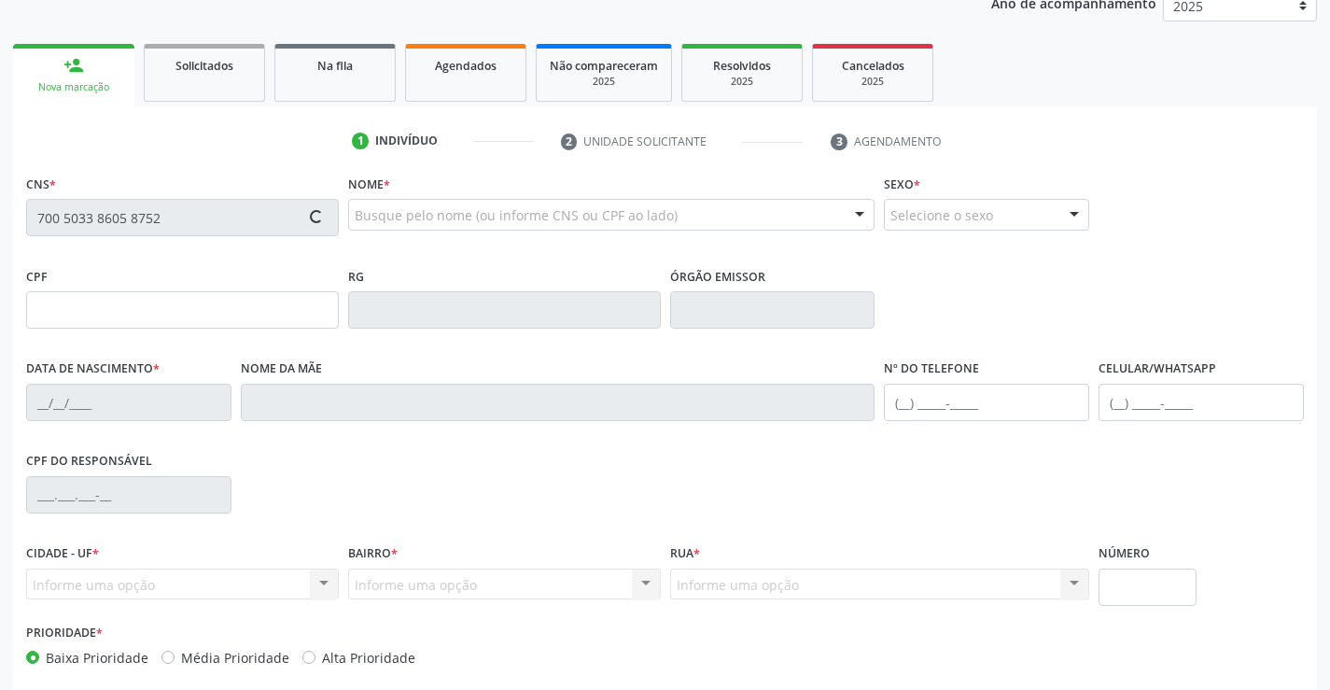
type input "[PHONE_NUMBER]"
type input "347.370.495-49"
type input "SN"
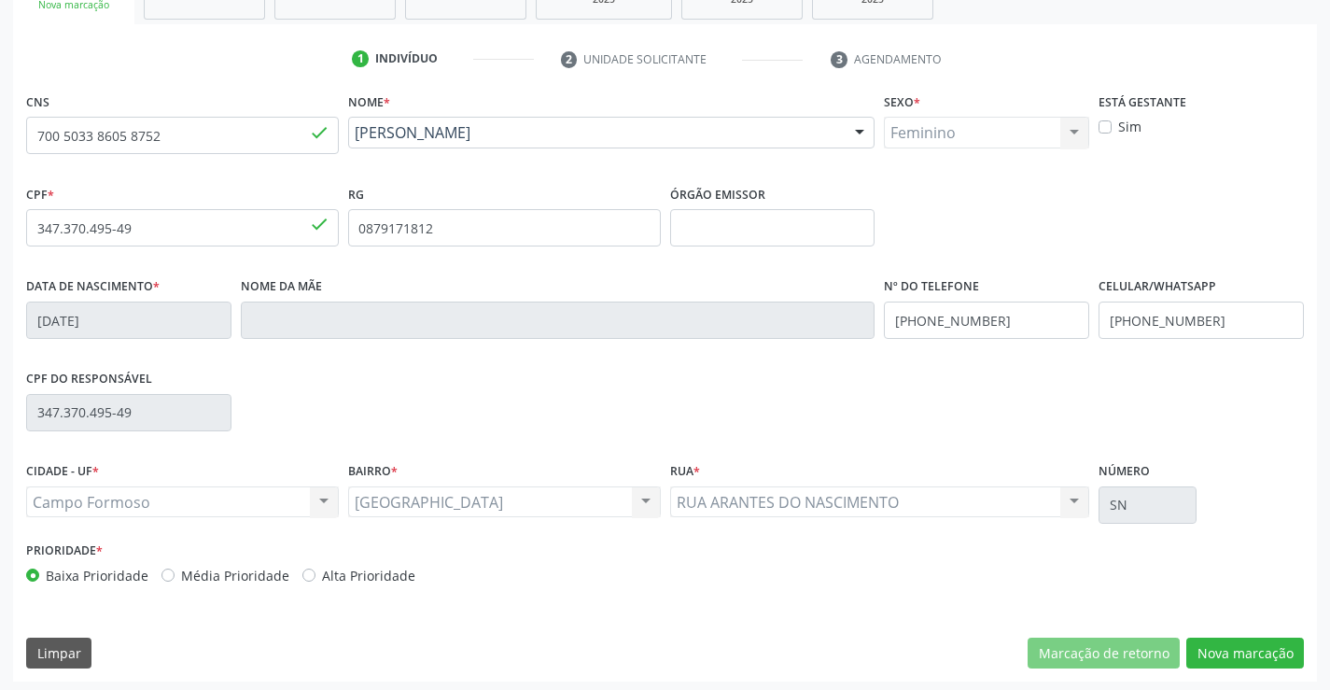
scroll to position [322, 0]
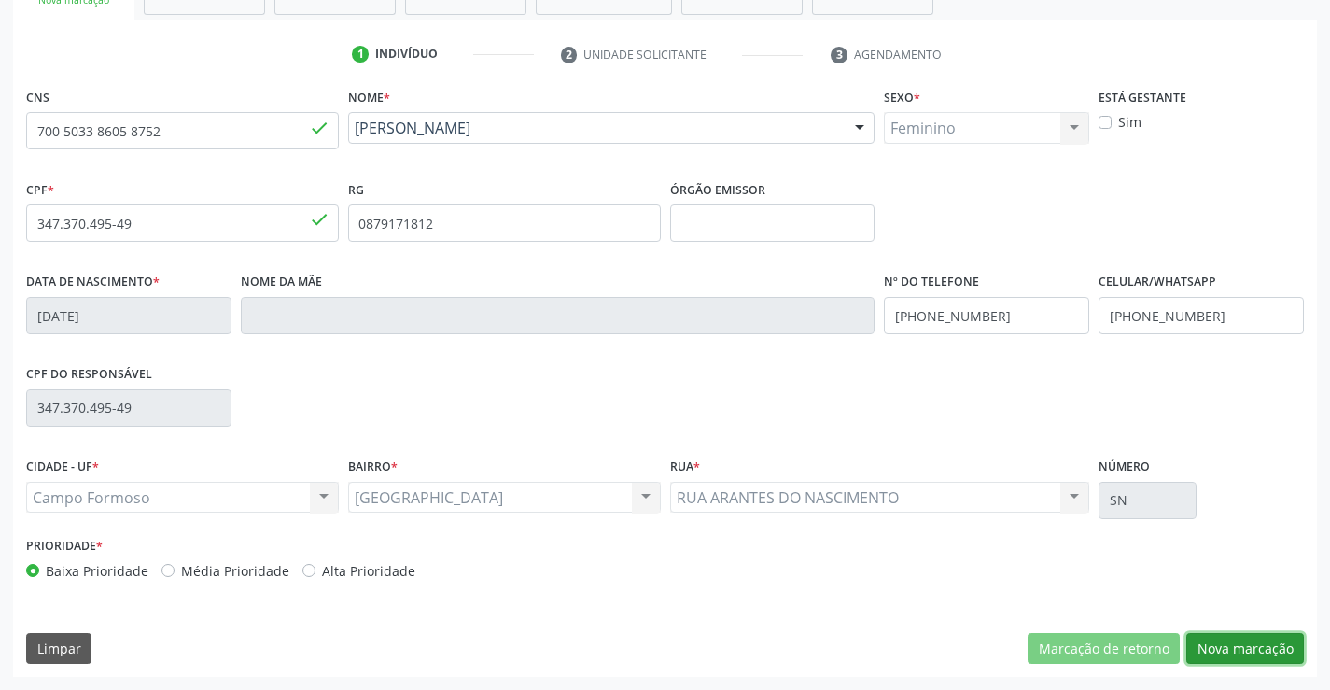
click at [1237, 644] on button "Nova marcação" at bounding box center [1246, 649] width 118 height 32
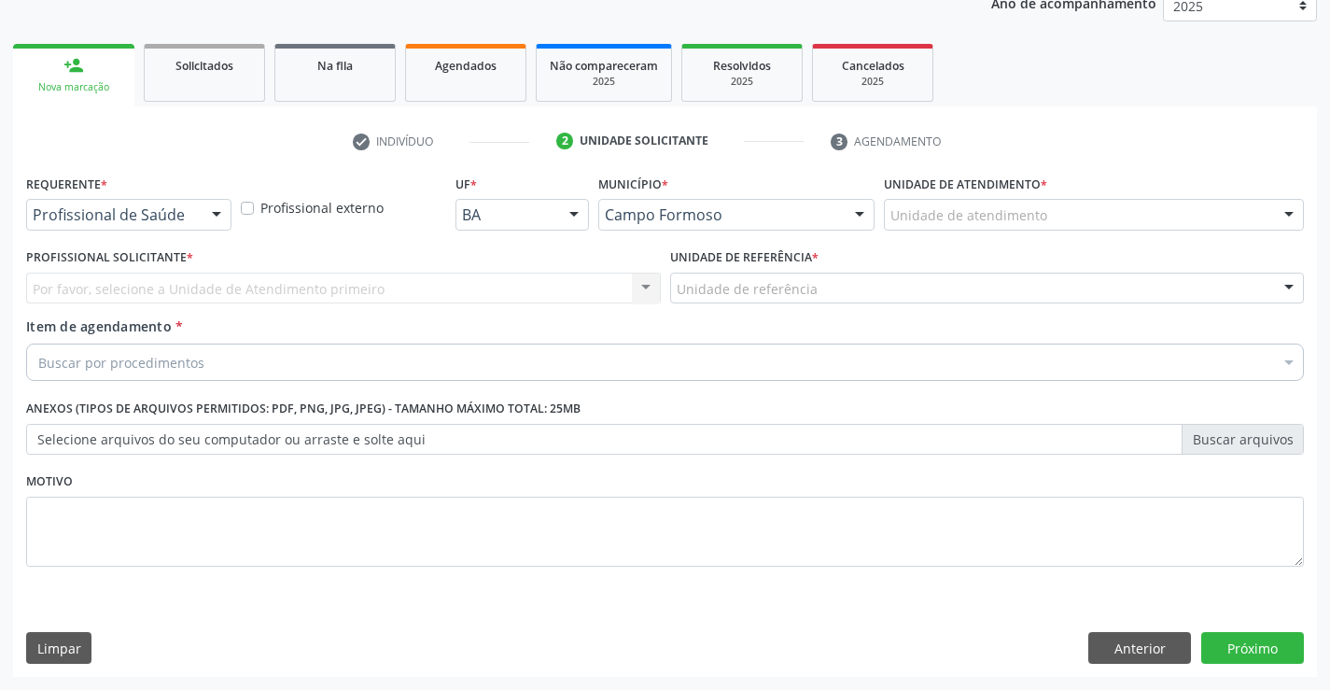
scroll to position [235, 0]
click at [215, 212] on div at bounding box center [217, 216] width 28 height 32
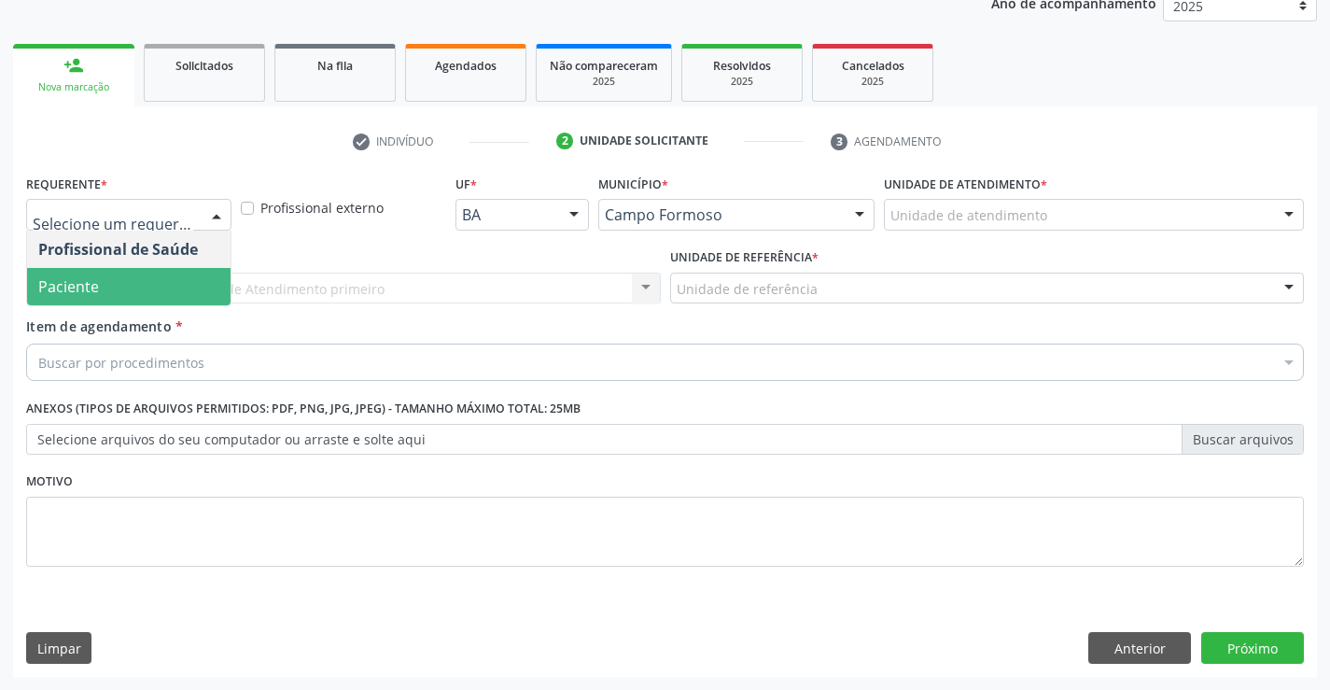
click at [129, 284] on span "Paciente" at bounding box center [129, 286] width 204 height 37
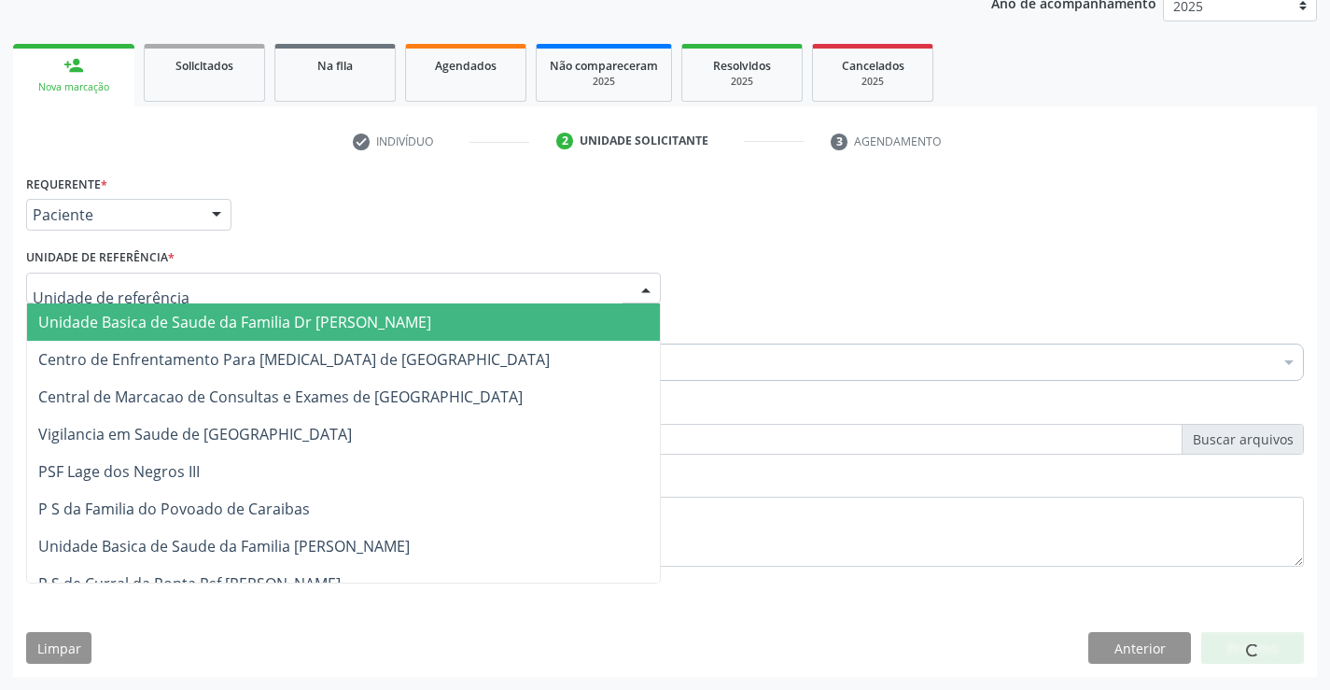
click at [203, 289] on div at bounding box center [343, 289] width 635 height 32
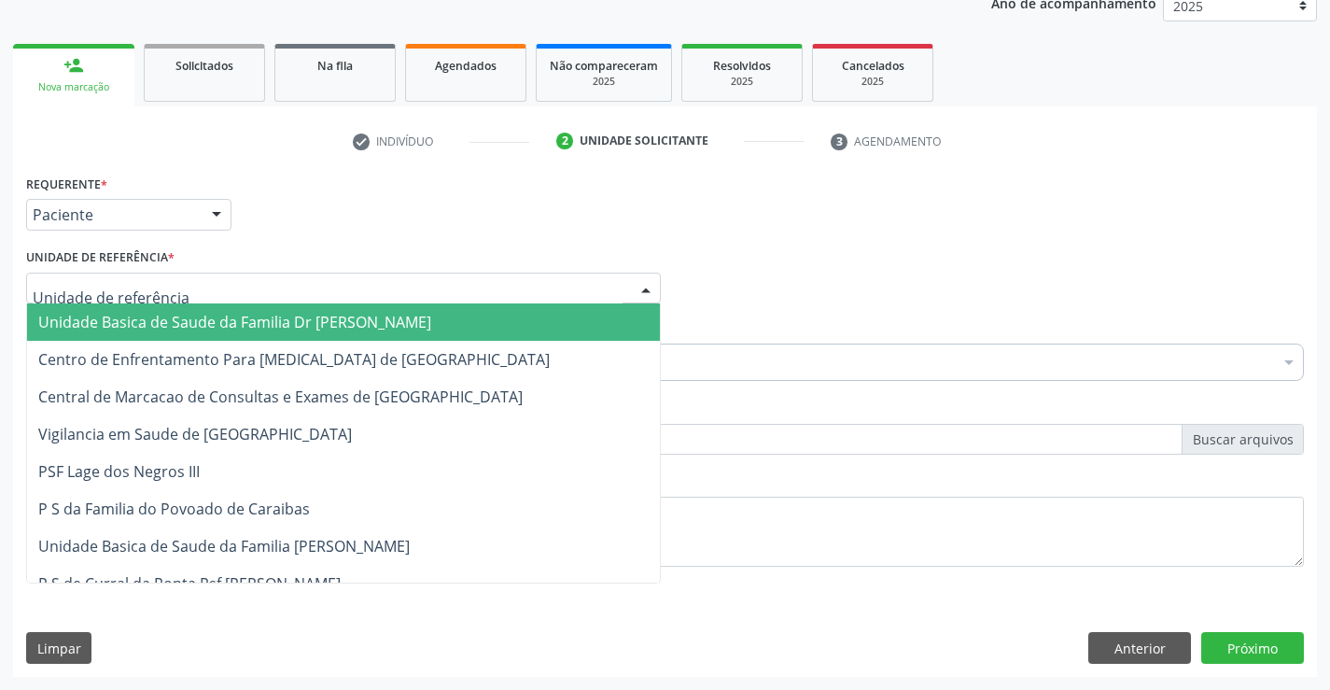
click at [214, 319] on span "Unidade Basica de Saude da Familia Dr [PERSON_NAME]" at bounding box center [234, 322] width 393 height 21
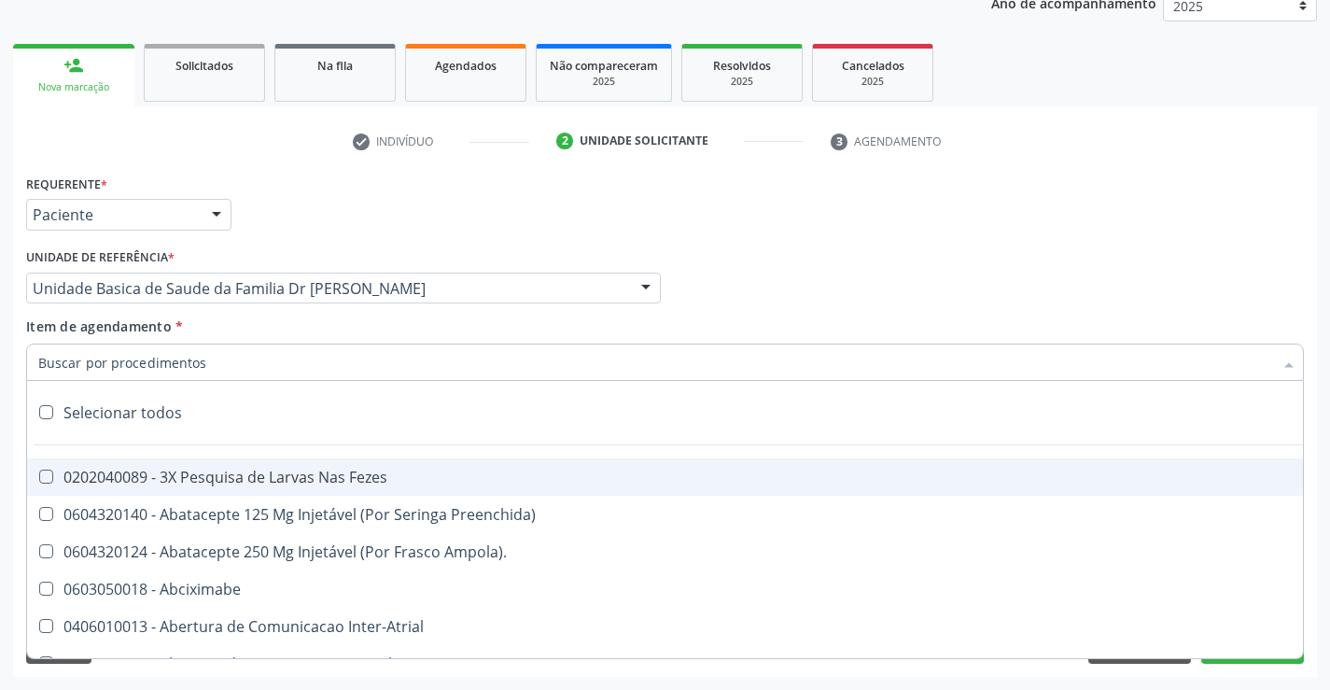
click at [218, 366] on div at bounding box center [665, 362] width 1278 height 37
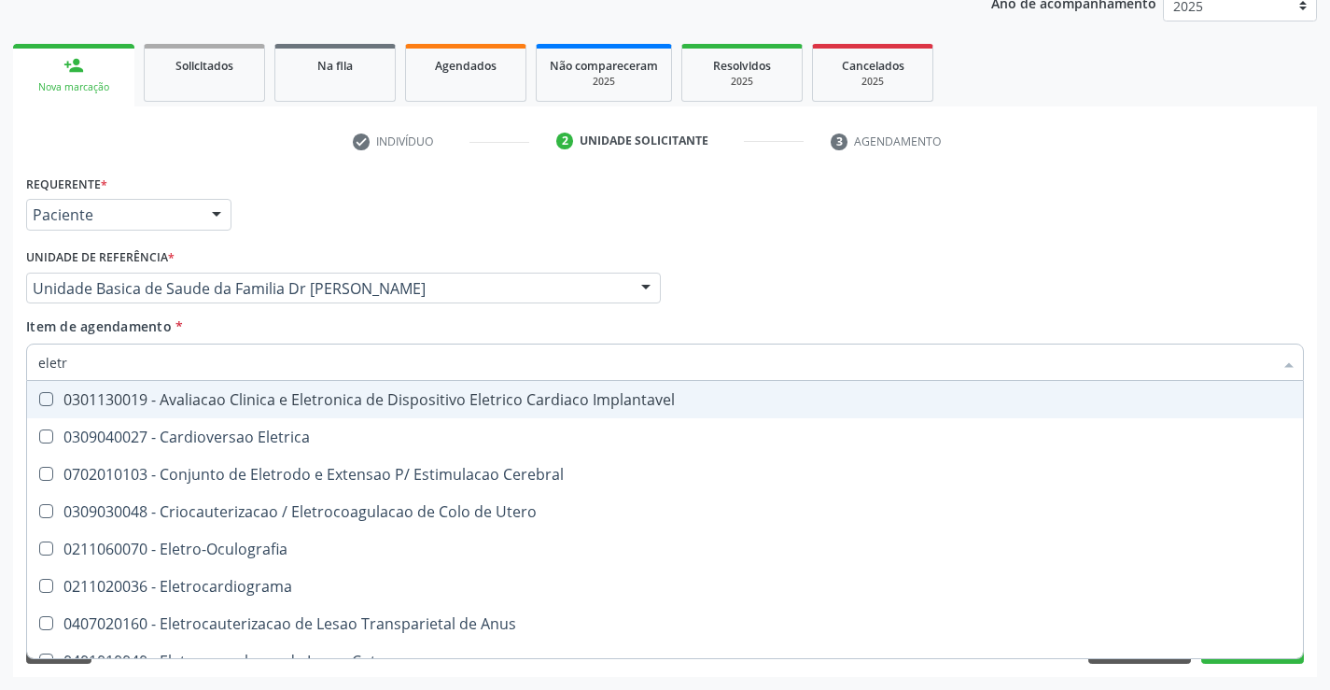
type input "eletro"
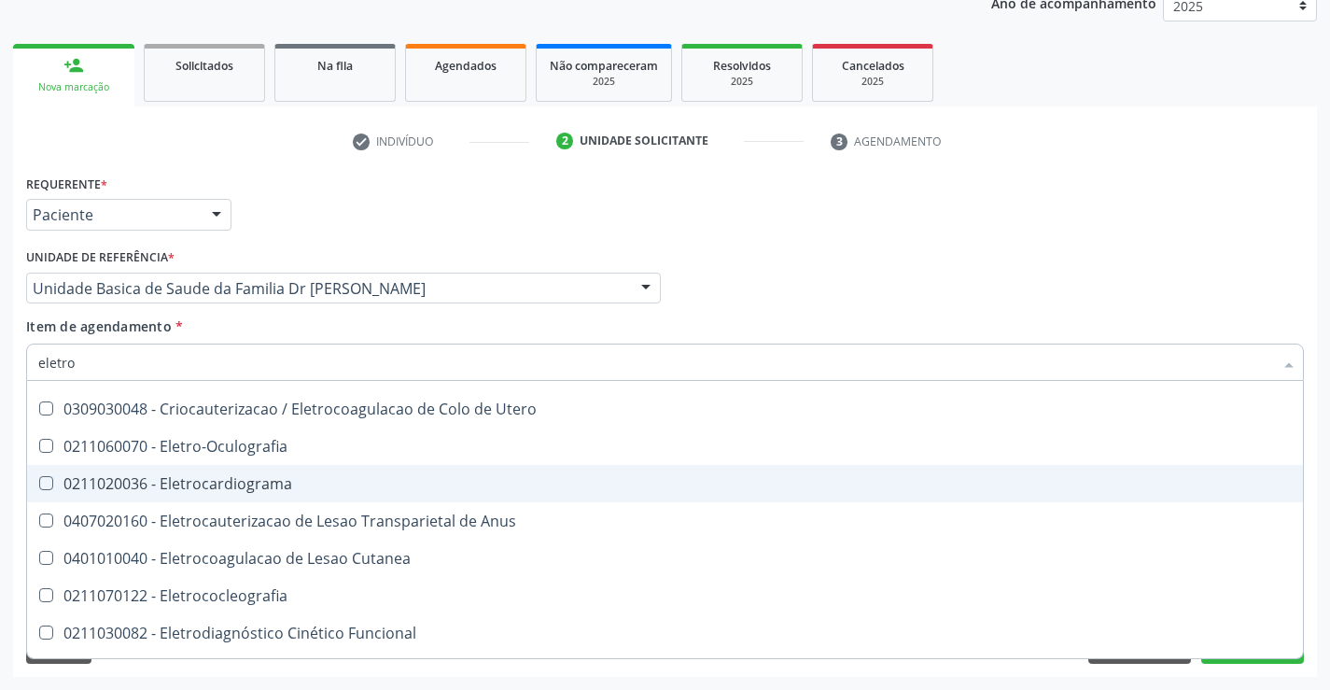
scroll to position [93, 0]
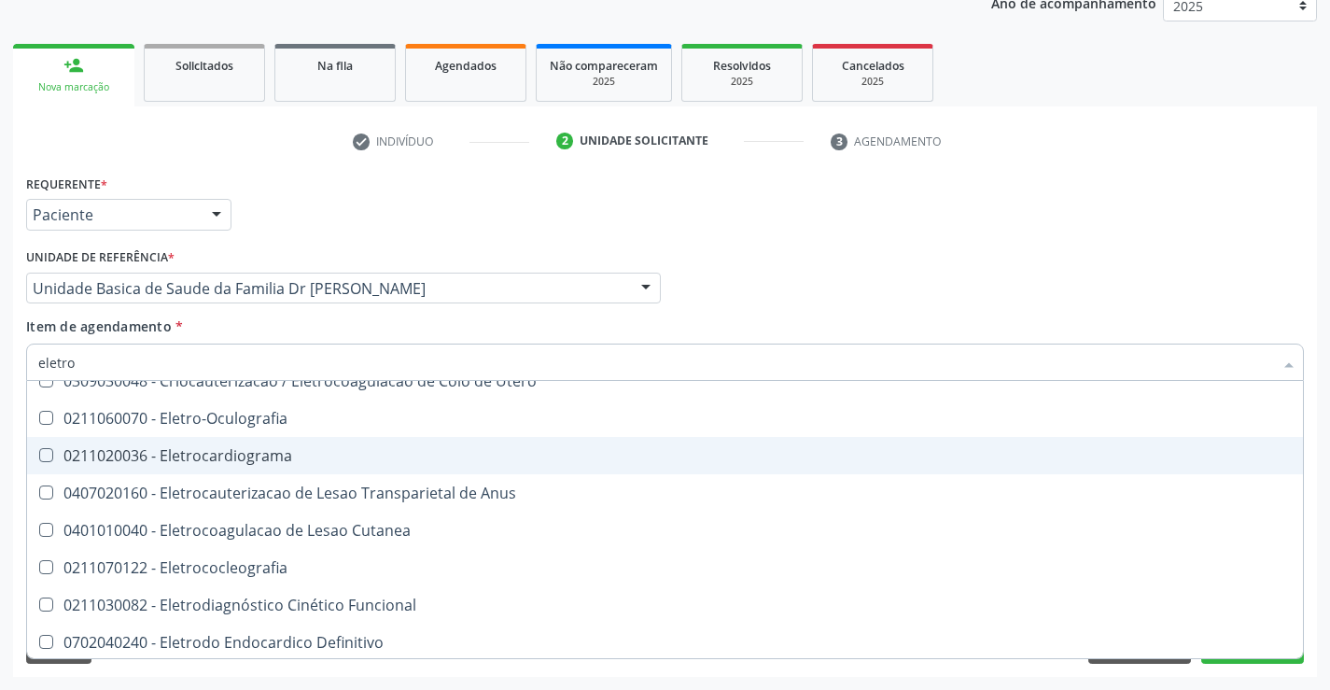
click at [292, 455] on div "0211020036 - Eletrocardiograma" at bounding box center [665, 455] width 1254 height 15
checkbox Eletrocardiograma "true"
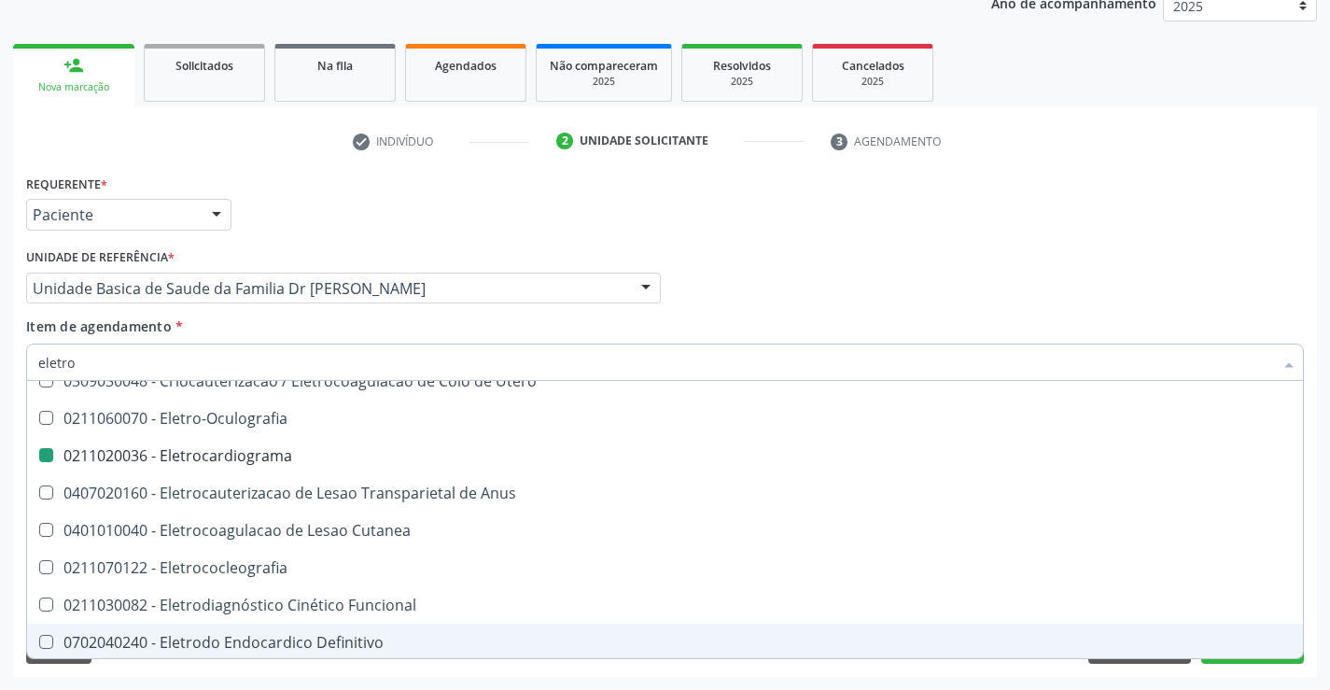
click at [328, 672] on div "Requerente * Paciente Profissional de Saúde Paciente Nenhum resultado encontrad…" at bounding box center [665, 423] width 1304 height 507
checkbox Cerebral "true"
checkbox Eletrocardiograma "false"
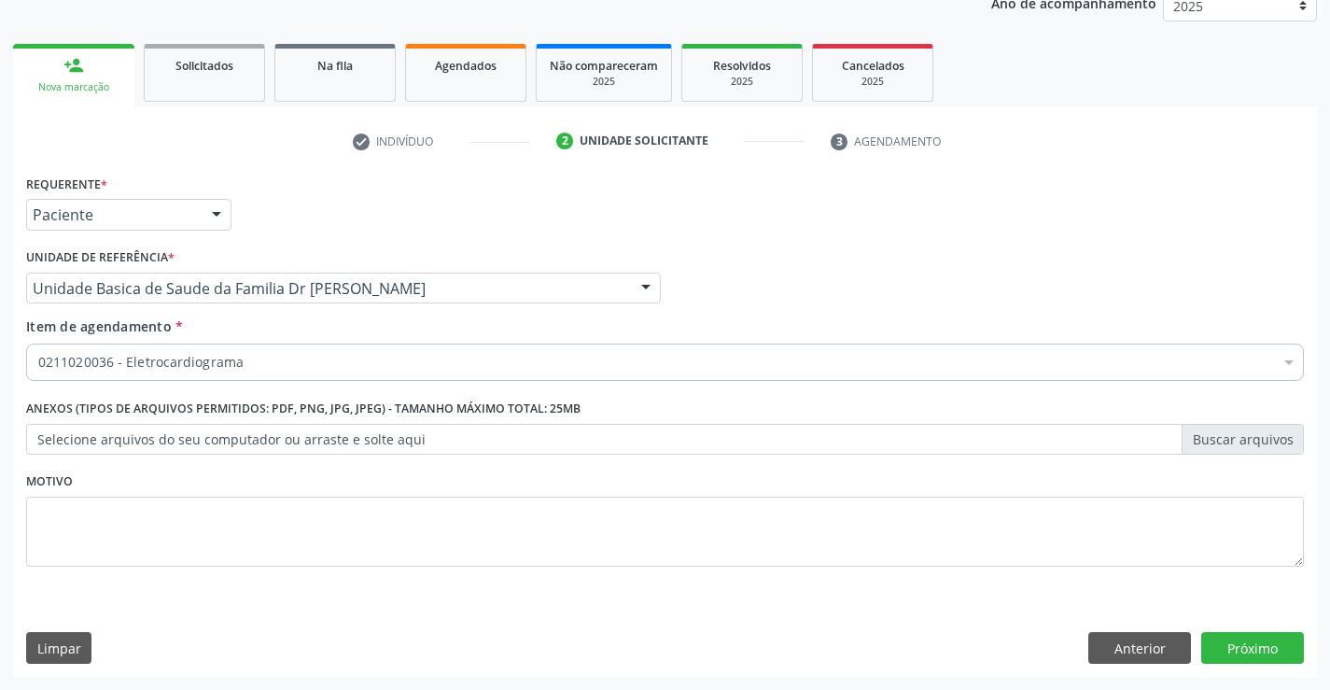
scroll to position [0, 0]
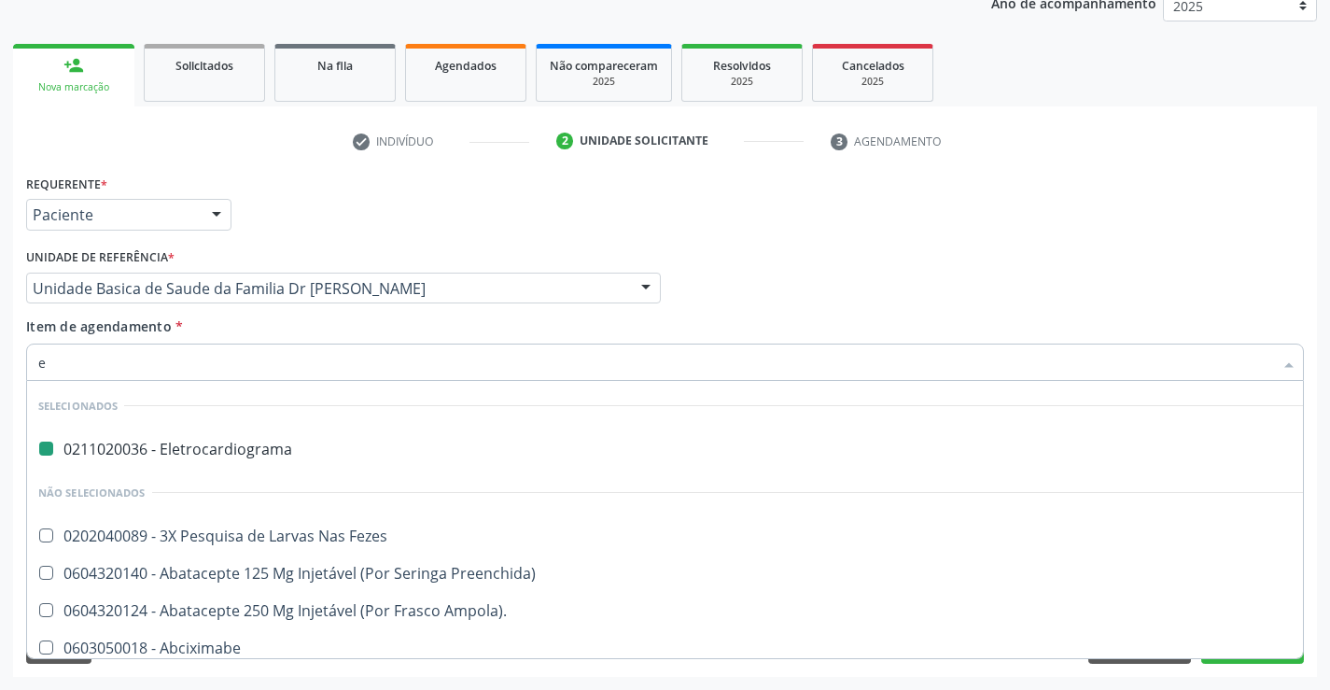
type input "ec"
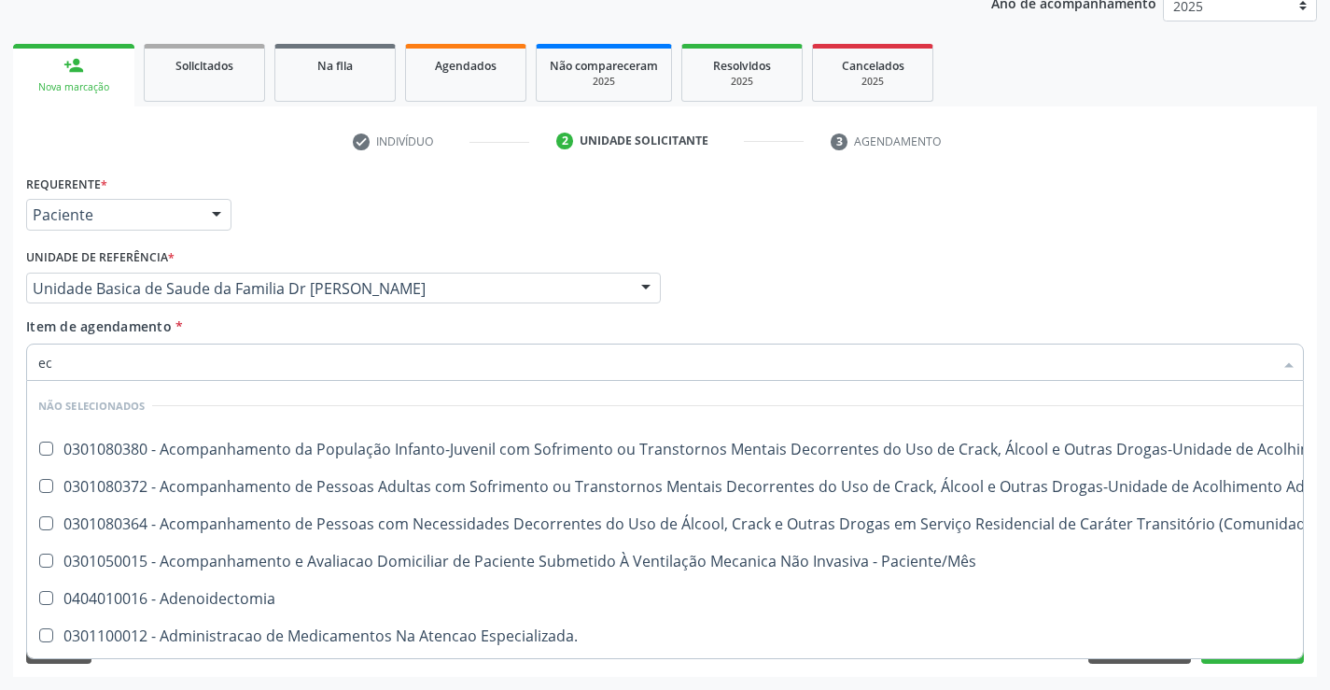
checkbox \(Uai\)\ "false"
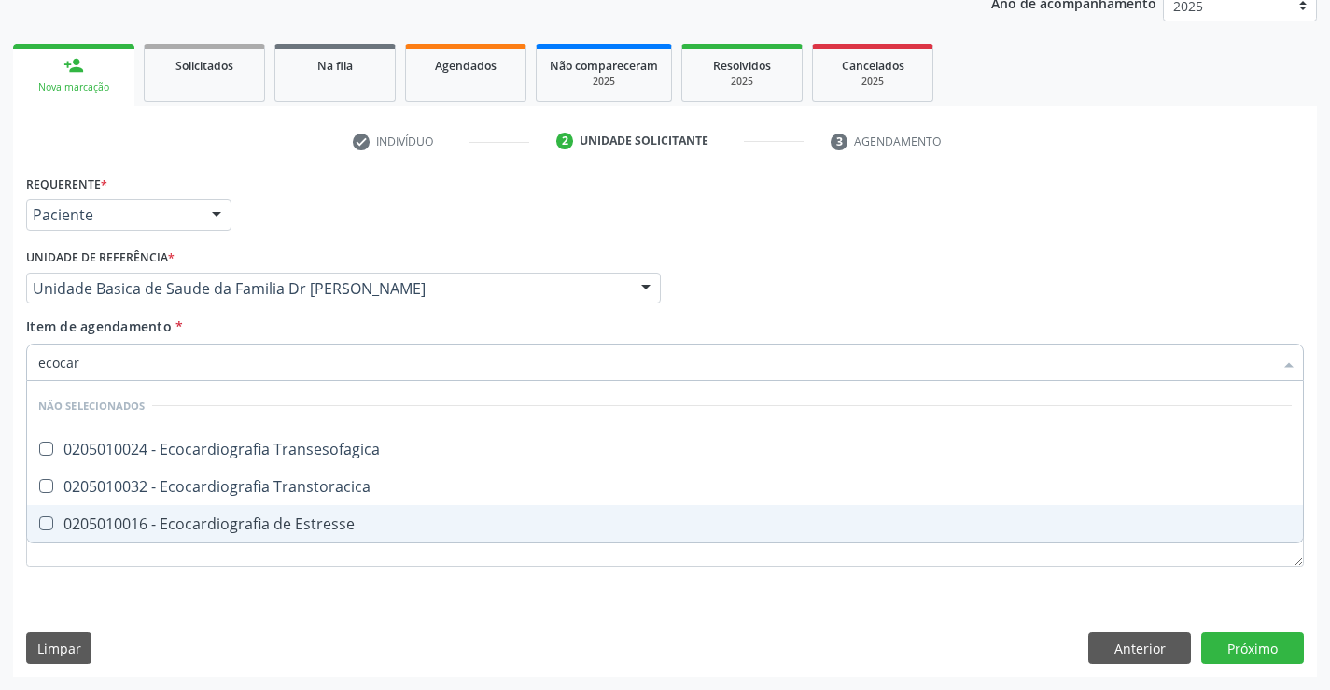
type input "ecocard"
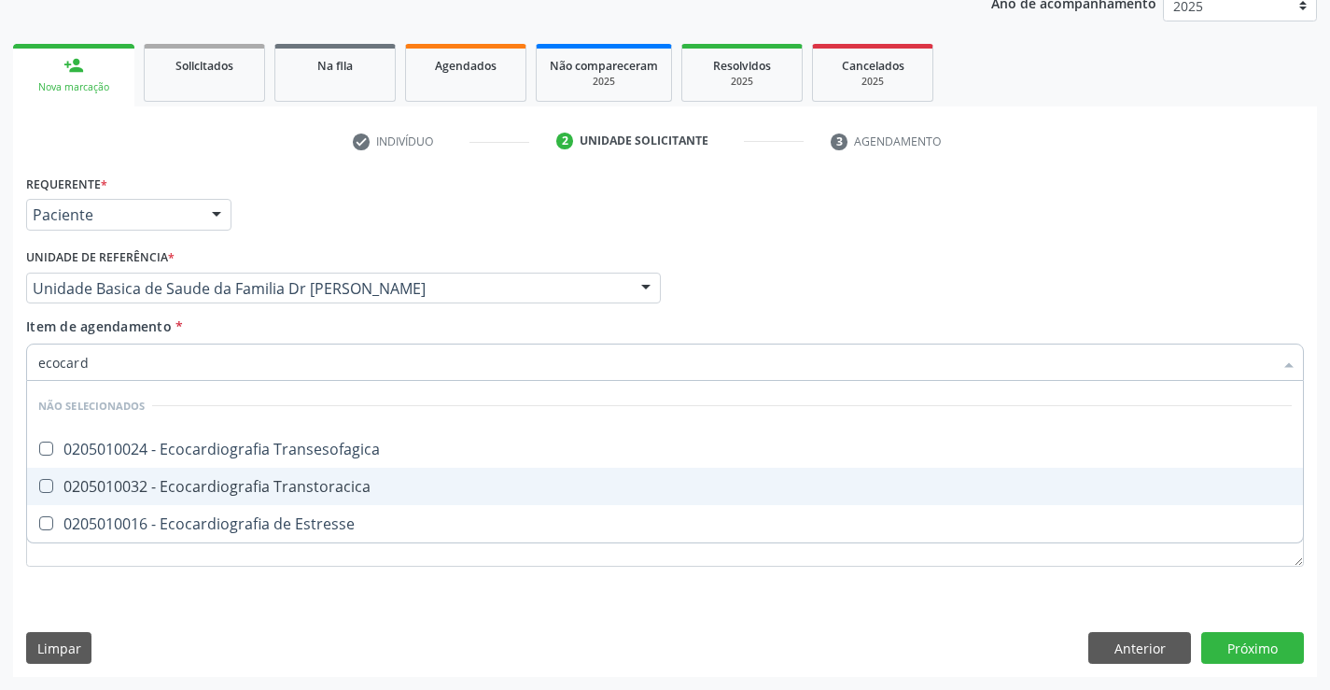
click at [262, 485] on div "0205010032 - Ecocardiografia Transtoracica" at bounding box center [665, 486] width 1254 height 15
checkbox Transtoracica "true"
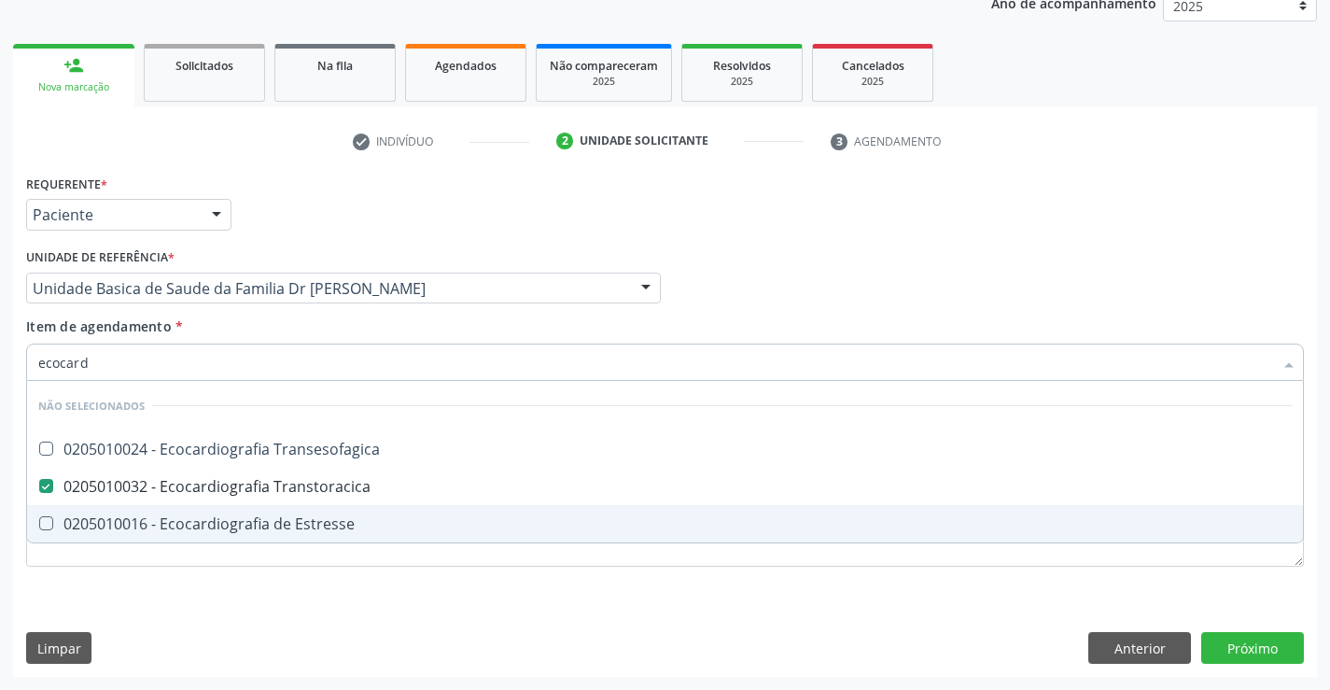
click at [320, 600] on div "Requerente * Paciente Profissional de Saúde Paciente Nenhum resultado encontrad…" at bounding box center [665, 423] width 1304 height 507
checkbox Transesofagica "true"
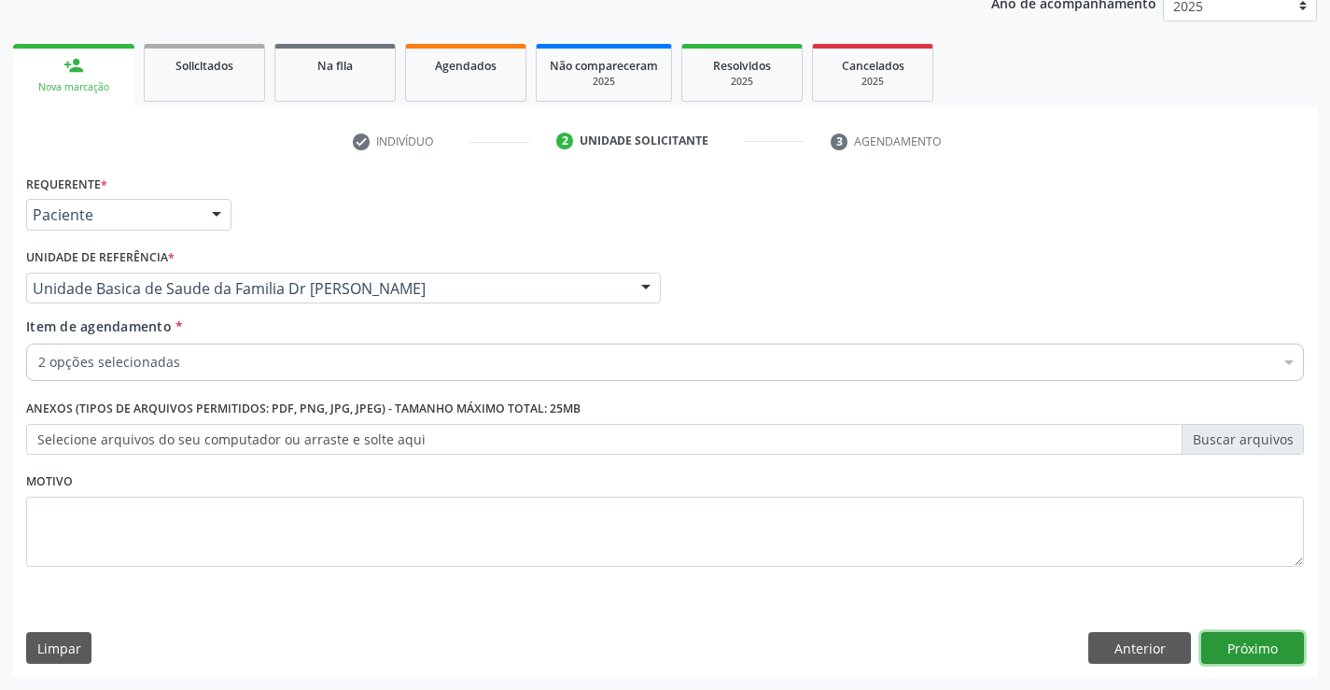
click at [1263, 643] on button "Próximo" at bounding box center [1253, 648] width 103 height 32
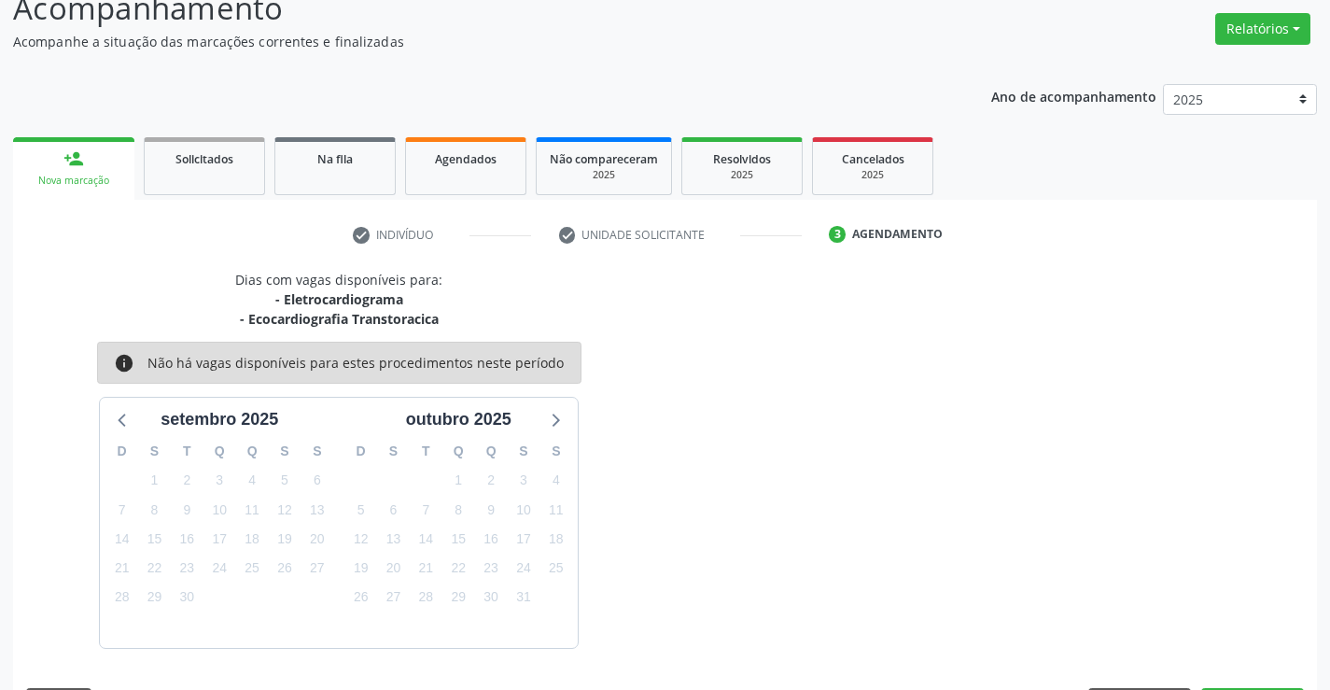
scroll to position [197, 0]
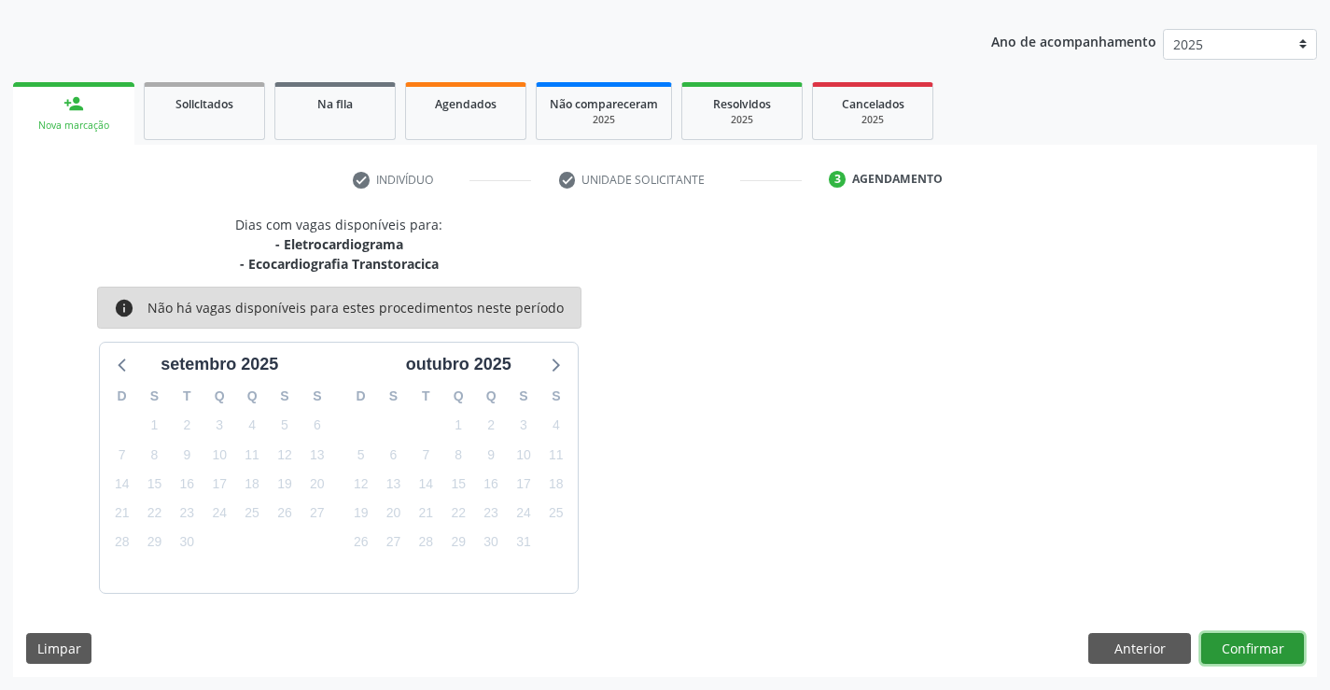
click at [1263, 638] on button "Confirmar" at bounding box center [1253, 649] width 103 height 32
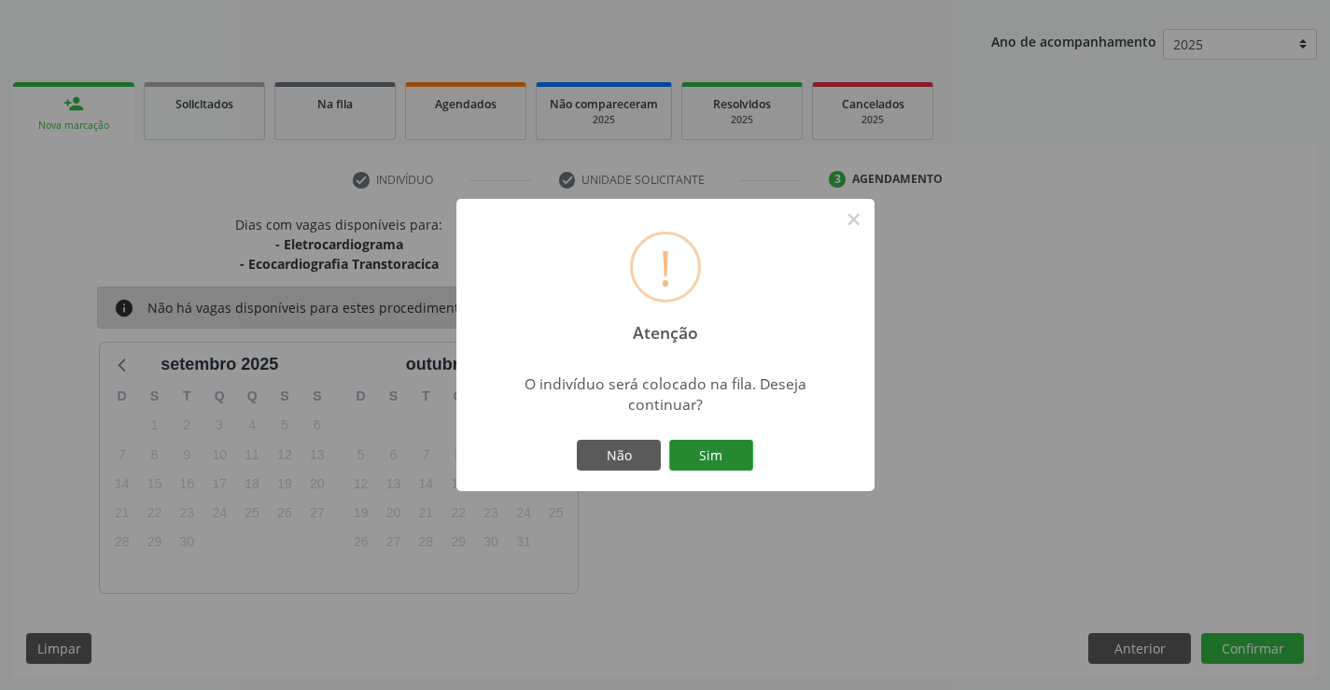
click at [733, 452] on button "Sim" at bounding box center [711, 456] width 84 height 32
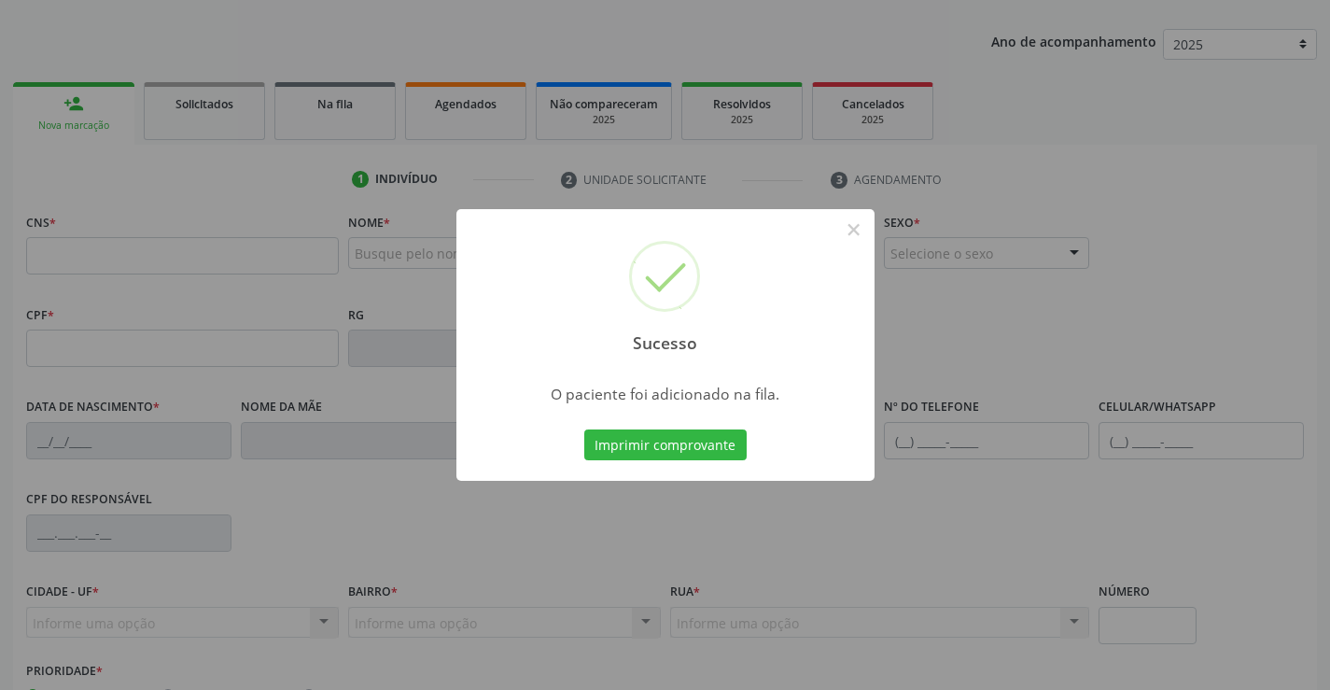
click at [733, 452] on button "Imprimir comprovante" at bounding box center [665, 445] width 162 height 32
